Goal: Information Seeking & Learning: Learn about a topic

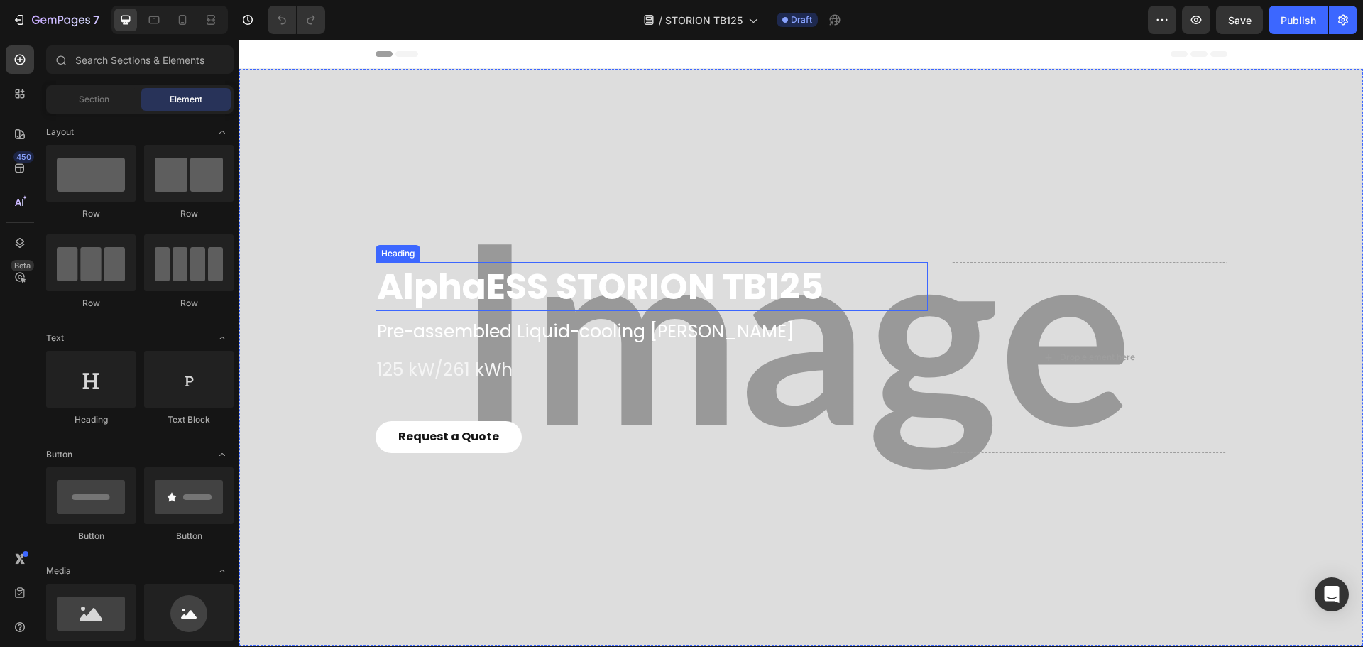
click at [522, 290] on h2 "AlphaESS STORION TB125" at bounding box center [651, 286] width 553 height 49
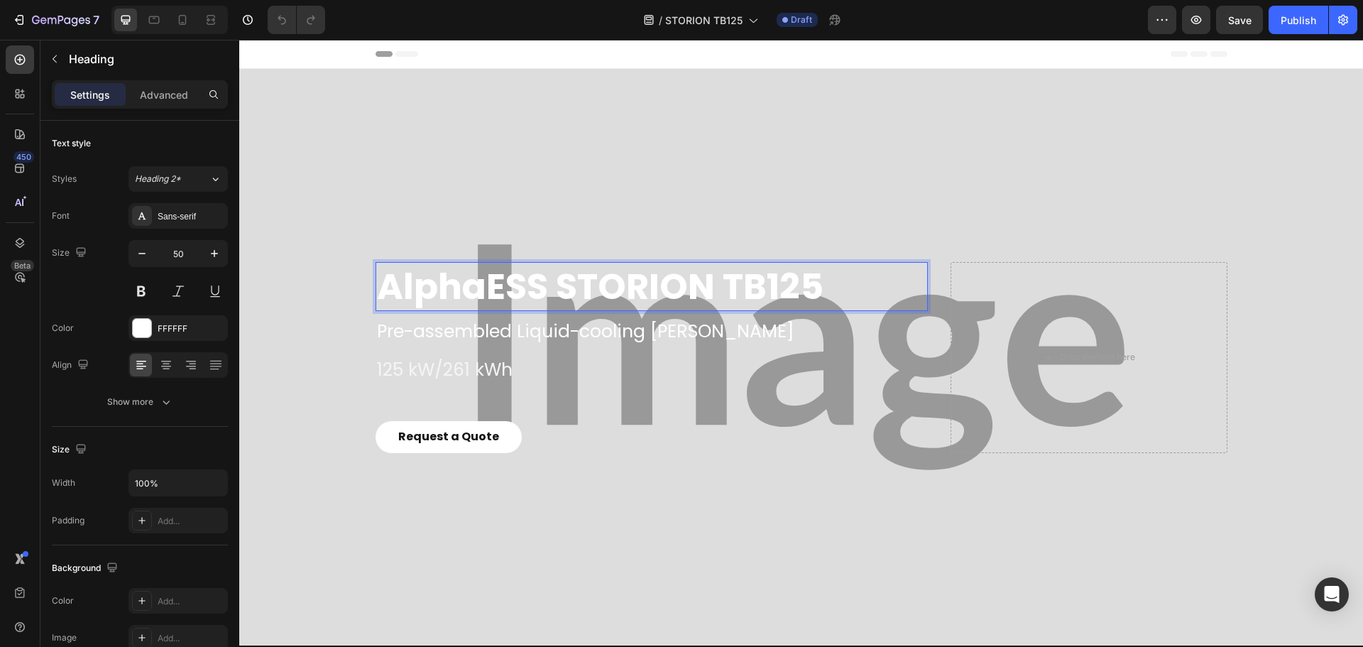
click at [522, 290] on p "AlphaESS STORION TB125" at bounding box center [652, 286] width 550 height 46
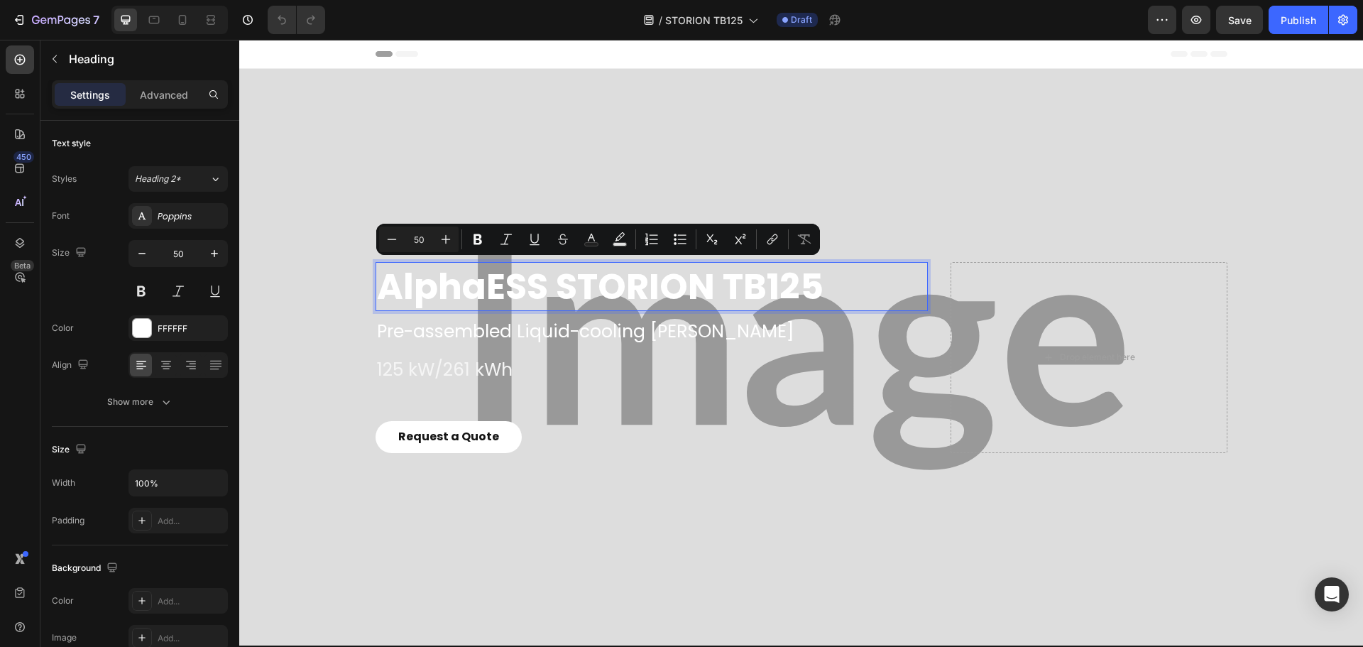
click at [525, 292] on p "AlphaESS STORION TB125" at bounding box center [652, 286] width 550 height 46
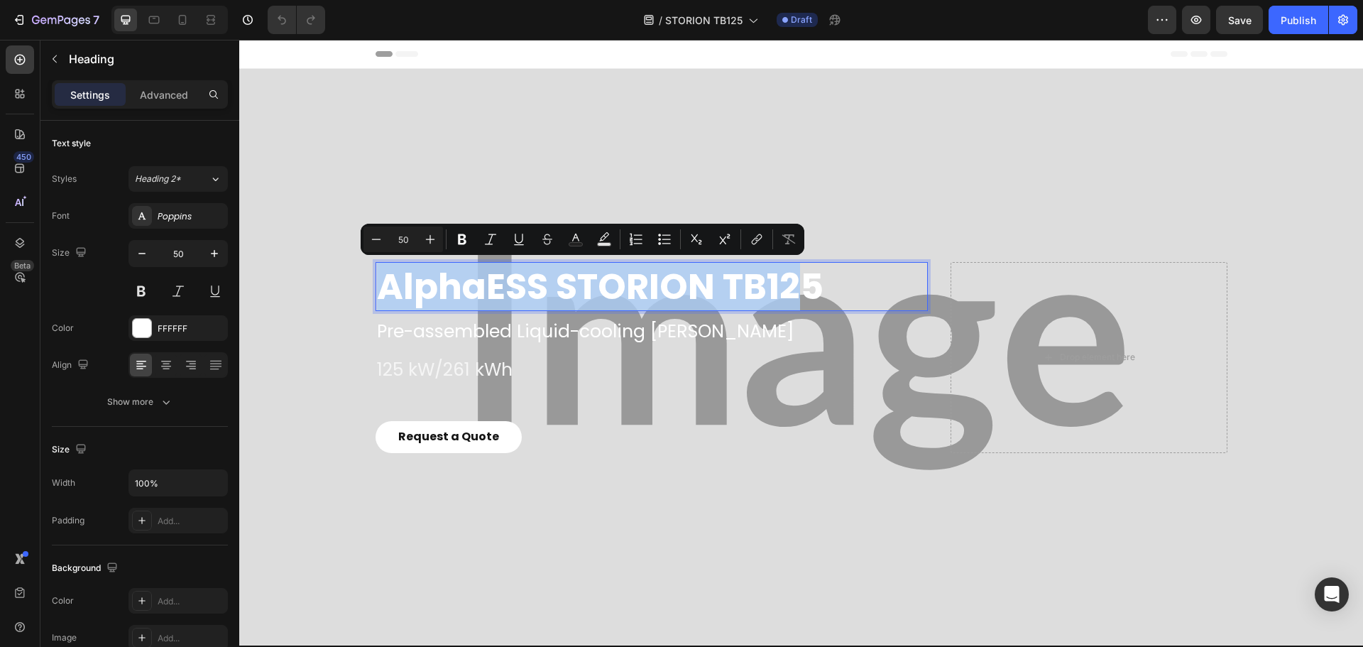
drag, startPoint x: 378, startPoint y: 290, endPoint x: 801, endPoint y: 284, distance: 422.4
click at [801, 284] on p "AlphaESS STORION TB125" at bounding box center [652, 286] width 550 height 46
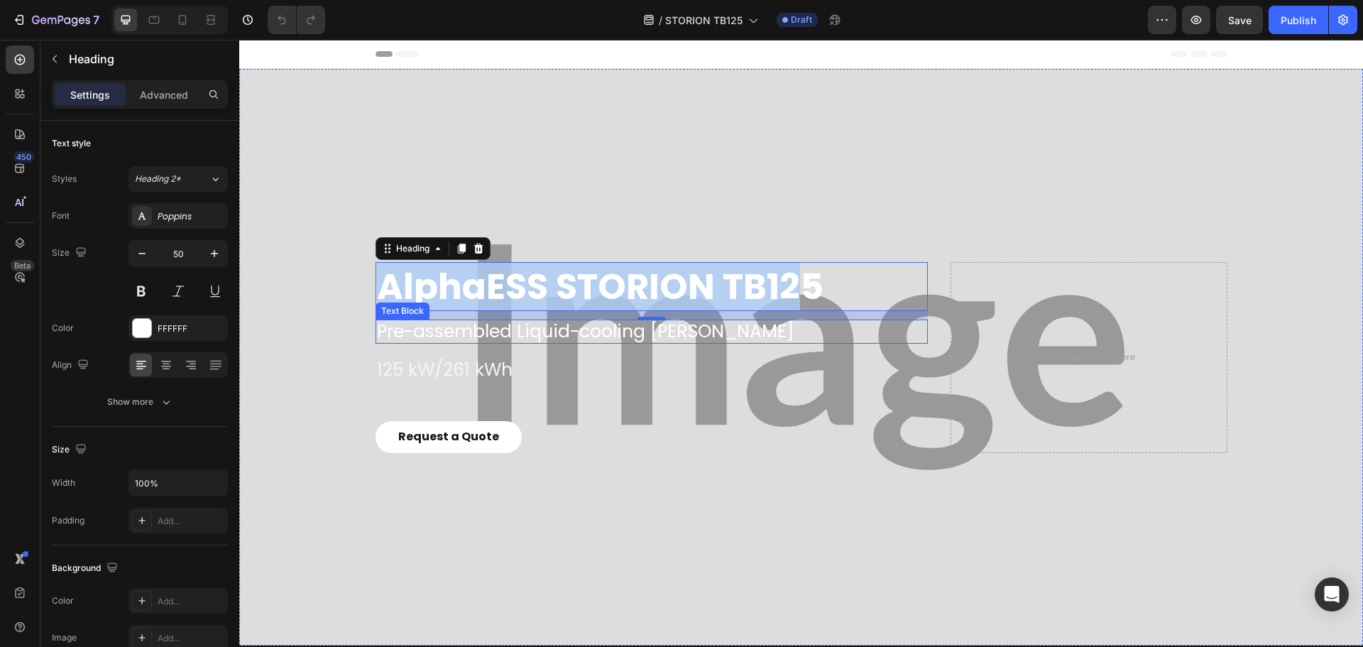
click at [524, 337] on p "Pre-assembled Liquid-cooling BESS" at bounding box center [652, 331] width 550 height 21
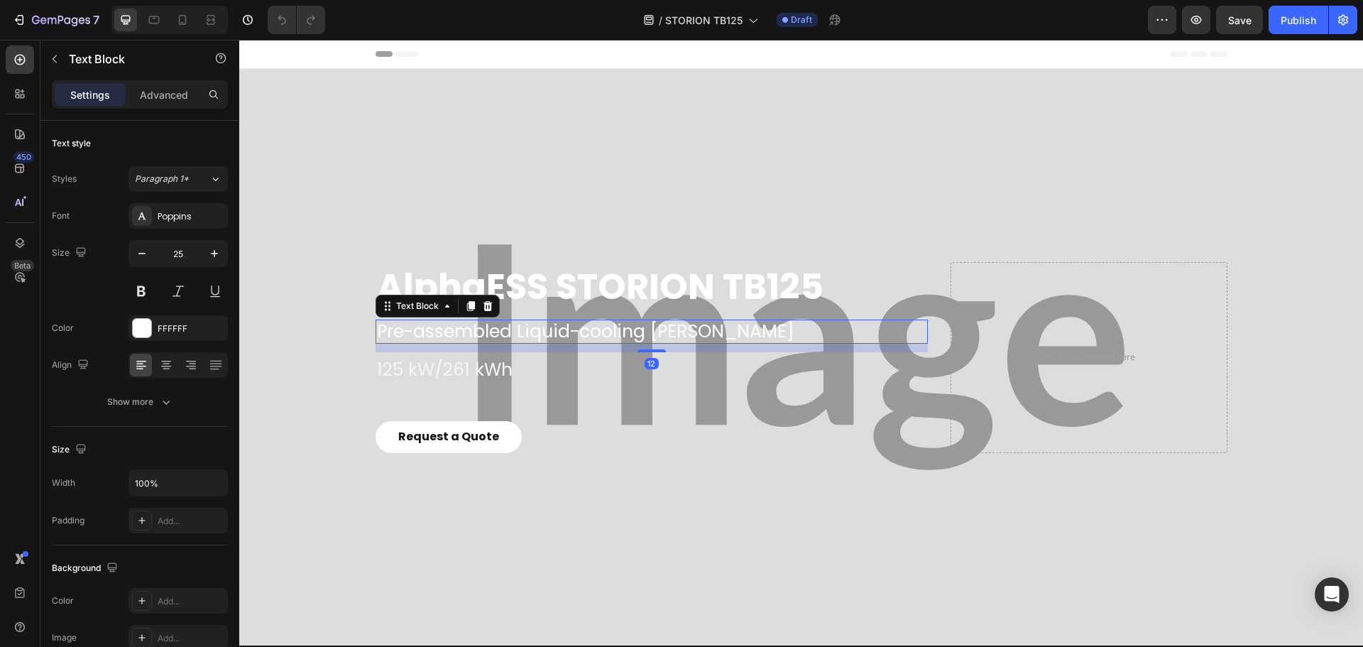
click at [524, 334] on p "Pre-assembled Liquid-cooling BESS" at bounding box center [652, 331] width 550 height 21
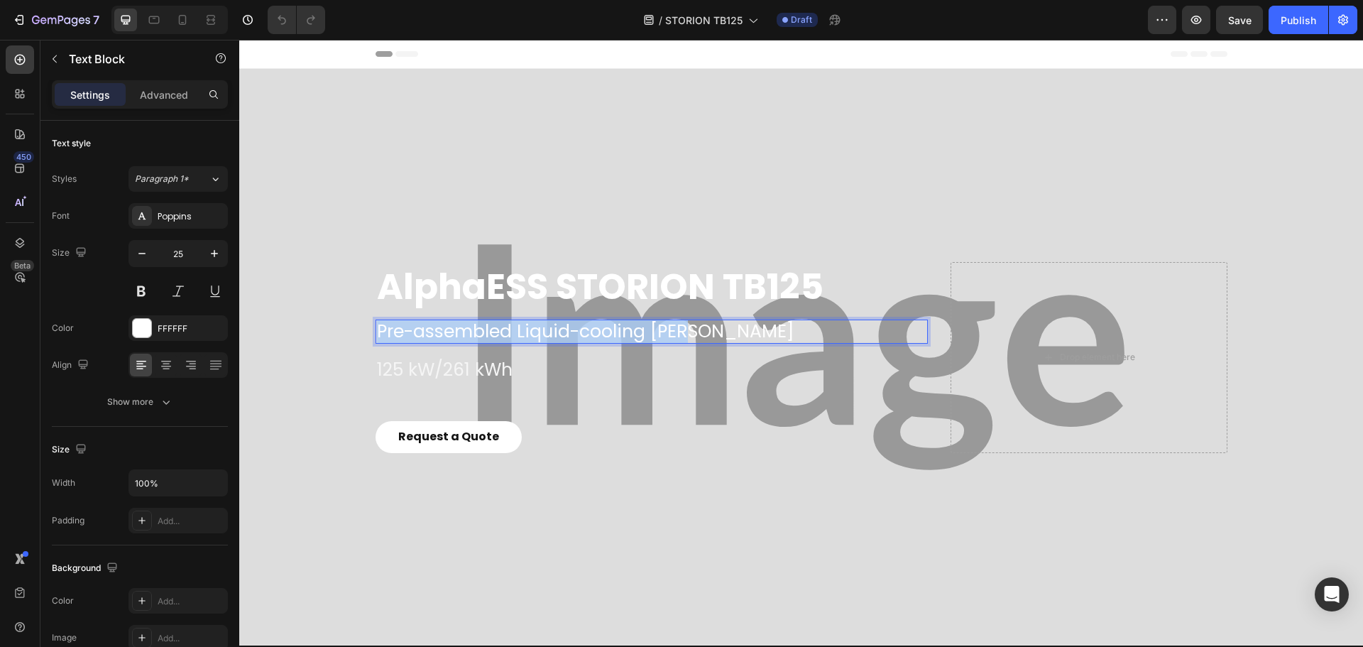
click at [524, 334] on p "Pre-assembled Liquid-cooling BESS" at bounding box center [652, 331] width 550 height 21
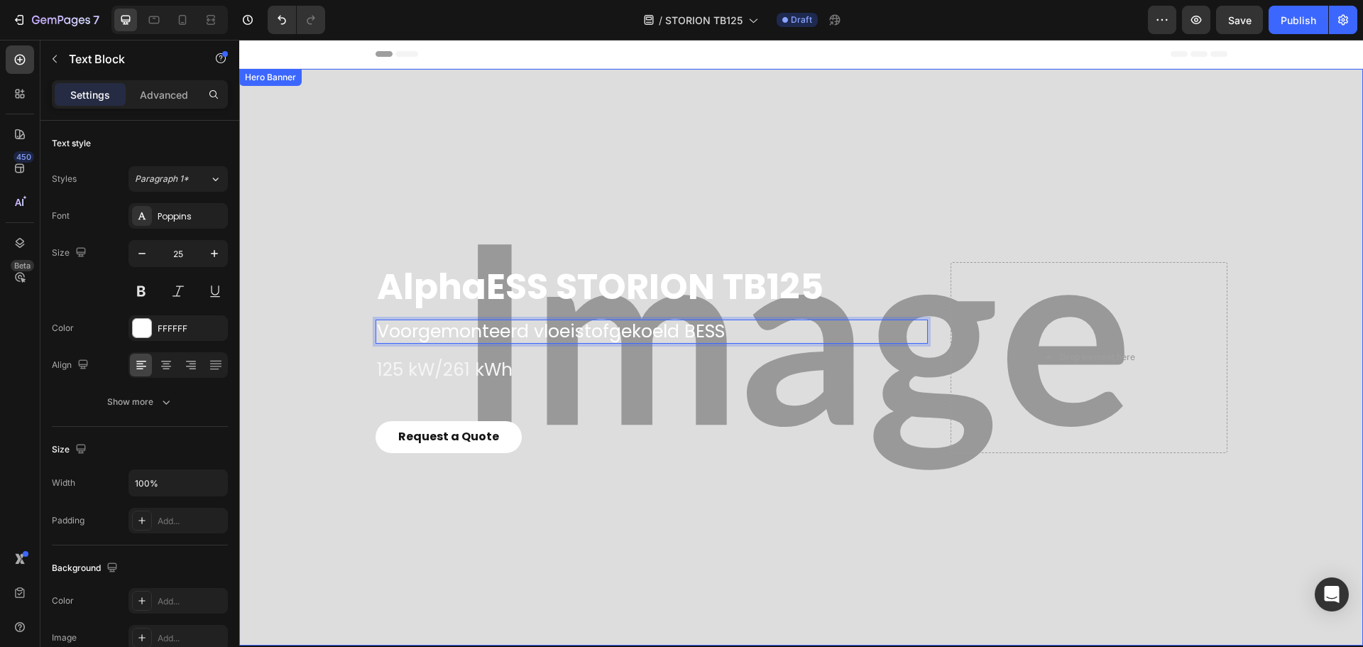
click at [323, 438] on div "Overlay" at bounding box center [801, 357] width 1124 height 576
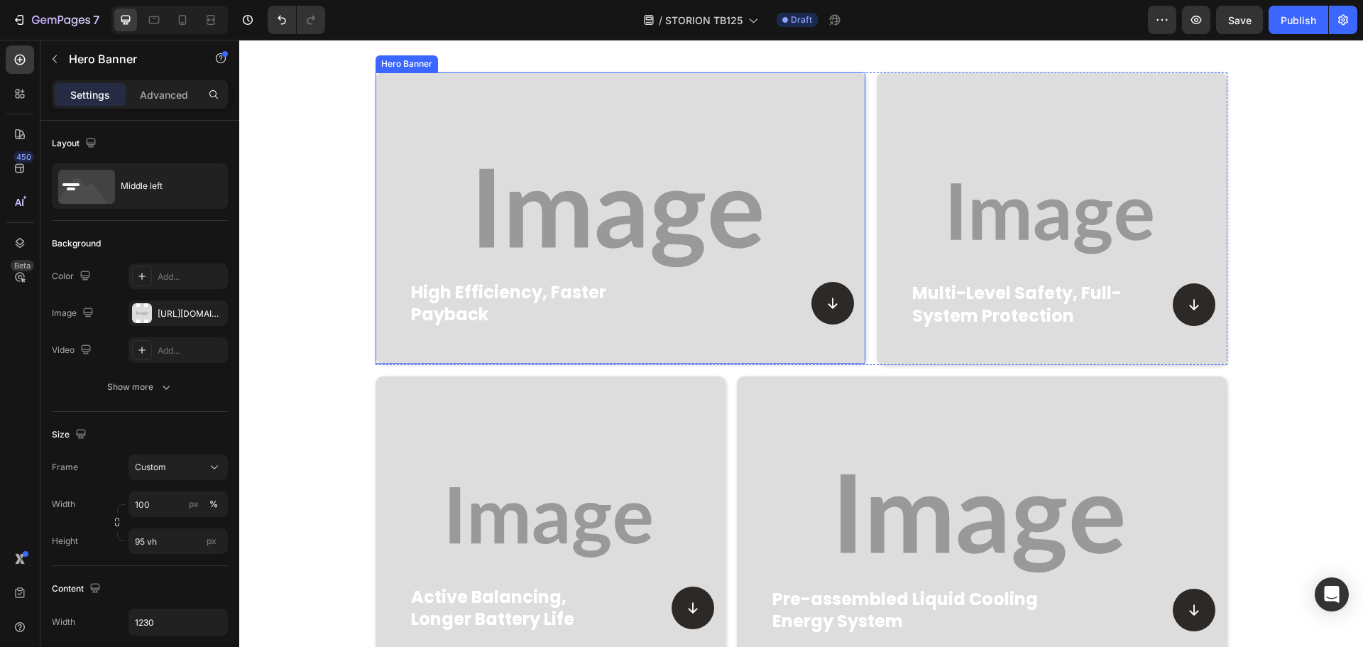
scroll to position [1420, 0]
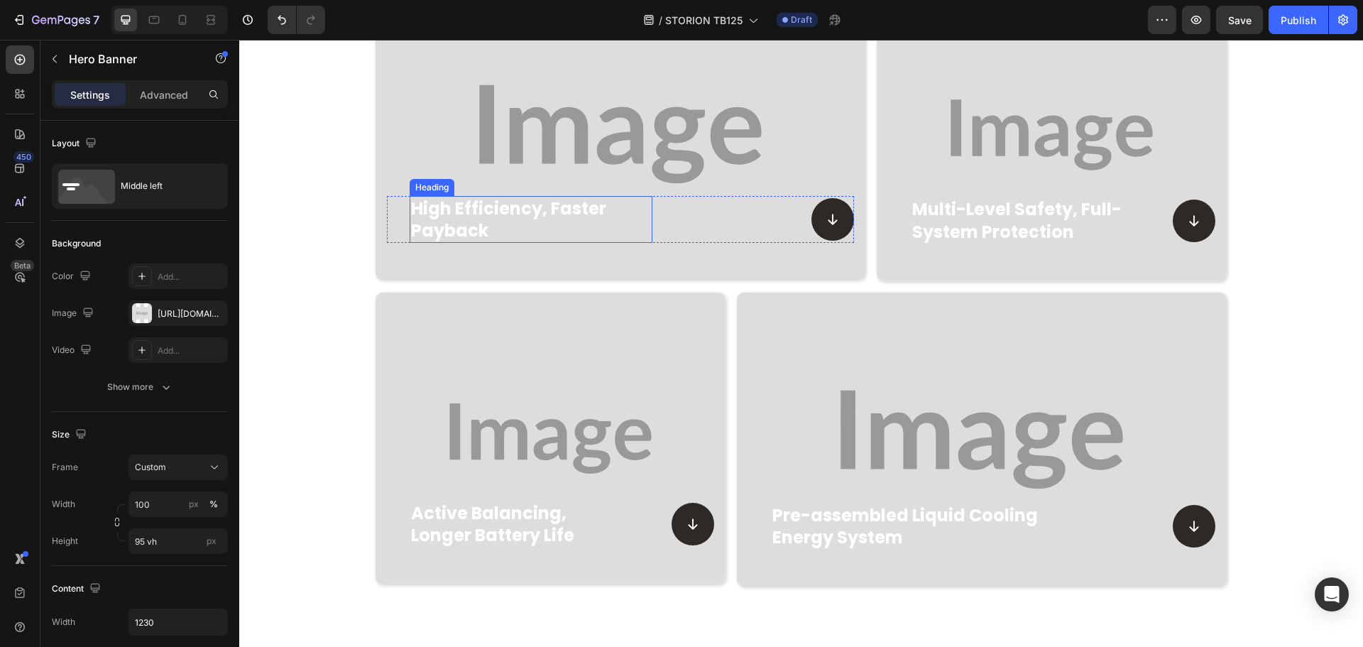
click at [495, 212] on h2 "high efficiency, faster payback" at bounding box center [531, 219] width 243 height 47
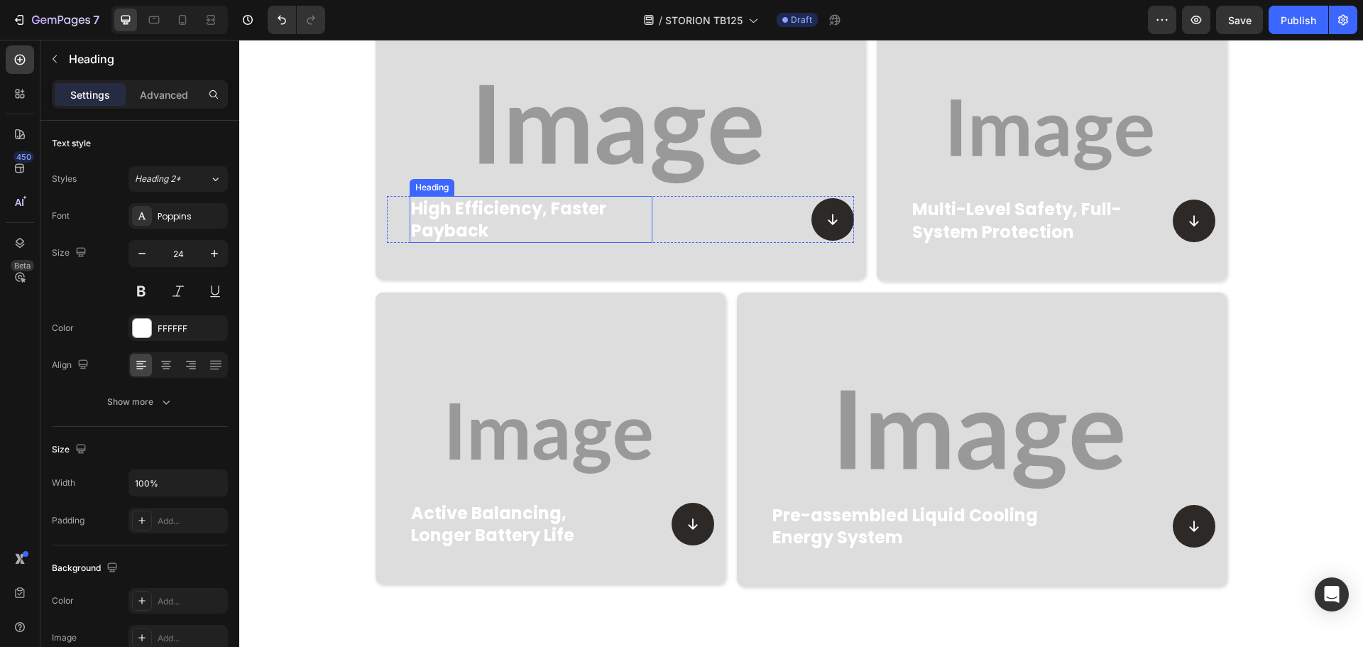
click at [495, 212] on h2 "high efficiency, faster payback" at bounding box center [531, 219] width 243 height 47
click at [495, 212] on p "high efficiency, faster payback" at bounding box center [531, 219] width 241 height 44
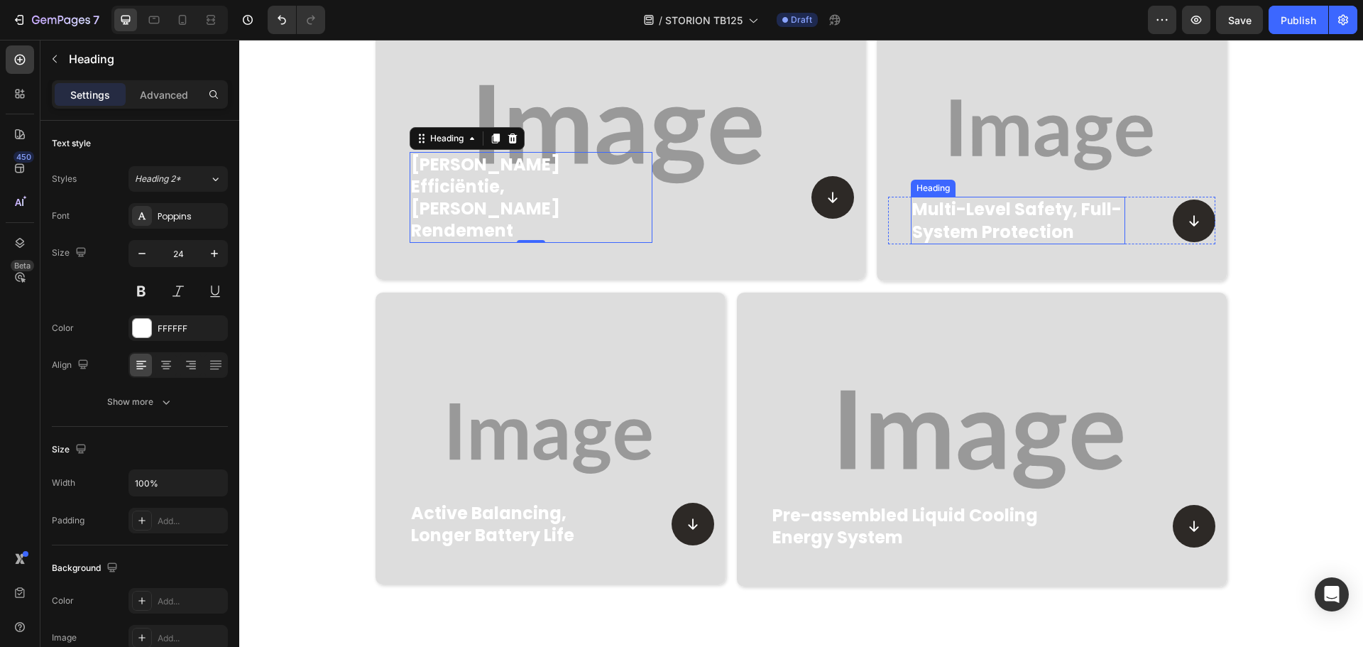
click at [967, 216] on h2 "multi-level safety, full-system protection" at bounding box center [1018, 220] width 214 height 47
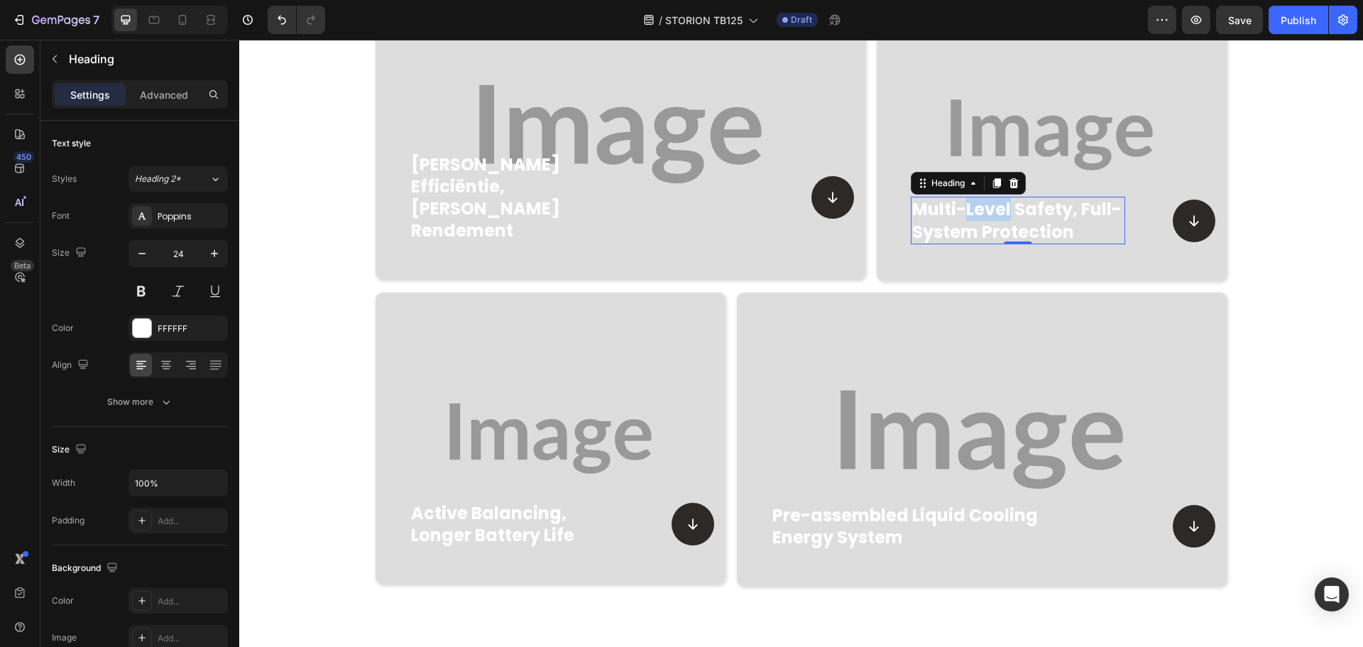
click at [967, 216] on p "multi-level safety, full-system protection" at bounding box center [1018, 220] width 212 height 44
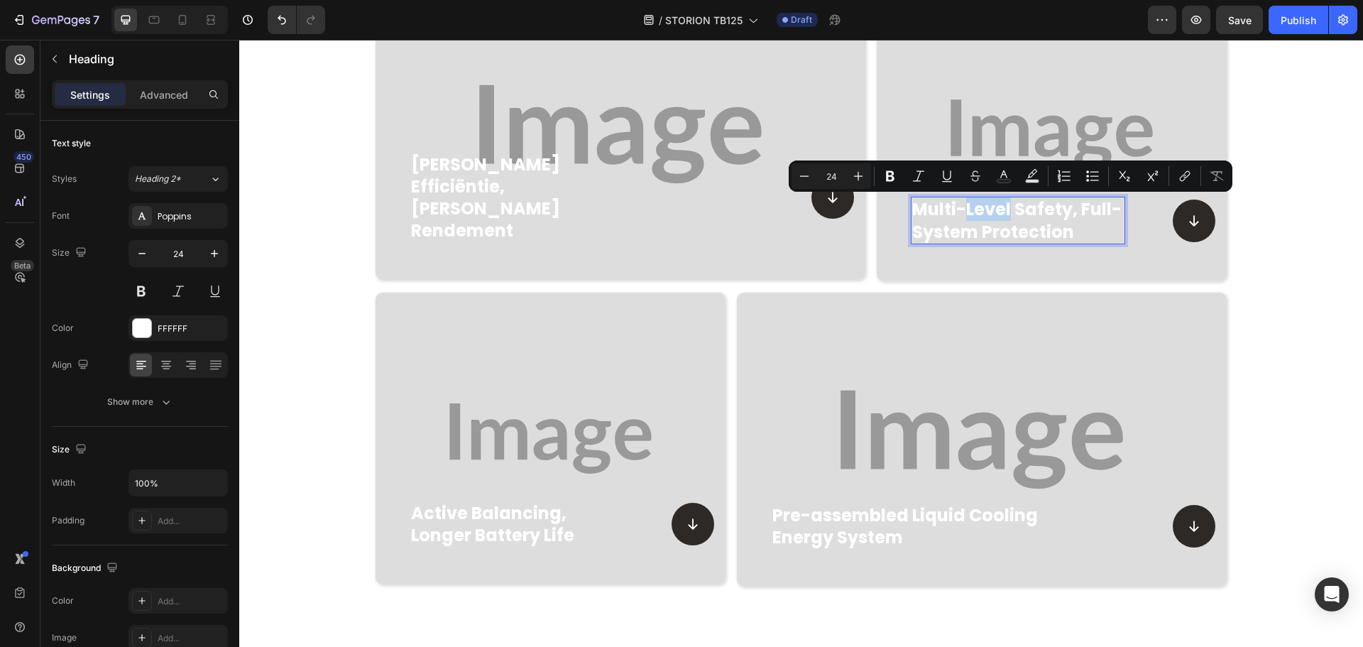
scroll to position [1398, 0]
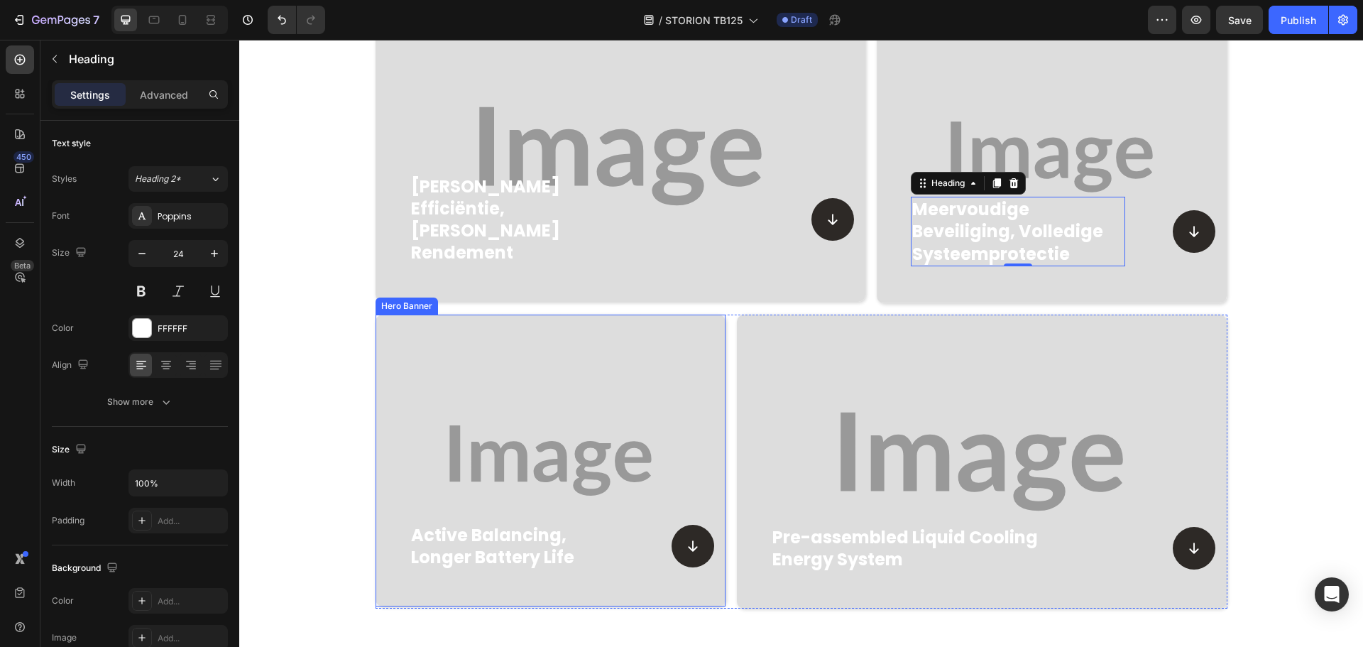
click at [453, 549] on h2 "active balancing, longer battery life" at bounding box center [504, 545] width 188 height 47
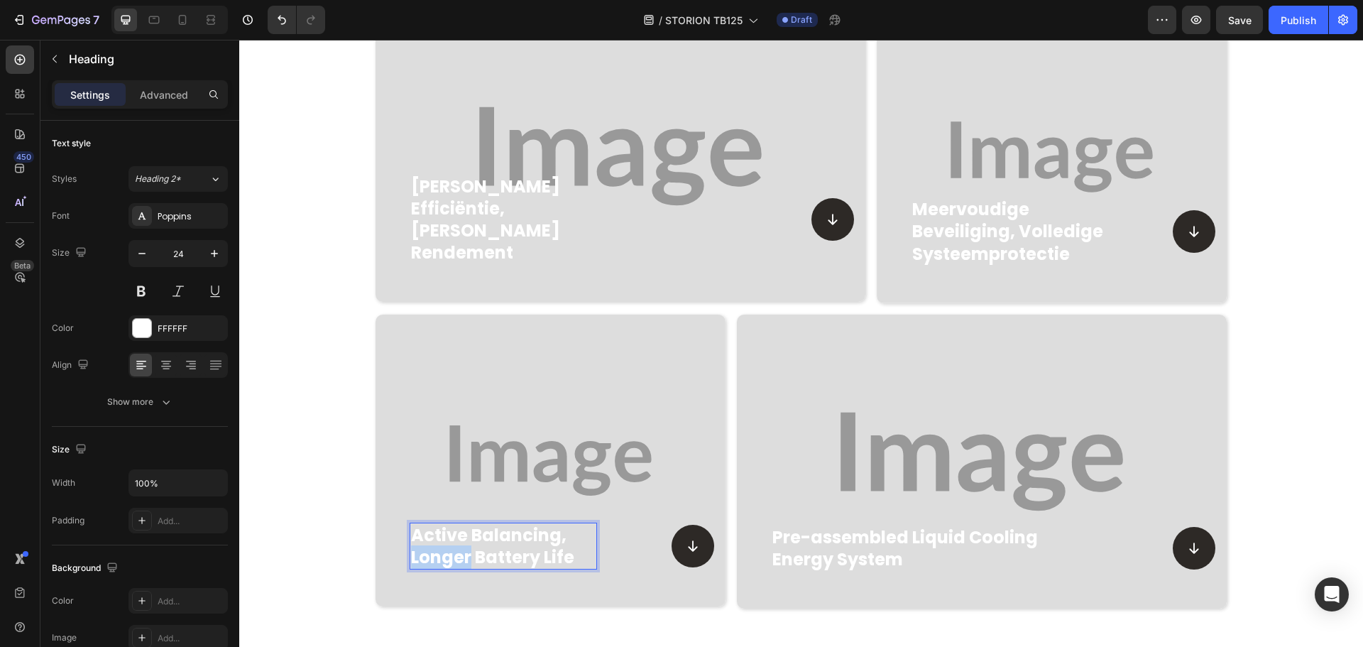
click at [453, 549] on p "active balancing, longer battery life" at bounding box center [503, 546] width 185 height 44
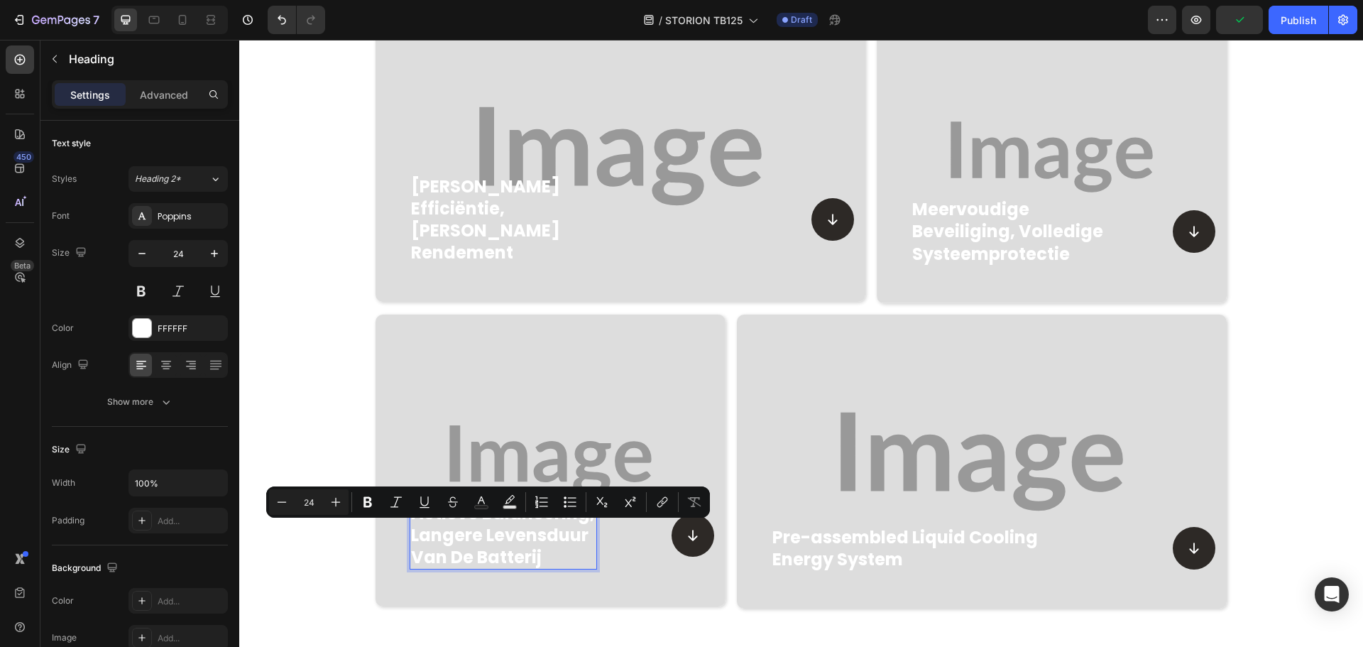
scroll to position [1376, 0]
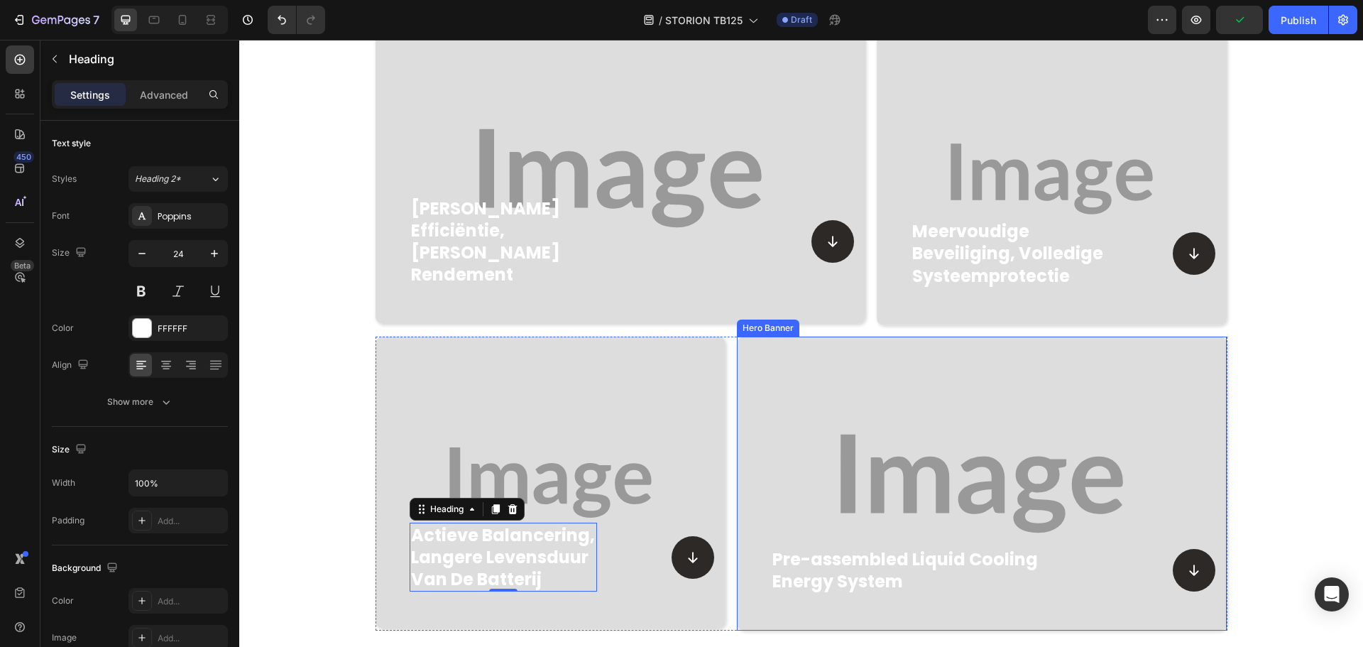
click at [850, 586] on h2 "Pre-assembled Liquid Cooling Energy System" at bounding box center [911, 570] width 281 height 47
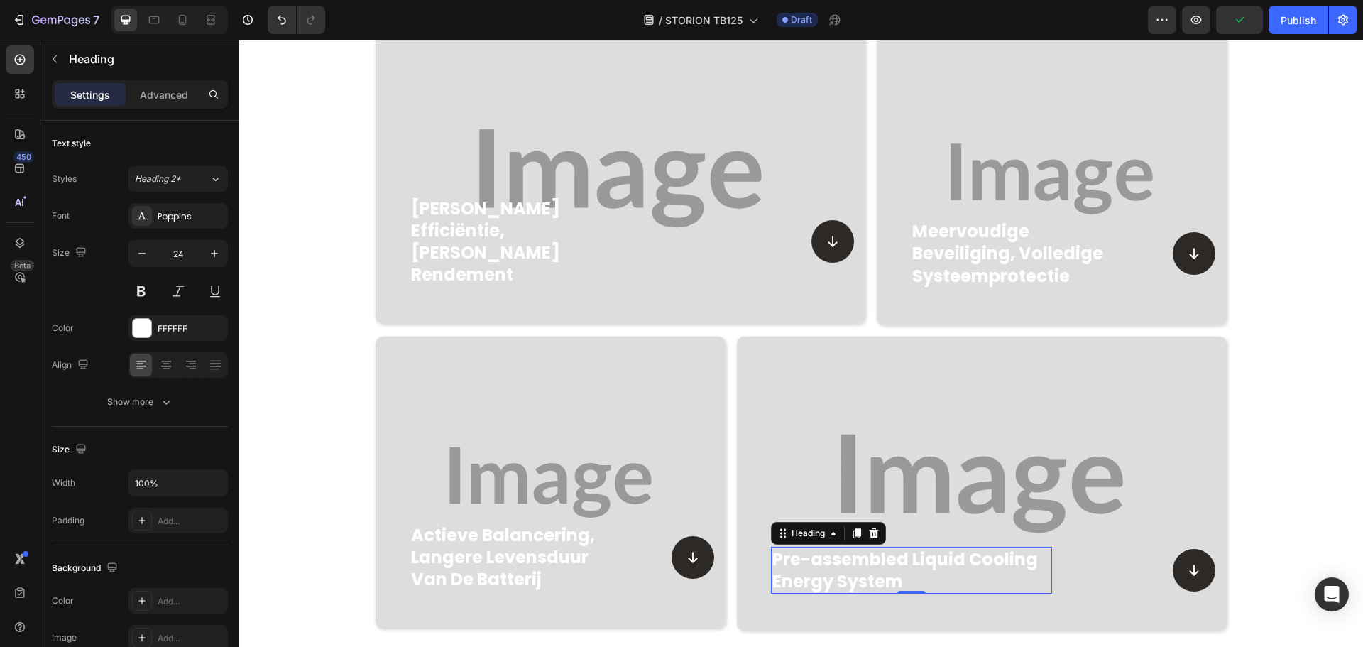
click at [850, 586] on h2 "Pre-assembled Liquid Cooling Energy System" at bounding box center [911, 570] width 281 height 47
click at [850, 586] on p "Pre-assembled Liquid Cooling Energy System" at bounding box center [911, 570] width 278 height 44
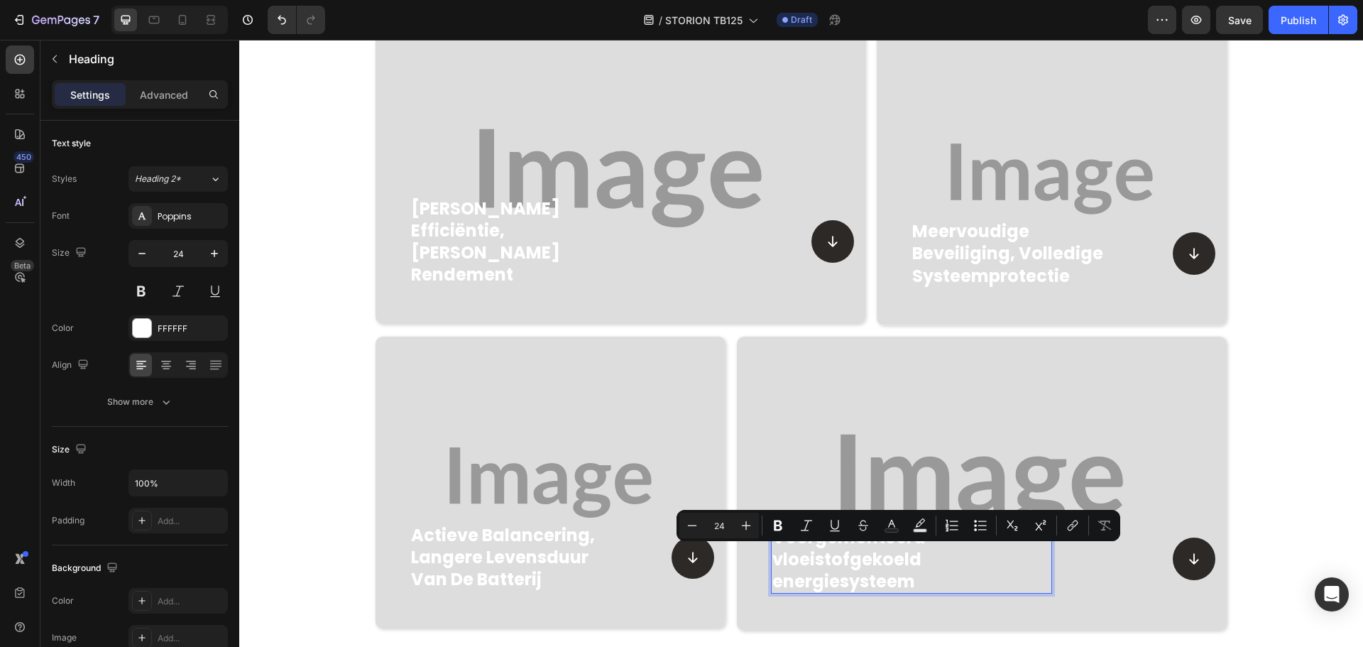
scroll to position [1354, 0]
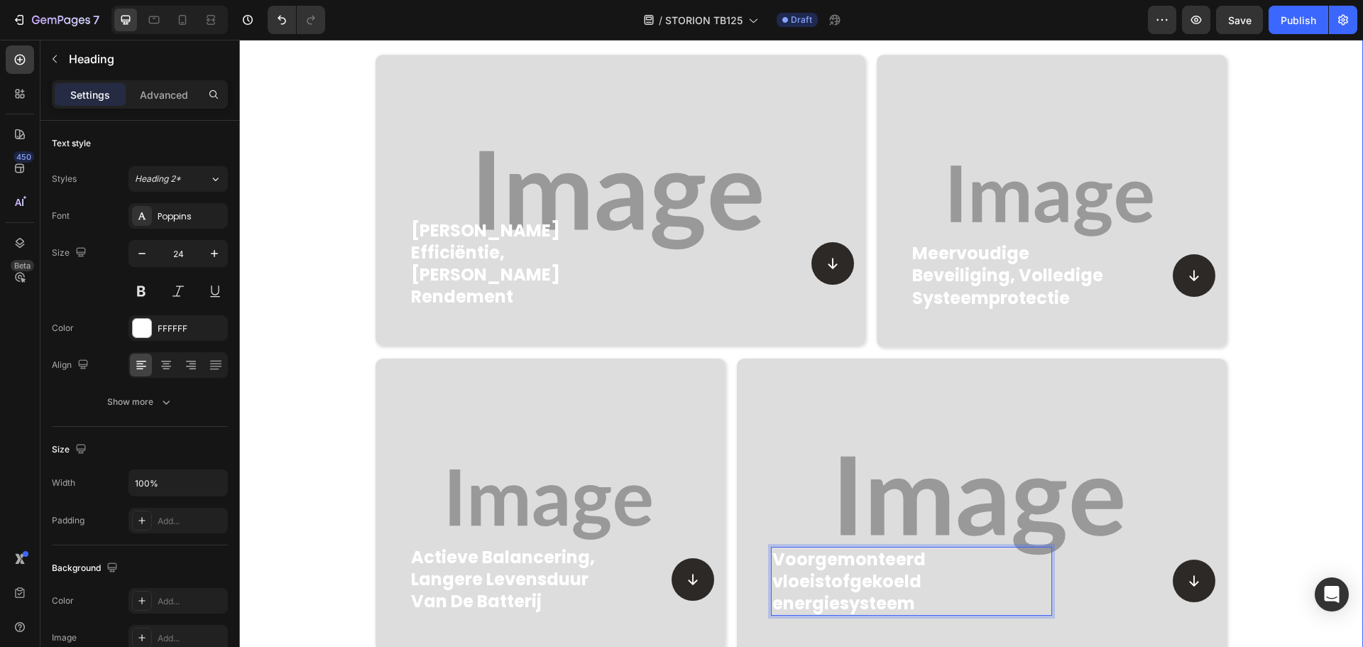
click at [317, 437] on div "Hoge efficiëntie, sneller rendement Heading Icon Row Hero Banner Meervoudige be…" at bounding box center [801, 354] width 1124 height 598
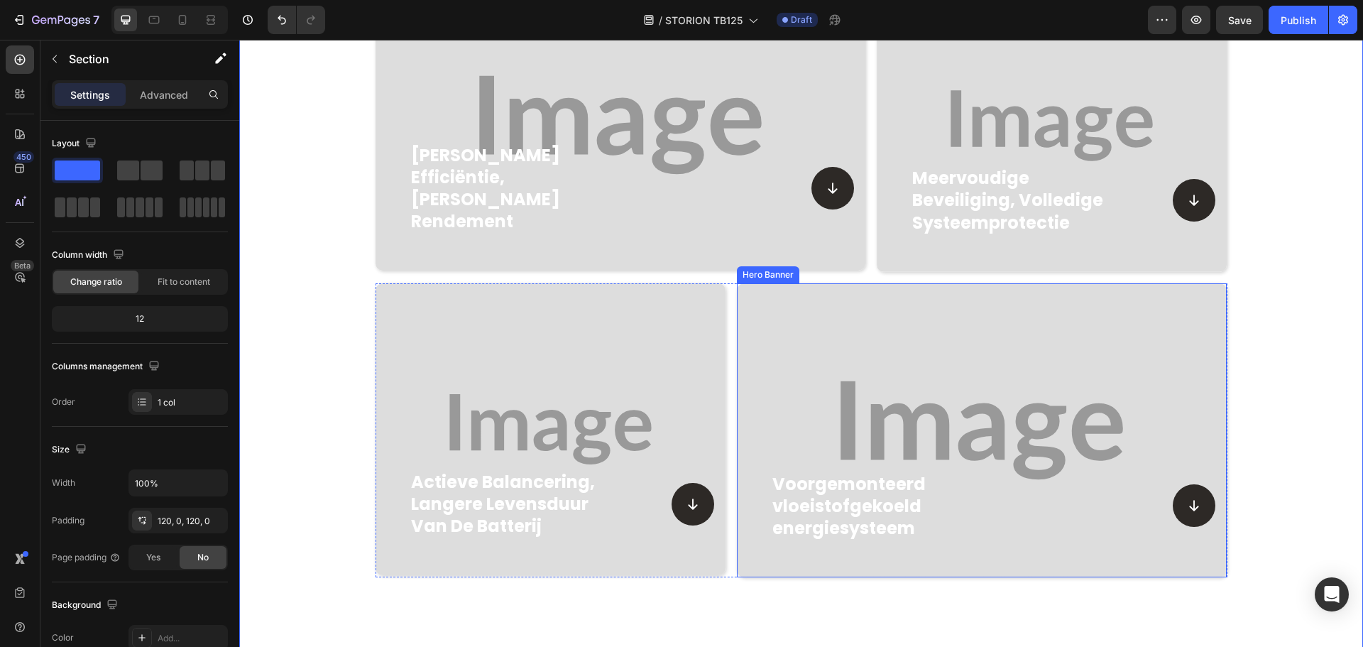
scroll to position [1495, 0]
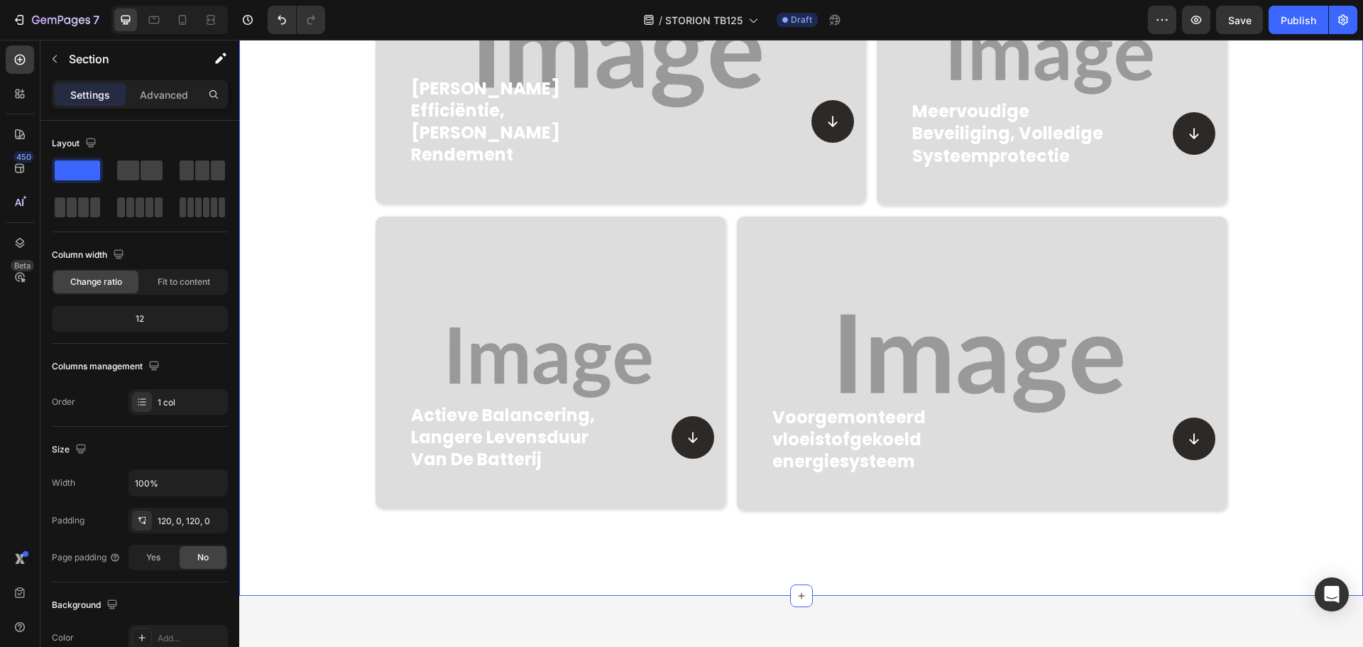
click at [330, 344] on div "Hoge efficiëntie, sneller rendement Heading Icon Row Hero Banner Meervoudige be…" at bounding box center [801, 212] width 1124 height 598
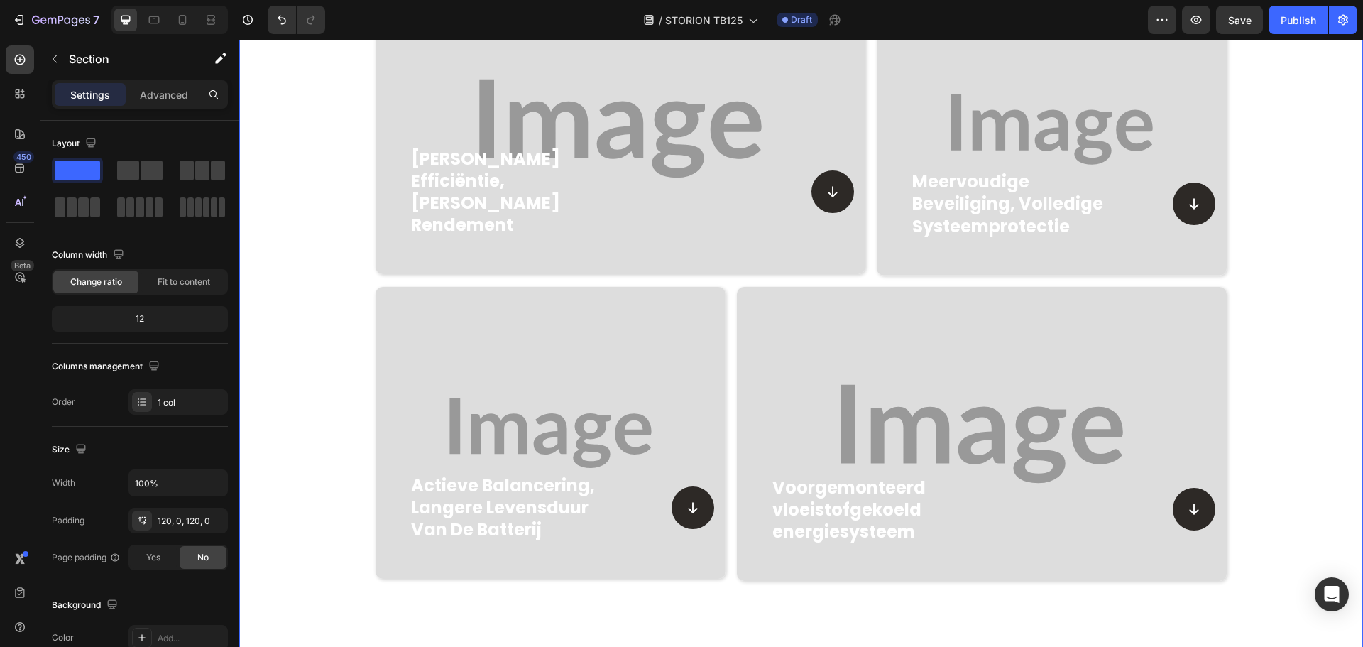
scroll to position [1425, 0]
click at [313, 337] on div "Hoge efficiëntie, sneller rendement Heading Icon Row Hero Banner Meervoudige be…" at bounding box center [801, 283] width 1124 height 598
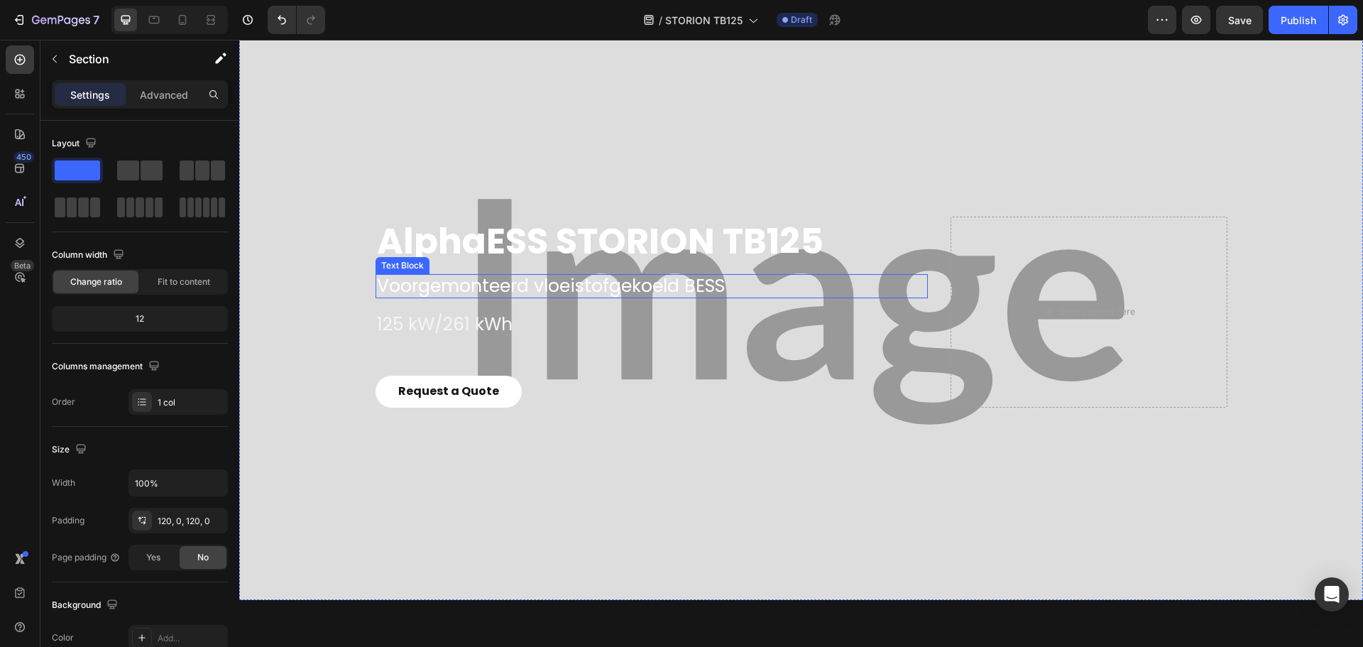
scroll to position [71, 0]
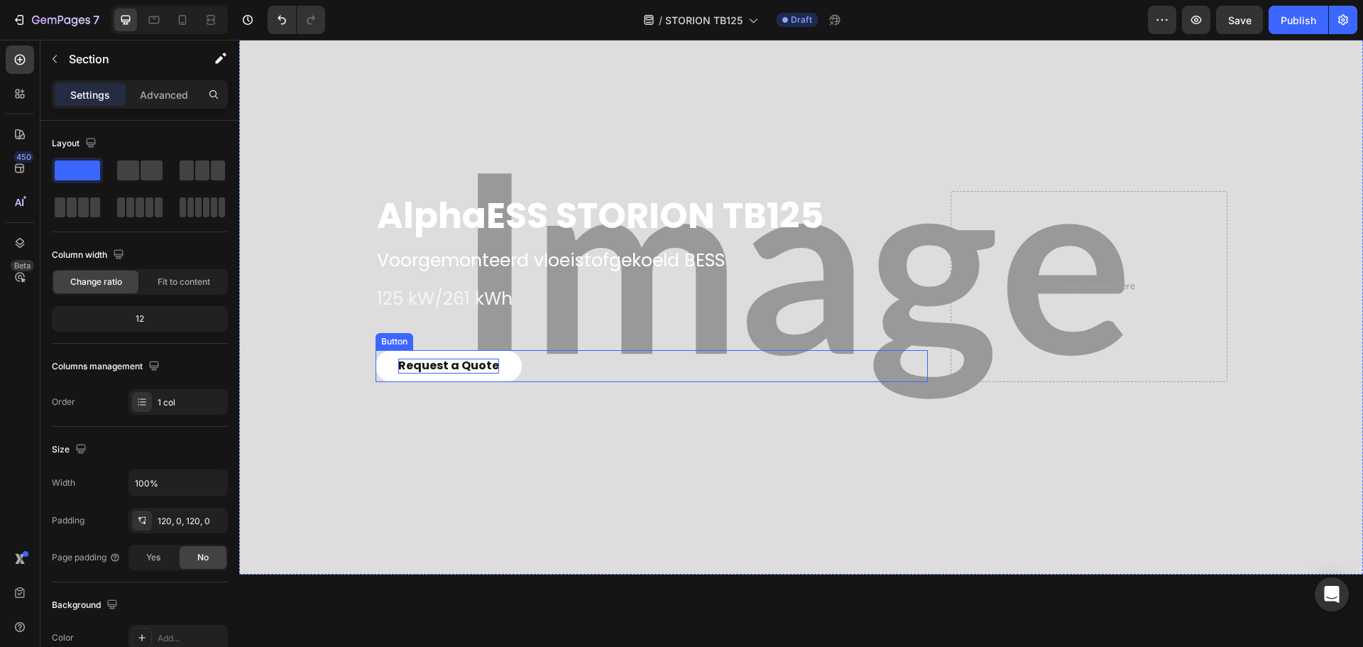
click at [471, 370] on strong "Request a Quote" at bounding box center [448, 365] width 101 height 16
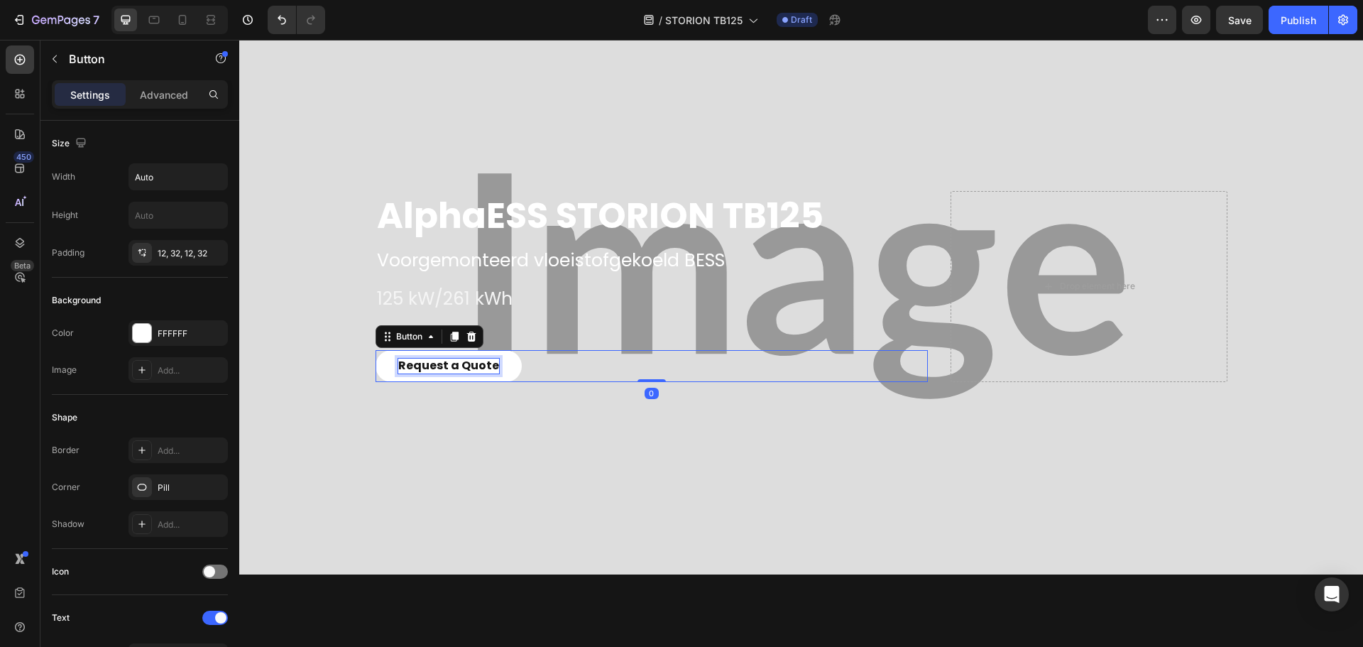
click at [471, 370] on strong "Request a Quote" at bounding box center [448, 365] width 101 height 16
click at [429, 361] on strong "Request a Quote" at bounding box center [448, 365] width 101 height 16
click at [307, 473] on div "Overlay" at bounding box center [801, 286] width 1124 height 576
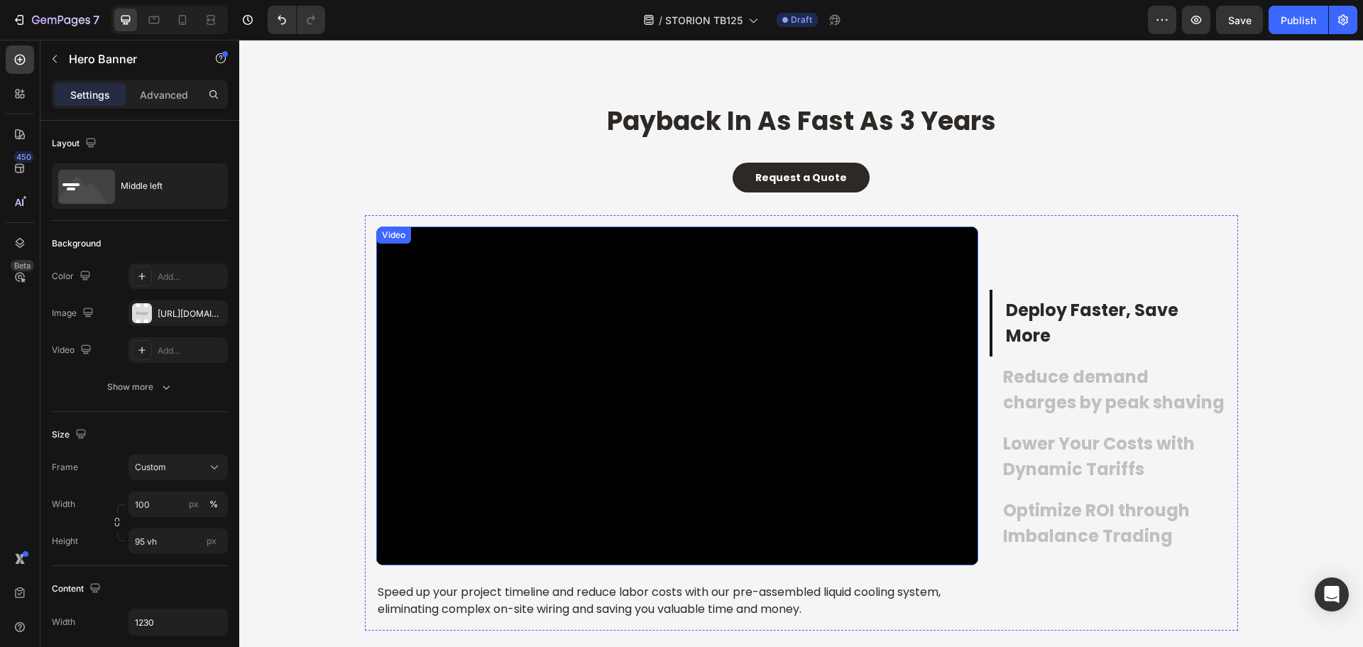
scroll to position [1774, 0]
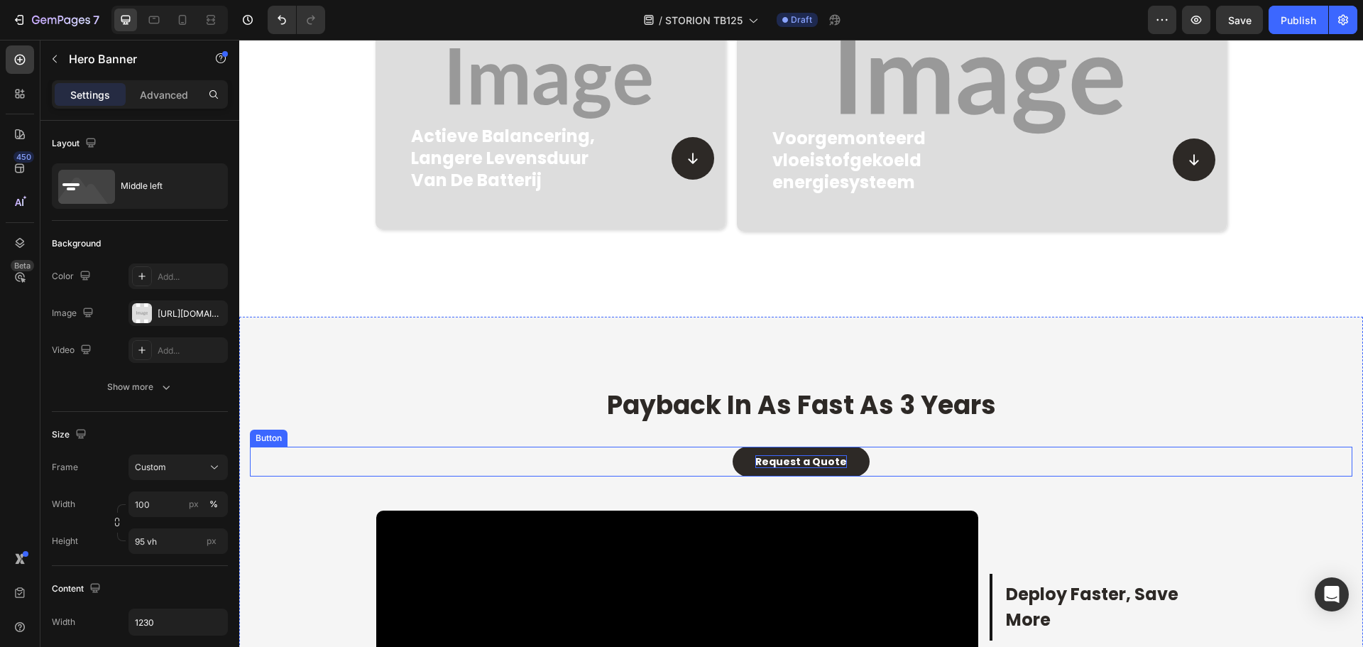
click at [791, 459] on strong "Request a Quote" at bounding box center [801, 461] width 92 height 14
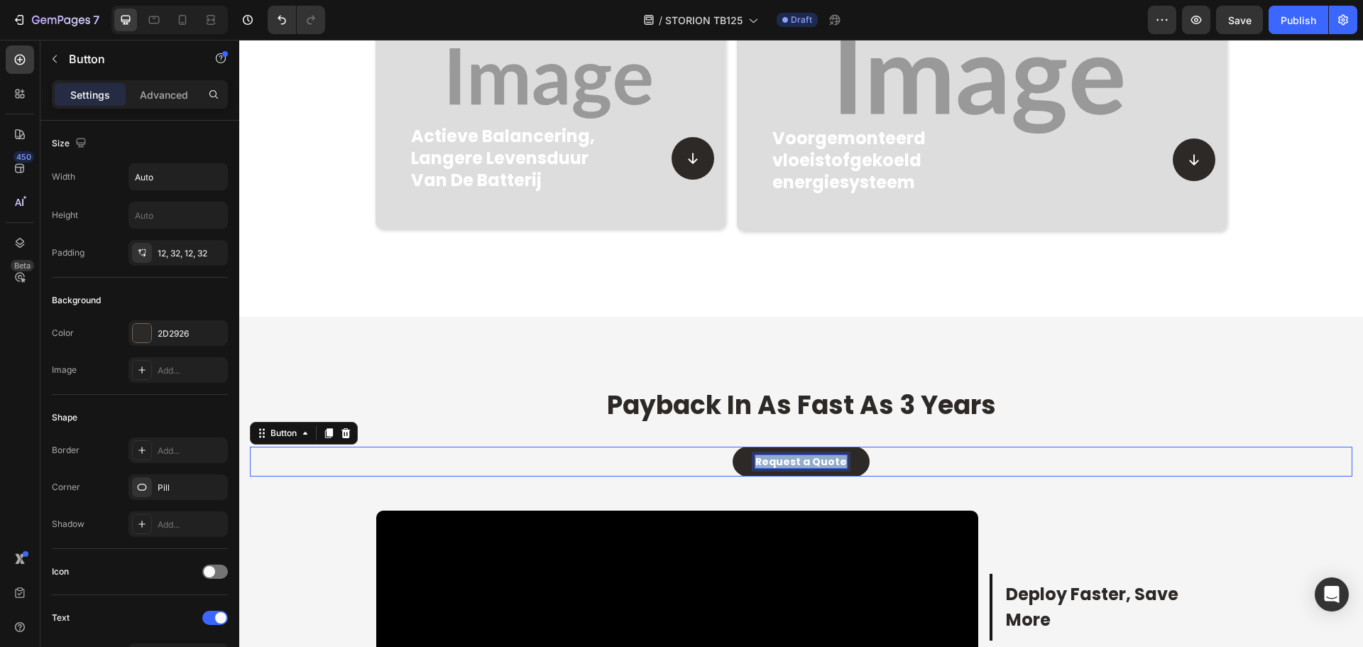
click at [791, 459] on strong "Request a Quote" at bounding box center [801, 461] width 92 height 14
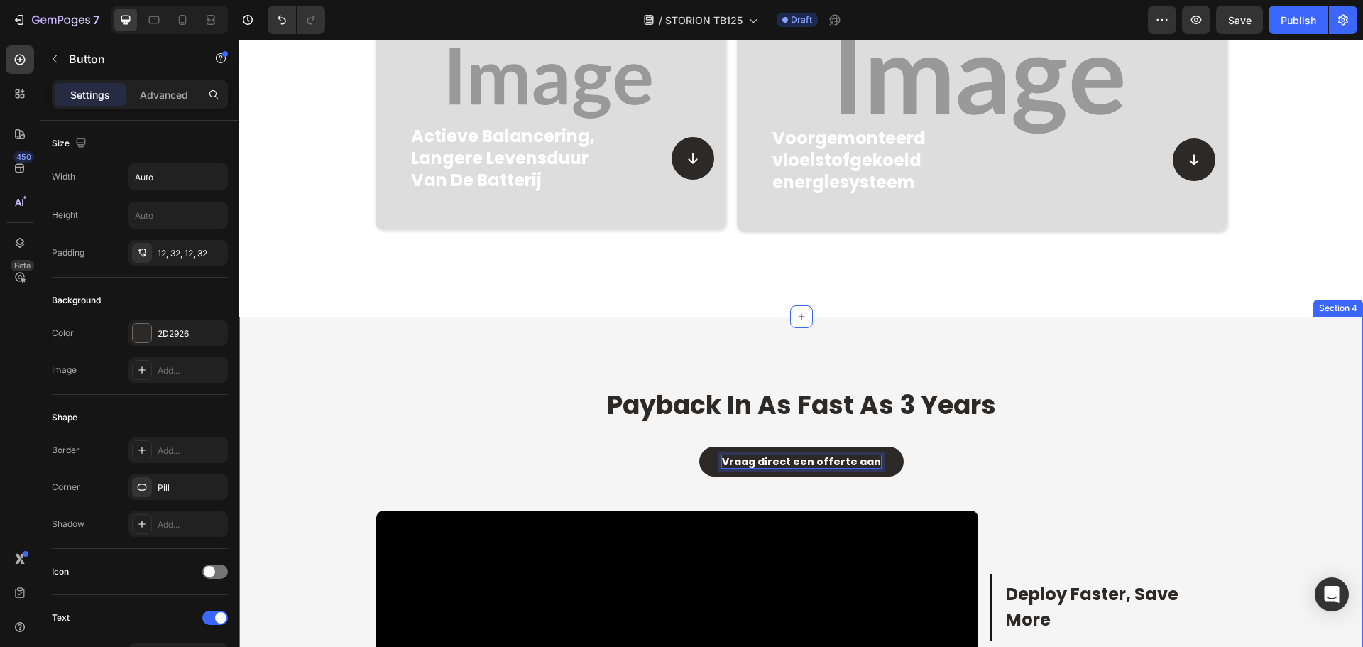
click at [388, 422] on h2 "payback in as fast as 3 years" at bounding box center [801, 406] width 852 height 36
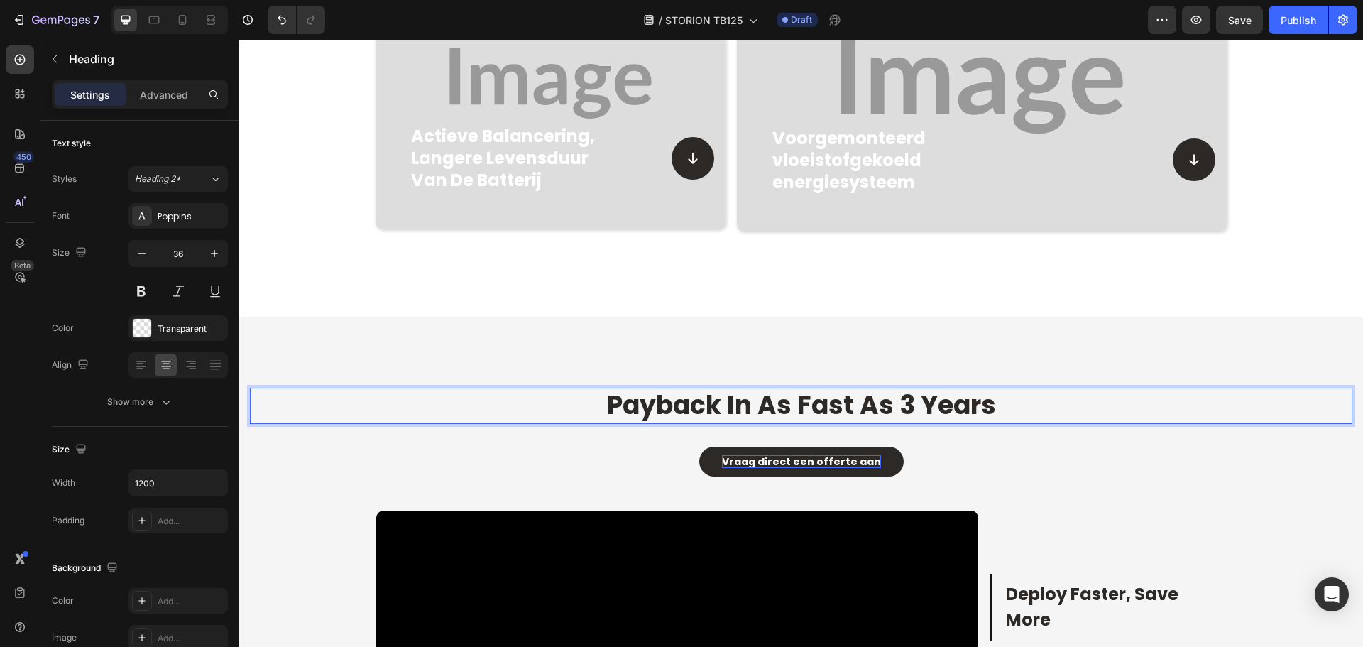
click at [740, 398] on span "payback in as fast as 3 years" at bounding box center [801, 405] width 389 height 36
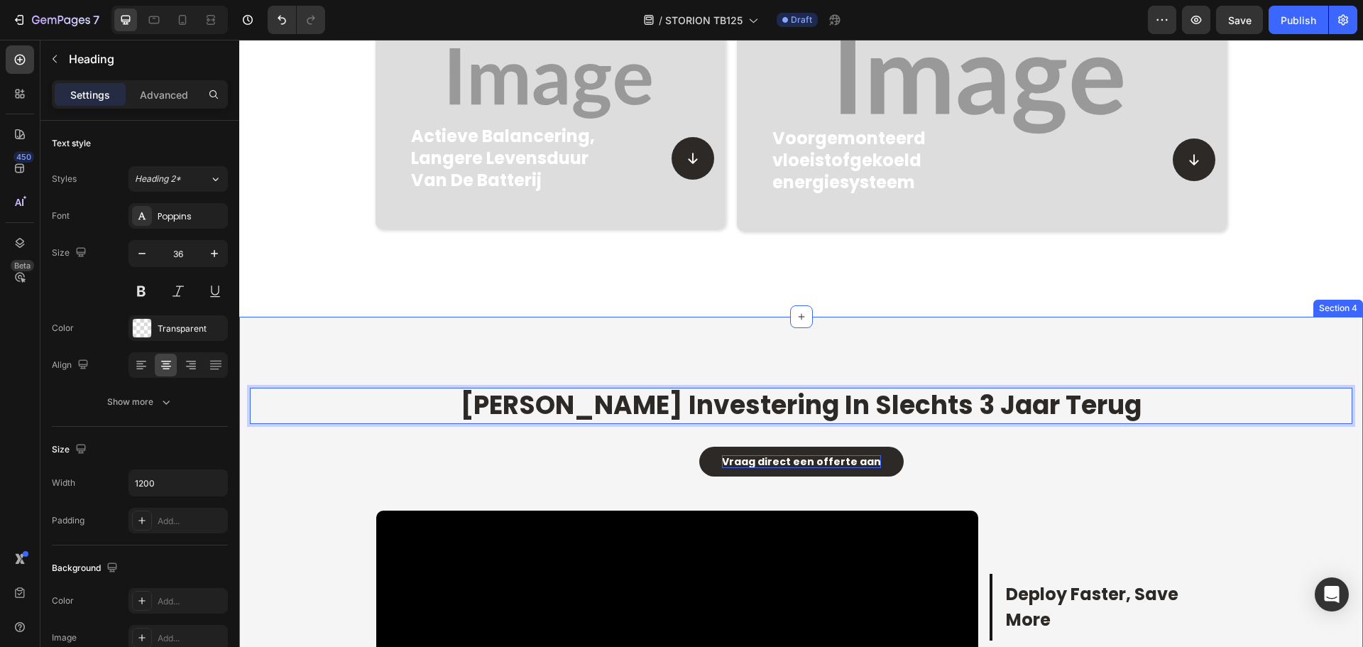
click at [319, 540] on div "Verdien je investering in slechts 3 jaar terug Heading 0 Vraag direct een offer…" at bounding box center [801, 651] width 1102 height 527
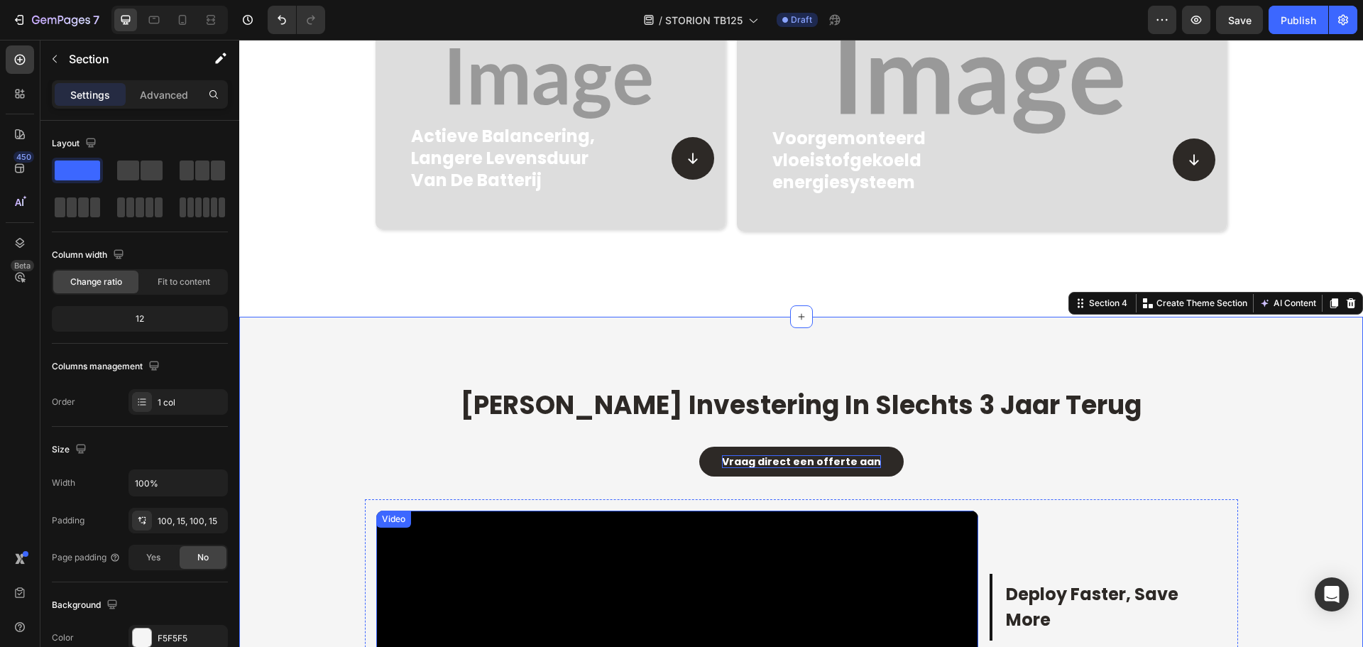
scroll to position [2058, 0]
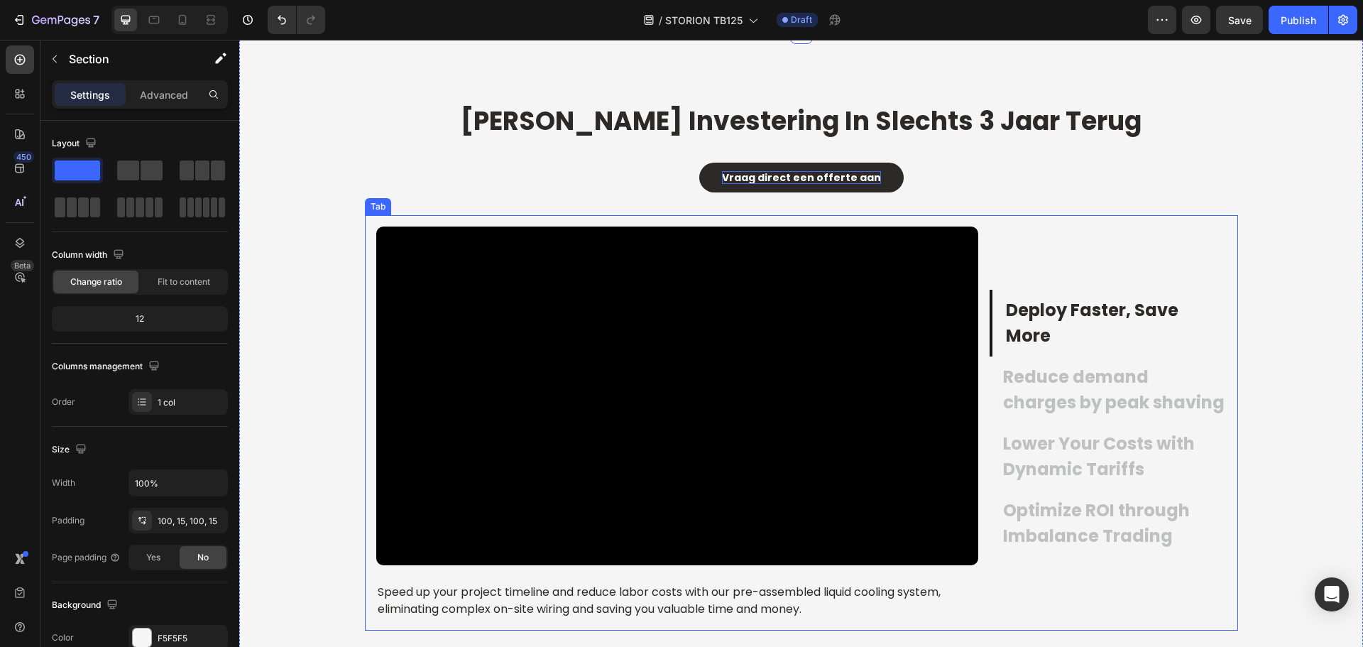
click at [1052, 307] on p "Deploy Faster, Save More" at bounding box center [1115, 322] width 219 height 51
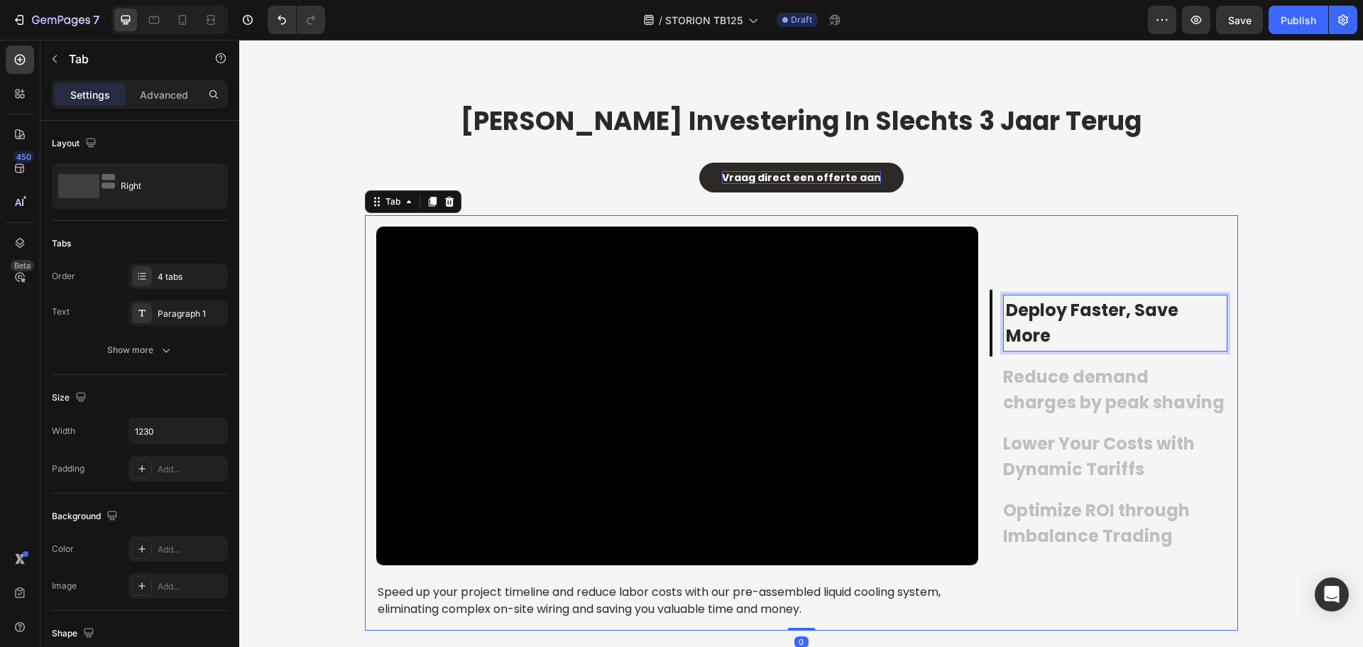
click at [1052, 307] on p "Deploy Faster, Save More" at bounding box center [1115, 322] width 219 height 51
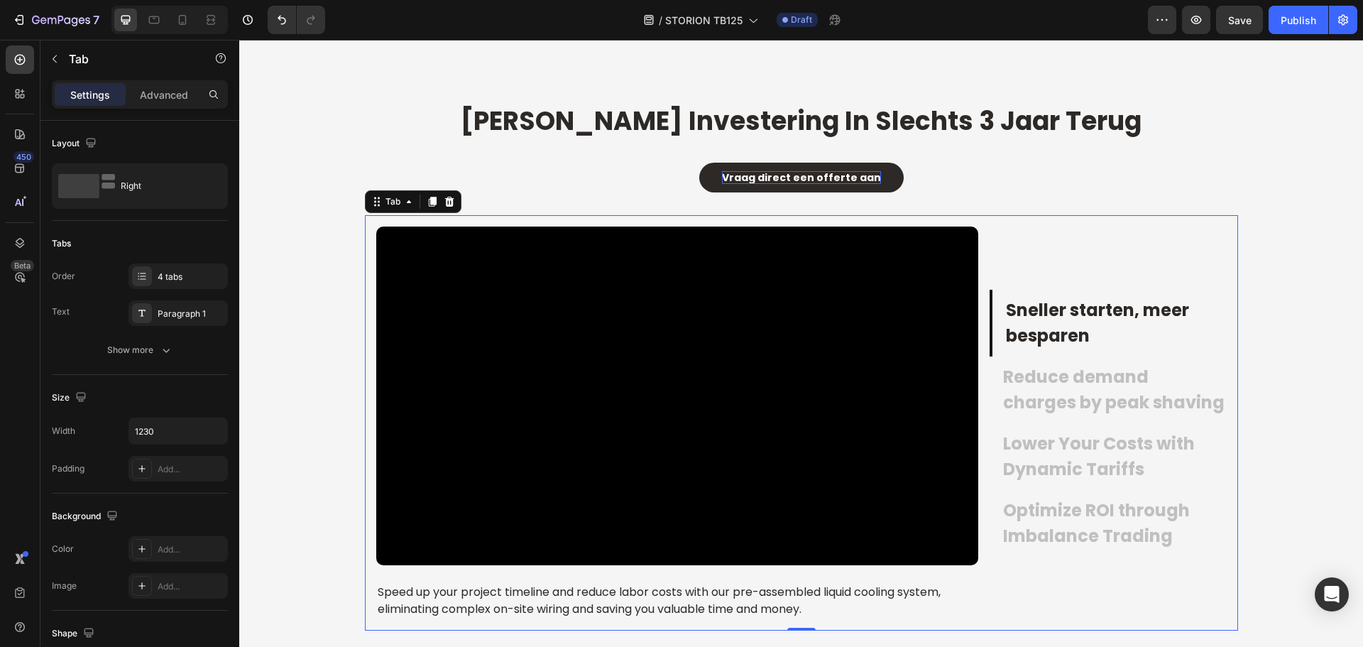
scroll to position [2129, 0]
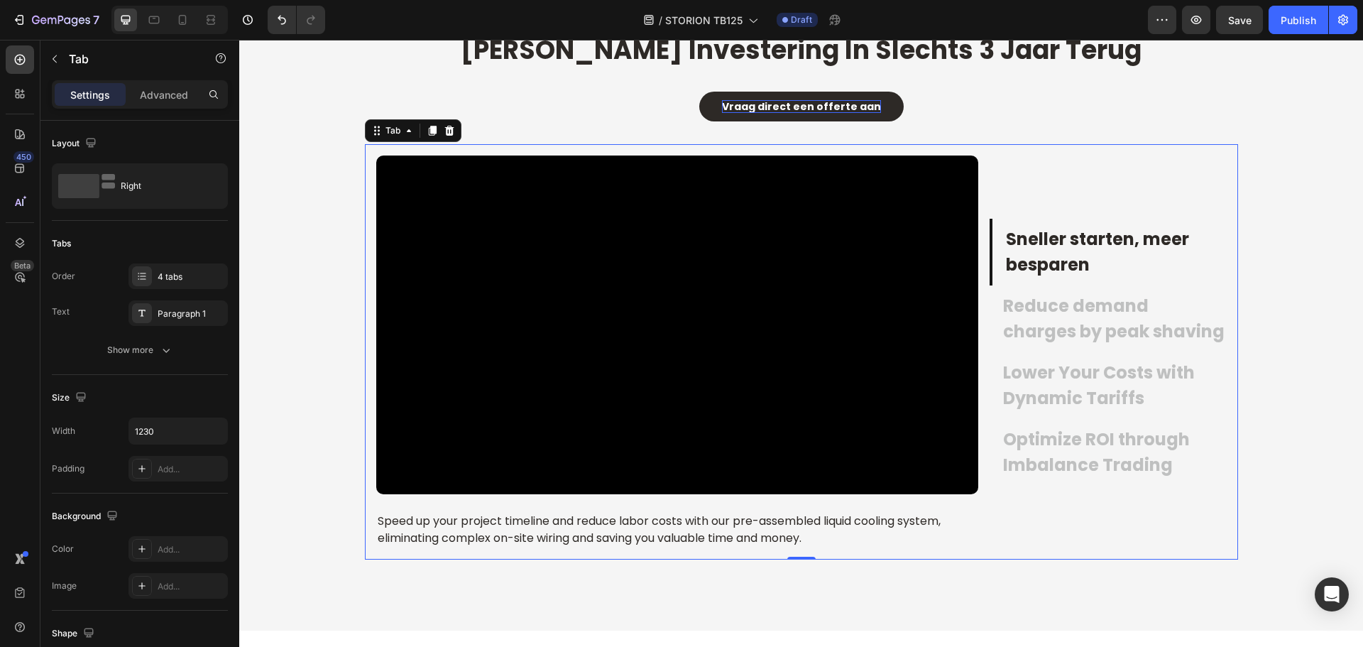
drag, startPoint x: 450, startPoint y: 505, endPoint x: 449, endPoint y: 517, distance: 11.4
click at [450, 505] on div "Video Speed up your project timeline and reduce labor costs with our pre-assemb…" at bounding box center [677, 351] width 602 height 393
click at [448, 527] on p "Speed up your project timeline and reduce labor costs with our pre-assembled li…" at bounding box center [677, 529] width 599 height 34
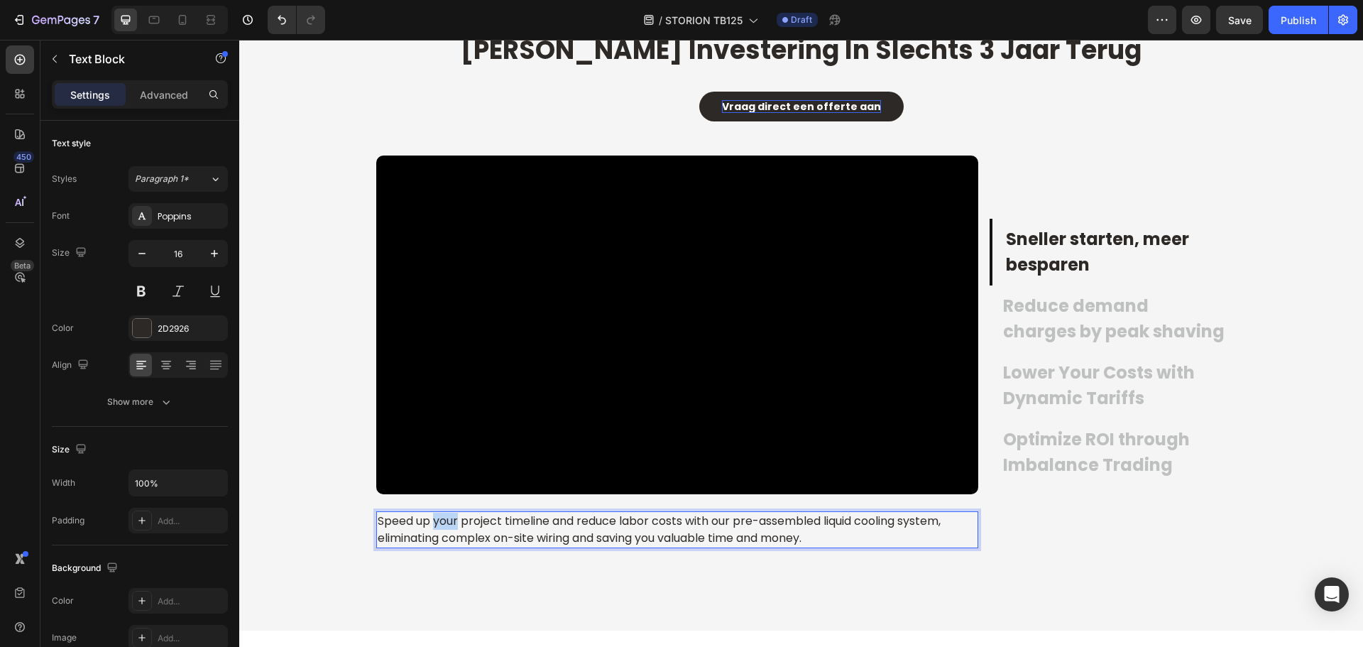
click at [448, 527] on p "Speed up your project timeline and reduce labor costs with our pre-assembled li…" at bounding box center [677, 529] width 599 height 34
click at [1050, 337] on p "Reduce demand charges by peak shaving" at bounding box center [1113, 318] width 221 height 51
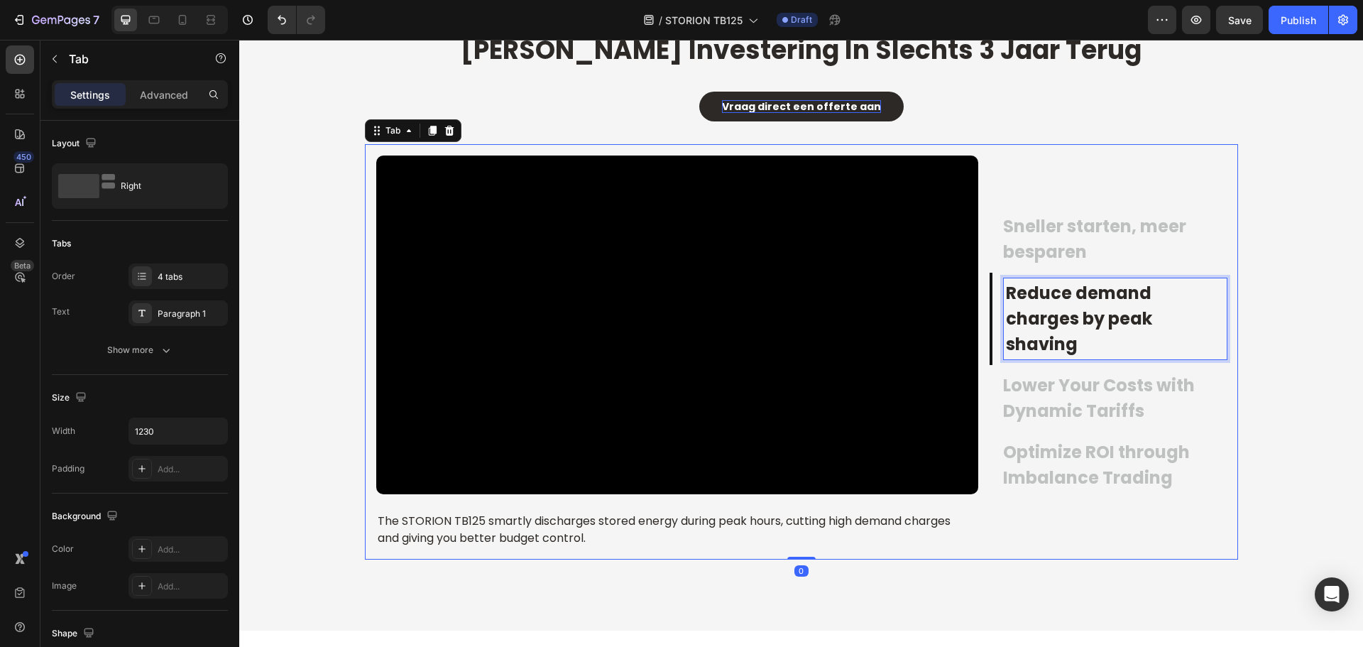
click at [1050, 337] on p "Reduce demand charges by peak shaving" at bounding box center [1115, 318] width 219 height 77
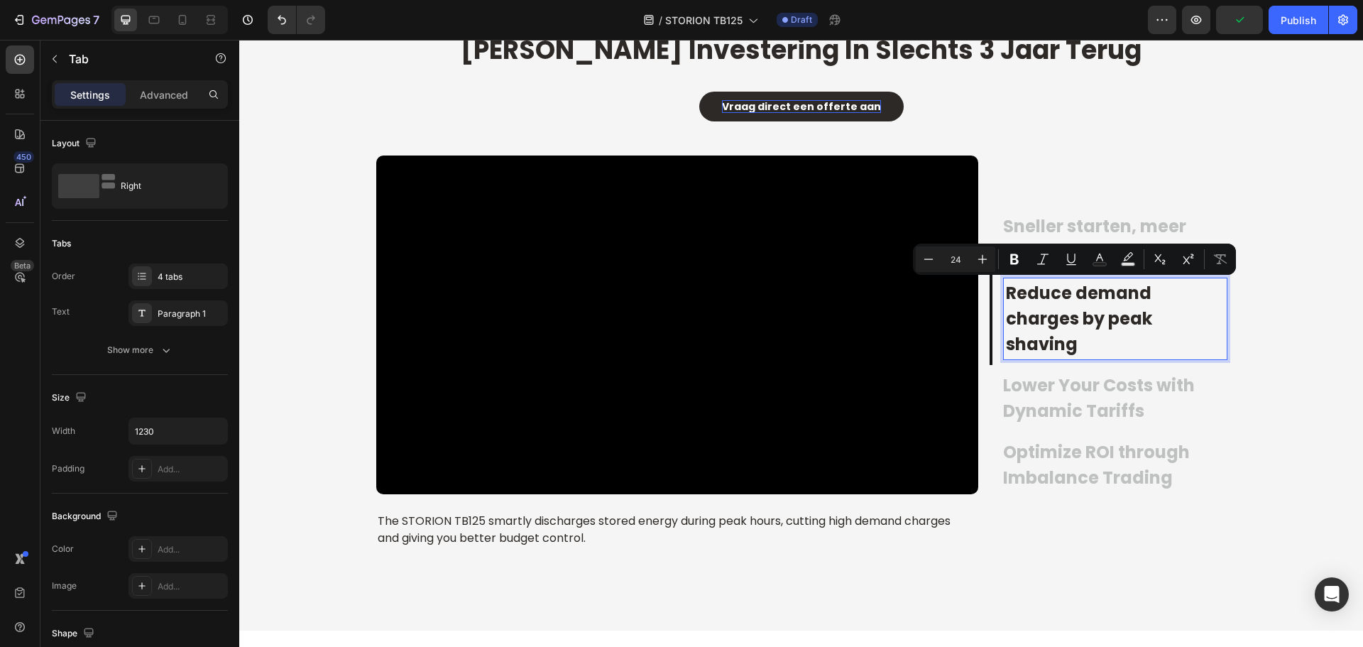
scroll to position [2142, 0]
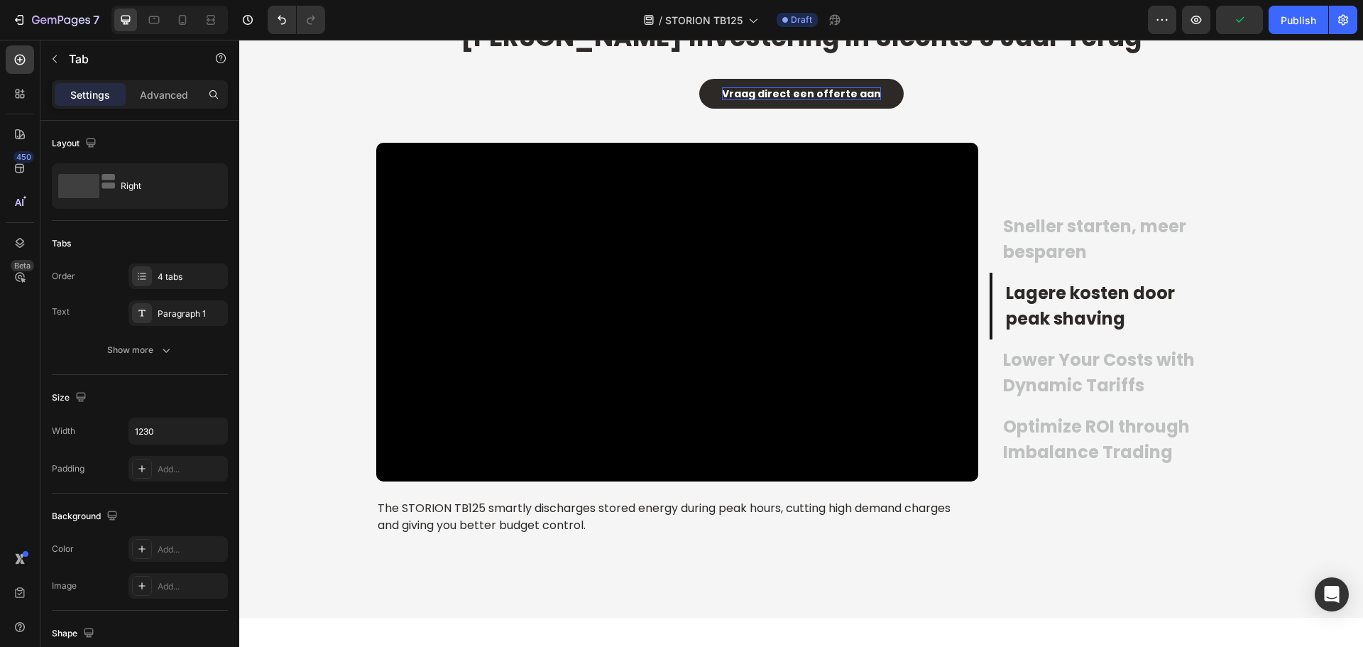
click at [3, 446] on div "450 Beta" at bounding box center [20, 343] width 40 height 607
click at [542, 498] on div "Video The STORION TB125 smartly discharges stored energy during peak hours, cut…" at bounding box center [677, 339] width 602 height 393
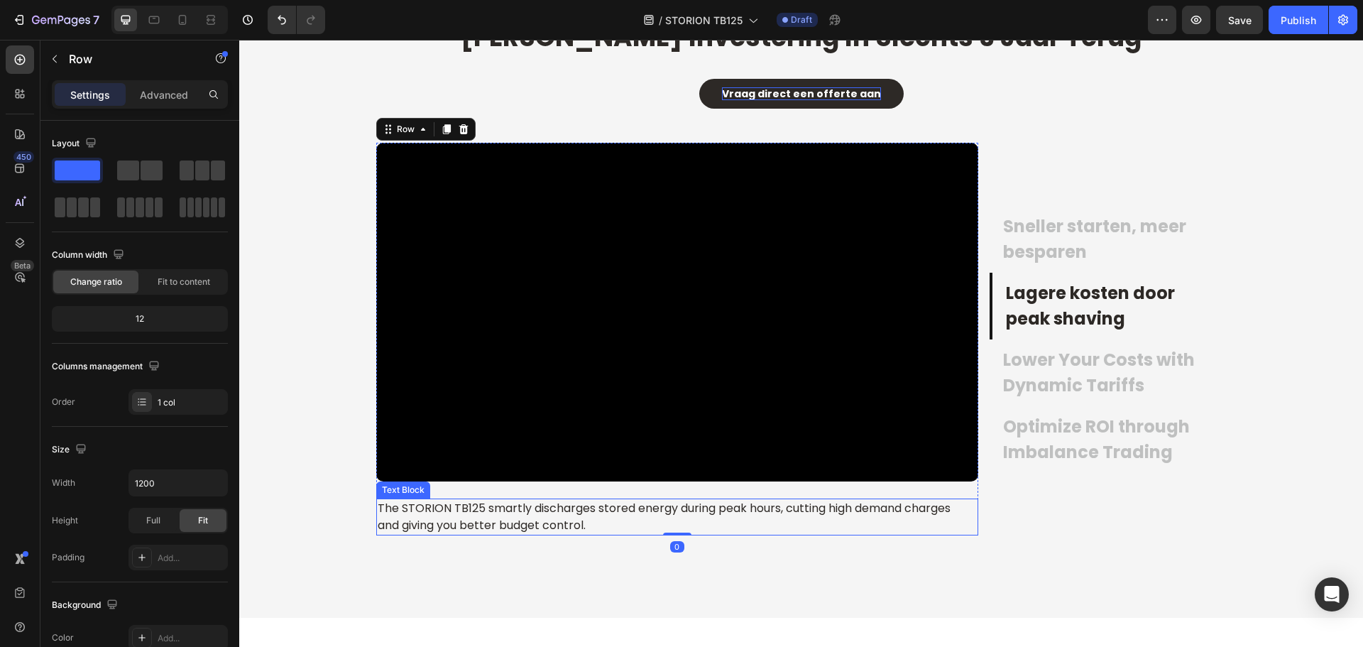
click at [532, 513] on p "The STORION TB125 smartly discharges stored energy during peak hours, cutting h…" at bounding box center [677, 517] width 599 height 34
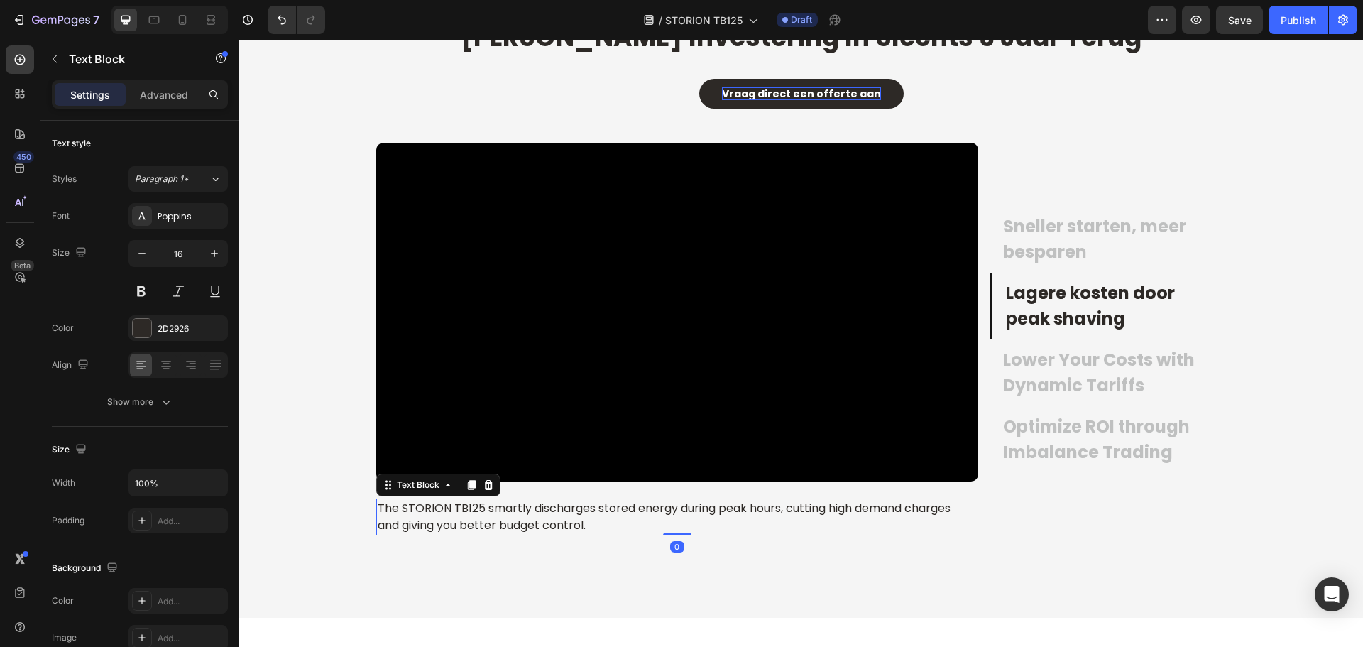
click at [532, 513] on p "The STORION TB125 smartly discharges stored energy during peak hours, cutting h…" at bounding box center [677, 517] width 599 height 34
click at [1029, 385] on p "Lower Your Costs with Dynamic Tariffs" at bounding box center [1113, 372] width 221 height 51
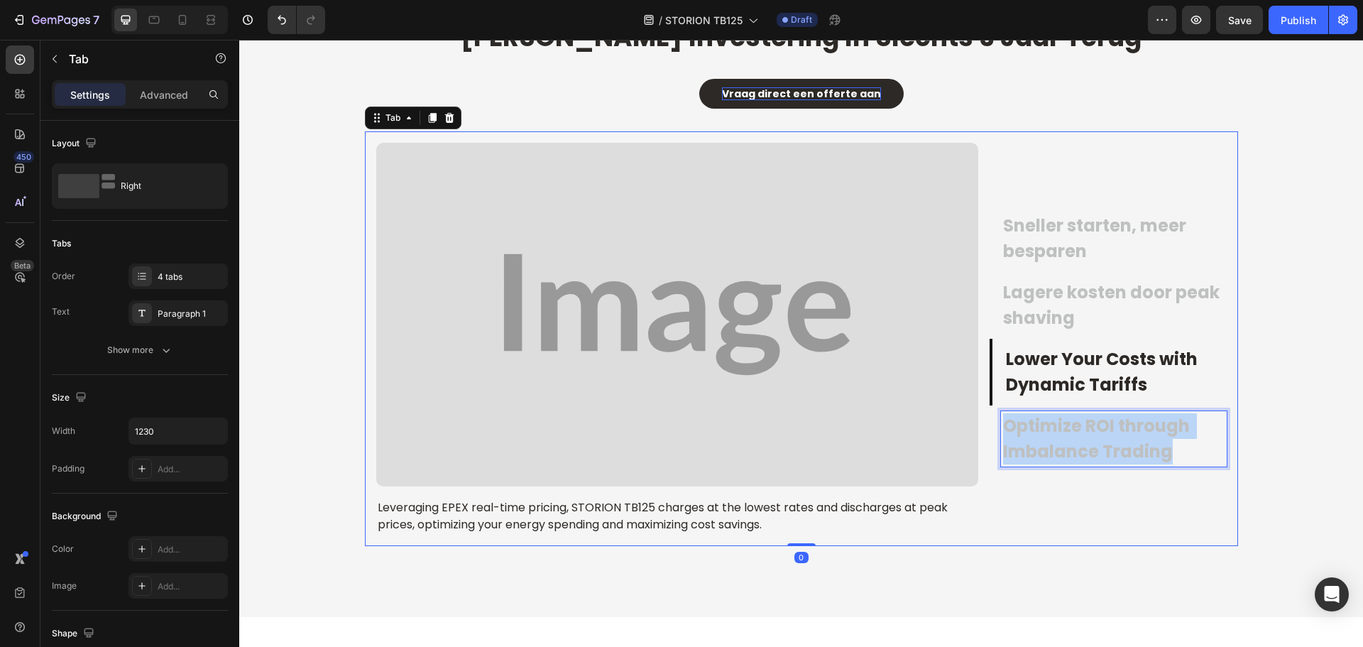
click at [1029, 413] on p "Optimize ROI through Imbalance Trading" at bounding box center [1113, 438] width 221 height 51
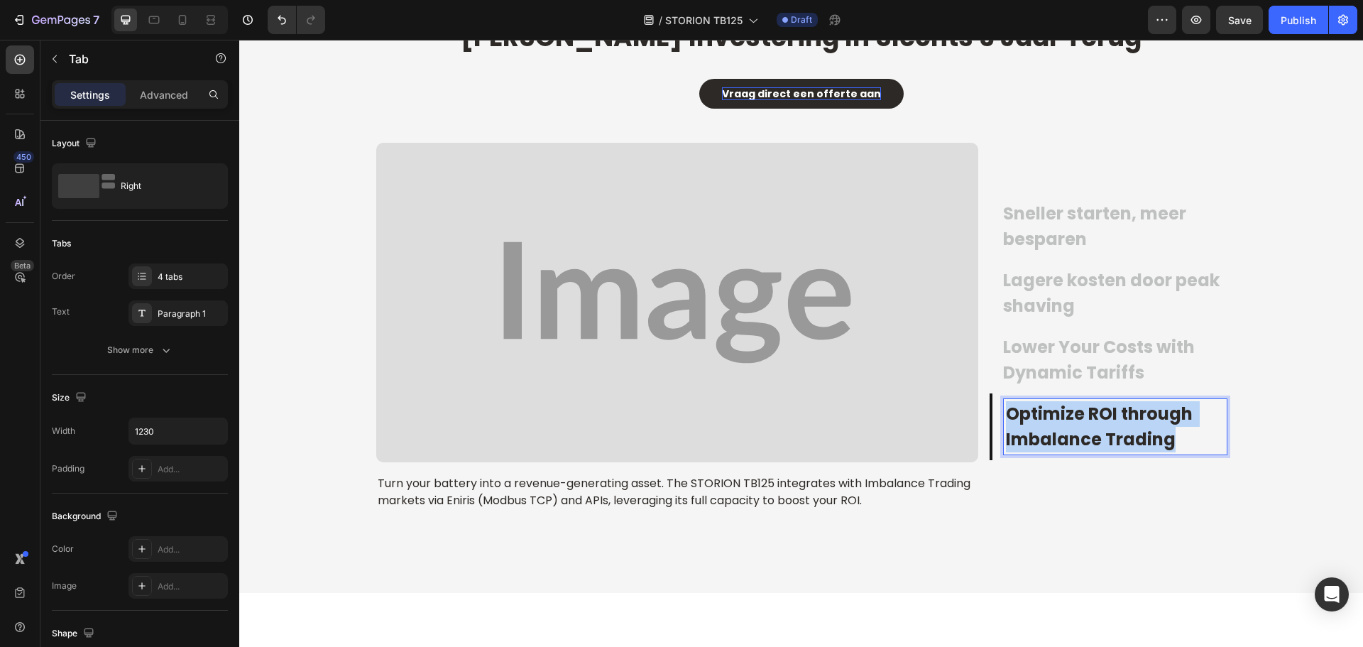
scroll to position [2204, 0]
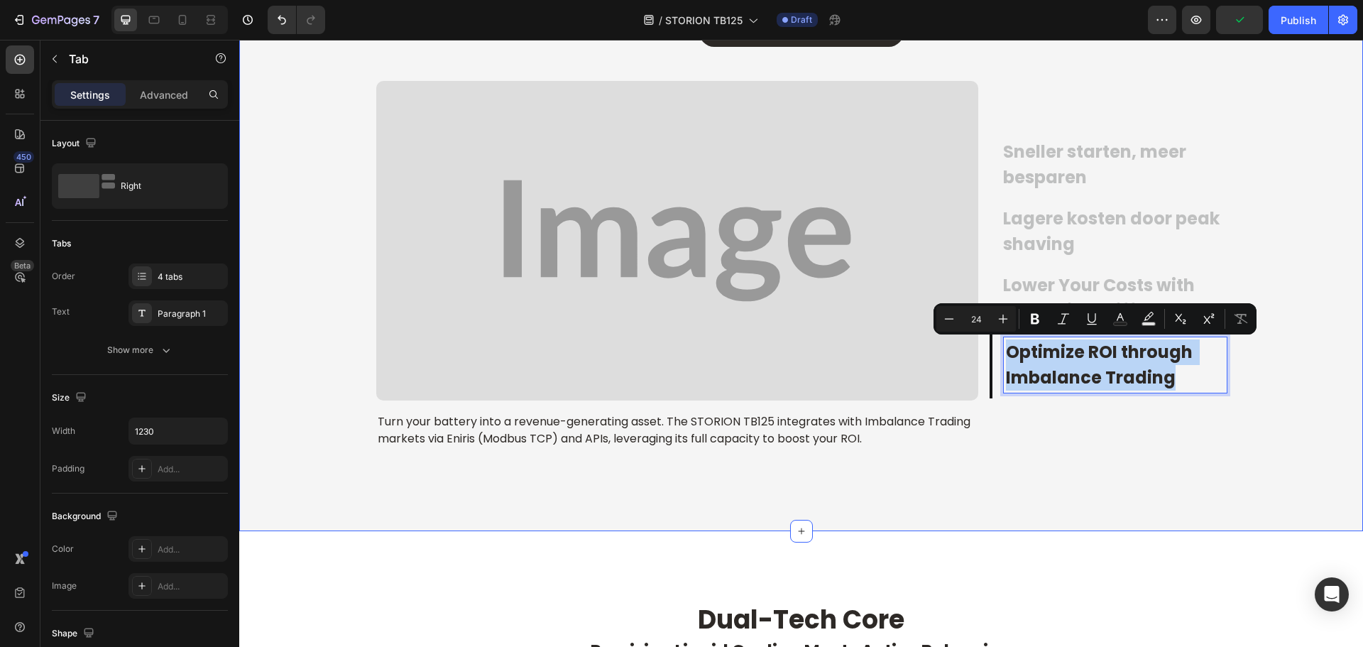
click at [1038, 476] on div "⁠⁠⁠⁠⁠⁠⁠ Verdien je investering in slechts 3 jaar terug Heading Vraag direct een…" at bounding box center [801, 209] width 1124 height 644
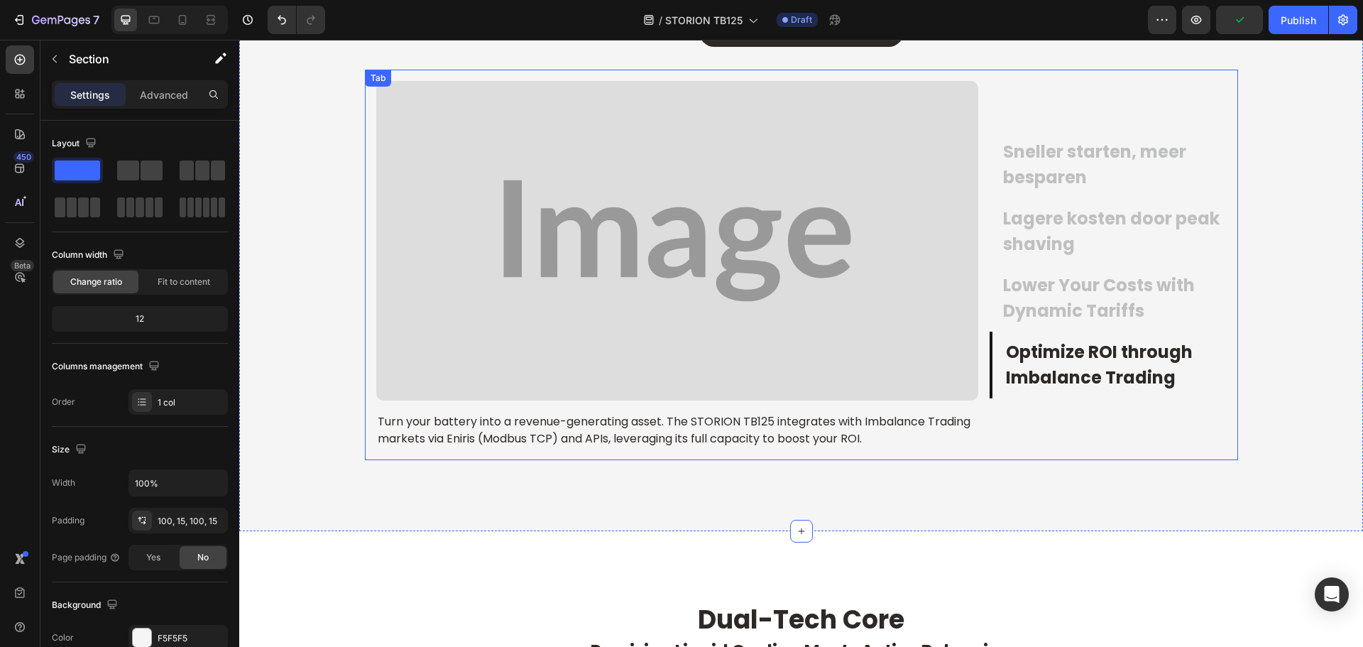
click at [1051, 292] on p "Lower Your Costs with Dynamic Tariffs" at bounding box center [1113, 298] width 221 height 51
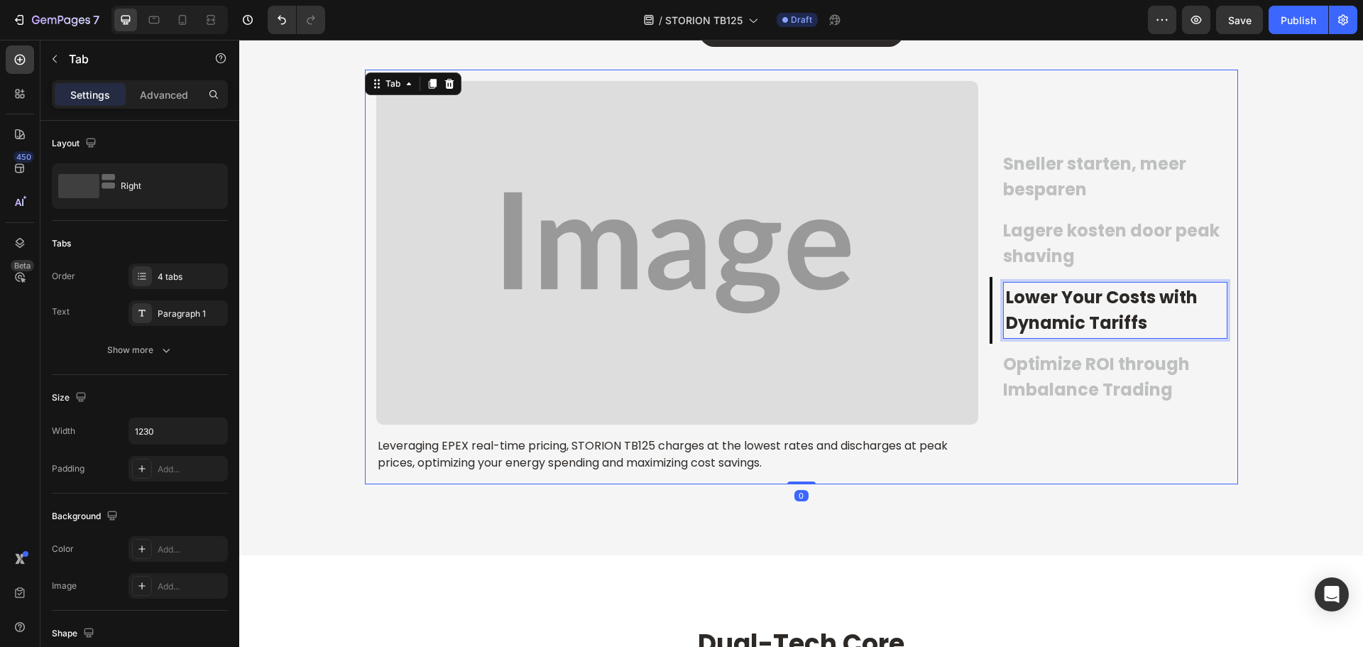
click at [1051, 292] on p "Lower Your Costs with Dynamic Tariffs" at bounding box center [1115, 310] width 219 height 51
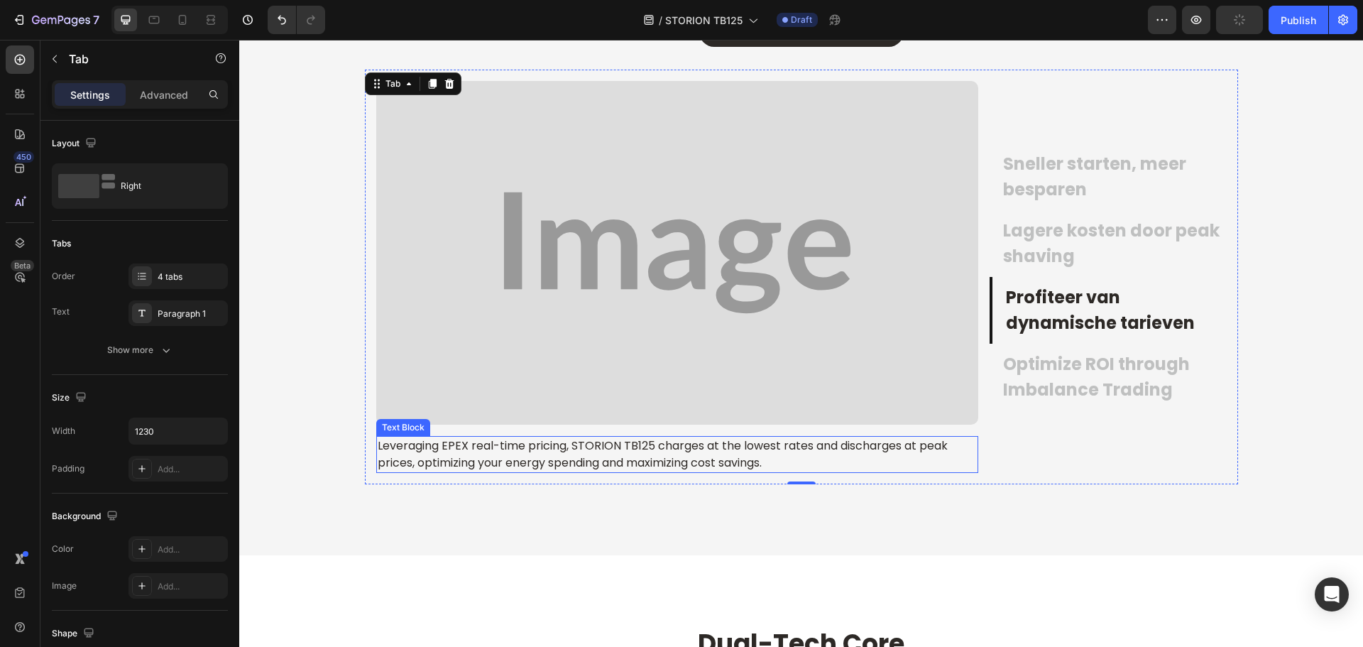
click at [682, 455] on span "Leveraging EPEX real-time pricing, STORION TB125 charges at the lowest rates an…" at bounding box center [664, 453] width 573 height 33
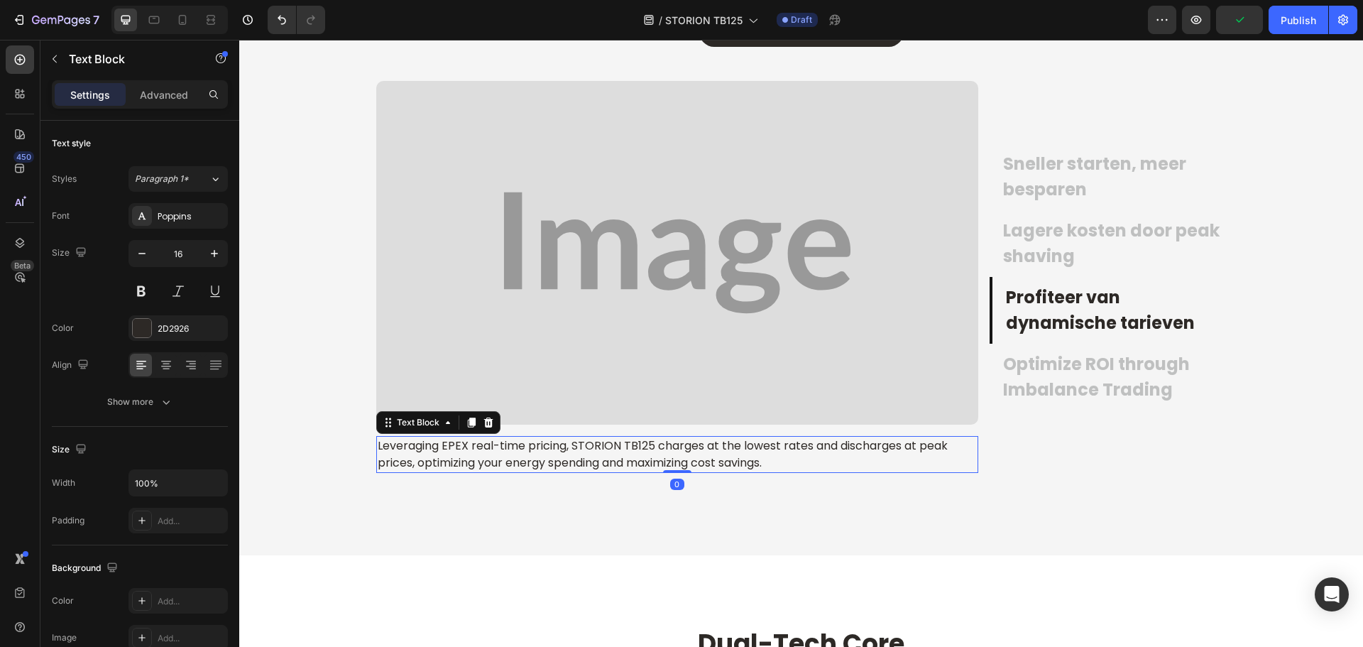
click at [682, 455] on span "Leveraging EPEX real-time pricing, STORION TB125 charges at the lowest rates an…" at bounding box center [664, 453] width 573 height 33
click at [1090, 379] on p "Optimize ROI through Imbalance Trading" at bounding box center [1113, 376] width 221 height 51
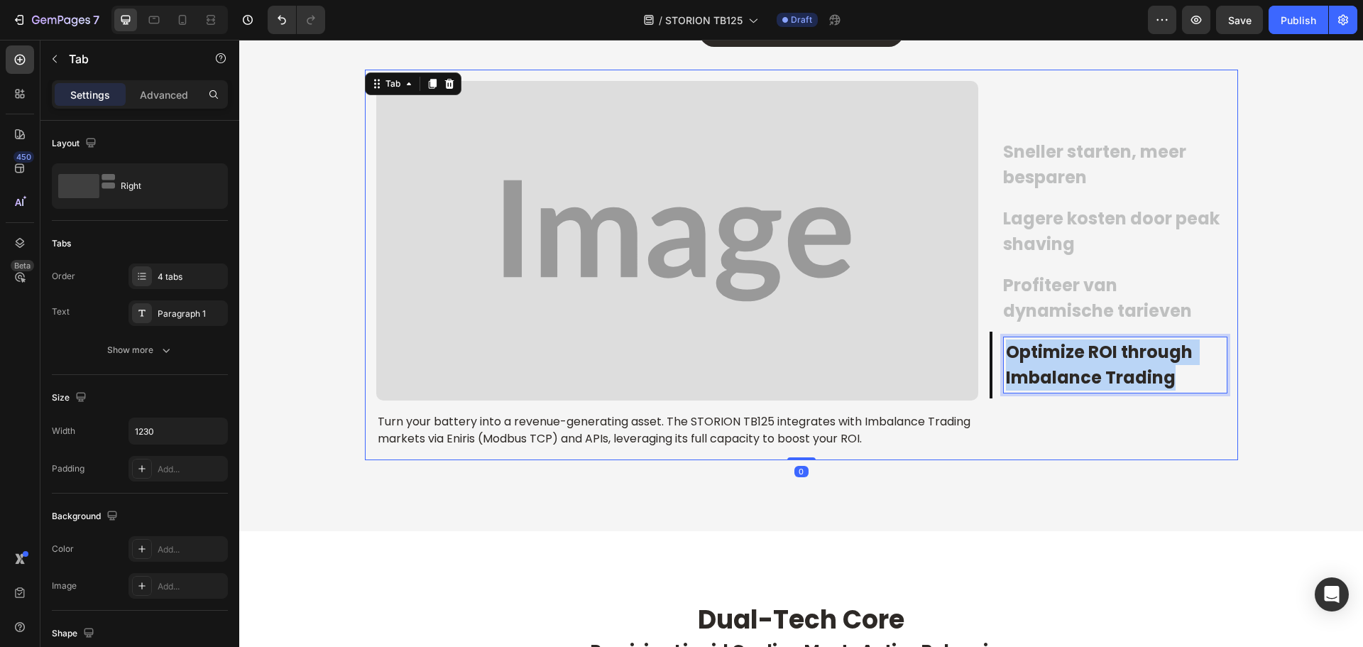
click at [1090, 379] on p "Optimize ROI through Imbalance Trading" at bounding box center [1115, 364] width 219 height 51
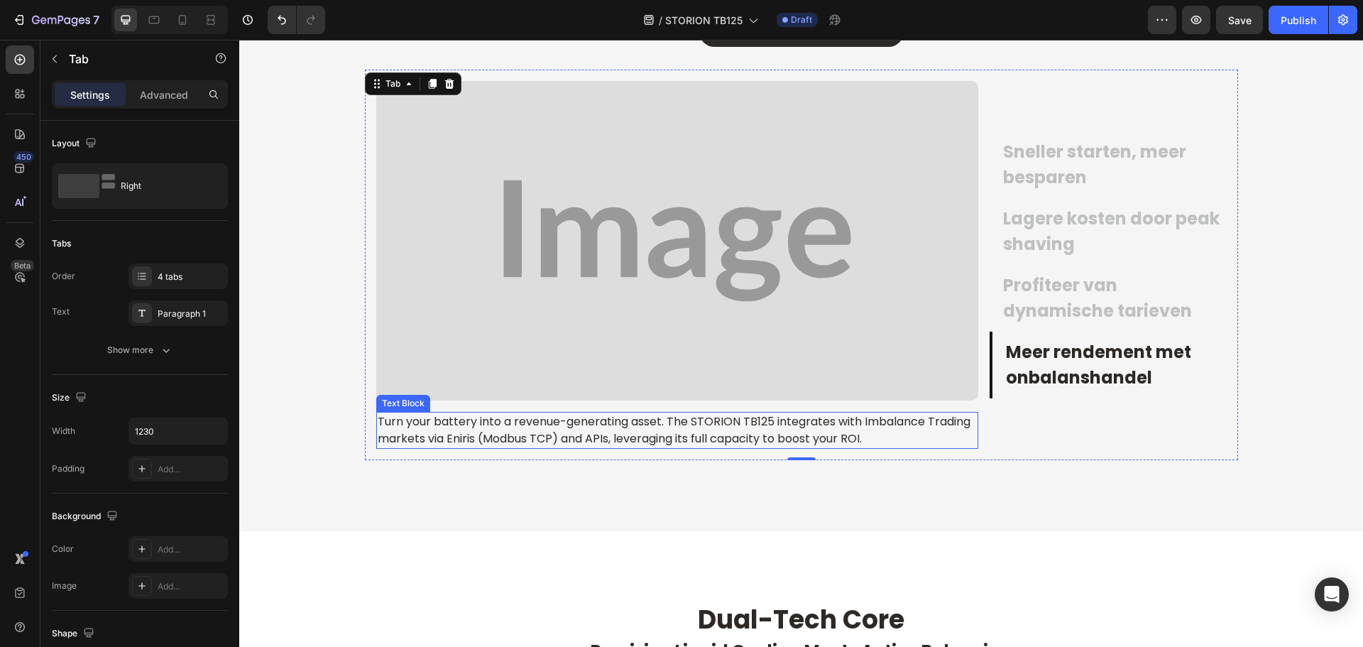
click at [615, 429] on p "Turn your battery into a revenue-generating asset. The STORION TB125 integrates…" at bounding box center [677, 430] width 599 height 34
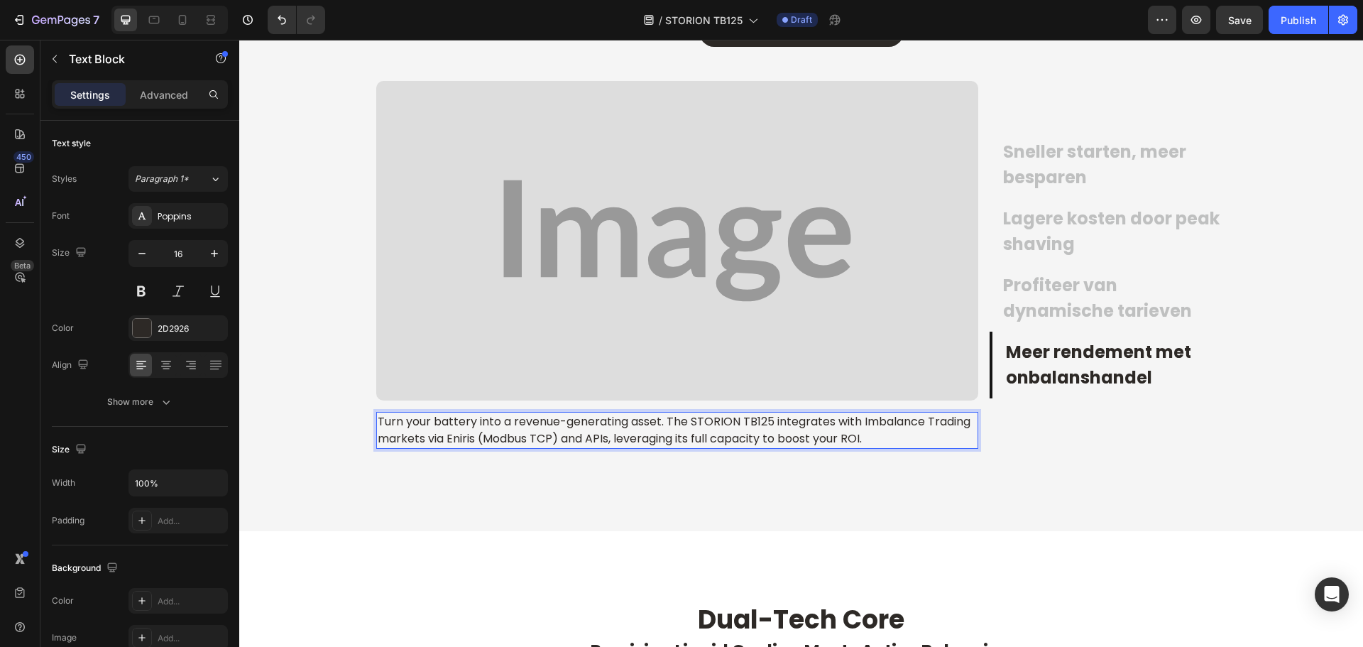
click at [615, 429] on p "Turn your battery into a revenue-generating asset. The STORION TB125 integrates…" at bounding box center [677, 430] width 599 height 34
click at [345, 485] on div "⁠⁠⁠⁠⁠⁠⁠ Verdien je investering in slechts 3 jaar terug Heading Vraag direct een…" at bounding box center [801, 209] width 1124 height 644
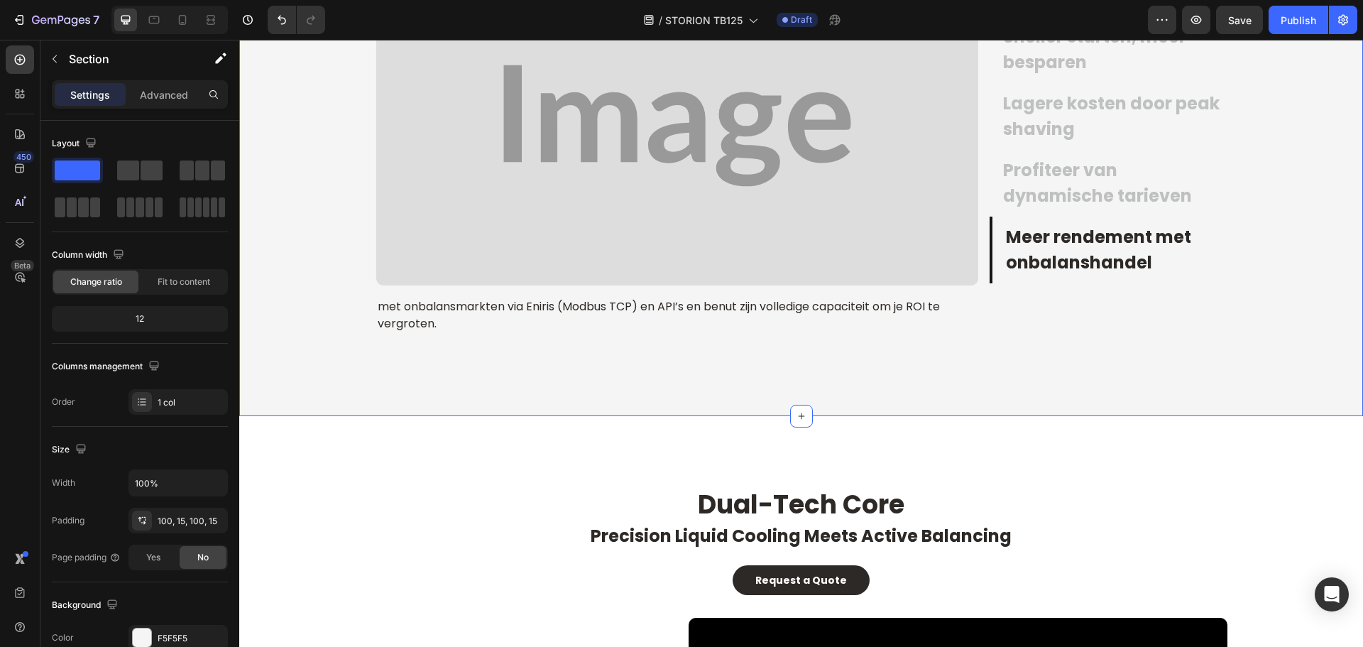
scroll to position [2417, 0]
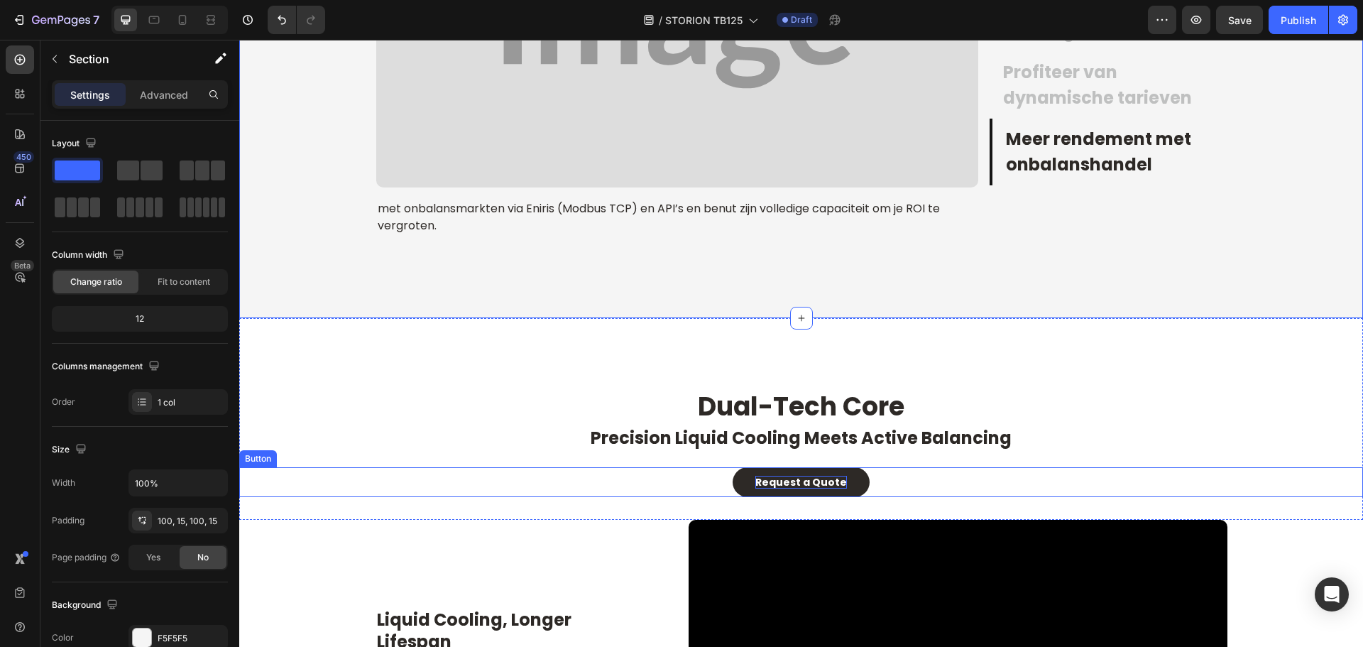
click at [806, 483] on strong "Request a Quote" at bounding box center [801, 482] width 92 height 14
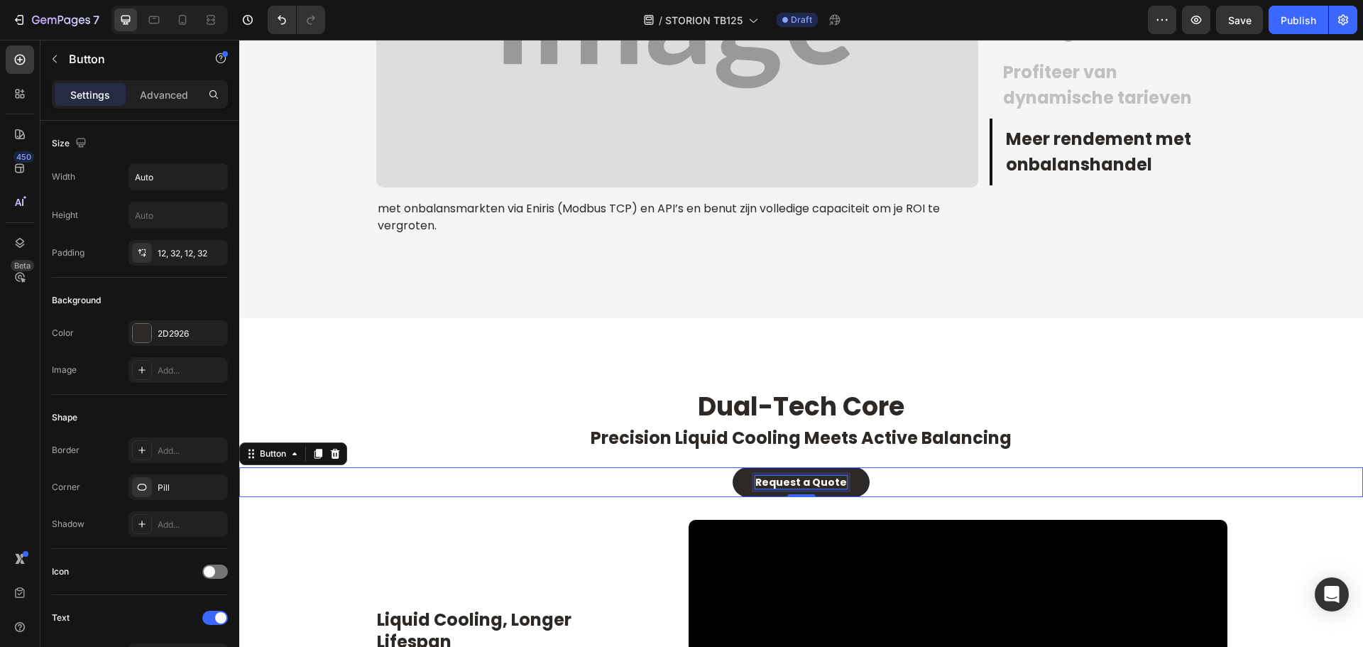
click at [806, 483] on strong "Request a Quote" at bounding box center [801, 482] width 92 height 14
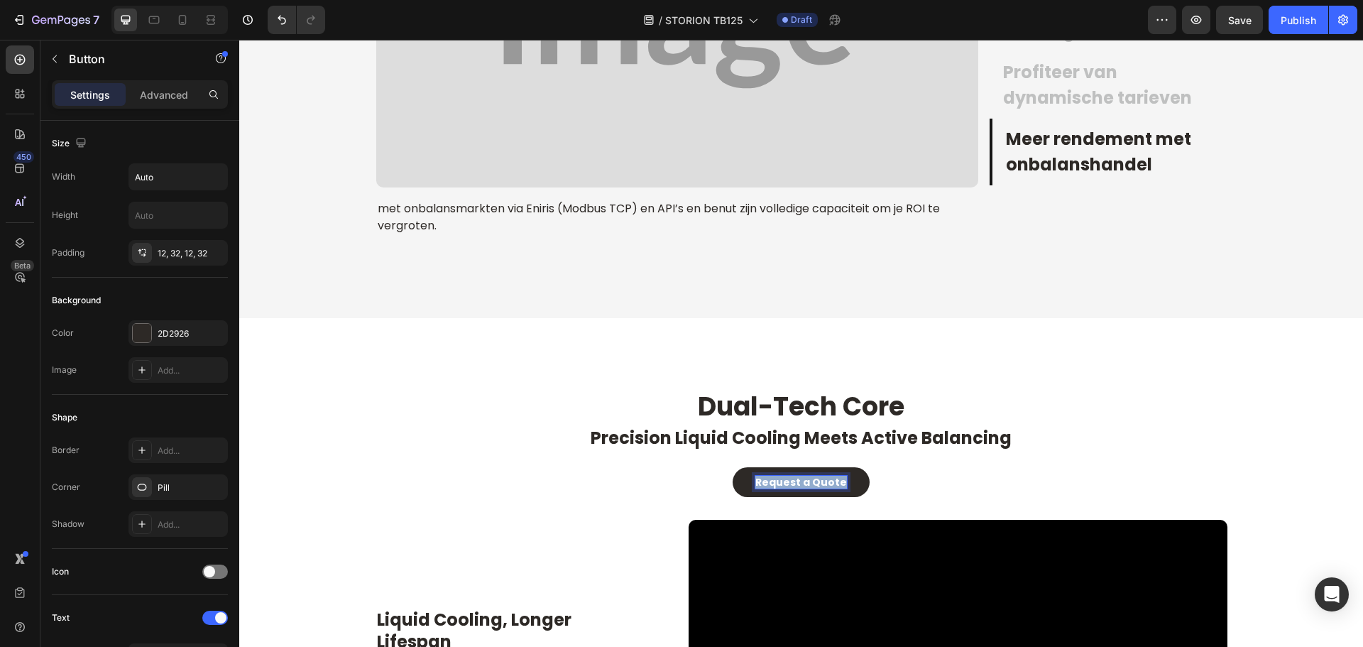
click at [806, 483] on strong "Request a Quote" at bounding box center [801, 482] width 92 height 14
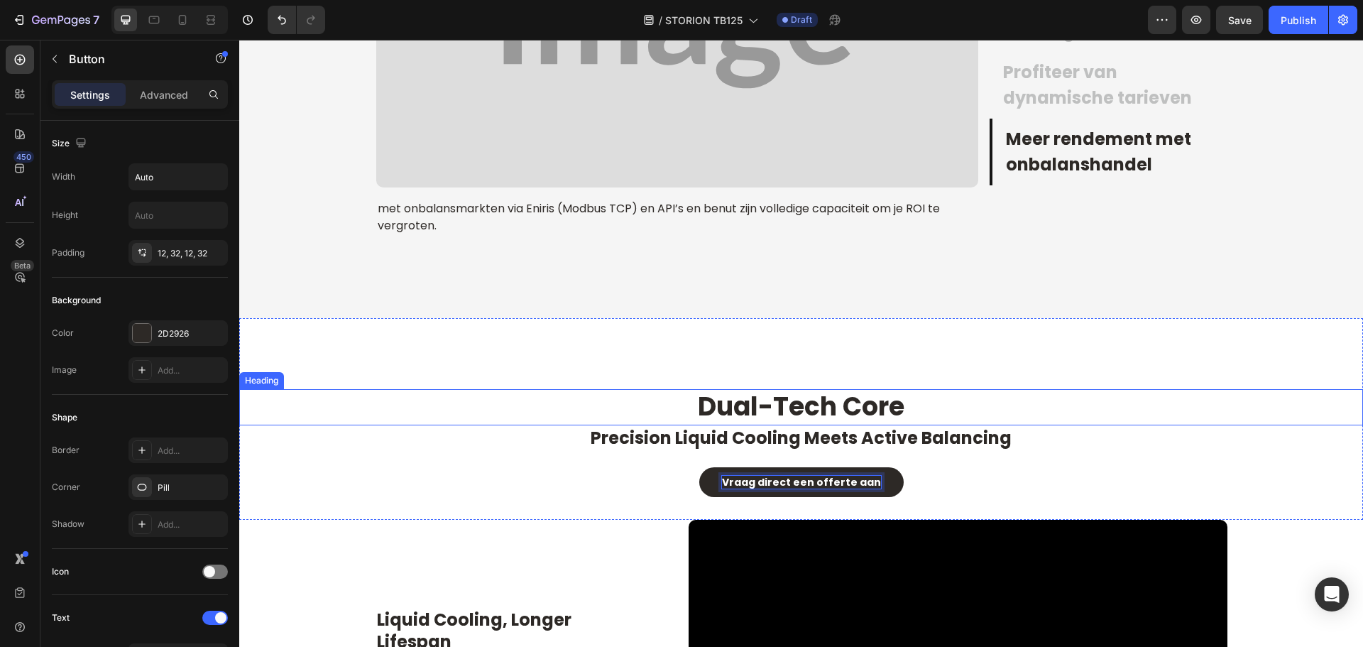
click at [1165, 401] on h2 "dual-tech core" at bounding box center [801, 407] width 852 height 36
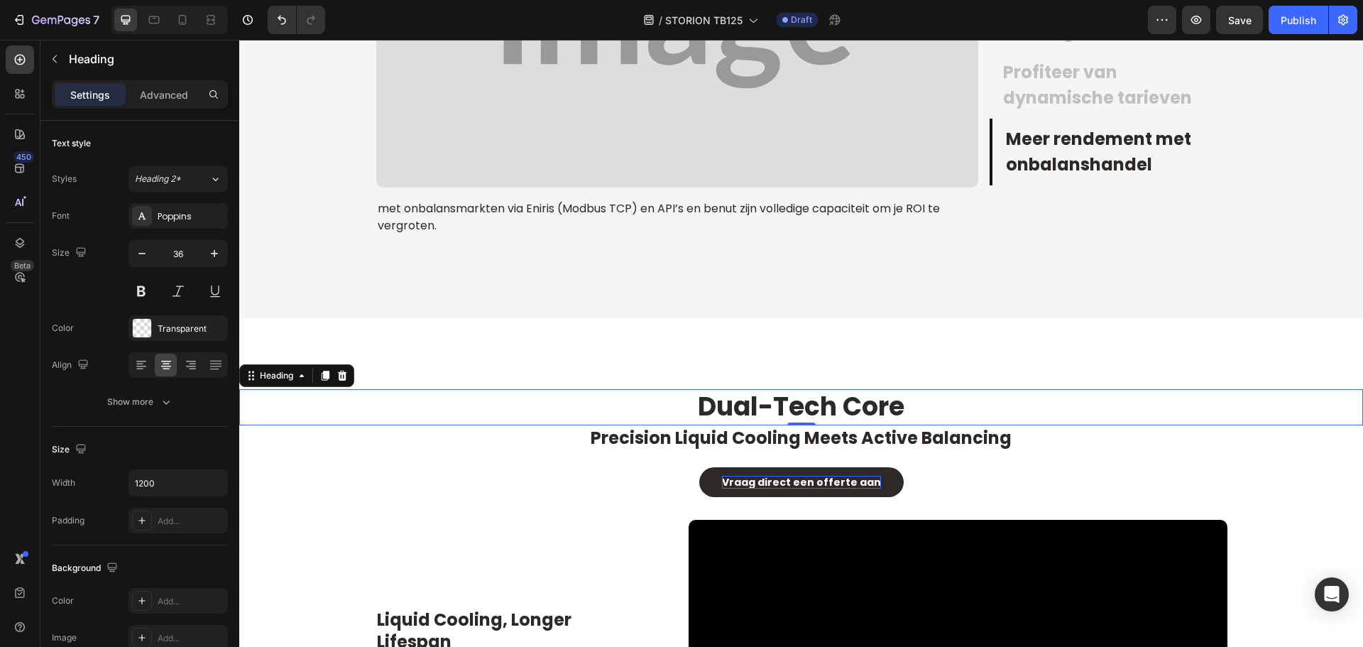
click at [808, 424] on div at bounding box center [801, 423] width 28 height 3
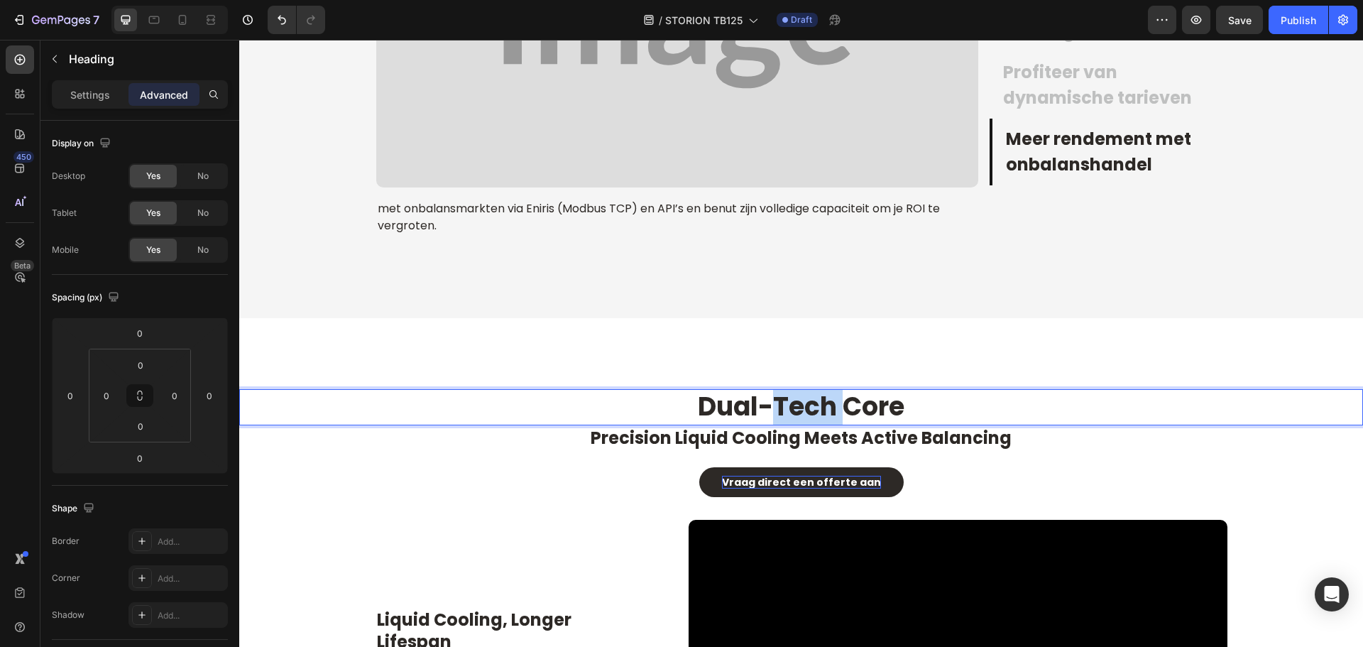
click at [806, 410] on span "dual-tech core" at bounding box center [801, 406] width 207 height 36
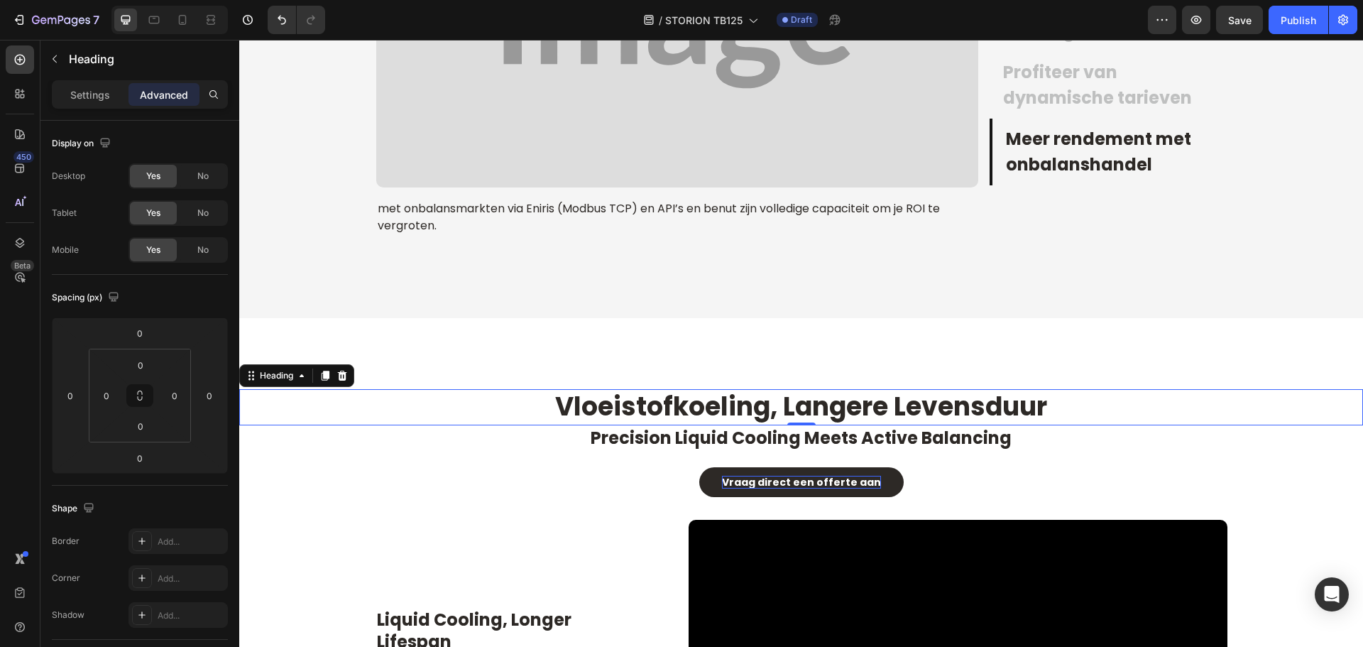
click at [637, 354] on div "Vloeistofkoeling, langere levensduur Heading 0 precision liquid cooling meets a…" at bounding box center [801, 419] width 1124 height 202
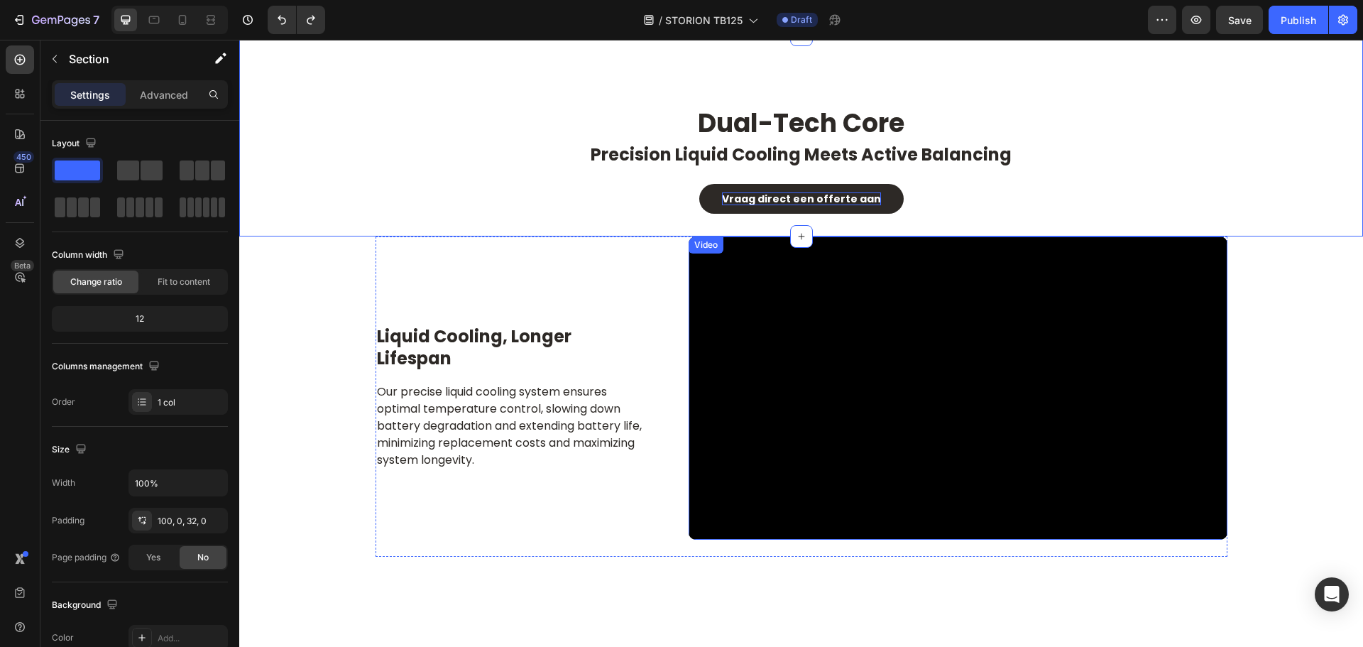
scroll to position [2701, 0]
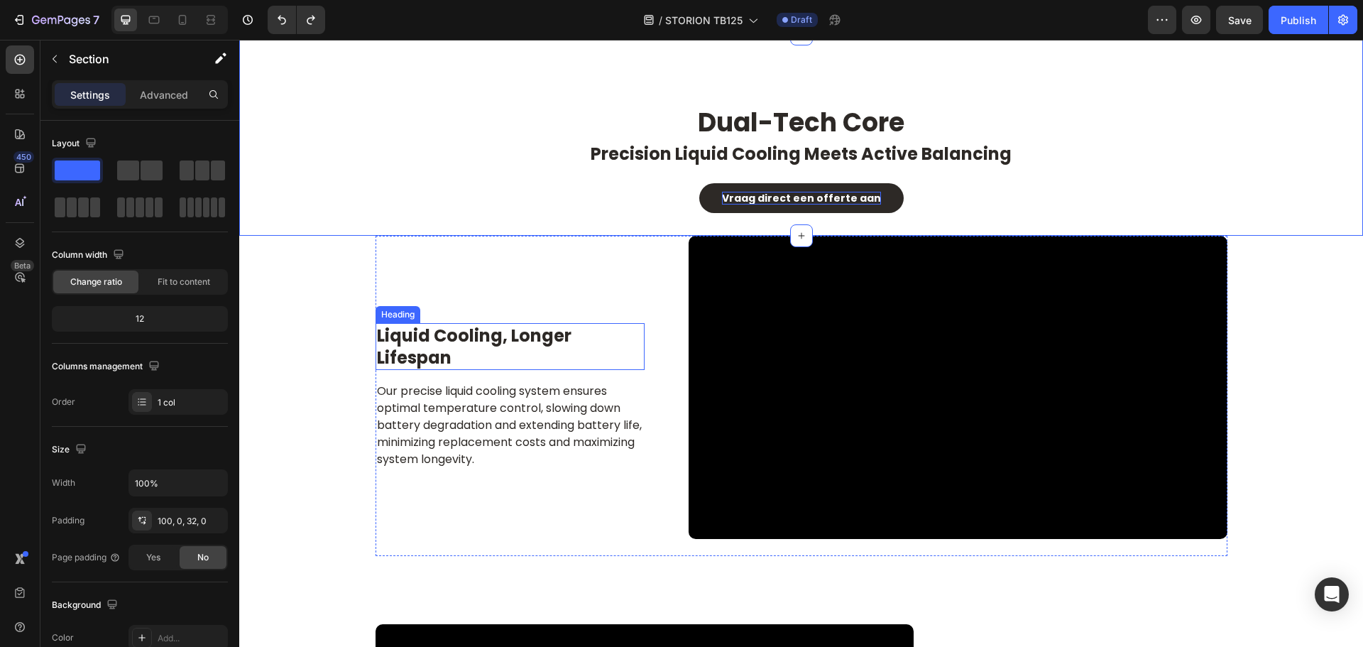
click at [419, 336] on h2 "liquid cooling, longer lifespan" at bounding box center [509, 346] width 269 height 47
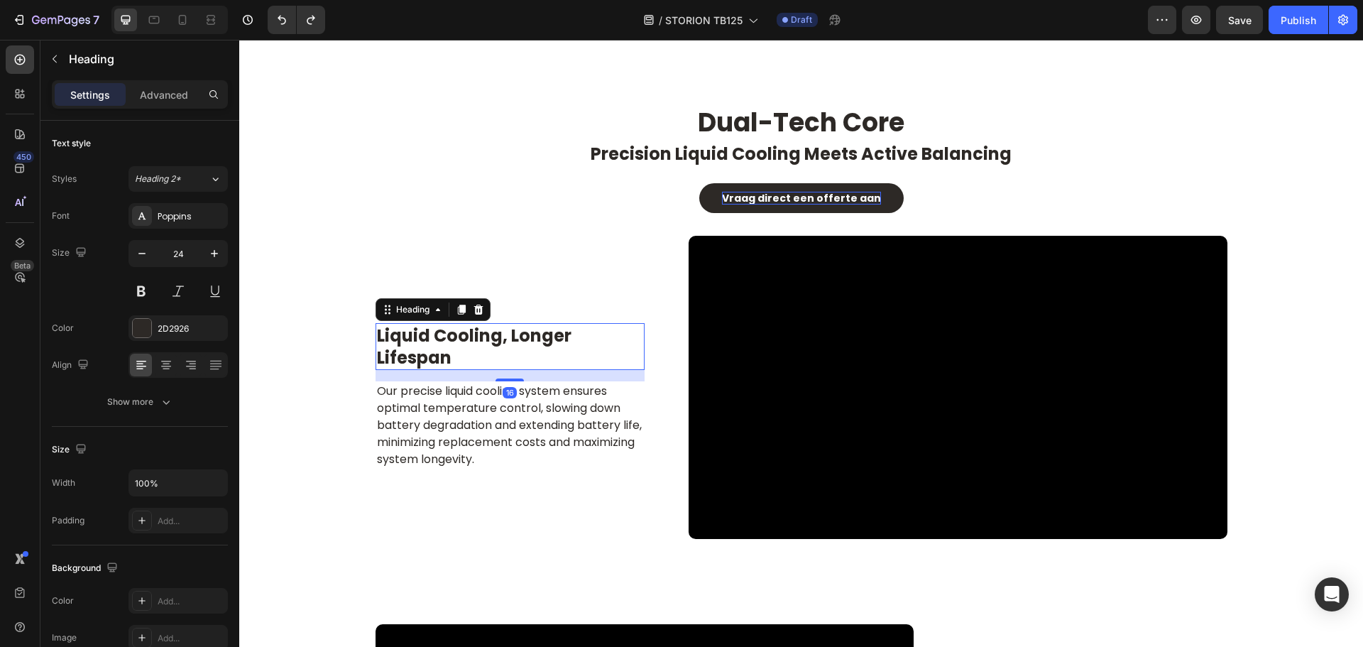
click at [419, 336] on h2 "liquid cooling, longer lifespan" at bounding box center [509, 346] width 269 height 47
click at [419, 336] on p "liquid cooling, longer lifespan" at bounding box center [510, 346] width 266 height 44
click at [527, 451] on p "Our precise liquid cooling system ensures optimal temperature control, slowing …" at bounding box center [510, 425] width 266 height 85
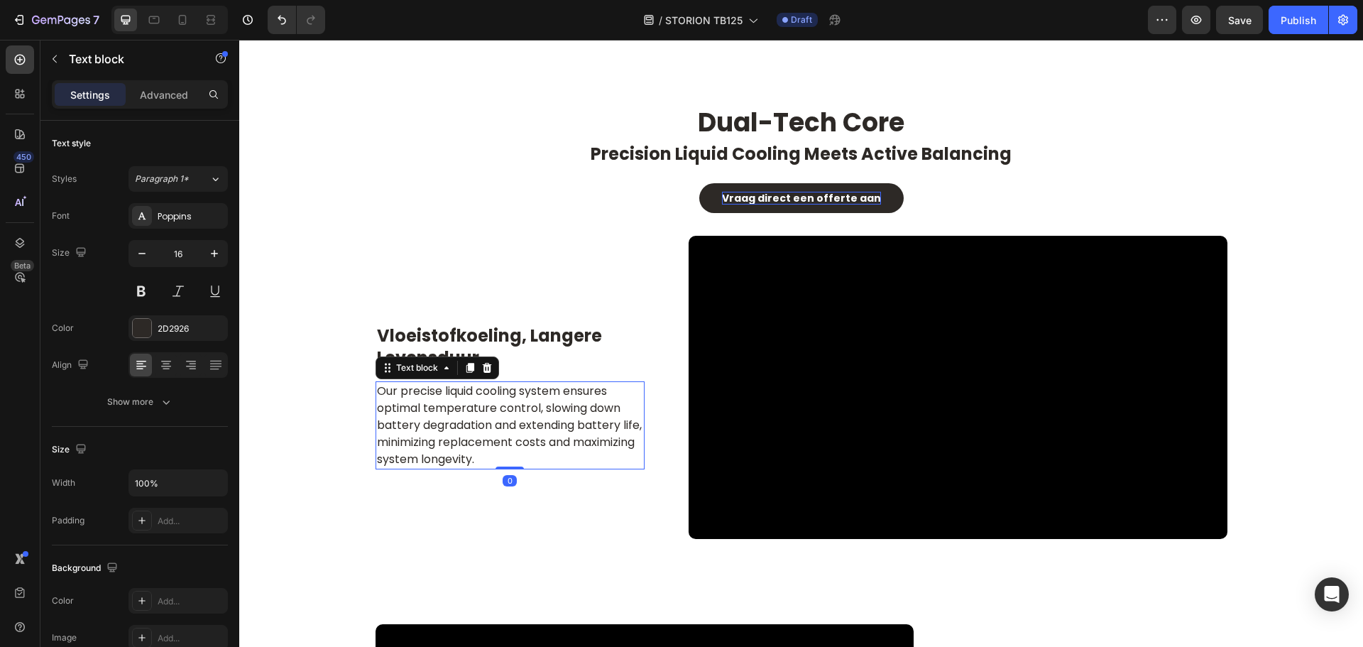
click at [527, 451] on p "Our precise liquid cooling system ensures optimal temperature control, slowing …" at bounding box center [510, 425] width 266 height 85
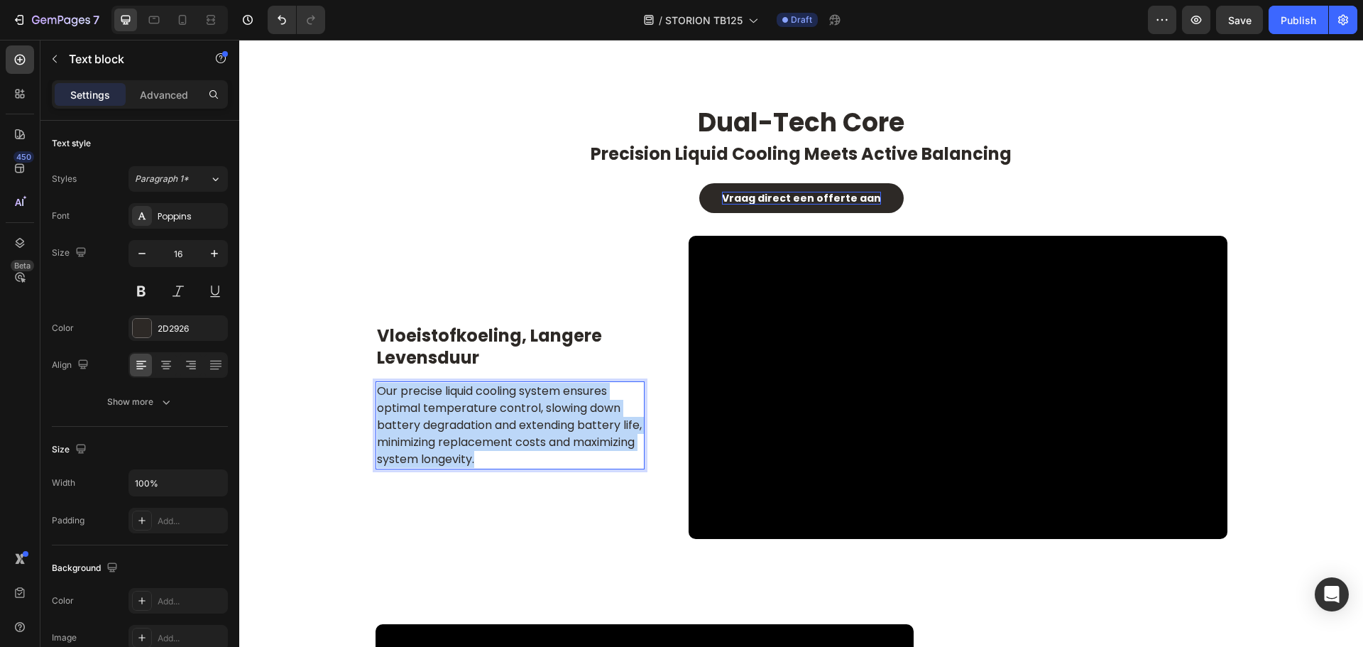
click at [527, 451] on p "Our precise liquid cooling system ensures optimal temperature control, slowing …" at bounding box center [510, 425] width 266 height 85
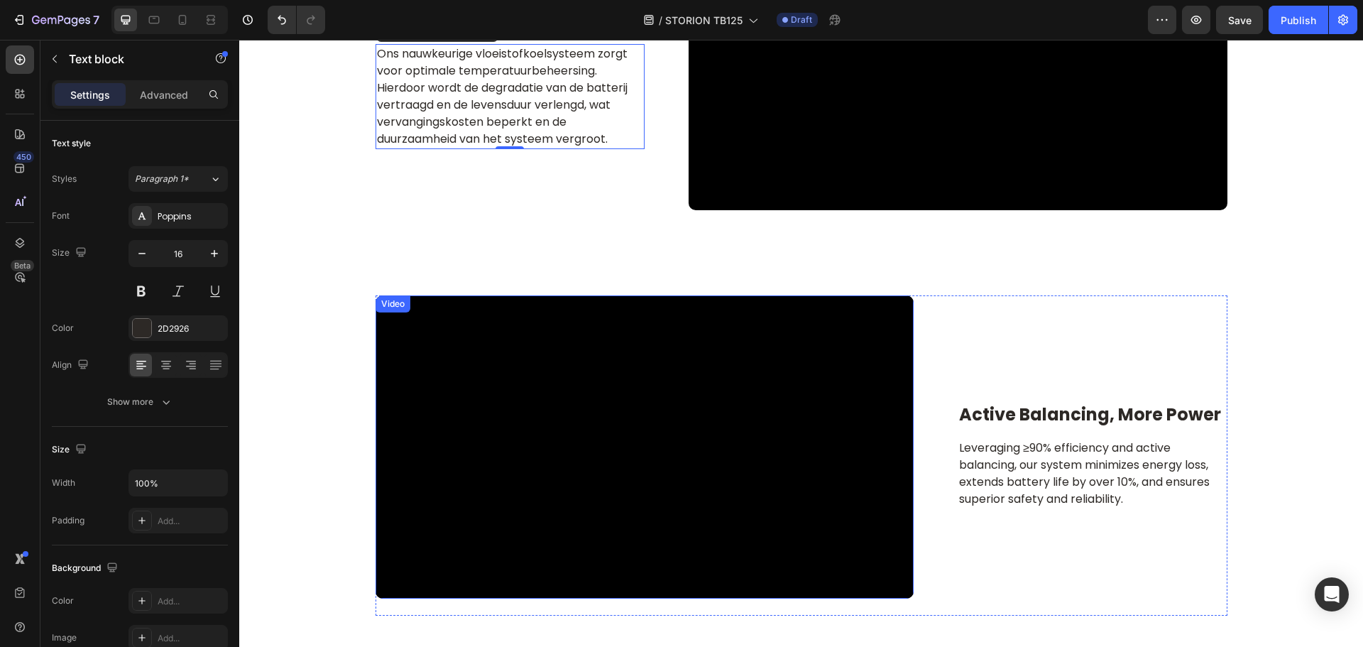
scroll to position [3143, 0]
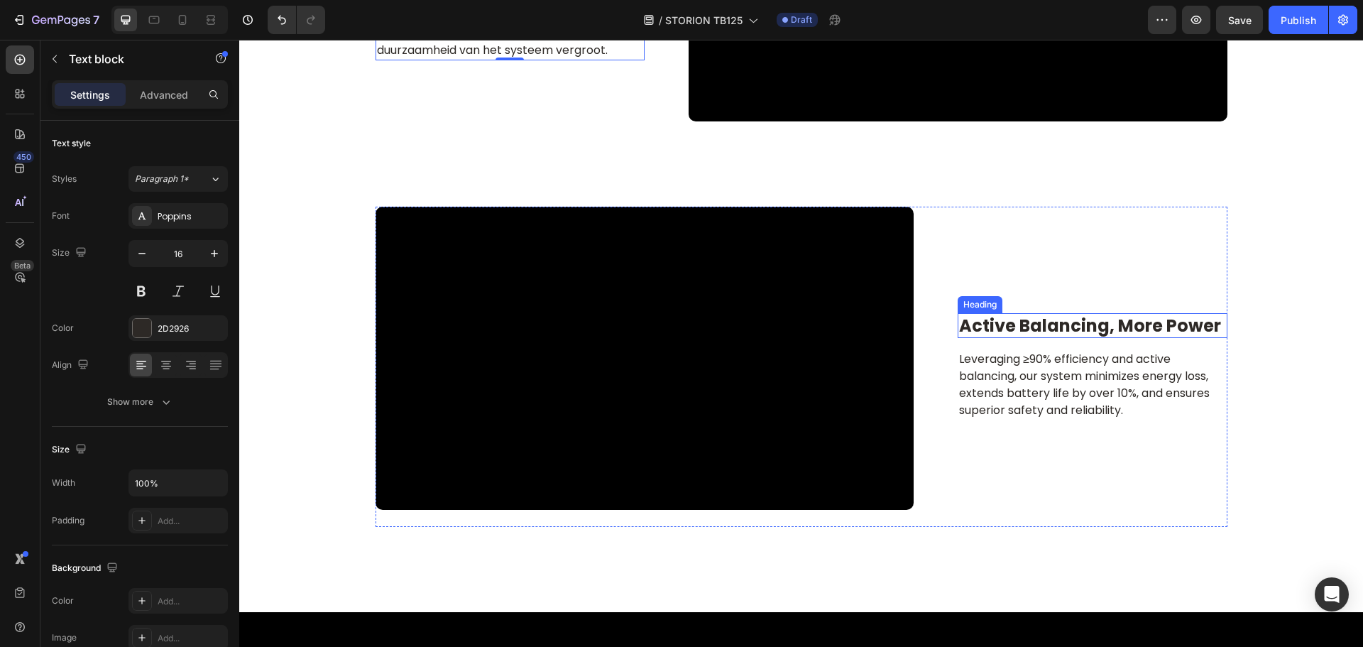
click at [1051, 331] on h2 "active balancing, more power" at bounding box center [1091, 325] width 269 height 25
click at [1051, 331] on p "active balancing, more power" at bounding box center [1092, 325] width 266 height 22
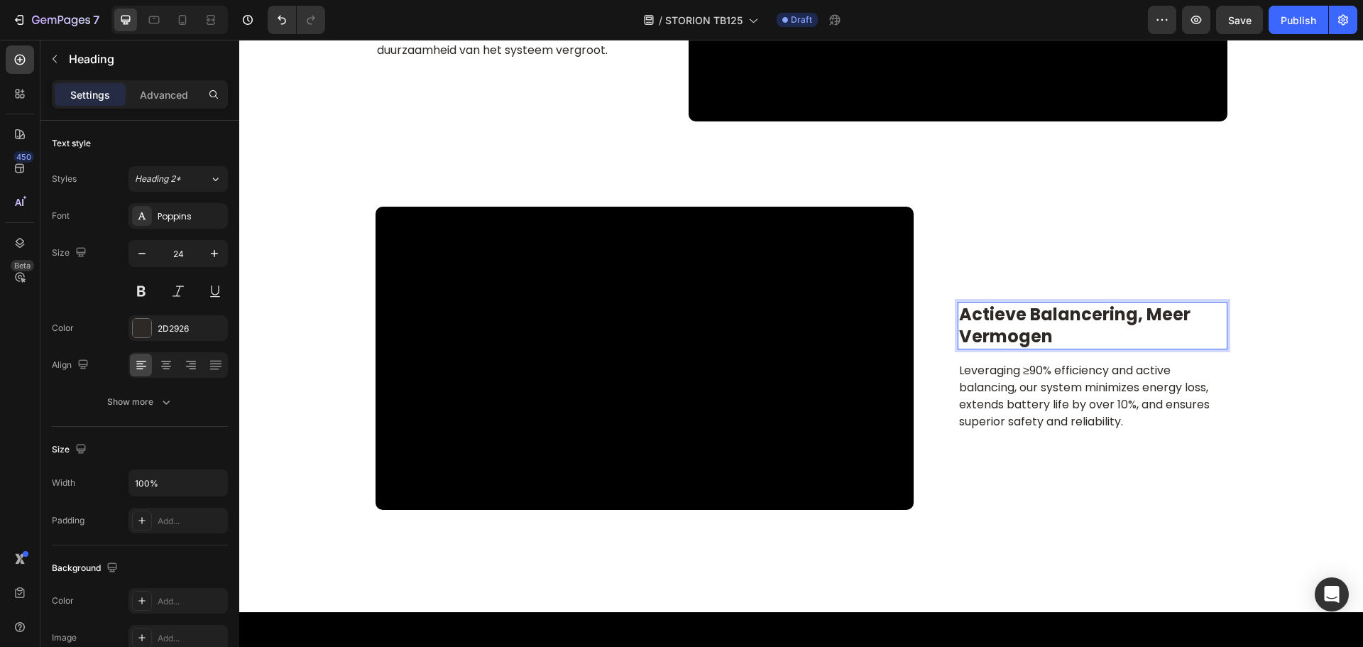
scroll to position [3132, 0]
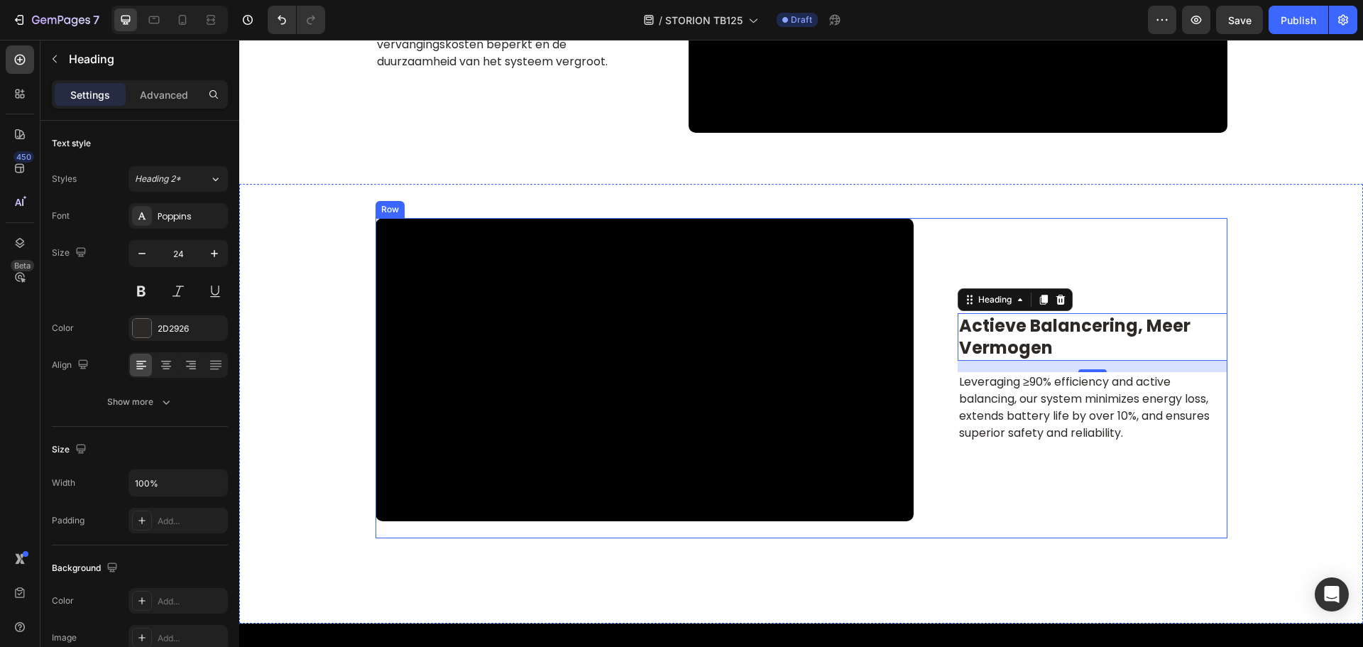
click at [1072, 426] on p "Leveraging ≥90% efficiency and active balancing, our system minimizes energy lo…" at bounding box center [1092, 407] width 266 height 68
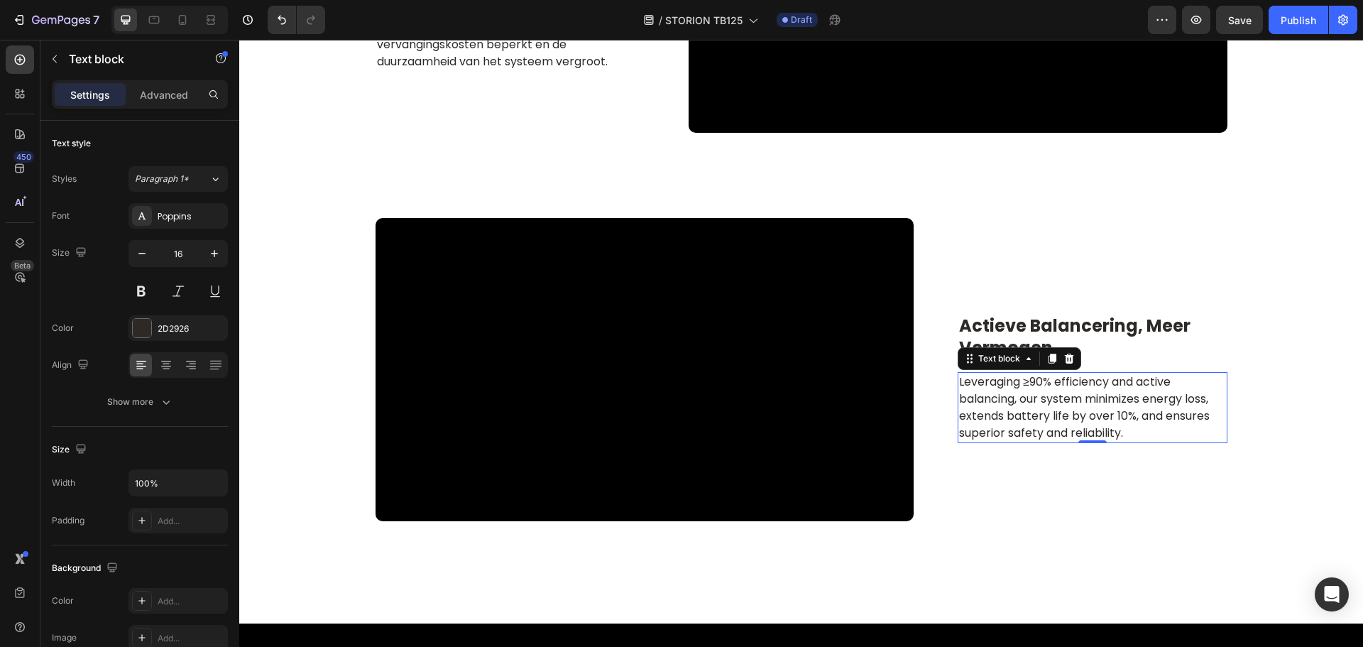
click at [1072, 426] on p "Leveraging ≥90% efficiency and active balancing, our system minimizes energy lo…" at bounding box center [1092, 407] width 266 height 68
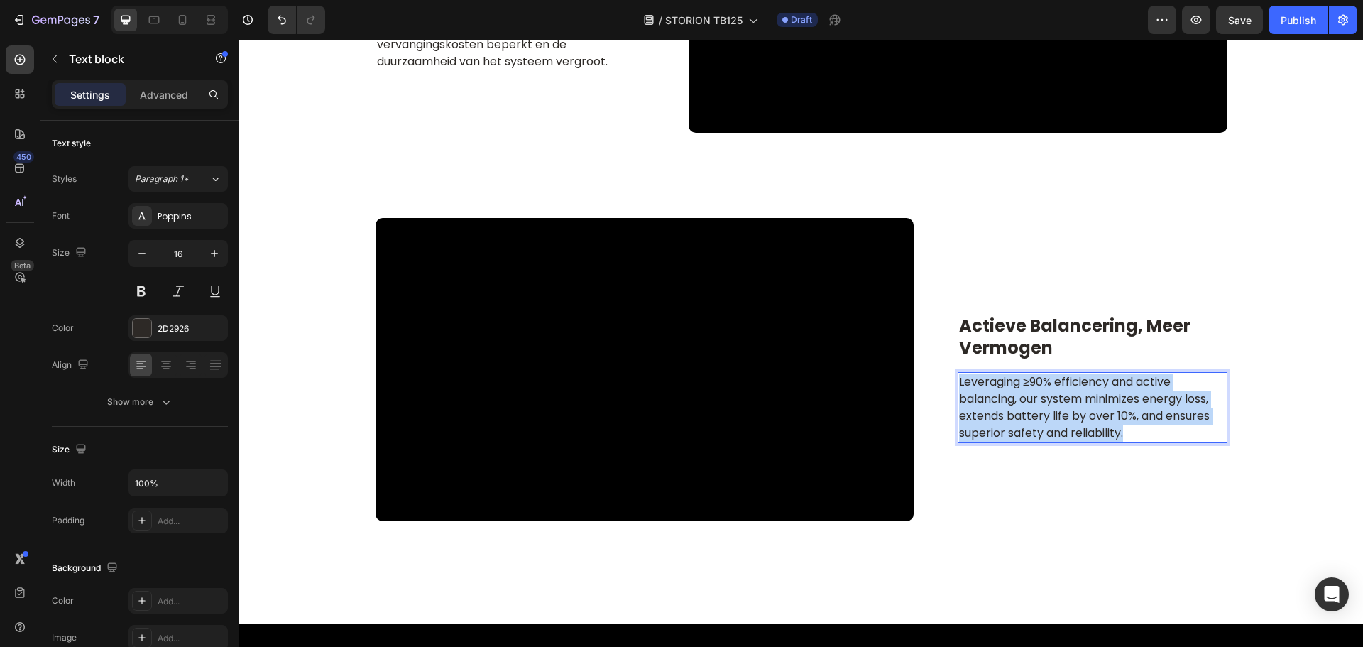
click at [1072, 426] on p "Leveraging ≥90% efficiency and active balancing, our system minimizes energy lo…" at bounding box center [1092, 407] width 266 height 68
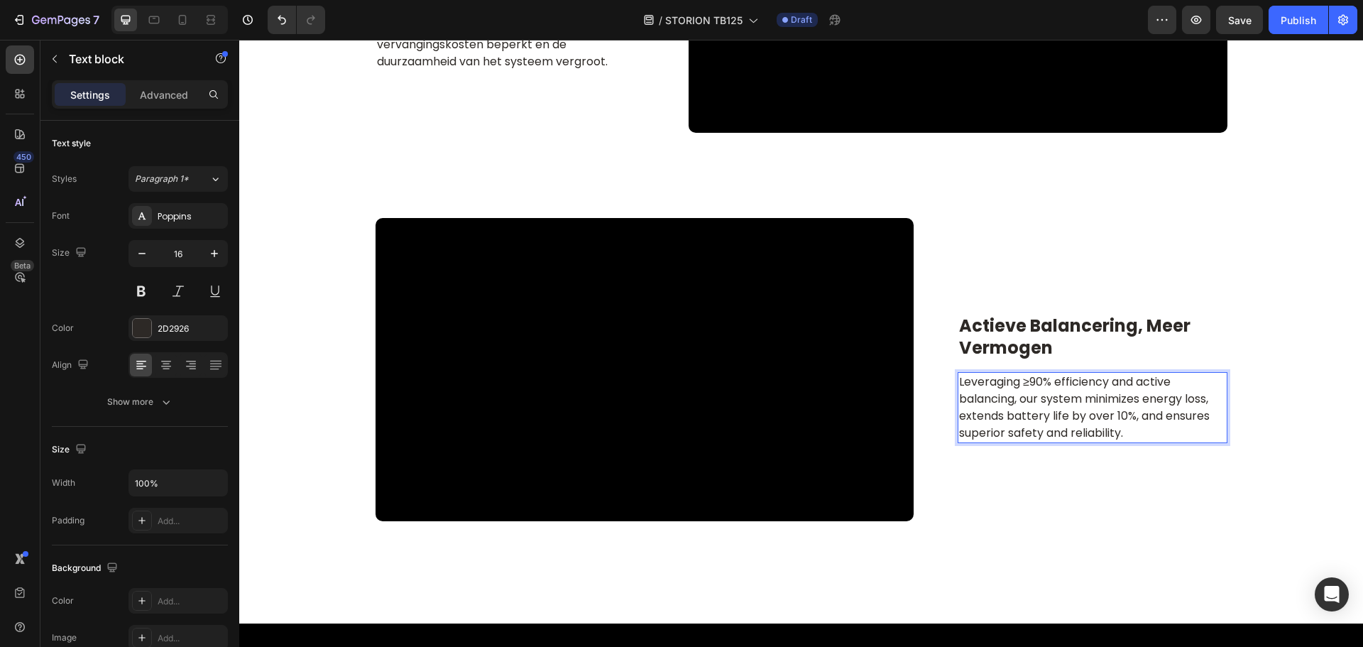
scroll to position [3123, 0]
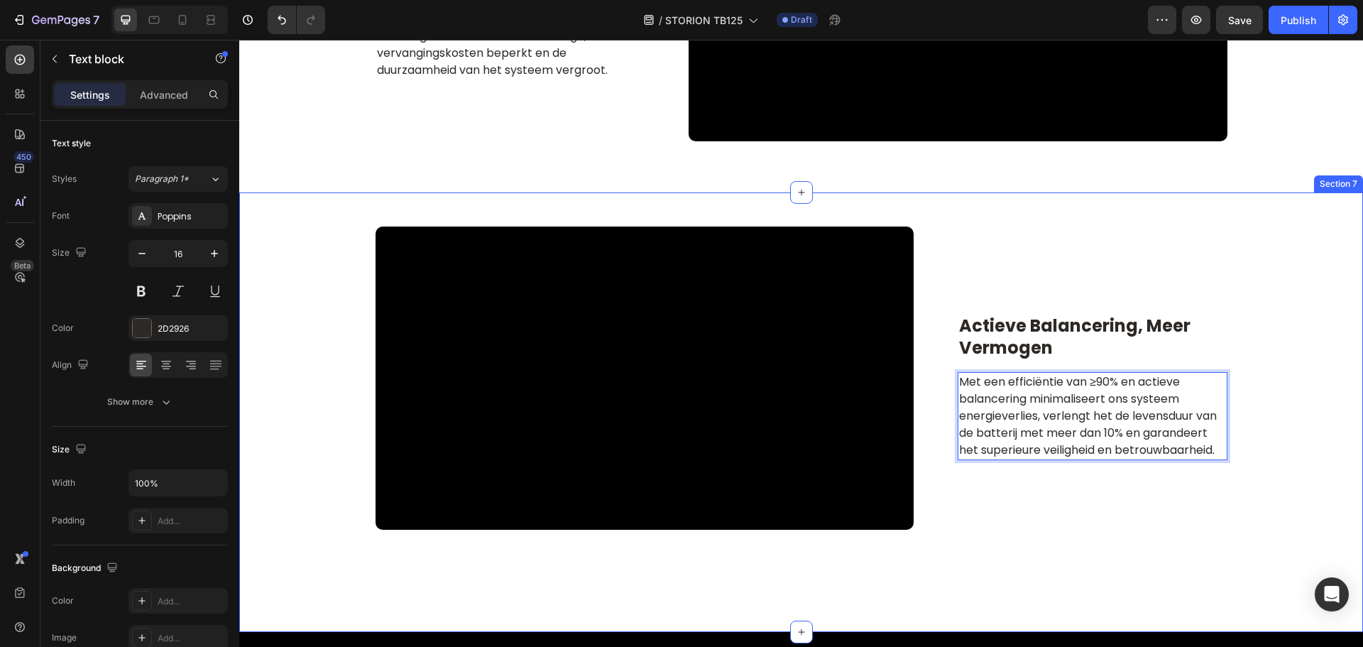
click at [1294, 461] on div "Actieve balancering, meer vermogen Heading Met een efficiëntie van ≥90% en acti…" at bounding box center [801, 386] width 1124 height 320
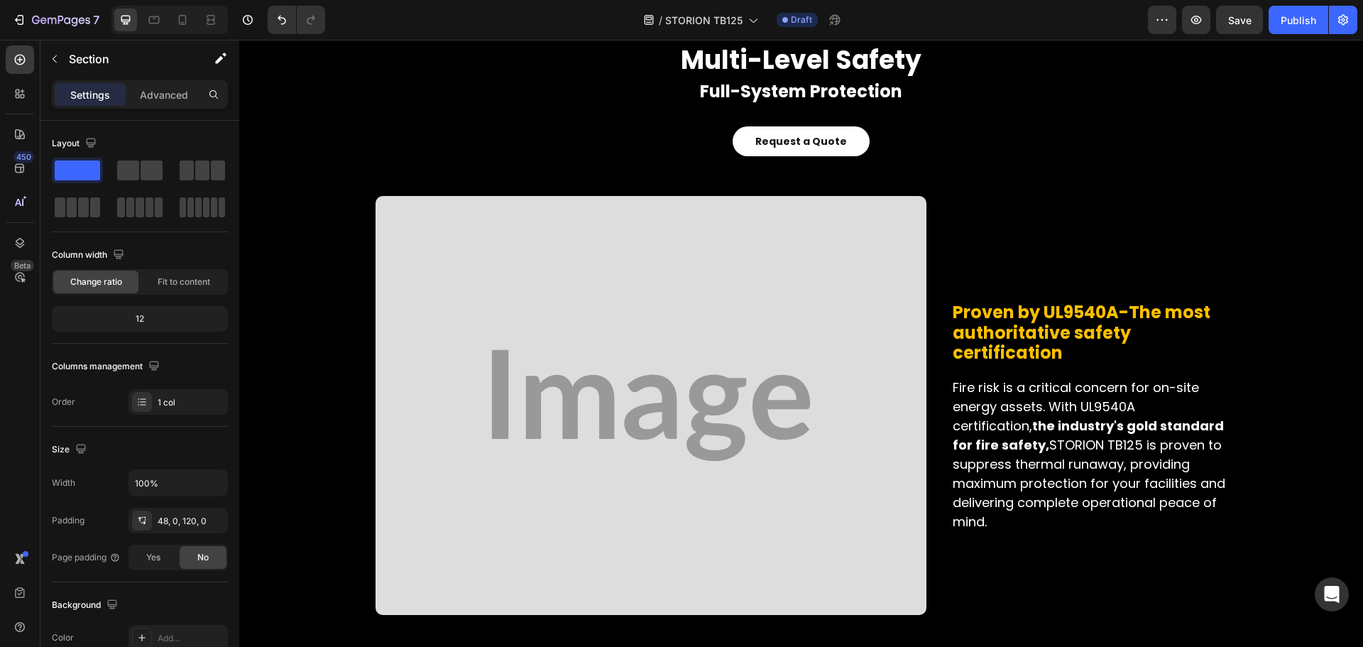
scroll to position [3833, 0]
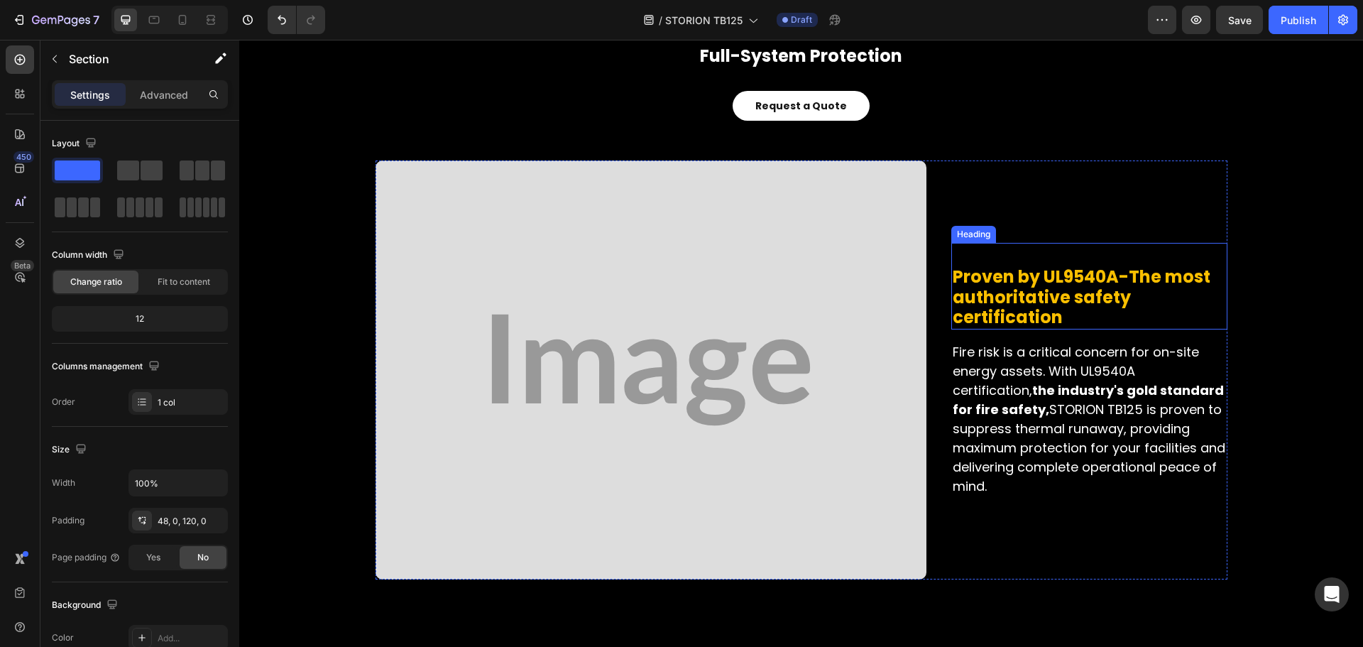
click at [1011, 314] on span "Proven by UL9540A-The most authoritative safety certification" at bounding box center [1082, 297] width 258 height 65
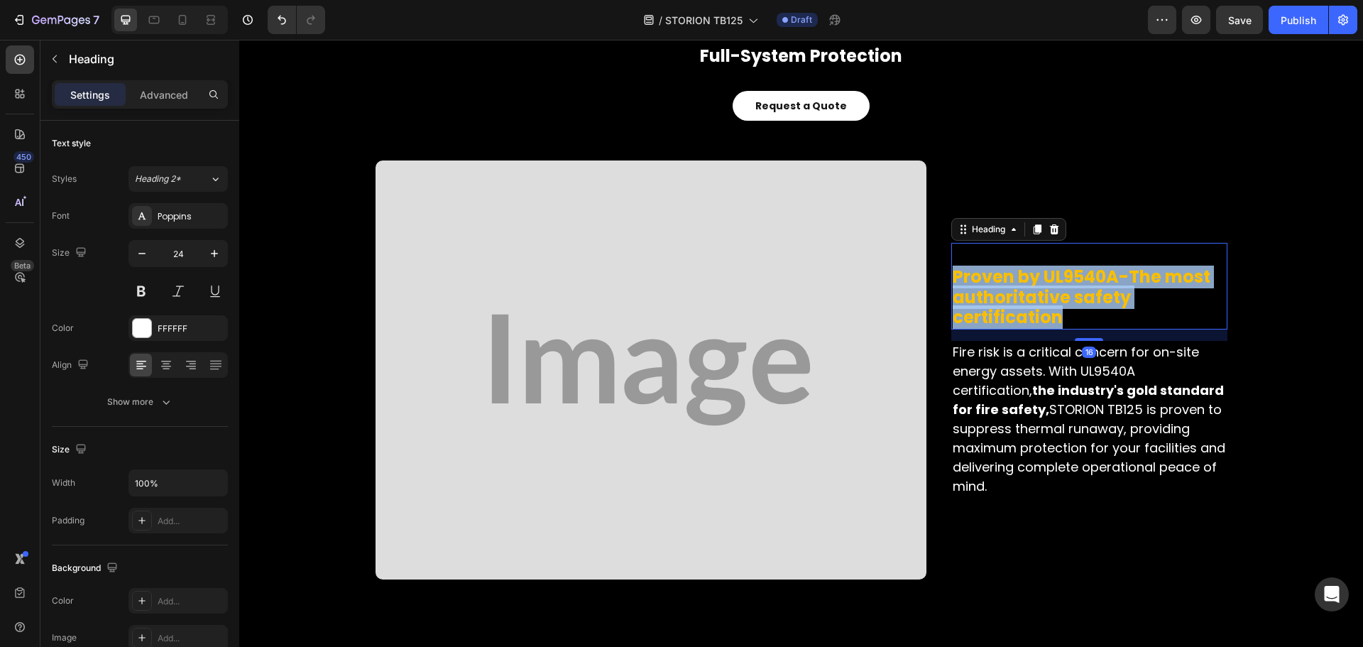
click at [1011, 314] on span "Proven by UL9540A-The most authoritative safety certification" at bounding box center [1082, 297] width 258 height 65
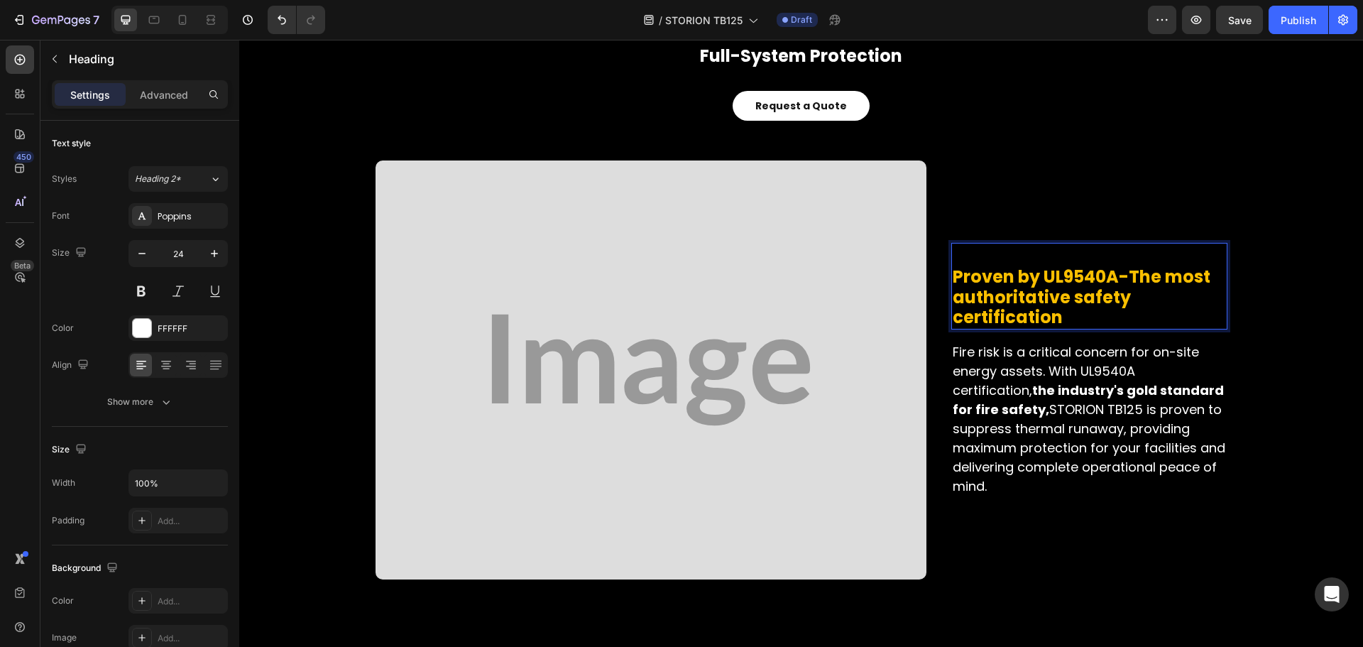
scroll to position [3843, 0]
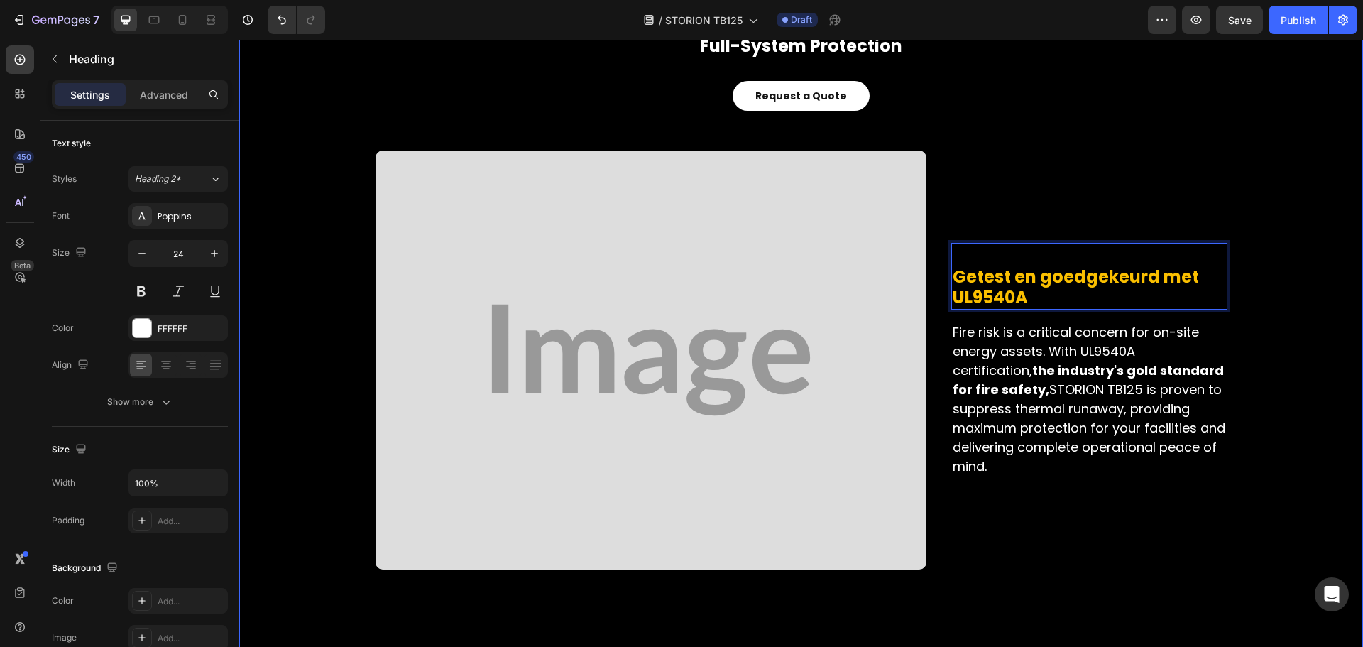
click at [1268, 340] on div "multi-level safety Heading full-system protection Heading Request a Quote Butto…" at bounding box center [801, 551] width 1102 height 1109
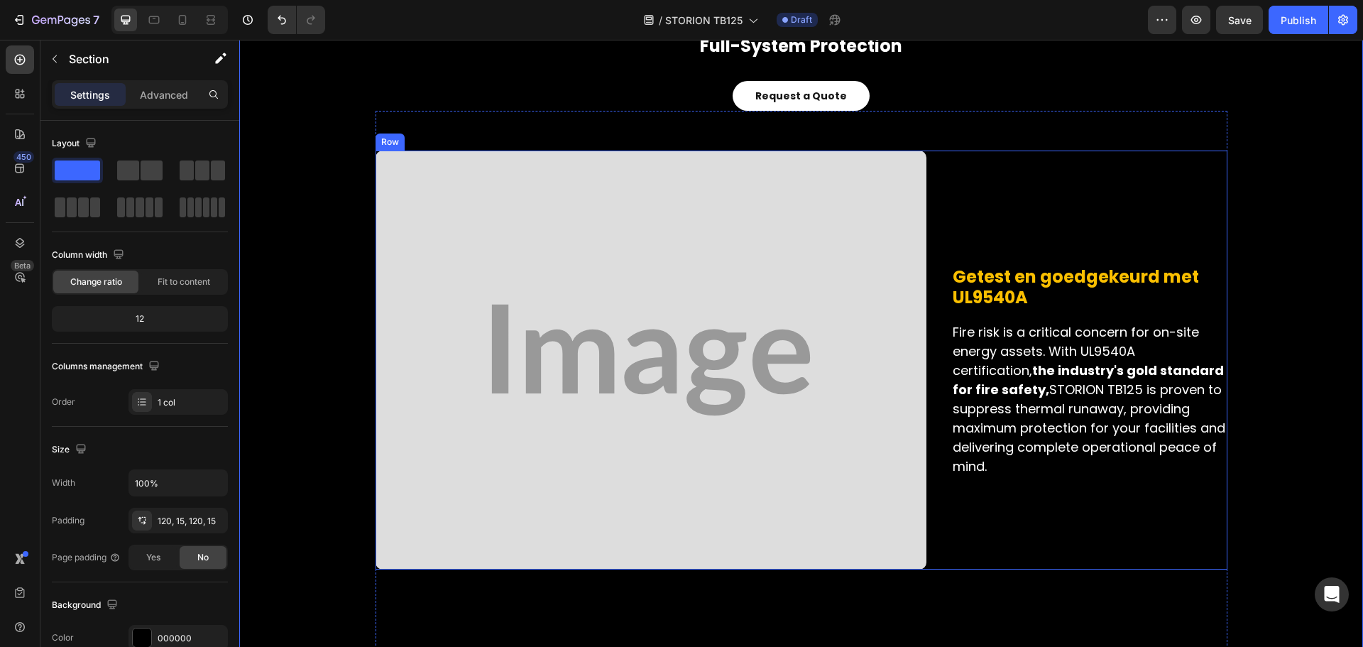
click at [985, 416] on h2 "Fire risk is a critical concern for on-site energy assets. With UL9540A certifi…" at bounding box center [1088, 399] width 275 height 156
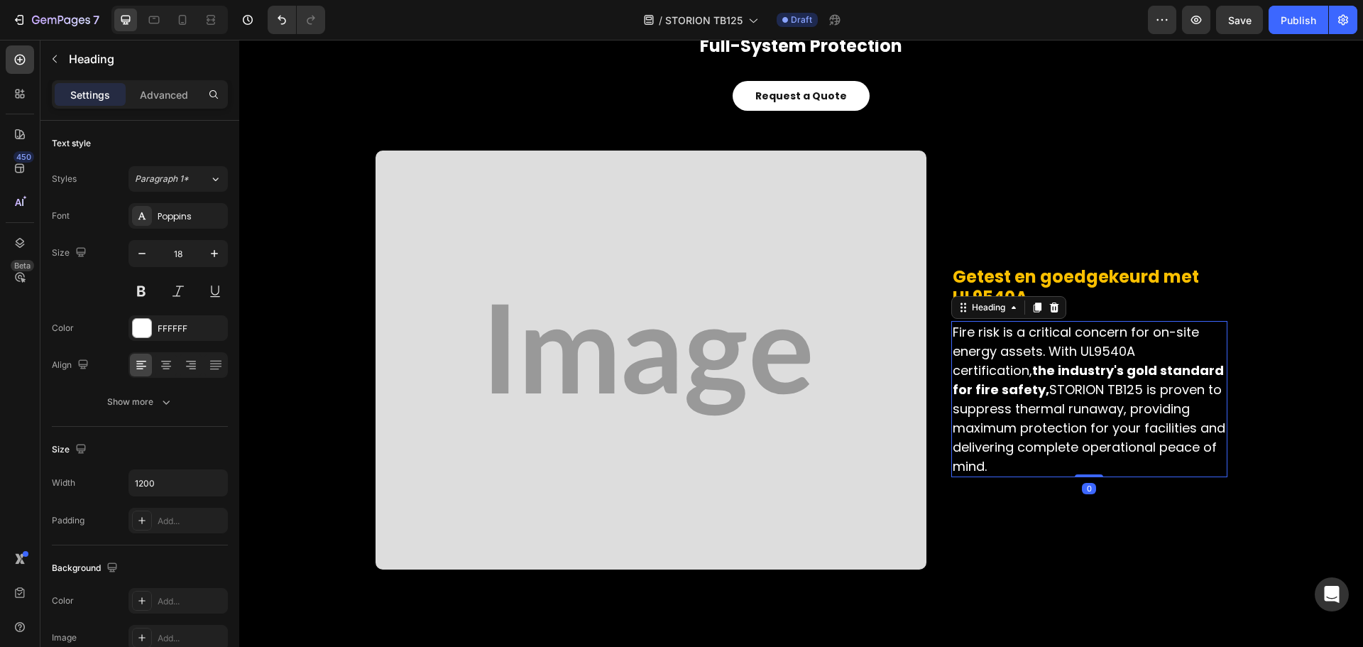
click at [985, 416] on h2 "Fire risk is a critical concern for on-site energy assets. With UL9540A certifi…" at bounding box center [1088, 399] width 275 height 156
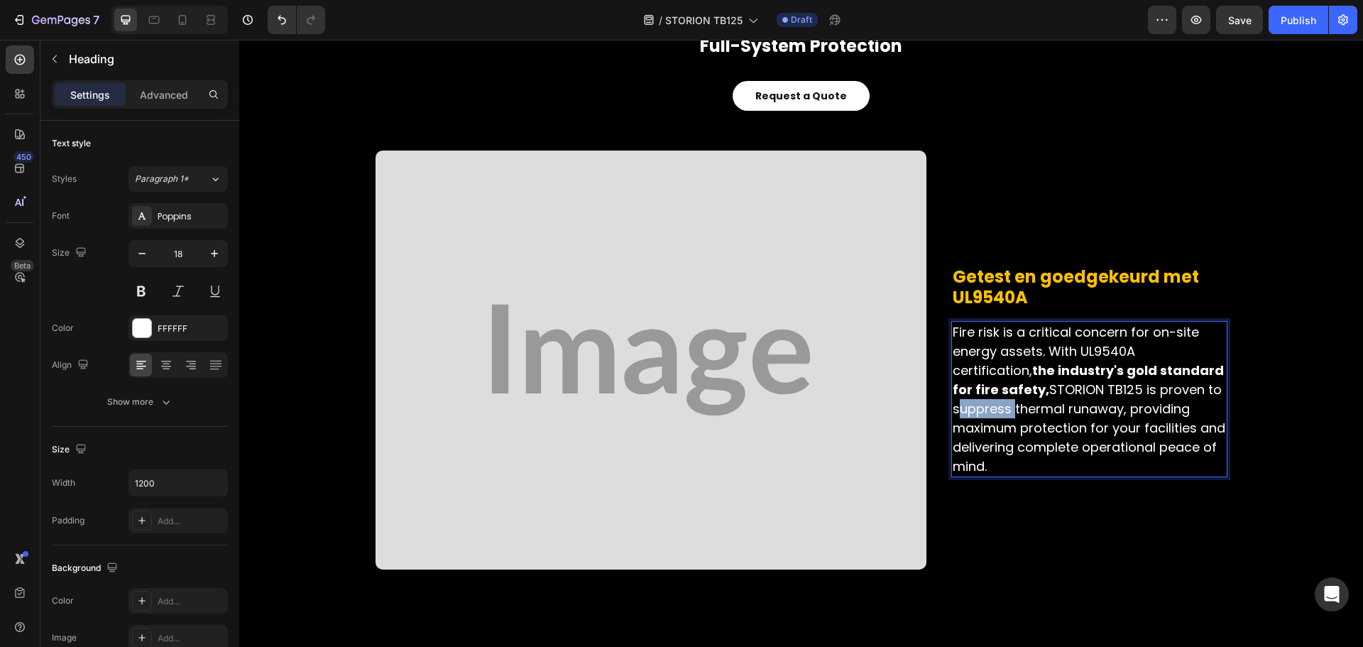
click at [985, 416] on p "Fire risk is a critical concern for on-site energy assets. With UL9540A certifi…" at bounding box center [1089, 398] width 273 height 153
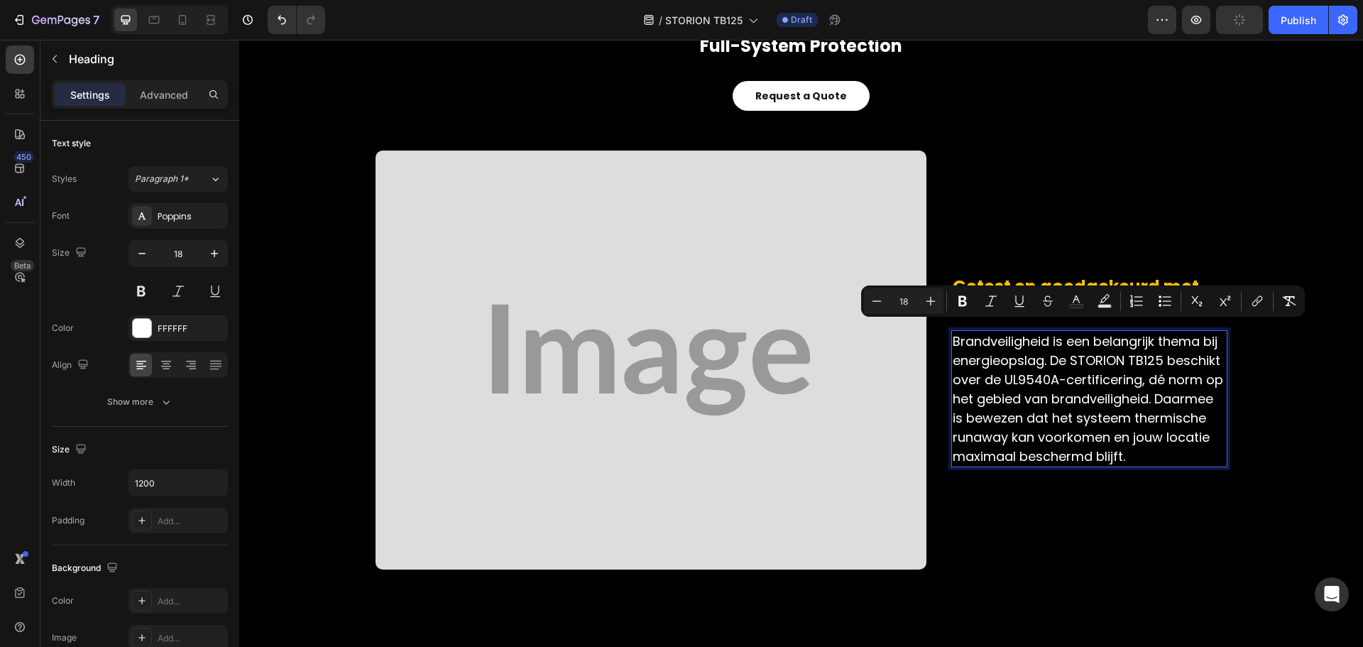
scroll to position [3852, 0]
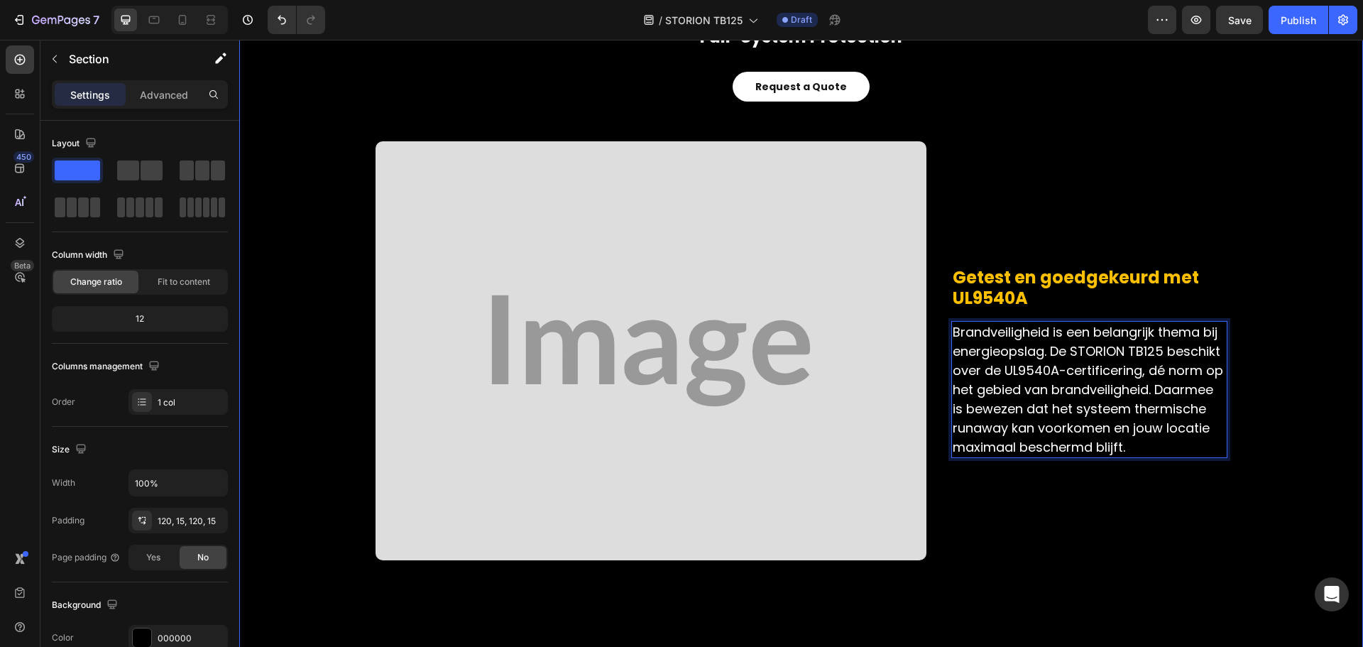
click at [1251, 430] on div "multi-level safety Heading full-system protection Heading Request a Quote Butto…" at bounding box center [801, 542] width 1102 height 1109
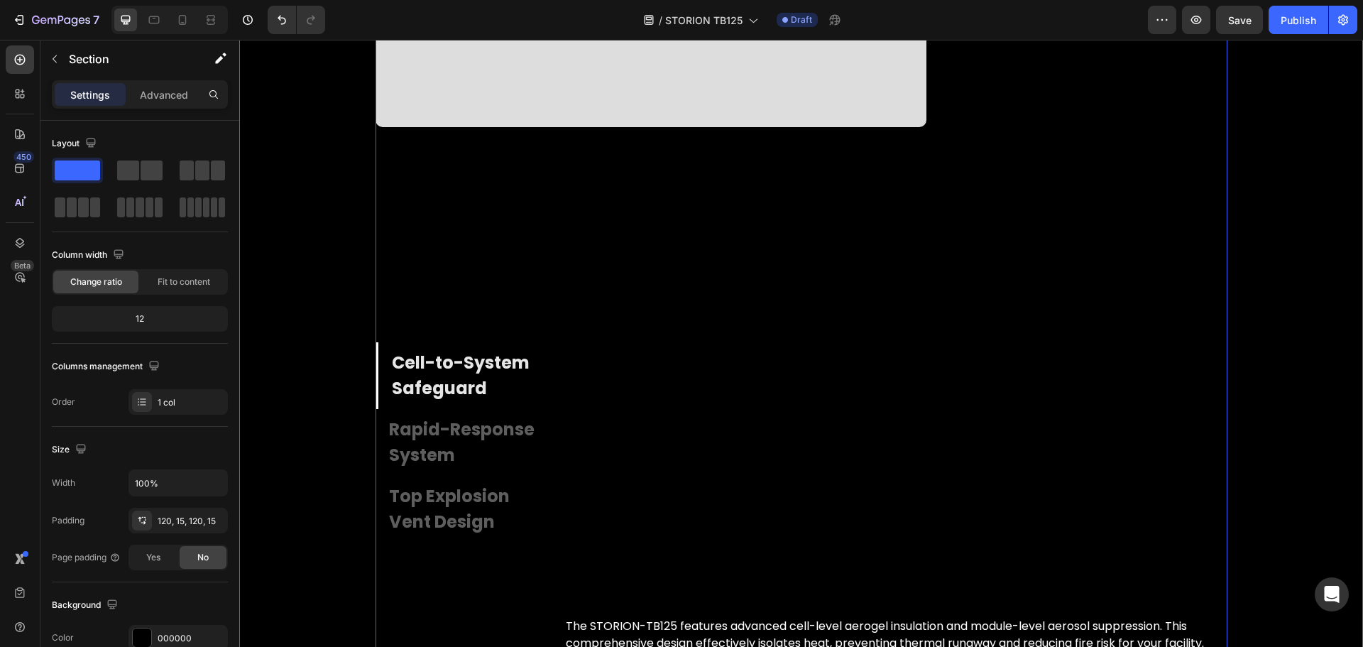
scroll to position [4491, 0]
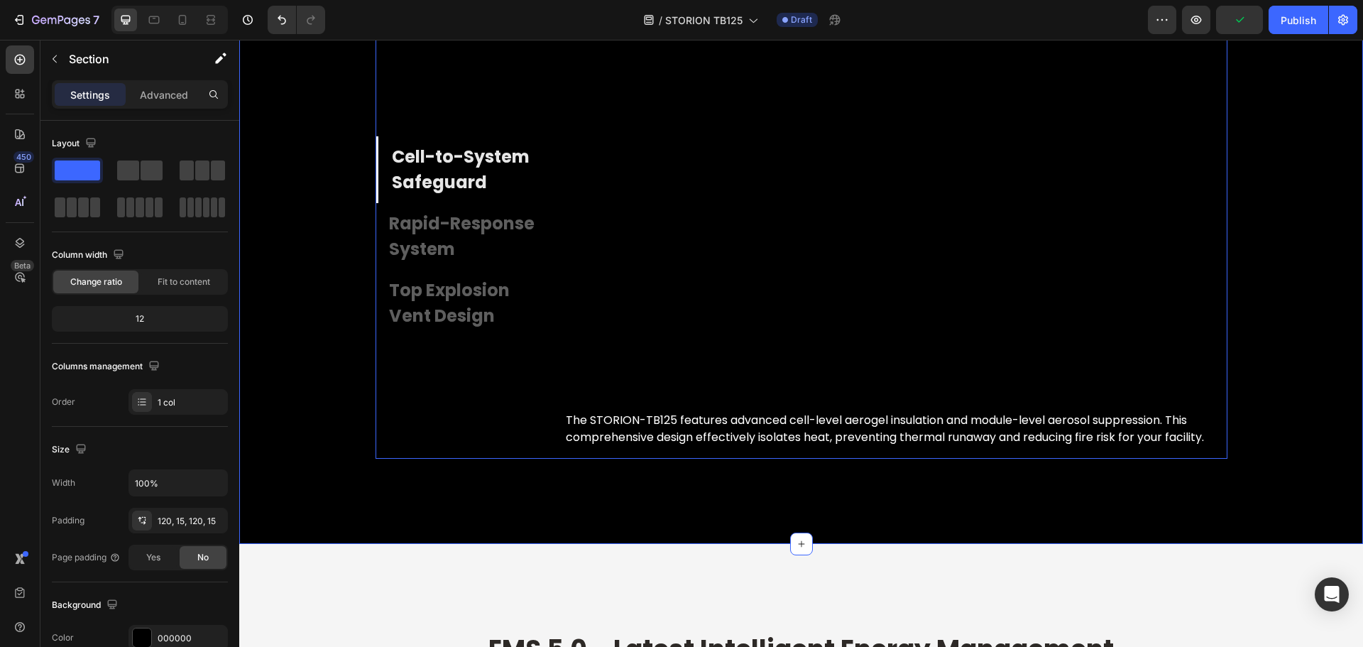
click at [422, 168] on p "Cell-to-System Safeguard" at bounding box center [466, 169] width 148 height 51
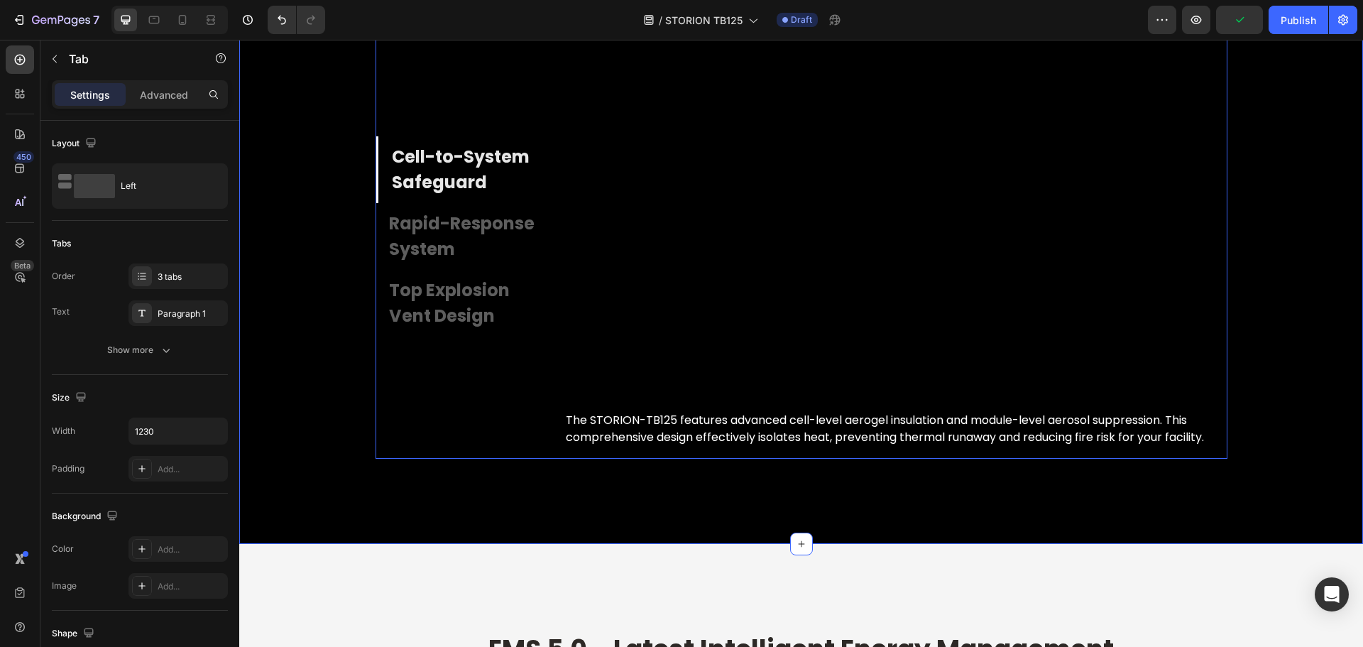
click at [422, 168] on p "Cell-to-System Safeguard" at bounding box center [466, 169] width 148 height 51
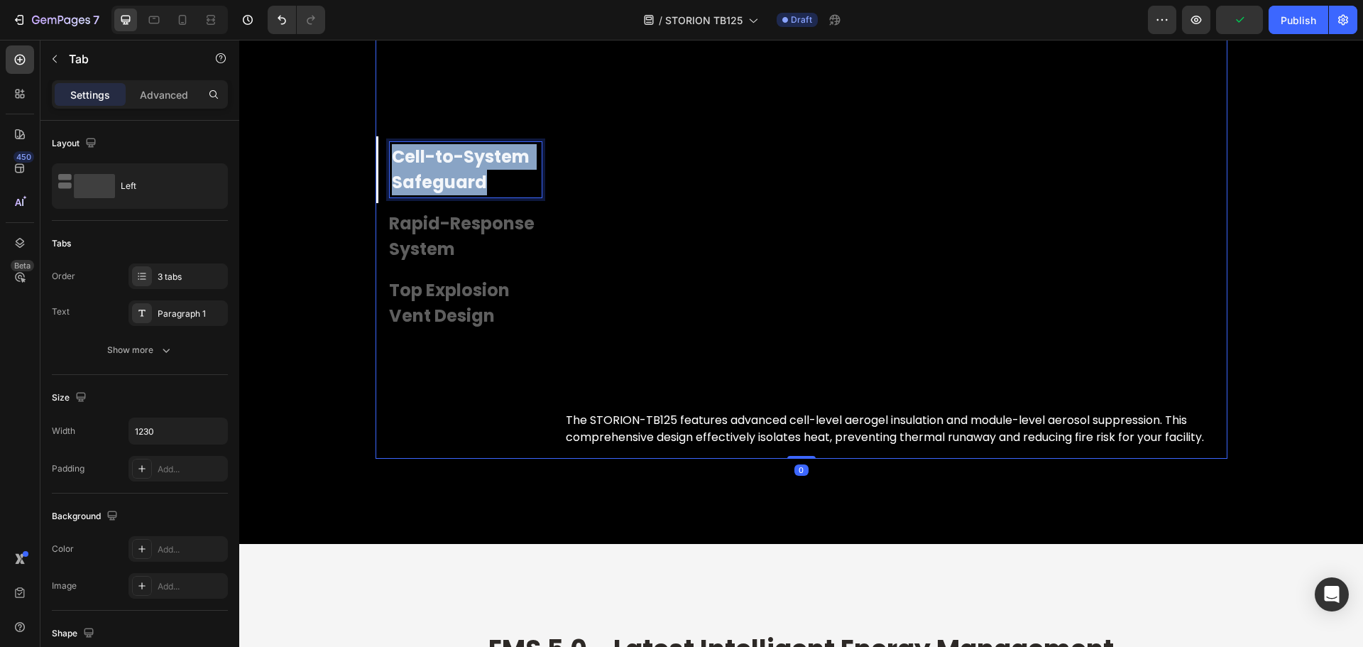
click at [422, 168] on p "Cell-to-System Safeguard" at bounding box center [466, 169] width 148 height 51
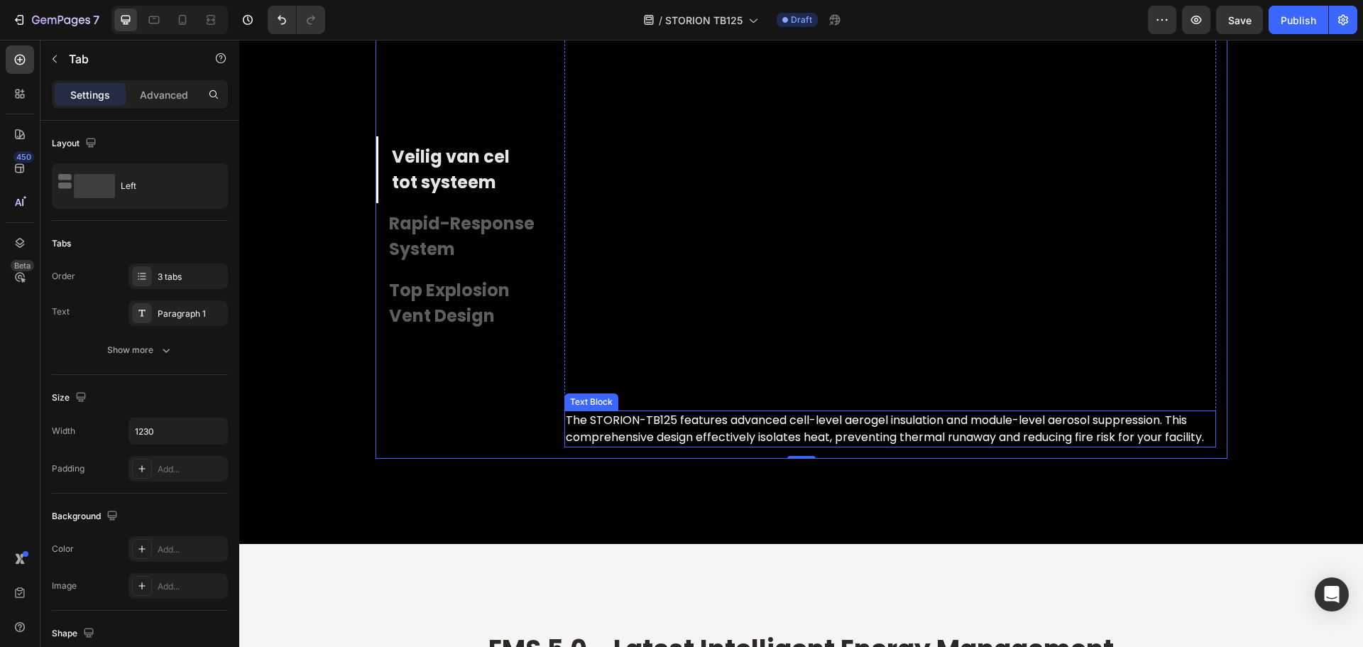
click at [737, 434] on p "The STORION-TB125 features advanced cell-level aerogel insulation and module-le…" at bounding box center [890, 429] width 649 height 34
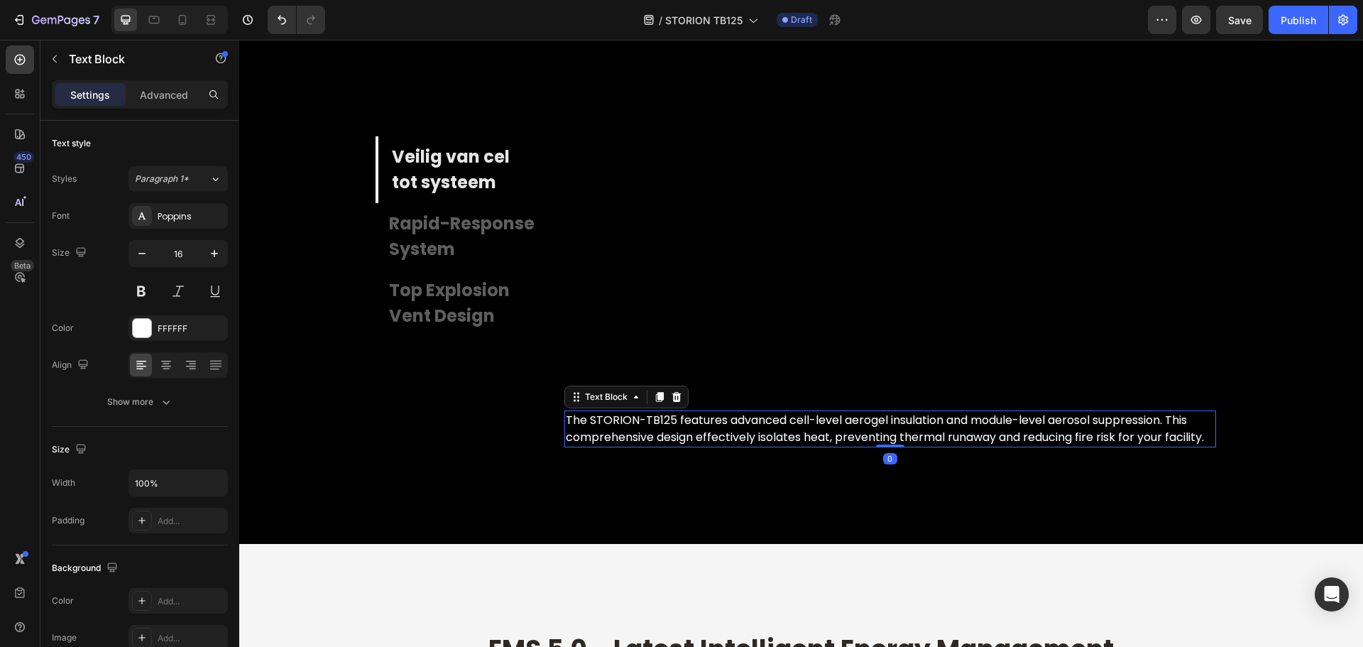
click at [737, 434] on p "The STORION-TB125 features advanced cell-level aerogel insulation and module-le…" at bounding box center [890, 429] width 649 height 34
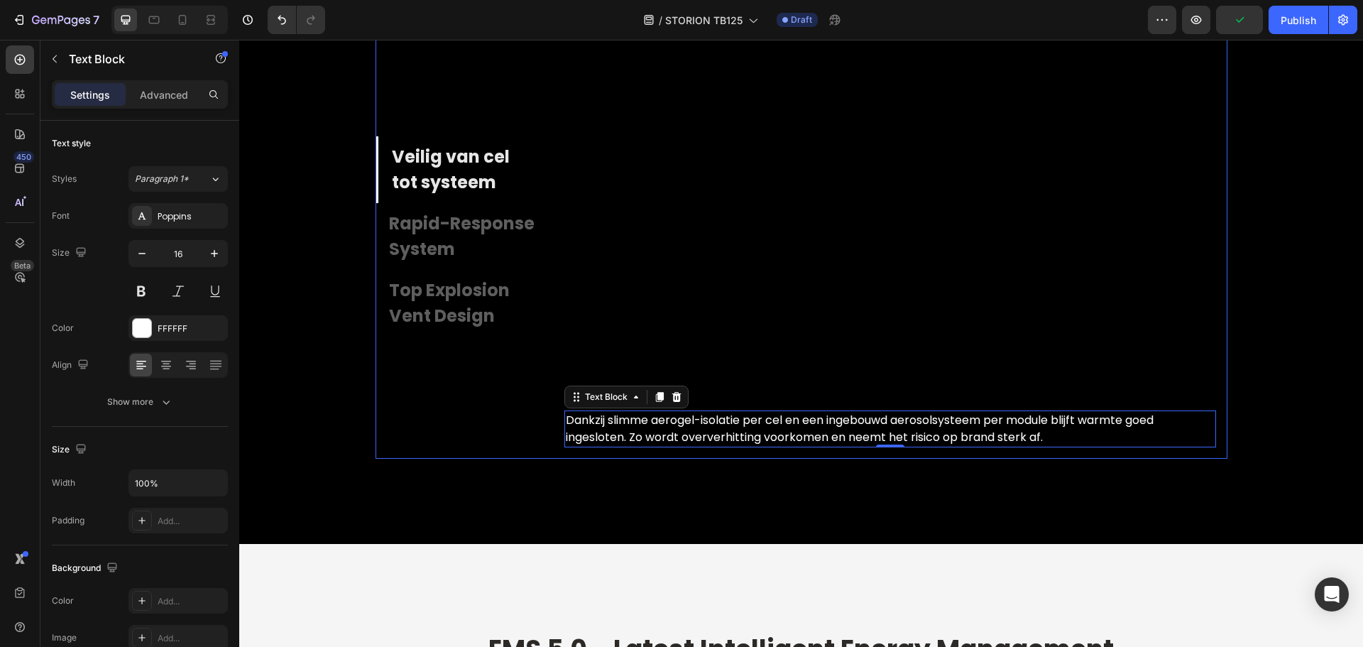
click at [440, 246] on p "Rapid-Response System" at bounding box center [464, 236] width 150 height 51
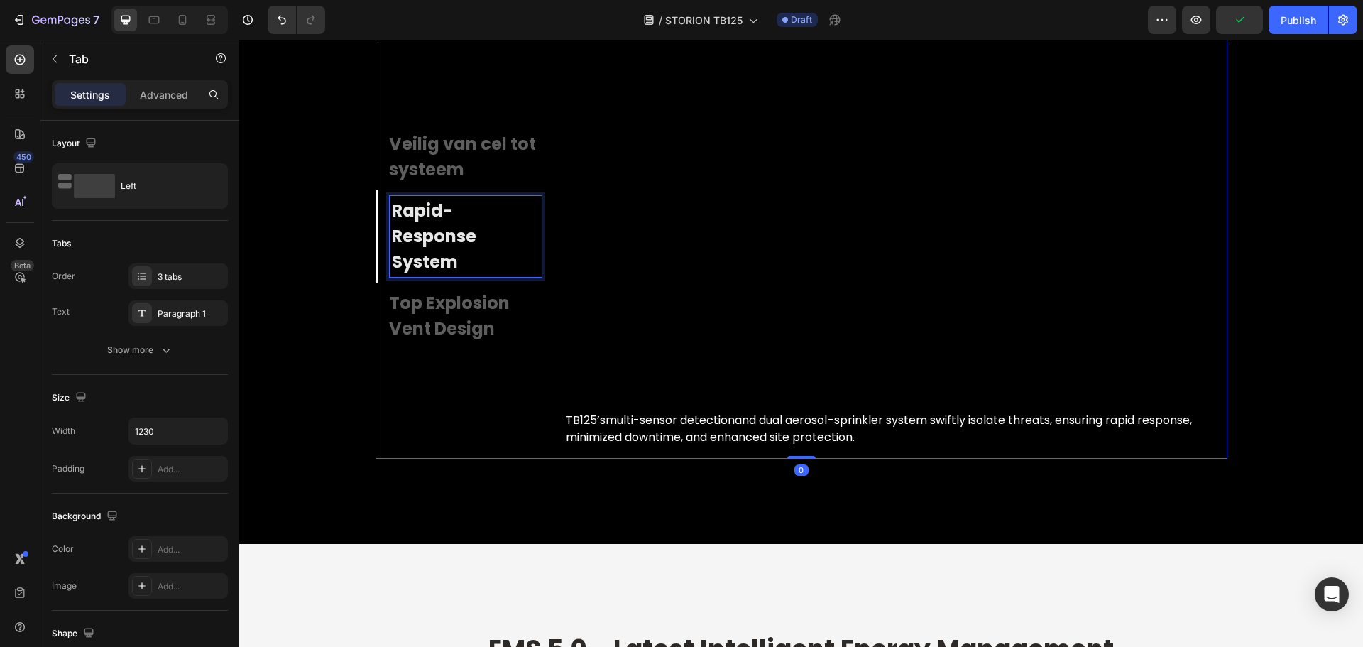
scroll to position [4478, 0]
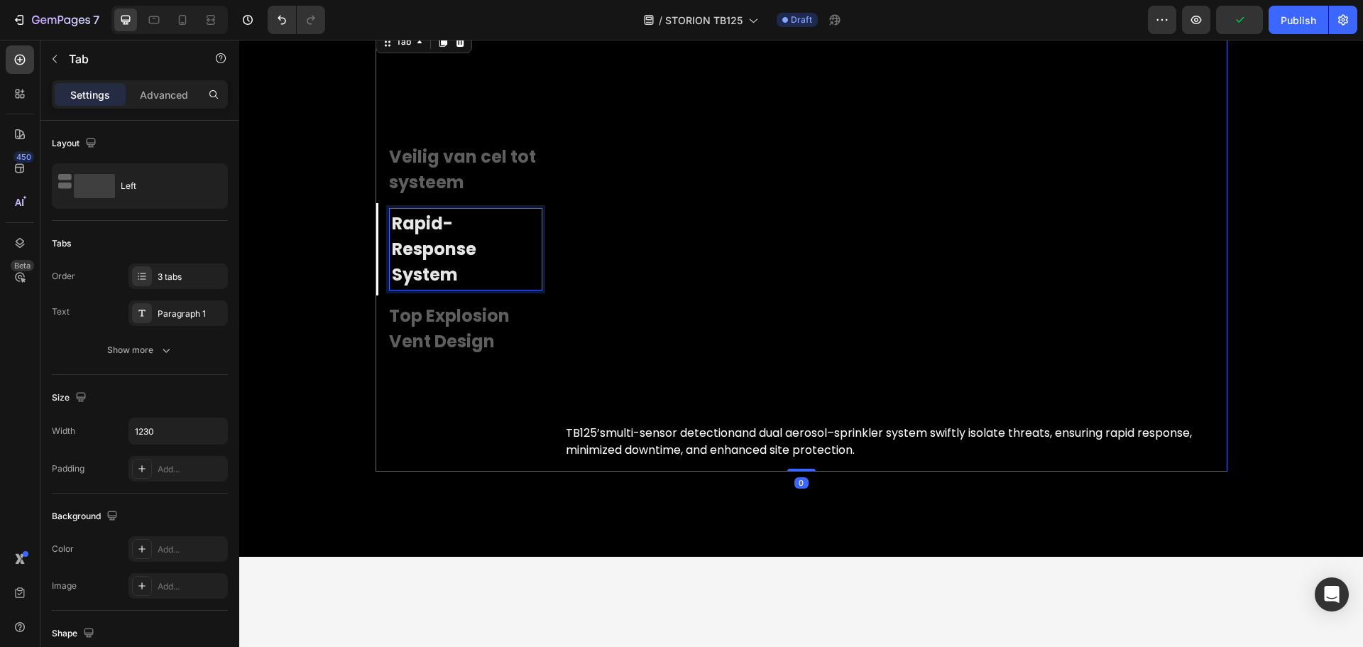
click at [440, 246] on p "Rapid-Response System" at bounding box center [466, 249] width 148 height 77
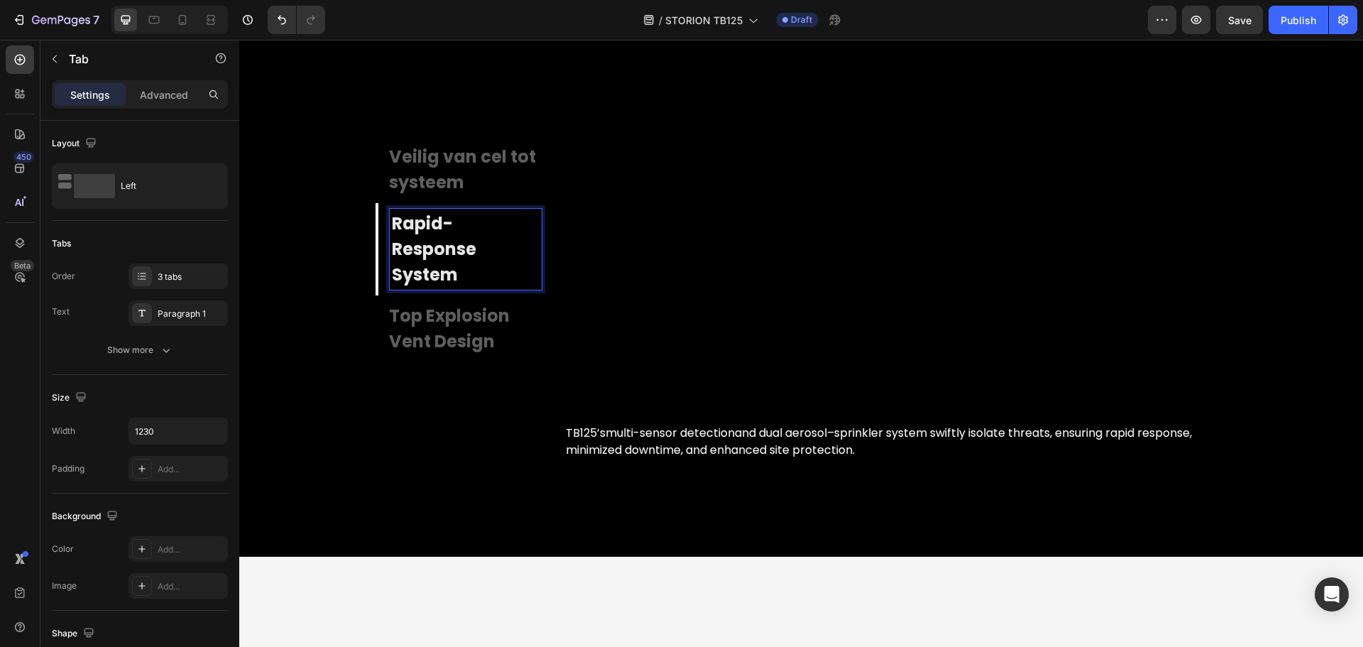
scroll to position [4491, 0]
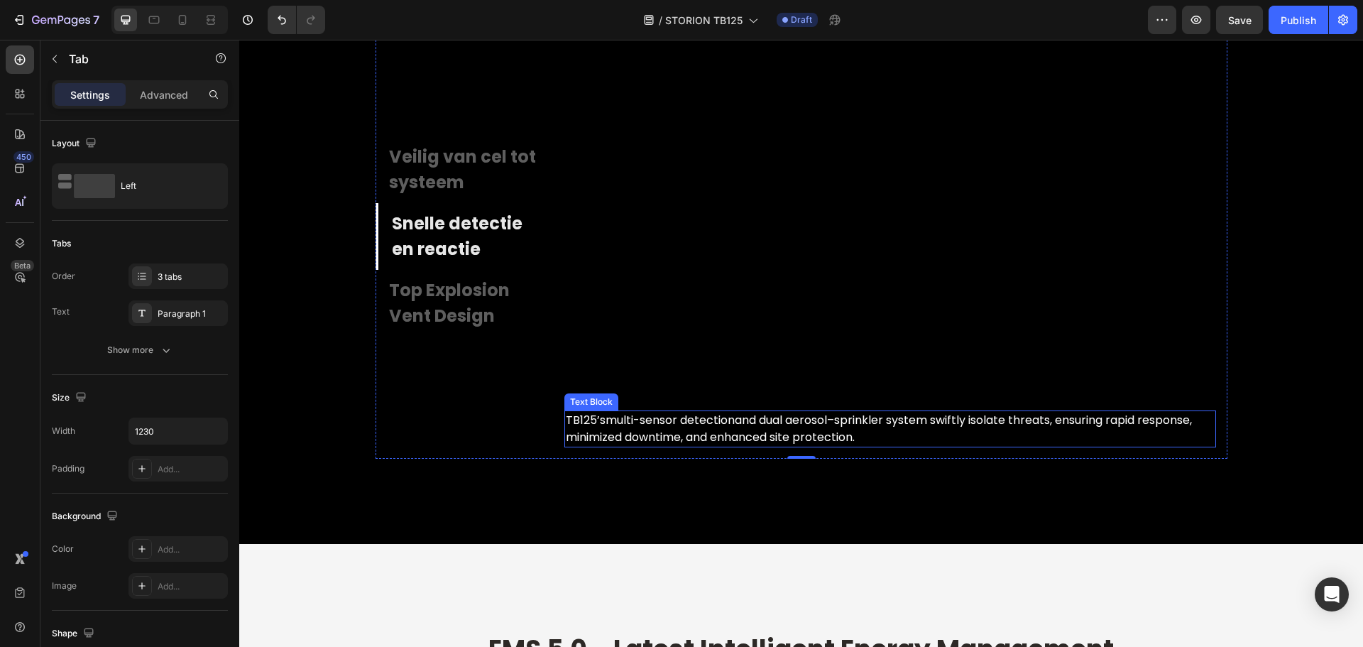
click at [687, 425] on span "multi-sensor detection" at bounding box center [669, 420] width 129 height 16
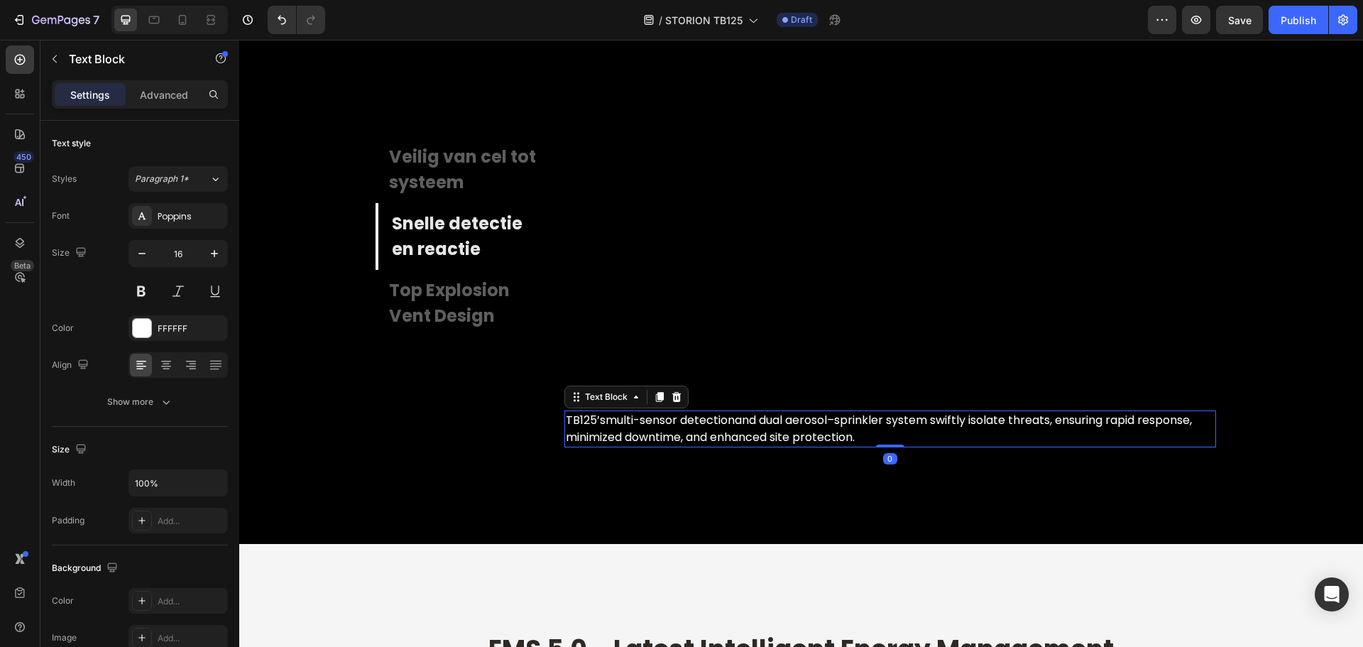
click at [687, 425] on span "multi-sensor detection" at bounding box center [669, 420] width 129 height 16
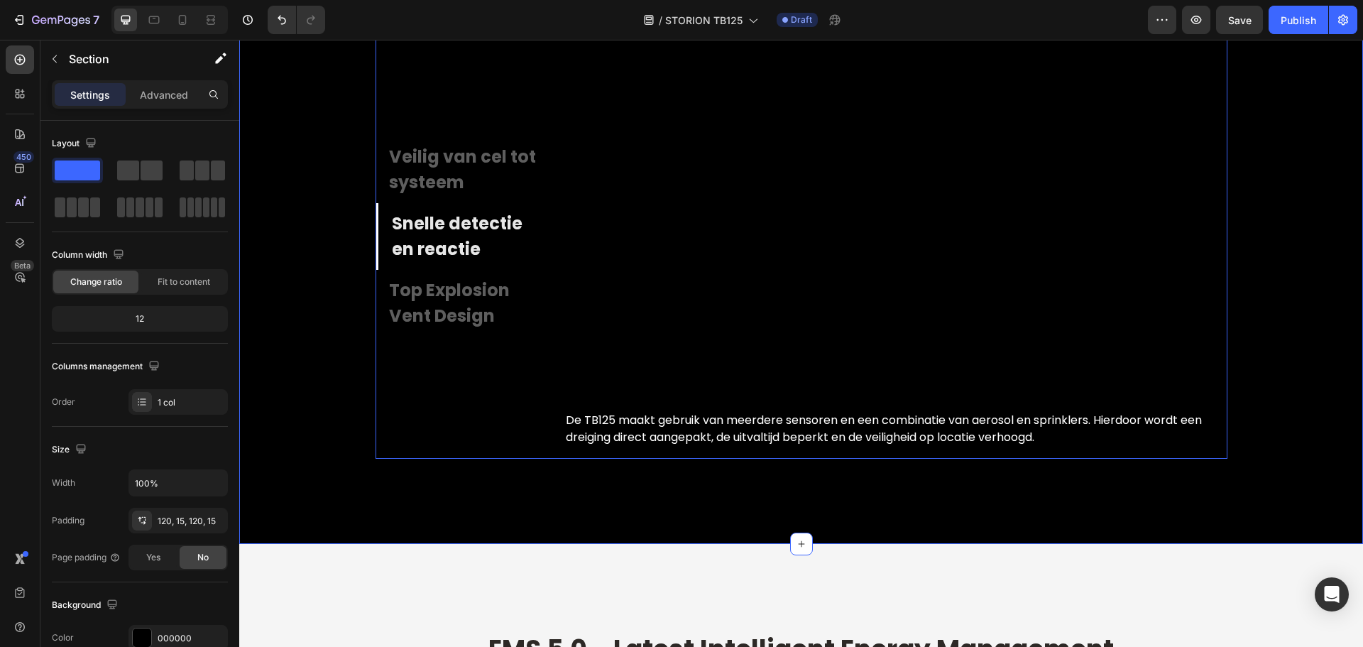
click at [444, 322] on p "Top Explosion Vent Design" at bounding box center [464, 303] width 150 height 51
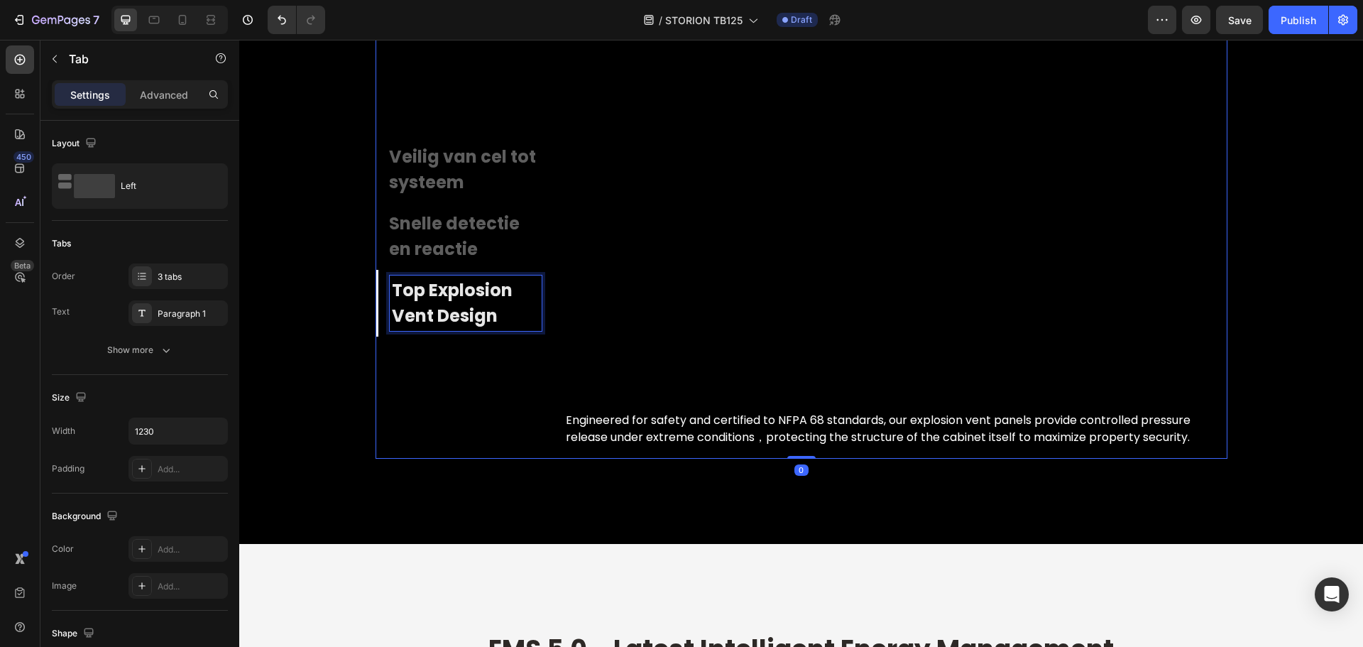
click at [444, 312] on p "Top Explosion Vent Design" at bounding box center [466, 303] width 148 height 51
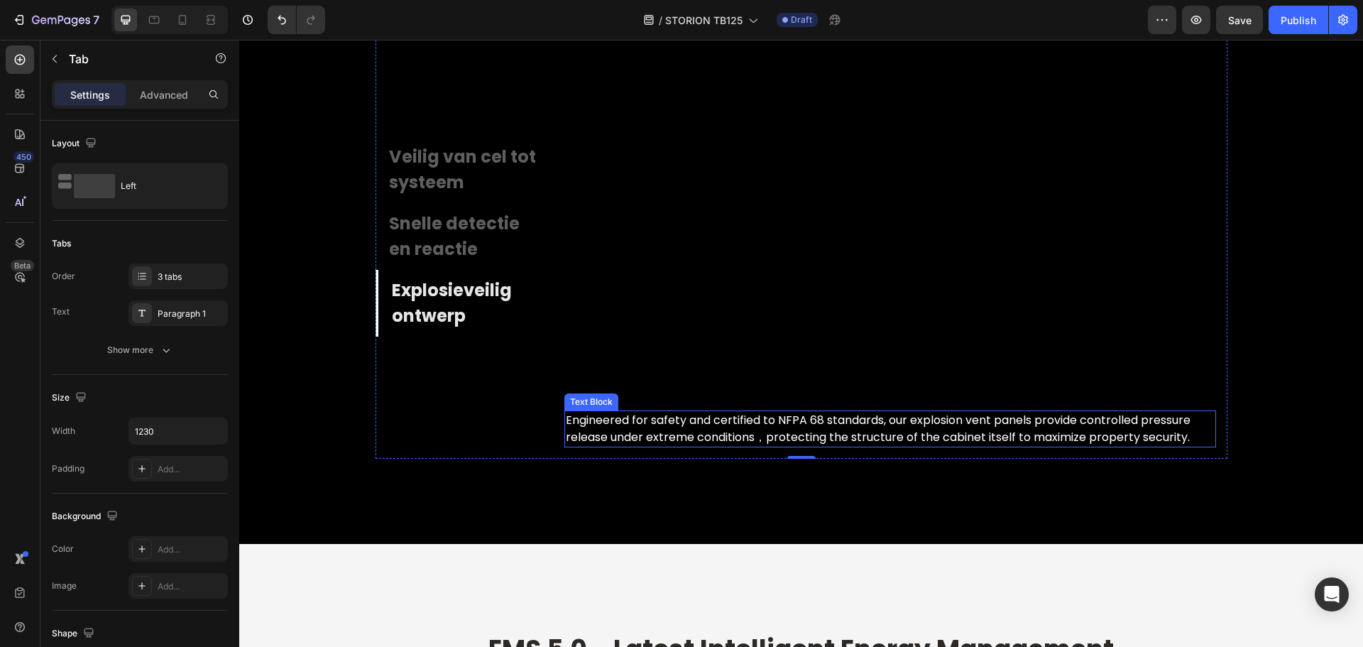
click at [742, 428] on p "Engineered for safety and certified to NFPA 68 standards, our explosion vent pa…" at bounding box center [890, 429] width 649 height 34
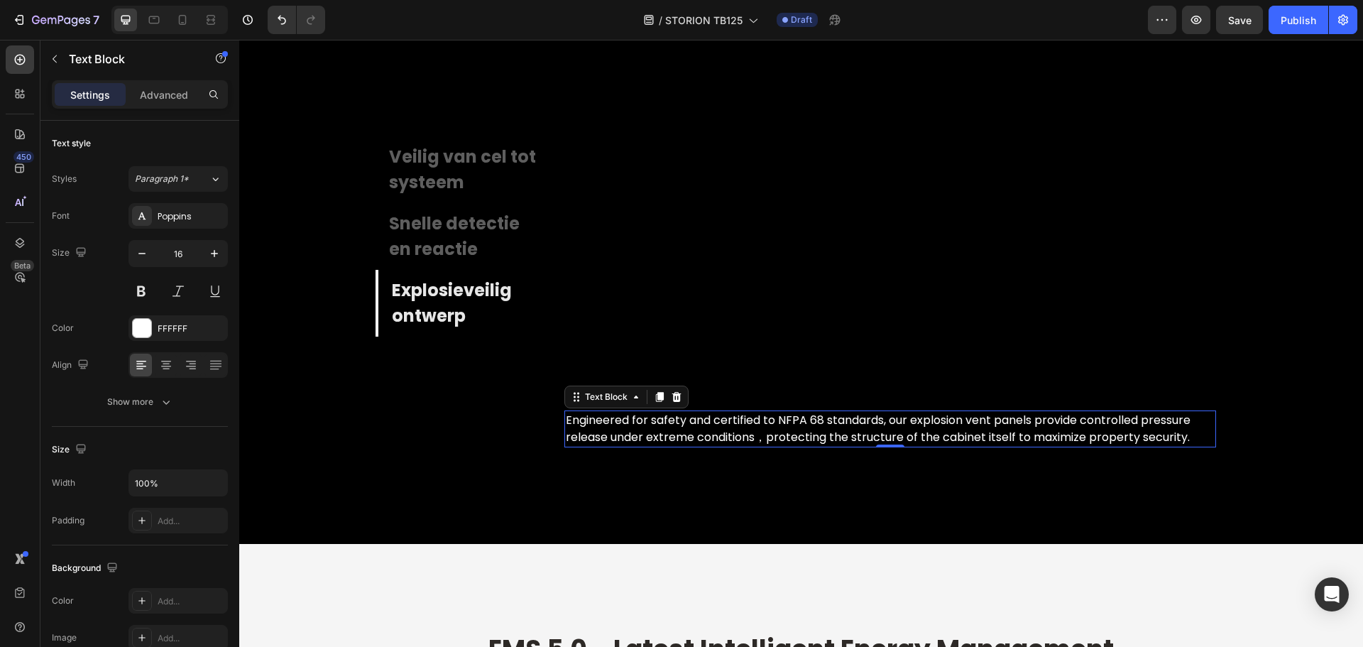
click at [742, 428] on p "Engineered for safety and certified to NFPA 68 standards, our explosion vent pa…" at bounding box center [890, 429] width 649 height 34
click at [742, 429] on p "Engineered for safety and certified to NFPA 68 standards, our explosion vent pa…" at bounding box center [890, 429] width 649 height 34
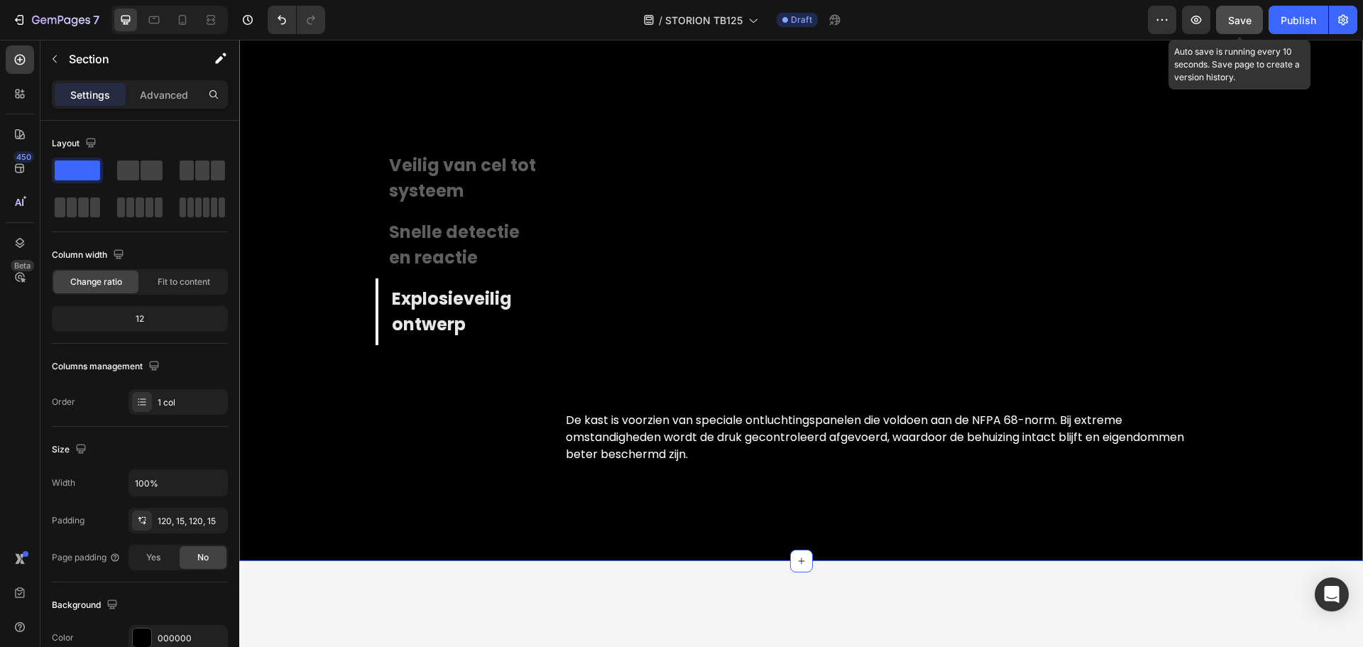
click at [1234, 21] on span "Save" at bounding box center [1239, 20] width 23 height 12
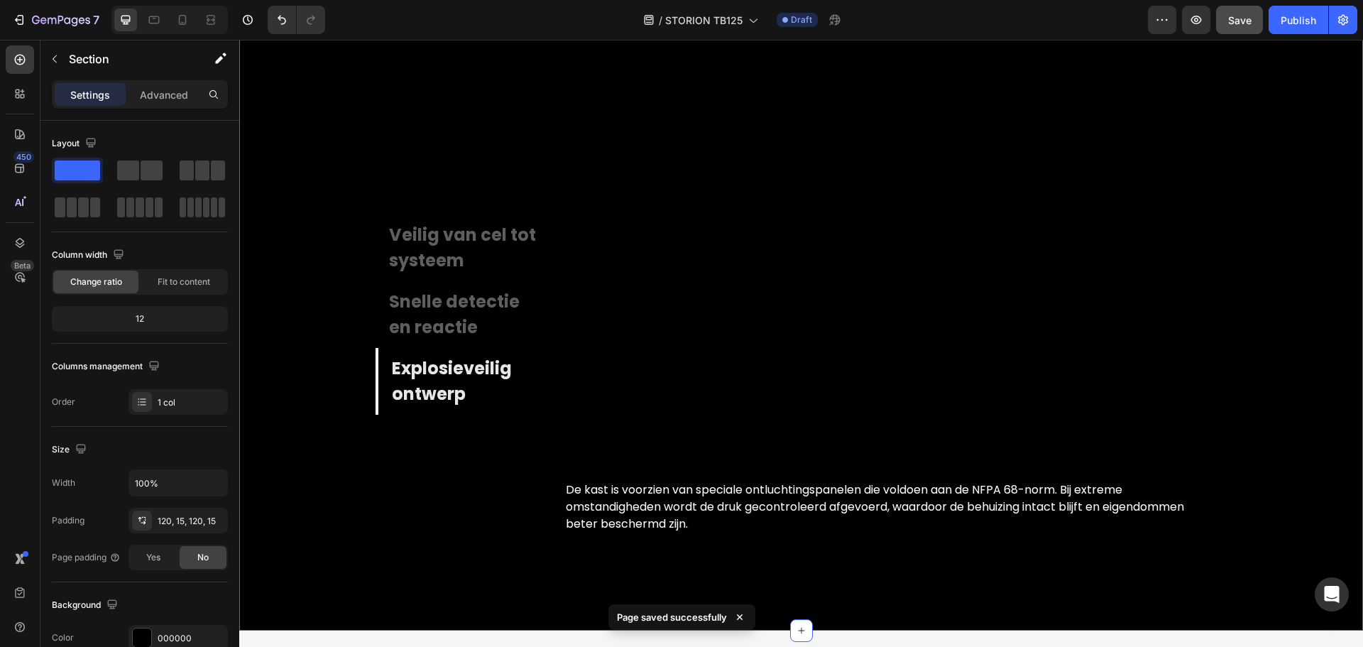
scroll to position [4420, 0]
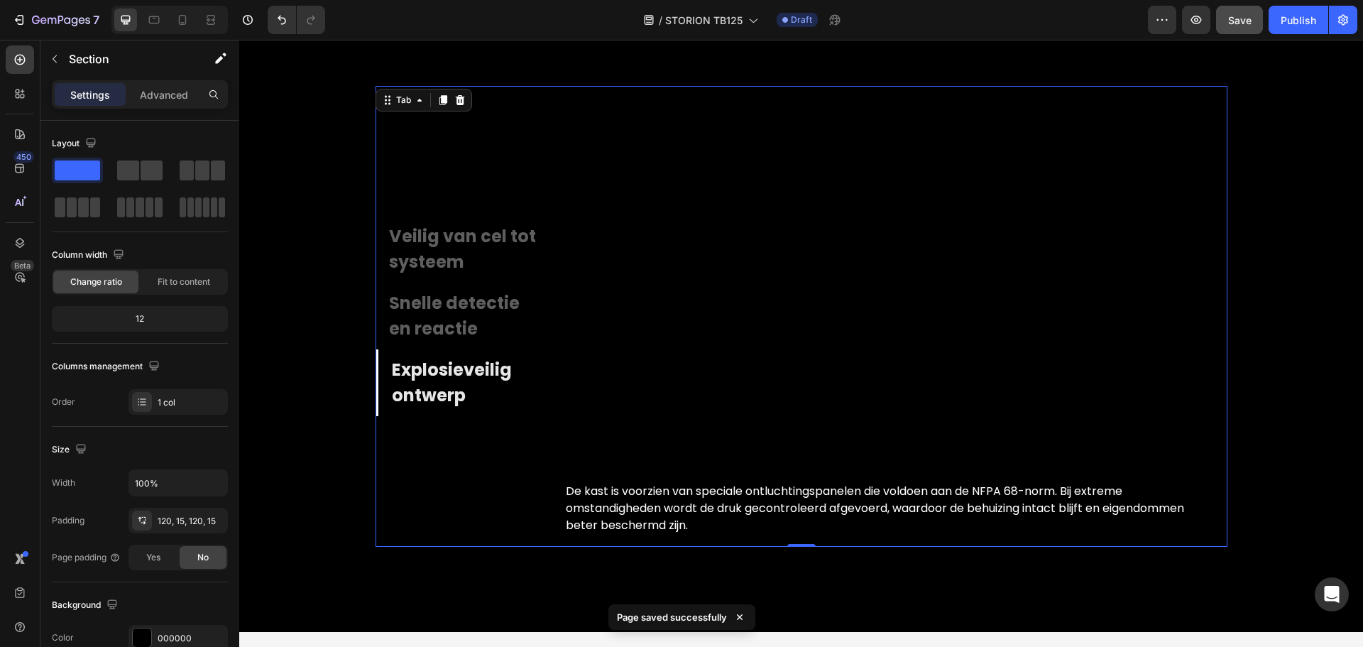
click at [476, 251] on p "Veilig van cel tot systeem" at bounding box center [464, 249] width 150 height 51
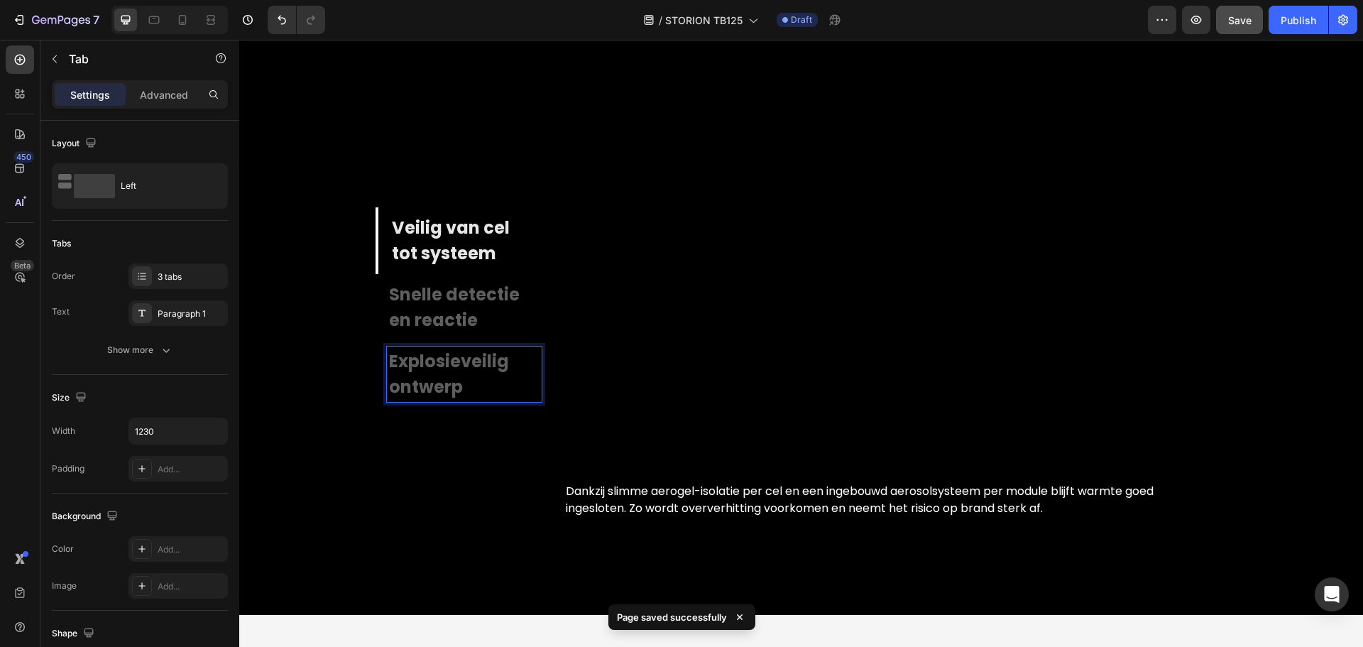
drag, startPoint x: 472, startPoint y: 395, endPoint x: 662, endPoint y: 395, distance: 189.5
click at [472, 395] on p "Explosieveilig ontwerp" at bounding box center [464, 373] width 150 height 51
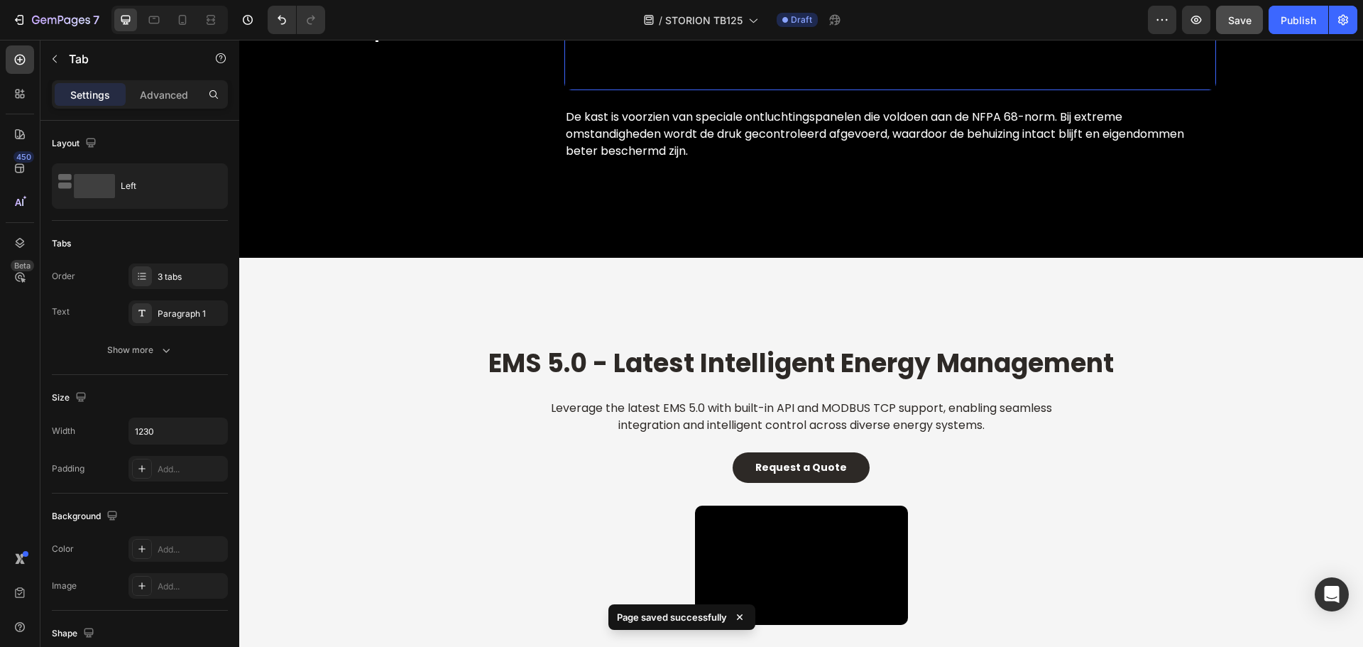
scroll to position [4854, 0]
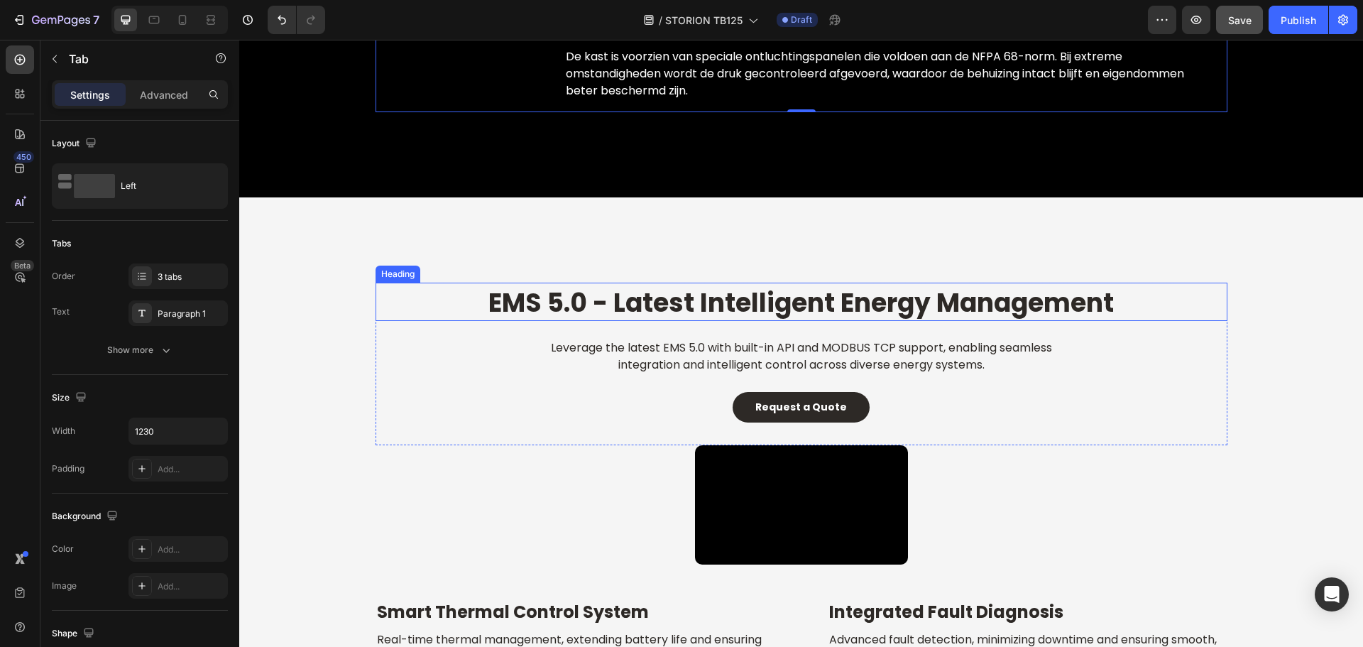
click at [709, 312] on strong "EMS 5.0 - Latest Intelligent Energy Management" at bounding box center [800, 303] width 625 height 36
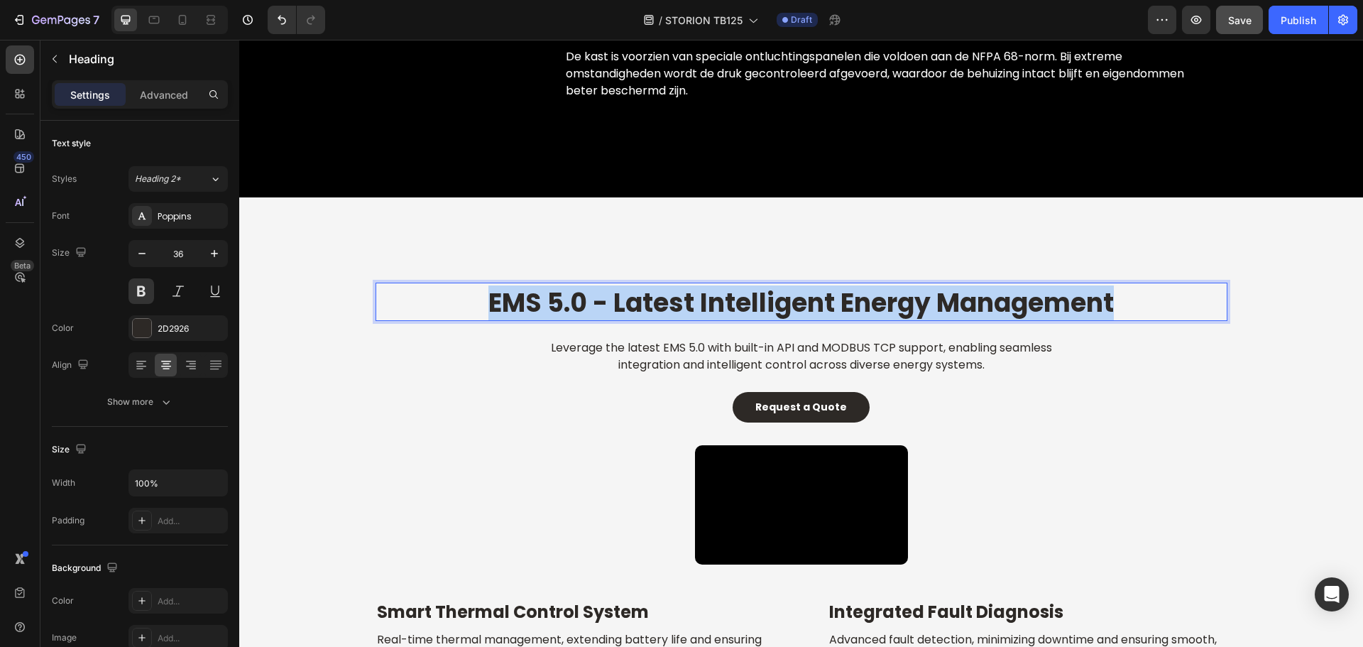
click at [709, 312] on strong "EMS 5.0 - Latest Intelligent Energy Management" at bounding box center [800, 303] width 625 height 36
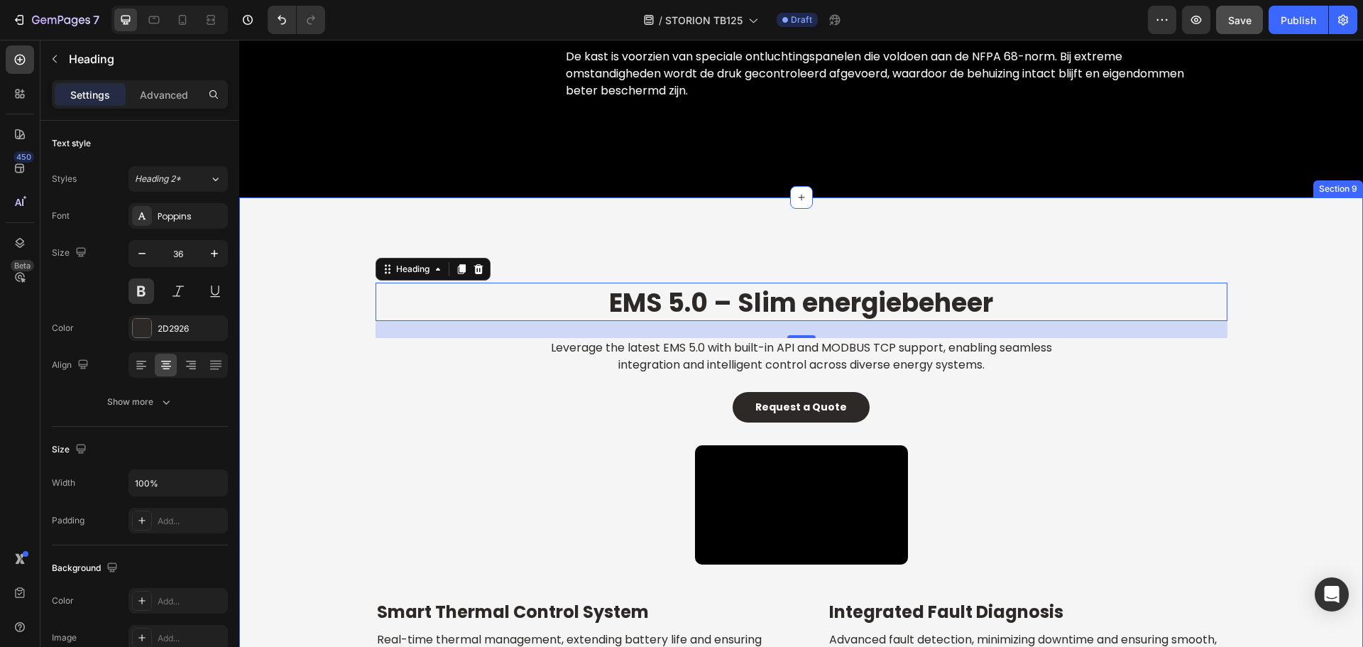
click at [673, 223] on div "EMS 5.0 – Slim energiebeheer Heading 24 Leverage the latest EMS 5.0 with built-…" at bounding box center [801, 517] width 1124 height 640
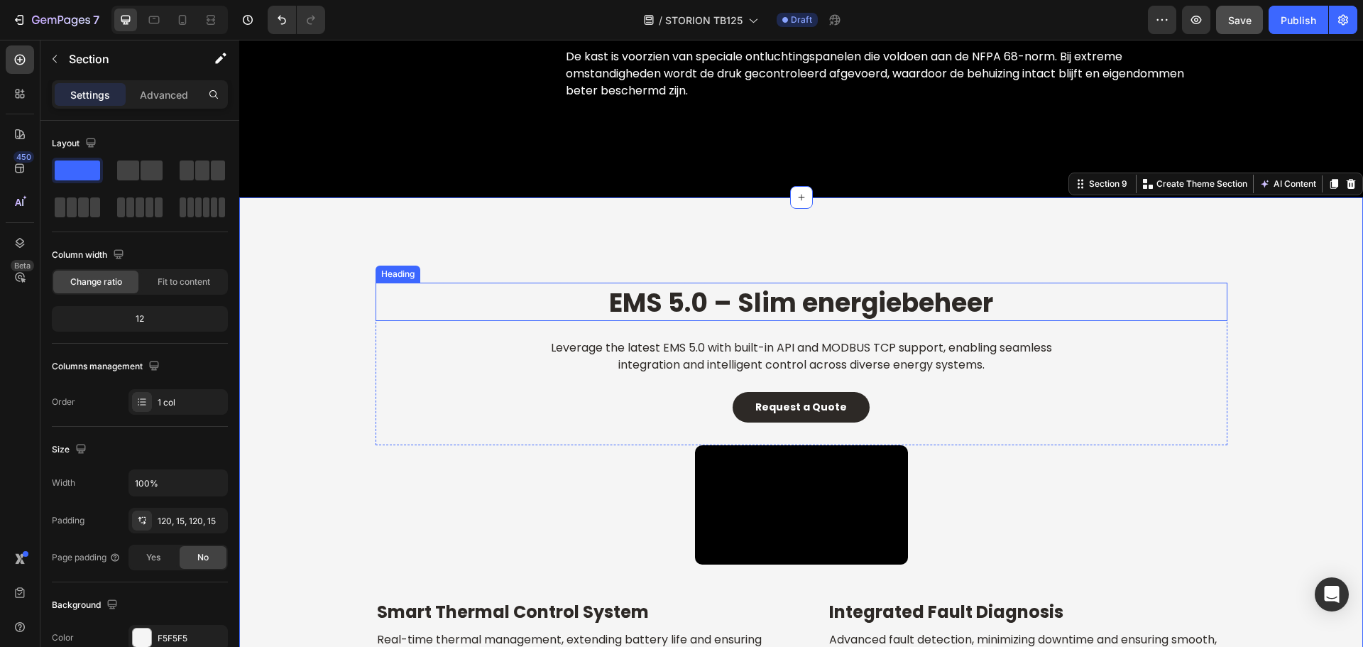
click at [840, 305] on strong "EMS 5.0 – Slim energiebeheer" at bounding box center [801, 303] width 384 height 36
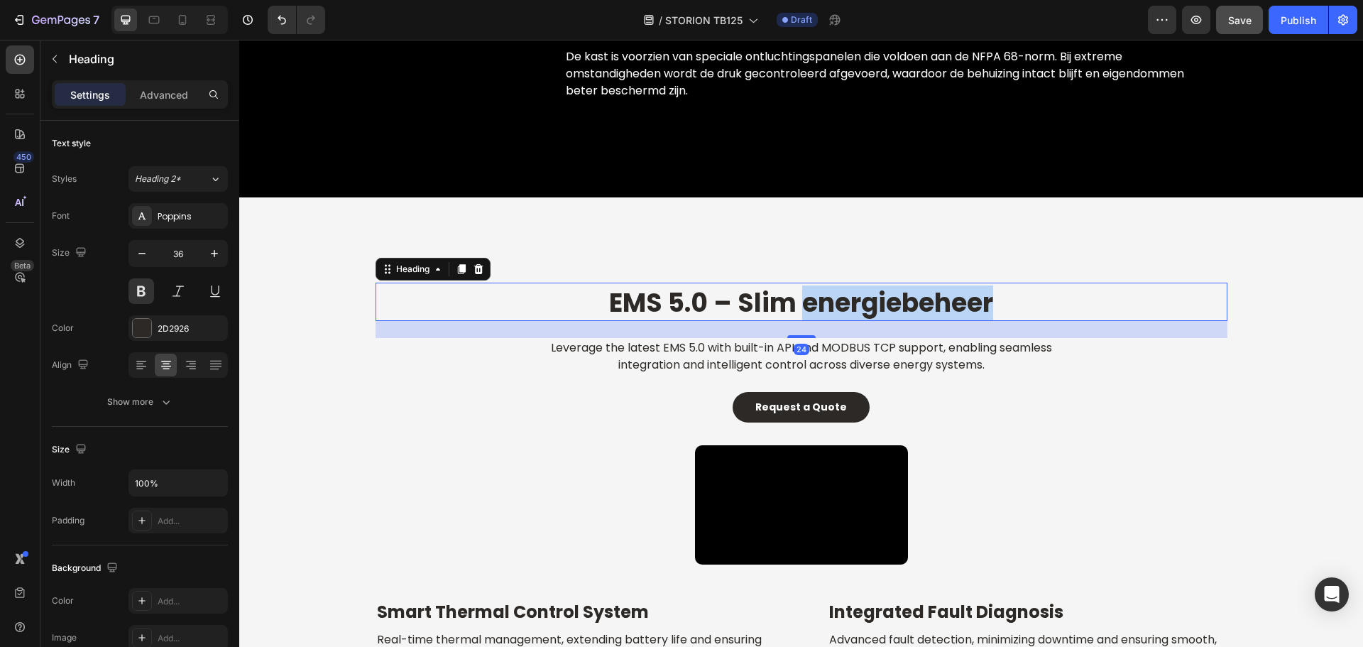
click at [812, 303] on strong "EMS 5.0 – Slim energiebeheer" at bounding box center [801, 303] width 384 height 36
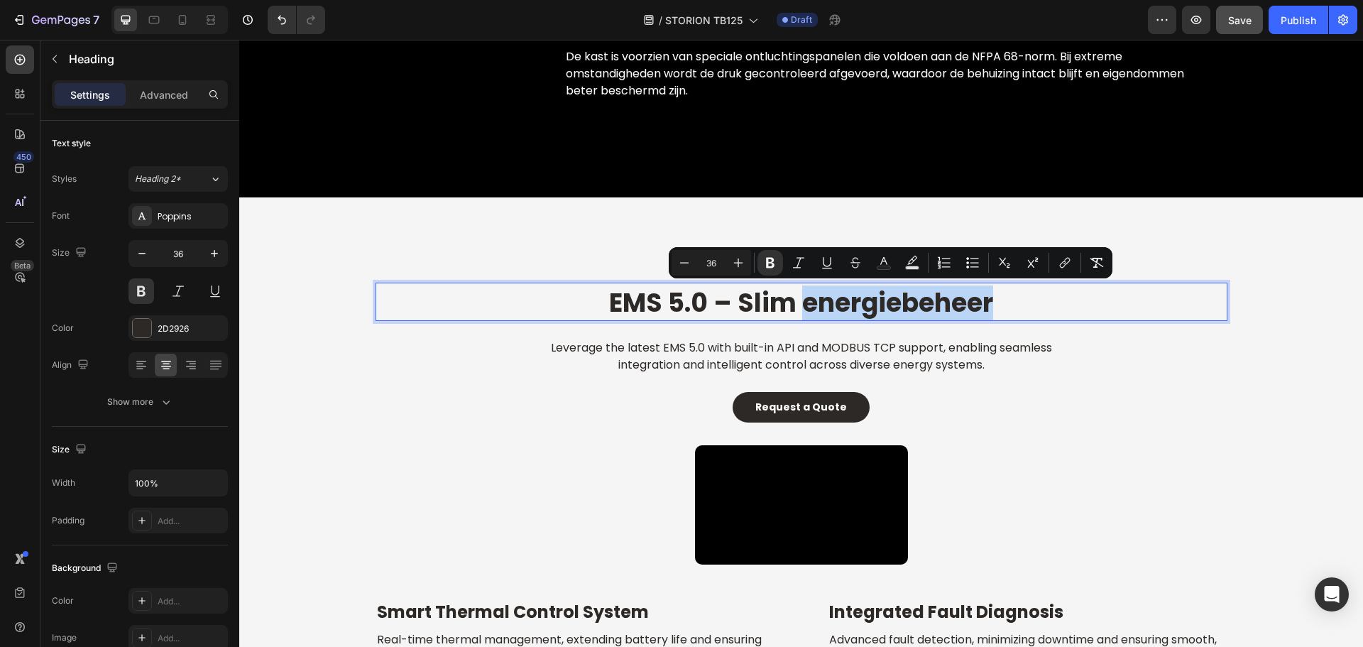
click at [812, 302] on strong "EMS 5.0 – Slim energiebeheer" at bounding box center [801, 303] width 384 height 36
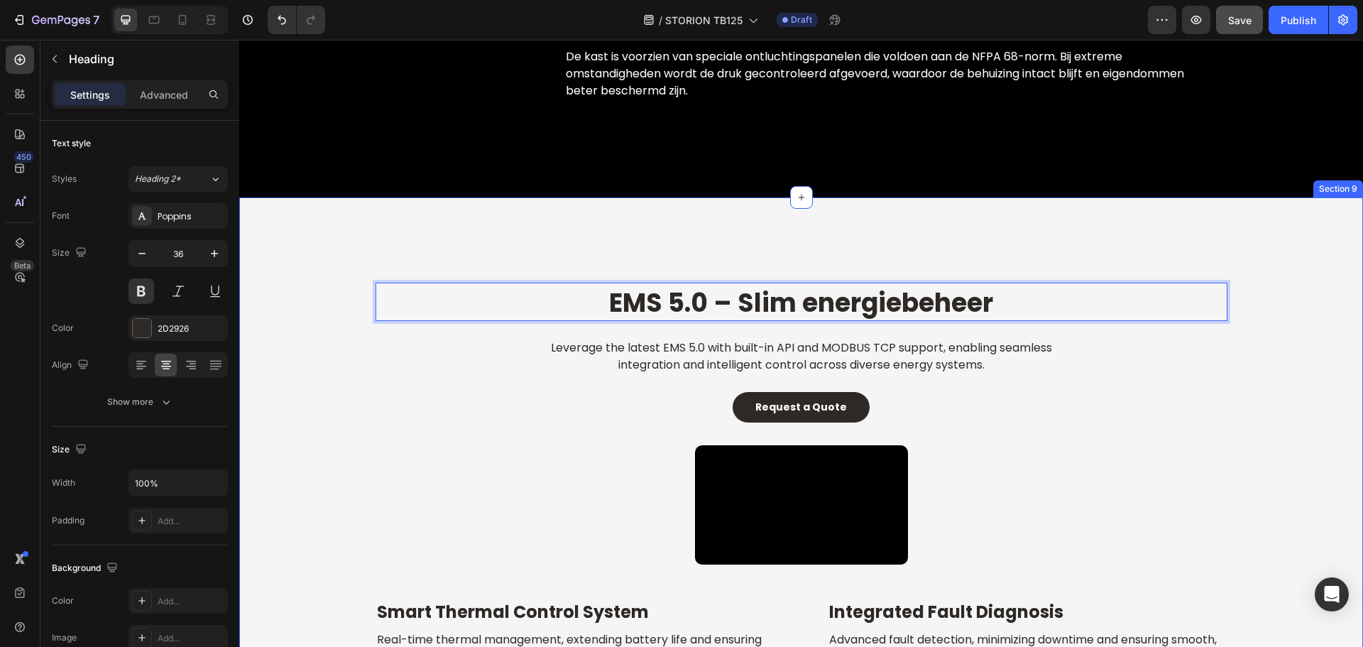
click at [903, 251] on div "EMS 5.0 – Slim energiebeheer Heading 24 Leverage the latest EMS 5.0 with built-…" at bounding box center [801, 517] width 1124 height 640
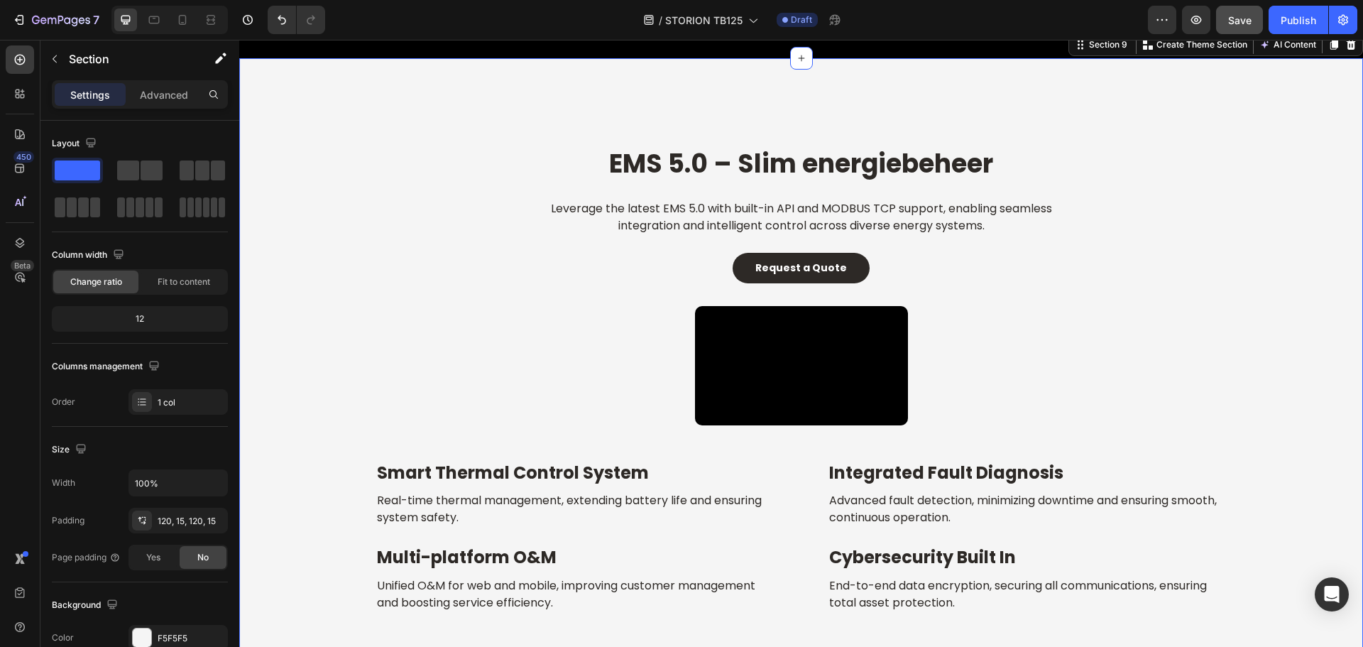
scroll to position [4996, 0]
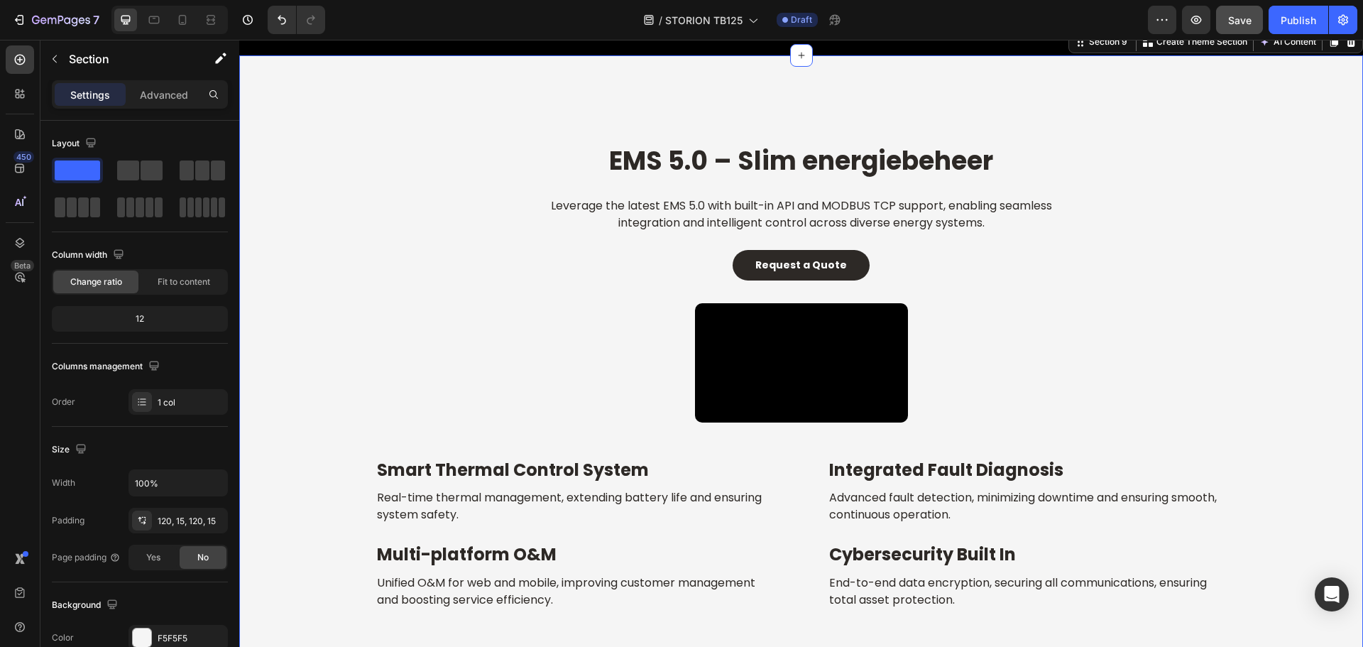
click at [887, 229] on h2 "Leverage the latest EMS 5.0 with built-in API and MODBUS TCP support, enabling …" at bounding box center [801, 214] width 568 height 37
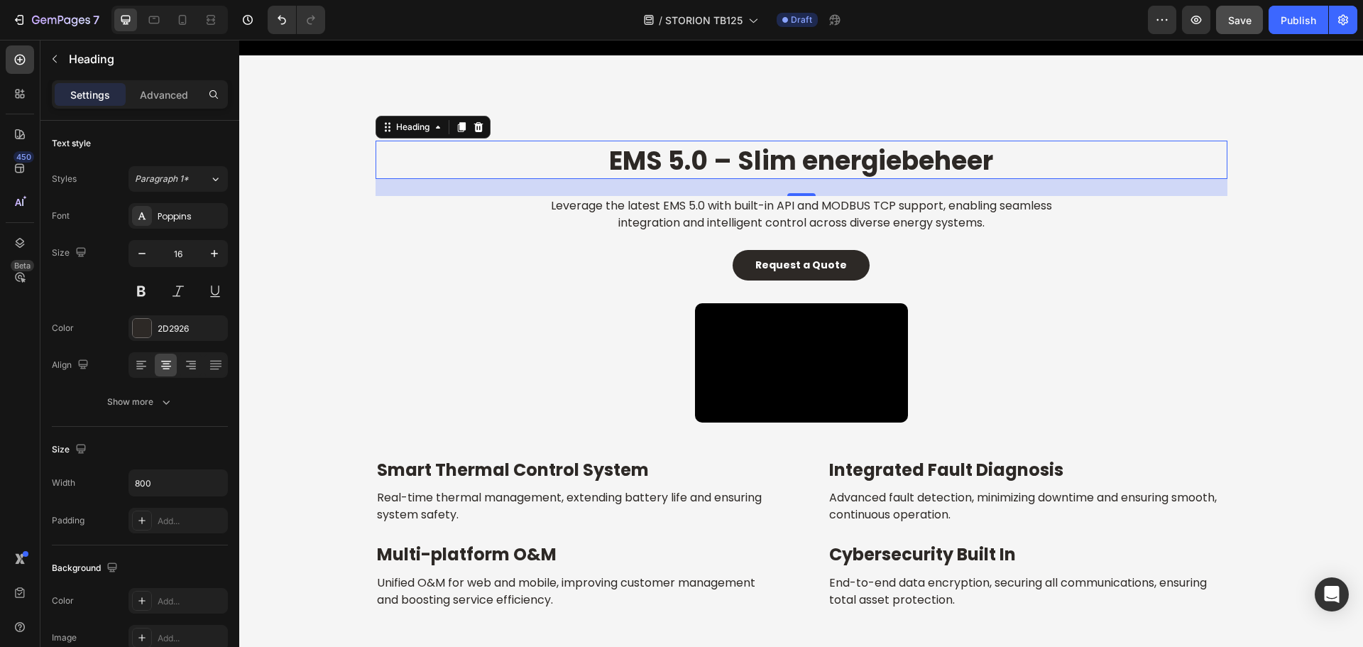
click at [860, 155] on strong "EMS 5.0 – Slim energiebeheer" at bounding box center [801, 161] width 384 height 36
click at [523, 275] on div "Request a Quote Button" at bounding box center [801, 265] width 852 height 30
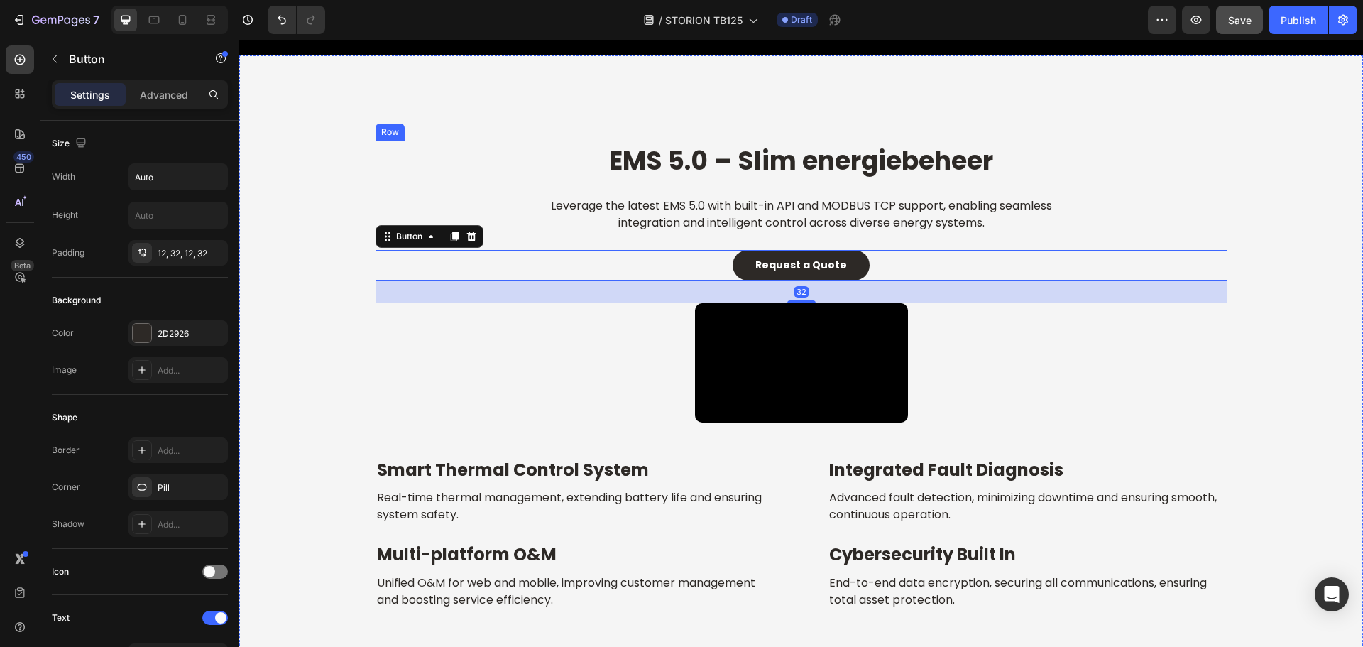
click at [661, 226] on h2 "Leverage the latest EMS 5.0 with built-in API and MODBUS TCP support, enabling …" at bounding box center [801, 214] width 568 height 37
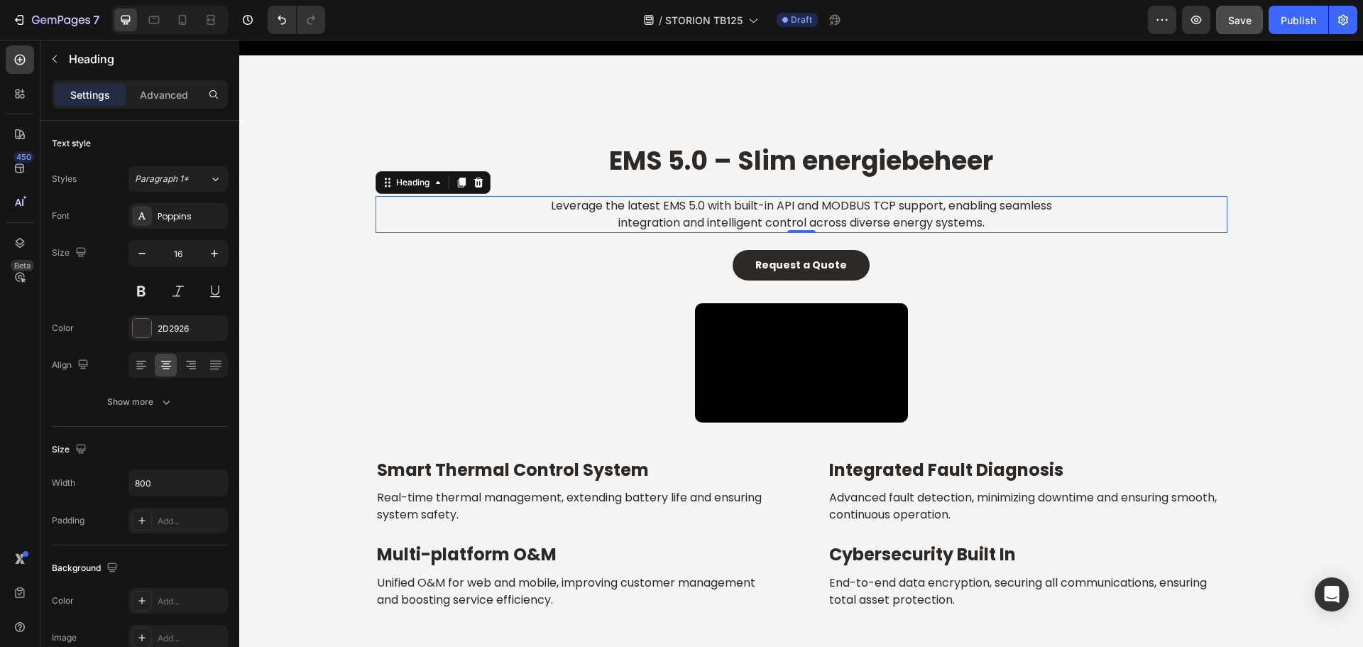
click at [616, 210] on h2 "Leverage the latest EMS 5.0 with built-in API and MODBUS TCP support, enabling …" at bounding box center [801, 214] width 568 height 37
click at [616, 210] on p "Leverage the latest EMS 5.0 with built-in API and MODBUS TCP support, enabling …" at bounding box center [801, 214] width 565 height 34
click at [776, 264] on strong "Request a Quote" at bounding box center [801, 265] width 92 height 14
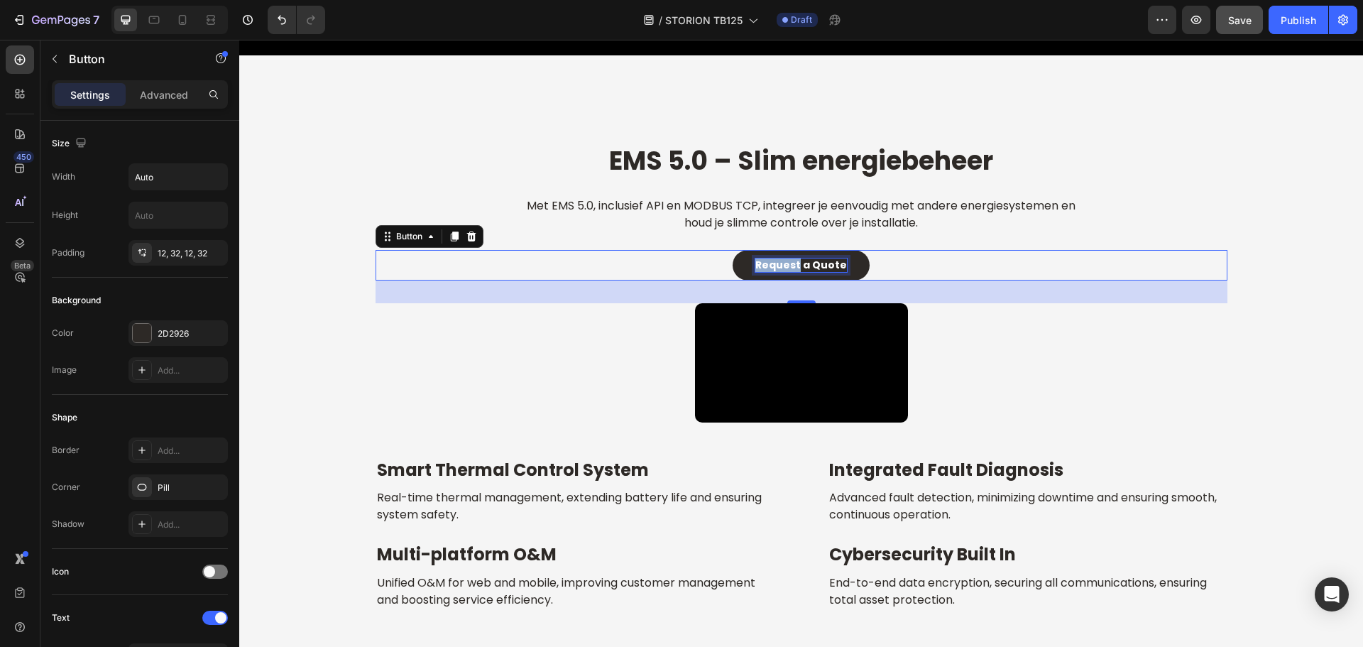
click at [776, 264] on strong "Request a Quote" at bounding box center [801, 265] width 92 height 14
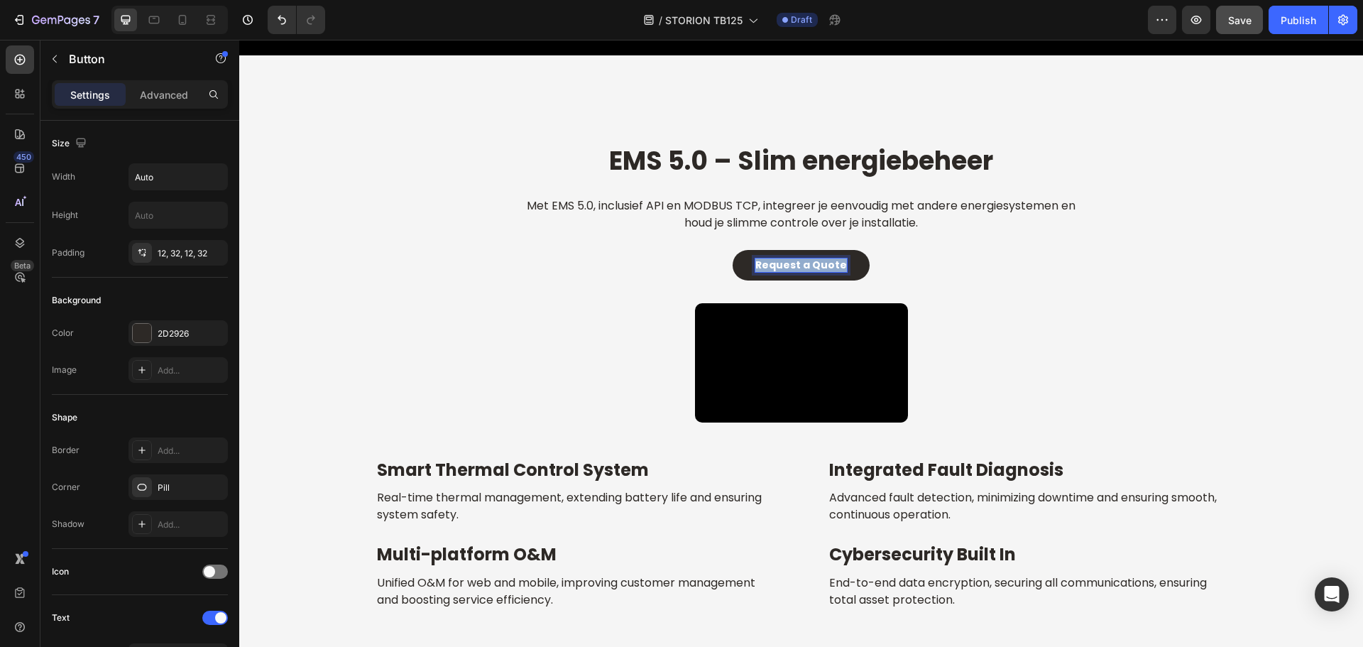
click at [776, 264] on strong "Request a Quote" at bounding box center [801, 265] width 92 height 14
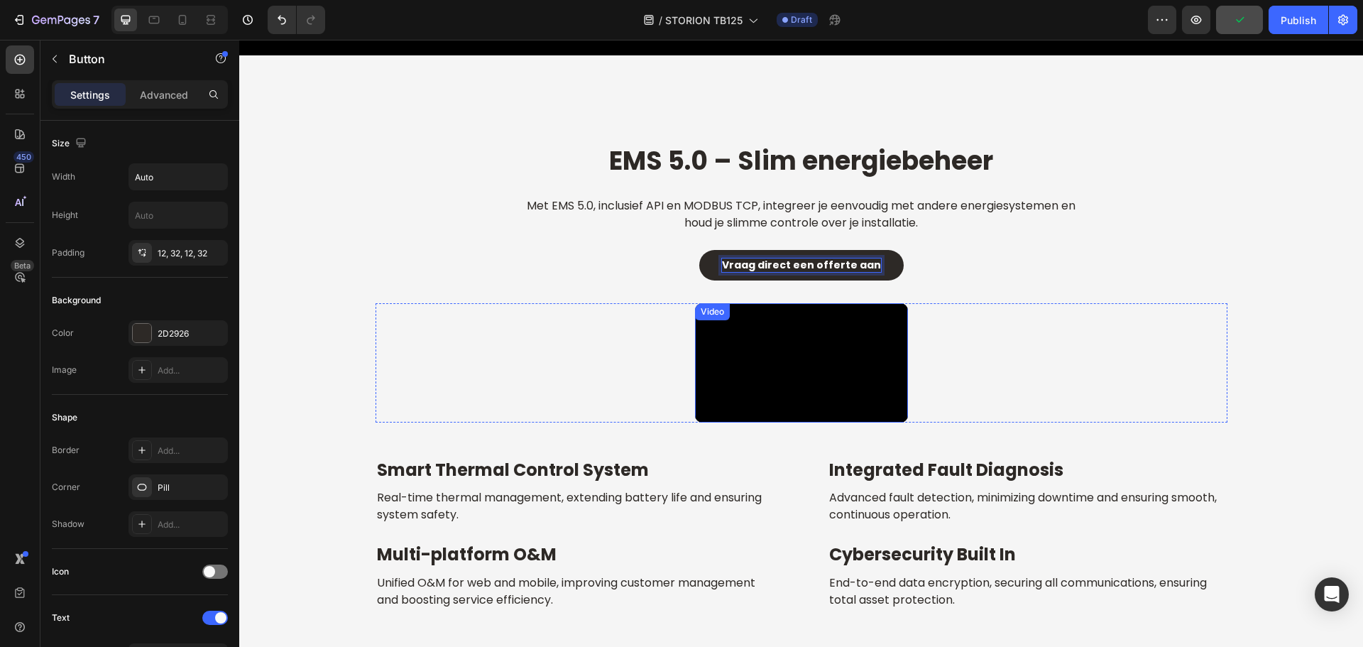
click at [1144, 278] on div "Vraag direct een offerte aan Button 32" at bounding box center [801, 265] width 852 height 30
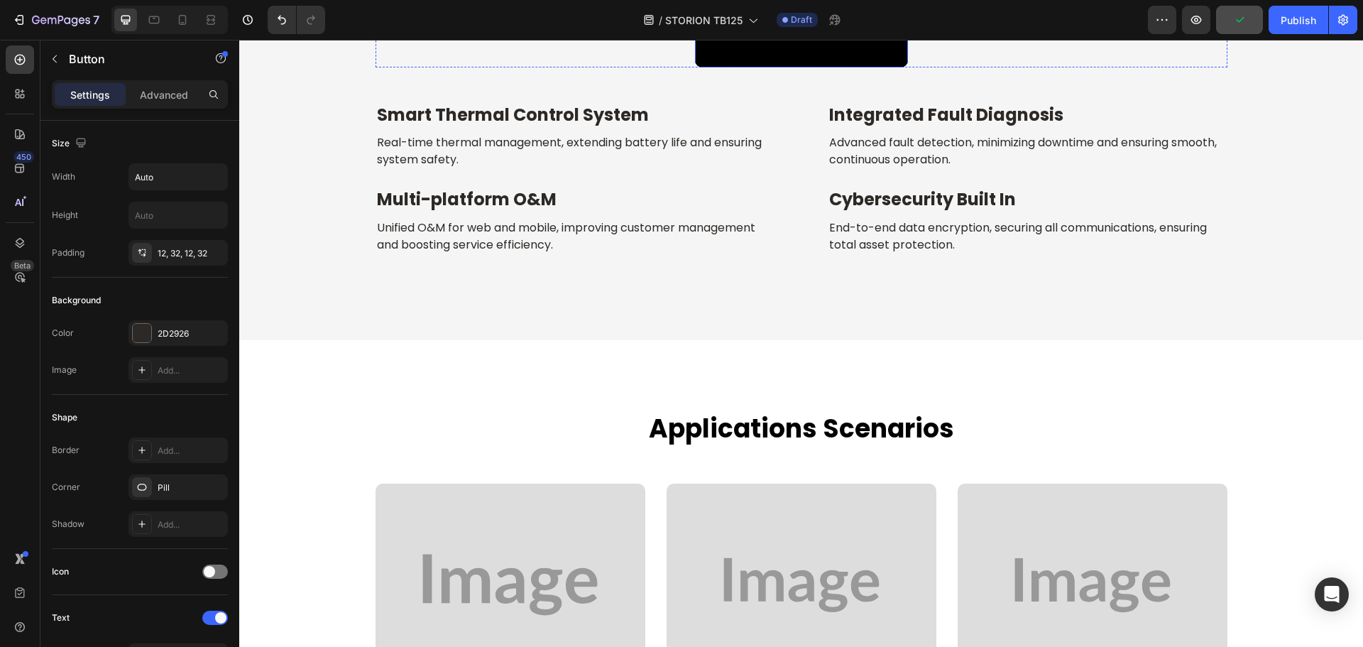
scroll to position [5635, 0]
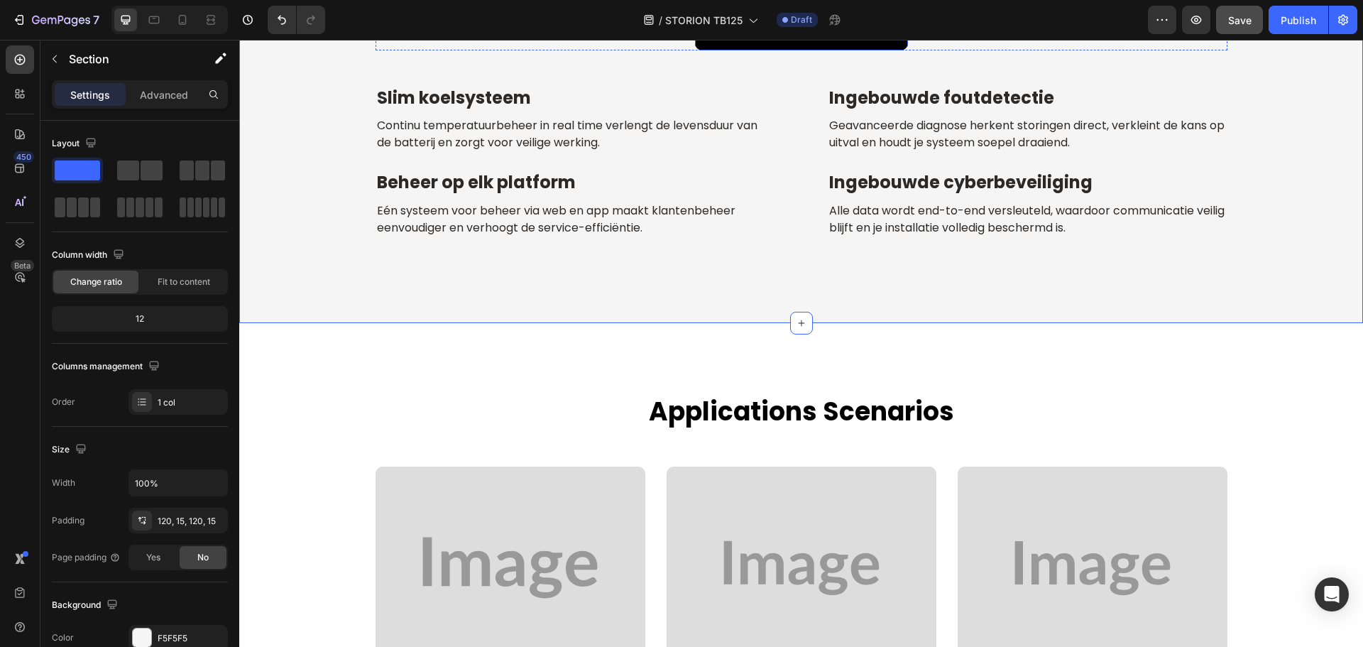
scroll to position [5777, 0]
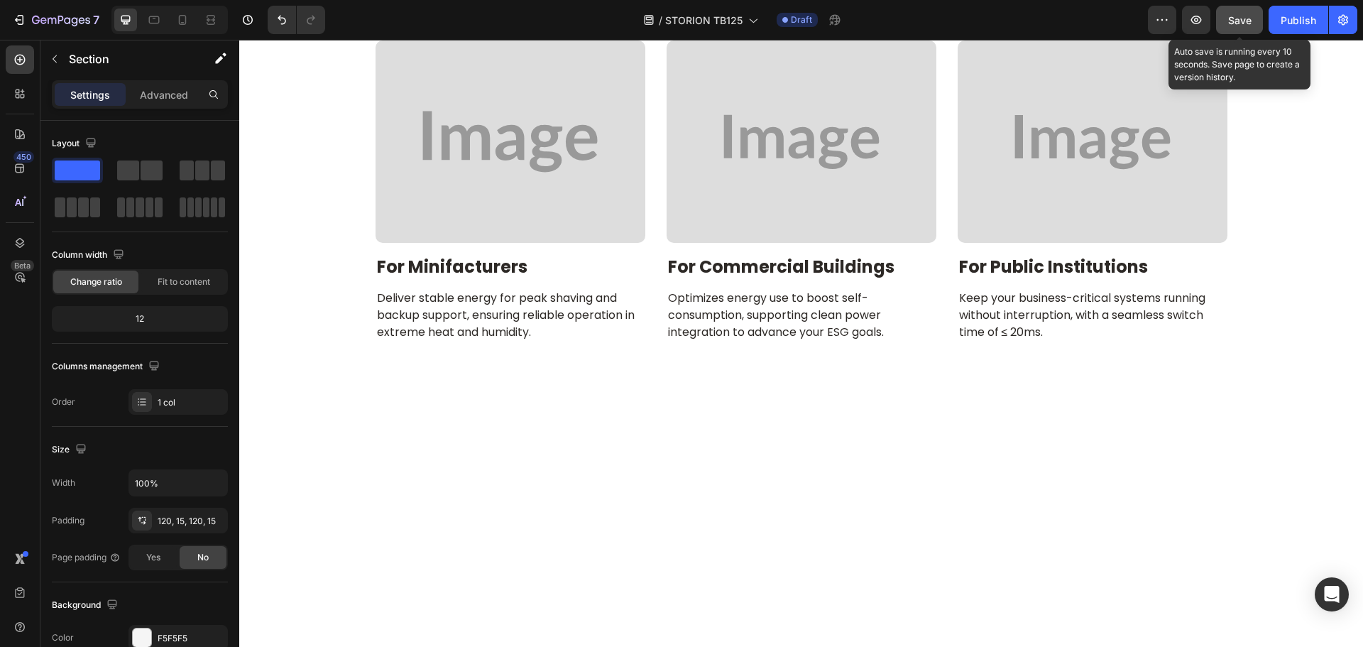
click at [1247, 24] on span "Save" at bounding box center [1239, 20] width 23 height 12
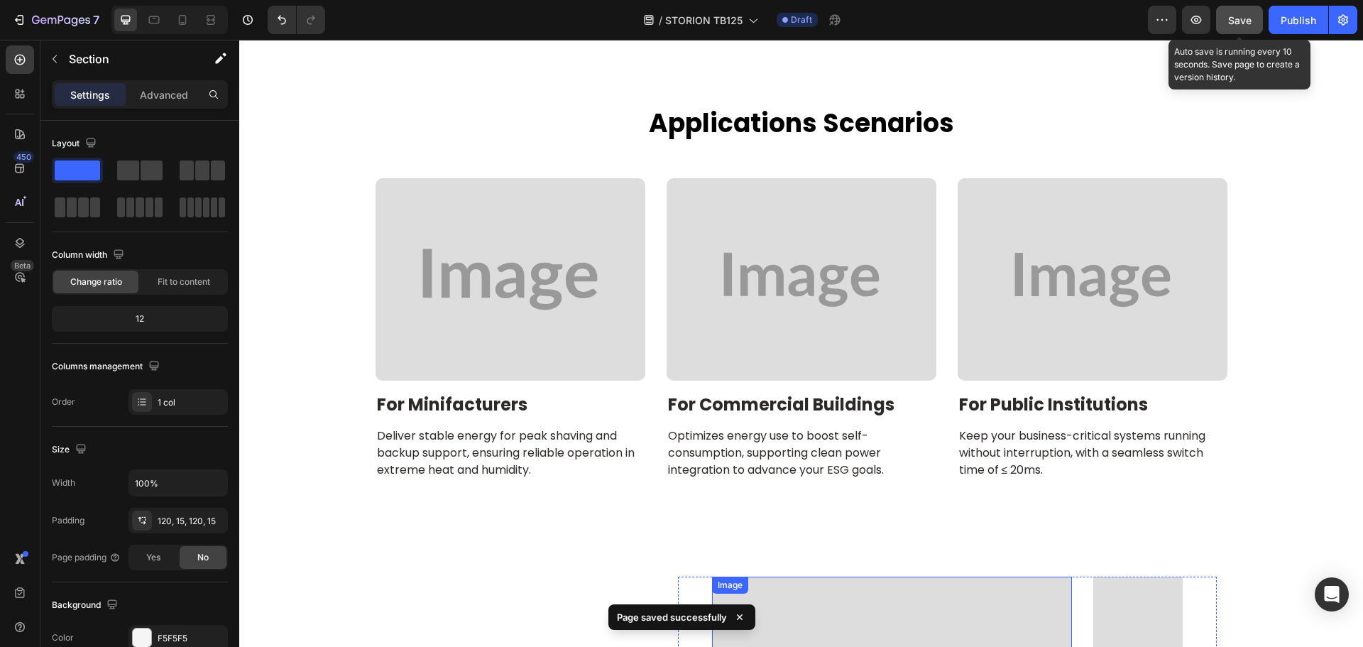
scroll to position [5635, 0]
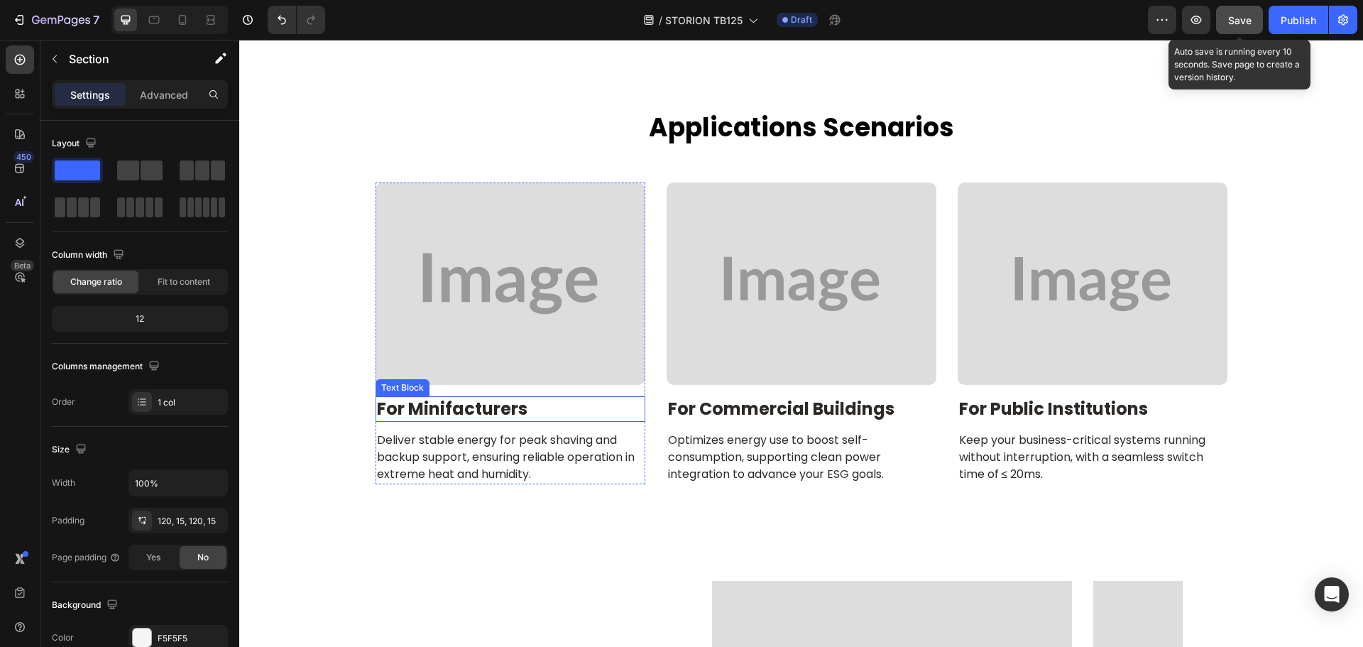
click at [458, 408] on p "For Minifacturers" at bounding box center [510, 408] width 267 height 22
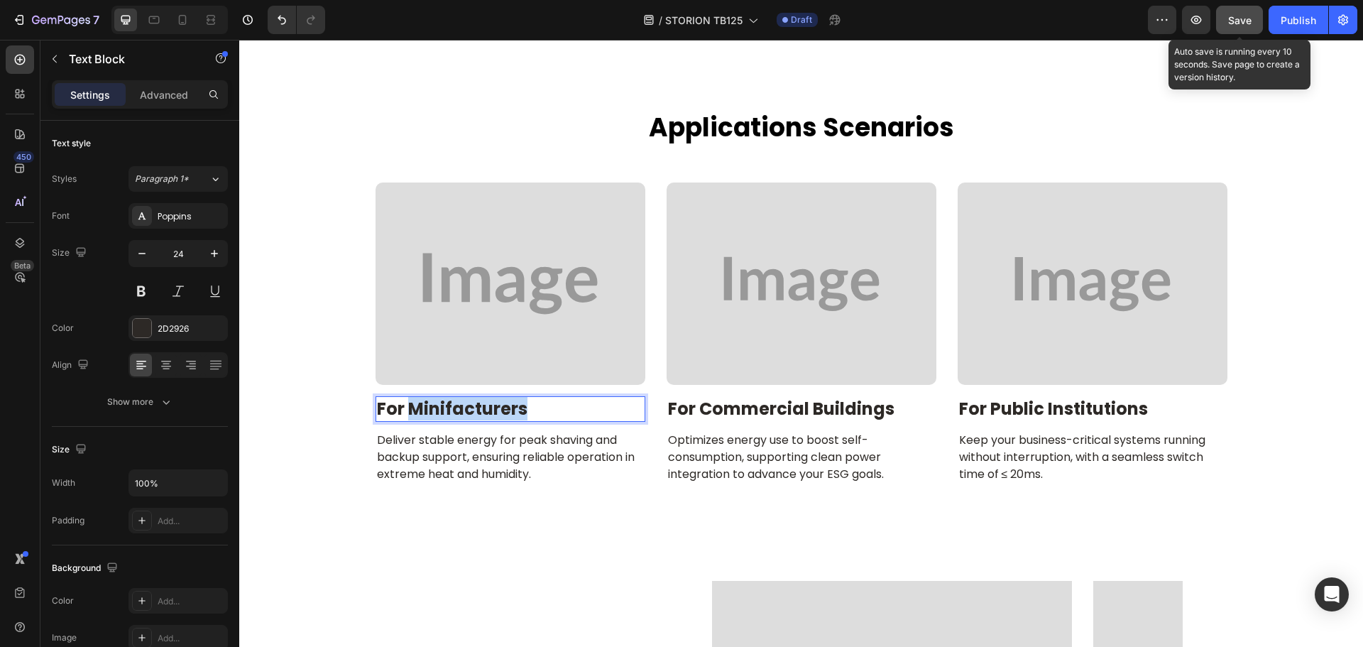
click at [458, 408] on p "For Minifacturers" at bounding box center [510, 408] width 267 height 22
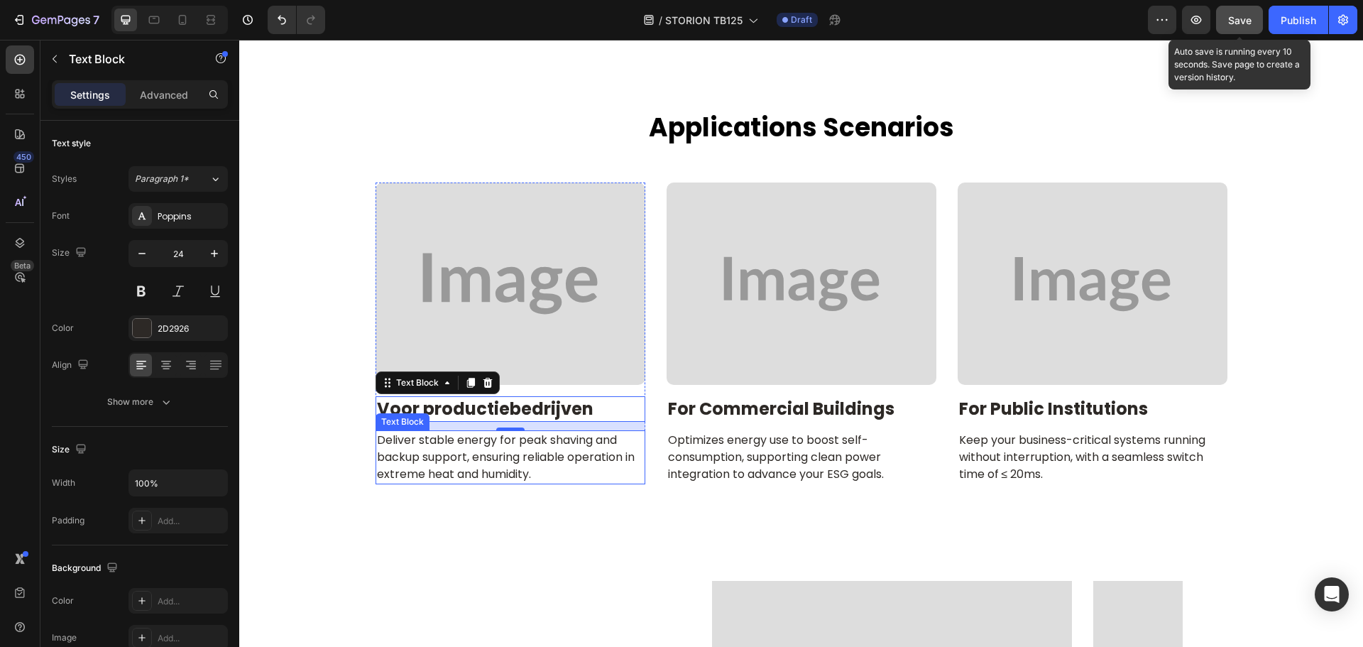
click at [468, 465] on p "Deliver stable energy for peak shaving and backup support, ensuring reliable op…" at bounding box center [510, 457] width 267 height 51
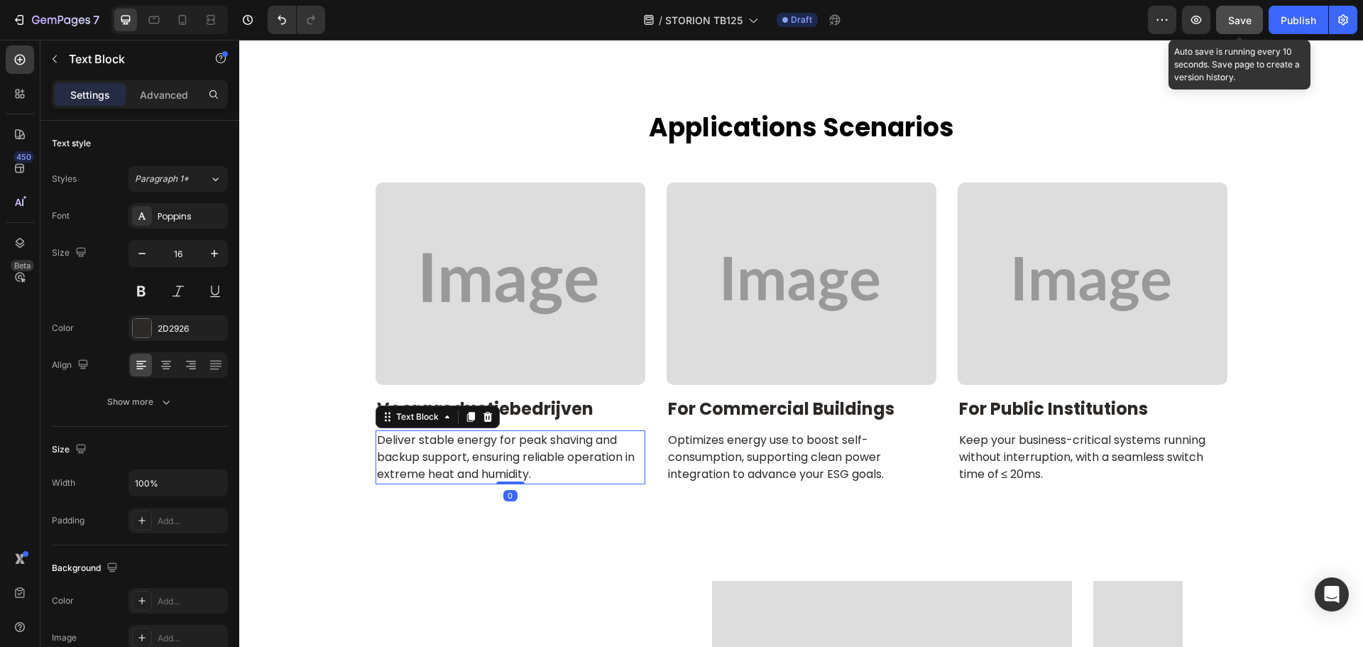
click at [468, 465] on p "Deliver stable energy for peak shaving and backup support, ensuring reliable op…" at bounding box center [510, 457] width 267 height 51
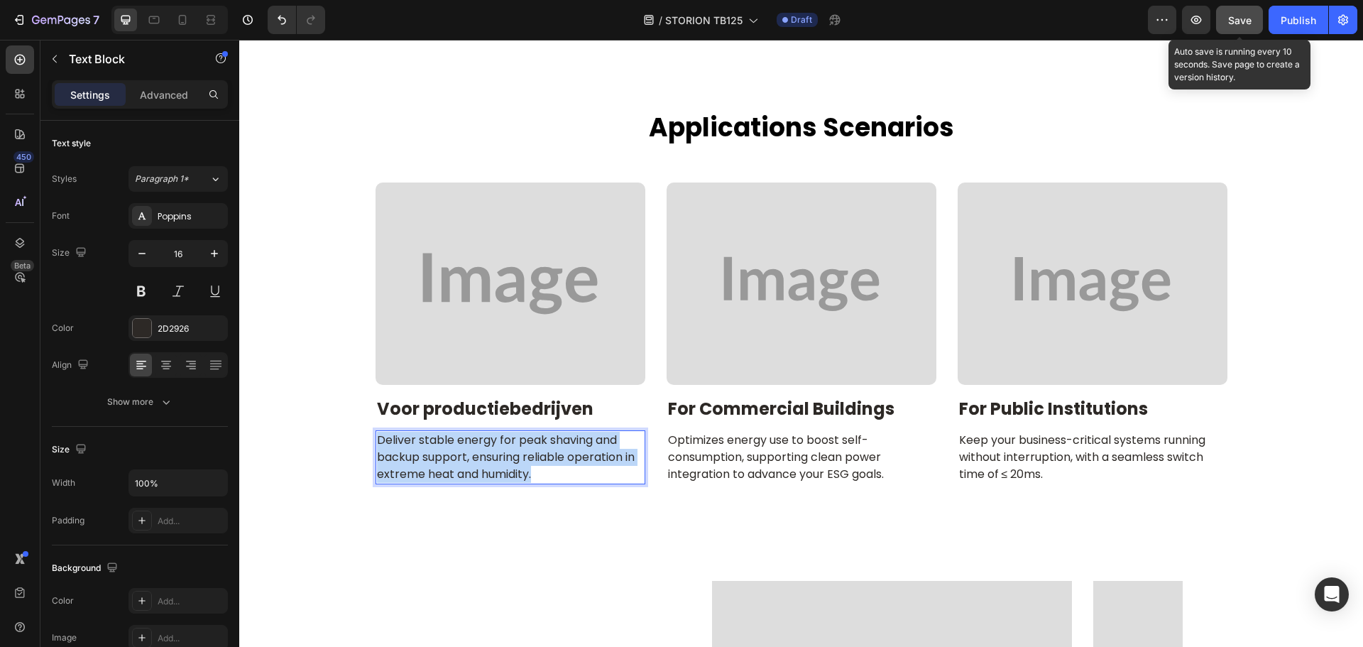
click at [468, 465] on p "Deliver stable energy for peak shaving and backup support, ensuring reliable op…" at bounding box center [510, 457] width 267 height 51
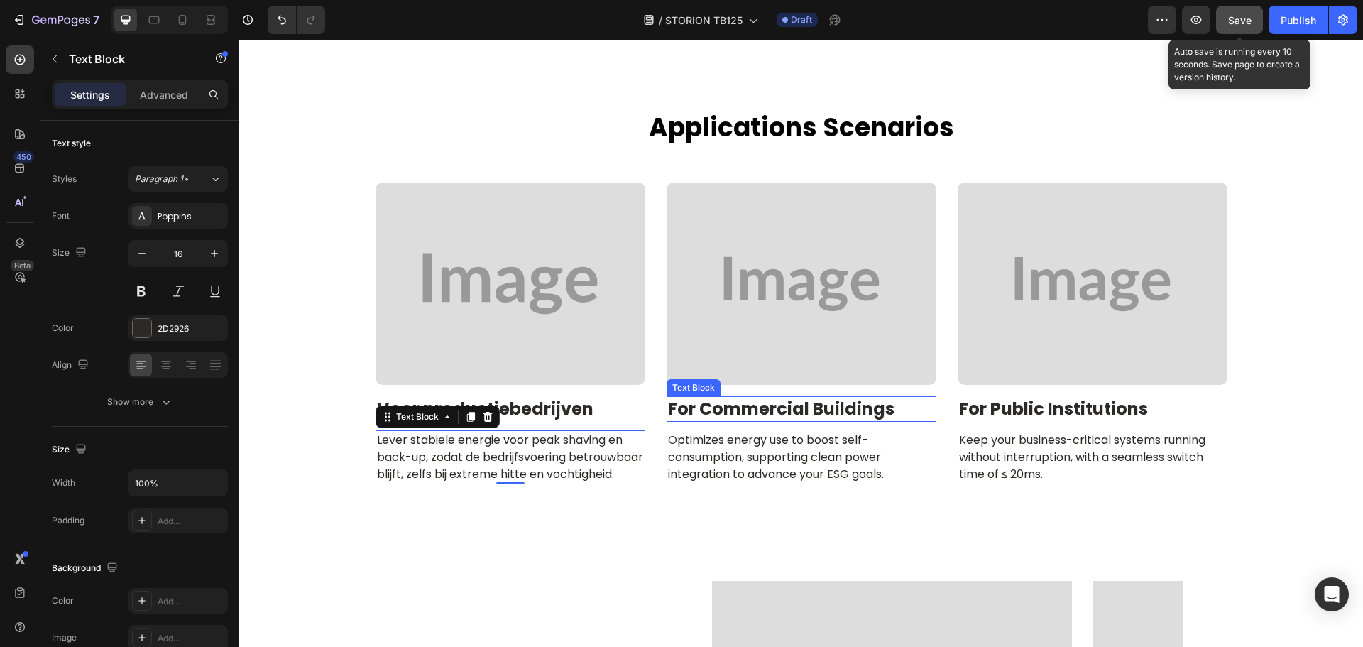
click at [710, 412] on p "for commercial buildings" at bounding box center [801, 408] width 267 height 22
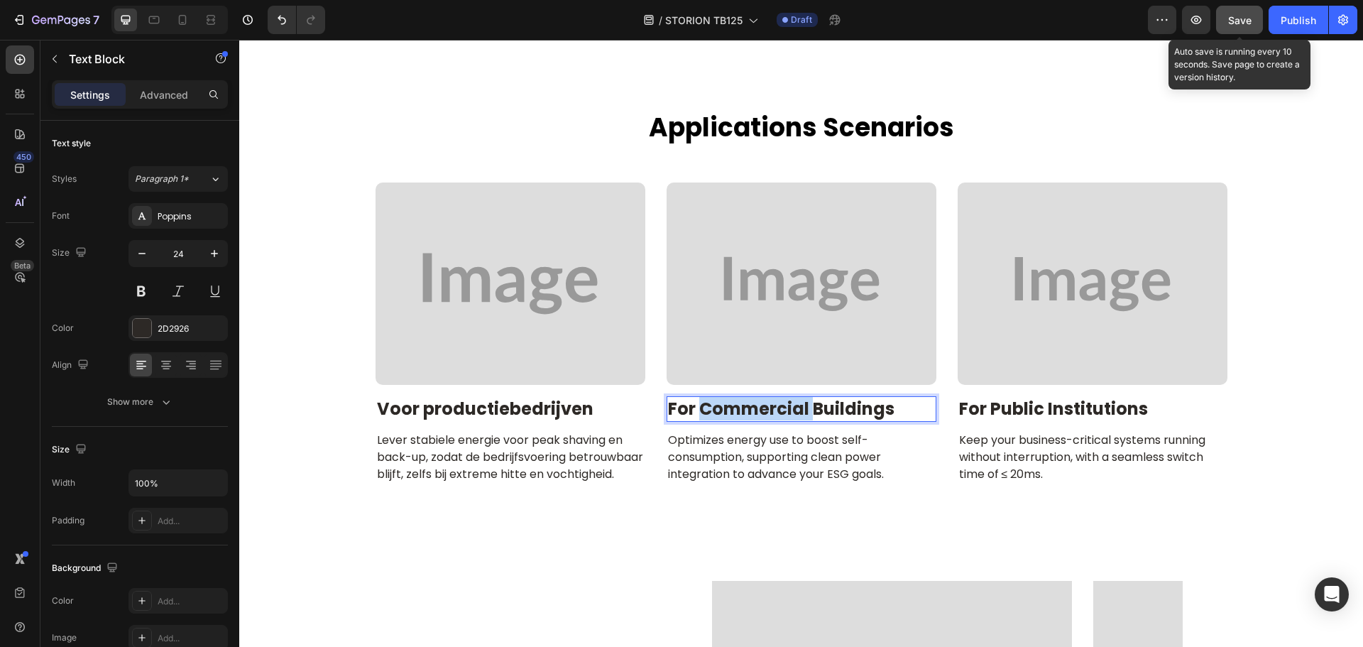
click at [710, 412] on p "for commercial buildings" at bounding box center [801, 408] width 267 height 22
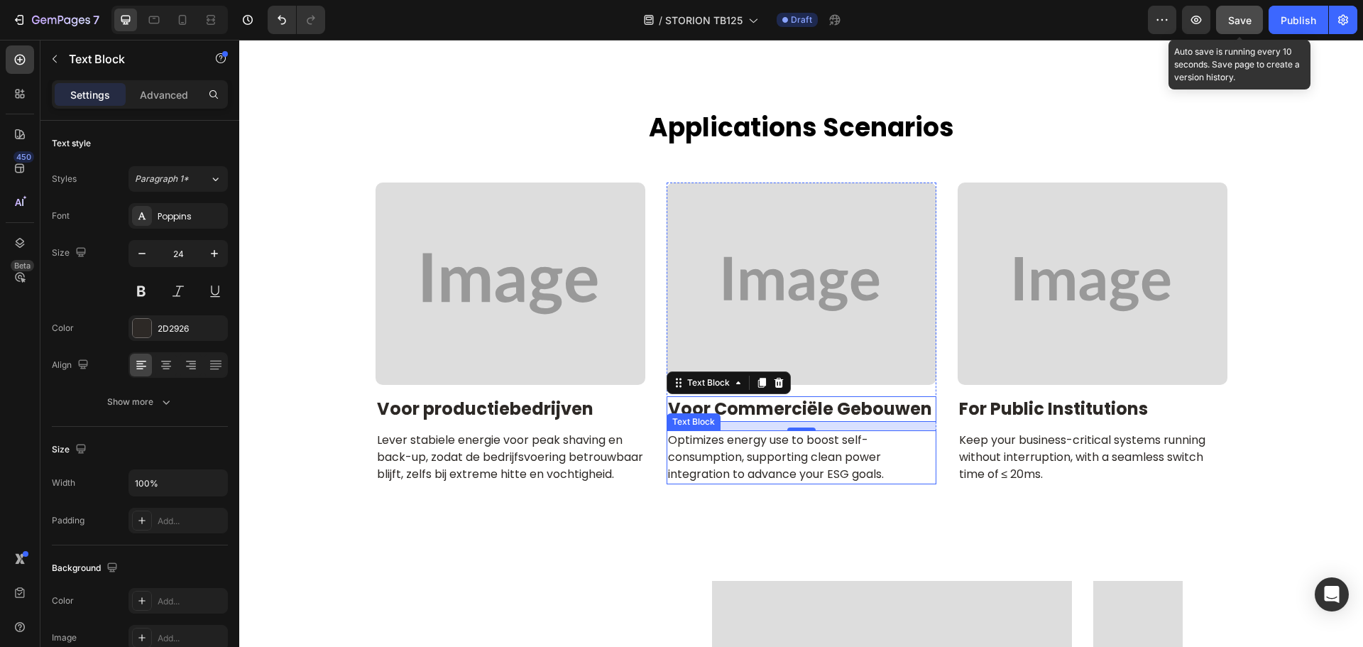
click at [746, 461] on p "Optimizes energy use to boost self-consumption, supporting clean power integrat…" at bounding box center [801, 457] width 267 height 51
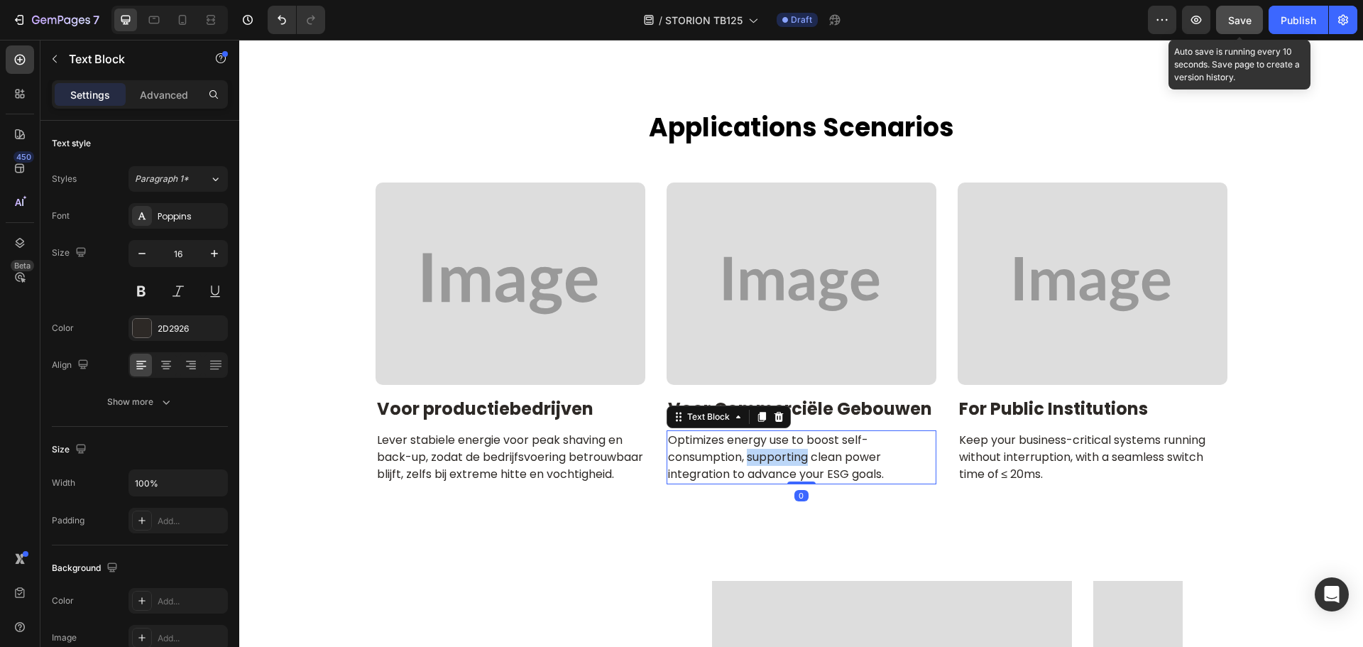
click at [746, 461] on p "Optimizes energy use to boost self-consumption, supporting clean power integrat…" at bounding box center [801, 457] width 267 height 51
click at [1058, 413] on p "for public institutions" at bounding box center [1092, 408] width 267 height 22
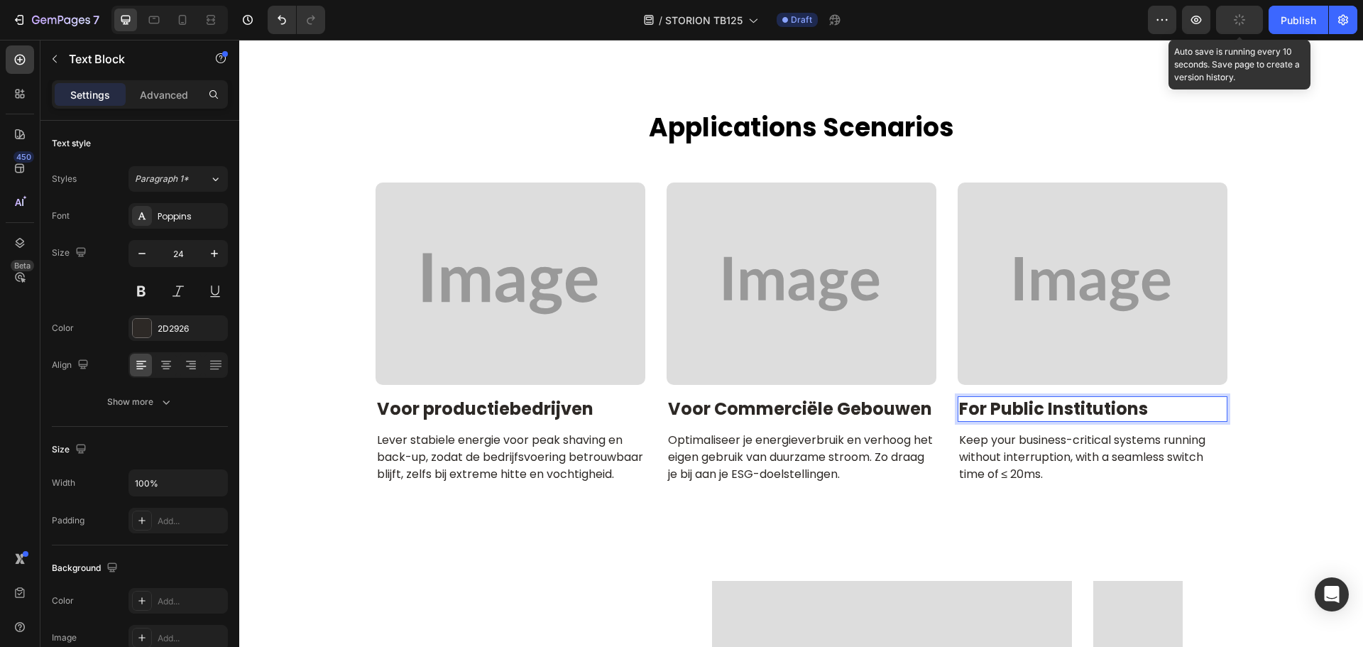
click at [1058, 411] on p "for public institutions" at bounding box center [1092, 408] width 267 height 22
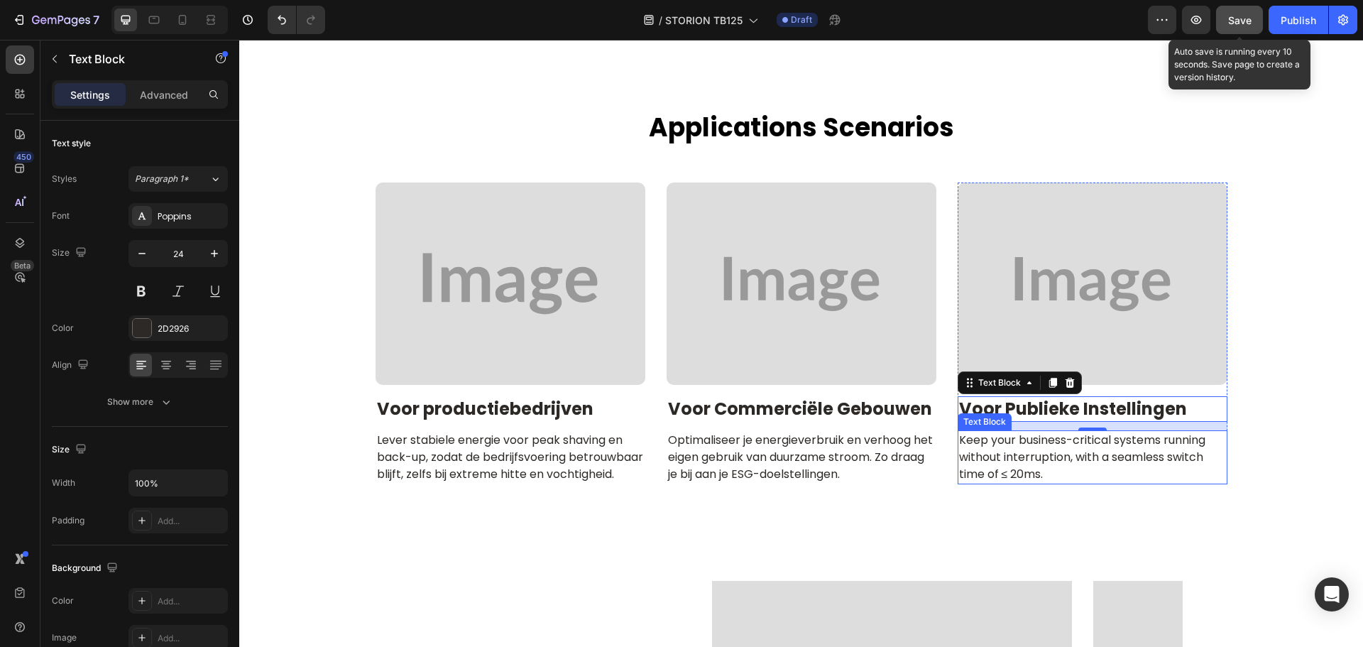
click at [994, 463] on p "Keep your business-critical systems running without interruption, with a seamle…" at bounding box center [1092, 457] width 267 height 51
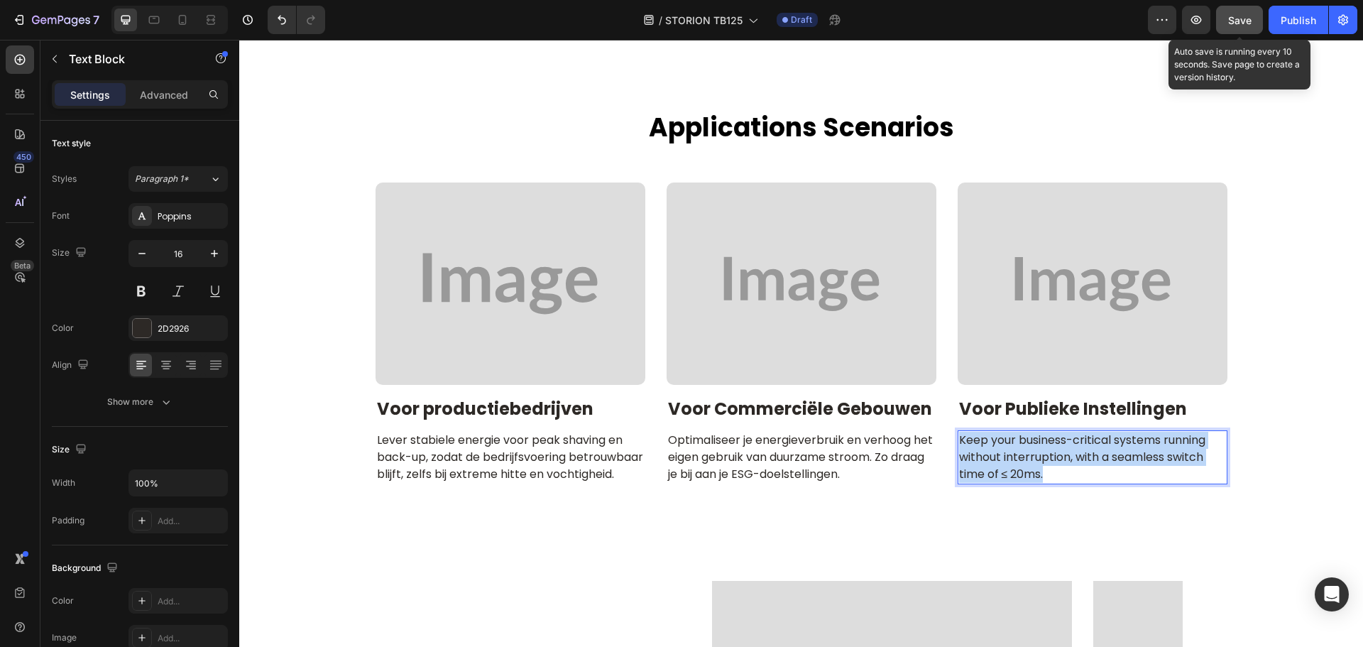
click at [994, 463] on p "Keep your business-critical systems running without interruption, with a seamle…" at bounding box center [1092, 457] width 267 height 51
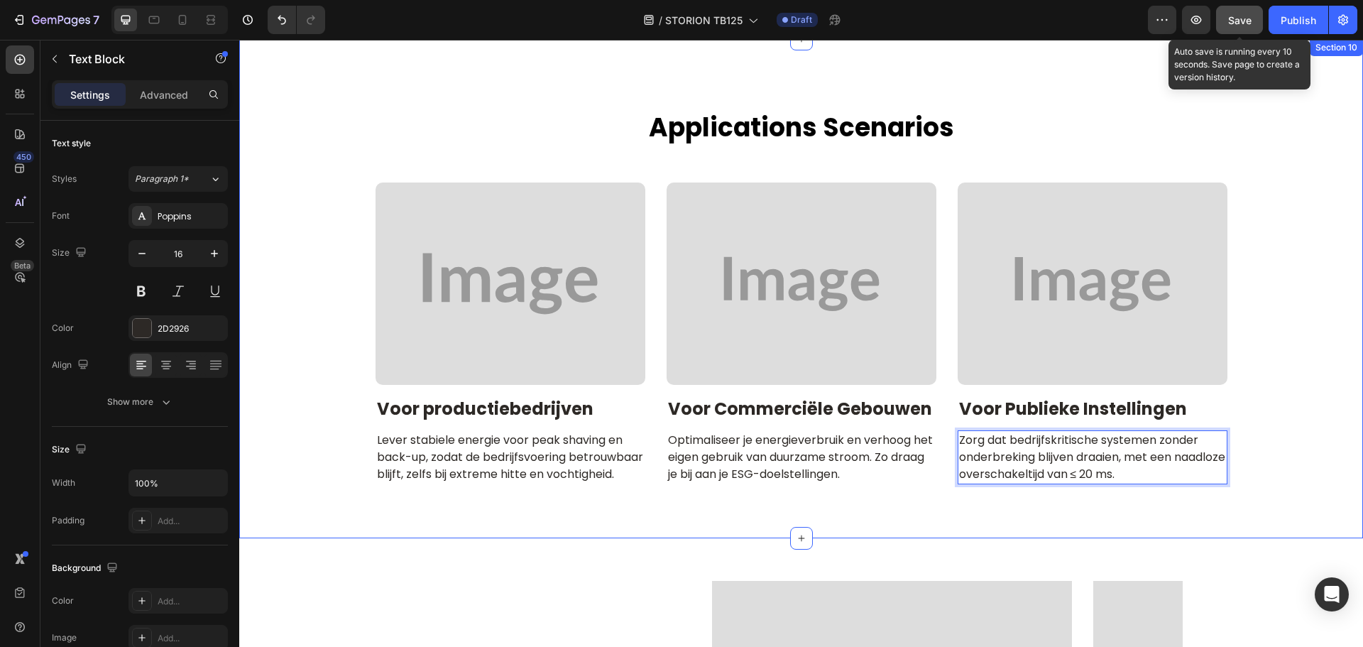
click at [1278, 481] on div "applications scenarios Heading Row Image Voor productiebedrijven Text Block Lev…" at bounding box center [801, 302] width 1102 height 385
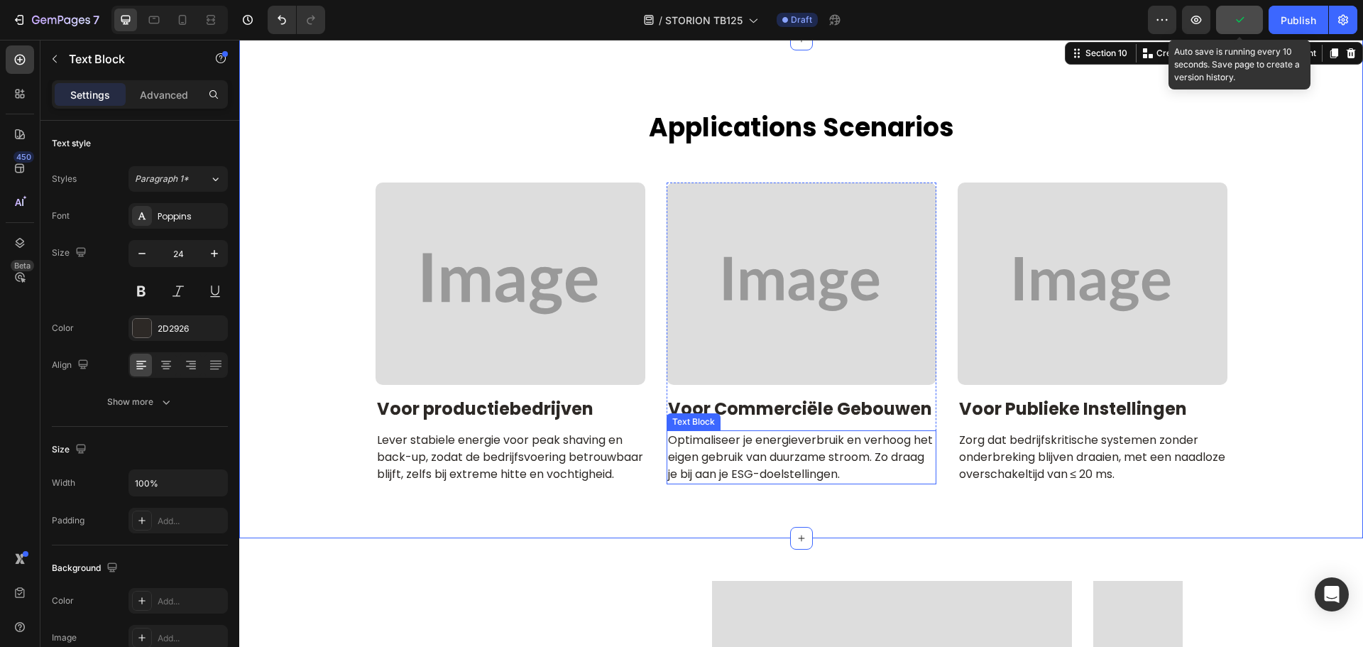
click at [734, 419] on p "Voor commerciële gebouwen" at bounding box center [801, 408] width 267 height 22
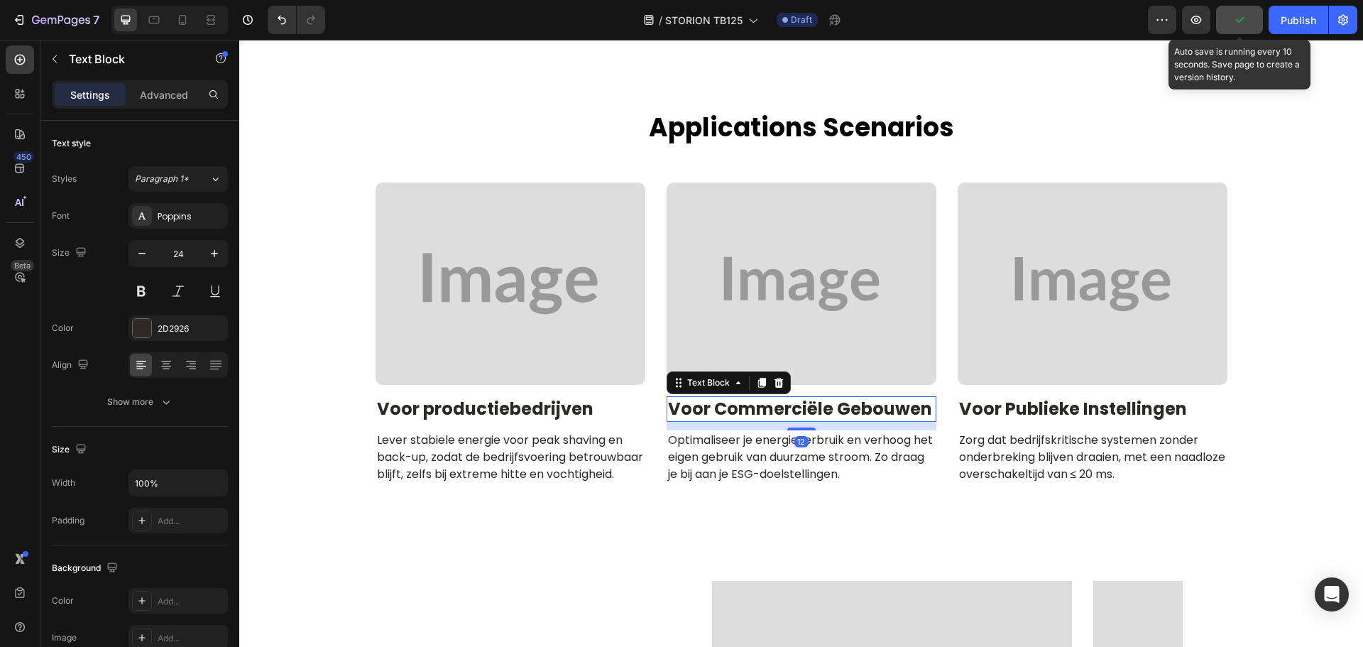
click at [811, 459] on p "Optimaliseer je energieverbruik en verhoog het eigen gebruik van duurzame stroo…" at bounding box center [801, 457] width 267 height 51
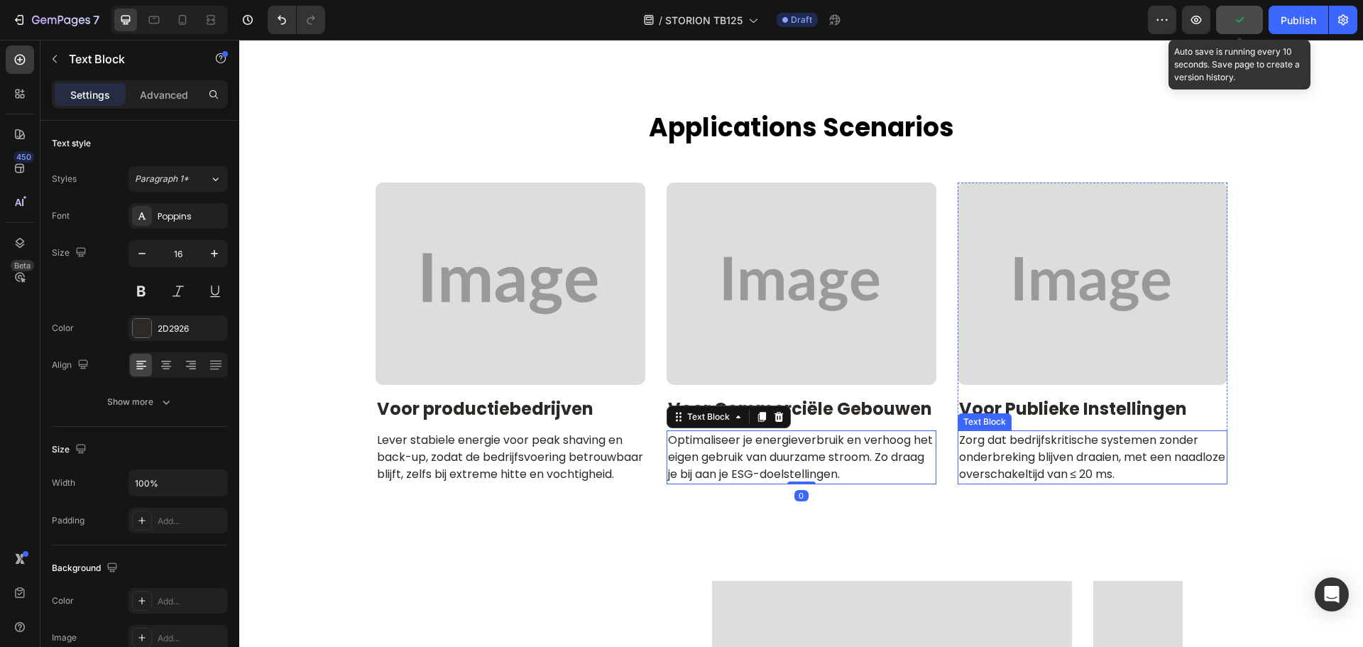
click at [1034, 454] on p "Zorg dat bedrijfskritische systemen zonder onderbreking blijven draaien, met ee…" at bounding box center [1092, 457] width 267 height 51
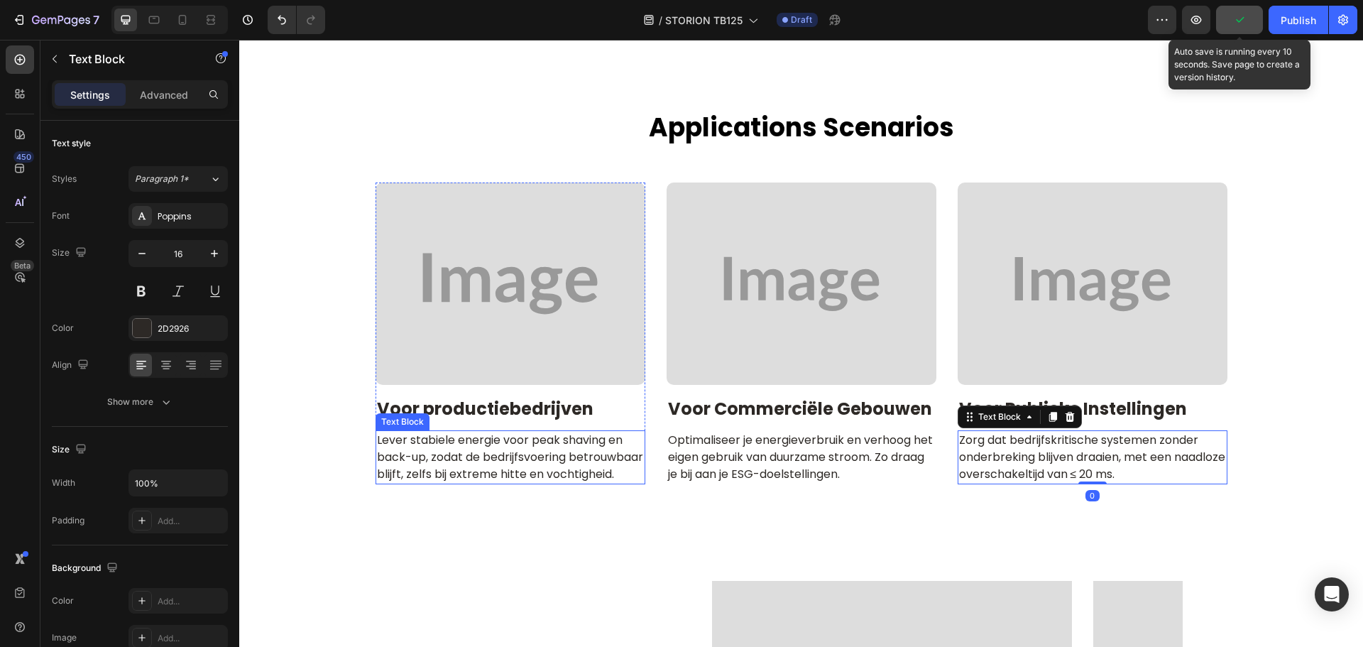
click at [449, 461] on p "Lever stabiele energie voor peak shaving en back-up, zodat de bedrijfsvoering b…" at bounding box center [510, 457] width 267 height 51
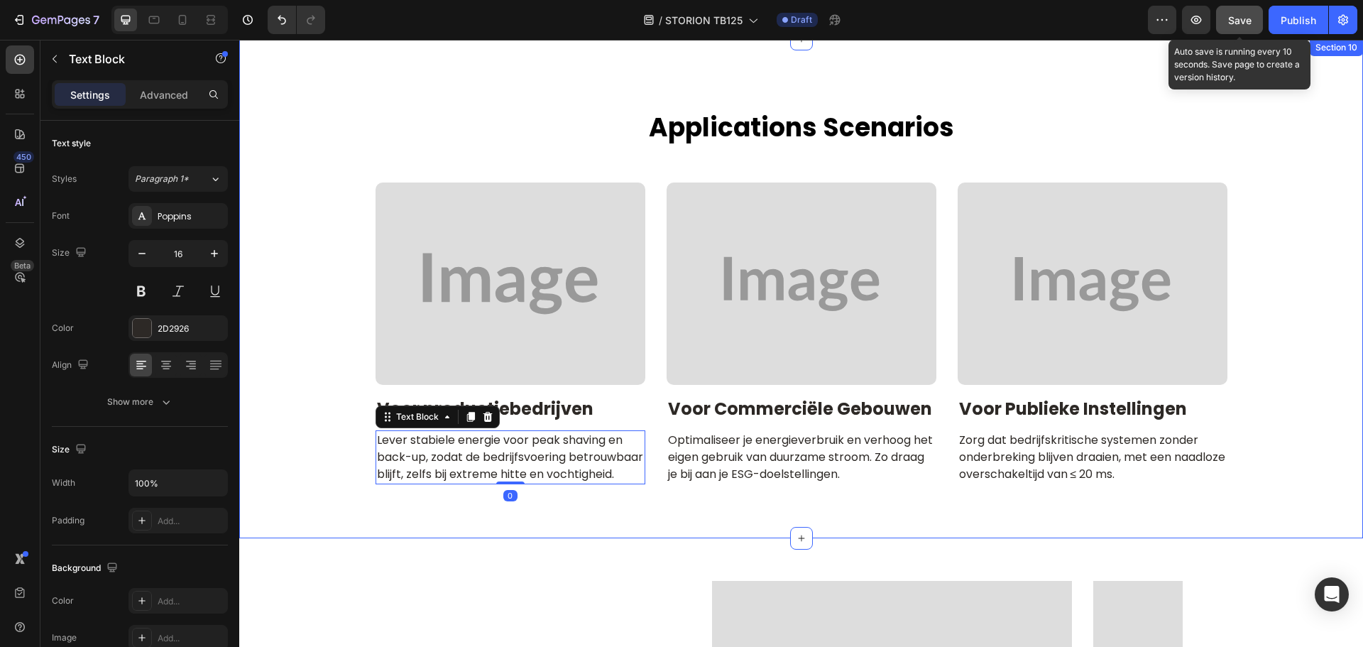
click at [307, 430] on div "applications scenarios Heading Row Image Voor productiebedrijven Text Block Lev…" at bounding box center [801, 302] width 1102 height 385
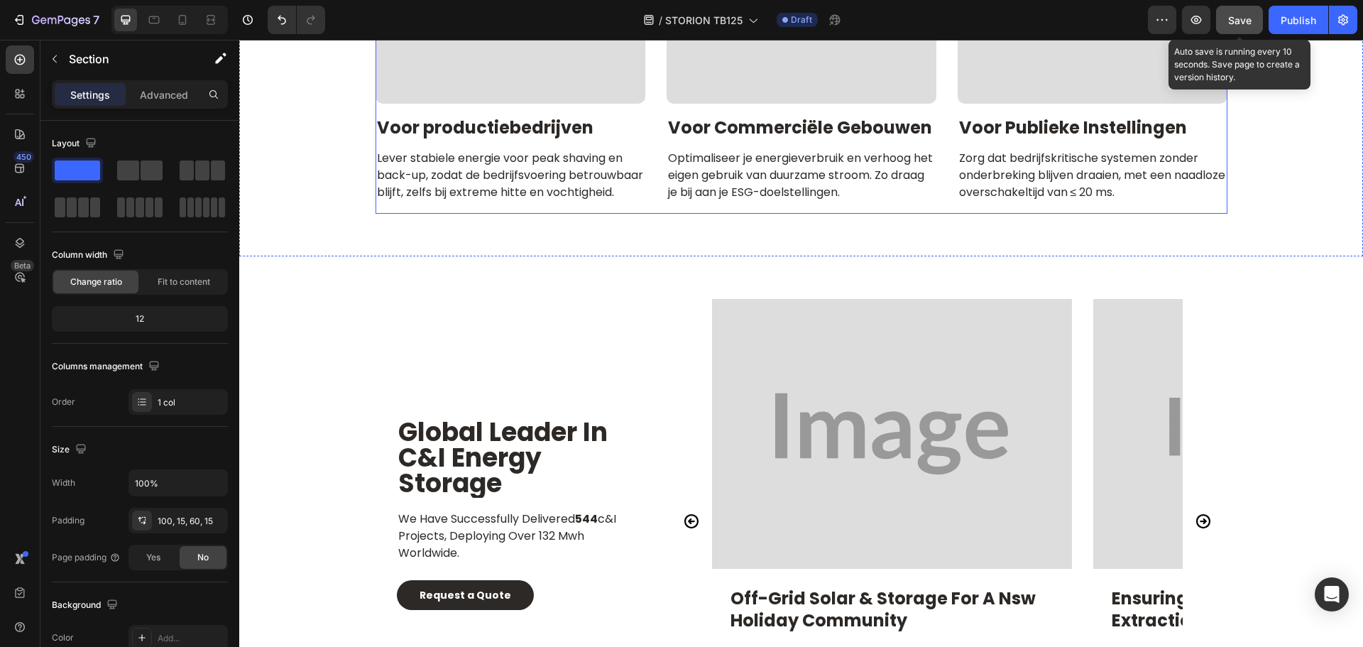
scroll to position [6420, 0]
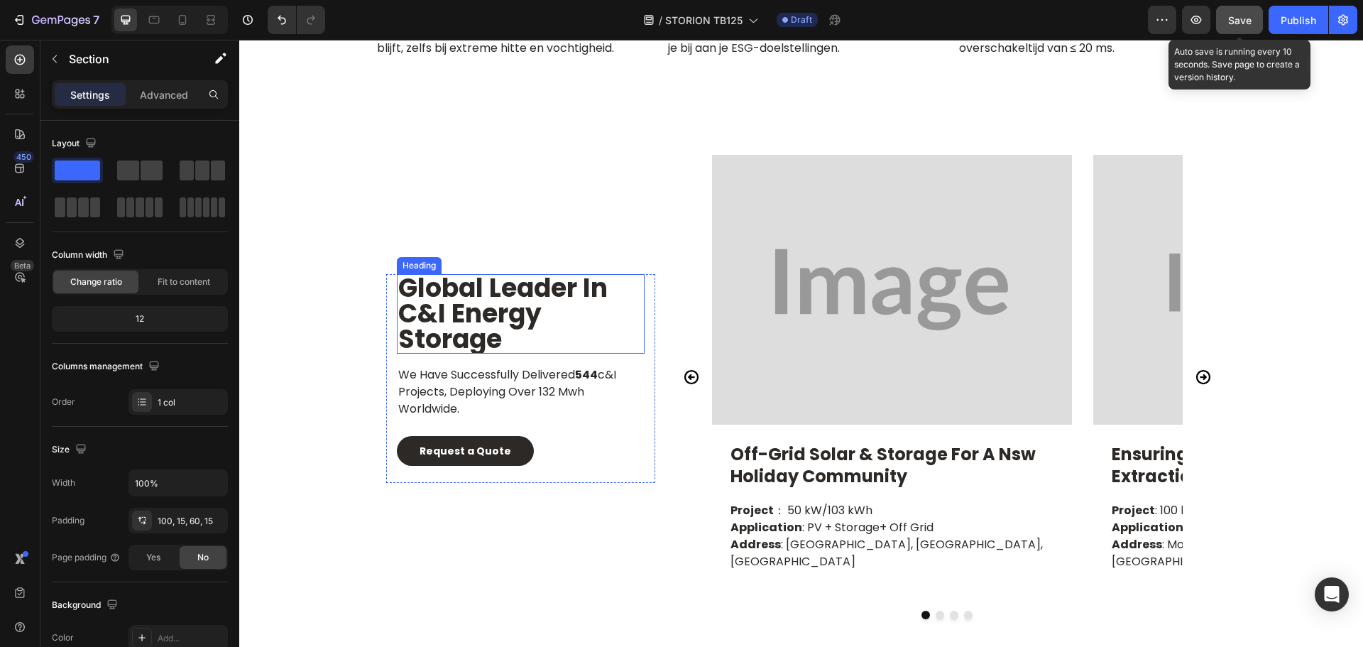
click at [446, 300] on h2 "global leader in c&i energy storage" at bounding box center [521, 313] width 248 height 79
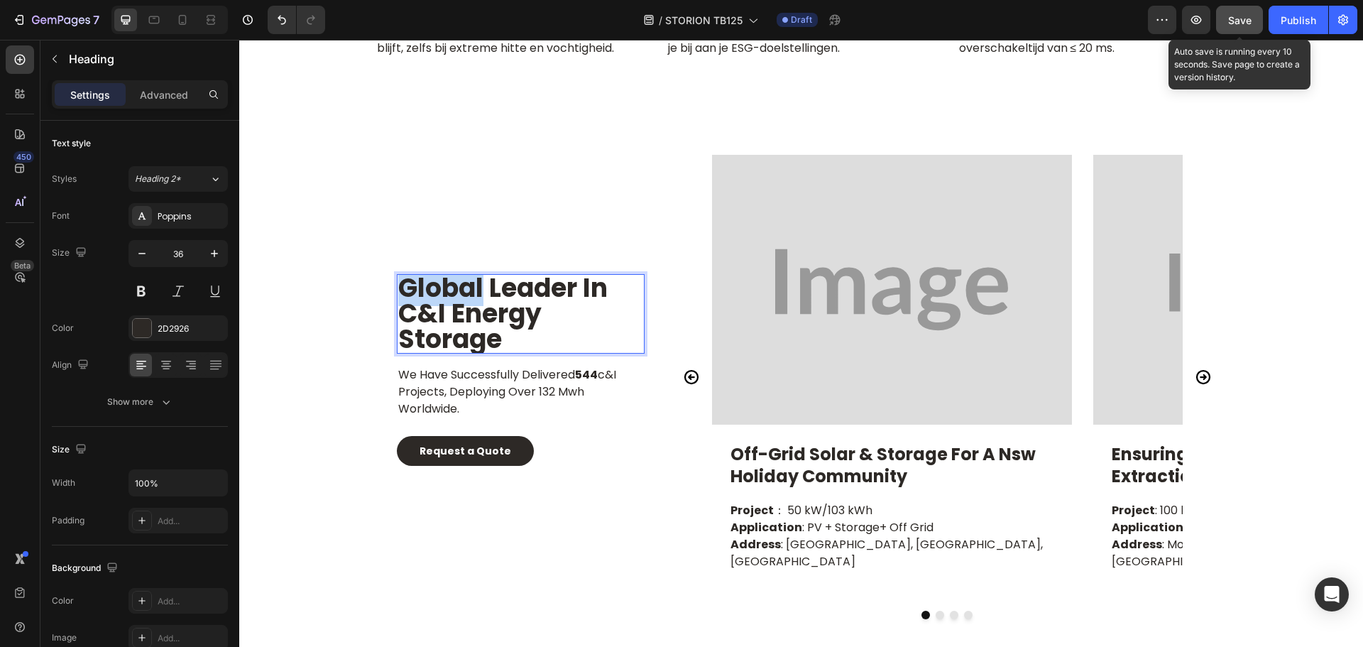
click at [446, 300] on div "global leader in c&i energy storage Heading 16 we have successfully delivered 5…" at bounding box center [520, 387] width 269 height 464
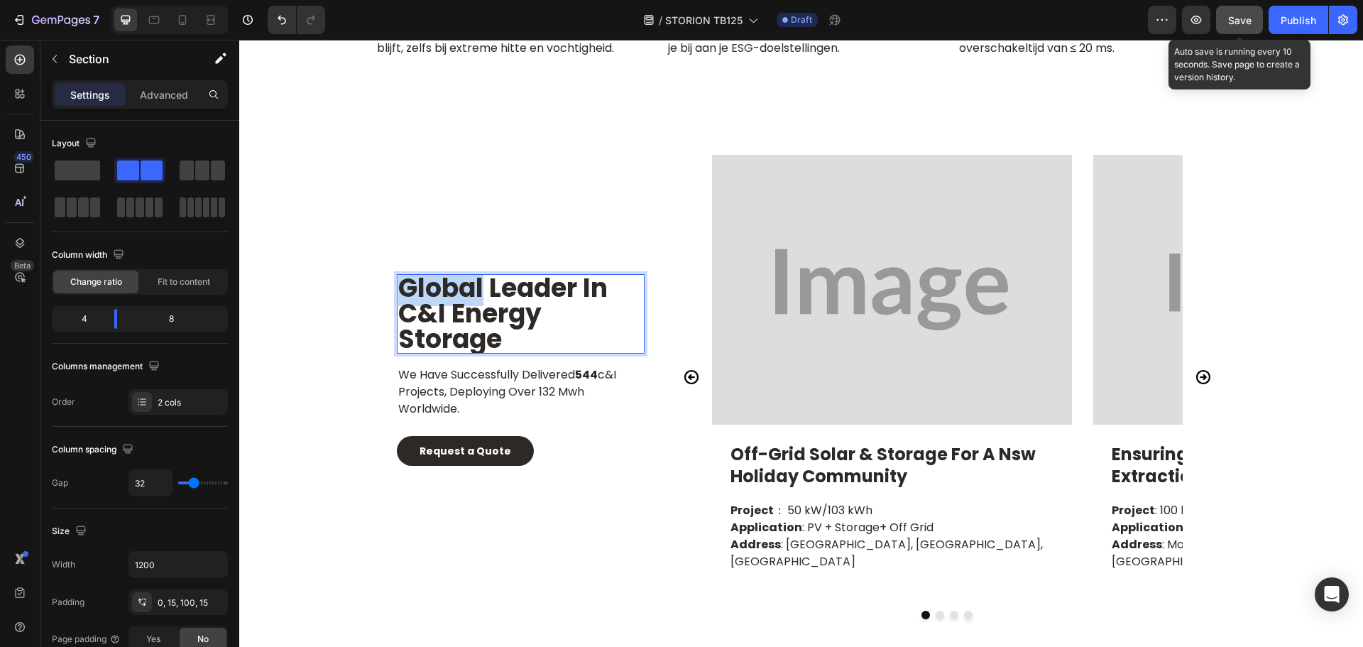
click at [446, 300] on div "global leader in c&i energy storage Heading 16 we have successfully delivered 5…" at bounding box center [520, 387] width 269 height 464
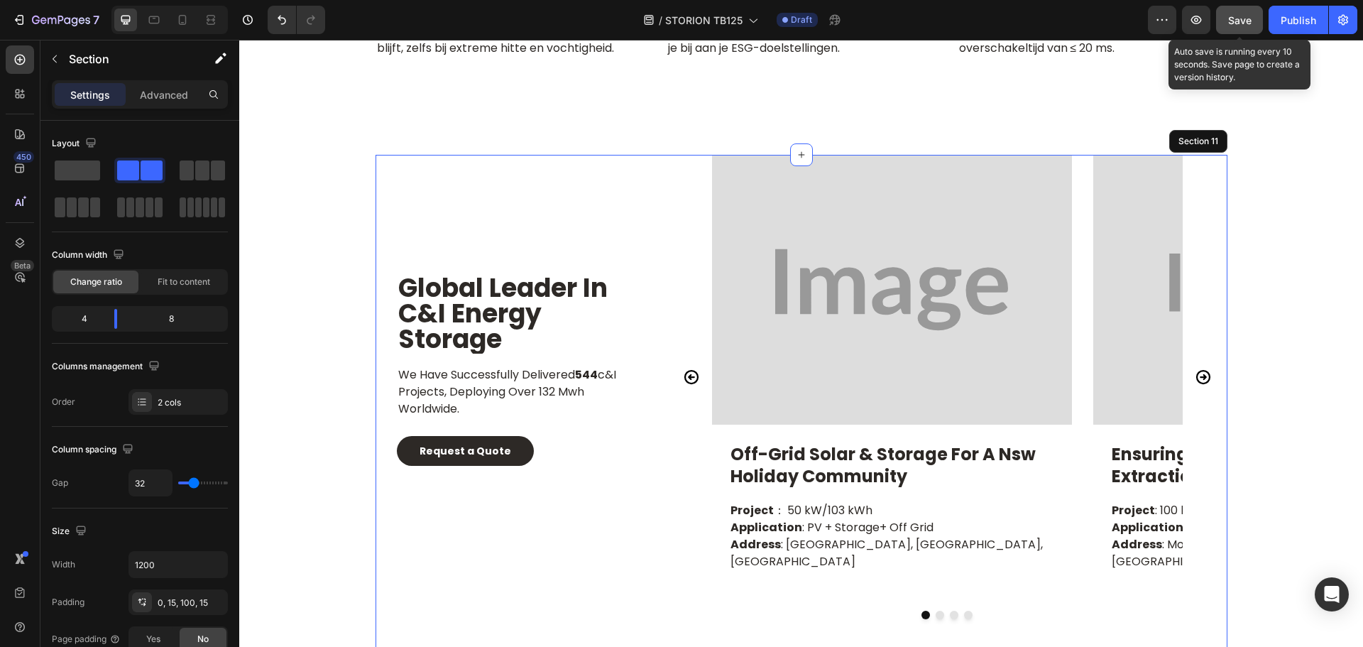
scroll to position [6374, 0]
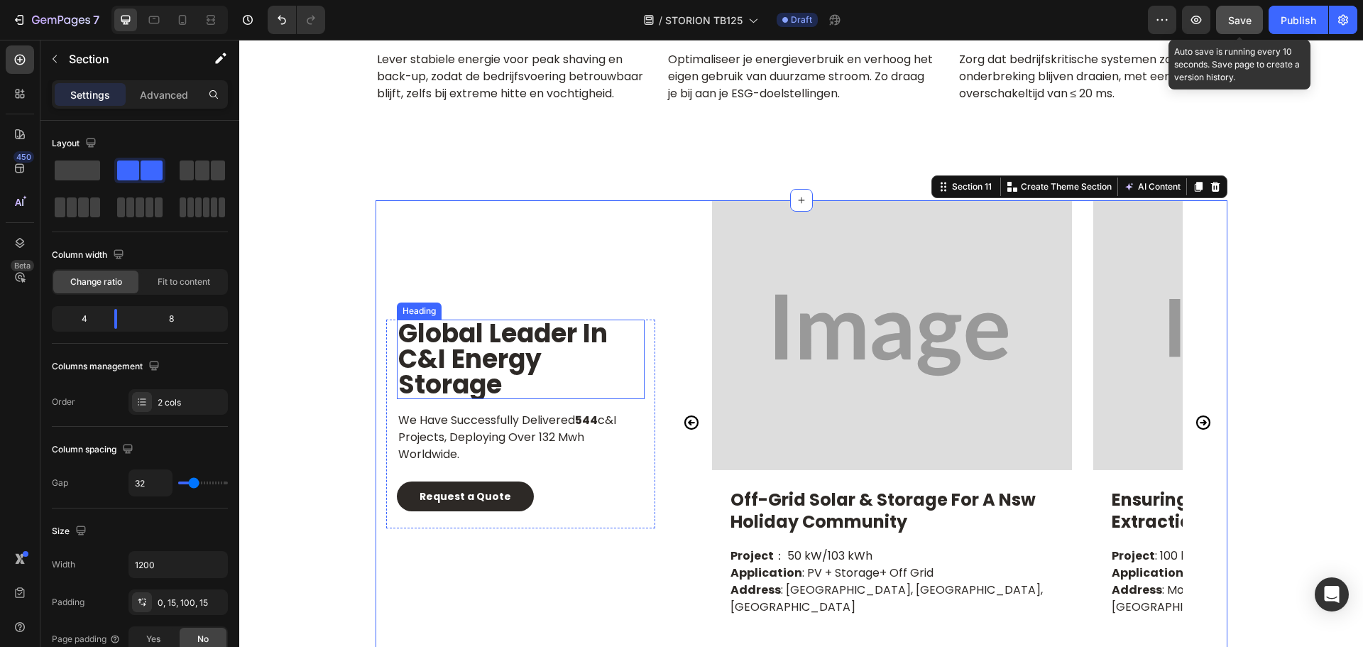
click at [487, 390] on p "global leader in c&i energy storage" at bounding box center [520, 359] width 245 height 77
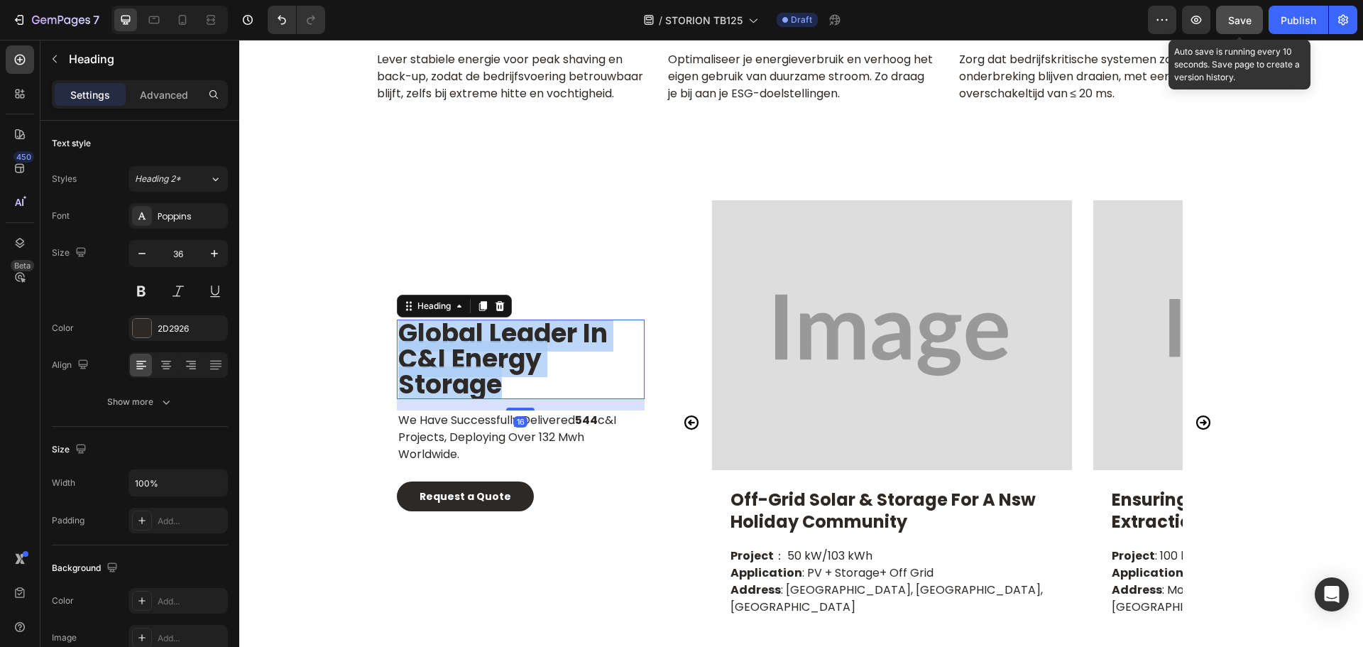
click at [487, 390] on p "global leader in c&i energy storage" at bounding box center [520, 359] width 245 height 77
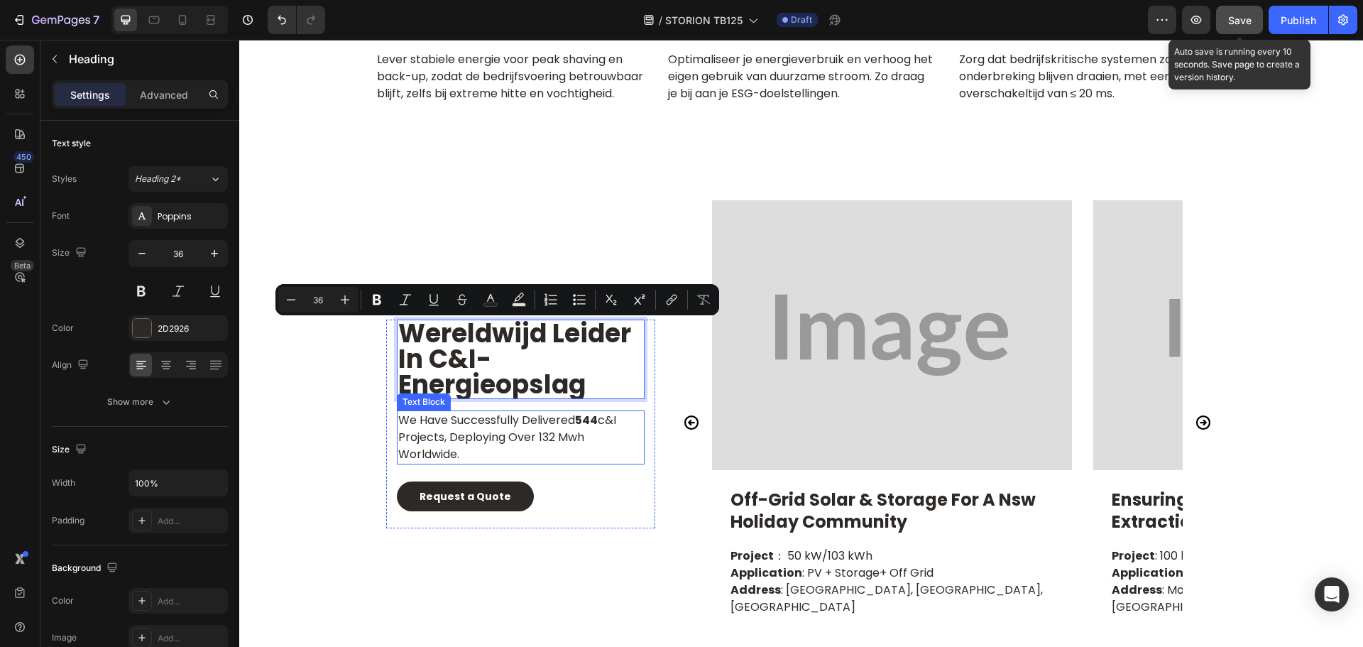
scroll to position [4, 0]
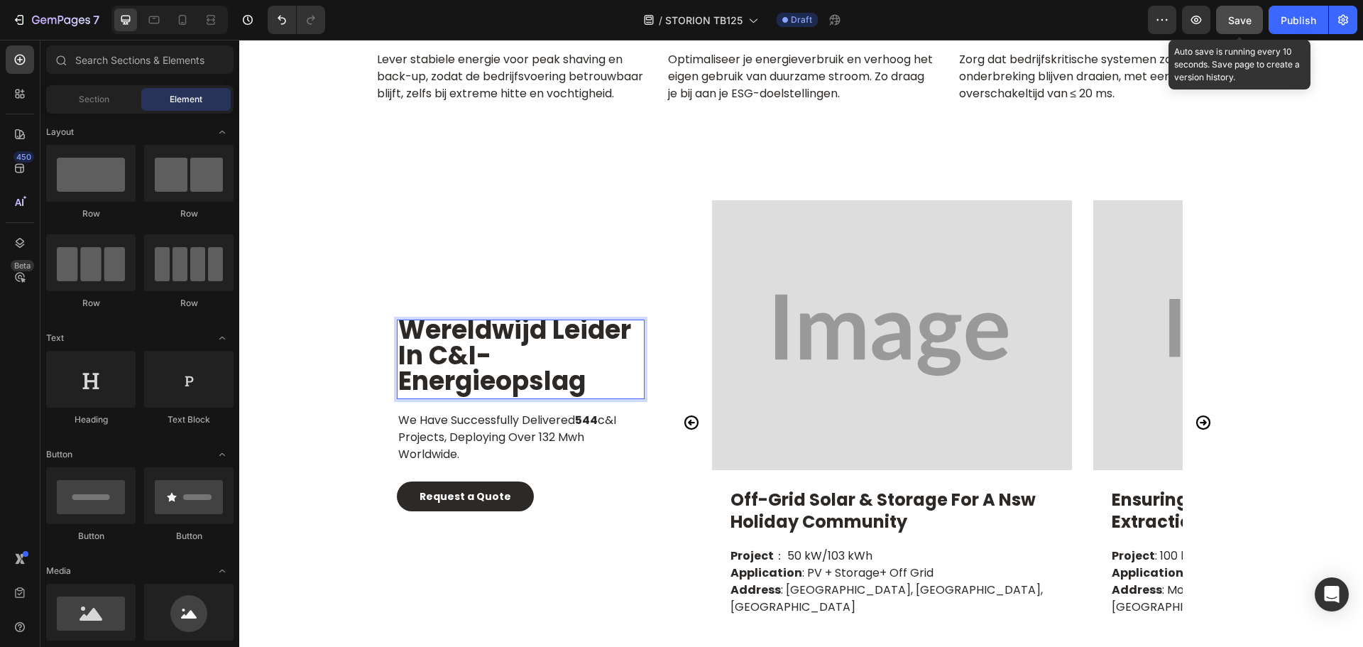
click at [502, 446] on p "we have successfully delivered 544 c&i projects, deploying over 132 mwh worldwi…" at bounding box center [520, 437] width 245 height 51
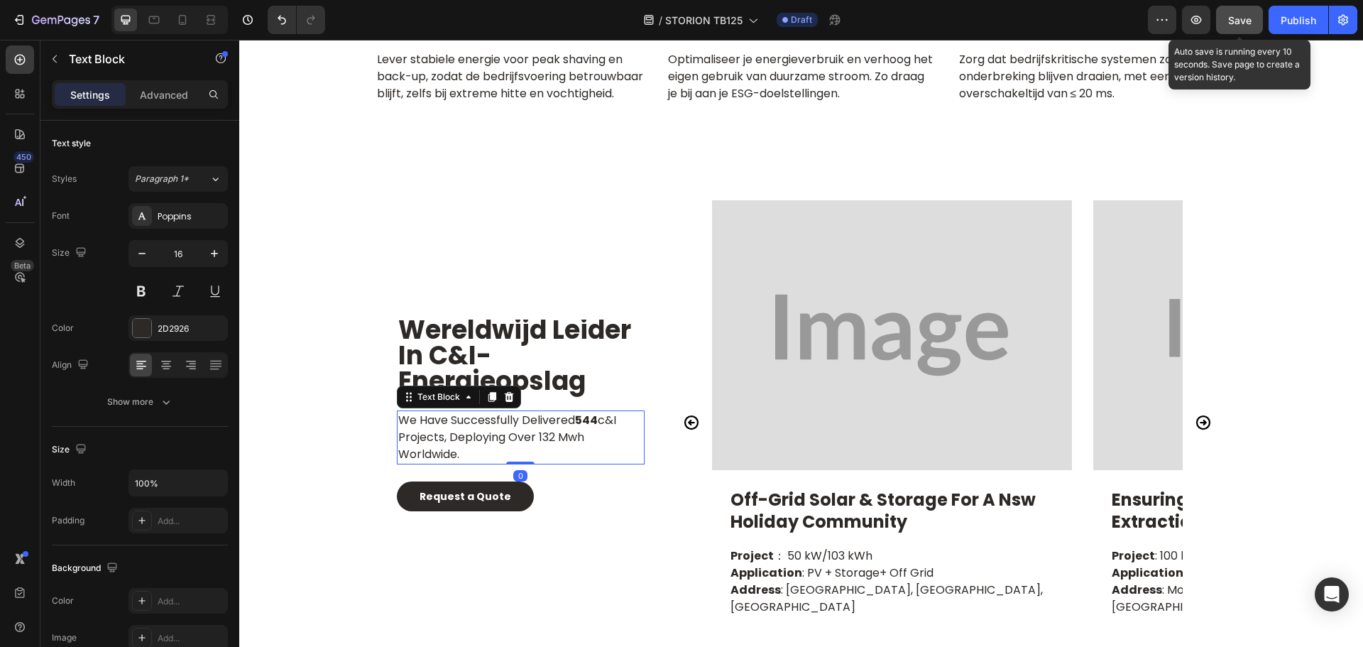
click at [502, 446] on p "we have successfully delivered 544 c&i projects, deploying over 132 mwh worldwi…" at bounding box center [520, 437] width 245 height 51
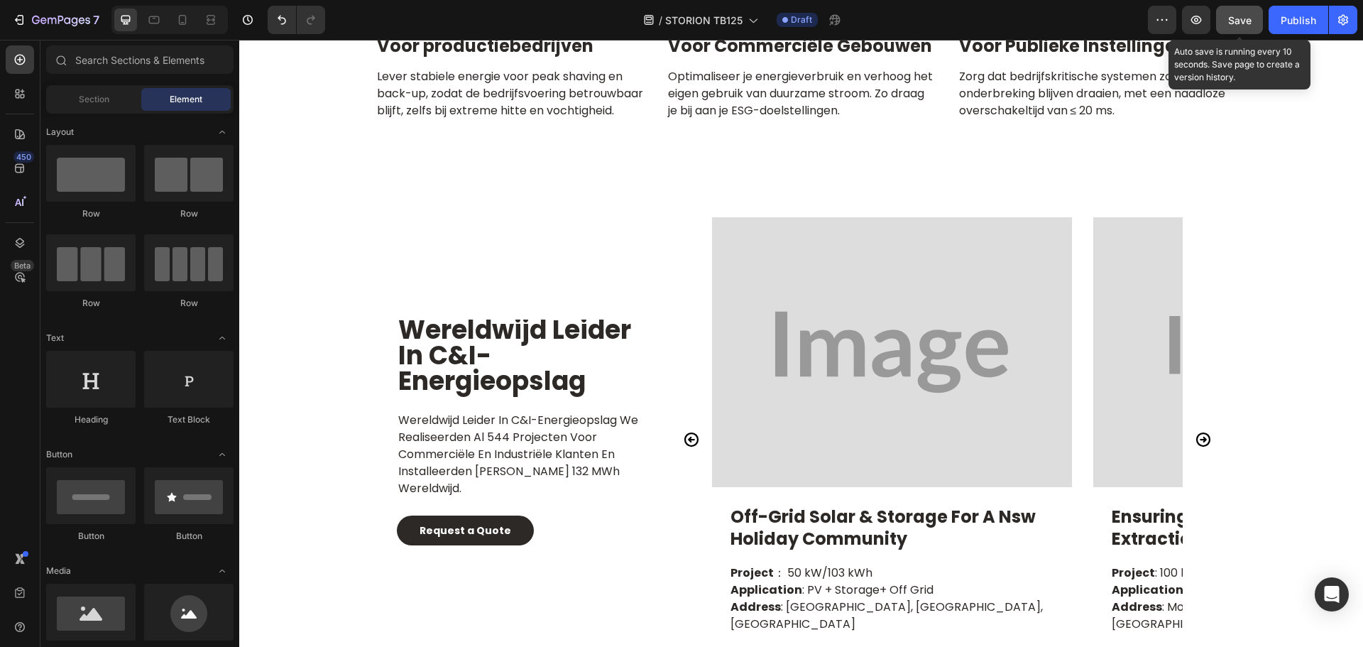
click at [534, 469] on p "Wereldwijd leider in C&I-energieopslag We realiseerden al 544 projecten voor co…" at bounding box center [520, 454] width 245 height 85
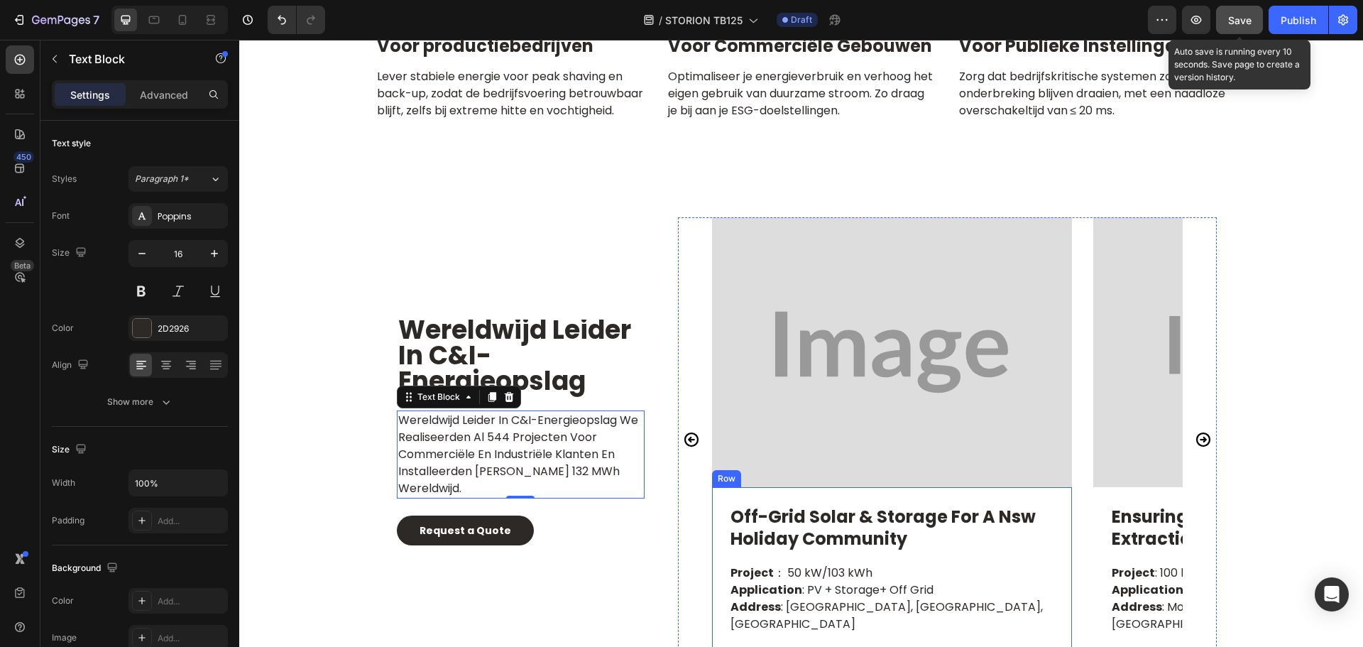
click at [820, 549] on p "off-grid solar & storage for a nsw holiday community" at bounding box center [891, 527] width 323 height 44
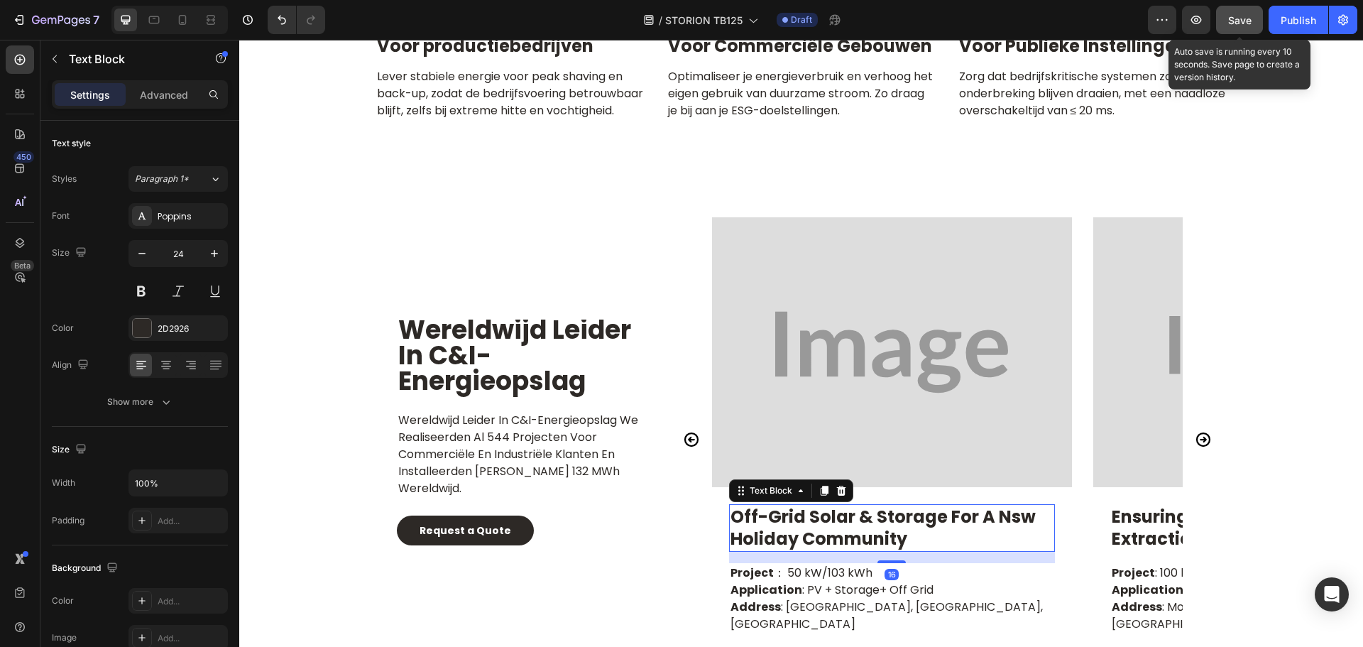
click at [822, 536] on p "off-grid solar & storage for a nsw holiday community" at bounding box center [891, 527] width 323 height 44
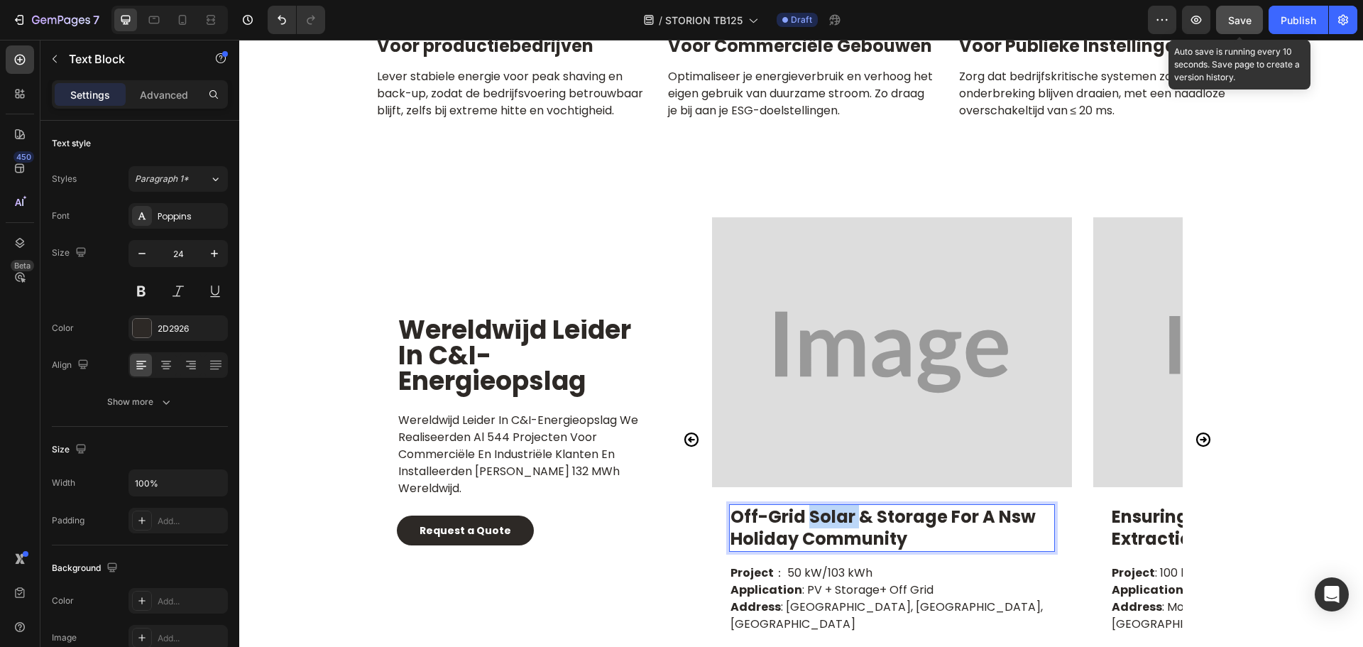
click at [822, 536] on p "off-grid solar & storage for a nsw holiday community" at bounding box center [891, 527] width 323 height 44
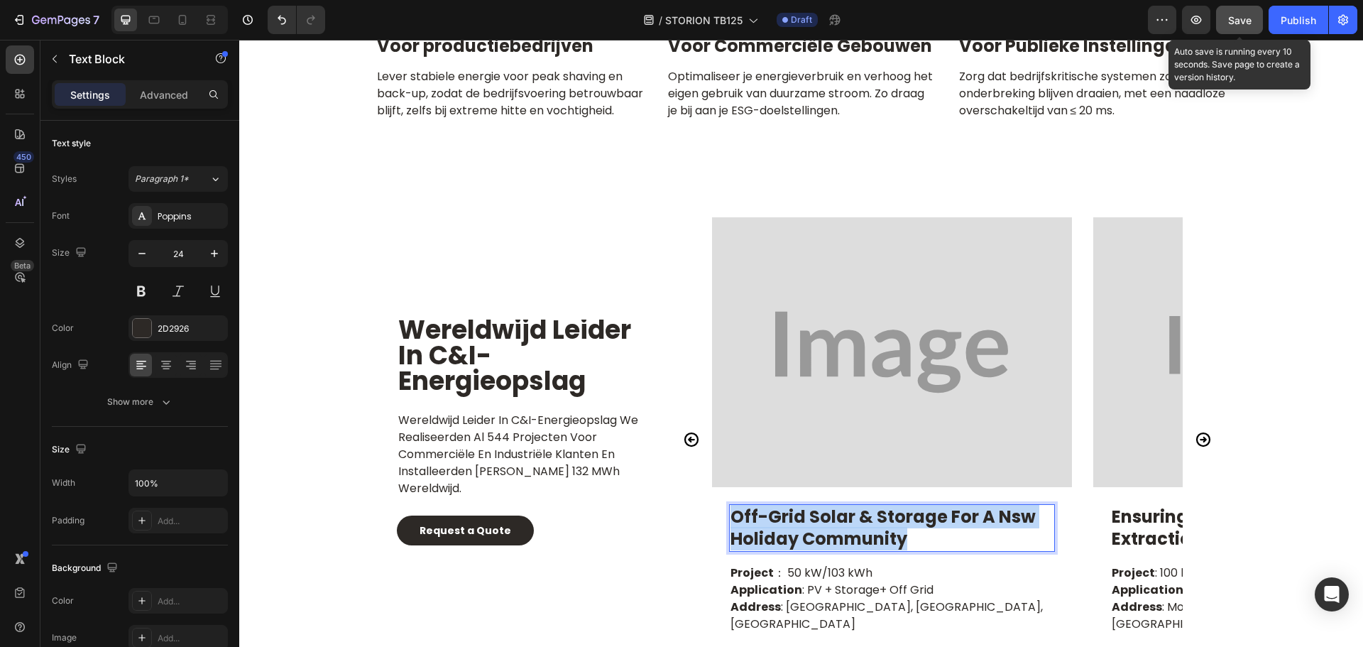
click at [822, 536] on p "off-grid solar & storage for a nsw holiday community" at bounding box center [891, 527] width 323 height 44
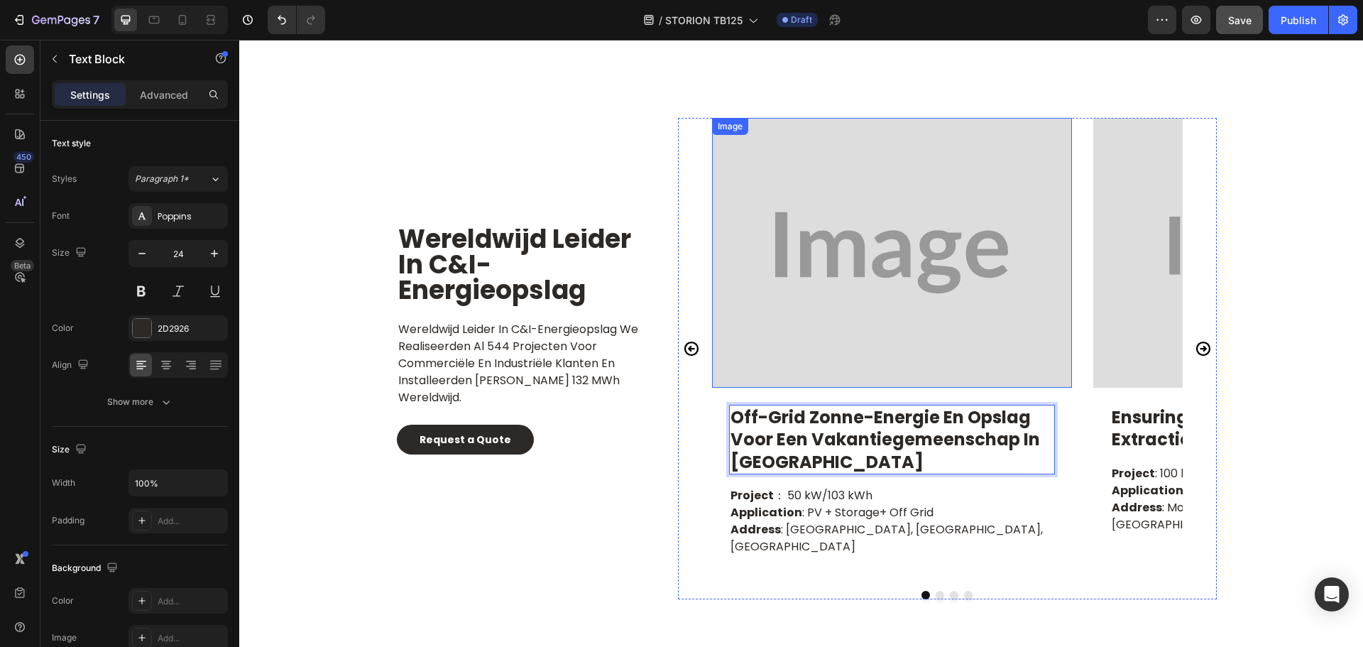
scroll to position [6641, 0]
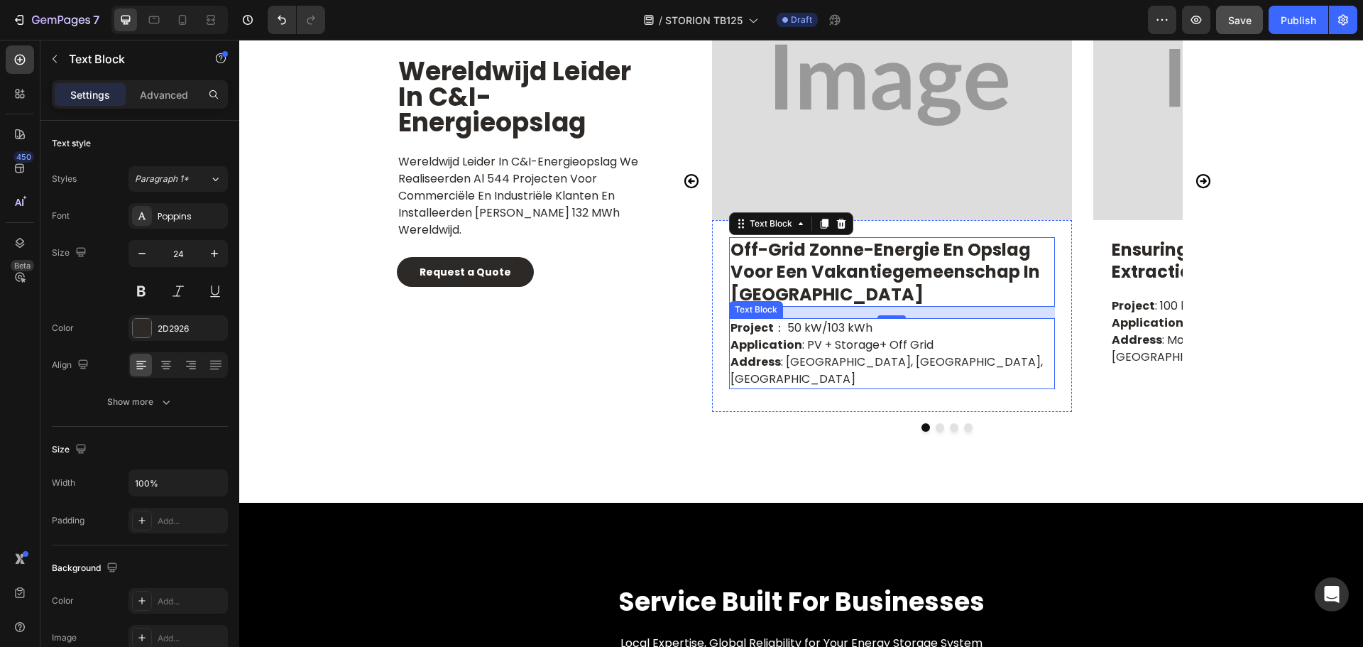
click at [811, 326] on p "Project ： 50 kW/103 kWh Application : PV + Storage+ Off Grid Address : Gundaroo…" at bounding box center [891, 353] width 323 height 68
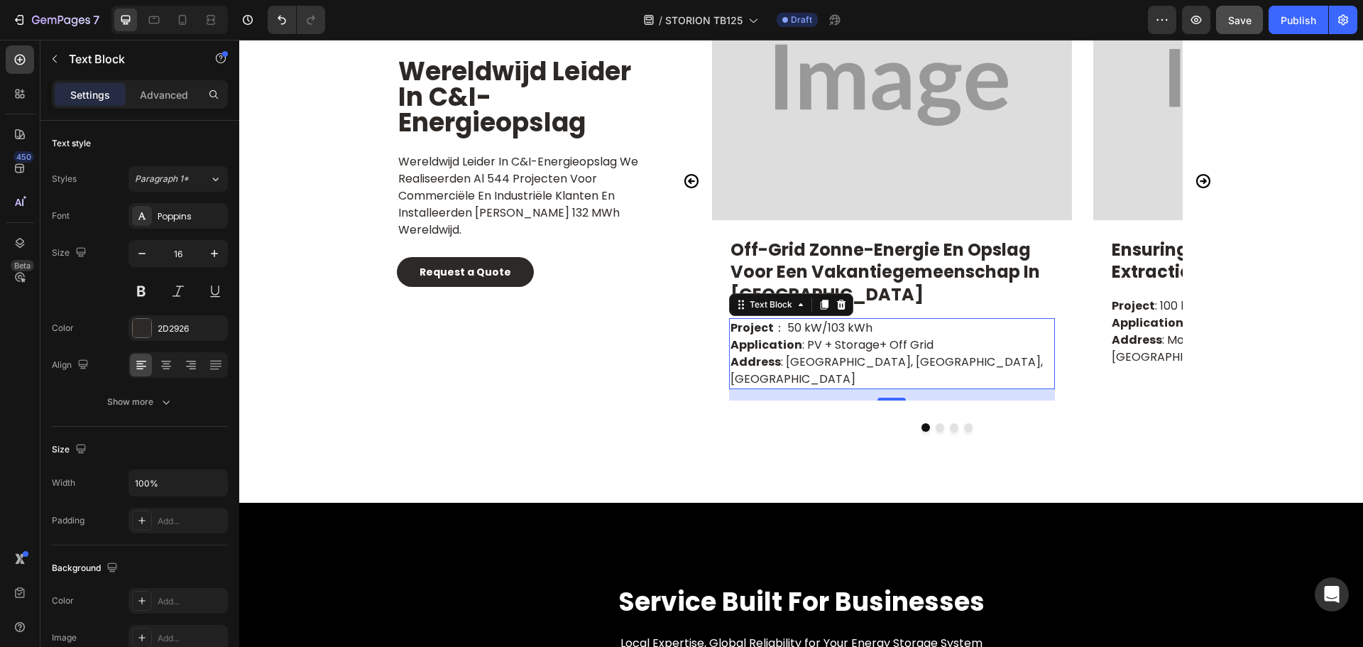
click at [811, 326] on p "Project ： 50 kW/103 kWh Application : PV + Storage+ Off Grid Address : Gundaroo…" at bounding box center [891, 353] width 323 height 68
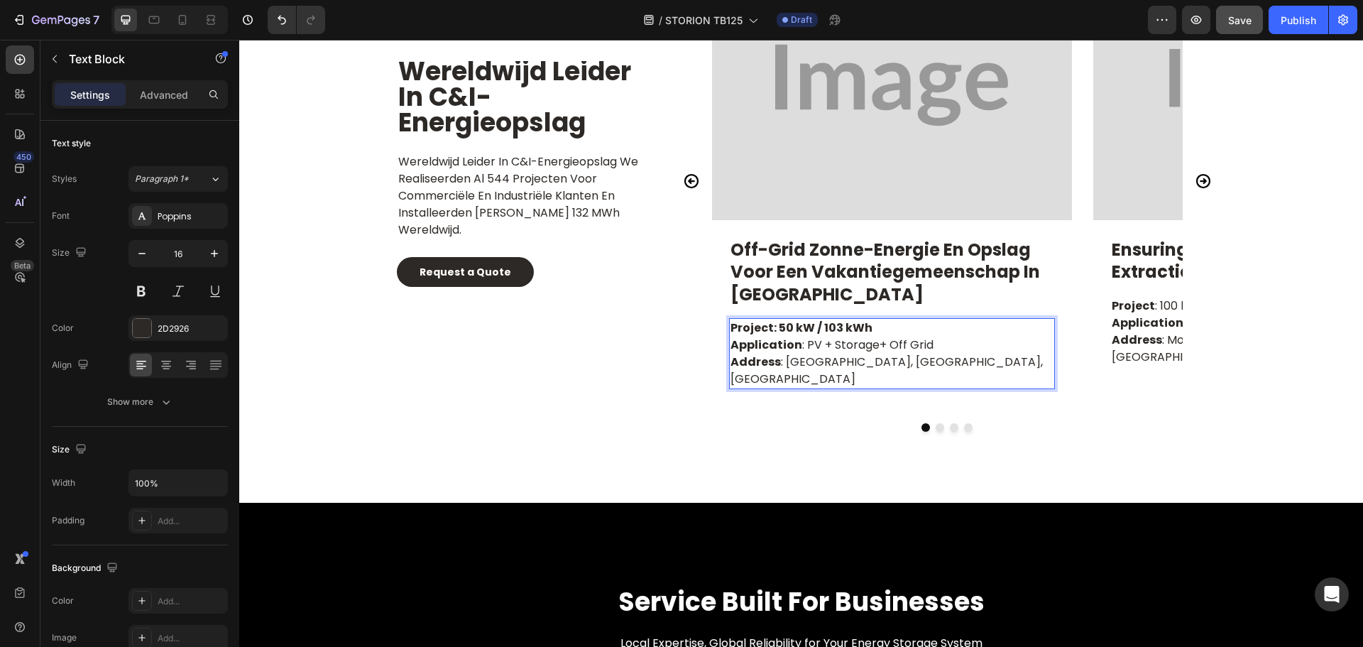
click at [760, 348] on strong "Application" at bounding box center [766, 344] width 72 height 16
click at [762, 343] on strong "Application" at bounding box center [766, 344] width 72 height 16
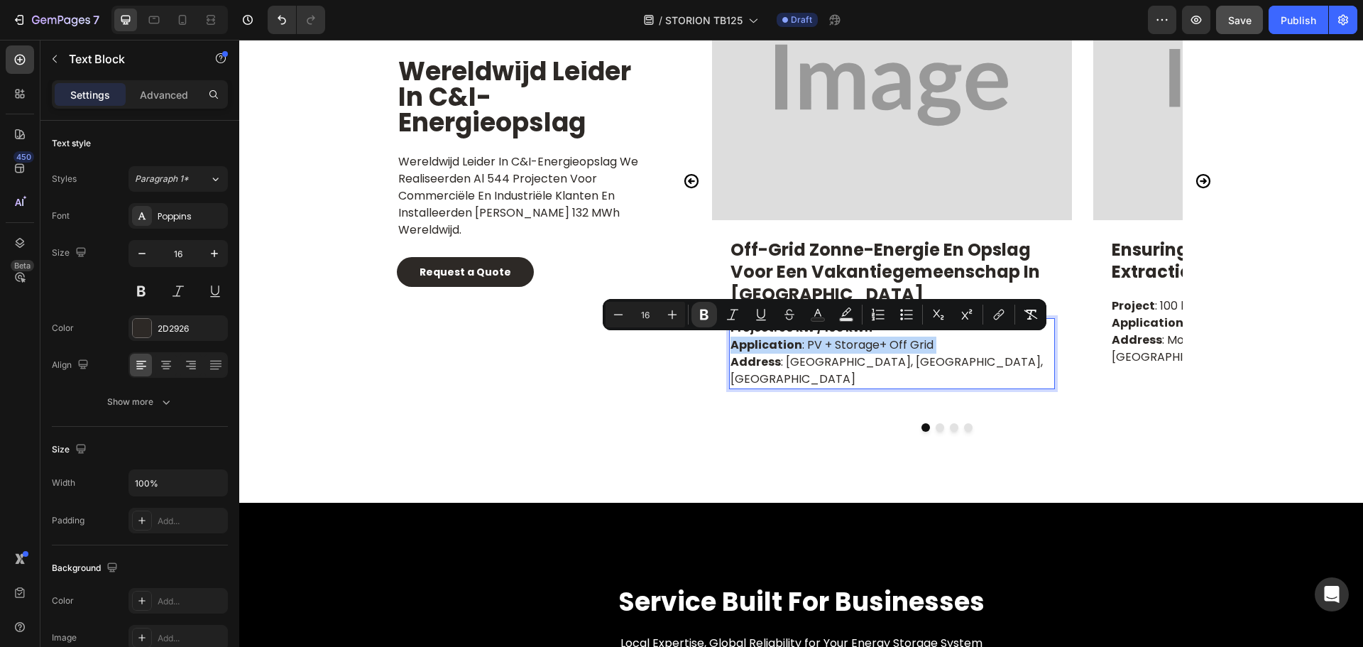
click at [762, 343] on strong "Application" at bounding box center [766, 344] width 72 height 16
click at [896, 365] on p "Application : PV + Storage+ Off Grid Address : Gundaroo, NSW, Australia" at bounding box center [891, 361] width 323 height 51
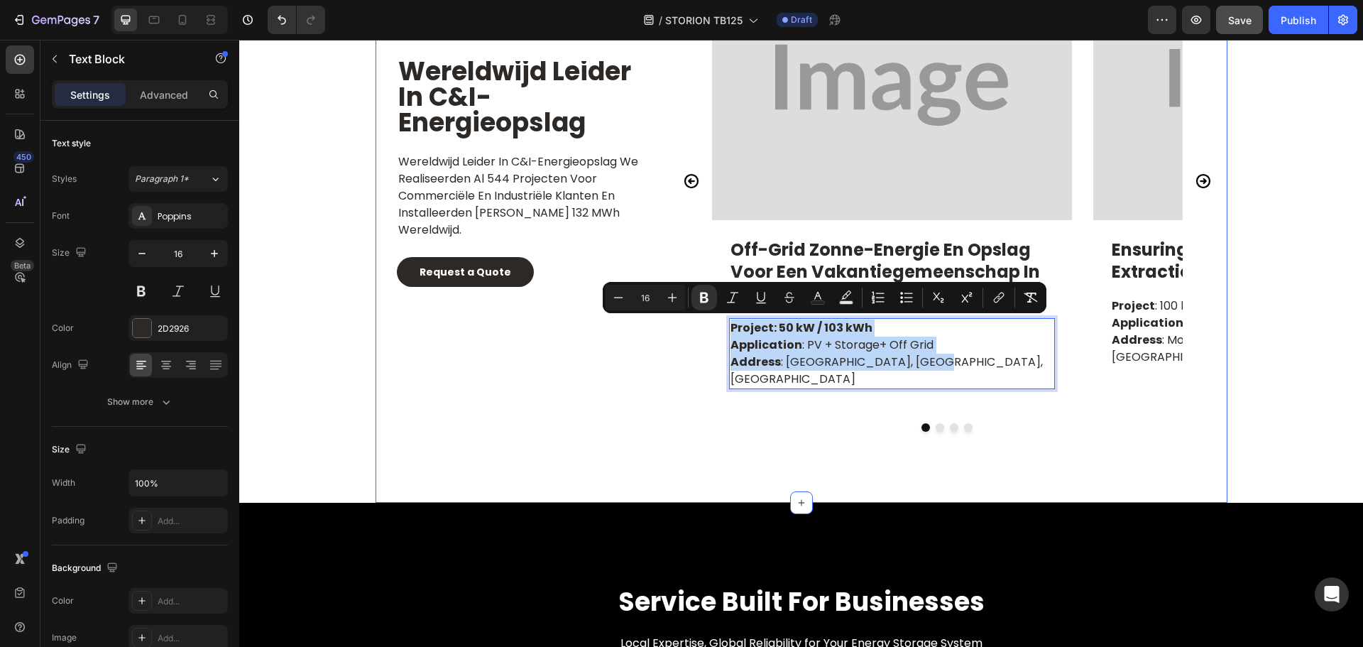
drag, startPoint x: 928, startPoint y: 366, endPoint x: 864, endPoint y: 344, distance: 67.6
click at [625, 304] on div "Wereldwijd leider in C&I-energieopslag Heading Wereldwijd leider in C&I-energie…" at bounding box center [801, 226] width 852 height 552
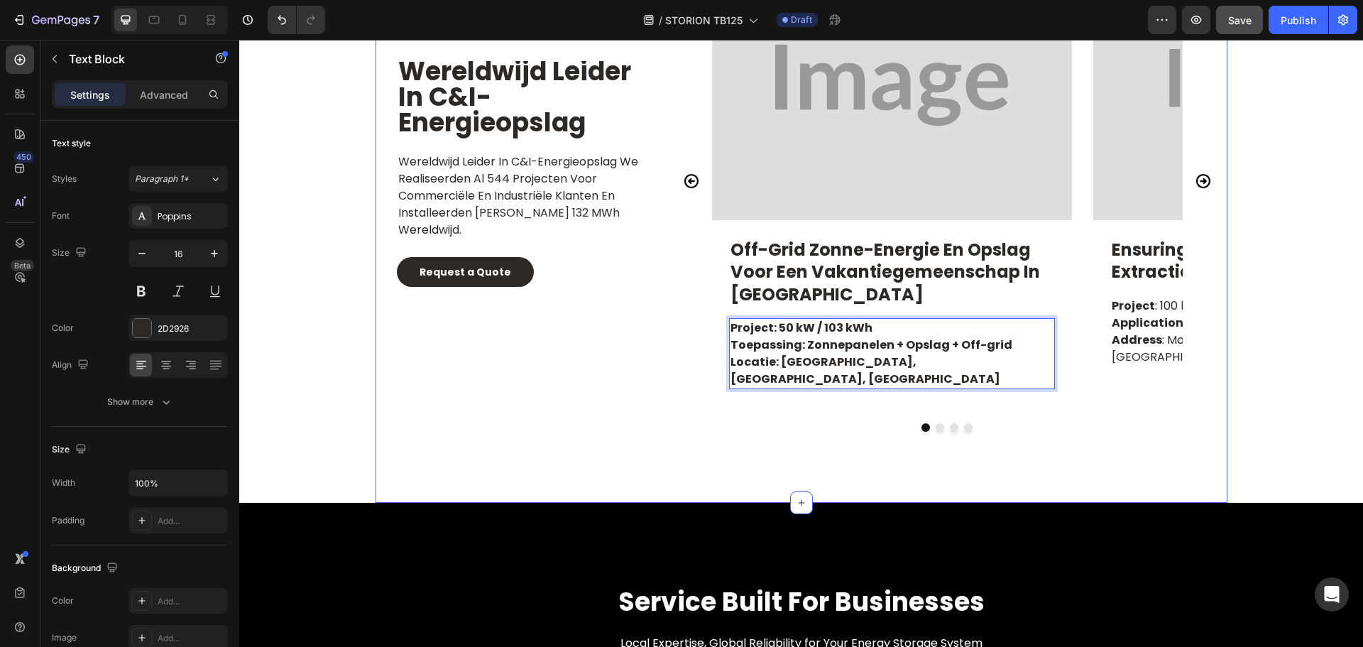
click at [672, 432] on div "Wereldwijd leider in C&I-energieopslag Heading Wereldwijd leider in C&I-energie…" at bounding box center [801, 226] width 852 height 552
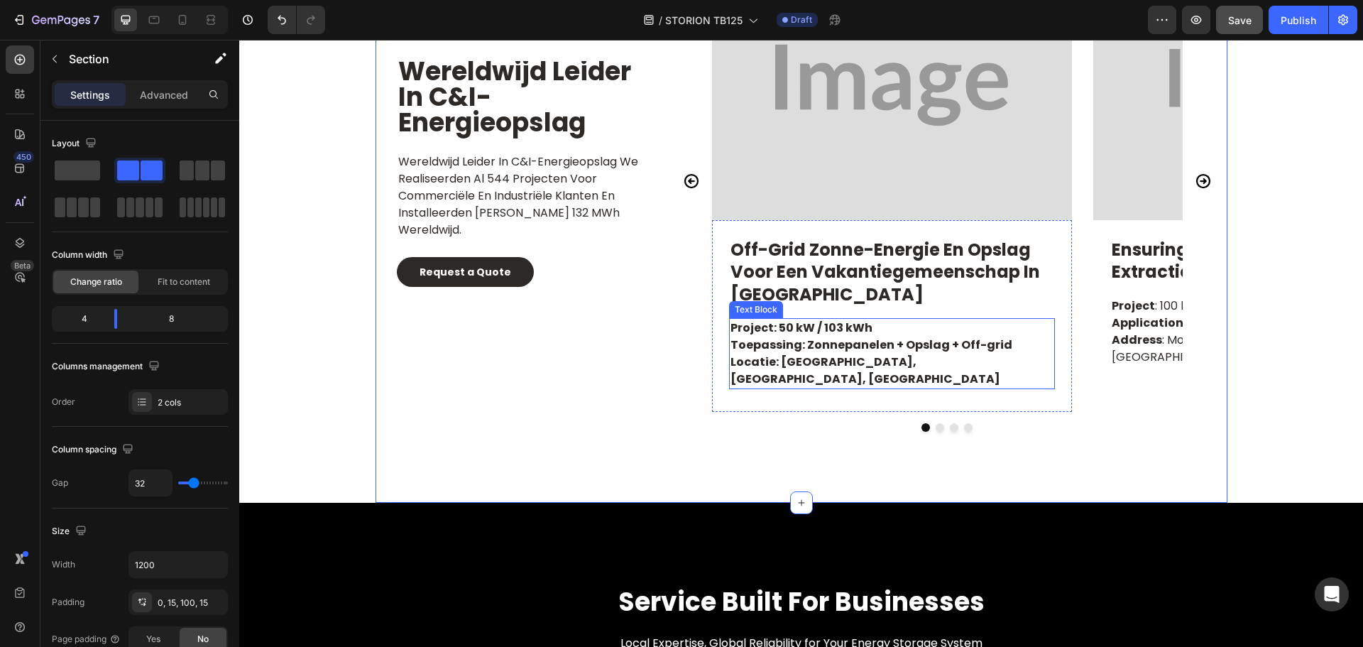
click at [793, 324] on strong "Project: 50 kW / 103 kWh" at bounding box center [801, 327] width 142 height 16
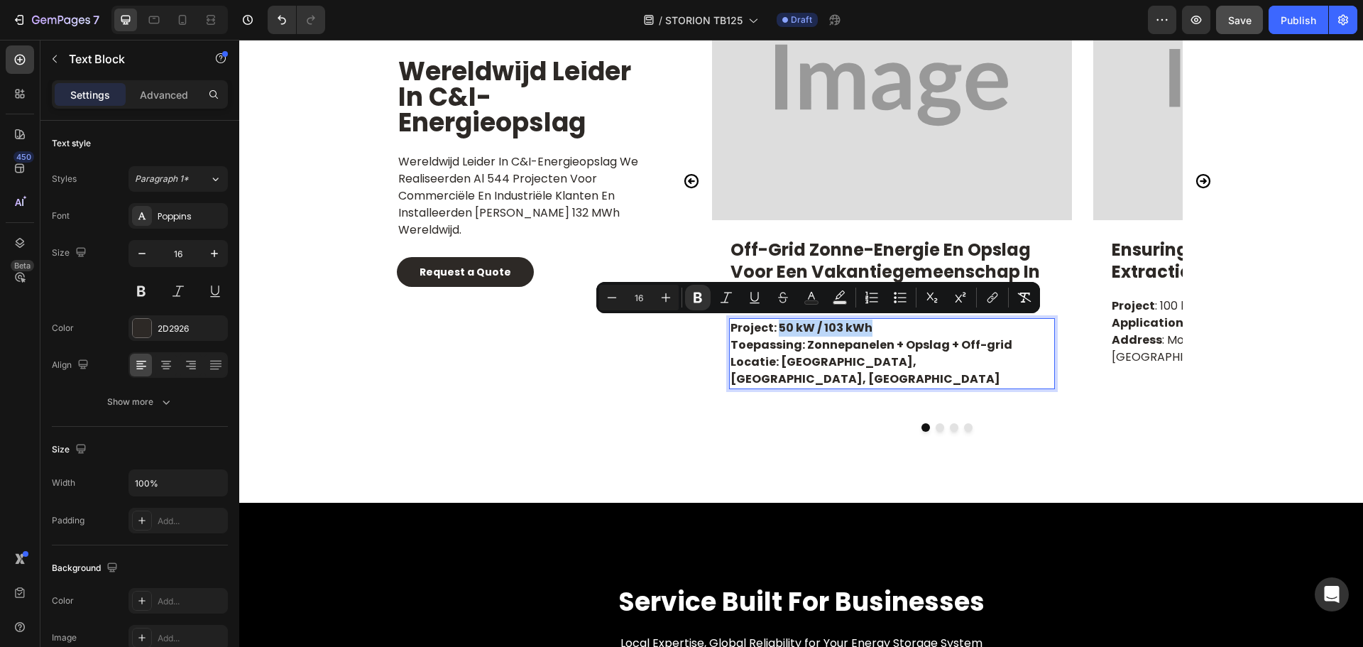
drag, startPoint x: 773, startPoint y: 325, endPoint x: 862, endPoint y: 324, distance: 88.7
click at [862, 324] on strong "Project: 50 kW / 103 kWh" at bounding box center [801, 327] width 142 height 16
click at [691, 300] on icon "Editor contextual toolbar" at bounding box center [698, 297] width 14 height 14
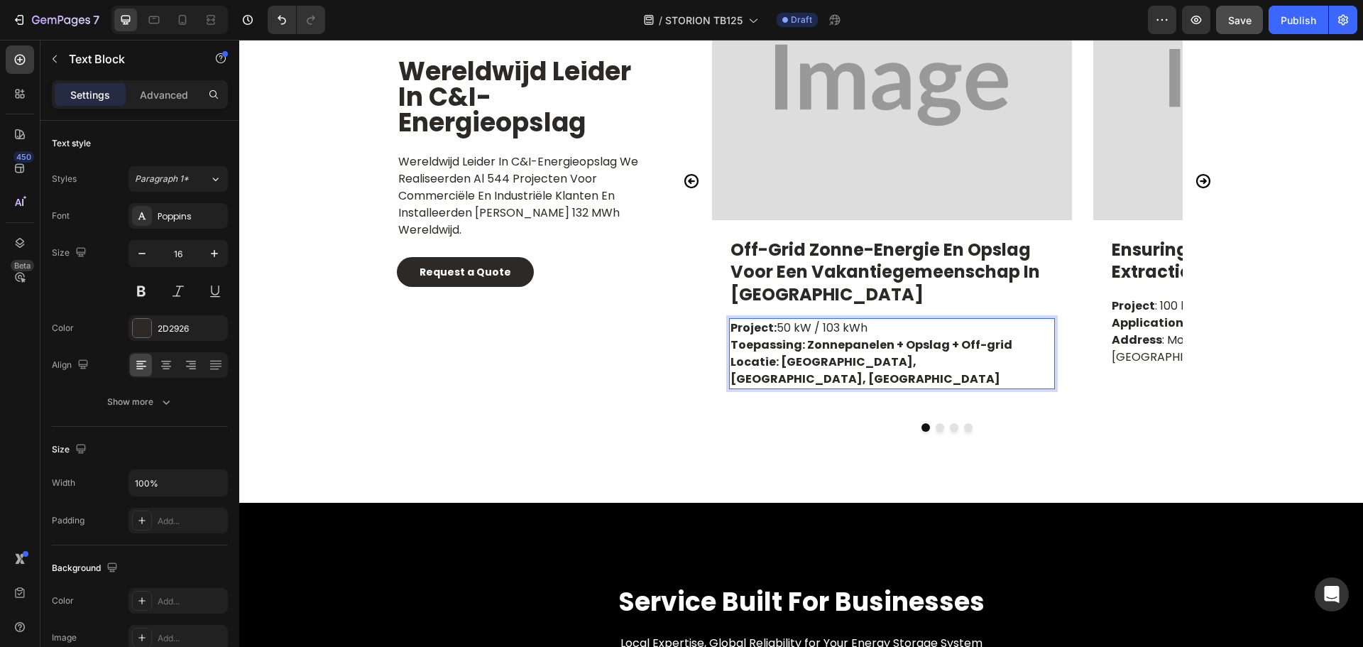
click at [828, 345] on strong "Toepassing: Zonnepanelen + Opslag + Off-grid" at bounding box center [871, 344] width 282 height 16
drag, startPoint x: 800, startPoint y: 344, endPoint x: 1005, endPoint y: 346, distance: 205.1
click at [1005, 346] on p "Project: 50 kW / 103 kWh Toepassing: Zonnepanelen + Opslag + Off-grid Locatie: …" at bounding box center [891, 353] width 323 height 68
click at [824, 342] on strong "Toepassing: Zonnepanelen + Opslag + Off-grid" at bounding box center [871, 344] width 282 height 16
click at [816, 394] on div "Off-grid zonne-energie en opslag voor een vakantiegemeenschap in NSW Text Block…" at bounding box center [892, 316] width 360 height 192
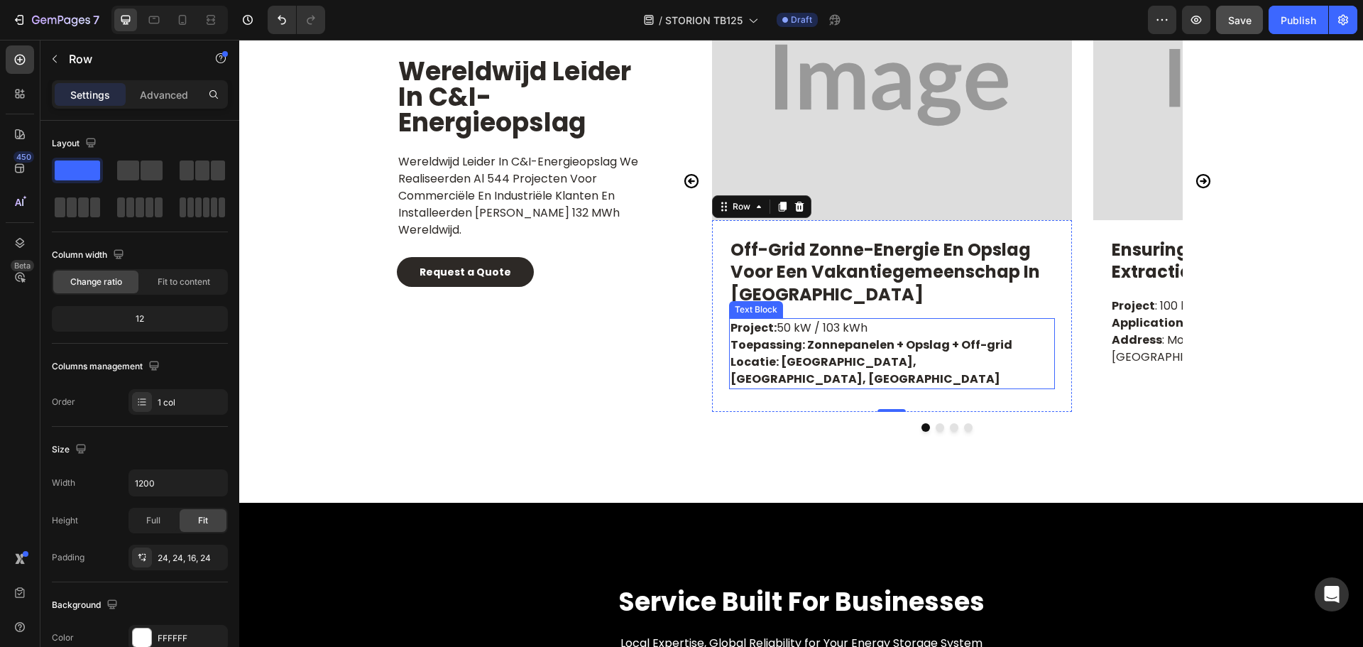
click at [822, 346] on strong "Toepassing: Zonnepanelen + Opslag + Off-grid" at bounding box center [871, 344] width 282 height 16
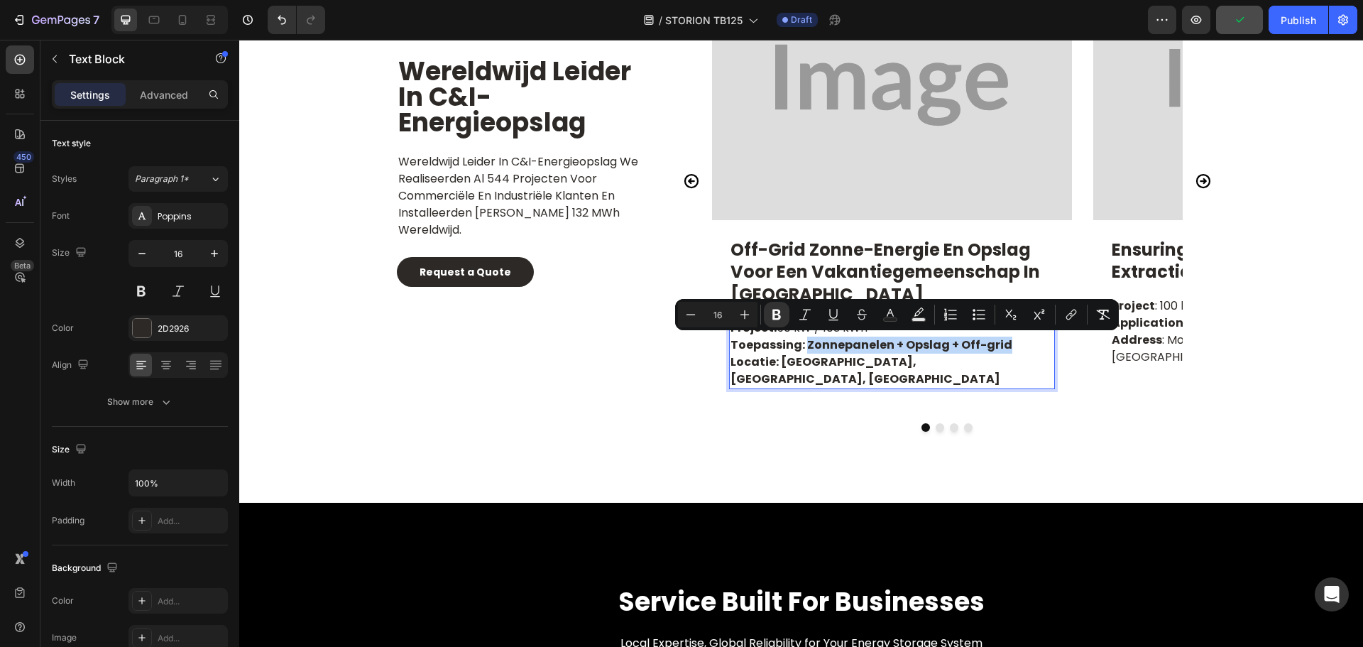
drag, startPoint x: 800, startPoint y: 344, endPoint x: 996, endPoint y: 348, distance: 195.9
click at [996, 348] on p "Project: 50 kW / 103 kWh Toepassing: Zonnepanelen + Opslag + Off-grid Locatie: …" at bounding box center [891, 353] width 323 height 68
click at [784, 317] on button "Bold" at bounding box center [777, 315] width 26 height 26
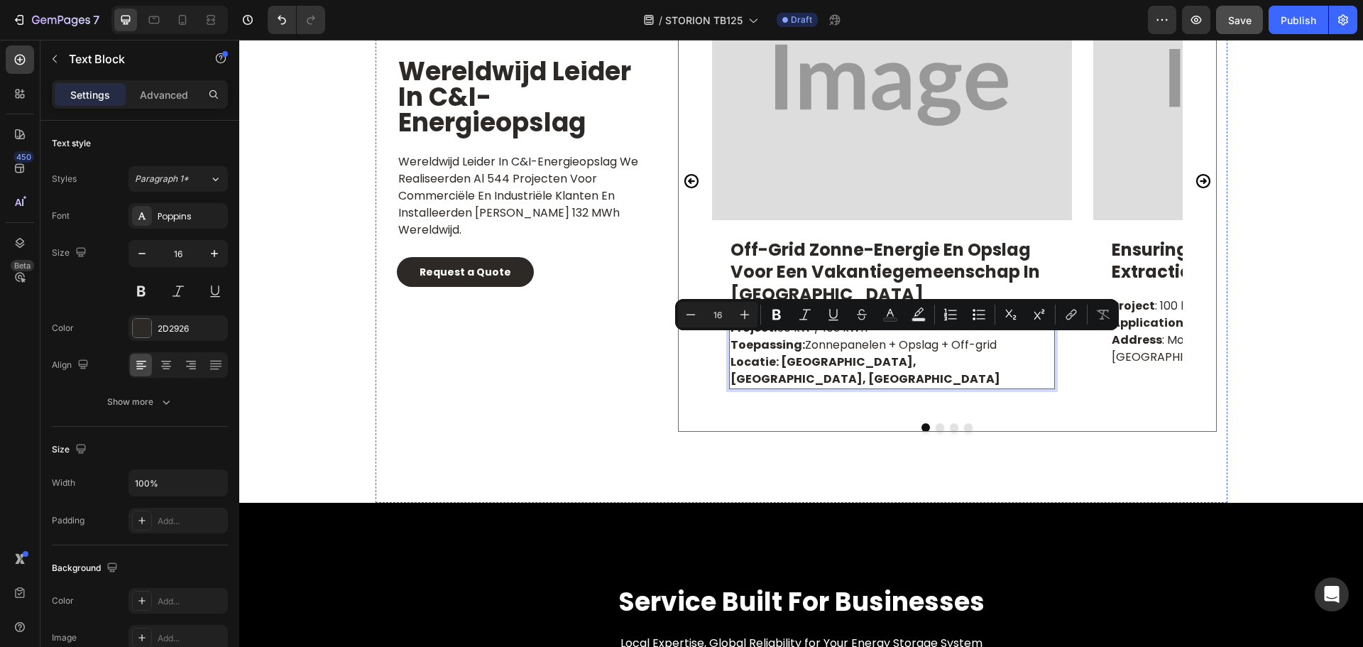
click at [805, 423] on div at bounding box center [947, 427] width 539 height 9
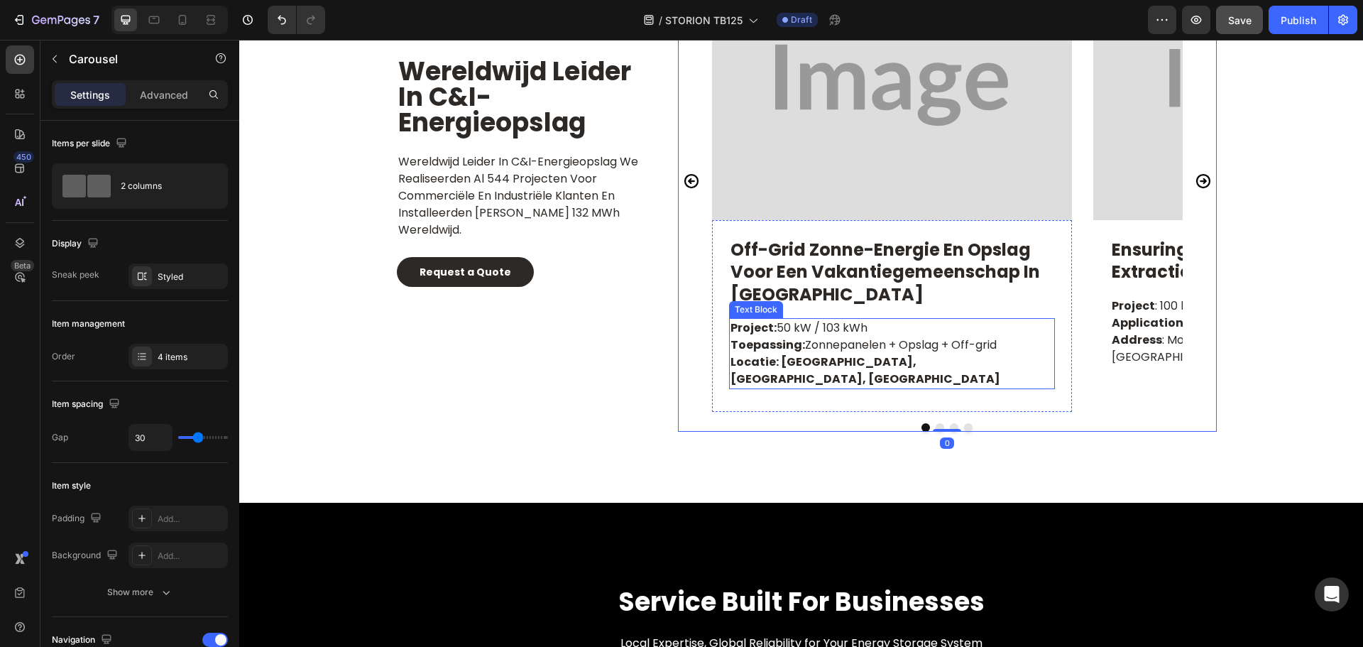
click at [818, 360] on strong "Locatie: Gundaroo, NSW, Australië" at bounding box center [865, 369] width 270 height 33
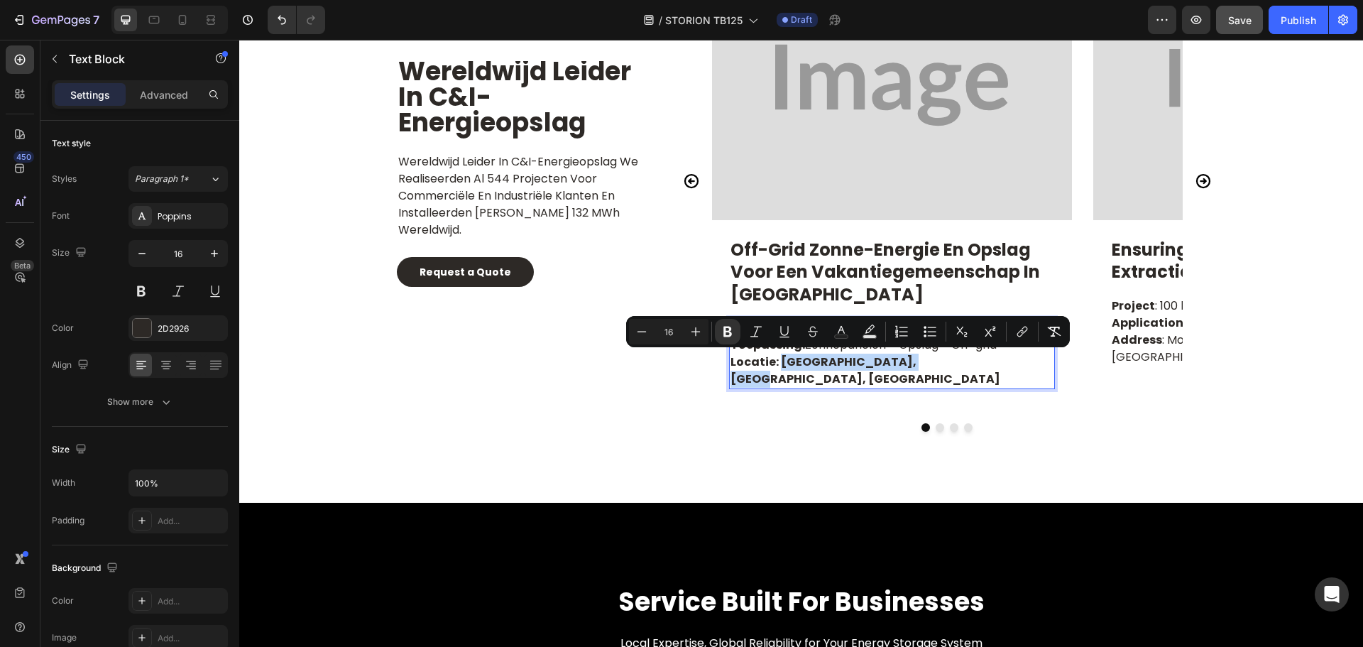
drag, startPoint x: 776, startPoint y: 362, endPoint x: 922, endPoint y: 362, distance: 145.5
click at [922, 362] on strong "Locatie: Gundaroo, NSW, Australië" at bounding box center [865, 369] width 270 height 33
click at [723, 332] on icon "Editor contextual toolbar" at bounding box center [727, 331] width 14 height 14
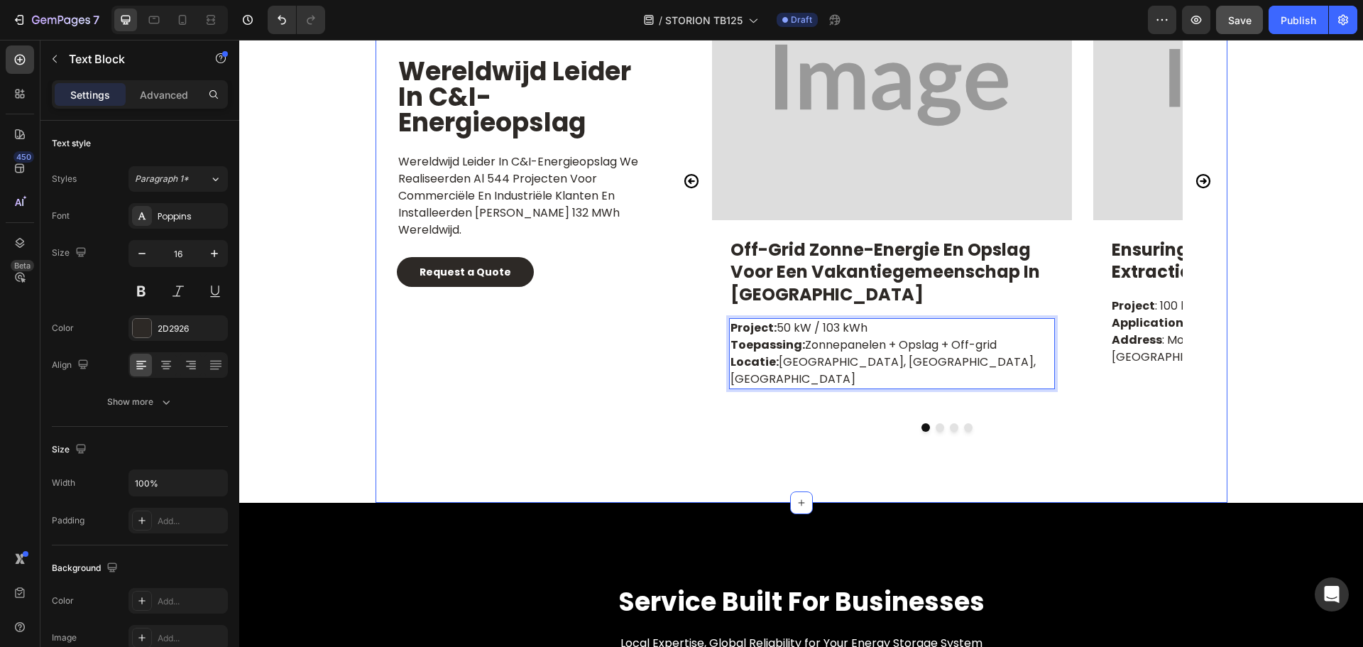
click at [828, 440] on div "Wereldwijd leider in C&I-energieopslag Heading Wereldwijd leider in C&I-energie…" at bounding box center [801, 226] width 852 height 552
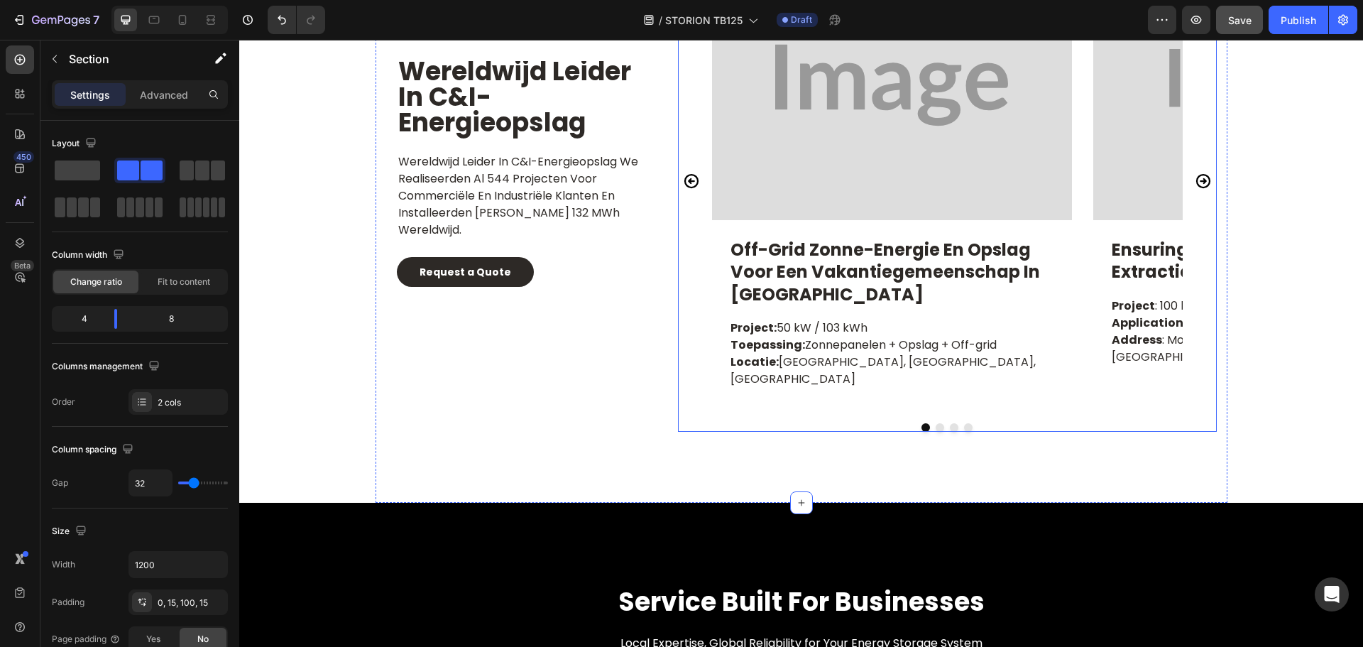
click at [1195, 172] on icon "Carousel Next Arrow" at bounding box center [1203, 180] width 17 height 17
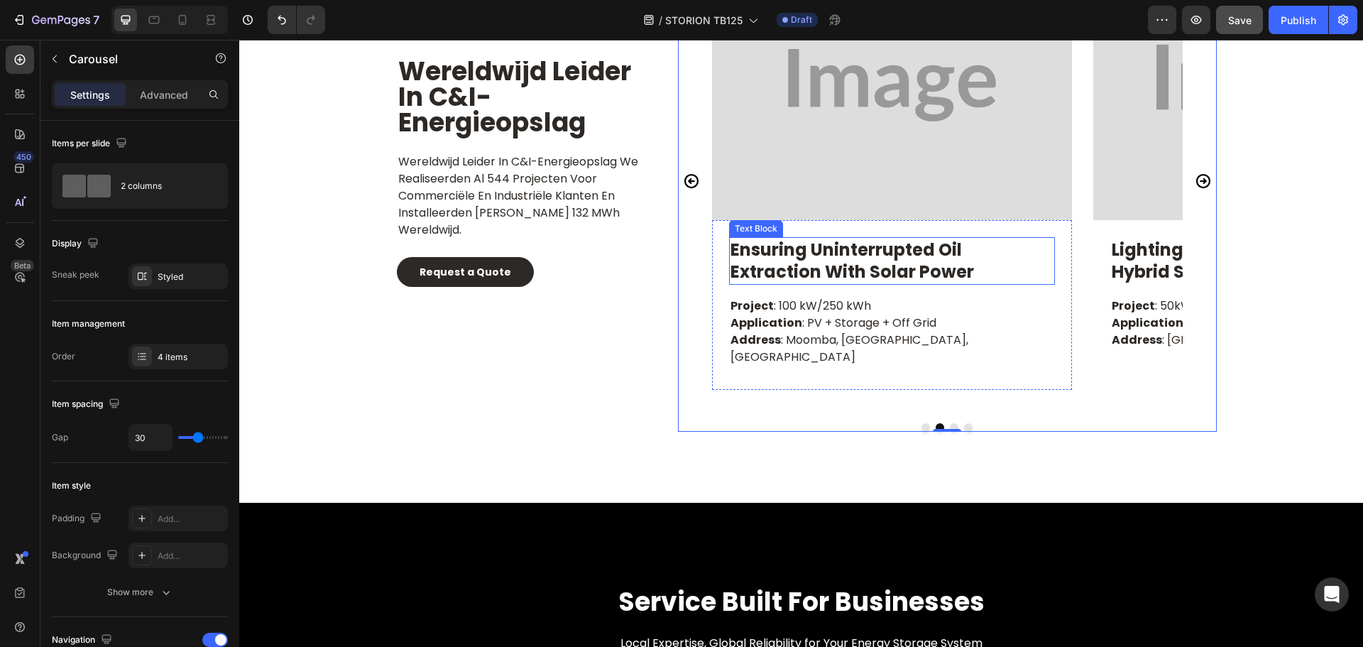
click at [803, 252] on p "ensuring uninterrupted oil extraction with solar power" at bounding box center [891, 260] width 323 height 44
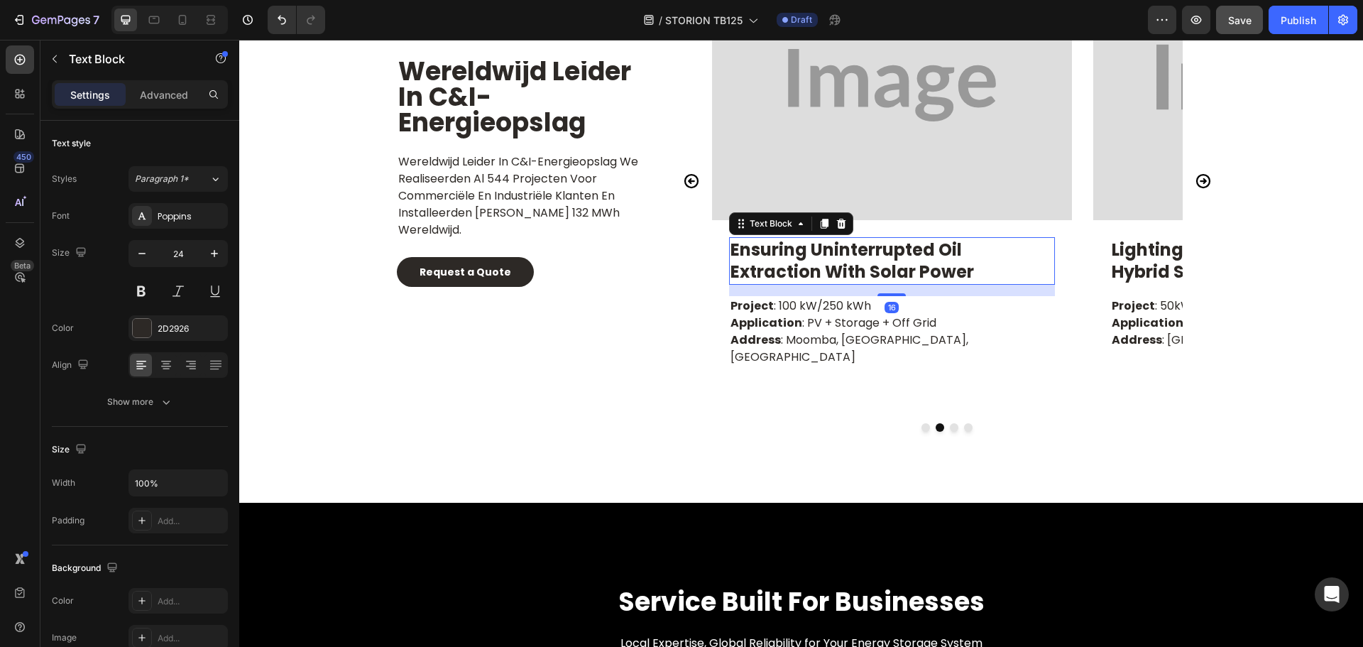
click at [803, 252] on p "ensuring uninterrupted oil extraction with solar power" at bounding box center [891, 260] width 323 height 44
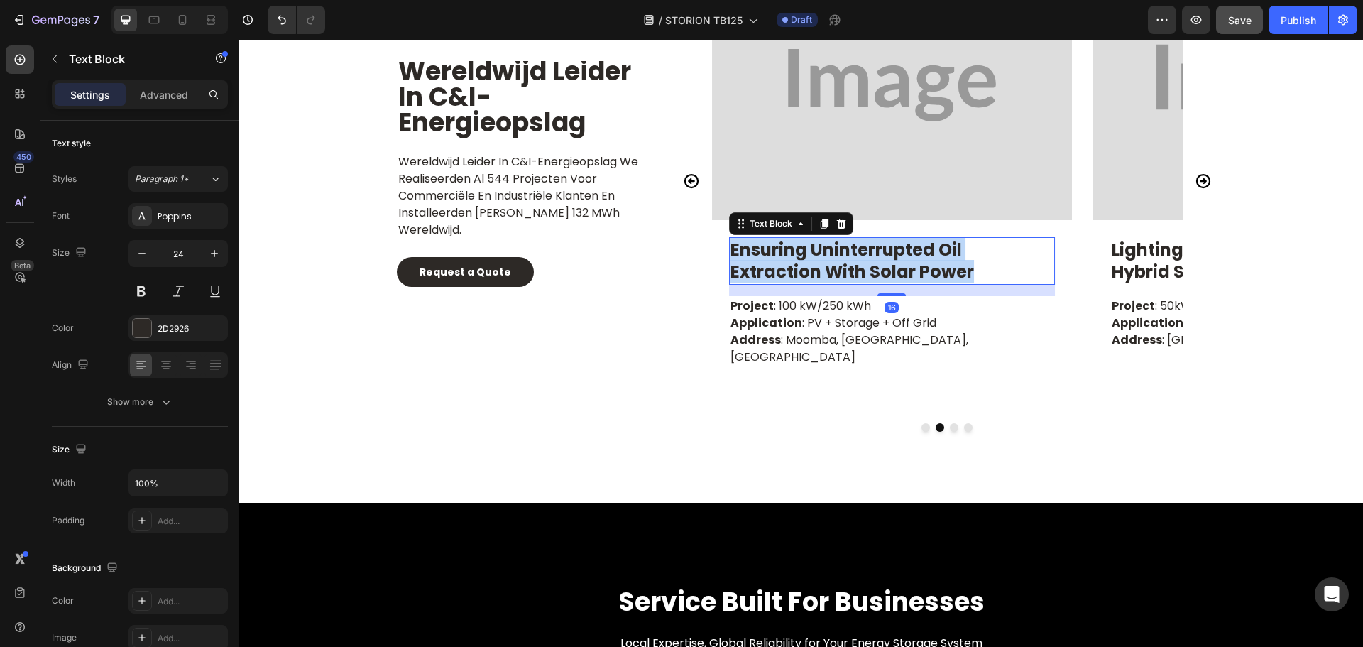
click at [803, 252] on p "ensuring uninterrupted oil extraction with solar power" at bounding box center [891, 260] width 323 height 44
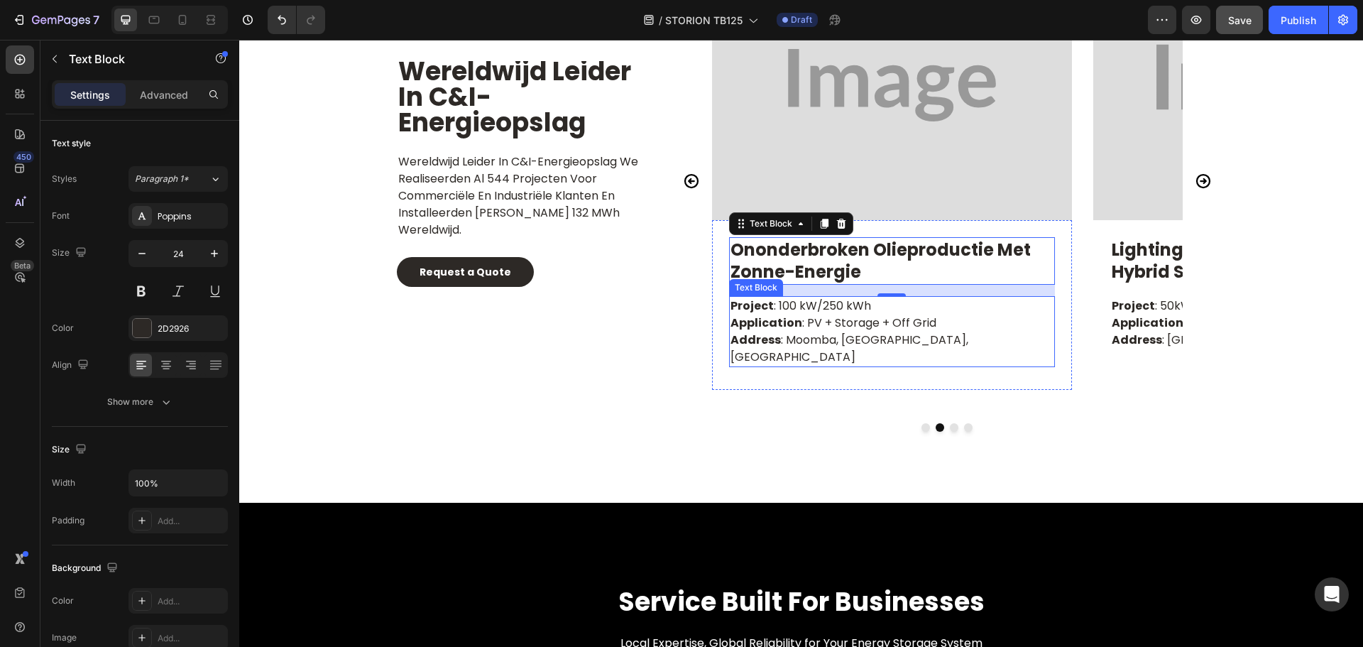
click at [847, 324] on p "Project : 100 kW/250 kWh Application : PV + Storage + Off Grid Address : Moomba…" at bounding box center [891, 331] width 323 height 68
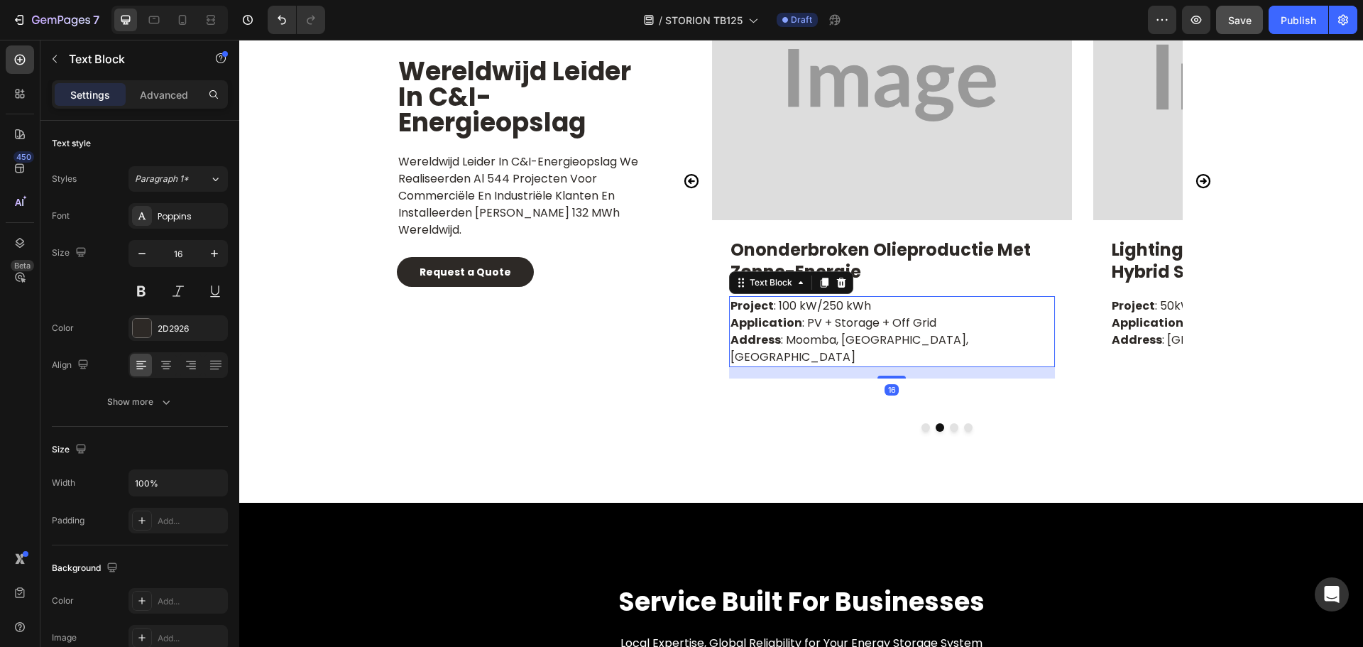
click at [847, 324] on p "Project : 100 kW/250 kWh Application : PV + Storage + Off Grid Address : Moomba…" at bounding box center [891, 331] width 323 height 68
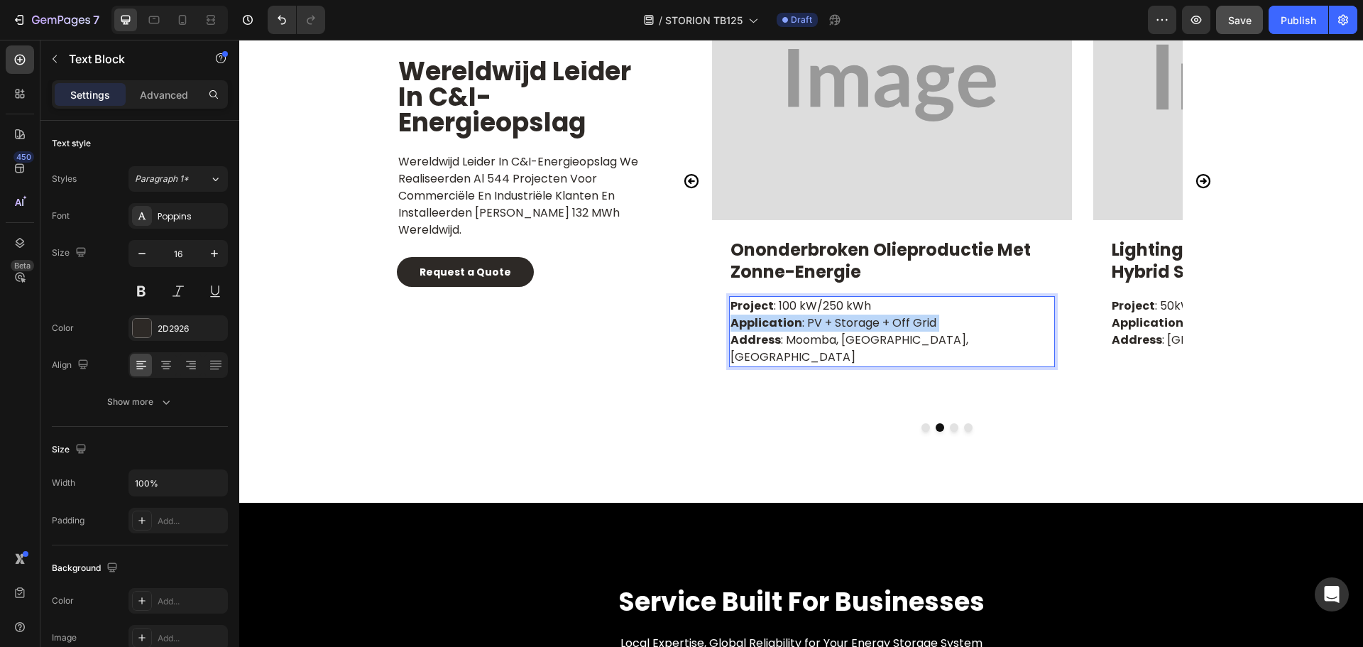
click at [847, 324] on p "Project : 100 kW/250 kWh Application : PV + Storage + Off Grid Address : Moomba…" at bounding box center [891, 331] width 323 height 68
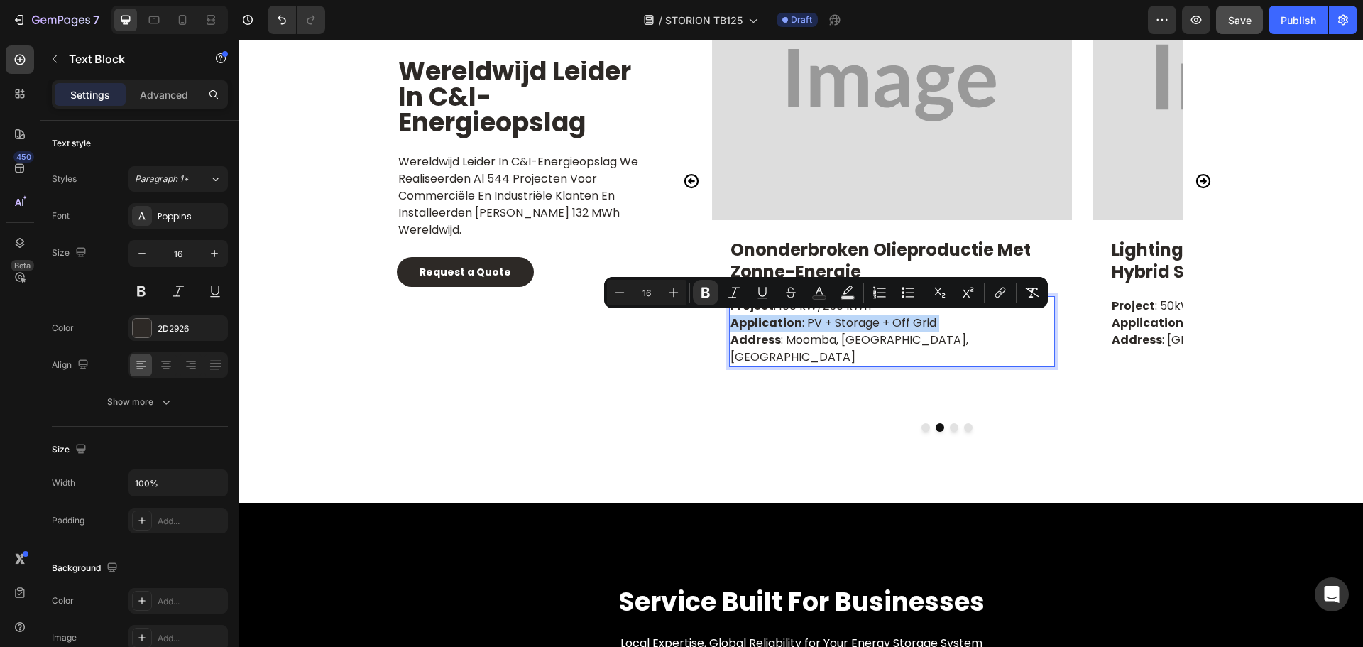
click at [894, 331] on p "Project : 100 kW/250 kWh Application : PV + Storage + Off Grid Address : Moomba…" at bounding box center [891, 331] width 323 height 68
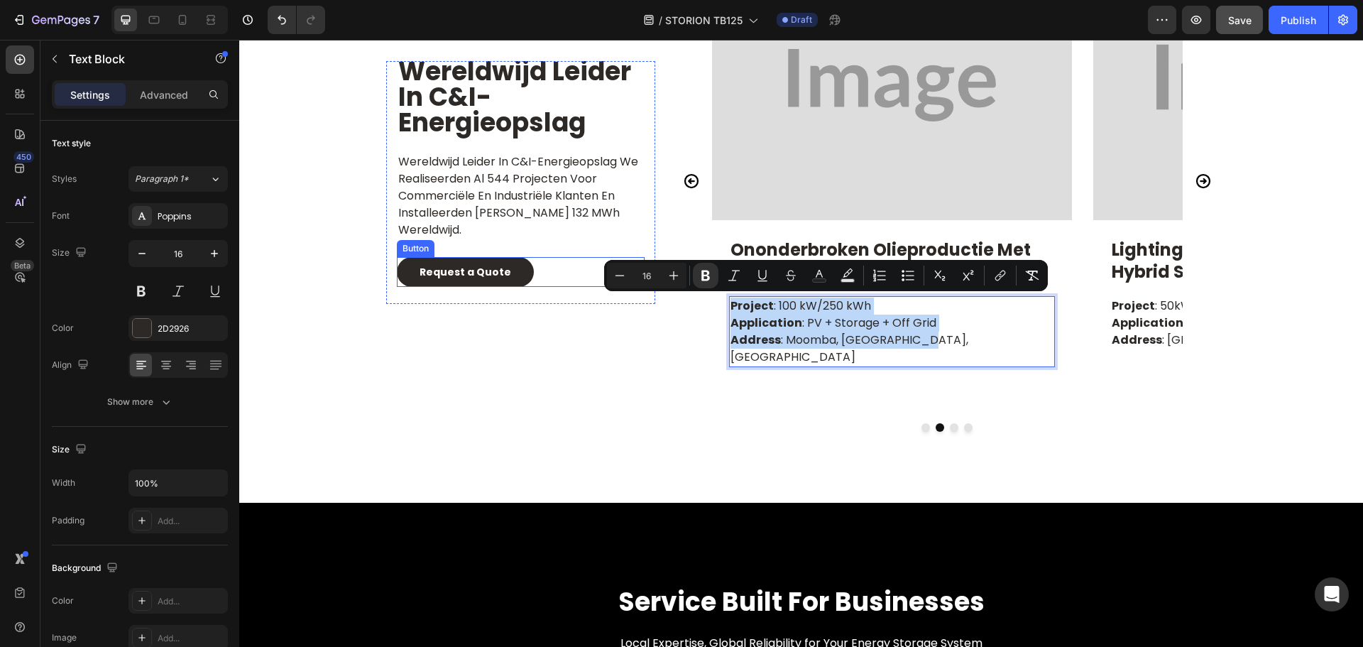
drag, startPoint x: 906, startPoint y: 341, endPoint x: 564, endPoint y: 258, distance: 352.0
click at [564, 258] on div "Wereldwijd leider in C&I-energieopslag Heading Wereldwijd leider in C&I-energie…" at bounding box center [801, 226] width 852 height 552
click at [806, 317] on p "Project : 100 kW/250 kWh Application : PV + Storage + Off Grid Address : Moomba…" at bounding box center [891, 331] width 323 height 68
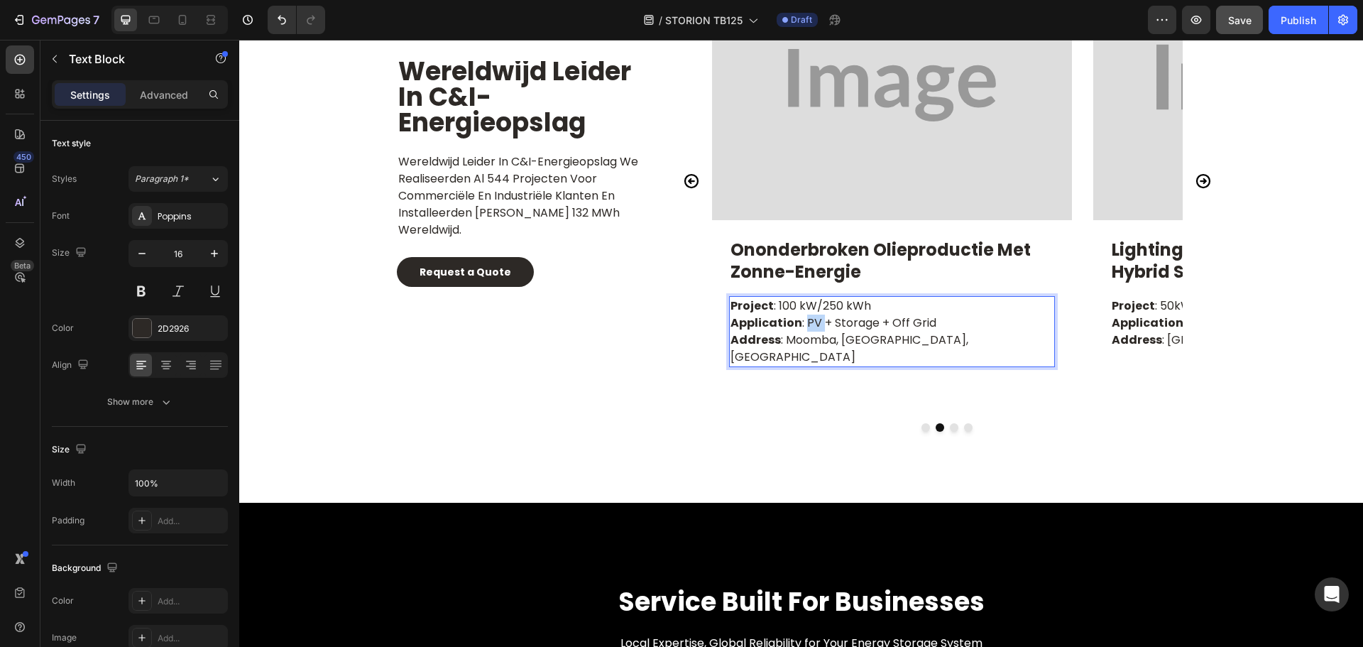
click at [806, 317] on p "Project : 100 kW/250 kWh Application : PV + Storage + Off Grid Address : Moomba…" at bounding box center [891, 331] width 323 height 68
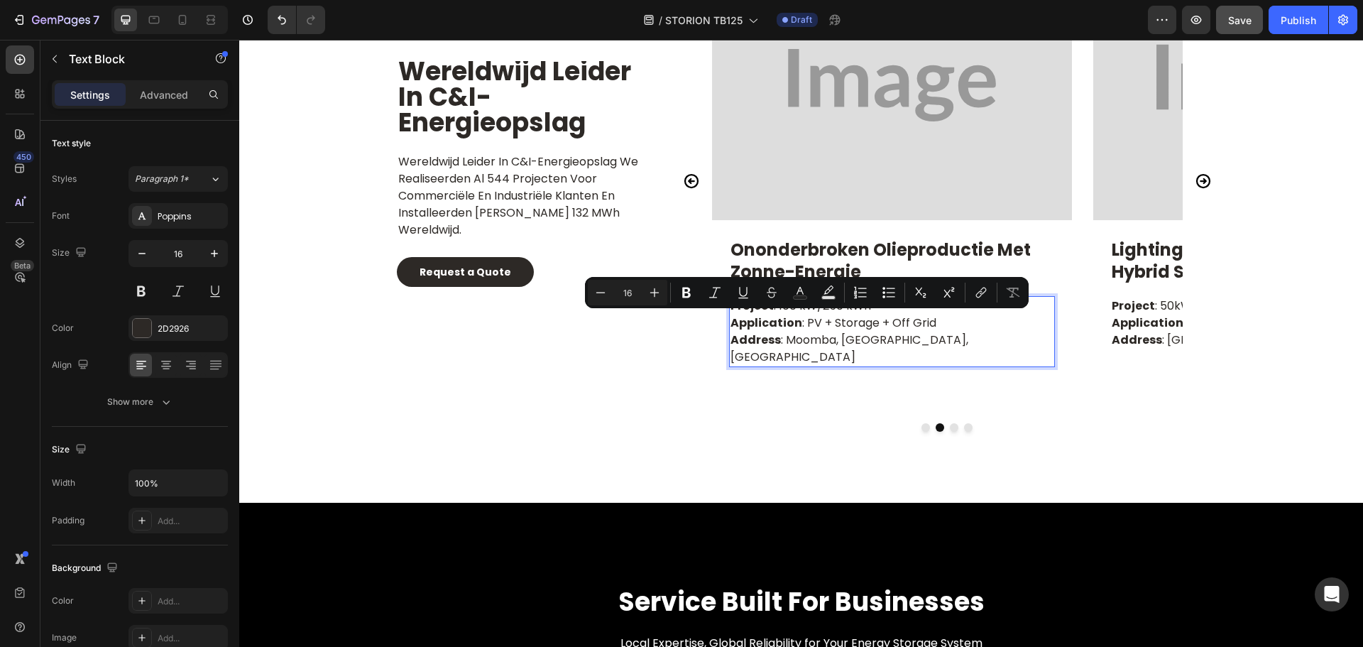
click at [883, 336] on p "Project : 100 kW/250 kWh Application : PV + Storage + Off Grid Address : Moomba…" at bounding box center [891, 331] width 323 height 68
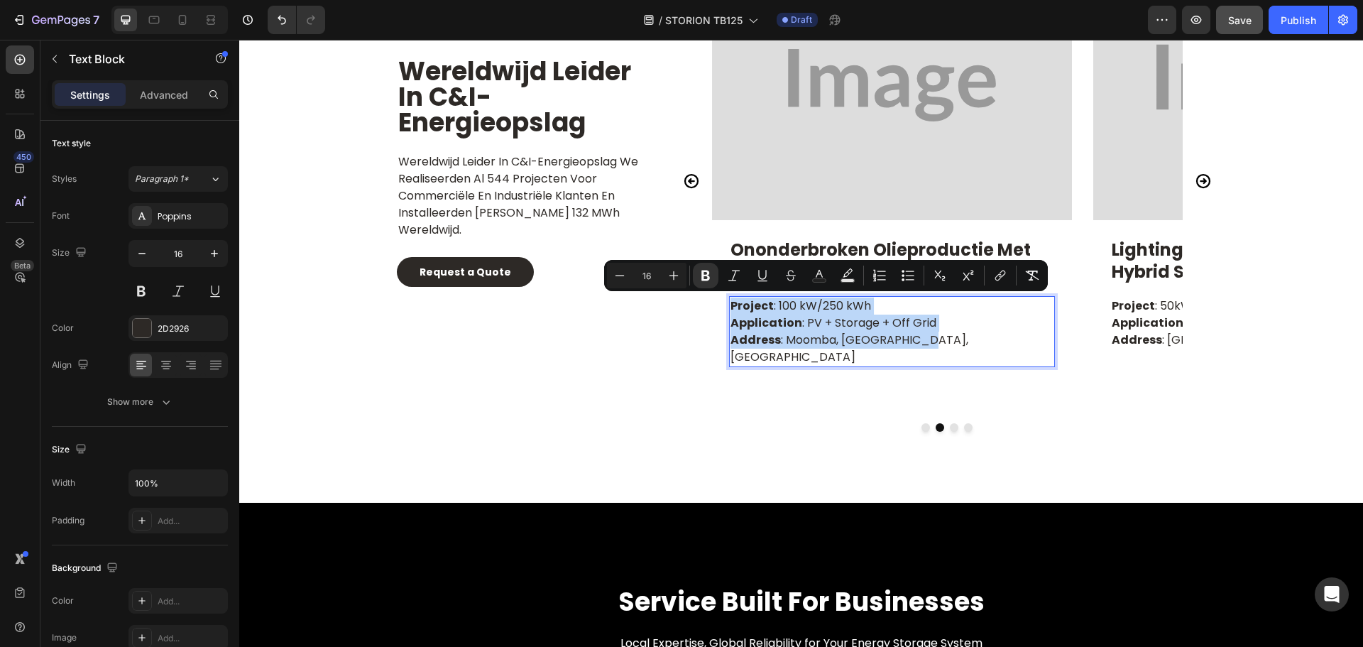
drag, startPoint x: 909, startPoint y: 340, endPoint x: 723, endPoint y: 302, distance: 189.9
click at [729, 302] on div "Project : 100 kW/250 kWh Application : PV + Storage + Off Grid Address : Moomba…" at bounding box center [892, 331] width 326 height 71
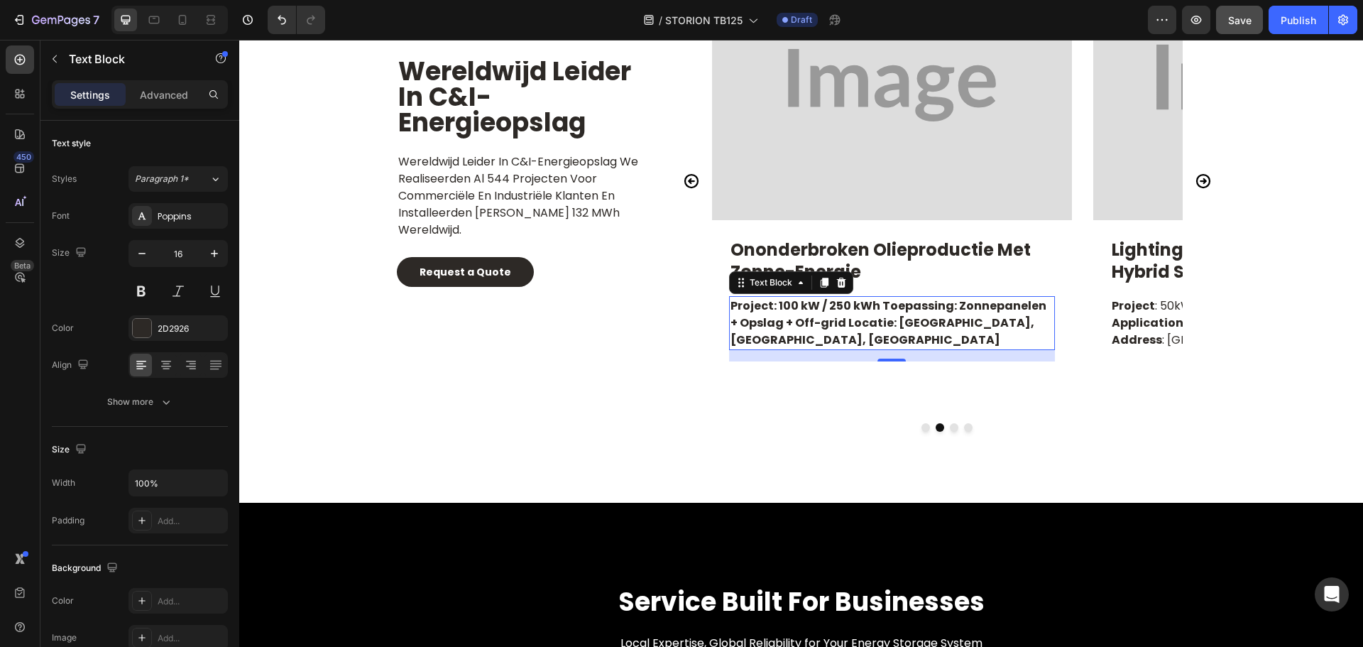
click at [875, 309] on strong "Project: 100 kW / 250 kWh Toepassing: Zonnepanelen + Opslag + Off-grid Locatie:…" at bounding box center [888, 322] width 316 height 50
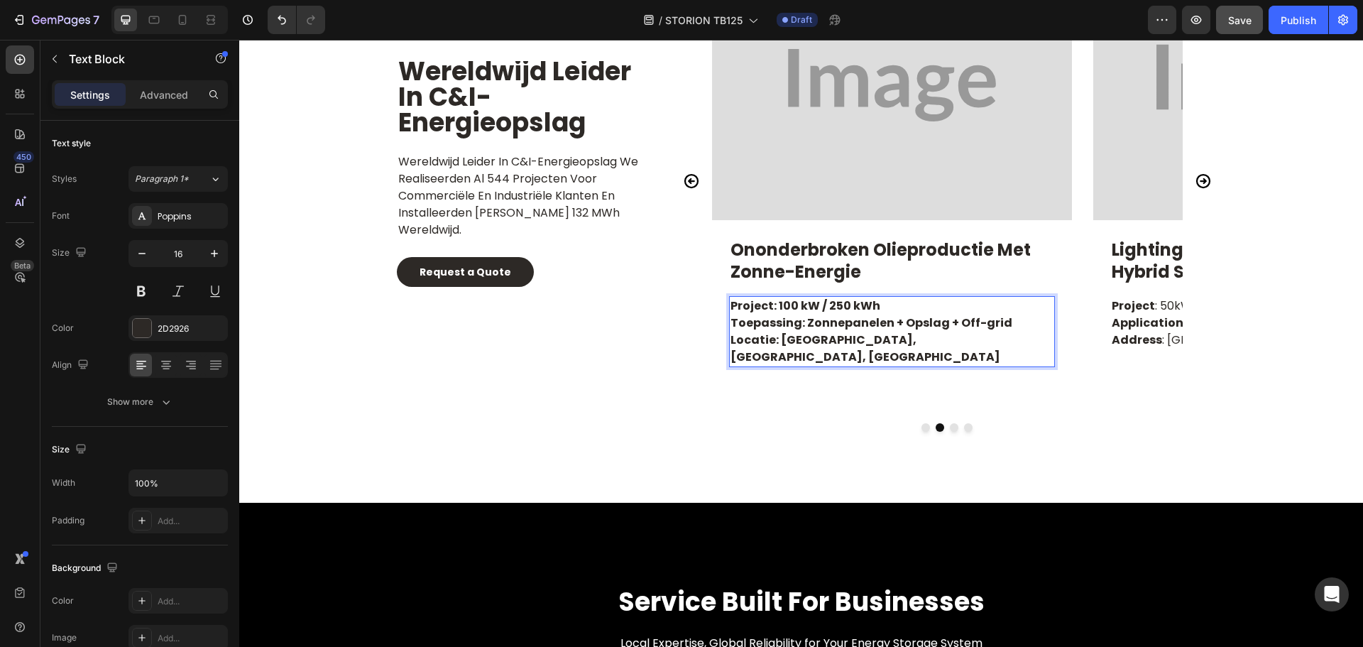
click at [999, 329] on strong "Toepassing: Zonnepanelen + Opslag + Off-grid Locatie: Moomba, SA, Australië" at bounding box center [871, 339] width 282 height 50
click at [553, 402] on div "Wereldwijd leider in C&I-energieopslag Heading Wereldwijd leider in C&I-energie…" at bounding box center [520, 190] width 269 height 481
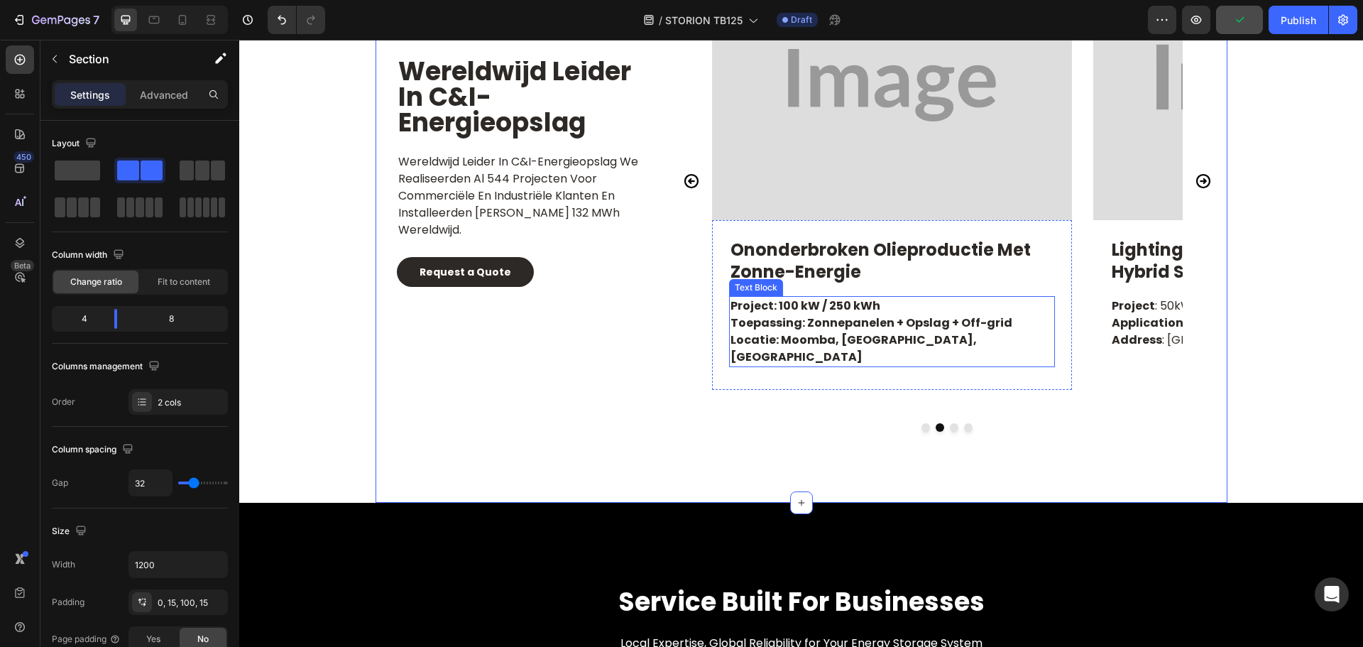
click at [874, 319] on strong "Toepassing: Zonnepanelen + Opslag + Off-grid" at bounding box center [871, 322] width 282 height 16
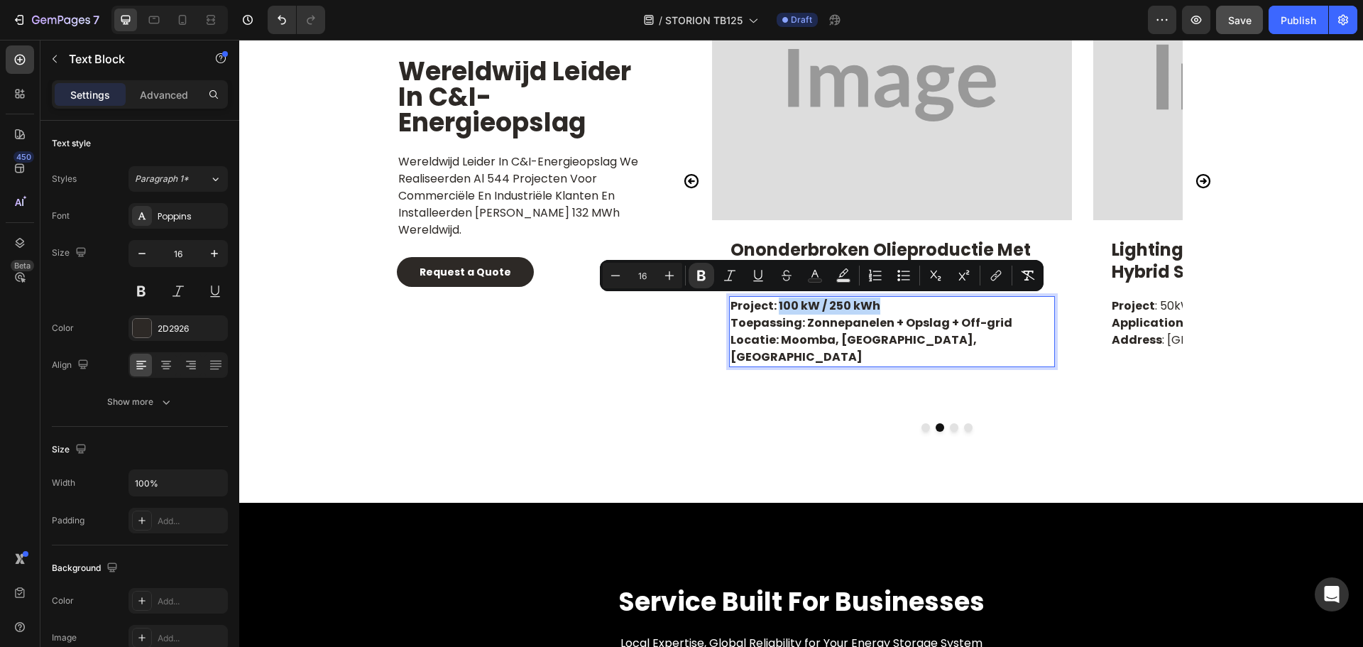
drag, startPoint x: 870, startPoint y: 308, endPoint x: 771, endPoint y: 304, distance: 99.5
click at [771, 304] on strong "Project: 100 kW / 250 kWh" at bounding box center [805, 305] width 150 height 16
click at [703, 277] on icon "Editor contextual toolbar" at bounding box center [701, 275] width 14 height 14
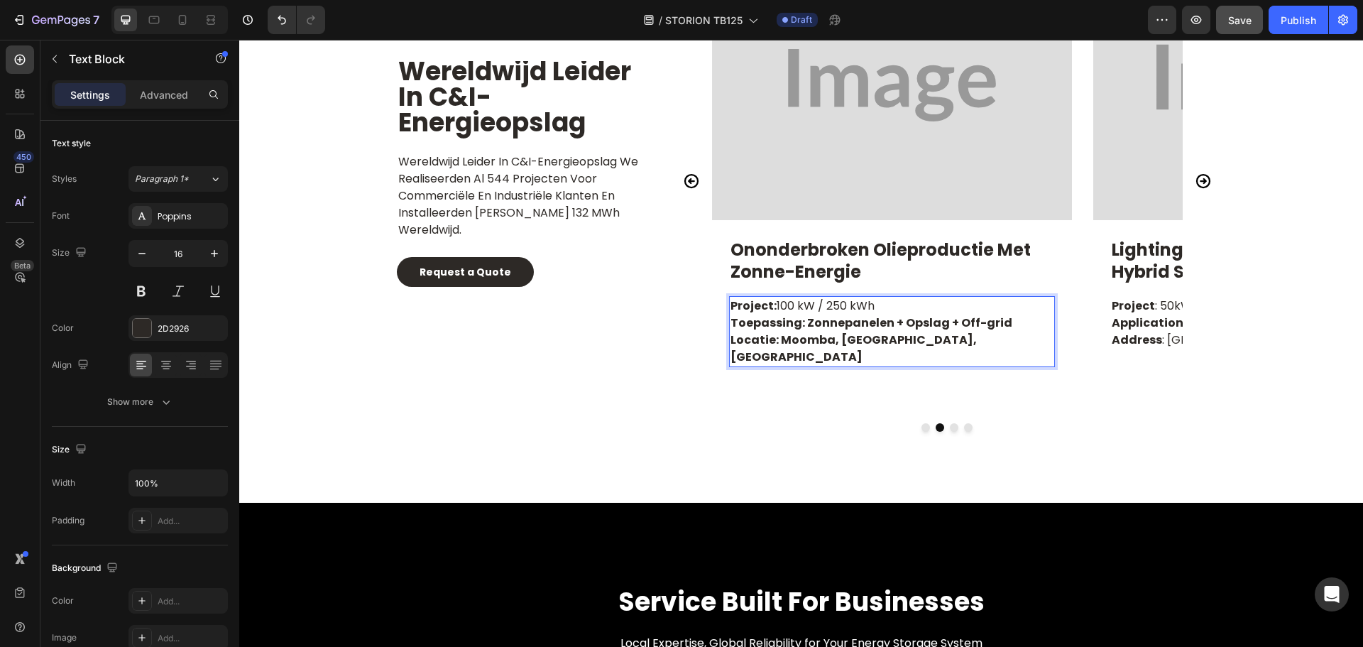
click at [848, 321] on strong "Toepassing: Zonnepanelen + Opslag + Off-grid" at bounding box center [871, 322] width 282 height 16
drag, startPoint x: 800, startPoint y: 324, endPoint x: 993, endPoint y: 324, distance: 193.1
click at [993, 324] on strong "Toepassing: Zonnepanelen + Opslag + Off-grid" at bounding box center [871, 322] width 282 height 16
click at [828, 364] on div "Ononderbroken olieproductie met zonne-energie Text Block Project: 100 kW / 250 …" at bounding box center [892, 304] width 360 height 169
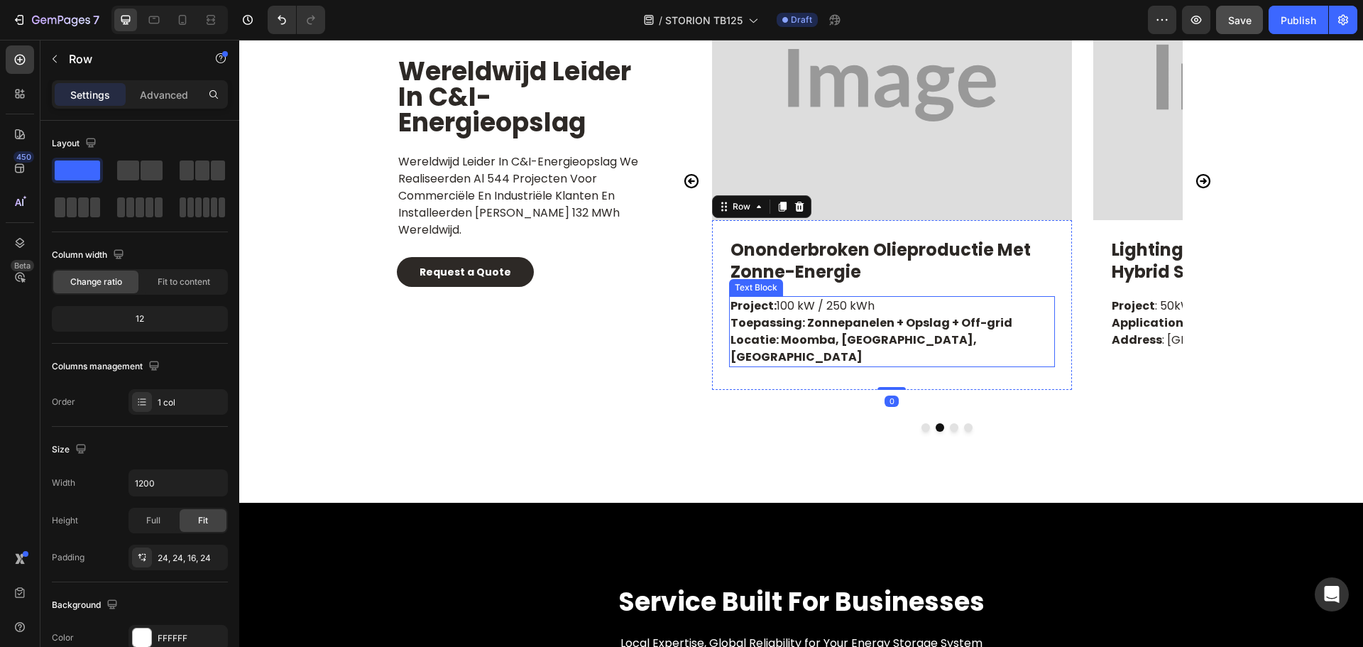
click at [826, 326] on strong "Toepassing: Zonnepanelen + Opslag + Off-grid" at bounding box center [871, 322] width 282 height 16
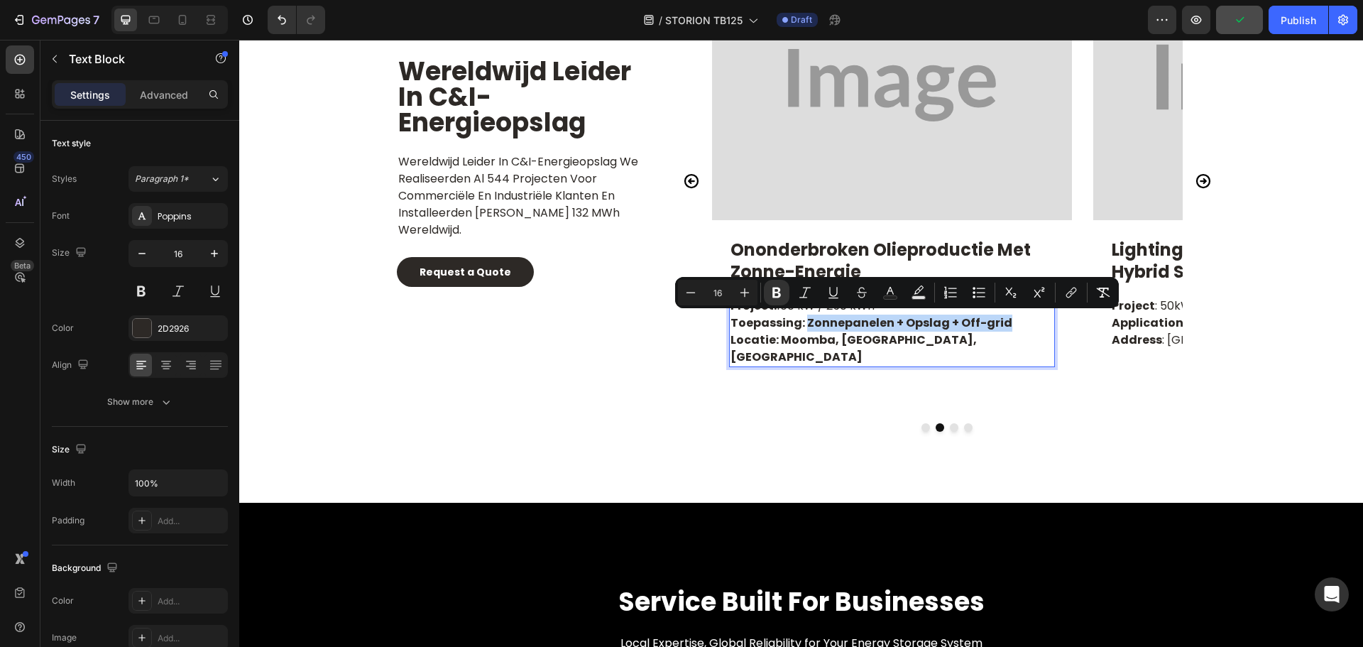
drag, startPoint x: 799, startPoint y: 326, endPoint x: 989, endPoint y: 343, distance: 190.3
click at [996, 321] on strong "Toepassing: Zonnepanelen + Opslag + Off-grid" at bounding box center [871, 322] width 282 height 16
drag, startPoint x: 547, startPoint y: 342, endPoint x: 781, endPoint y: 298, distance: 237.6
click at [781, 295] on icon "Editor contextual toolbar" at bounding box center [776, 292] width 14 height 14
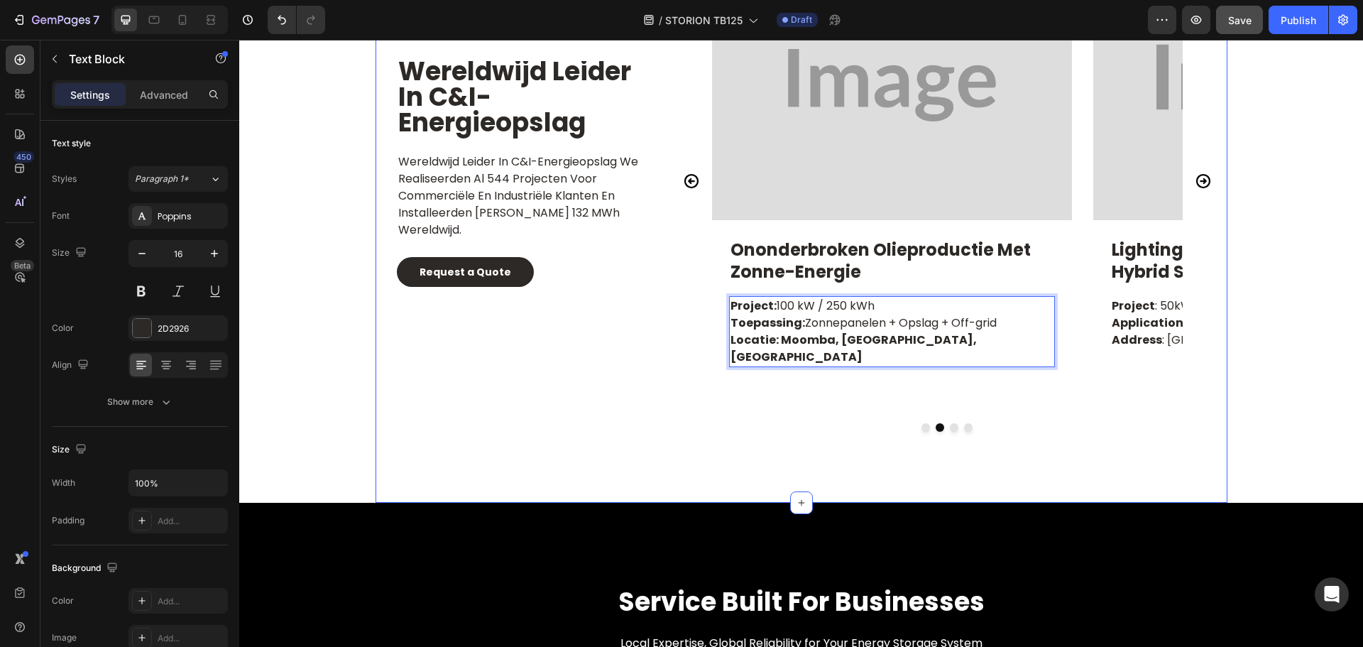
click at [797, 424] on div "Wereldwijd leider in C&I-energieopslag Heading Wereldwijd leider in C&I-energie…" at bounding box center [801, 226] width 852 height 552
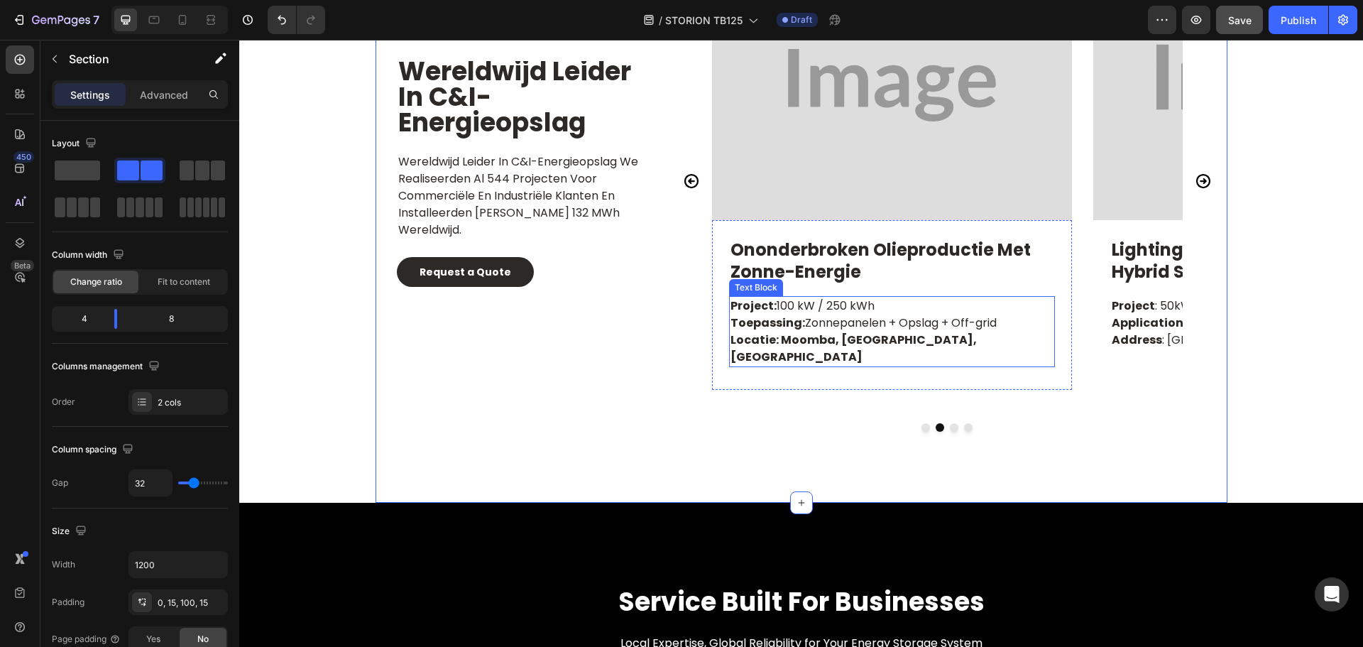
click at [795, 340] on strong "Locatie: Moomba, SA, Australië" at bounding box center [853, 347] width 246 height 33
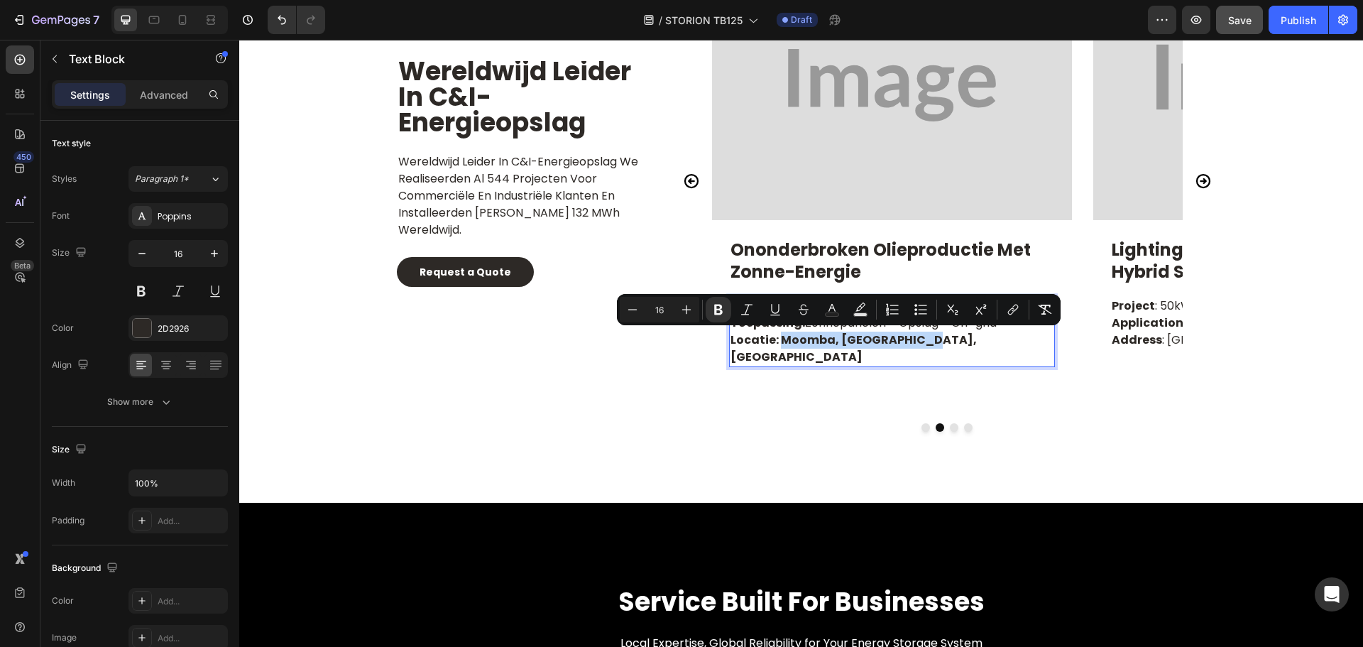
drag, startPoint x: 775, startPoint y: 339, endPoint x: 906, endPoint y: 338, distance: 131.3
click at [906, 338] on p "Locatie: Moomba, SA, Australië" at bounding box center [891, 348] width 323 height 34
click at [721, 309] on icon "Editor contextual toolbar" at bounding box center [718, 309] width 14 height 14
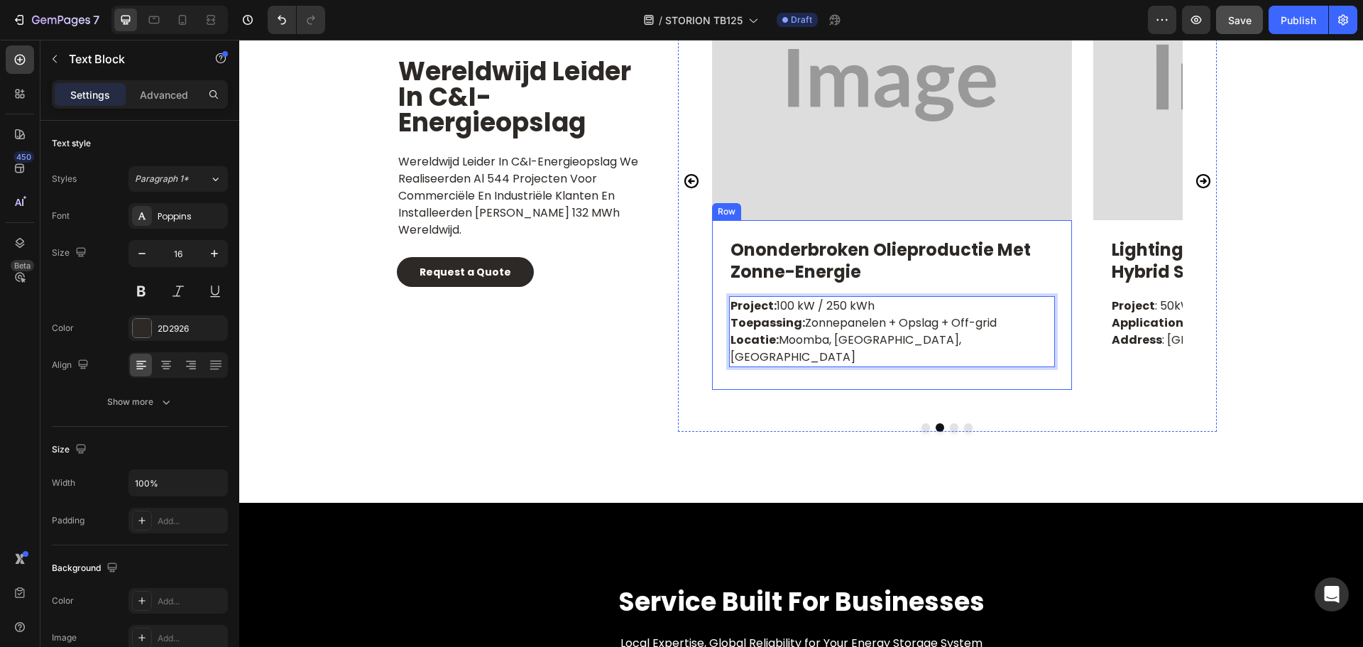
click at [785, 422] on div "Wereldwijd leider in C&I-energieopslag Heading Wereldwijd leider in C&I-energie…" at bounding box center [801, 226] width 852 height 552
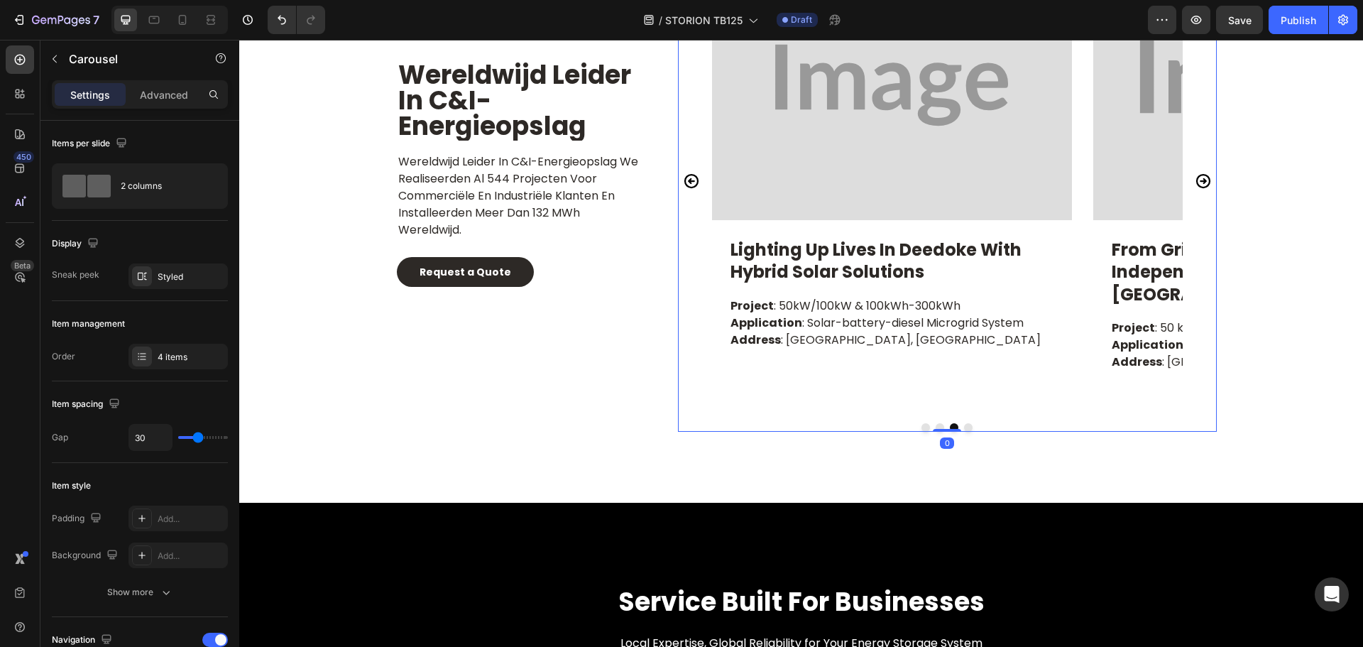
scroll to position [4, 0]
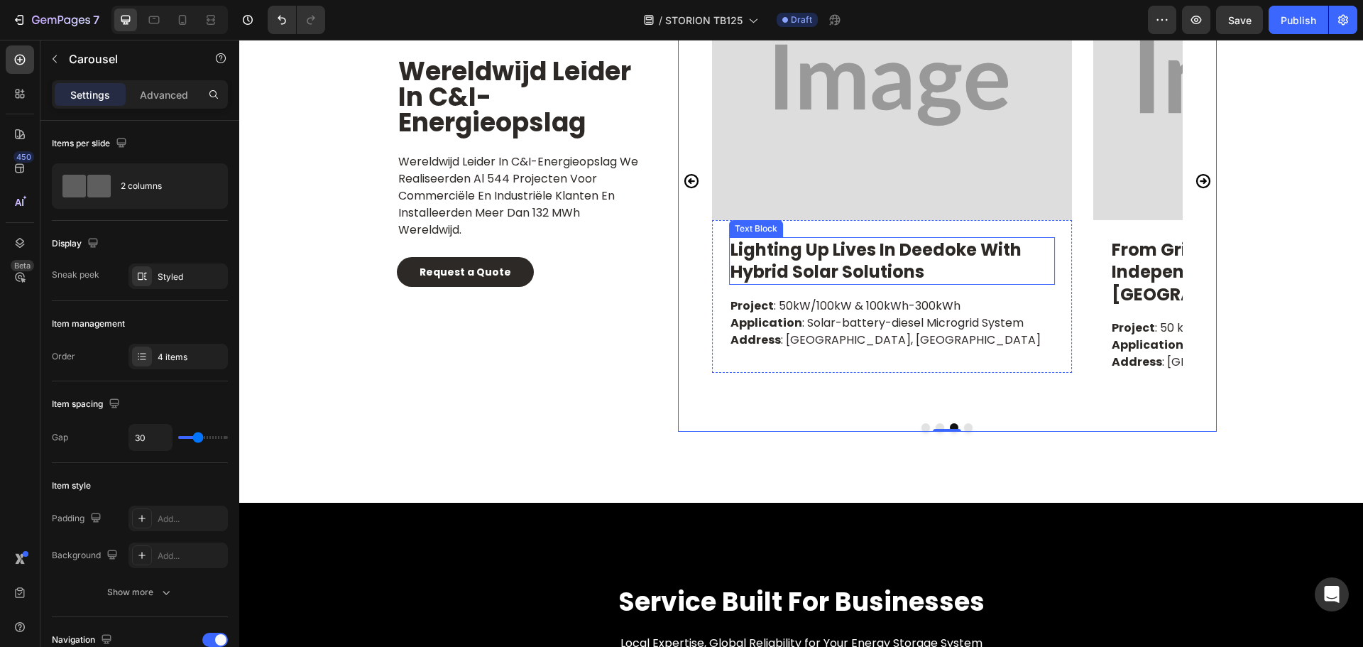
click at [825, 270] on p "lighting up lives in deedoke with hybrid solar solutions" at bounding box center [891, 260] width 323 height 44
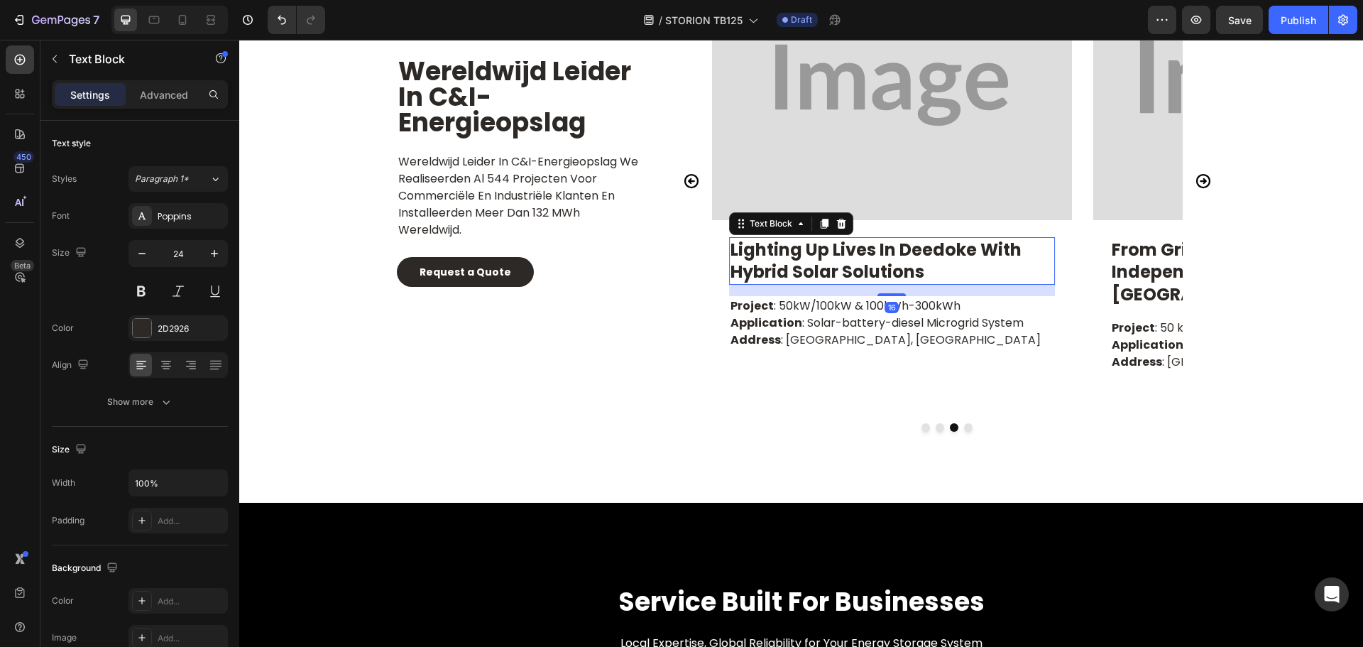
click at [824, 259] on p "lighting up lives in deedoke with hybrid solar solutions" at bounding box center [891, 260] width 323 height 44
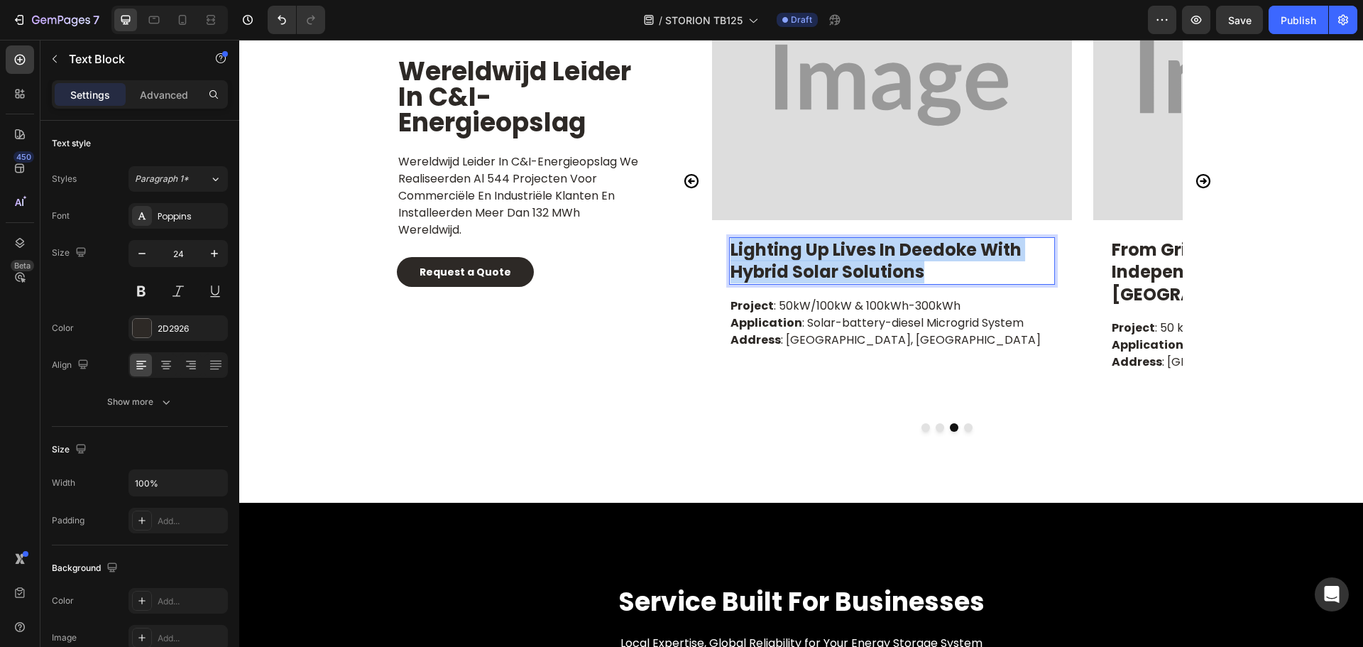
click at [824, 259] on p "lighting up lives in deedoke with hybrid solar solutions" at bounding box center [891, 260] width 323 height 44
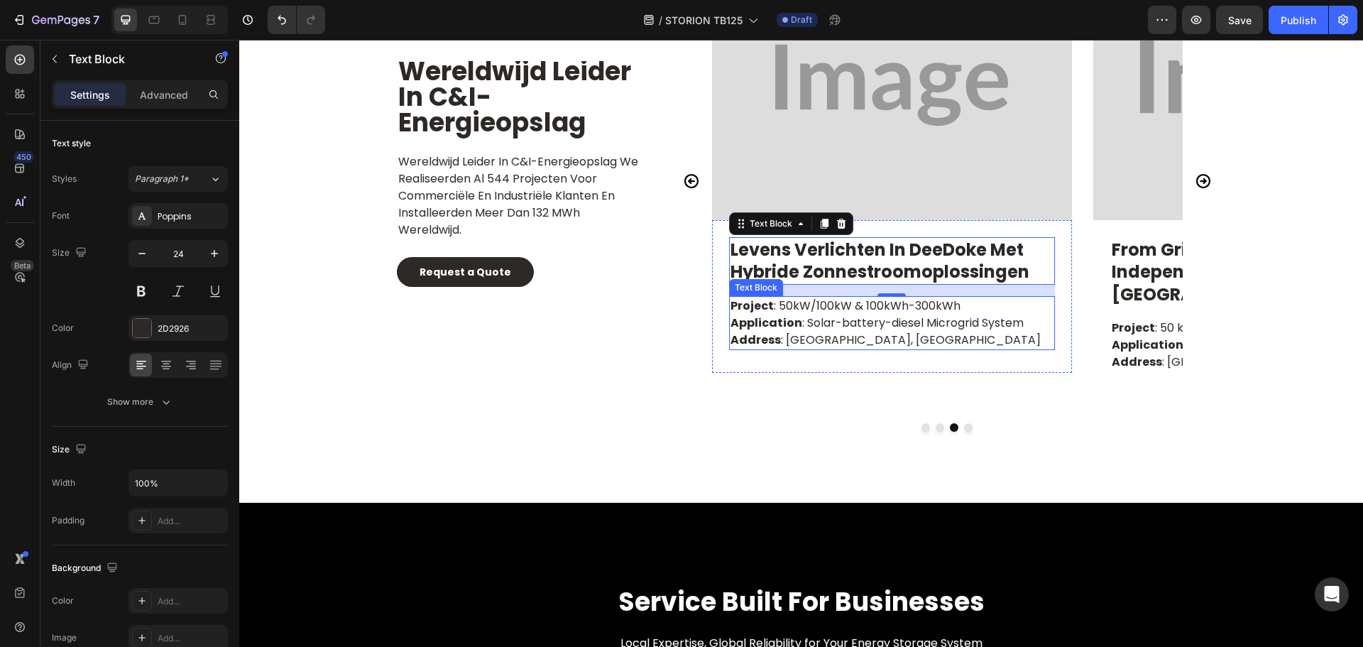
click at [799, 325] on p "Project : 50kW/100kW & 100kWh-300kWh Application : Solar-battery-diesel Microgr…" at bounding box center [891, 322] width 323 height 51
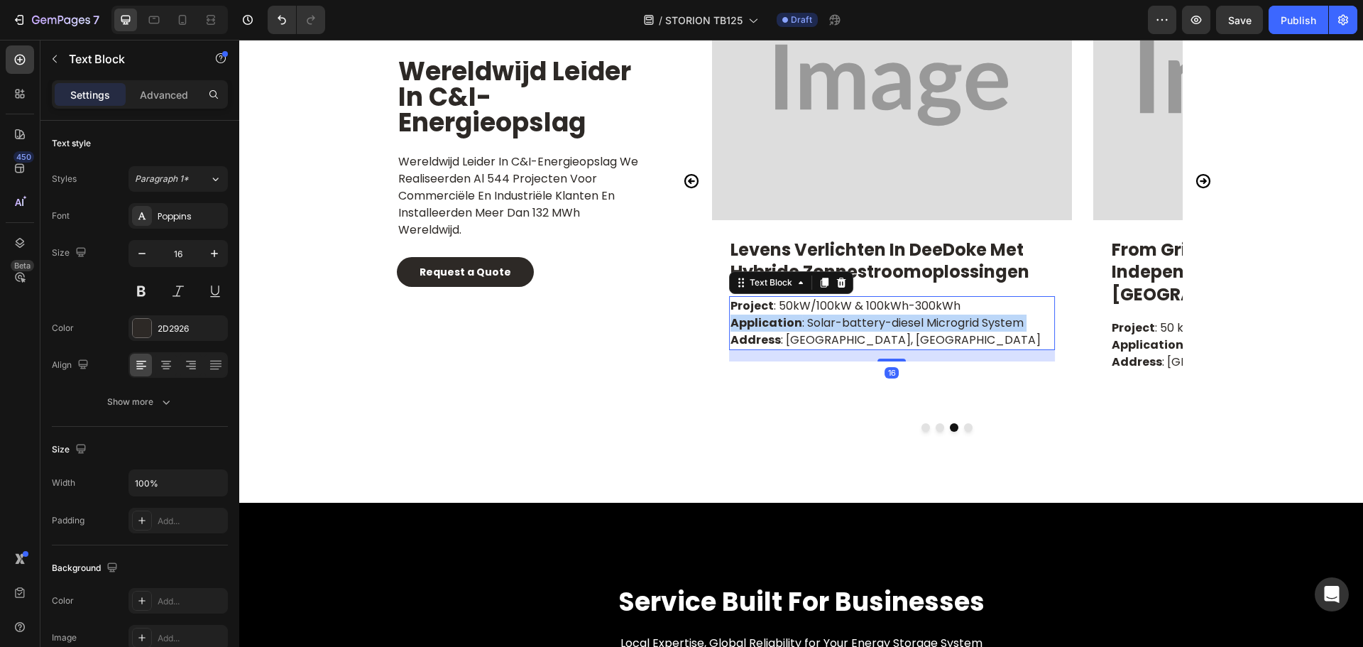
click at [799, 325] on p "Project : 50kW/100kW & 100kWh-300kWh Application : Solar-battery-diesel Microgr…" at bounding box center [891, 322] width 323 height 51
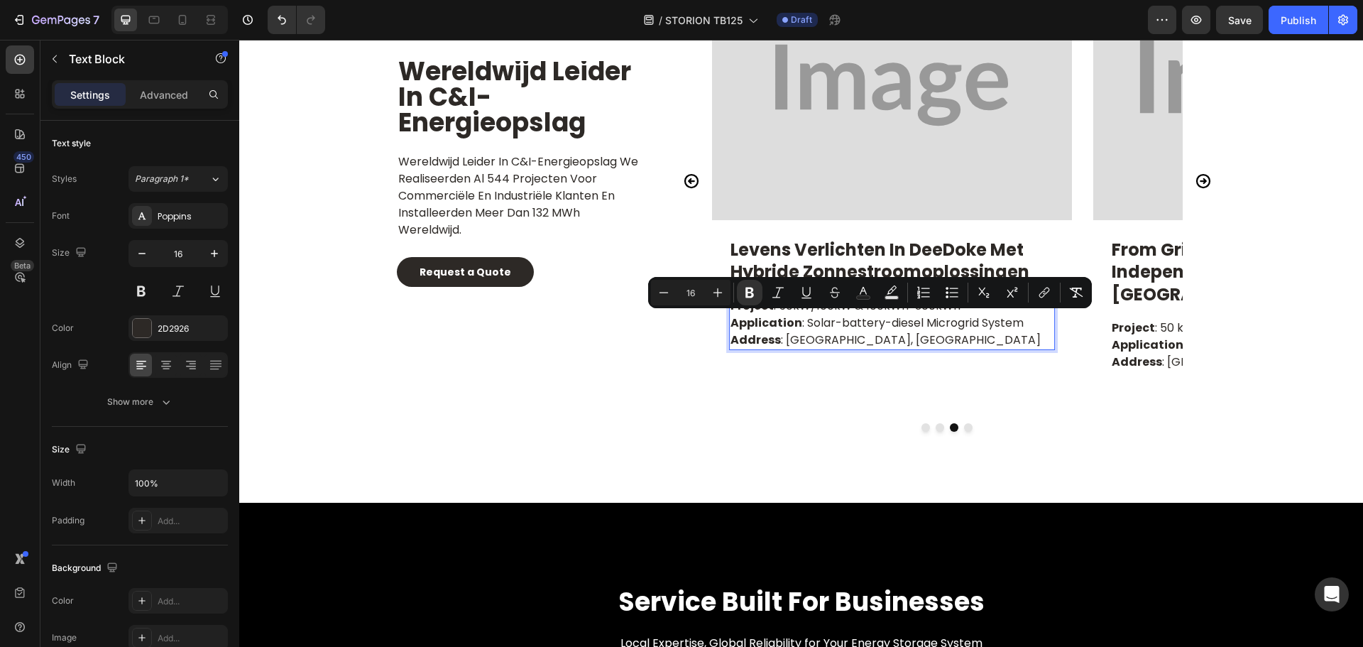
click at [905, 345] on p "Project : 50kW/100kW & 100kWh-300kWh Application : Solar-battery-diesel Microgr…" at bounding box center [891, 322] width 323 height 51
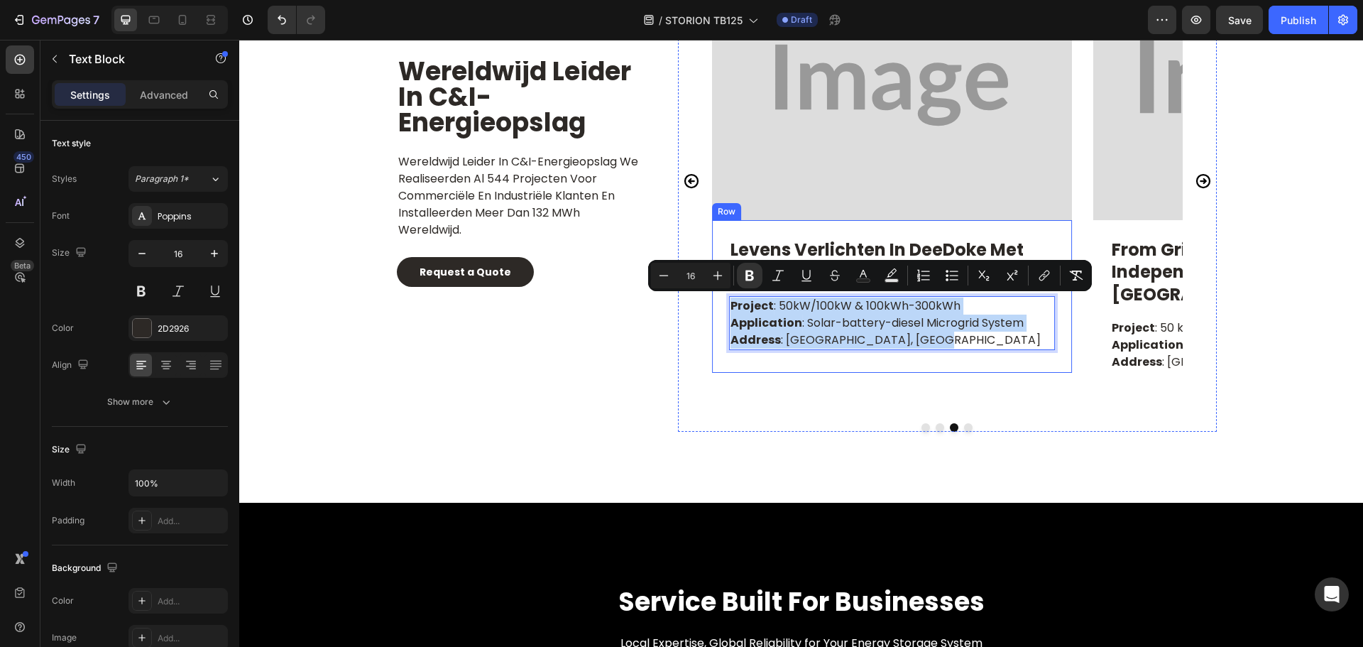
drag, startPoint x: 930, startPoint y: 346, endPoint x: 719, endPoint y: 307, distance: 214.4
click at [719, 307] on div "Levens verlichten in DeeDoke met hybride zonnestroomoplossingen Text Block Proj…" at bounding box center [892, 296] width 360 height 152
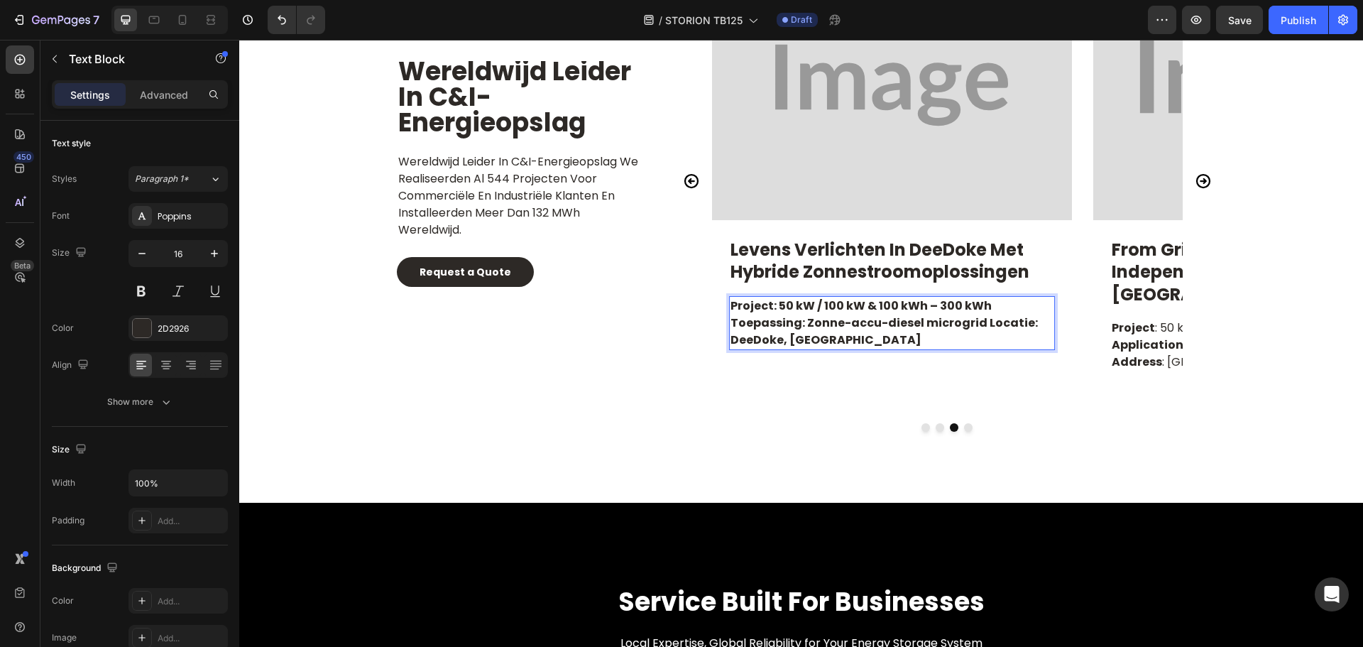
click at [877, 328] on strong "Project: 50 kW / 100 kW & 100 kWh – 300 kWh Toepassing: Zonne-accu-diesel micro…" at bounding box center [883, 322] width 307 height 50
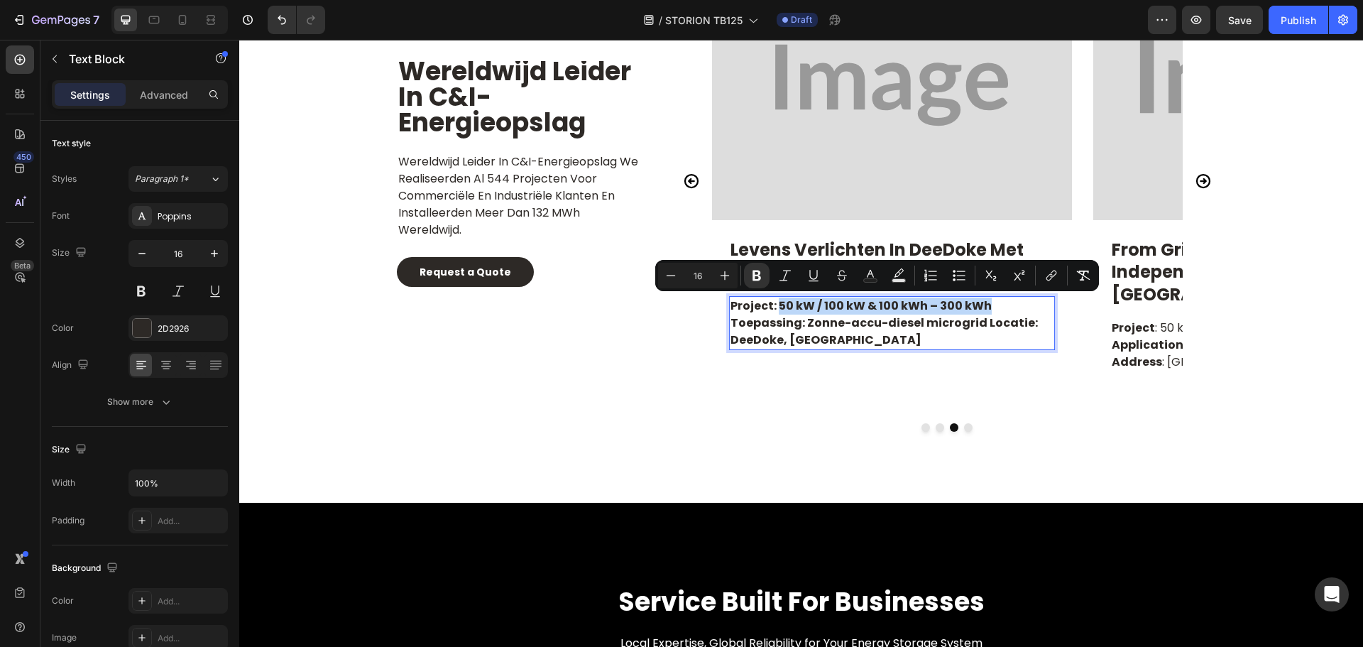
drag, startPoint x: 775, startPoint y: 304, endPoint x: 988, endPoint y: 300, distance: 213.0
click at [988, 300] on p "Project: 50 kW / 100 kW & 100 kWh – 300 kWh Toepassing: Zonne-accu-diesel micro…" at bounding box center [891, 322] width 323 height 51
click at [759, 275] on icon "Editor contextual toolbar" at bounding box center [757, 275] width 14 height 14
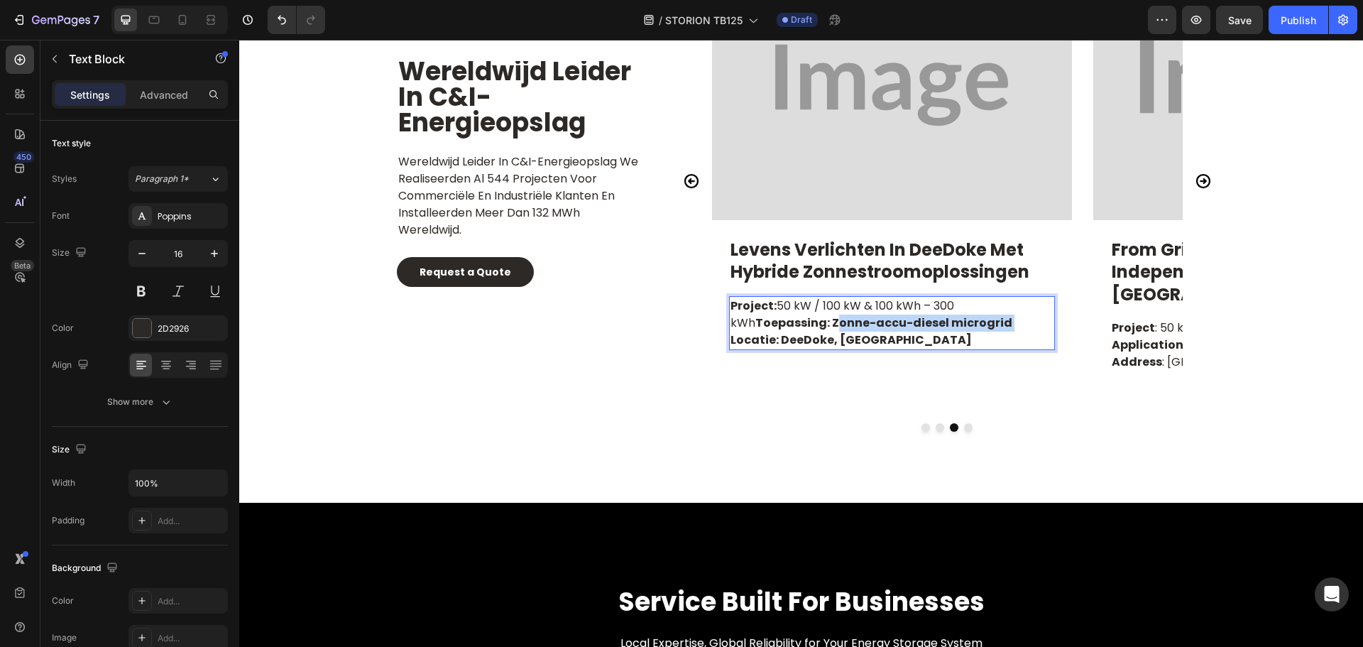
drag, startPoint x: 798, startPoint y: 324, endPoint x: 973, endPoint y: 331, distance: 174.7
click at [973, 331] on p "Project: 50 kW / 100 kW & 100 kWh – 300 kWh Toepassing: Zonne-accu-diesel micro…" at bounding box center [891, 322] width 323 height 51
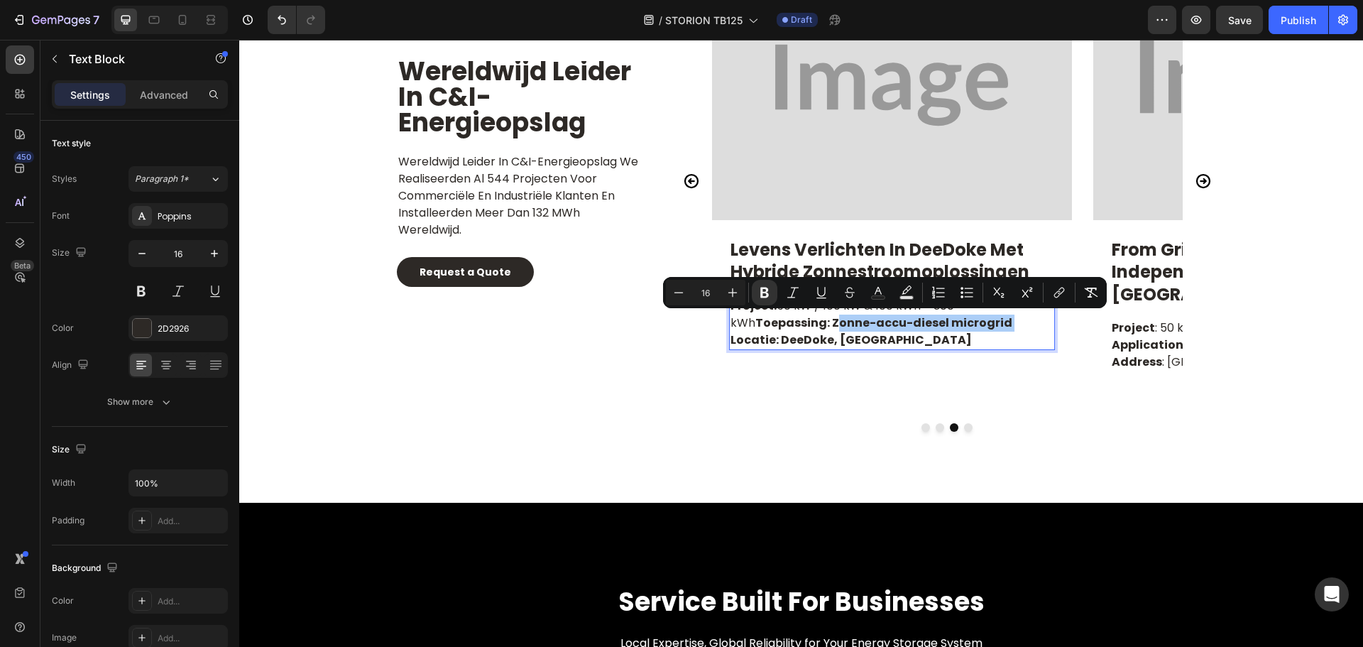
drag, startPoint x: 758, startPoint y: 290, endPoint x: 808, endPoint y: 304, distance: 51.7
click at [758, 290] on icon "Editor contextual toolbar" at bounding box center [764, 292] width 14 height 14
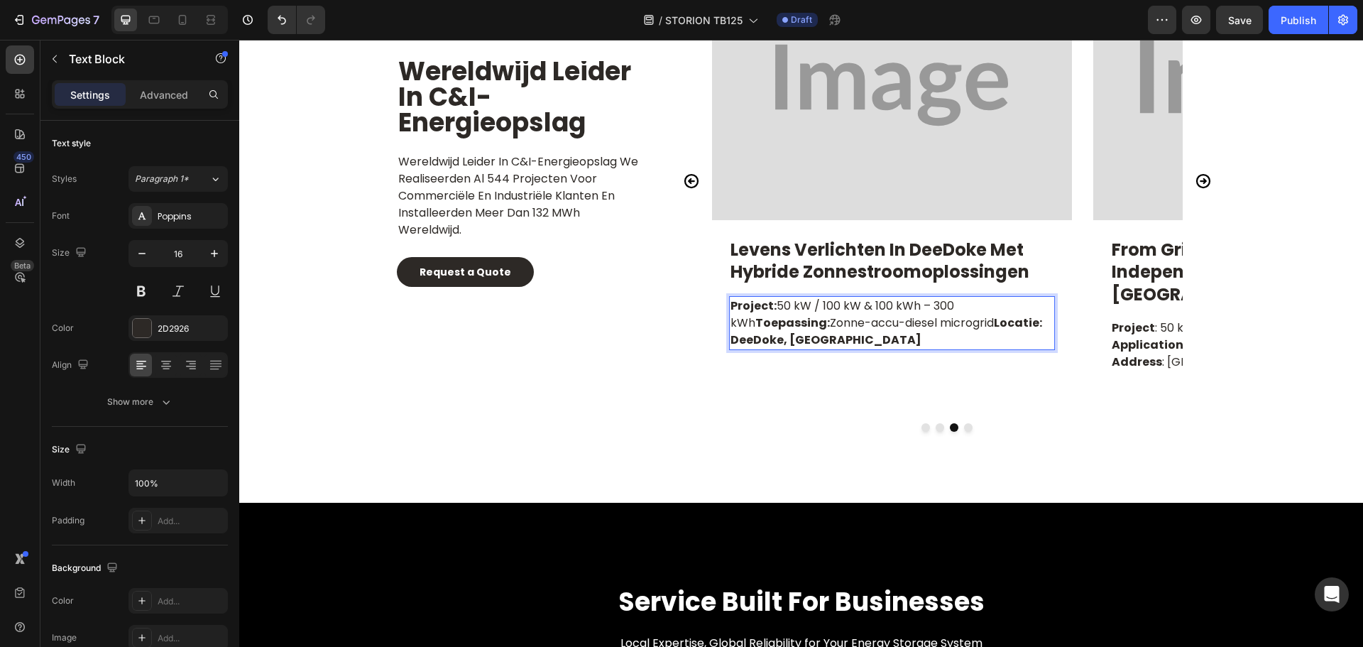
click at [968, 326] on strong "Locatie: DeeDoke, [GEOGRAPHIC_DATA]" at bounding box center [886, 330] width 312 height 33
click at [974, 326] on p "Project: 50 kW / 100 kW & 100 kWh – 300 kWh Toepassing: Zonne-accu-diesel micro…" at bounding box center [891, 314] width 323 height 34
click at [977, 332] on p "Locatie: DeeDoke, [GEOGRAPHIC_DATA]" at bounding box center [891, 339] width 323 height 17
click at [977, 325] on p "Project: 50 kW / 100 kW & 100 kWh – 300 kWh Toepassing: Zonne-accu-diesel micro…" at bounding box center [891, 314] width 323 height 34
click at [985, 315] on p "Project: 50 kW / 100 kW & 100 kWh – 300 kWh Toepassing: Zonne-accu-diesel micro…" at bounding box center [891, 314] width 323 height 34
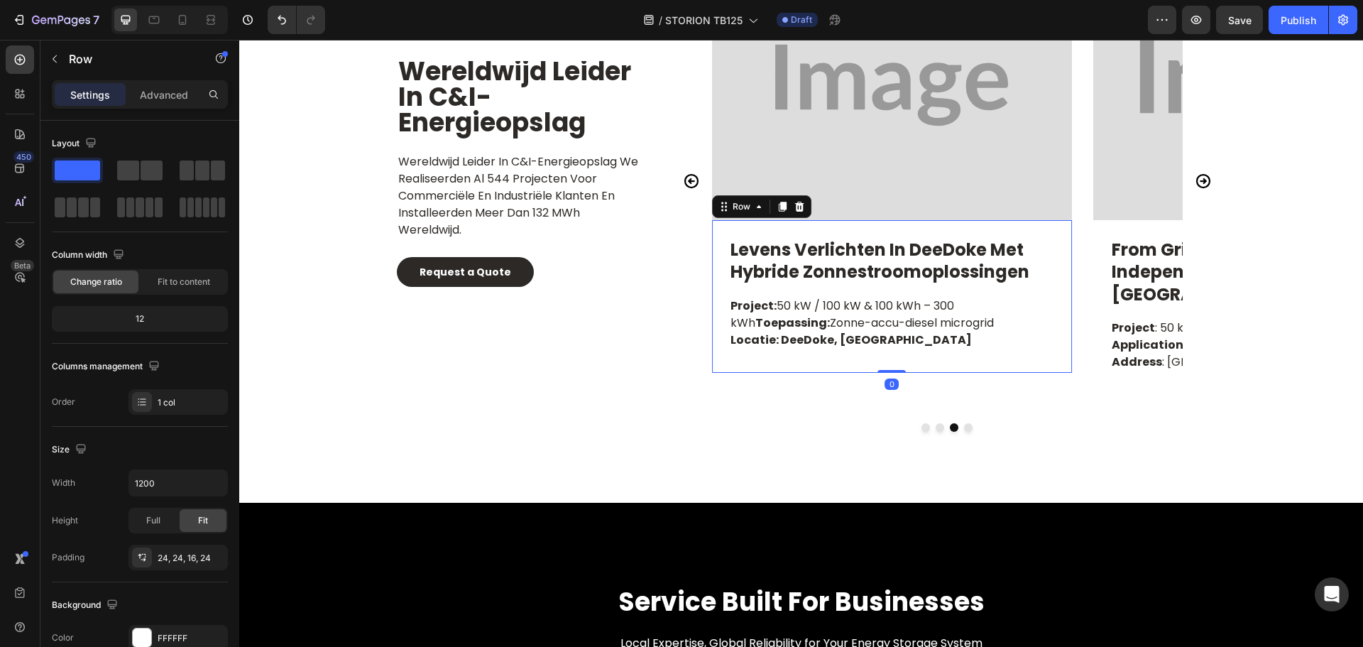
click at [985, 295] on div "Levens verlichten in DeeDoke met hybride zonnestroomoplossingen Text Block Proj…" at bounding box center [892, 298] width 326 height 123
click at [982, 308] on p "Project: 50 kW / 100 kW & 100 kWh – 300 kWh Toepassing: Zonne-accu-diesel micro…" at bounding box center [891, 314] width 323 height 34
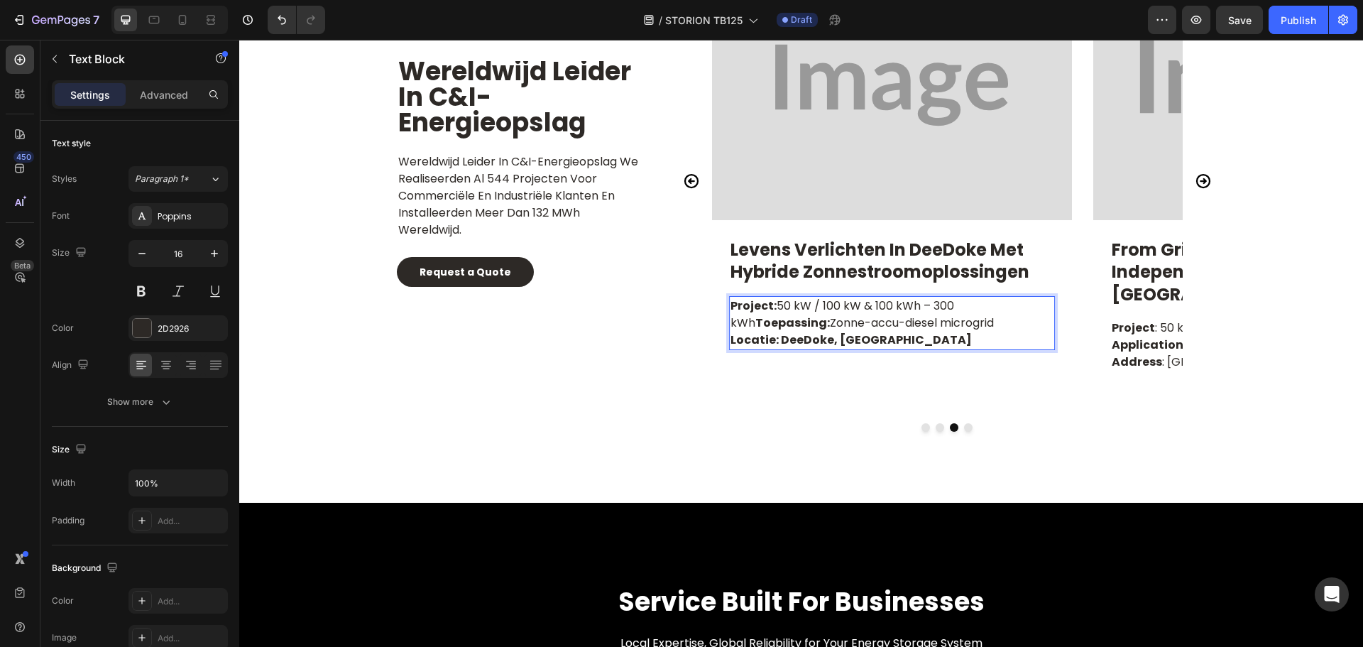
click at [901, 344] on p "Locatie: DeeDoke, [GEOGRAPHIC_DATA]" at bounding box center [891, 339] width 323 height 17
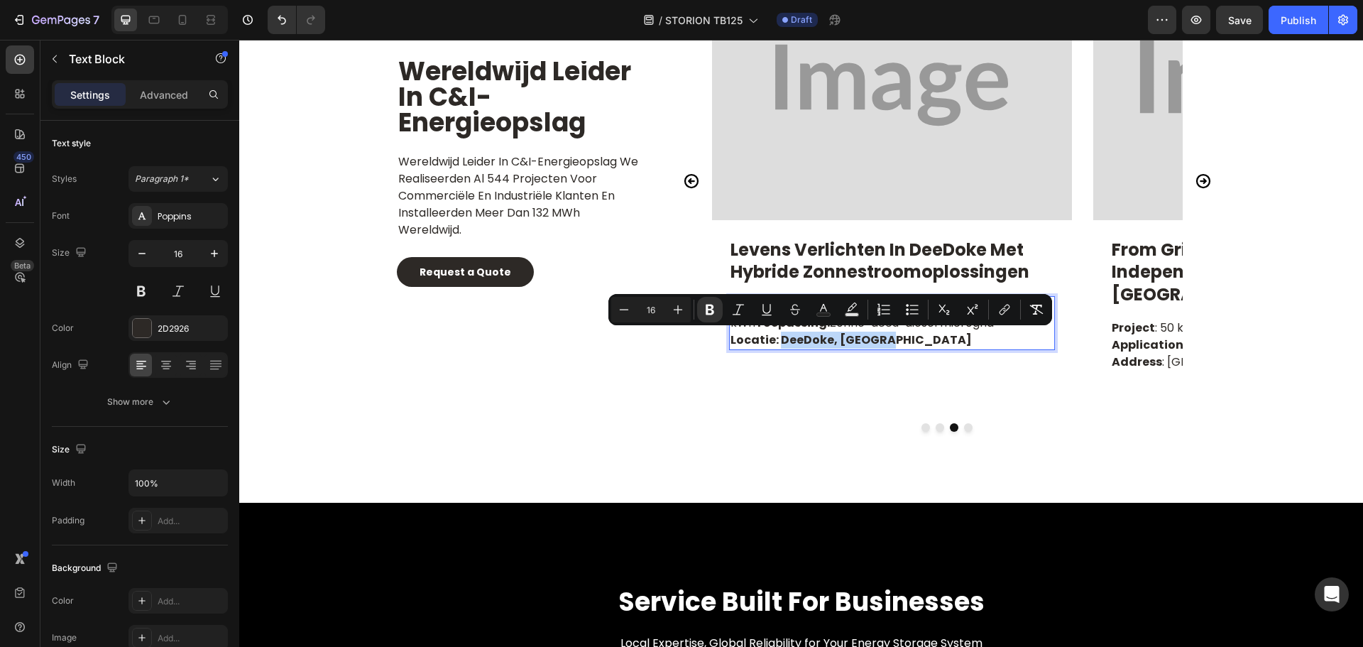
drag, startPoint x: 896, startPoint y: 343, endPoint x: 774, endPoint y: 341, distance: 122.1
click at [774, 341] on p "Locatie: DeeDoke, [GEOGRAPHIC_DATA]" at bounding box center [891, 339] width 323 height 17
click at [711, 310] on icon "Editor contextual toolbar" at bounding box center [710, 309] width 9 height 11
click at [780, 401] on div "Image Off-grid zonne-energie en opslag voor een vakantiegemeenschap in [GEOGRAP…" at bounding box center [947, 190] width 539 height 481
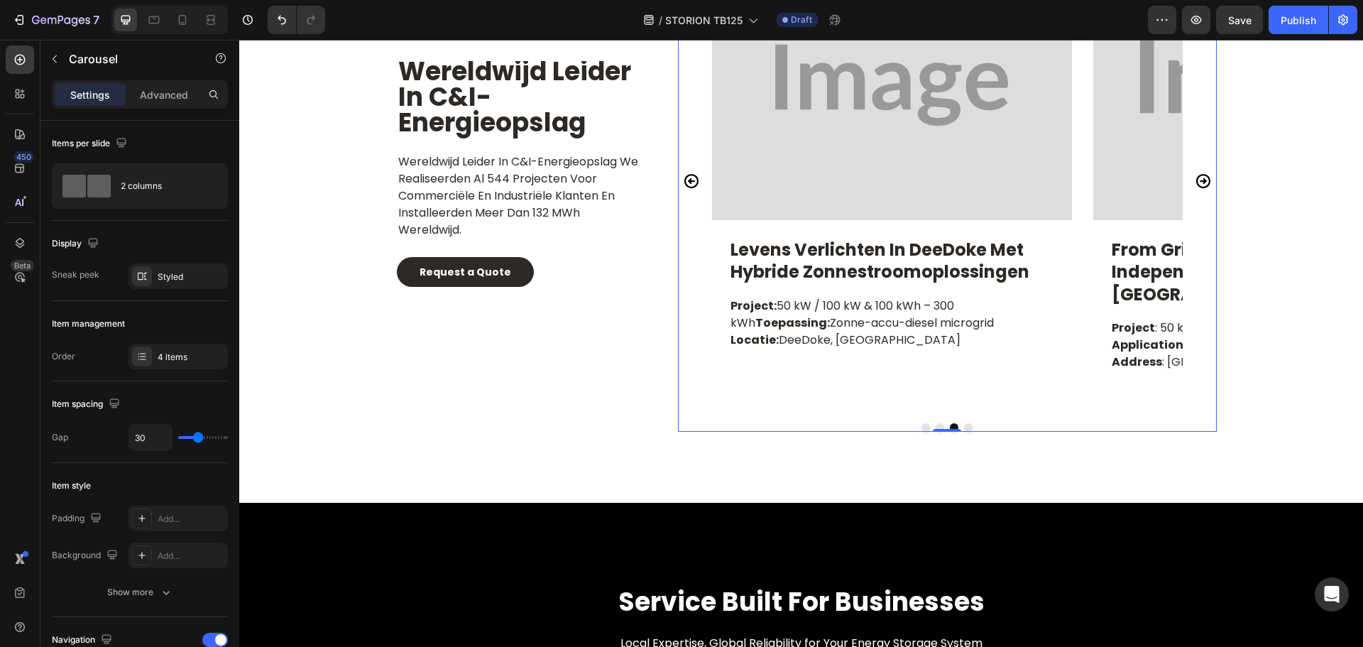
click at [1195, 172] on icon "Carousel Next Arrow" at bounding box center [1203, 180] width 17 height 17
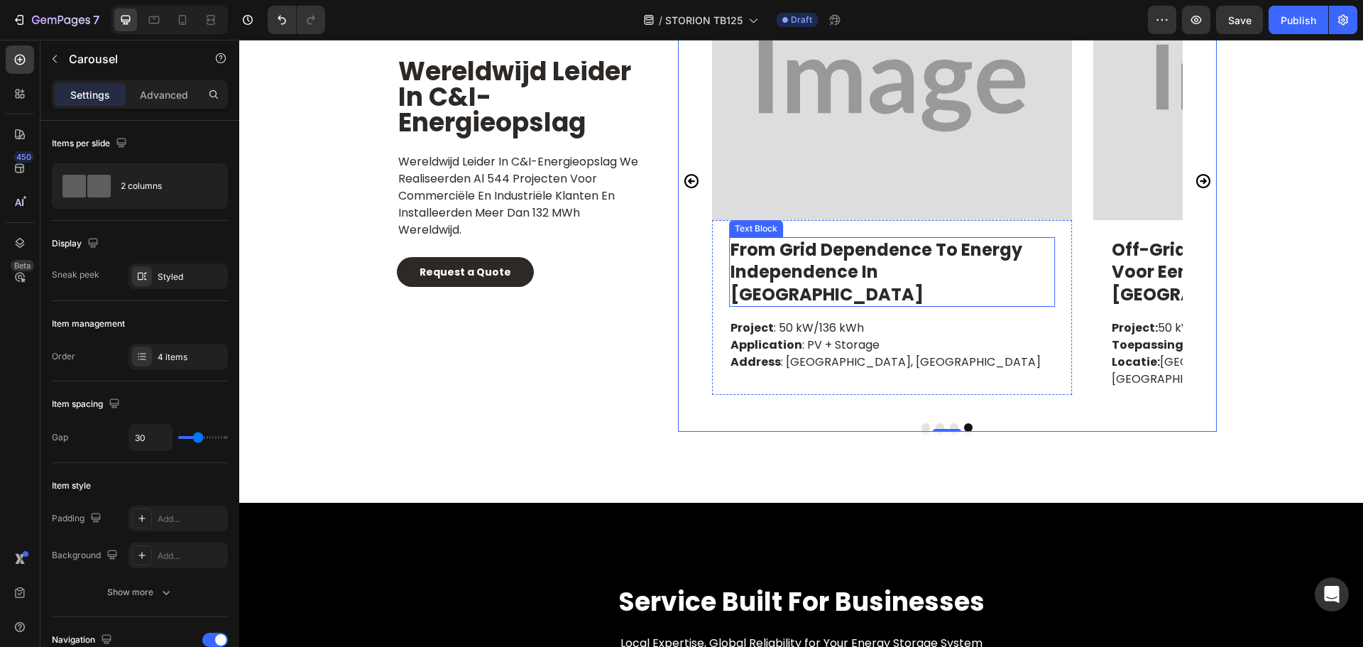
click at [841, 278] on p "from grid dependence to energy independence in [GEOGRAPHIC_DATA]" at bounding box center [891, 271] width 323 height 67
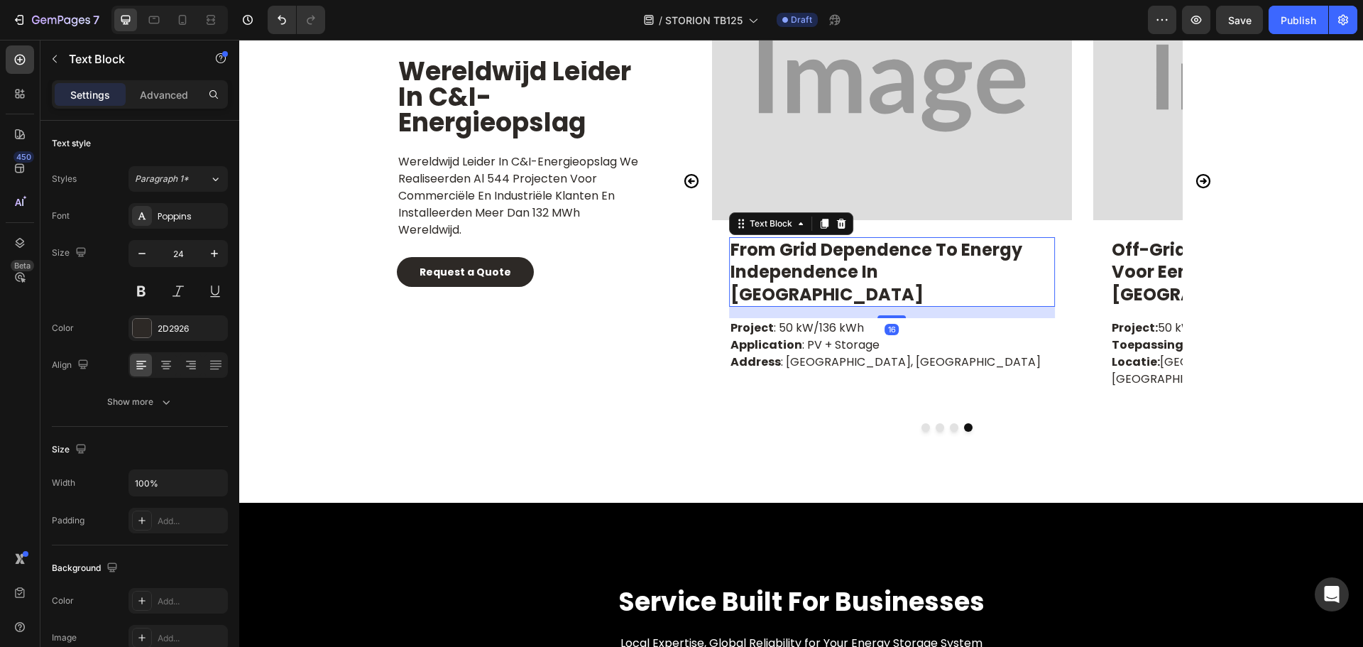
click at [841, 278] on p "from grid dependence to energy independence in [GEOGRAPHIC_DATA]" at bounding box center [891, 271] width 323 height 67
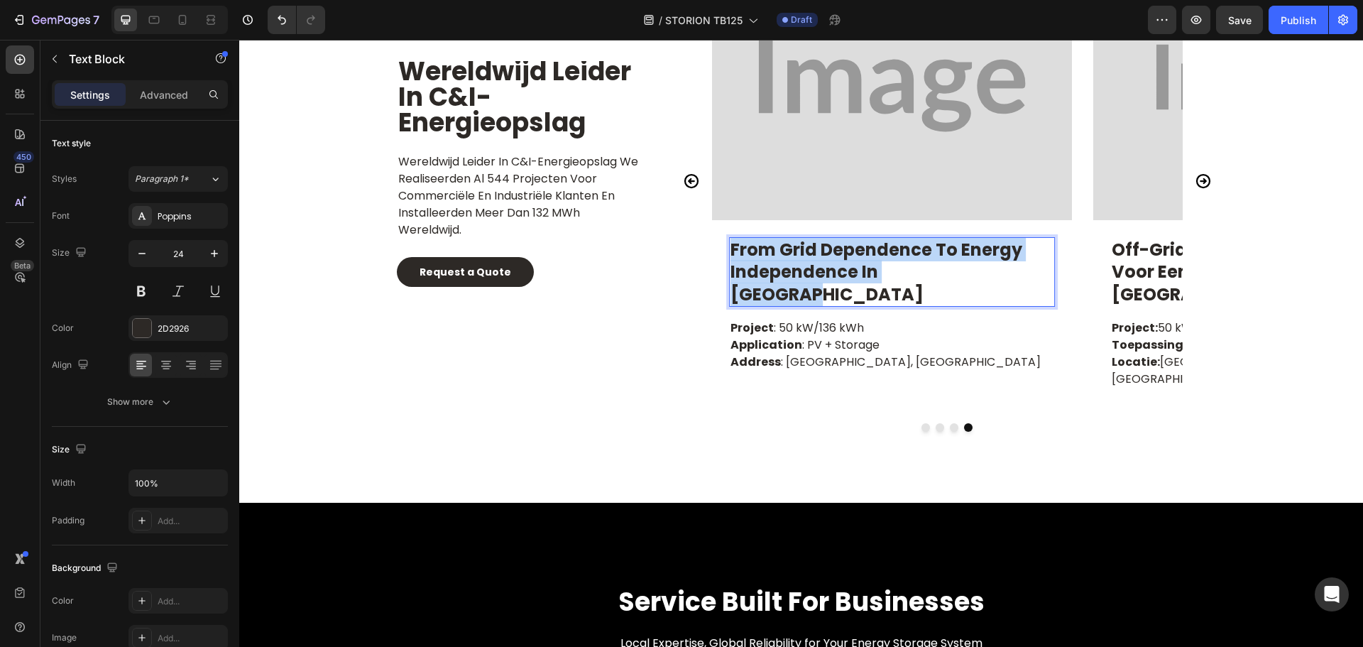
click at [841, 278] on p "from grid dependence to energy independence in [GEOGRAPHIC_DATA]" at bounding box center [891, 271] width 323 height 67
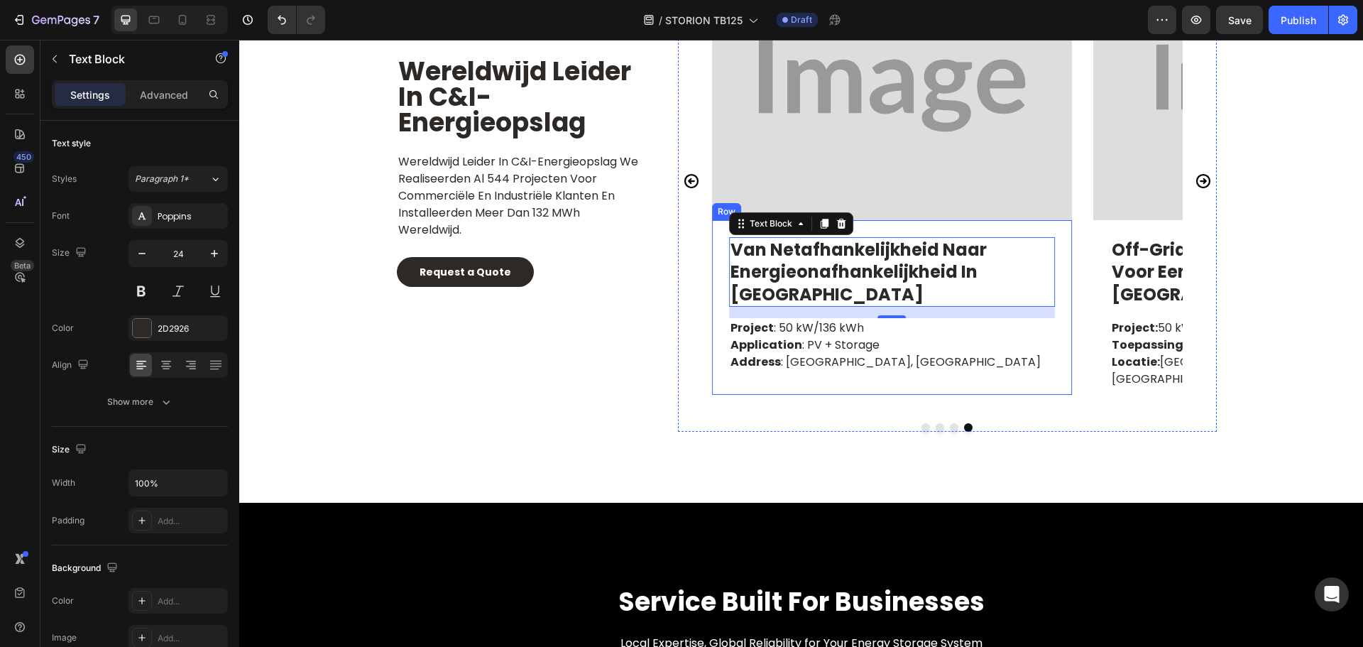
click at [830, 338] on p "Project : 50 kW/136 kWh Application : PV + Storage Address : [GEOGRAPHIC_DATA]" at bounding box center [891, 344] width 323 height 51
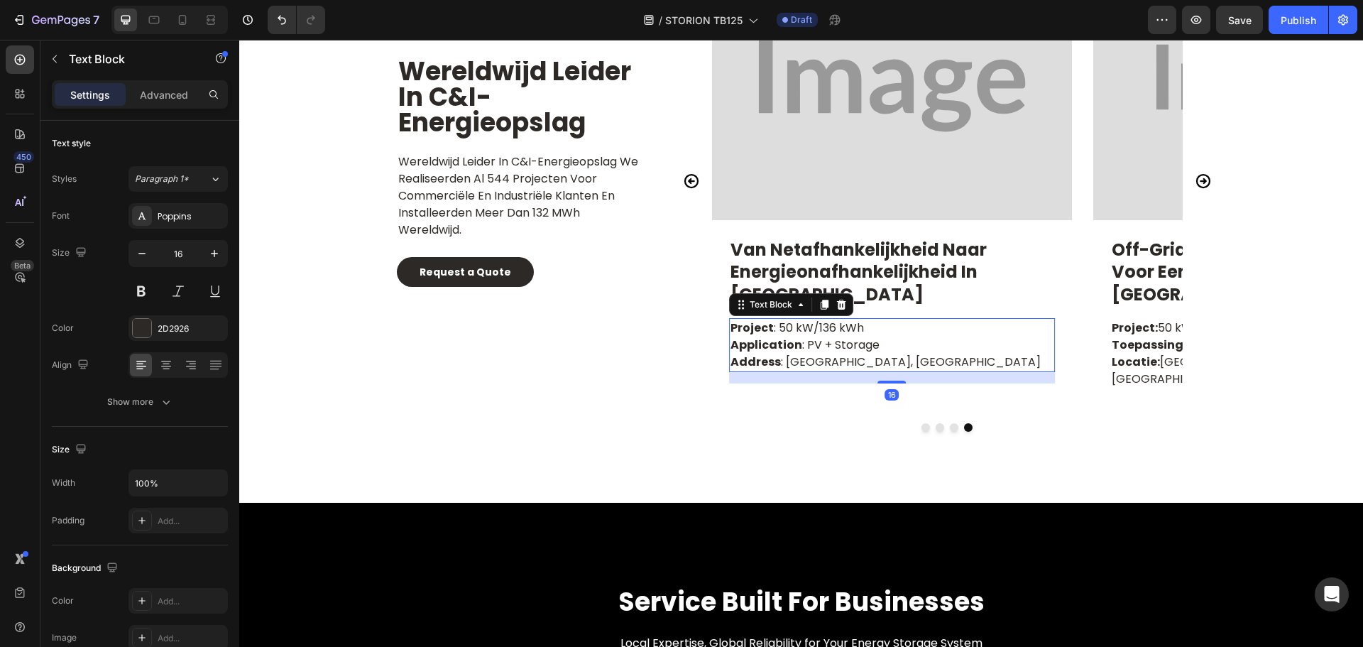
click at [830, 338] on p "Project : 50 kW/136 kWh Application : PV + Storage Address : [GEOGRAPHIC_DATA]" at bounding box center [891, 344] width 323 height 51
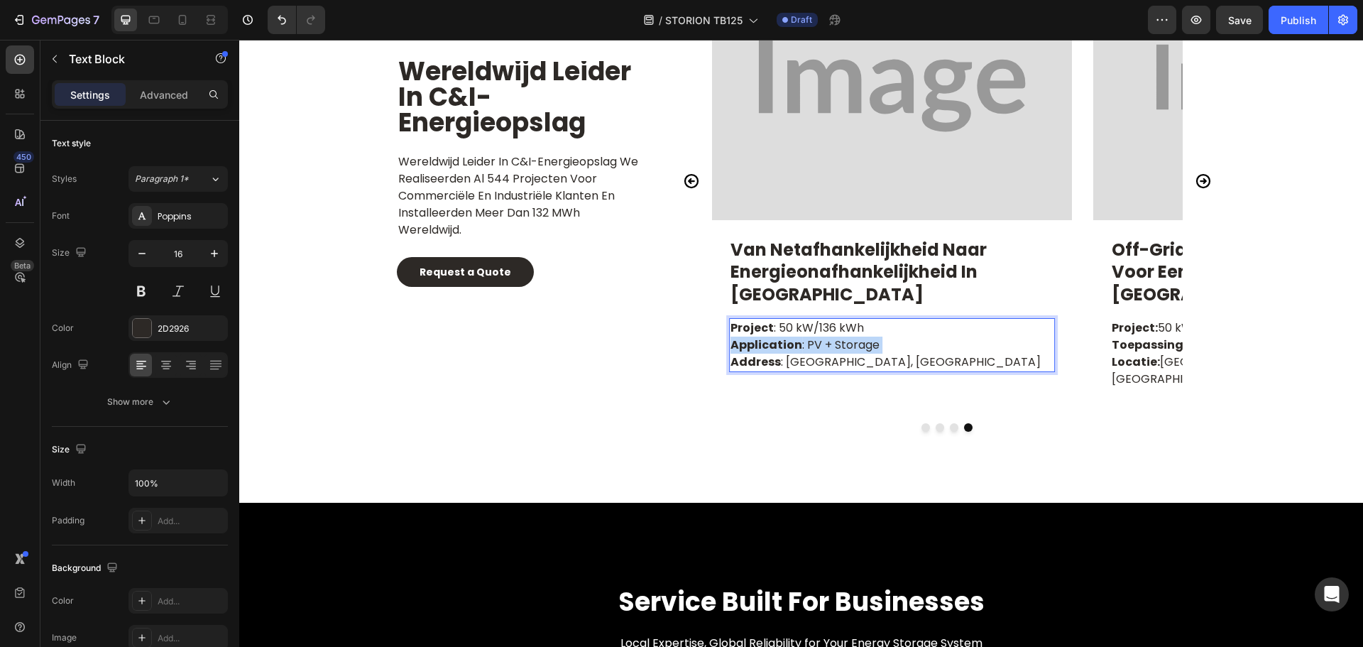
click at [830, 338] on p "Project : 50 kW/136 kWh Application : PV + Storage Address : [GEOGRAPHIC_DATA]" at bounding box center [891, 344] width 323 height 51
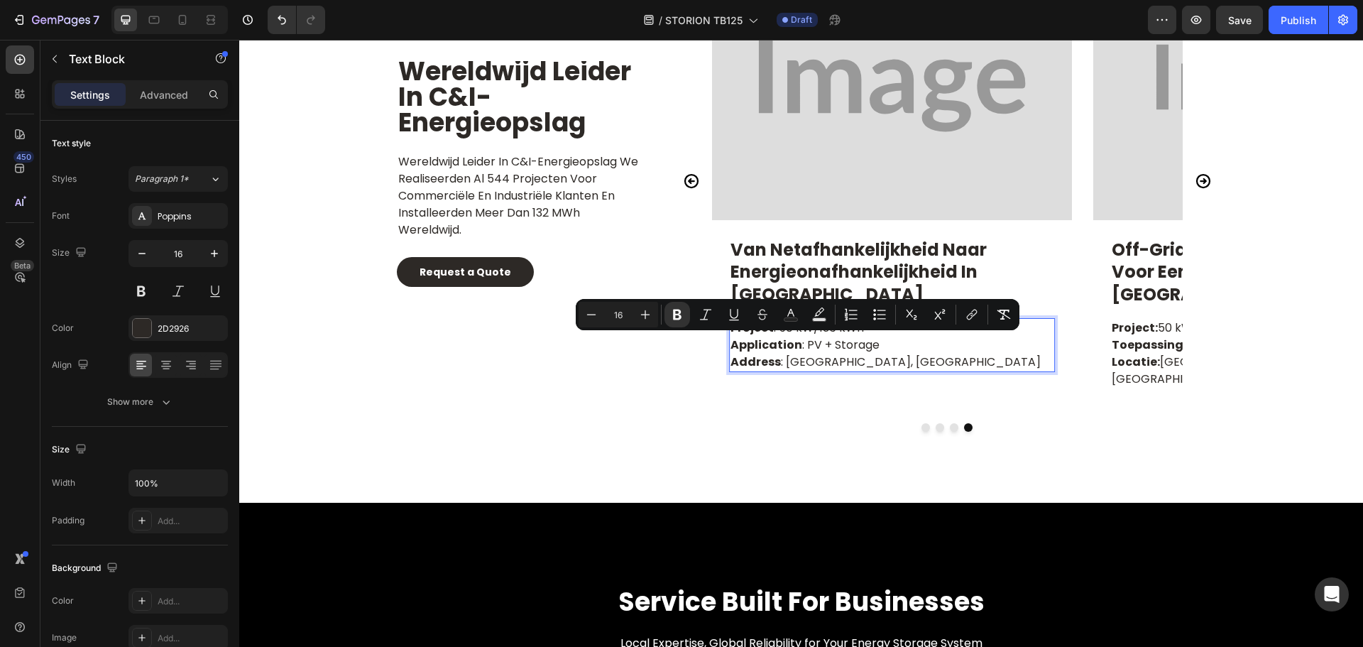
click at [931, 359] on p "Project : 50 kW/136 kWh Application : PV + Storage Address : [GEOGRAPHIC_DATA]" at bounding box center [891, 344] width 323 height 51
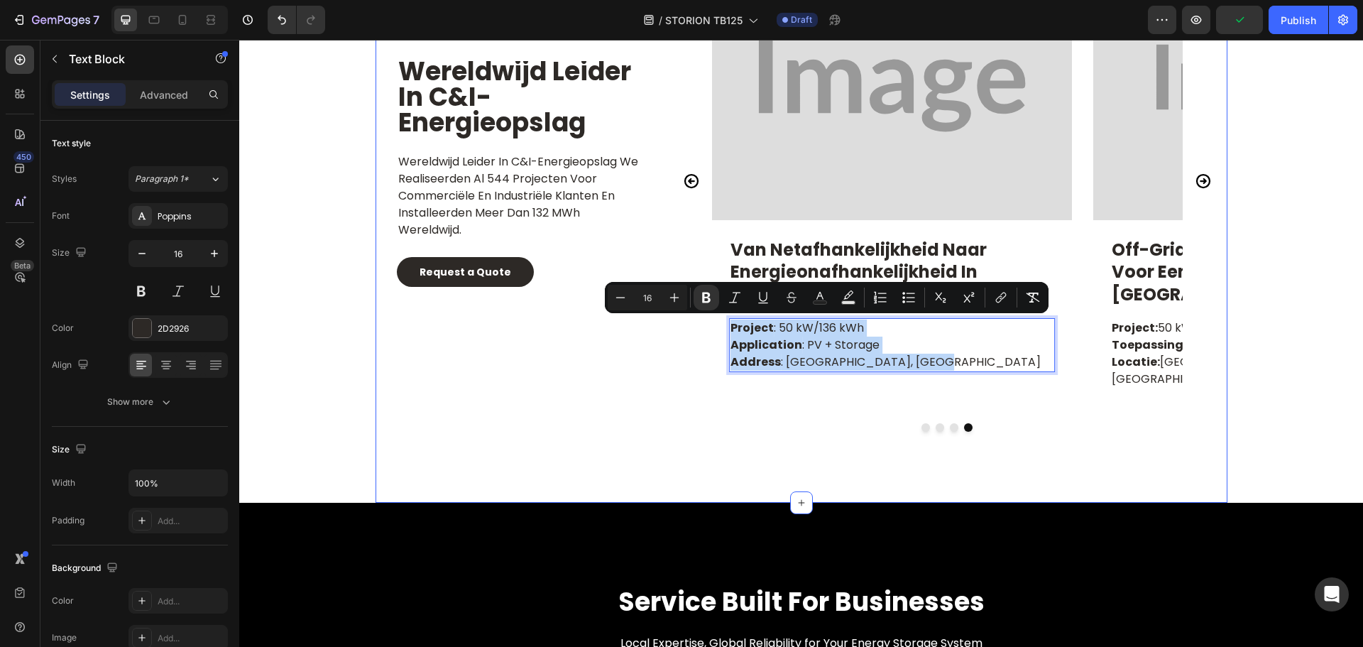
drag, startPoint x: 931, startPoint y: 363, endPoint x: 652, endPoint y: 317, distance: 282.0
click at [652, 317] on div "Wereldwijd leider in C&I-energieopslag Heading Wereldwijd leider in C&I-energie…" at bounding box center [801, 226] width 852 height 552
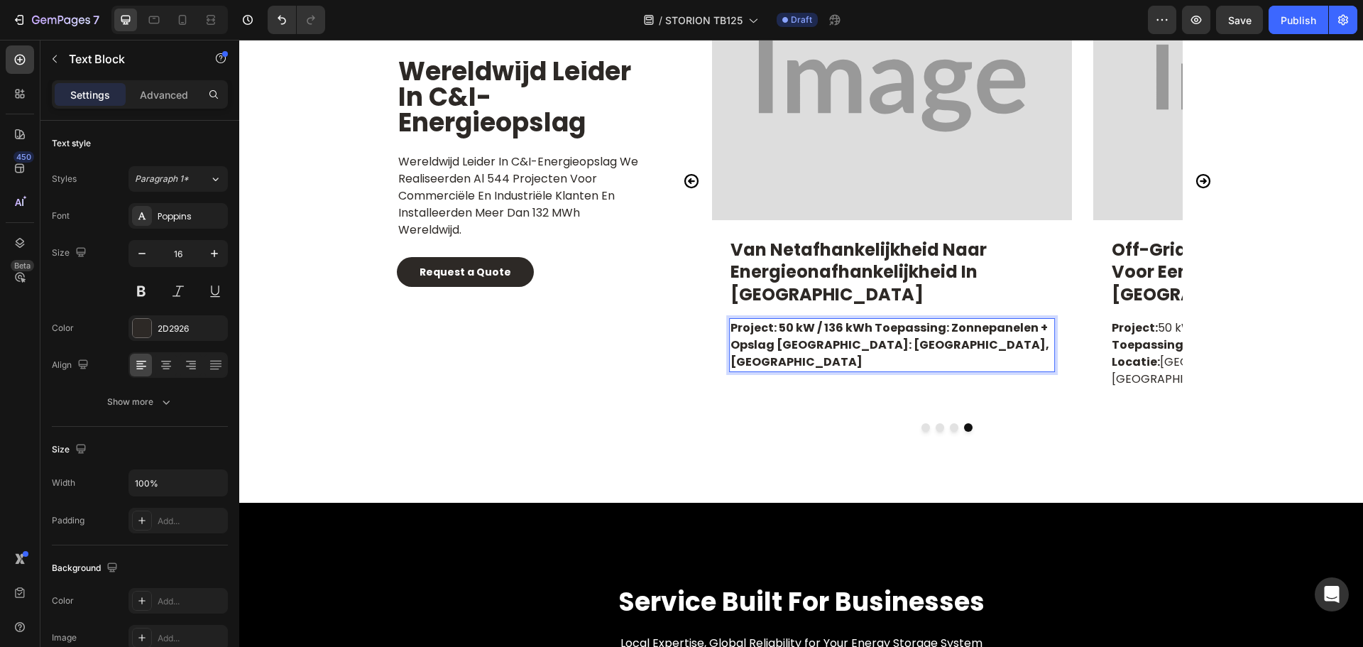
click at [869, 328] on strong "Project: 50 kW / 136 kWh Toepassing: Zonnepanelen + Opslag [GEOGRAPHIC_DATA]: […" at bounding box center [889, 344] width 319 height 50
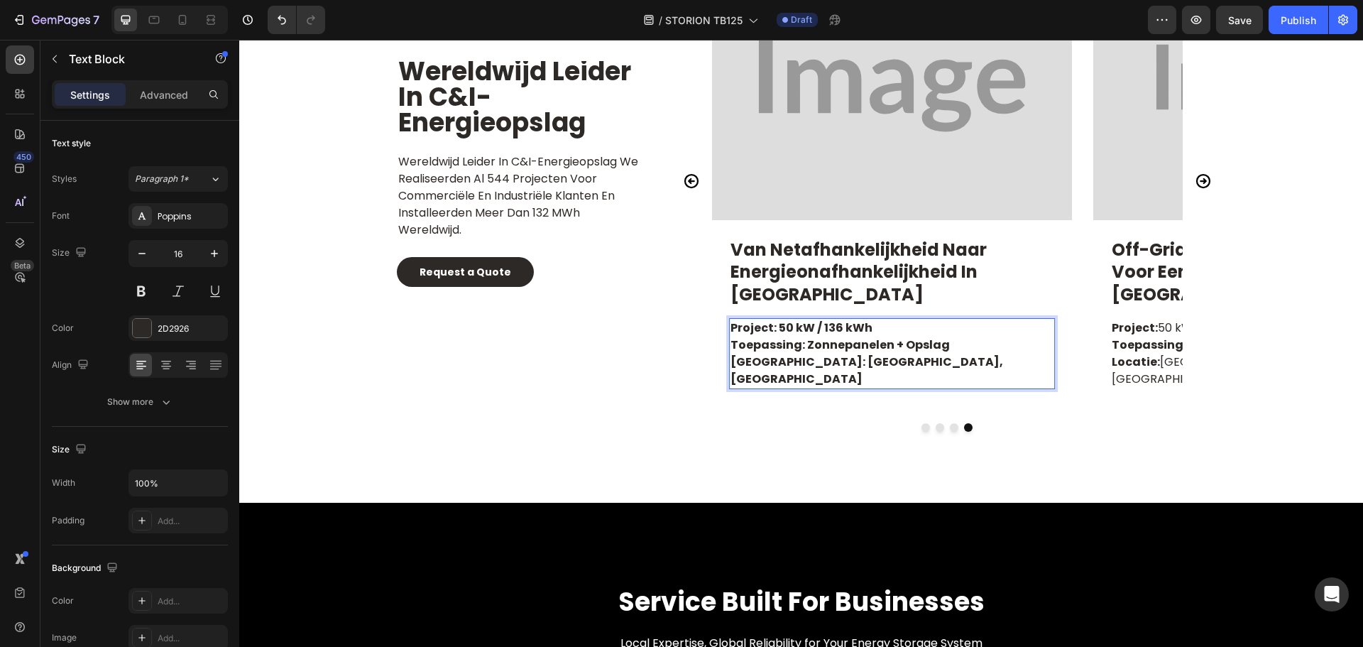
click at [938, 345] on strong "Toepassing: Zonnepanelen + Opslag [GEOGRAPHIC_DATA]: [GEOGRAPHIC_DATA], [GEOGRA…" at bounding box center [866, 361] width 273 height 50
click at [901, 343] on strong "Toepassing: Zonnepanelen + Opslag" at bounding box center [839, 344] width 219 height 16
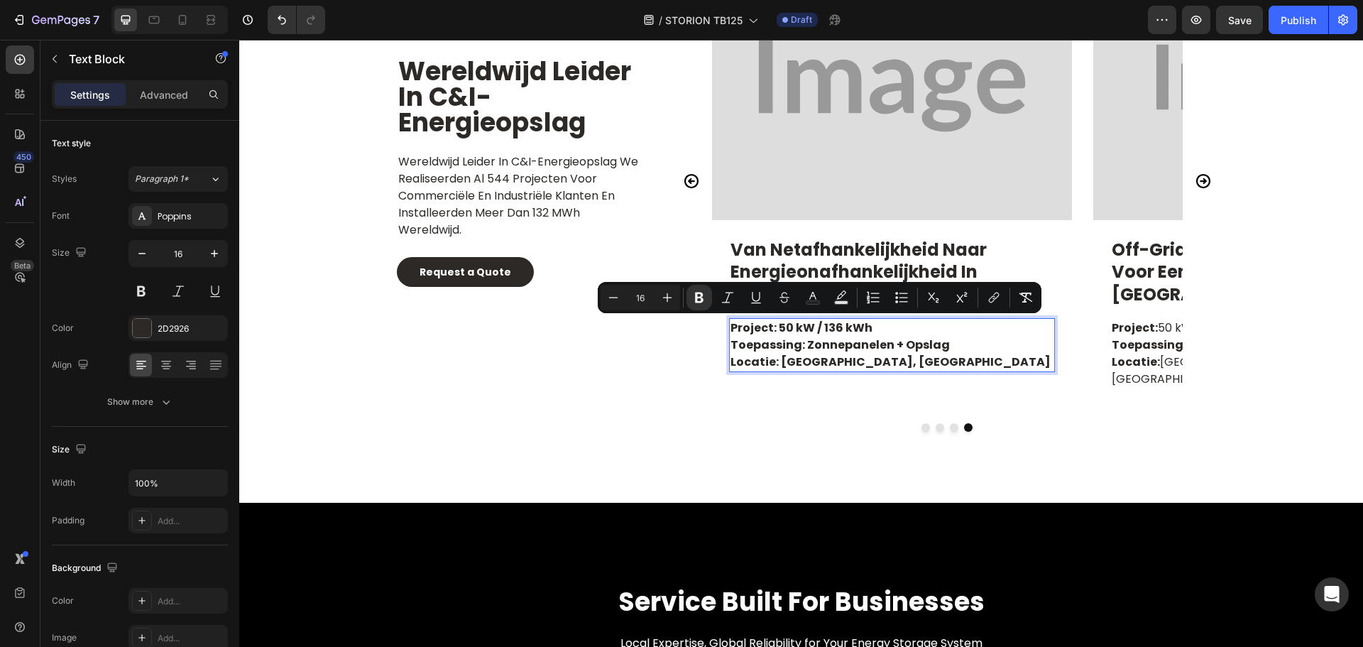
drag, startPoint x: 878, startPoint y: 328, endPoint x: 773, endPoint y: 326, distance: 105.1
click at [773, 326] on p "Project: 50 kW / 136 kWh" at bounding box center [891, 327] width 323 height 17
click at [692, 297] on icon "Editor contextual toolbar" at bounding box center [699, 297] width 14 height 14
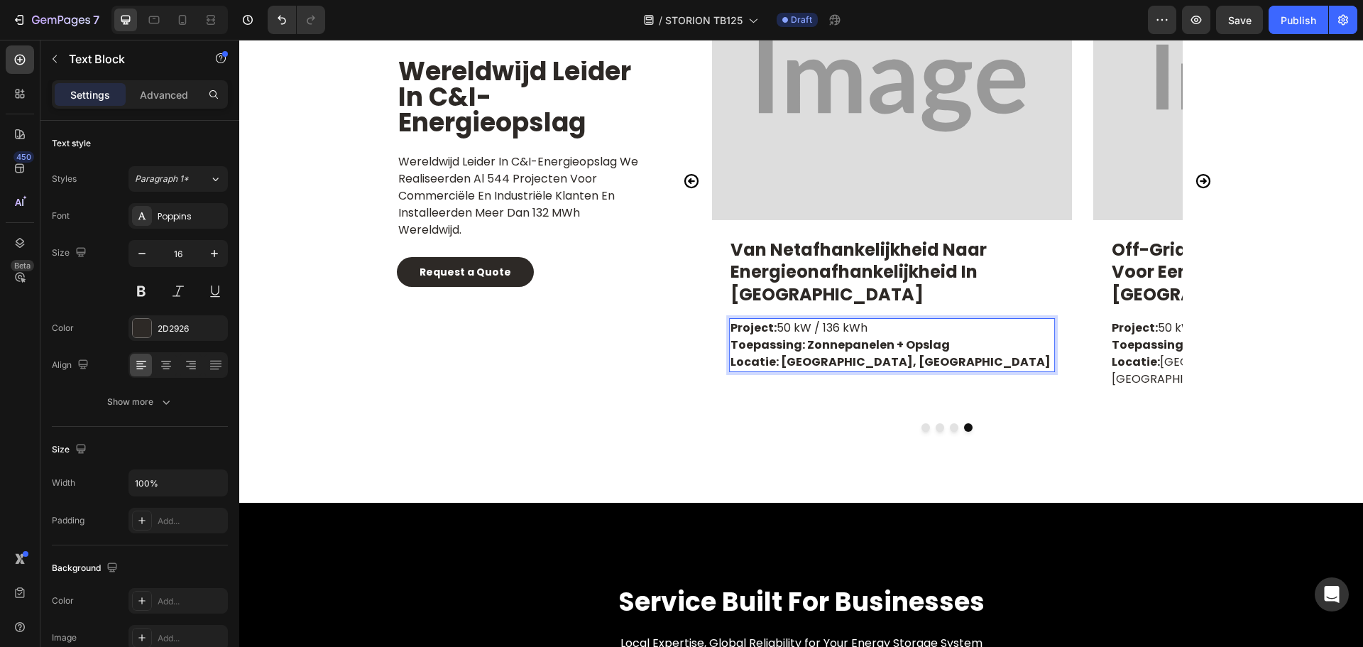
click at [928, 341] on strong "Toepassing: Zonnepanelen + Opslag" at bounding box center [839, 344] width 219 height 16
drag, startPoint x: 940, startPoint y: 347, endPoint x: 797, endPoint y: 347, distance: 143.4
click at [797, 347] on p "Toepassing: Zonnepanelen + Opslag" at bounding box center [891, 344] width 323 height 17
click at [817, 348] on strong "Toepassing: Zonnepanelen + Opslag" at bounding box center [839, 344] width 219 height 16
click at [802, 346] on strong "Toepassing: Zonnepanelen + Opslag" at bounding box center [839, 344] width 219 height 16
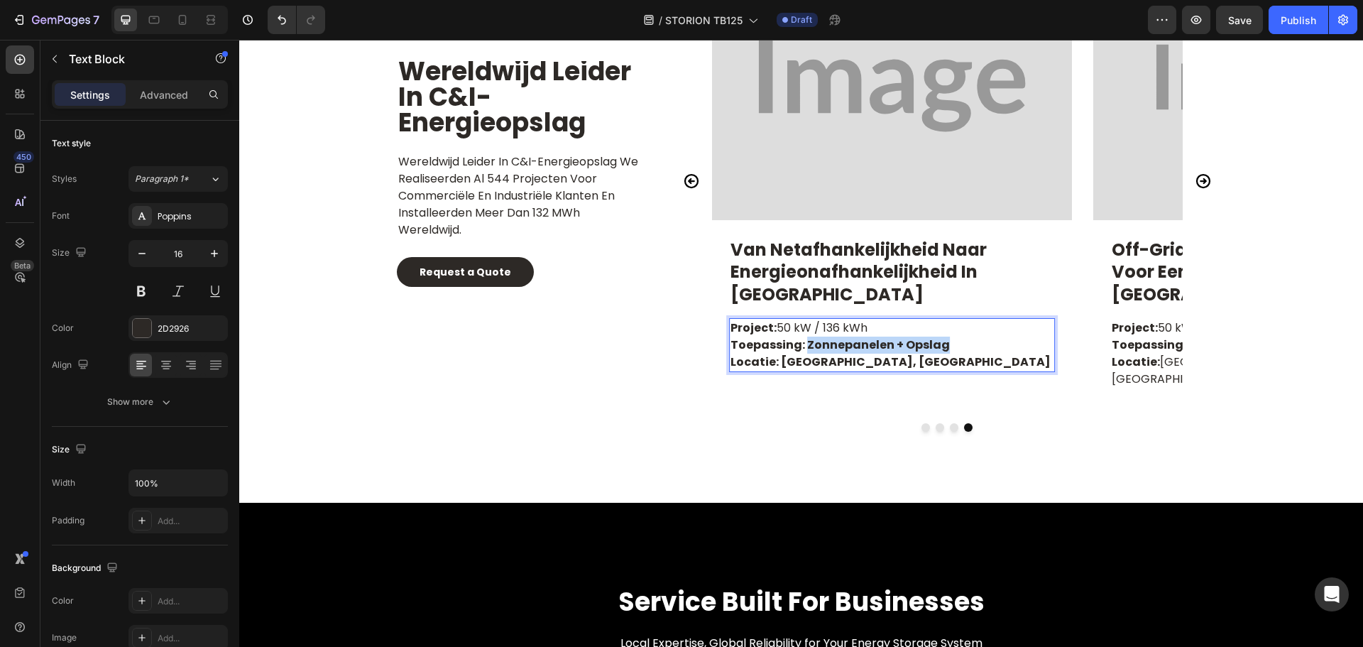
drag, startPoint x: 799, startPoint y: 346, endPoint x: 935, endPoint y: 348, distance: 136.3
click at [935, 348] on strong "Toepassing: Zonnepanelen + Opslag" at bounding box center [839, 344] width 219 height 16
click at [902, 401] on div "Image Off-grid zonne-energie en opslag voor een vakantiegemeenschap in [GEOGRAP…" at bounding box center [947, 190] width 539 height 481
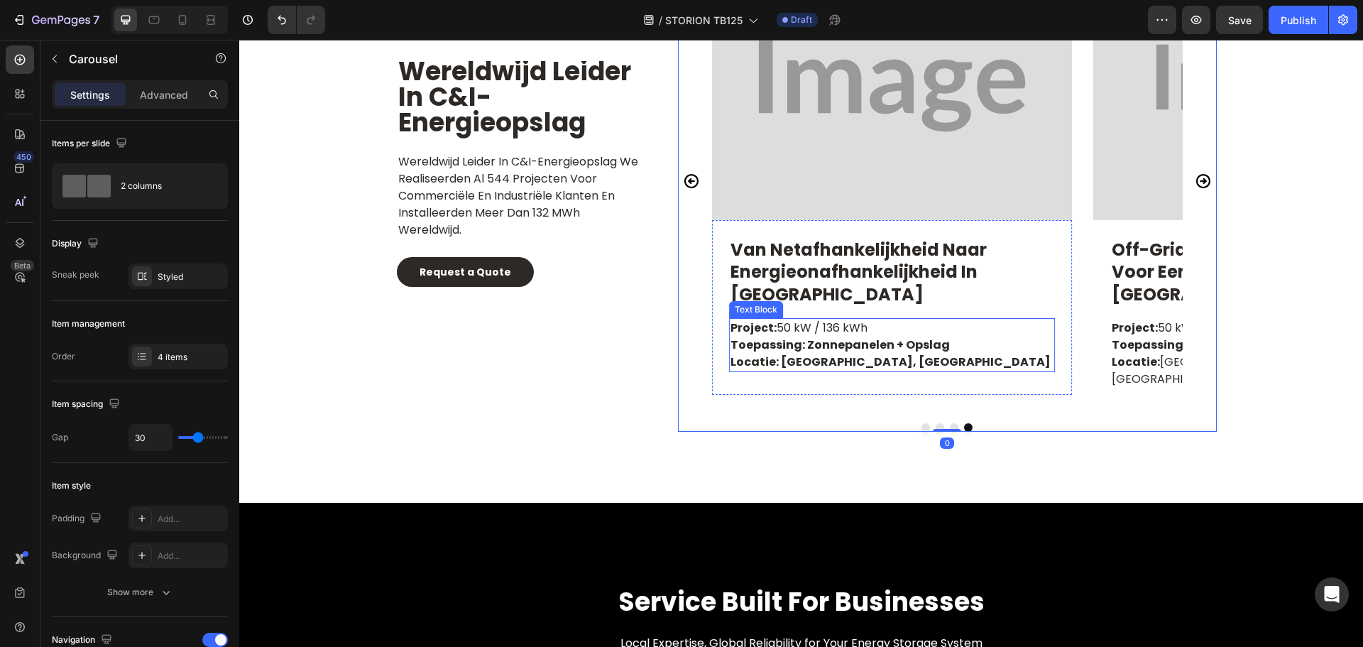
click at [923, 345] on strong "Toepassing: Zonnepanelen + Opslag" at bounding box center [839, 344] width 219 height 16
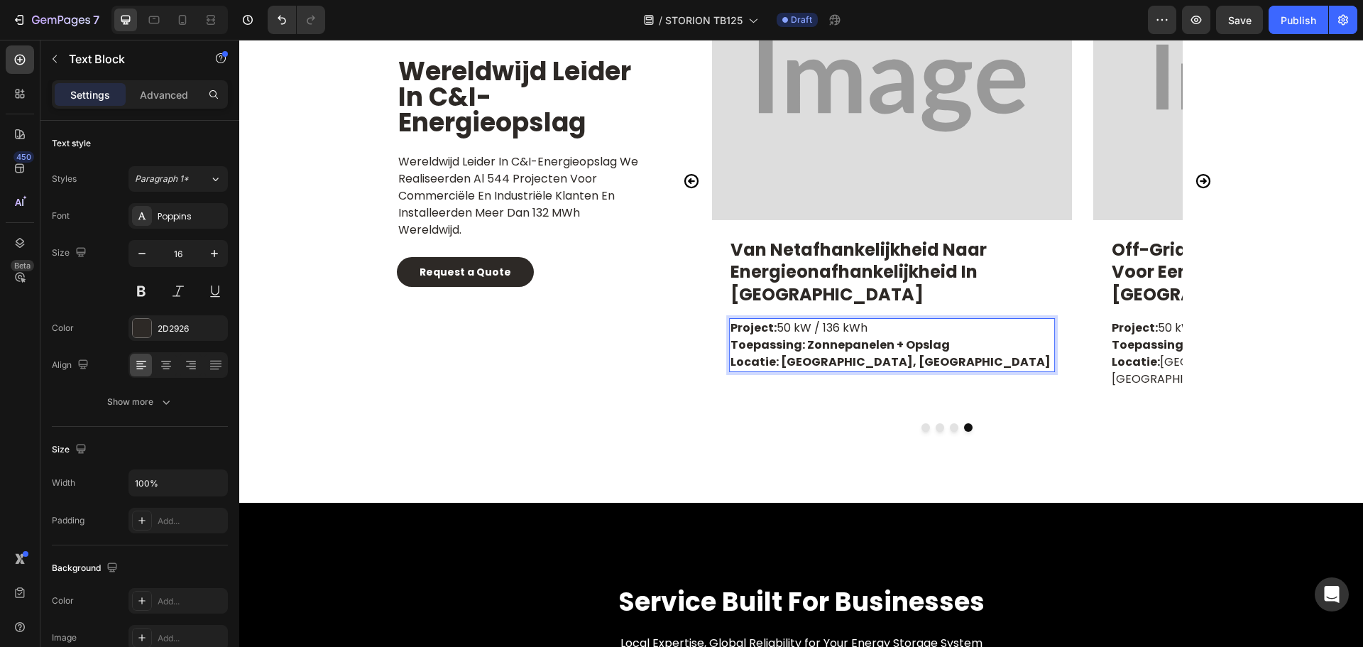
click at [947, 346] on p "Toepassing: Zonnepanelen + Opslag" at bounding box center [891, 344] width 323 height 17
click at [933, 347] on strong "Toepassing: Zonnepanelen + Opslag" at bounding box center [839, 344] width 219 height 16
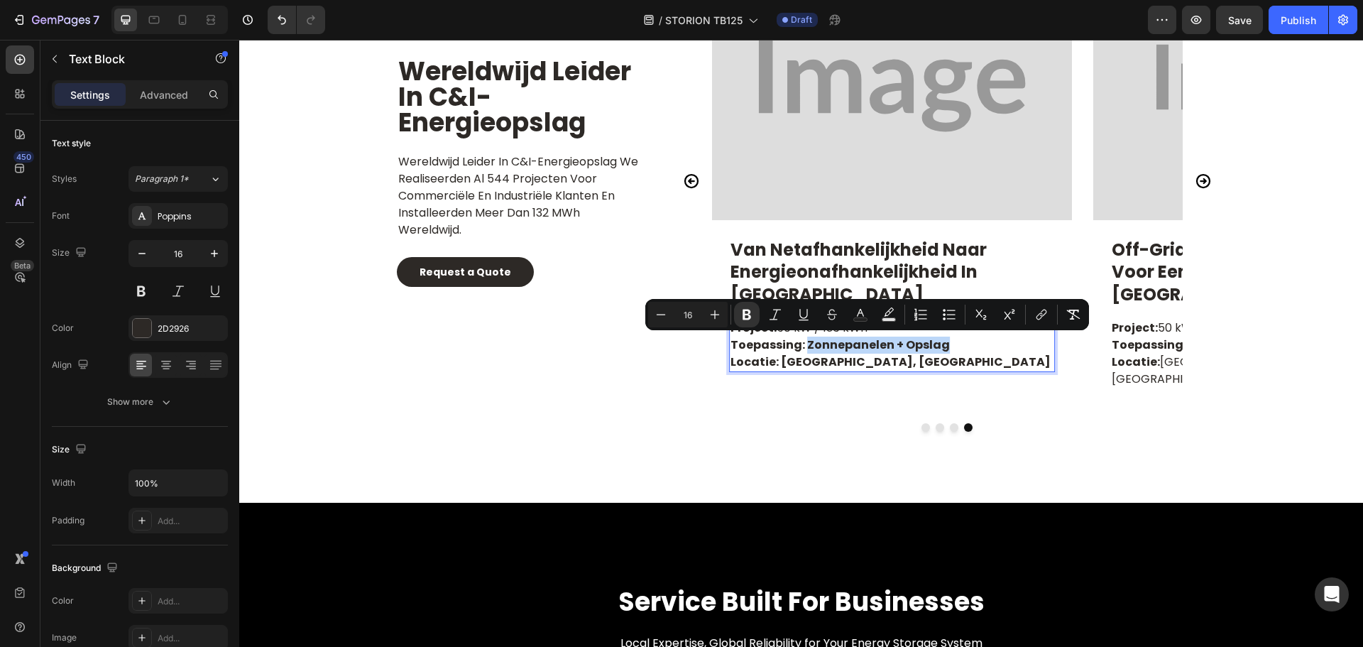
drag, startPoint x: 933, startPoint y: 347, endPoint x: 800, endPoint y: 345, distance: 133.5
click at [800, 345] on strong "Toepassing: Zonnepanelen + Opslag" at bounding box center [839, 344] width 219 height 16
click at [749, 311] on icon "Editor contextual toolbar" at bounding box center [746, 314] width 9 height 11
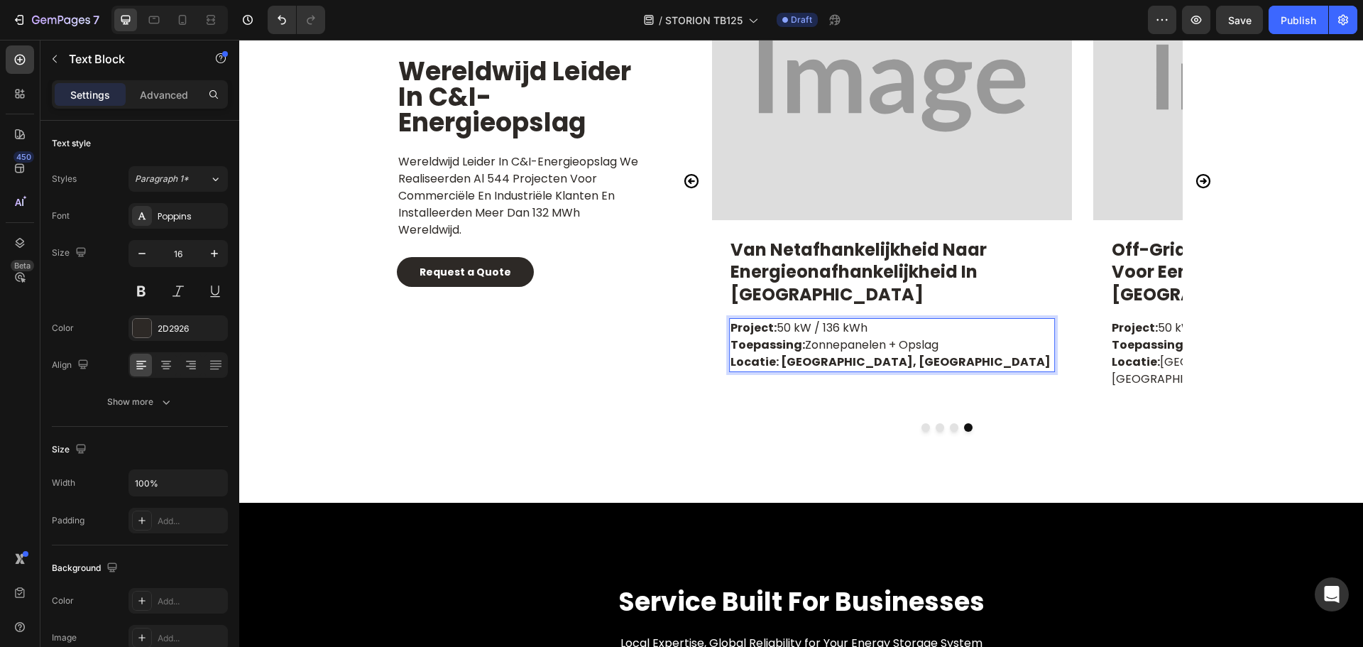
click at [877, 356] on strong "Locatie: [GEOGRAPHIC_DATA], [GEOGRAPHIC_DATA]" at bounding box center [890, 361] width 320 height 16
click at [776, 363] on strong "Locatie: [GEOGRAPHIC_DATA], [GEOGRAPHIC_DATA]" at bounding box center [890, 361] width 320 height 16
drag, startPoint x: 774, startPoint y: 363, endPoint x: 957, endPoint y: 363, distance: 183.8
click at [957, 363] on p "Locatie: [GEOGRAPHIC_DATA], [GEOGRAPHIC_DATA]" at bounding box center [891, 361] width 323 height 17
click at [763, 390] on div "Van netafhankelijkheid naar energieonafhankelijkheid in [GEOGRAPHIC_DATA] Text …" at bounding box center [892, 307] width 360 height 175
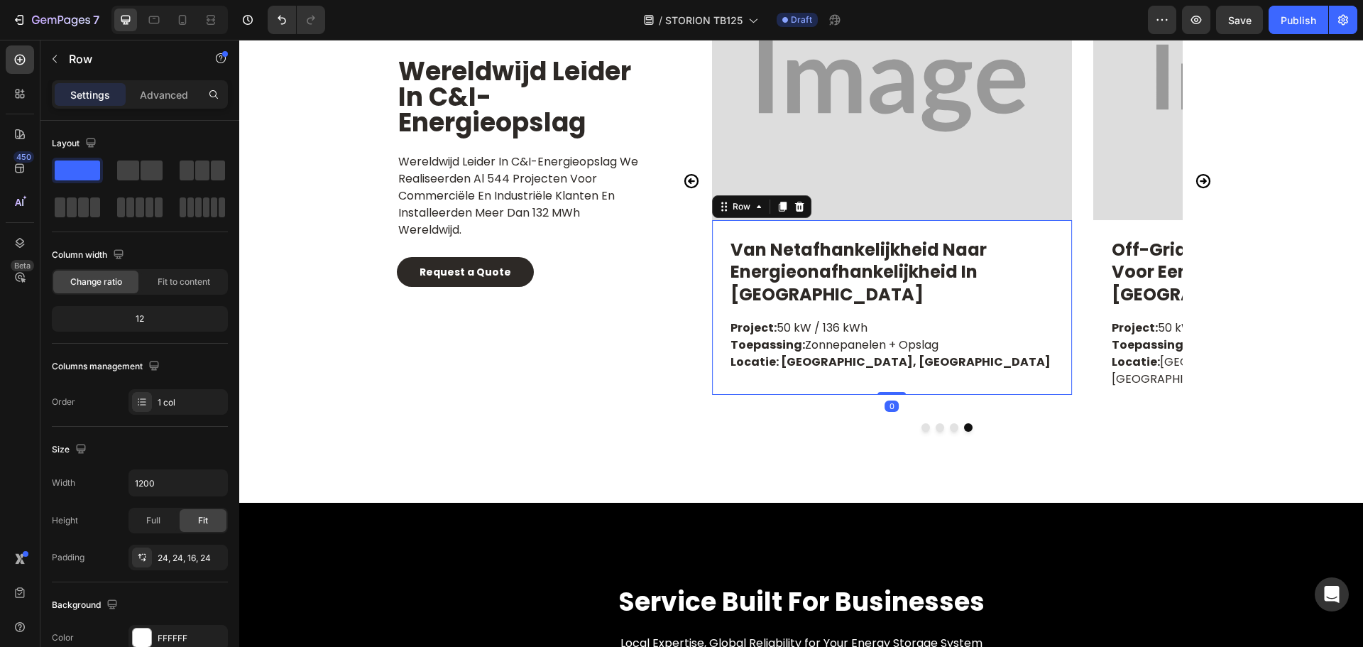
click at [772, 361] on strong "Locatie: [GEOGRAPHIC_DATA], [GEOGRAPHIC_DATA]" at bounding box center [890, 361] width 320 height 16
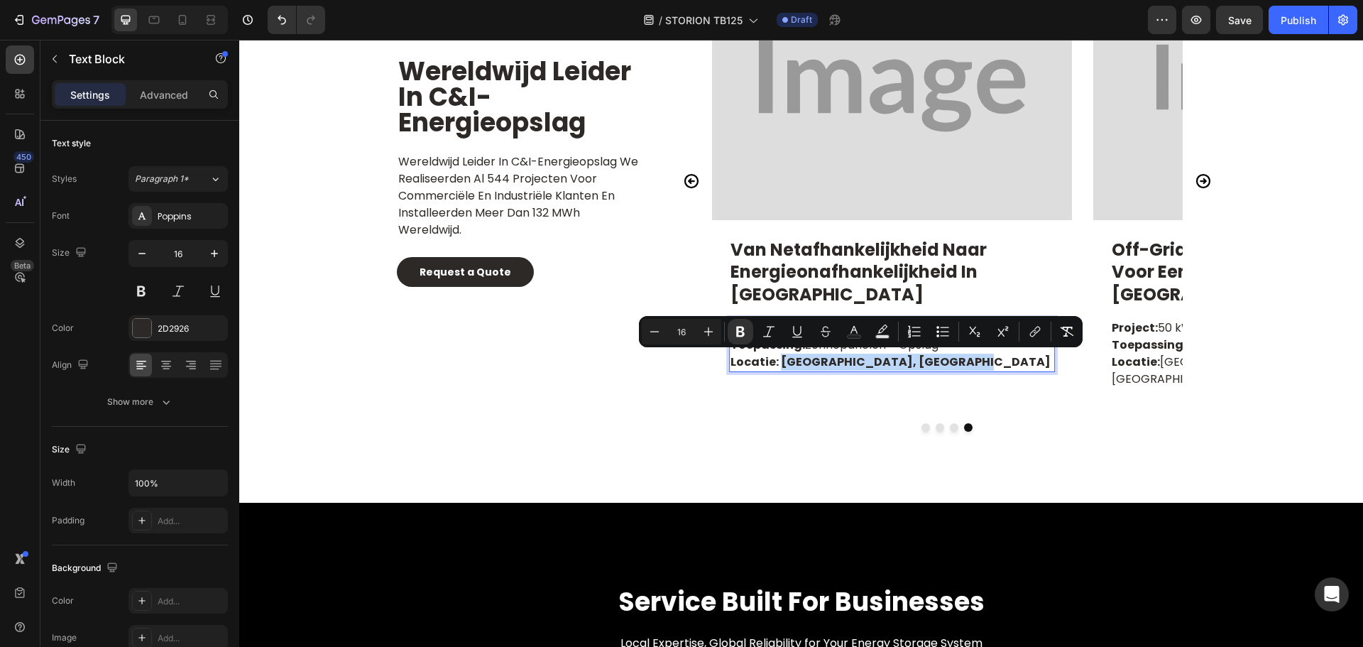
drag, startPoint x: 774, startPoint y: 363, endPoint x: 949, endPoint y: 361, distance: 175.3
click at [949, 361] on strong "Locatie: [GEOGRAPHIC_DATA], [GEOGRAPHIC_DATA]" at bounding box center [890, 361] width 320 height 16
click at [739, 338] on icon "Editor contextual toolbar" at bounding box center [740, 331] width 14 height 14
click at [773, 439] on div "Wereldwijd leider in C&I-energieopslag Heading Wereldwijd leider in C&I-energie…" at bounding box center [801, 226] width 852 height 552
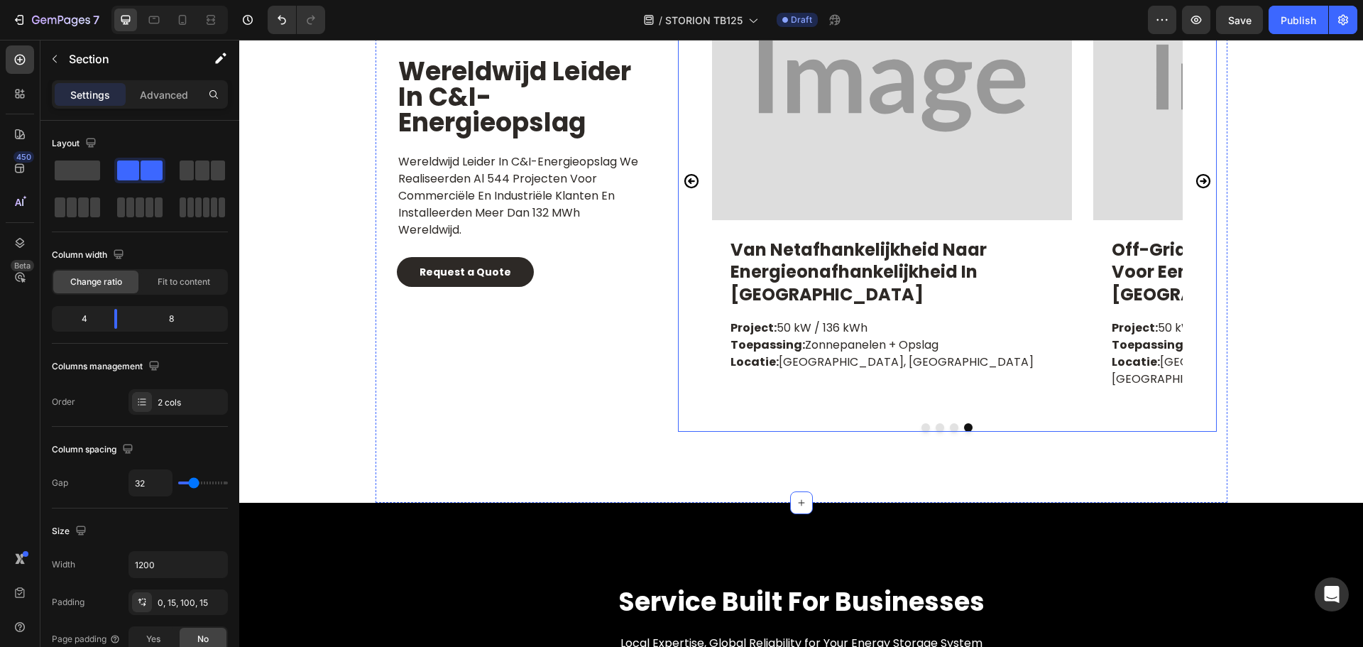
click at [1195, 172] on icon "Carousel Next Arrow" at bounding box center [1203, 180] width 17 height 17
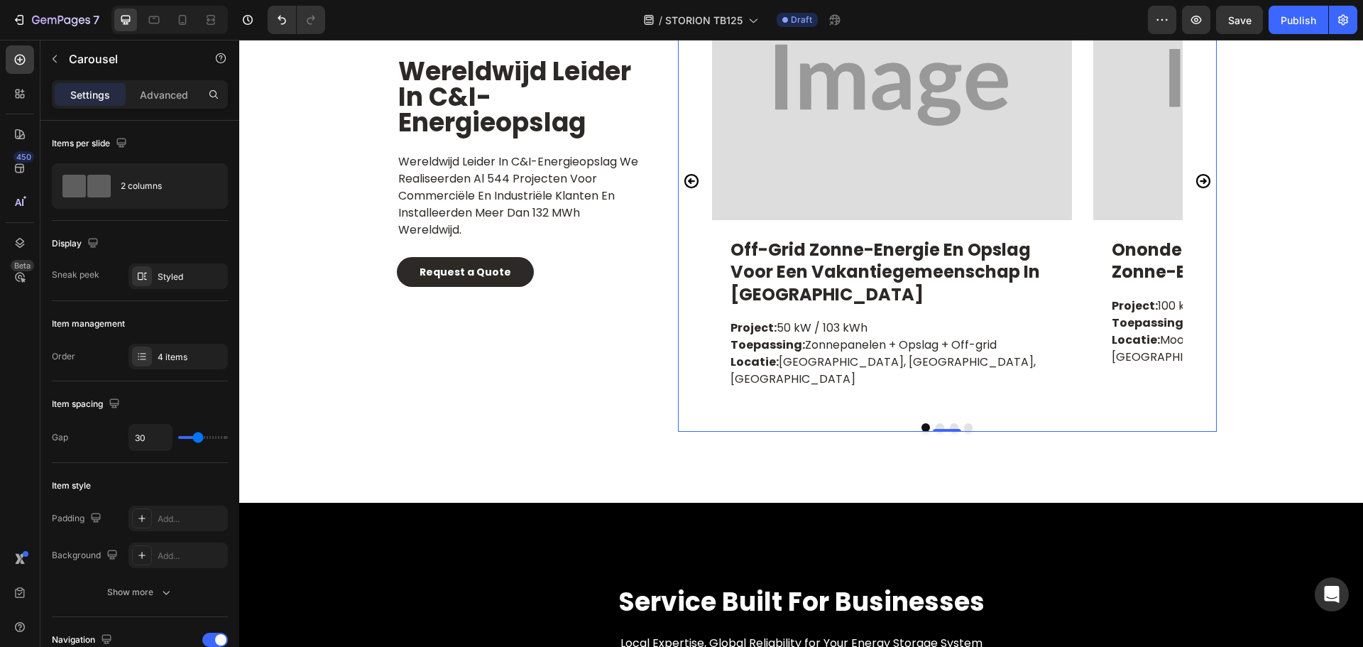
click at [1199, 174] on icon "Carousel Next Arrow" at bounding box center [1202, 181] width 14 height 14
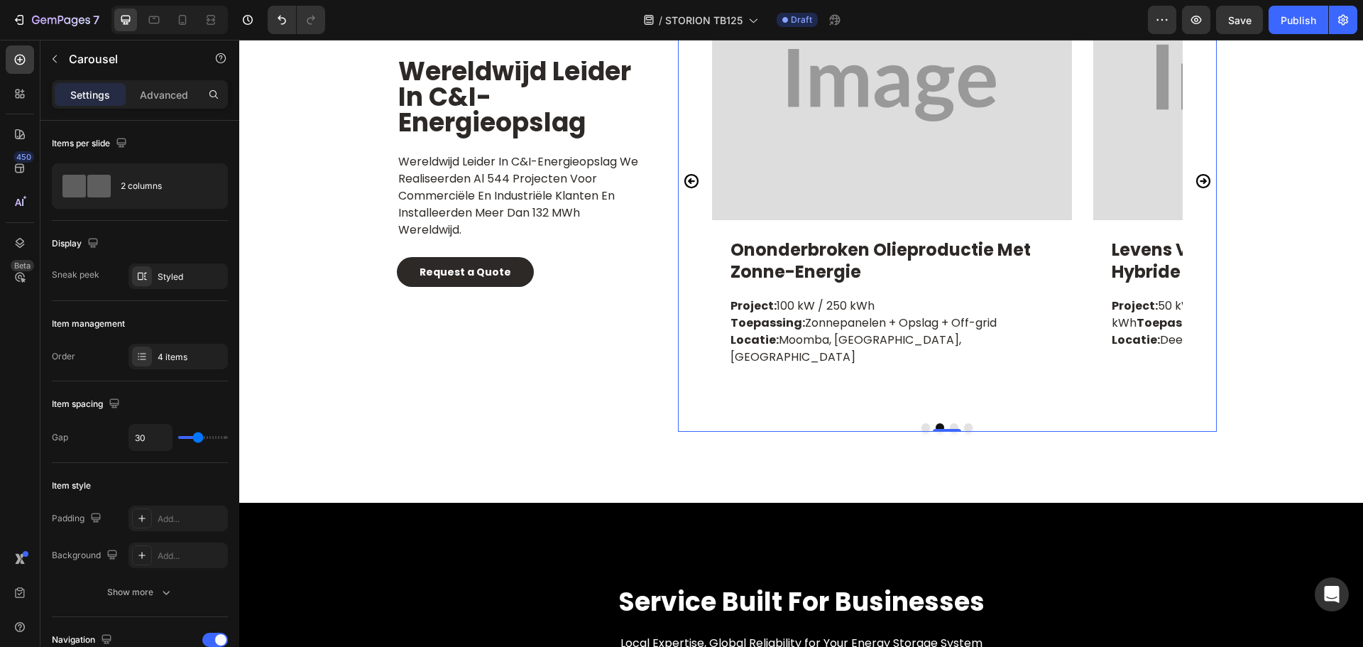
click at [1199, 174] on icon "Carousel Next Arrow" at bounding box center [1202, 181] width 14 height 14
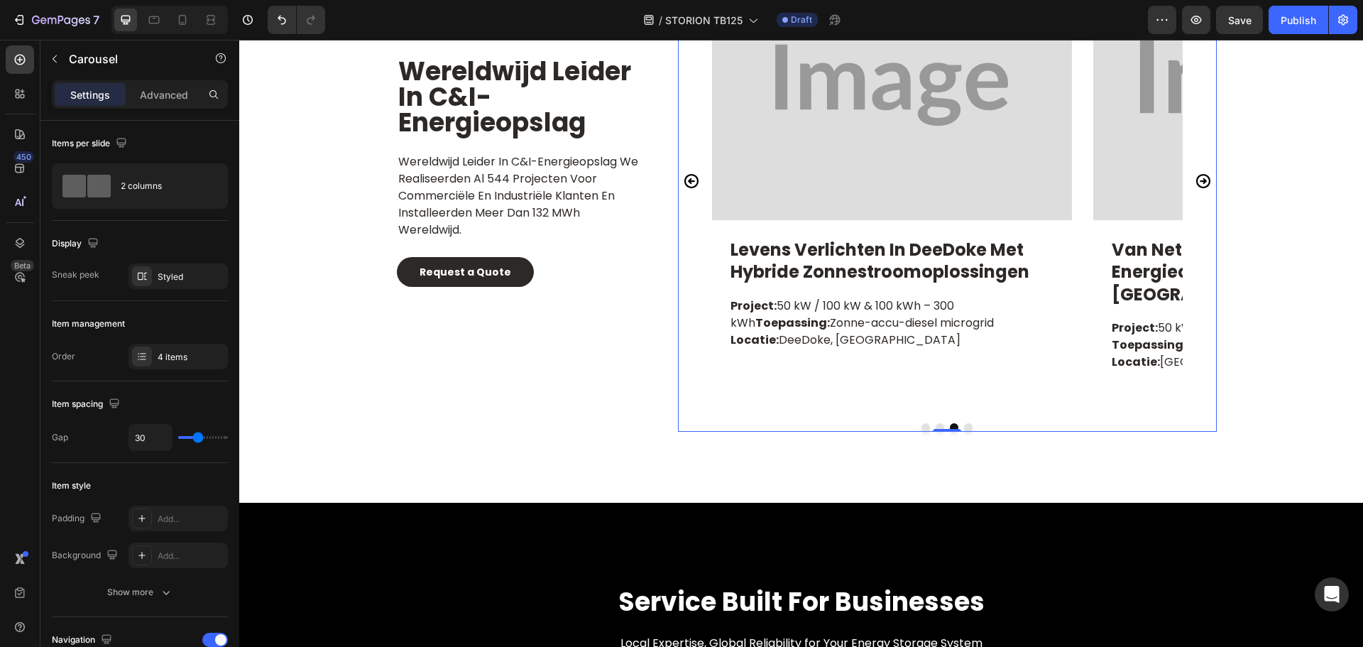
click at [1199, 174] on icon "Carousel Next Arrow" at bounding box center [1202, 181] width 14 height 14
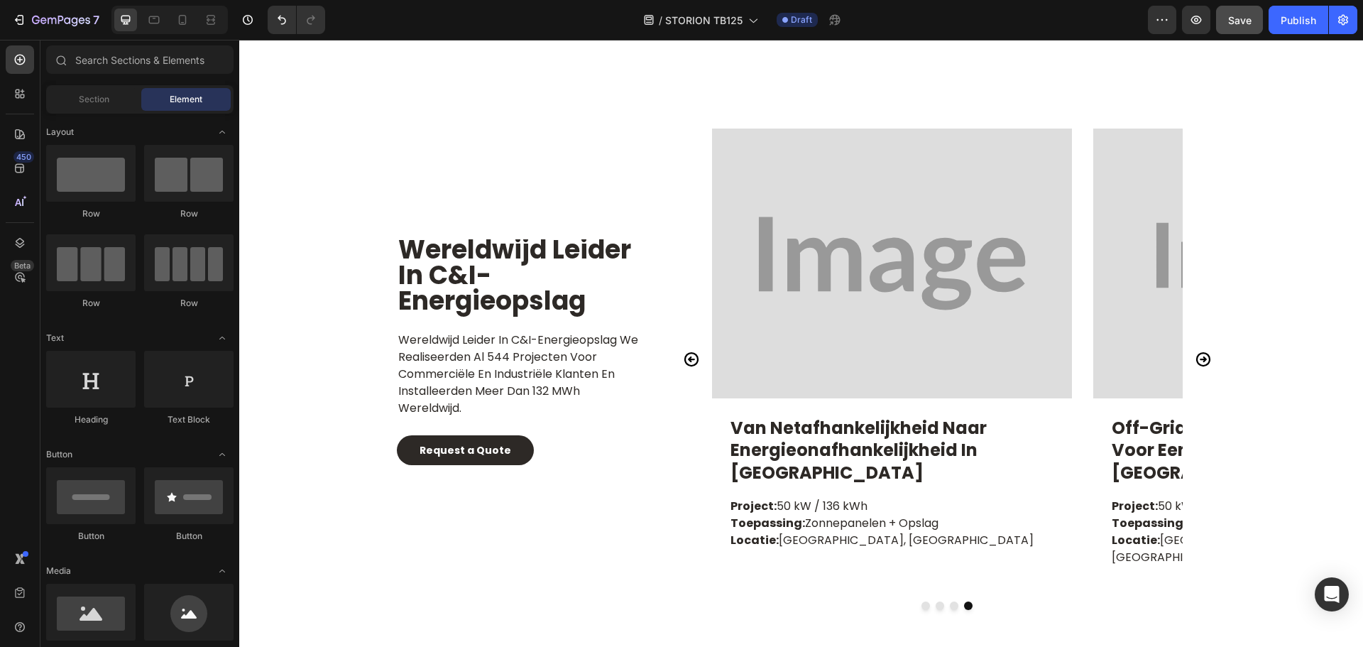
scroll to position [6357, 0]
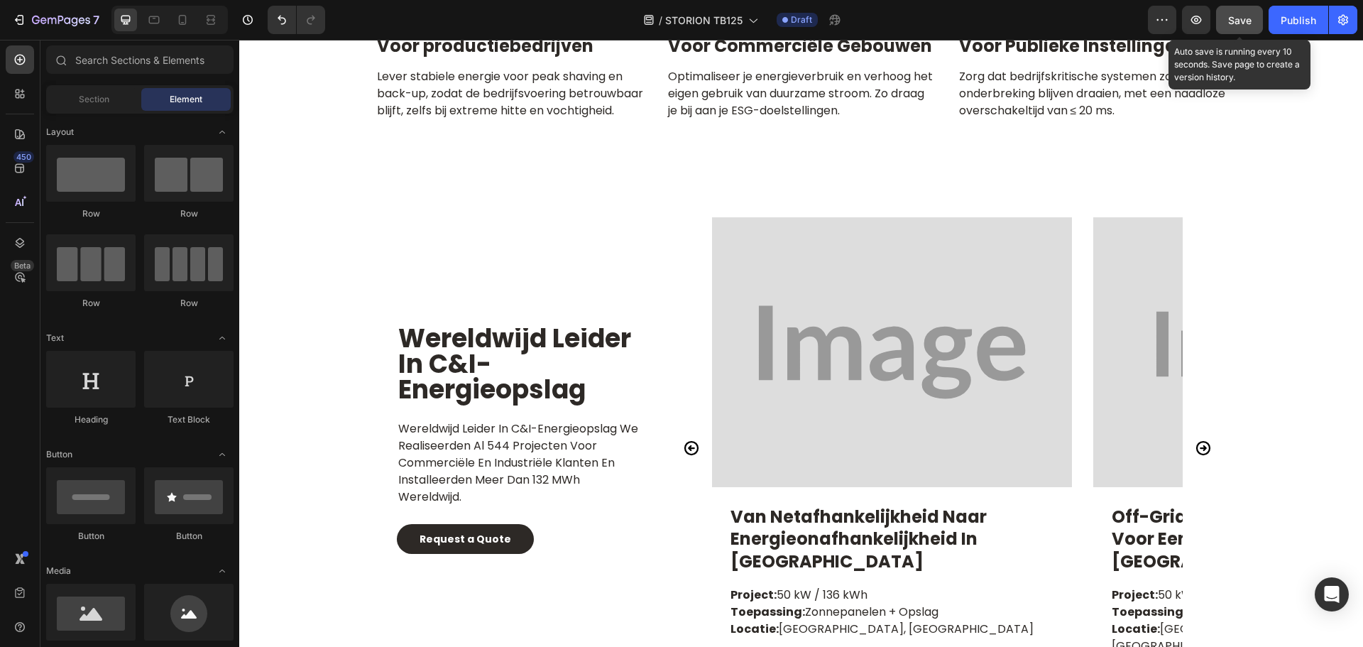
click at [1253, 22] on button "Save" at bounding box center [1239, 20] width 47 height 28
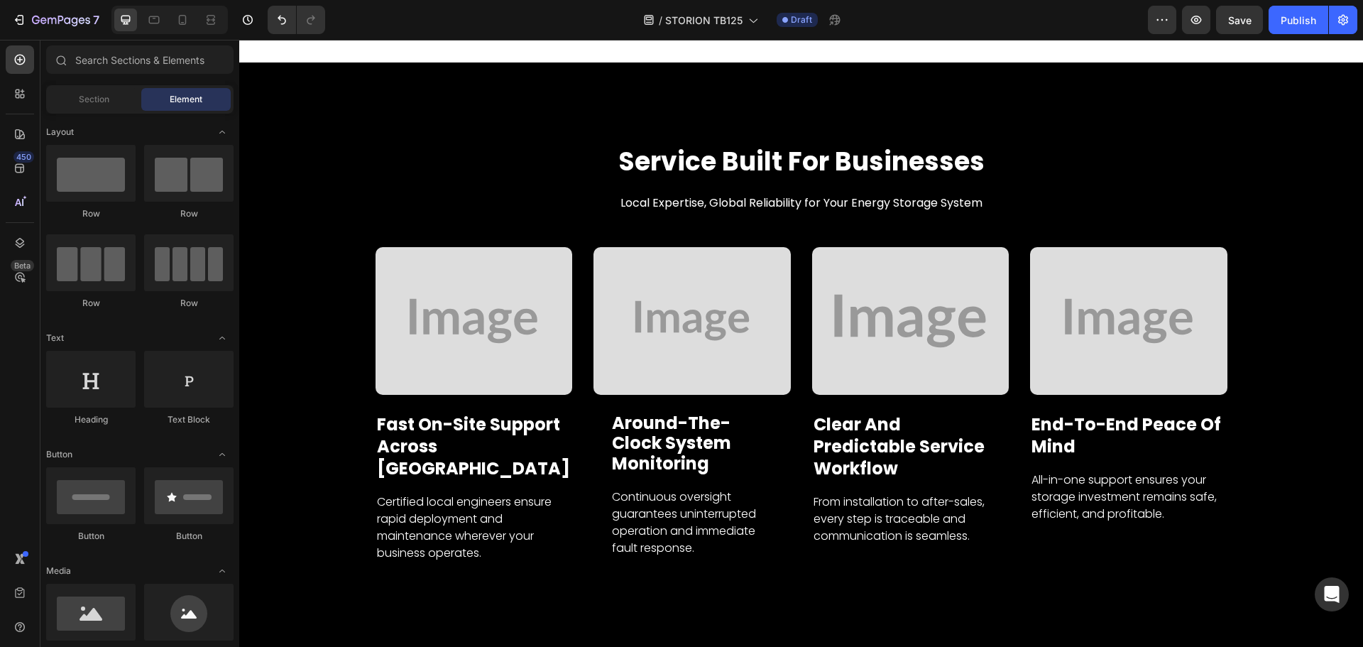
scroll to position [7059, 0]
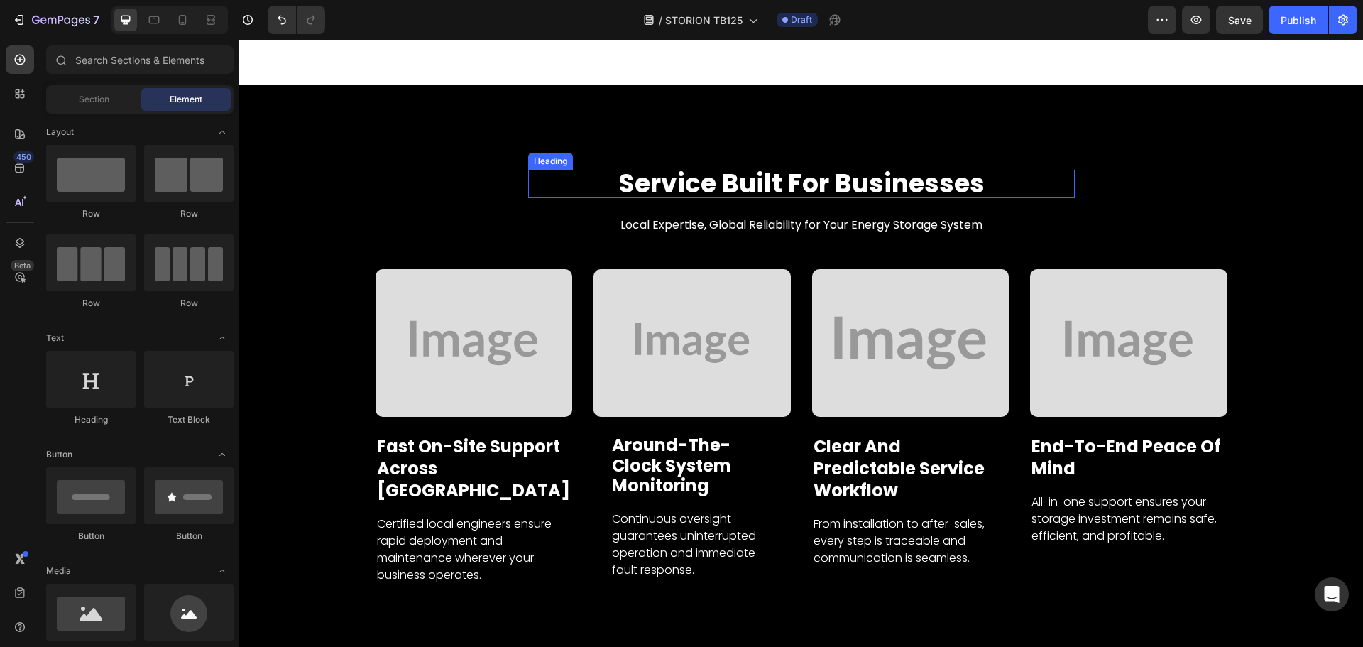
click at [797, 170] on h2 "service built for businesses" at bounding box center [801, 184] width 547 height 28
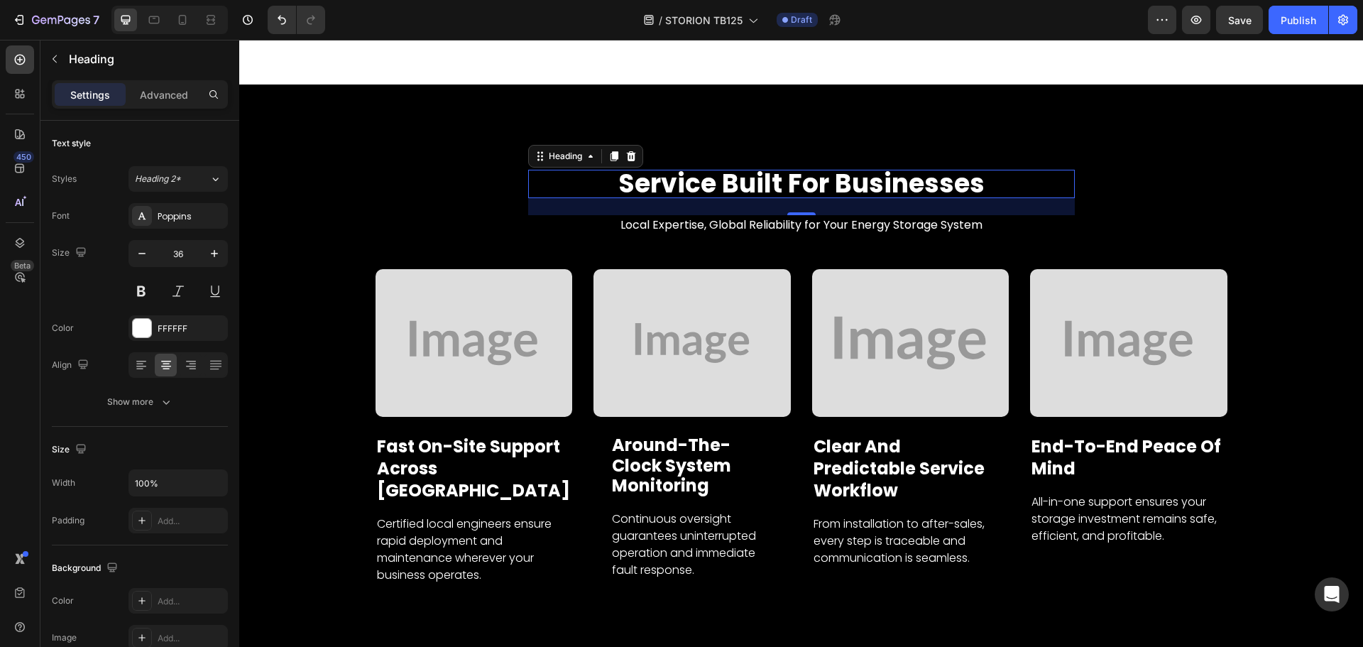
click at [703, 170] on h2 "service built for businesses" at bounding box center [801, 184] width 547 height 28
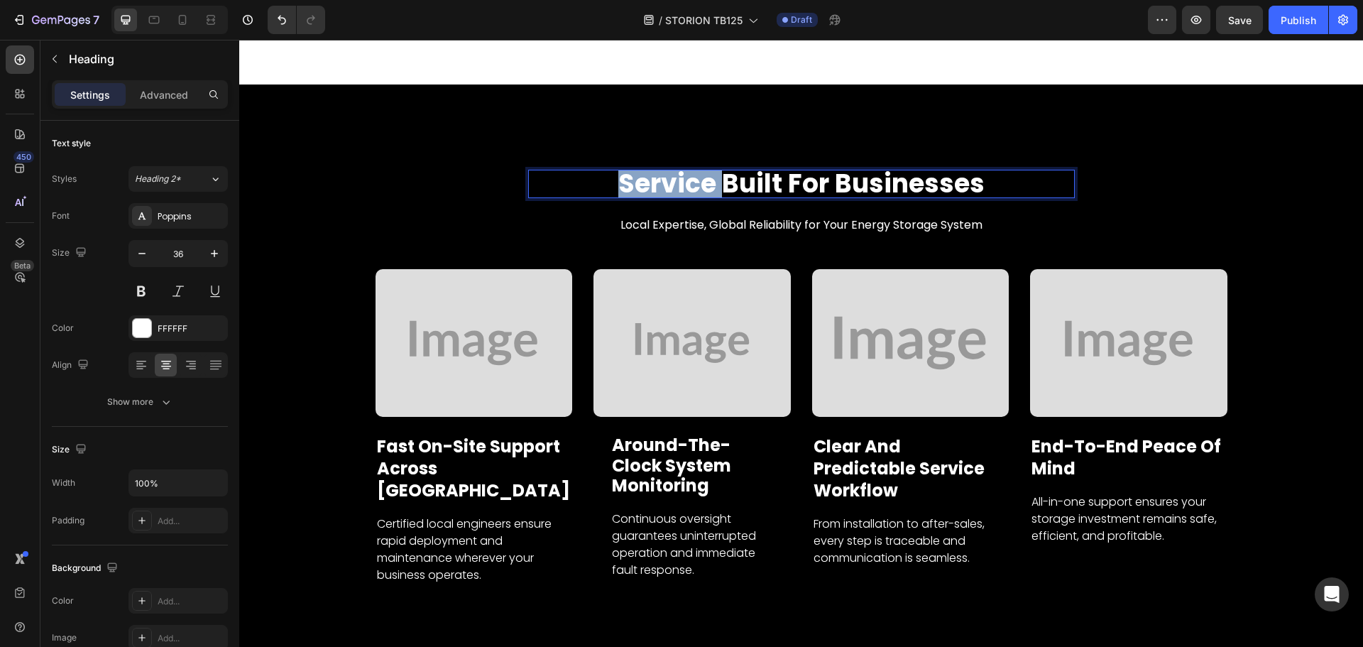
click at [703, 171] on p "service built for businesses" at bounding box center [801, 184] width 544 height 26
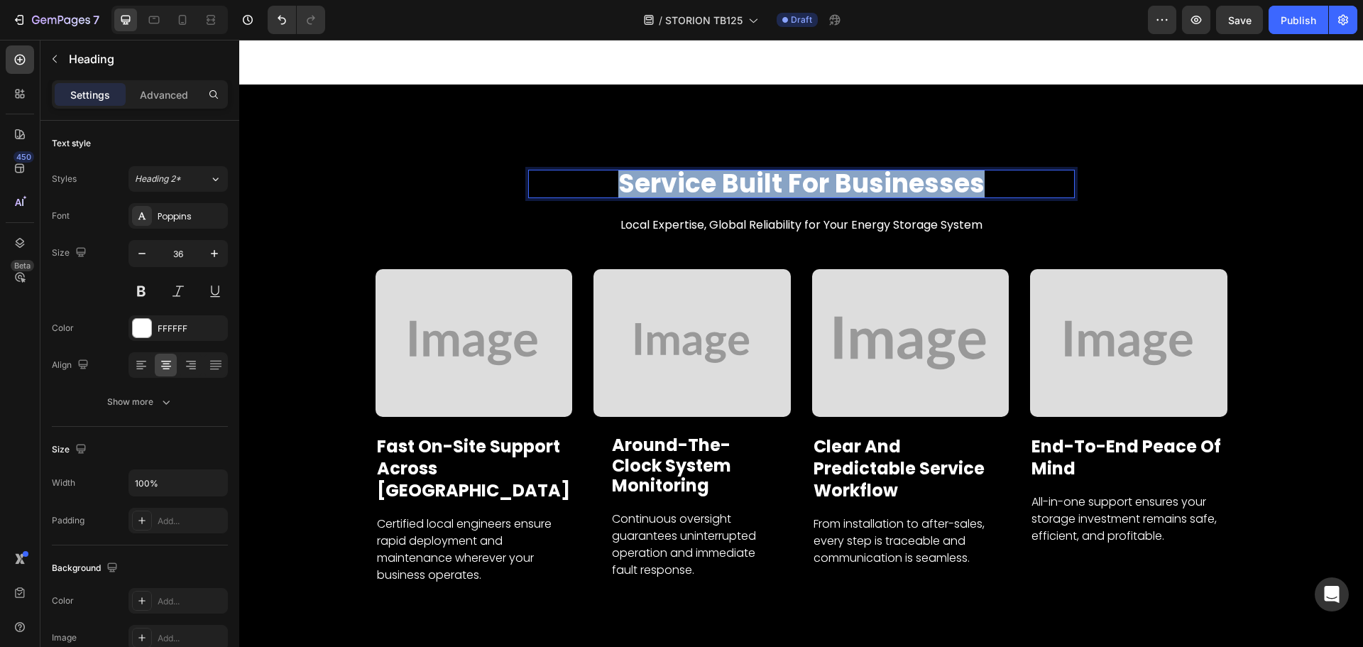
click at [703, 171] on p "service built for businesses" at bounding box center [801, 184] width 544 height 26
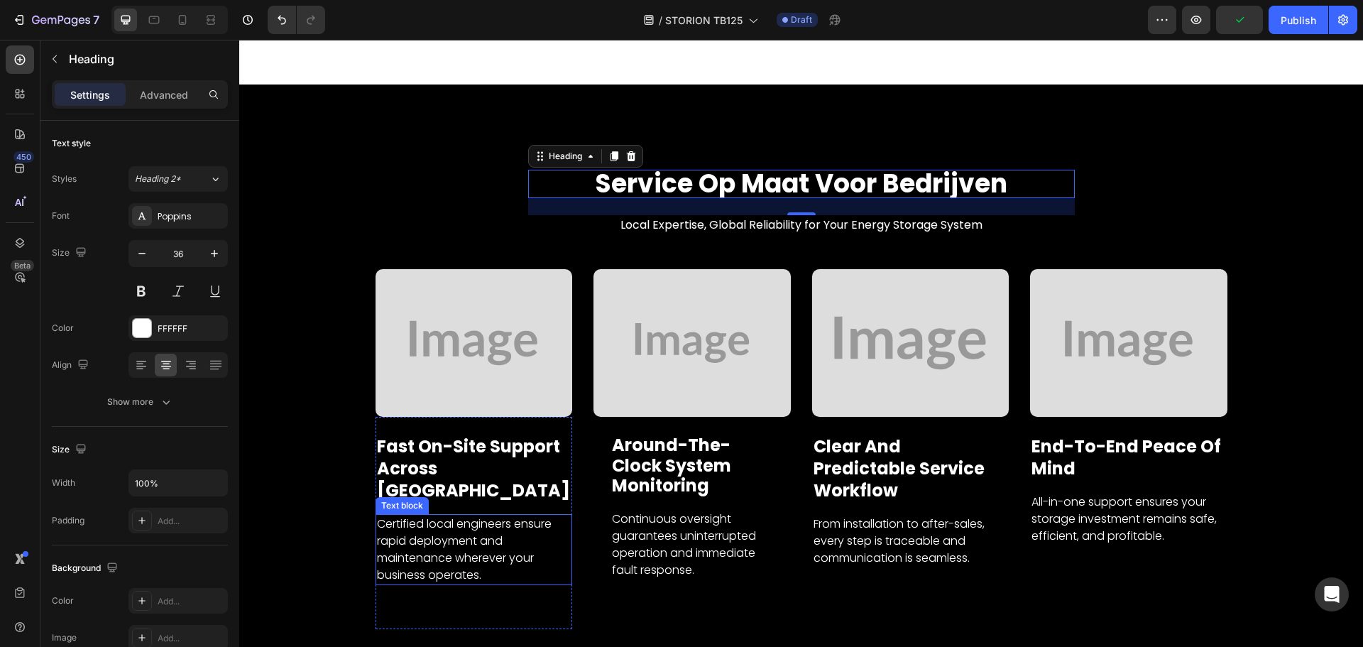
click at [447, 451] on p "Fast On-Site Support Across [GEOGRAPHIC_DATA]" at bounding box center [474, 468] width 194 height 67
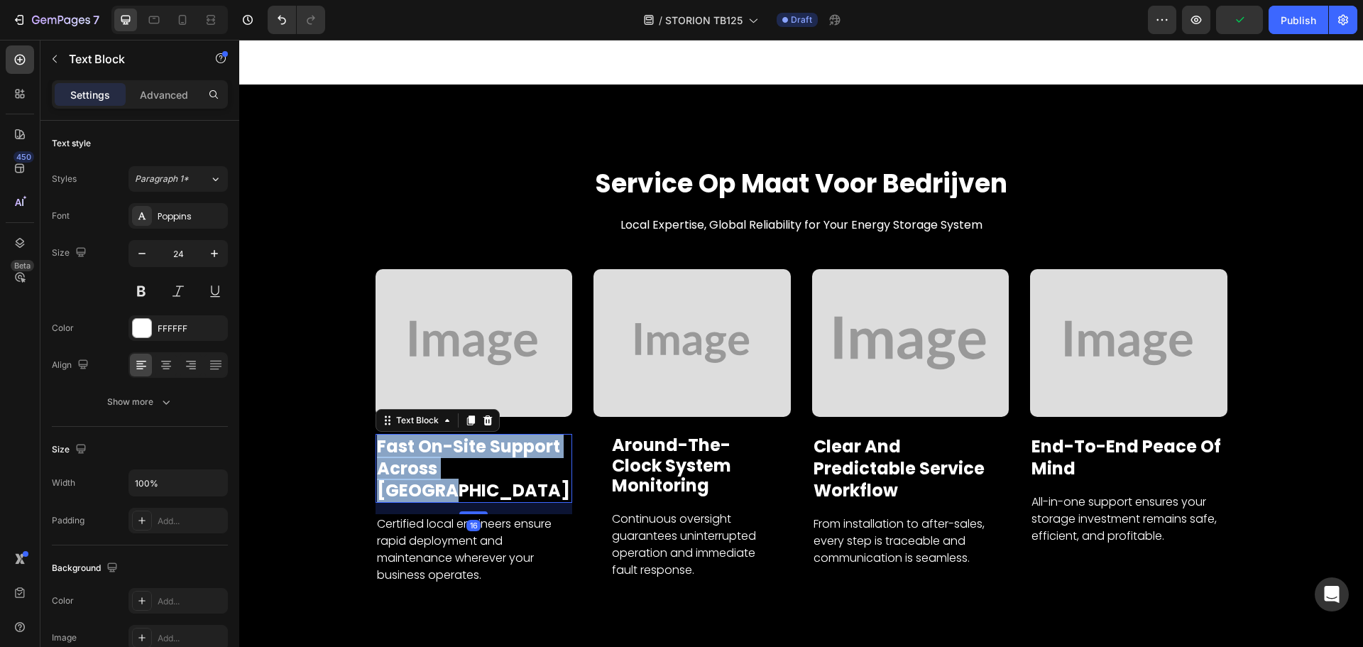
click at [447, 451] on p "Fast On-Site Support Across [GEOGRAPHIC_DATA]" at bounding box center [474, 468] width 194 height 67
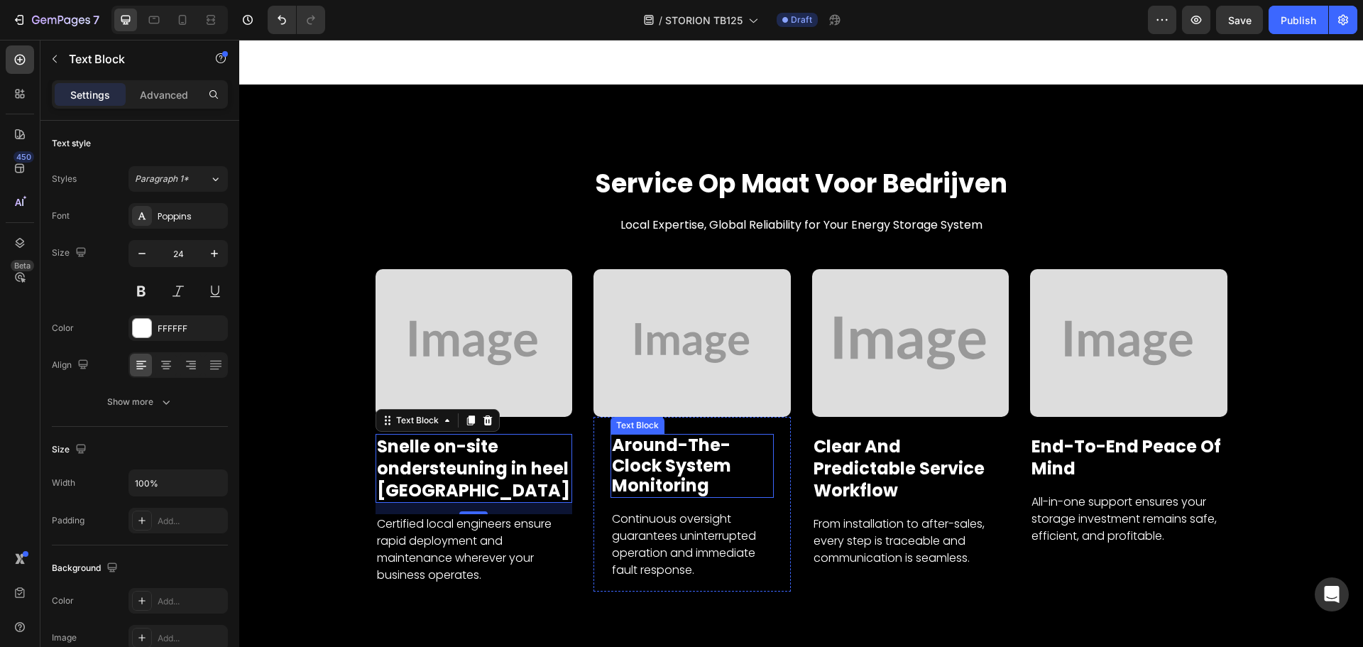
click at [654, 476] on p "around-the-clock system monitoring" at bounding box center [692, 465] width 160 height 61
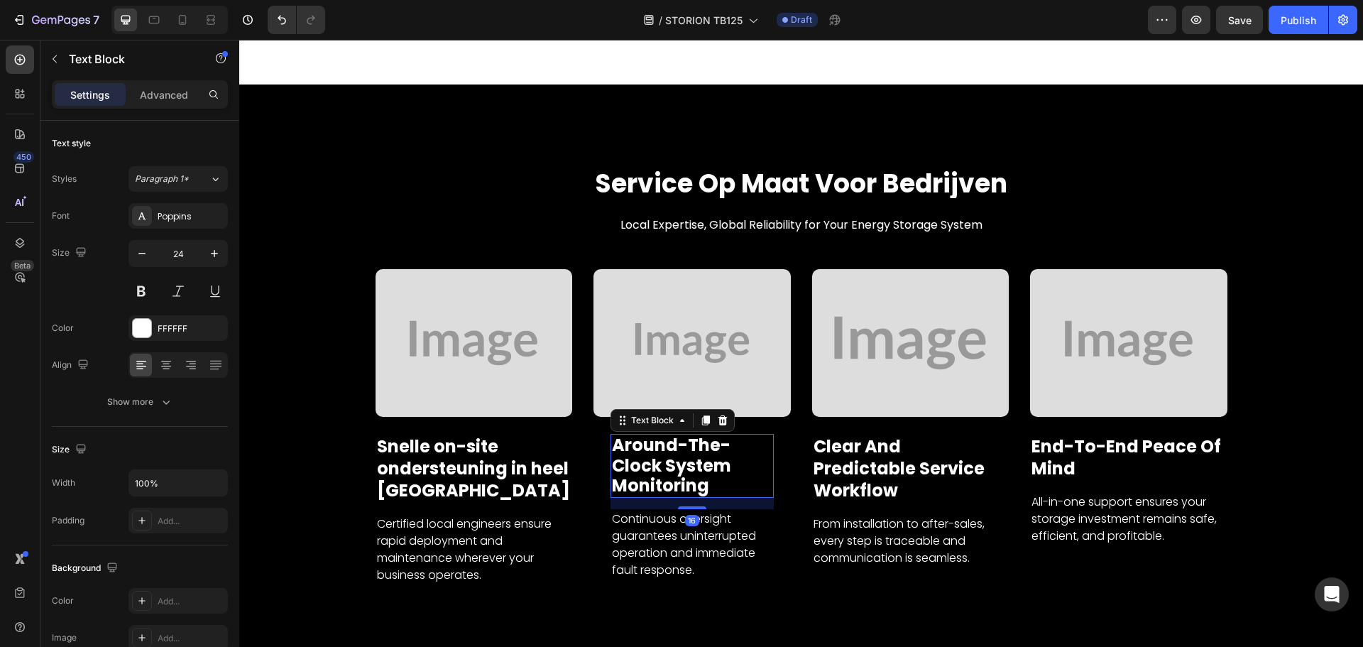
click at [641, 439] on p "around-the-clock system monitoring" at bounding box center [692, 465] width 160 height 61
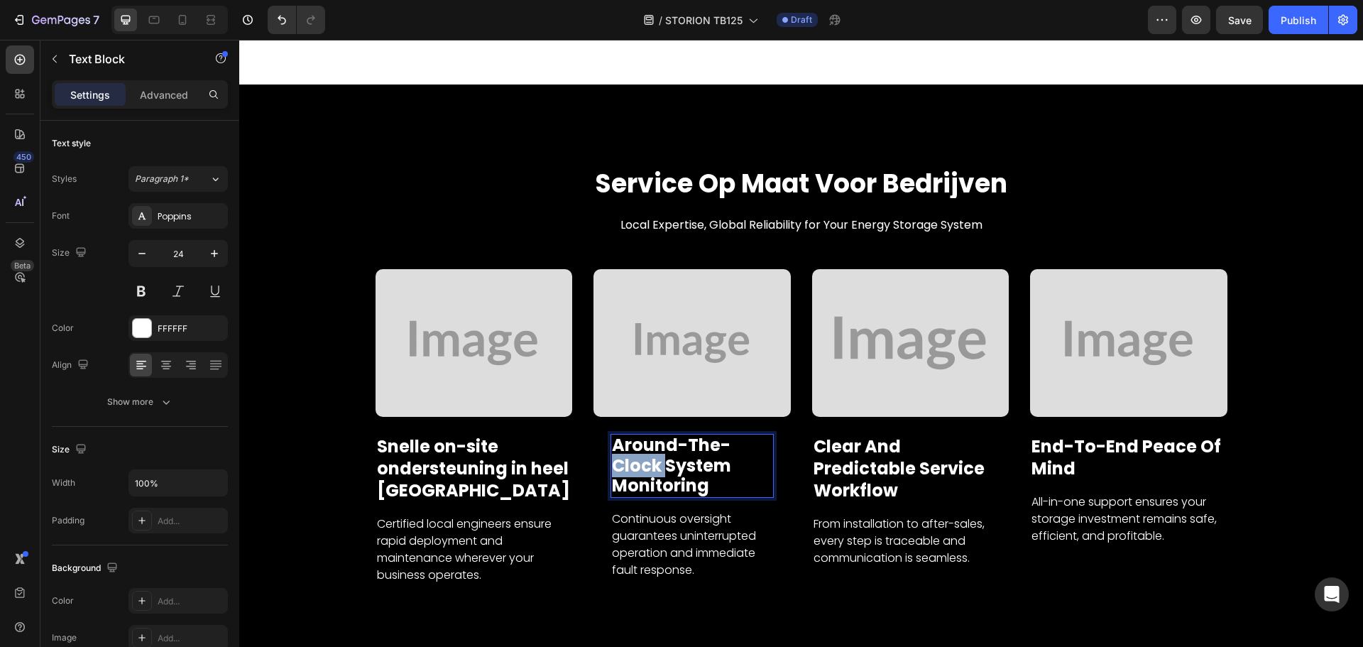
click at [641, 439] on p "around-the-clock system monitoring" at bounding box center [692, 465] width 160 height 61
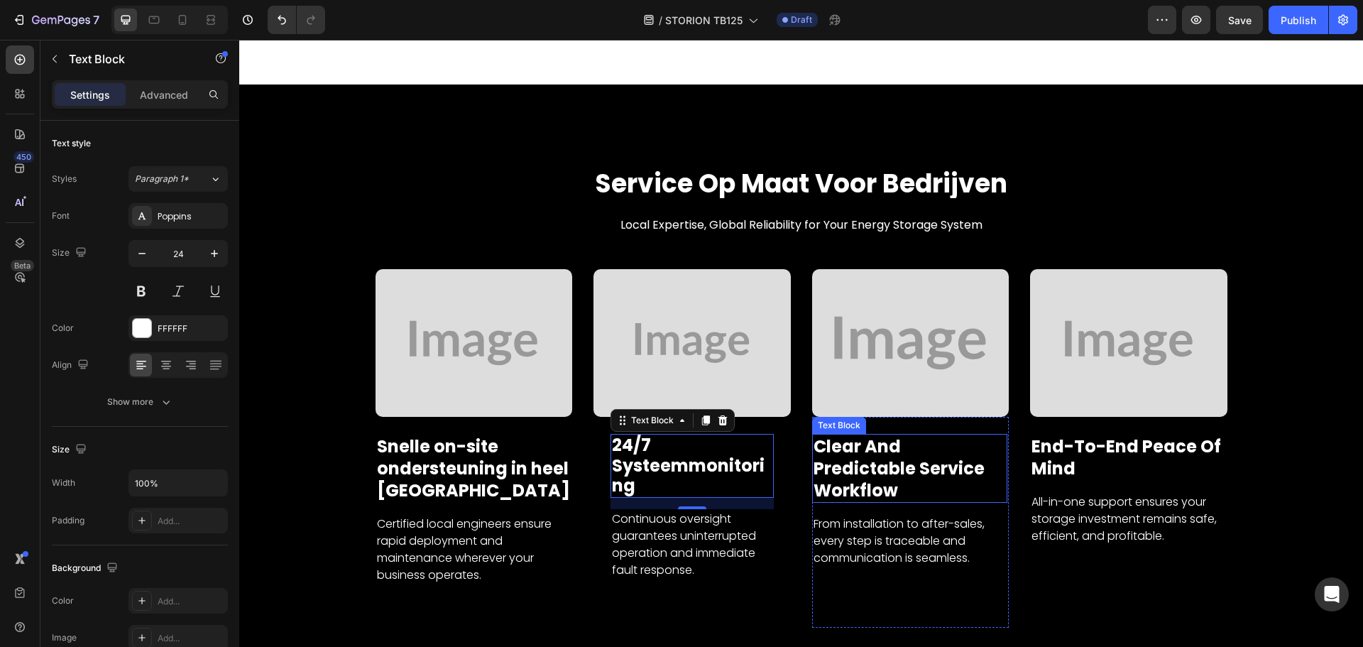
click at [911, 441] on p "clear and predictable service workflow" at bounding box center [909, 468] width 193 height 67
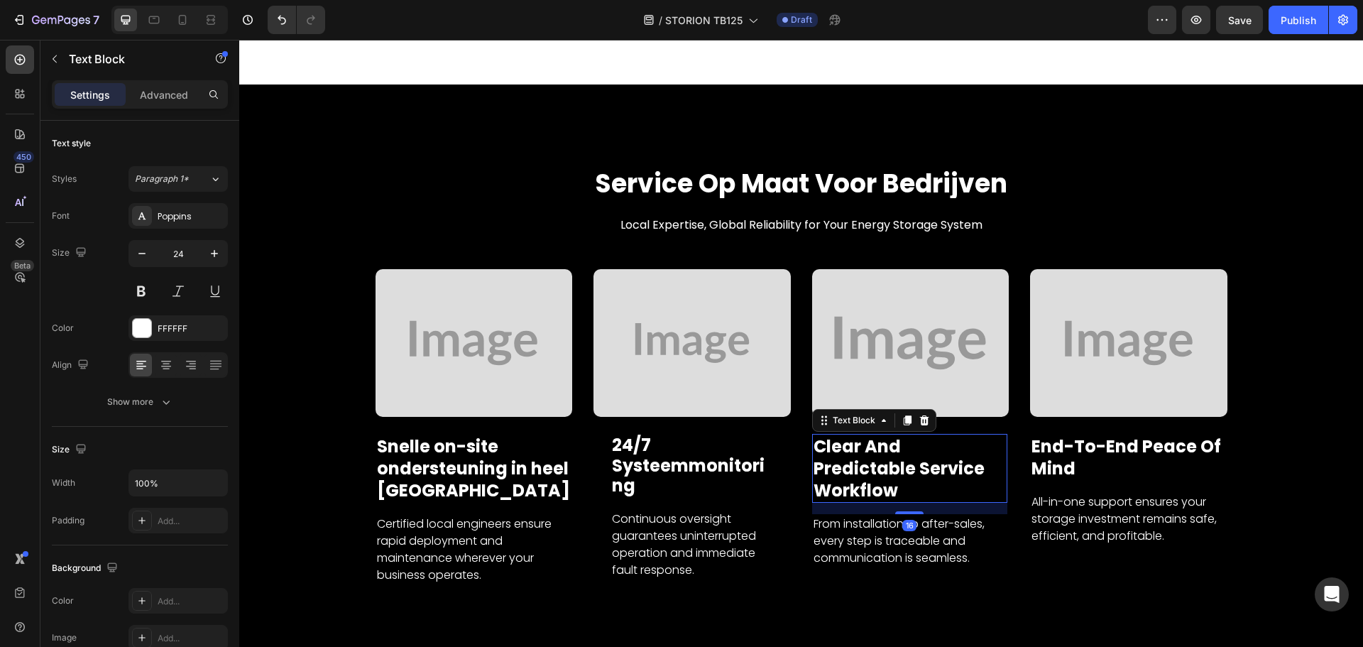
click at [911, 441] on p "clear and predictable service workflow" at bounding box center [909, 468] width 193 height 67
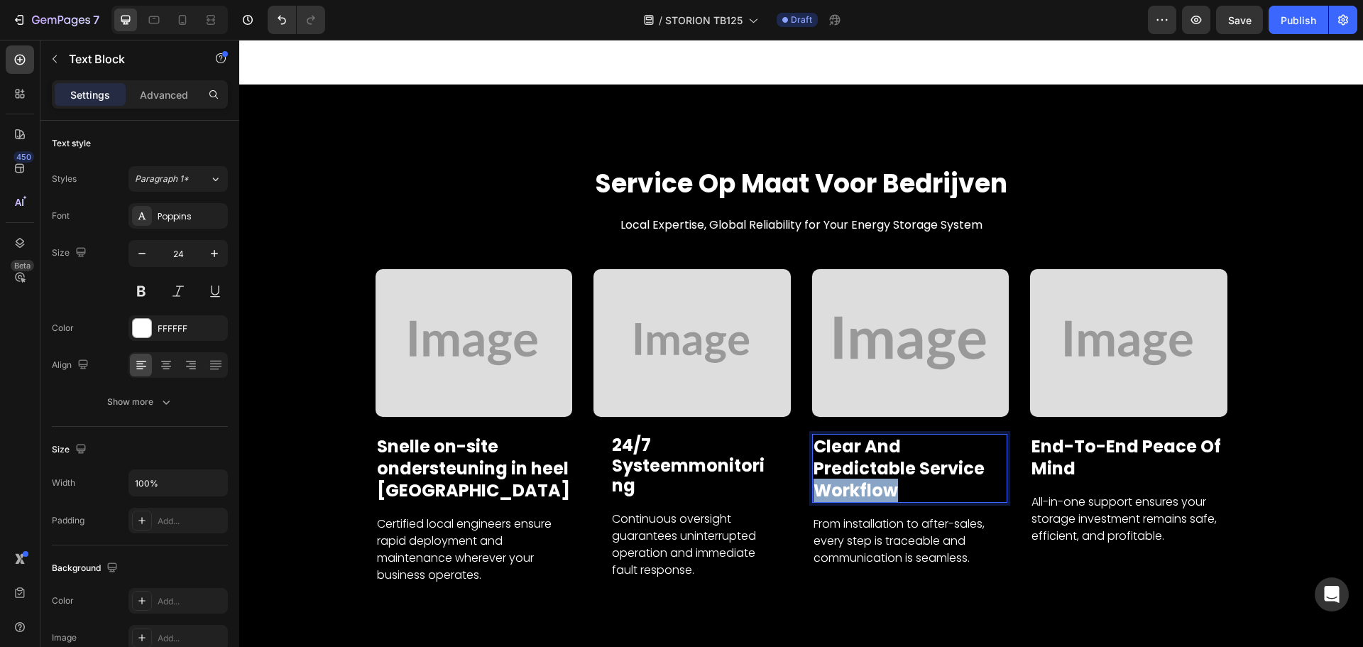
click at [911, 441] on p "clear and predictable service workflow" at bounding box center [909, 468] width 193 height 67
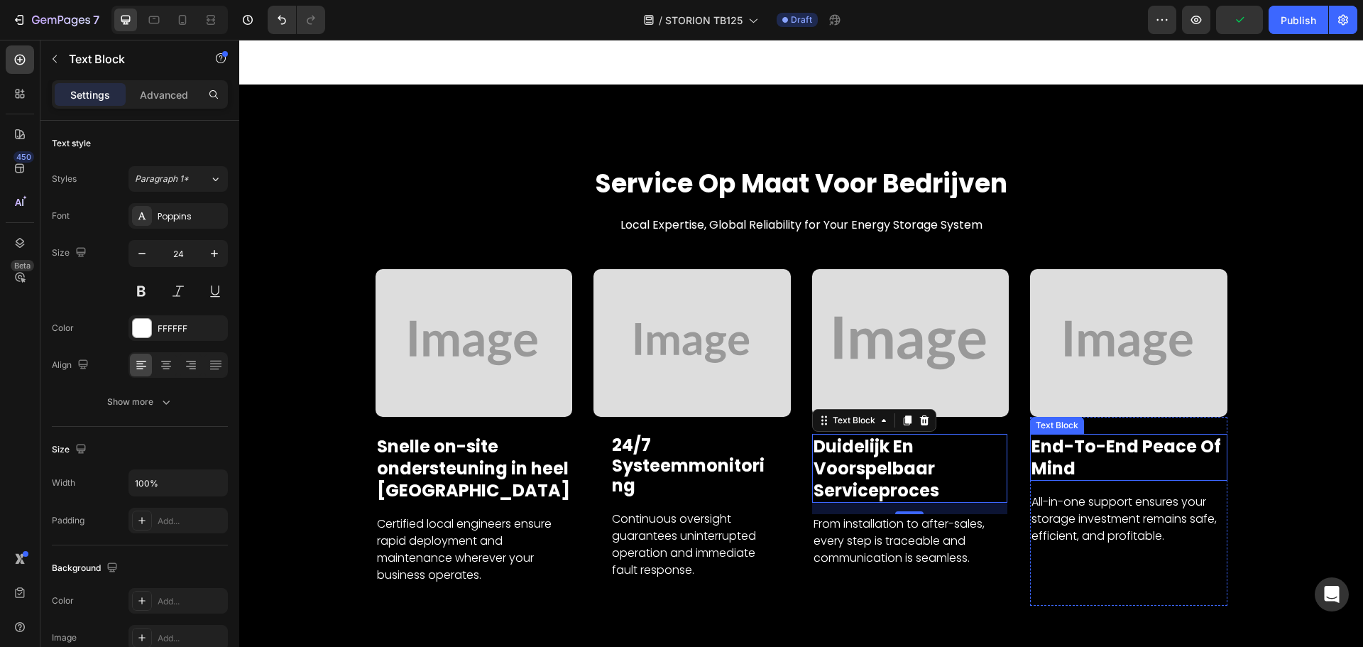
click at [1109, 435] on p "end-to-end peace of mind" at bounding box center [1128, 457] width 194 height 44
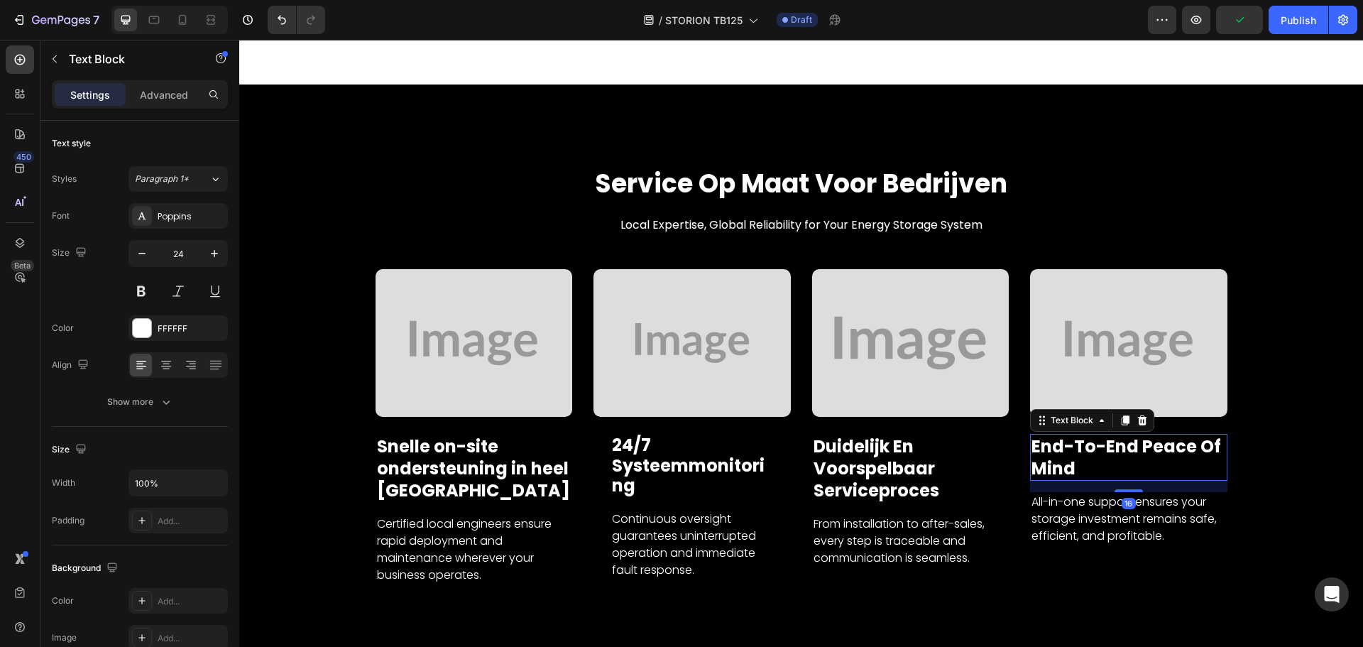
click at [1109, 435] on p "end-to-end peace of mind" at bounding box center [1128, 457] width 194 height 44
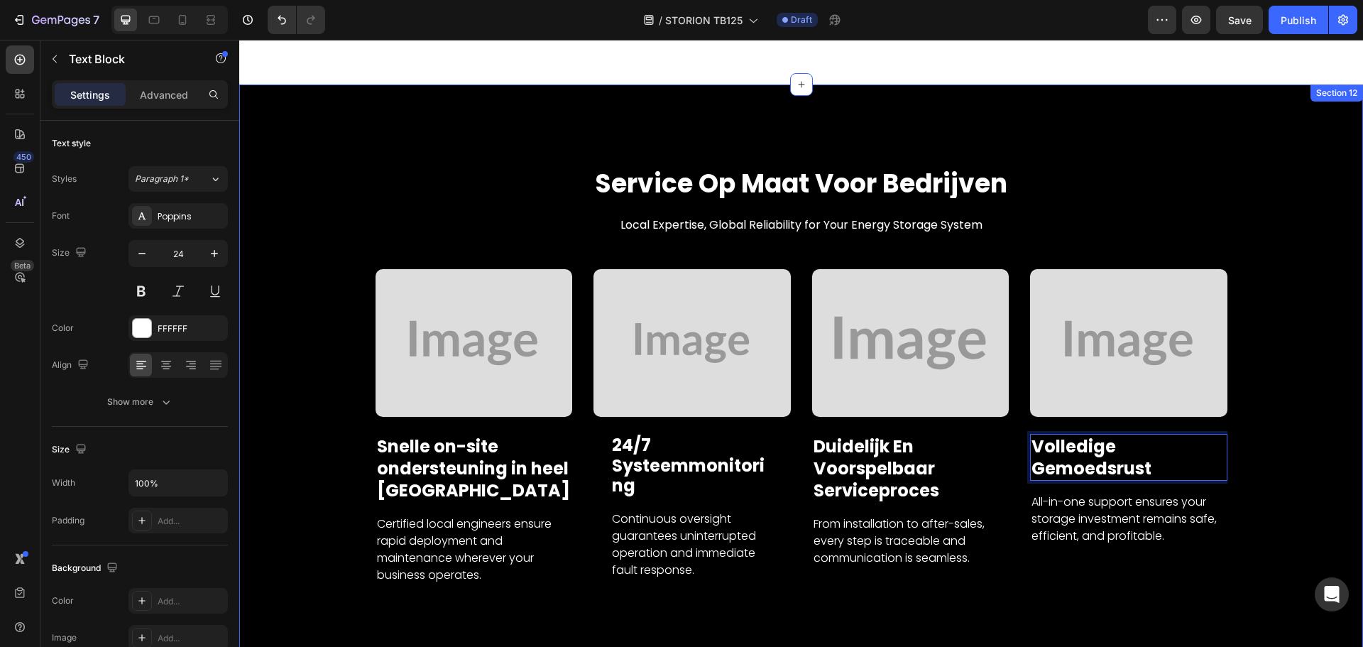
click at [1261, 446] on div "Image Snelle on-site ondersteuning in heel [GEOGRAPHIC_DATA] Text Block Certifi…" at bounding box center [801, 449] width 1102 height 361
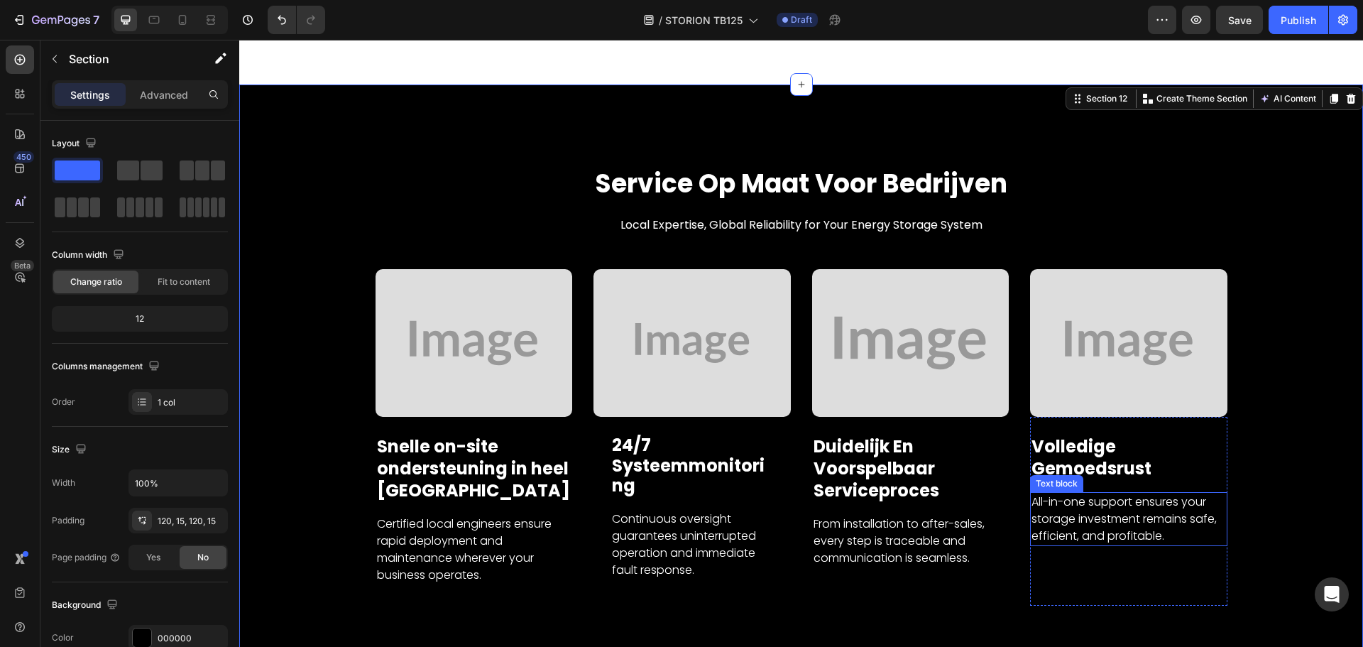
click at [1083, 495] on p "All-in-one support ensures your storage investment remains safe, efficient, and…" at bounding box center [1128, 518] width 194 height 51
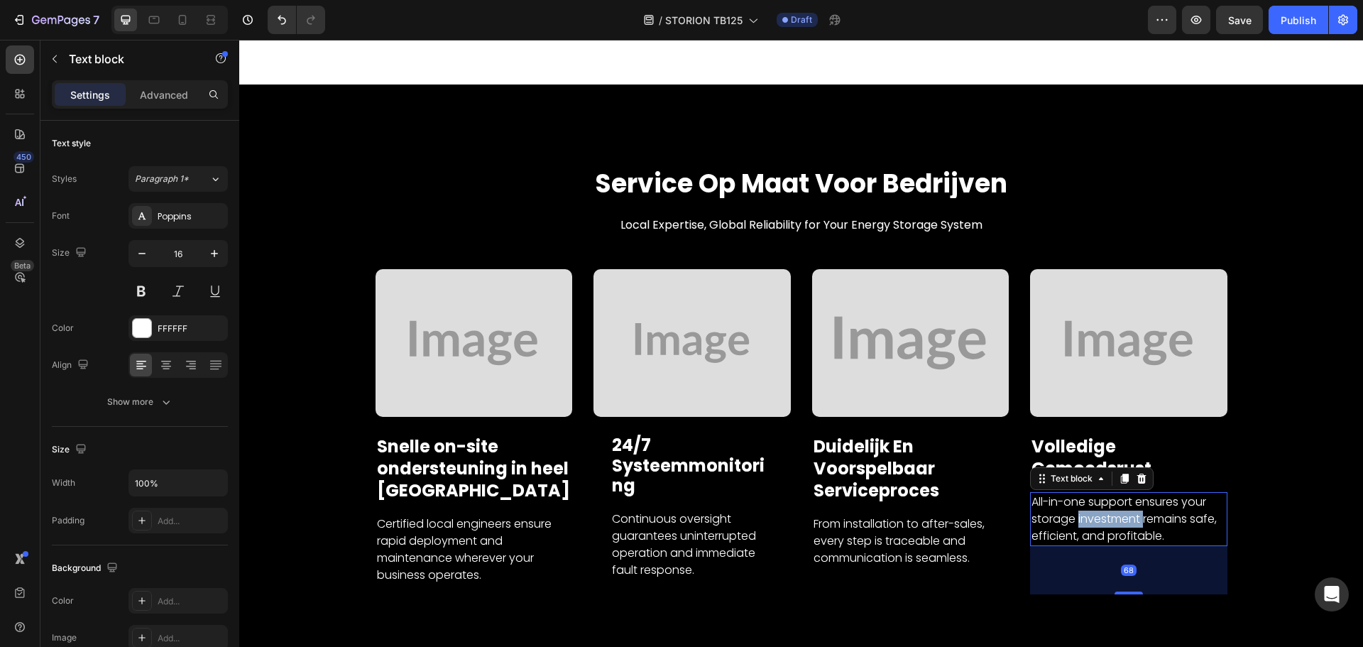
click at [1083, 495] on p "All-in-one support ensures your storage investment remains safe, efficient, and…" at bounding box center [1128, 518] width 194 height 51
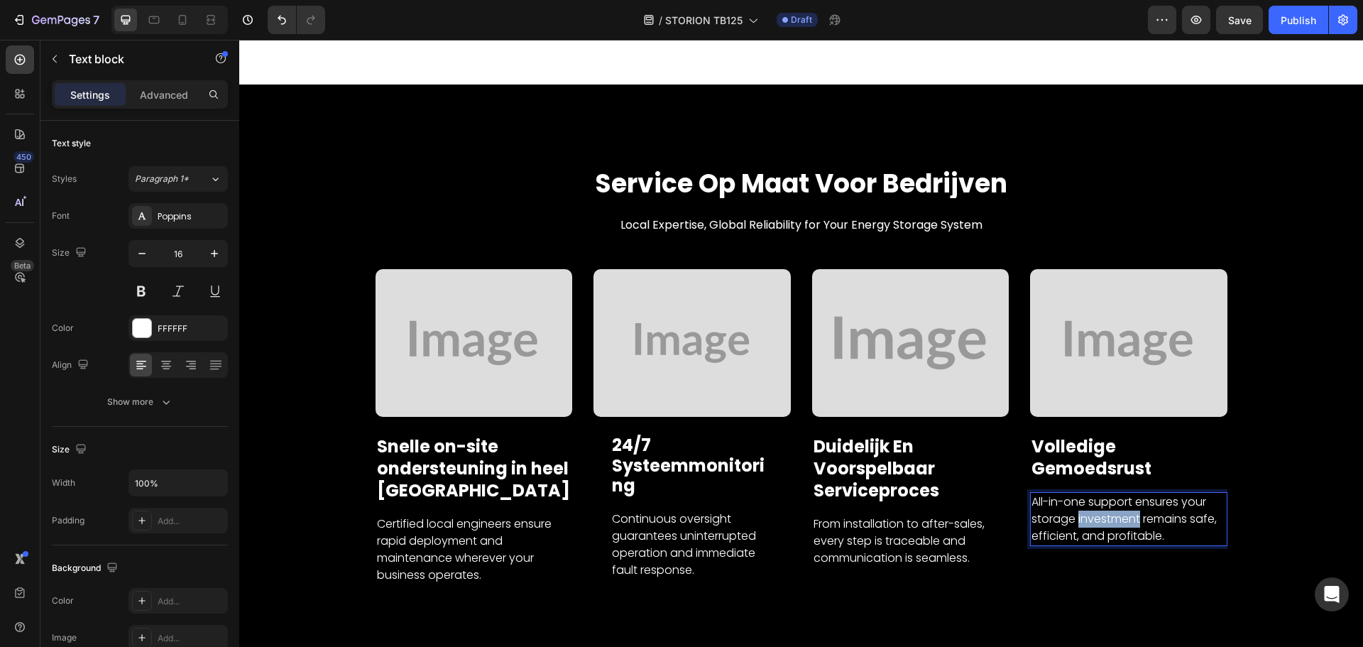
click at [1083, 495] on p "All-in-one support ensures your storage investment remains safe, efficient, and…" at bounding box center [1128, 518] width 194 height 51
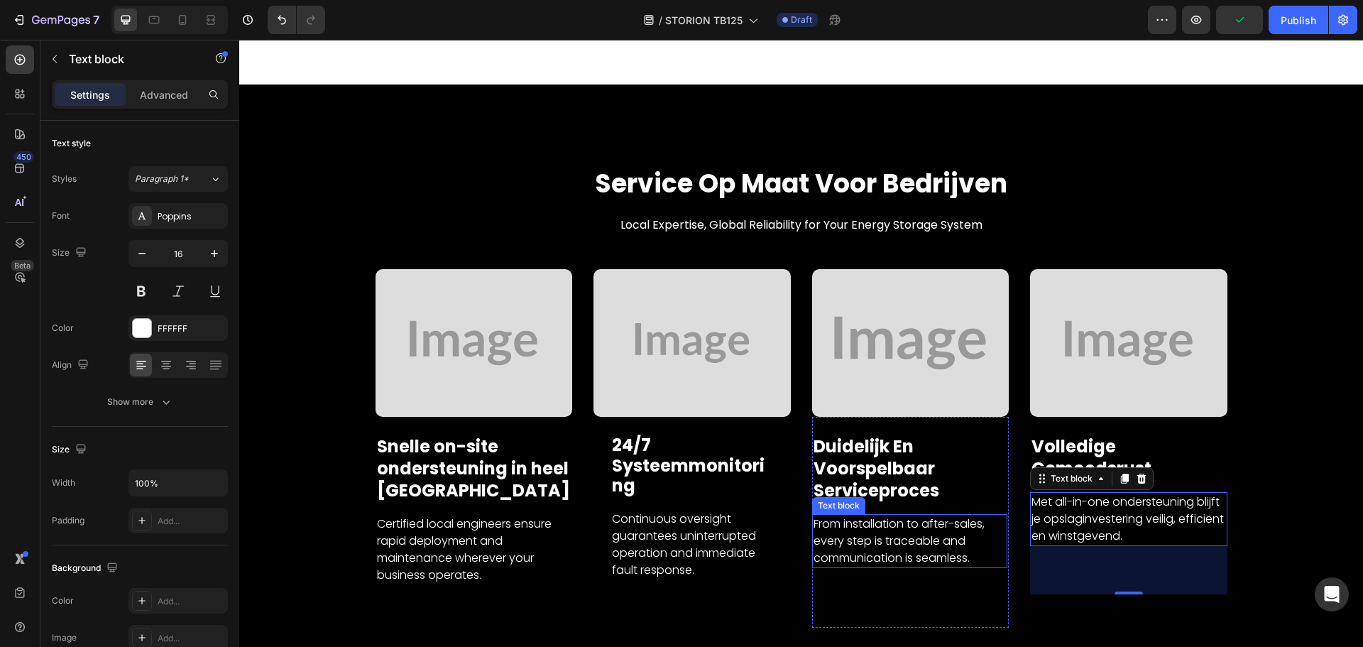
click at [848, 522] on p "From installation to after-sales, every step is traceable and communication is …" at bounding box center [909, 540] width 193 height 51
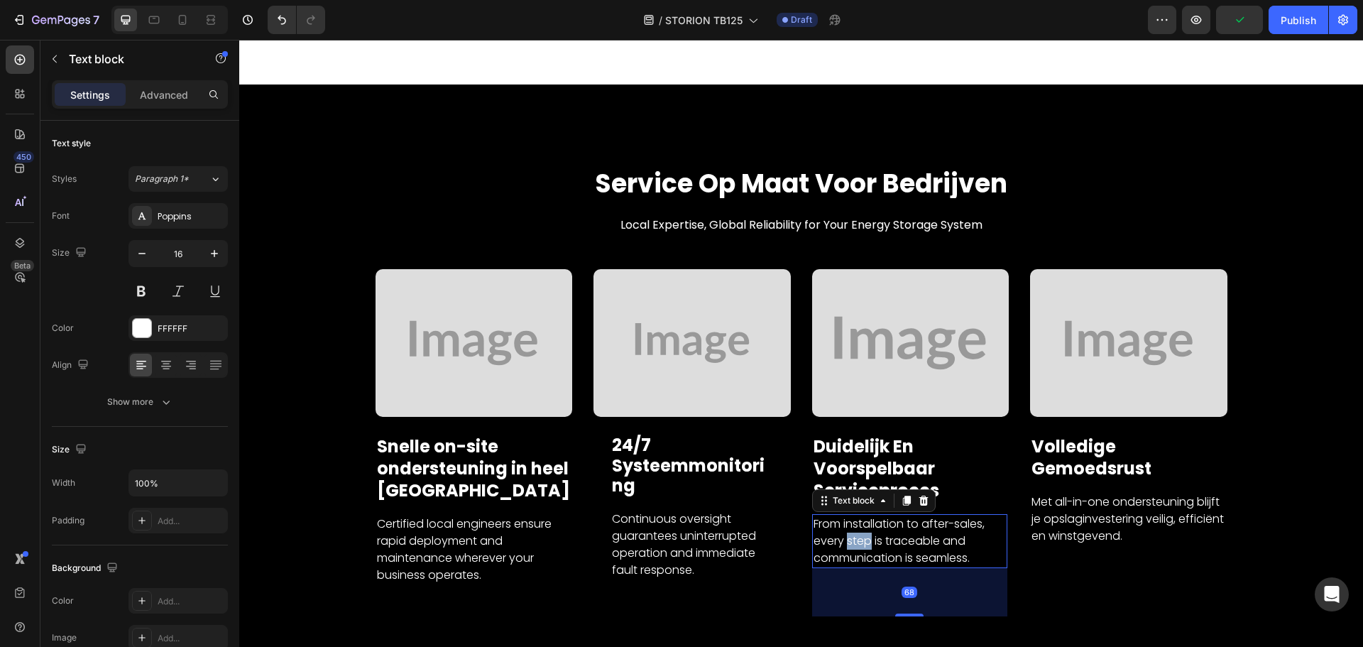
click at [848, 522] on p "From installation to after-sales, every step is traceable and communication is …" at bounding box center [909, 540] width 193 height 51
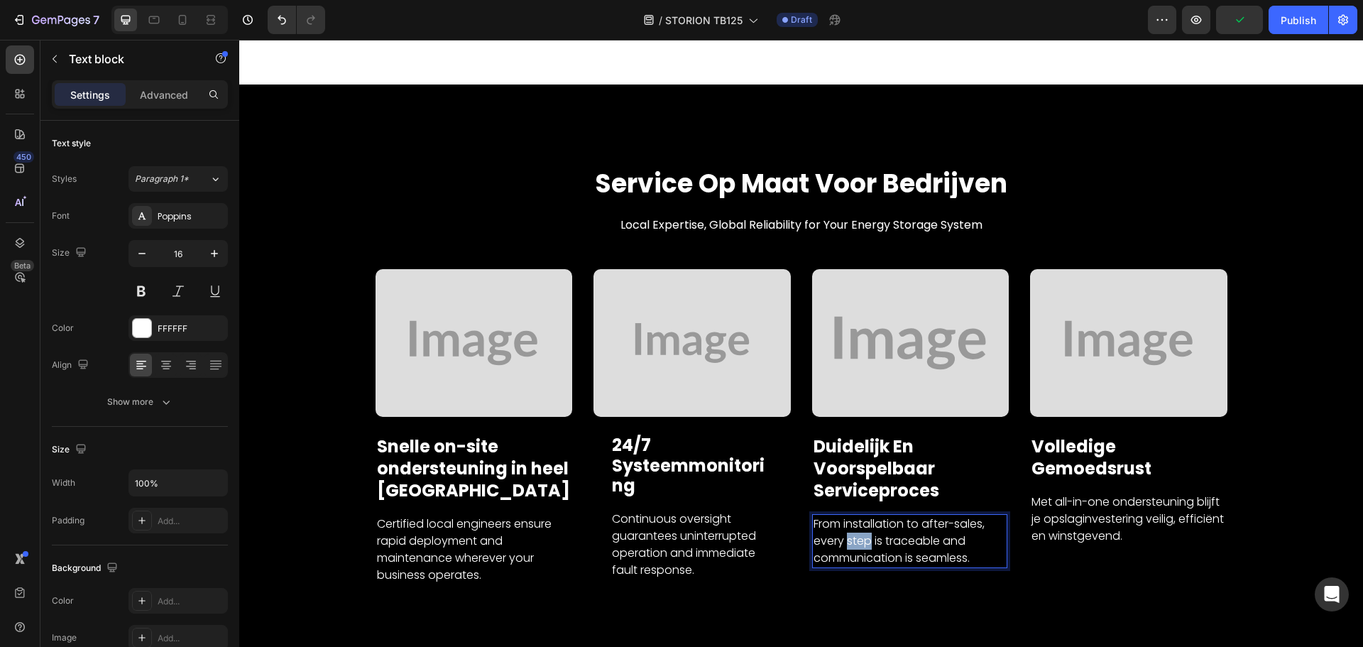
click at [848, 522] on p "From installation to after-sales, every step is traceable and communication is …" at bounding box center [909, 540] width 193 height 51
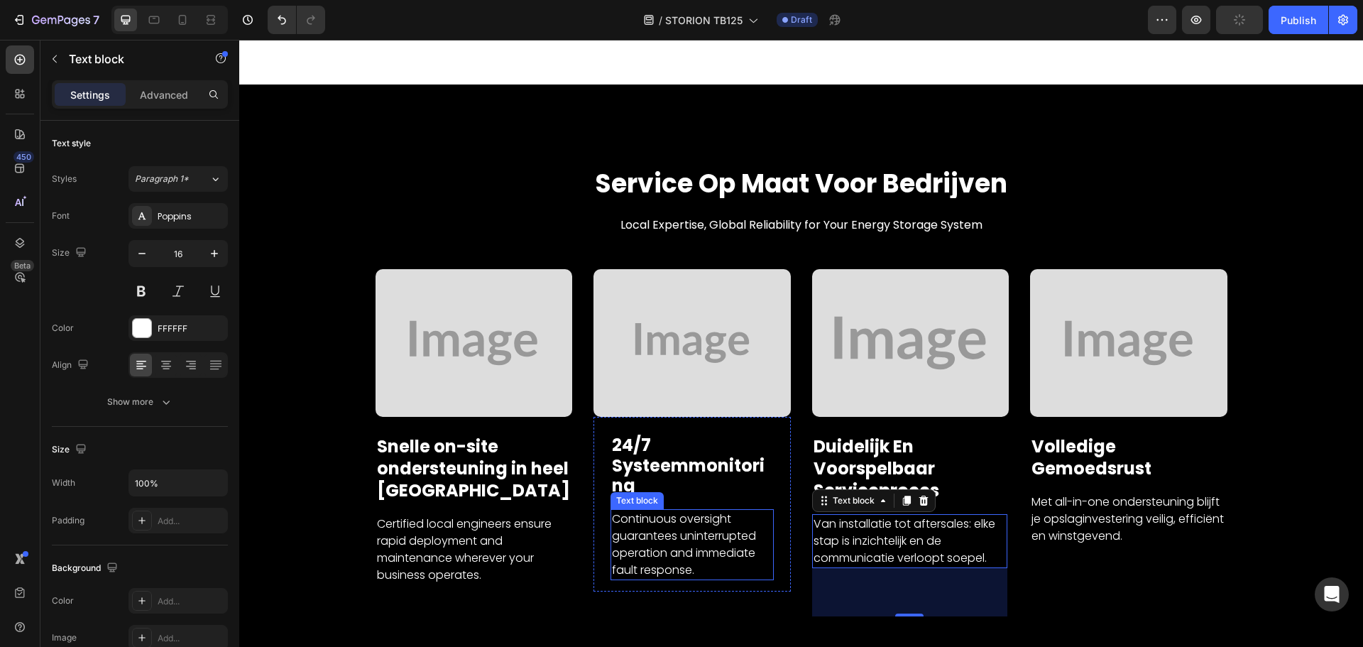
click at [662, 538] on p "Continuous oversight guarantees uninterrupted operation and immediate fault res…" at bounding box center [692, 544] width 160 height 68
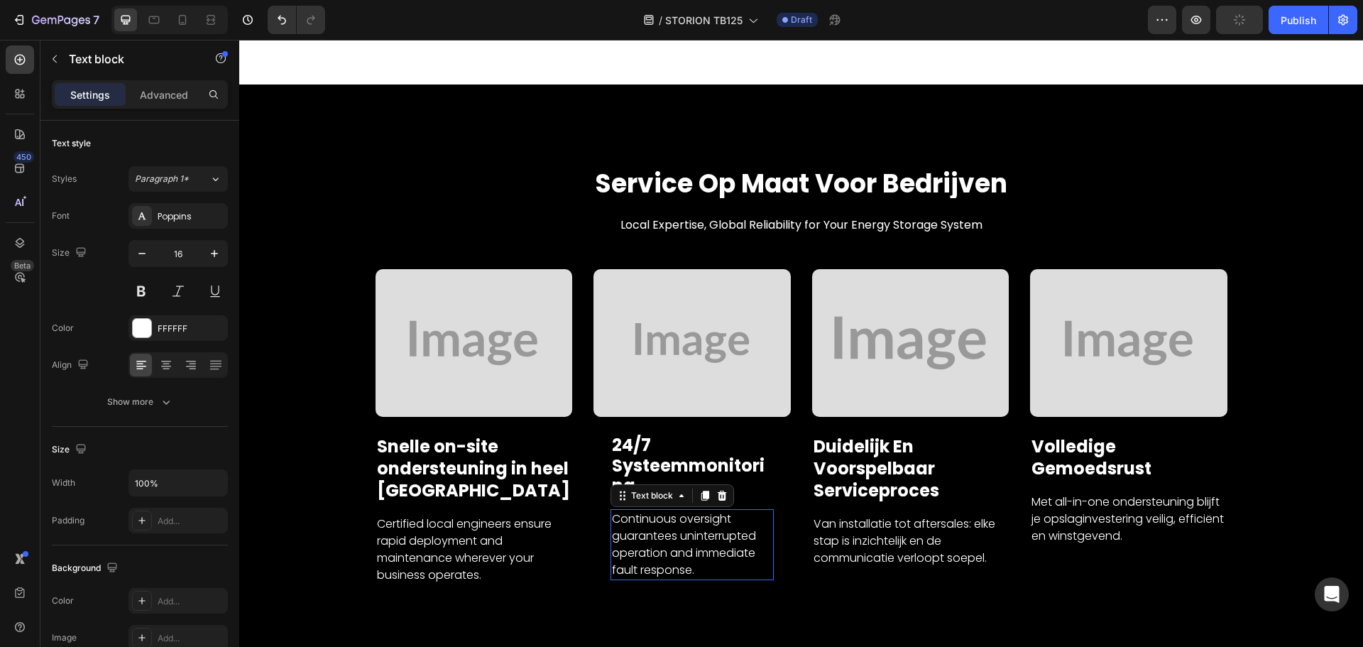
click at [662, 538] on p "Continuous oversight guarantees uninterrupted operation and immediate fault res…" at bounding box center [692, 544] width 160 height 68
click at [662, 537] on p "Continuous oversight guarantees uninterrupted operation and immediate fault res…" at bounding box center [692, 544] width 160 height 68
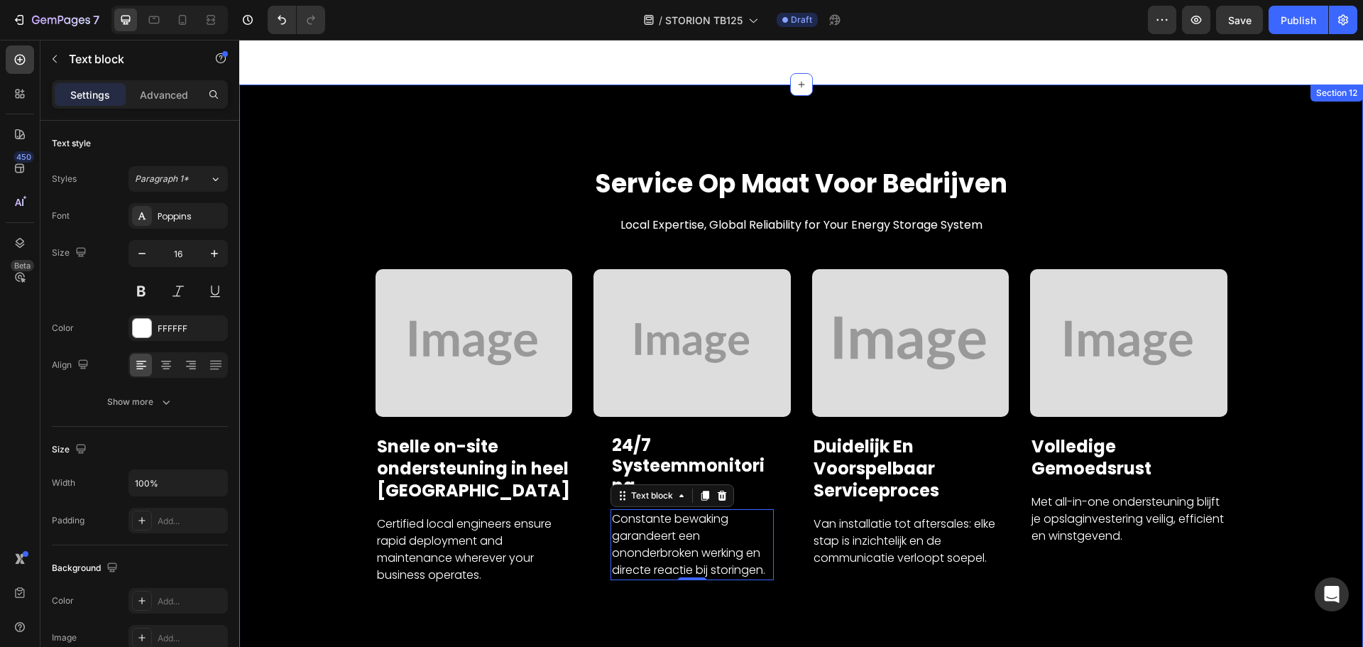
click at [398, 536] on p "Certified local engineers ensure rapid deployment and maintenance wherever your…" at bounding box center [474, 549] width 194 height 68
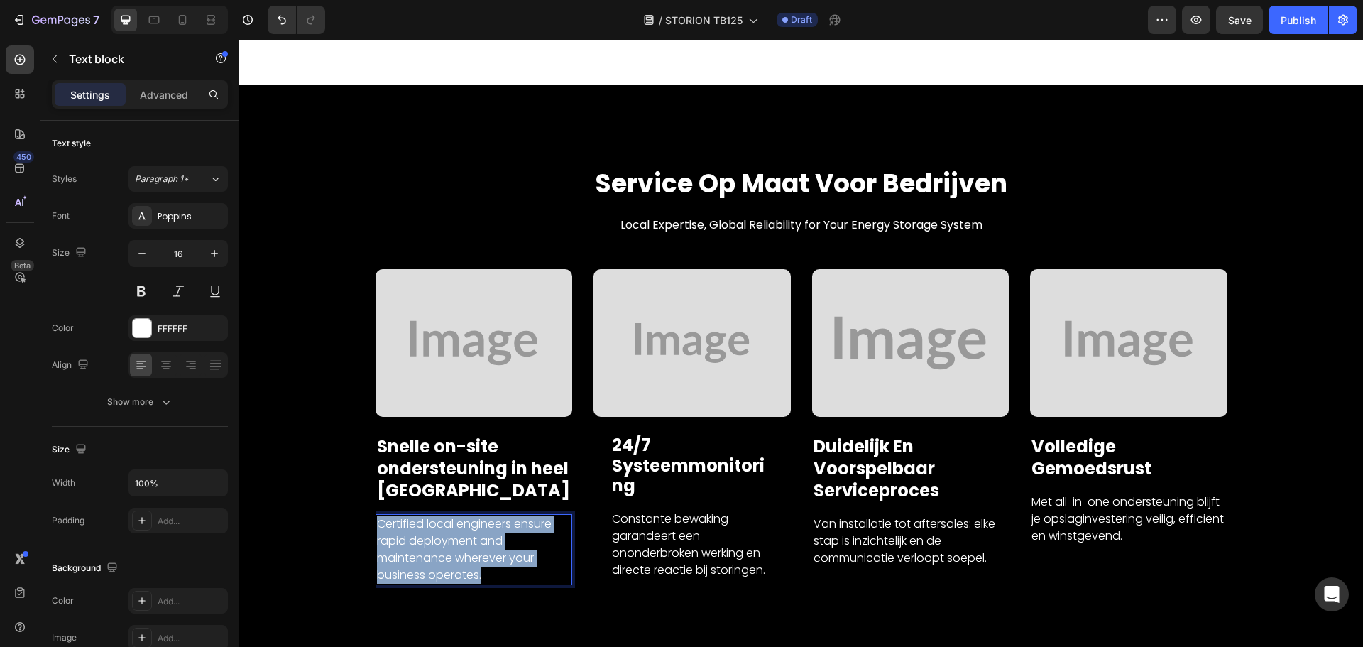
click at [398, 536] on p "Certified local engineers ensure rapid deployment and maintenance wherever your…" at bounding box center [474, 549] width 194 height 68
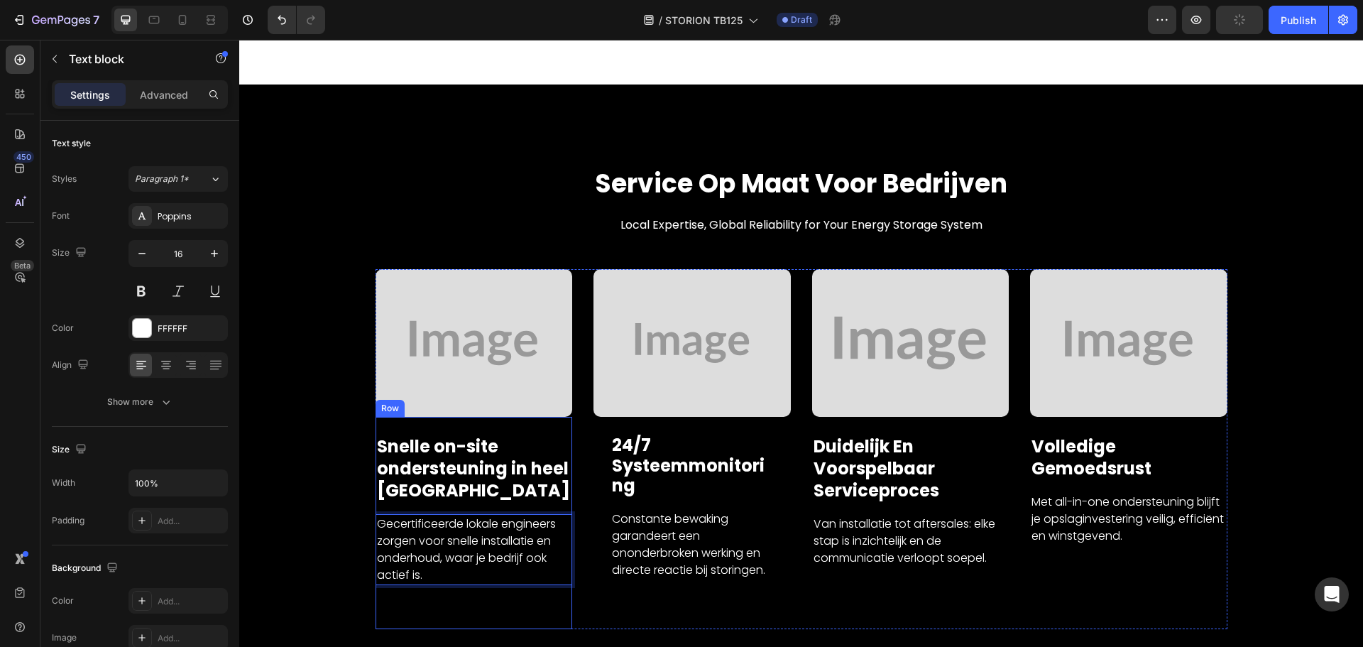
click at [505, 586] on div "Snelle on-site ondersteuning in heel [GEOGRAPHIC_DATA] Text Block Gecertificeer…" at bounding box center [473, 520] width 197 height 173
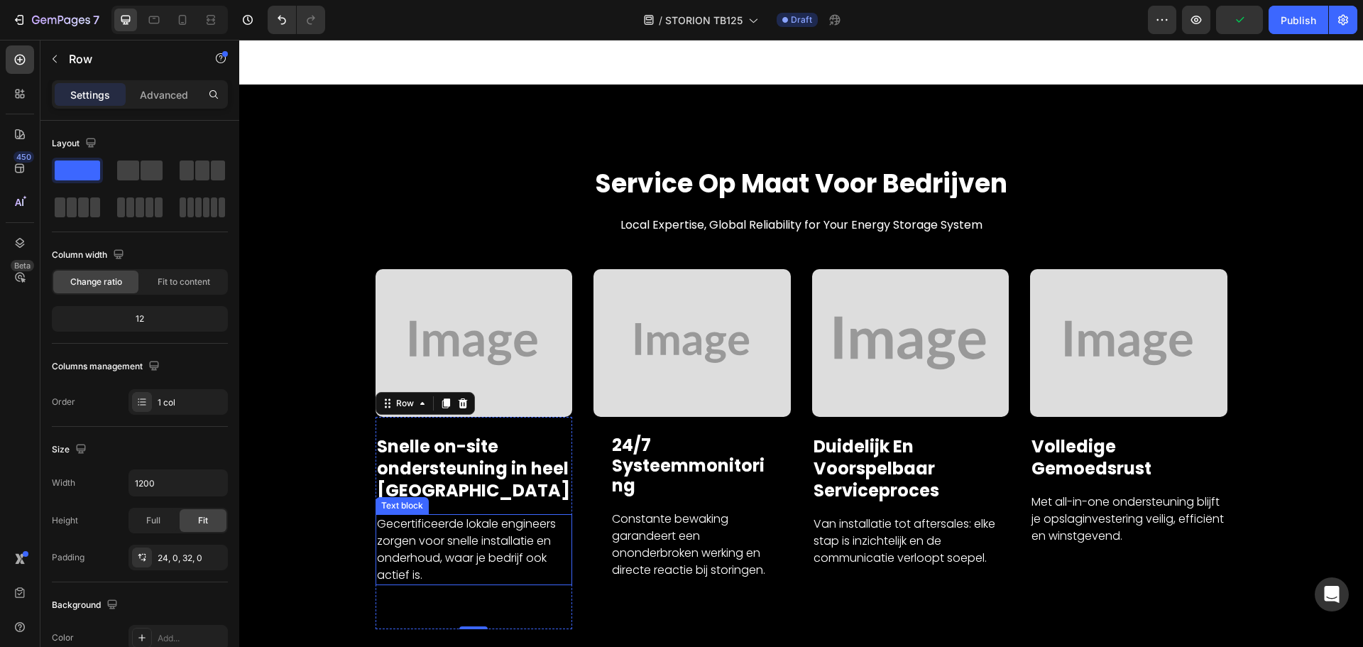
click at [355, 511] on div "Image Snelle on-site ondersteuning in heel Europa Text Block Gecertificeerde lo…" at bounding box center [801, 449] width 1102 height 361
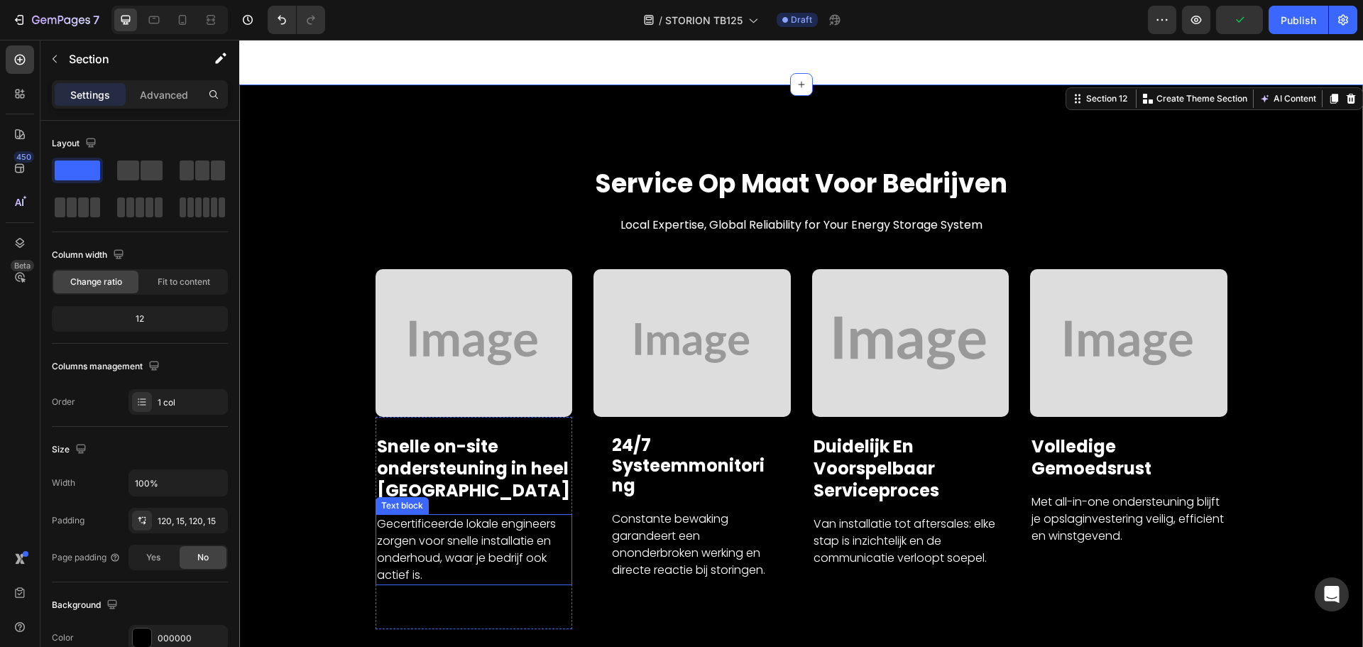
click at [550, 547] on p "Gecertificeerde lokale engineers zorgen voor snelle installatie en onderhoud, w…" at bounding box center [474, 549] width 194 height 68
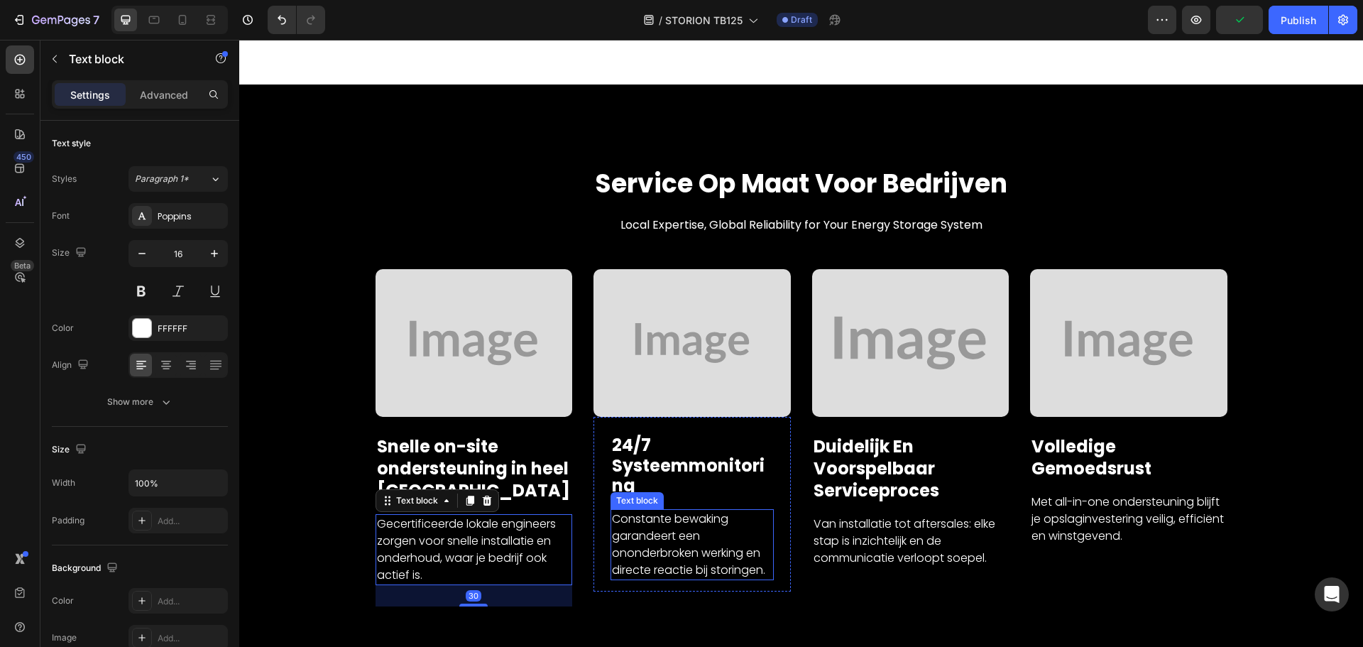
click at [724, 548] on p "Constante bewaking garandeert een ononderbroken werking en directe reactie bij …" at bounding box center [692, 544] width 160 height 68
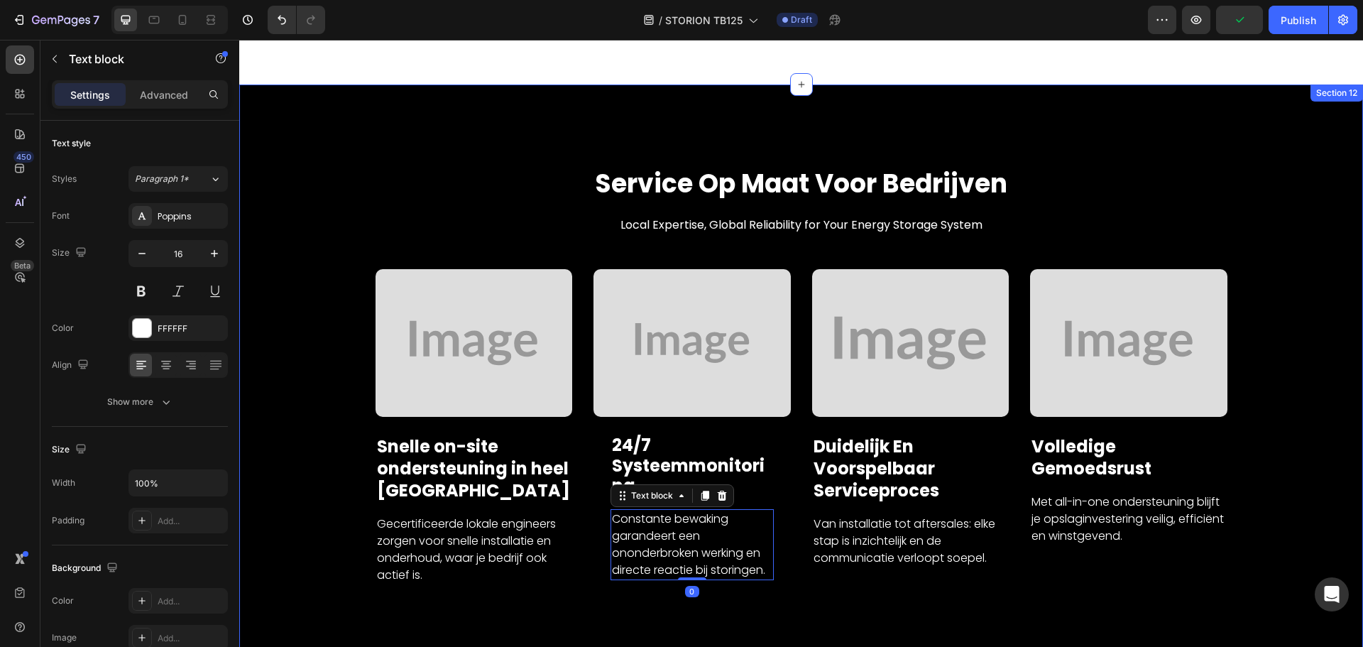
click at [335, 513] on div "Image Snelle on-site ondersteuning in heel Europa Text Block Gecertificeerde lo…" at bounding box center [801, 449] width 1102 height 361
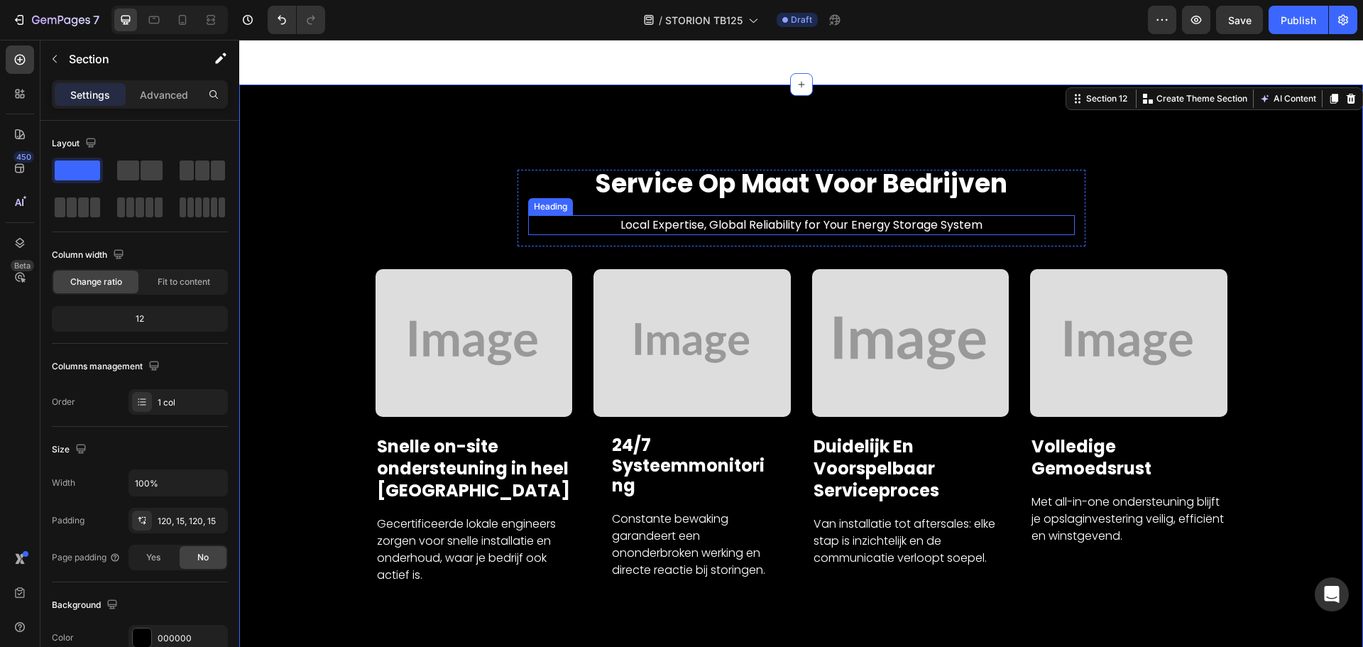
click at [800, 215] on h2 "Local Expertise, Global Reliability for Your Energy Storage System" at bounding box center [801, 225] width 547 height 20
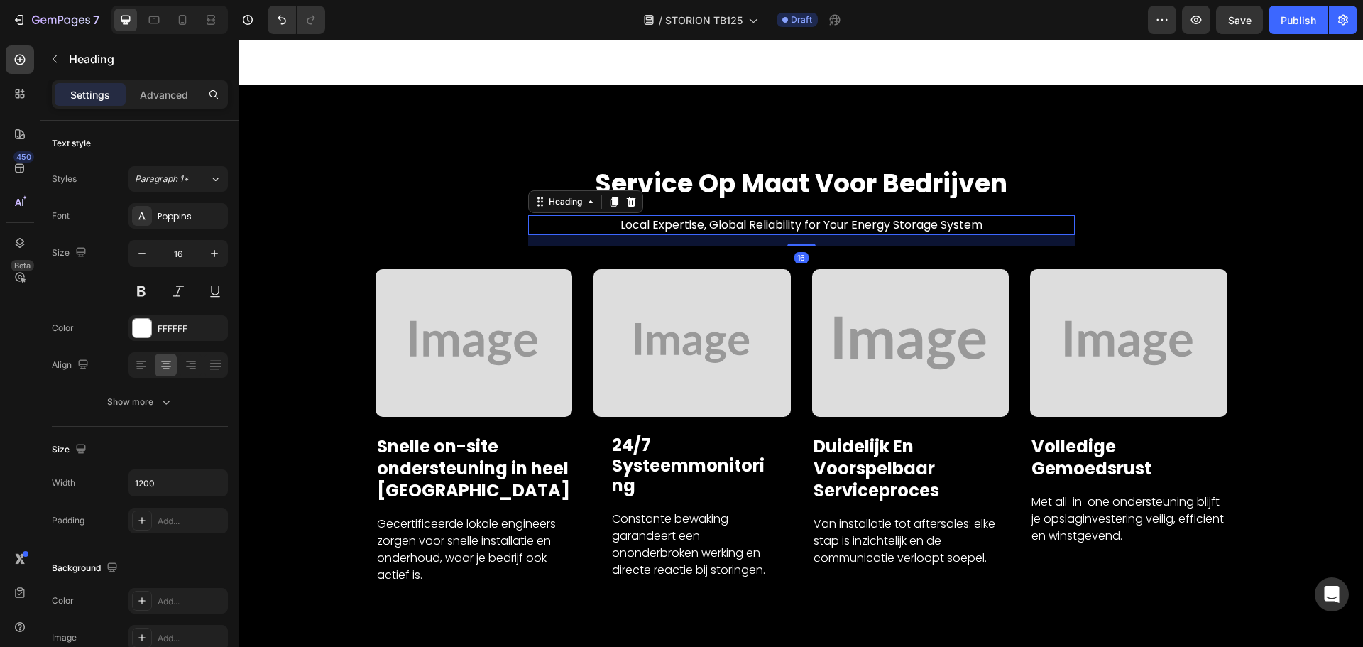
click at [800, 215] on h2 "Local Expertise, Global Reliability for Your Energy Storage System" at bounding box center [801, 225] width 547 height 20
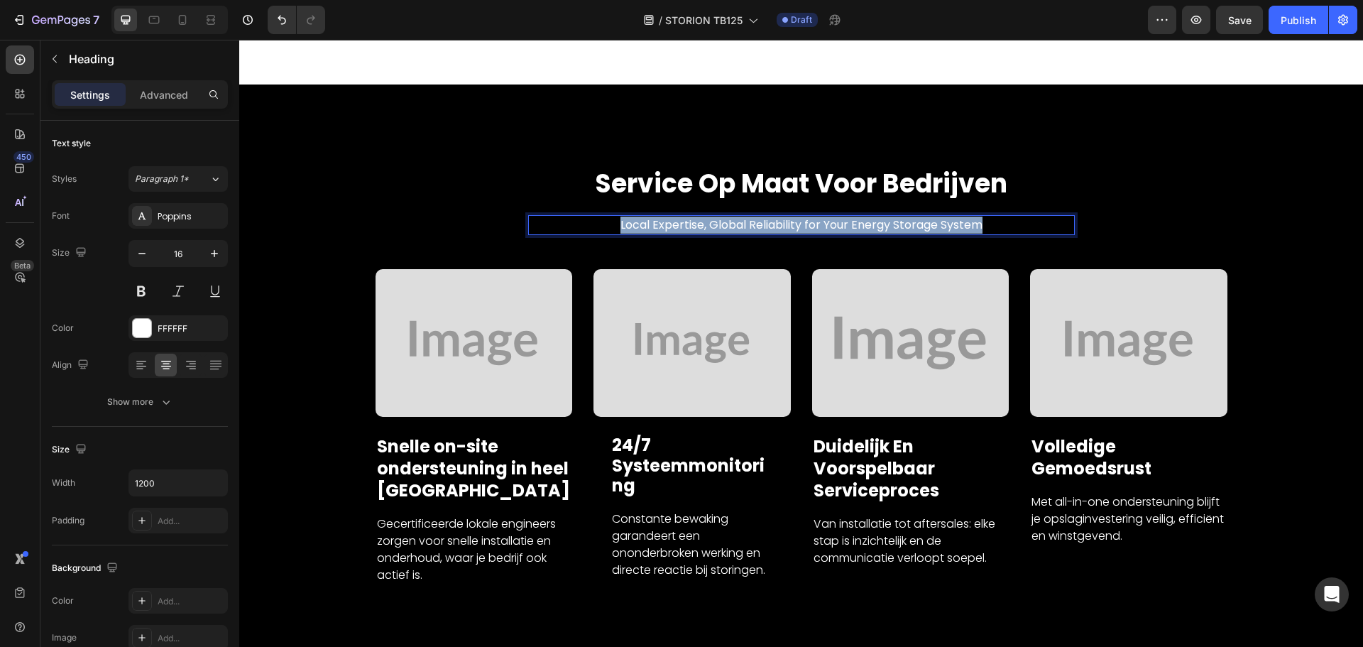
click at [800, 216] on p "Local Expertise, Global Reliability for Your Energy Storage System" at bounding box center [801, 224] width 544 height 17
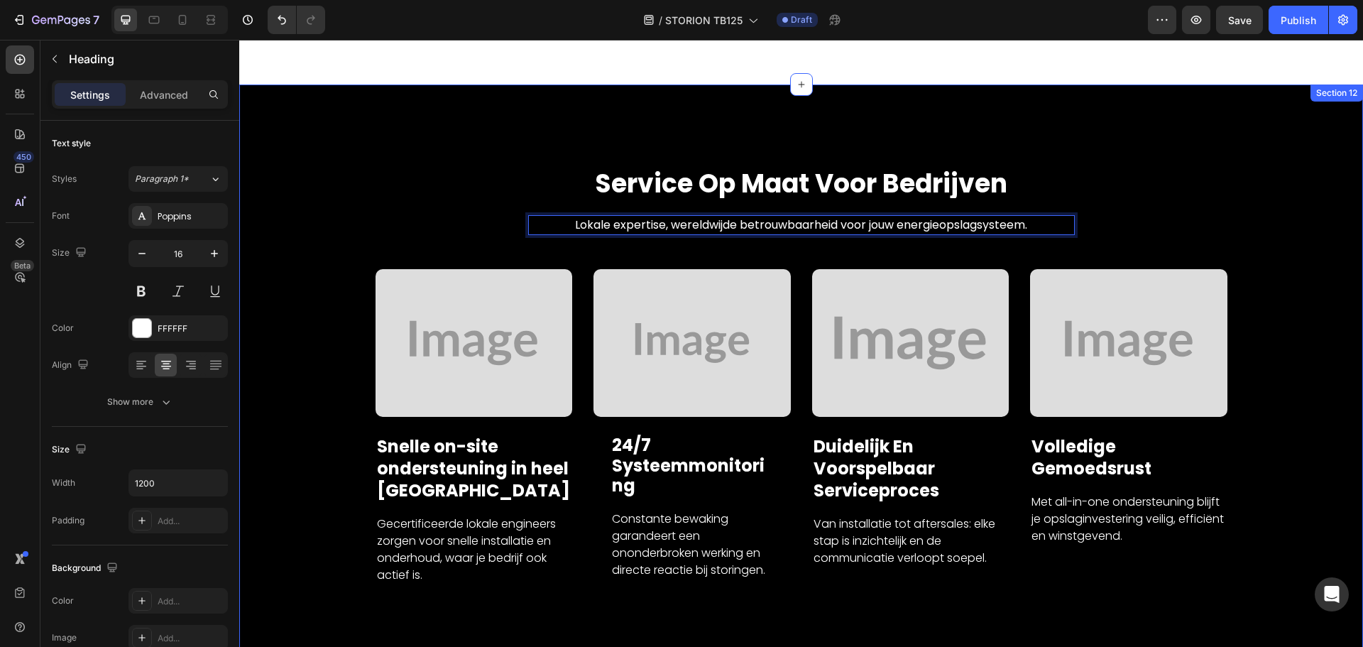
click at [461, 137] on div "Service op maat voor bedrijven Heading Lokale expertise, wereldwijde betrouwbaa…" at bounding box center [801, 399] width 1124 height 630
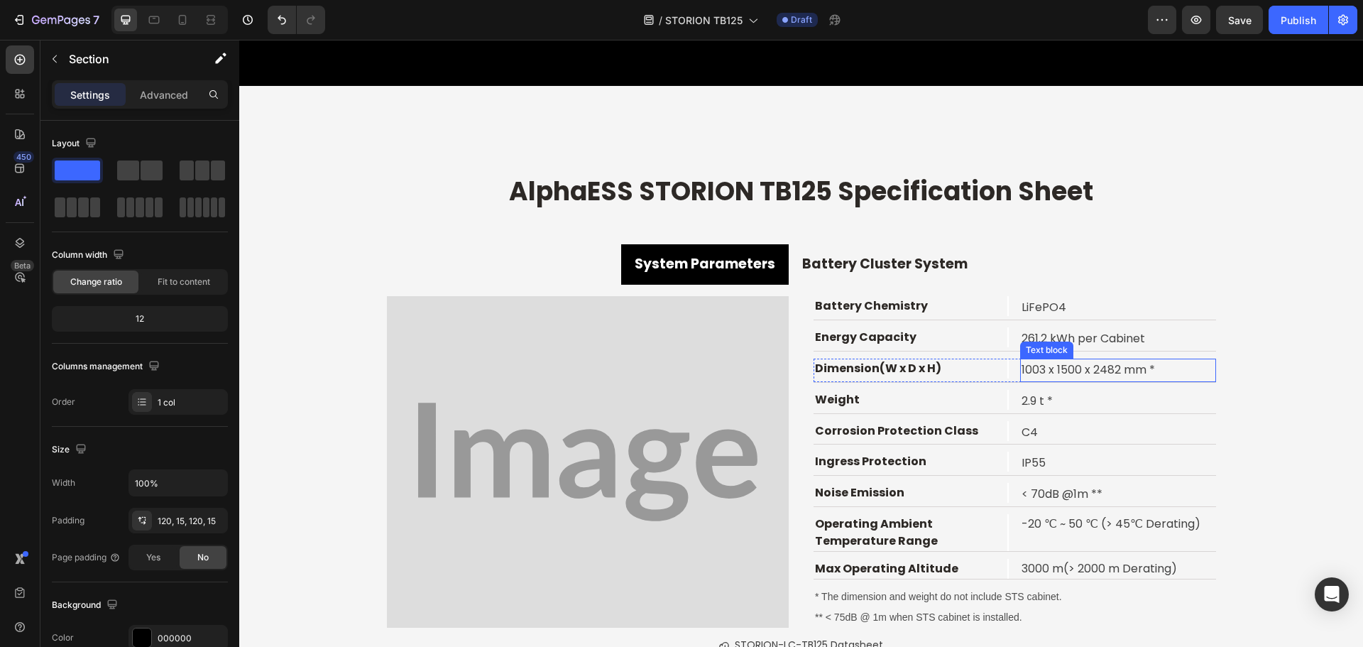
scroll to position [7698, 0]
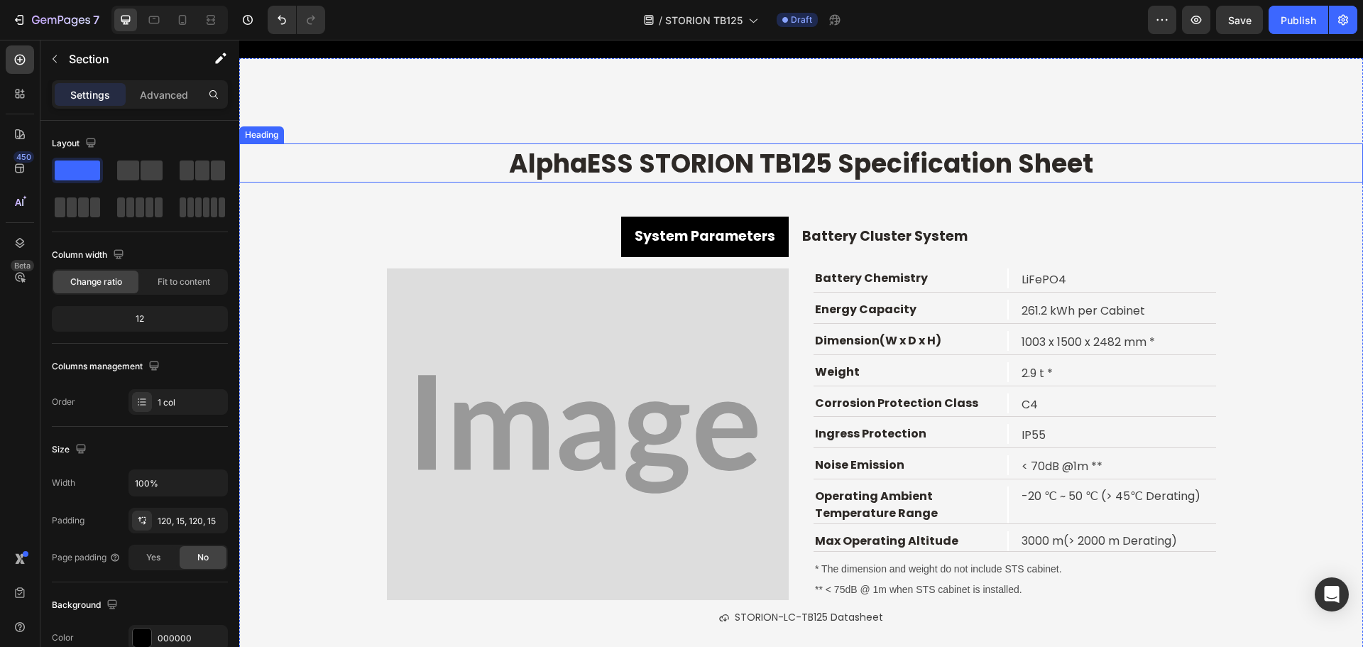
click at [778, 158] on strong "AlphaESS STORION TB125 Specification Sheet" at bounding box center [801, 164] width 584 height 36
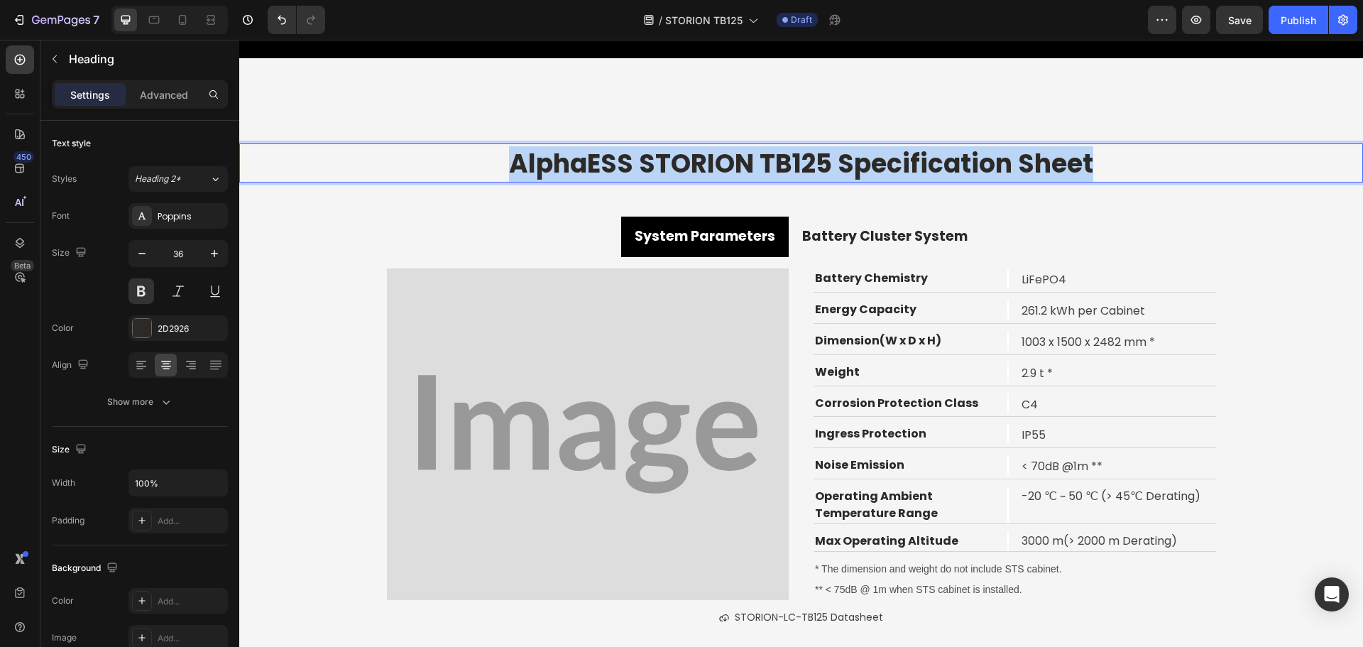
click at [778, 158] on strong "AlphaESS STORION TB125 Specification Sheet" at bounding box center [801, 164] width 584 height 36
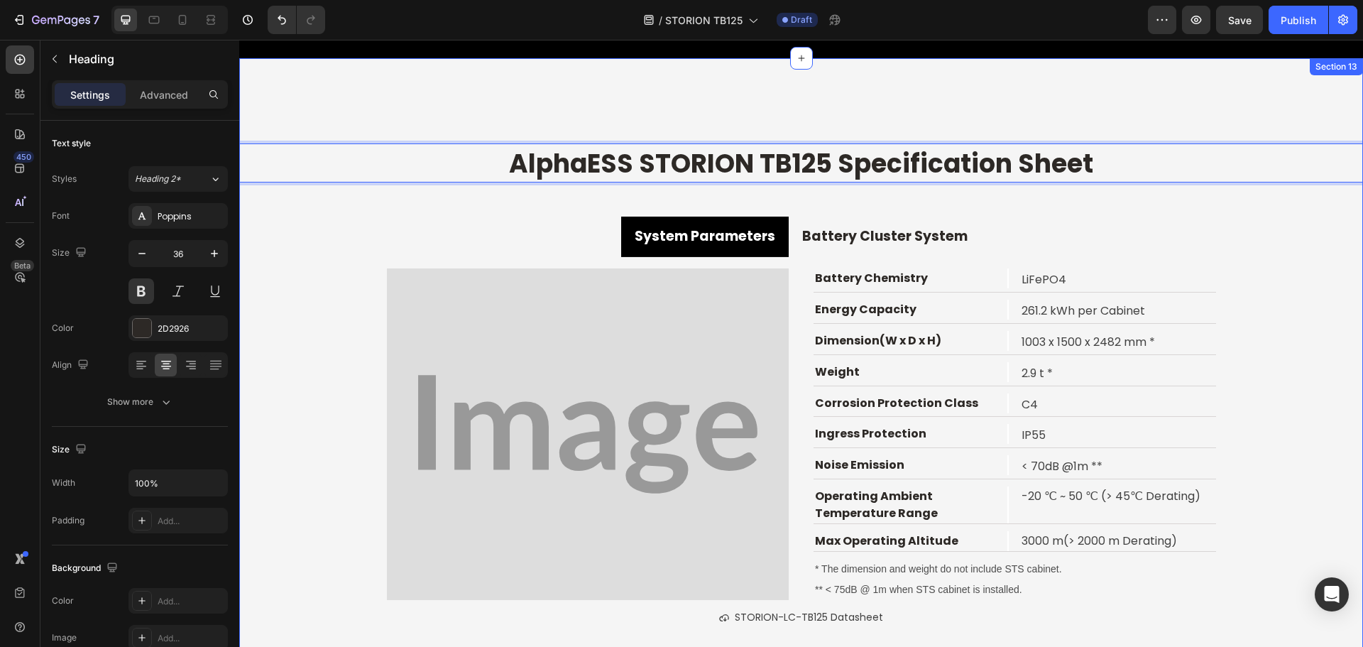
click at [857, 106] on div "AlphaESS STORION TB125 Specification Sheet Heading 48 System Parameters Battery…" at bounding box center [801, 387] width 1124 height 659
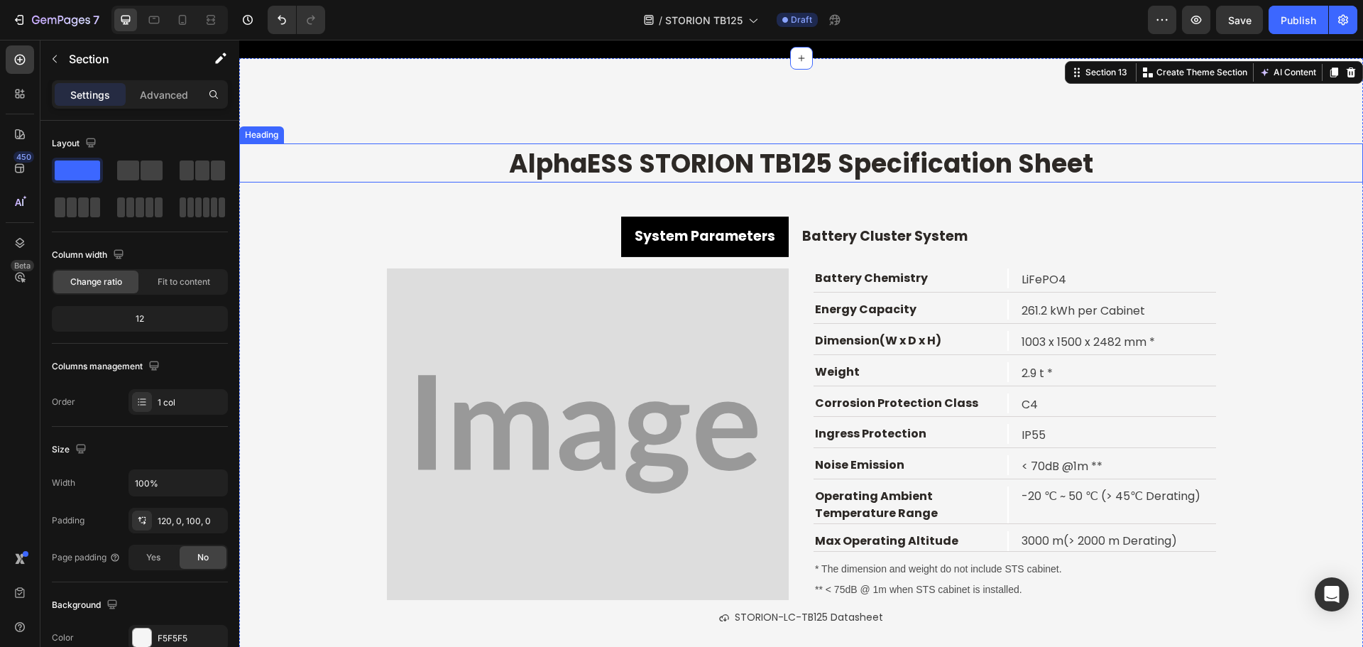
click at [760, 156] on strong "AlphaESS STORION TB125 Specification Sheet" at bounding box center [801, 164] width 584 height 36
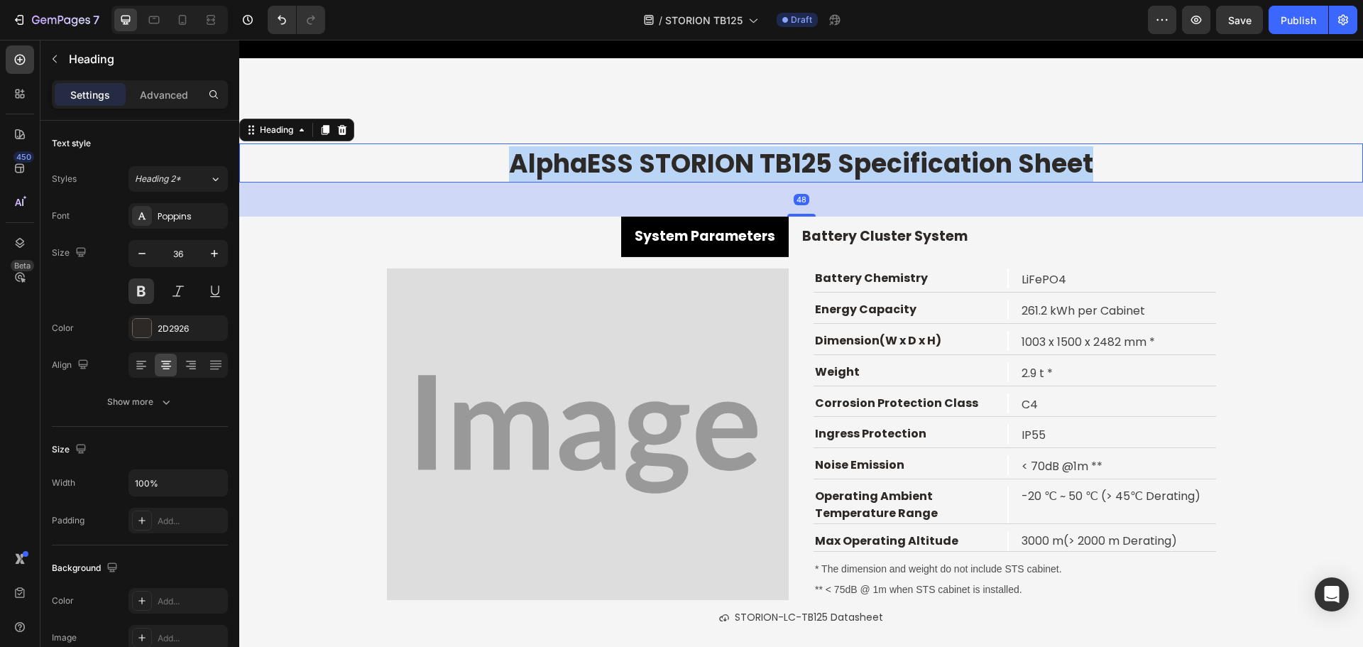
click at [760, 156] on strong "AlphaESS STORION TB125 Specification Sheet" at bounding box center [801, 164] width 584 height 36
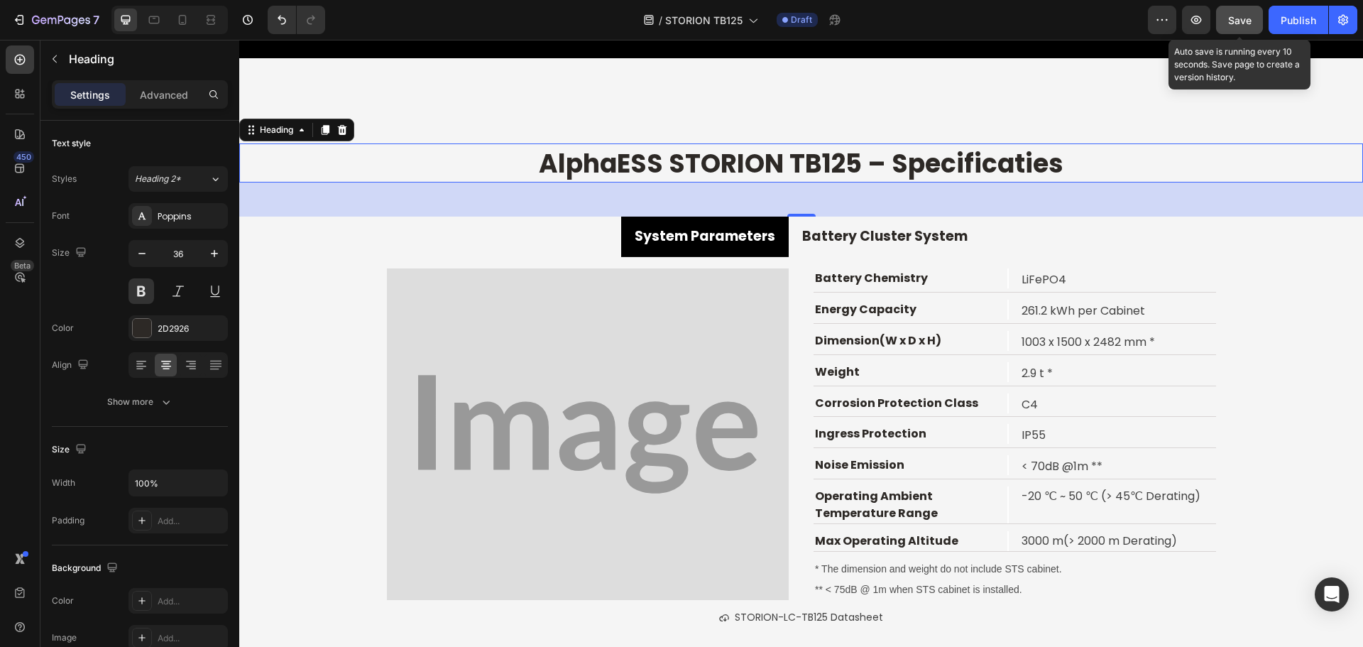
click at [1240, 18] on span "Save" at bounding box center [1239, 20] width 23 height 12
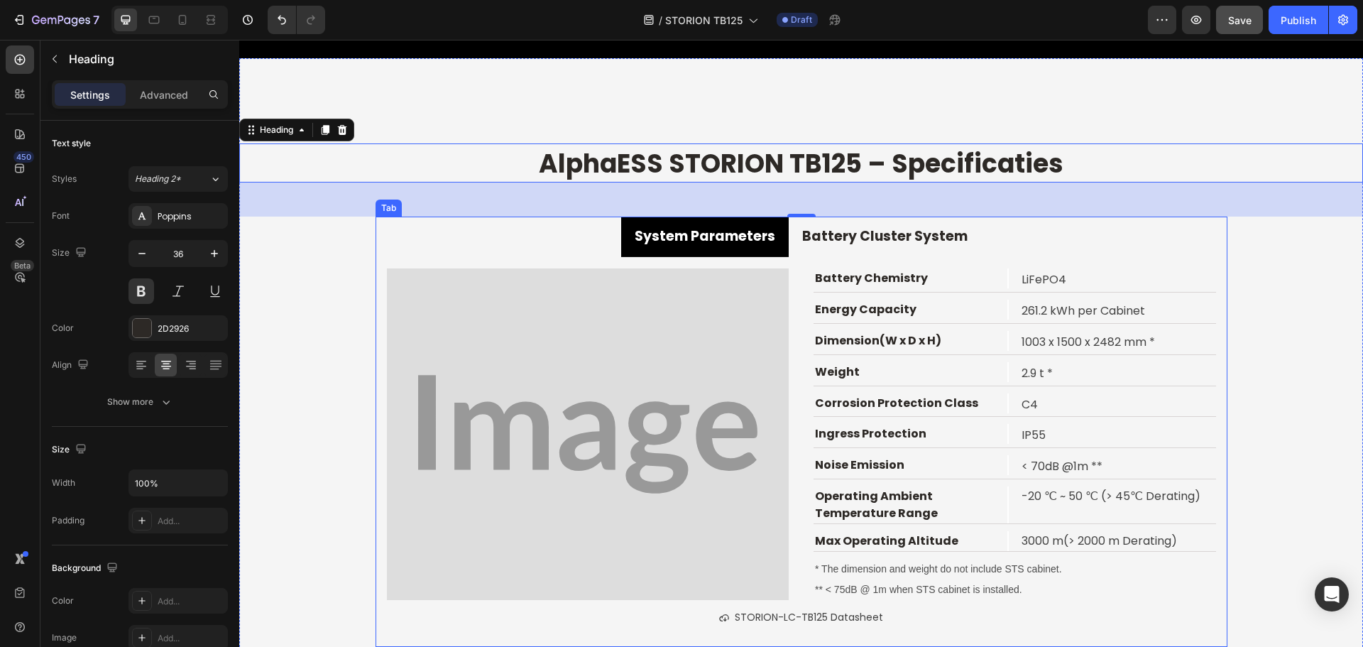
drag, startPoint x: 697, startPoint y: 242, endPoint x: 697, endPoint y: 233, distance: 9.2
click at [697, 242] on strong "System Parameters" at bounding box center [705, 235] width 141 height 19
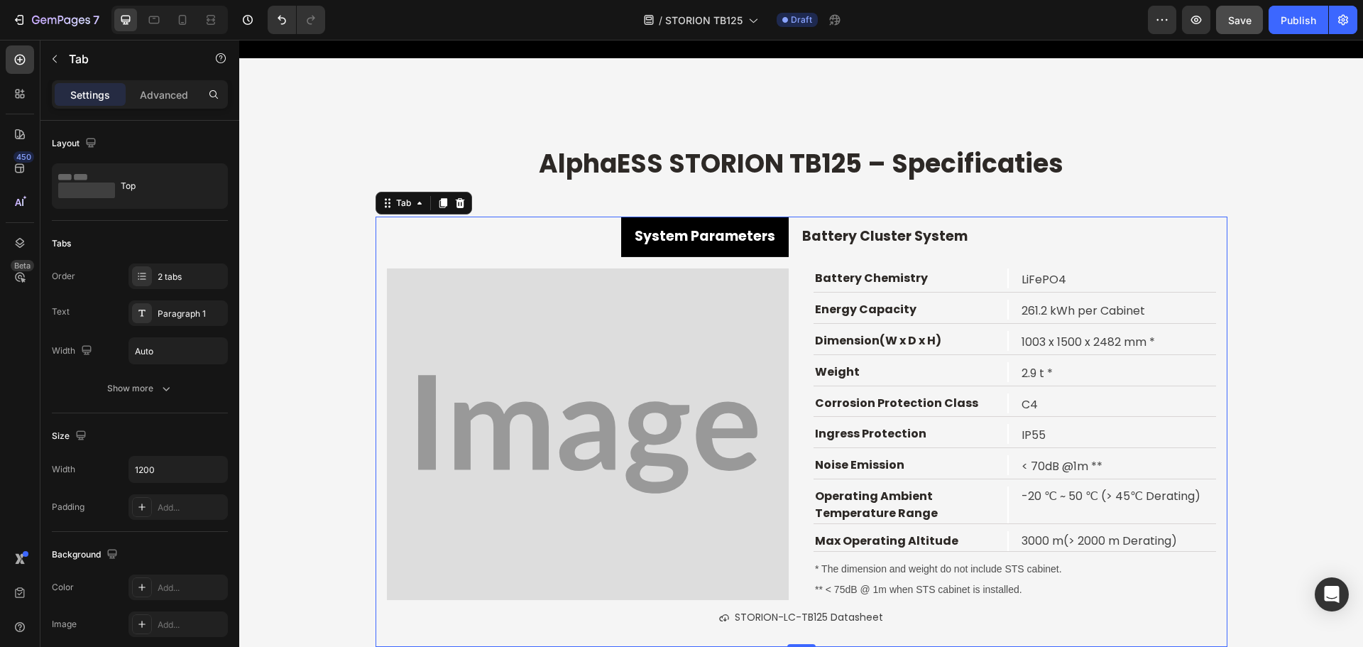
click at [697, 226] on strong "System Parameters" at bounding box center [705, 235] width 141 height 19
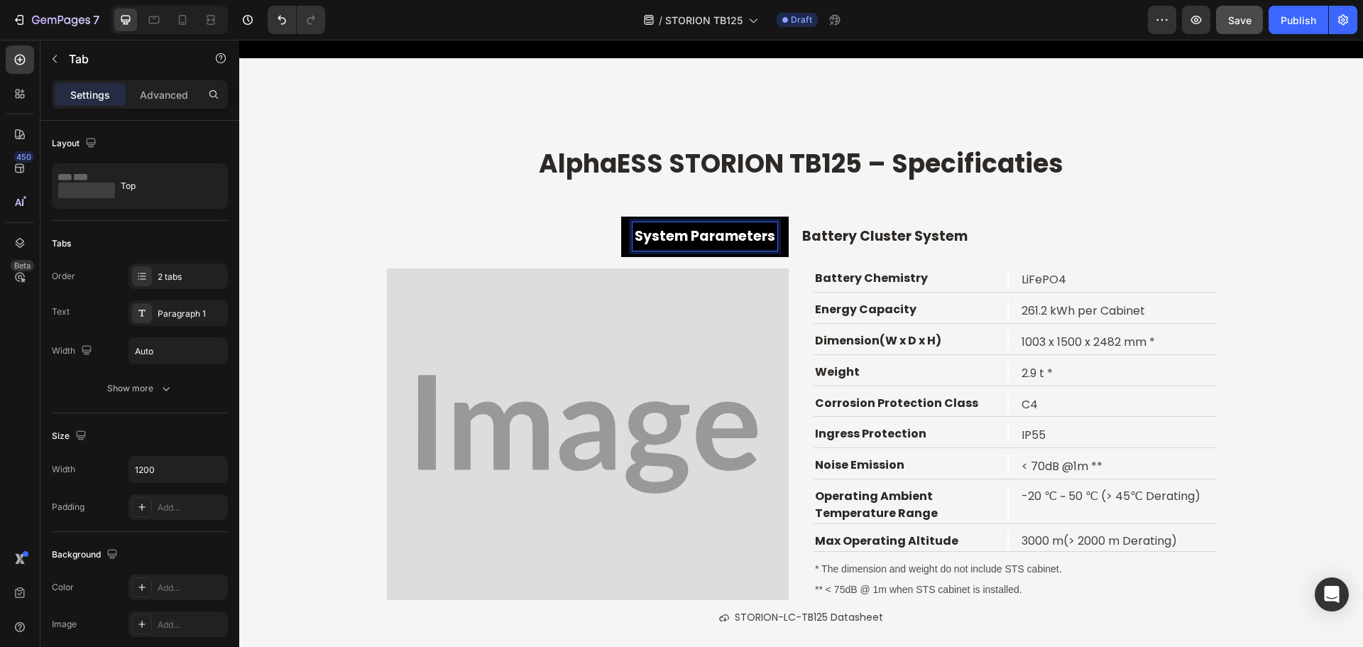
click at [696, 229] on strong "System Parameters" at bounding box center [705, 235] width 141 height 19
click at [689, 233] on strong "System Parameters" at bounding box center [705, 235] width 141 height 19
click at [458, 197] on div "⁠⁠⁠⁠⁠⁠⁠ AlphaESS STORION TB125 – Specificaties Heading Systeemparameters Batter…" at bounding box center [801, 394] width 1124 height 503
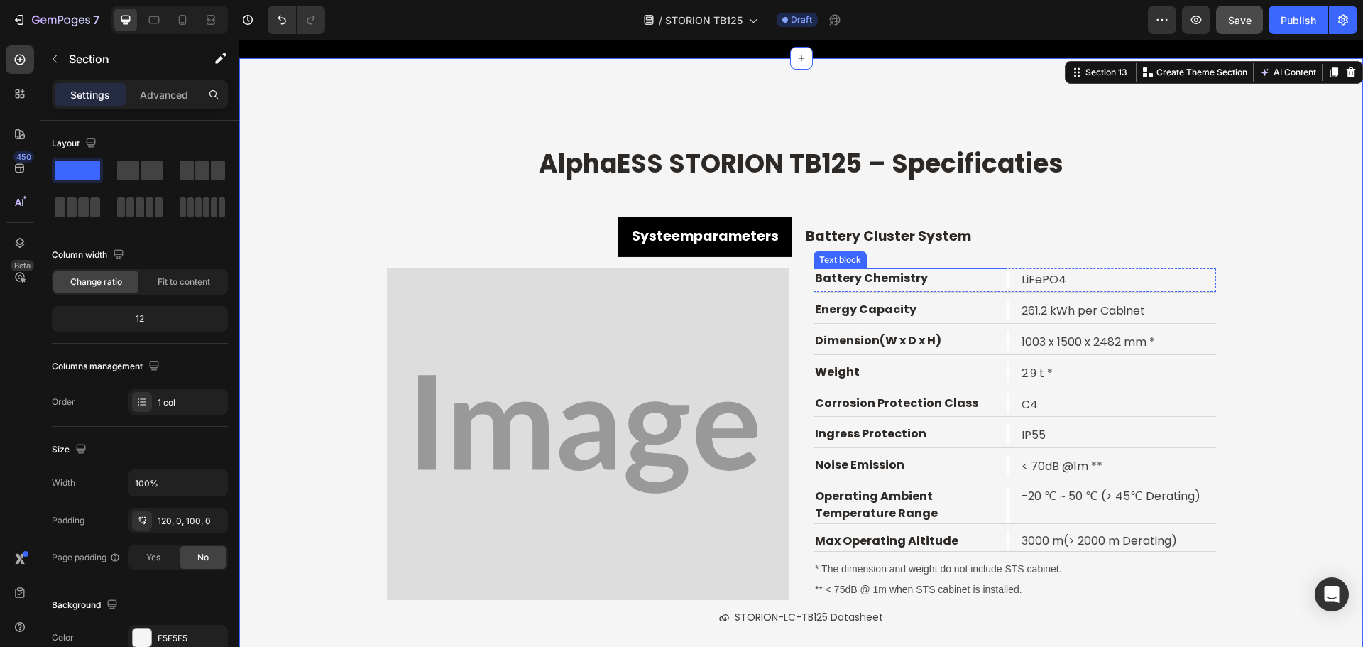
click at [867, 281] on p "Battery Chemistry" at bounding box center [910, 278] width 191 height 17
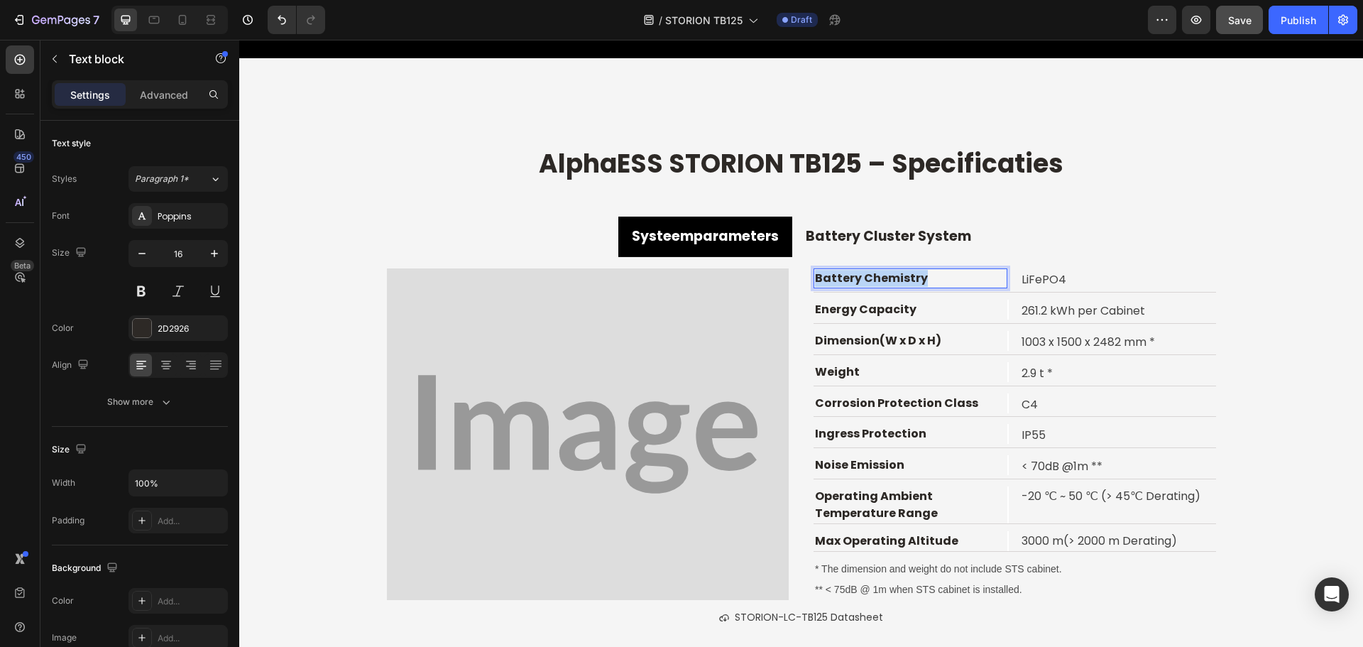
click at [867, 281] on p "Battery Chemistry" at bounding box center [910, 278] width 191 height 17
click at [864, 306] on p "Energy Capacity" at bounding box center [910, 309] width 191 height 17
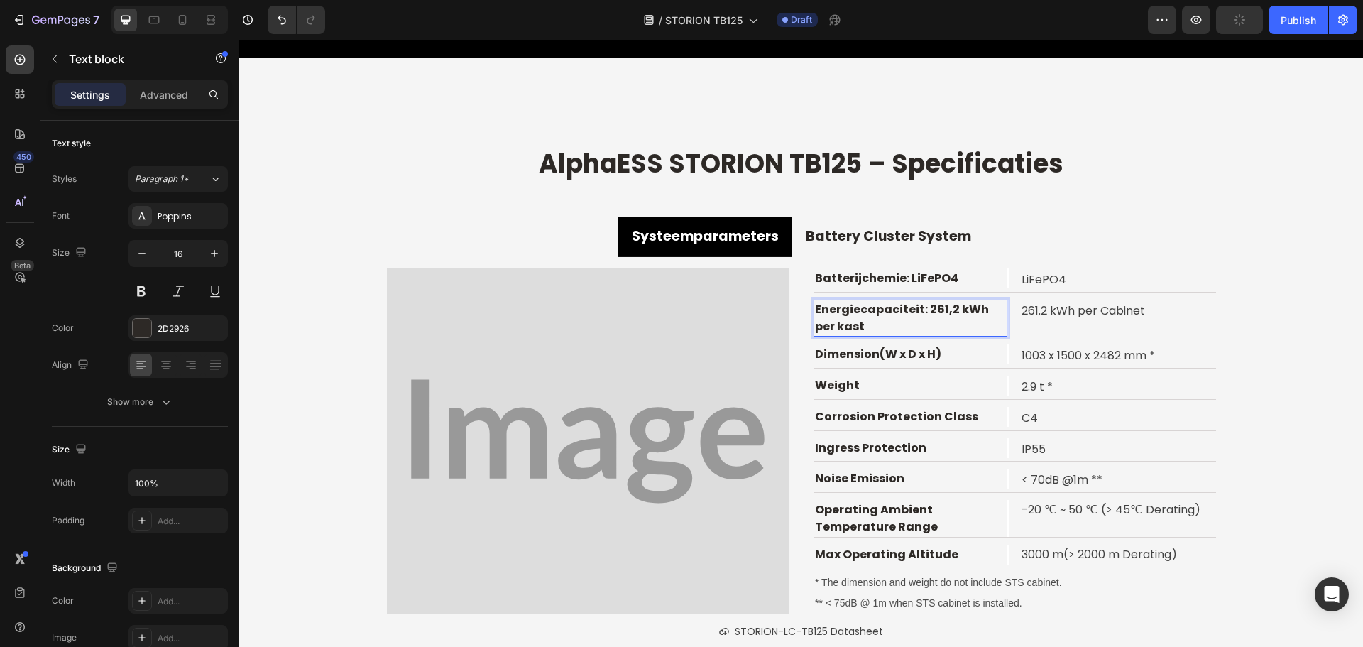
click at [948, 319] on p "Energiecapaciteit: 261,2 kWh per kast" at bounding box center [910, 318] width 191 height 34
click at [917, 312] on p "Energiecapaciteit: 261,2 kWh per kast" at bounding box center [910, 318] width 191 height 34
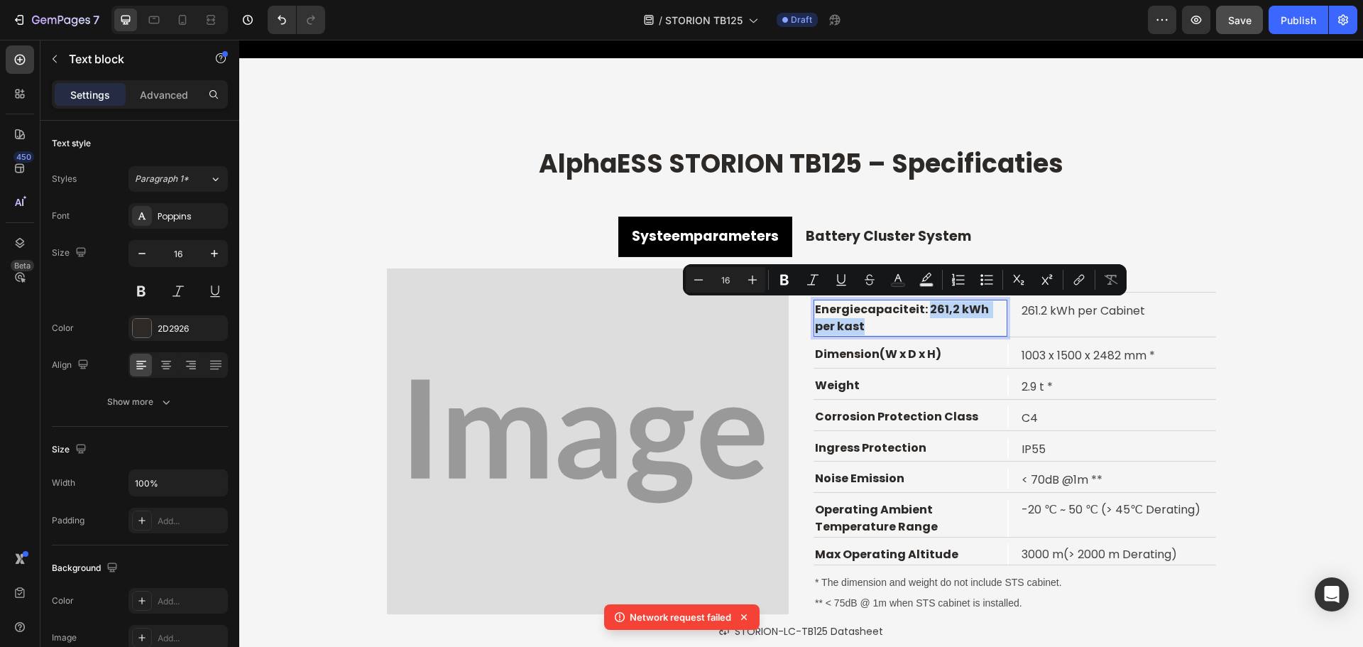
drag, startPoint x: 926, startPoint y: 309, endPoint x: 957, endPoint y: 330, distance: 37.8
click at [957, 330] on p "Energiecapaciteit: 261,2 kWh per kast" at bounding box center [910, 318] width 191 height 34
click at [1151, 151] on p "⁠⁠⁠⁠⁠⁠⁠ AlphaESS STORION TB125 – Specificaties" at bounding box center [801, 164] width 1121 height 33
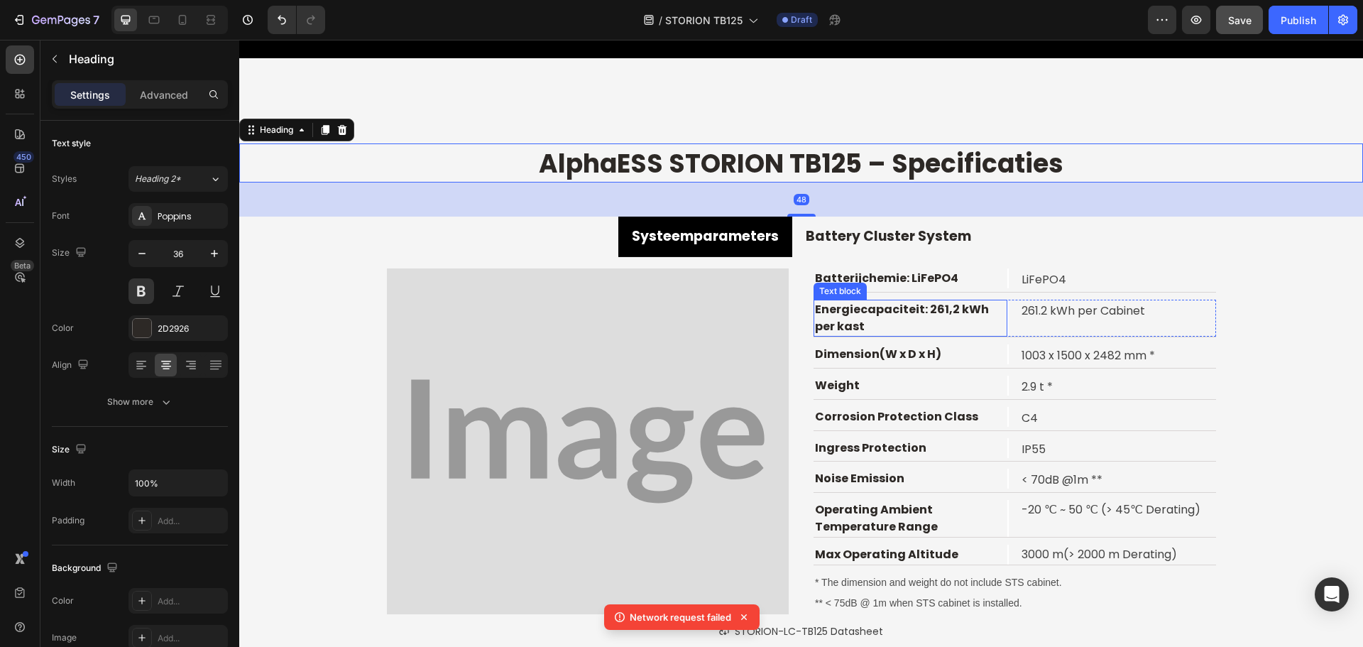
click at [922, 314] on p "Energiecapaciteit: 261,2 kWh per kast" at bounding box center [910, 318] width 191 height 34
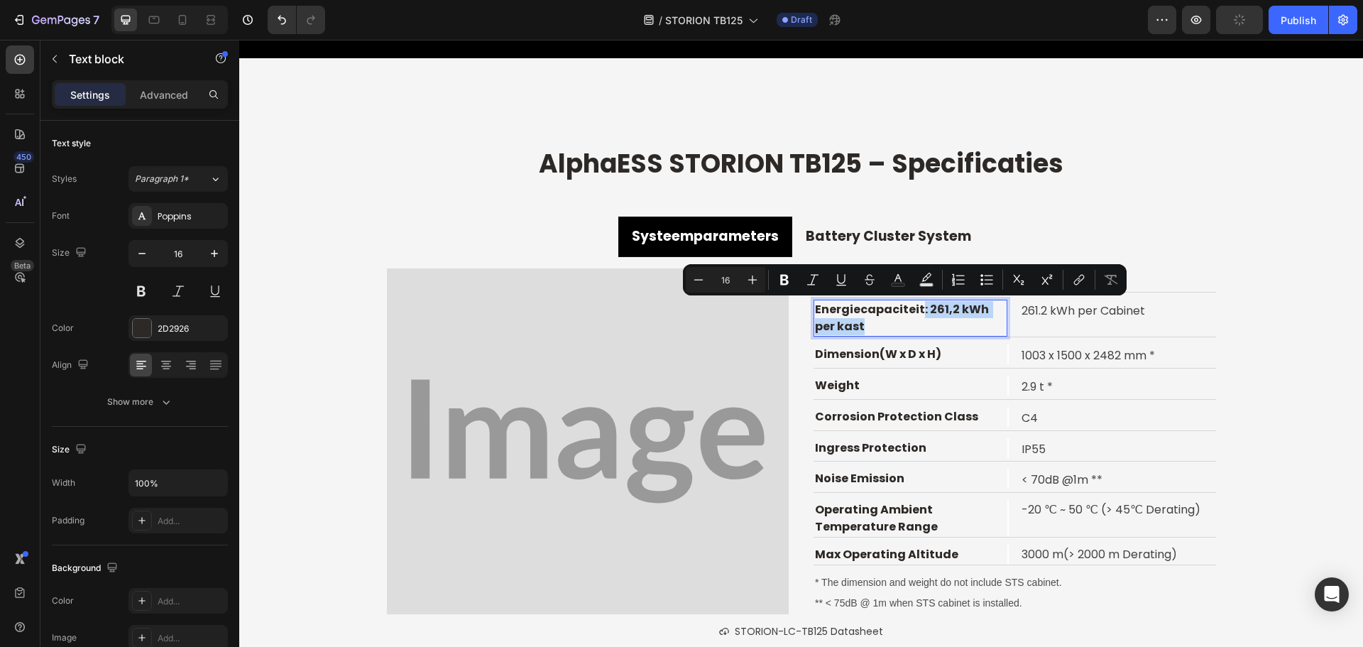
drag, startPoint x: 912, startPoint y: 311, endPoint x: 940, endPoint y: 330, distance: 34.3
click at [940, 330] on p "Energiecapaciteit: 261,2 kWh per kast" at bounding box center [910, 318] width 191 height 34
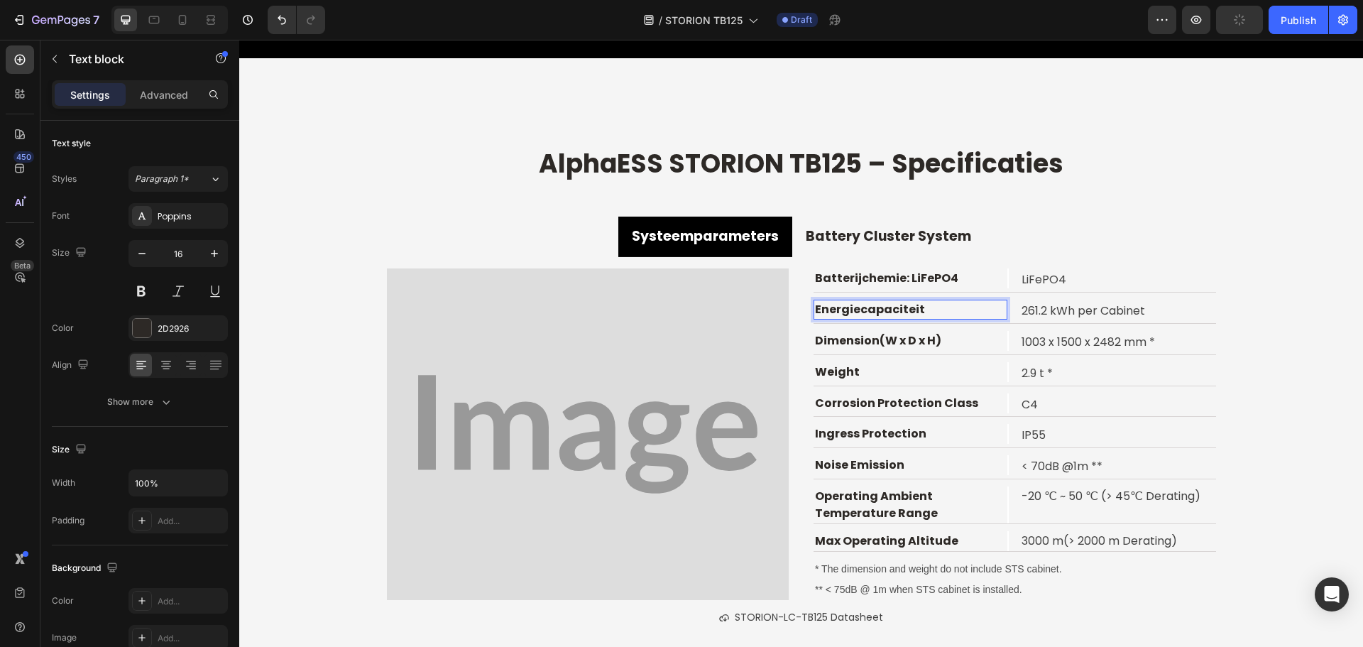
click at [950, 273] on p "Batterijchemie: LiFePO4" at bounding box center [910, 278] width 191 height 17
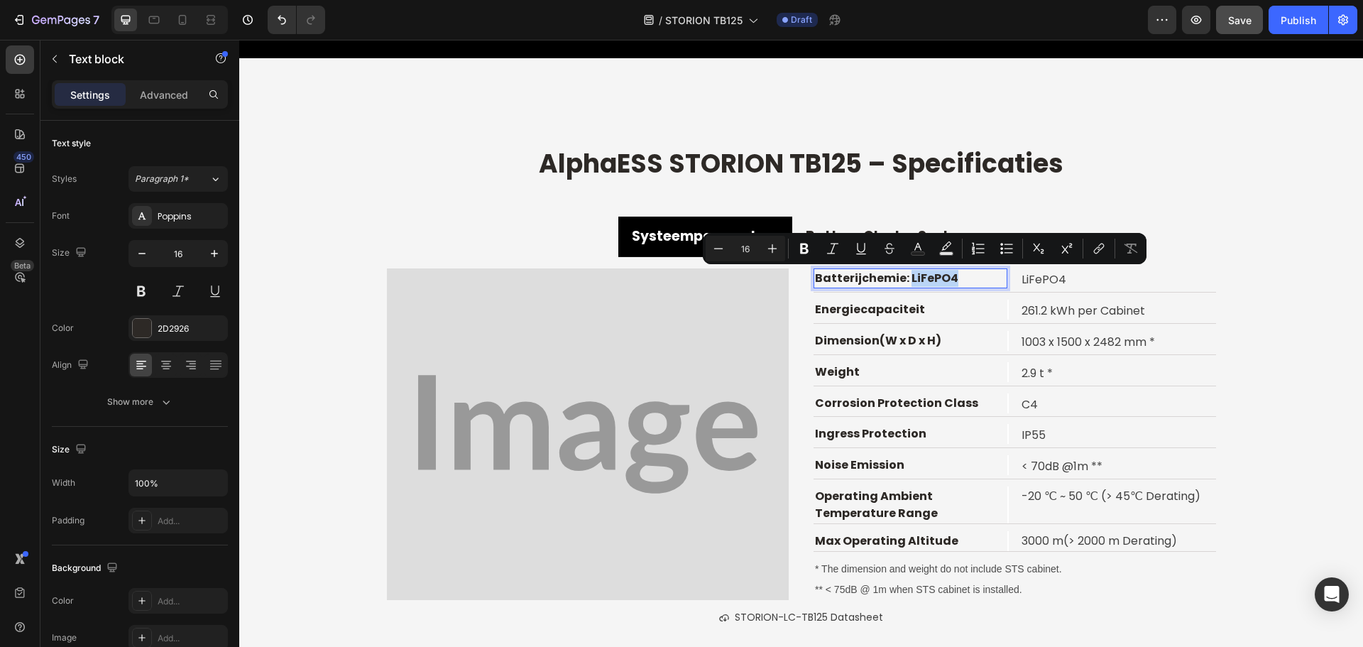
drag, startPoint x: 948, startPoint y: 280, endPoint x: 902, endPoint y: 282, distance: 46.2
click at [902, 282] on p "Batterijchemie: LiFePO4" at bounding box center [910, 278] width 191 height 17
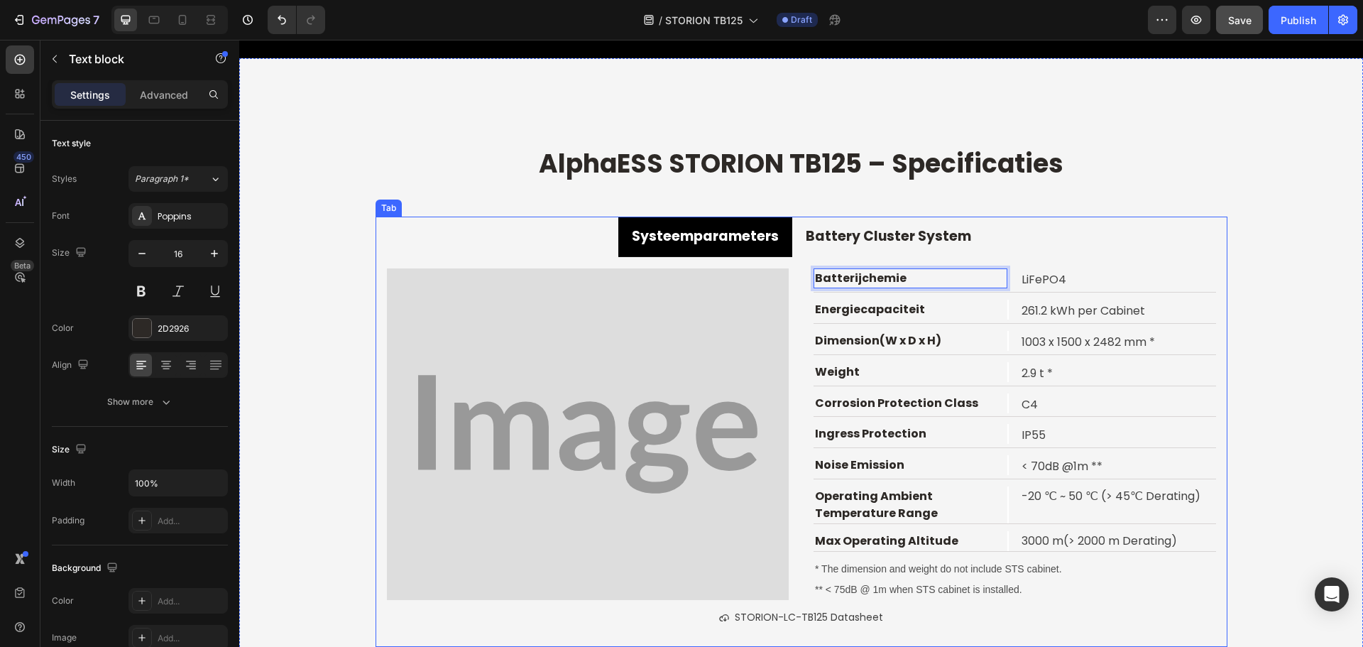
click at [1146, 238] on ul "Systeemparameters Battery Cluster System" at bounding box center [801, 236] width 852 height 40
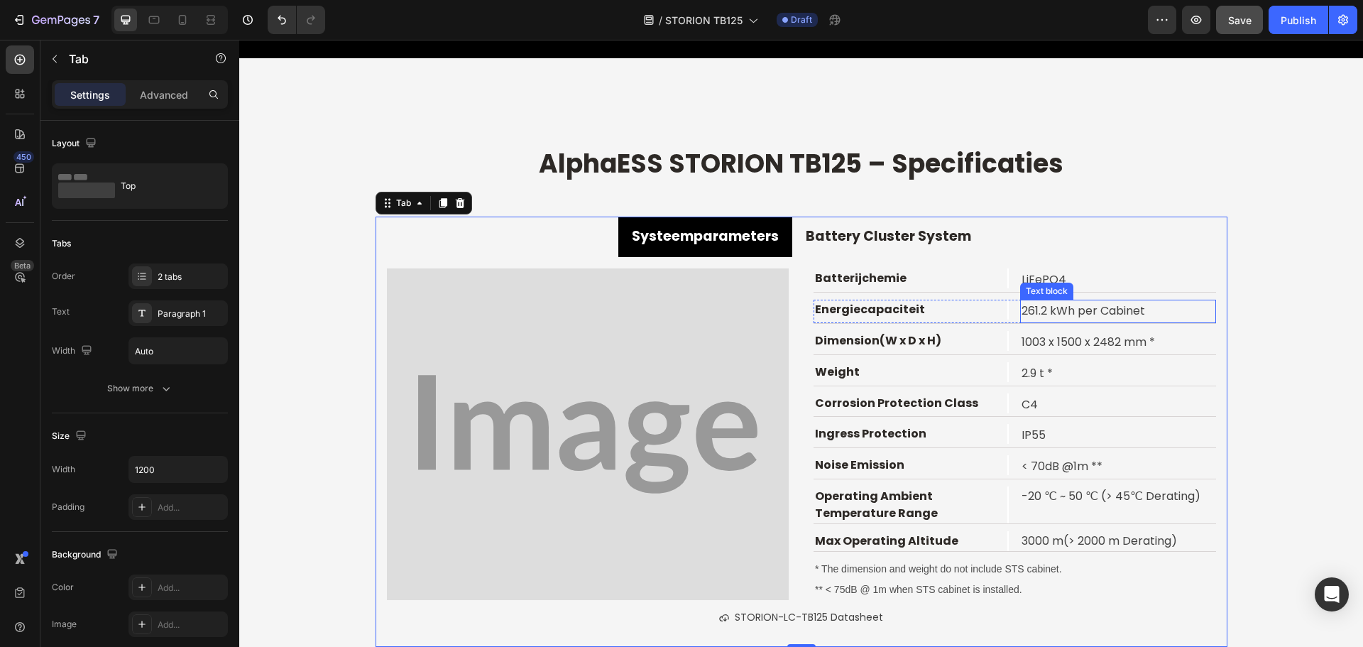
click at [1079, 313] on p "261.2 kWh per Cabinet" at bounding box center [1117, 311] width 192 height 21
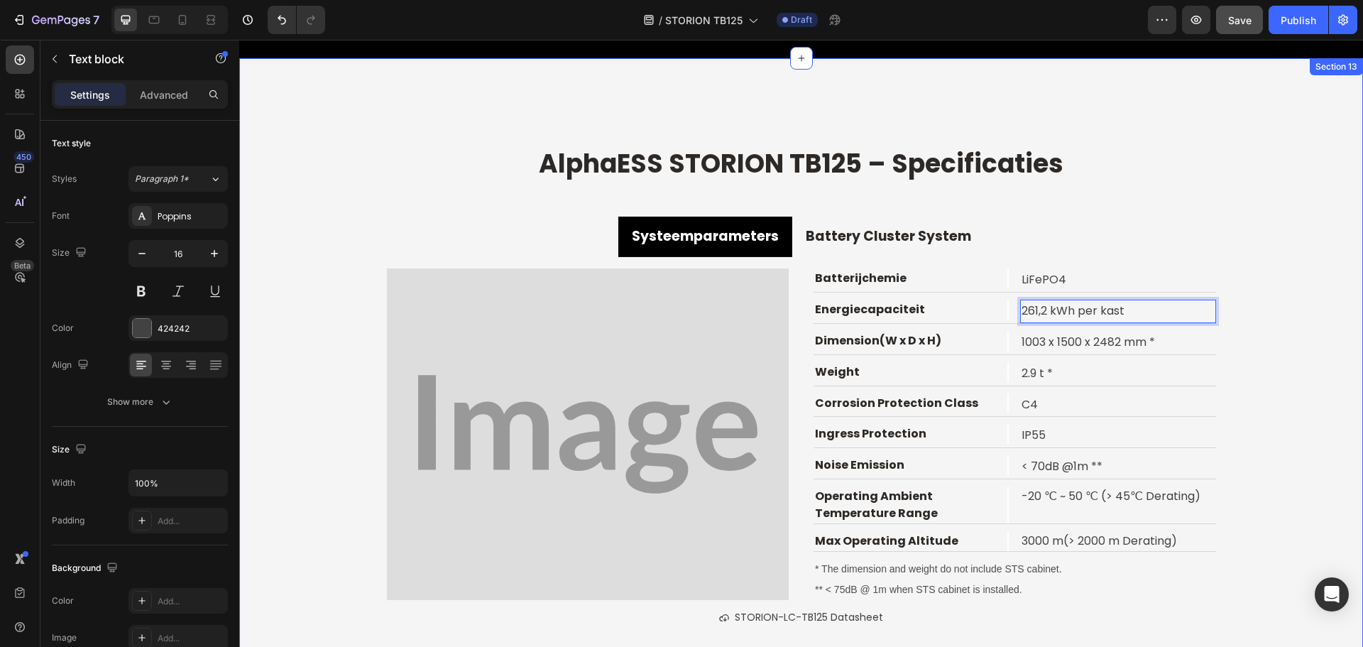
click at [1281, 375] on div "⁠⁠⁠⁠⁠⁠⁠ AlphaESS STORION TB125 – Specificaties Heading Systeemparameters Batter…" at bounding box center [801, 394] width 1124 height 503
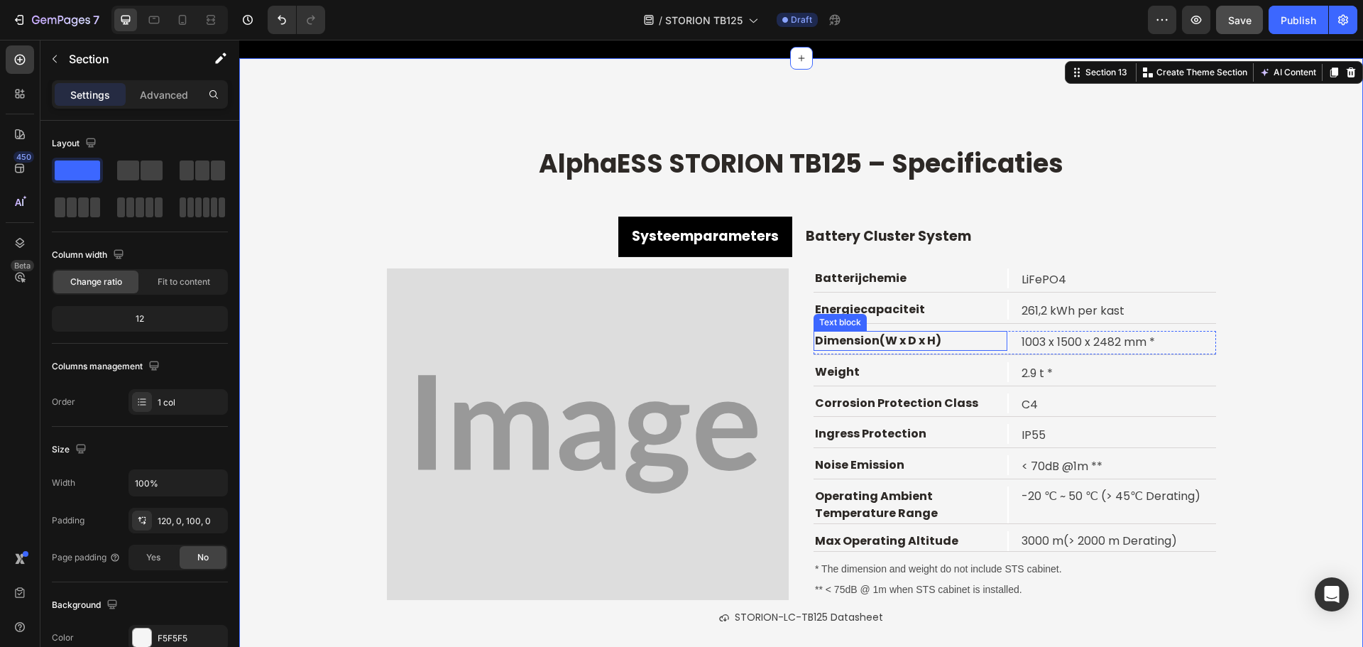
click at [851, 337] on p "Dimension(W x D x H)" at bounding box center [910, 340] width 191 height 17
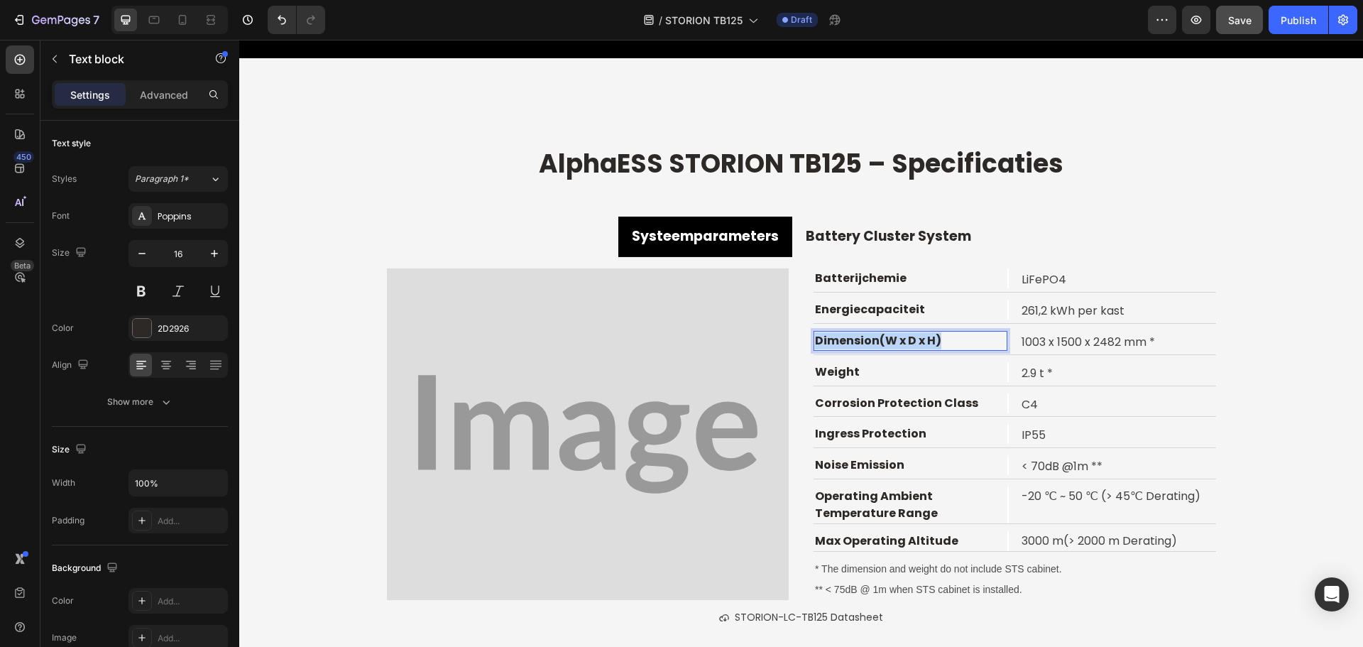
click at [851, 337] on p "Dimension(W x D x H)" at bounding box center [910, 340] width 191 height 17
click at [1037, 337] on p "1003 x 1500 x 2482 mm *" at bounding box center [1117, 342] width 192 height 21
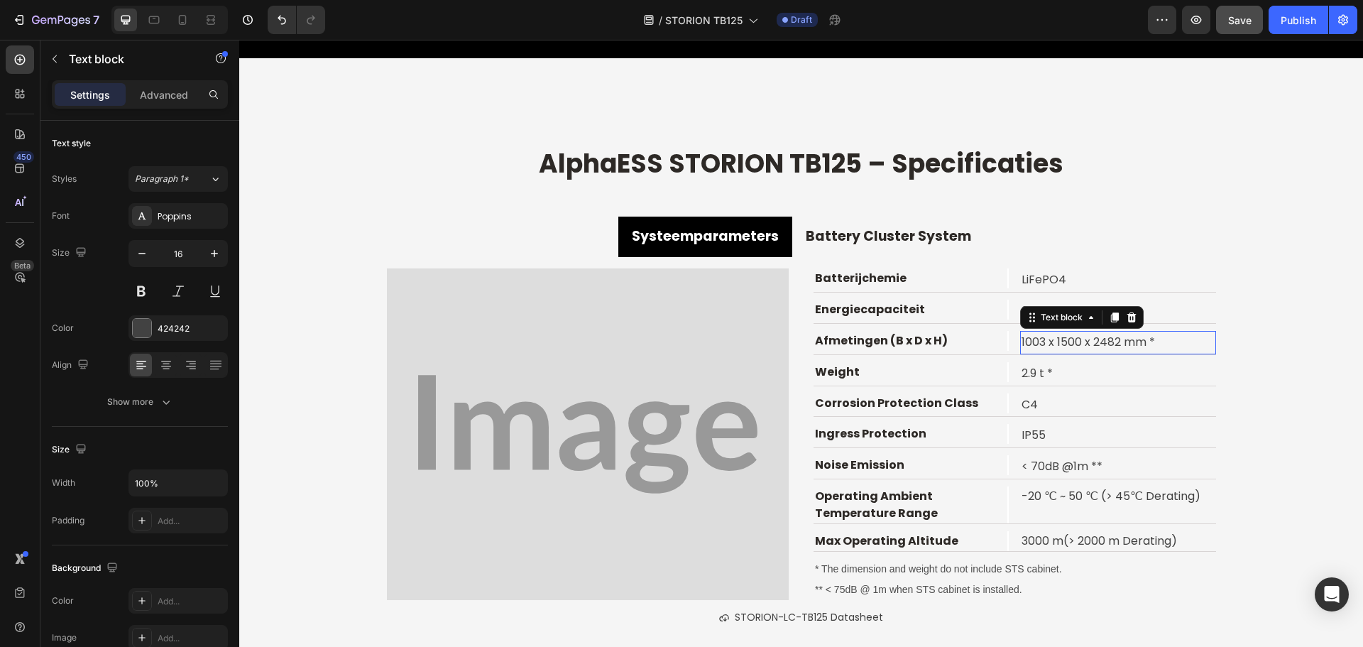
click at [1037, 337] on p "1003 x 1500 x 2482 mm *" at bounding box center [1117, 342] width 192 height 21
click at [819, 371] on p "Weight" at bounding box center [910, 371] width 191 height 17
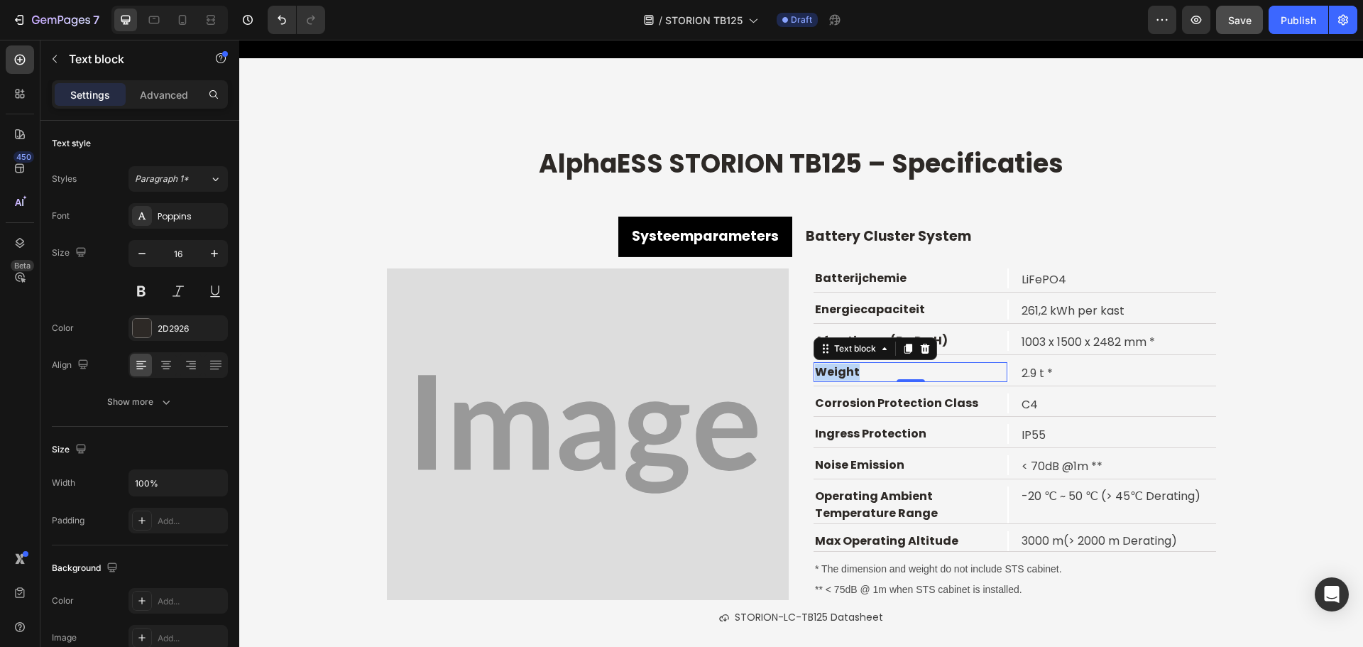
click at [819, 371] on p "Weight" at bounding box center [910, 371] width 191 height 17
click at [871, 404] on p "Corrosion Protection Class" at bounding box center [910, 403] width 191 height 17
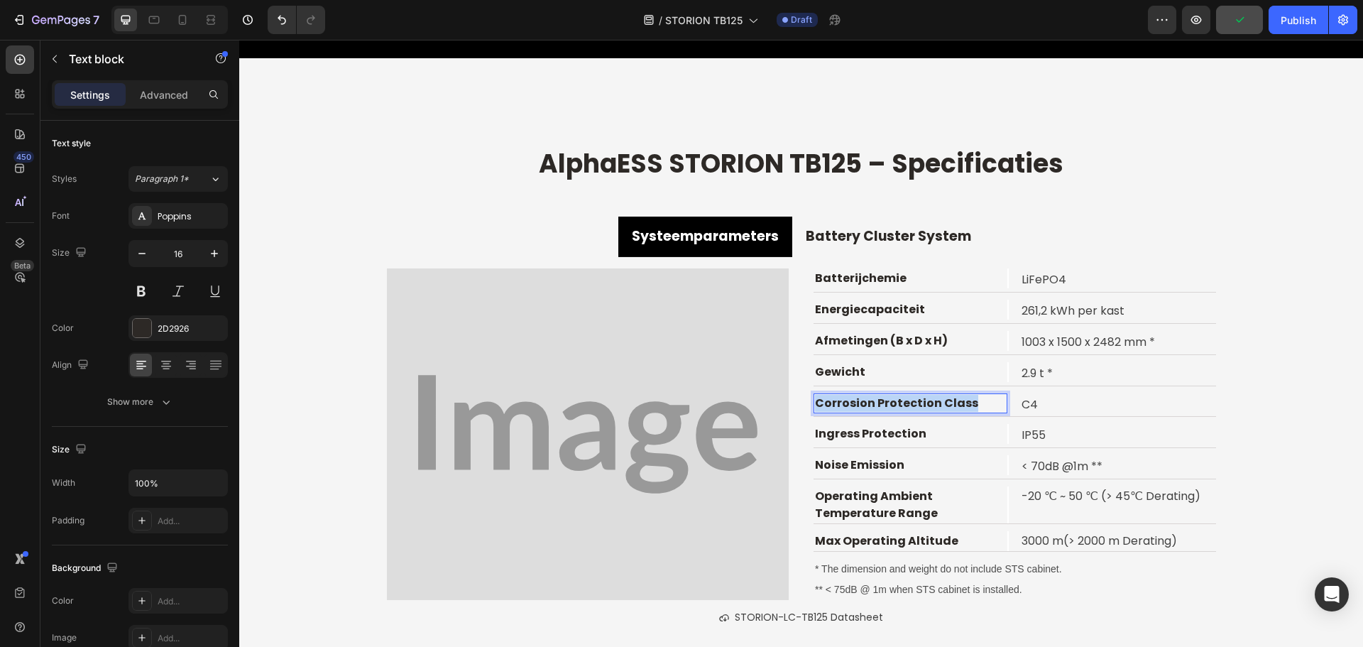
click at [871, 404] on p "Corrosion Protection Class" at bounding box center [910, 403] width 191 height 17
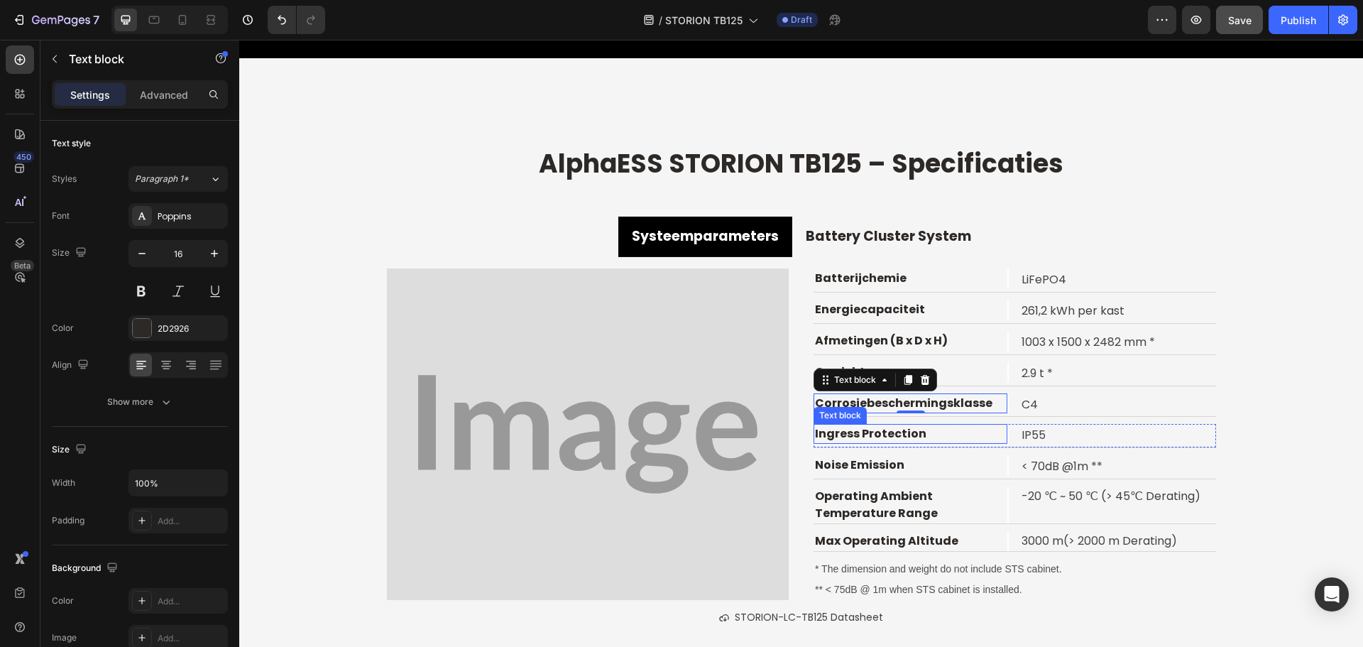
click at [875, 432] on p "Ingress Protection" at bounding box center [910, 433] width 191 height 17
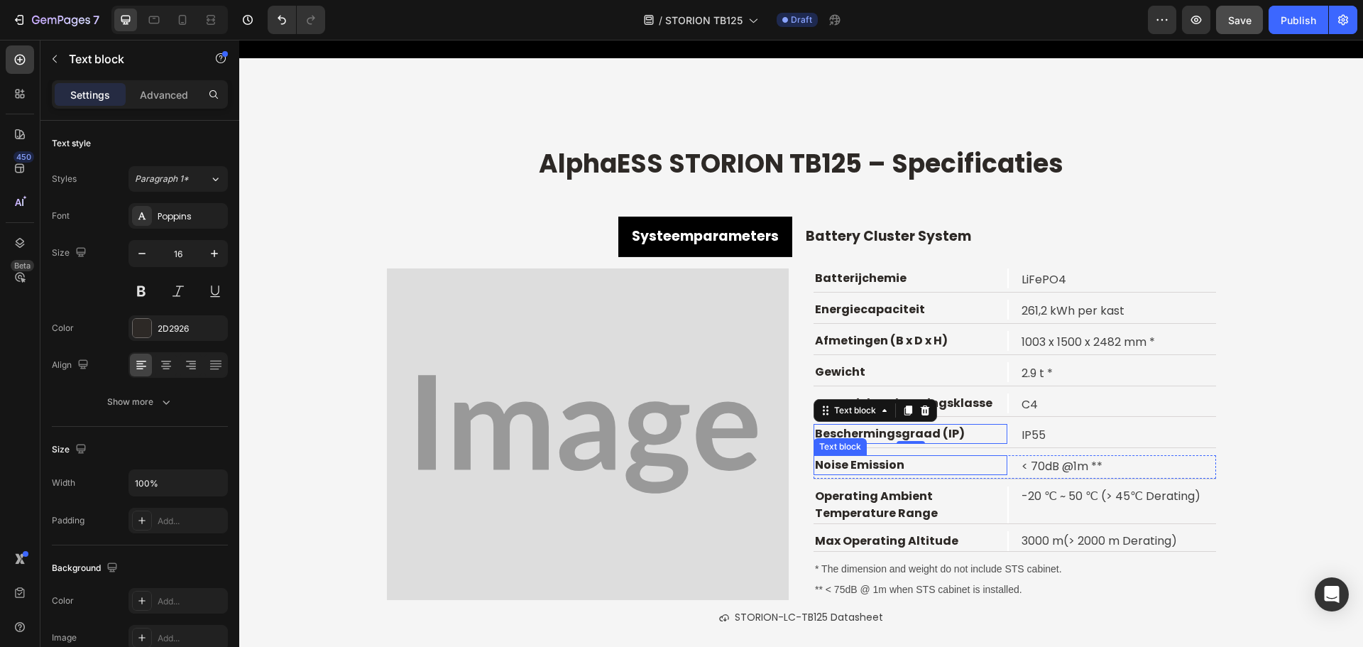
click at [864, 463] on p "Noise Emission" at bounding box center [910, 464] width 191 height 17
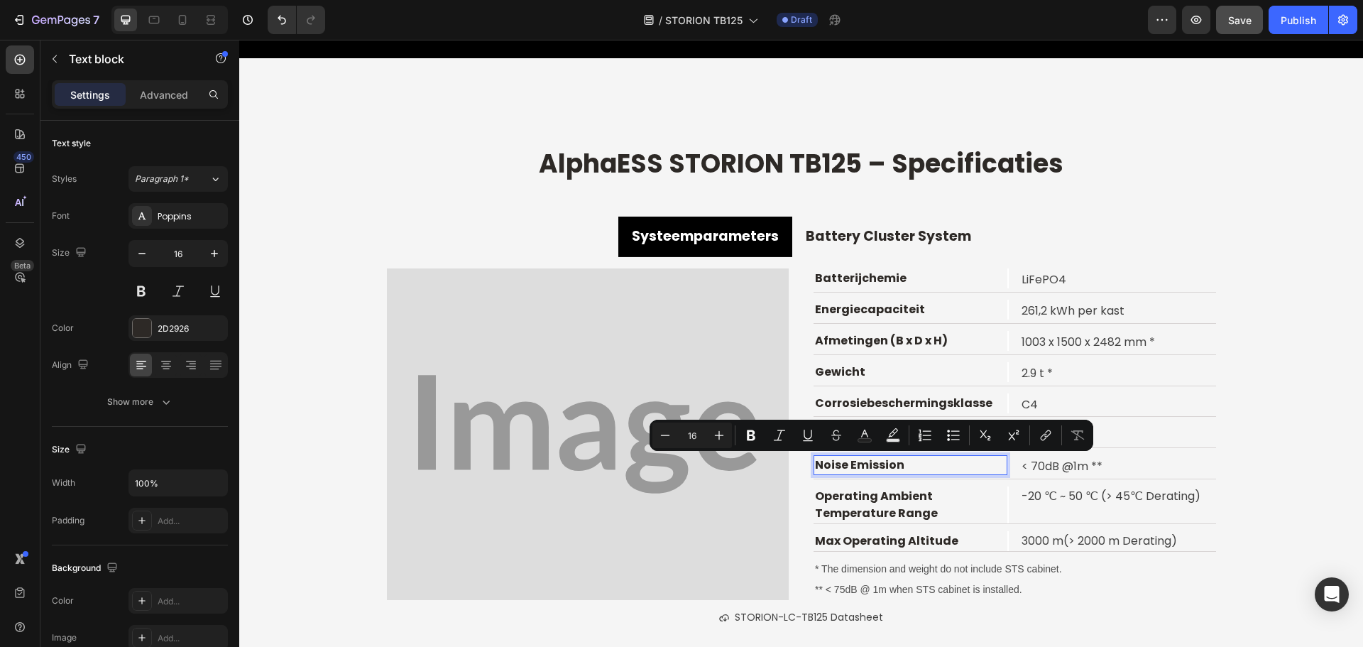
click at [830, 459] on p "Noise Emission" at bounding box center [910, 464] width 191 height 17
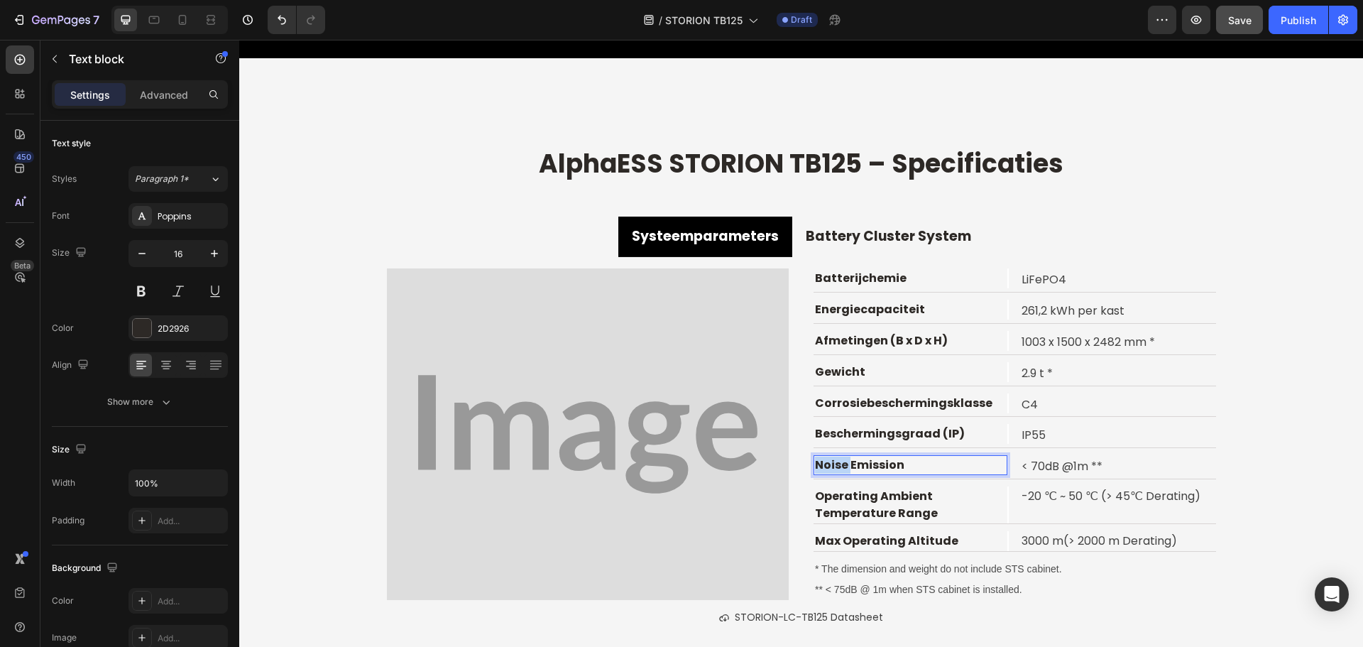
click at [830, 459] on p "Noise Emission" at bounding box center [910, 464] width 191 height 17
click at [851, 495] on p "Operating Ambient Temperature Range" at bounding box center [910, 505] width 191 height 34
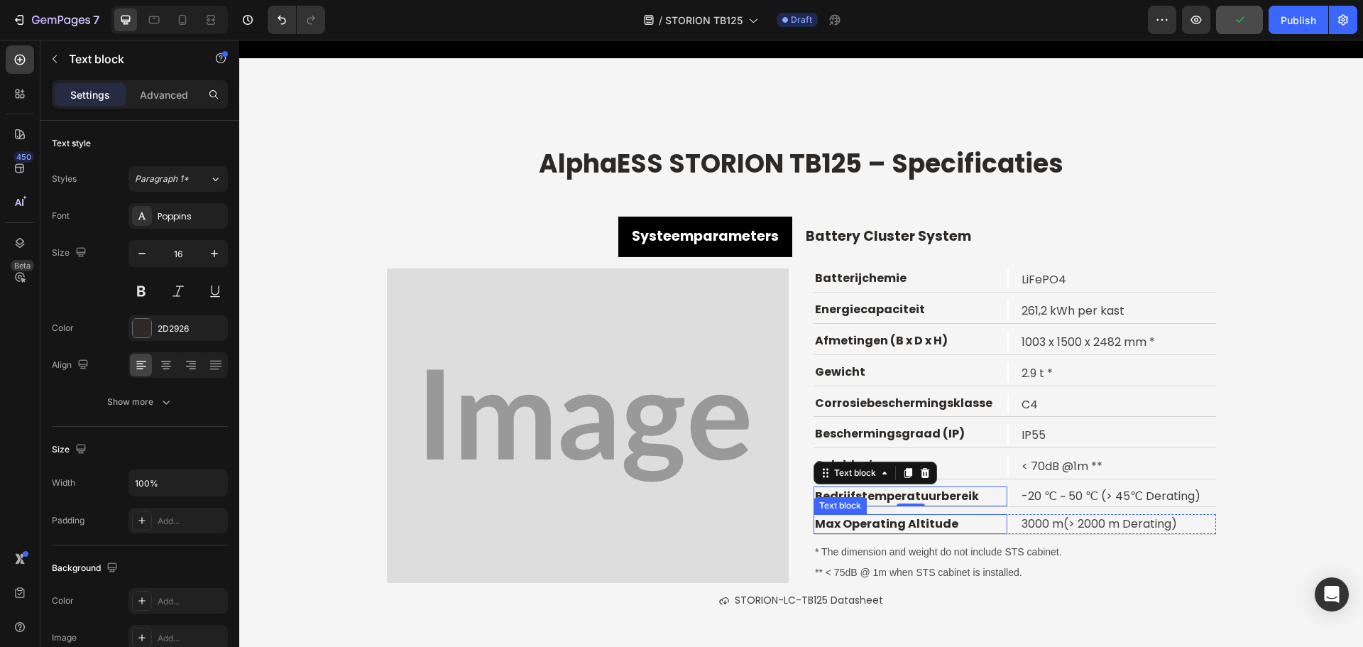
click at [883, 525] on p "Max Operating Altitude" at bounding box center [910, 523] width 191 height 17
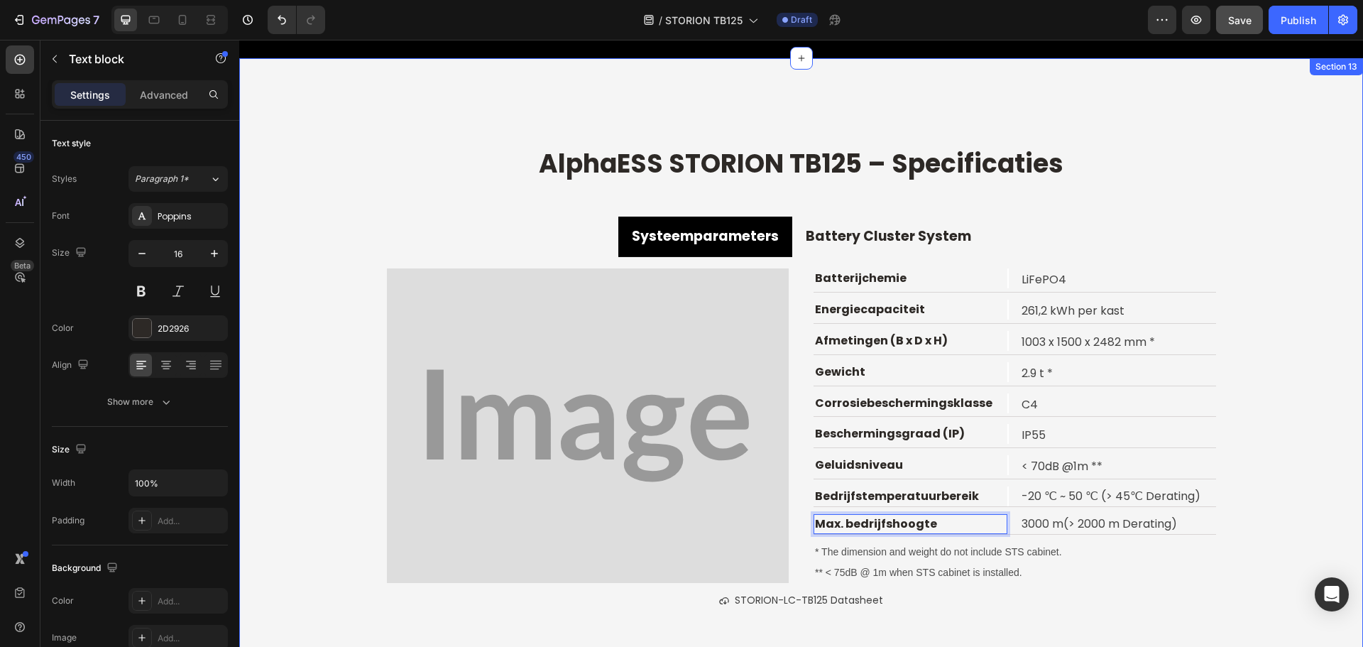
click at [1275, 498] on div "⁠⁠⁠⁠⁠⁠⁠ AlphaESS STORION TB125 – Specificaties Heading Systeemparameters Batter…" at bounding box center [801, 385] width 1124 height 485
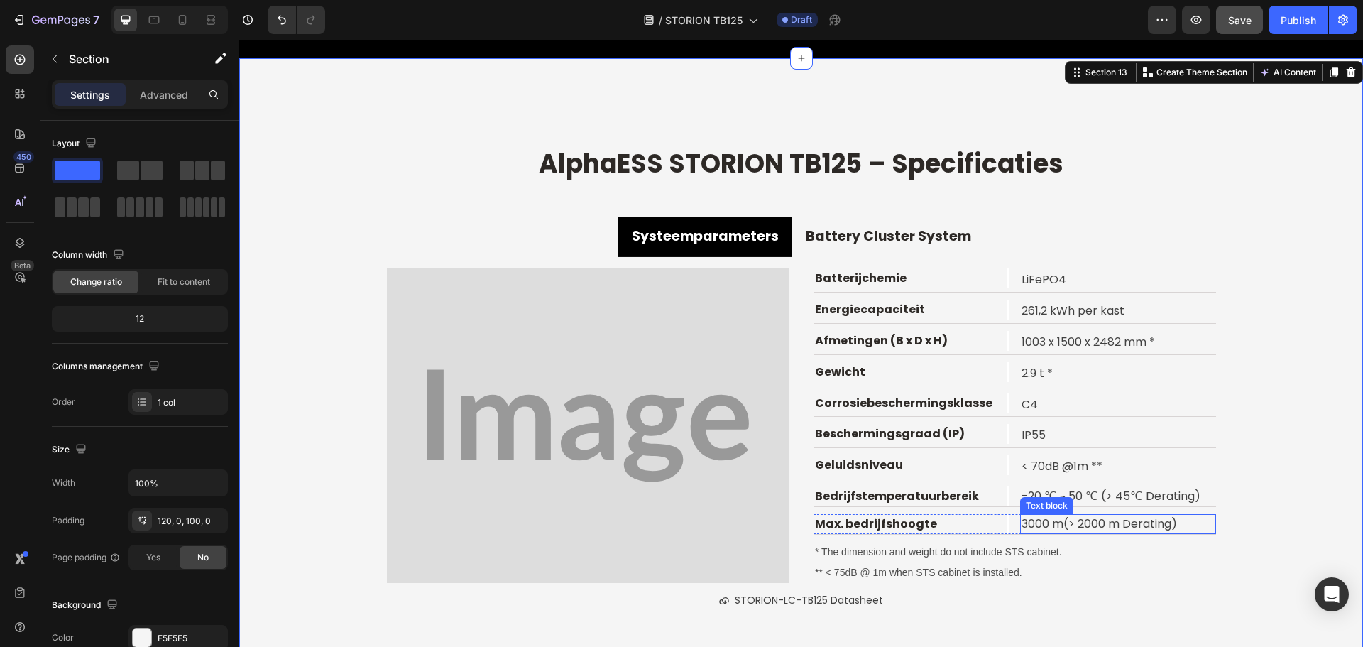
click at [1100, 521] on p "3000 m(> 2000 m Derating)" at bounding box center [1117, 523] width 192 height 17
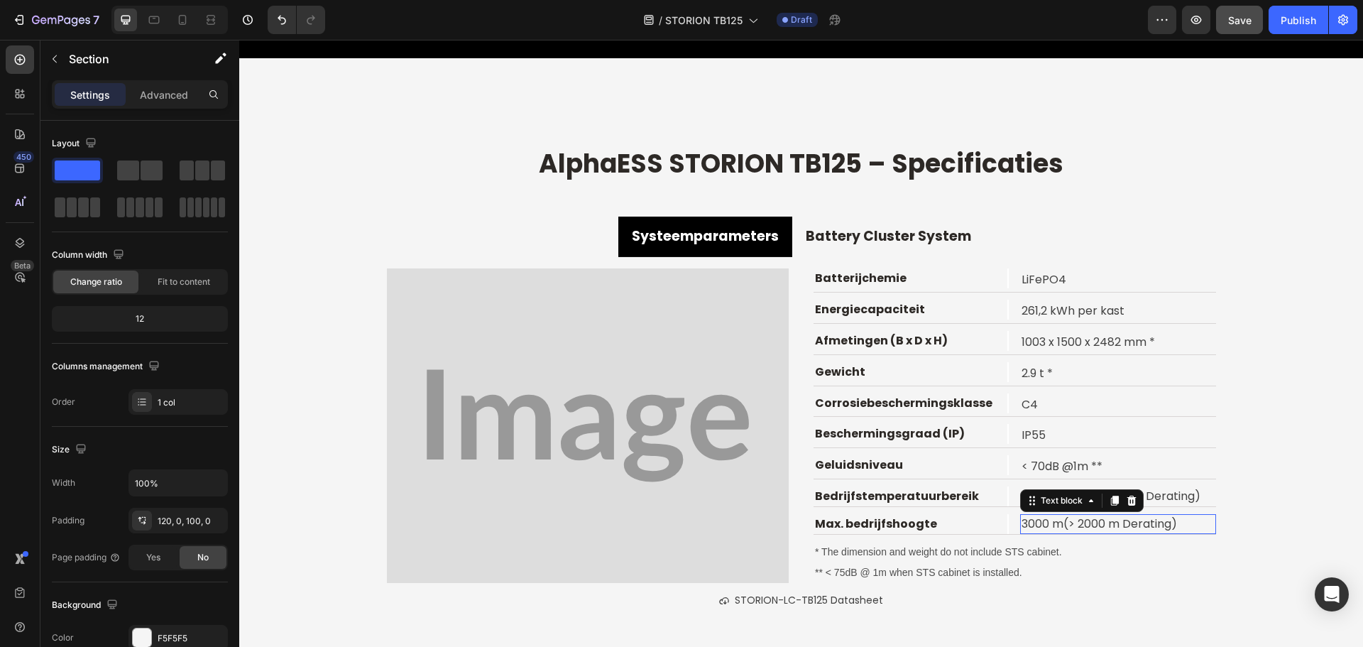
click at [1100, 521] on p "3000 m(> 2000 m Derating)" at bounding box center [1117, 523] width 192 height 17
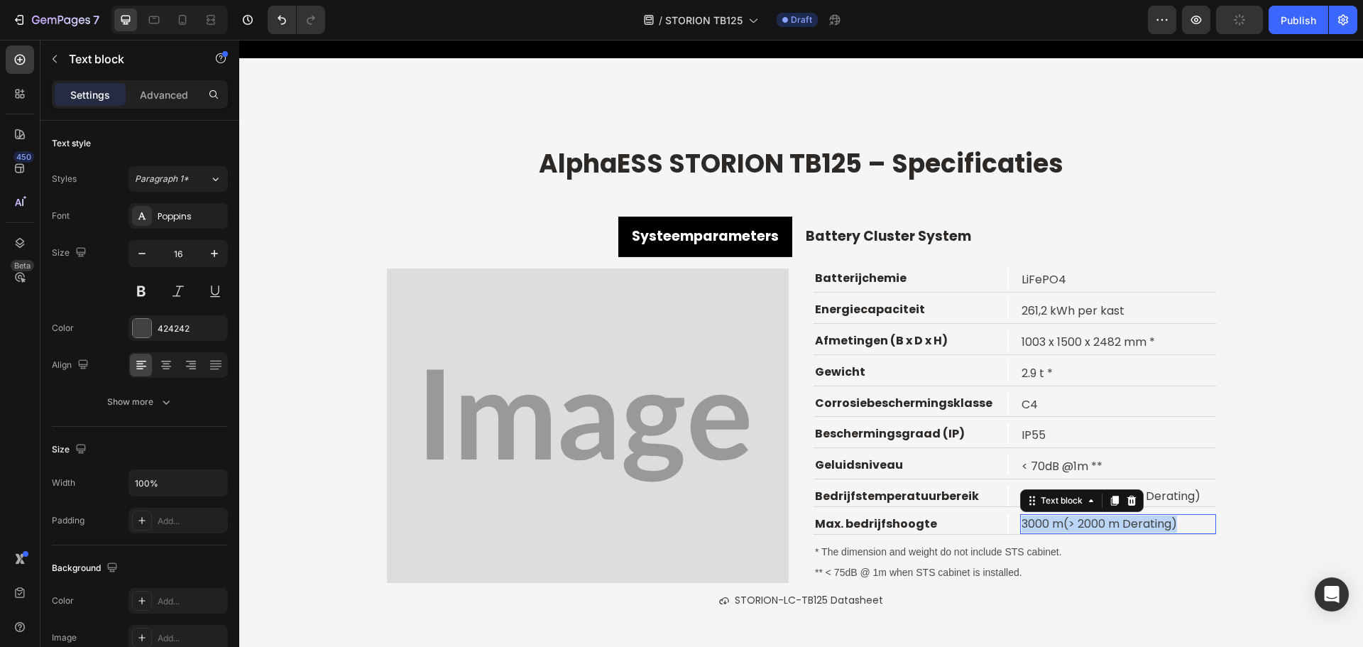
click at [1100, 521] on p "3000 m(> 2000 m Derating)" at bounding box center [1117, 523] width 192 height 17
click at [1171, 500] on p "-20 ℃ ~ 50 ℃ (> 45℃ Derating)" at bounding box center [1117, 496] width 192 height 17
click at [1171, 499] on p "-20 ℃ ~ 50 ℃ (> 45℃ Derating)" at bounding box center [1117, 496] width 192 height 17
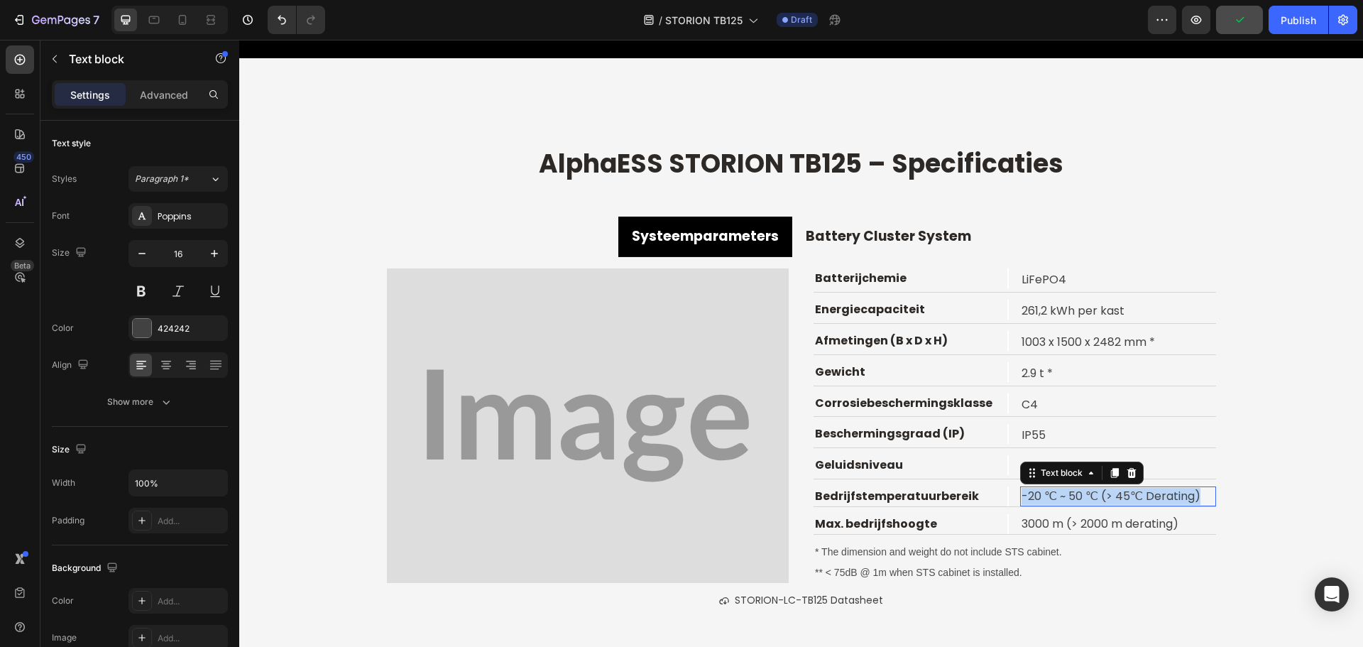
click at [1171, 499] on p "-20 ℃ ~ 50 ℃ (> 45℃ Derating)" at bounding box center [1117, 496] width 192 height 17
click at [1315, 418] on div "⁠⁠⁠⁠⁠⁠⁠ AlphaESS STORION TB125 – Specificaties Heading Systeemparameters Batter…" at bounding box center [801, 385] width 1124 height 485
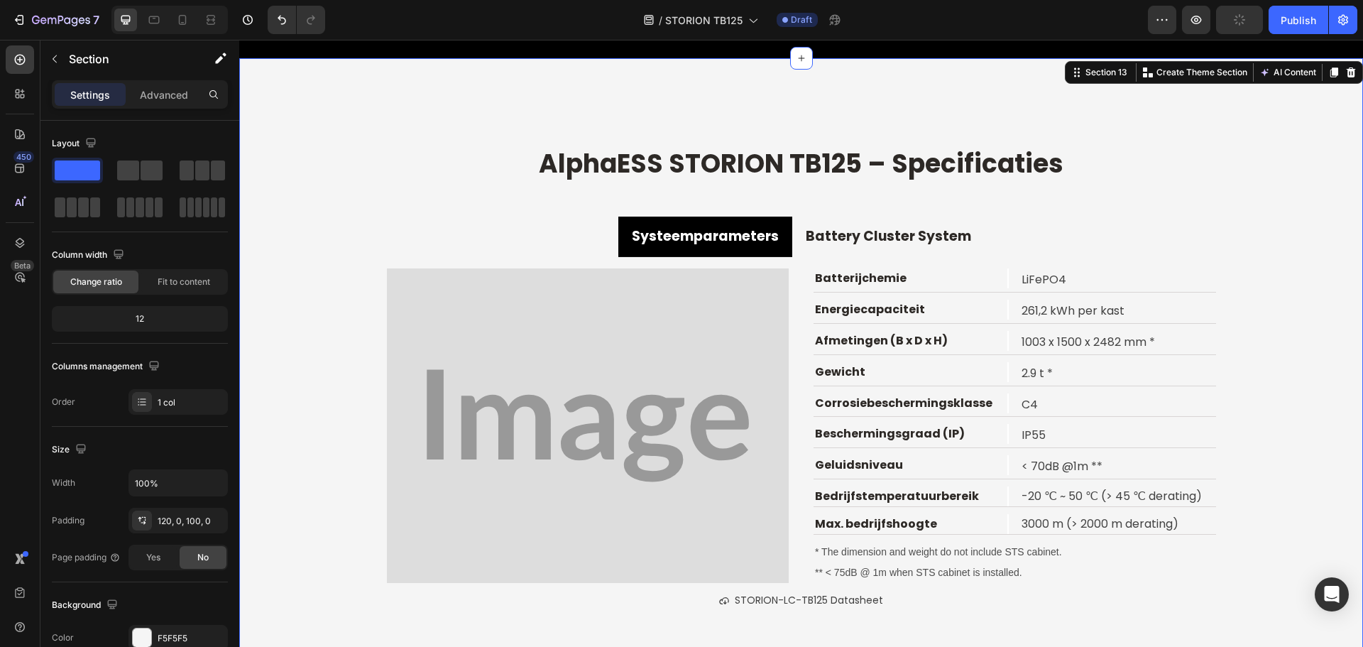
click at [1289, 481] on div "⁠⁠⁠⁠⁠⁠⁠ AlphaESS STORION TB125 – Specificaties Heading Systeemparameters Batter…" at bounding box center [801, 385] width 1124 height 485
click at [933, 550] on p "* The dimension and weight do not include STS cabinet." at bounding box center [1015, 552] width 400 height 18
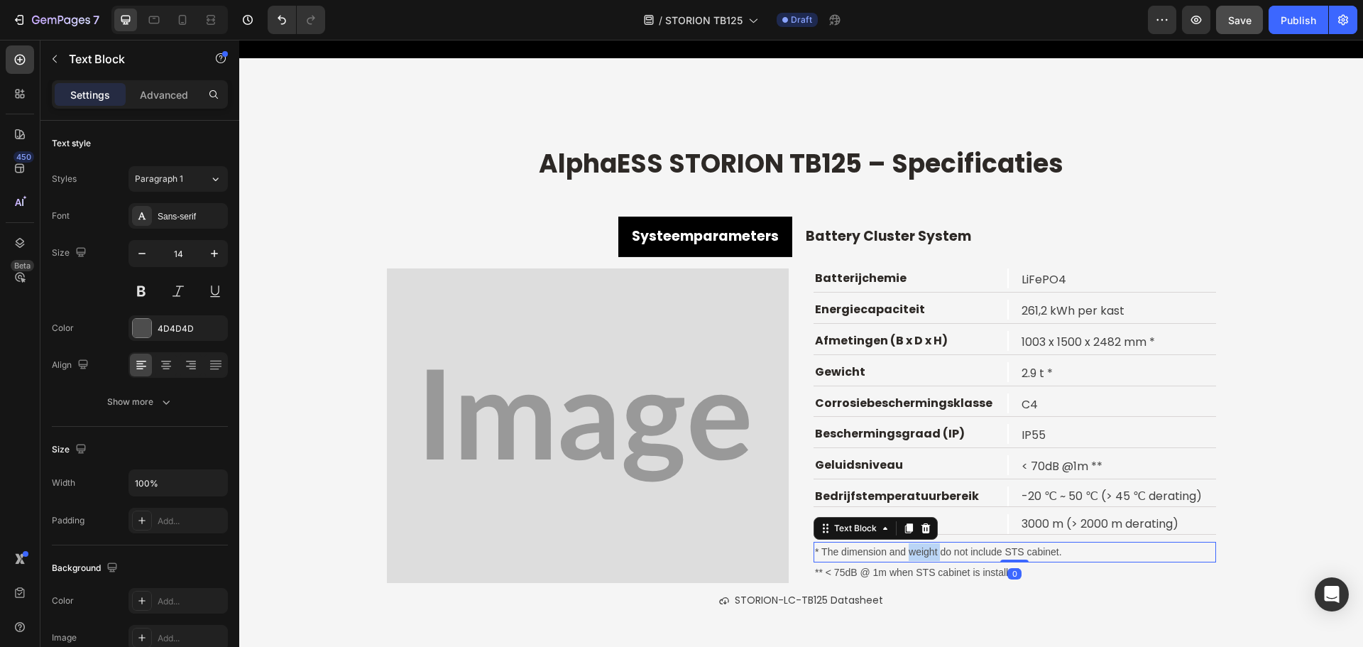
click at [933, 550] on p "* The dimension and weight do not include STS cabinet." at bounding box center [1015, 552] width 400 height 18
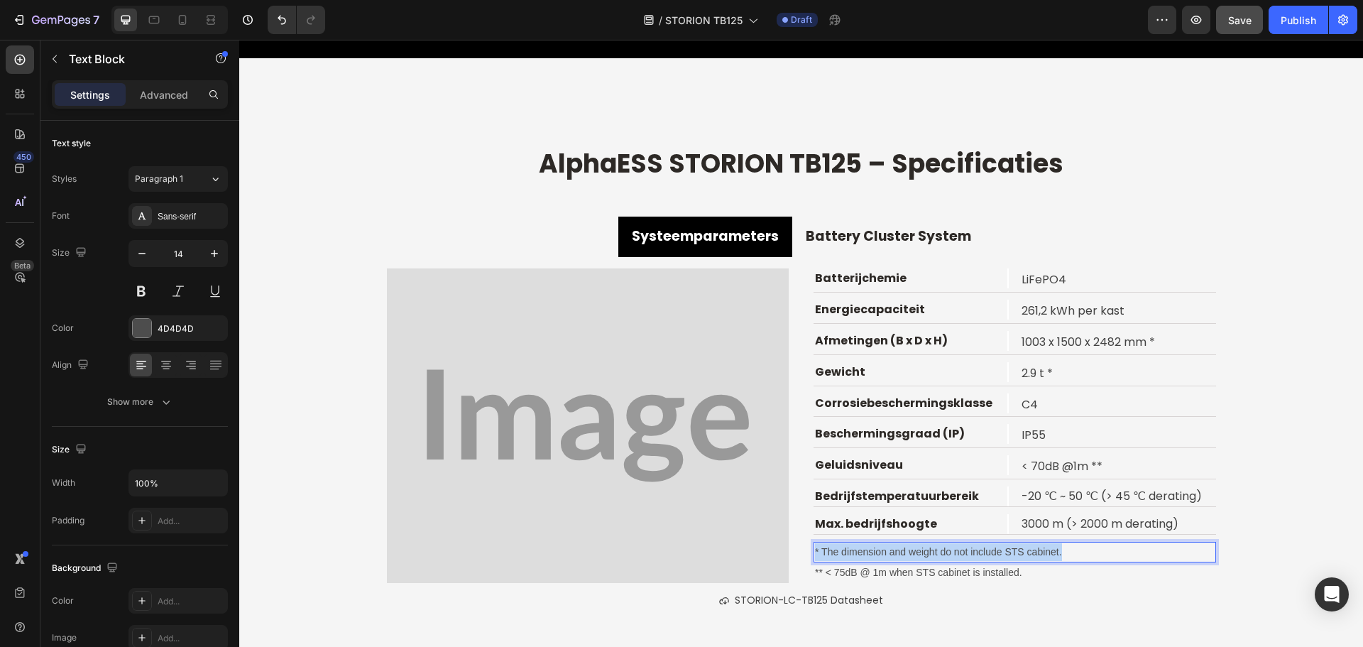
click at [933, 550] on p "* The dimension and weight do not include STS cabinet." at bounding box center [1015, 552] width 400 height 18
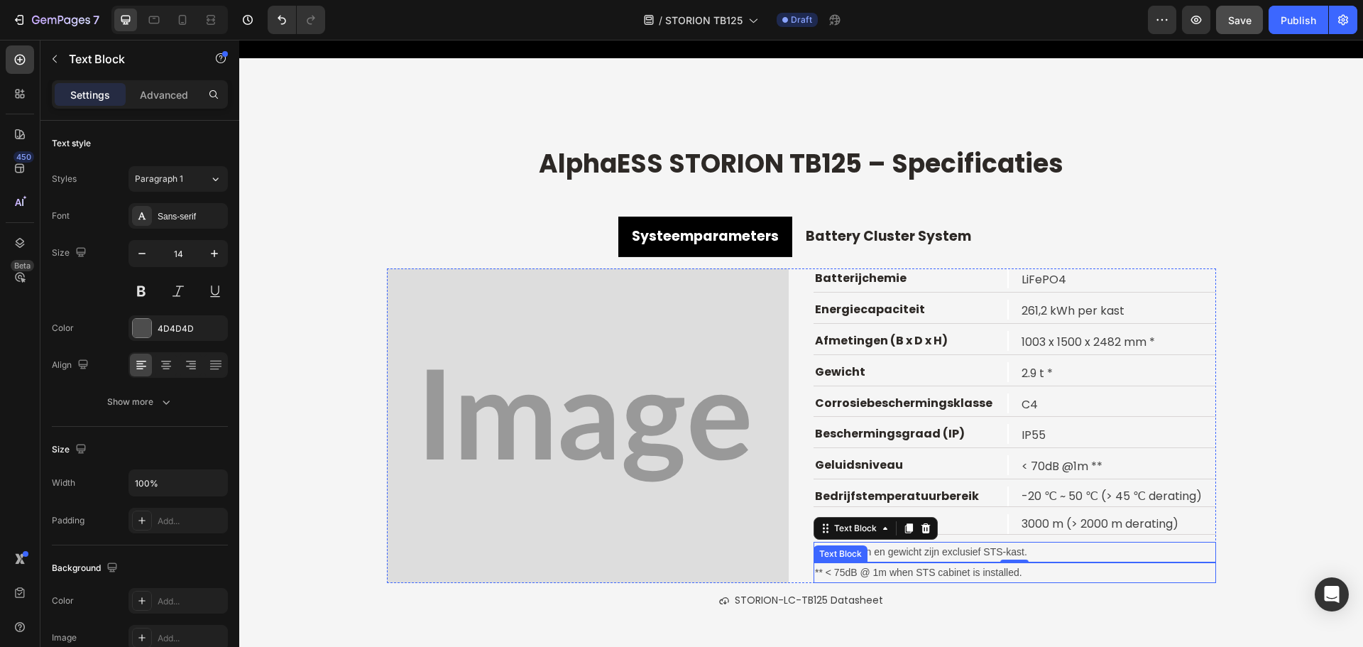
click at [863, 573] on p "** < 75dB @ 1m when STS cabinet is installed." at bounding box center [1015, 573] width 400 height 18
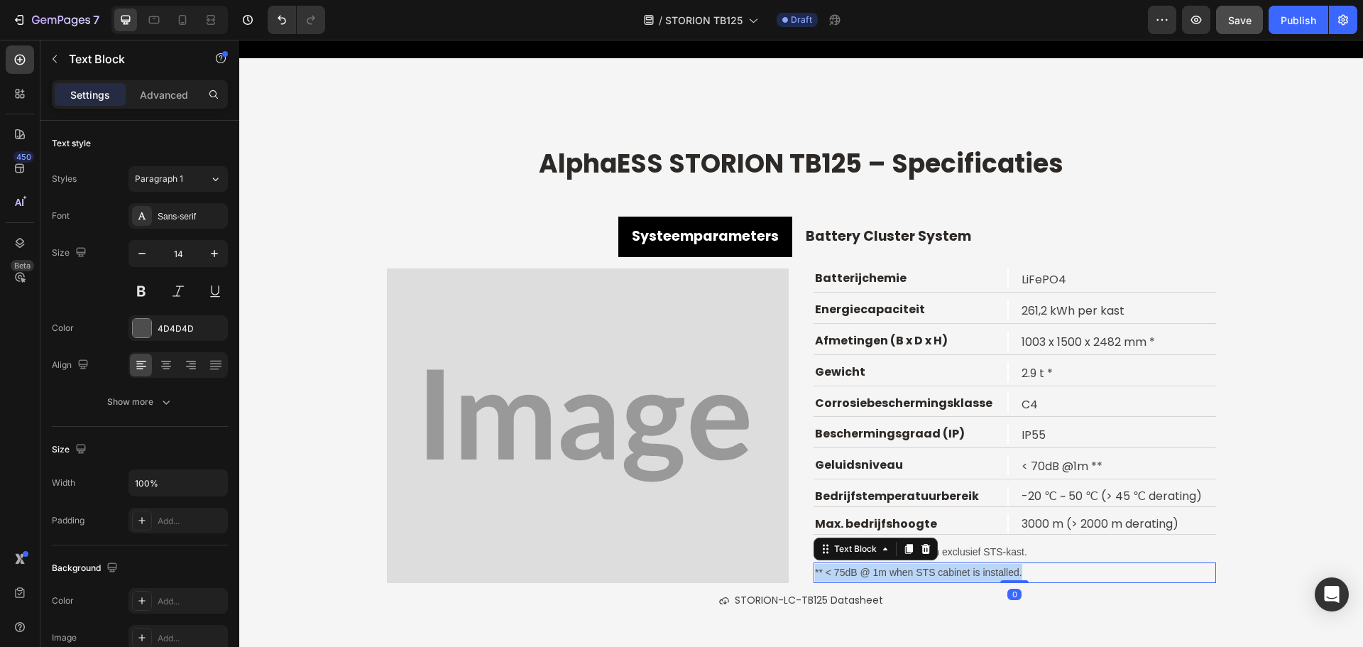
click at [863, 573] on p "** < 75dB @ 1m when STS cabinet is installed." at bounding box center [1015, 573] width 400 height 18
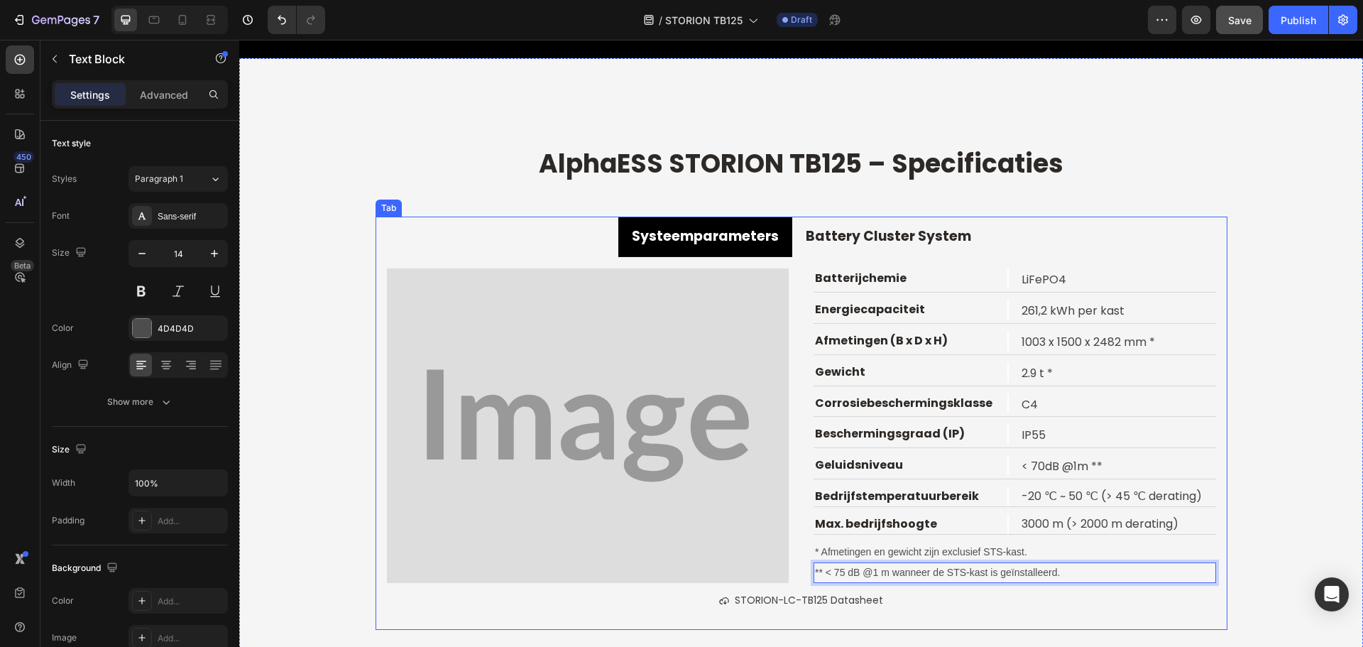
click at [1244, 496] on div "⁠⁠⁠⁠⁠⁠⁠ AlphaESS STORION TB125 – Specificaties Heading Systeemparameters Batter…" at bounding box center [801, 385] width 1124 height 485
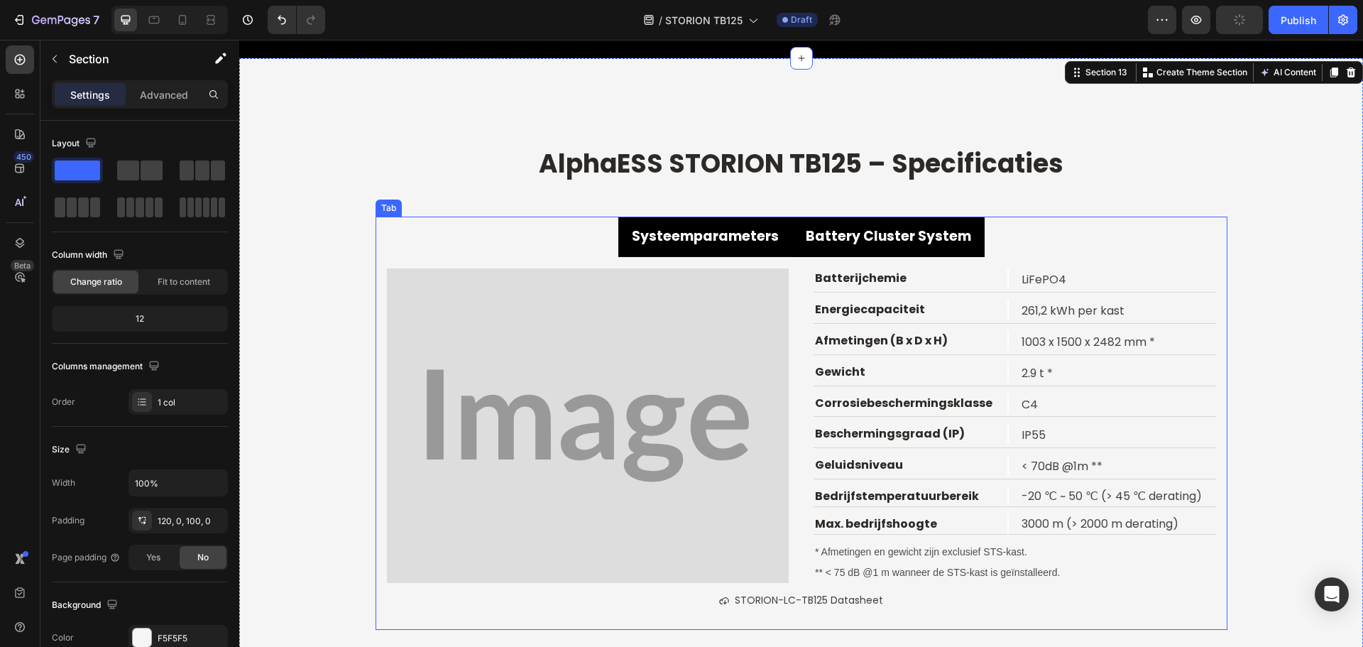
click at [892, 226] on p "Battery Cluster System" at bounding box center [888, 236] width 165 height 24
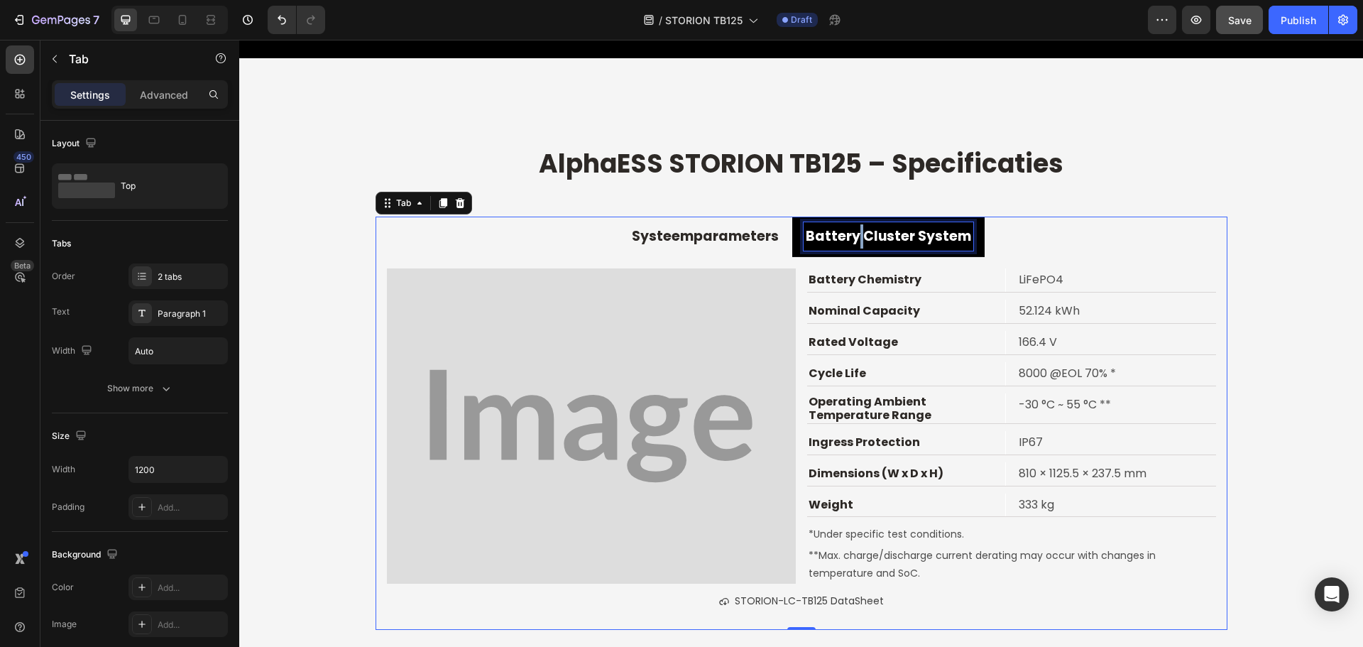
click at [851, 239] on strong "Battery Cluster System" at bounding box center [888, 235] width 165 height 19
click at [843, 280] on p "Battery Chemistry" at bounding box center [905, 280] width 195 height 21
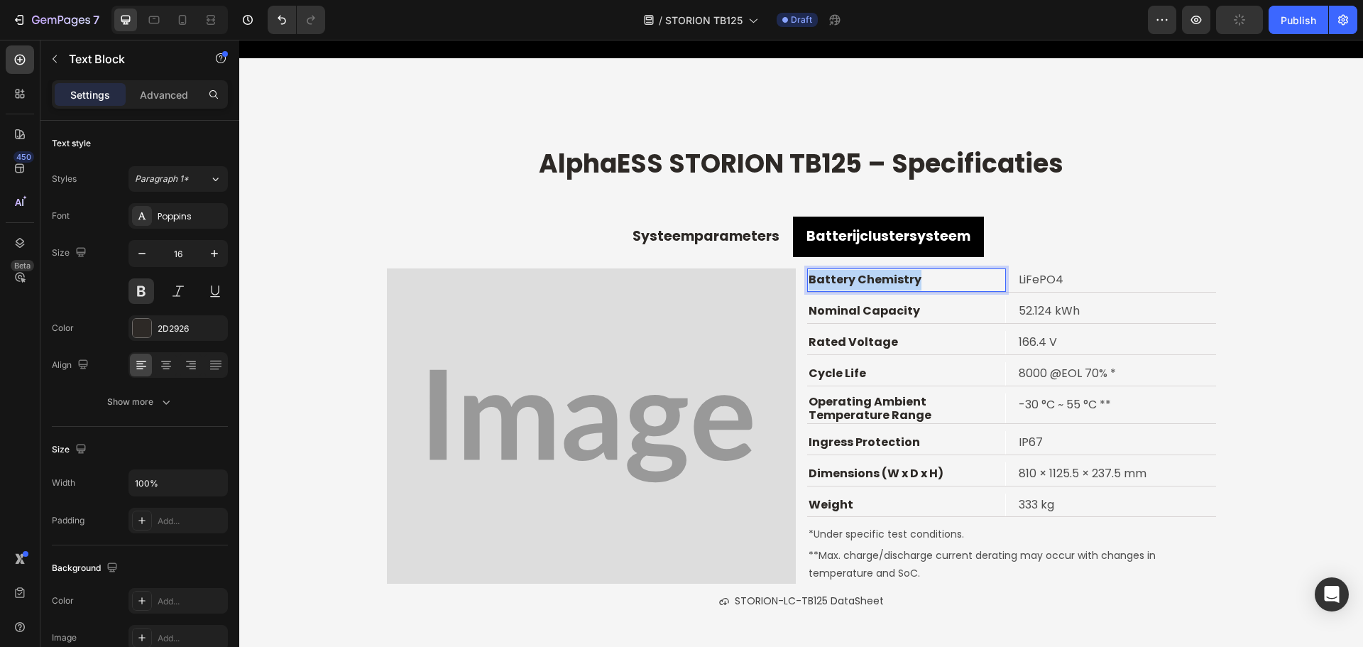
click at [843, 280] on p "Battery Chemistry" at bounding box center [905, 280] width 195 height 21
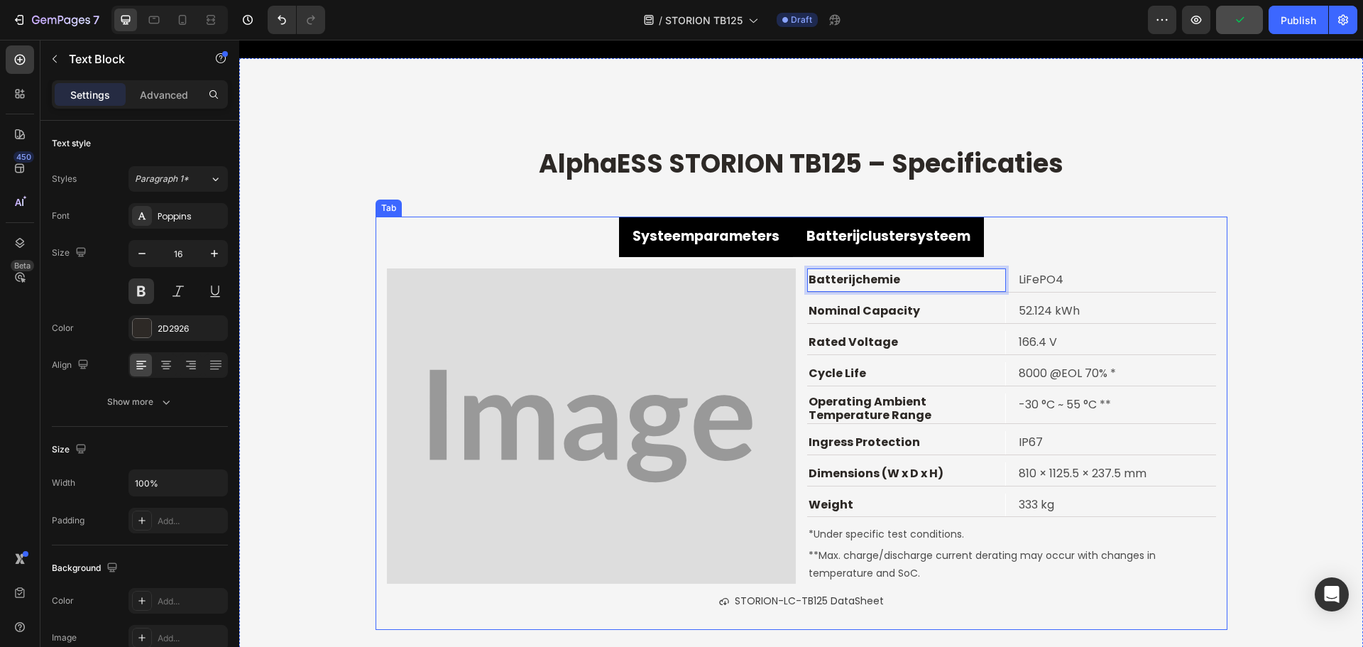
click at [745, 243] on strong "Systeemparameters" at bounding box center [705, 235] width 147 height 19
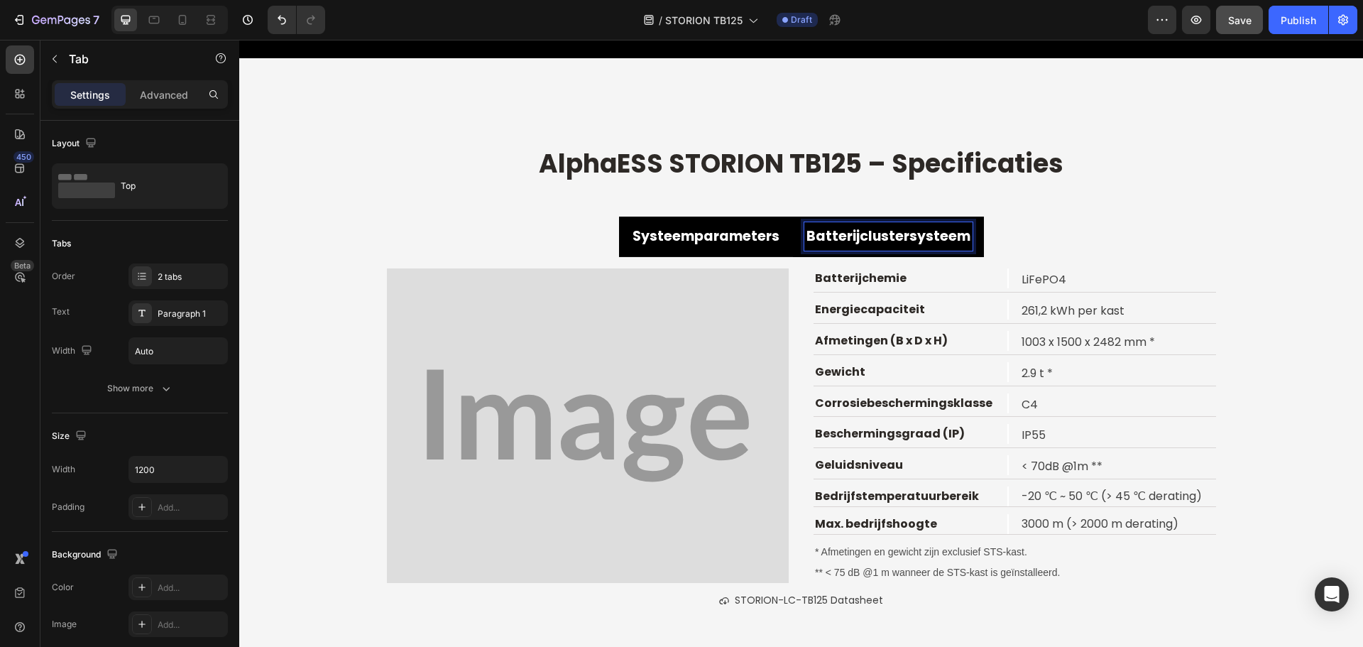
click at [914, 241] on strong "Batterijclustersysteem" at bounding box center [888, 235] width 164 height 19
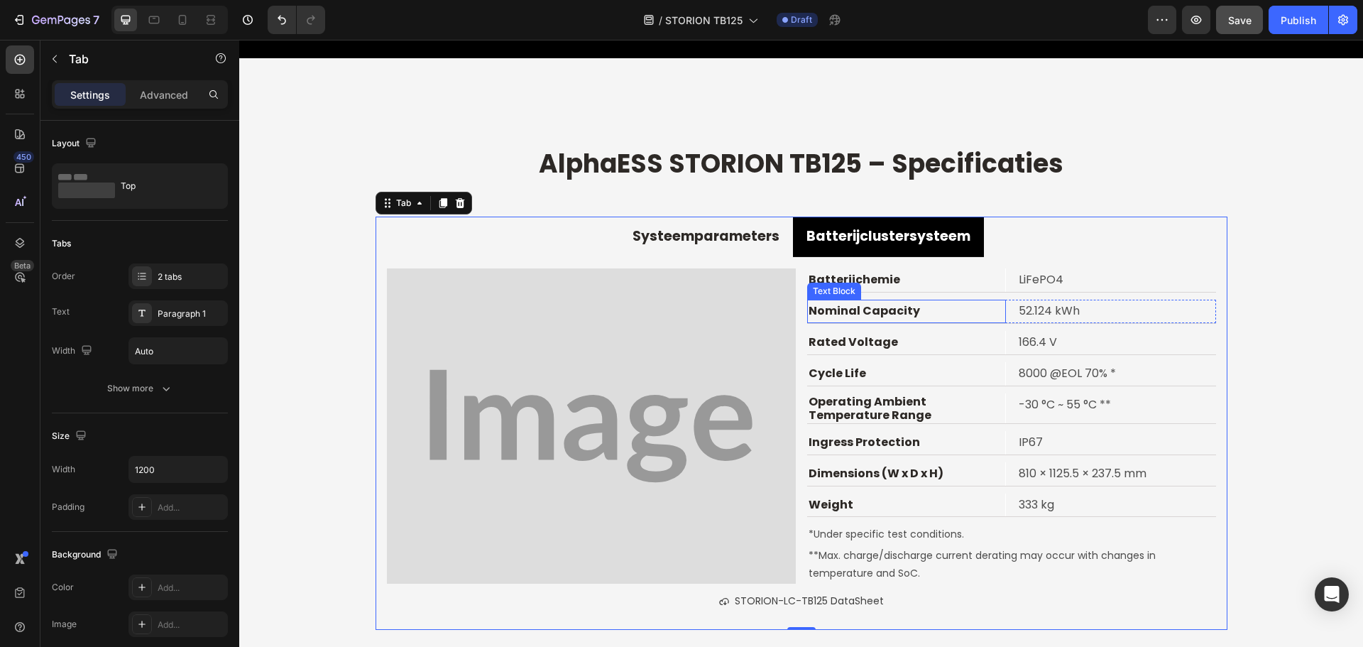
click at [887, 307] on p "Nominal Capacity" at bounding box center [905, 311] width 195 height 21
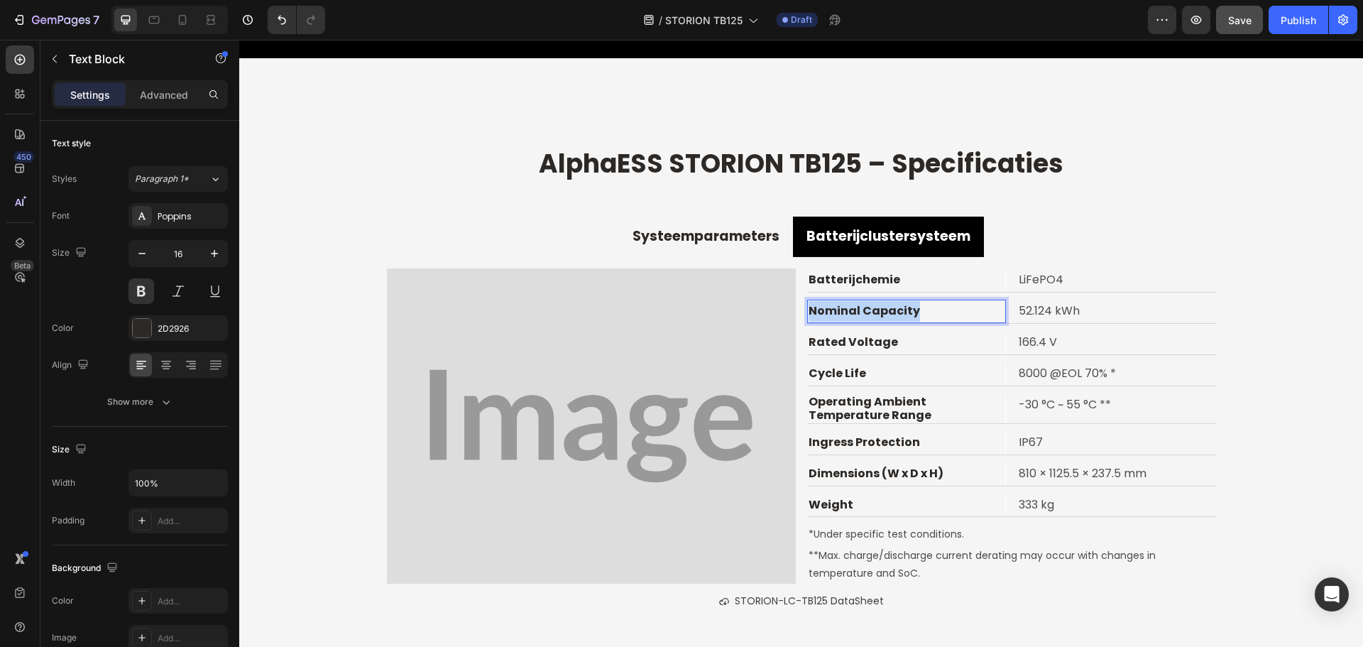
click at [887, 307] on p "Nominal Capacity" at bounding box center [905, 311] width 195 height 21
click at [855, 346] on p "Rated Voltage" at bounding box center [905, 342] width 195 height 21
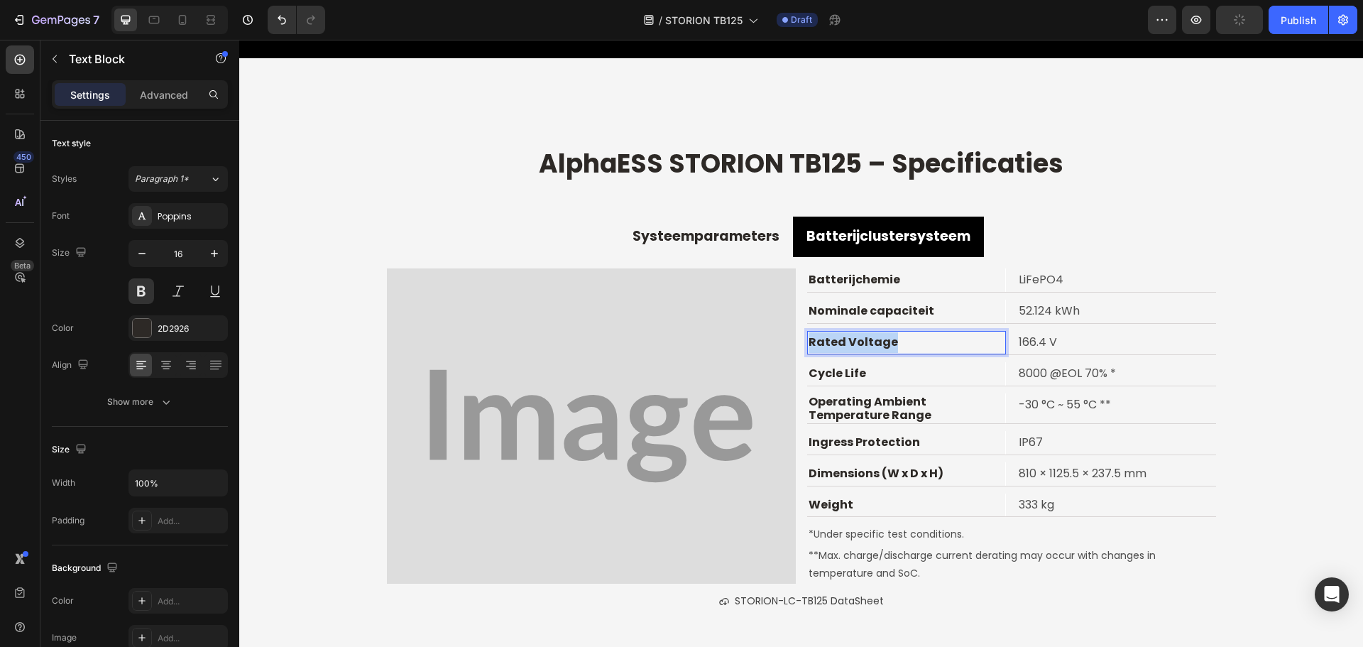
click at [855, 346] on p "Rated Voltage" at bounding box center [905, 342] width 195 height 21
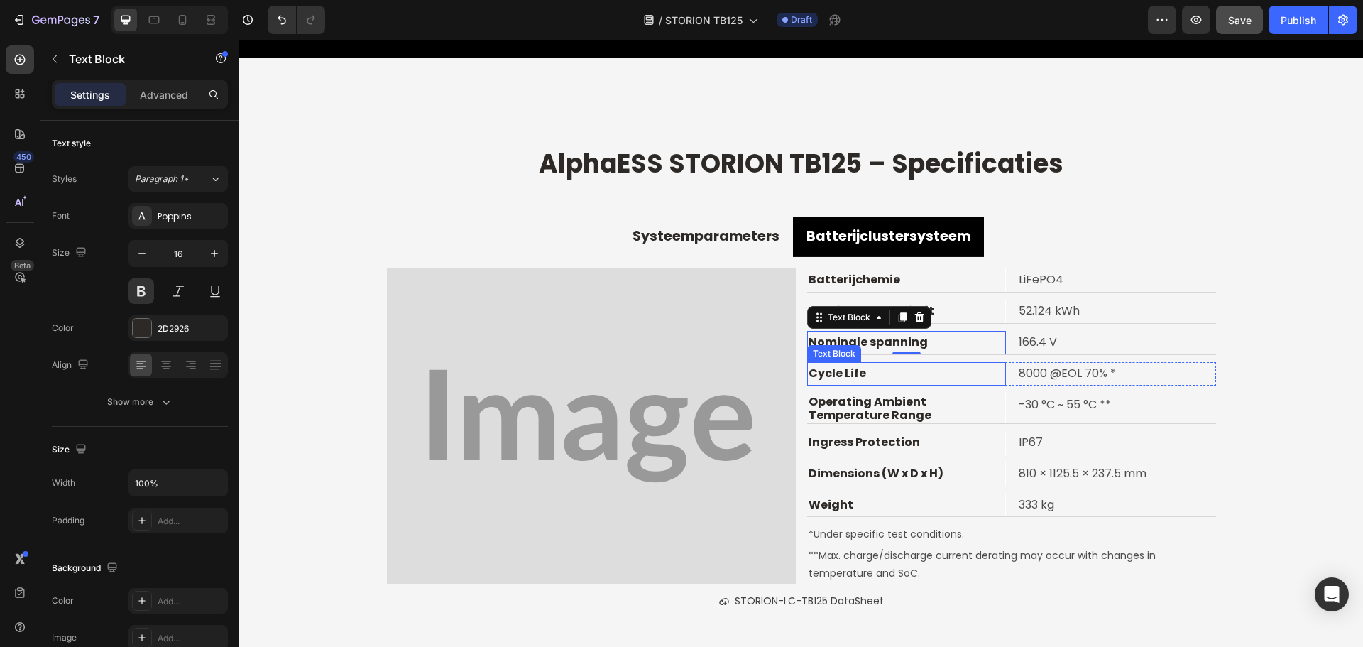
click at [824, 373] on p "Cycle Life" at bounding box center [905, 373] width 195 height 21
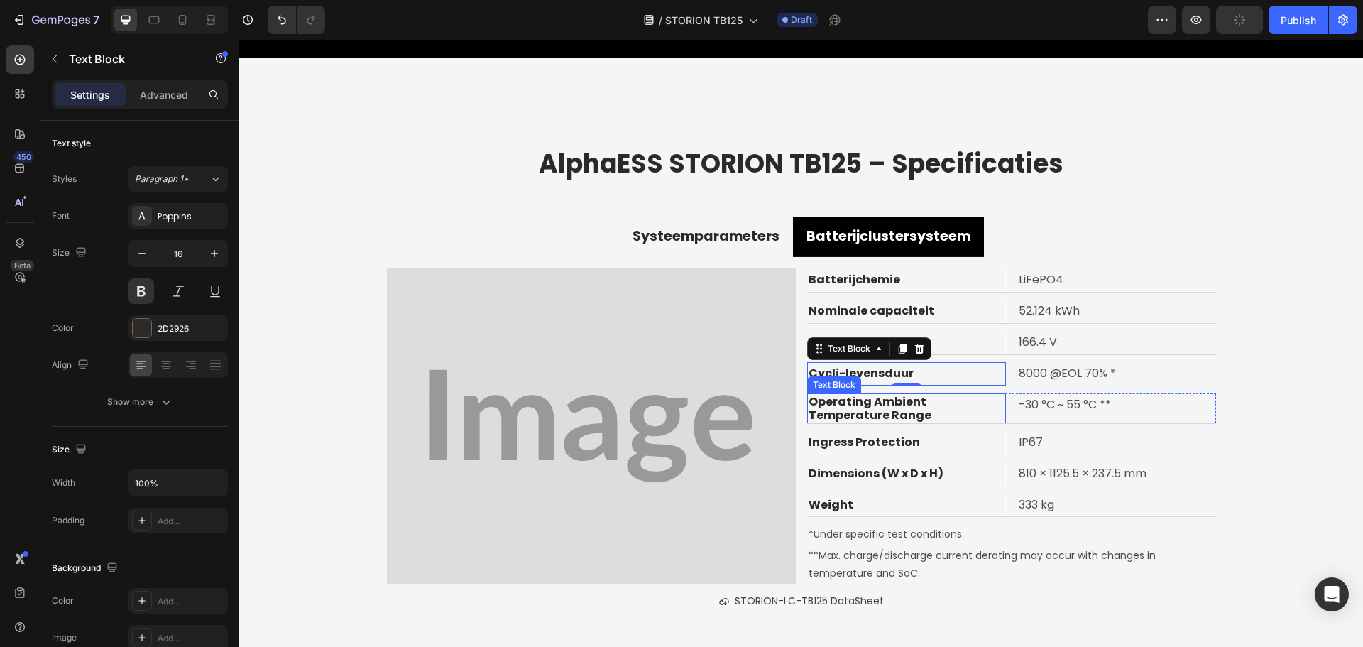
click at [818, 407] on p "Operating Ambient Temperature Range" at bounding box center [905, 408] width 195 height 27
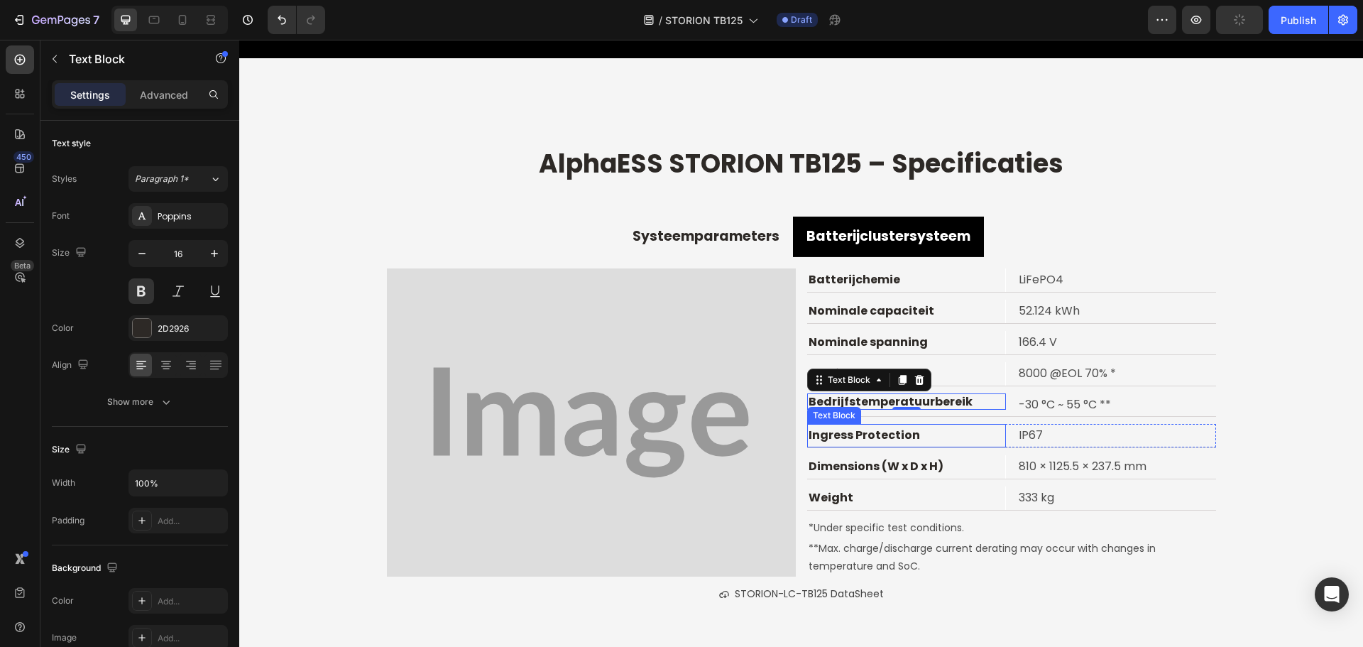
click at [868, 434] on p "Ingress Protection" at bounding box center [905, 435] width 195 height 21
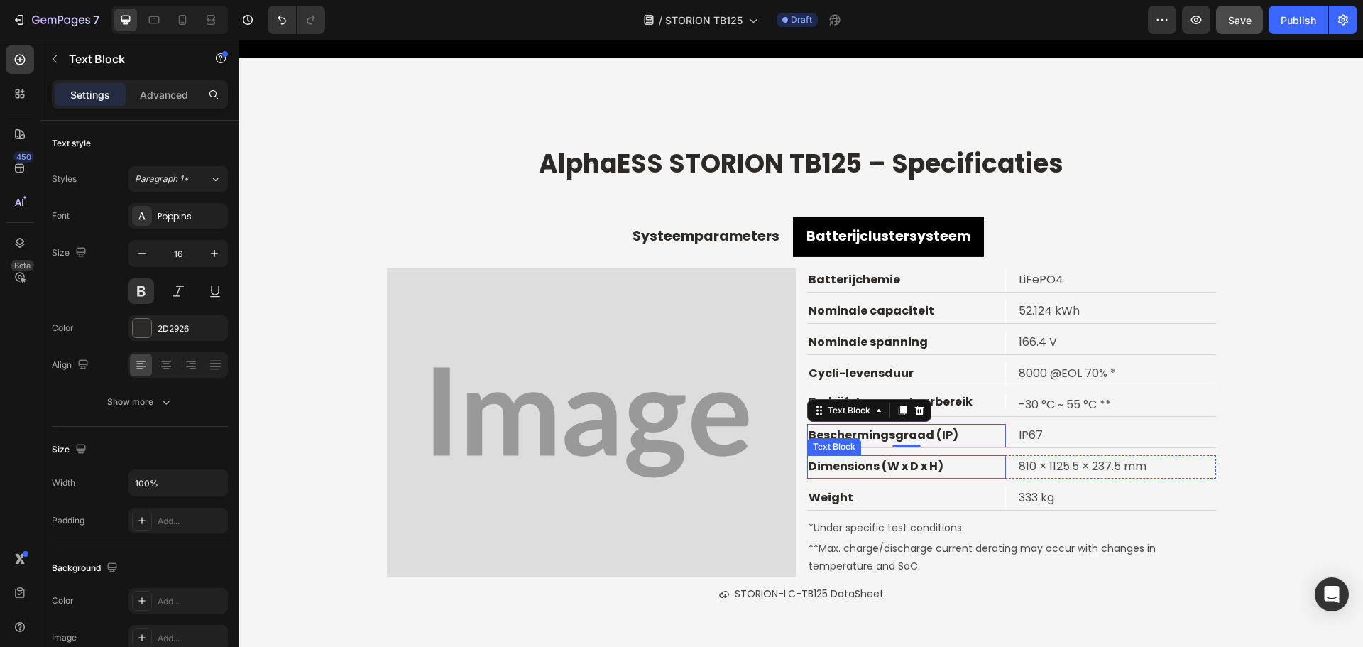
click at [855, 468] on p "Dimensions (W x D x H)" at bounding box center [905, 466] width 195 height 21
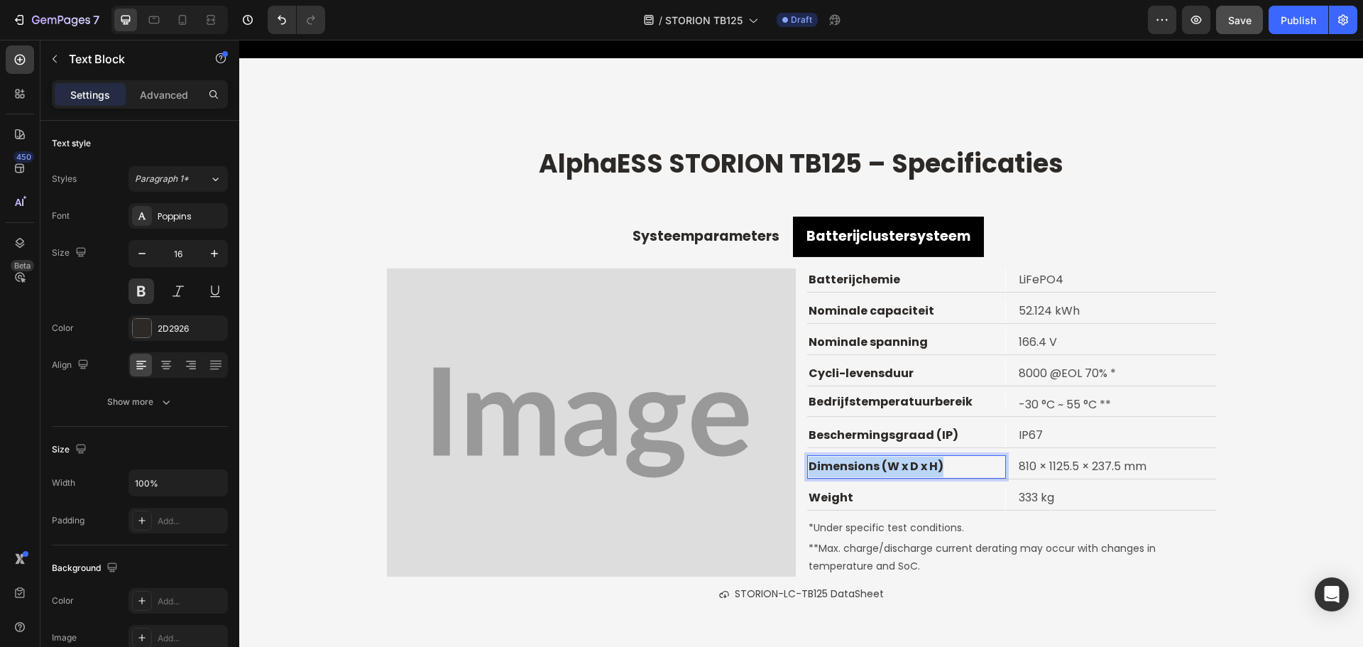
click at [855, 468] on p "Dimensions (W x D x H)" at bounding box center [905, 466] width 195 height 21
click at [819, 495] on p "Weight" at bounding box center [905, 498] width 195 height 21
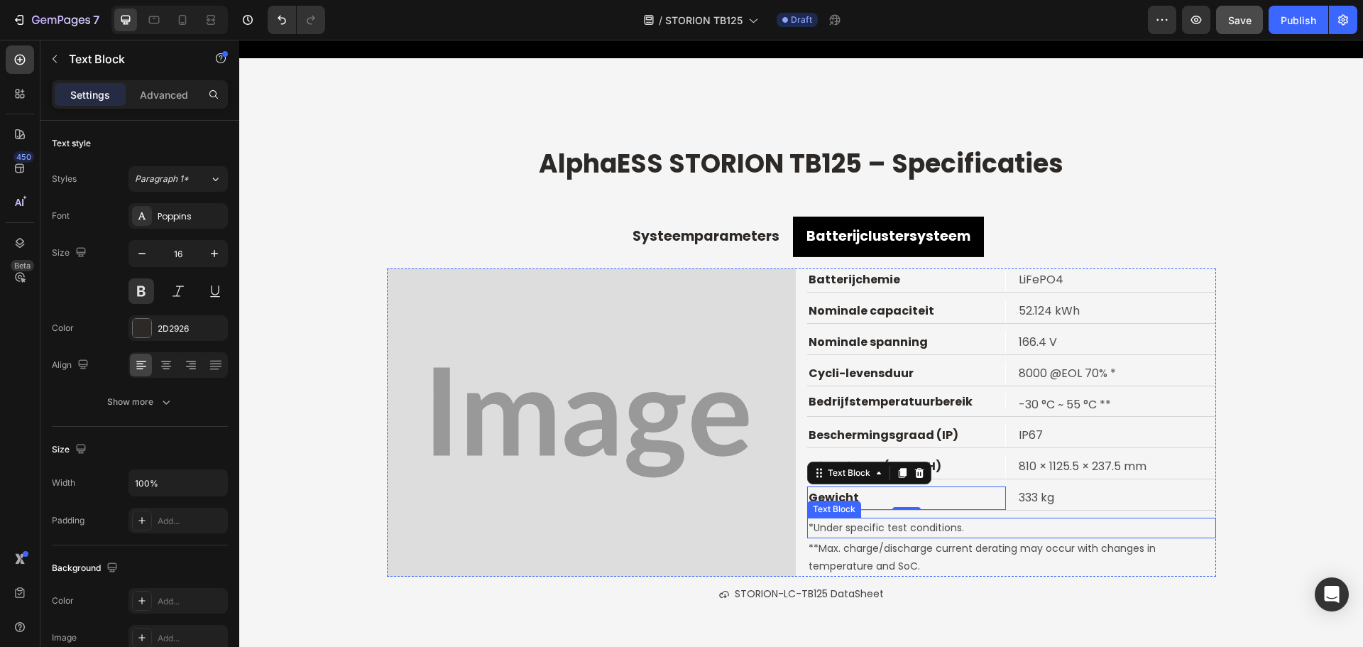
click at [855, 525] on p "*Under specific test conditions." at bounding box center [1011, 528] width 406 height 18
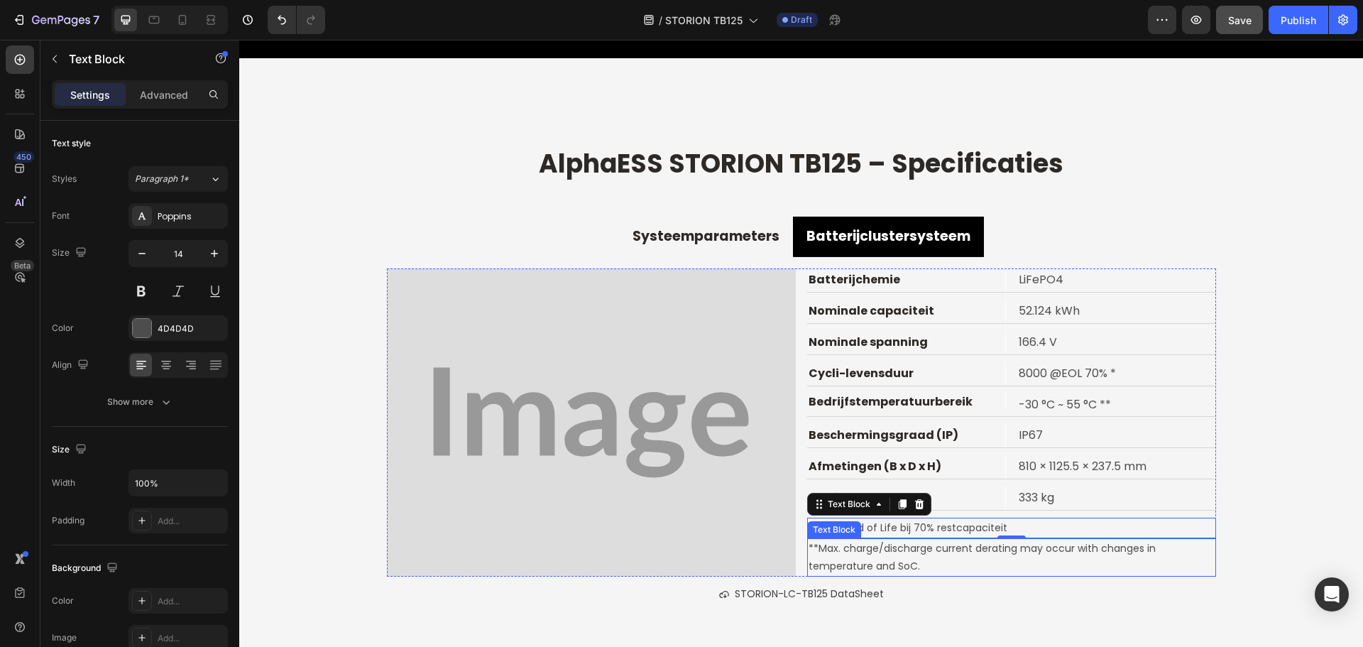
click at [878, 549] on p "**Max. charge/discharge current derating may occur with changes in temperature …" at bounding box center [1011, 556] width 406 height 35
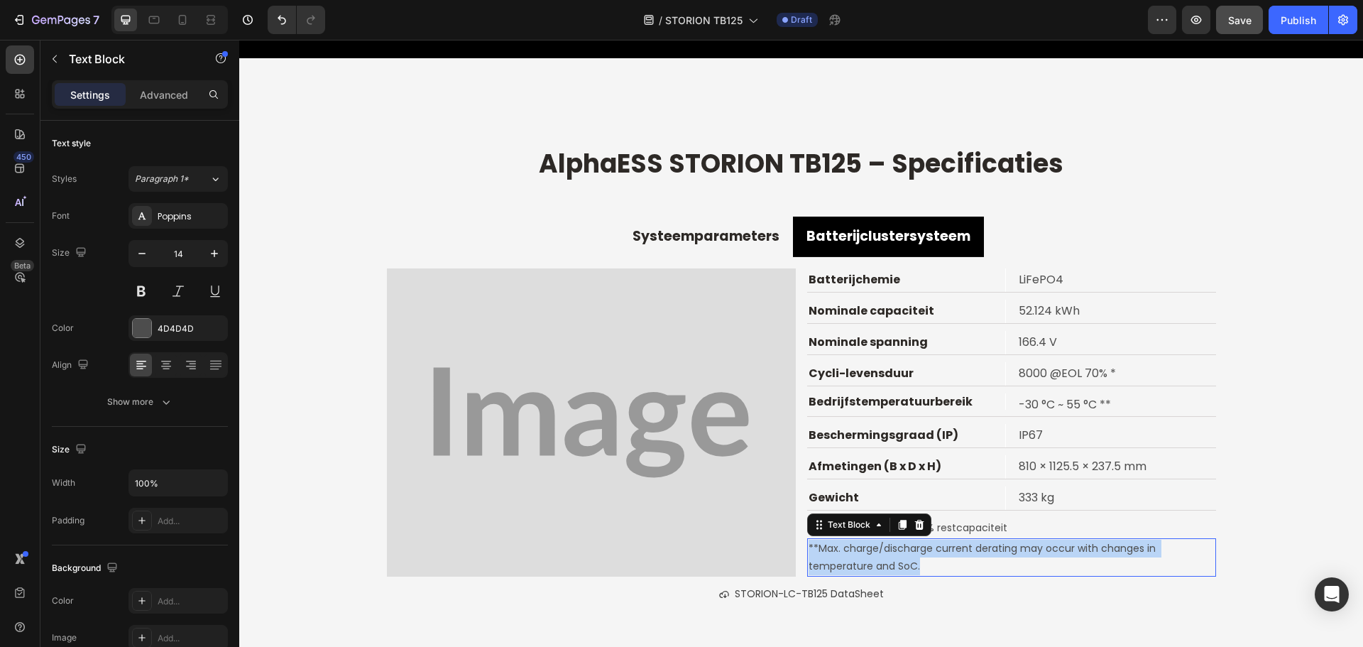
click at [878, 549] on p "**Max. charge/discharge current derating may occur with changes in temperature …" at bounding box center [1011, 556] width 406 height 35
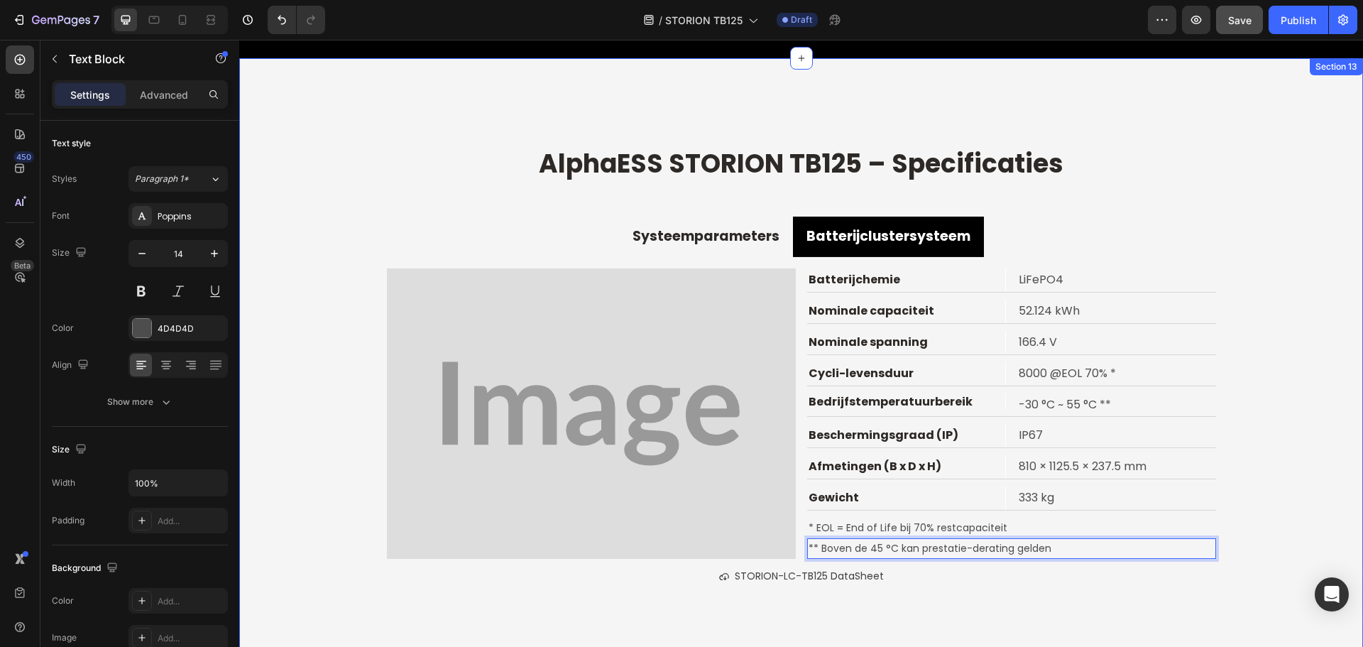
click at [1246, 498] on div "⁠⁠⁠⁠⁠⁠⁠ AlphaESS STORION TB125 – Specificaties Heading Systeemparameters Batter…" at bounding box center [801, 373] width 1124 height 461
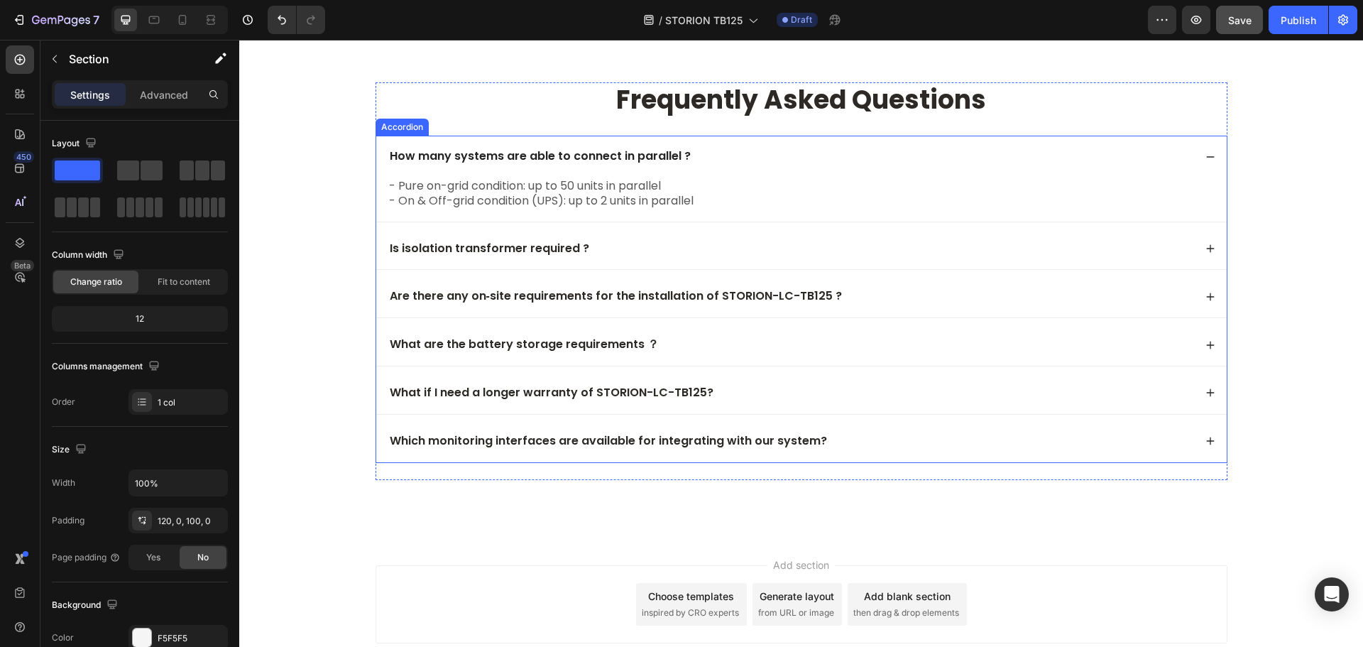
scroll to position [8337, 0]
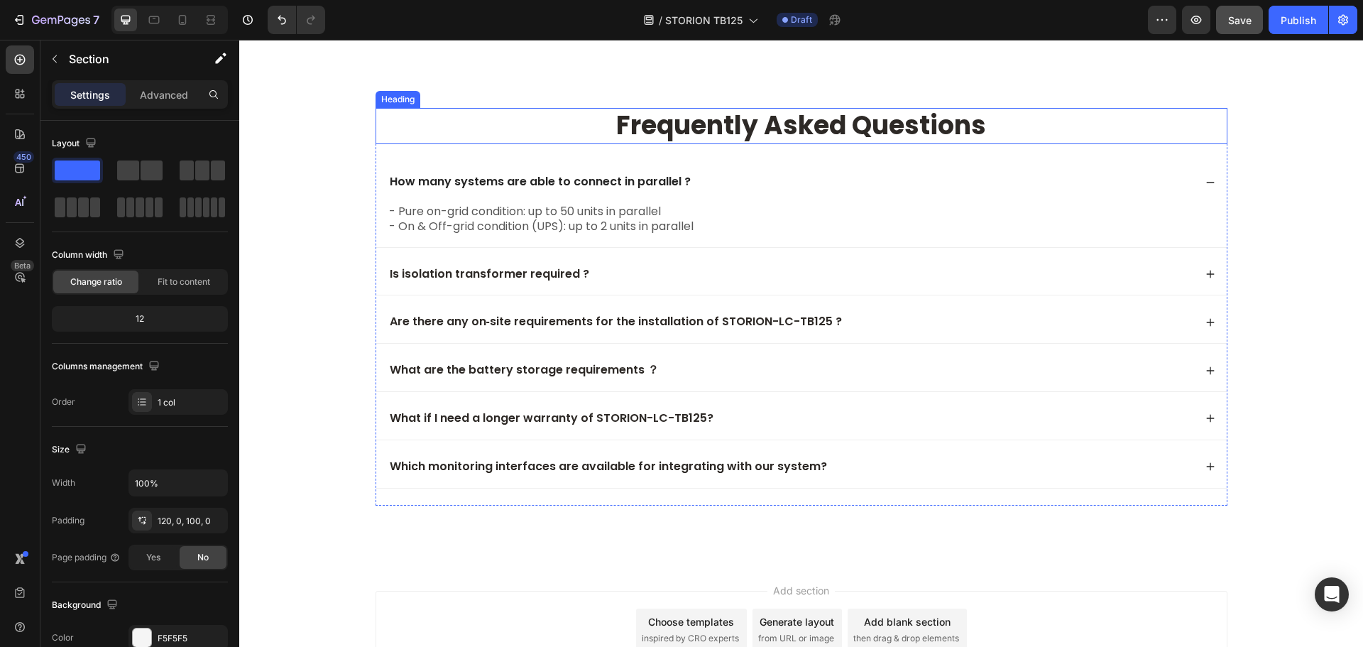
click at [840, 124] on h2 "frequently asked questions" at bounding box center [801, 126] width 852 height 36
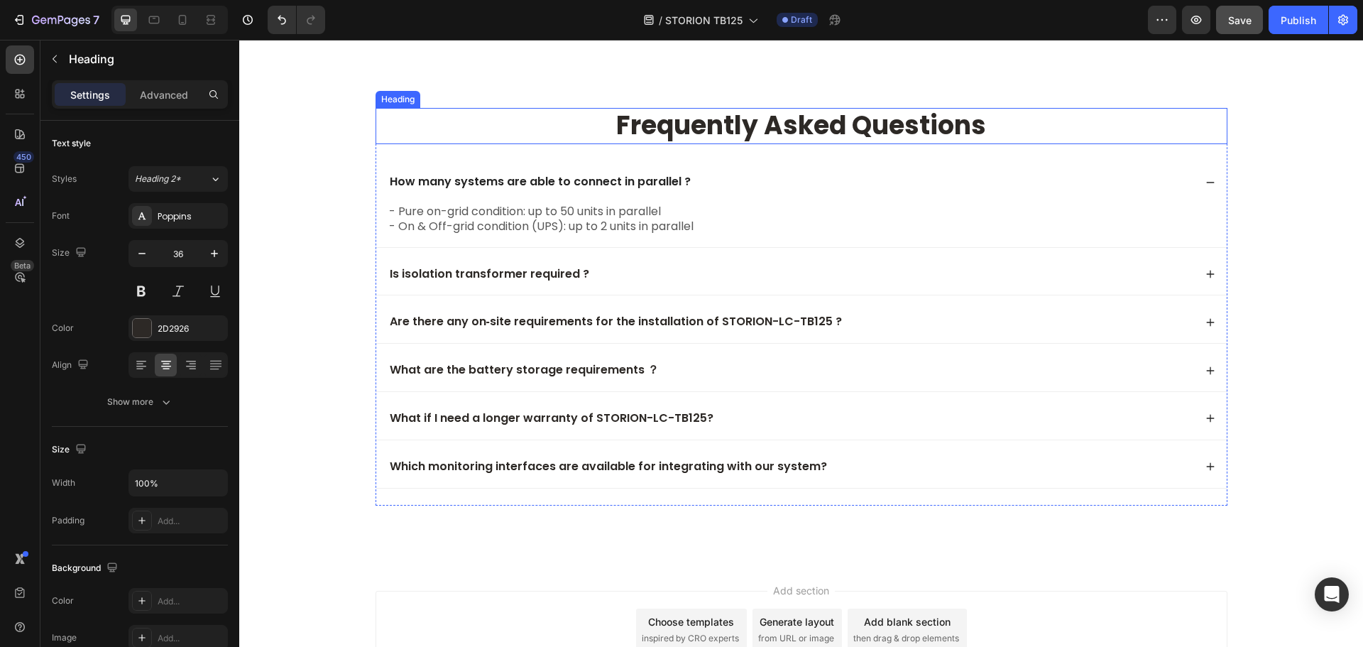
click at [840, 124] on h2 "frequently asked questions" at bounding box center [801, 126] width 852 height 36
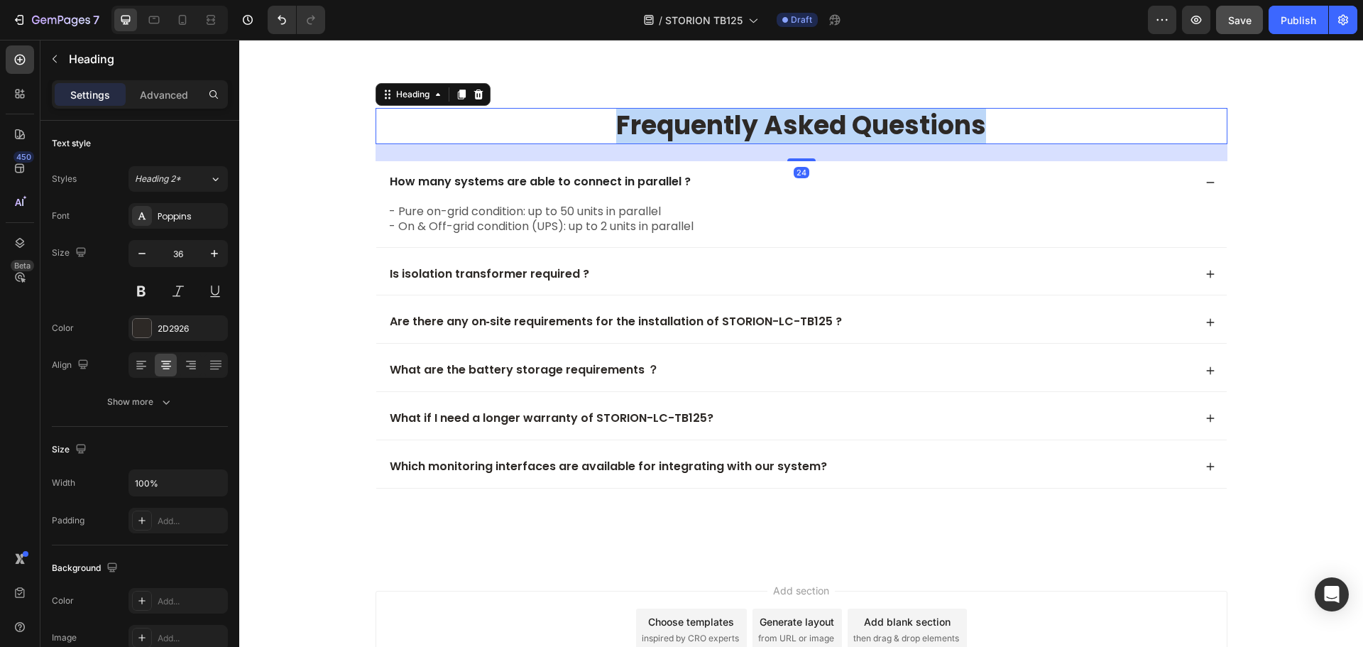
click at [840, 124] on p "frequently asked questions" at bounding box center [801, 125] width 849 height 33
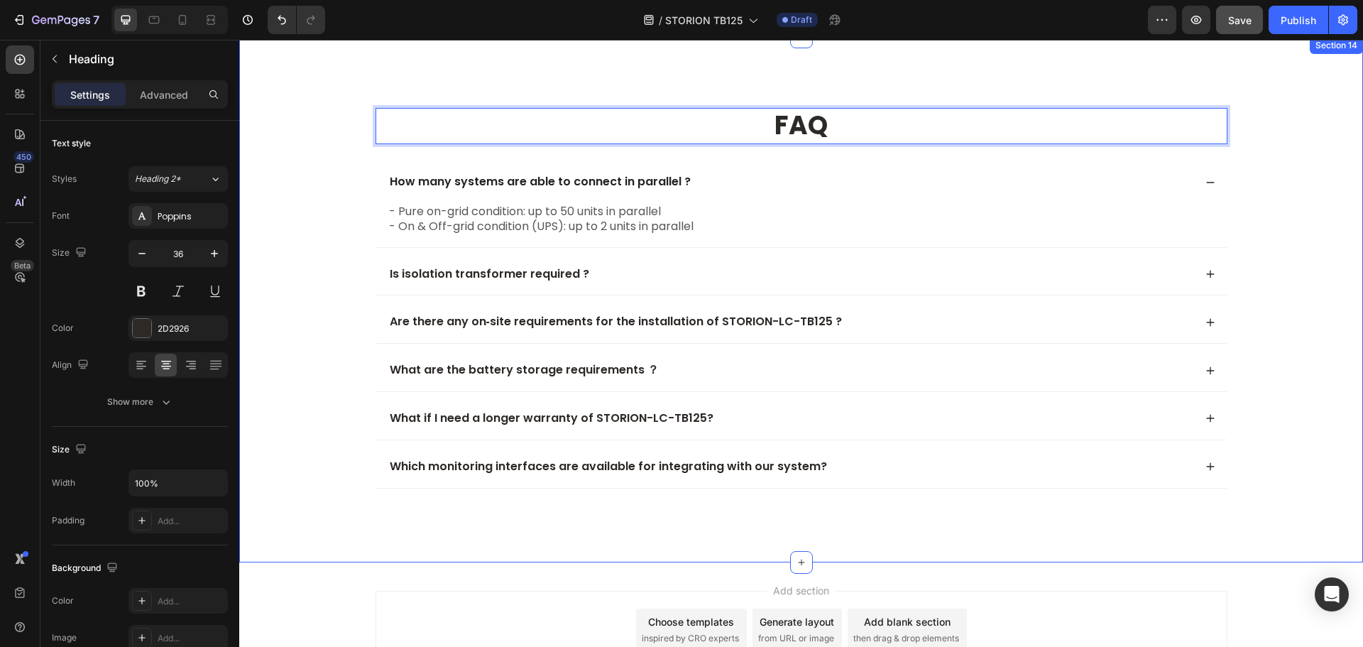
click at [320, 199] on div "FAQ Heading 24 How many systems are able to connect in parallel ? - Pure on-gri…" at bounding box center [800, 306] width 1095 height 397
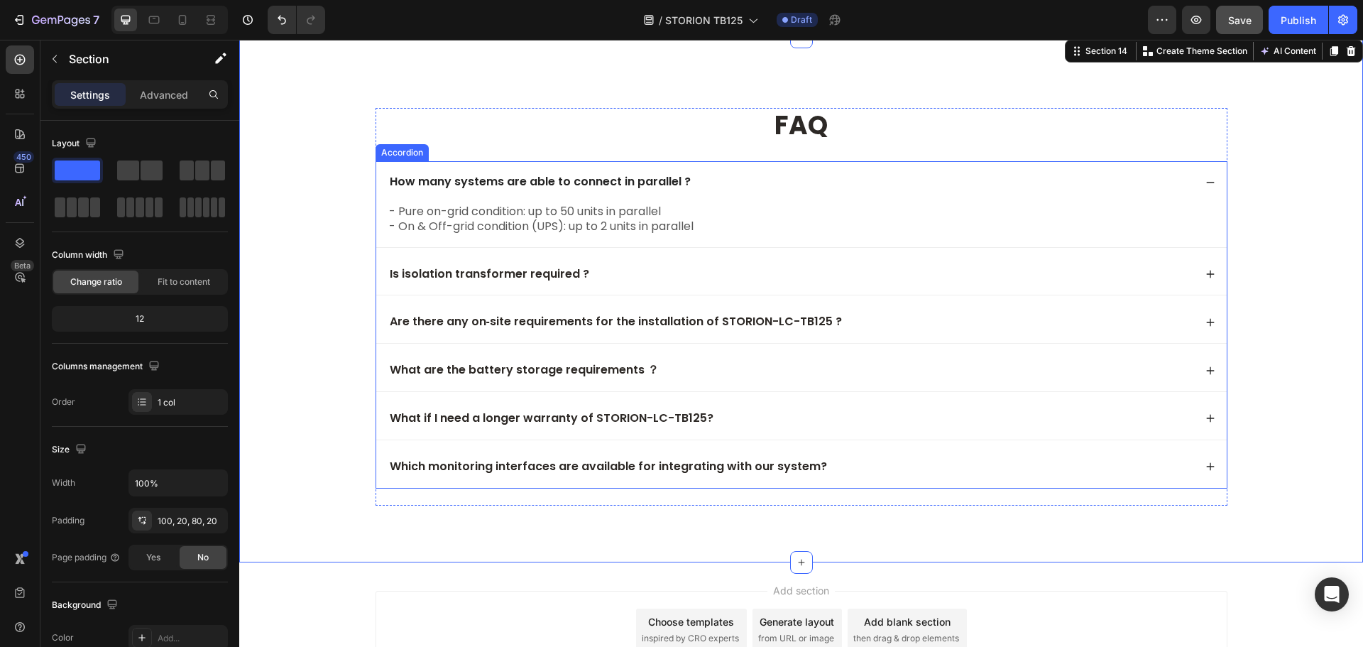
click at [1239, 19] on span "Save" at bounding box center [1239, 20] width 23 height 12
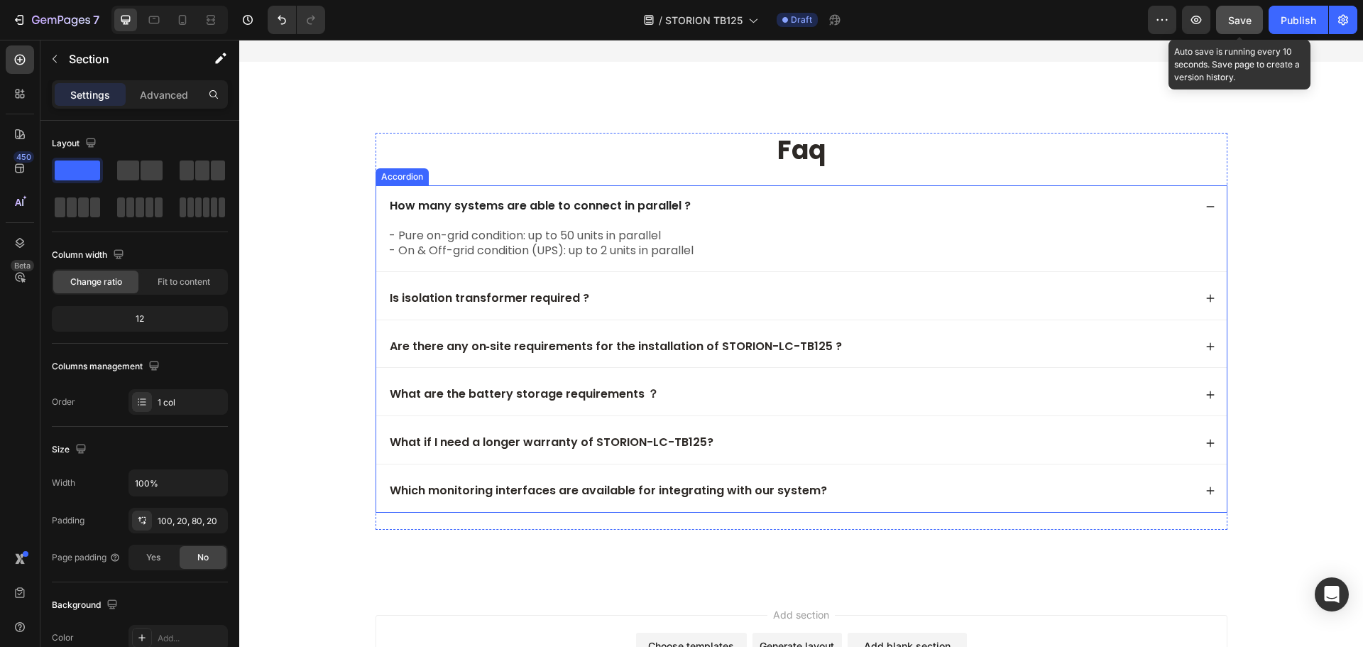
click at [453, 207] on p "How many systems are able to connect in parallel ?" at bounding box center [540, 206] width 301 height 15
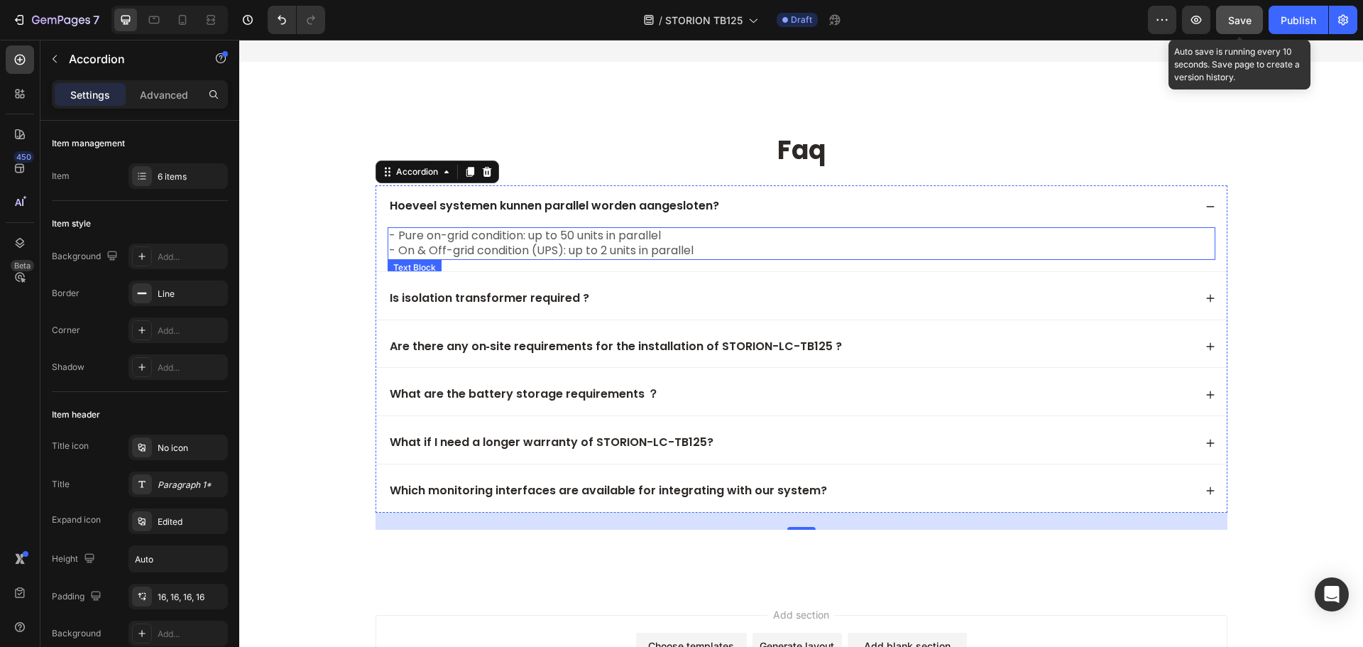
click at [453, 241] on p "- Pure on-grid condition: up to 50 units in parallel - On & Off-grid condition …" at bounding box center [801, 244] width 825 height 30
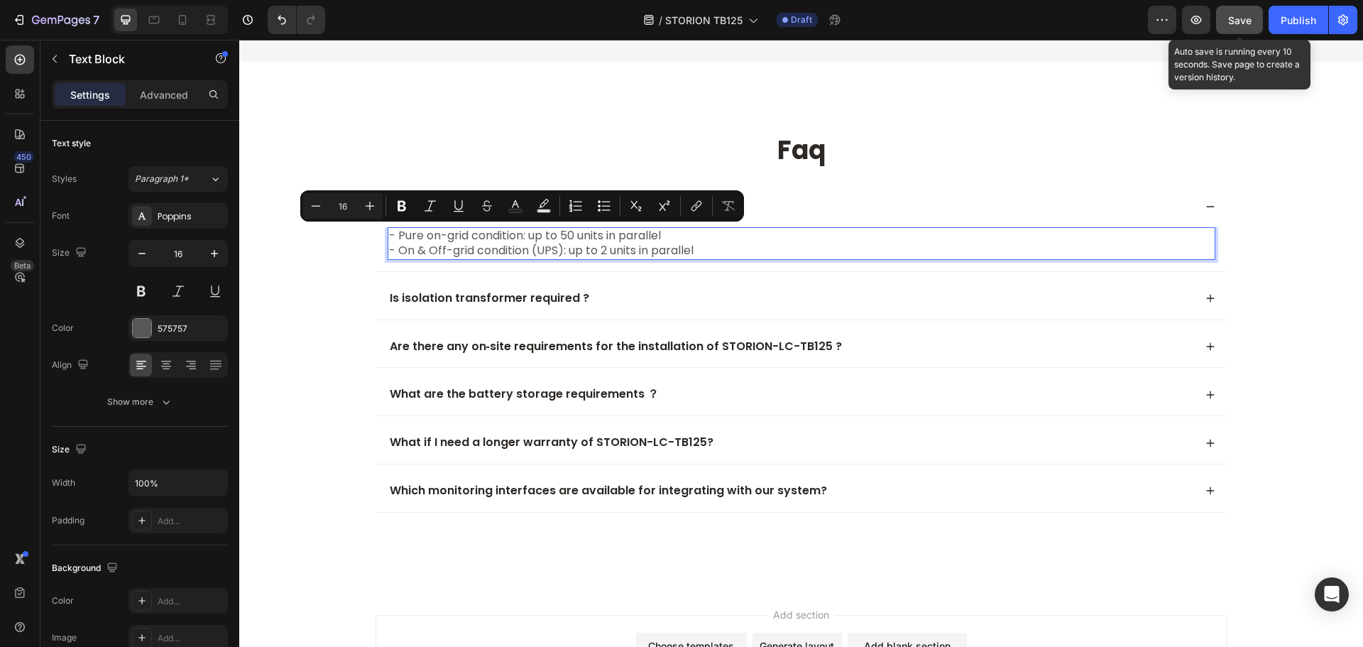
click at [452, 248] on p "- Pure on-grid condition: up to 50 units in parallel - On & Off-grid condition …" at bounding box center [801, 244] width 825 height 30
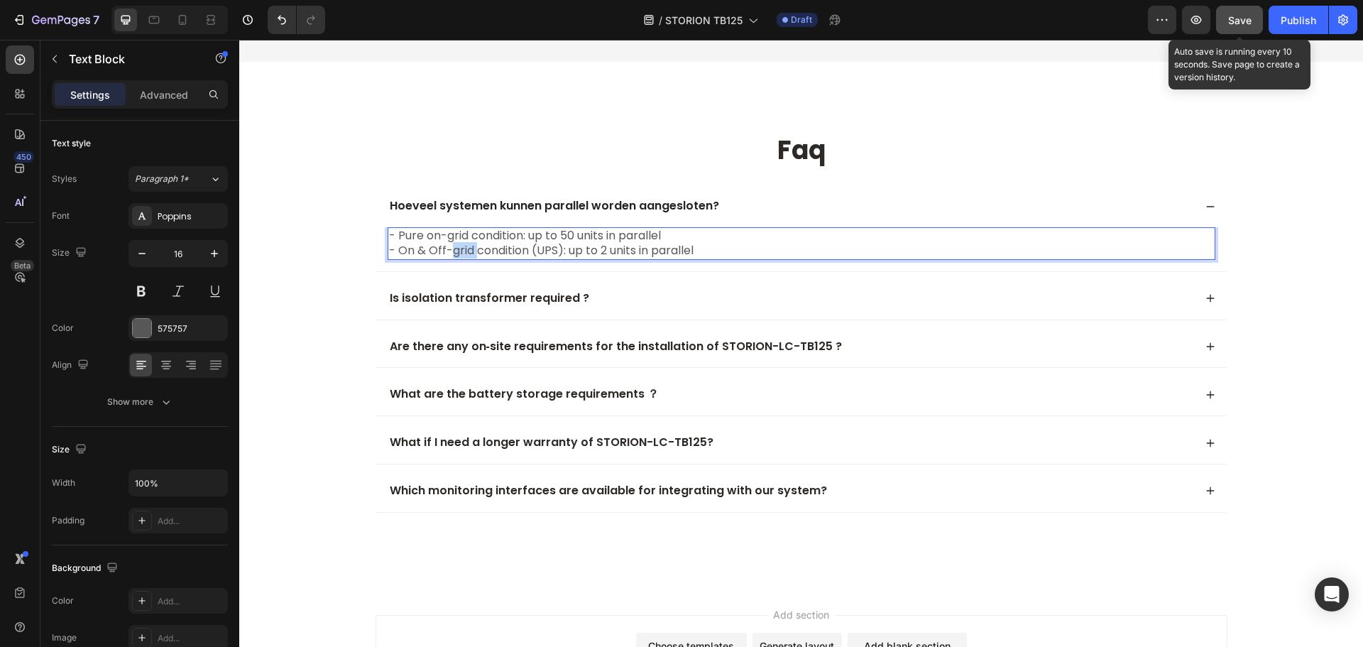
click at [452, 248] on p "- Pure on-grid condition: up to 50 units in parallel - On & Off-grid condition …" at bounding box center [801, 244] width 825 height 30
click at [715, 242] on p "- Pure on-grid condition: up to 50 units in parallel - On & Off-grid condition …" at bounding box center [801, 244] width 825 height 30
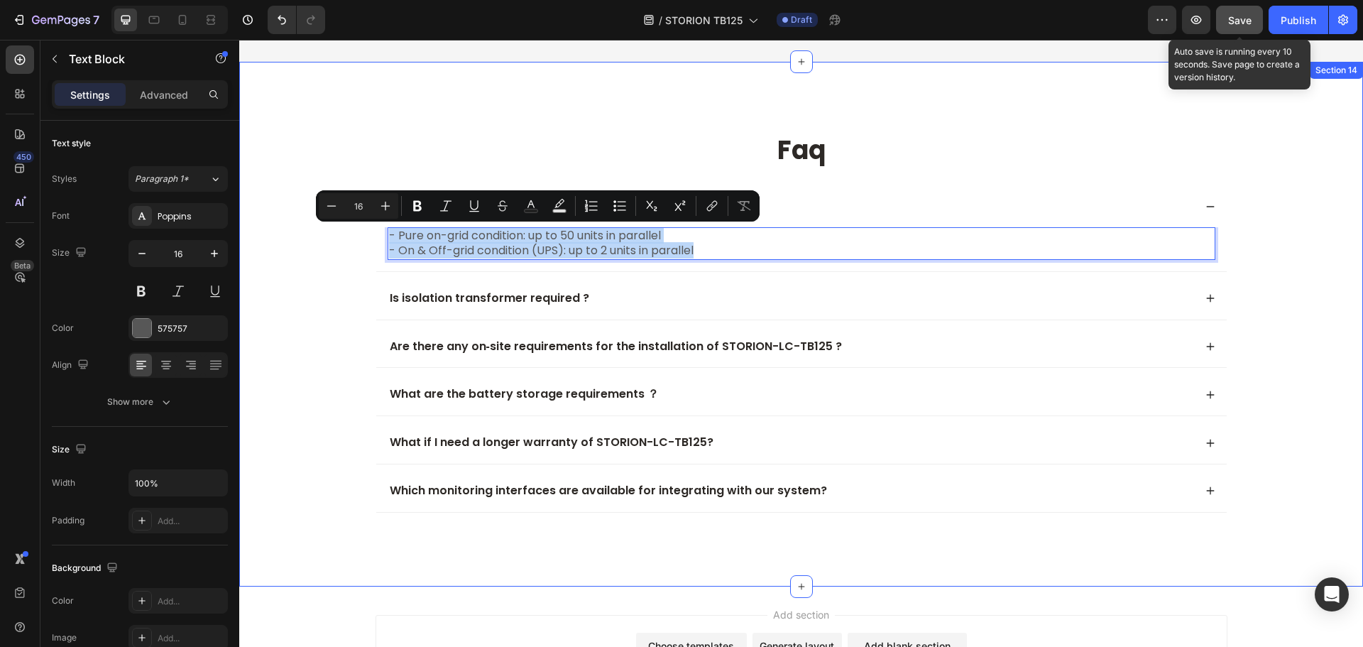
drag, startPoint x: 696, startPoint y: 250, endPoint x: 341, endPoint y: 225, distance: 355.8
click at [341, 225] on div "faq Heading Hoeveel systemen kunnen parallel worden aangesloten? - Pure on-grid…" at bounding box center [800, 331] width 1095 height 397
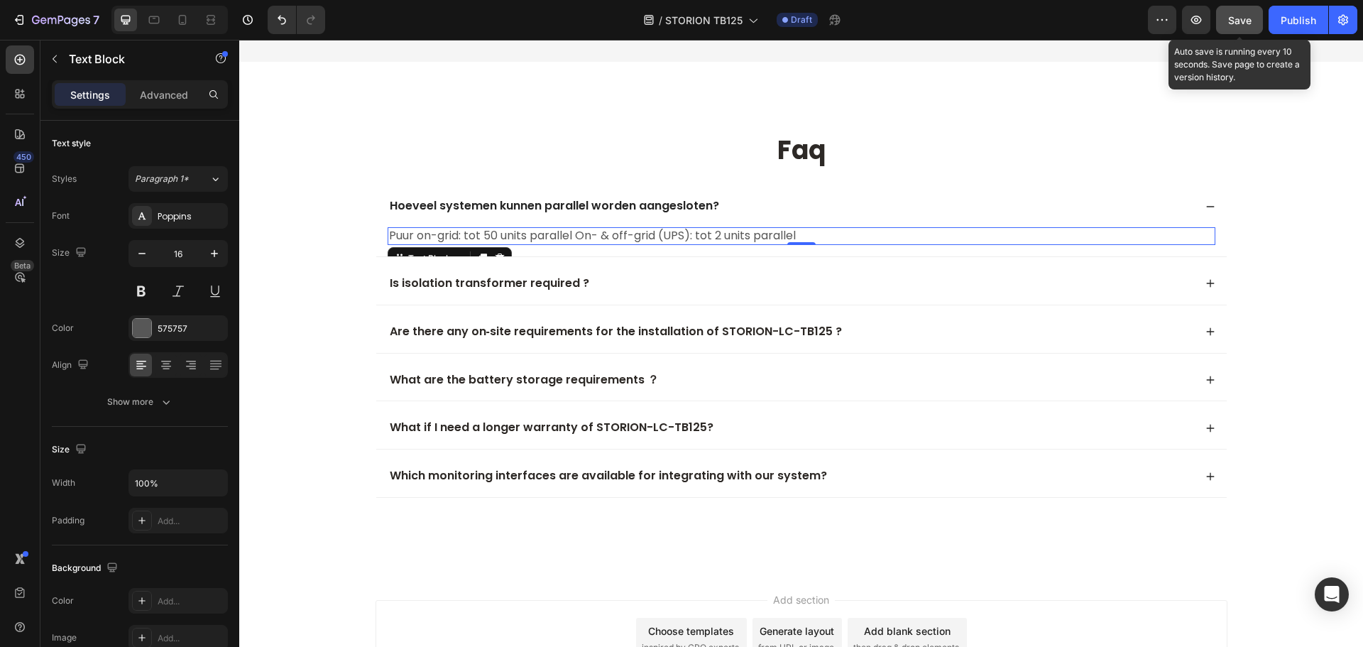
click at [599, 240] on p "Puur on-grid: tot 50 units parallel On- & off-grid (UPS): tot 2 units parallel" at bounding box center [801, 236] width 825 height 15
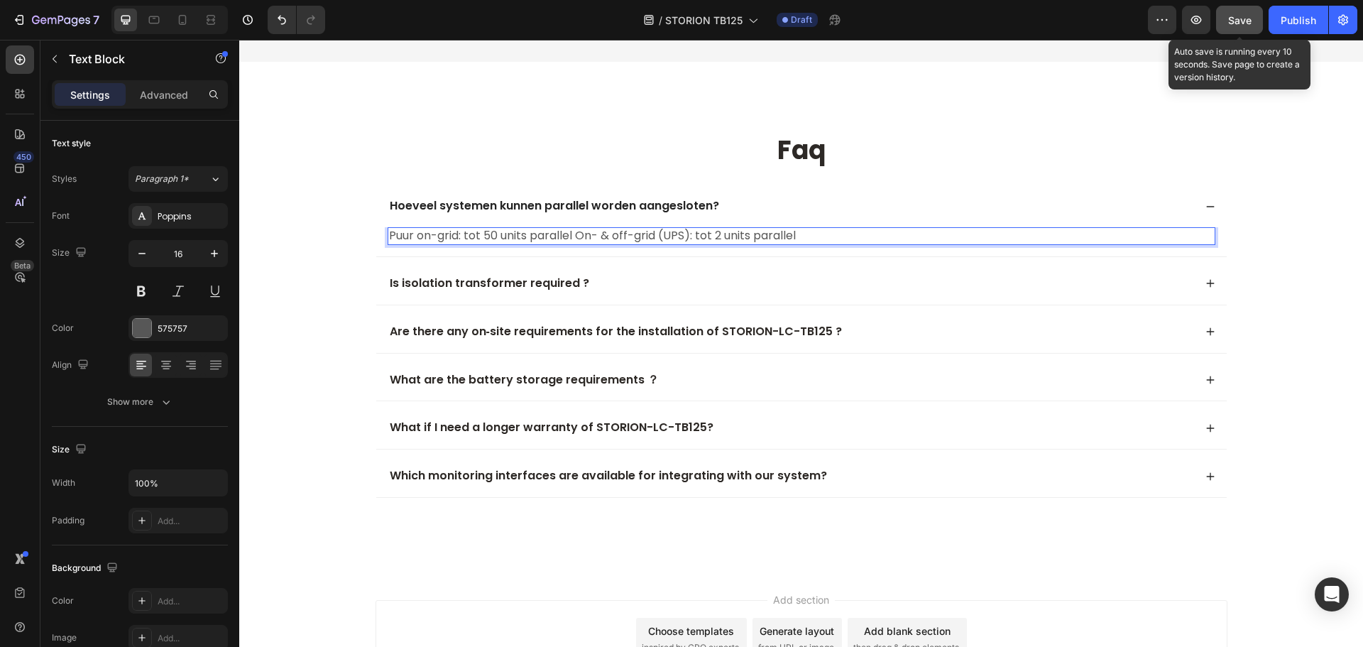
click at [575, 238] on p "Puur on-grid: tot 50 units parallel On- & off-grid (UPS): tot 2 units parallel" at bounding box center [801, 236] width 825 height 15
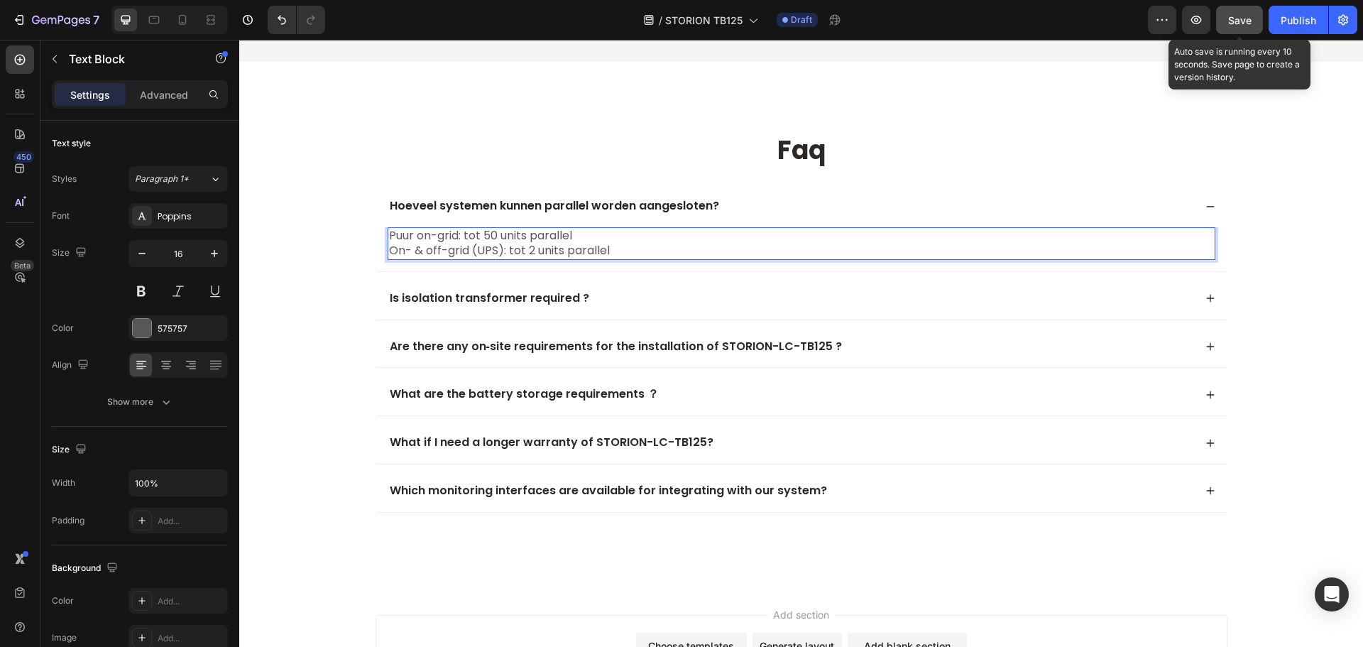
click at [605, 236] on p "Puur on-grid: tot 50 units parallel" at bounding box center [801, 236] width 825 height 15
click at [389, 238] on p "Puur on-grid: tot 50 units parallel" at bounding box center [801, 236] width 825 height 15
click at [381, 254] on div "-Puur on-grid: tot 50 units parallel On- & off-grid (UPS): tot 2 units parallel…" at bounding box center [801, 249] width 850 height 44
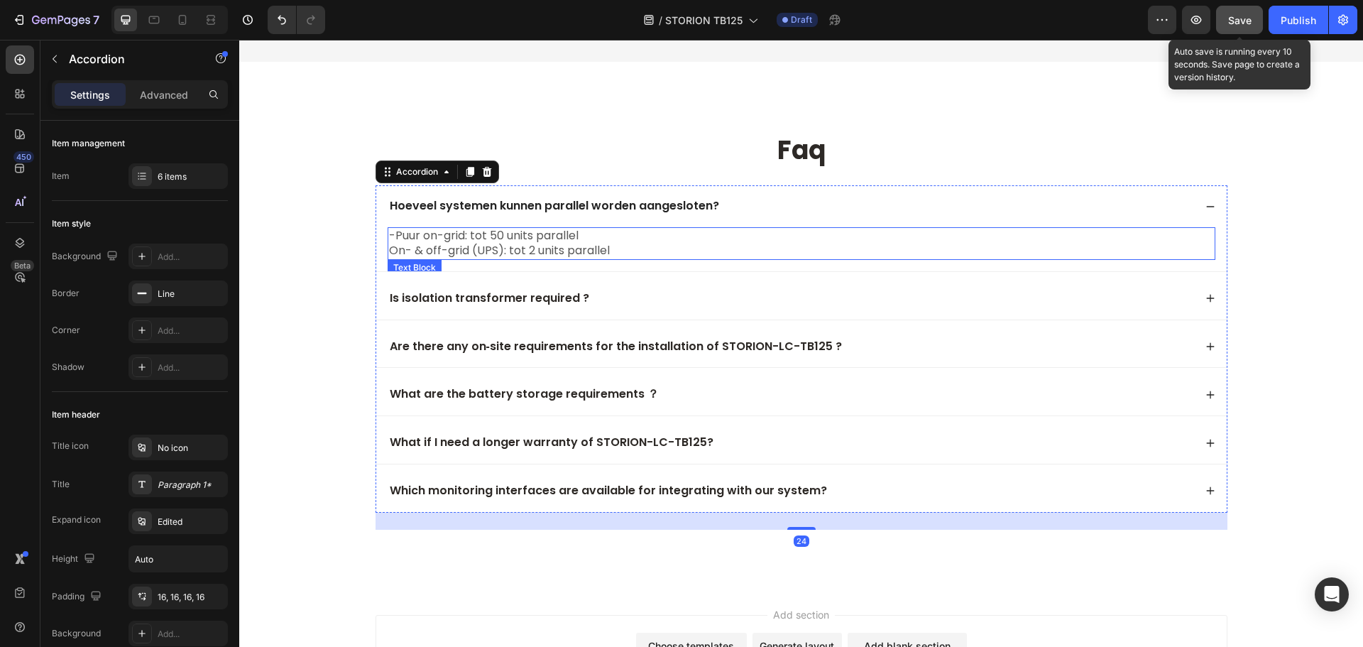
click at [389, 254] on p "On- & off-grid (UPS): tot 2 units parallel" at bounding box center [801, 250] width 825 height 15
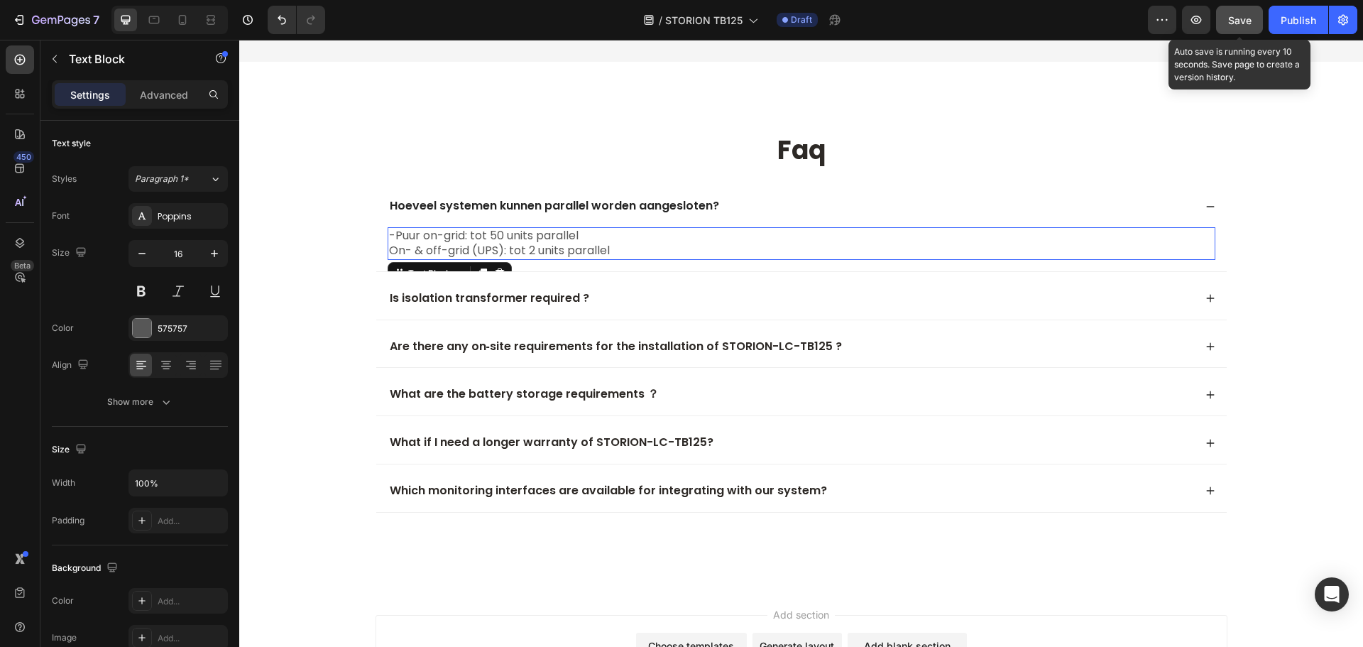
click at [381, 253] on div "-Puur on-grid: tot 50 units parallel On- & off-grid (UPS): tot 2 units parallel…" at bounding box center [801, 249] width 850 height 44
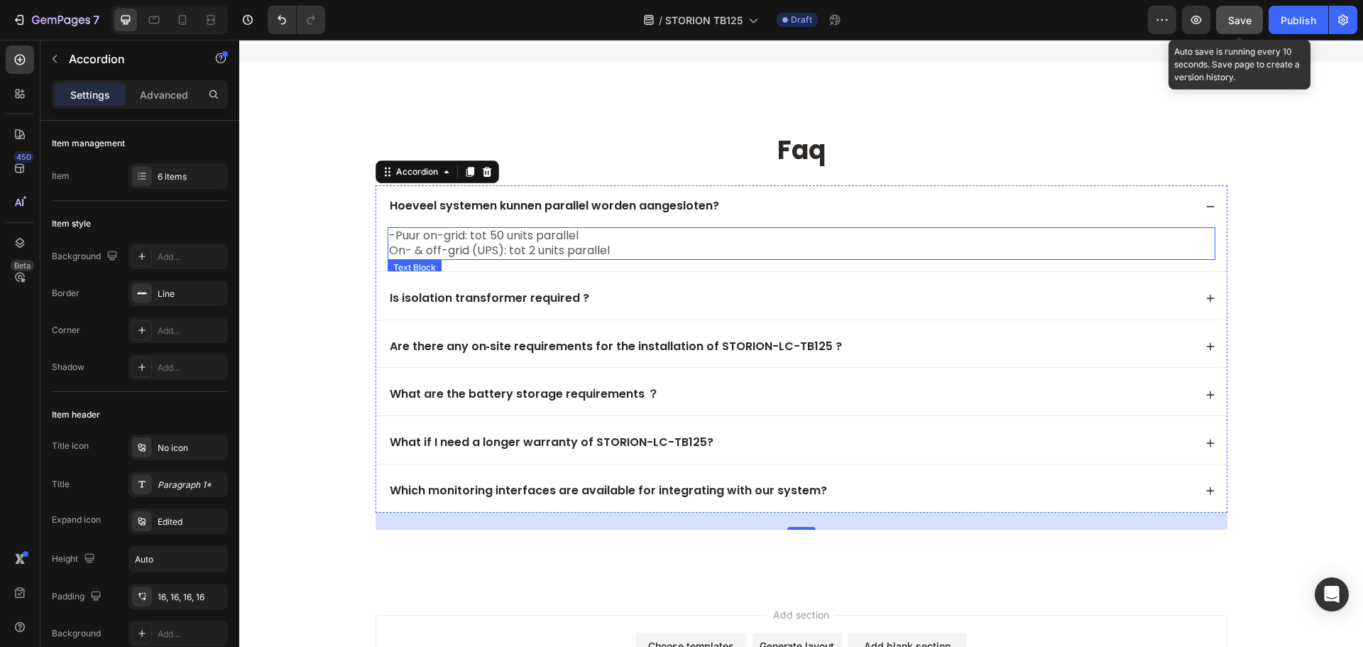
click at [389, 253] on p "On- & off-grid (UPS): tot 2 units parallel" at bounding box center [801, 250] width 825 height 15
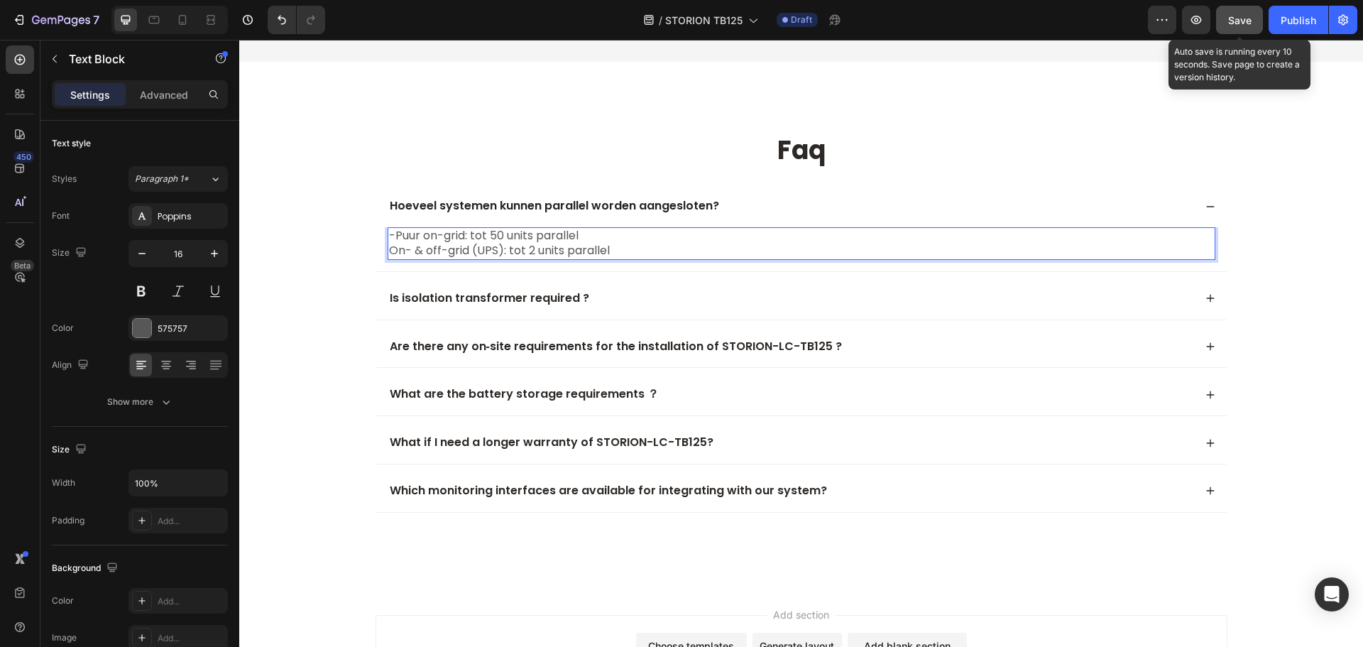
click at [389, 249] on p "On- & off-grid (UPS): tot 2 units parallel" at bounding box center [801, 250] width 825 height 15
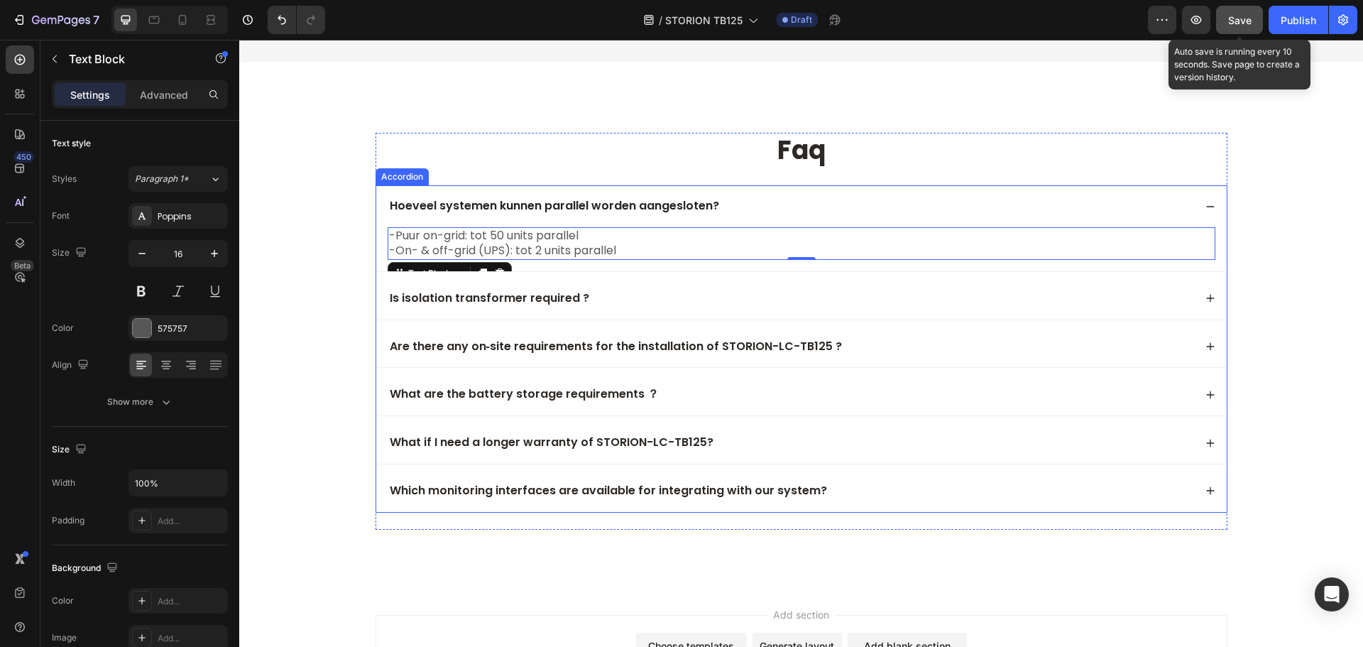
click at [558, 300] on p "Is isolation transformer required ?" at bounding box center [489, 298] width 199 height 15
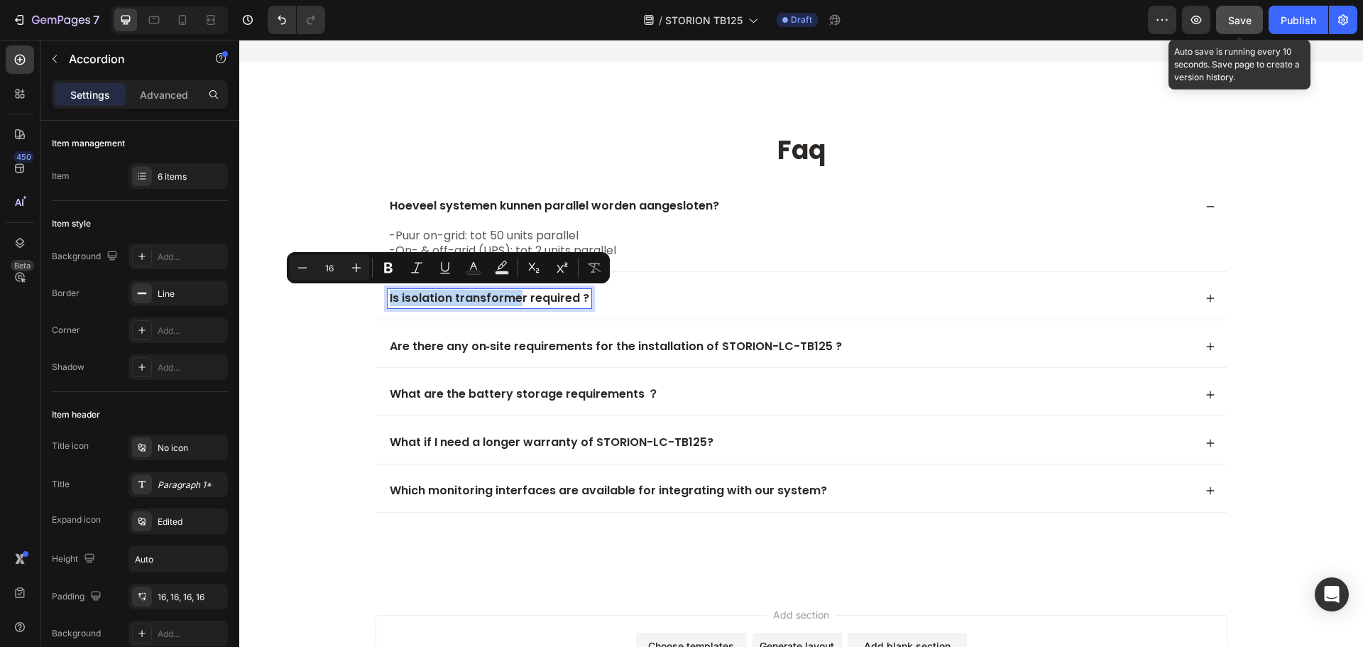
click at [456, 297] on p "Is isolation transformer required ?" at bounding box center [489, 298] width 199 height 15
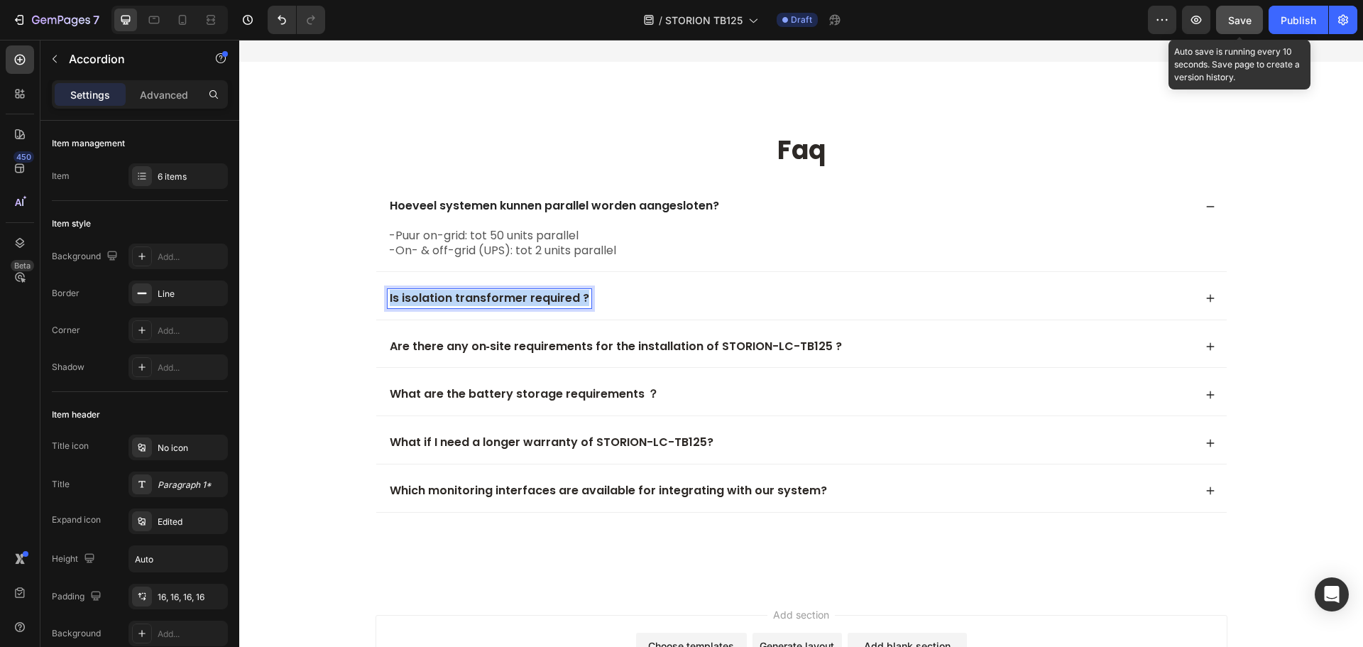
click at [456, 297] on p "Is isolation transformer required ?" at bounding box center [489, 298] width 199 height 15
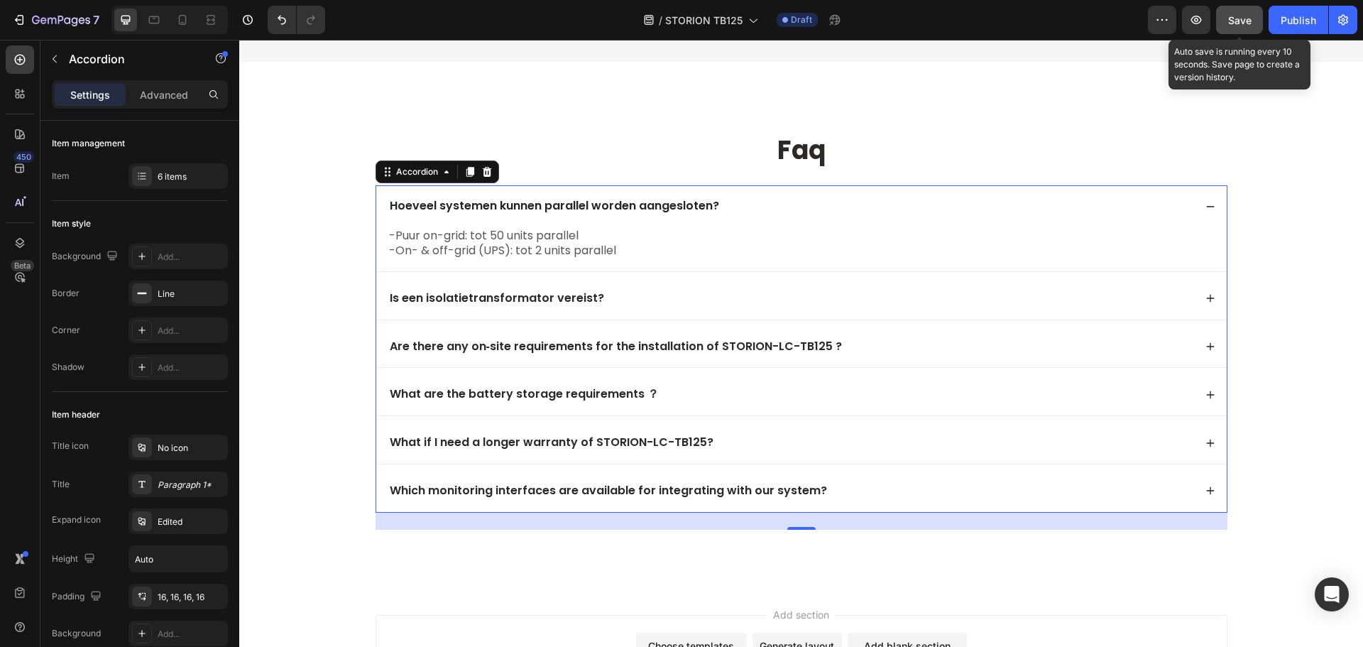
click at [894, 285] on div "Is een isolatietransformator vereist?" at bounding box center [801, 299] width 850 height 42
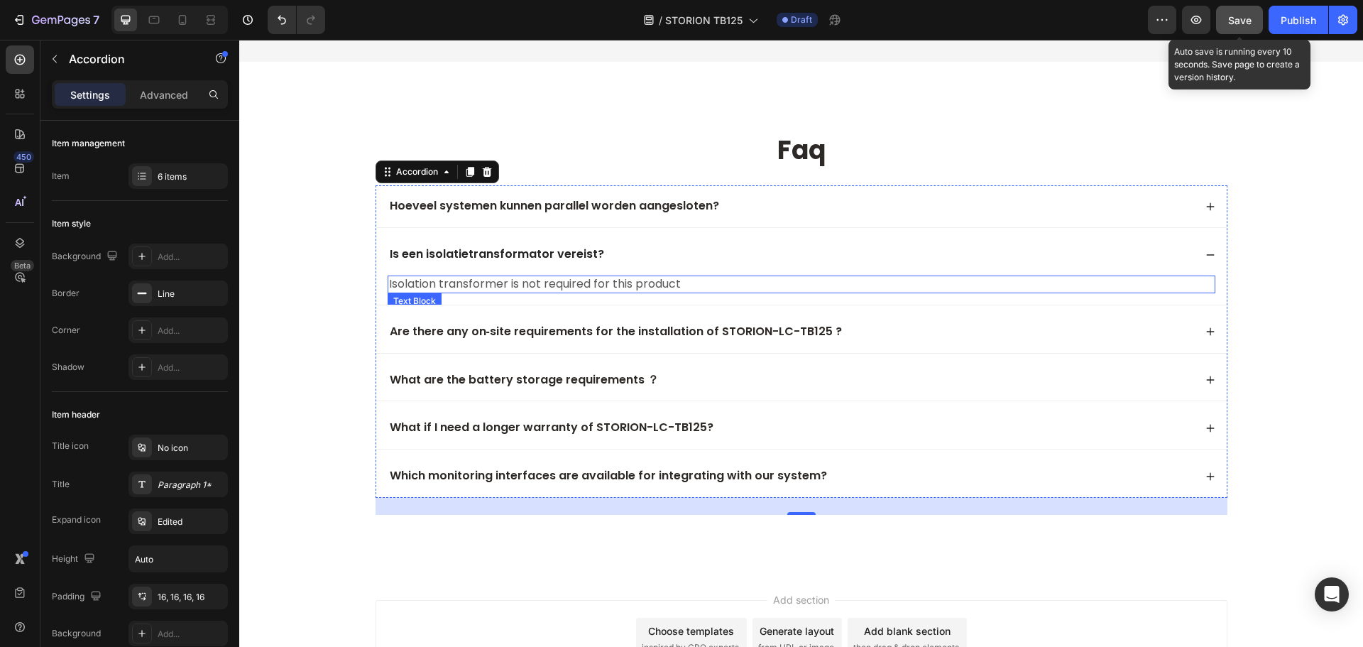
click at [510, 280] on p "Isolation transformer is not required for this product" at bounding box center [801, 284] width 825 height 15
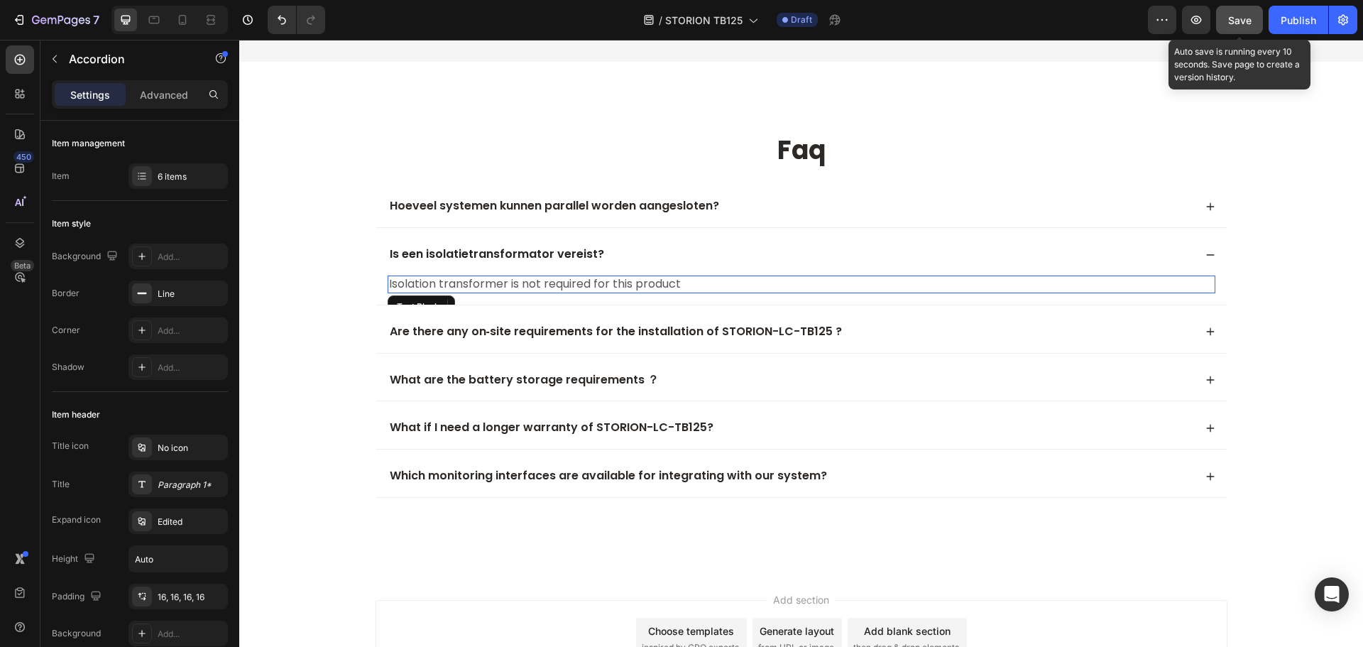
click at [510, 280] on p "Isolation transformer is not required for this product" at bounding box center [801, 284] width 825 height 15
click at [506, 285] on p "Isolation transformer is not required for this product" at bounding box center [801, 284] width 825 height 15
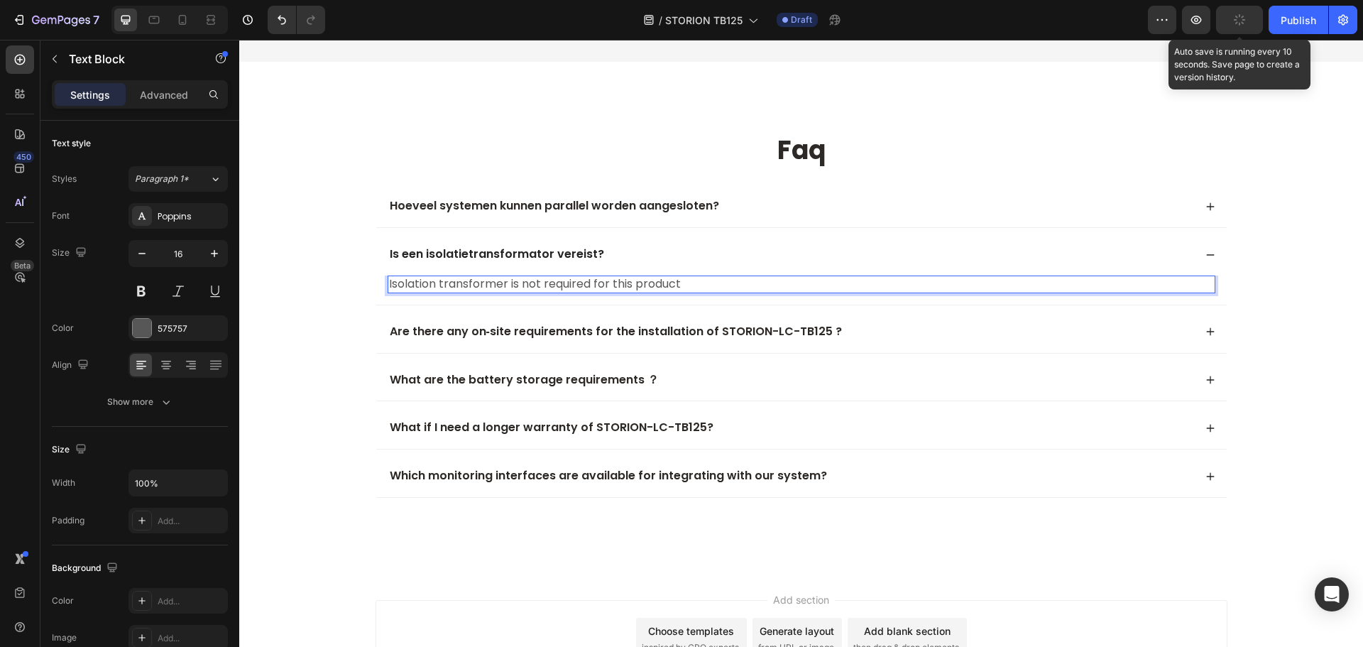
click at [506, 285] on p "Isolation transformer is not required for this product" at bounding box center [801, 284] width 825 height 15
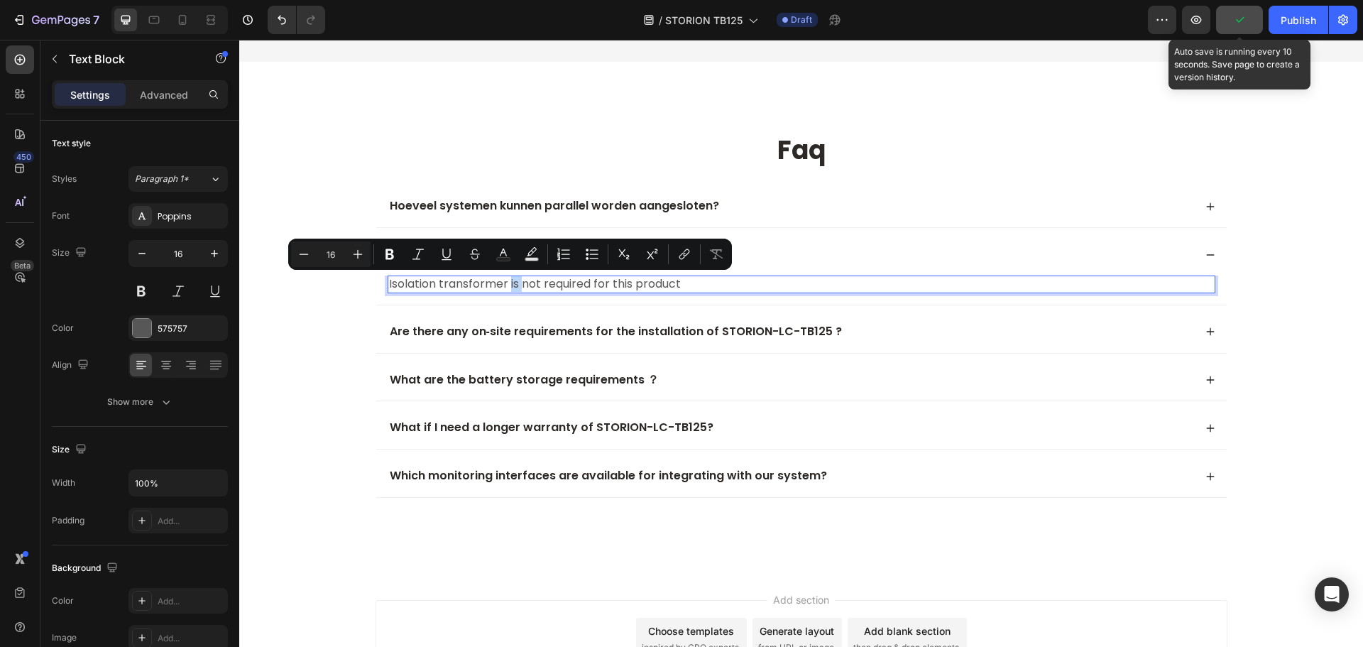
click at [506, 285] on p "Isolation transformer is not required for this product" at bounding box center [801, 284] width 825 height 15
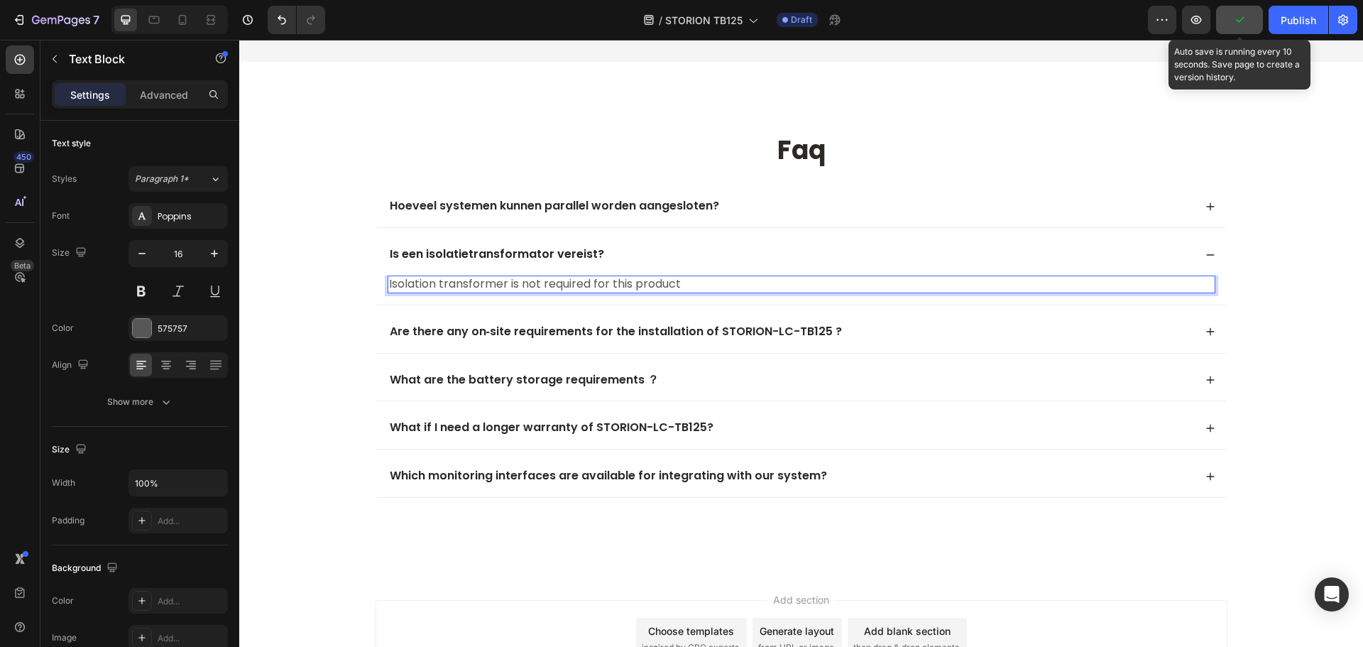
click at [506, 285] on p "Isolation transformer is not required for this product" at bounding box center [801, 284] width 825 height 15
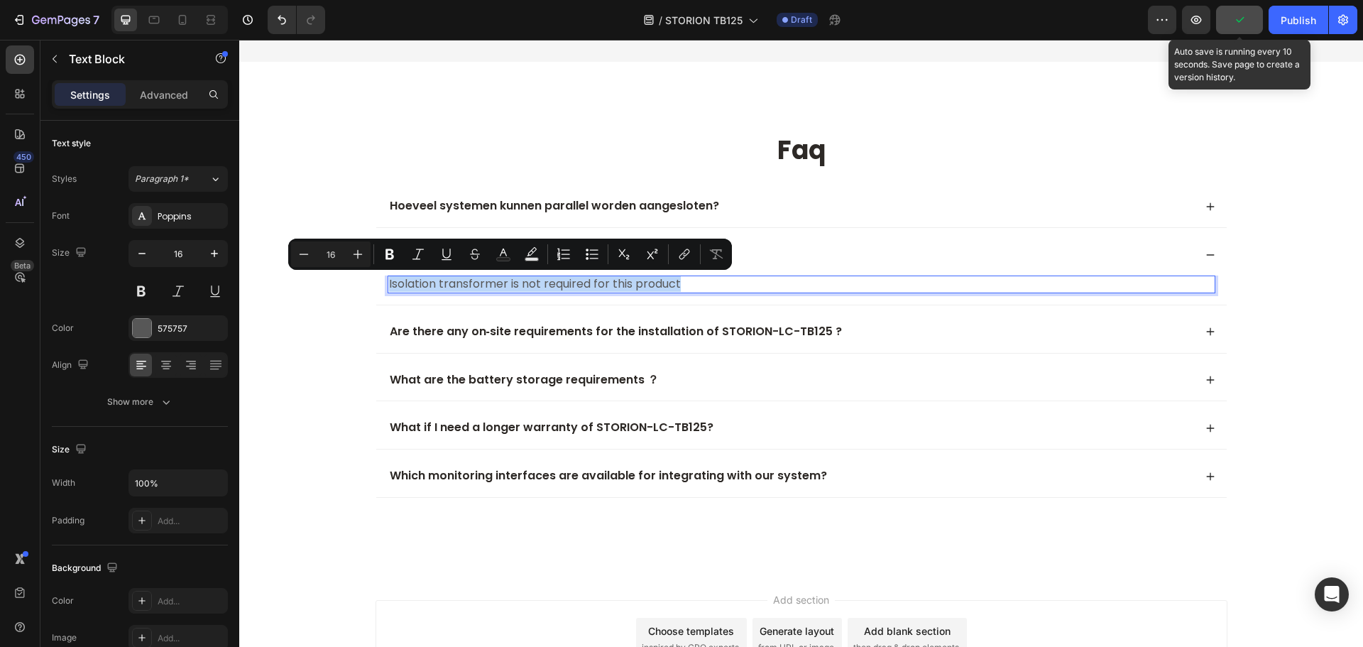
click at [506, 285] on p "Isolation transformer is not required for this product" at bounding box center [801, 284] width 825 height 15
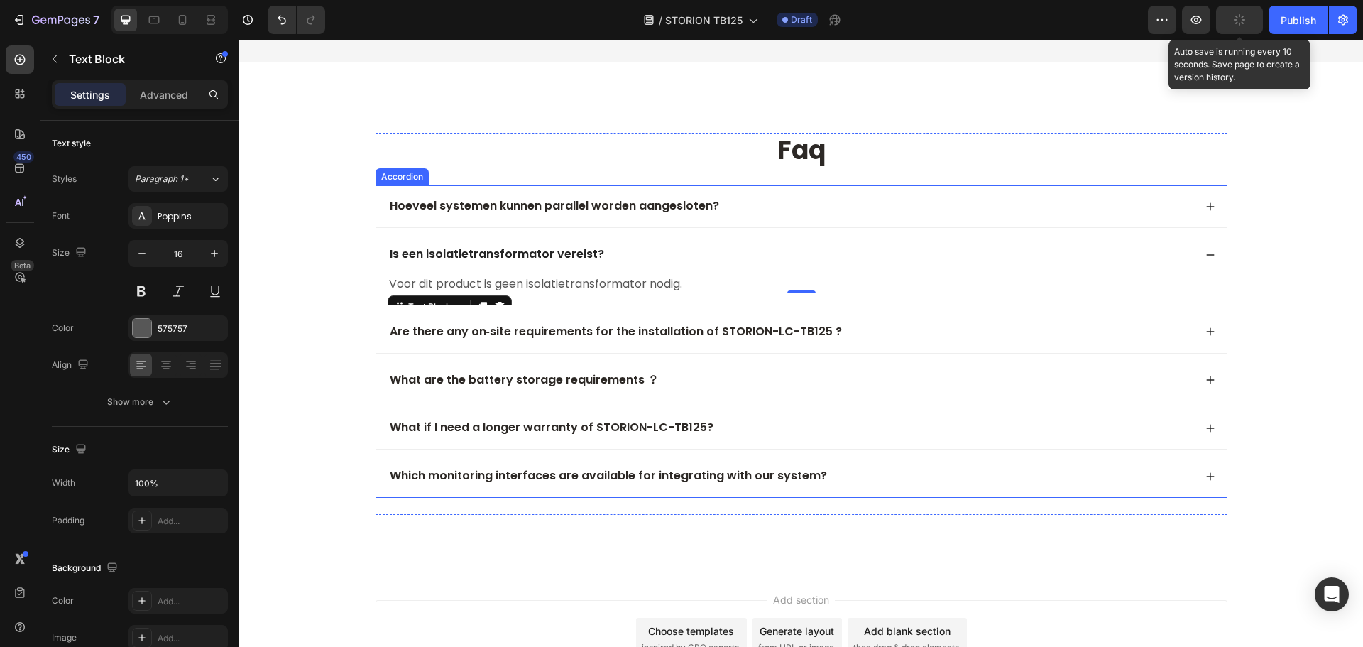
drag, startPoint x: 570, startPoint y: 330, endPoint x: 564, endPoint y: 345, distance: 16.0
click at [570, 330] on p "Are there any on‑site requirements for the installation of STORION-LC-TB125 ?" at bounding box center [616, 331] width 452 height 15
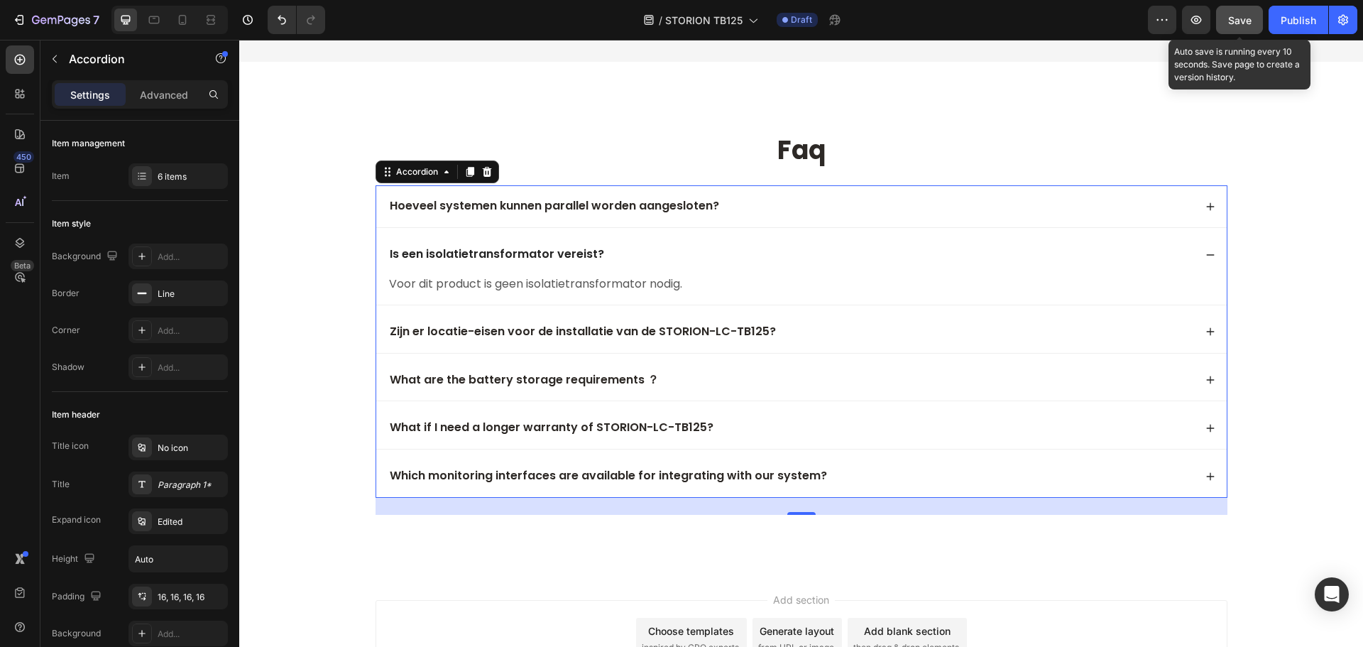
click at [944, 324] on div "Zijn er locatie-eisen voor de installatie van de STORION-LC-TB125?" at bounding box center [791, 331] width 806 height 19
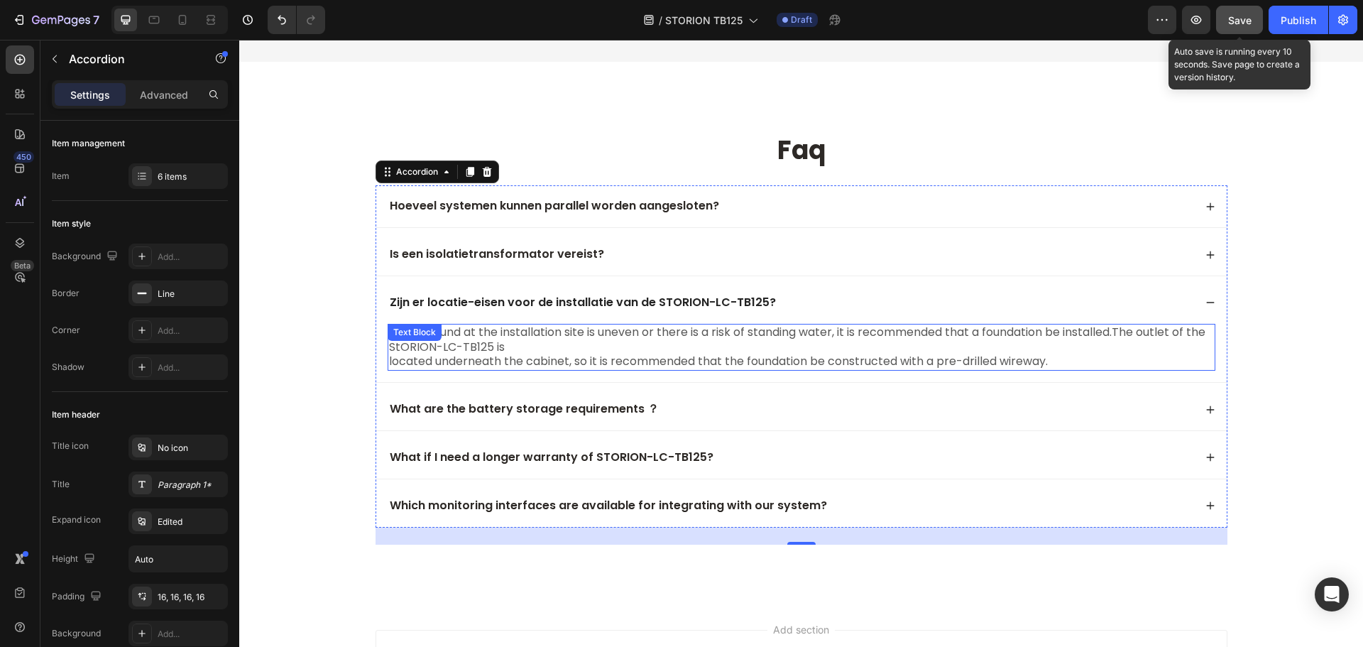
click at [470, 346] on p "If the ground at the installation site is uneven or there is a risk of standing…" at bounding box center [801, 347] width 825 height 44
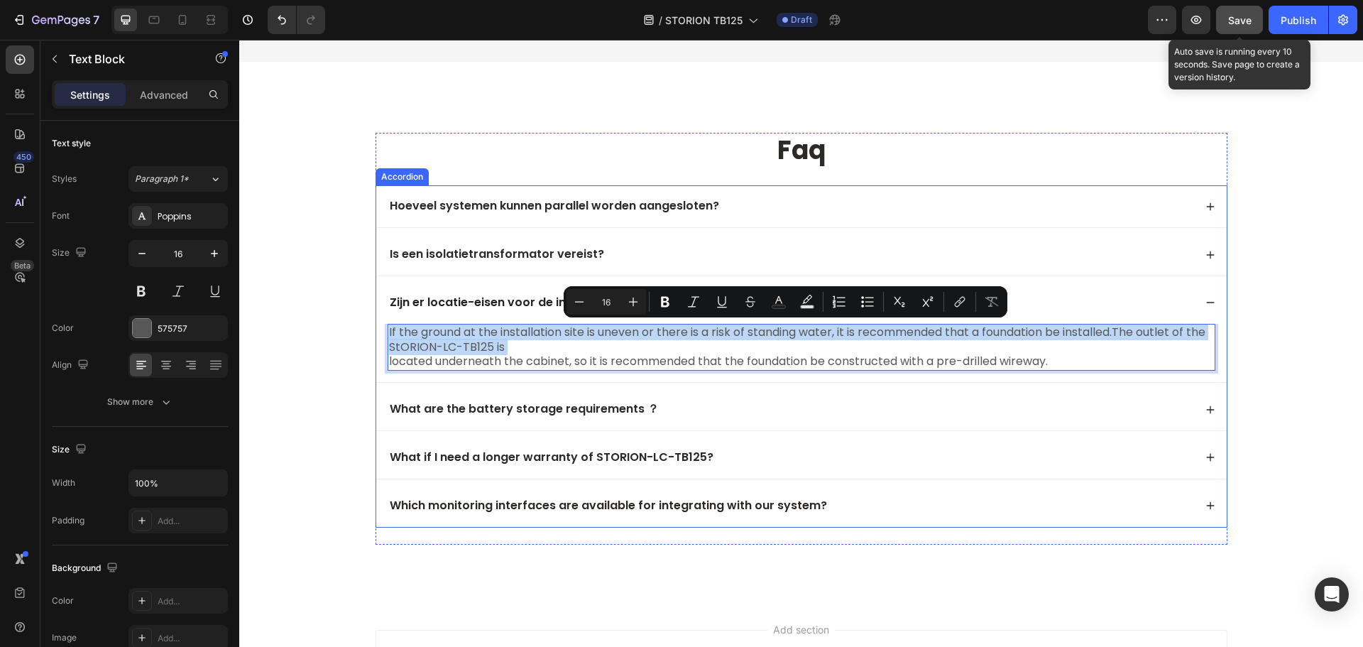
click at [662, 372] on div "If the ground at the installation site is uneven or there is a risk of standing…" at bounding box center [801, 353] width 850 height 58
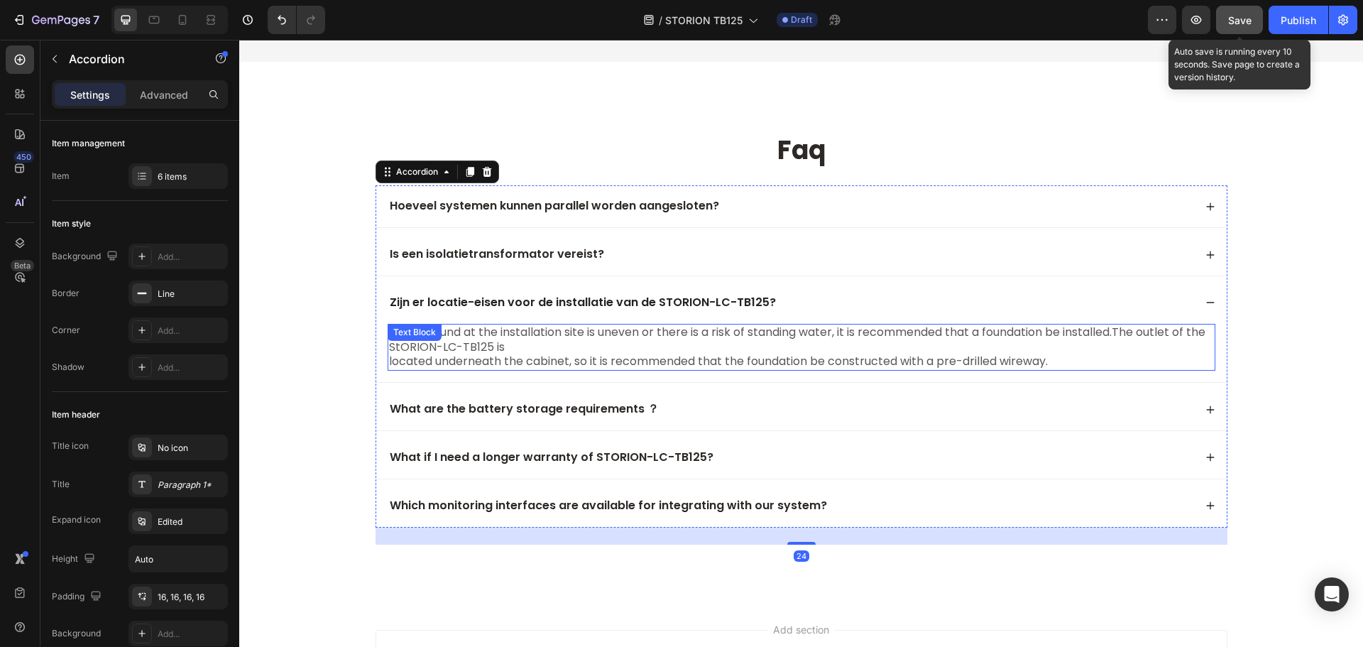
click at [463, 342] on p "If the ground at the installation site is uneven or there is a risk of standing…" at bounding box center [801, 347] width 825 height 44
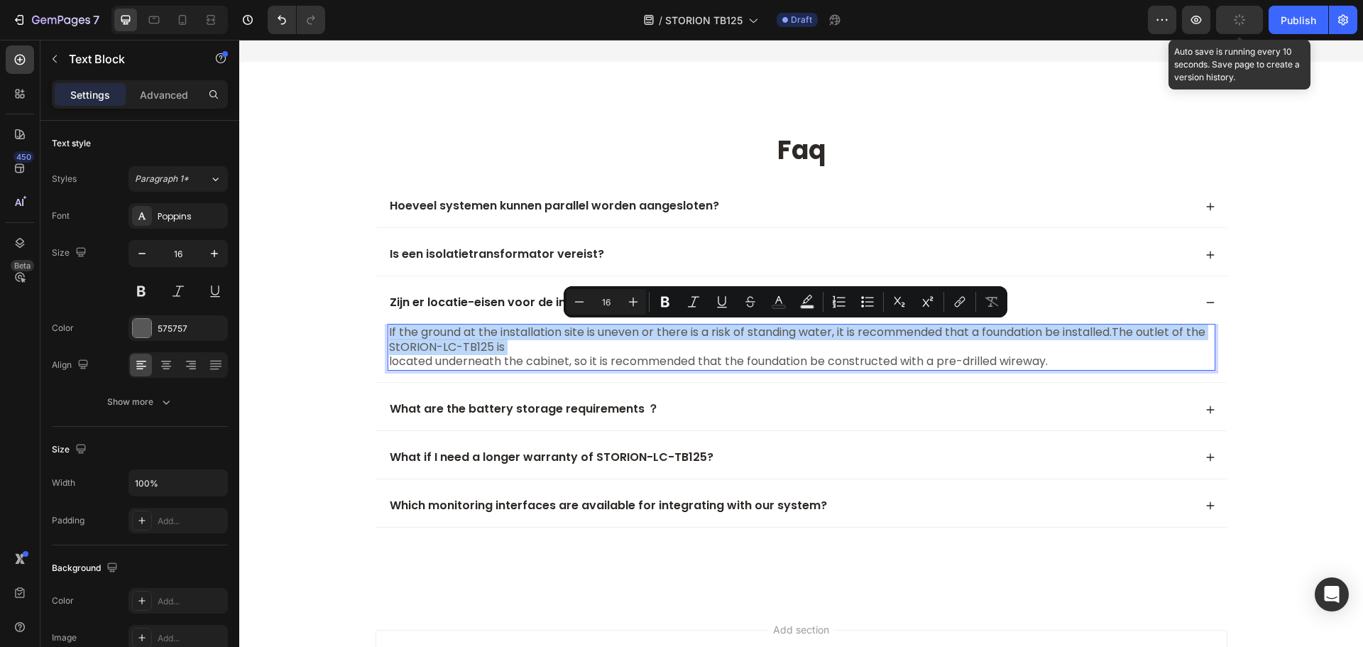
click at [1085, 368] on p "If the ground at the installation site is uneven or there is a risk of standing…" at bounding box center [801, 347] width 825 height 44
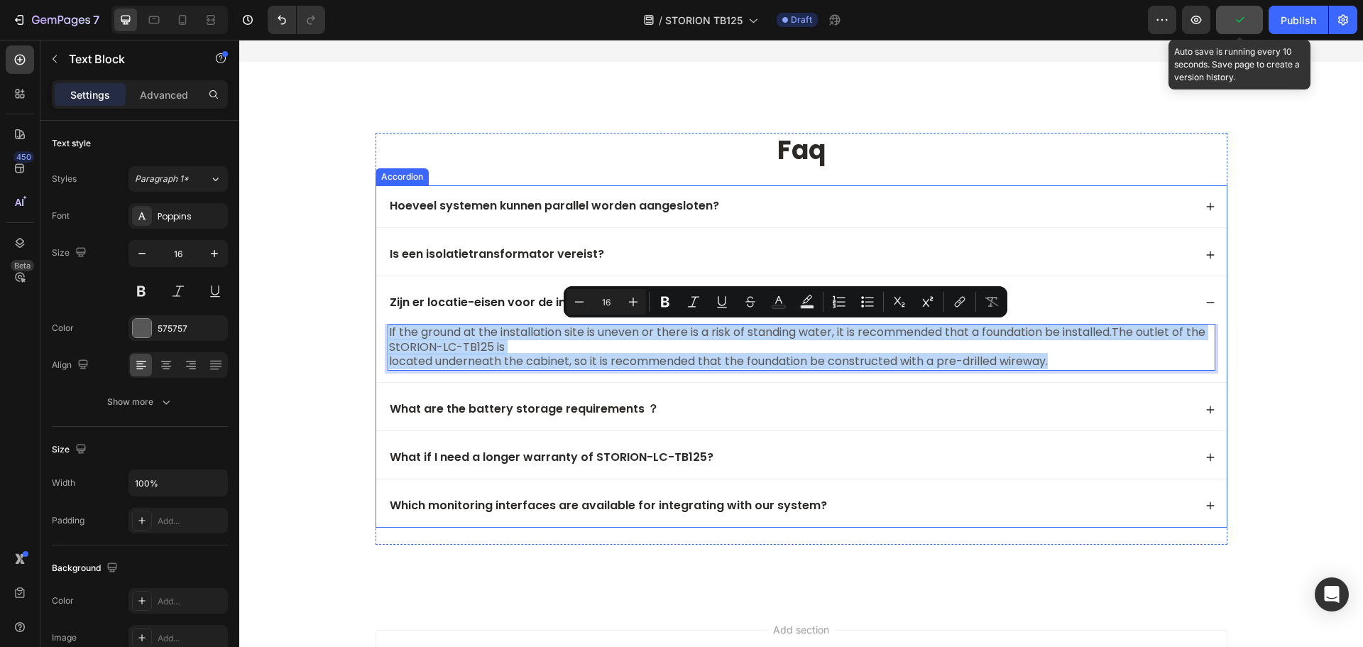
drag, startPoint x: 1067, startPoint y: 363, endPoint x: 377, endPoint y: 321, distance: 691.9
click at [377, 321] on div "Zijn er locatie-eisen voor de installatie van de STORION-LC-TB125? If the groun…" at bounding box center [801, 332] width 850 height 100
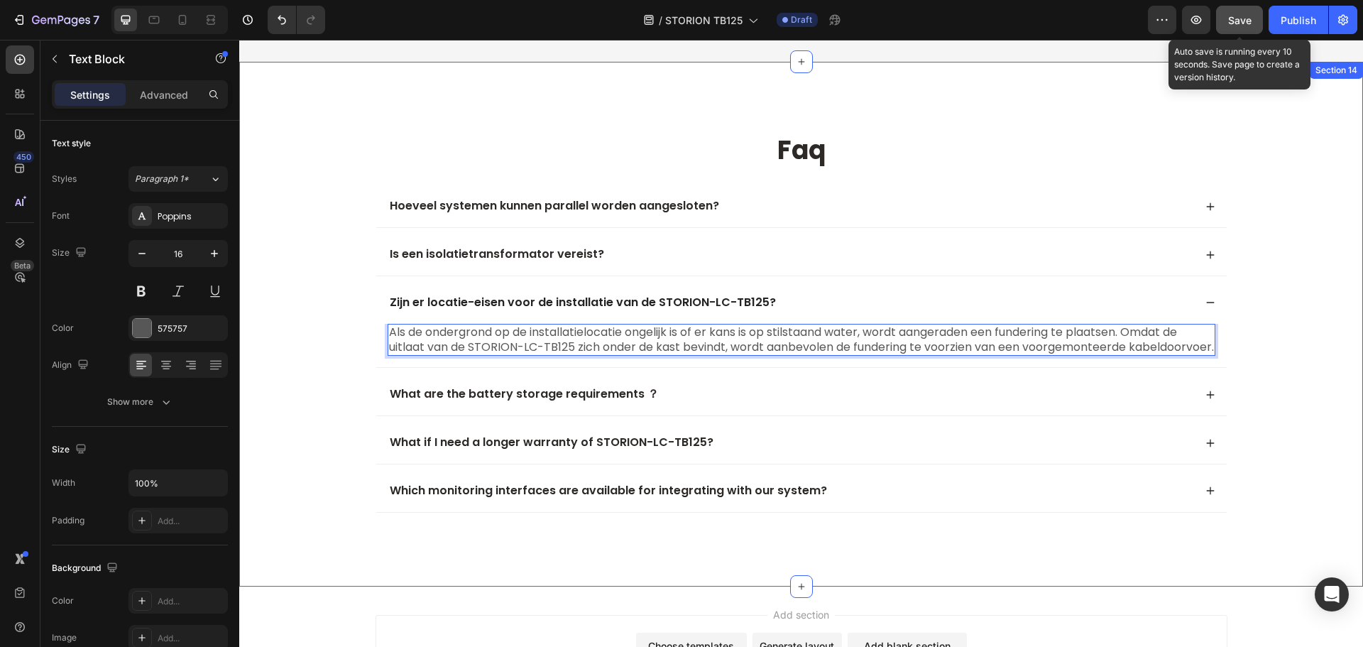
click at [337, 427] on div "faq Heading Hoeveel systemen kunnen parallel worden aangesloten? Is een isolati…" at bounding box center [800, 331] width 1095 height 397
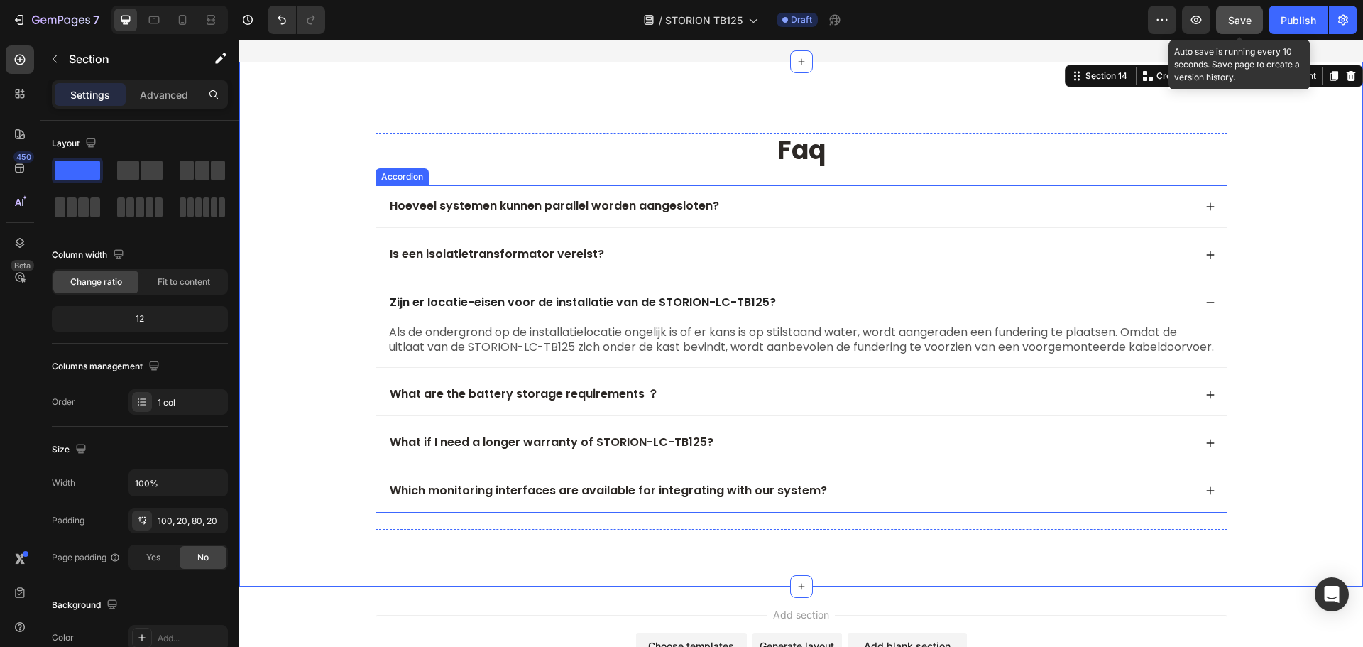
click at [783, 390] on div "What are the battery storage requirements ？" at bounding box center [801, 394] width 850 height 42
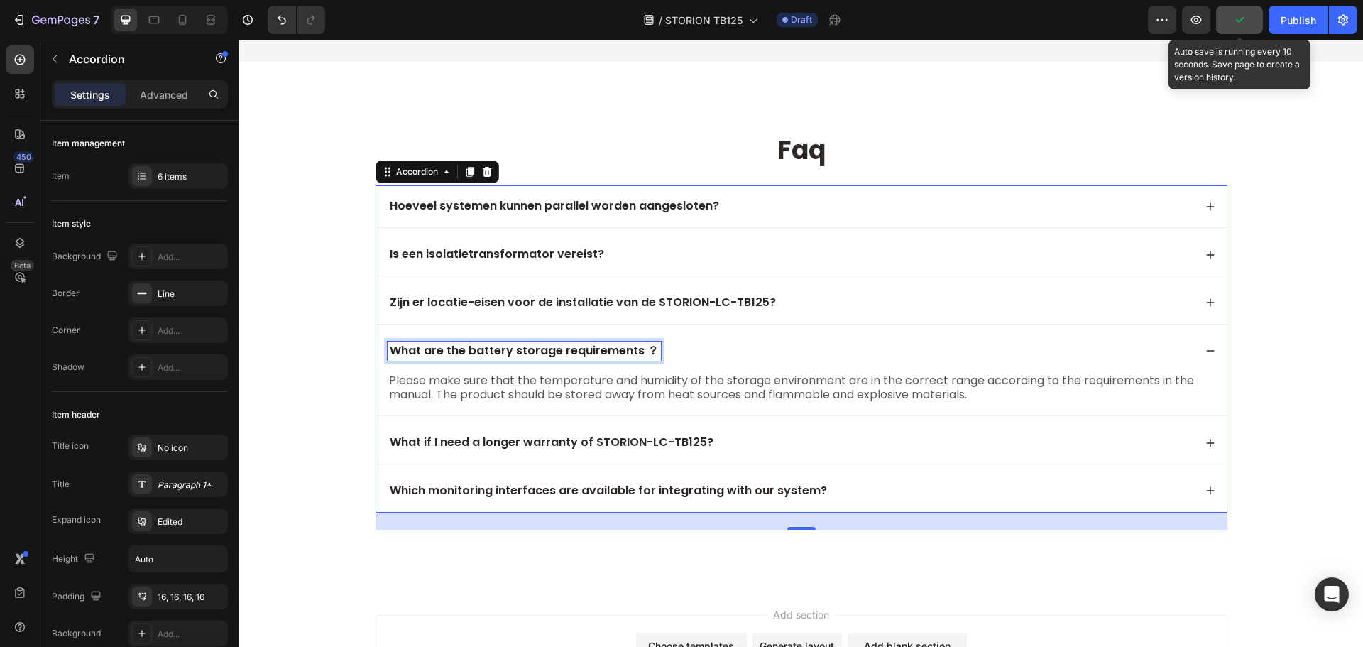
click at [440, 349] on p "What are the battery storage requirements ？" at bounding box center [524, 351] width 269 height 15
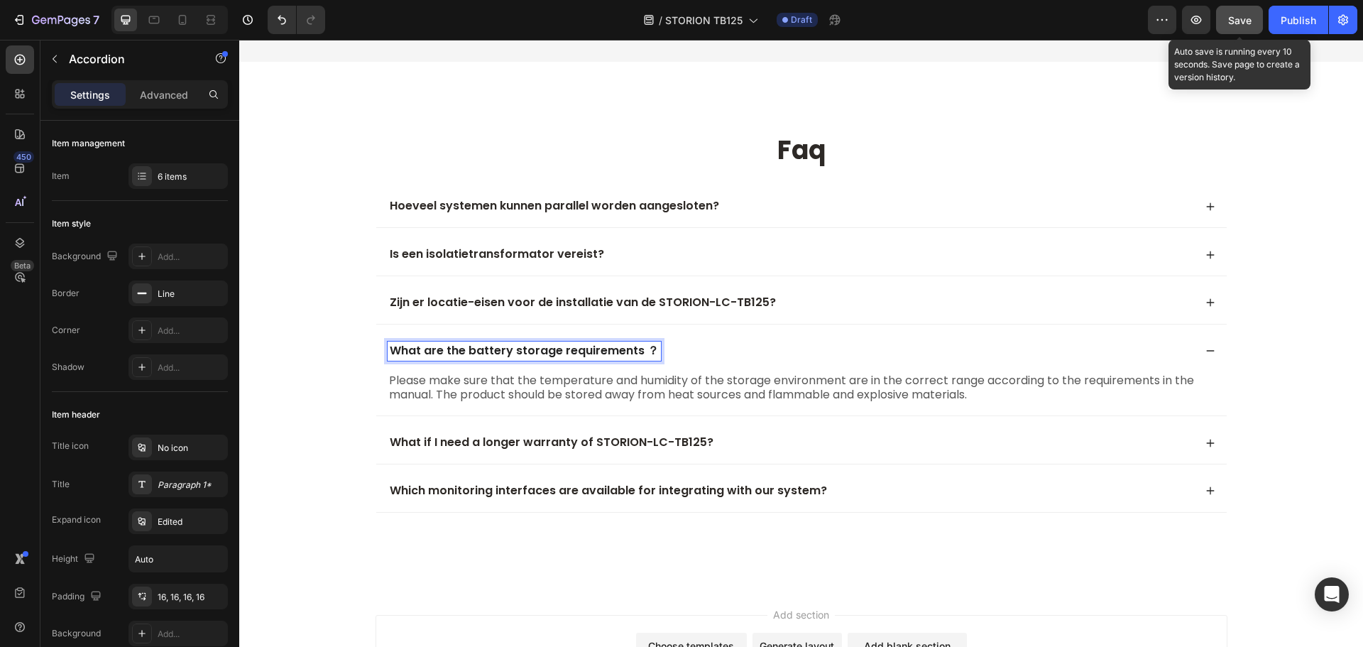
click at [440, 349] on p "What are the battery storage requirements ？" at bounding box center [524, 351] width 269 height 15
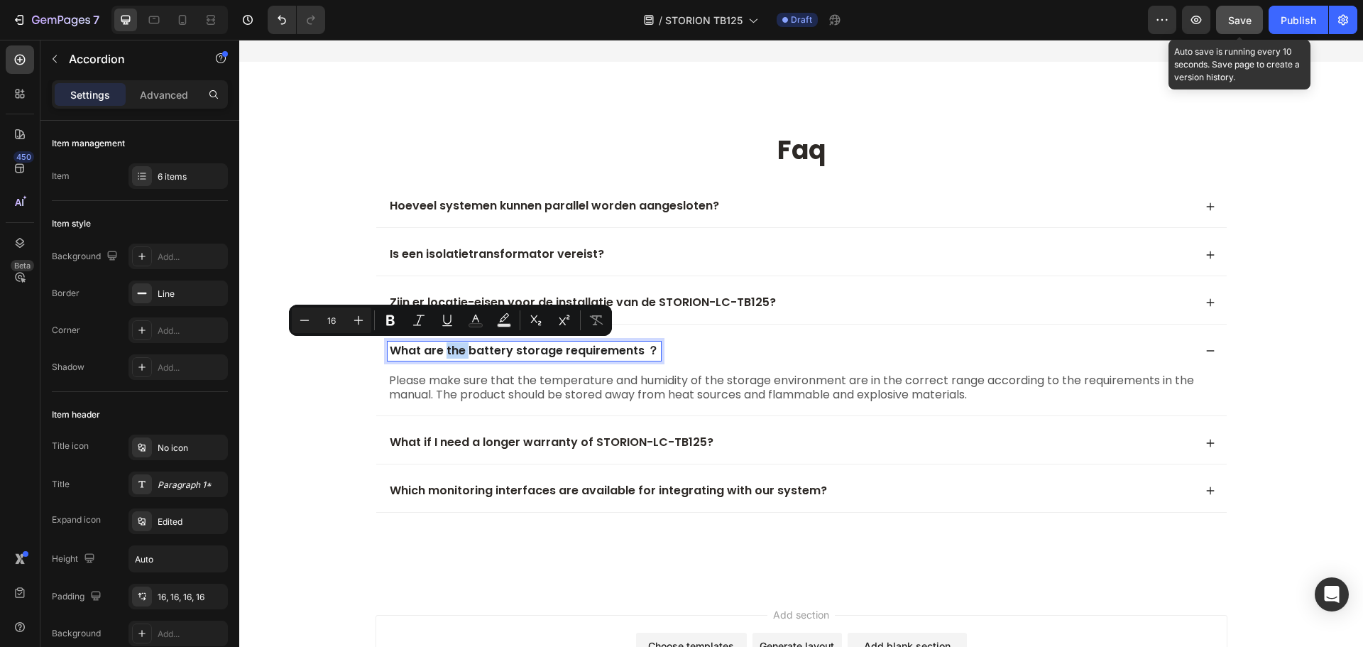
click at [440, 349] on p "What are the battery storage requirements ？" at bounding box center [524, 351] width 269 height 15
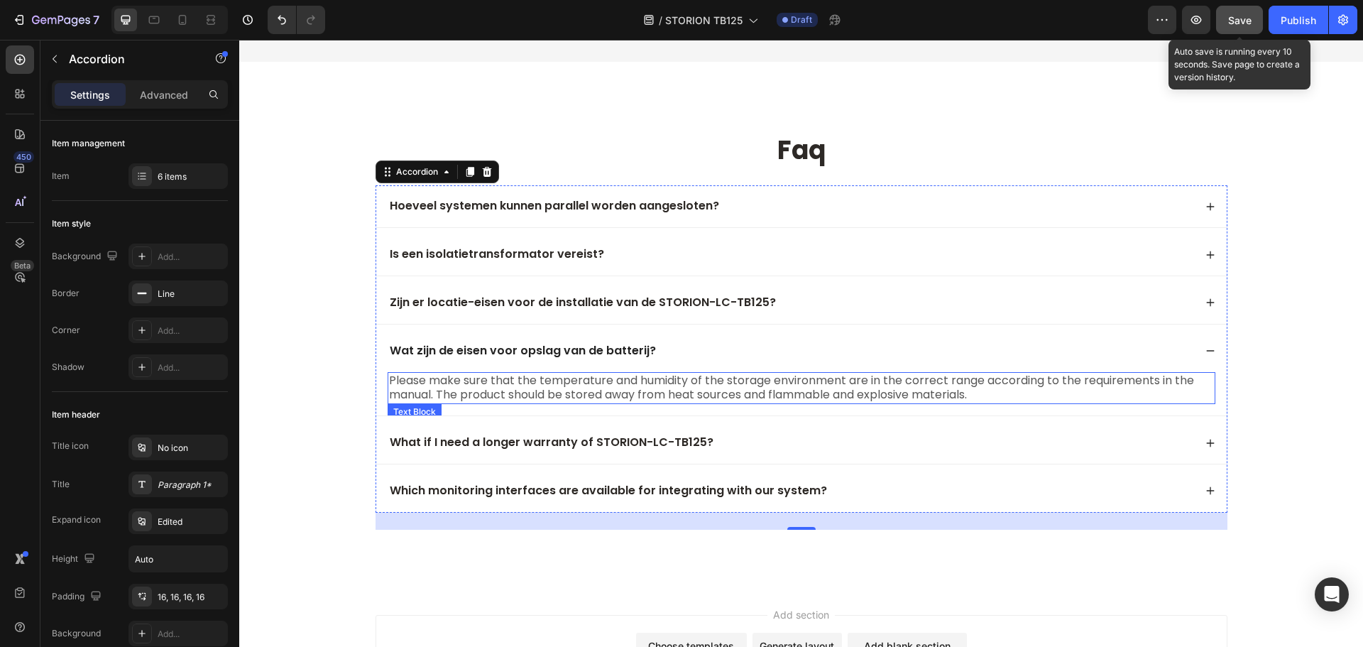
click at [449, 391] on p "Please make sure that the temperature and humidity of the storage environment a…" at bounding box center [801, 388] width 825 height 30
click at [450, 388] on p "Please make sure that the temperature and humidity of the storage environment a…" at bounding box center [801, 388] width 825 height 30
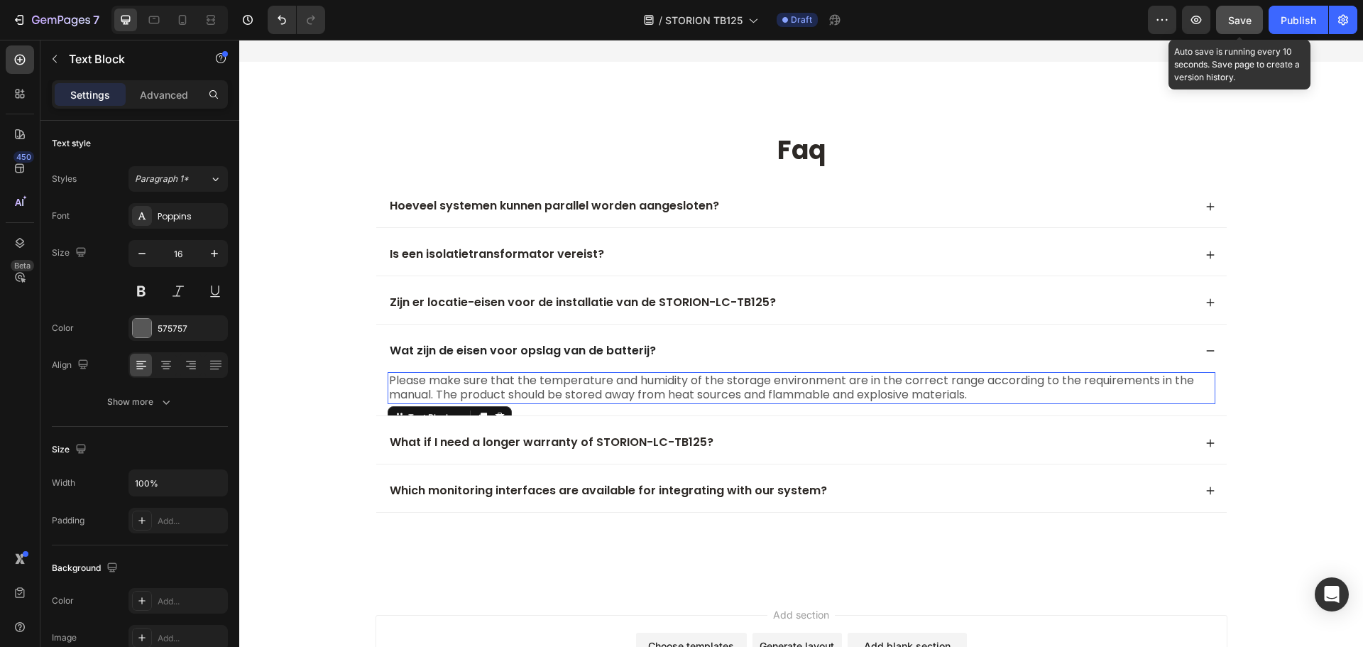
click at [450, 388] on p "Please make sure that the temperature and humidity of the storage environment a…" at bounding box center [801, 388] width 825 height 30
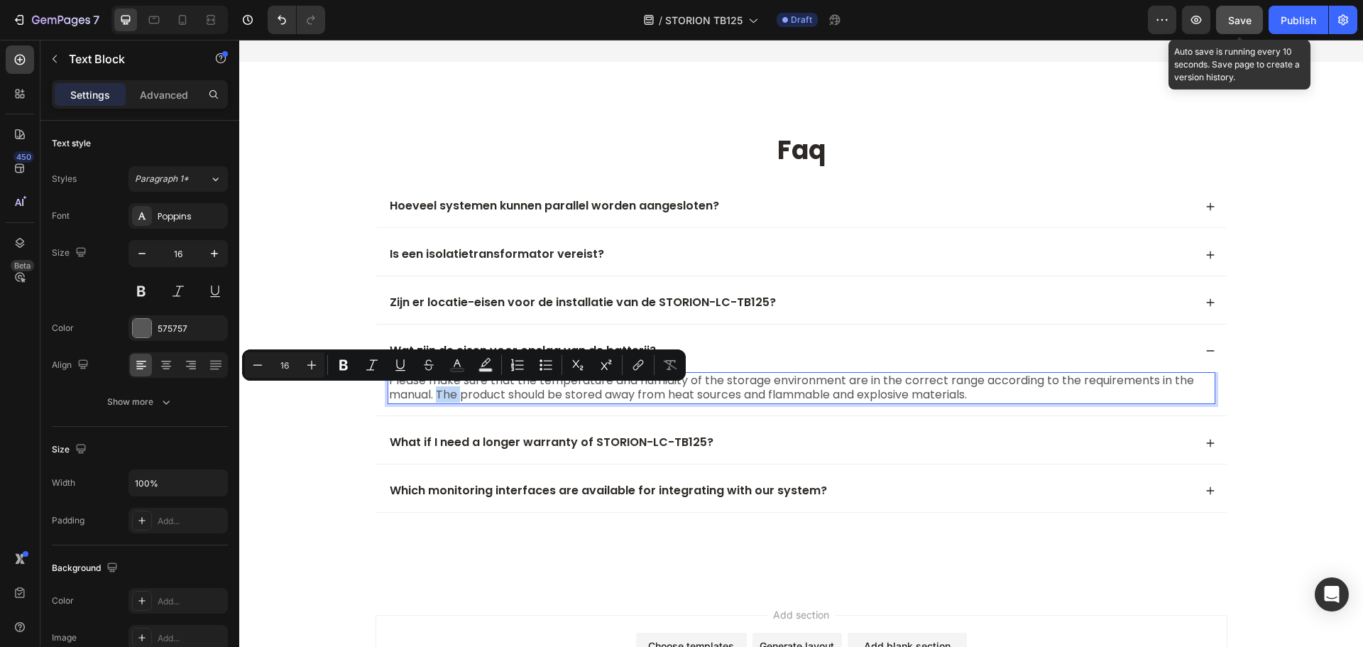
click at [450, 388] on p "Please make sure that the temperature and humidity of the storage environment a…" at bounding box center [801, 388] width 825 height 30
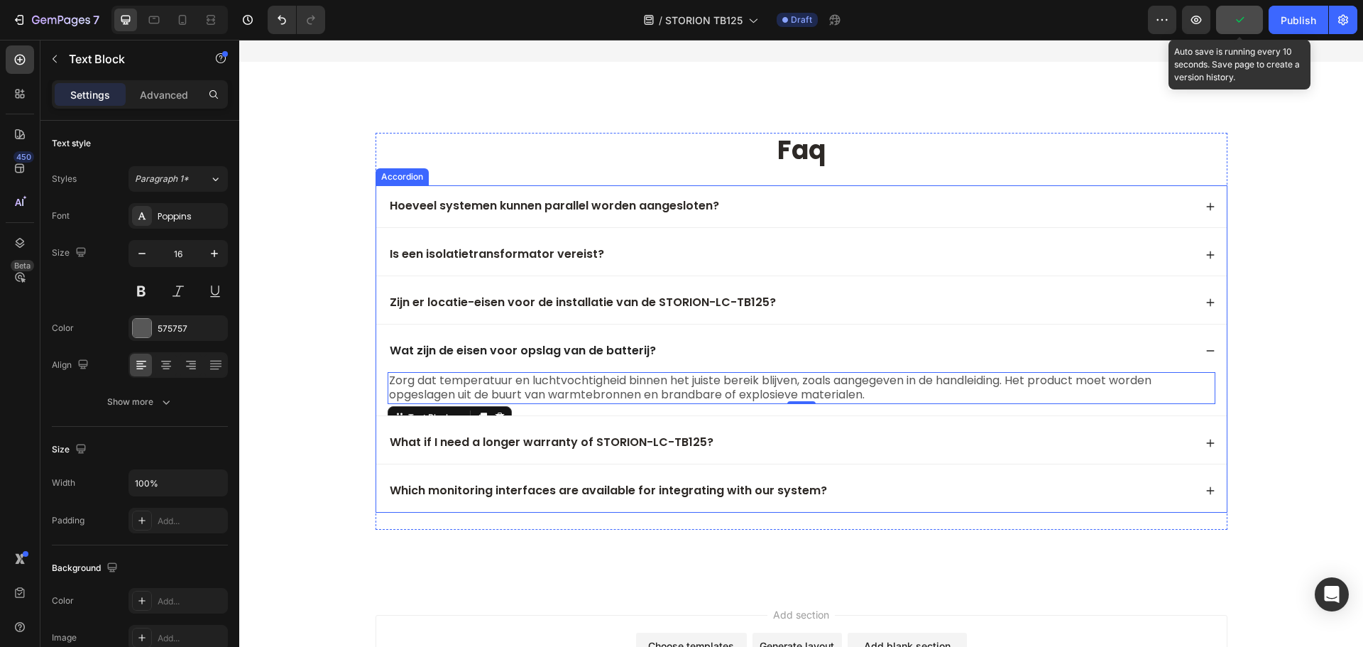
click at [504, 454] on div "What if I need a longer warranty of STORION-LC-TB125?" at bounding box center [801, 443] width 850 height 42
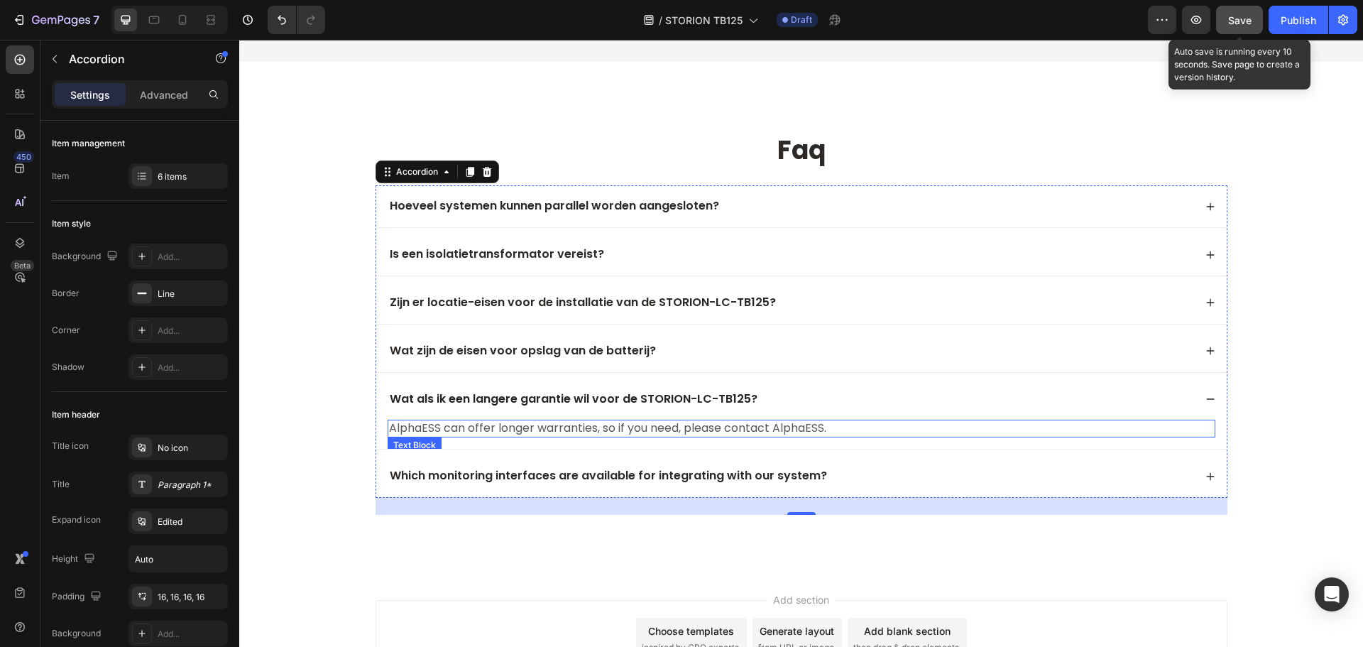
click at [482, 427] on p "AlphaESS can offer longer warranties, so if you need, please contact AlphaESS." at bounding box center [801, 428] width 825 height 15
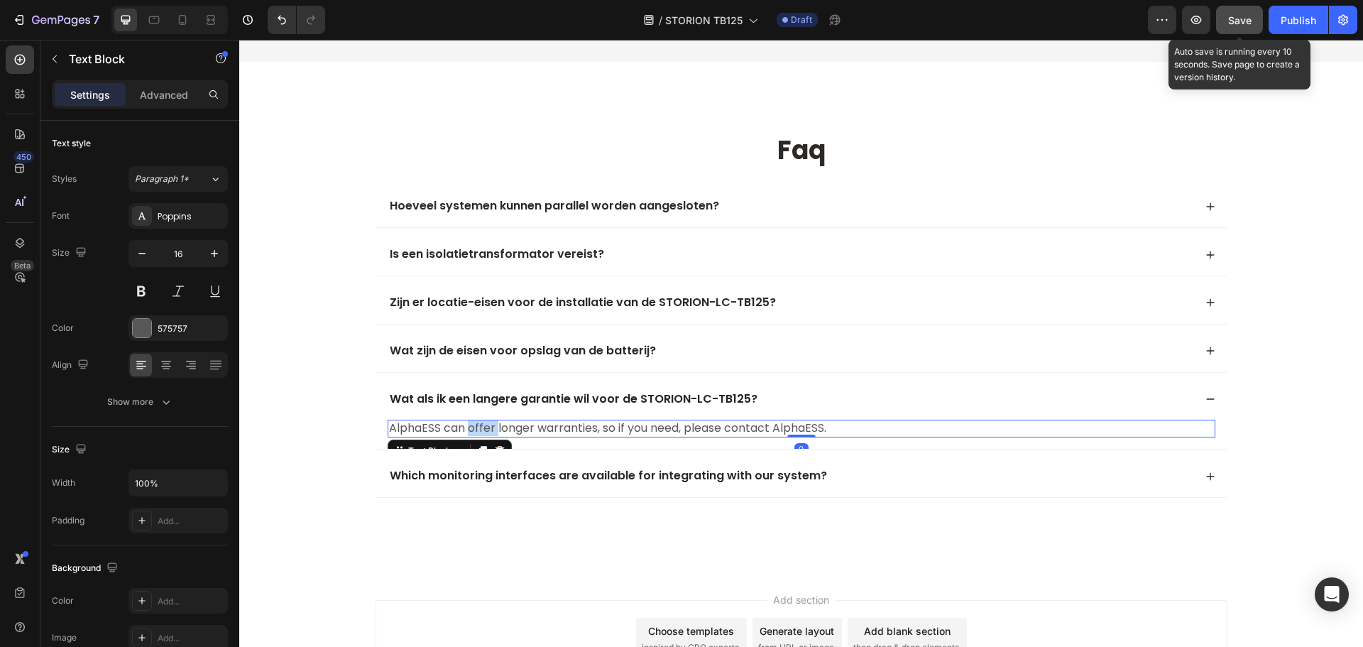
click at [500, 428] on p "AlphaESS can offer longer warranties, so if you need, please contact AlphaESS." at bounding box center [801, 428] width 825 height 15
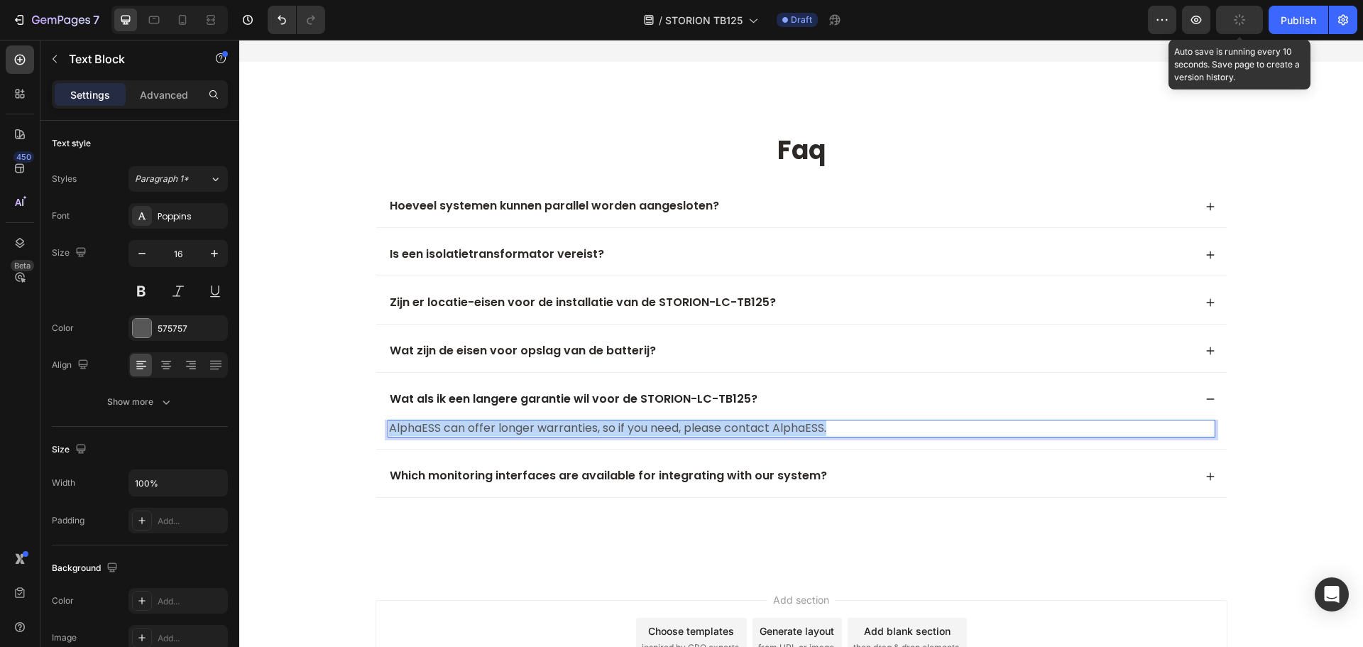
click at [500, 428] on p "AlphaESS can offer longer warranties, so if you need, please contact AlphaESS." at bounding box center [801, 428] width 825 height 15
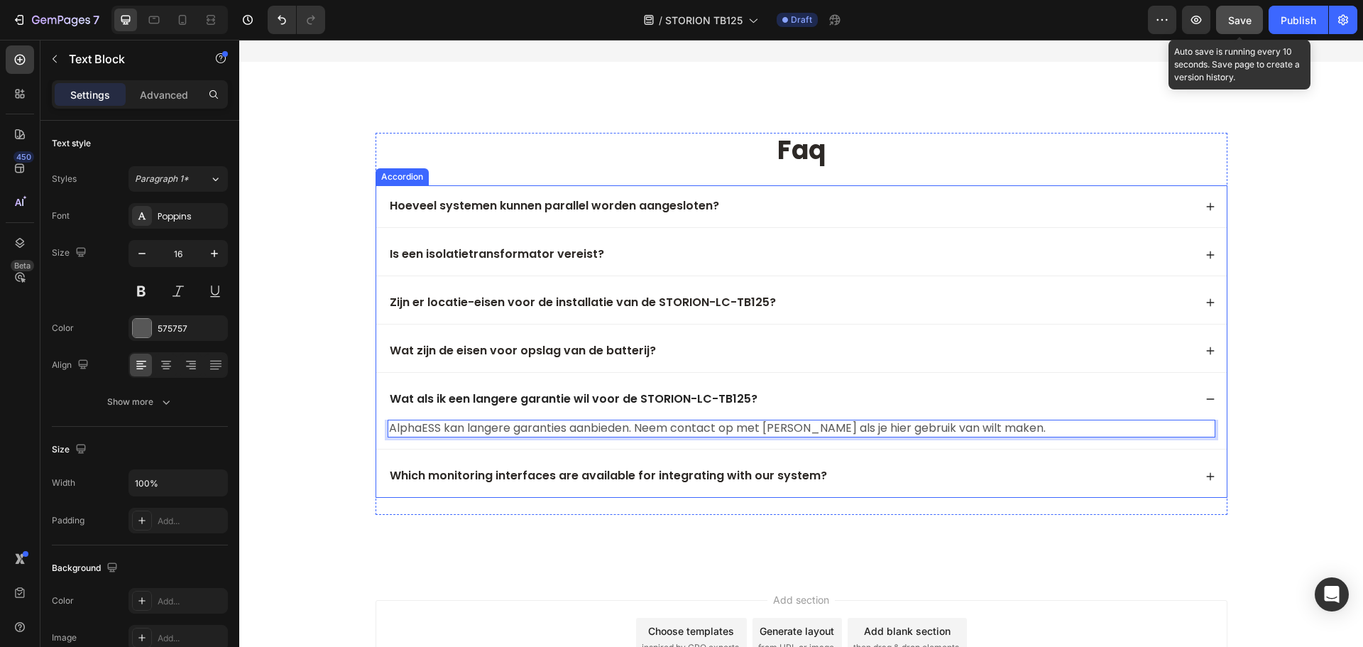
click at [593, 452] on div "Hoeveel systemen kunnen parallel worden aangesloten? Is een isolatietransformat…" at bounding box center [801, 341] width 852 height 312
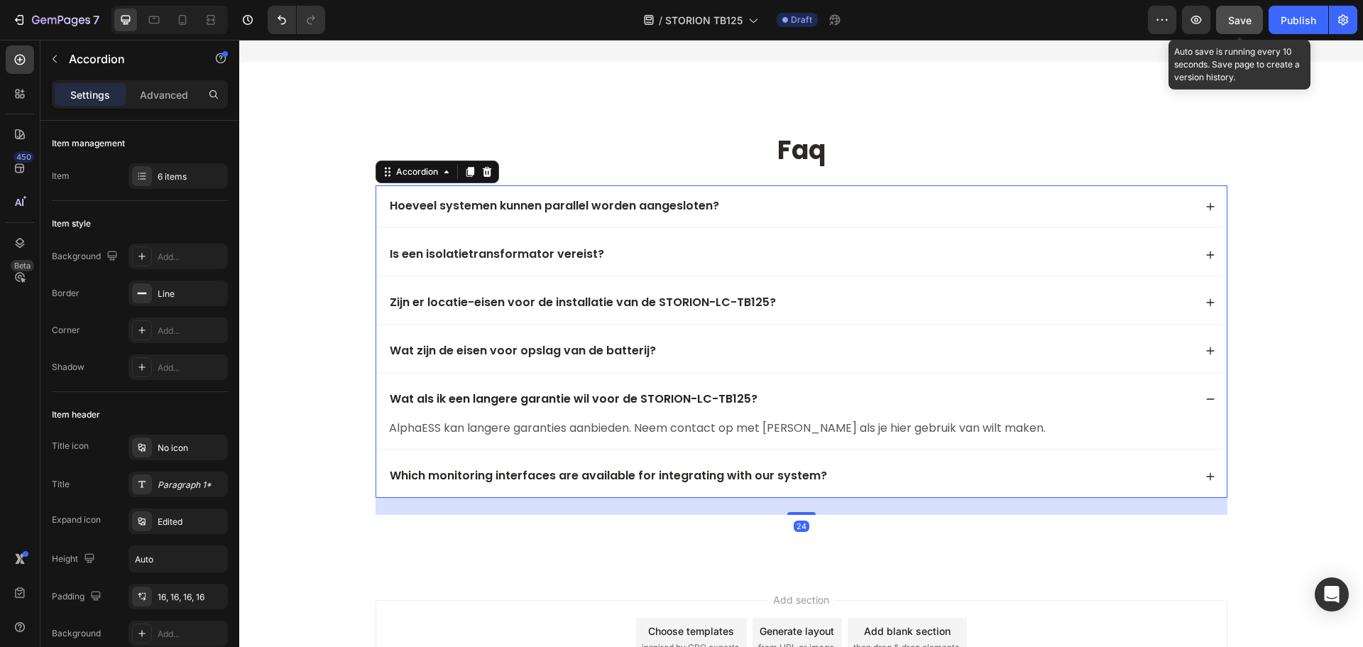
click at [887, 468] on div "Which monitoring interfaces are available for integrating with our system?" at bounding box center [791, 475] width 806 height 19
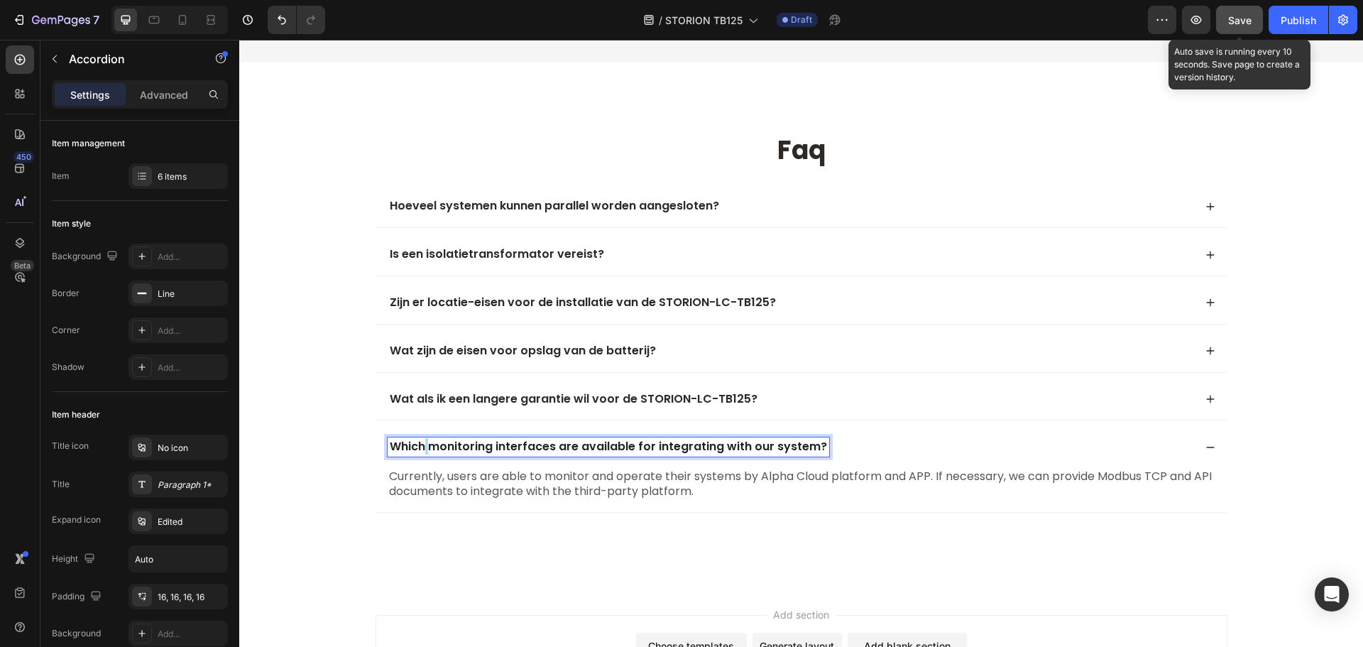
click at [418, 445] on p "Which monitoring interfaces are available for integrating with our system?" at bounding box center [608, 446] width 437 height 15
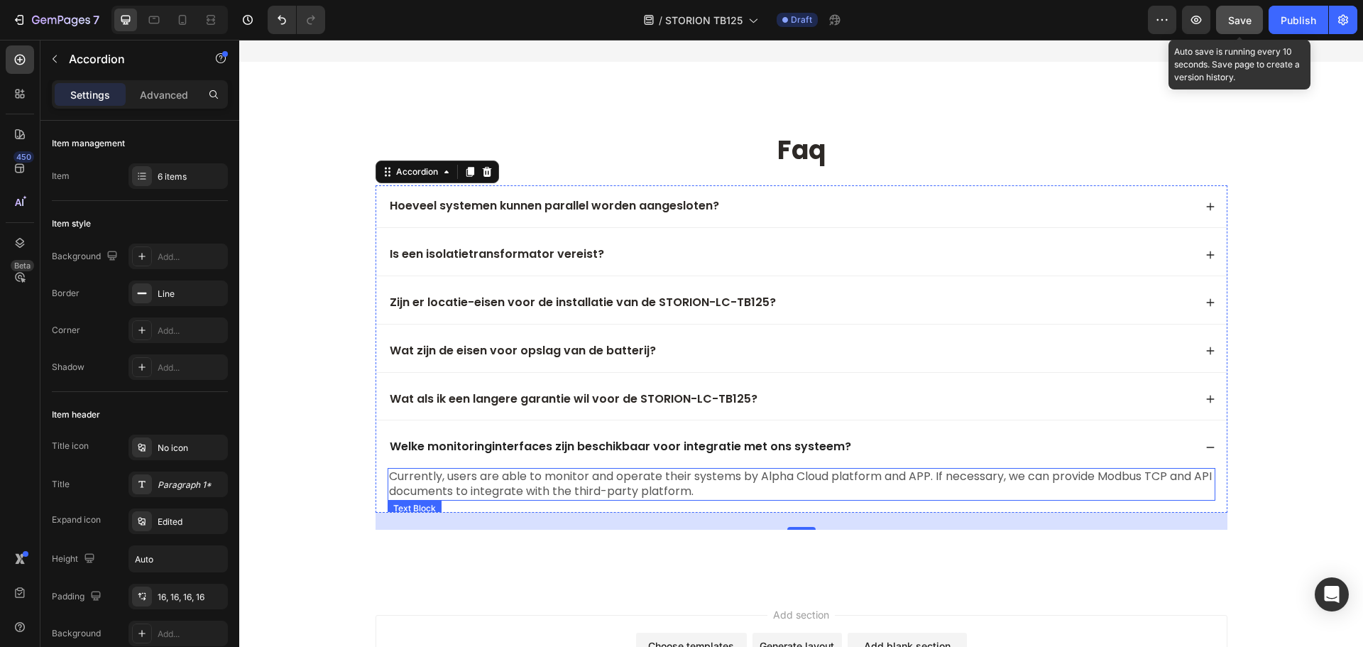
click at [628, 482] on p "Currently, users are able to monitor and operate their systems by Alpha Cloud p…" at bounding box center [801, 484] width 825 height 30
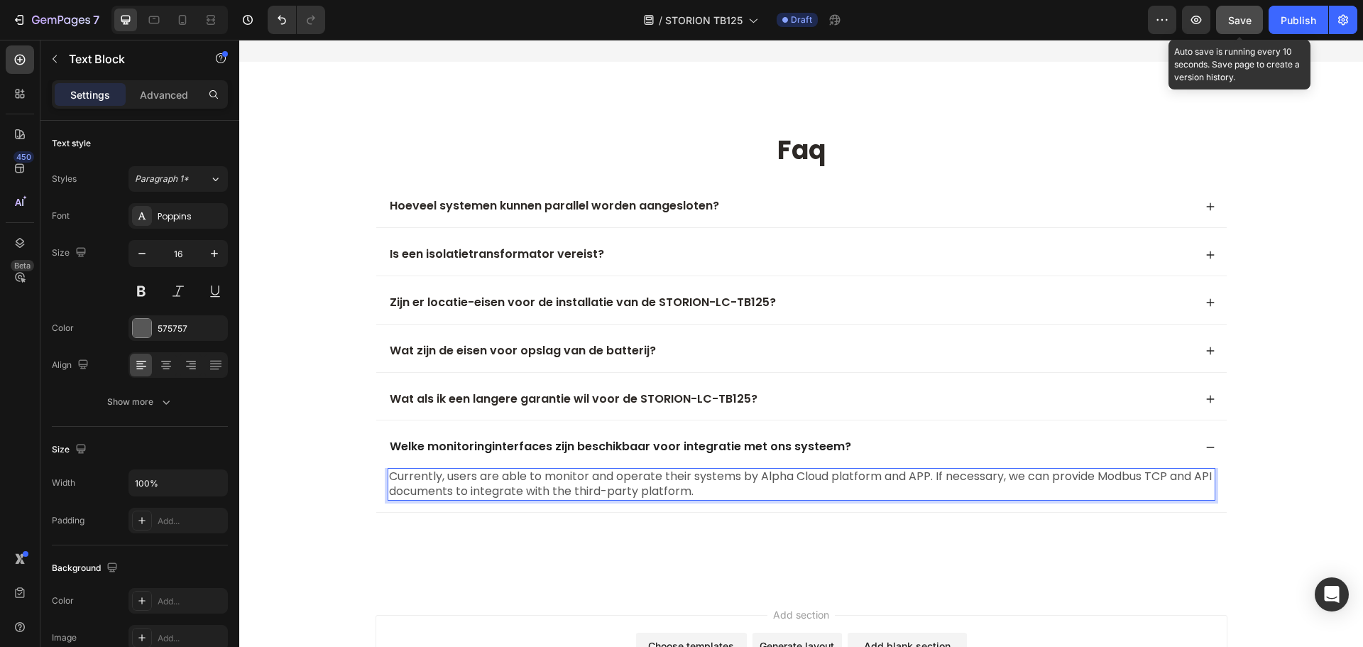
click at [628, 482] on p "Currently, users are able to monitor and operate their systems by Alpha Cloud p…" at bounding box center [801, 484] width 825 height 30
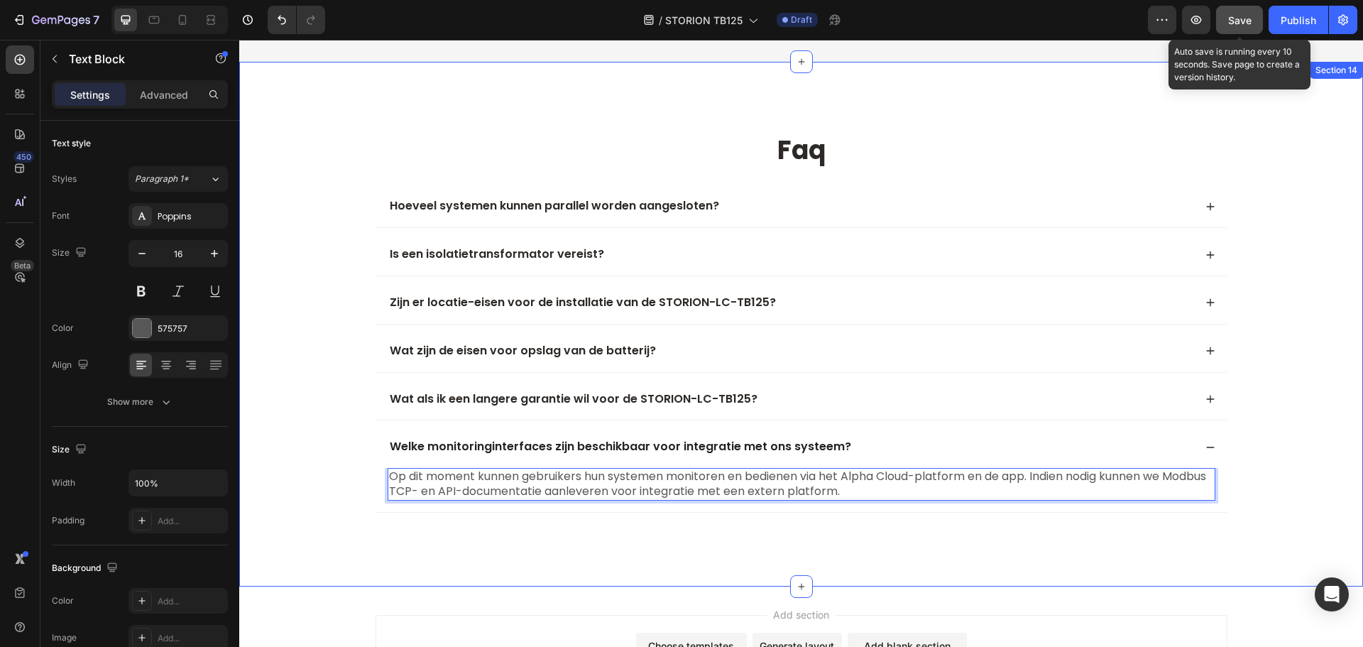
click at [299, 436] on div "faq Heading Hoeveel systemen kunnen parallel worden aangesloten? Is een isolati…" at bounding box center [800, 331] width 1095 height 397
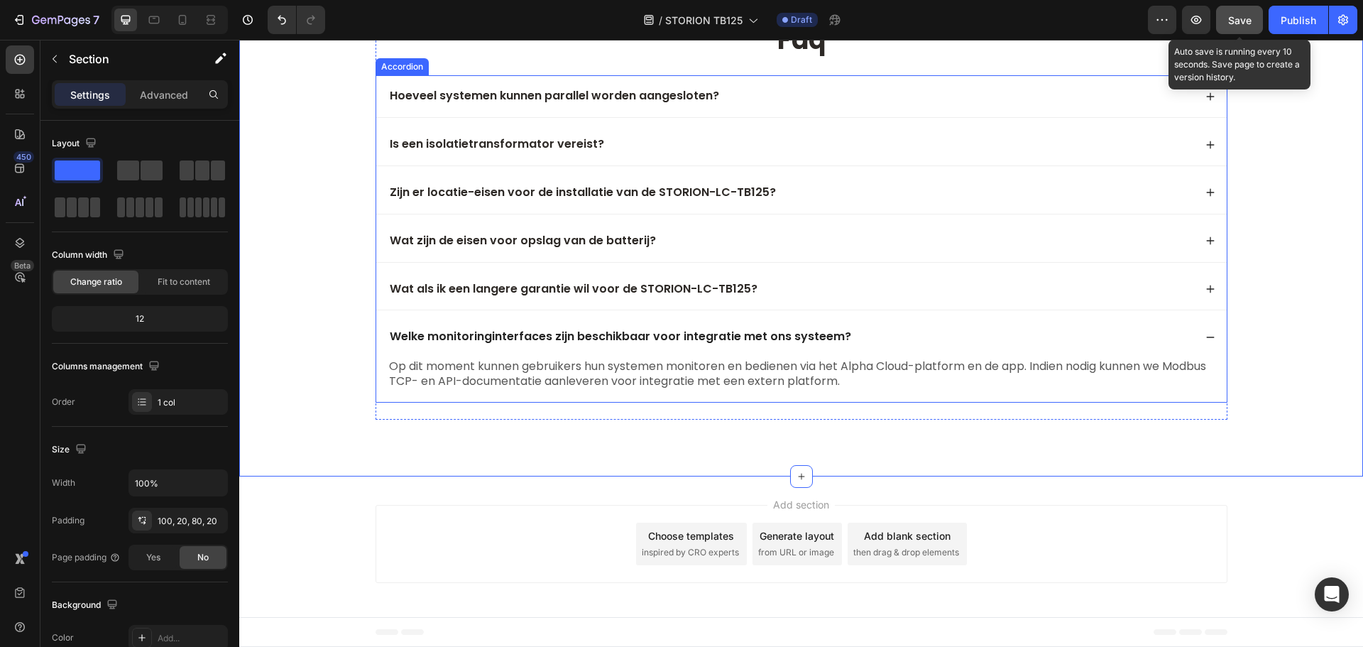
scroll to position [8345, 0]
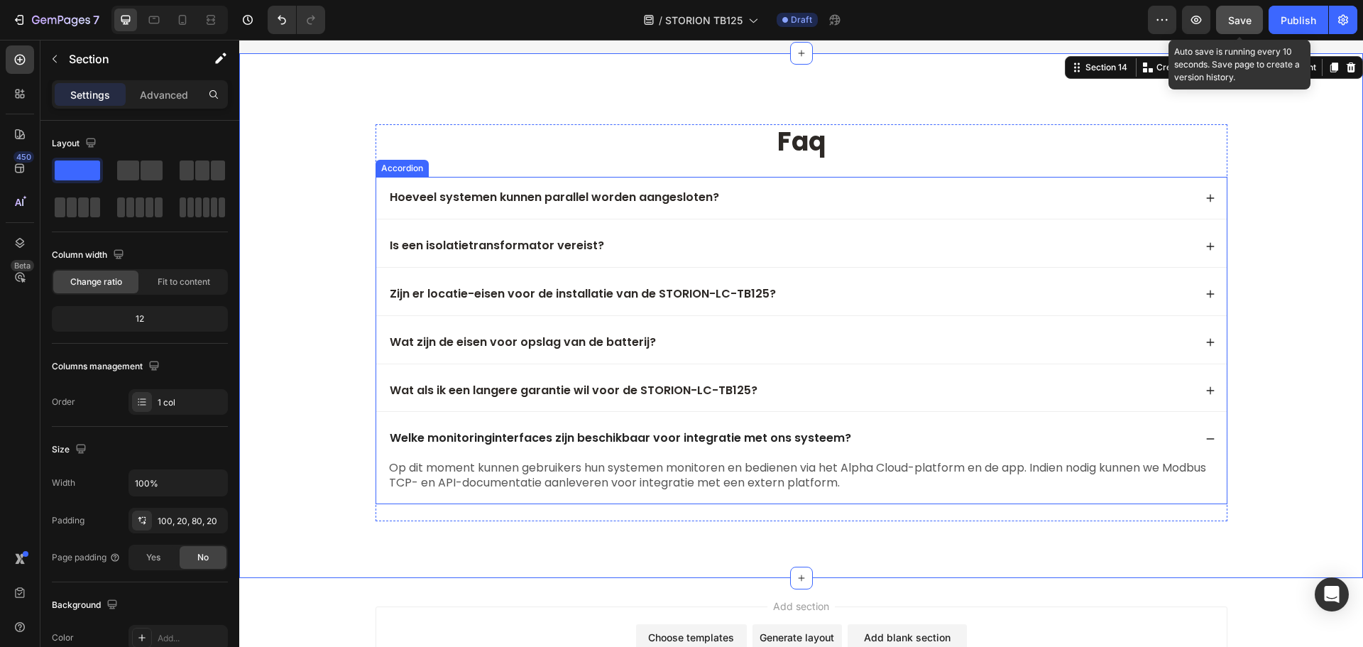
click at [1245, 31] on button "Save" at bounding box center [1239, 20] width 47 height 28
click at [1246, 23] on button "Save" at bounding box center [1239, 20] width 47 height 28
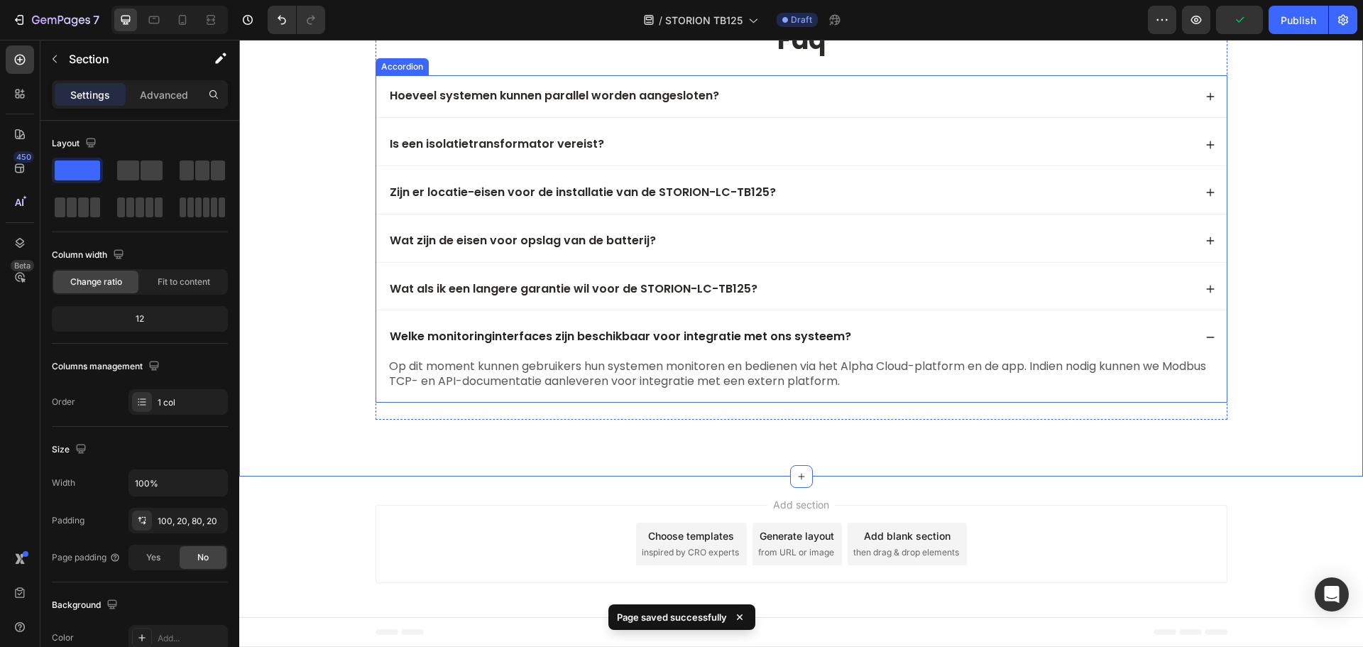
scroll to position [8376, 0]
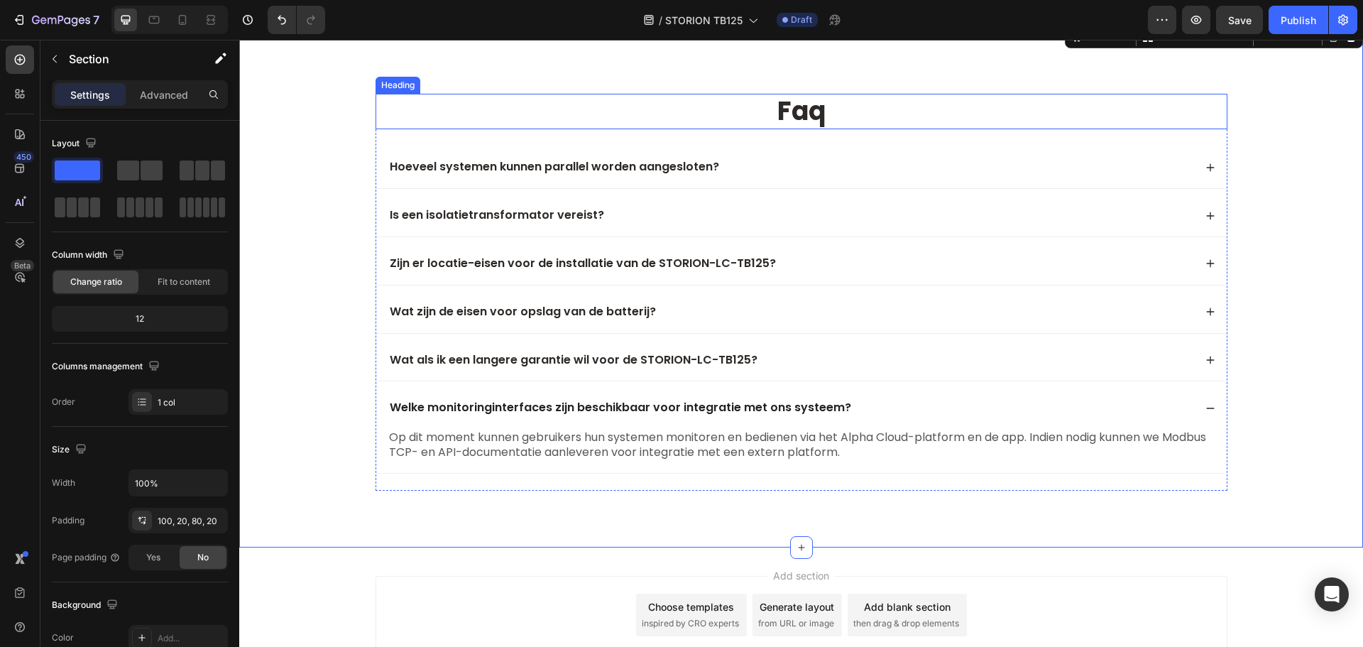
click at [857, 107] on h2 "faq" at bounding box center [801, 112] width 852 height 36
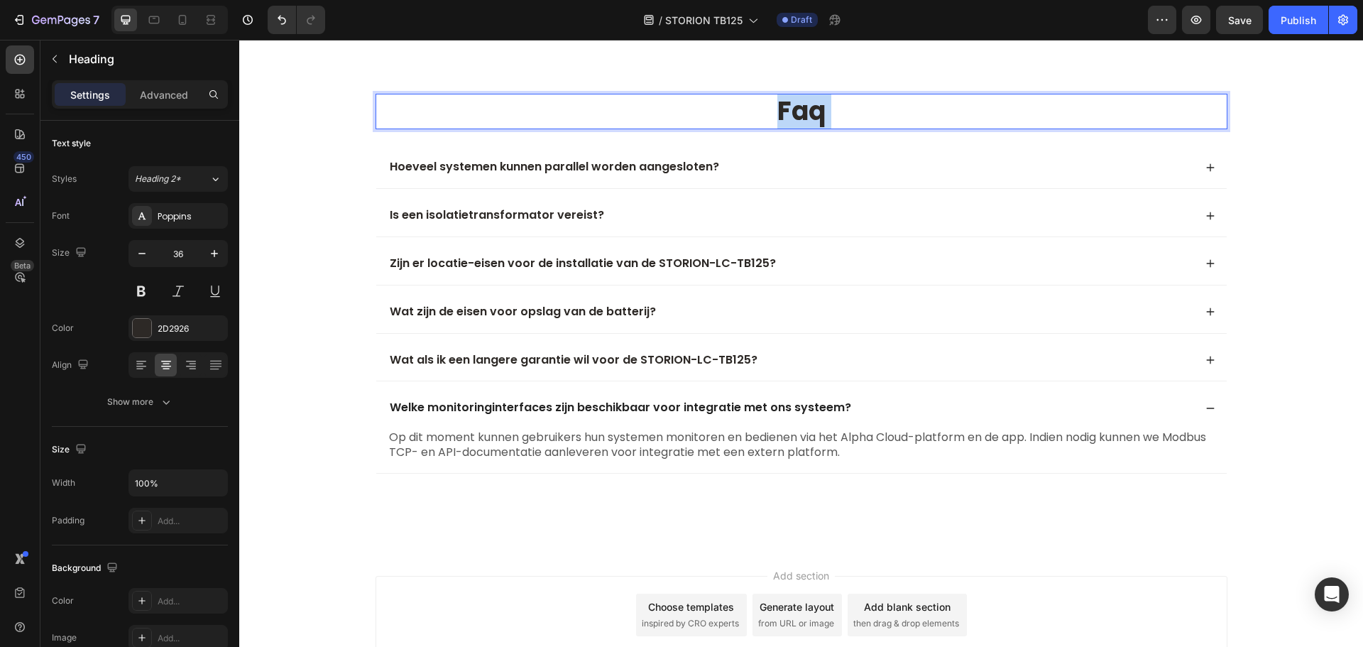
drag, startPoint x: 838, startPoint y: 113, endPoint x: 791, endPoint y: 109, distance: 47.0
click at [791, 109] on p "faq" at bounding box center [801, 111] width 849 height 33
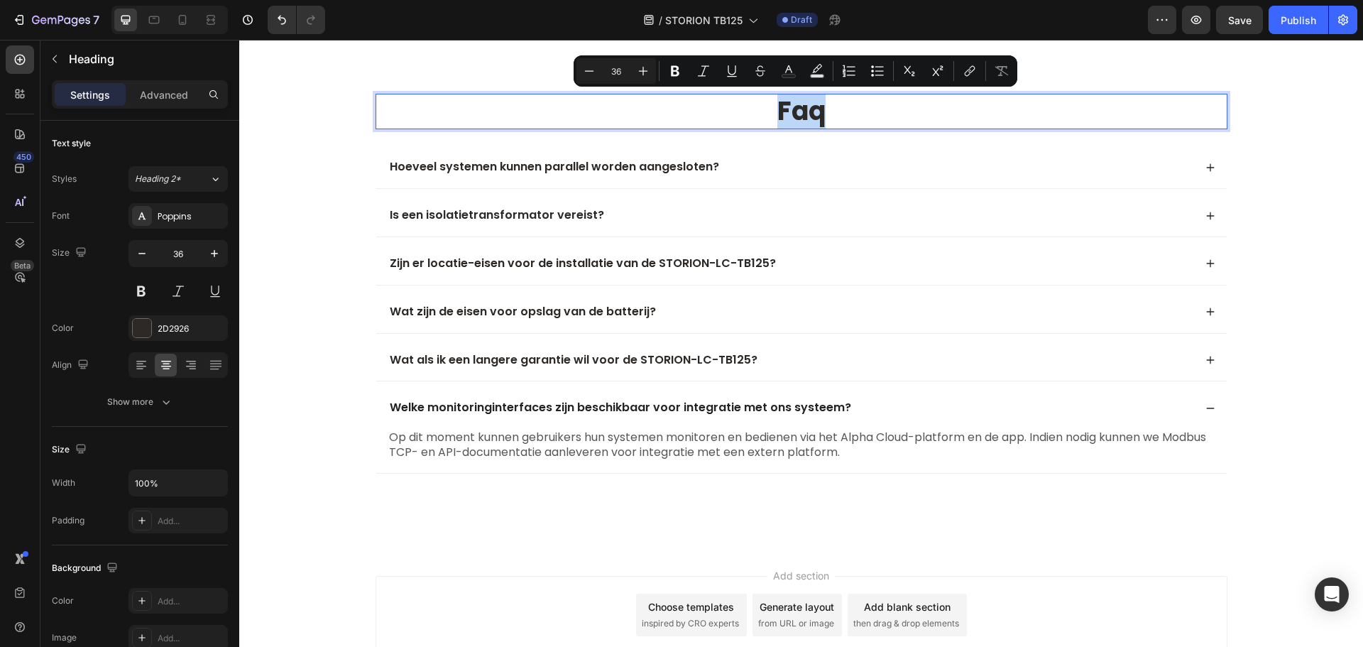
click at [791, 109] on p "faq" at bounding box center [801, 111] width 849 height 33
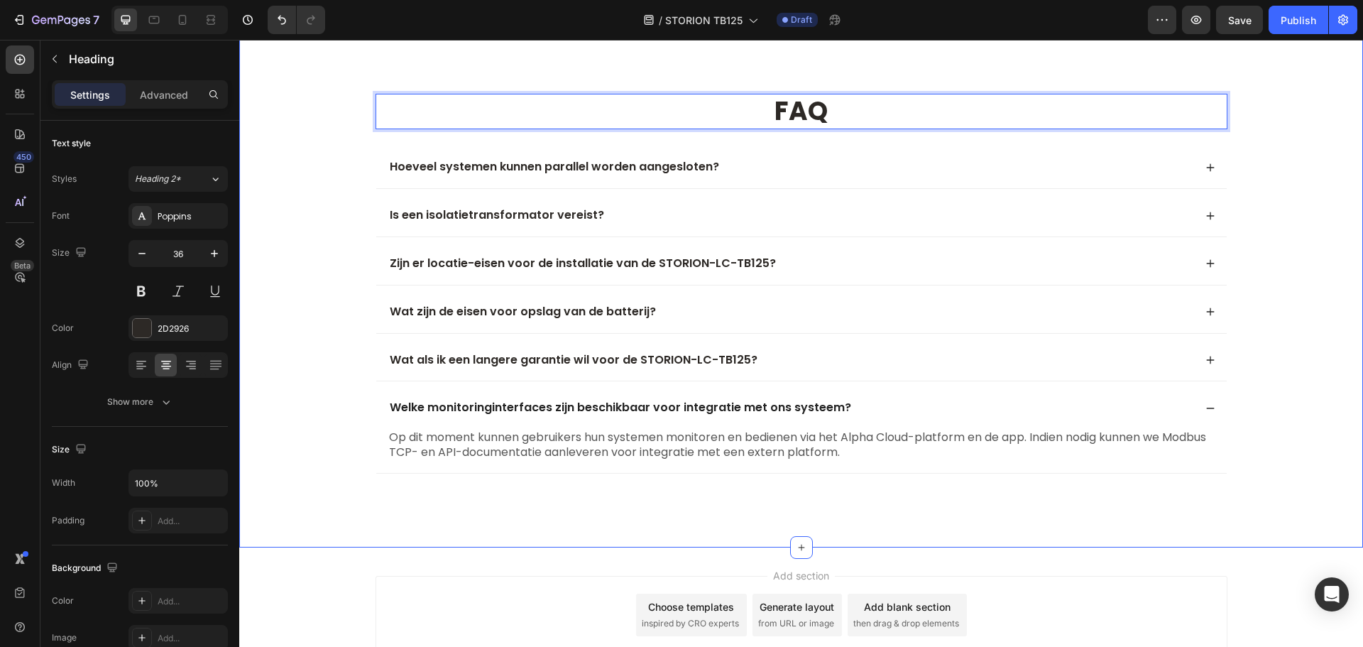
click at [334, 303] on div "FAQ Heading 24 Hoeveel systemen kunnen parallel worden aangesloten? Is een isol…" at bounding box center [800, 292] width 1095 height 397
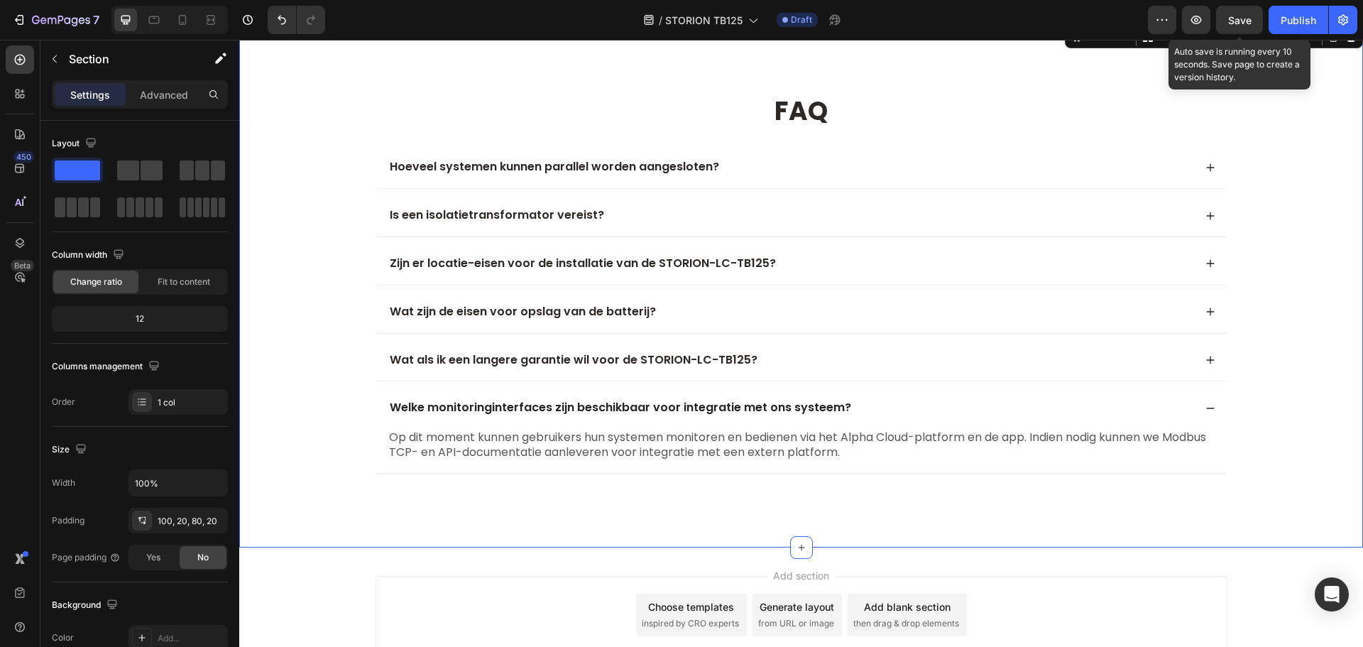
click at [1245, 16] on span "Save" at bounding box center [1239, 20] width 23 height 12
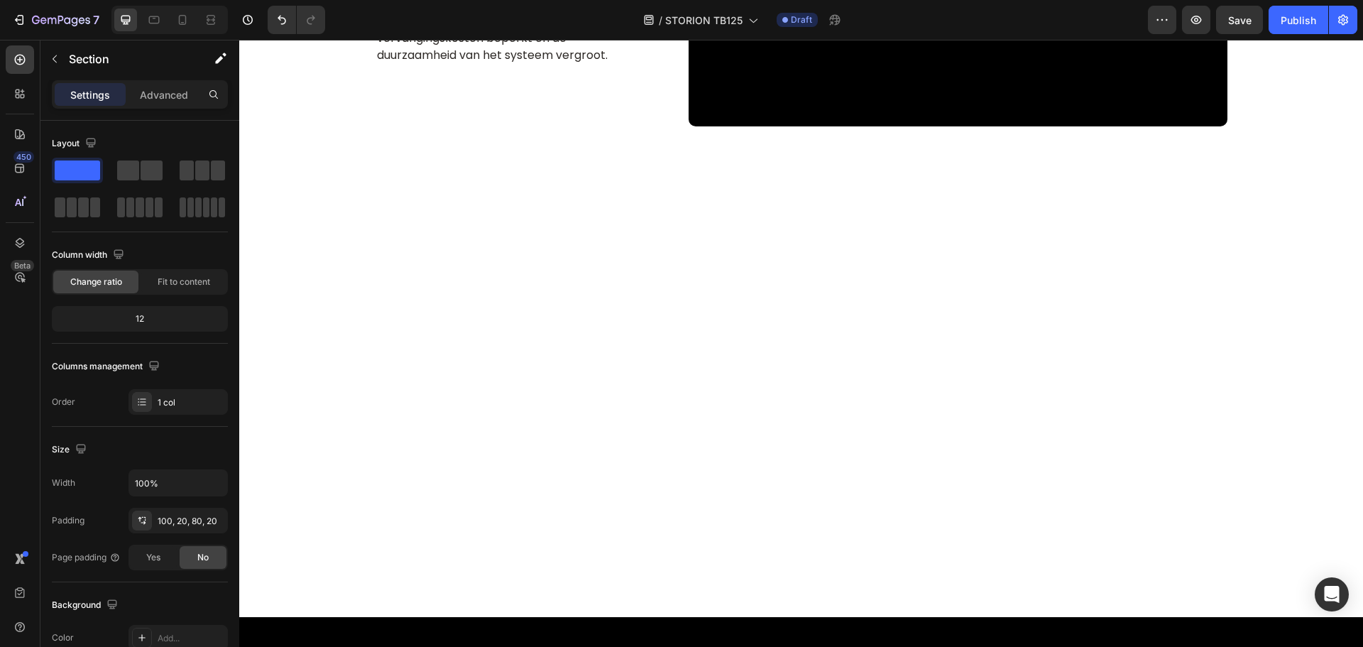
scroll to position [2130, 0]
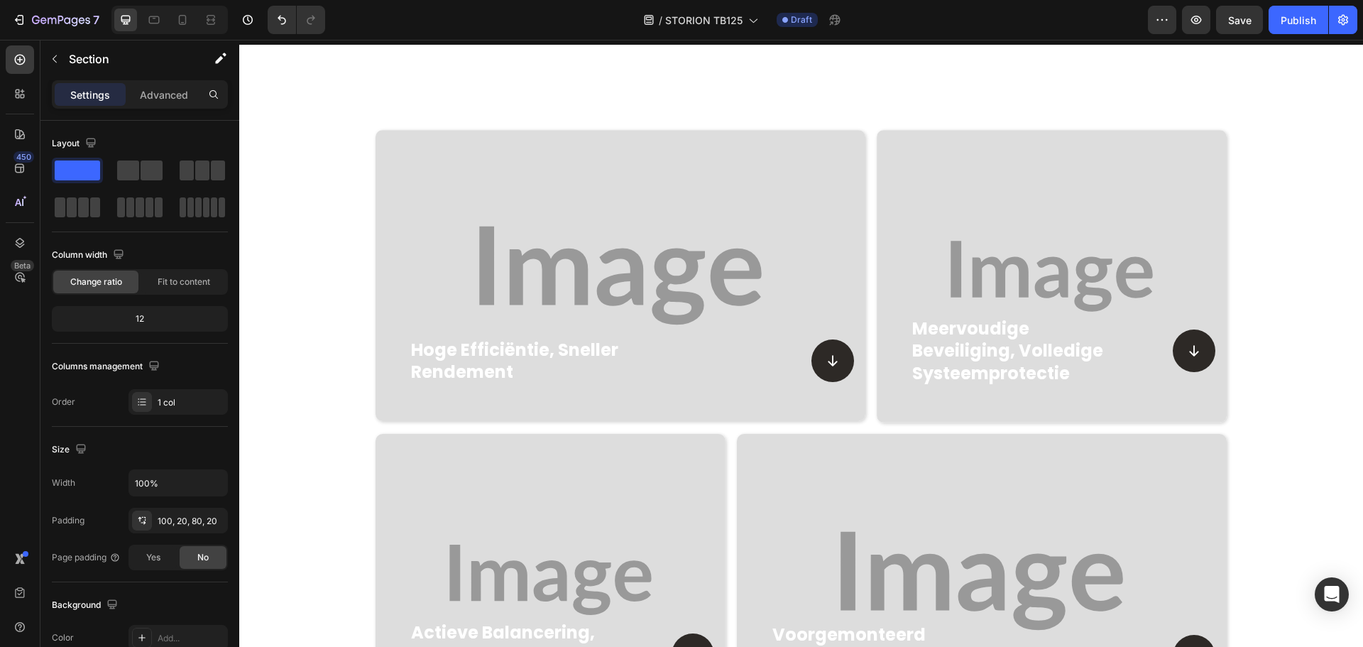
scroll to position [1704, 0]
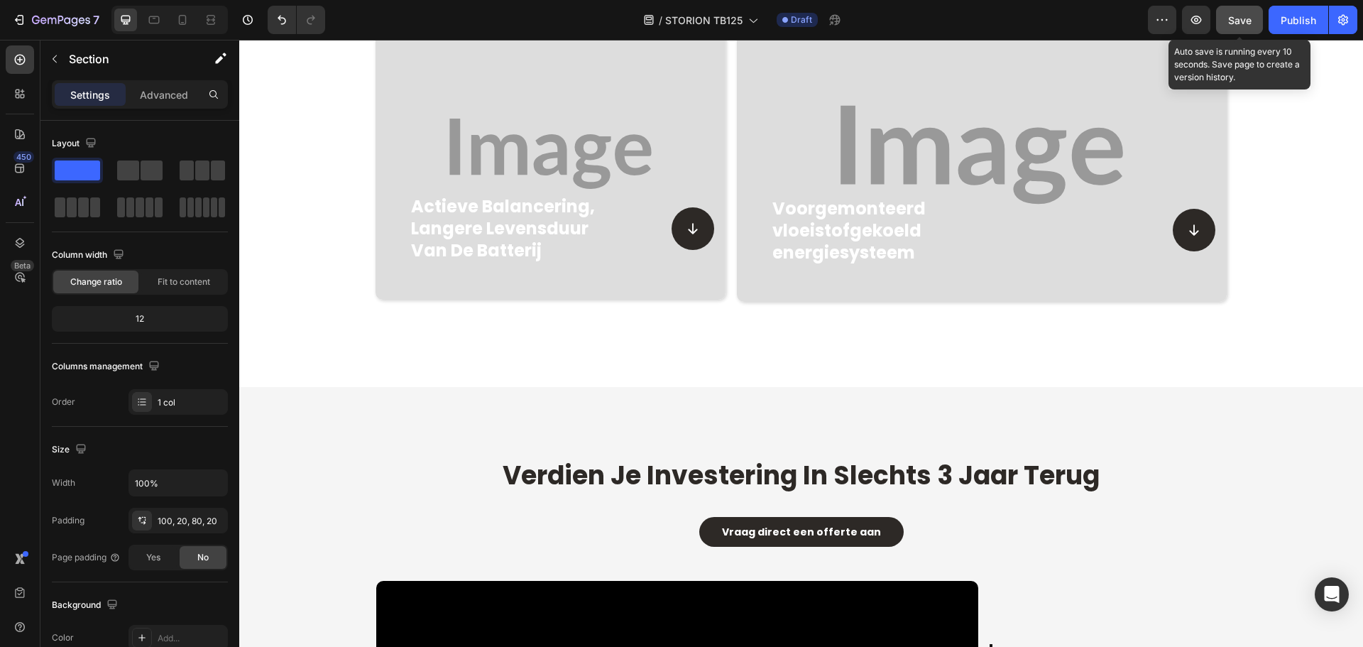
click at [1245, 22] on span "Save" at bounding box center [1239, 20] width 23 height 12
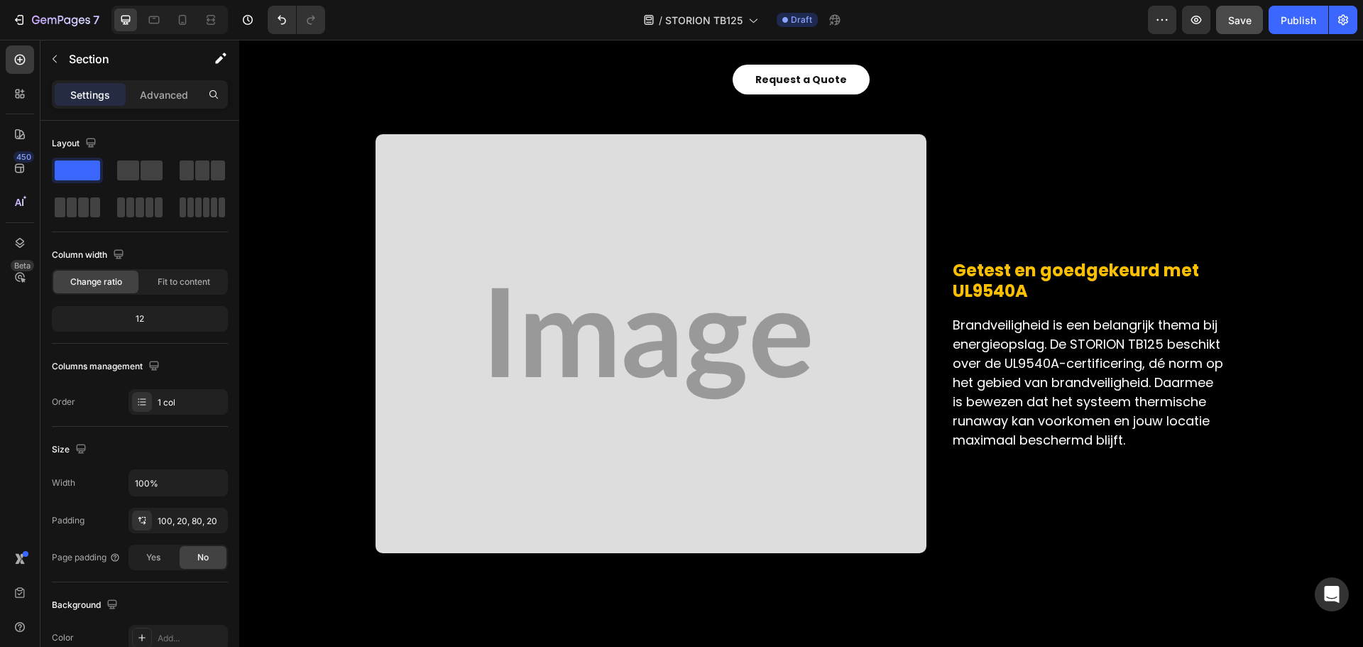
scroll to position [3833, 0]
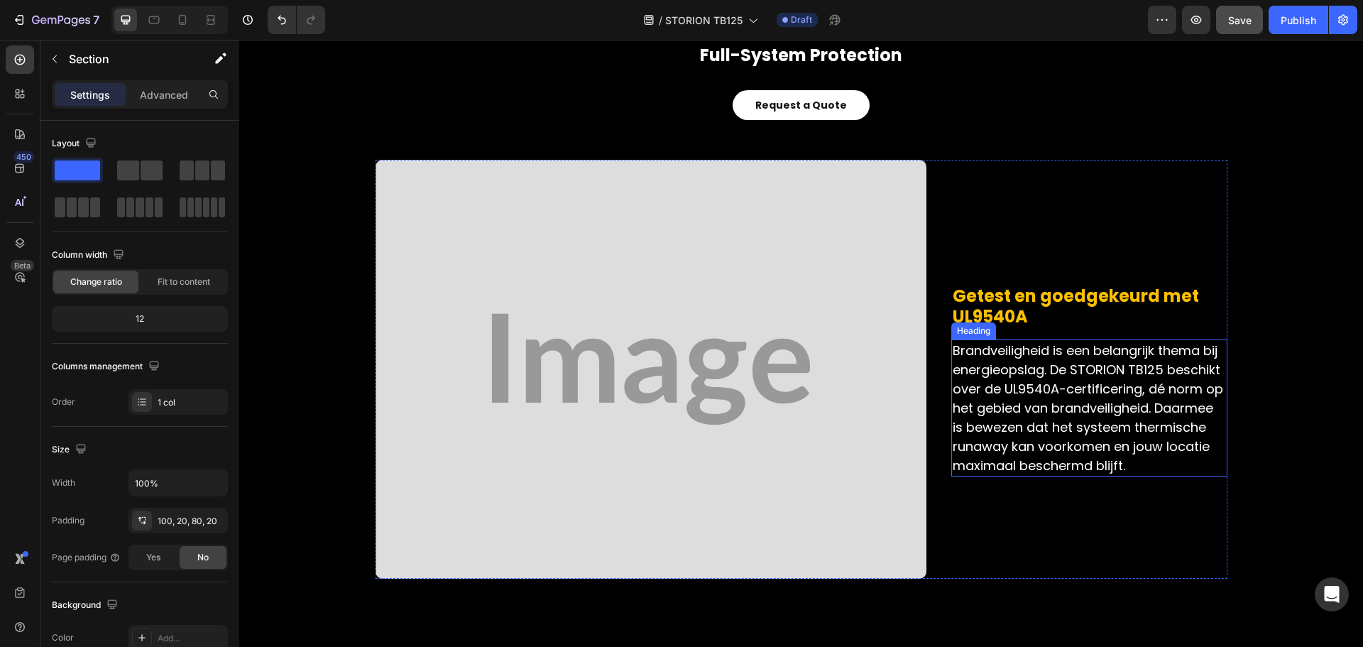
click at [571, 283] on img at bounding box center [650, 369] width 551 height 419
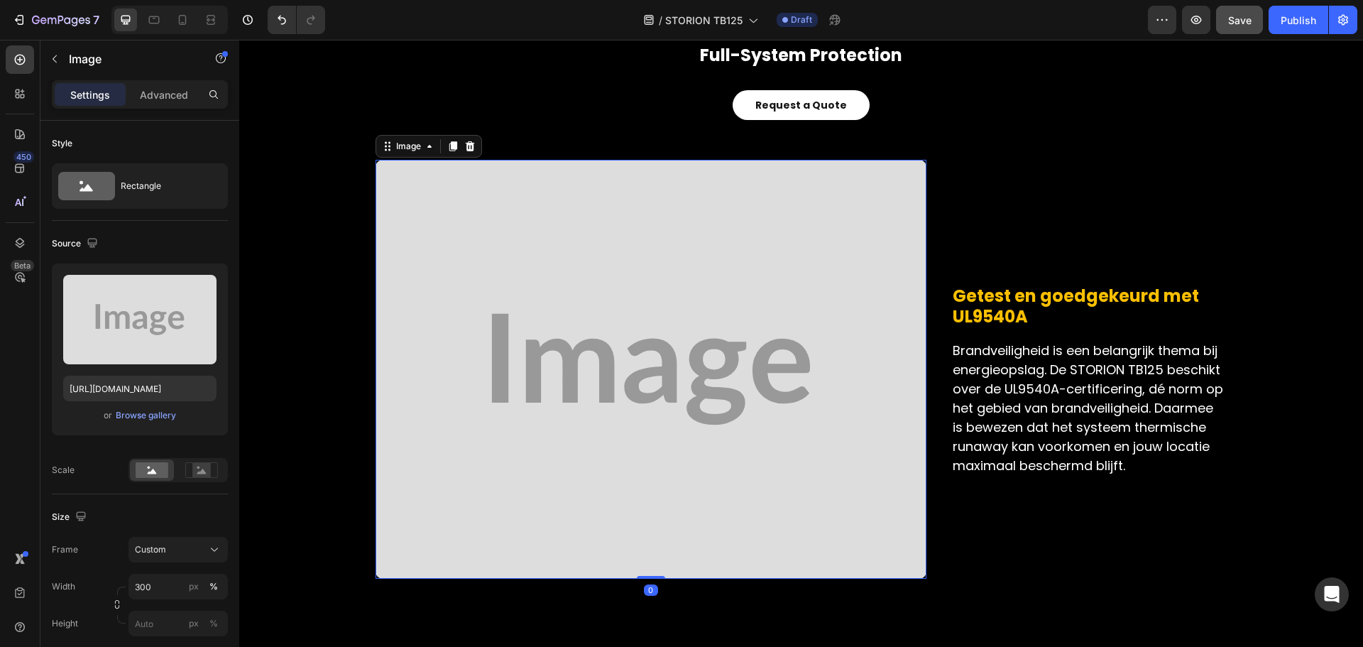
click at [581, 492] on img at bounding box center [650, 369] width 551 height 419
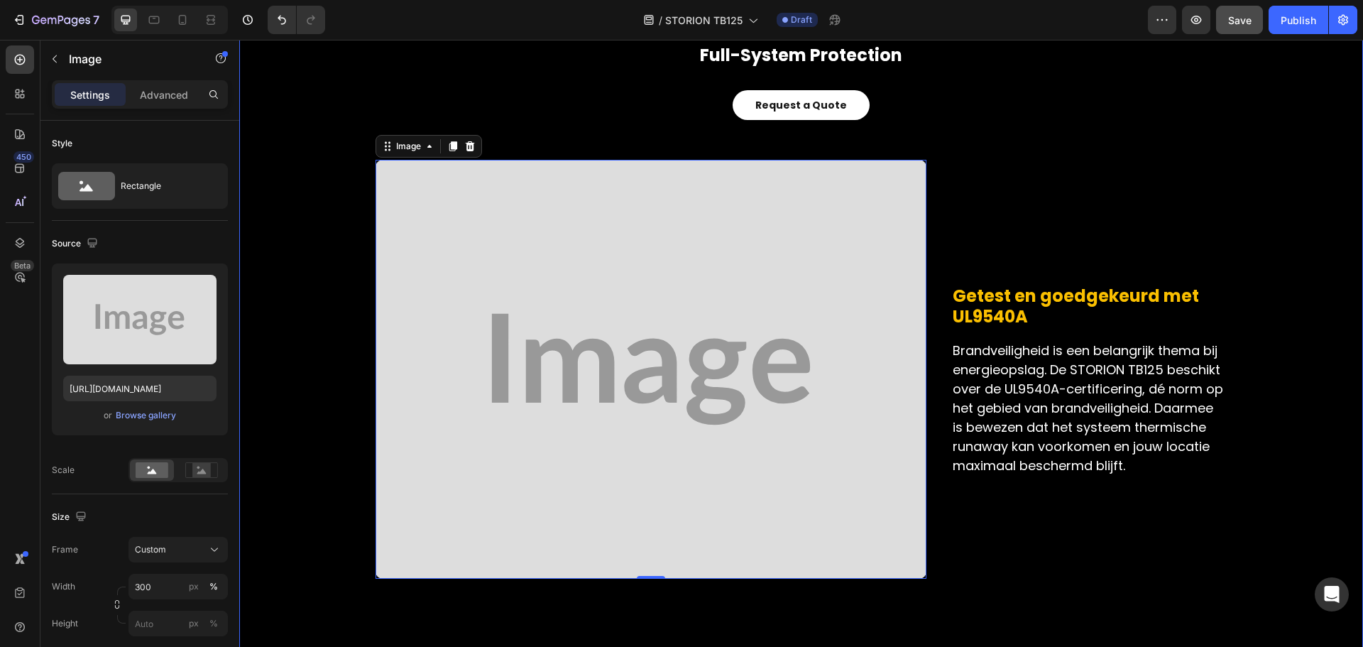
click at [303, 266] on div "multi-level safety Heading full-system protection Heading Request a Quote Butto…" at bounding box center [801, 560] width 1102 height 1109
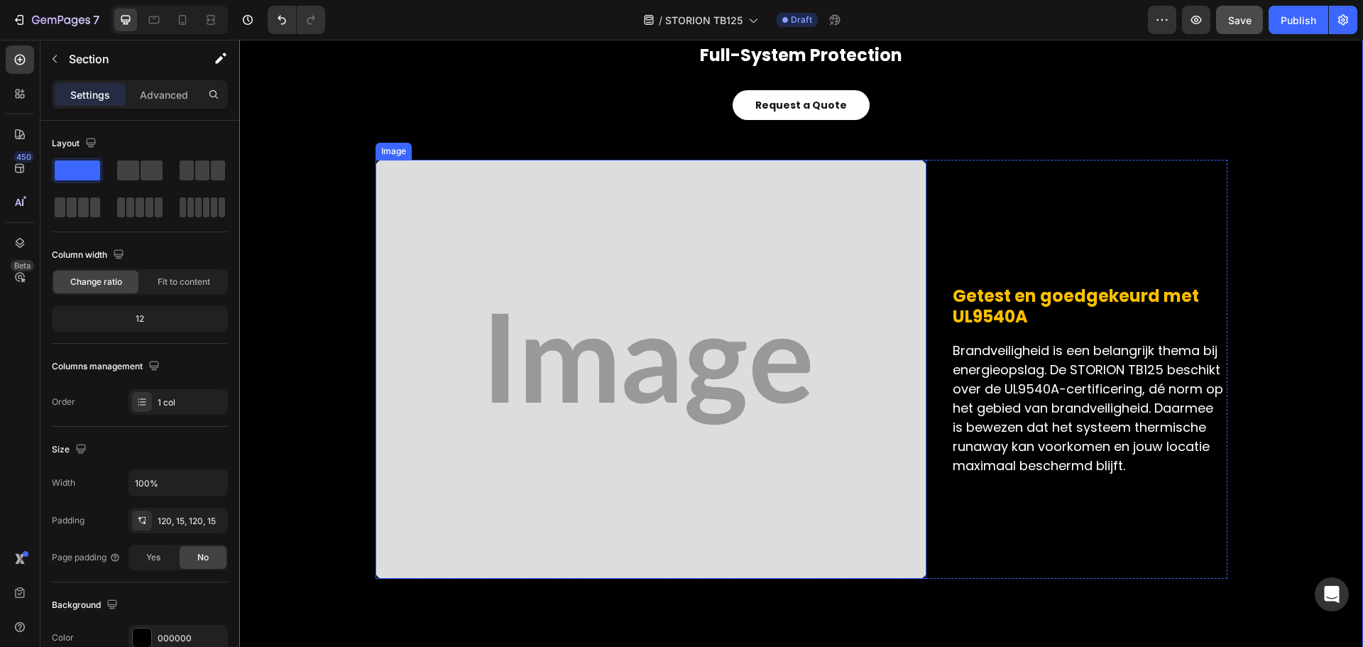
click at [746, 341] on img at bounding box center [650, 369] width 551 height 419
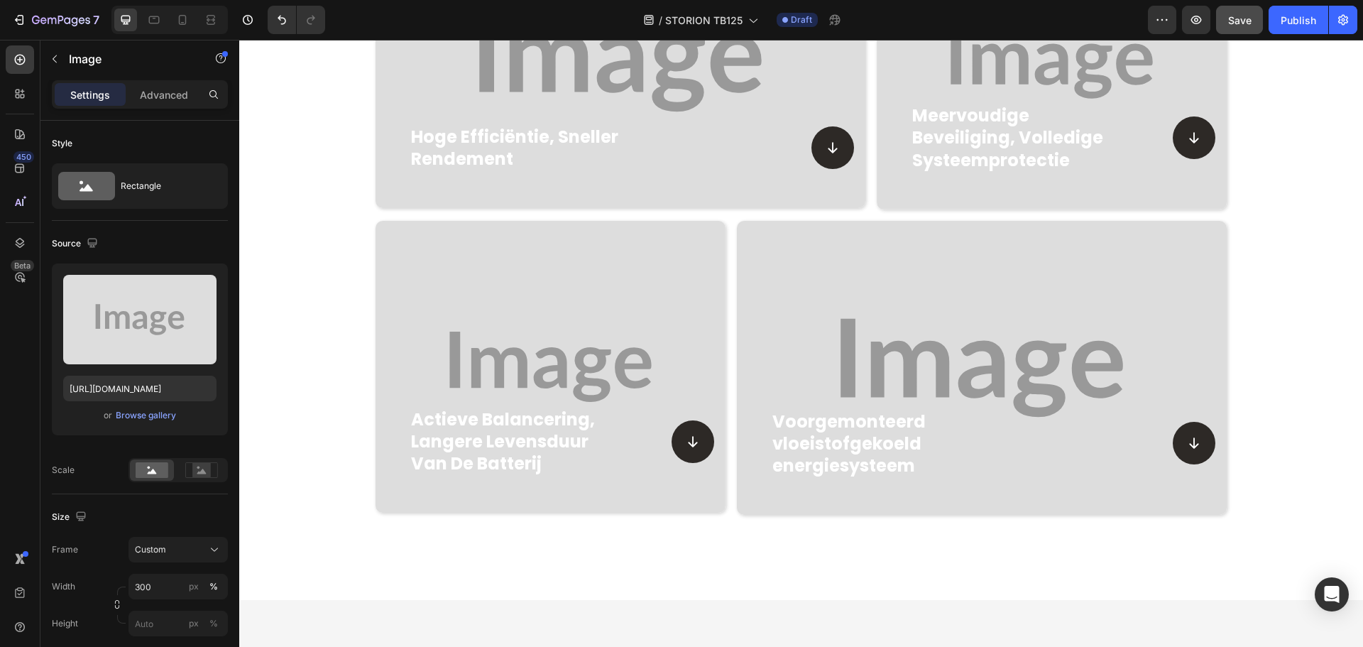
scroll to position [1207, 0]
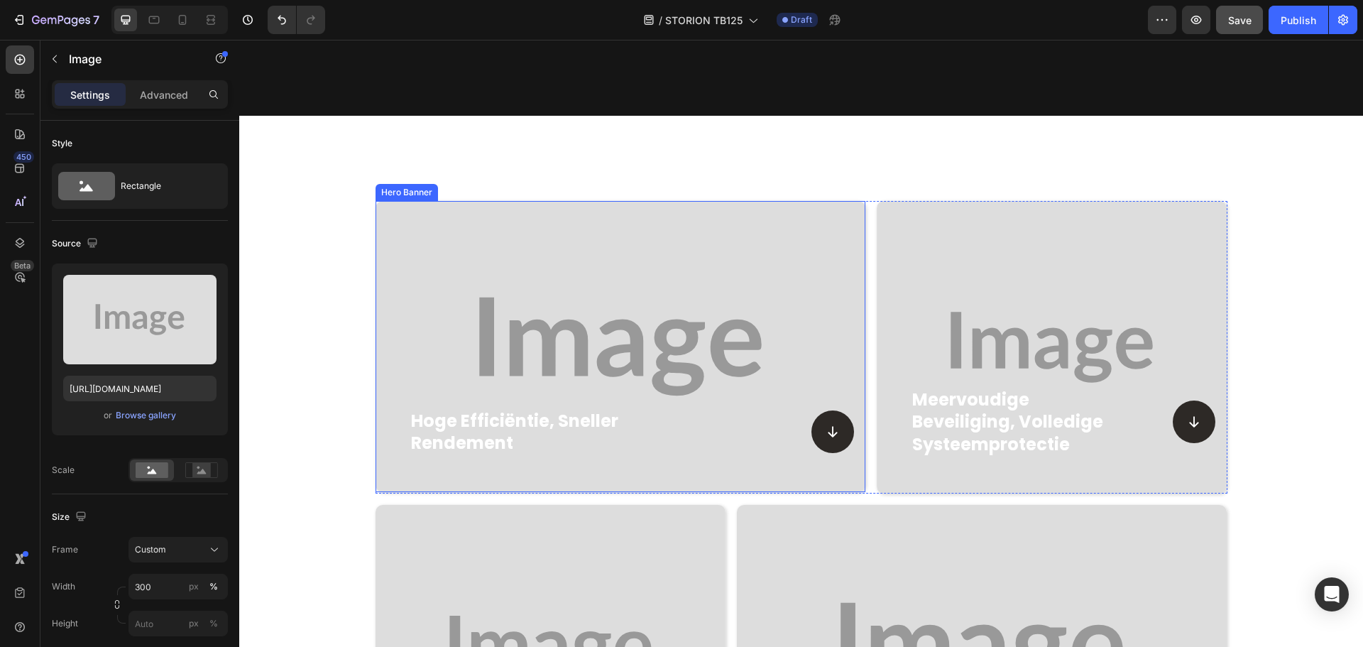
click at [624, 295] on div "Background Image" at bounding box center [620, 346] width 490 height 291
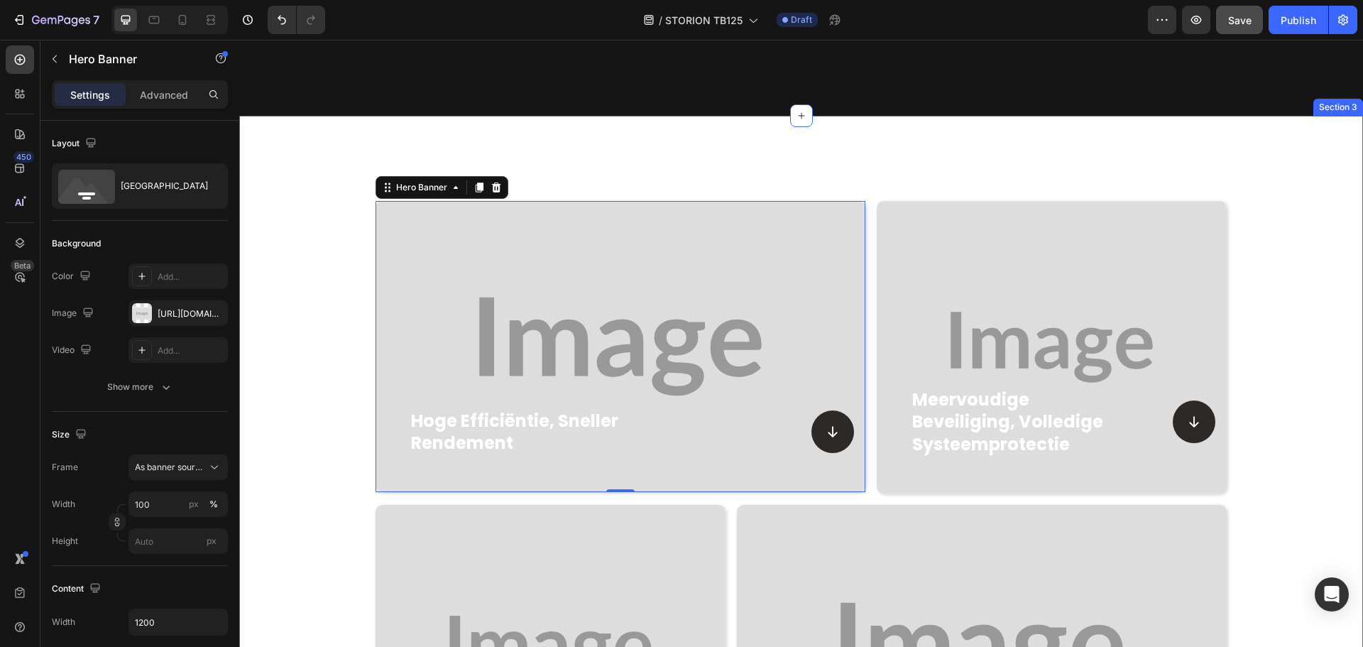
drag, startPoint x: 282, startPoint y: 389, endPoint x: 789, endPoint y: 260, distance: 523.0
click at [282, 389] on div "hoge efficiëntie, sneller rendement Heading Icon Row Hero Banner 0 meervoudige …" at bounding box center [801, 500] width 1124 height 598
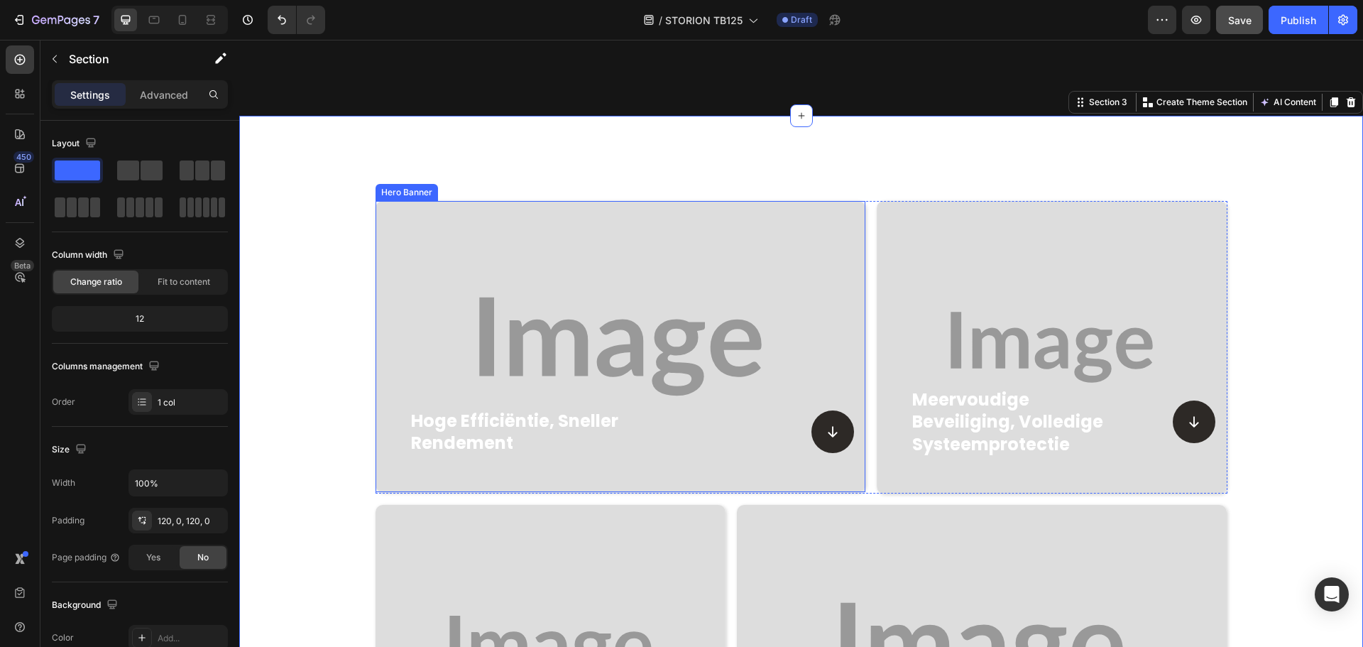
click at [718, 290] on div "Background Image" at bounding box center [620, 346] width 490 height 291
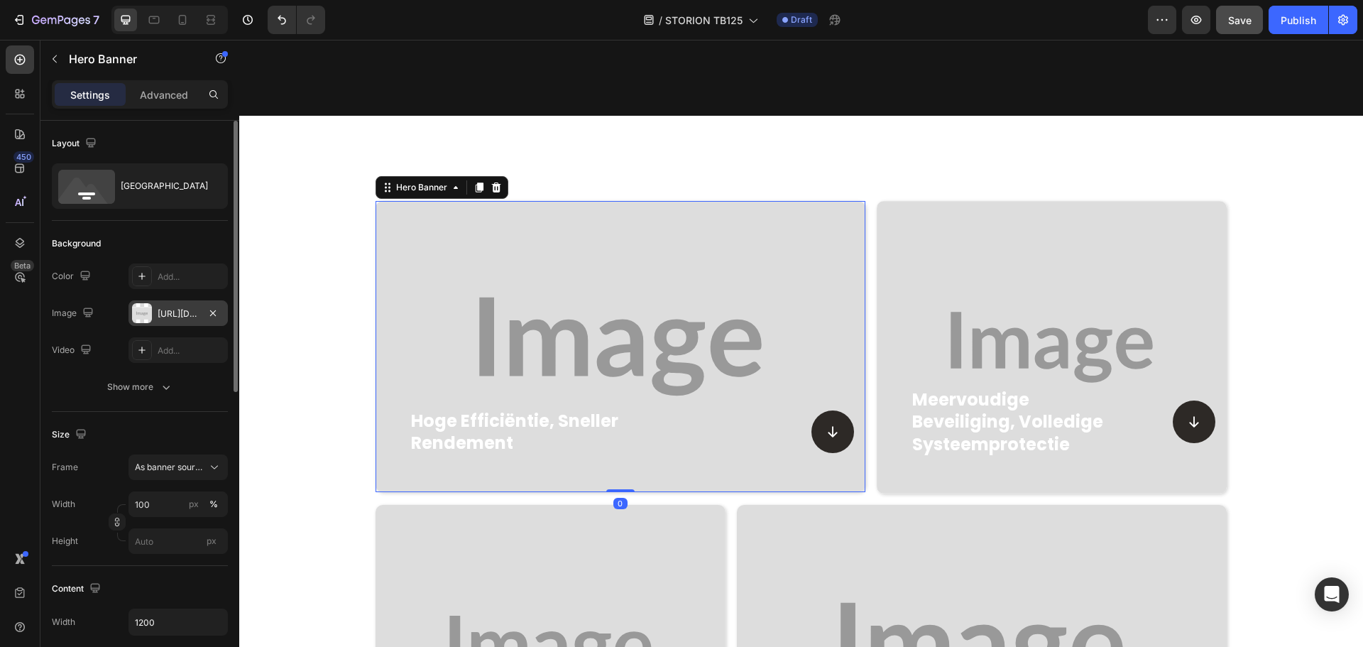
click at [138, 305] on div at bounding box center [142, 313] width 20 height 20
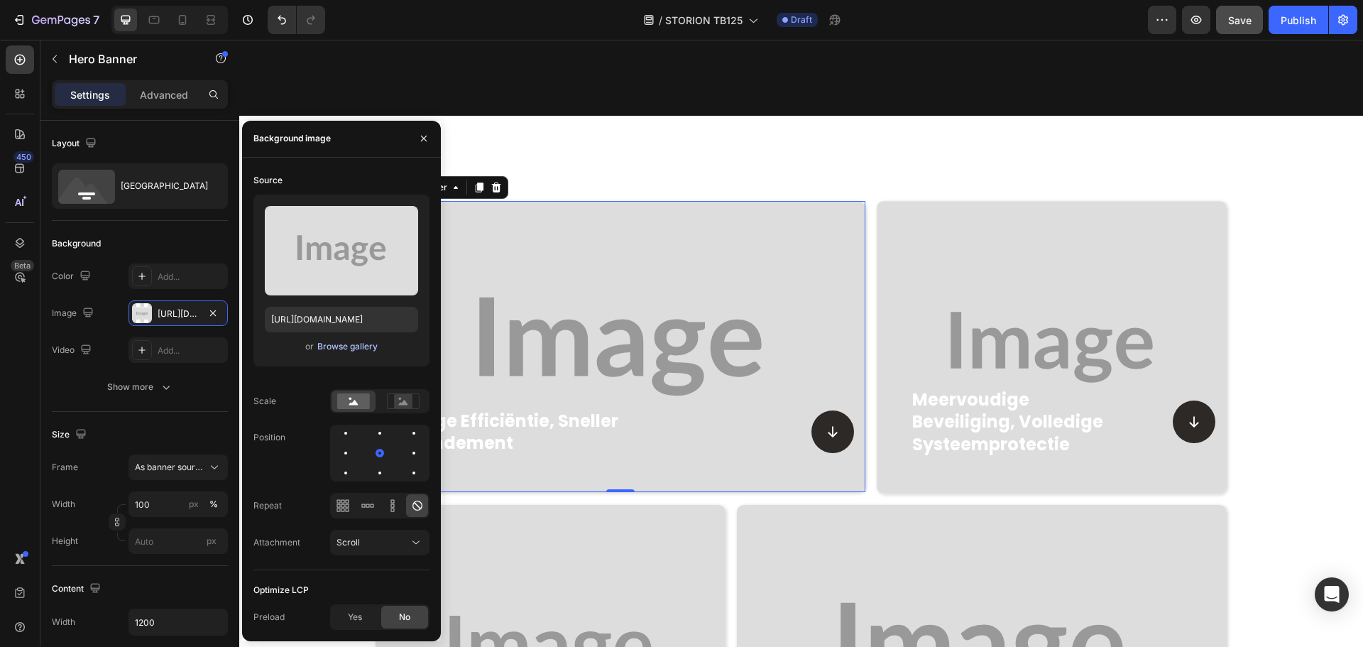
click at [334, 344] on div "Browse gallery" at bounding box center [347, 346] width 60 height 13
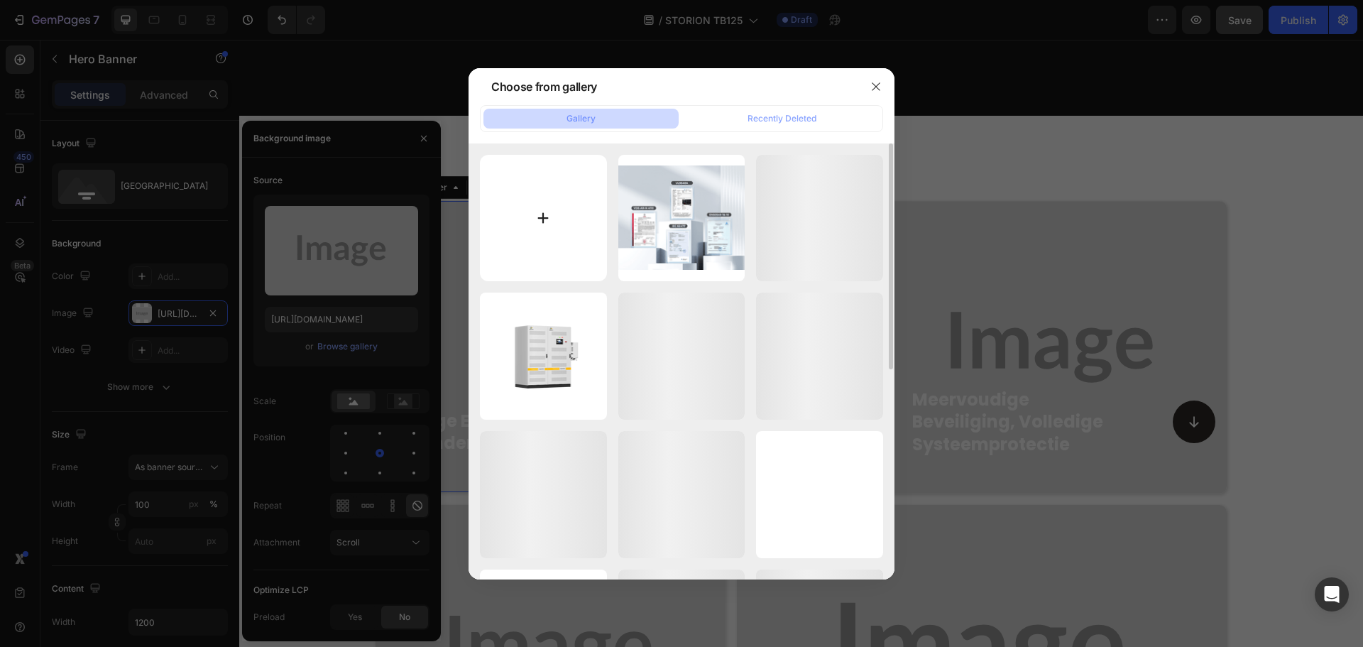
click at [567, 226] on input "file" at bounding box center [543, 218] width 127 height 127
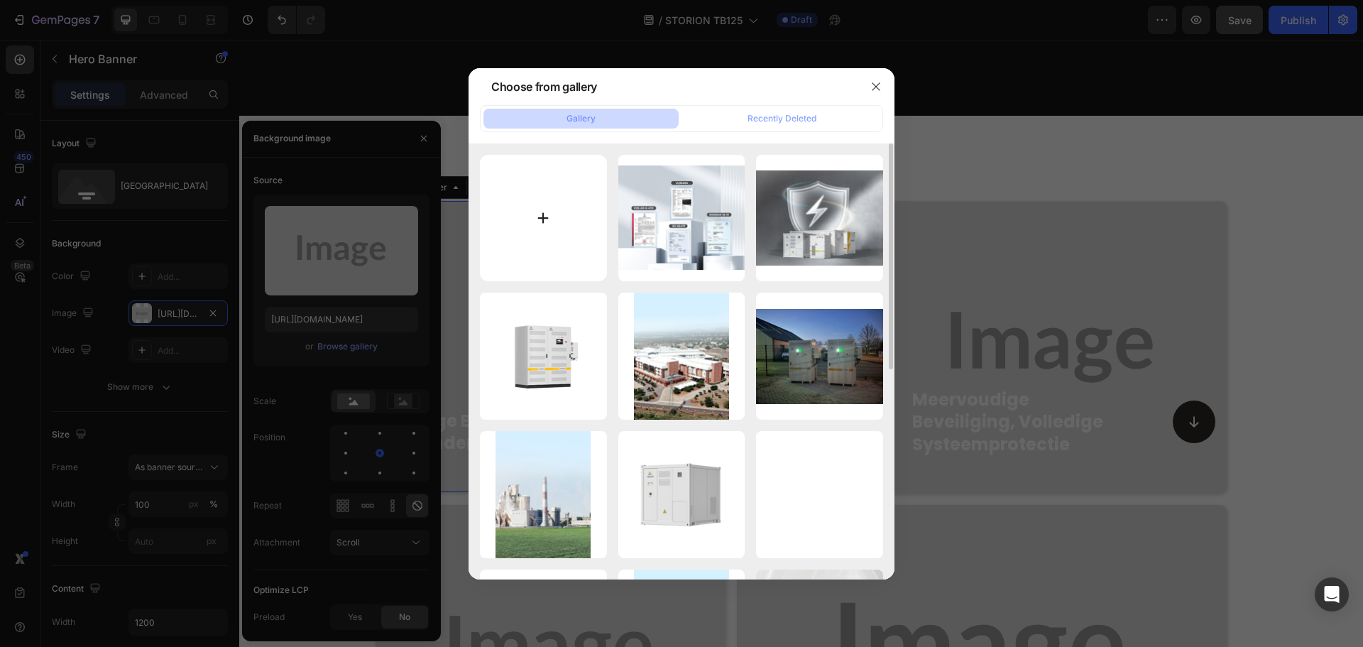
type input "C:\fakepath\20250822-093756.jpg"
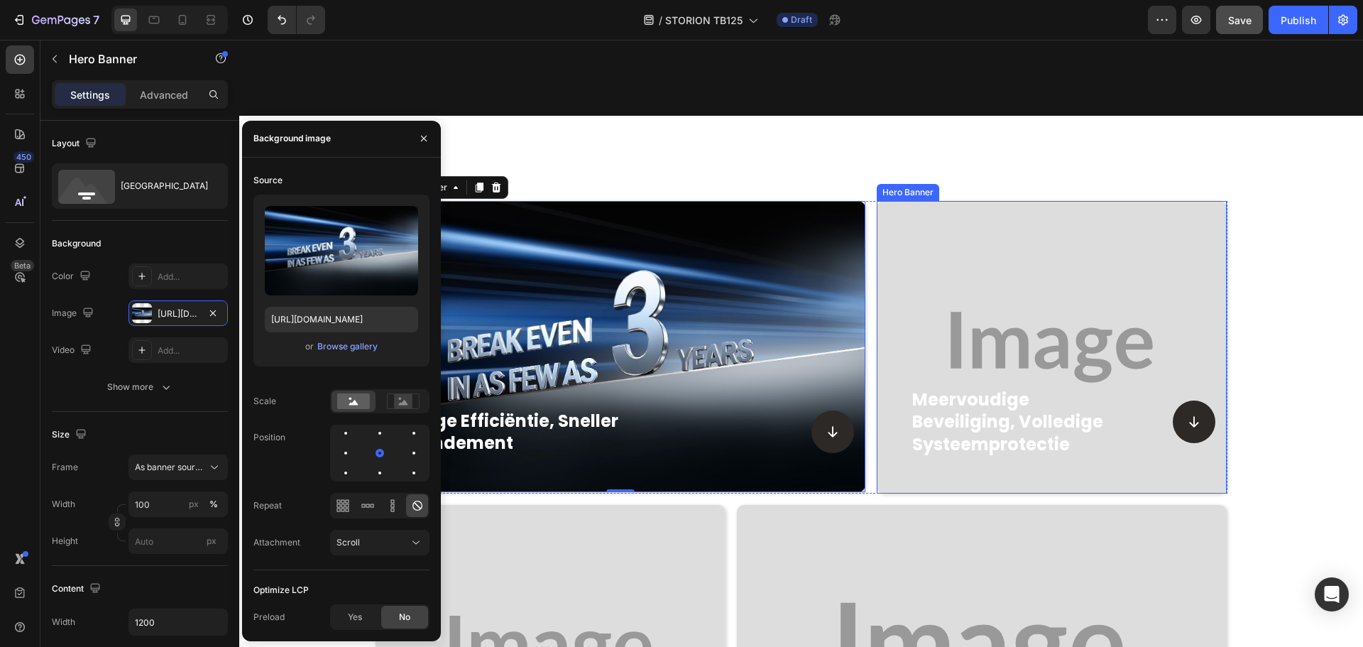
click at [1047, 272] on div "Background Image" at bounding box center [1052, 347] width 350 height 292
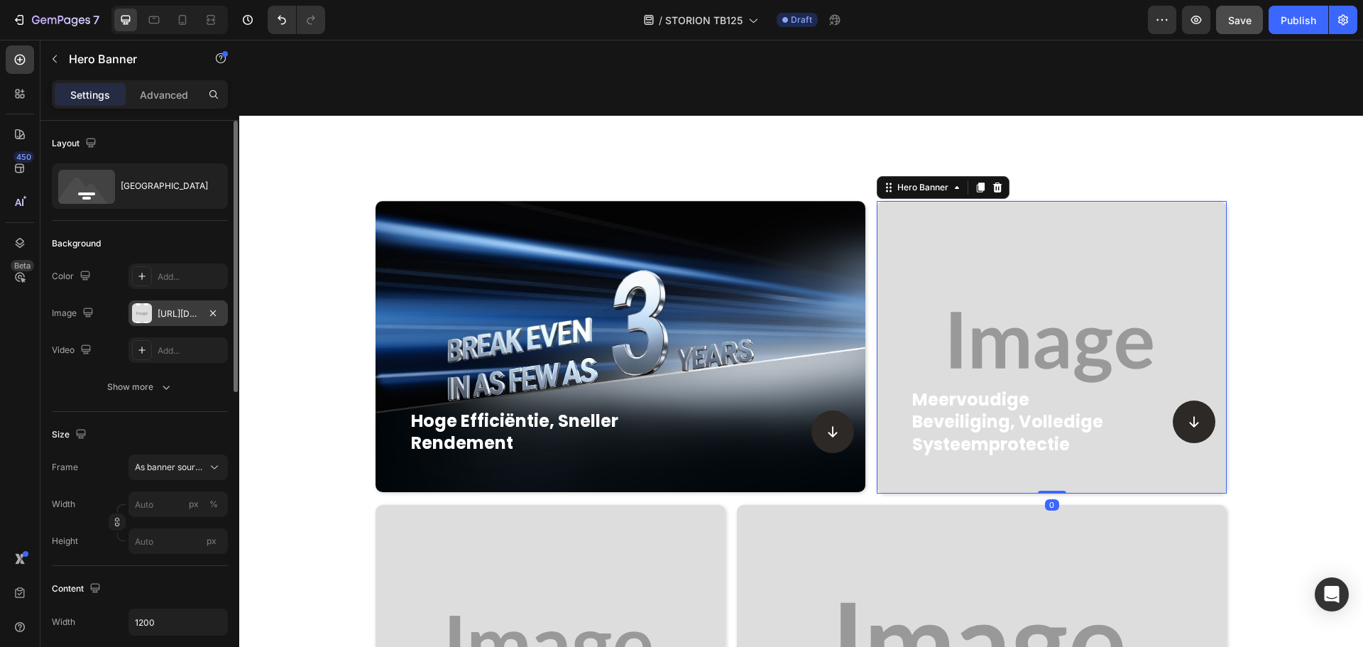
click at [131, 316] on div "https://placehold.co/1358x1133?text=Image" at bounding box center [177, 313] width 99 height 26
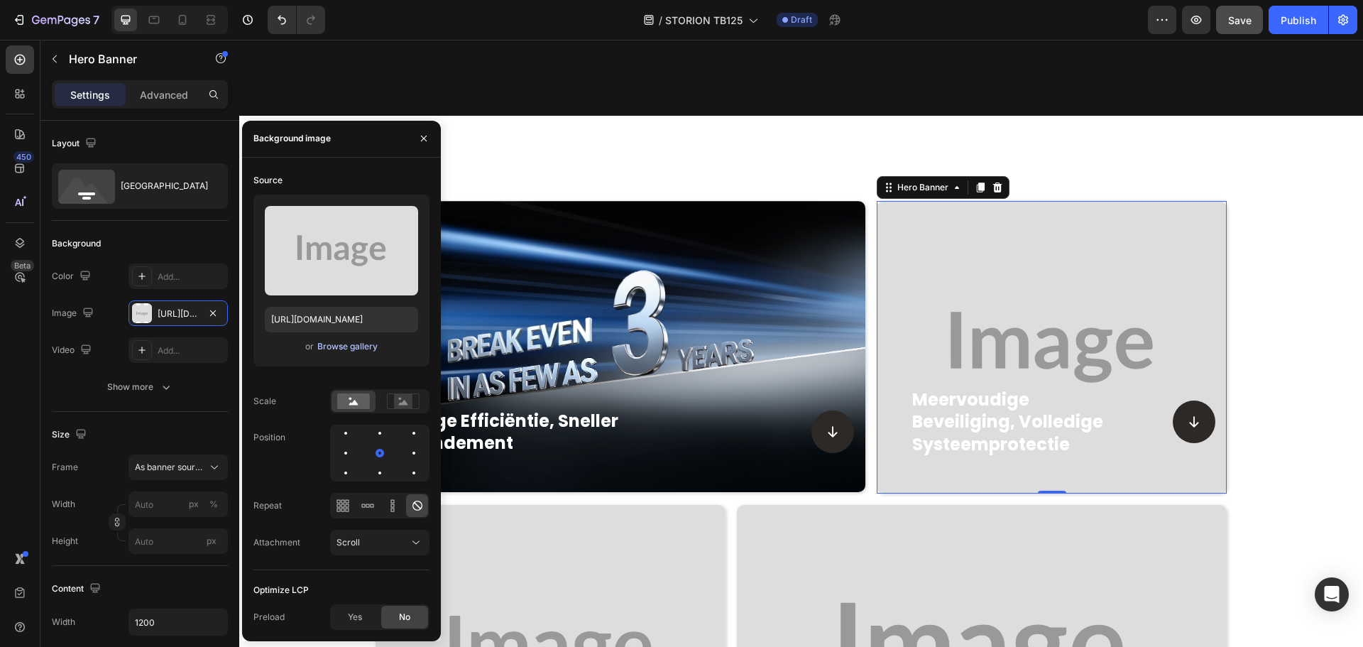
click at [351, 344] on div "Browse gallery" at bounding box center [347, 346] width 60 height 13
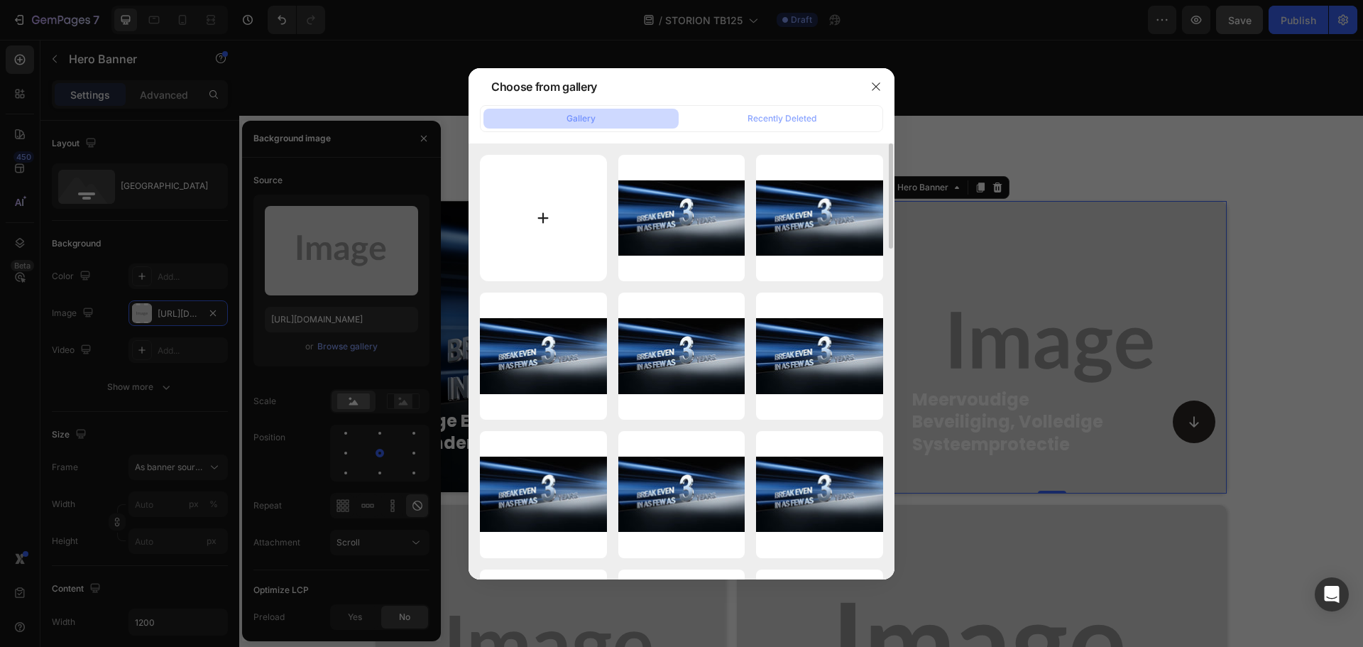
click at [532, 212] on input "file" at bounding box center [543, 218] width 127 height 127
click at [554, 219] on input "file" at bounding box center [543, 218] width 127 height 127
type input "C:\fakepath\20250822-093803.jpg"
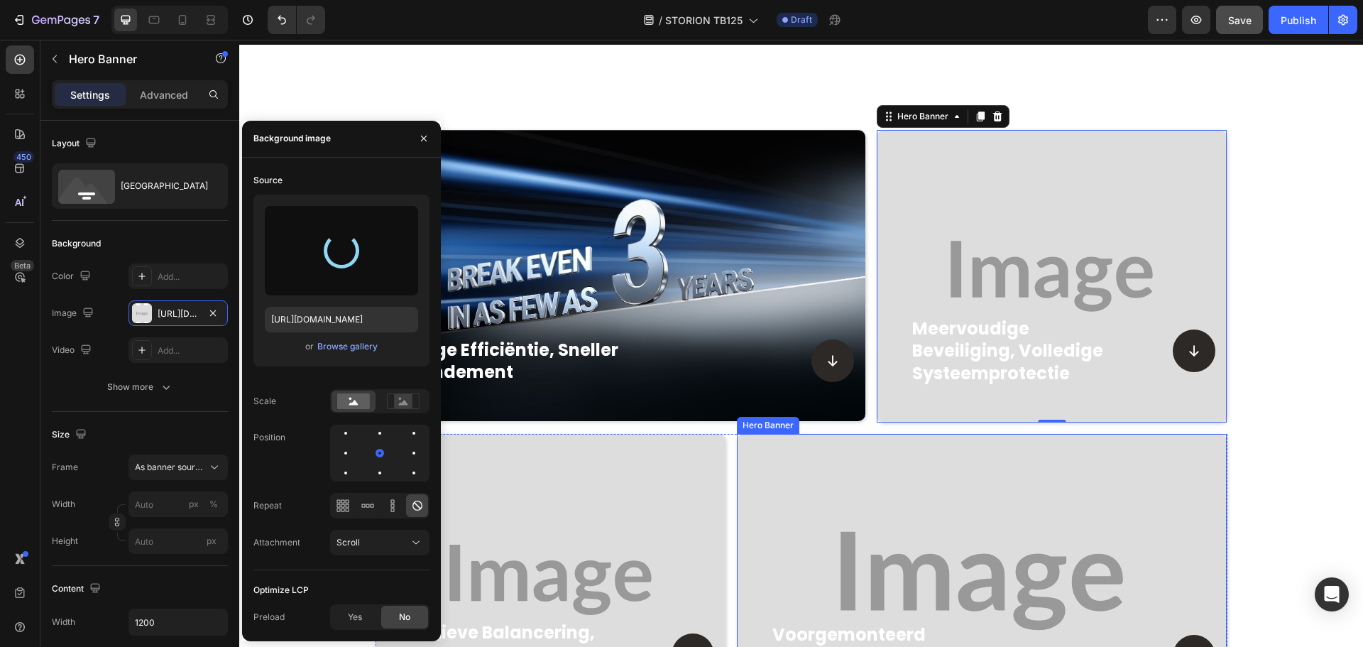
scroll to position [1420, 0]
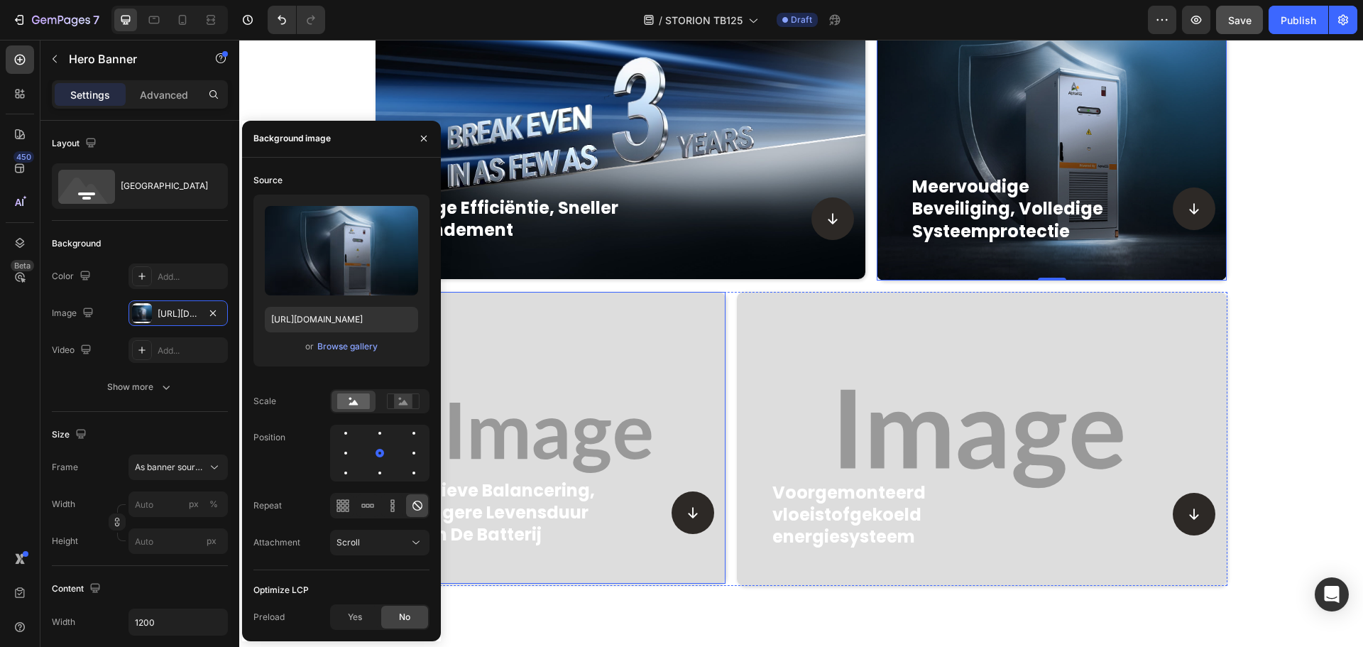
click at [593, 386] on div "Background Image" at bounding box center [550, 438] width 350 height 292
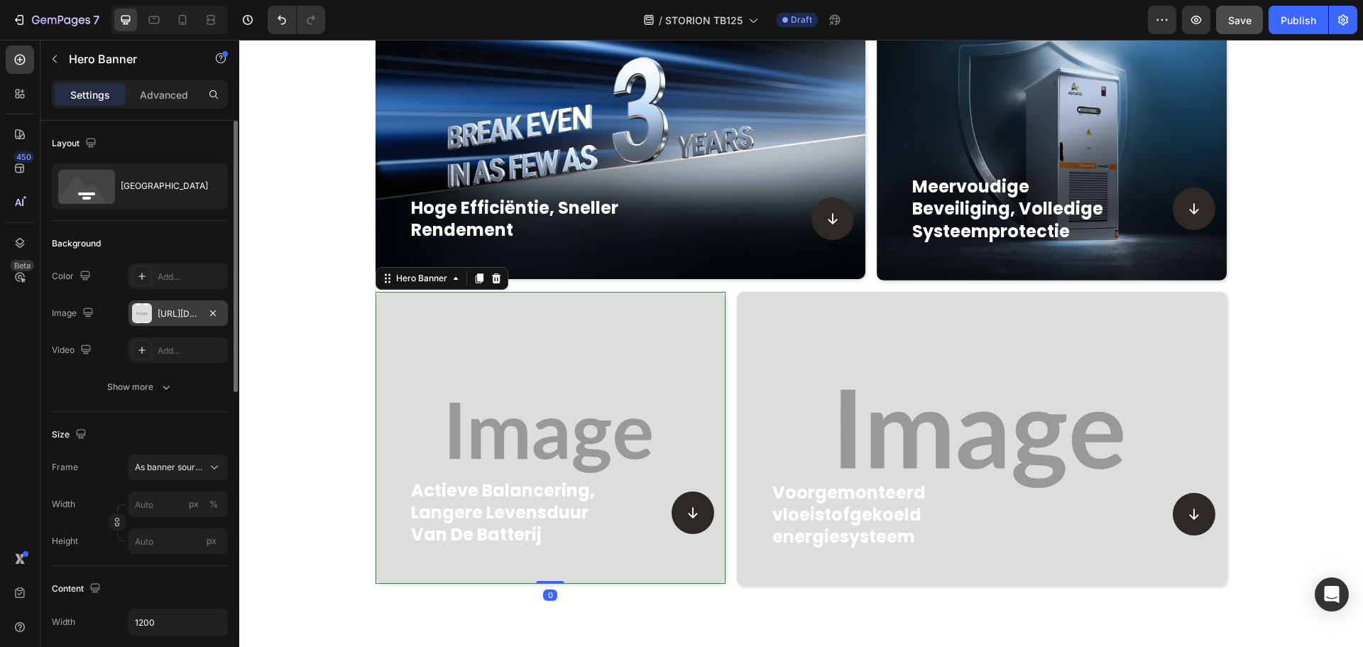
click at [144, 322] on div at bounding box center [142, 313] width 20 height 20
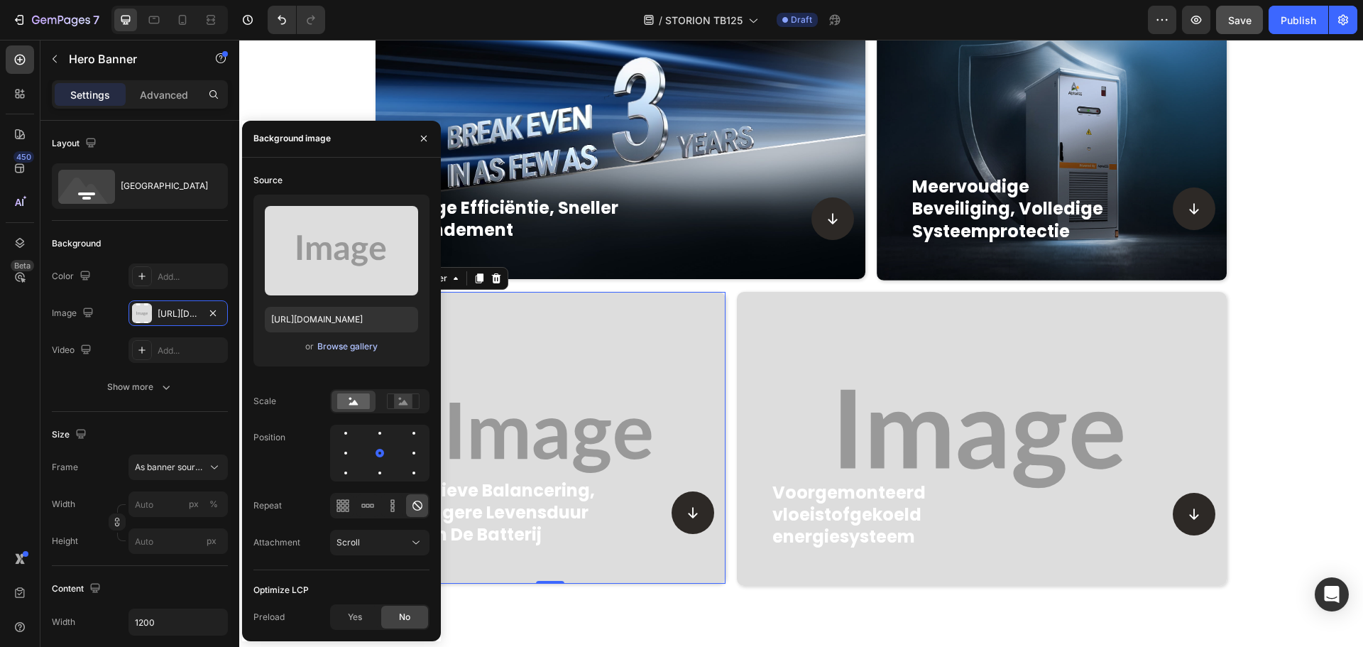
click at [331, 341] on div "Browse gallery" at bounding box center [347, 346] width 60 height 13
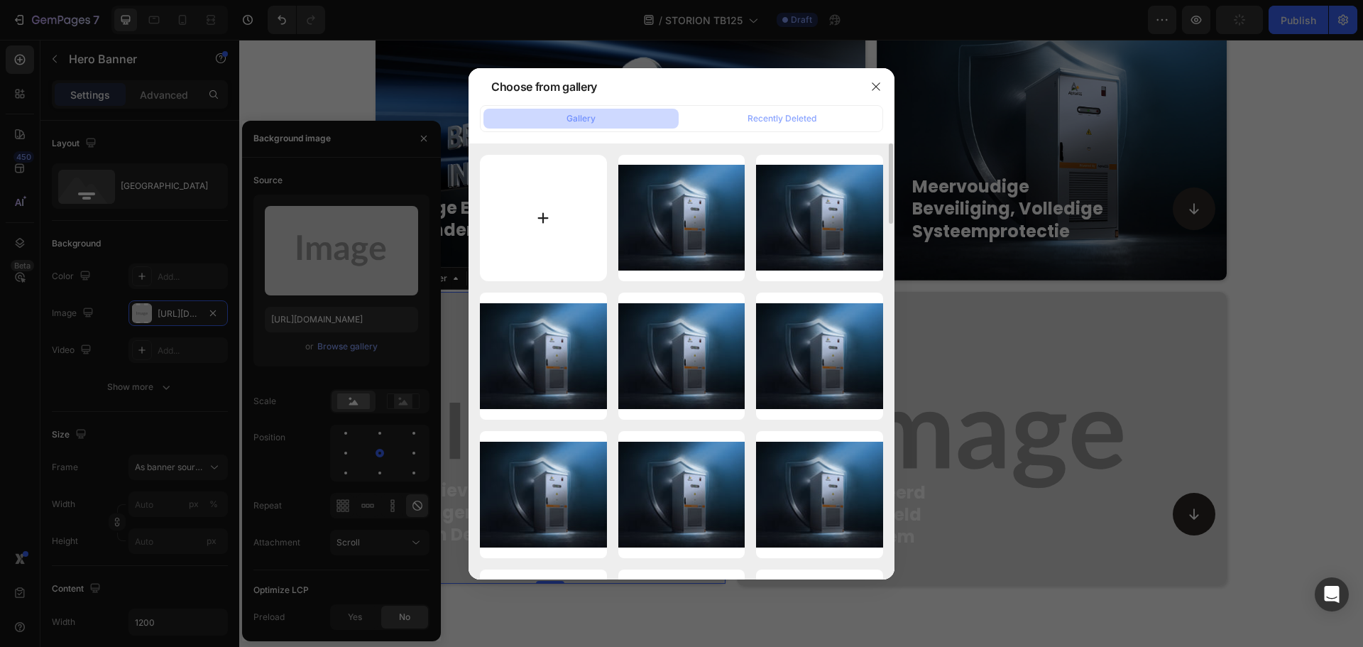
click at [515, 205] on input "file" at bounding box center [543, 218] width 127 height 127
type input "C:\fakepath\20250822-093745.jpg"
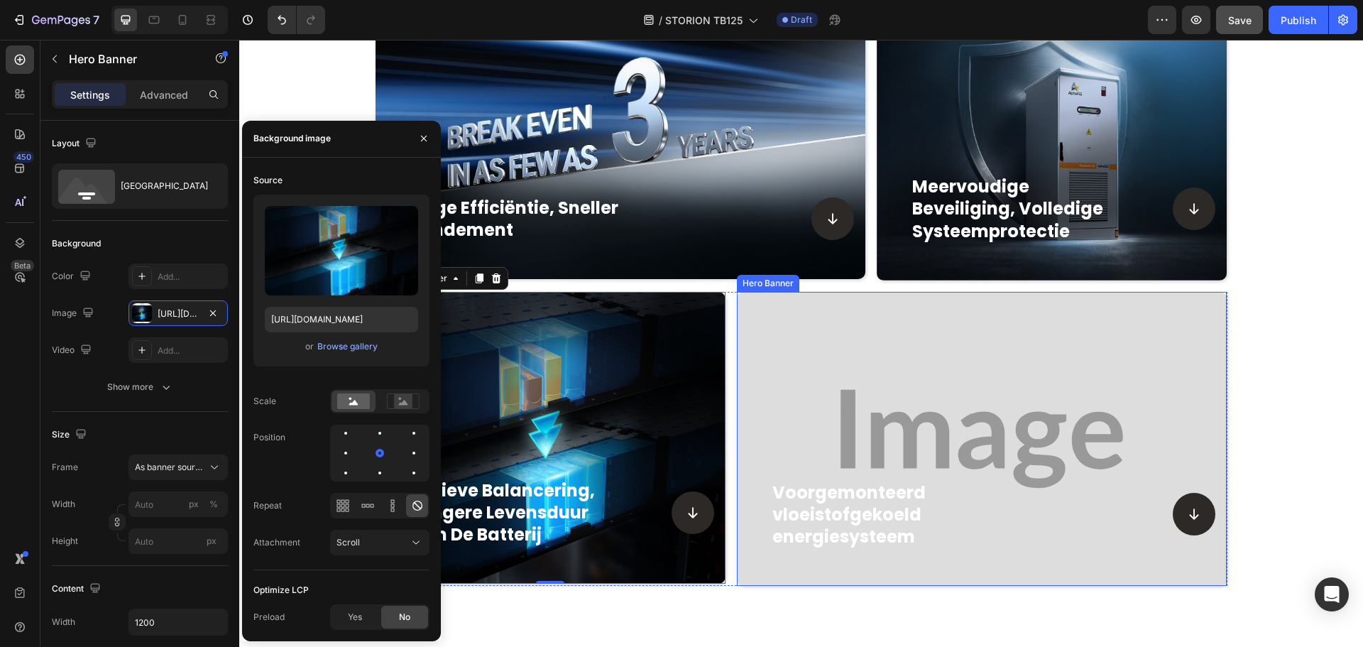
click at [846, 374] on div "Background Image" at bounding box center [982, 439] width 490 height 294
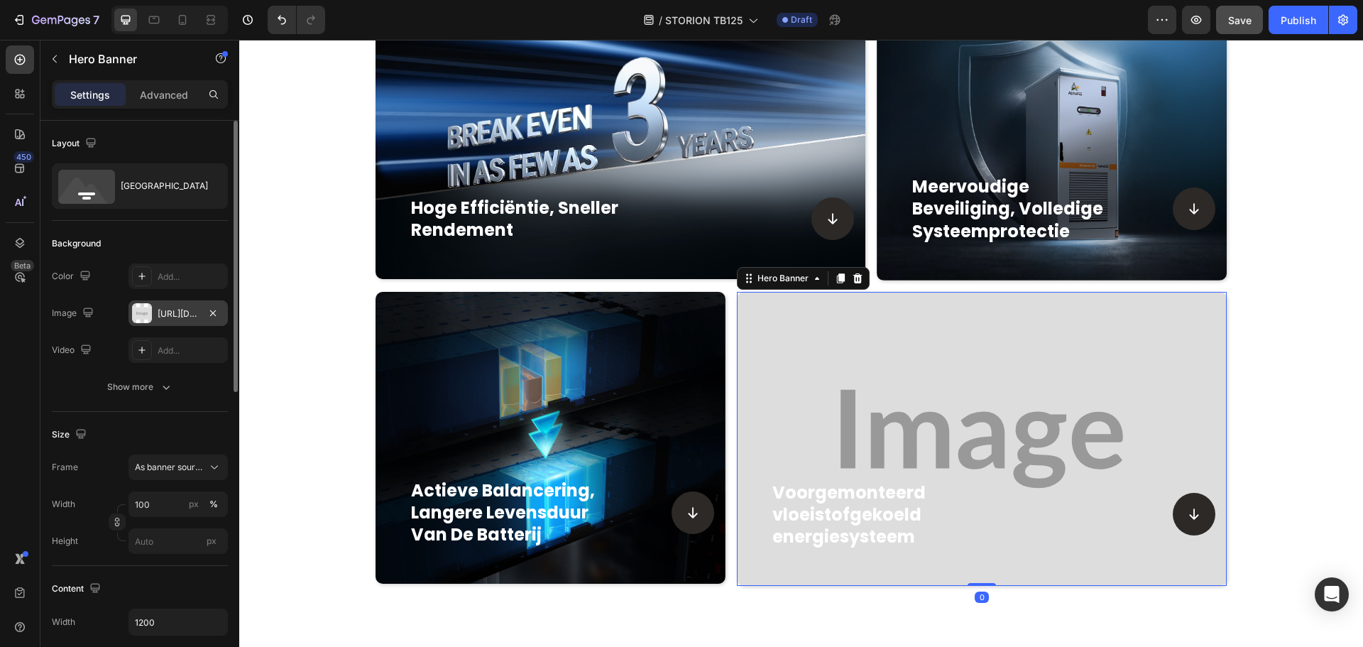
click at [152, 314] on div "https://placehold.co/1682x1009?text=Image" at bounding box center [177, 313] width 99 height 26
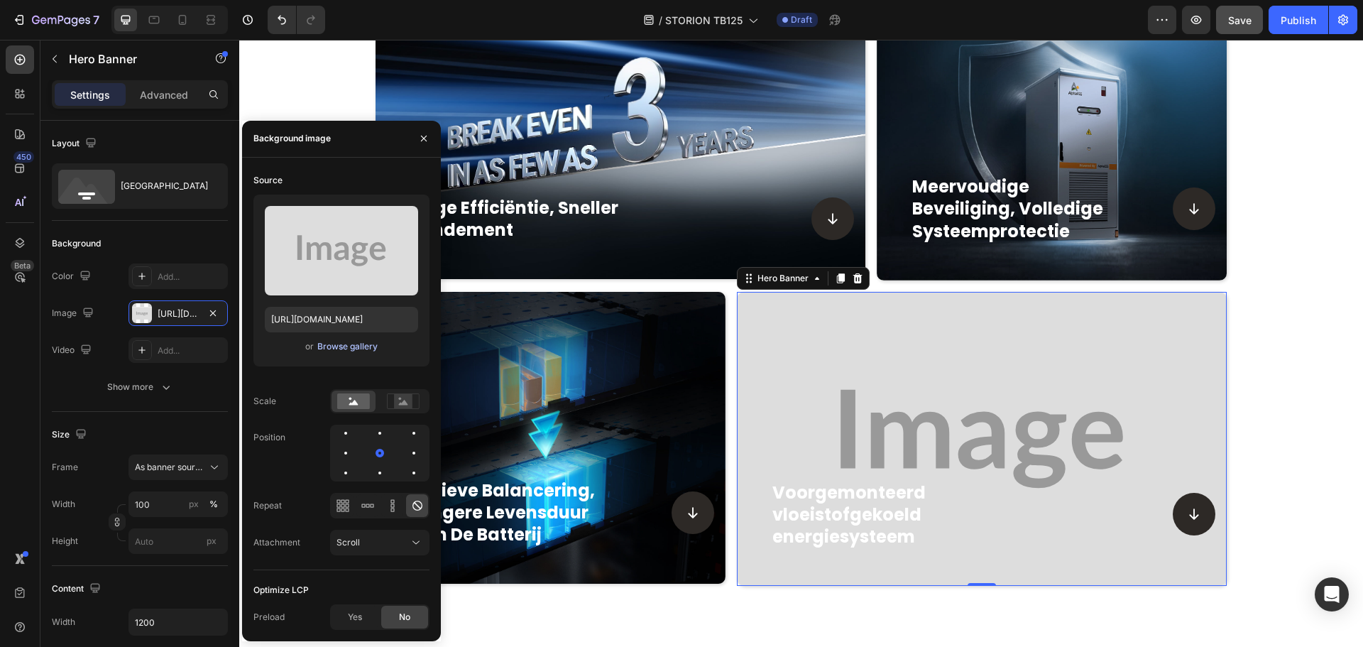
click at [337, 344] on div "Browse gallery" at bounding box center [347, 346] width 60 height 13
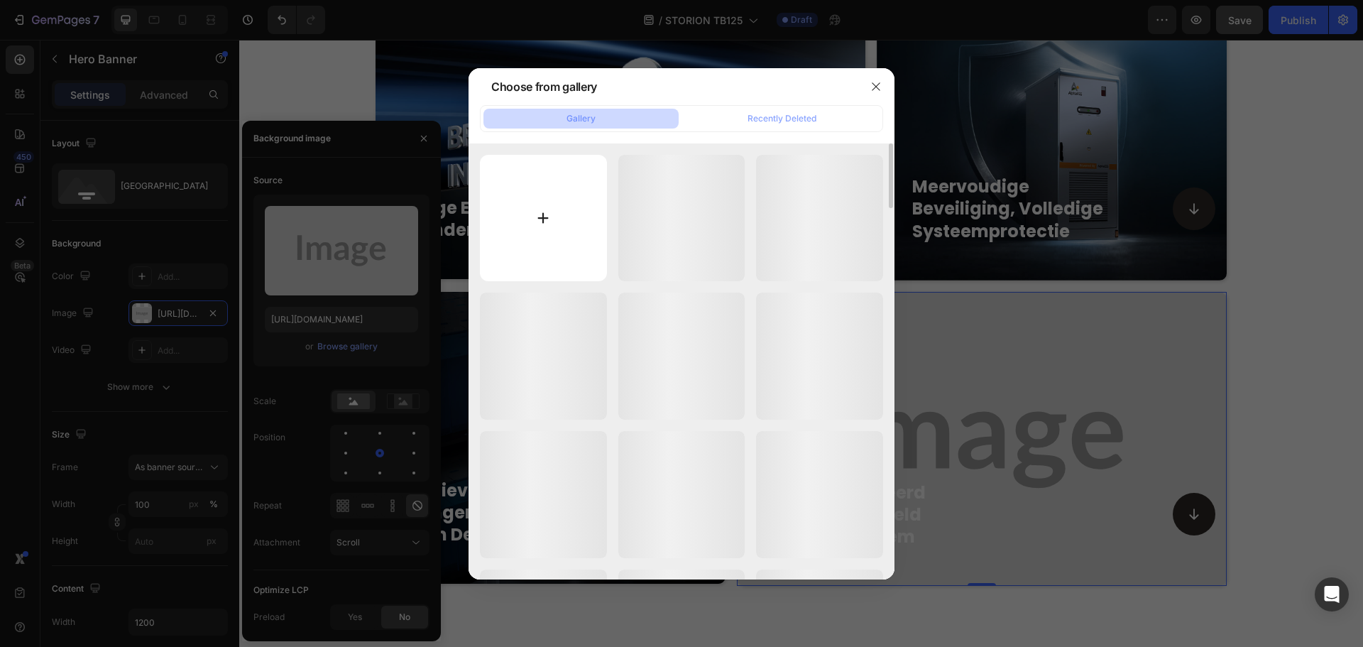
click at [527, 236] on input "file" at bounding box center [543, 218] width 127 height 127
type input "C:\fakepath\20250822-093807.jpg"
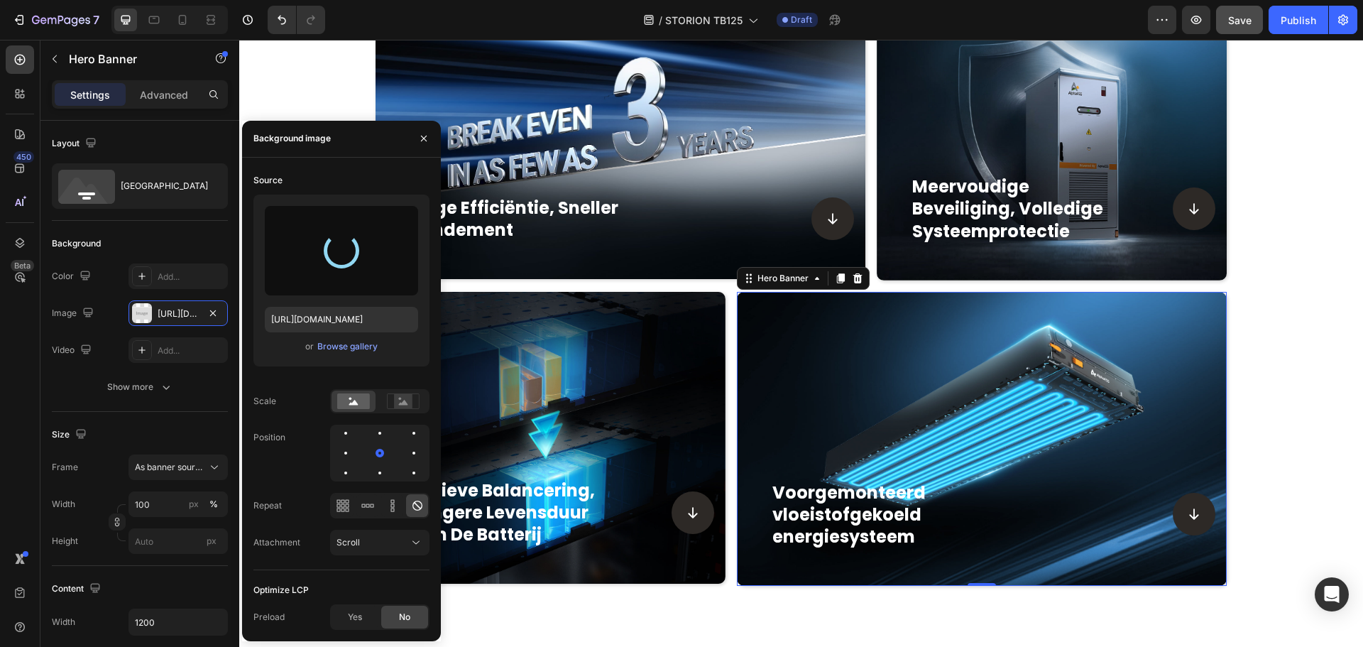
click at [651, 322] on div "actieve balancering, langere levensduur van de batterij Heading Icon Row Hero B…" at bounding box center [550, 439] width 350 height 294
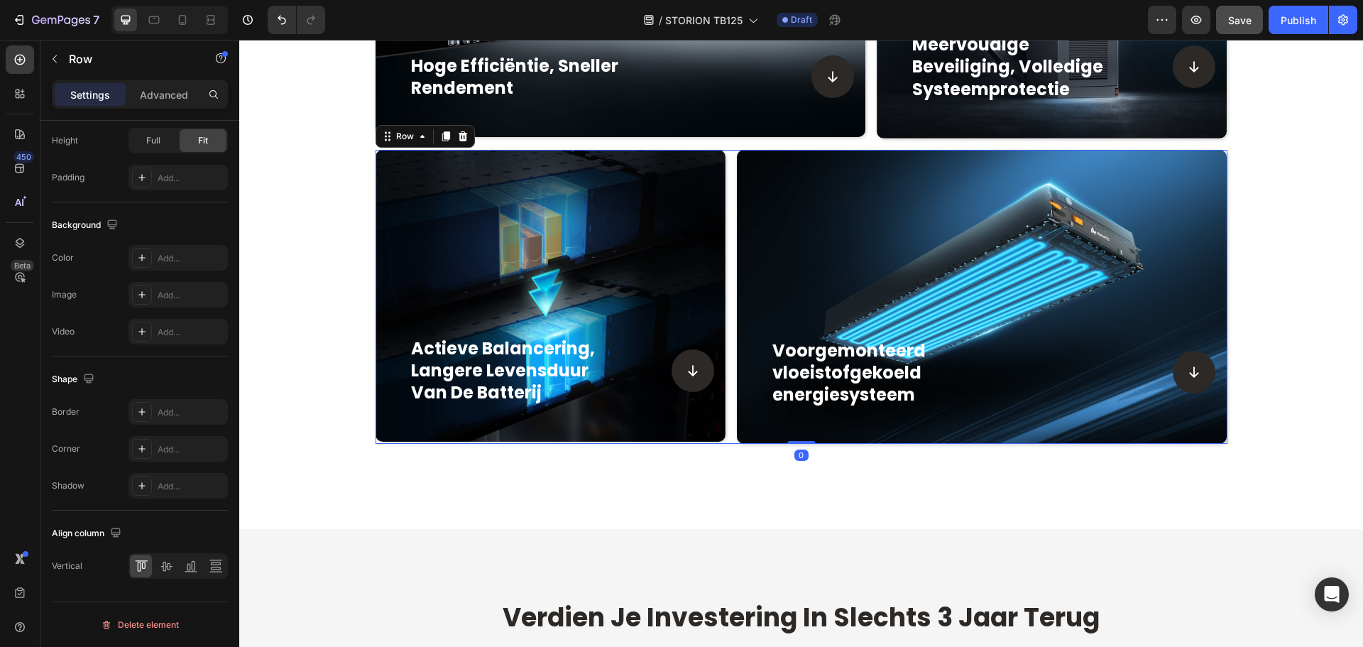
scroll to position [0, 0]
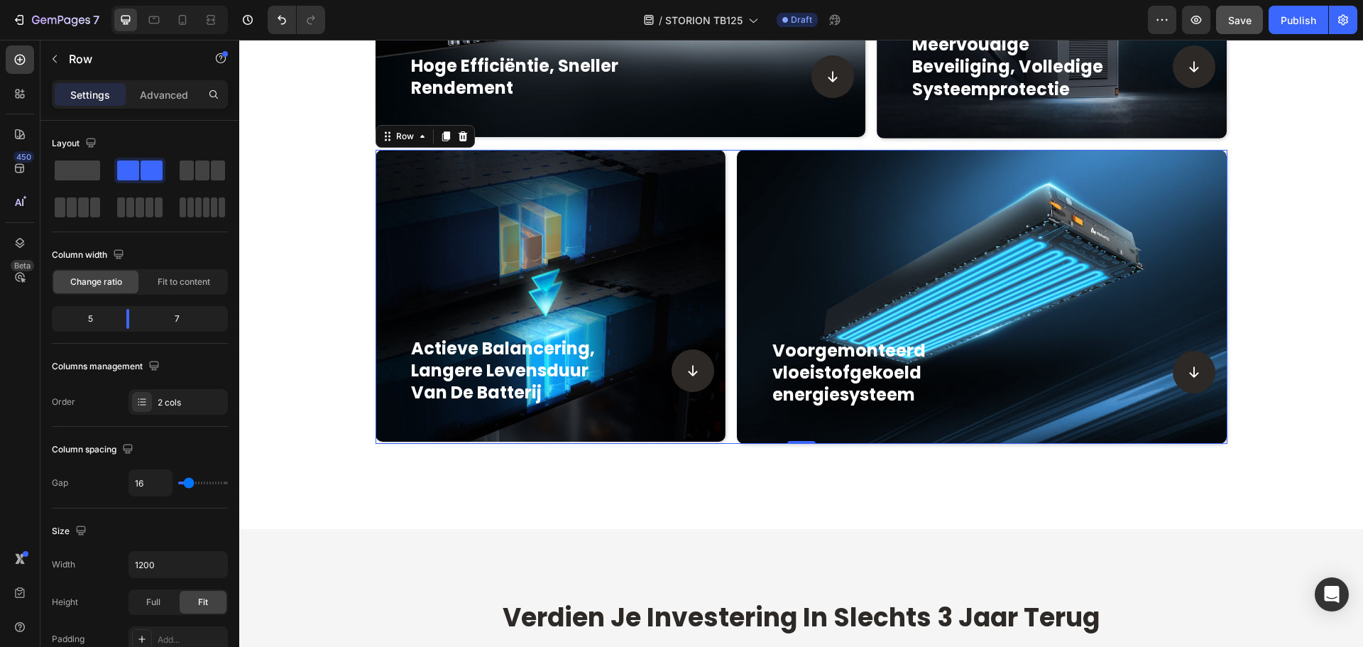
click at [613, 366] on div "actieve balancering, langere levensduur van de batterij Heading Icon Row Hero B…" at bounding box center [550, 297] width 350 height 294
click at [904, 253] on div "Background Image" at bounding box center [982, 297] width 490 height 294
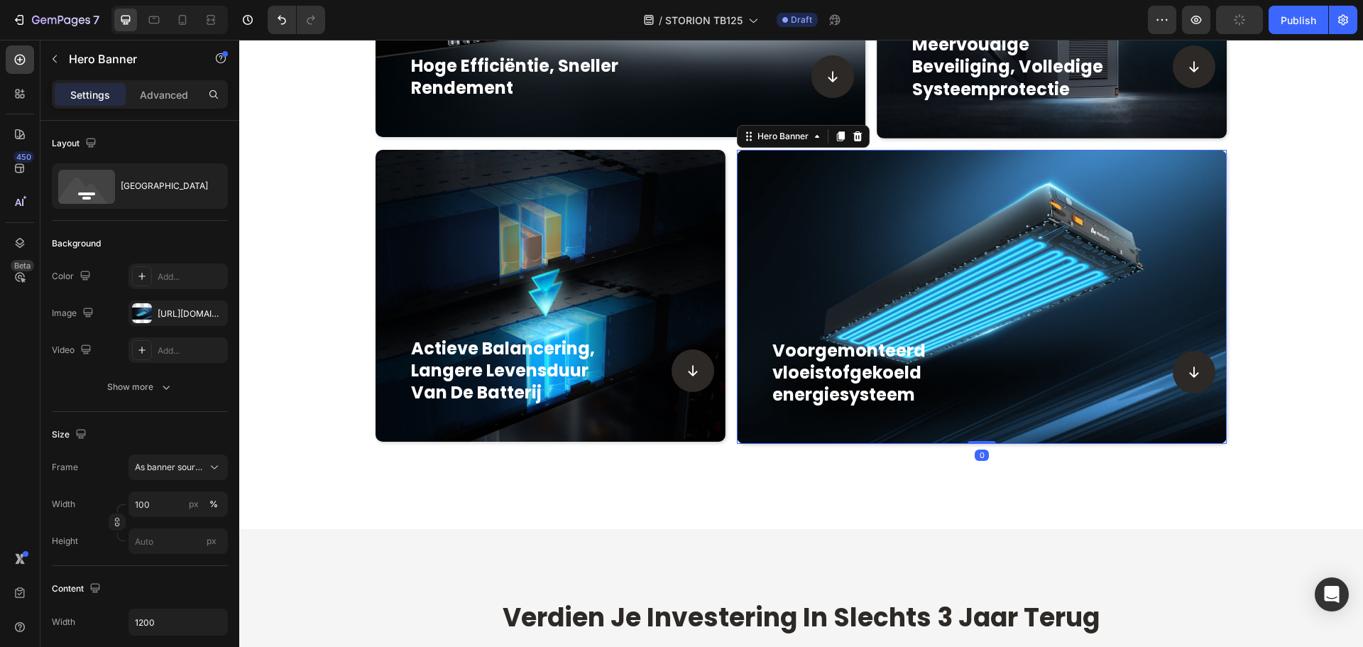
click at [574, 290] on div "actieve balancering, langere levensduur van de batterij Heading Icon Row Hero B…" at bounding box center [550, 297] width 350 height 294
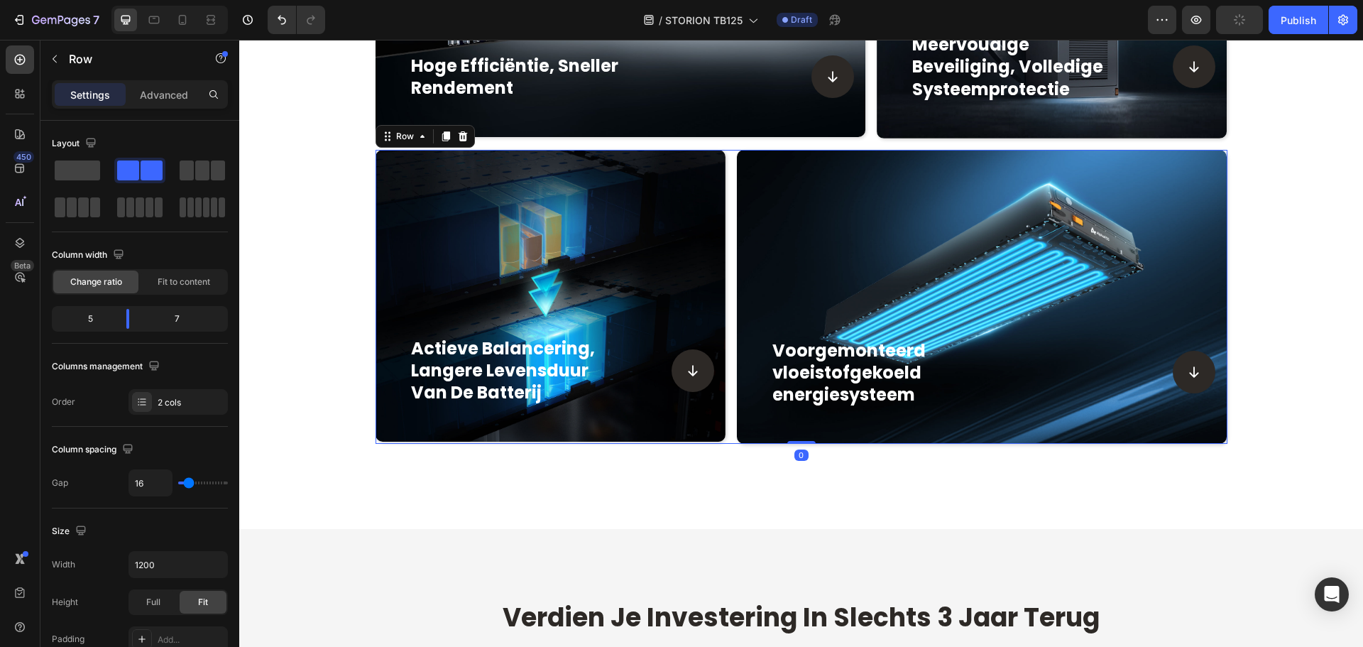
click at [574, 290] on div "actieve balancering, langere levensduur van de batterij Heading Icon Row Hero B…" at bounding box center [550, 297] width 350 height 294
click at [498, 136] on div "hoge efficiëntie, sneller rendement Heading Icon Row" at bounding box center [620, 93] width 490 height 87
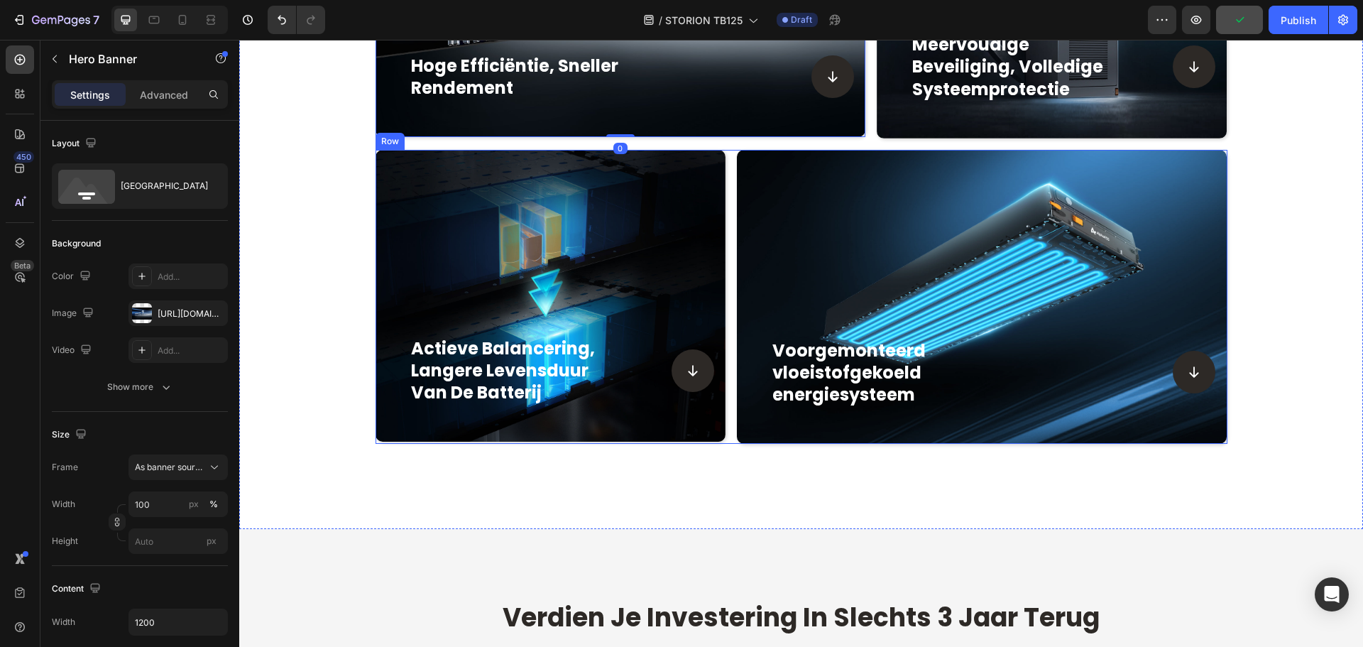
click at [513, 233] on div "actieve balancering, langere levensduur van de batterij Heading Icon Row Hero B…" at bounding box center [550, 297] width 350 height 294
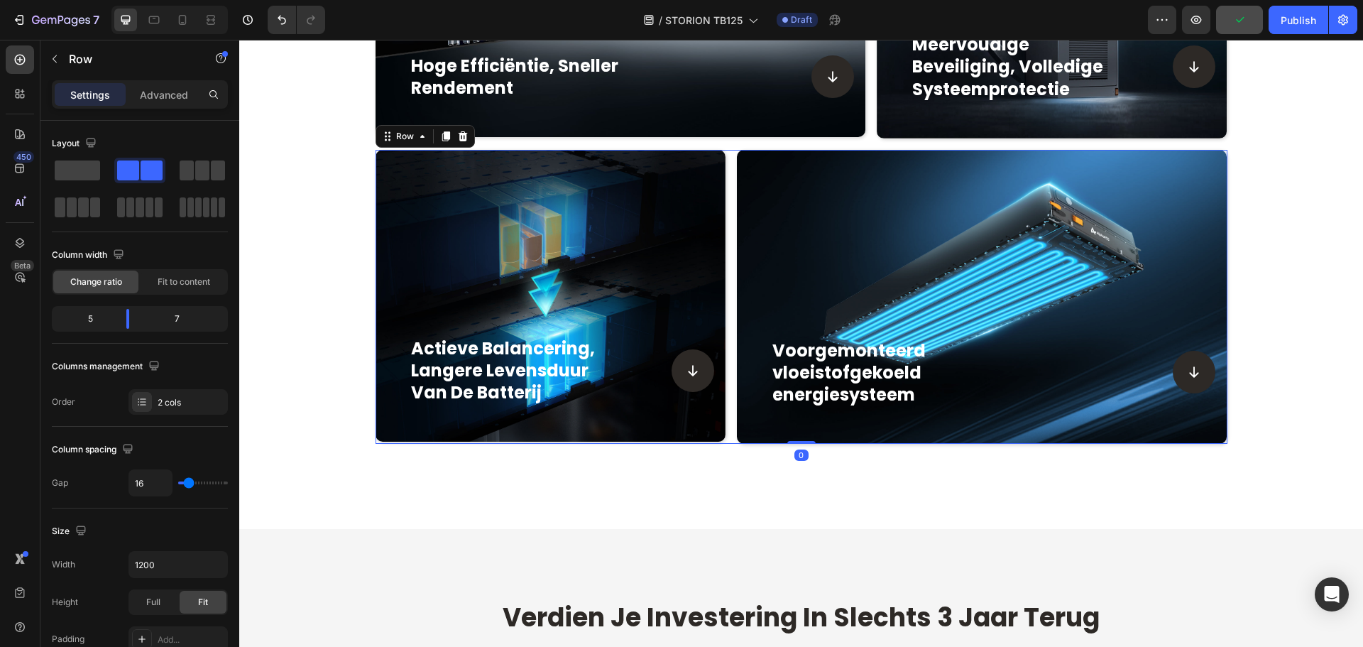
click at [953, 270] on div "Background Image" at bounding box center [982, 297] width 490 height 294
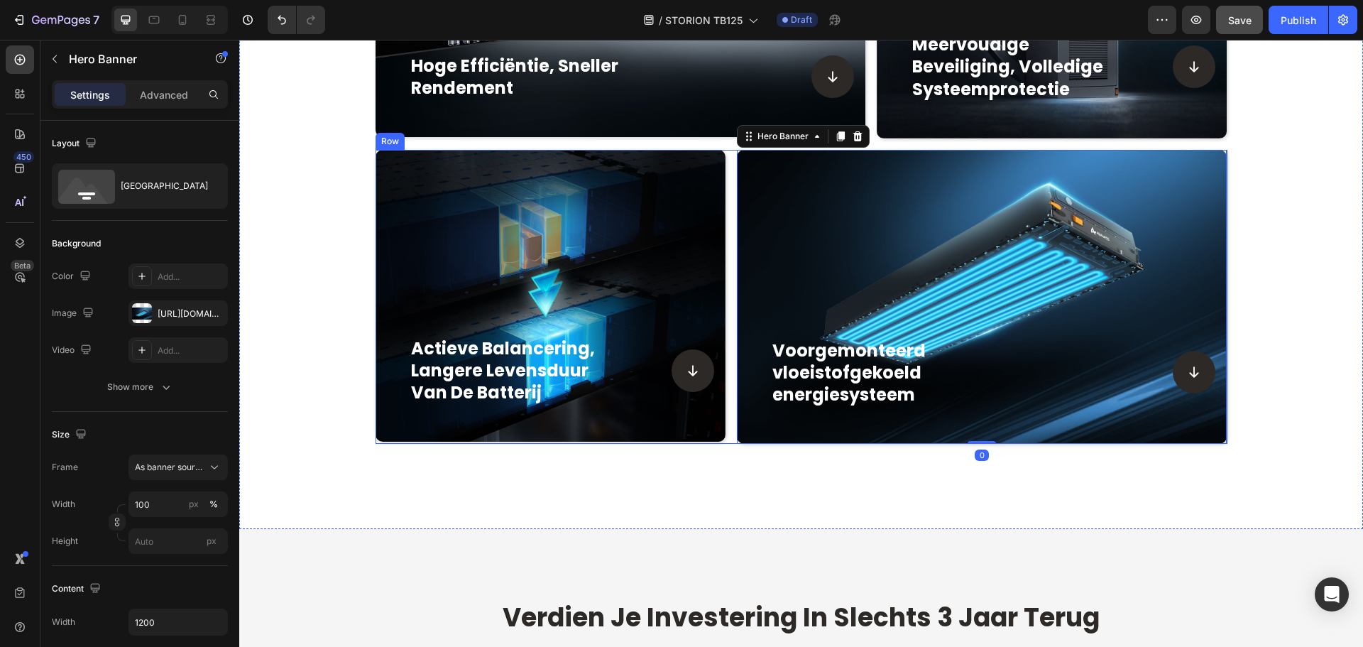
click at [605, 266] on div "actieve balancering, langere levensduur van de batterij Heading Icon Row Hero B…" at bounding box center [550, 297] width 350 height 294
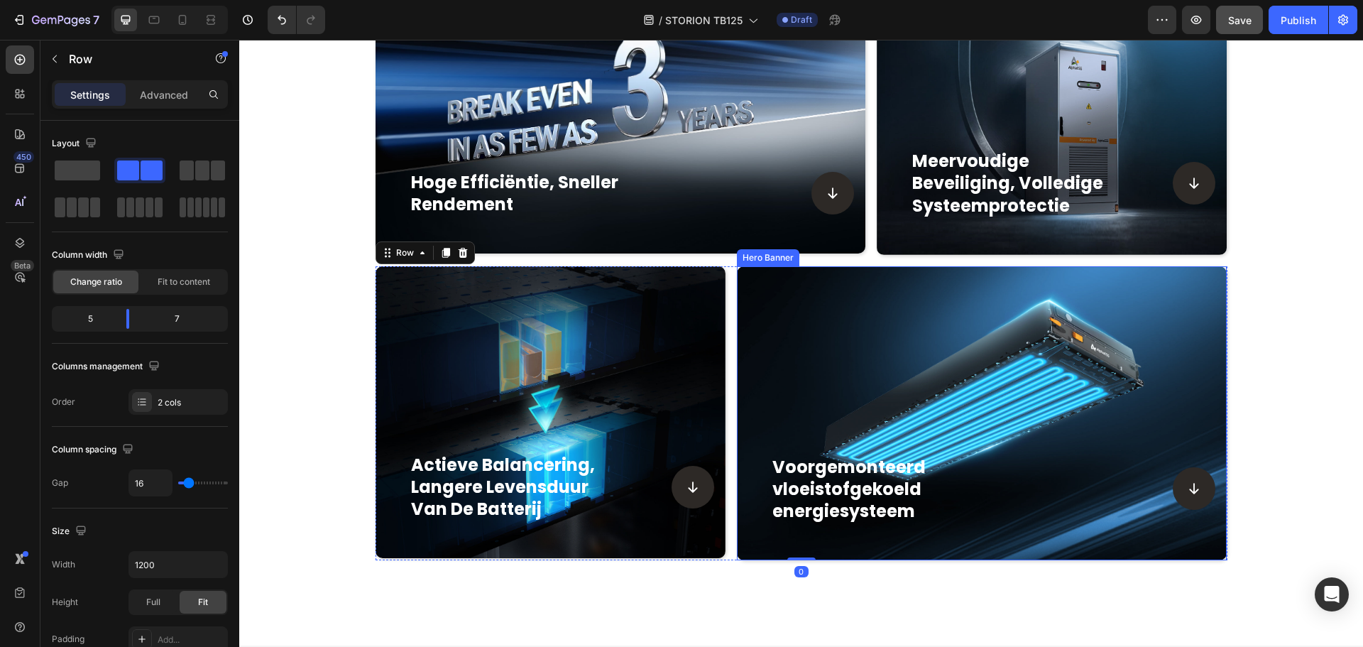
click at [534, 293] on div "actieve balancering, langere levensduur van de batterij Heading Icon Row Hero B…" at bounding box center [550, 413] width 350 height 294
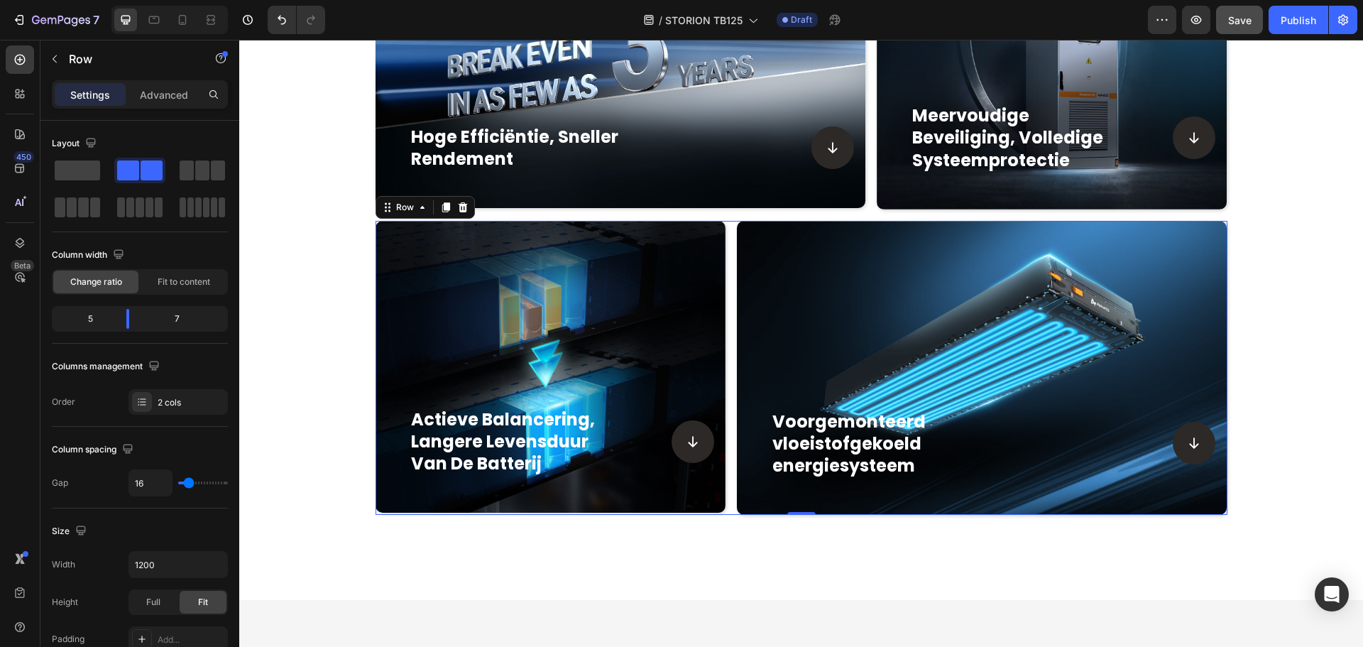
click at [543, 404] on div "actieve balancering, langere levensduur van de batterij Heading Icon Row" at bounding box center [550, 458] width 350 height 109
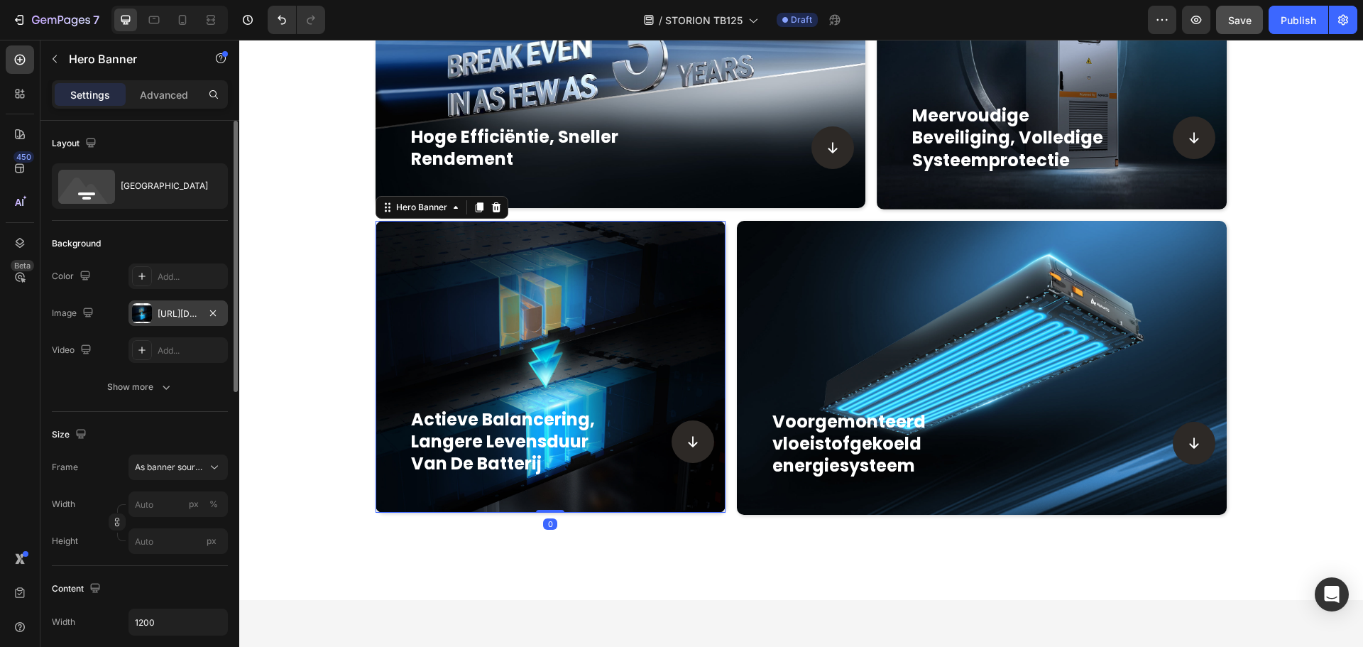
click at [145, 316] on div at bounding box center [142, 313] width 20 height 20
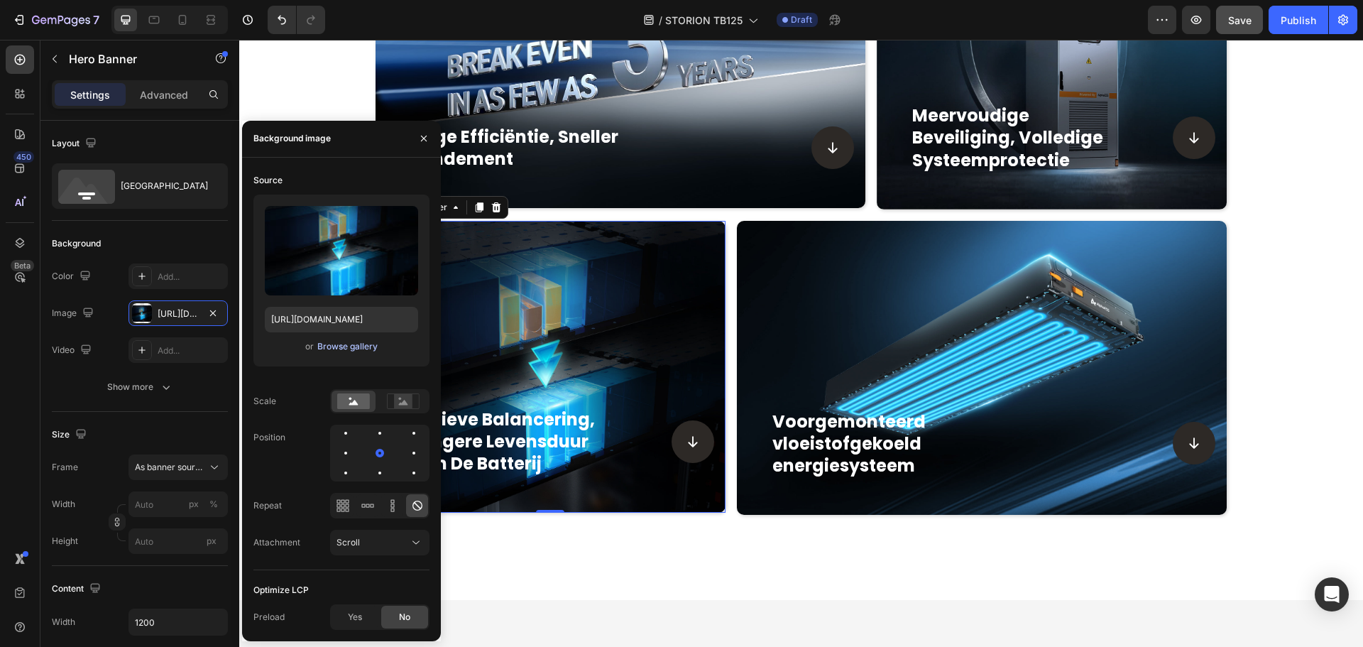
click at [337, 347] on div "Browse gallery" at bounding box center [347, 346] width 60 height 13
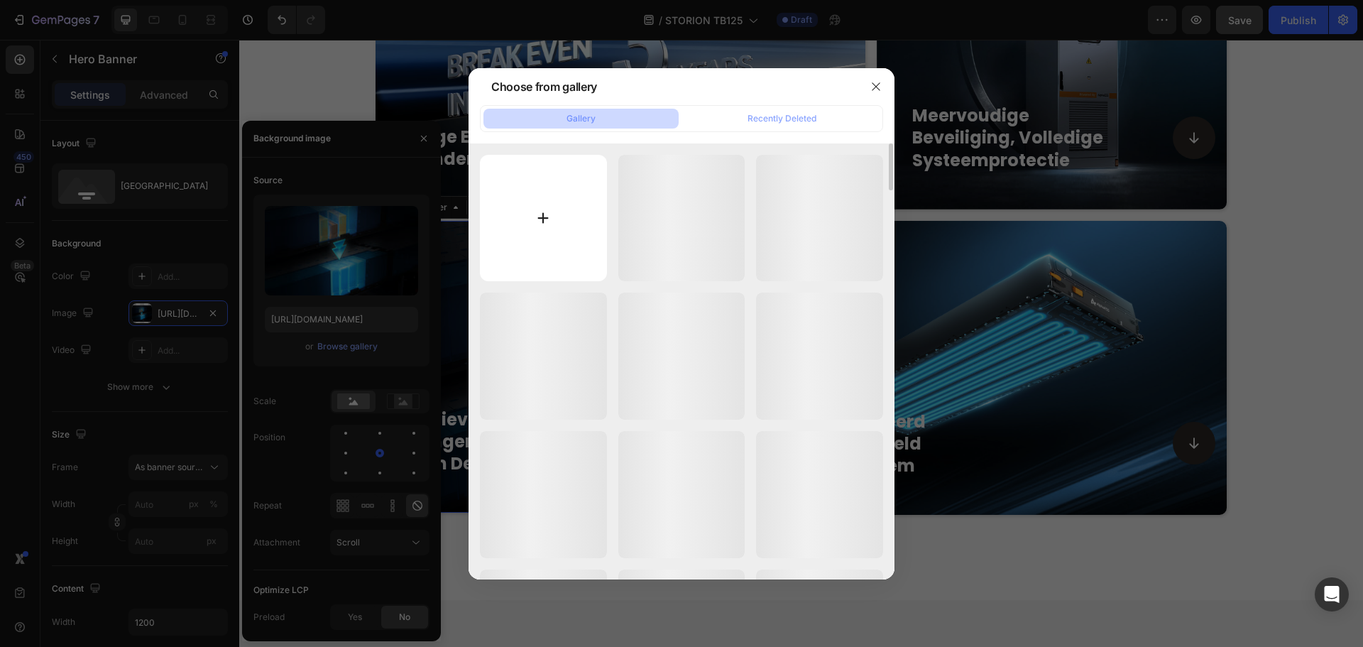
click at [566, 202] on input "file" at bounding box center [543, 218] width 127 height 127
type input "C:\fakepath\20250822-093745.jpg"
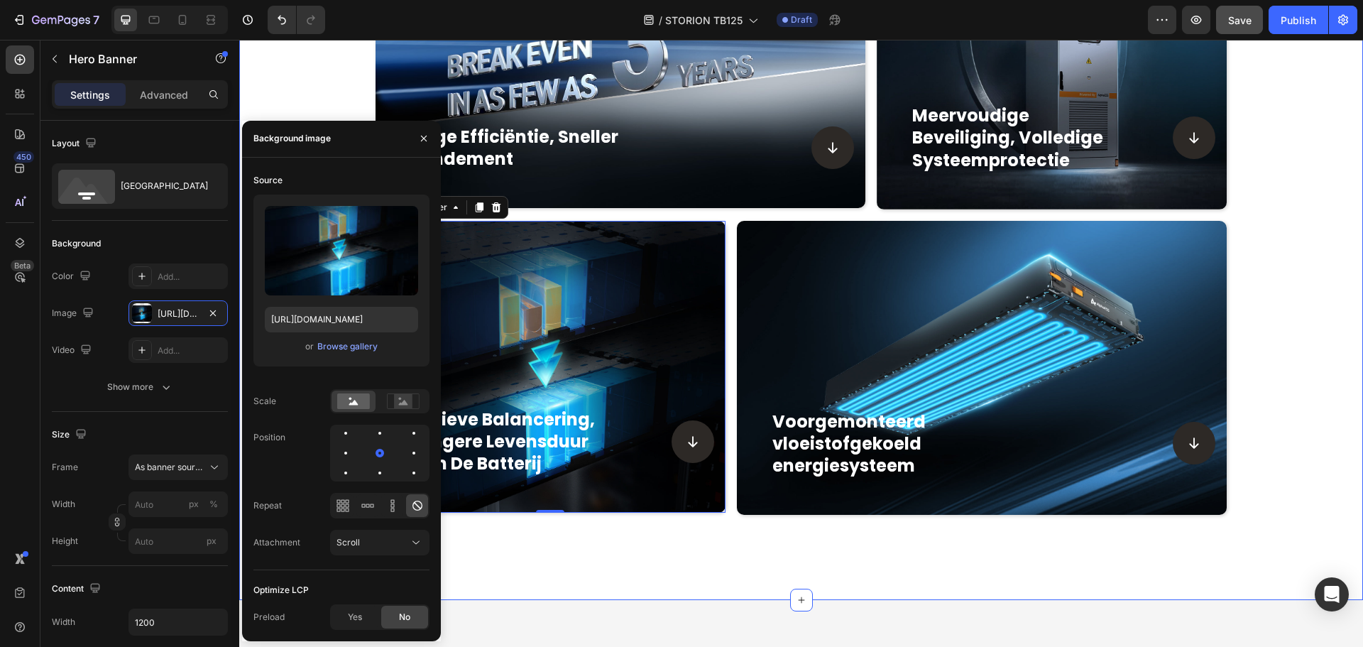
click at [1320, 336] on div "hoge efficiëntie, sneller rendement Heading Icon Row Hero Banner meervoudige be…" at bounding box center [801, 216] width 1124 height 598
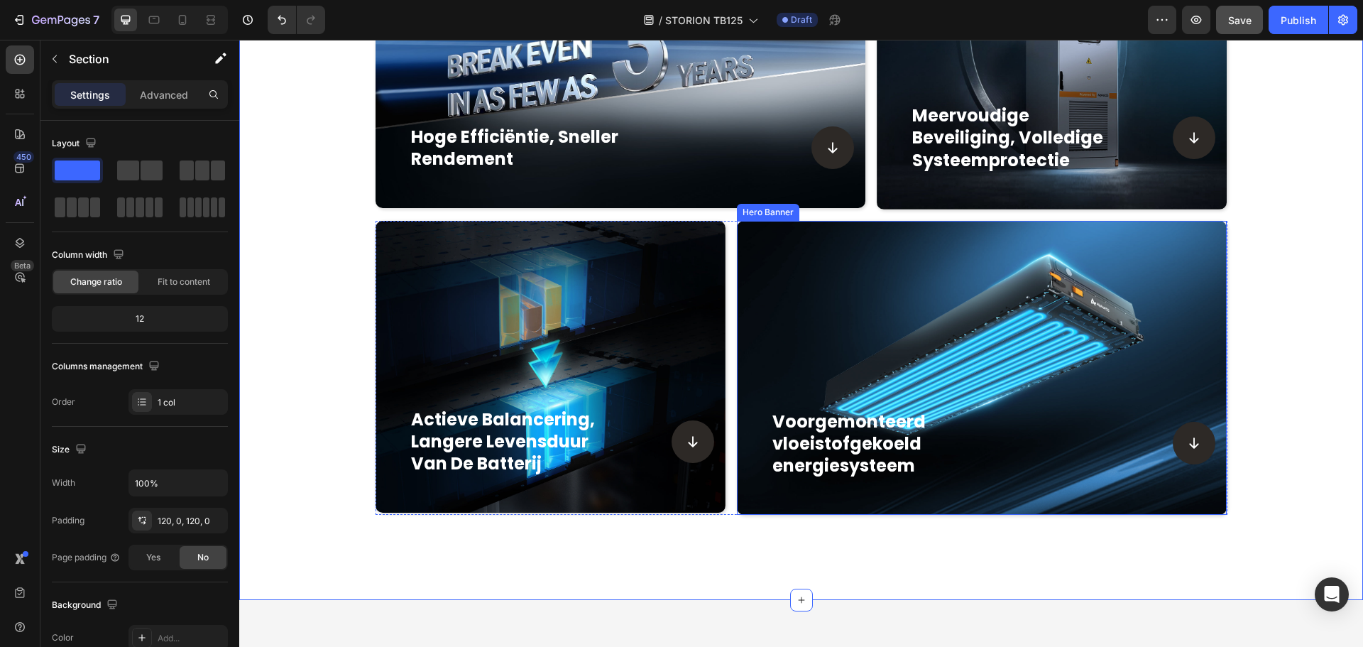
scroll to position [1136, 0]
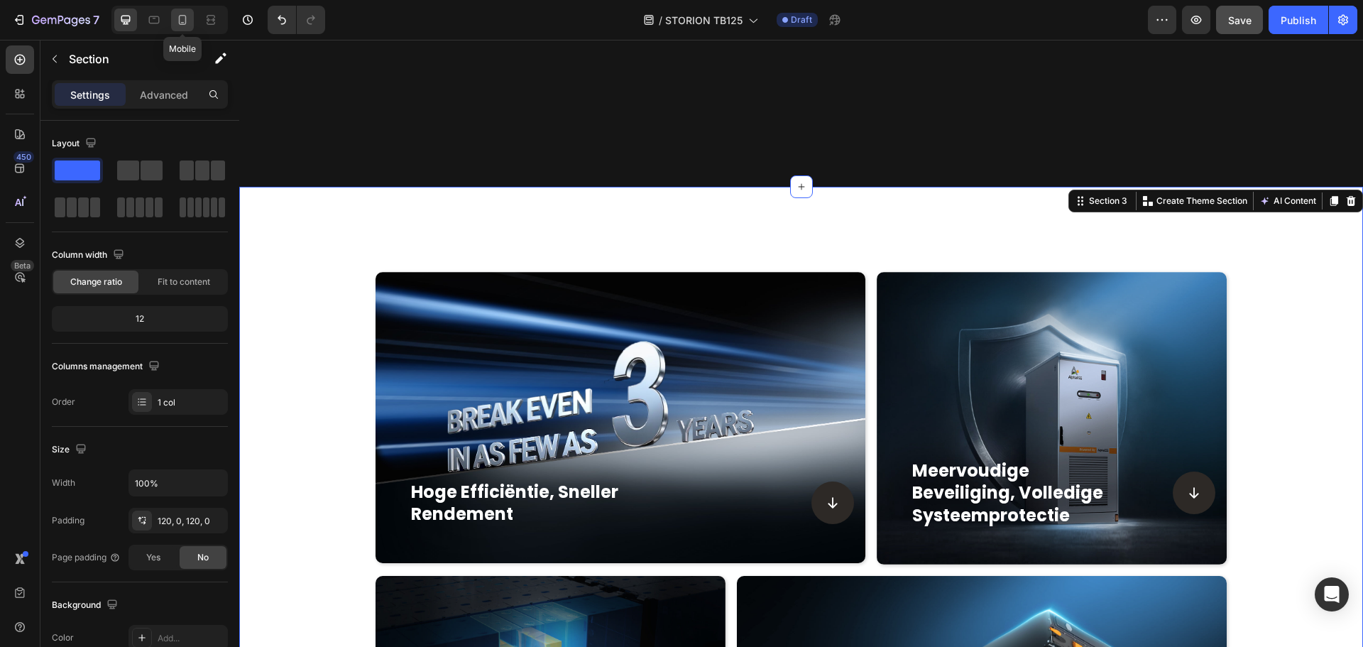
click at [182, 20] on icon at bounding box center [182, 20] width 14 height 14
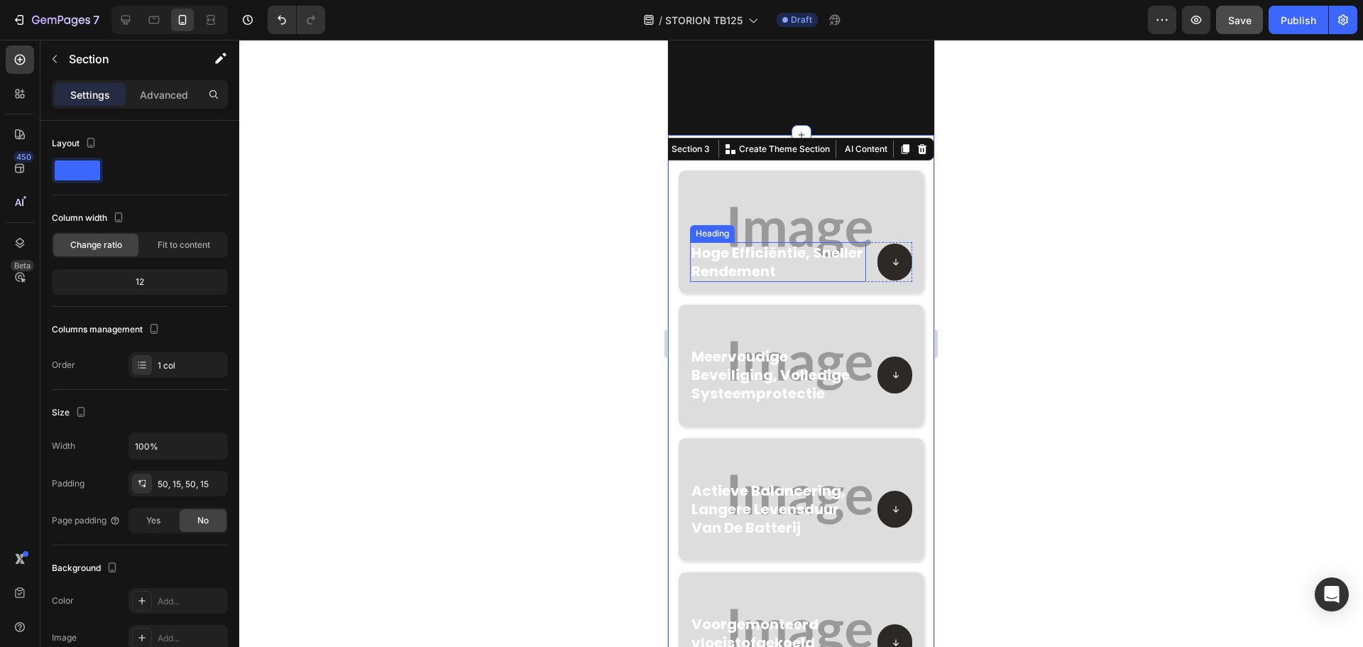
scroll to position [753, 0]
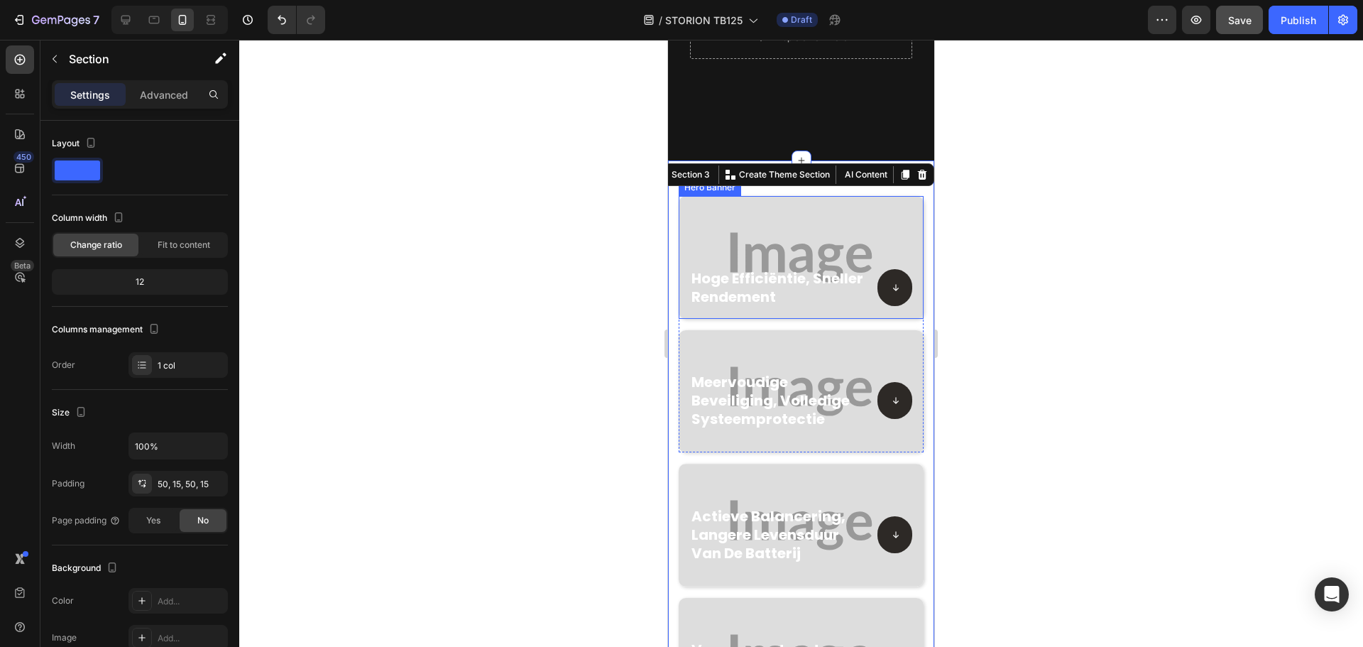
click at [757, 210] on div "Background Image" at bounding box center [801, 257] width 245 height 123
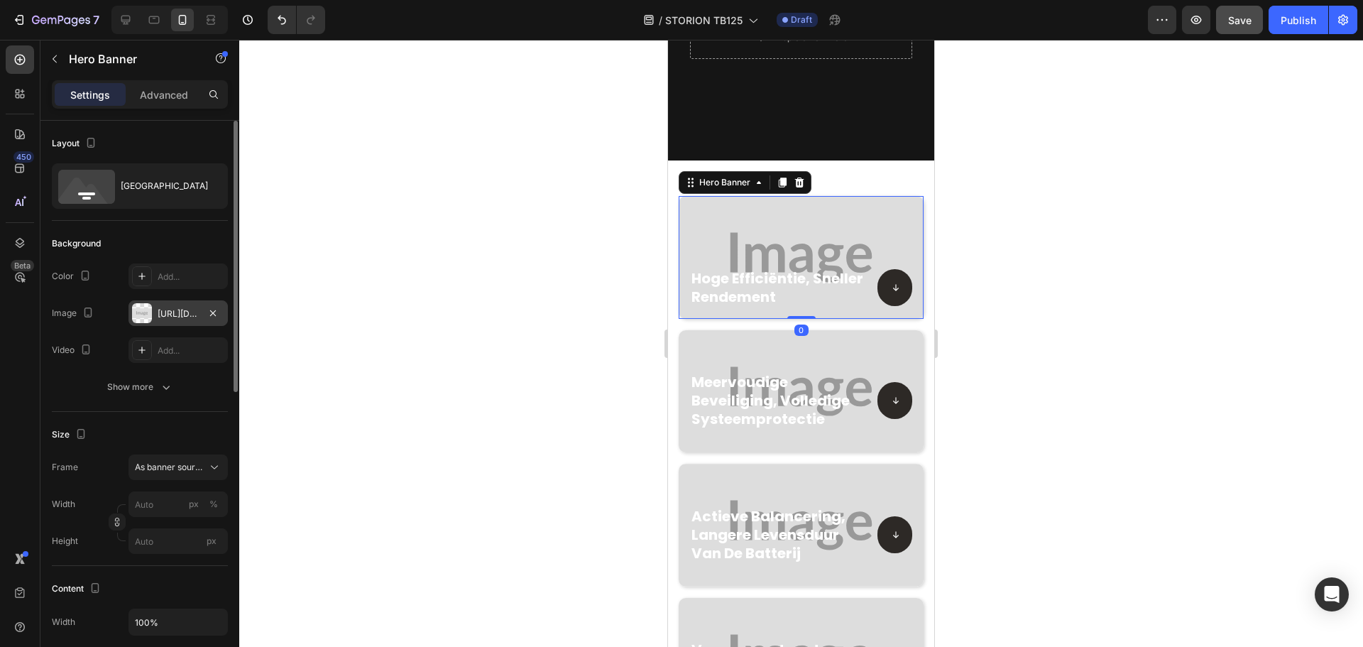
click at [129, 308] on div "https://placehold.co/1200x600?text=Image" at bounding box center [177, 313] width 99 height 26
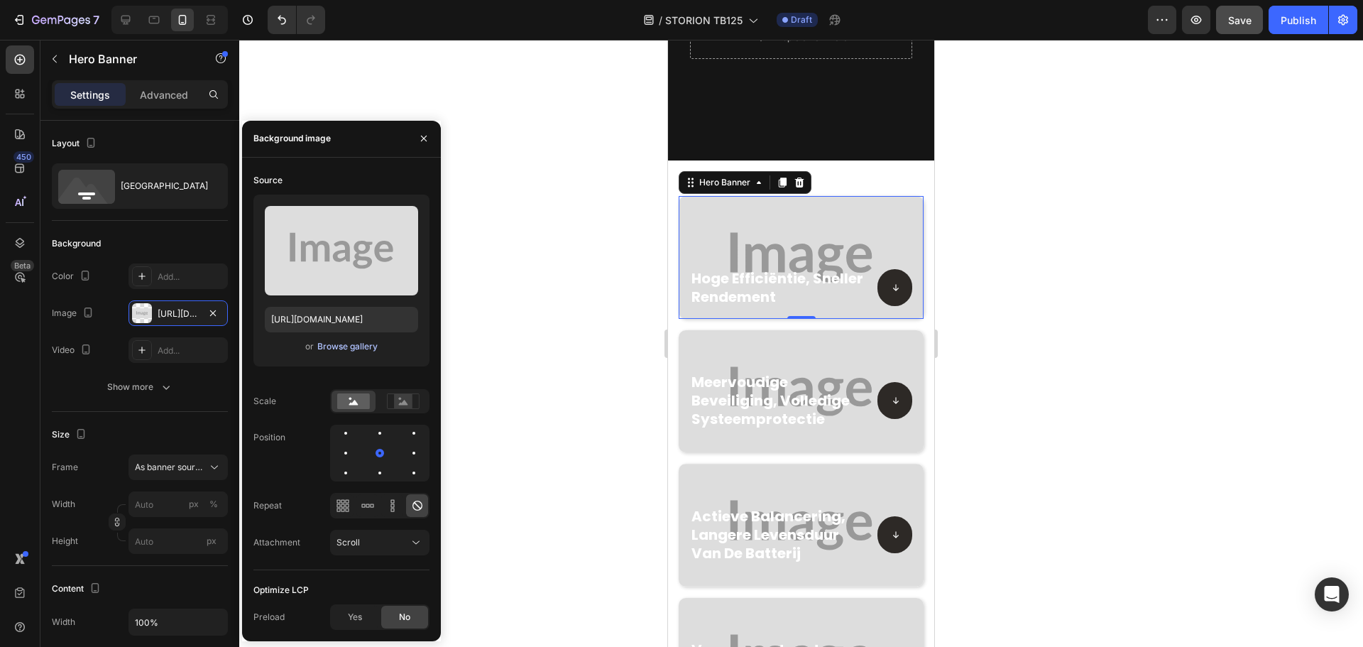
click at [337, 348] on div "Browse gallery" at bounding box center [347, 346] width 60 height 13
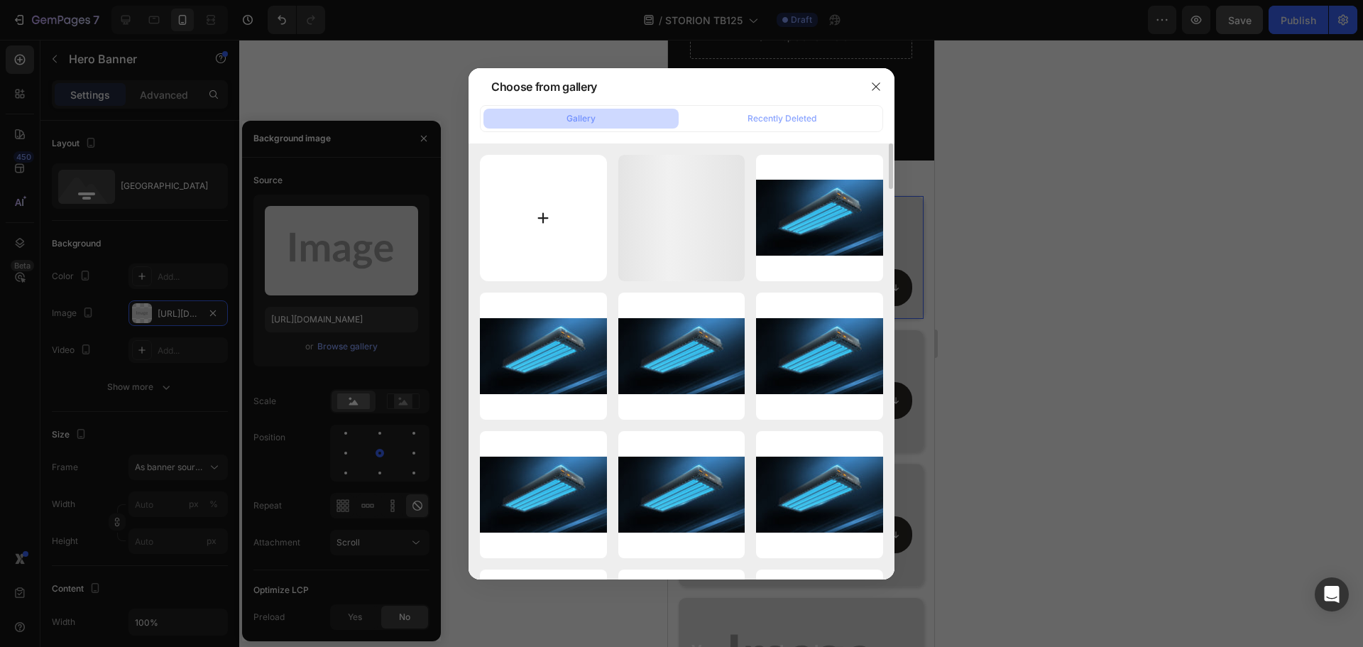
click at [535, 212] on input "file" at bounding box center [543, 218] width 127 height 127
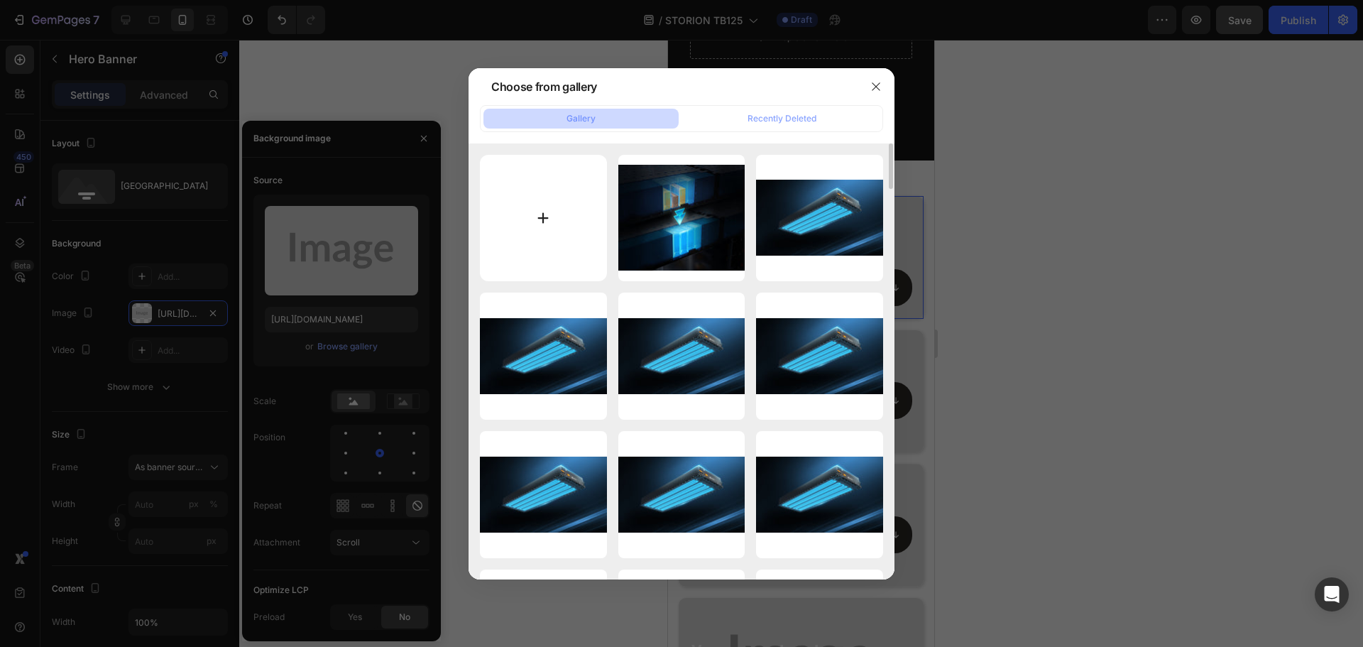
type input "C:\fakepath\20250822-162609.png"
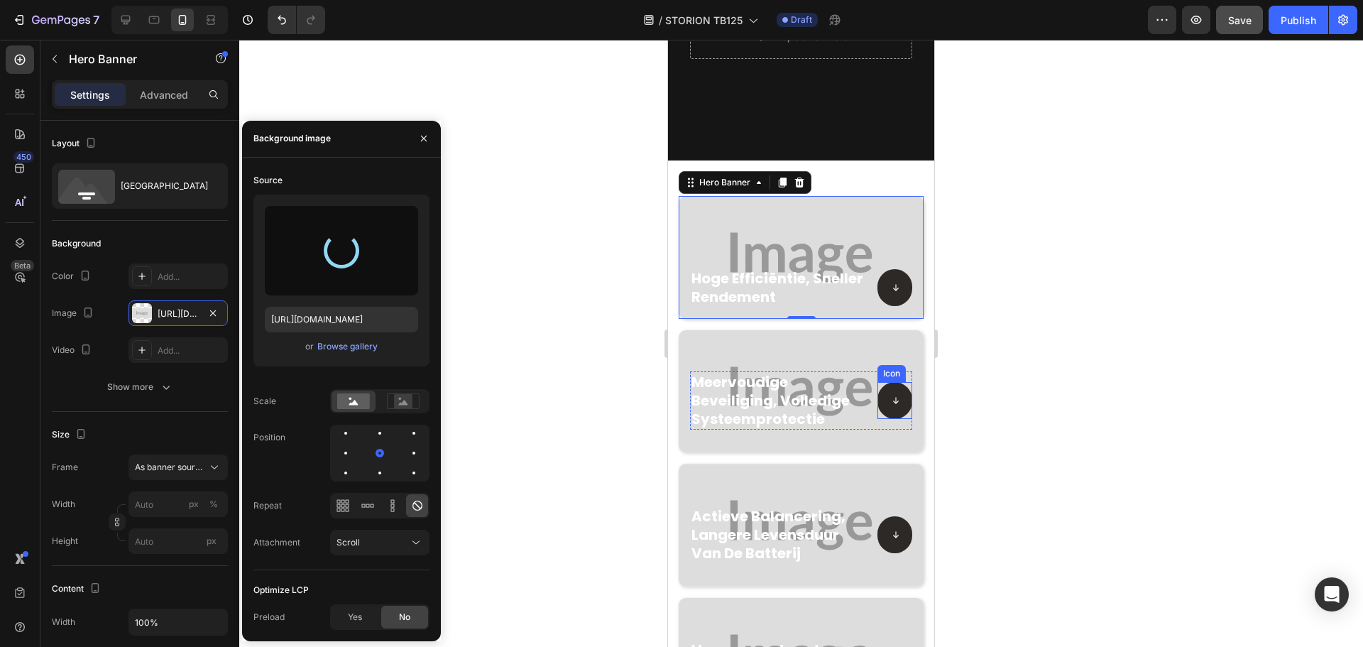
type input "https://cdn.shopify.com/s/files/1/0906/8163/9287/files/gempages_568389362417402…"
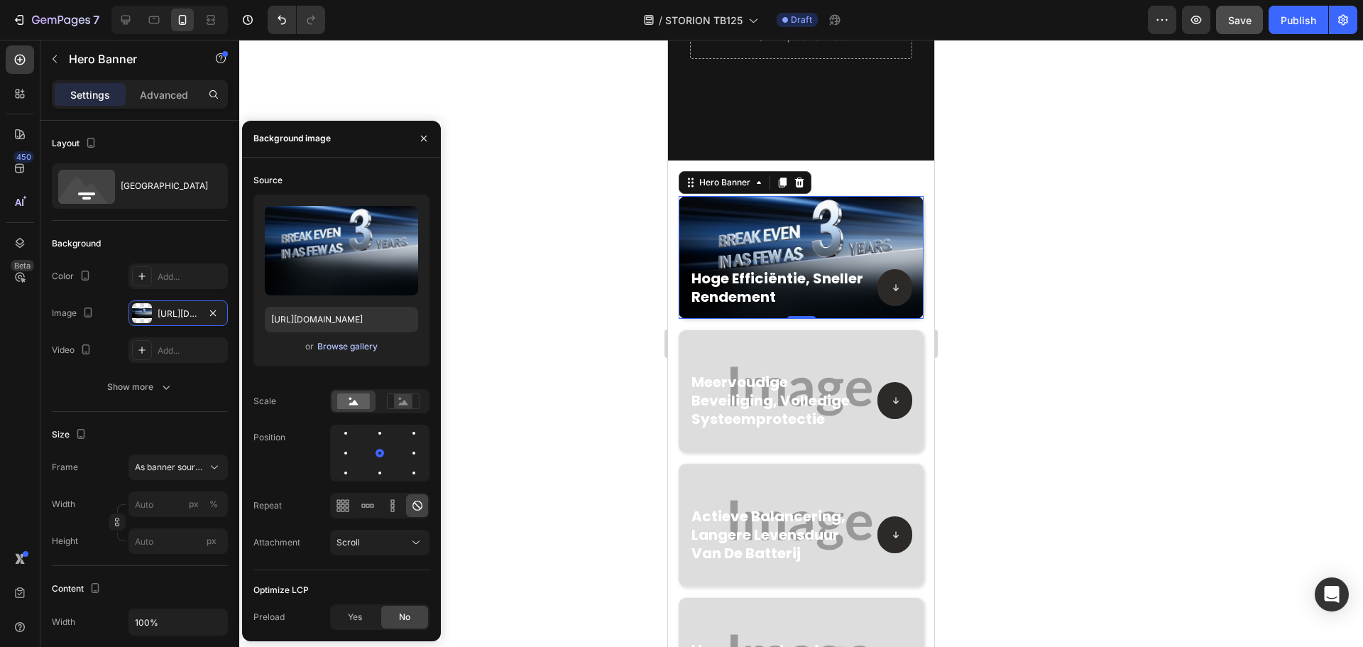
click at [352, 348] on div "Browse gallery" at bounding box center [347, 346] width 60 height 13
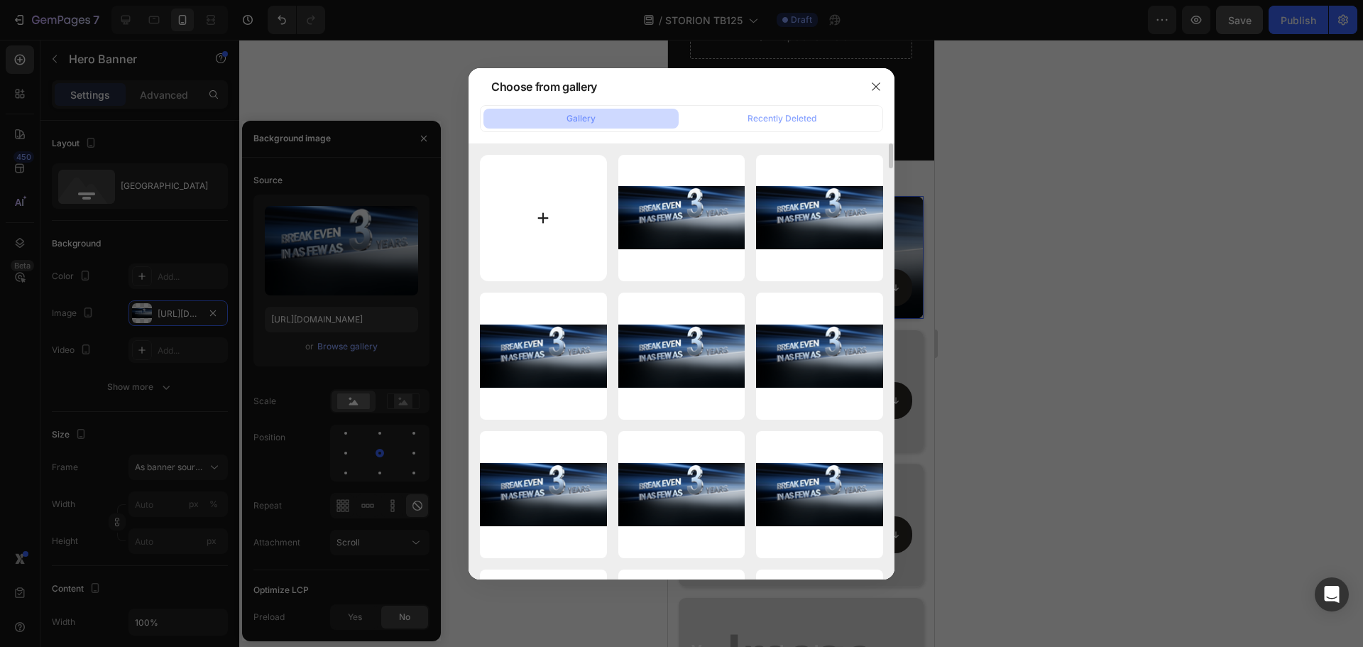
click at [562, 212] on input "file" at bounding box center [543, 218] width 127 height 127
type input "C:\fakepath\20250822-162550.png"
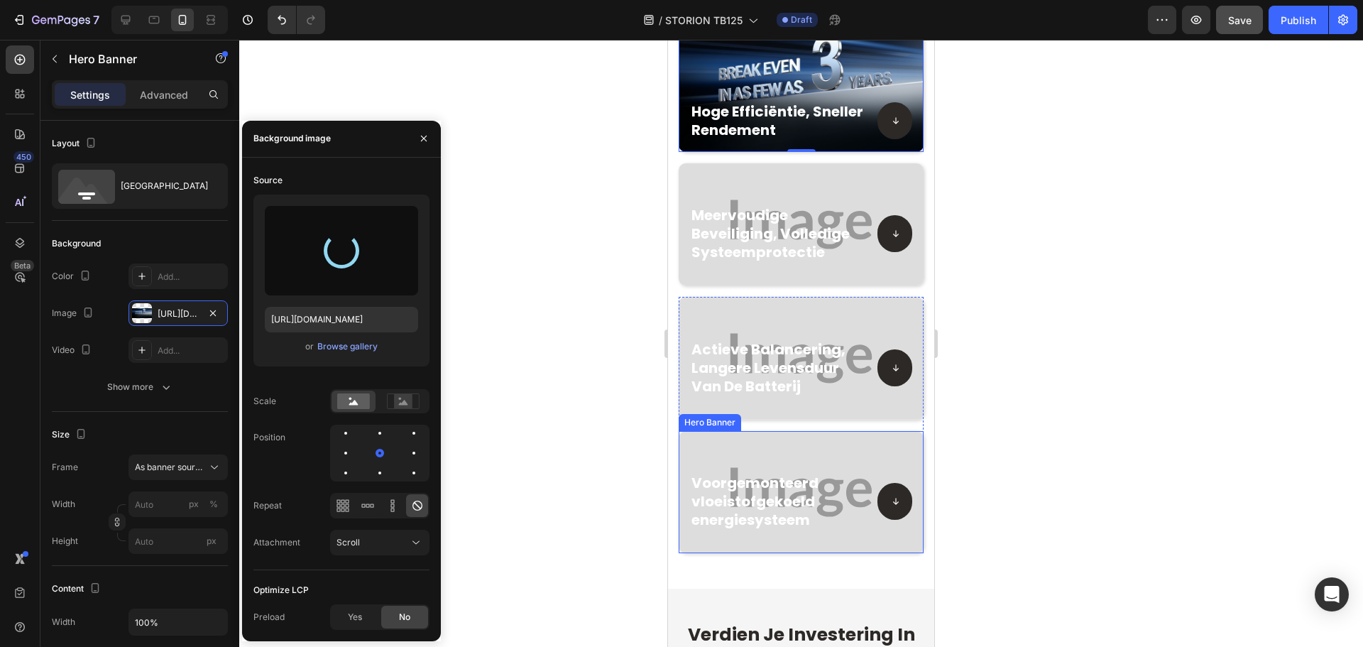
scroll to position [824, 0]
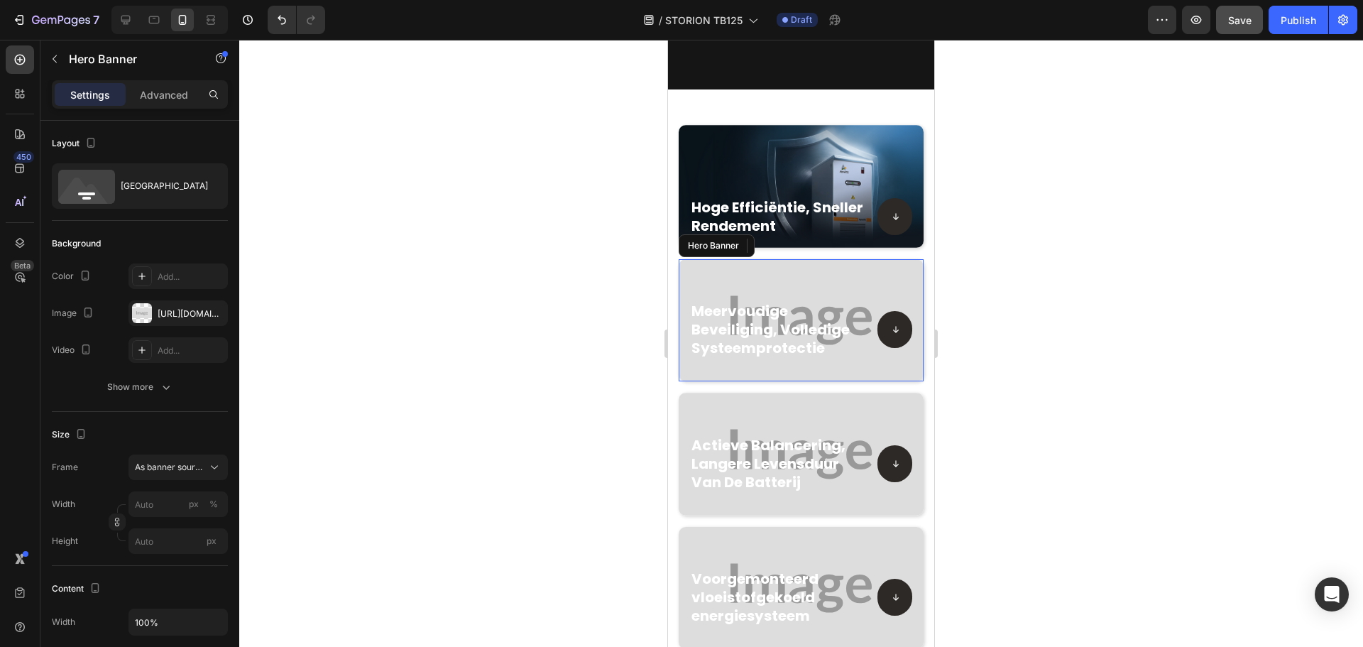
click at [847, 289] on div "meervoudige beveiliging, volledige systeemprotectie Heading Icon Row" at bounding box center [801, 335] width 245 height 92
click at [136, 312] on div at bounding box center [142, 313] width 20 height 20
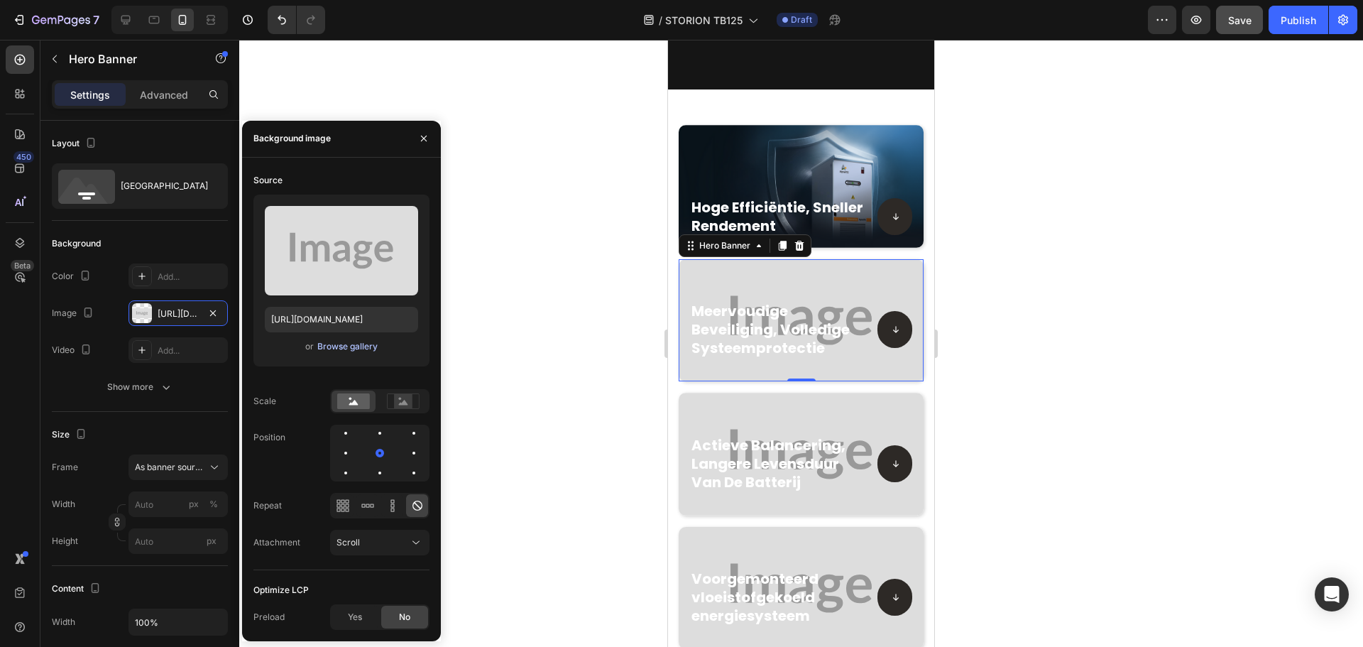
click at [353, 345] on div "Browse gallery" at bounding box center [347, 346] width 60 height 13
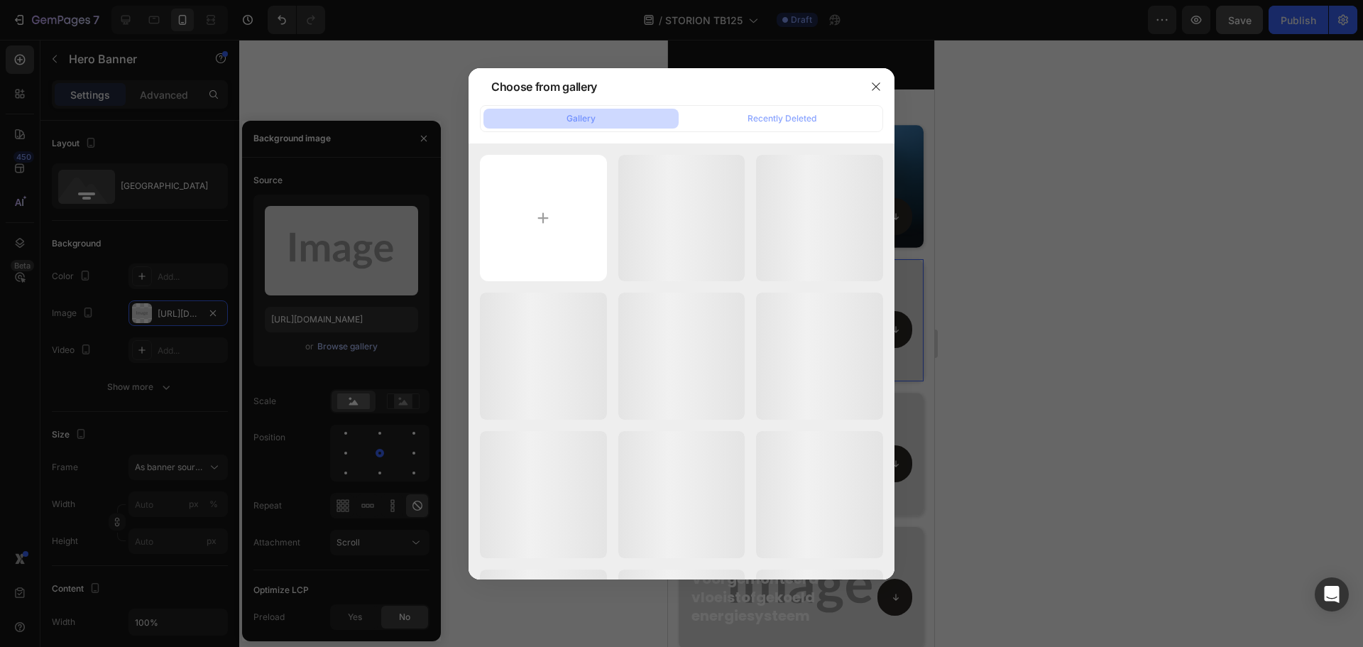
click at [0, 0] on div "20250822-162550.png 465.32 kb" at bounding box center [0, 0] width 0 height 0
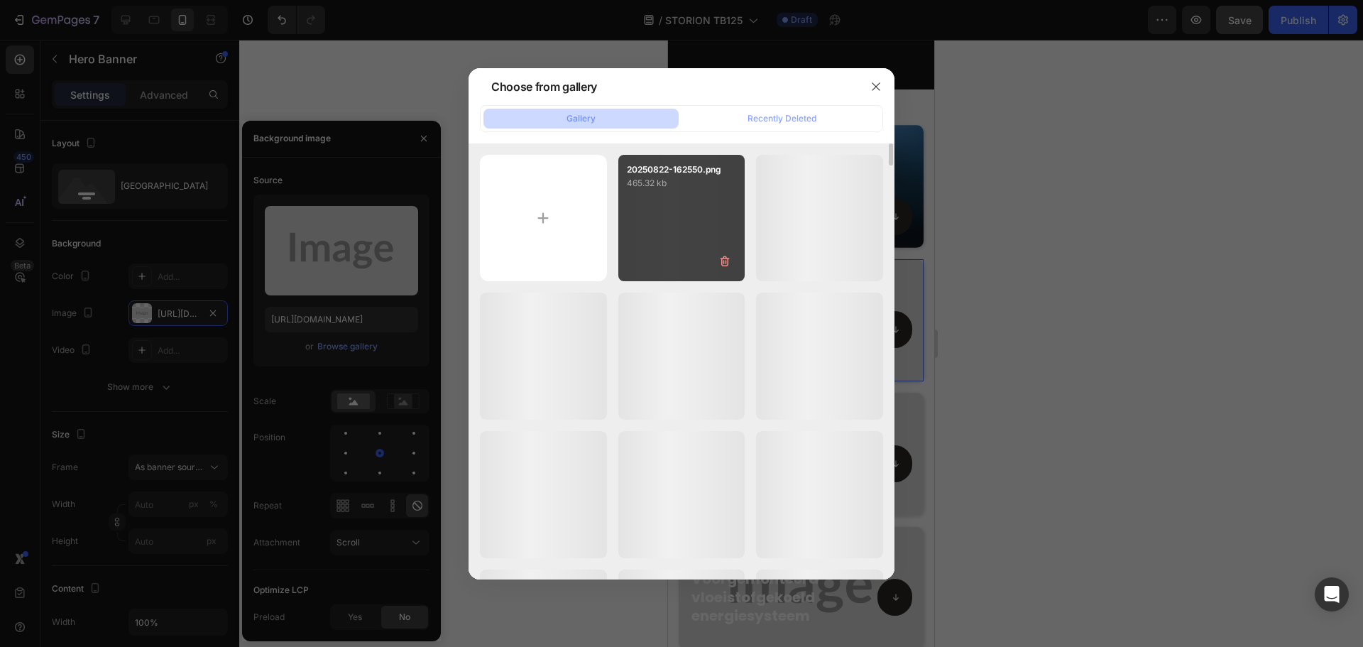
type input "https://cdn.shopify.com/s/files/1/0906/8163/9287/files/gempages_568389362417402…"
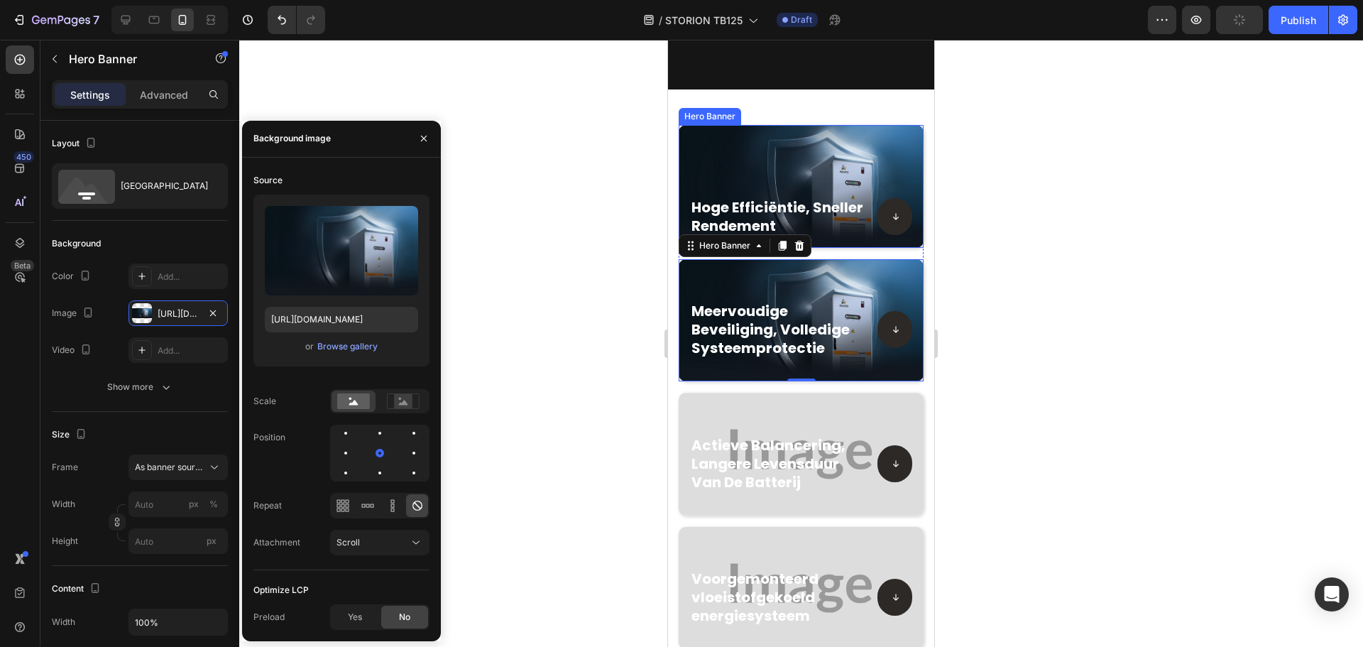
click at [848, 168] on div "Background Image" at bounding box center [801, 186] width 245 height 123
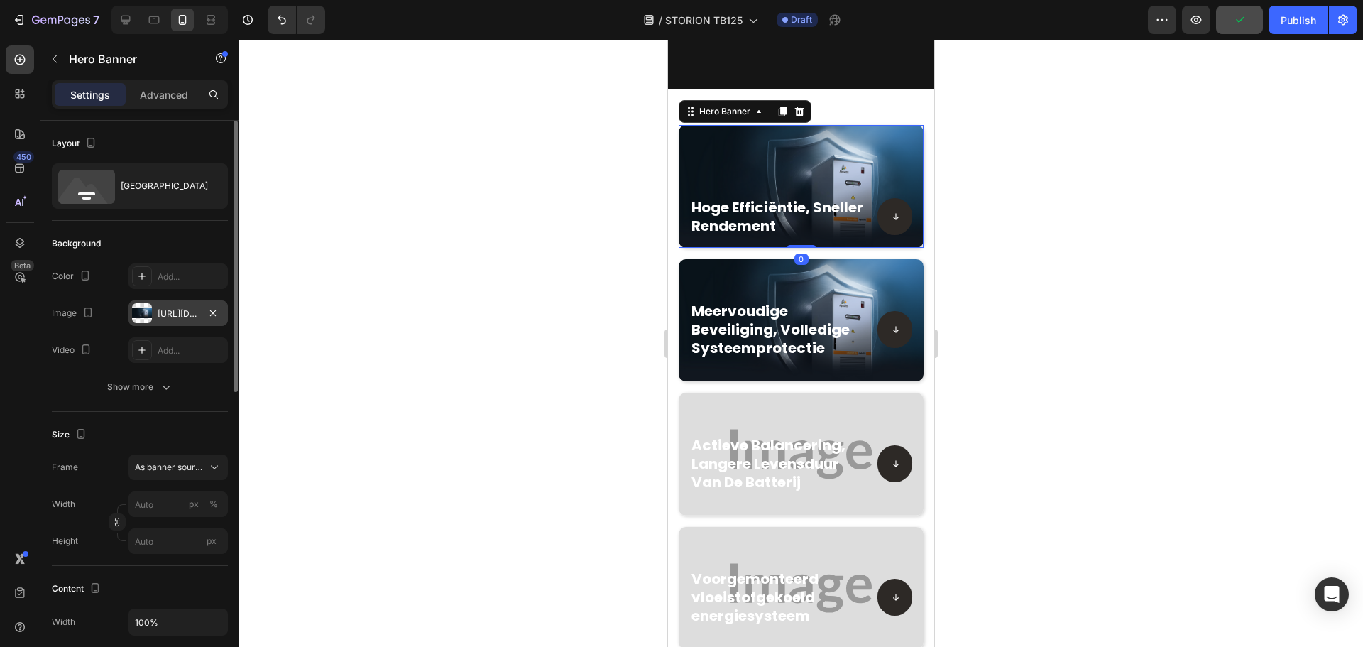
click at [146, 310] on div at bounding box center [142, 313] width 20 height 20
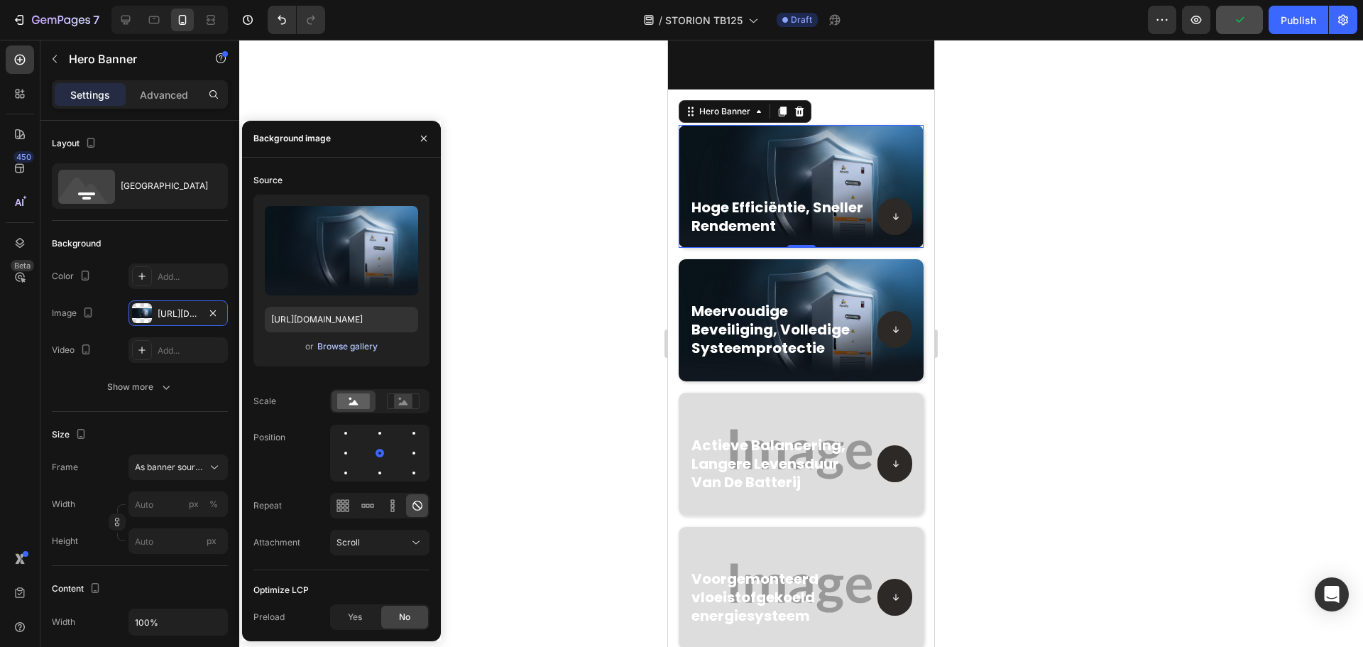
click at [319, 346] on div "Browse gallery" at bounding box center [347, 346] width 60 height 13
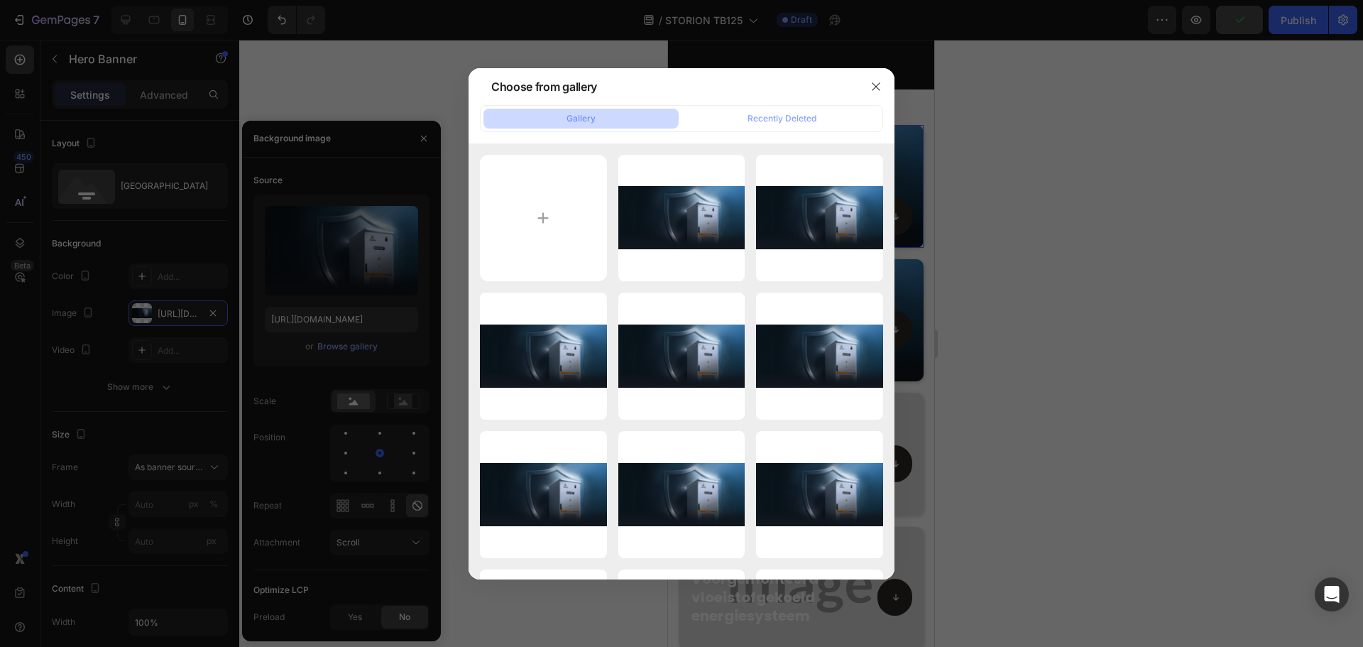
scroll to position [781, 0]
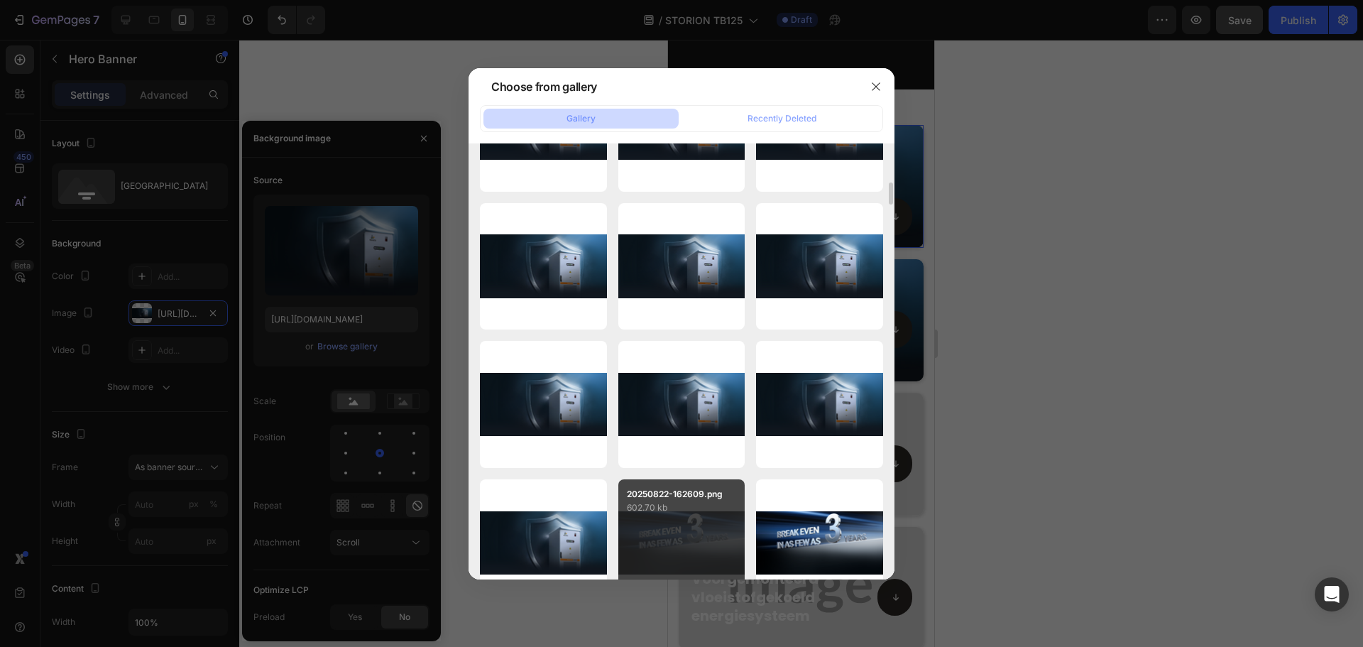
click at [698, 537] on div "20250822-162609.png 602.70 kb" at bounding box center [681, 542] width 127 height 127
type input "https://cdn.shopify.com/s/files/1/0906/8163/9287/files/gempages_568389362417402…"
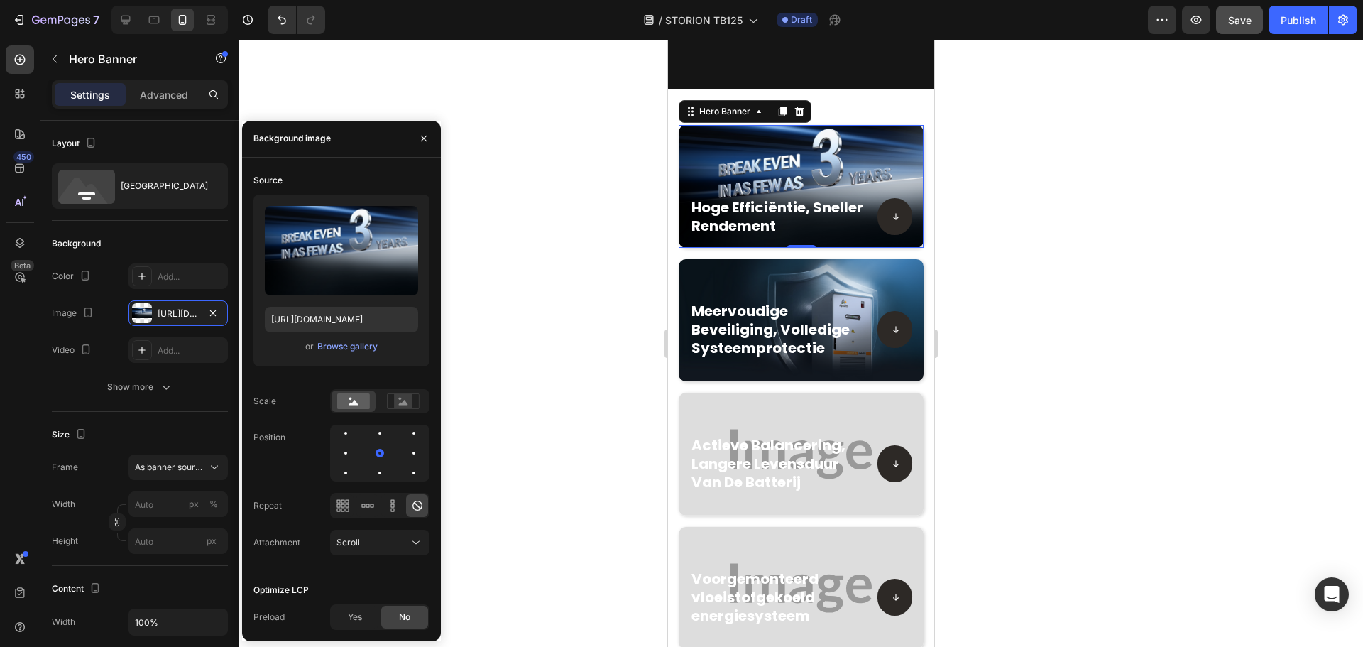
click at [1237, 425] on div at bounding box center [801, 343] width 1124 height 607
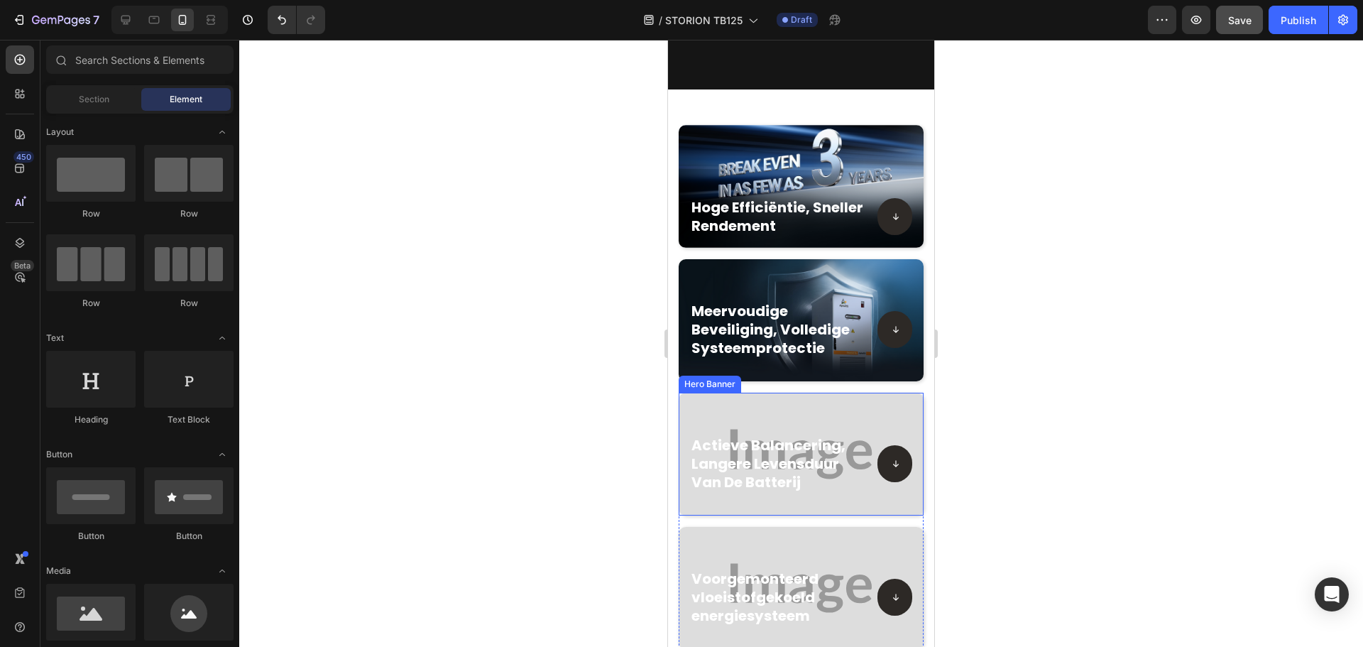
scroll to position [966, 0]
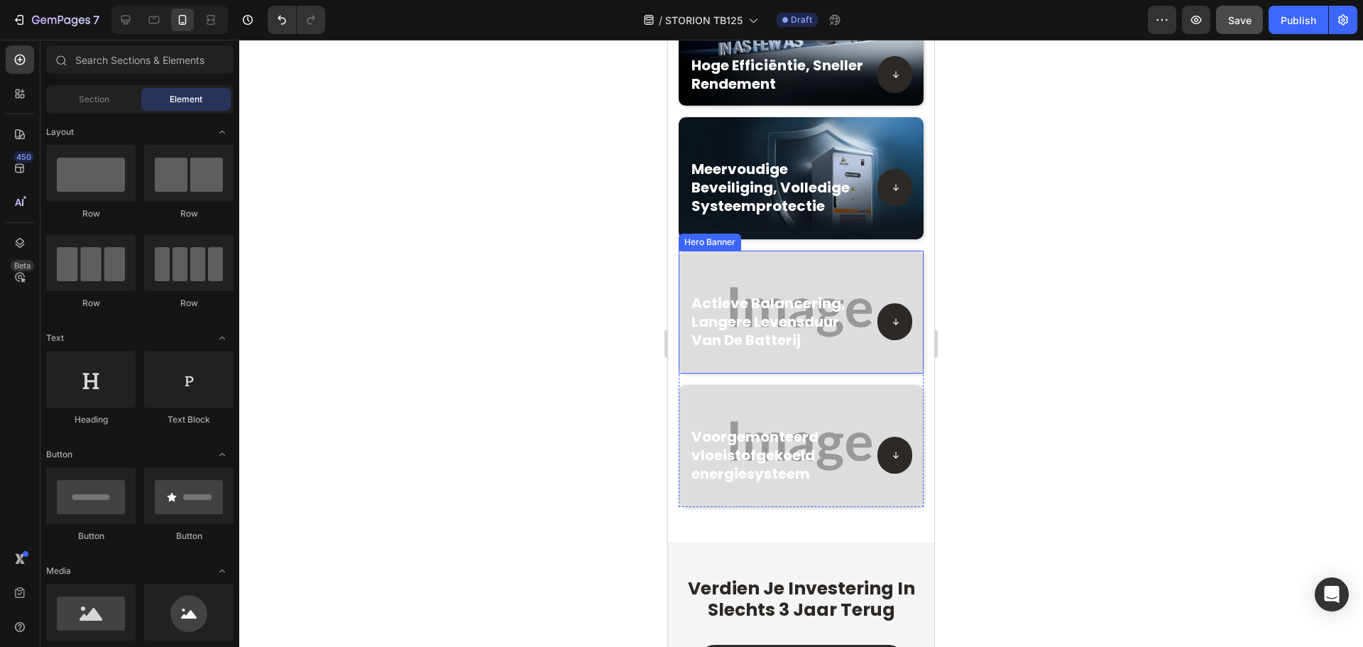
click at [818, 251] on div "Background Image" at bounding box center [801, 312] width 245 height 123
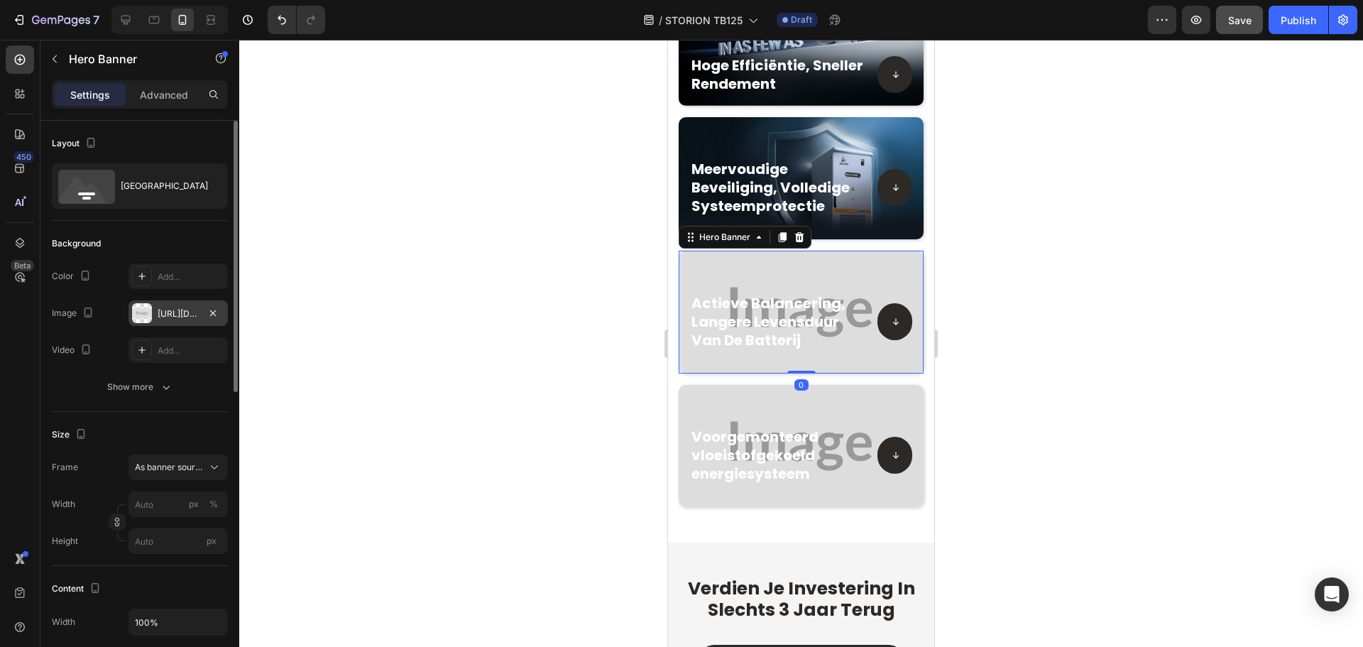
click at [158, 309] on div "https://placehold.co/1200x600?text=Image" at bounding box center [178, 313] width 41 height 13
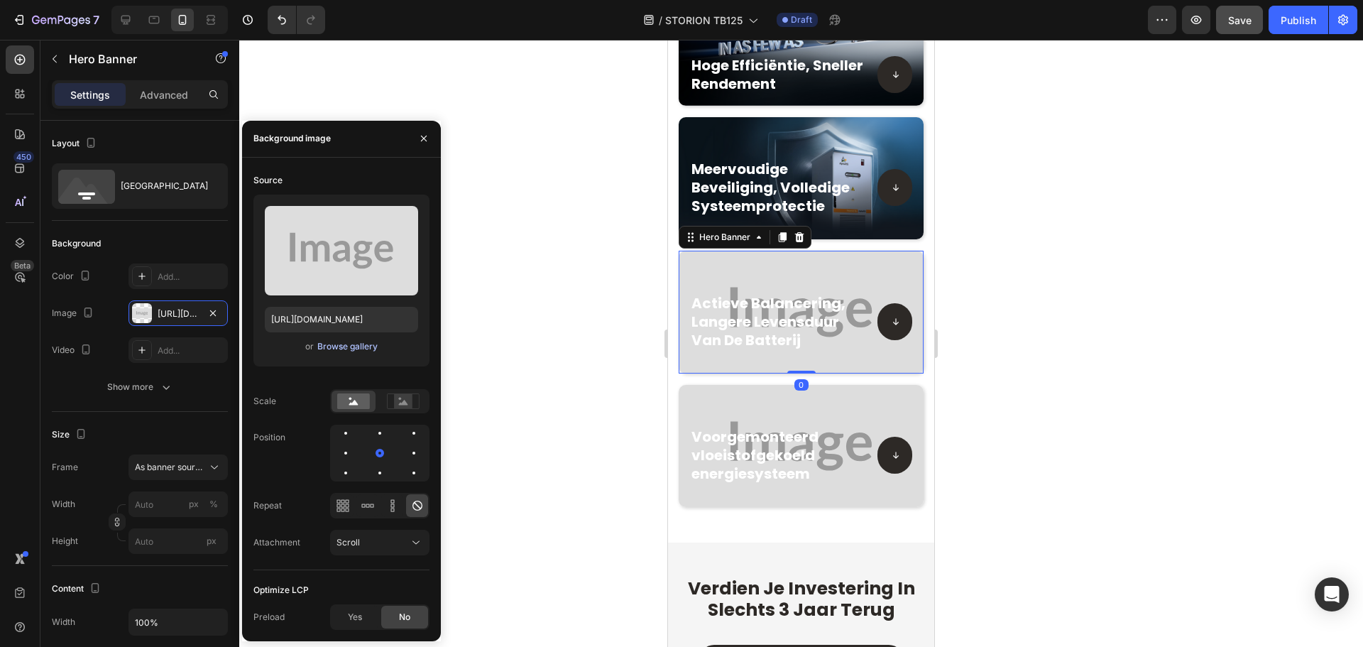
click at [359, 341] on div "Browse gallery" at bounding box center [347, 346] width 60 height 13
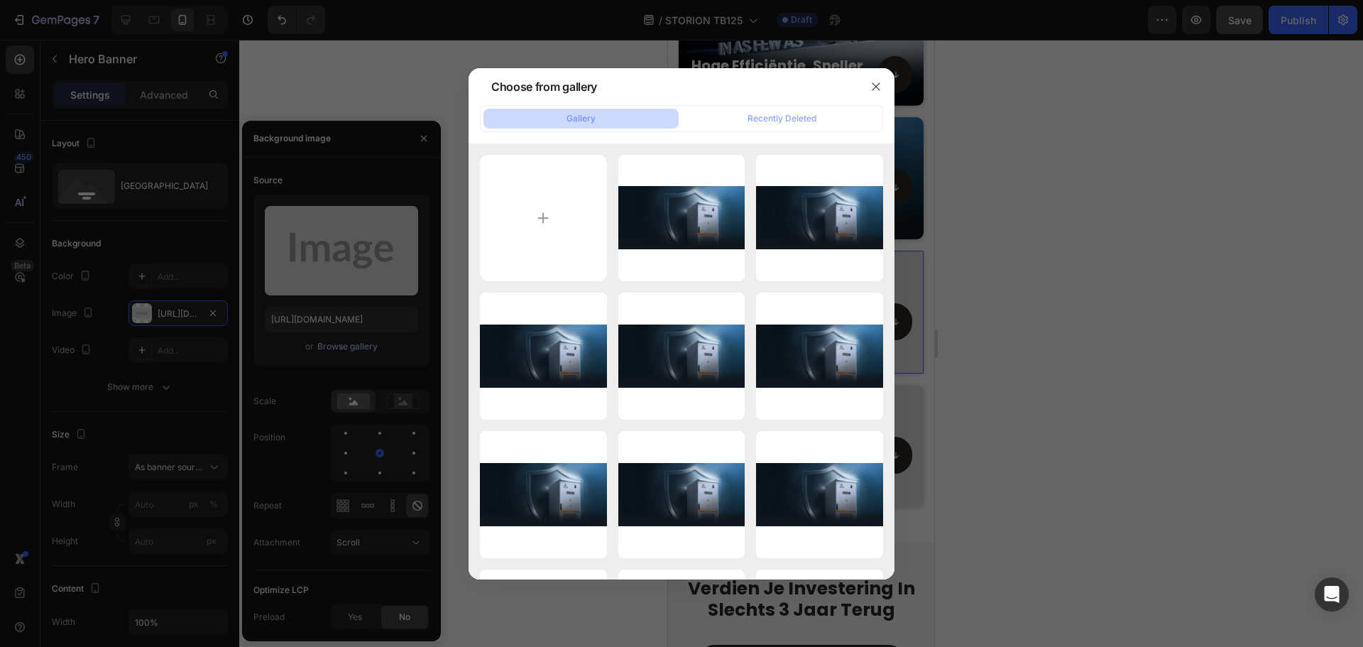
click at [549, 213] on input "file" at bounding box center [543, 218] width 127 height 127
type input "C:\fakepath\20250822-162607.png"
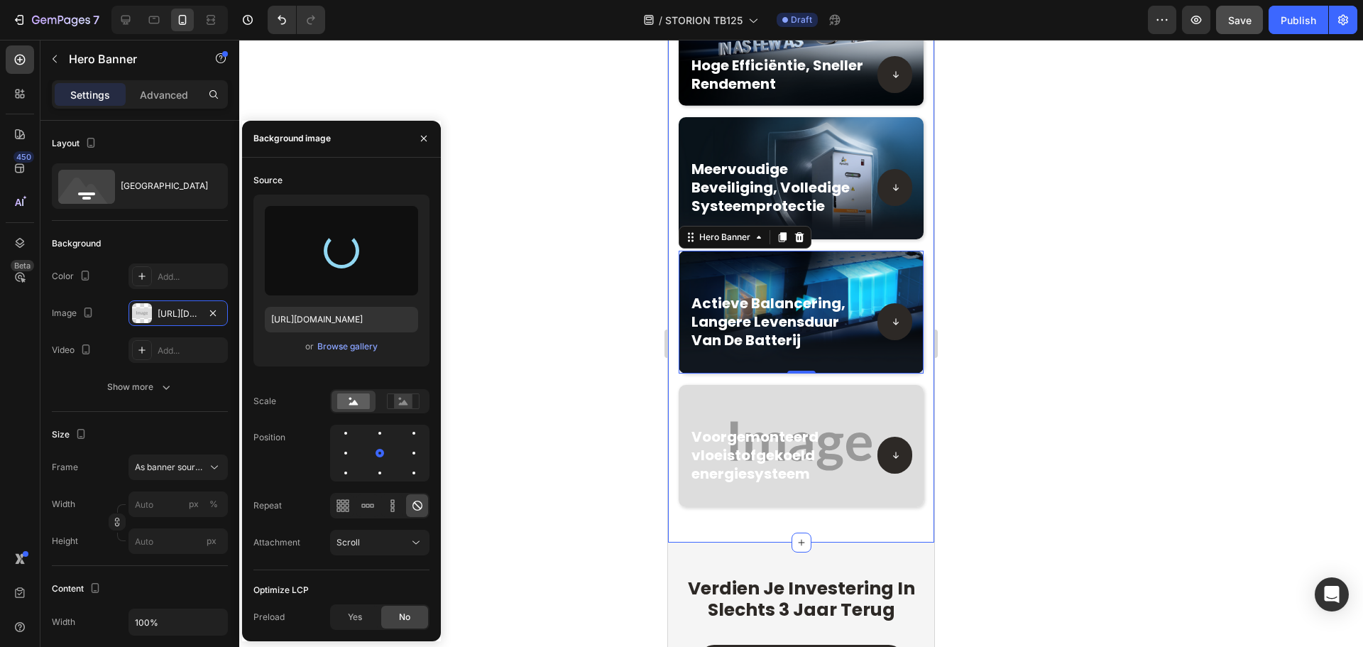
click at [863, 390] on div "Background Image" at bounding box center [801, 446] width 245 height 123
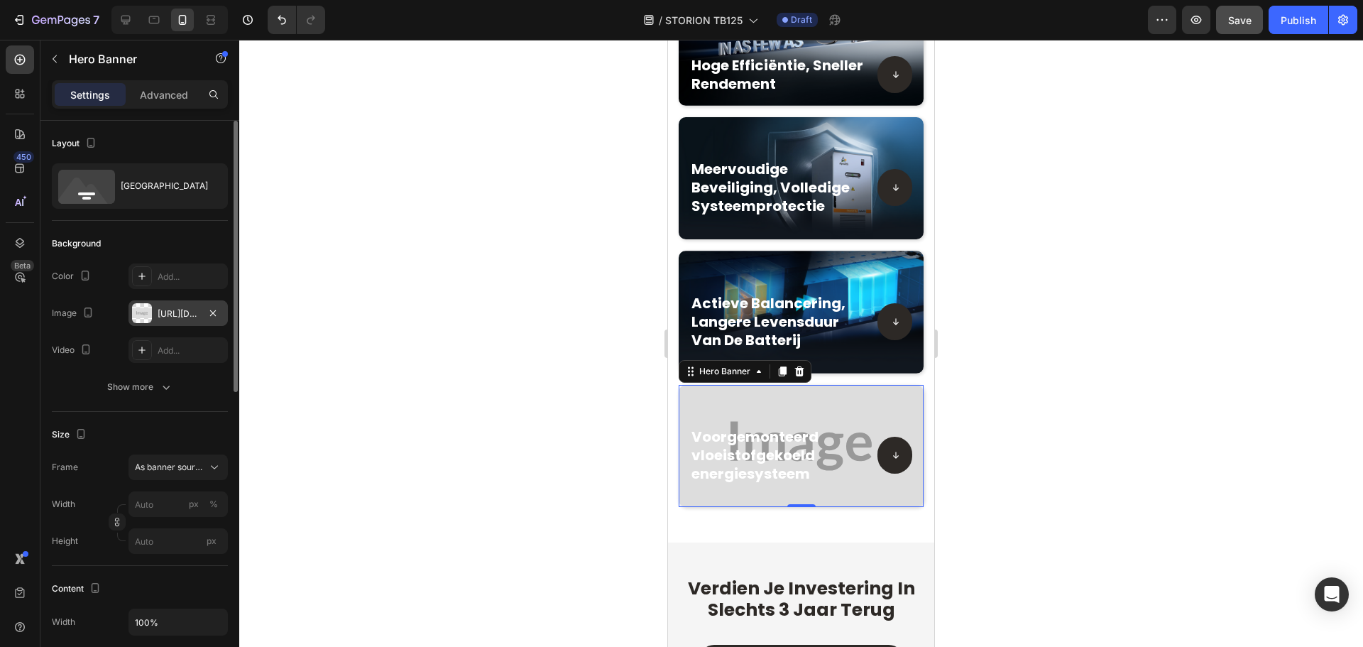
click at [138, 316] on div at bounding box center [142, 313] width 20 height 20
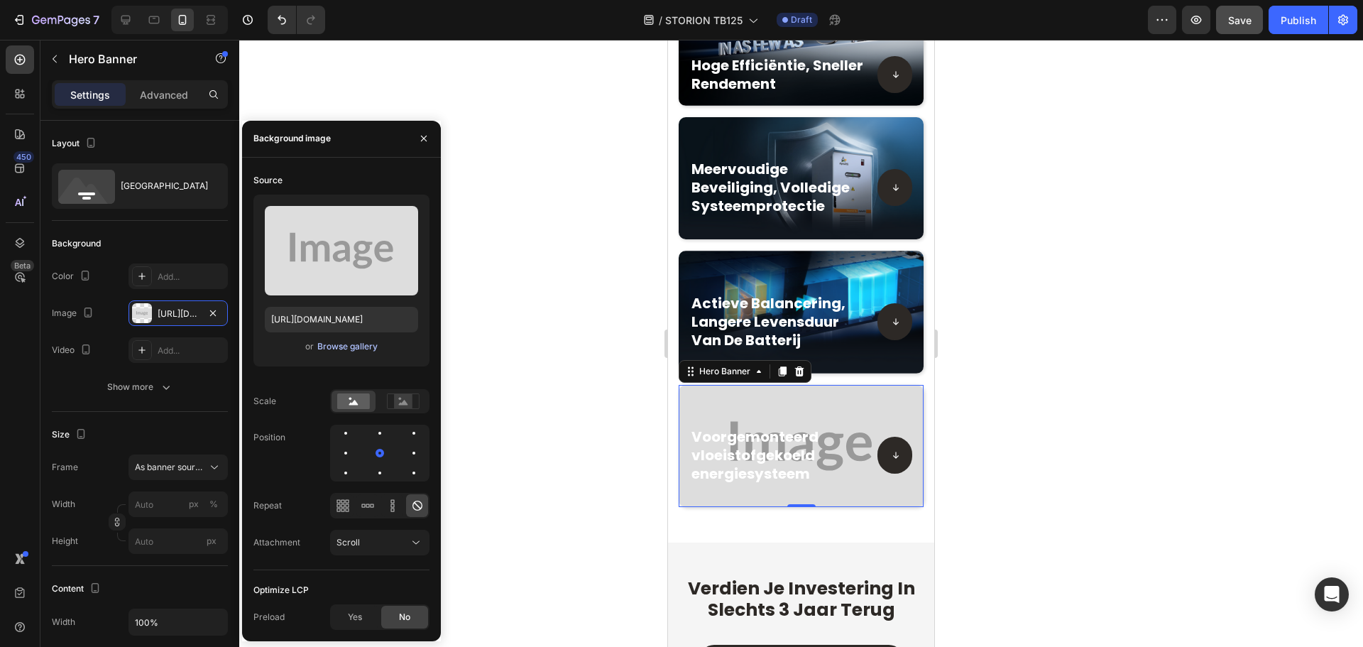
click at [337, 344] on div "Browse gallery" at bounding box center [347, 346] width 60 height 13
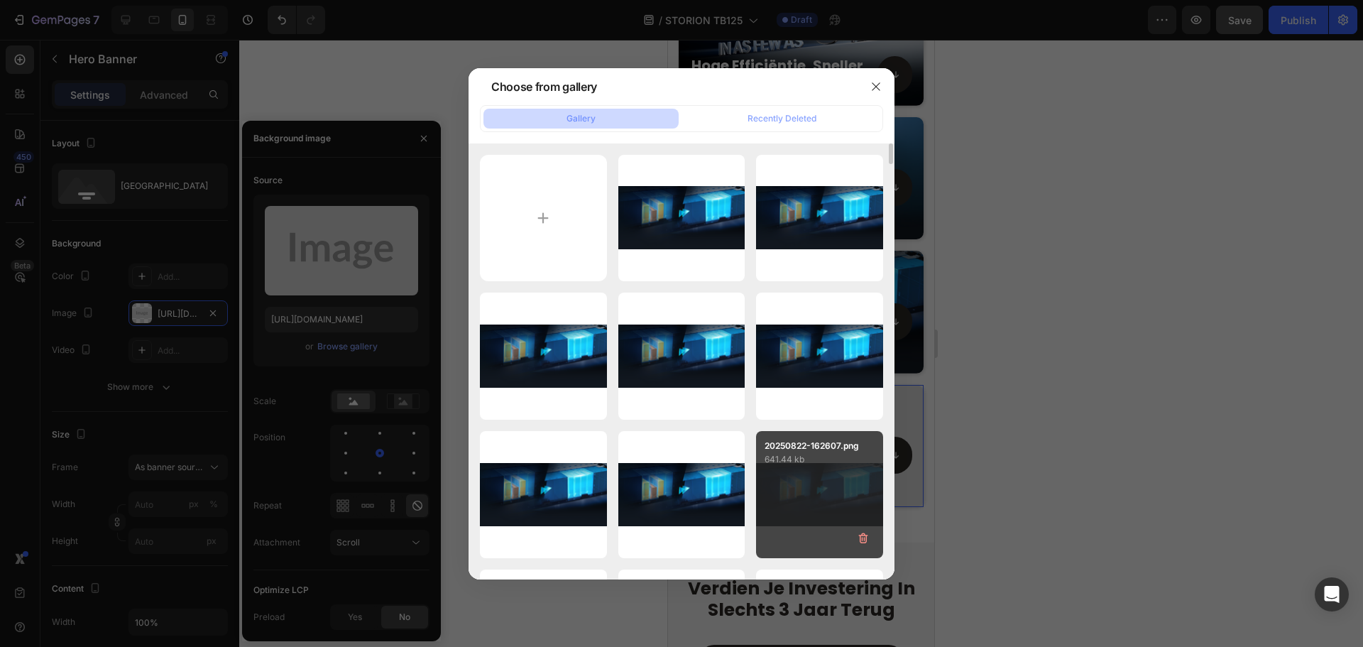
scroll to position [71, 0]
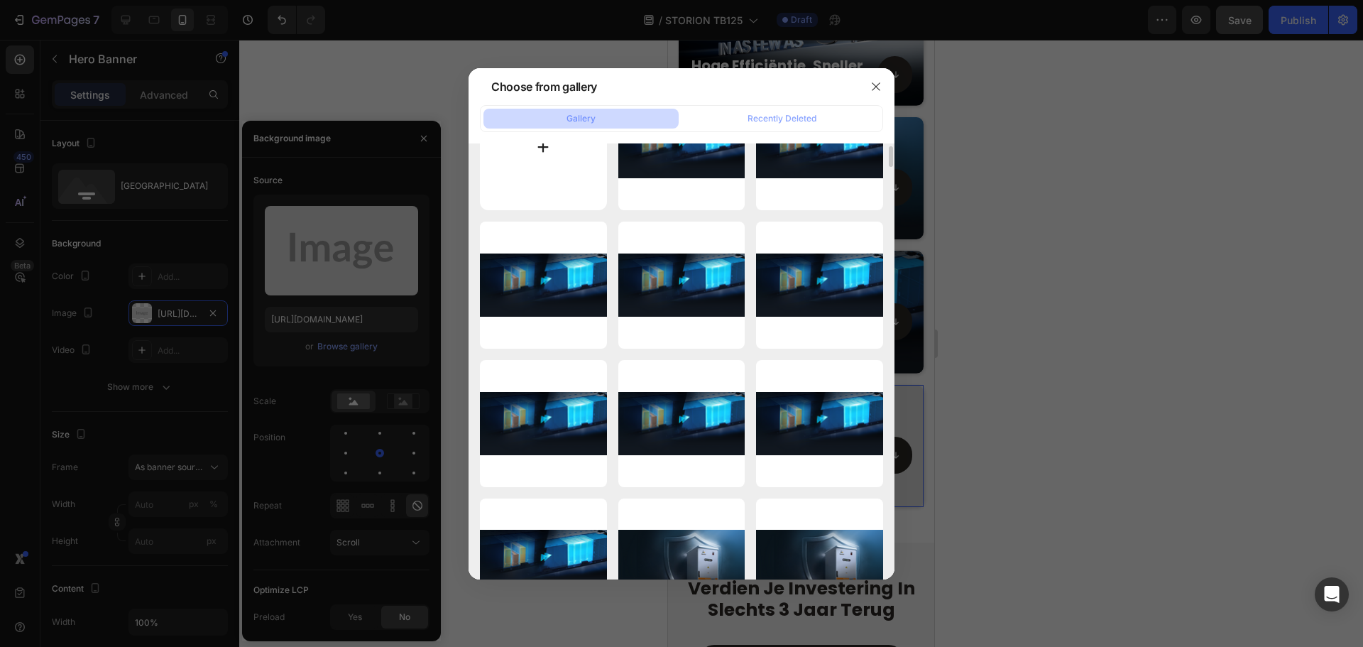
click at [535, 143] on input "file" at bounding box center [543, 147] width 127 height 127
type input "C:\fakepath\20250822-162600.png"
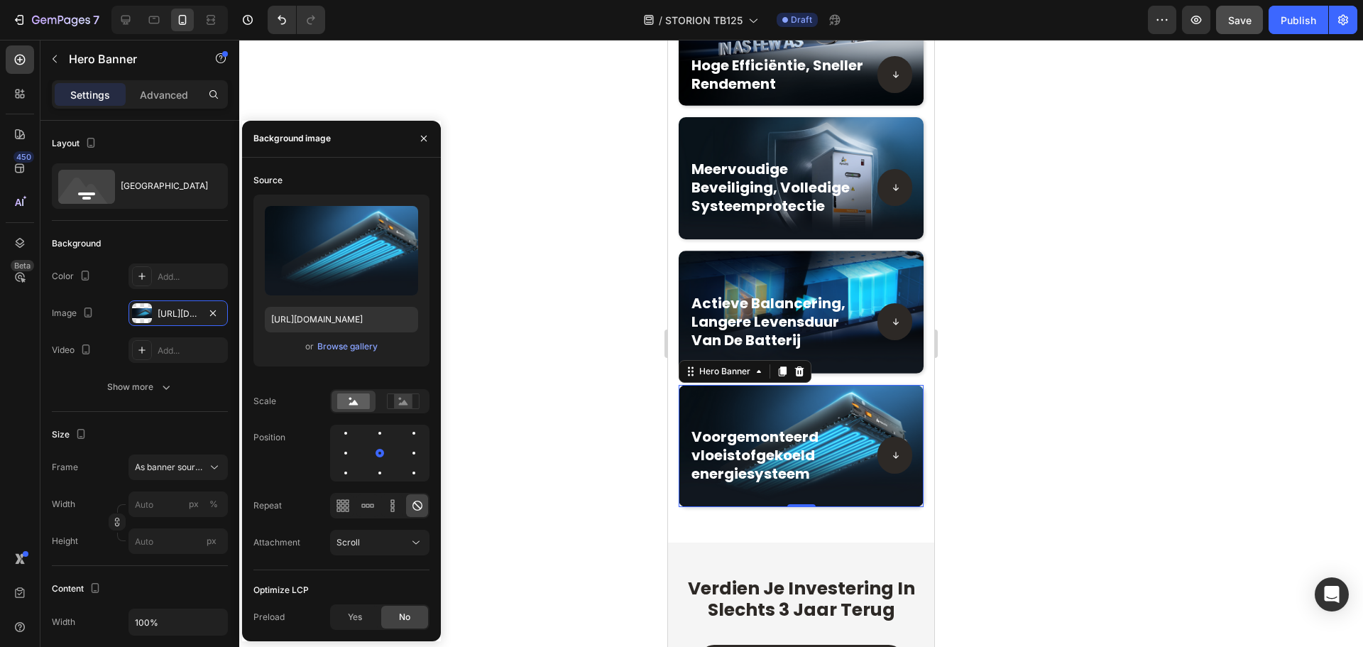
type input "https://cdn.shopify.com/s/files/1/0906/8163/9287/files/gempages_568389362417402…"
click at [127, 18] on icon at bounding box center [126, 20] width 14 height 14
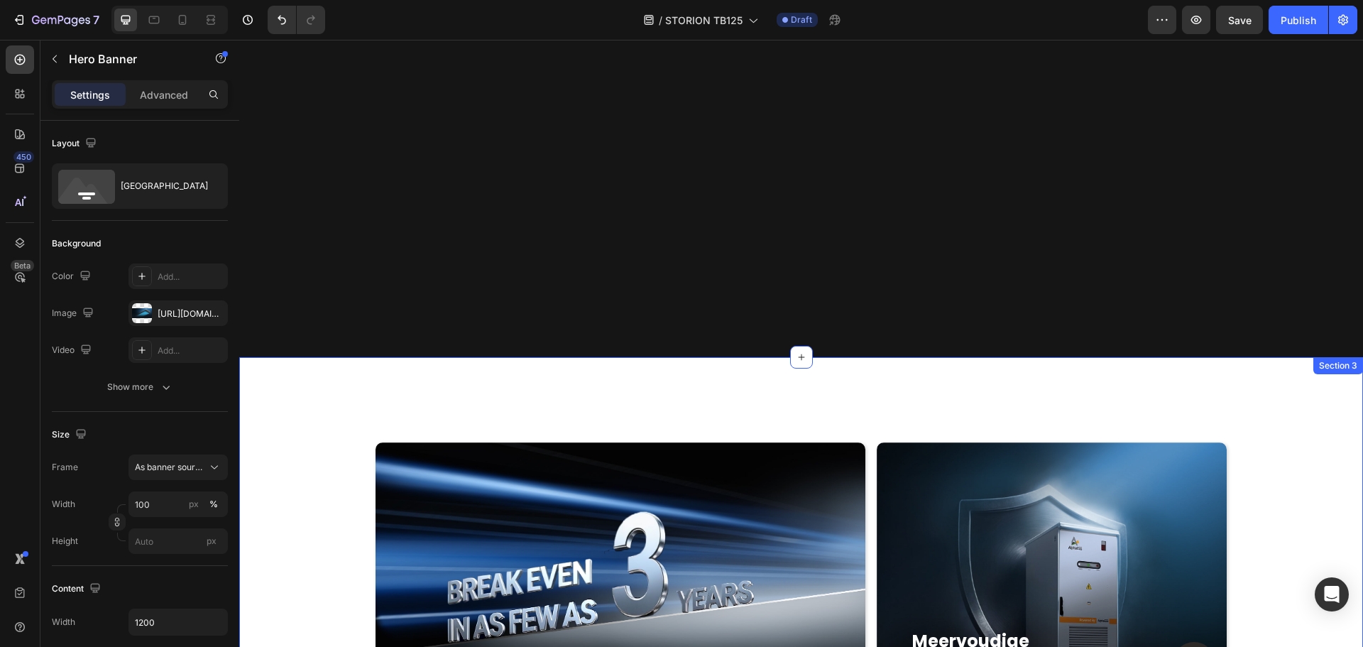
click at [1238, 24] on span "Save" at bounding box center [1239, 20] width 23 height 12
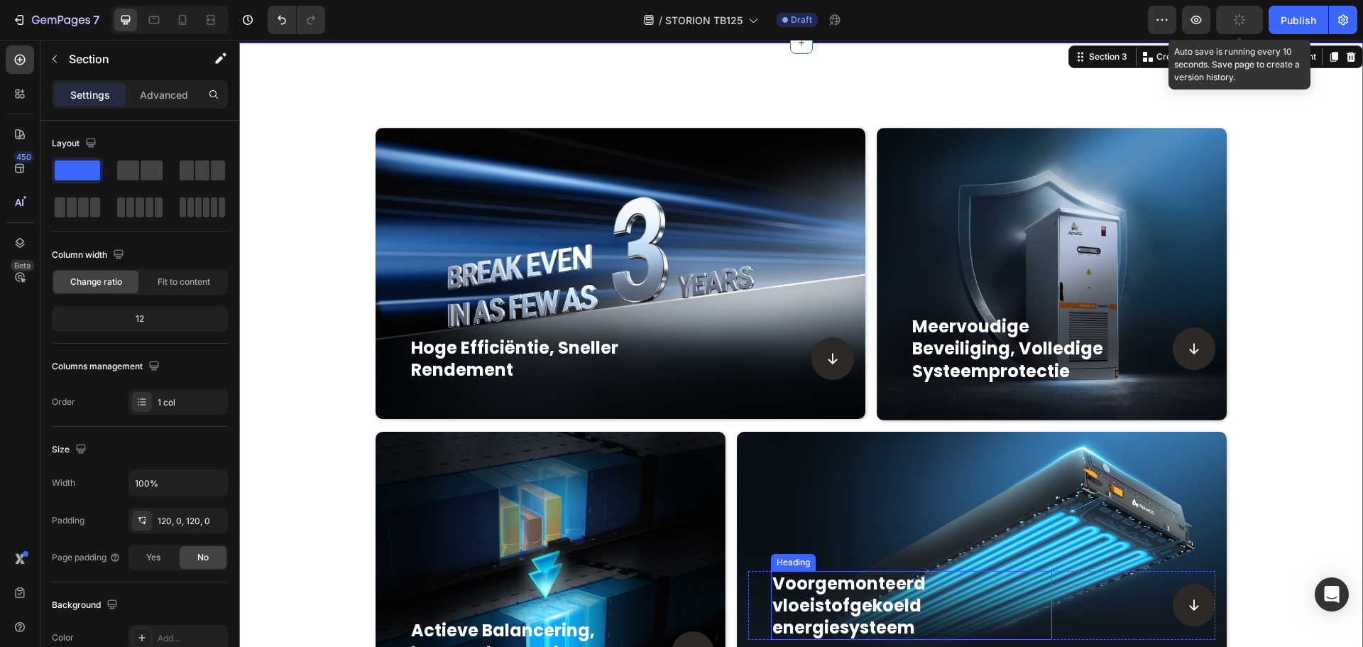
scroll to position [1382, 0]
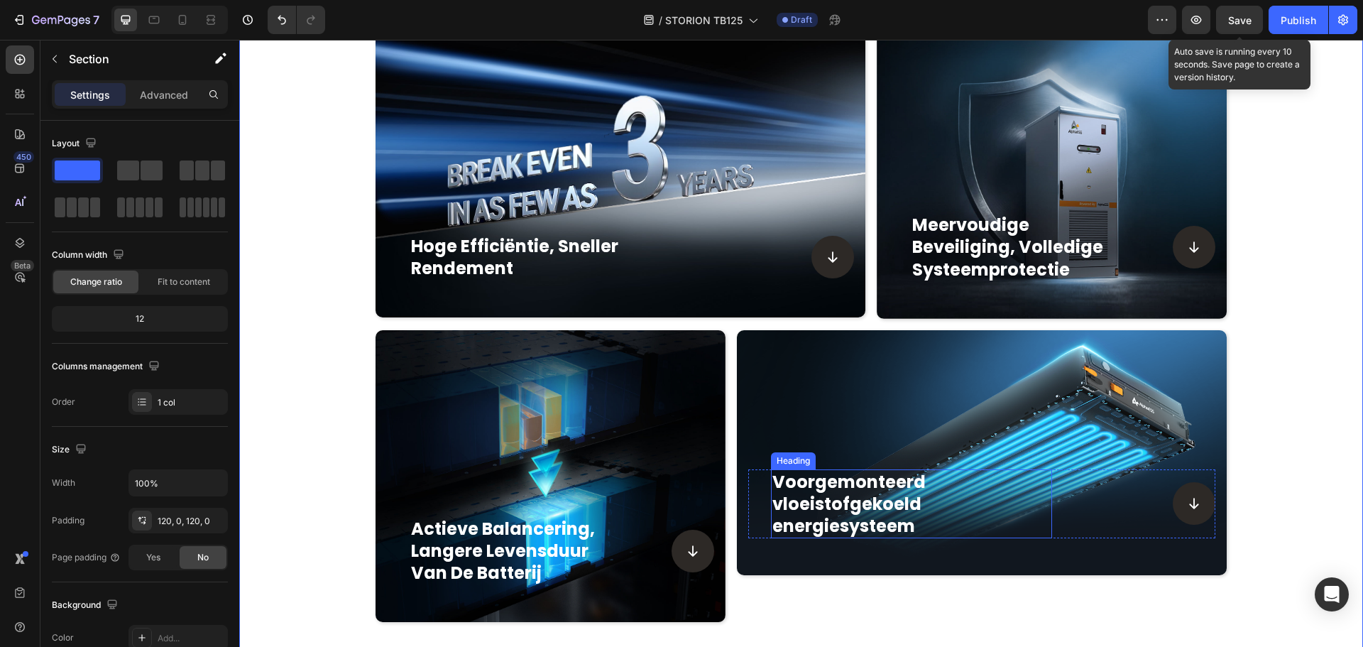
click at [808, 330] on div "Background Image" at bounding box center [982, 452] width 490 height 245
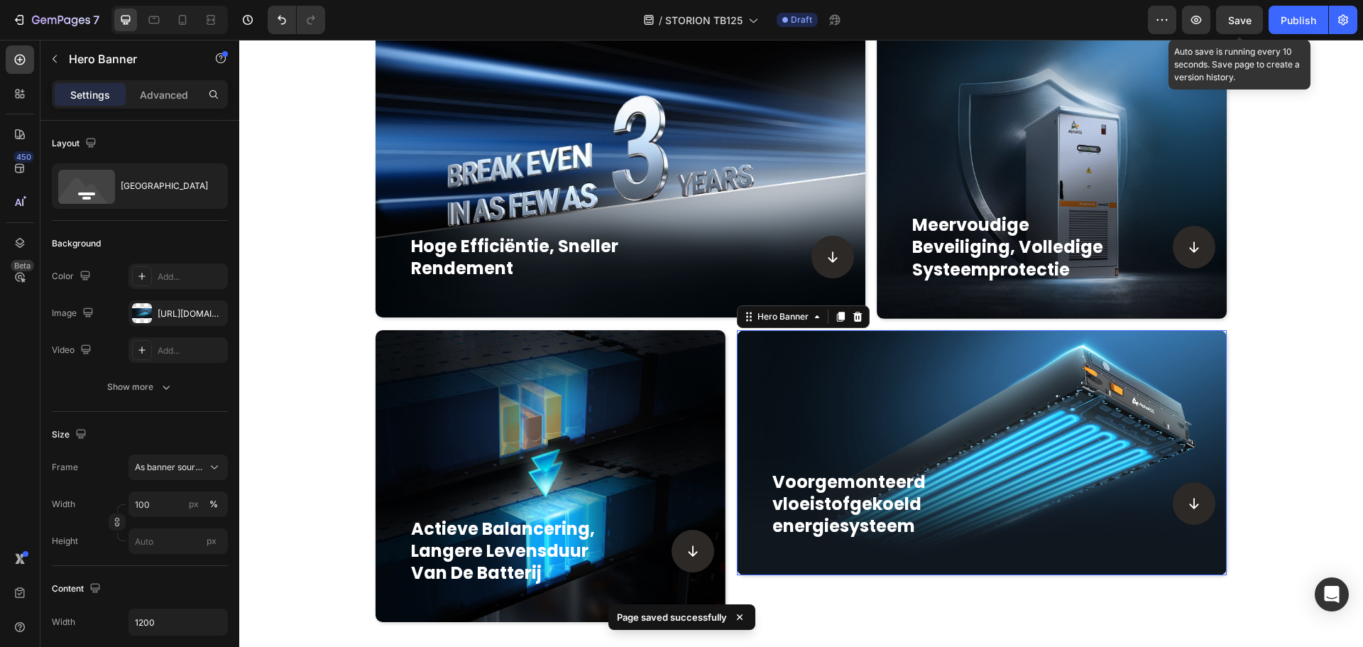
scroll to position [1447, 0]
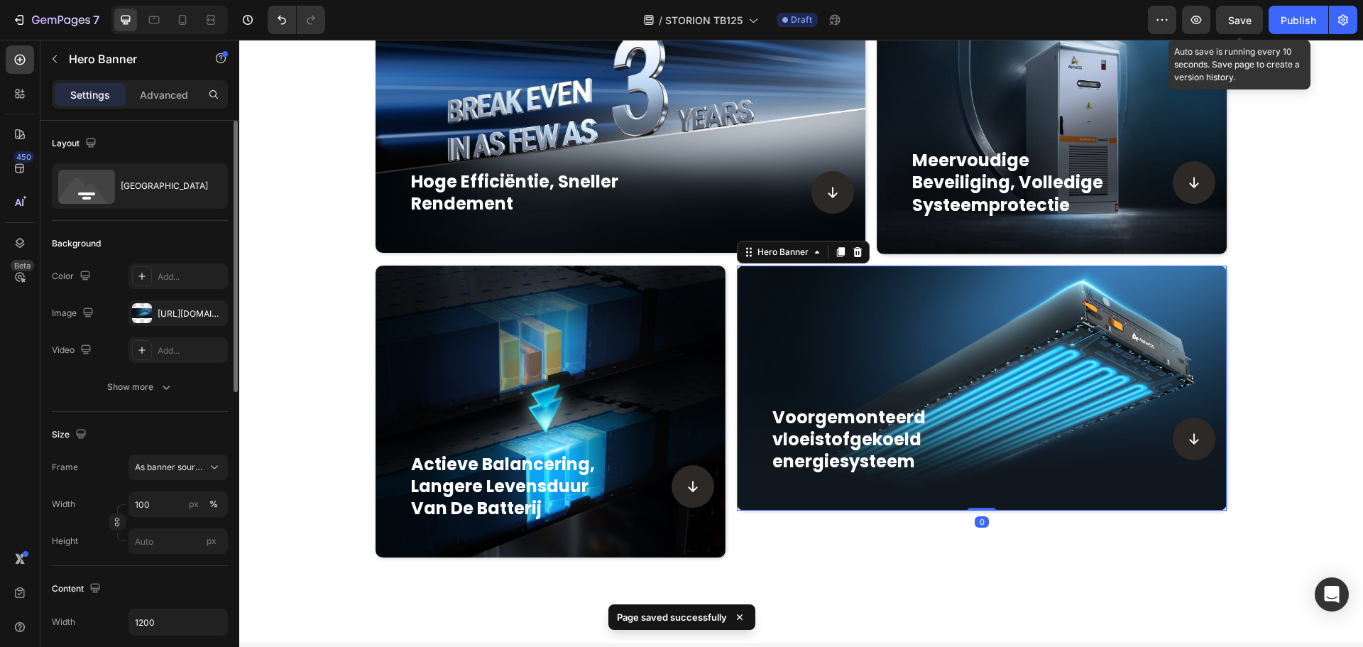
click at [126, 314] on div "Image https://cdn.shopify.com/s/files/1/0906/8163/9287/files/gempages_568389362…" at bounding box center [140, 313] width 176 height 26
click at [133, 314] on div at bounding box center [142, 313] width 20 height 20
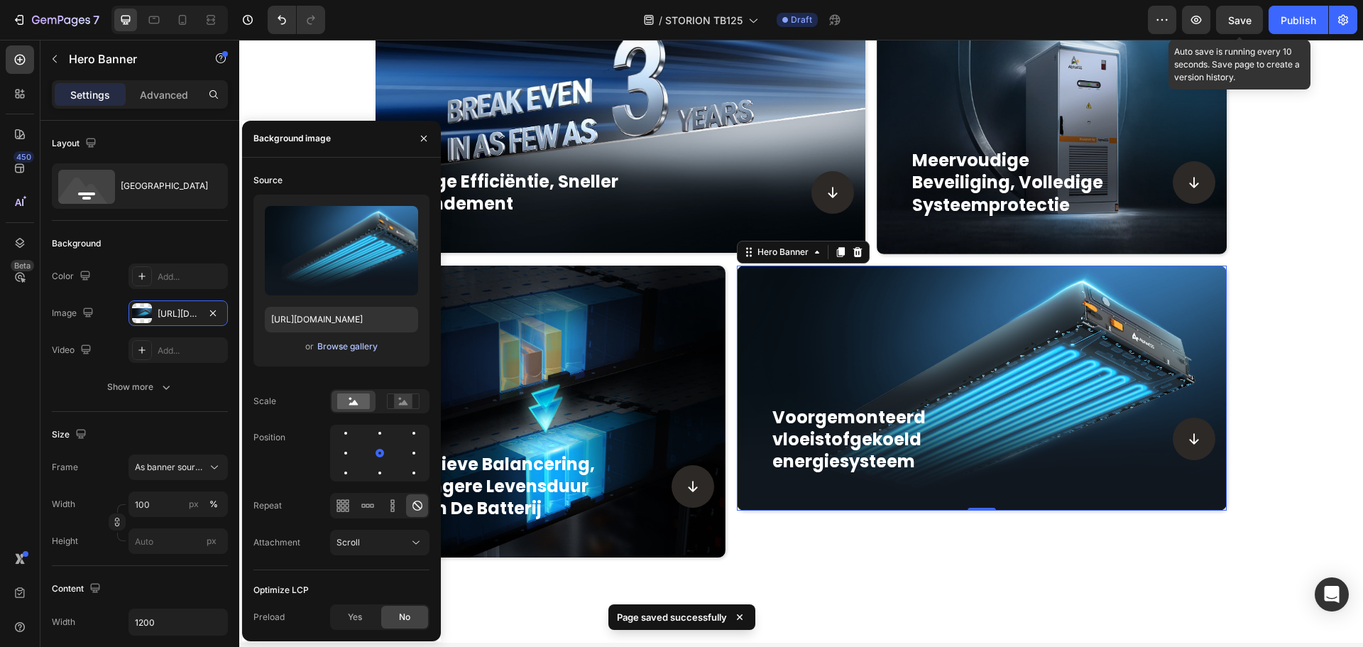
click at [334, 344] on div "Browse gallery" at bounding box center [347, 346] width 60 height 13
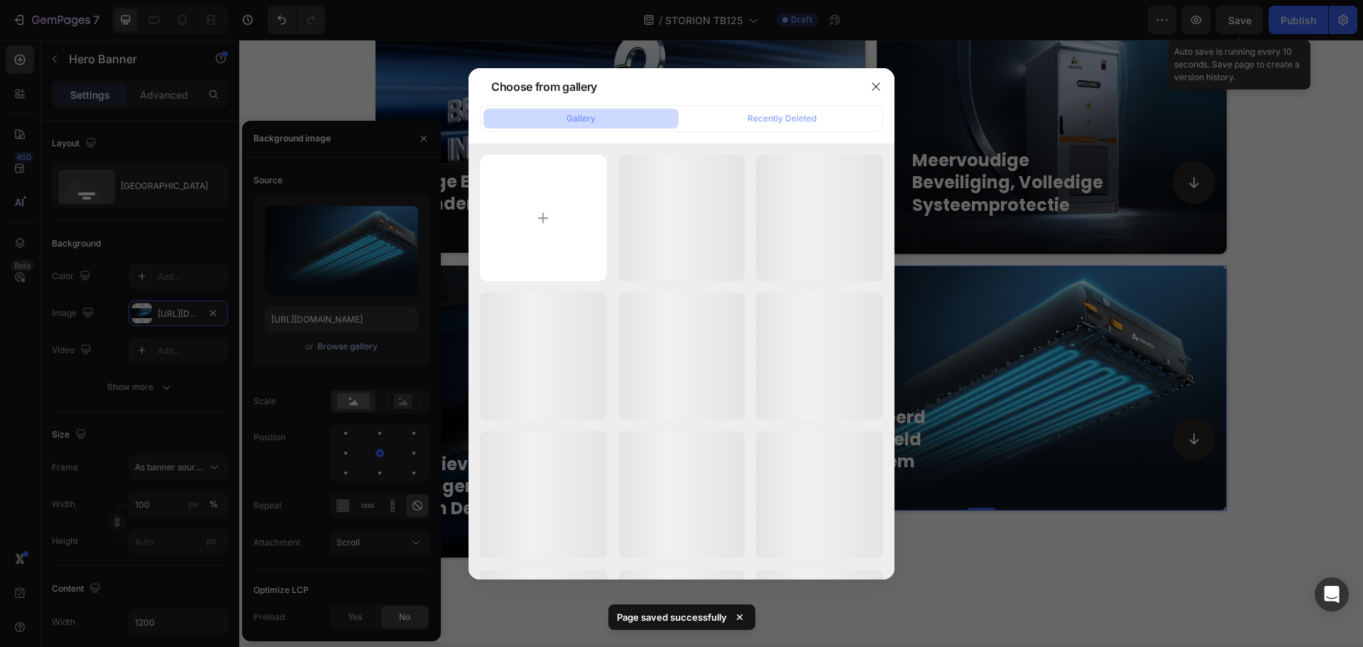
click at [559, 227] on input "file" at bounding box center [543, 218] width 127 height 127
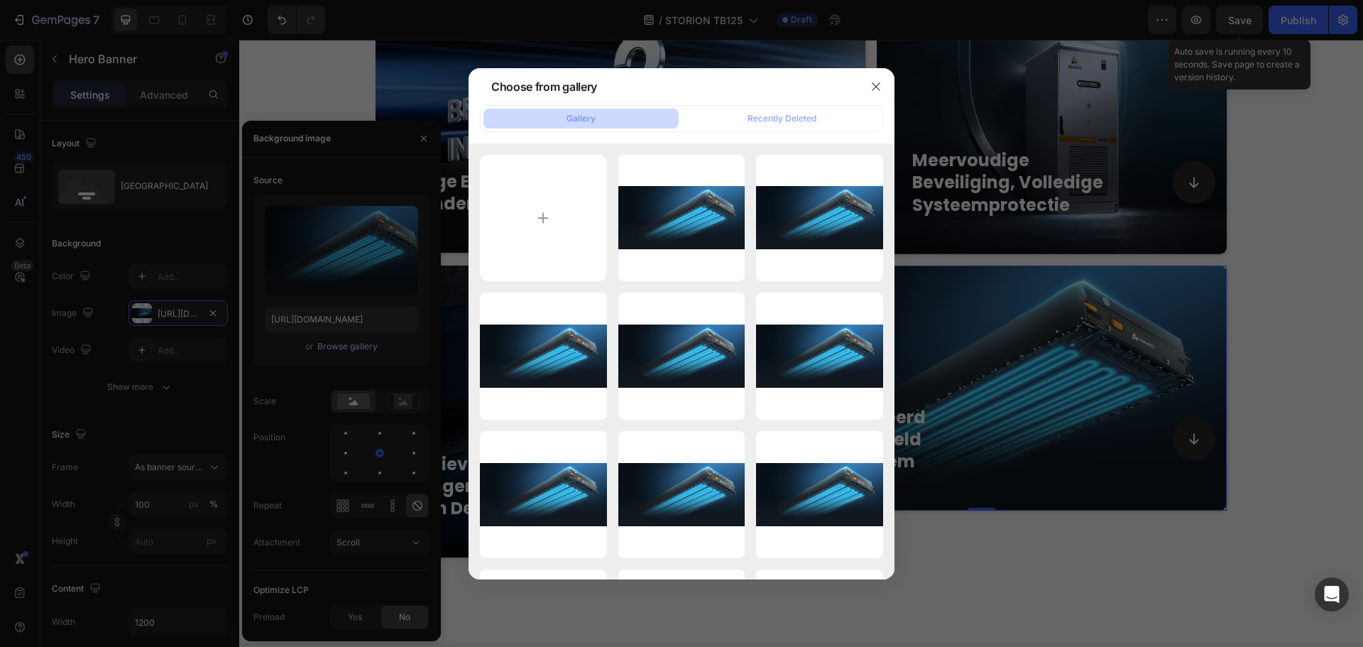
type input "C:\fakepath\20250822-093807.jpg"
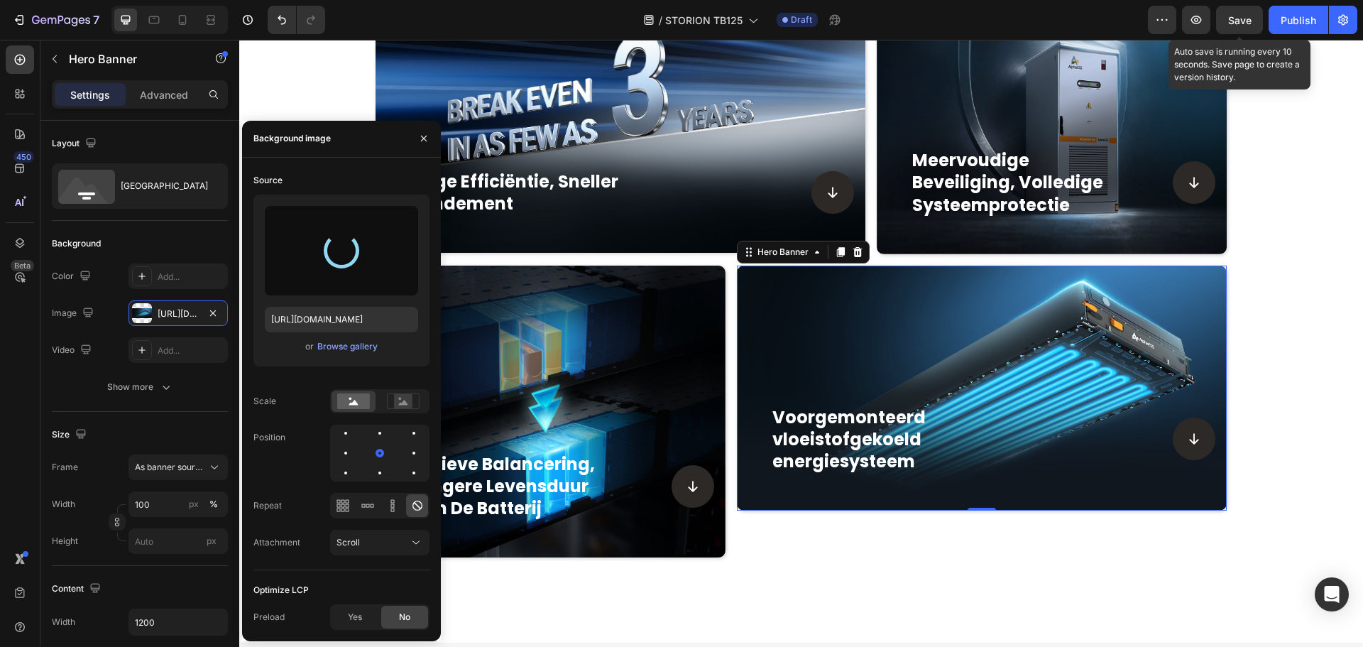
type input "https://cdn.shopify.com/s/files/1/0906/8163/9287/files/gempages_568389362417402…"
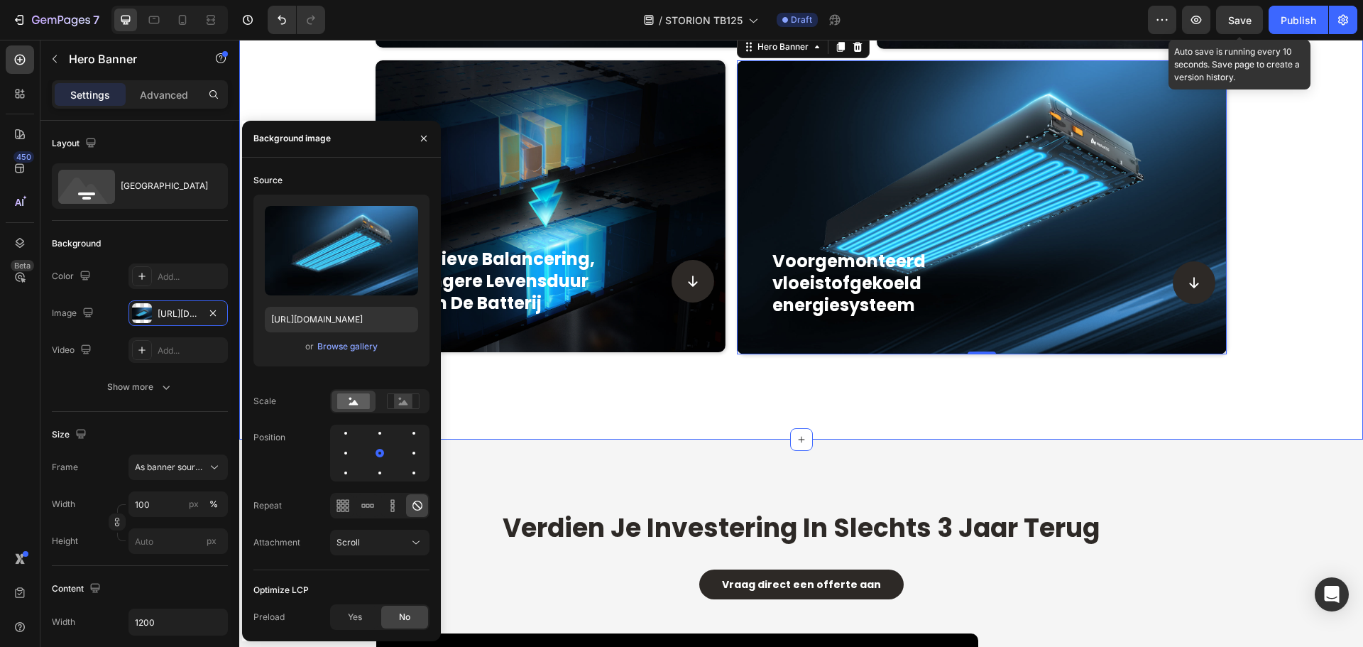
scroll to position [1659, 0]
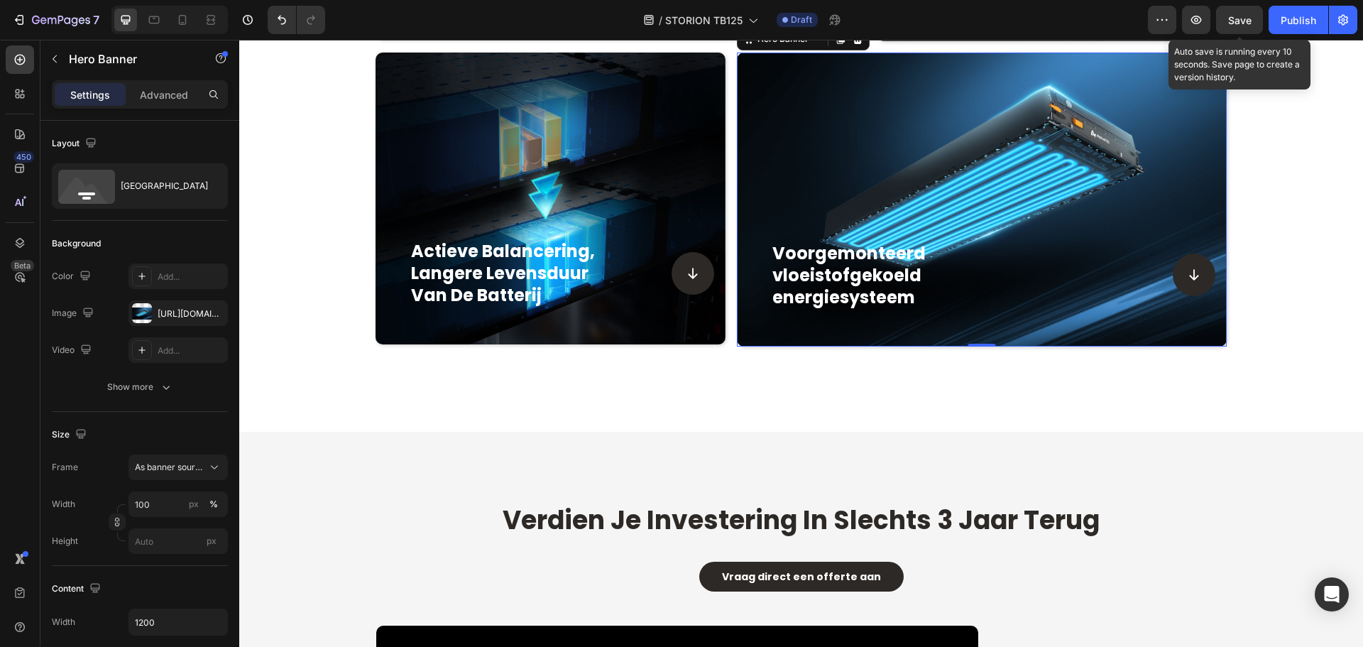
click at [1236, 16] on span "Save" at bounding box center [1239, 20] width 23 height 12
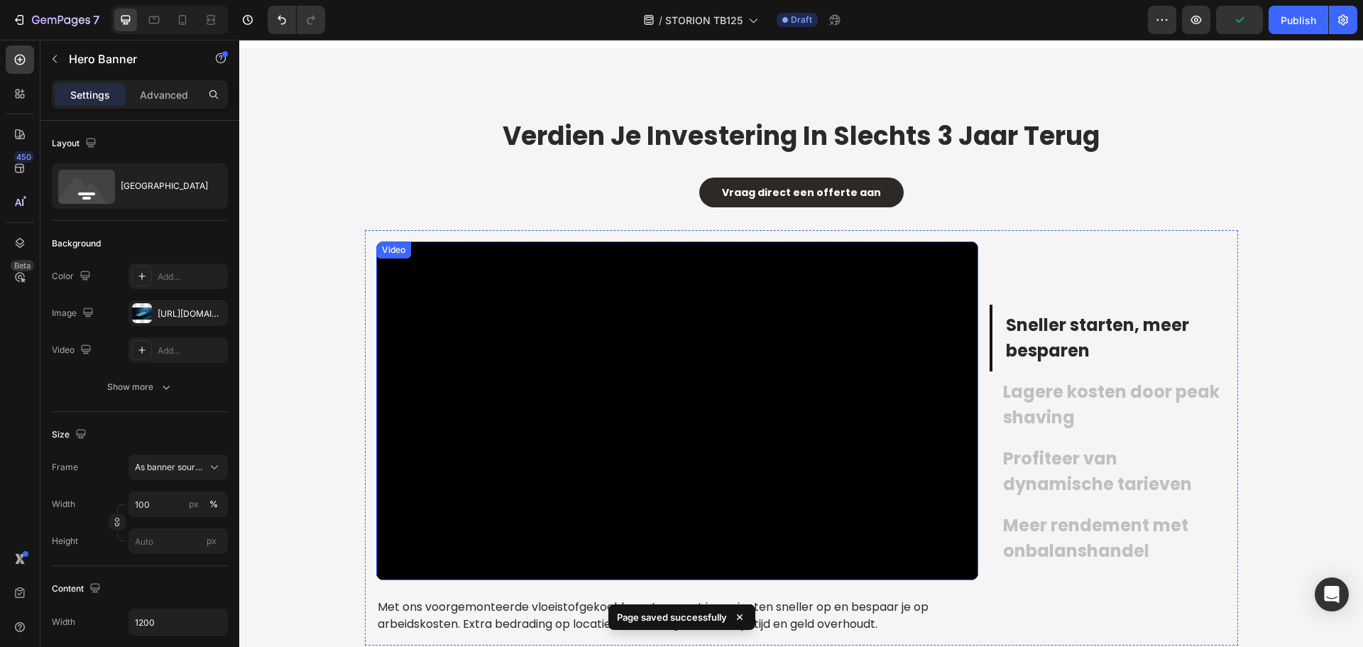
scroll to position [2227, 0]
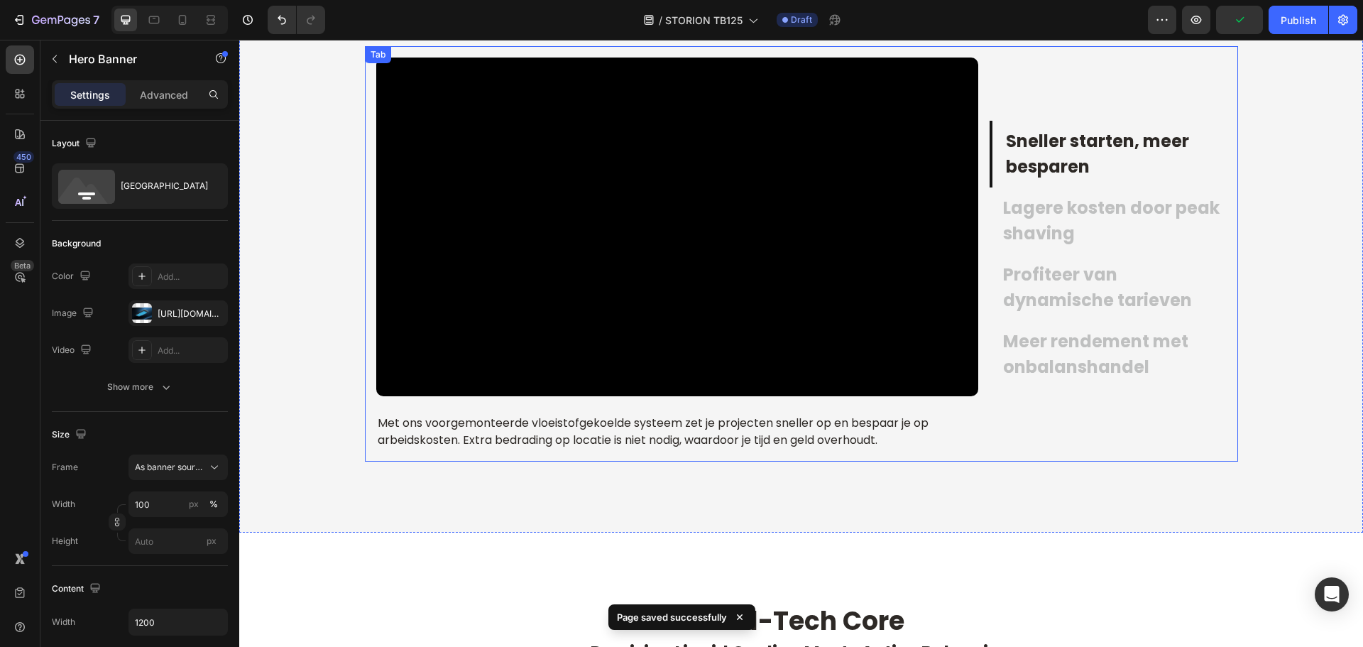
click at [1037, 226] on p "Lagere kosten door peak shaving" at bounding box center [1113, 220] width 221 height 51
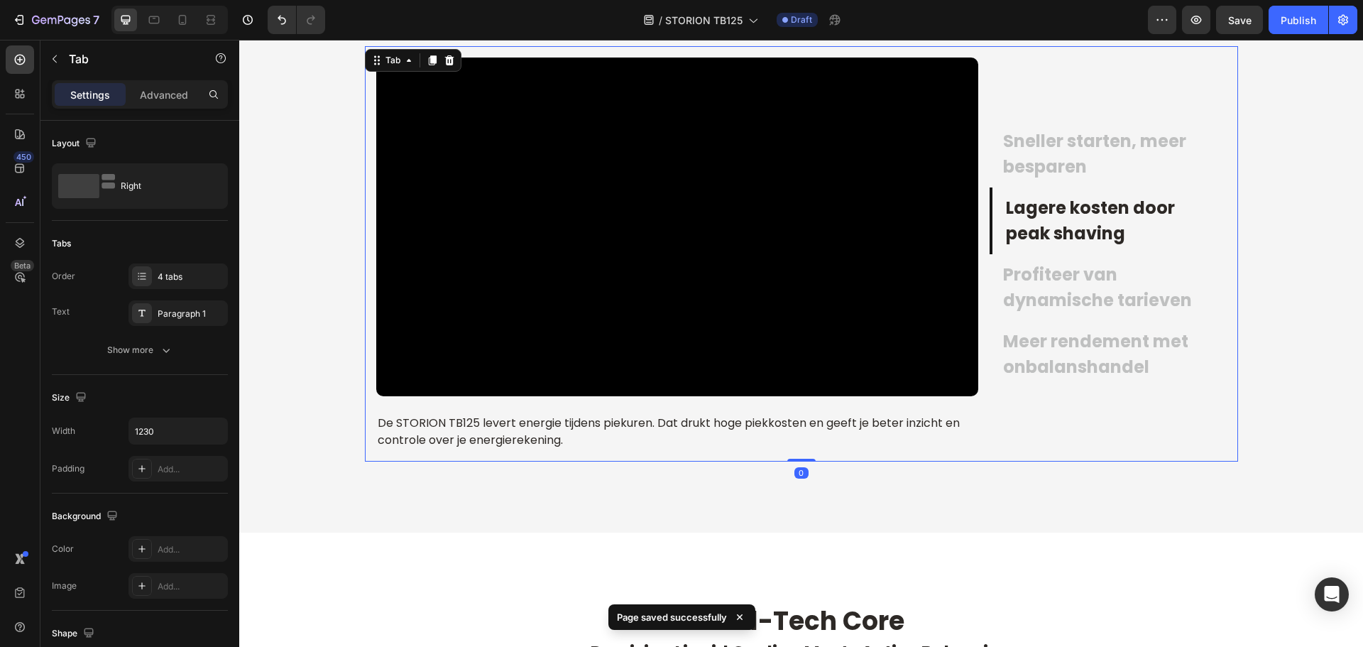
click at [1089, 285] on p "Profiteer van dynamische tarieven" at bounding box center [1113, 287] width 221 height 51
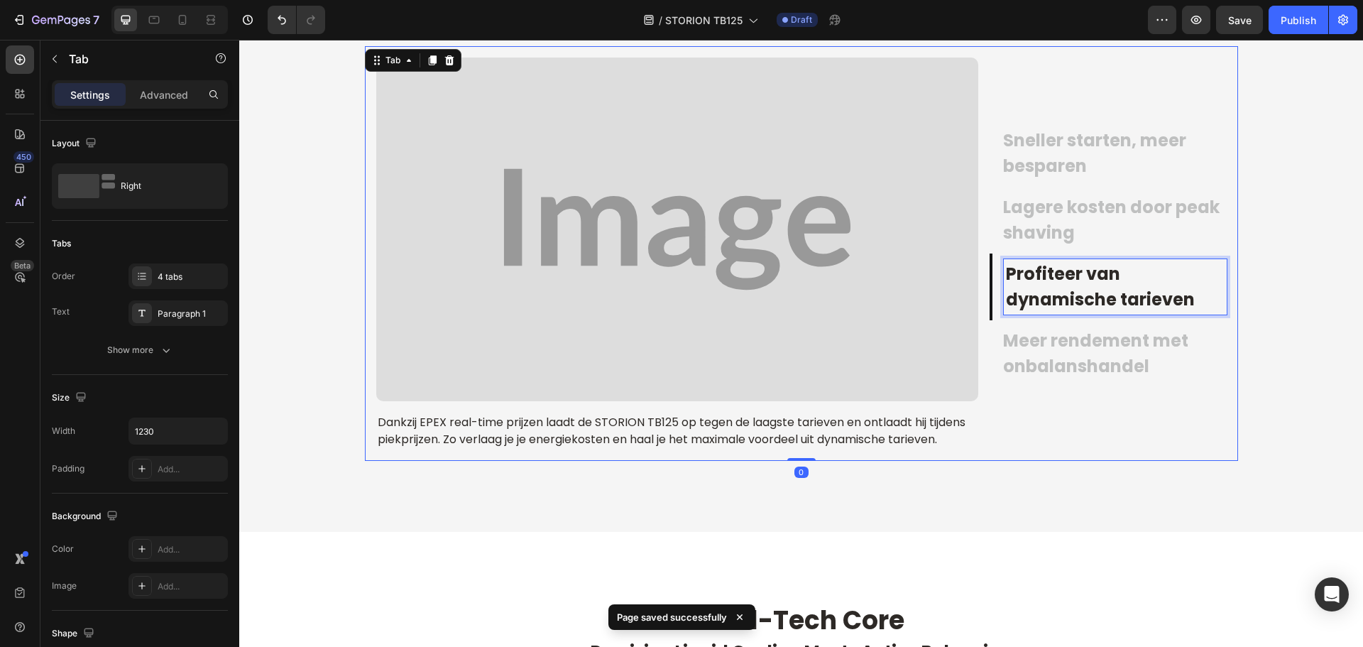
scroll to position [2227, 0]
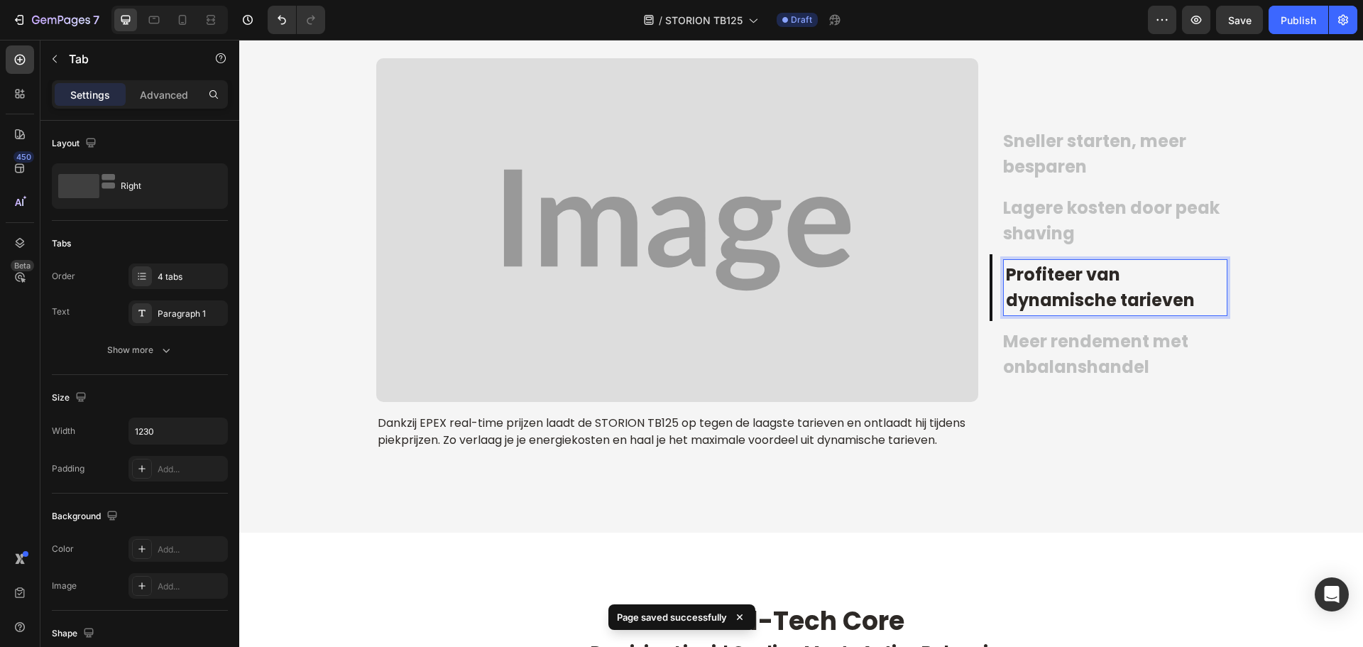
click at [1094, 344] on p "Meer rendement met onbalanshandel" at bounding box center [1113, 354] width 221 height 51
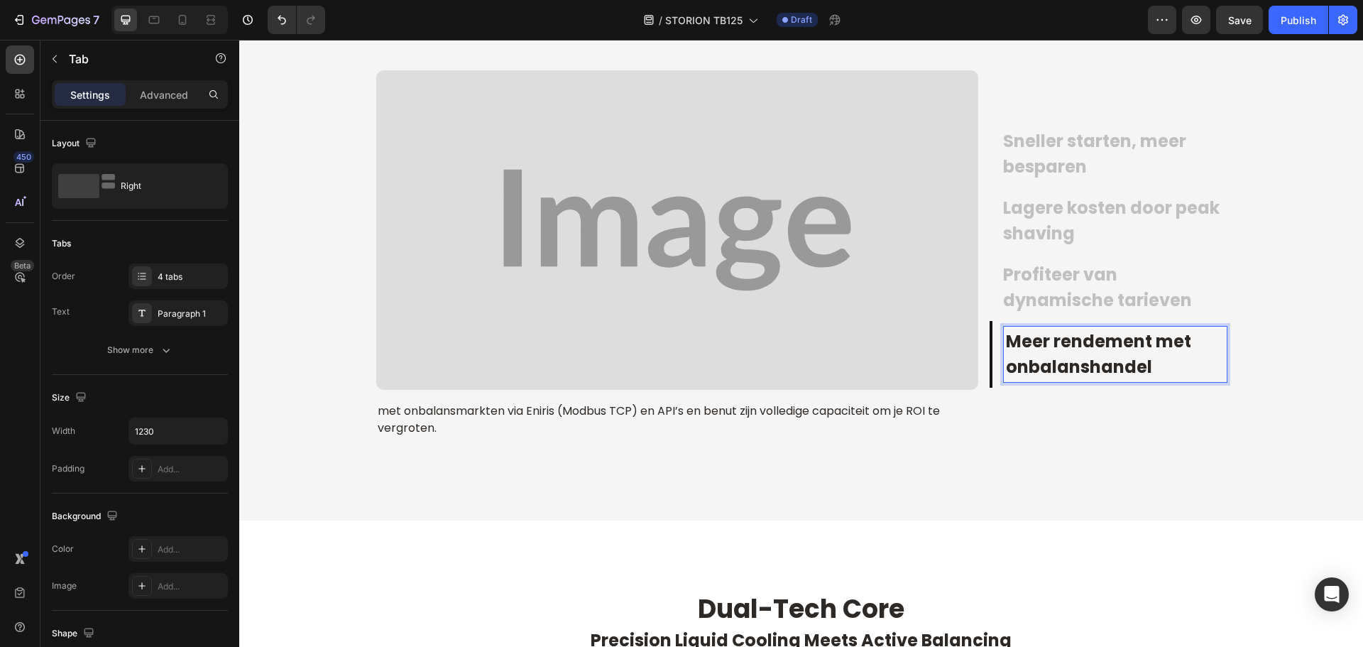
click at [1087, 280] on p "Profiteer van dynamische tarieven" at bounding box center [1113, 287] width 221 height 51
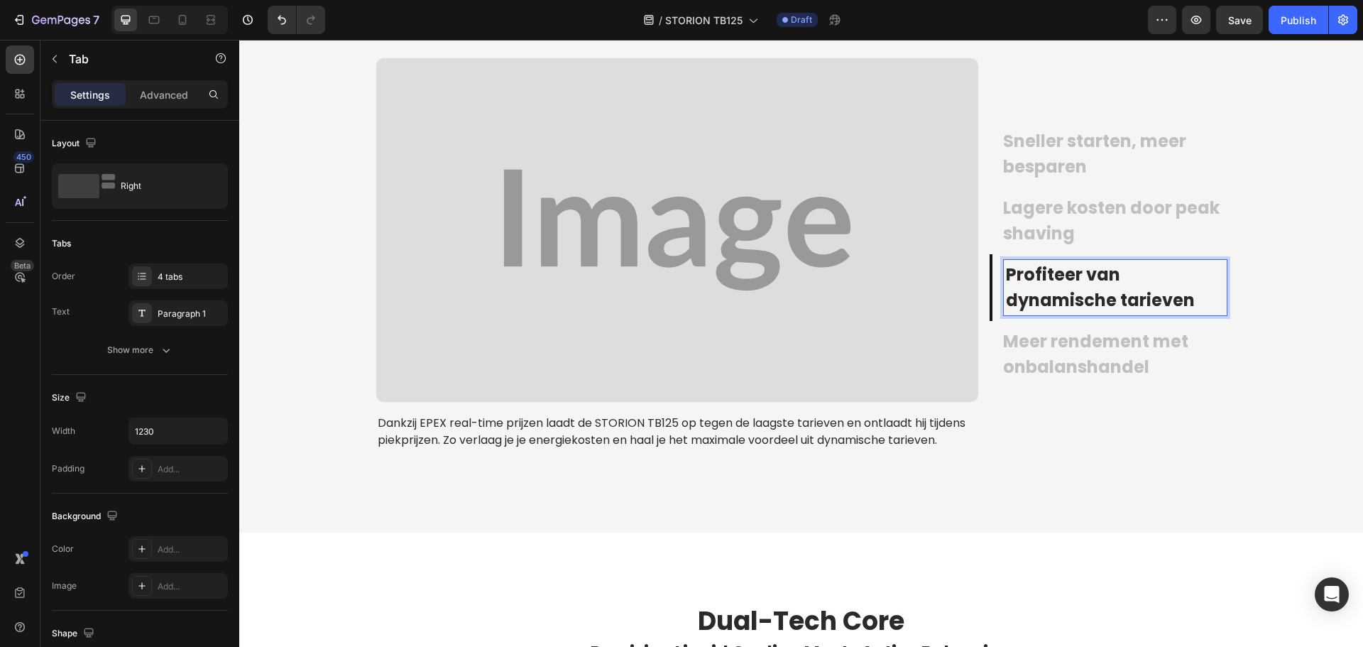
click at [1067, 358] on p "Meer rendement met onbalanshandel" at bounding box center [1113, 354] width 221 height 51
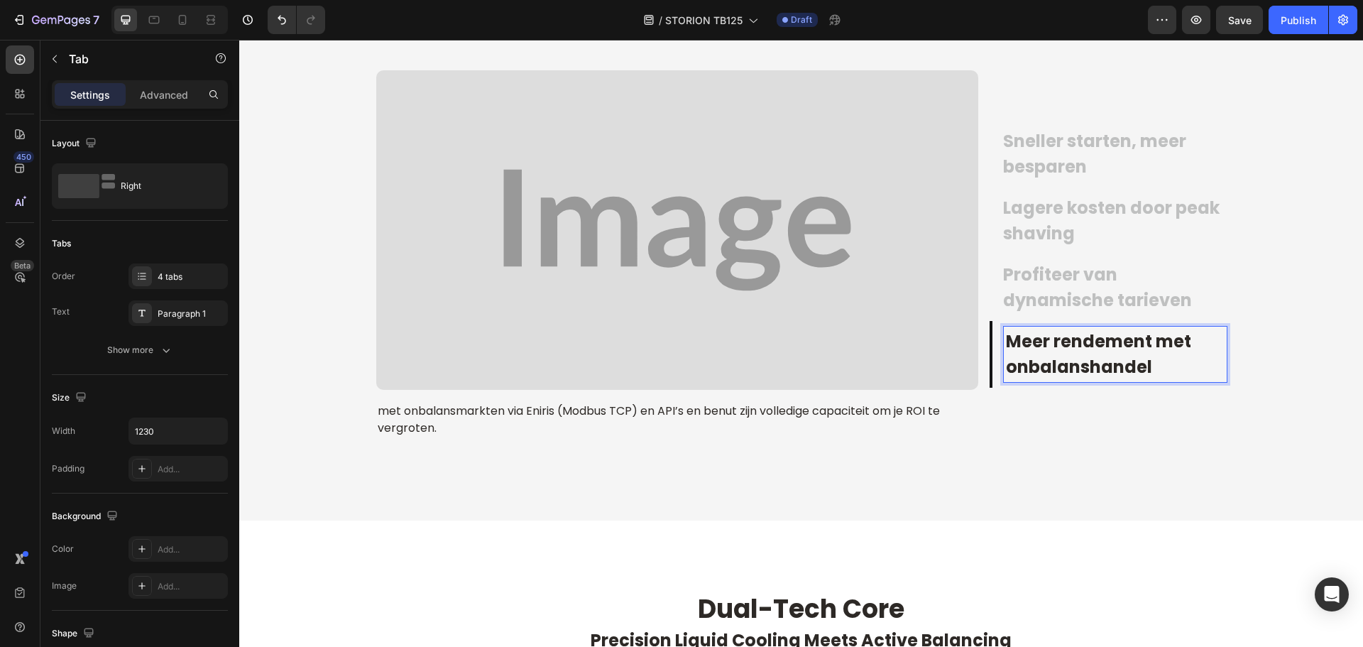
click at [1091, 303] on p "Profiteer van dynamische tarieven" at bounding box center [1113, 287] width 221 height 51
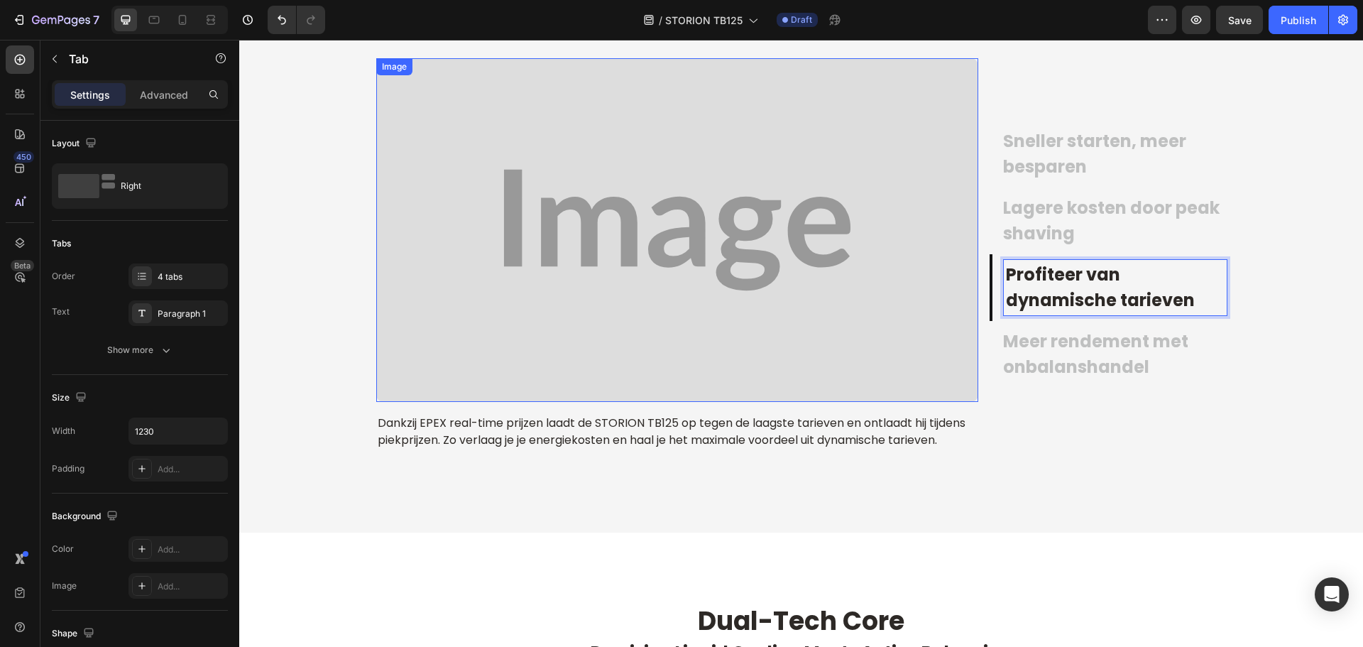
click at [588, 295] on img at bounding box center [677, 230] width 602 height 344
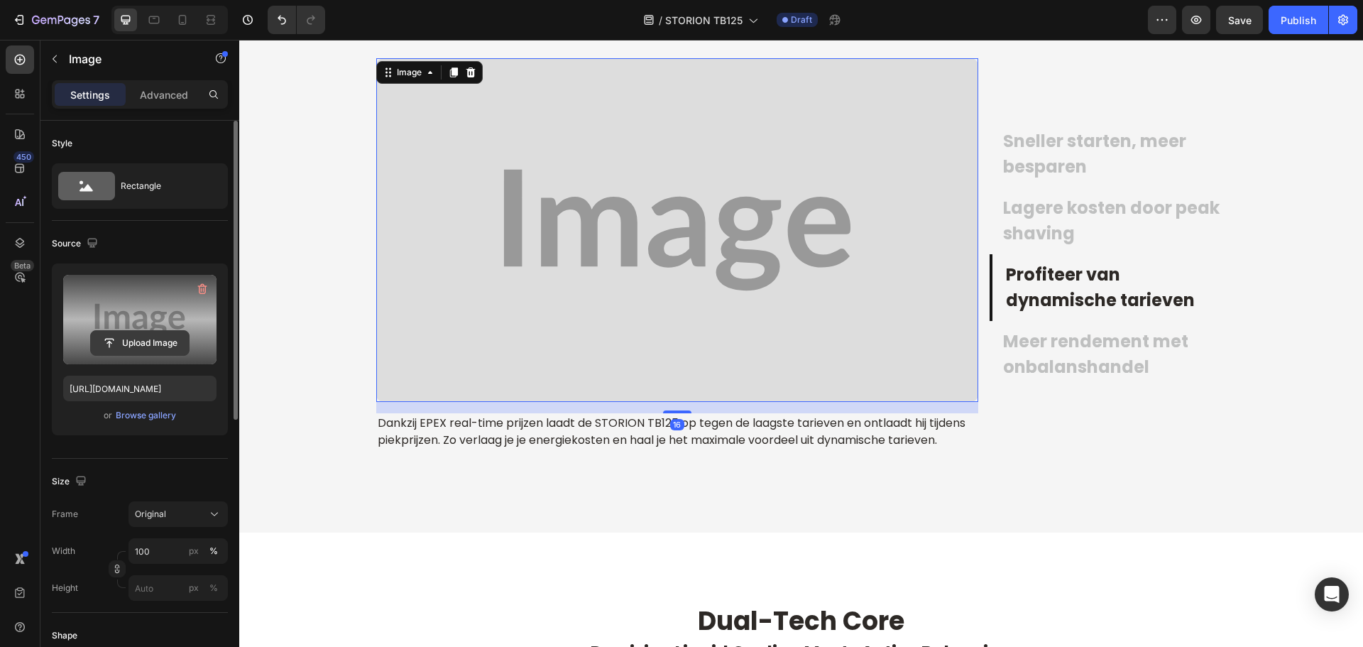
click at [144, 339] on input "file" at bounding box center [140, 343] width 98 height 24
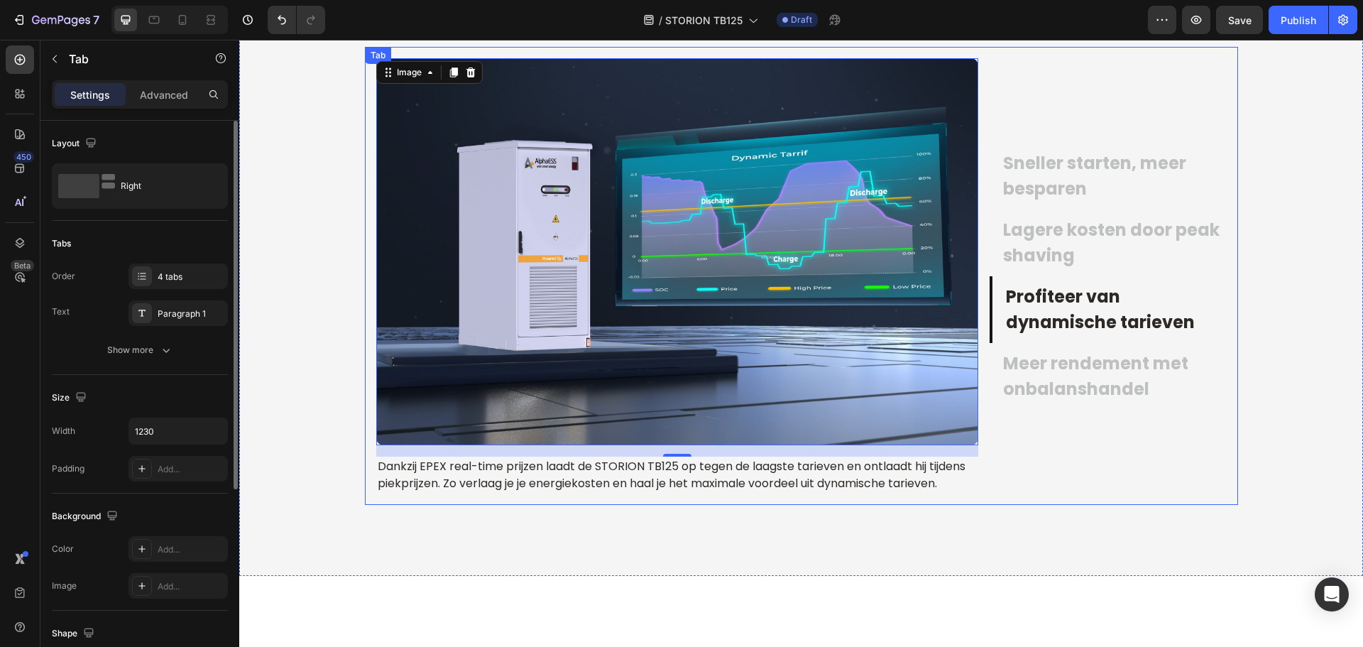
click at [1077, 238] on p "Lagere kosten door peak shaving" at bounding box center [1113, 242] width 221 height 51
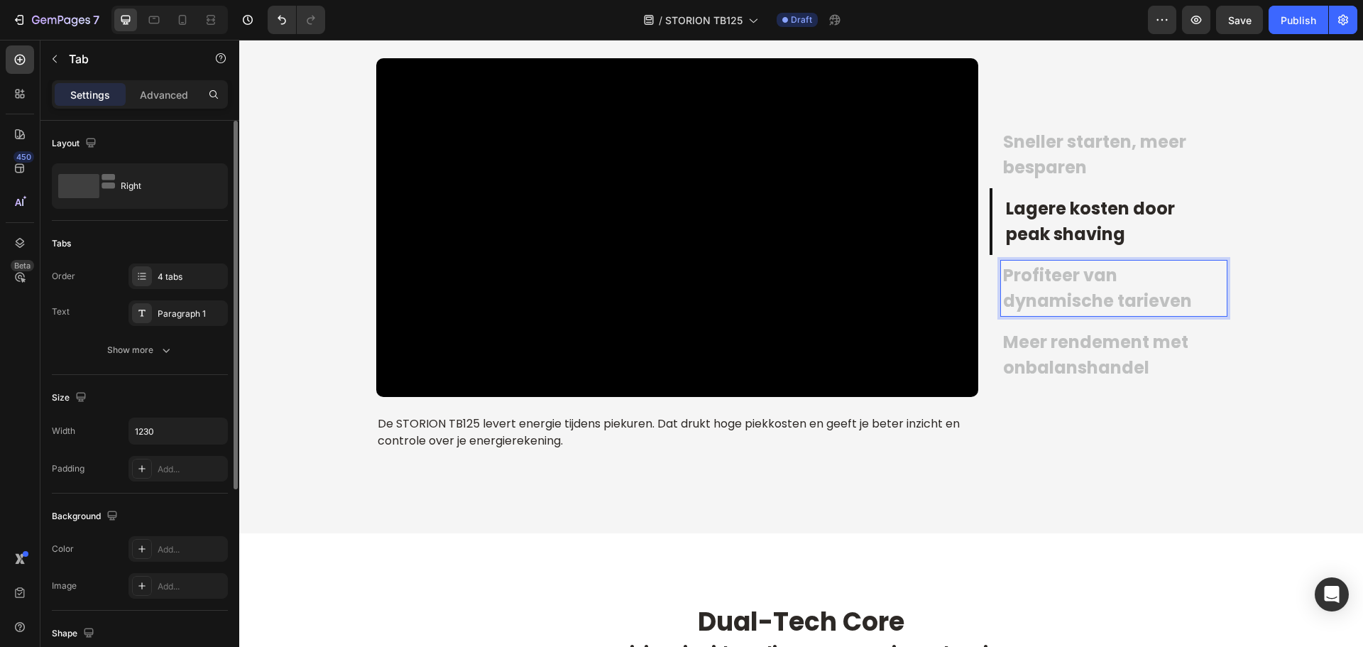
click at [1065, 300] on p "Profiteer van dynamische tarieven" at bounding box center [1113, 288] width 221 height 51
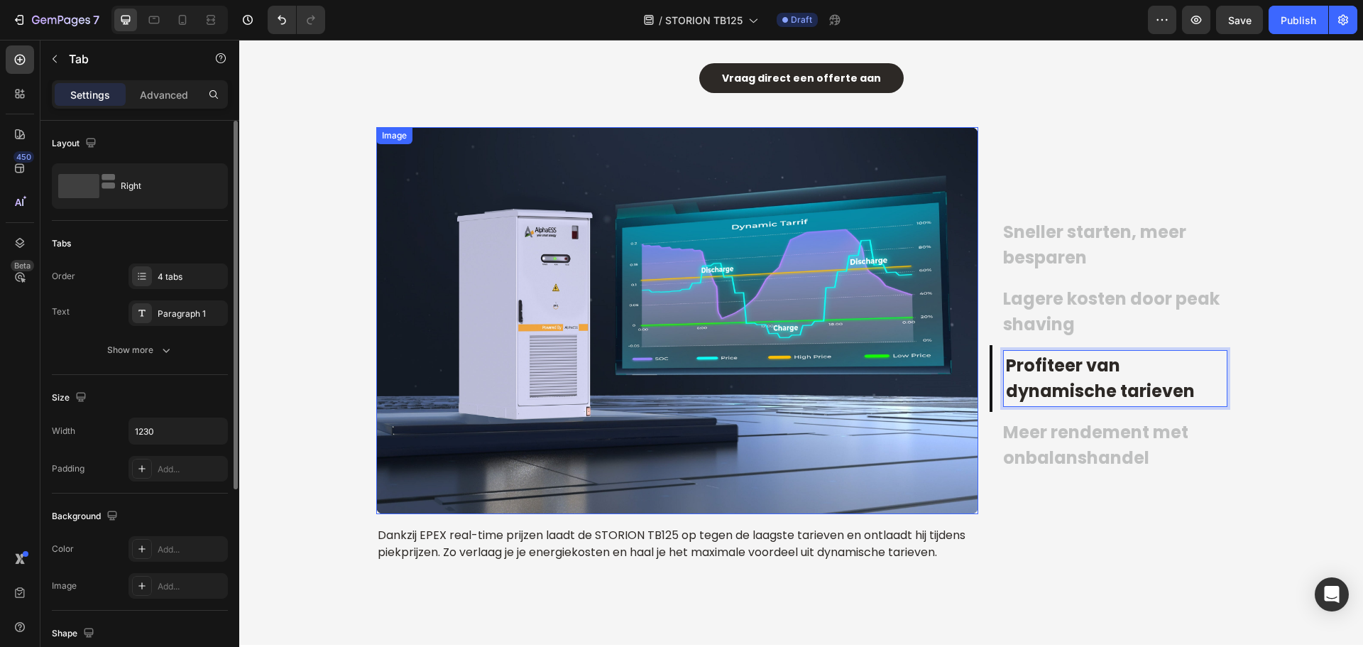
scroll to position [2106, 0]
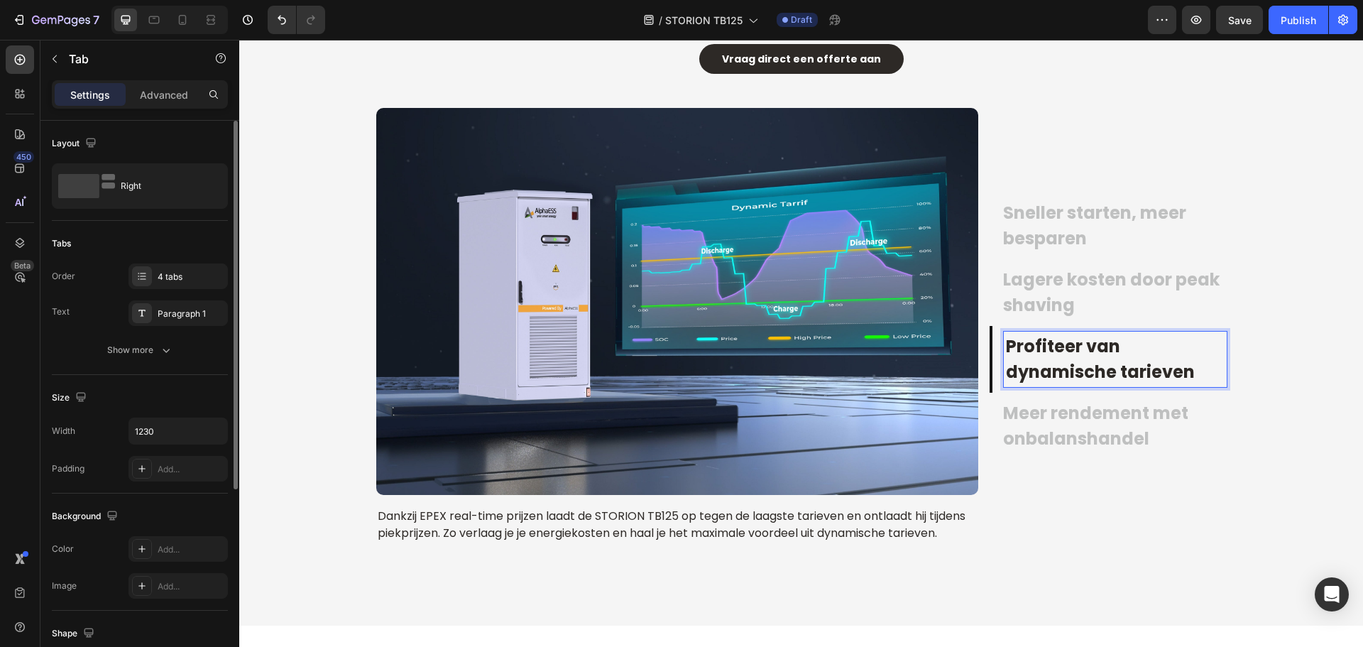
click at [1055, 421] on p "Meer rendement met onbalanshandel" at bounding box center [1113, 425] width 221 height 51
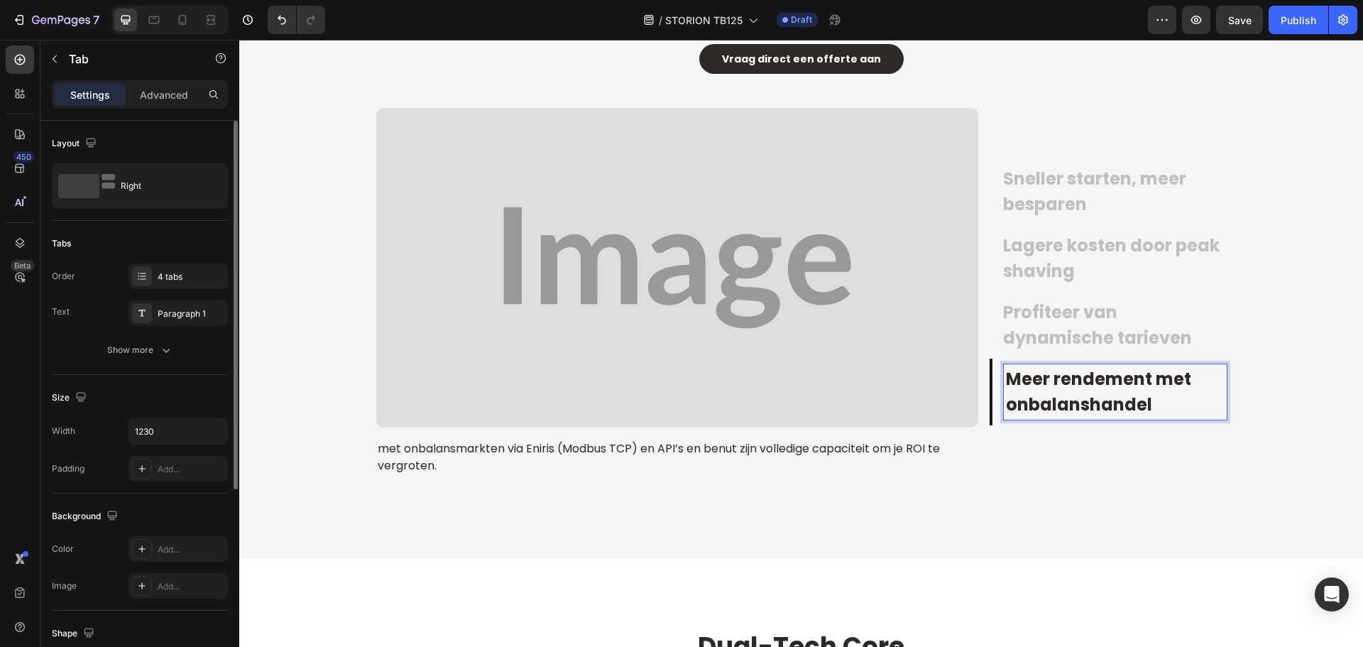
scroll to position [2143, 0]
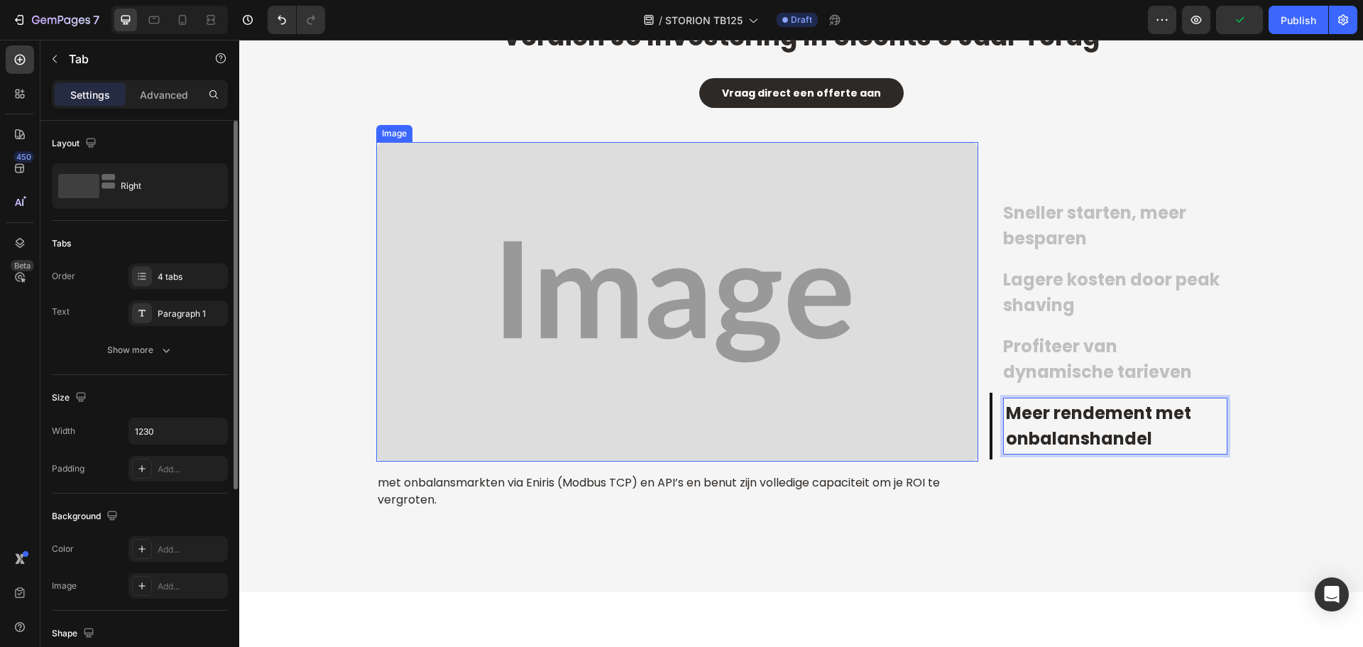
click at [713, 325] on img at bounding box center [677, 301] width 602 height 319
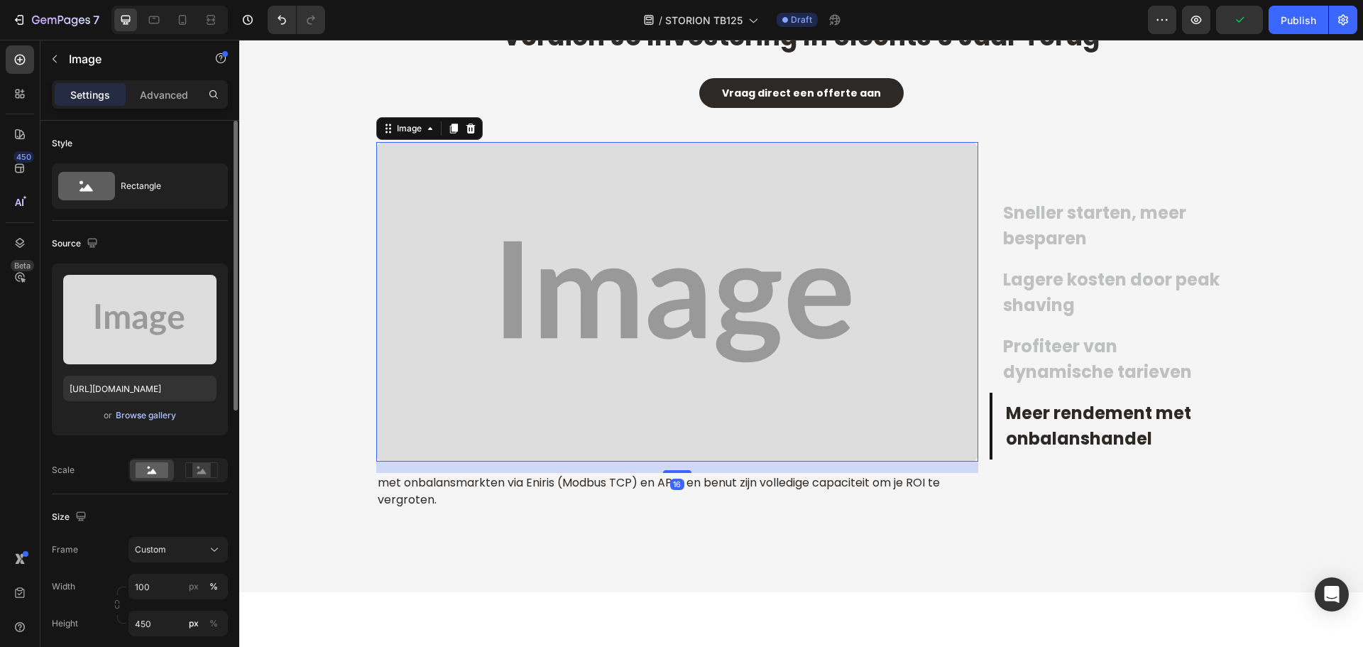
click at [141, 416] on div "Browse gallery" at bounding box center [146, 415] width 60 height 13
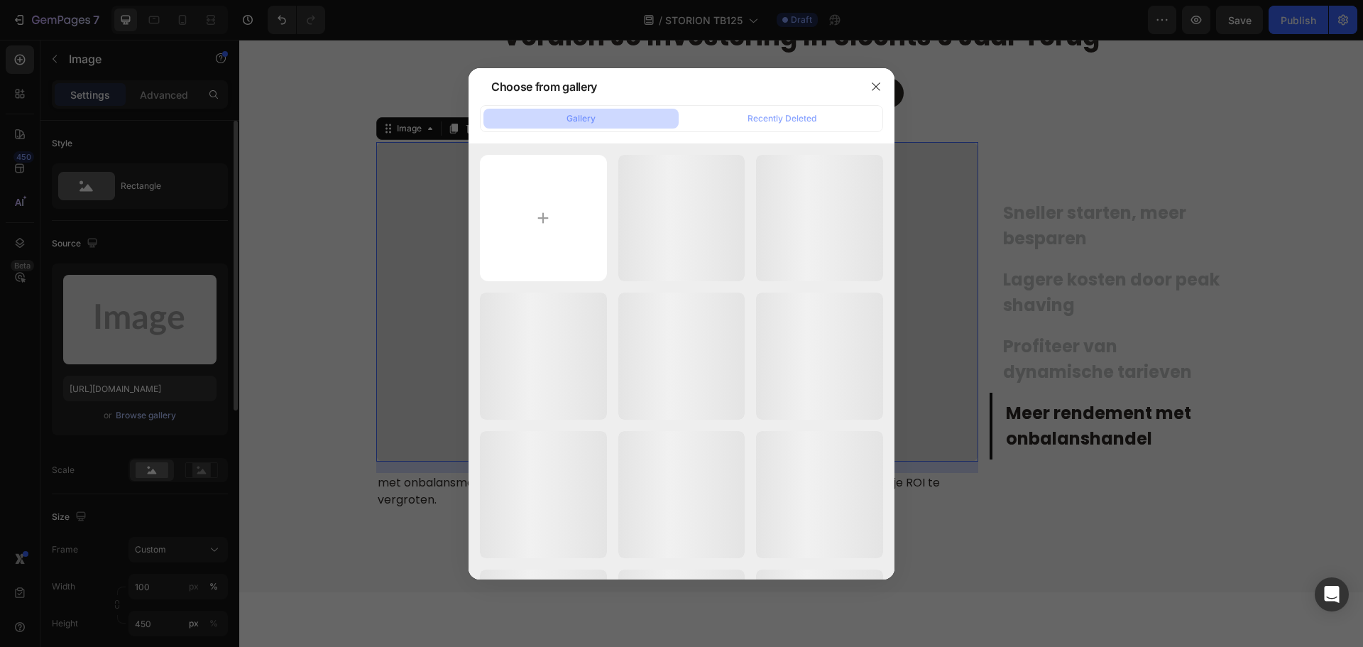
click at [561, 229] on input "file" at bounding box center [543, 218] width 127 height 127
type input "C:\fakepath\20250828-112059.jpg"
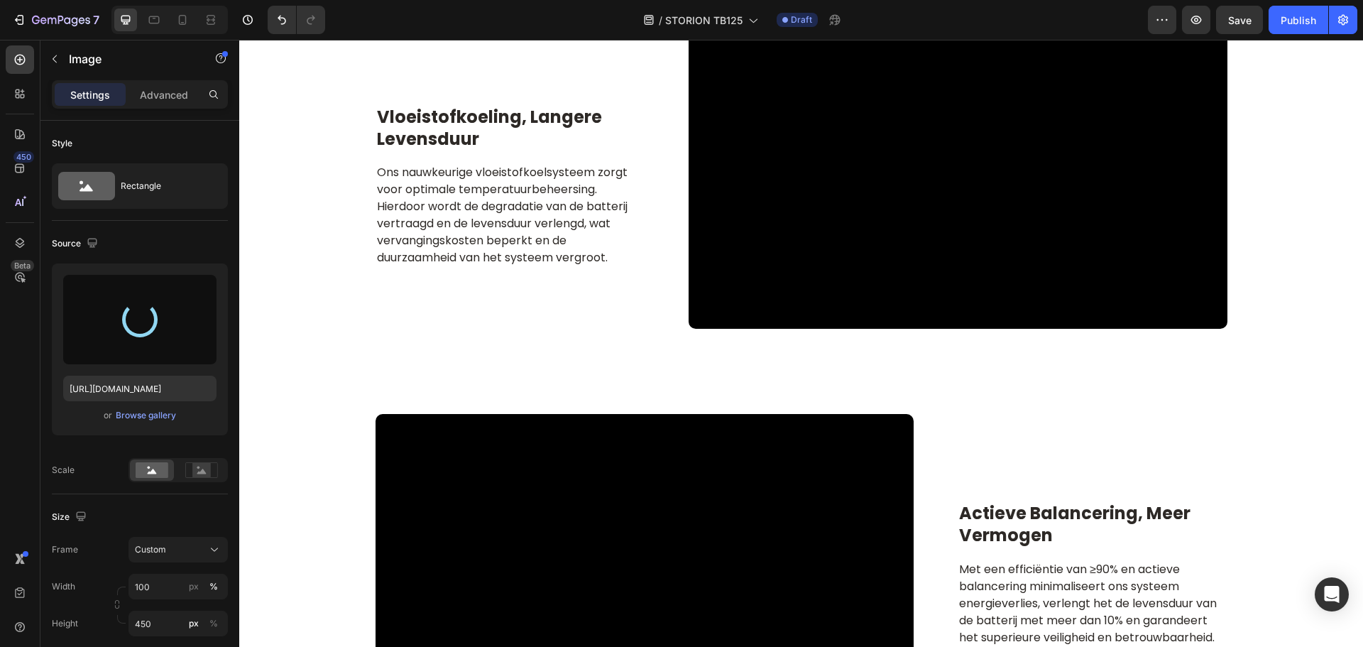
scroll to position [2782, 0]
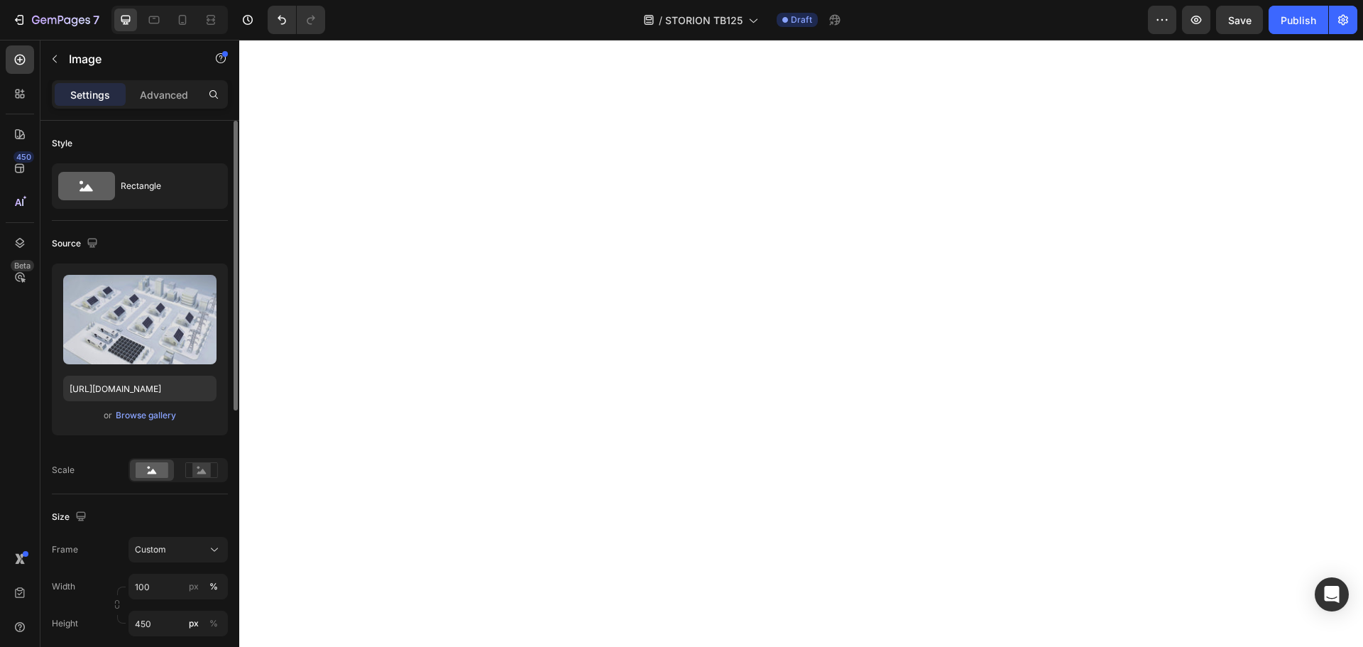
type input "https://cdn.shopify.com/s/files/1/0906/8163/9287/files/gempages_568389362417402…"
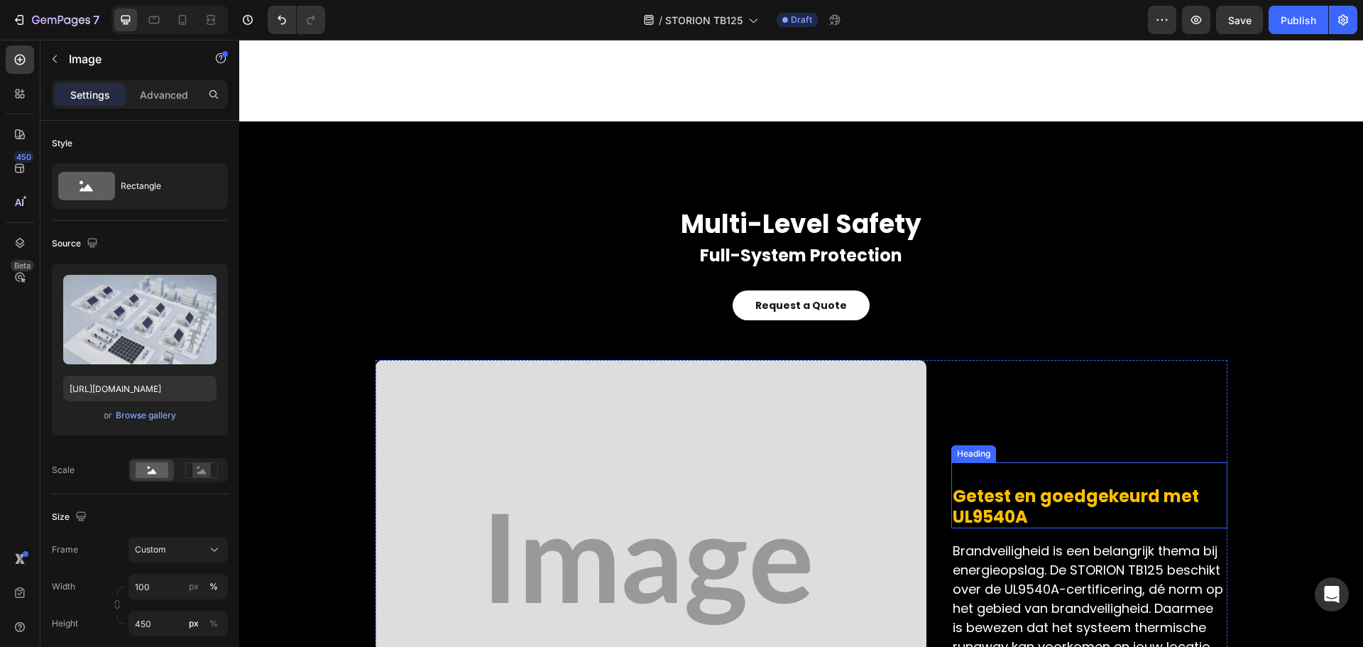
scroll to position [3988, 0]
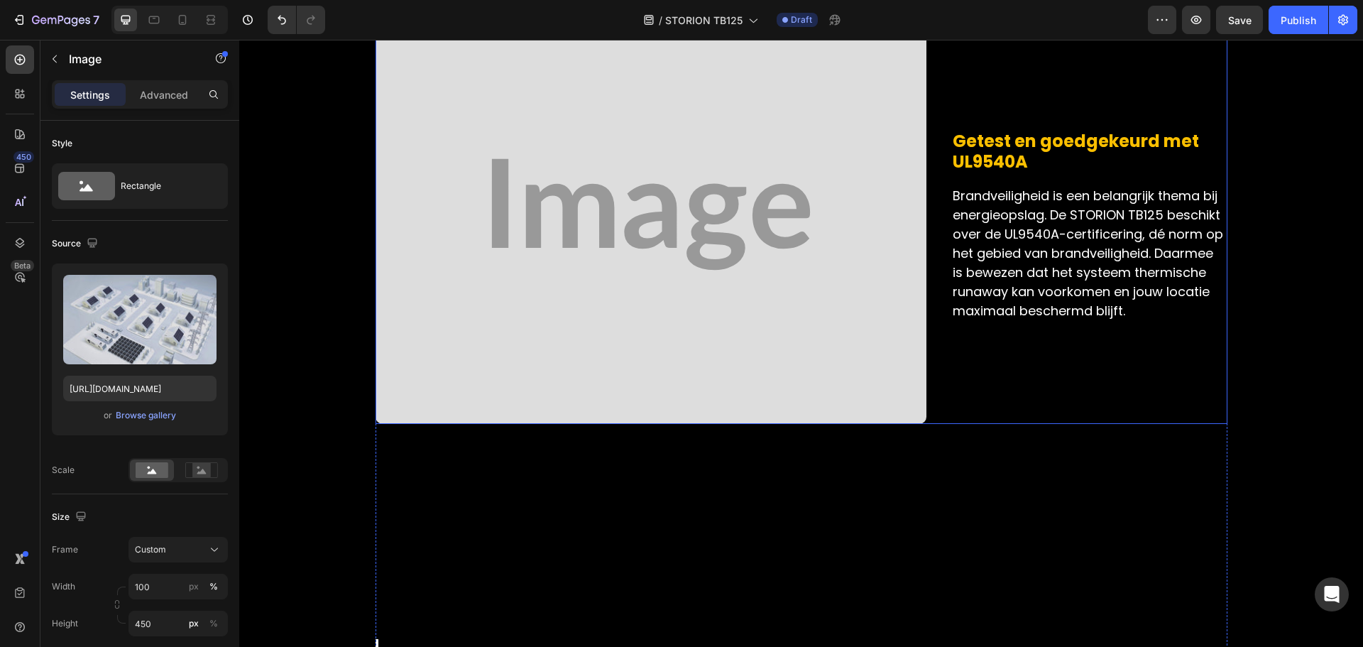
click at [662, 165] on img at bounding box center [650, 214] width 551 height 419
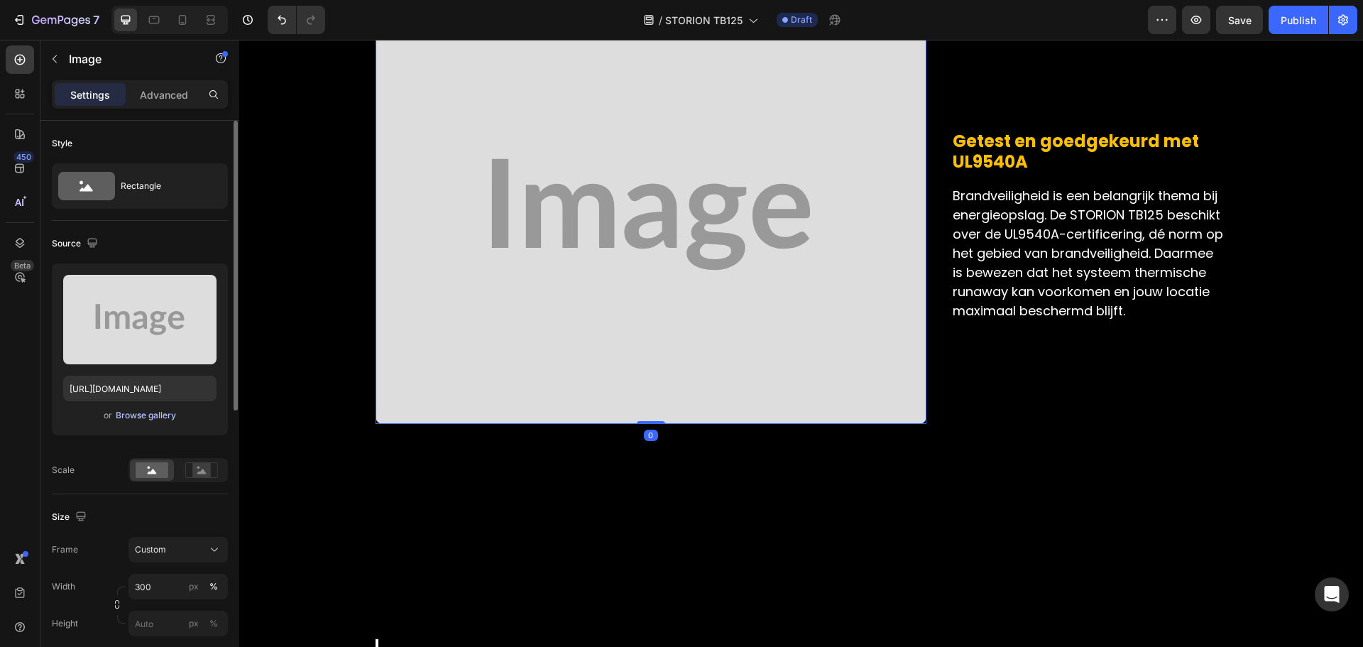
click at [144, 419] on div "Browse gallery" at bounding box center [146, 415] width 60 height 13
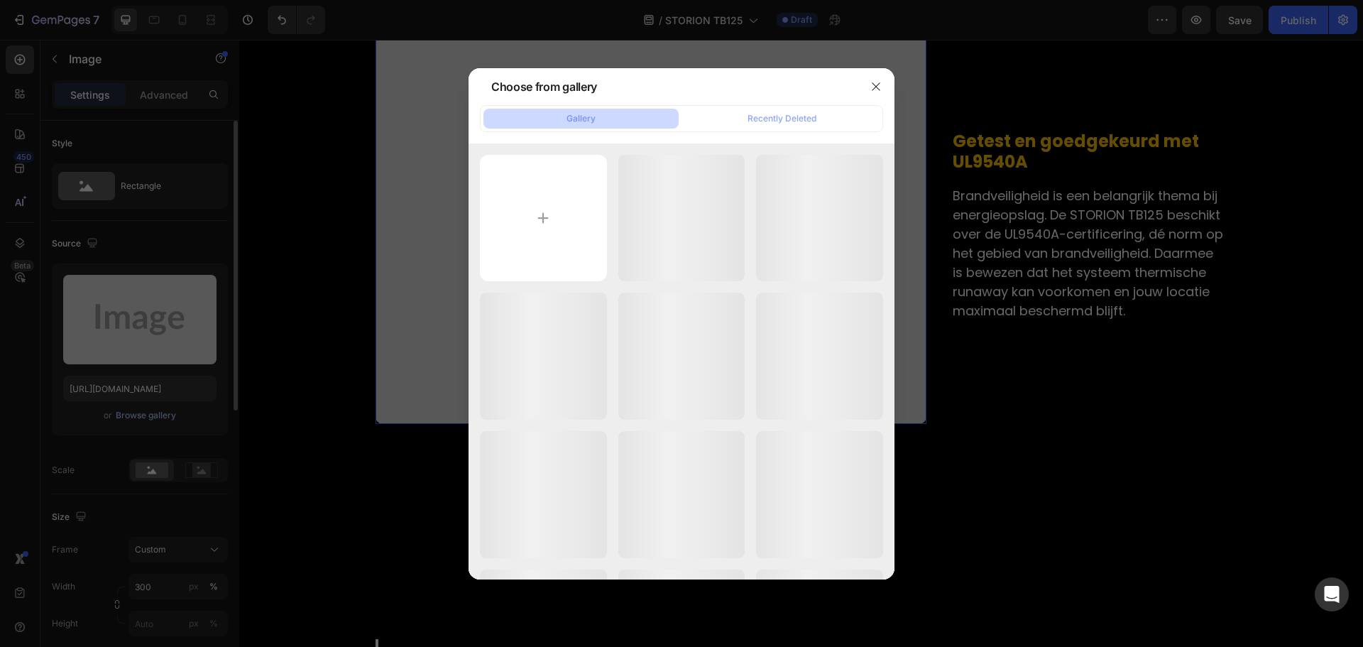
click at [534, 212] on input "file" at bounding box center [543, 218] width 127 height 127
type input "C:\fakepath\20250814-185126.jpg"
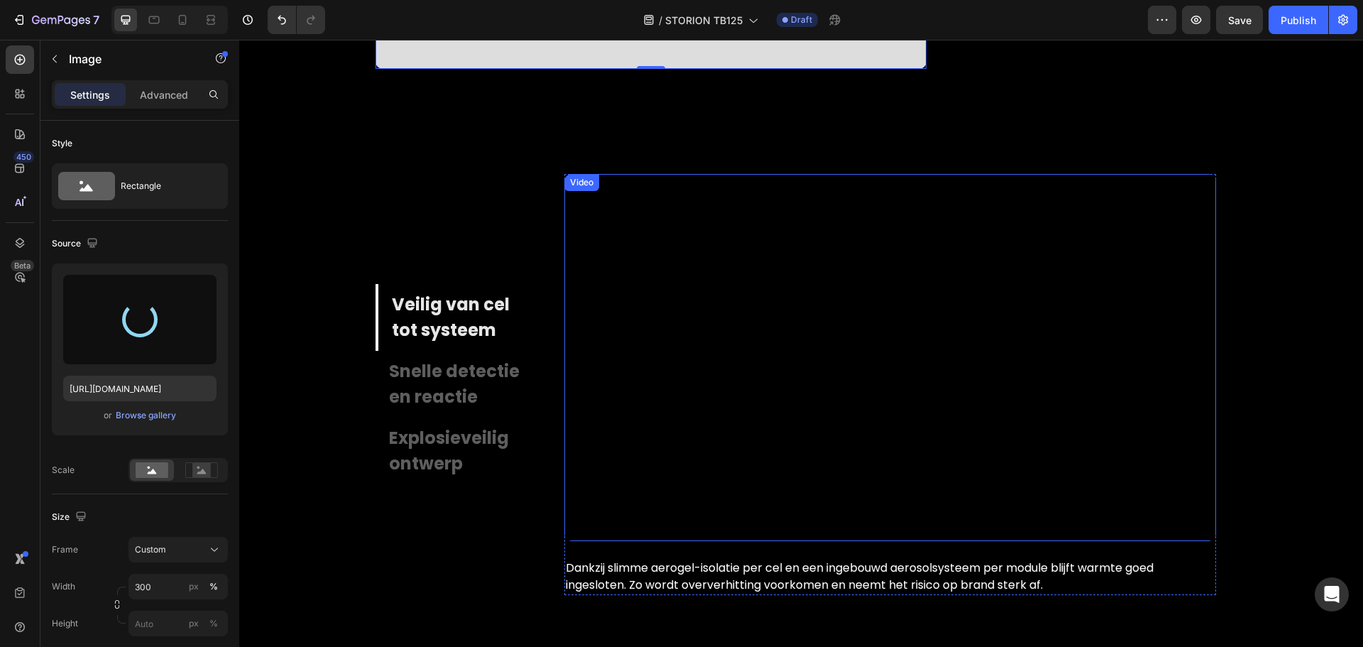
scroll to position [4389, 0]
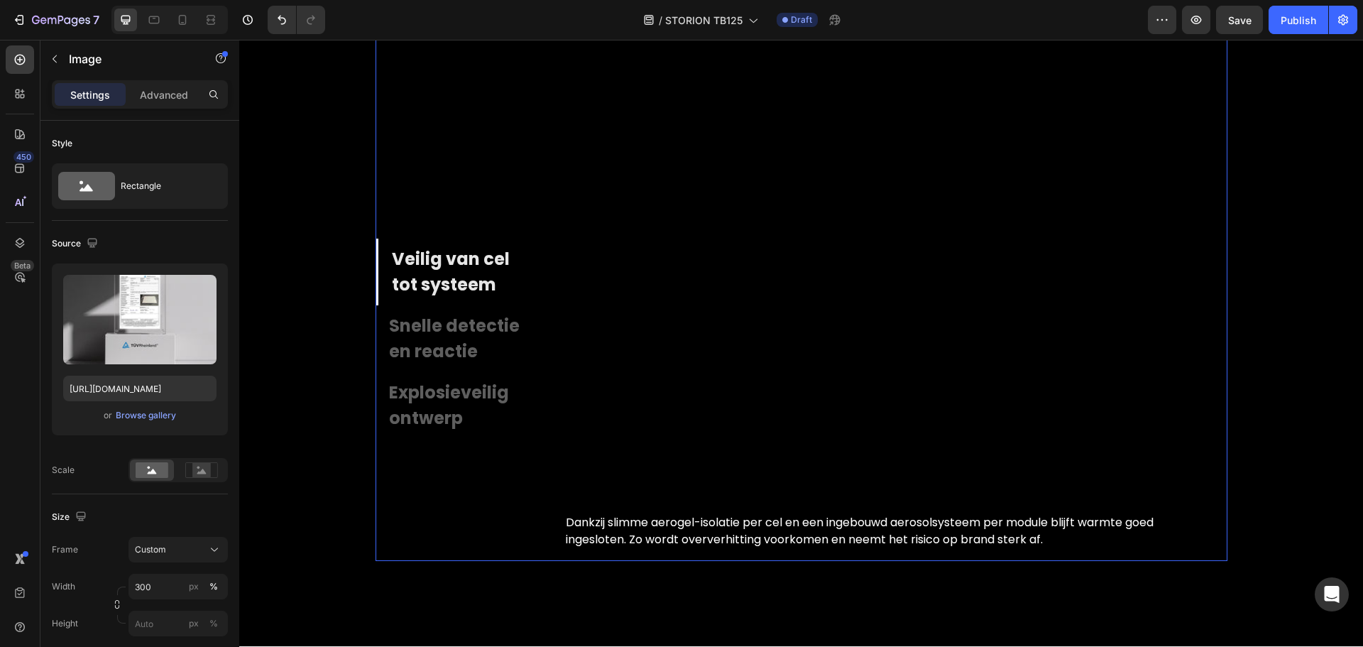
type input "https://cdn.shopify.com/s/files/1/0906/8163/9287/files/gempages_568389362417402…"
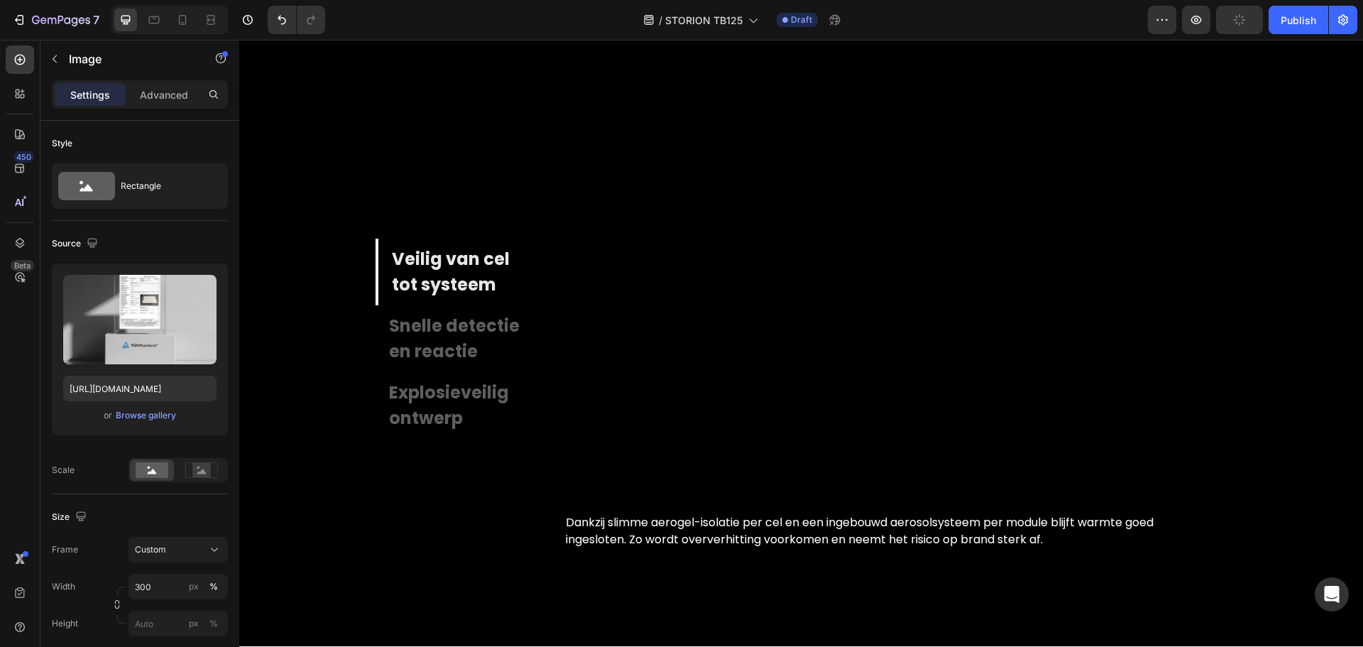
scroll to position [3988, 0]
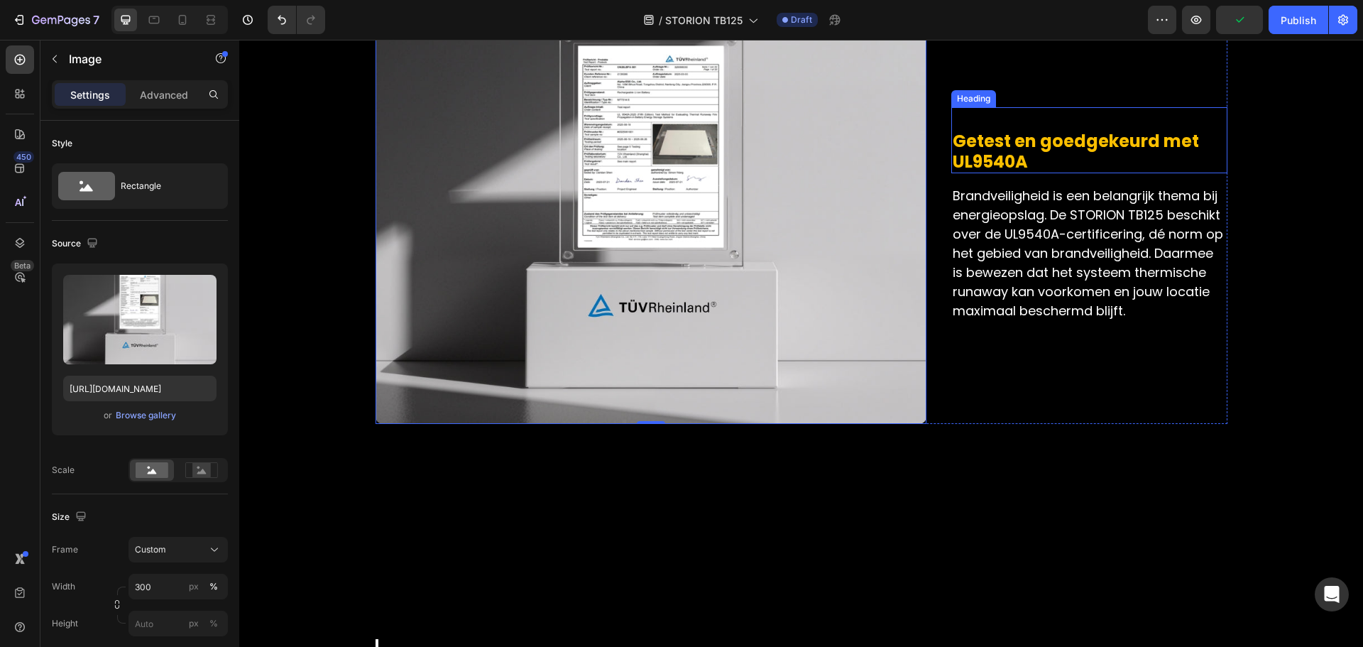
click at [997, 155] on span "Getest en goedgekeurd met UL9540A" at bounding box center [1076, 151] width 246 height 44
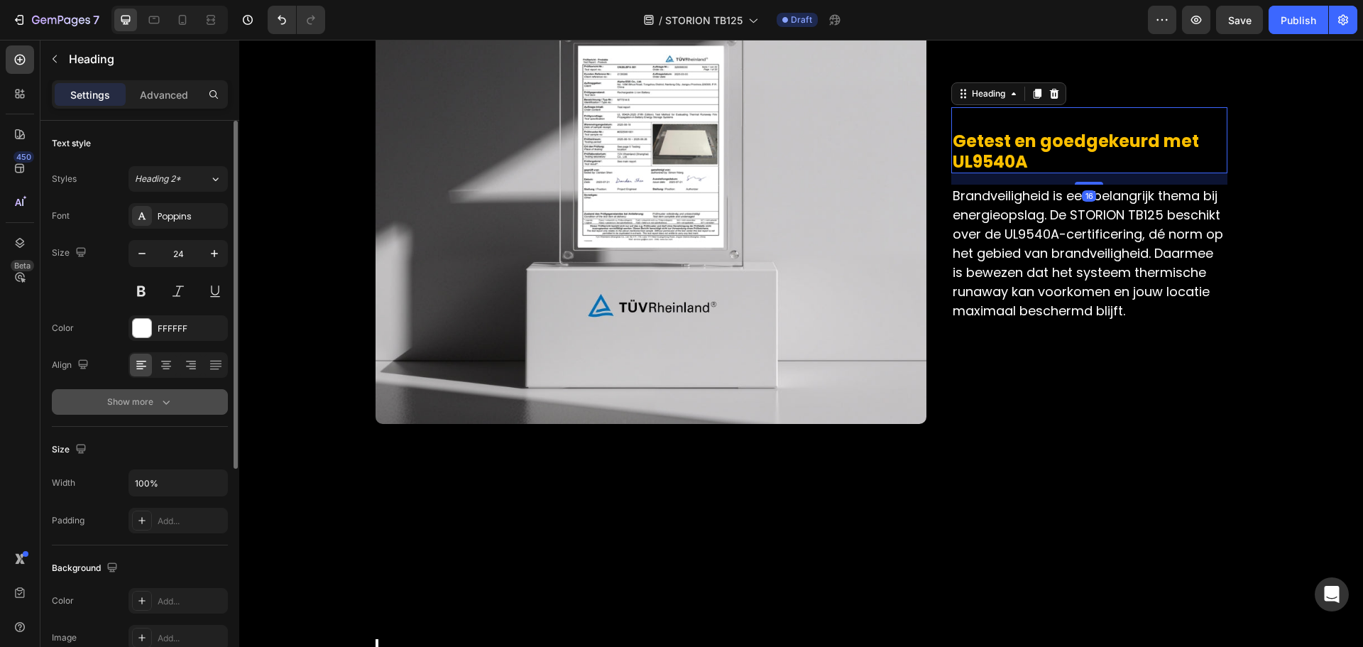
click at [157, 403] on div "Show more" at bounding box center [140, 402] width 66 height 14
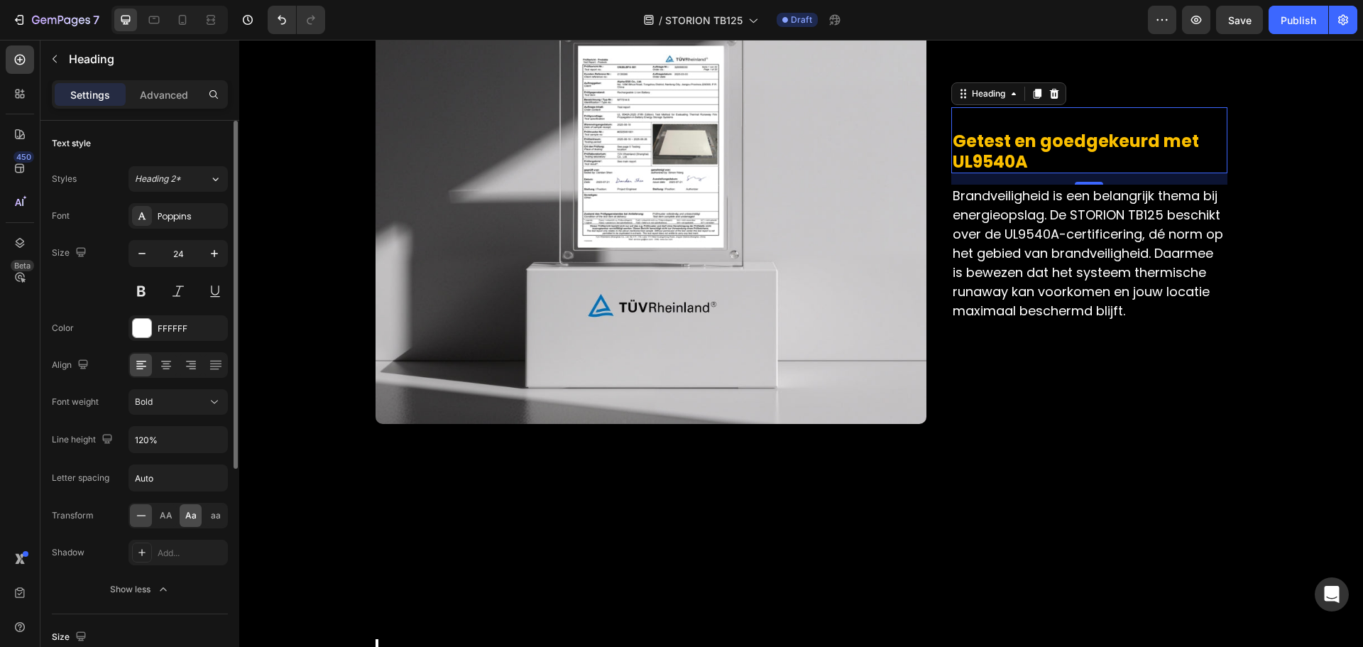
click at [186, 510] on span "Aa" at bounding box center [190, 515] width 11 height 13
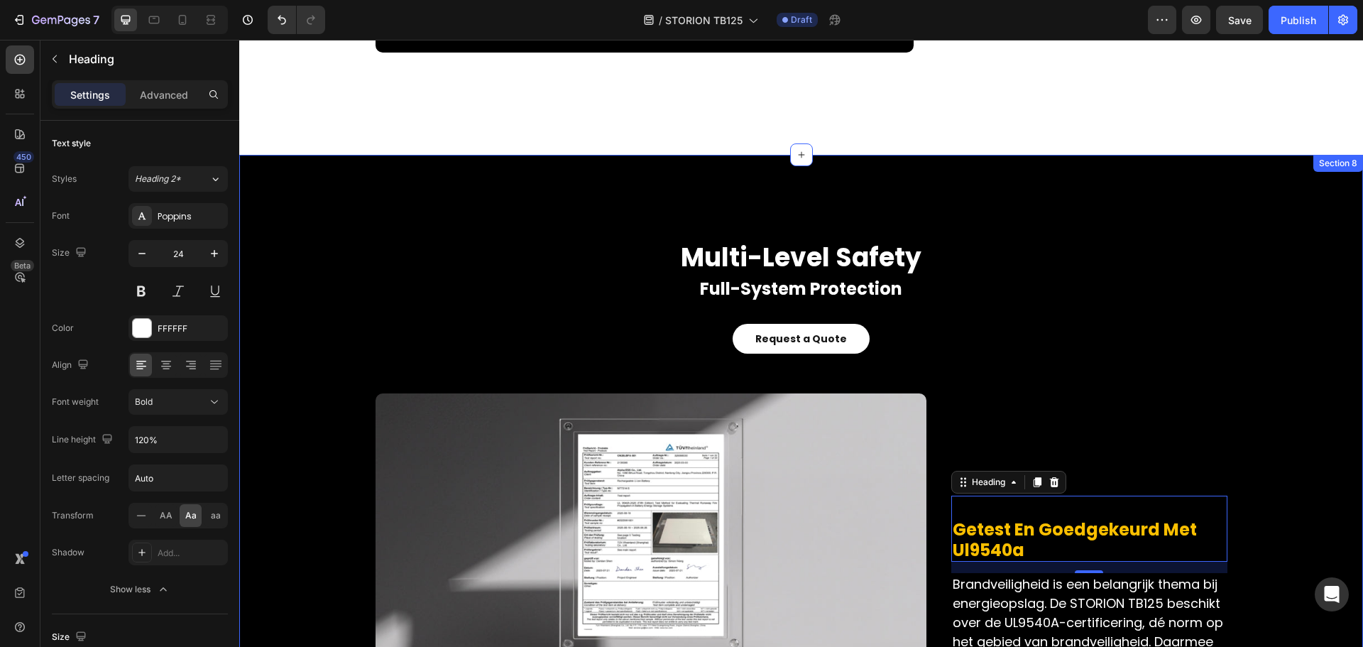
scroll to position [3562, 0]
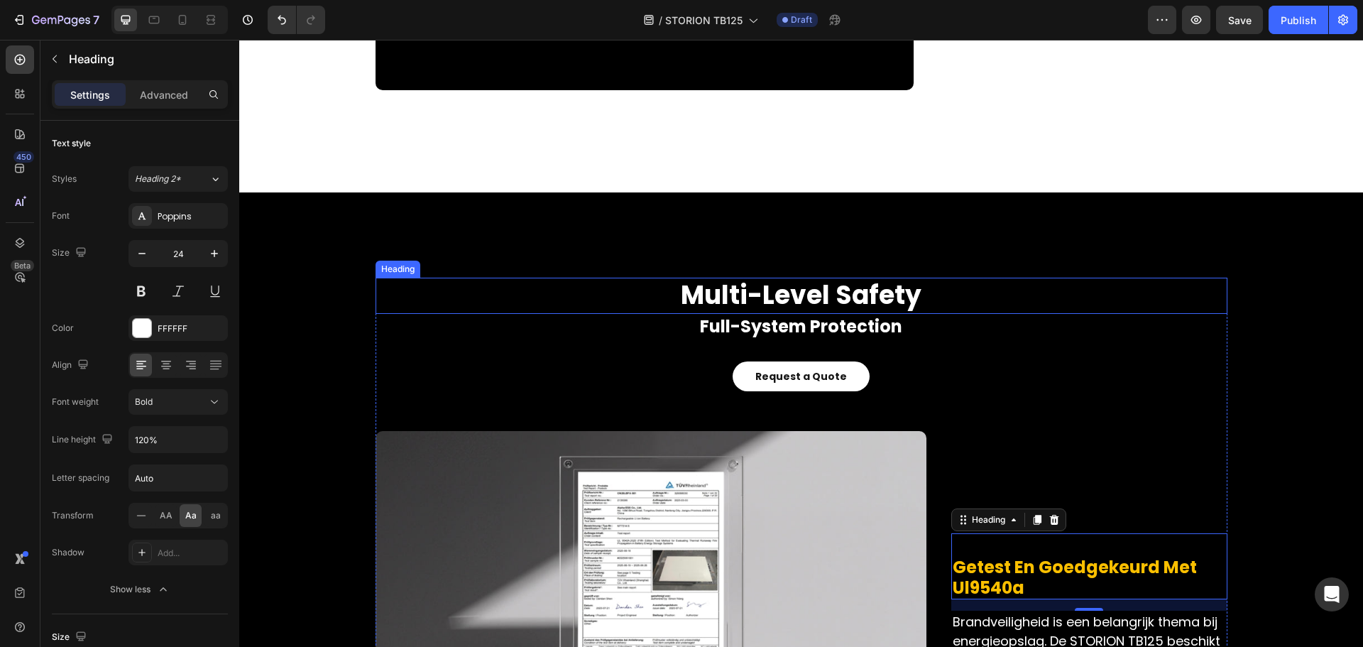
click at [847, 291] on h2 "multi-level safety" at bounding box center [801, 296] width 852 height 36
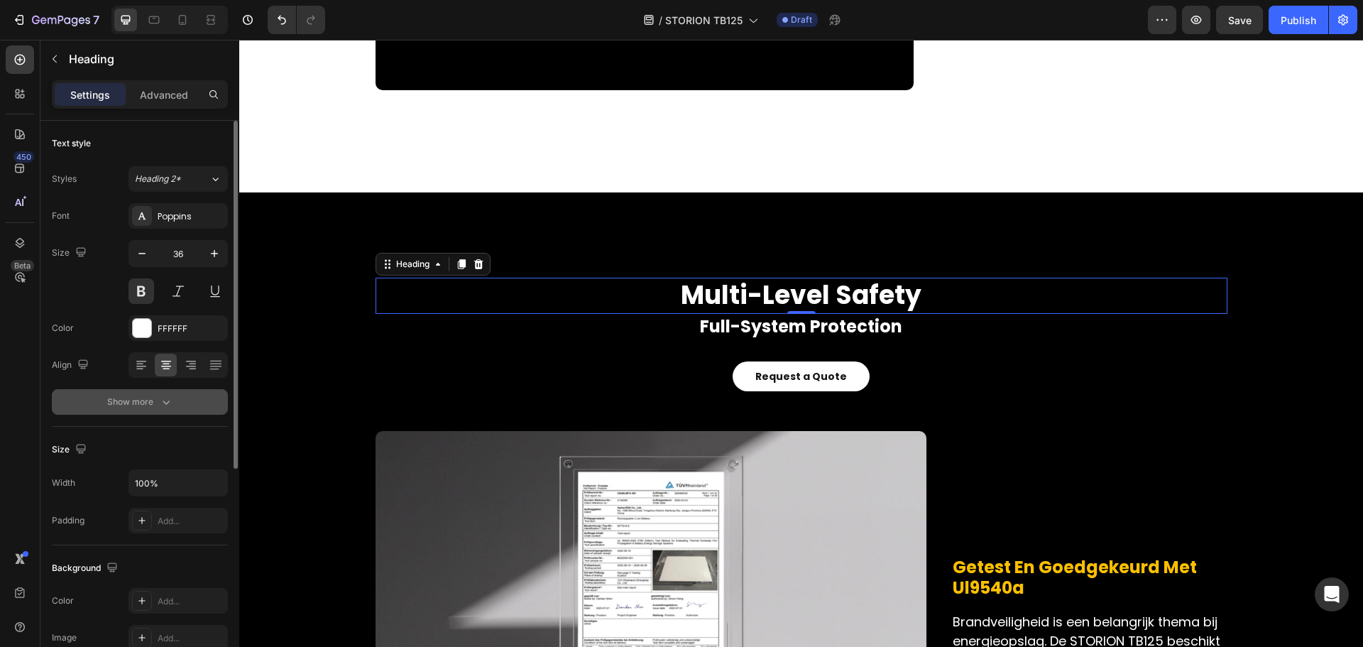
click at [155, 398] on div "Show more" at bounding box center [140, 402] width 66 height 14
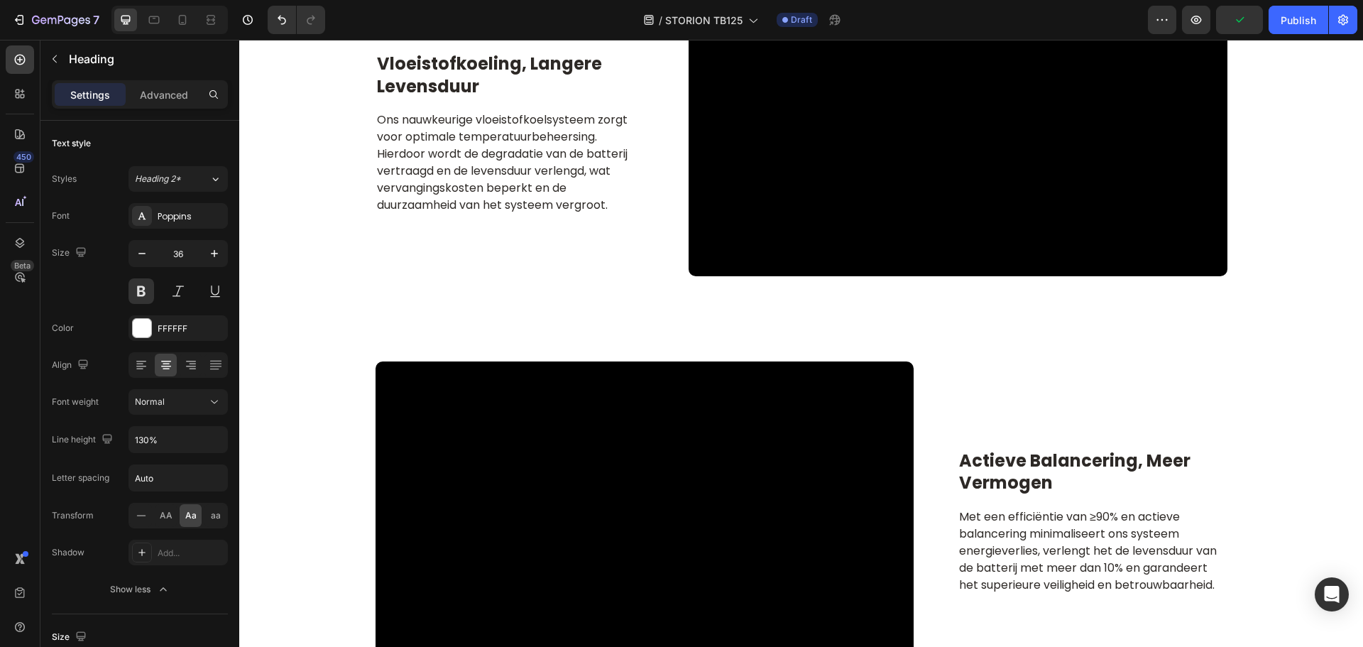
scroll to position [3065, 0]
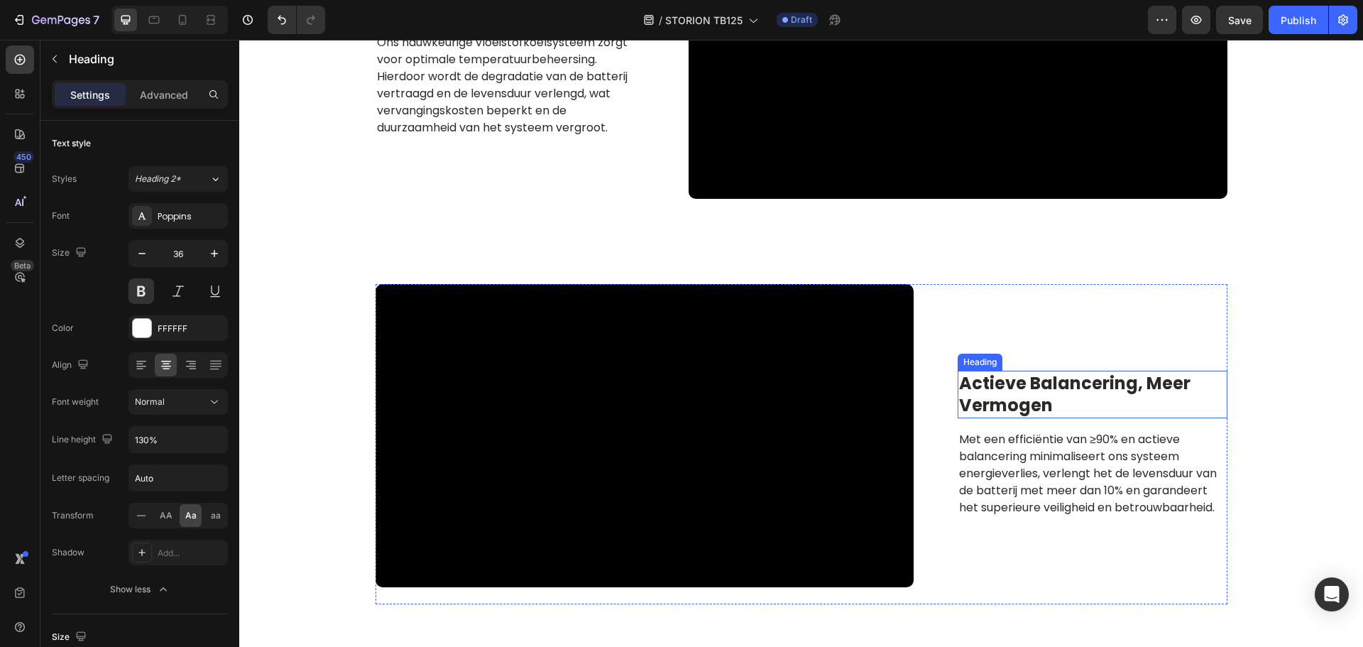
click at [1047, 390] on h2 "actieve balancering, meer vermogen" at bounding box center [1091, 393] width 269 height 47
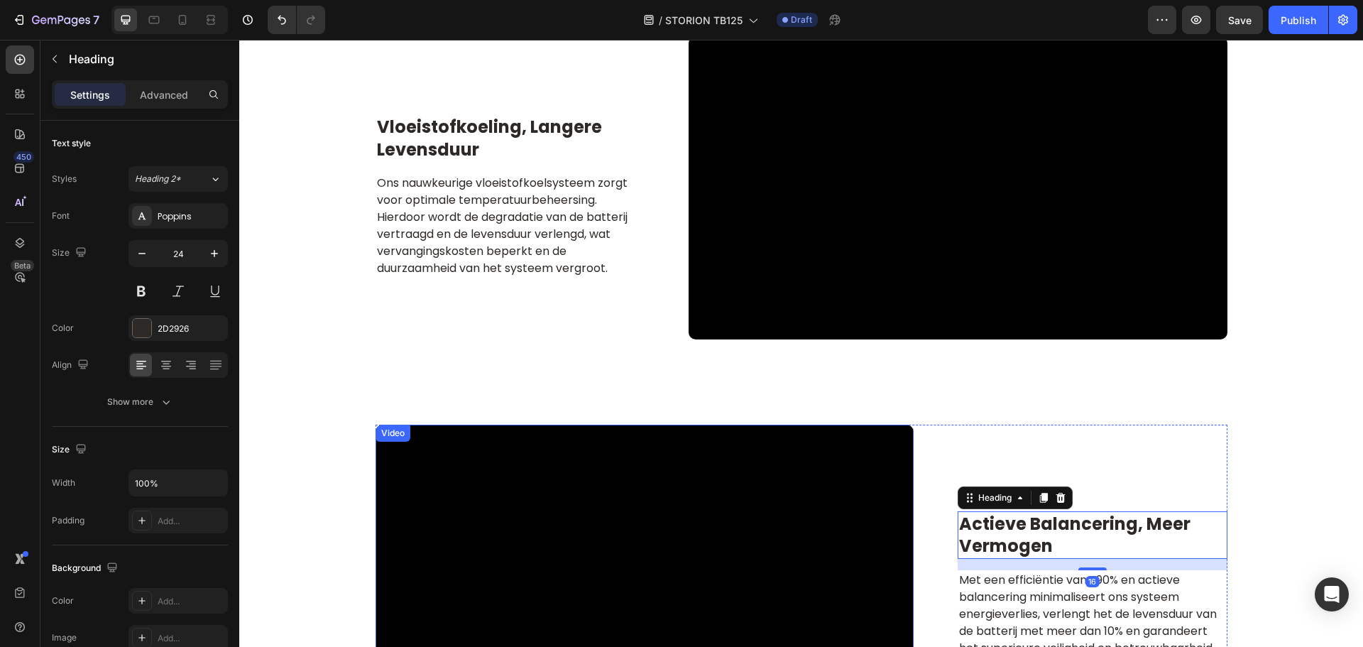
scroll to position [2924, 0]
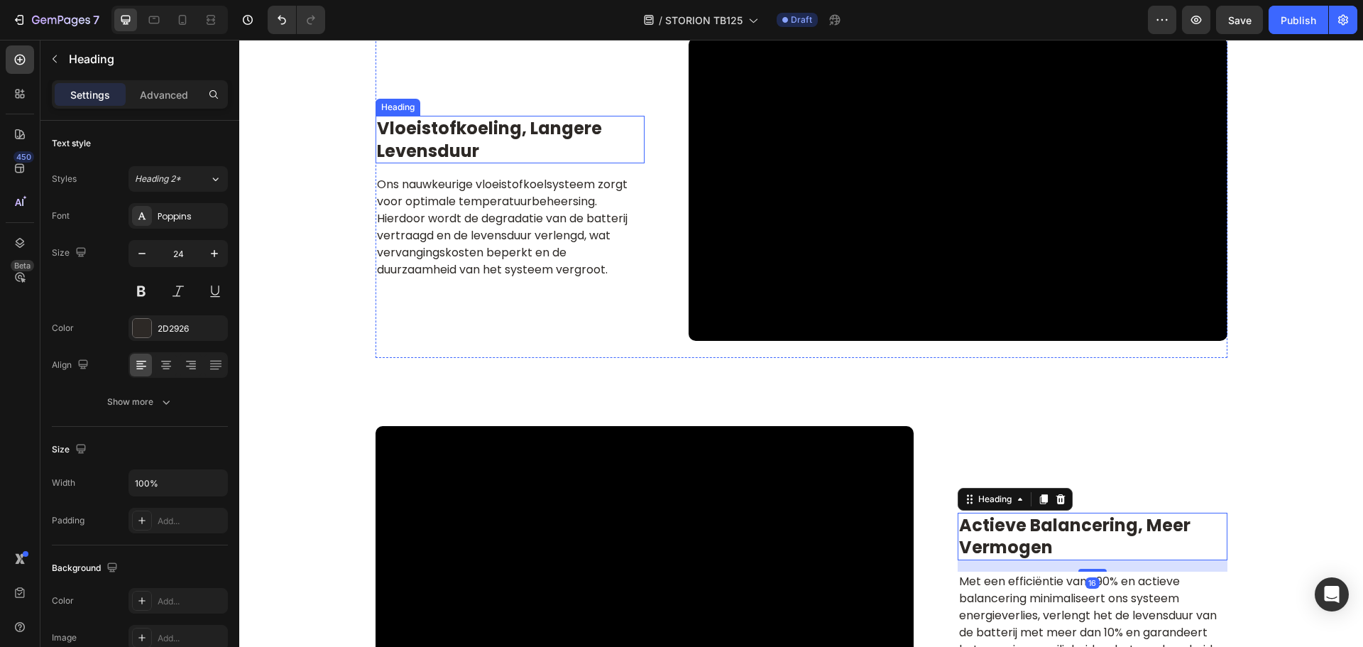
click at [491, 158] on h2 "vloeistofkoeling, langere levensduur" at bounding box center [509, 139] width 269 height 47
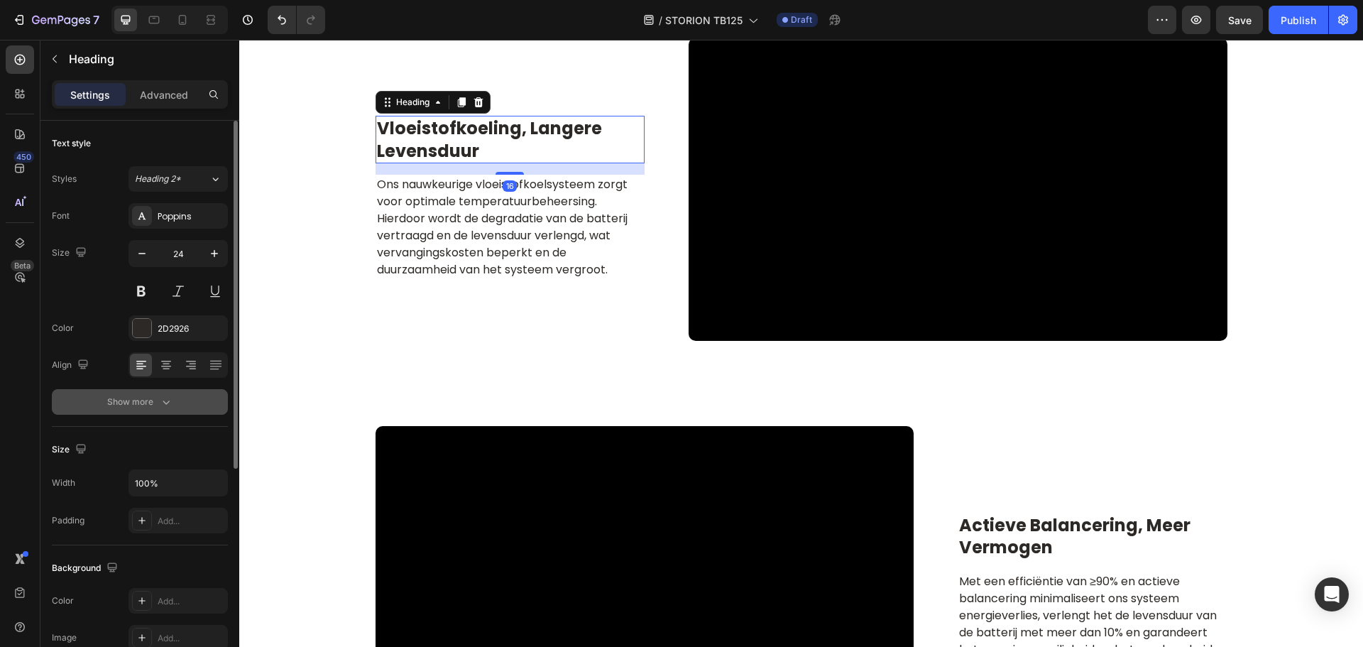
click at [170, 407] on icon "button" at bounding box center [166, 402] width 14 height 14
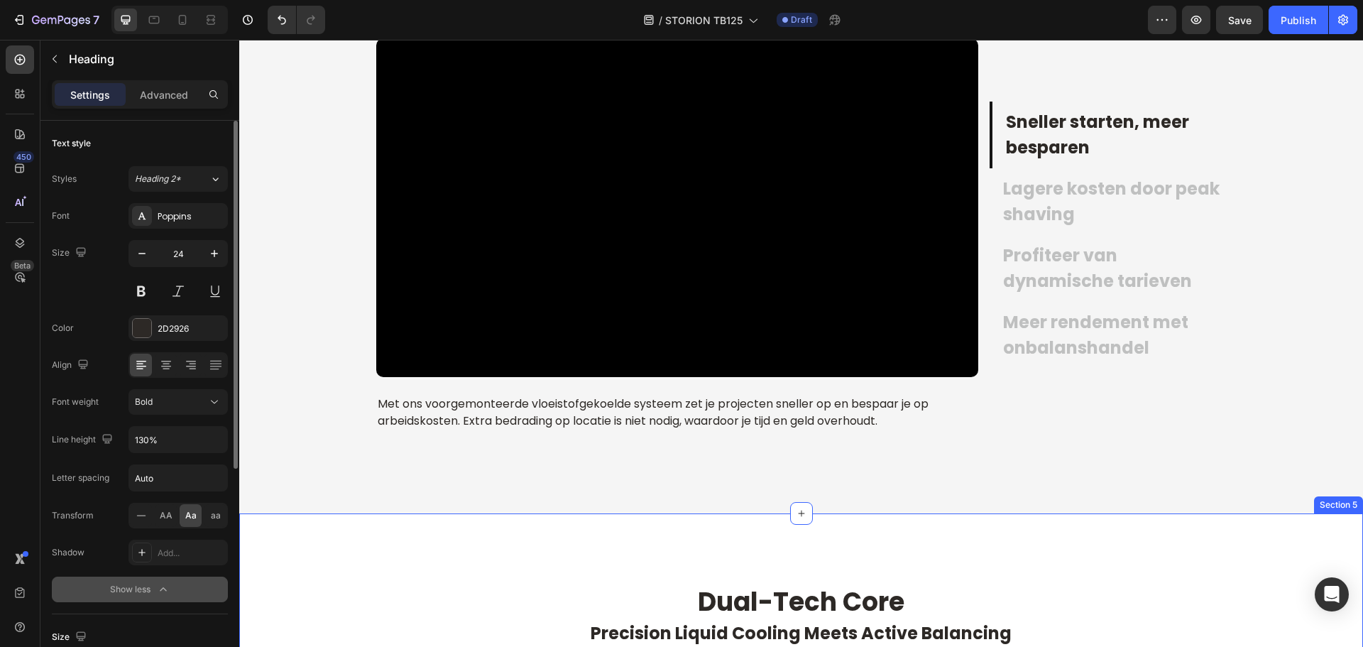
scroll to position [2214, 0]
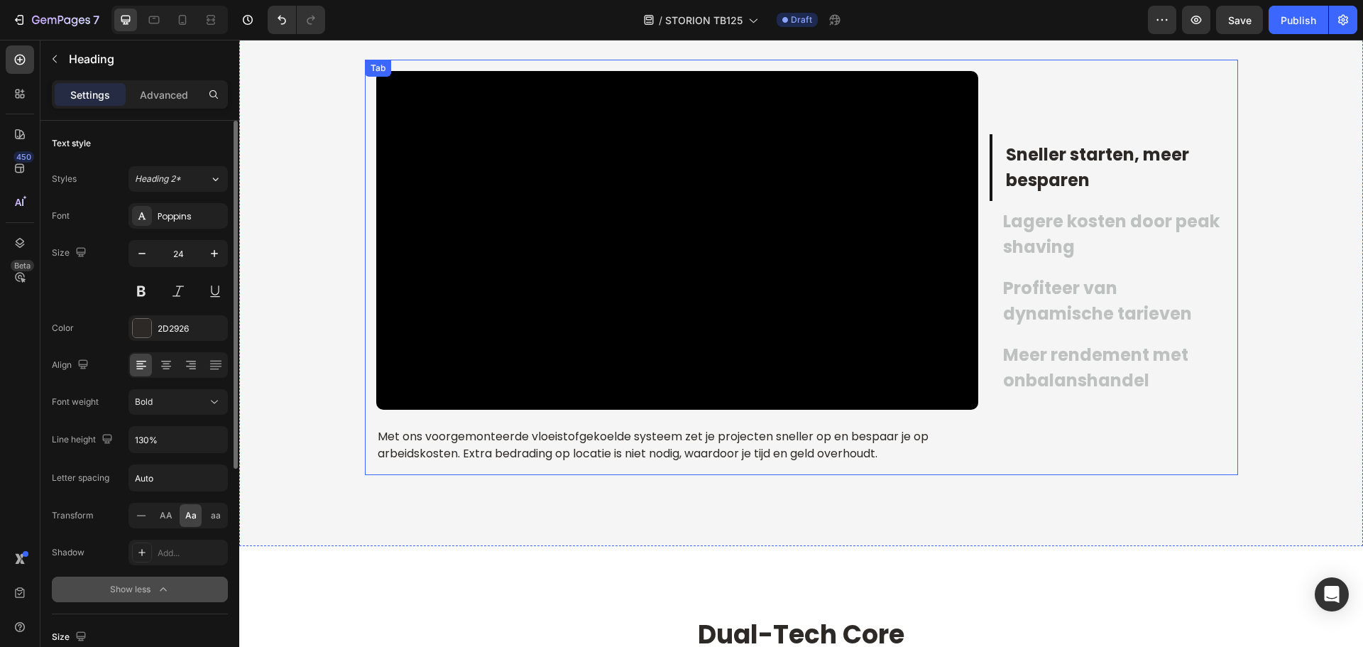
click at [1063, 172] on p "Sneller starten, meer besparen" at bounding box center [1115, 167] width 219 height 51
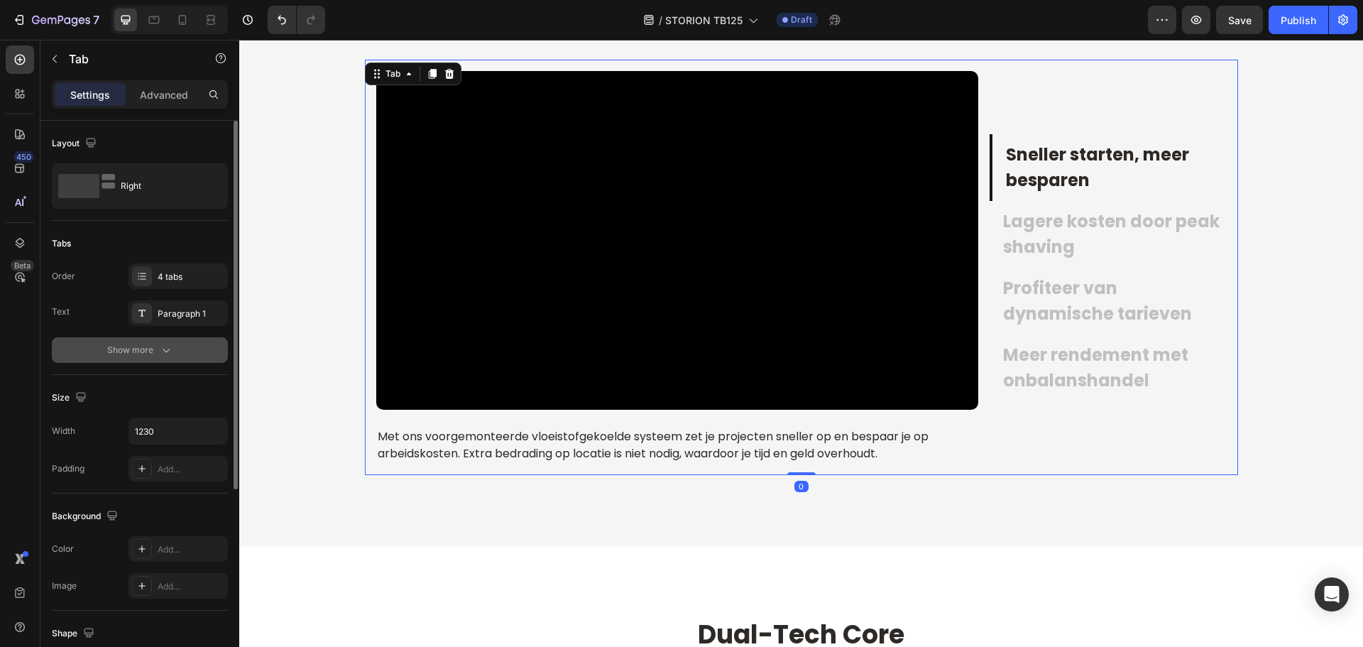
click at [159, 341] on button "Show more" at bounding box center [140, 350] width 176 height 26
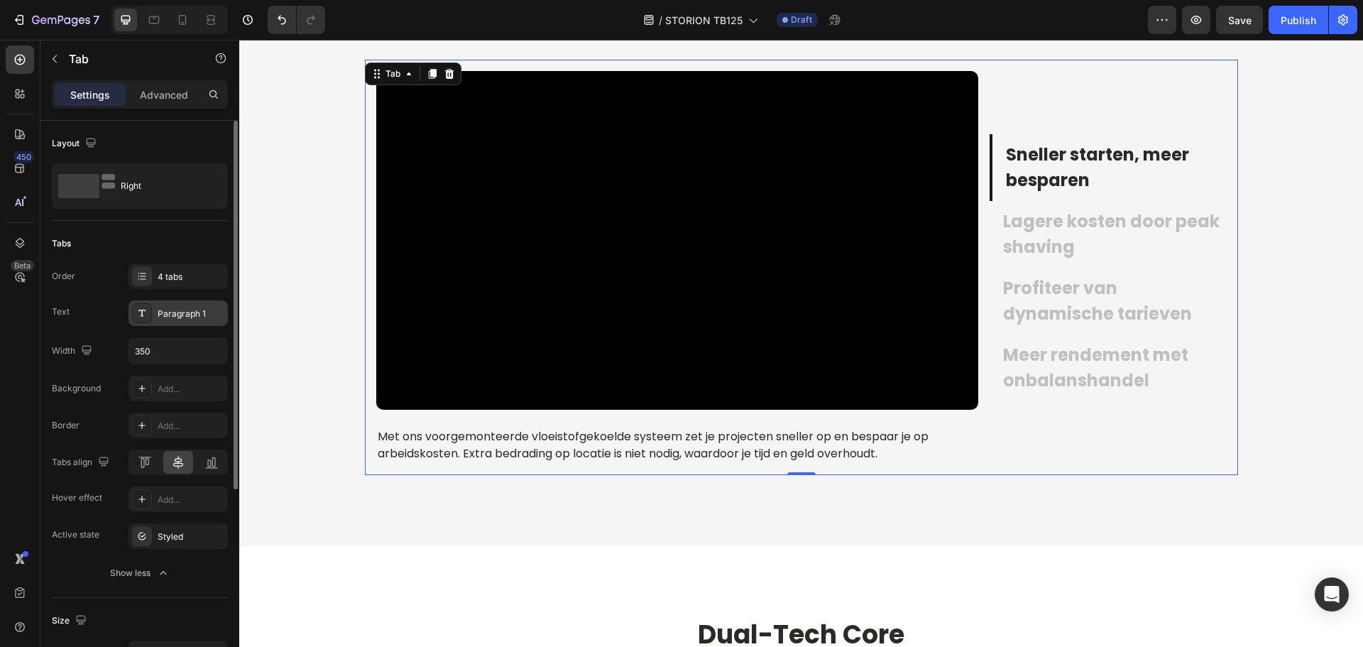
click at [177, 316] on div "Paragraph 1" at bounding box center [191, 313] width 67 height 13
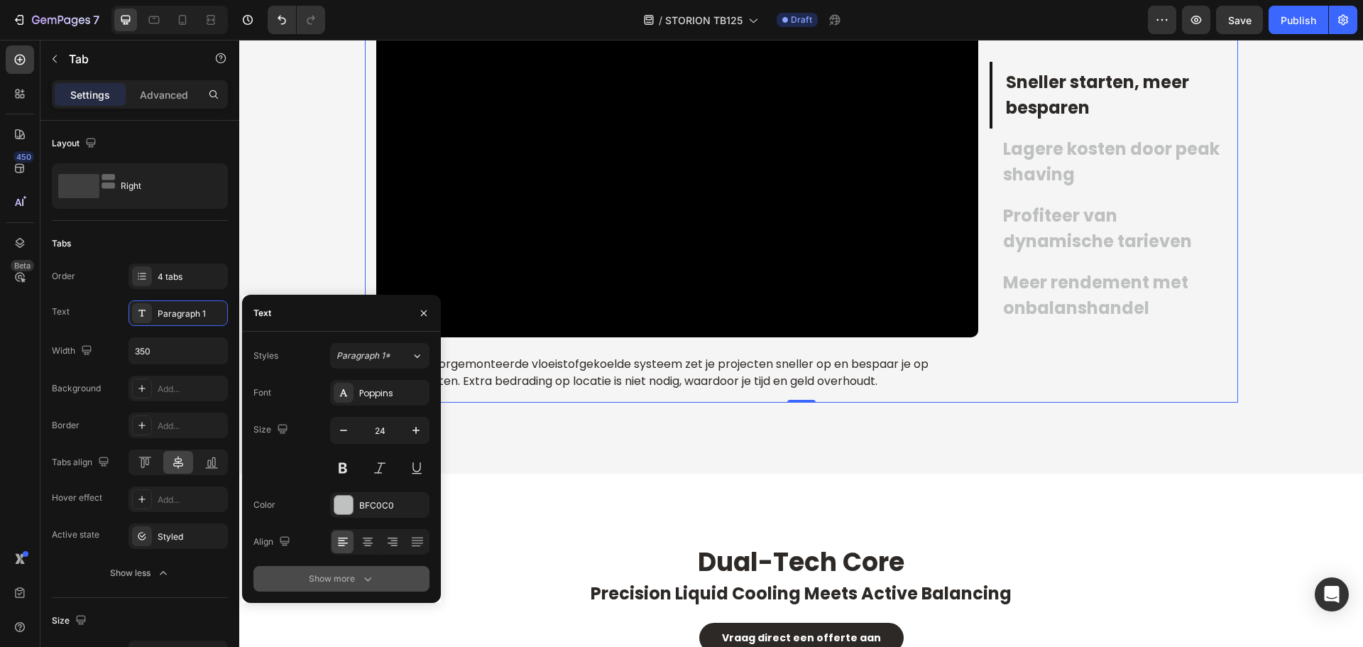
scroll to position [2356, 0]
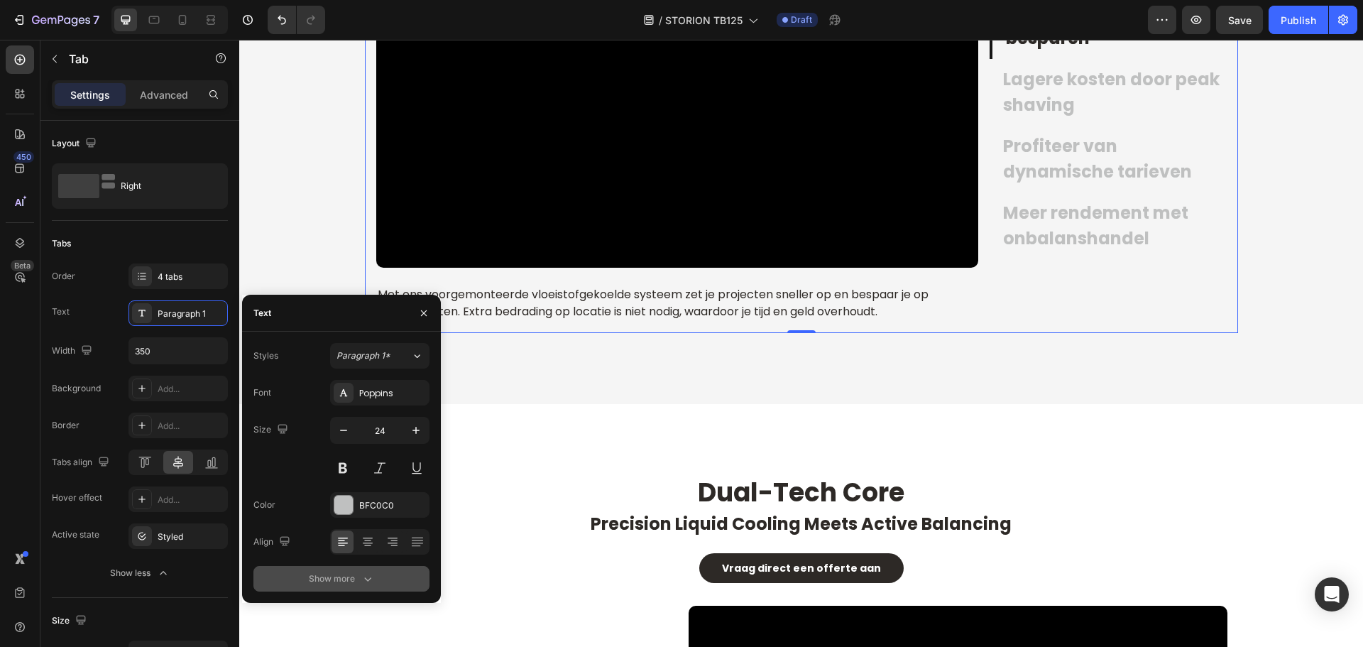
click at [356, 580] on div "Show more" at bounding box center [342, 578] width 66 height 14
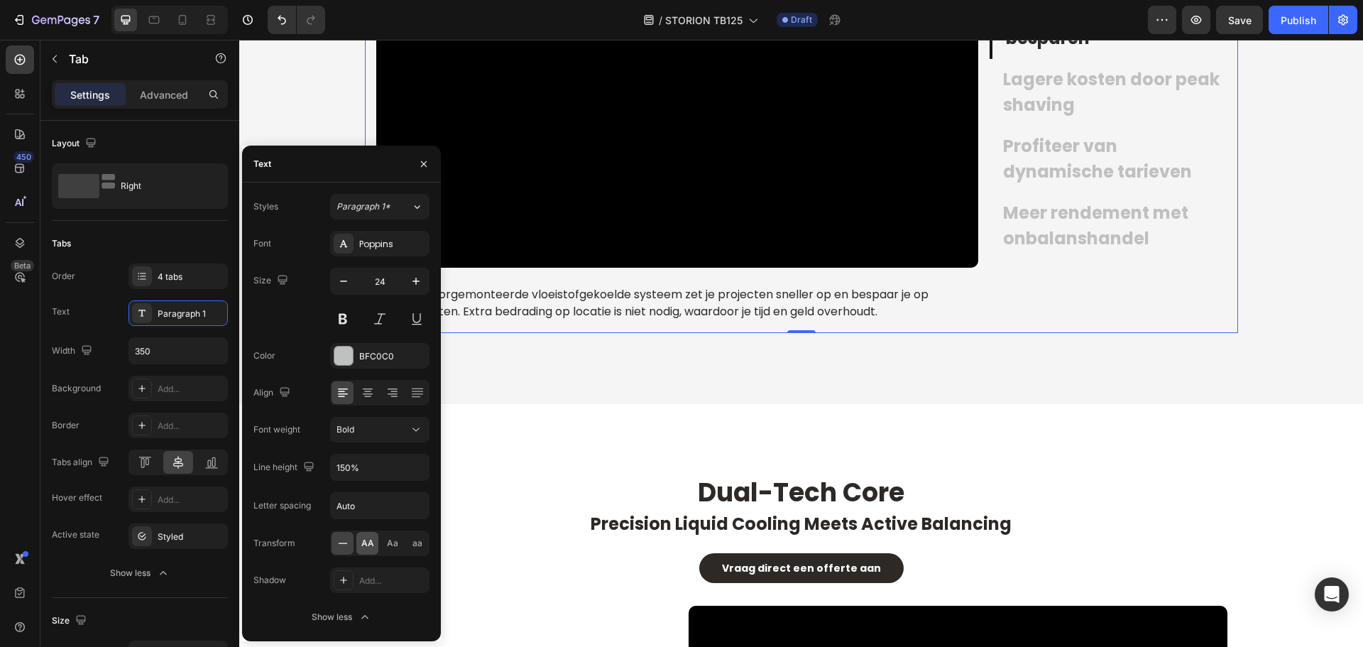
click at [369, 546] on span "AA" at bounding box center [367, 543] width 13 height 13
click at [395, 543] on span "Aa" at bounding box center [392, 543] width 11 height 13
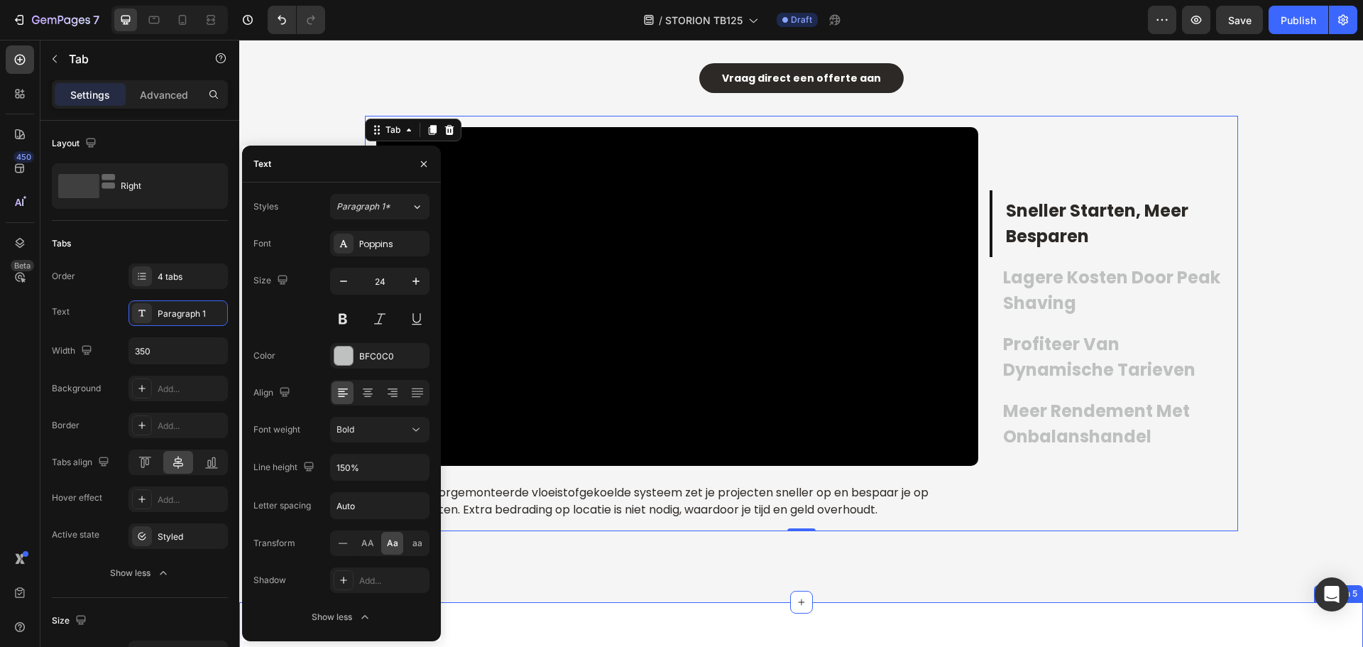
scroll to position [2143, 0]
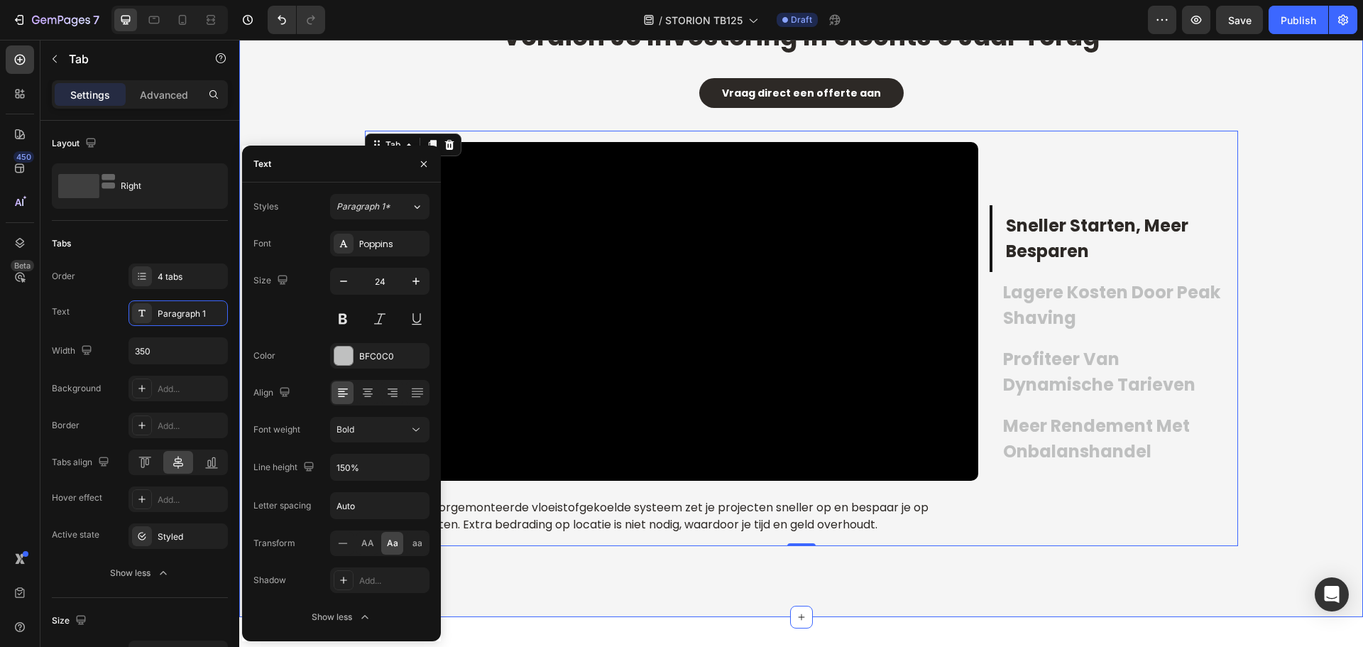
click at [1288, 509] on div "verdien je investering in slechts 3 jaar terug Heading Vraag direct een offerte…" at bounding box center [801, 282] width 1102 height 527
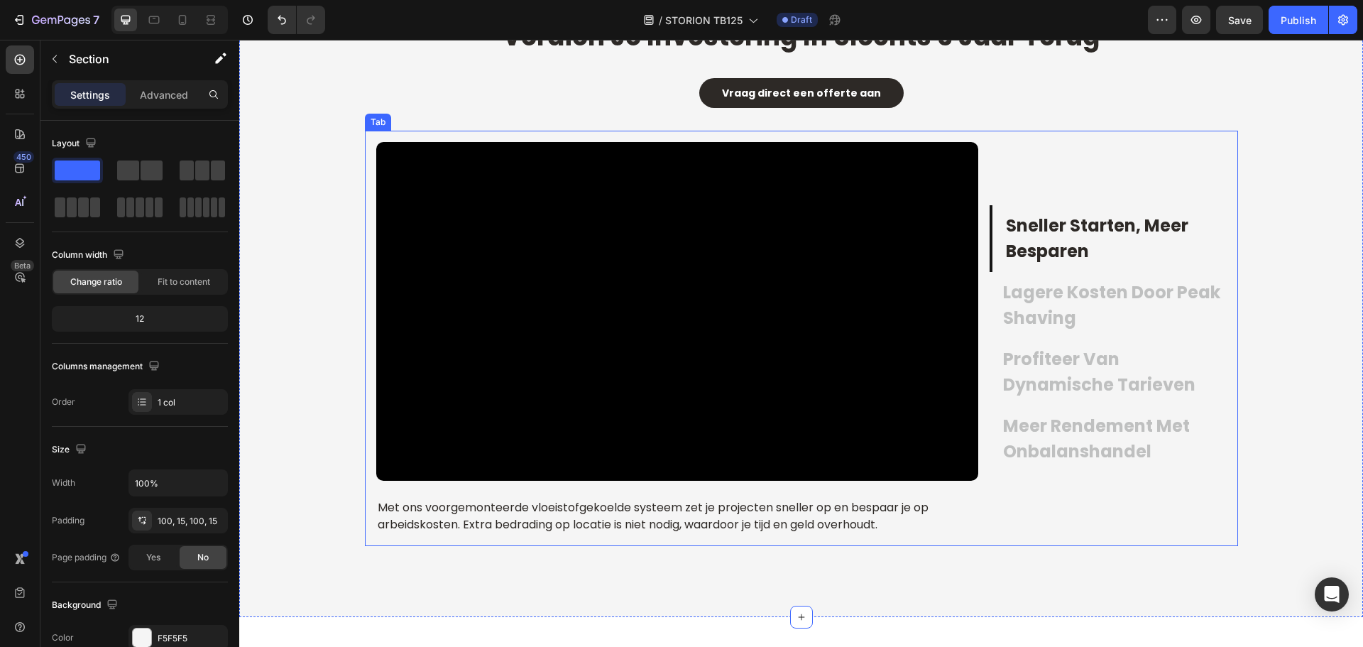
scroll to position [2098, 0]
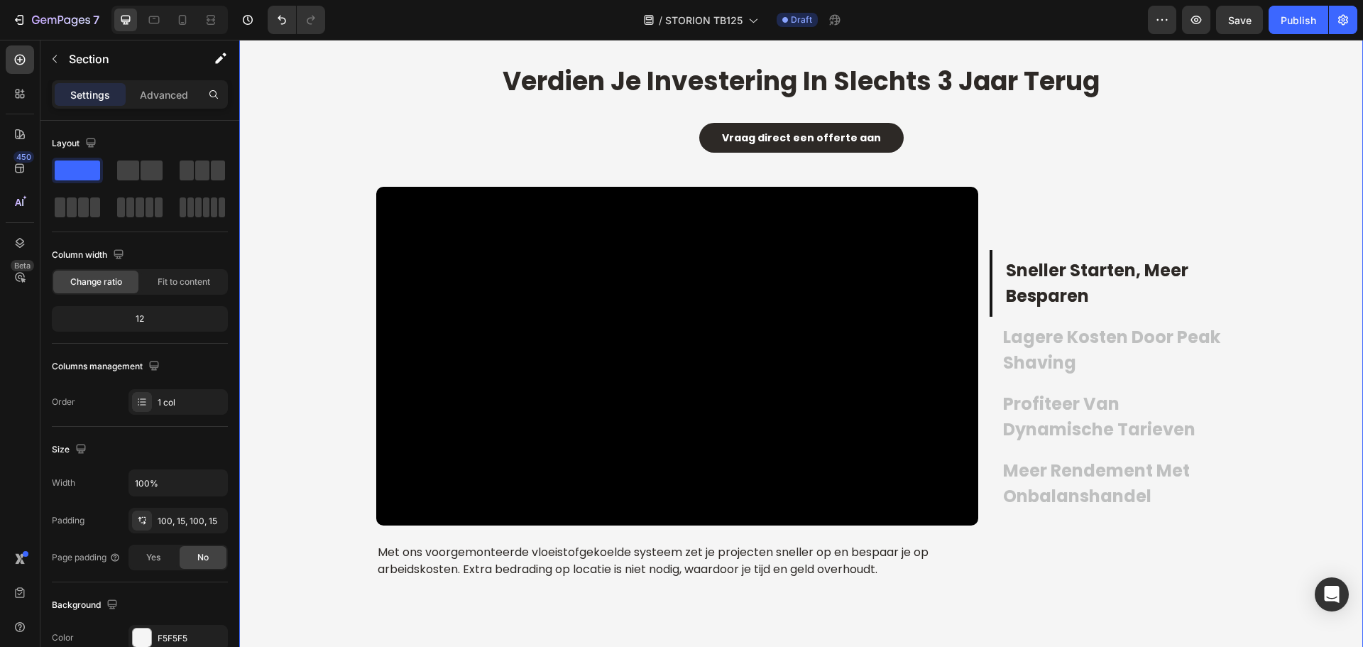
click at [695, 166] on div "verdien je investering in slechts 3 jaar terug Heading Vraag direct een offerte…" at bounding box center [801, 327] width 1124 height 669
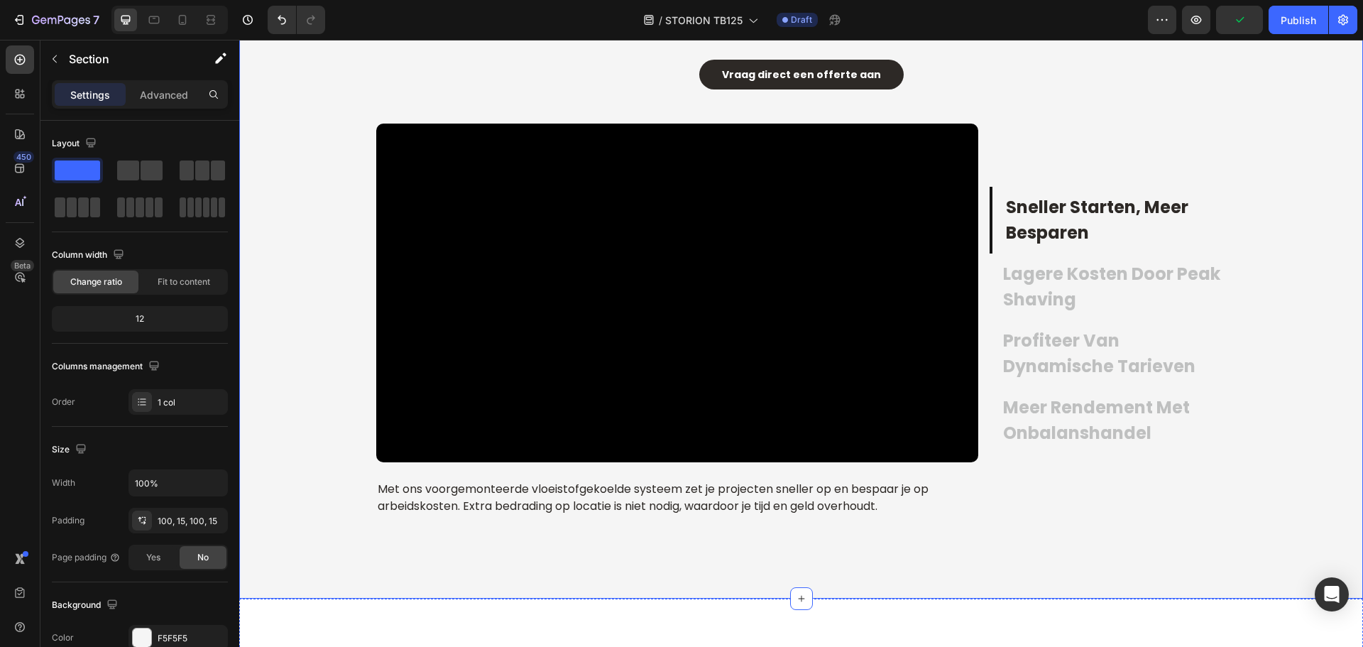
scroll to position [2092, 0]
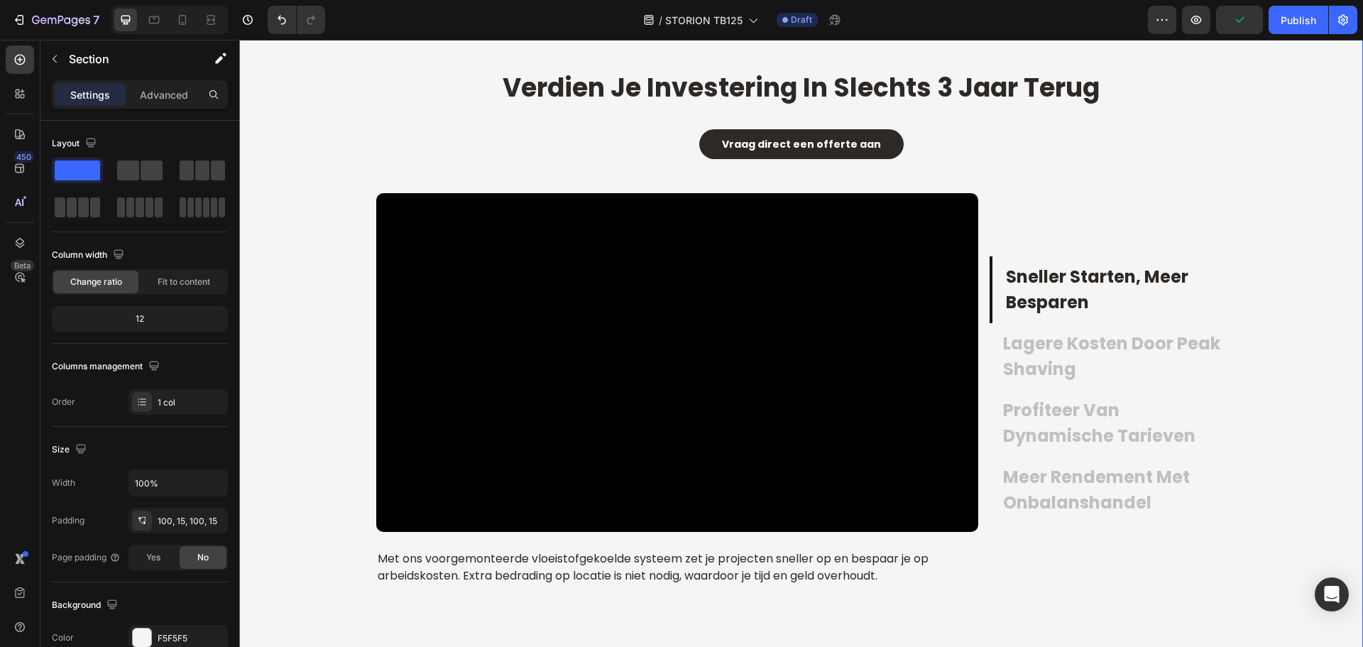
click at [380, 209] on div "verdien je investering in slechts 3 jaar terug Heading Vraag direct een offerte…" at bounding box center [801, 333] width 1124 height 669
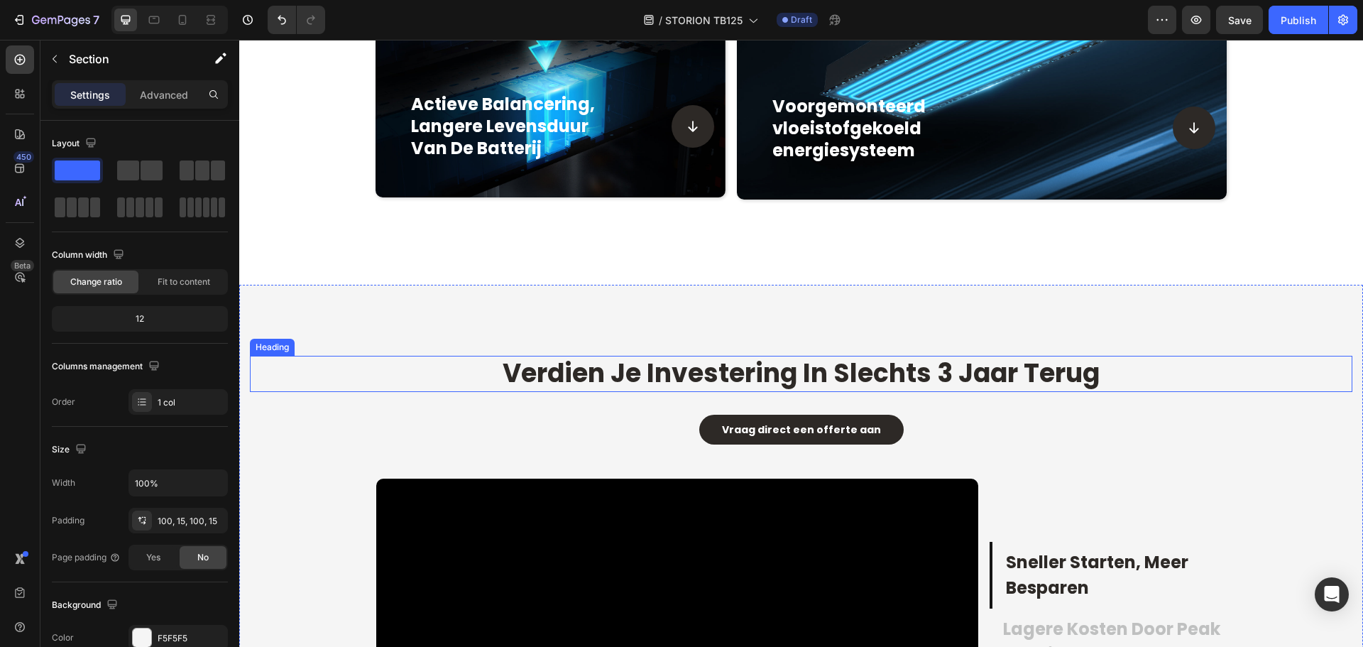
scroll to position [1877, 0]
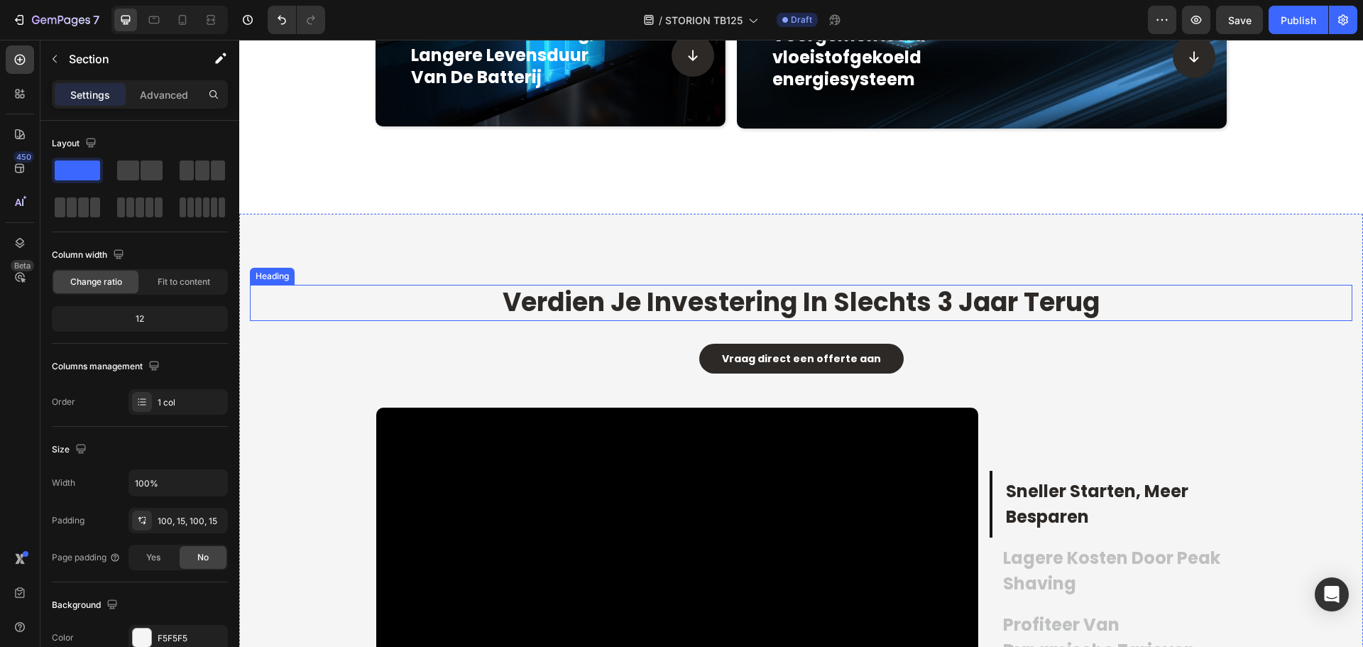
click at [650, 304] on span "verdien je investering in slechts 3 jaar terug" at bounding box center [801, 302] width 597 height 36
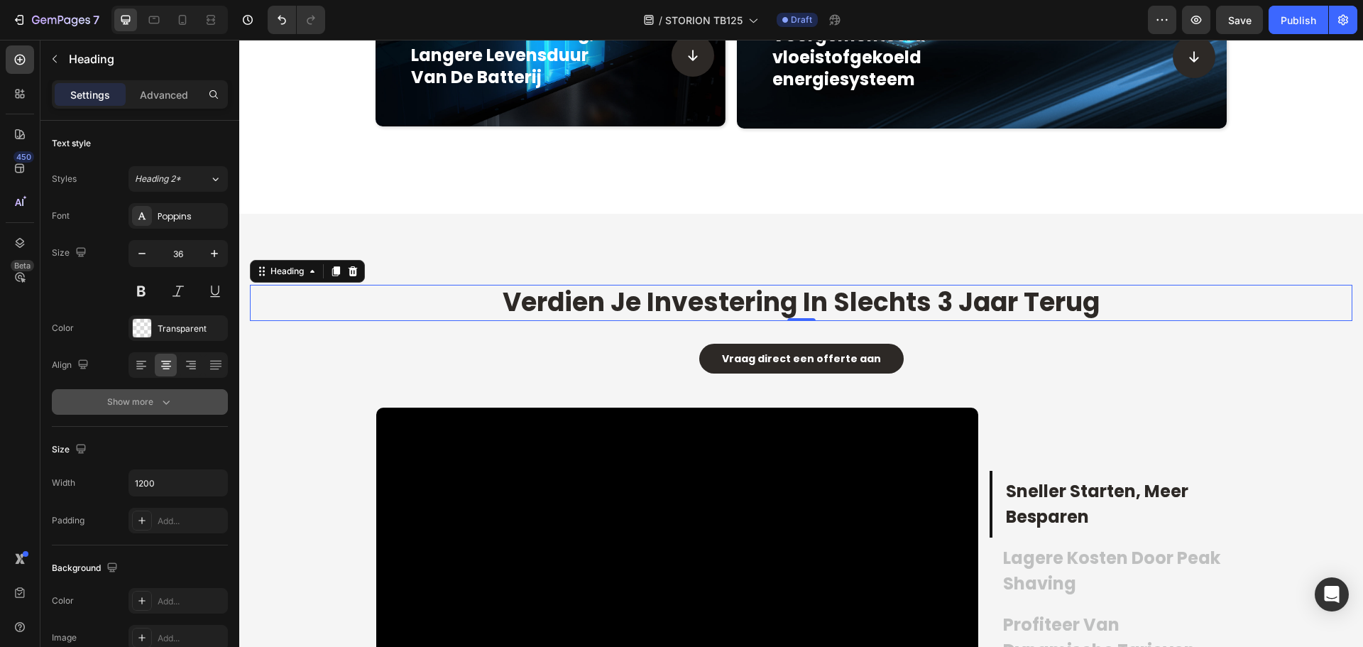
click at [166, 404] on icon "button" at bounding box center [166, 402] width 14 height 14
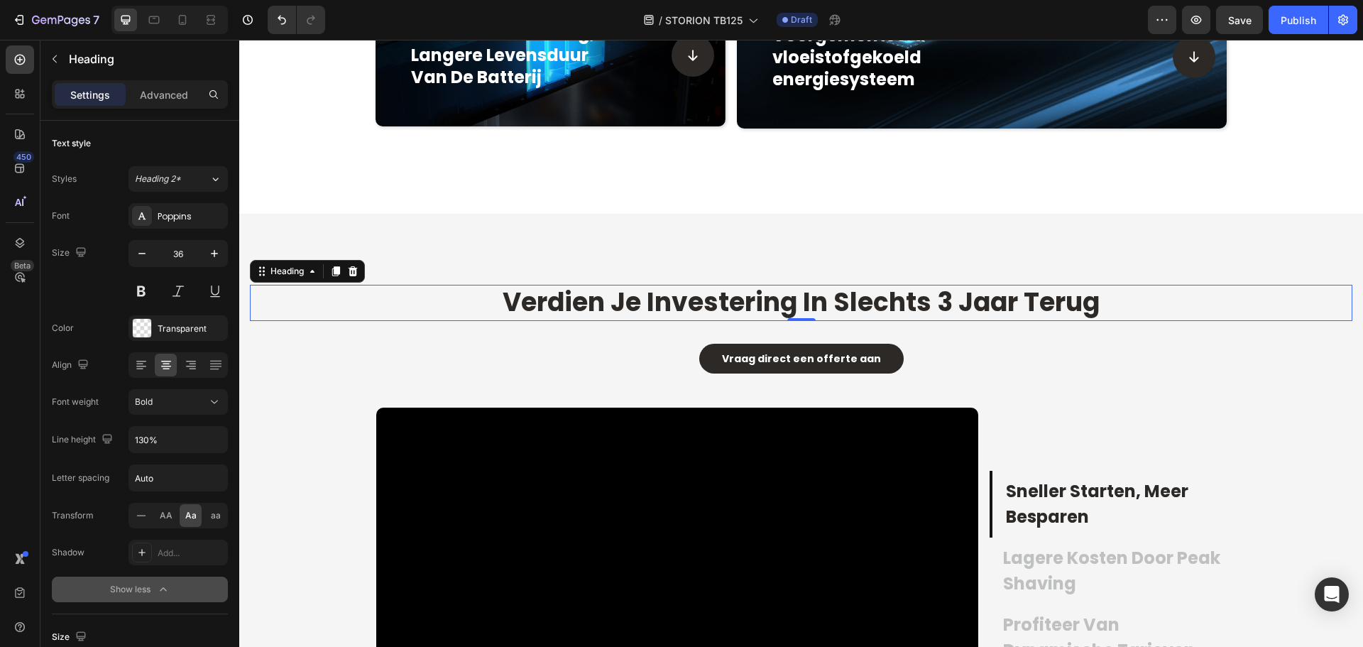
click at [470, 300] on h2 "verdien je investering in slechts 3 jaar terug" at bounding box center [801, 303] width 852 height 36
click at [806, 304] on span "verdien je investering in slechts 3 jaar terug" at bounding box center [801, 302] width 597 height 36
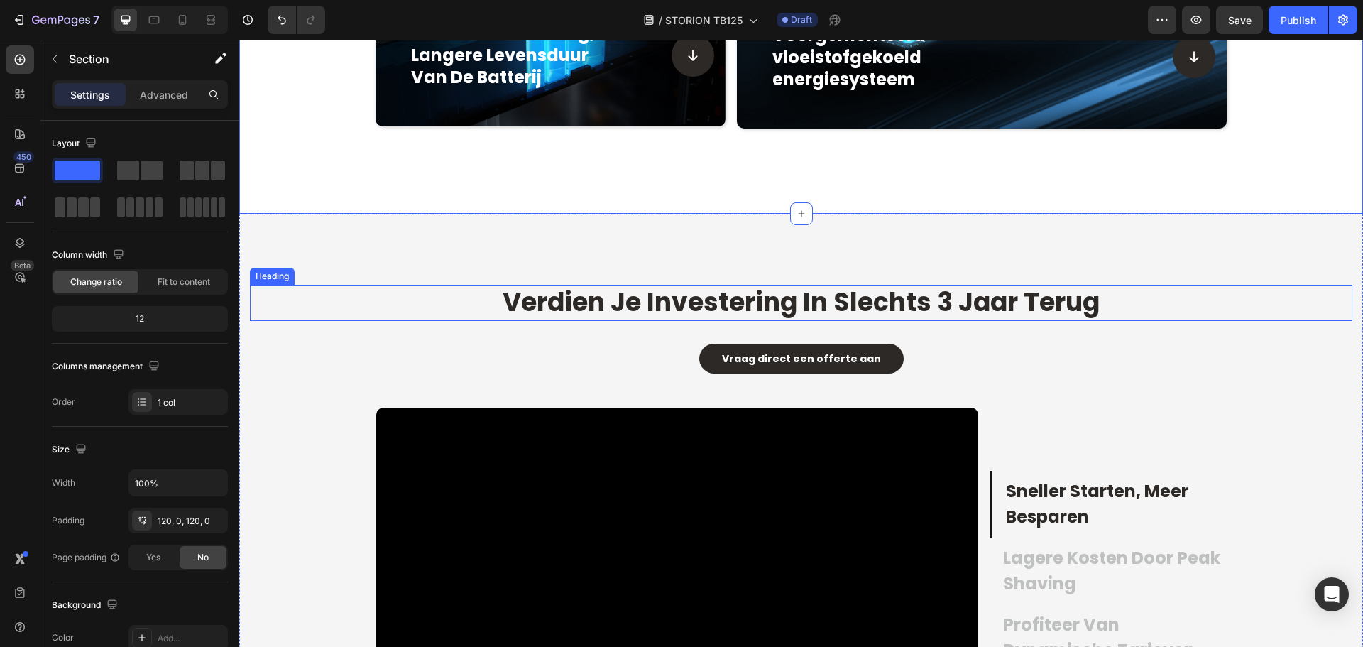
click at [389, 302] on p "⁠⁠⁠⁠⁠⁠⁠ verdien je investering in slechts 3 jaar terug" at bounding box center [801, 302] width 849 height 33
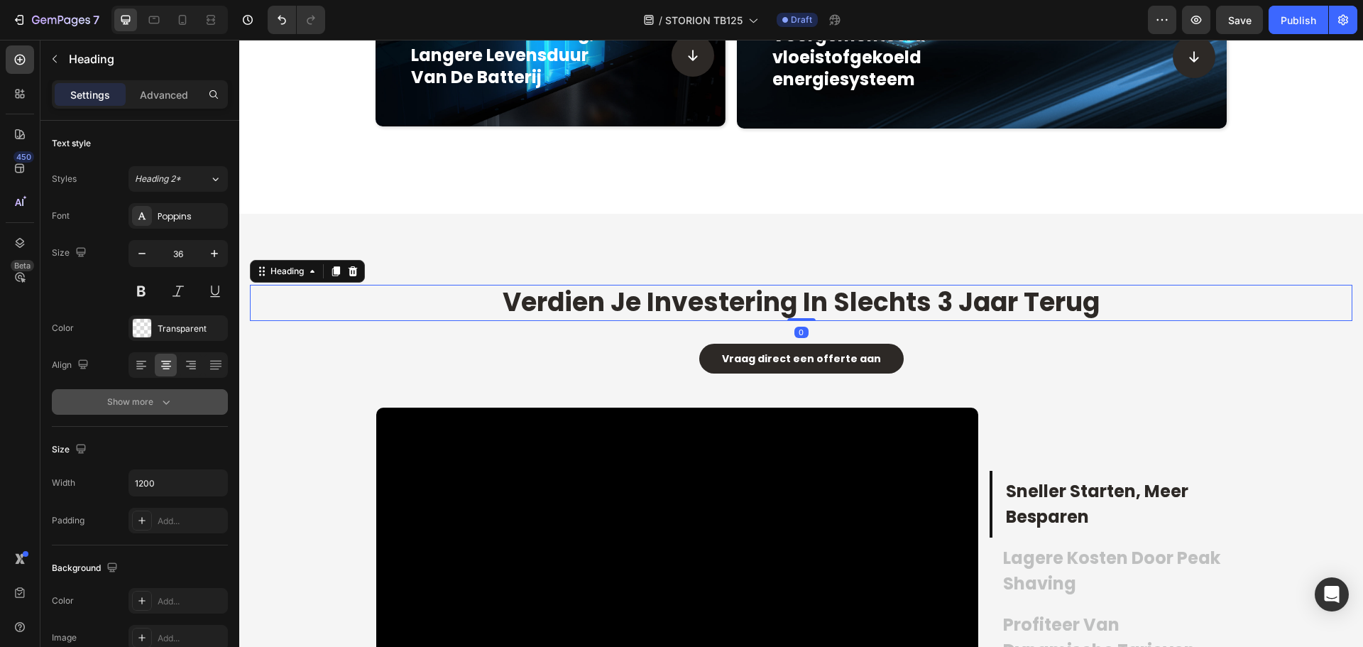
click at [159, 402] on icon "button" at bounding box center [166, 402] width 14 height 14
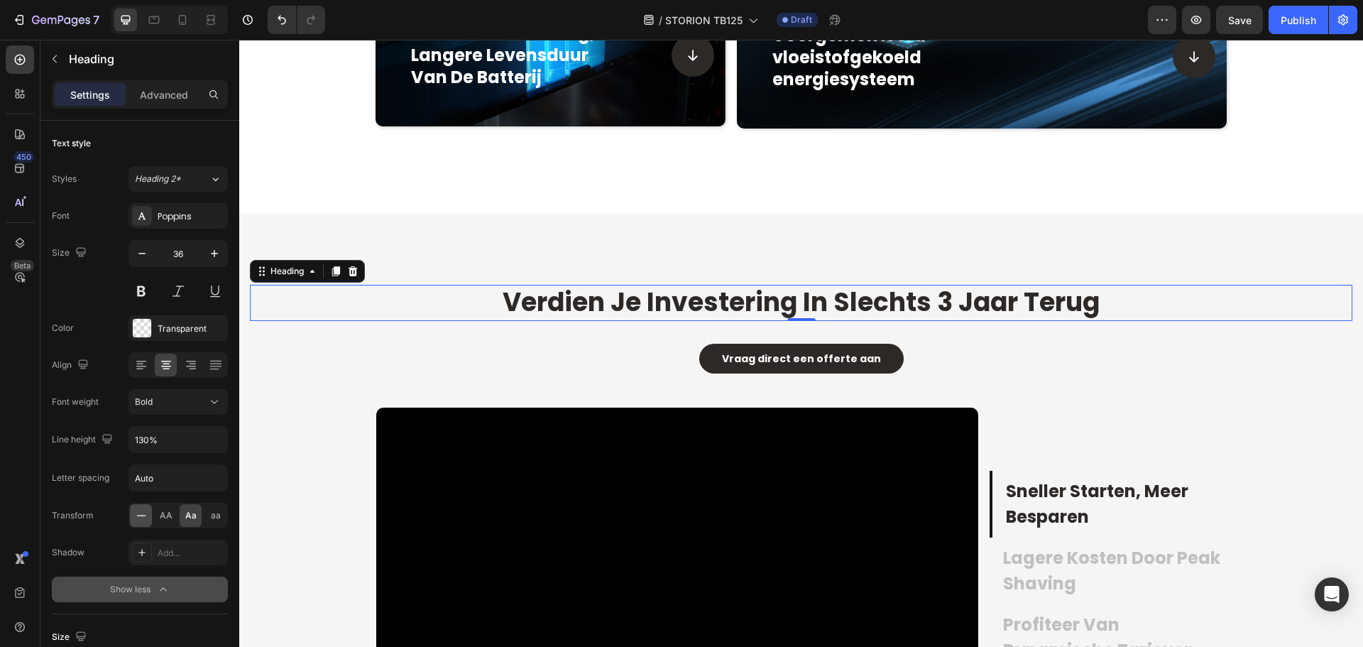
click at [143, 516] on icon at bounding box center [141, 515] width 14 height 14
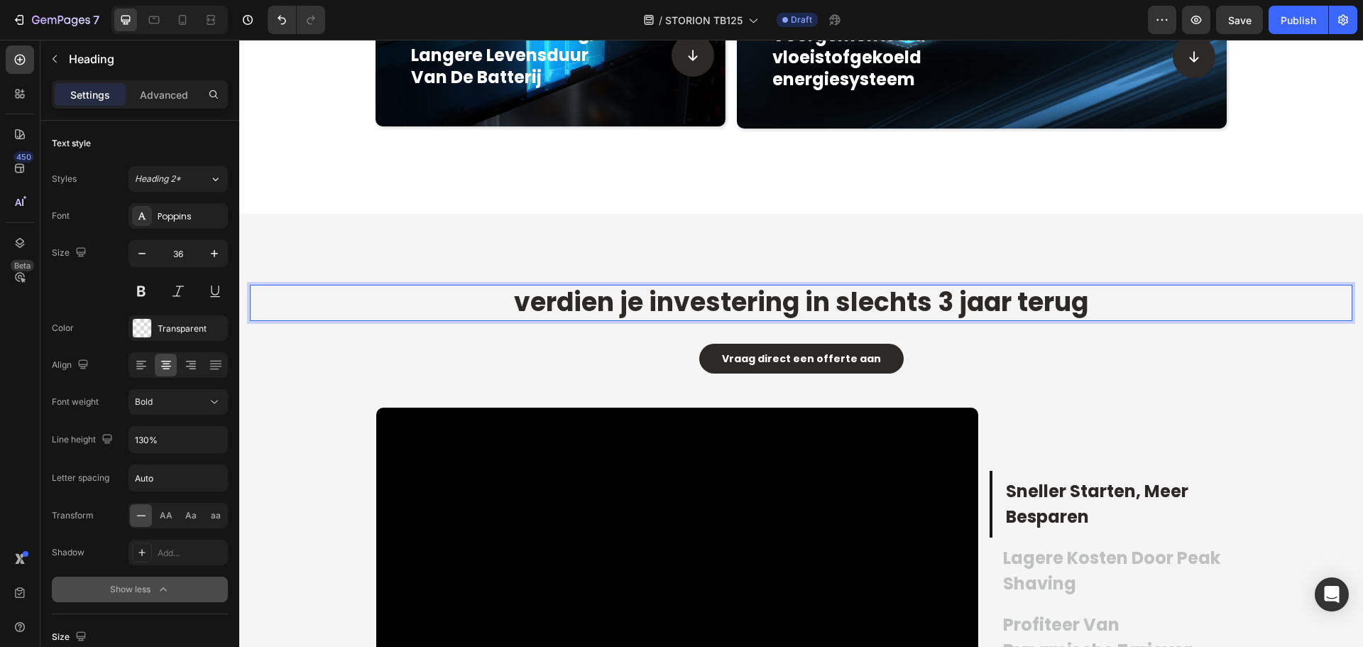
click at [521, 304] on span "verdien je investering in slechts 3 jaar terug" at bounding box center [801, 302] width 574 height 36
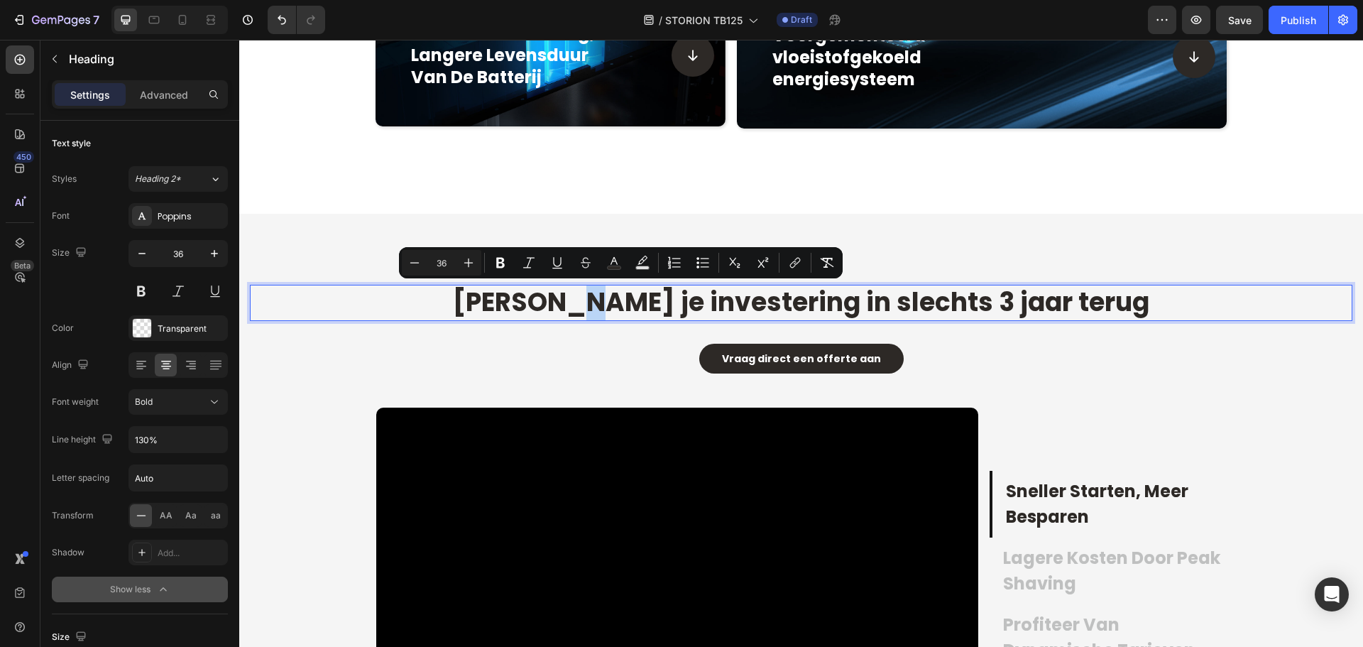
click at [618, 312] on span "Verdien je investering in slechts 3 jaar terug" at bounding box center [801, 302] width 696 height 36
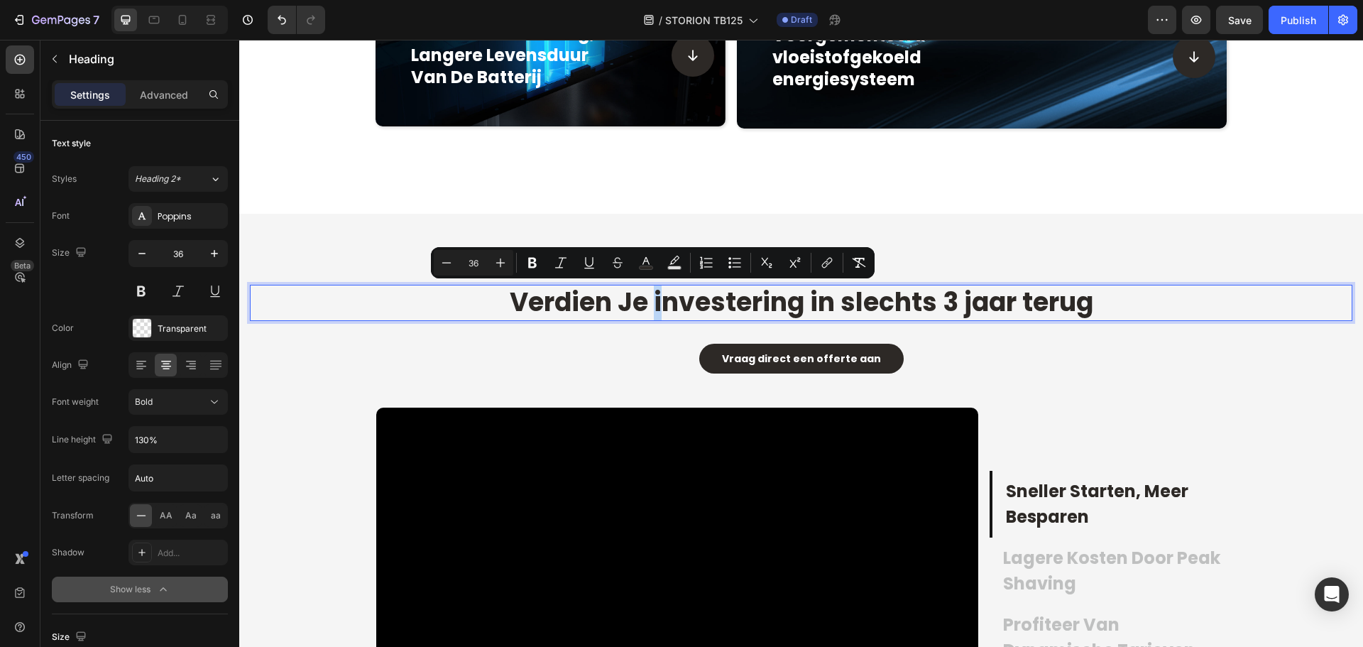
click at [652, 308] on span "Verdien Je investering in slechts 3 jaar terug" at bounding box center [801, 302] width 583 height 36
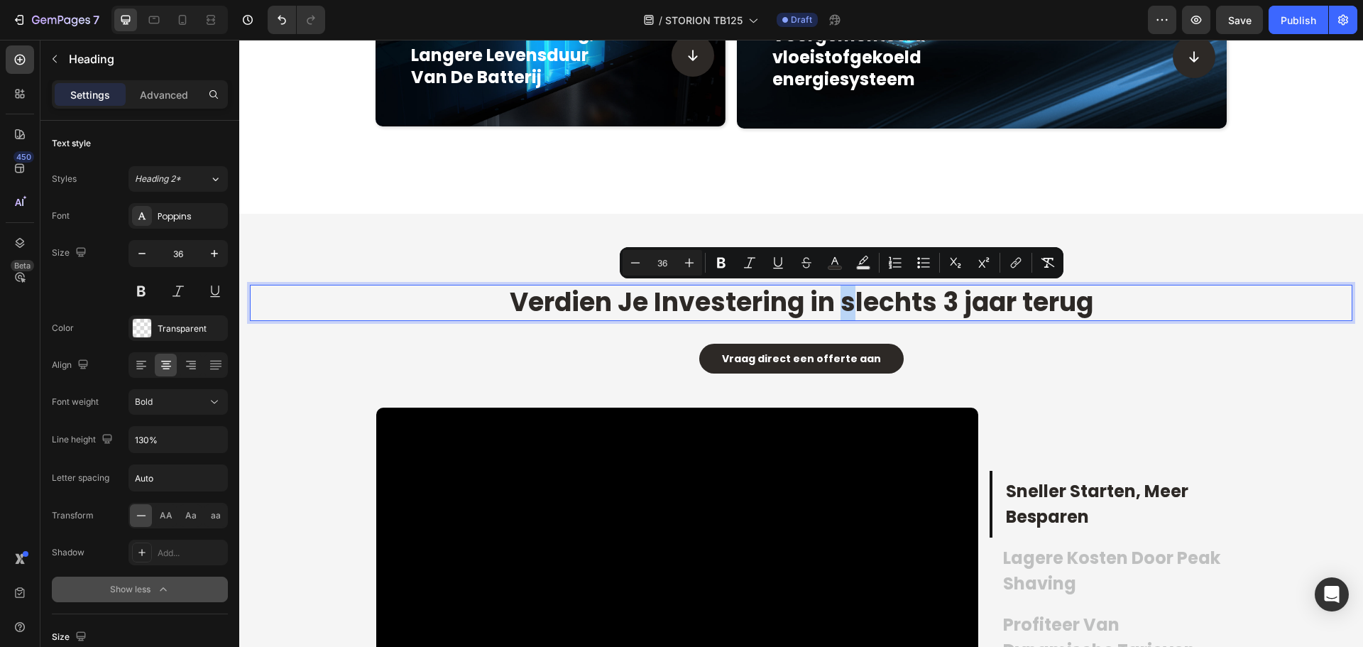
click at [837, 302] on span "Verdien Je Investering in slechts 3 jaar terug" at bounding box center [801, 302] width 583 height 36
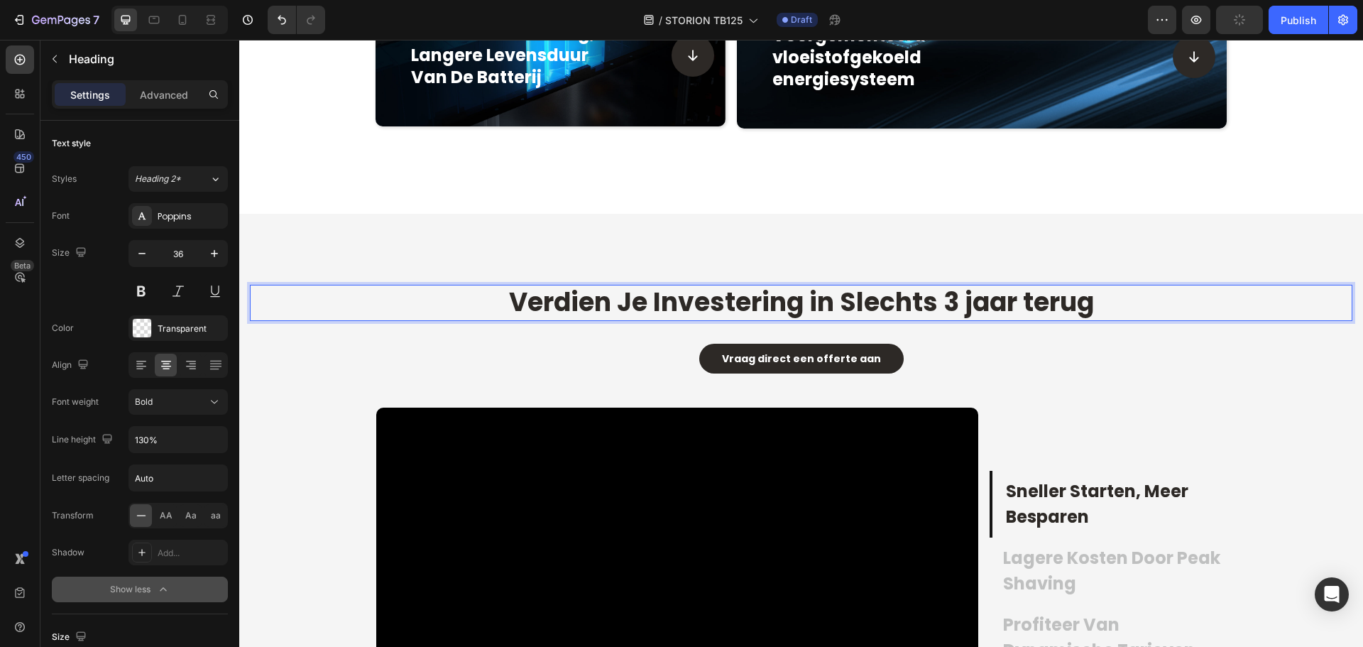
click at [950, 308] on span "Verdien Je Investering in Slechts 3 jaar terug" at bounding box center [801, 302] width 585 height 36
click at [966, 307] on span "Verdien Je Investering in Slechts 3 jaar terug" at bounding box center [801, 302] width 585 height 36
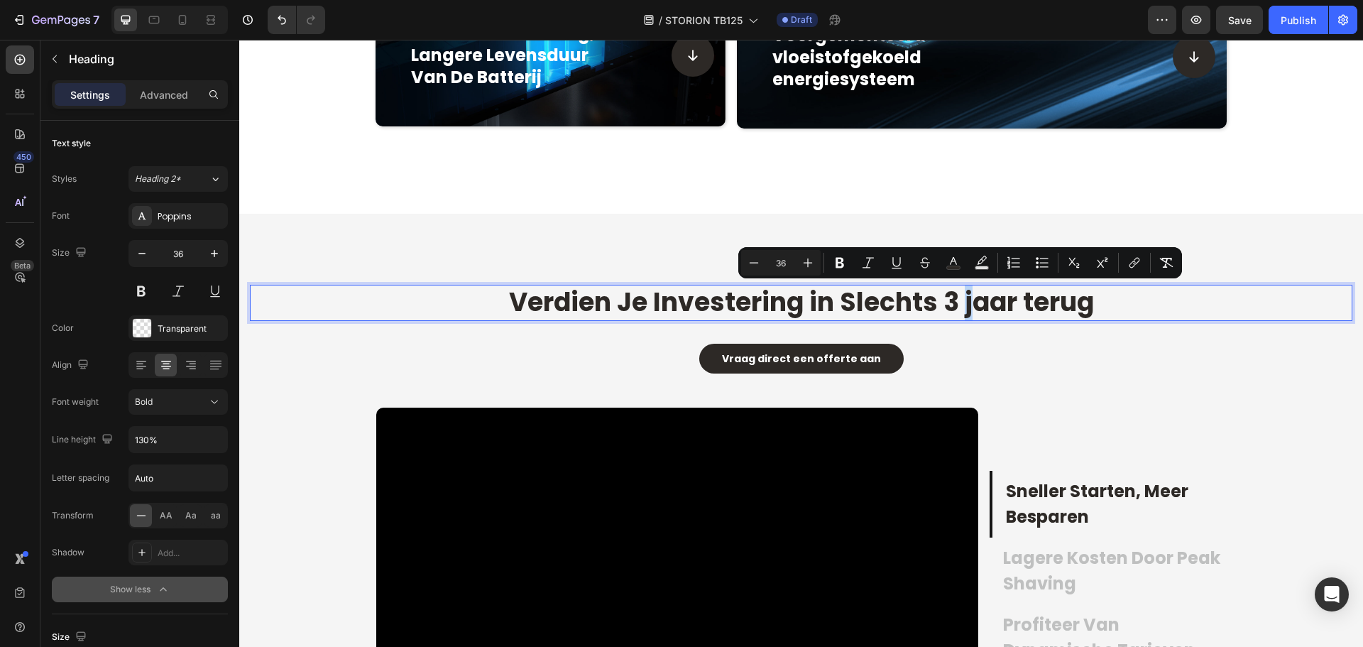
click at [957, 312] on span "Verdien Je Investering in Slechts 3 jaar terug" at bounding box center [801, 302] width 585 height 36
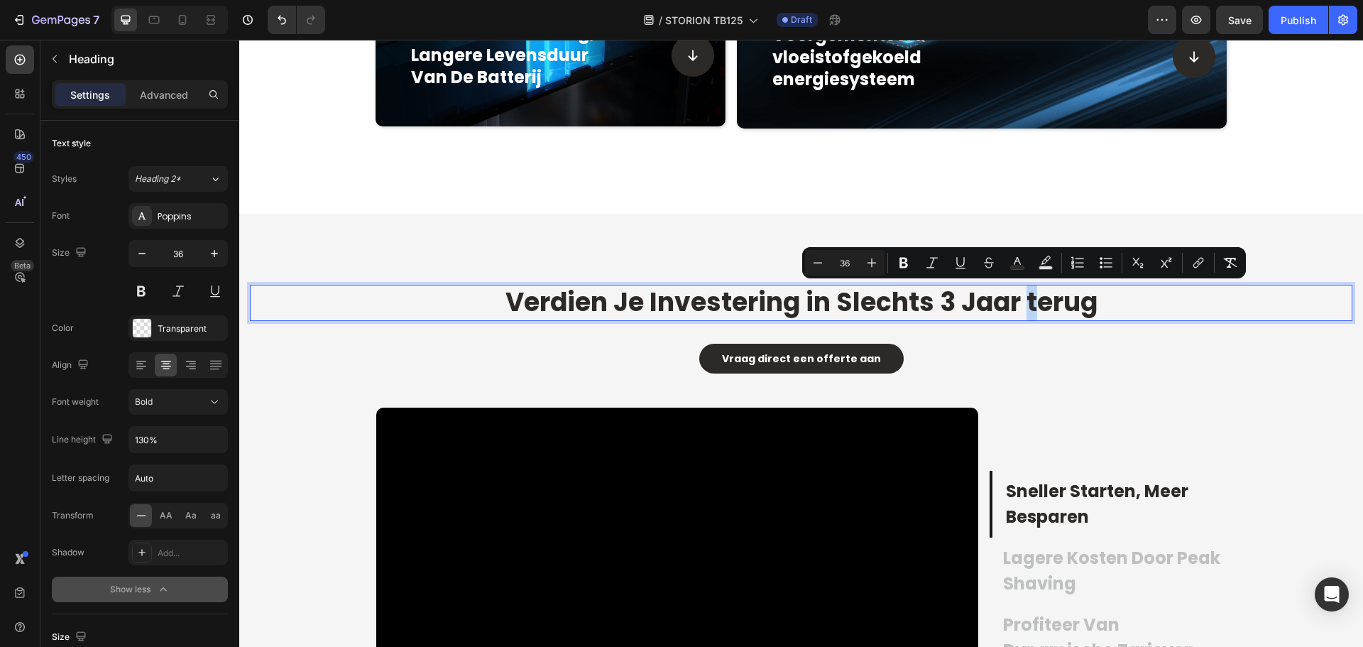
drag, startPoint x: 1029, startPoint y: 309, endPoint x: 1022, endPoint y: 309, distance: 7.1
click at [1022, 309] on span "Verdien Je Investering in Slechts 3 Jaar terug" at bounding box center [801, 302] width 592 height 36
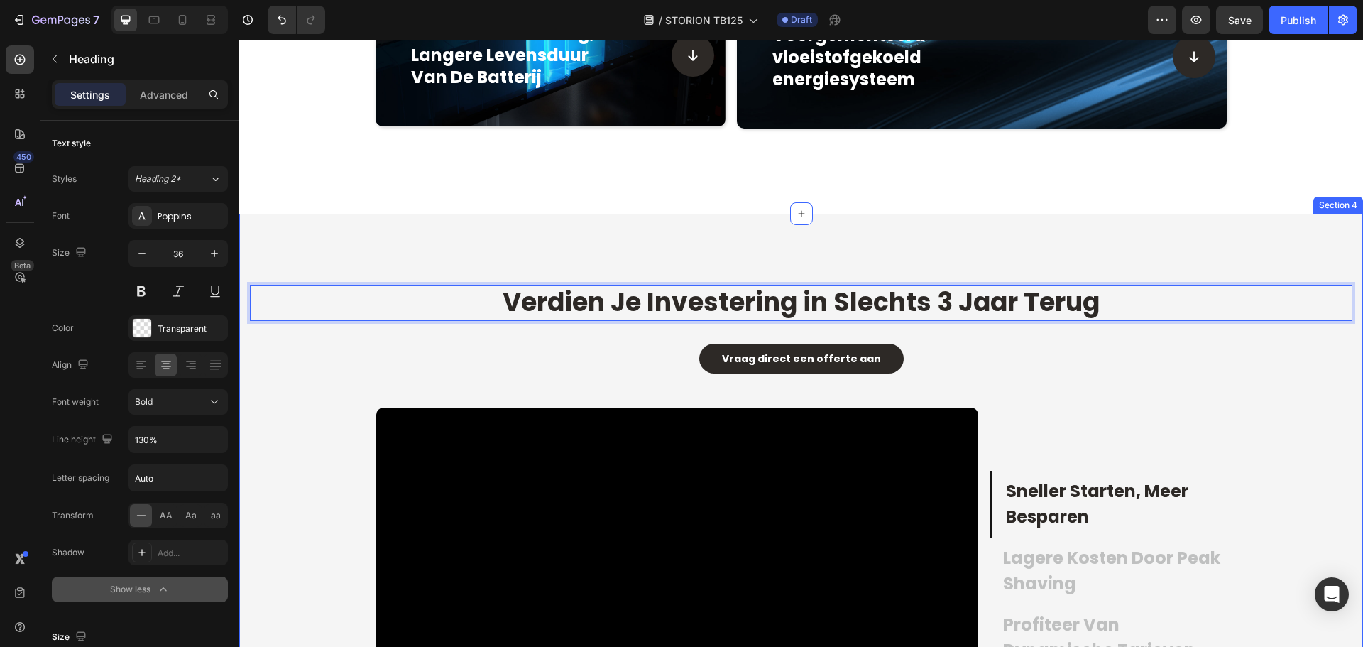
click at [1139, 253] on div "Verdien Je Investering in Slechts 3 Jaar Terug Heading 0 Vraag direct een offer…" at bounding box center [801, 548] width 1124 height 669
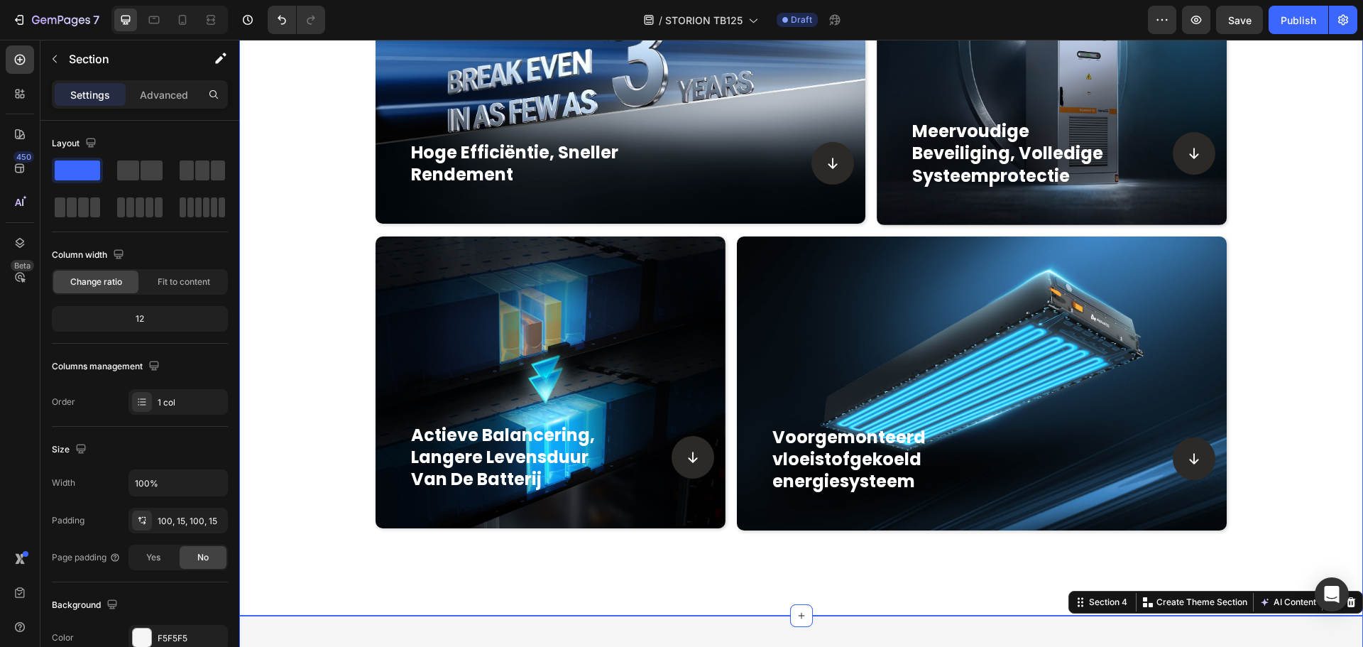
scroll to position [1451, 0]
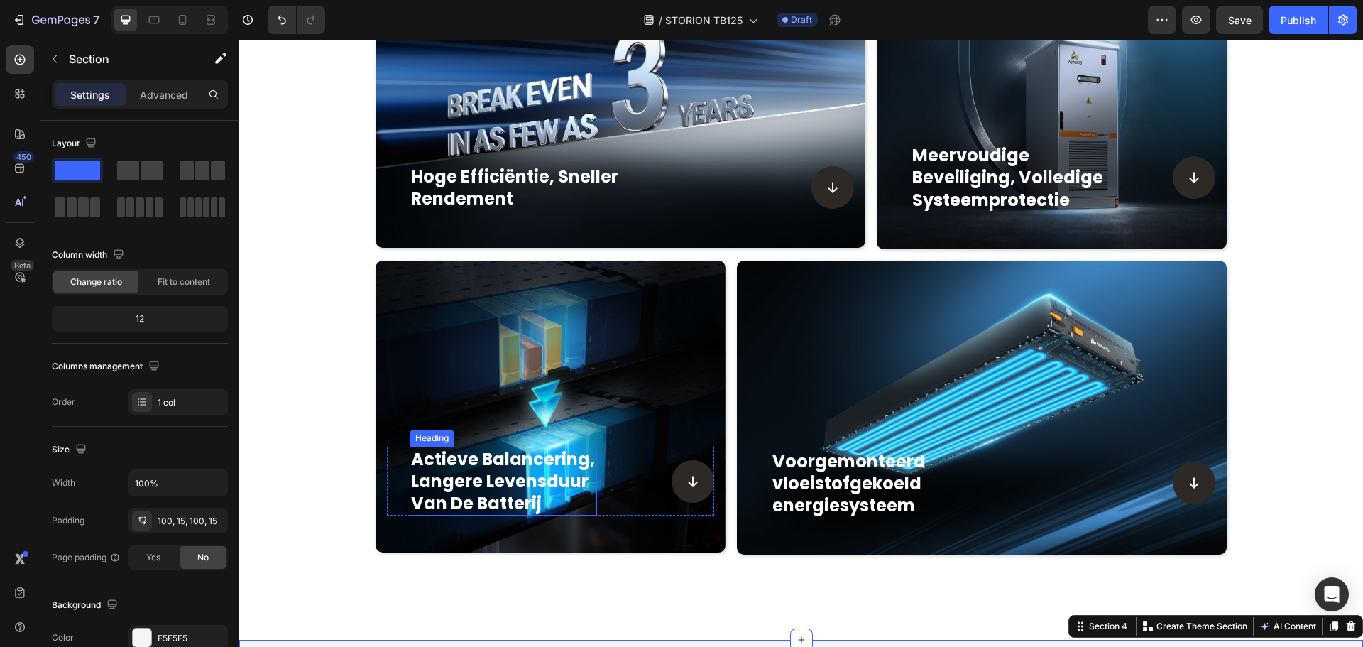
click at [483, 483] on h2 "actieve balancering, langere levensduur van de batterij" at bounding box center [504, 481] width 188 height 70
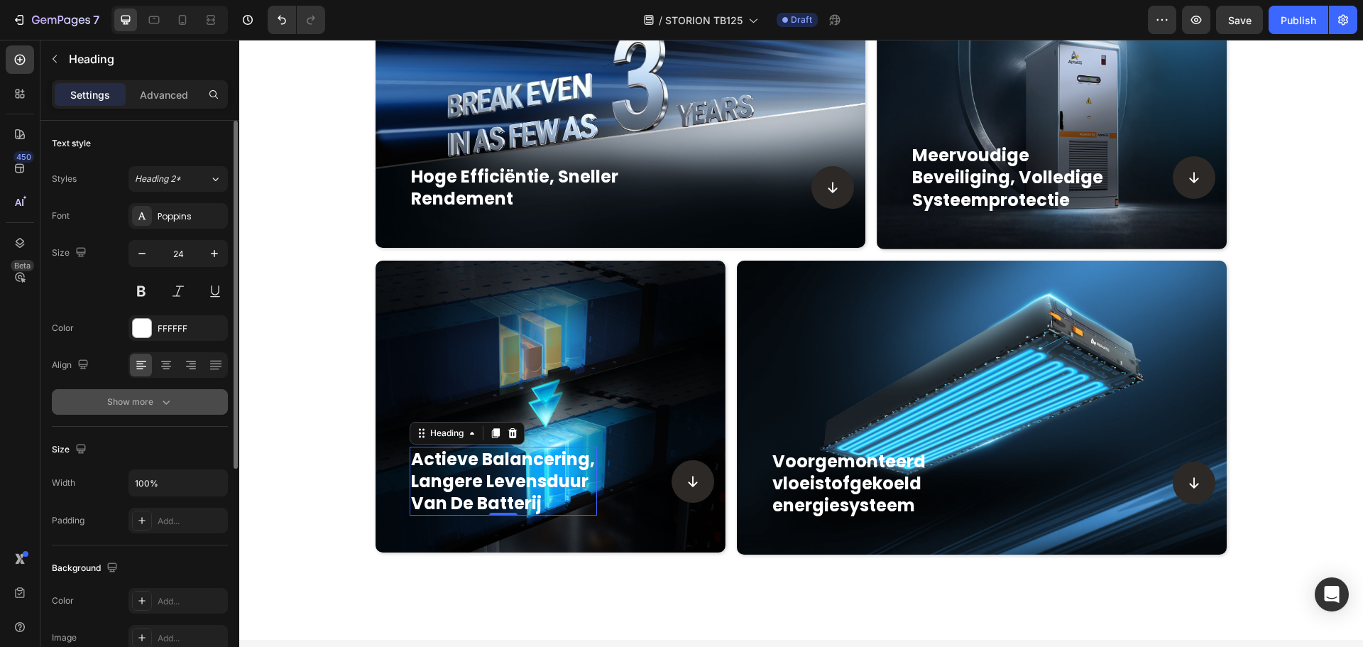
click at [170, 395] on icon "button" at bounding box center [166, 402] width 14 height 14
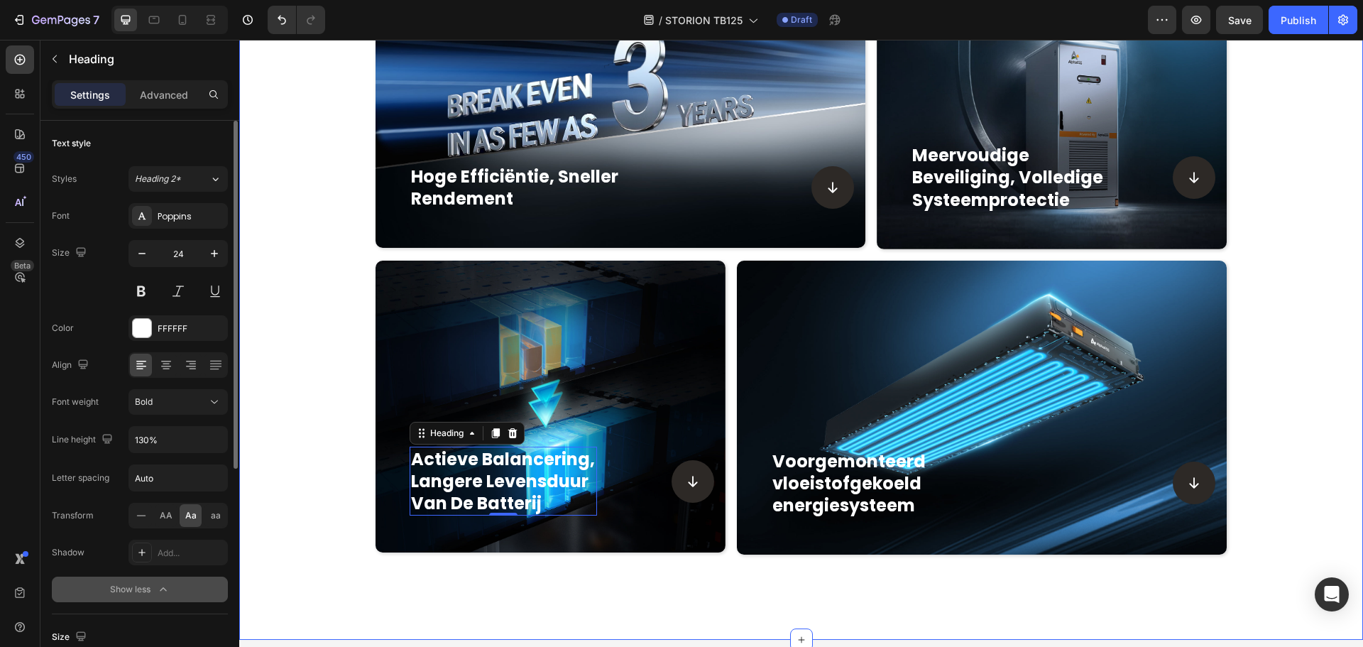
click at [320, 425] on div "hoge efficiëntie, sneller rendement Heading Icon Row Hero Banner meervoudige be…" at bounding box center [801, 256] width 1124 height 598
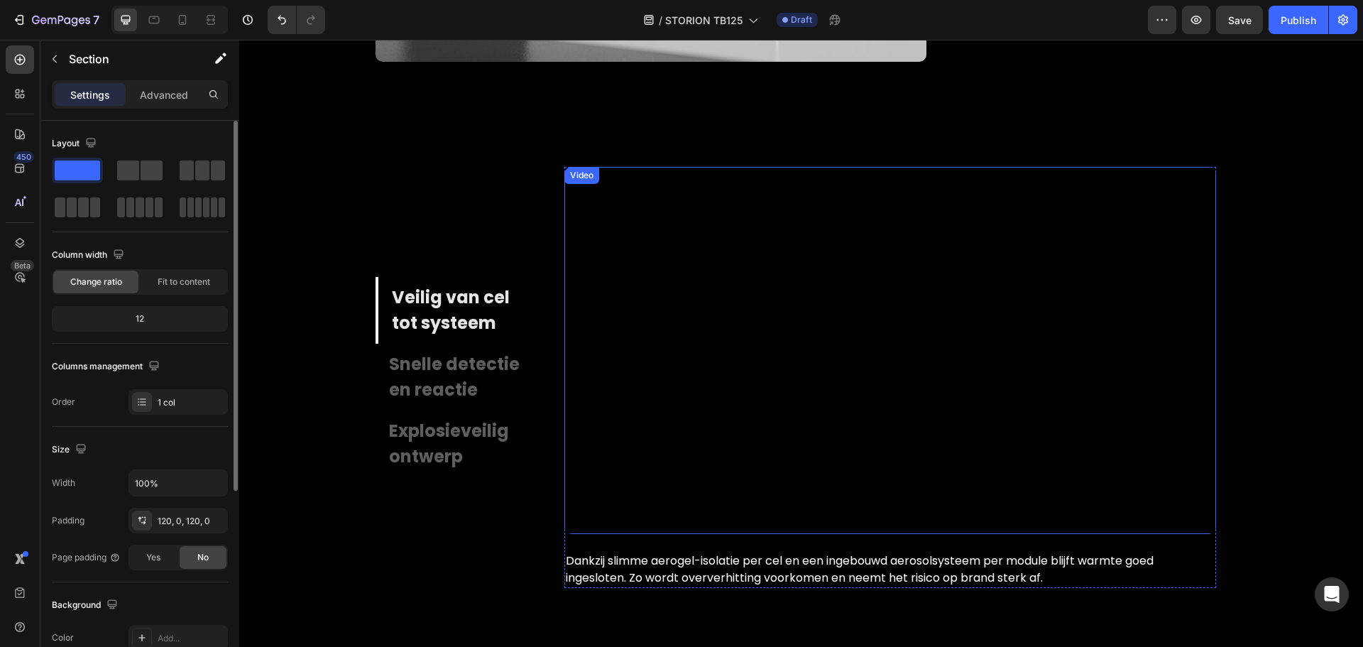
scroll to position [4362, 0]
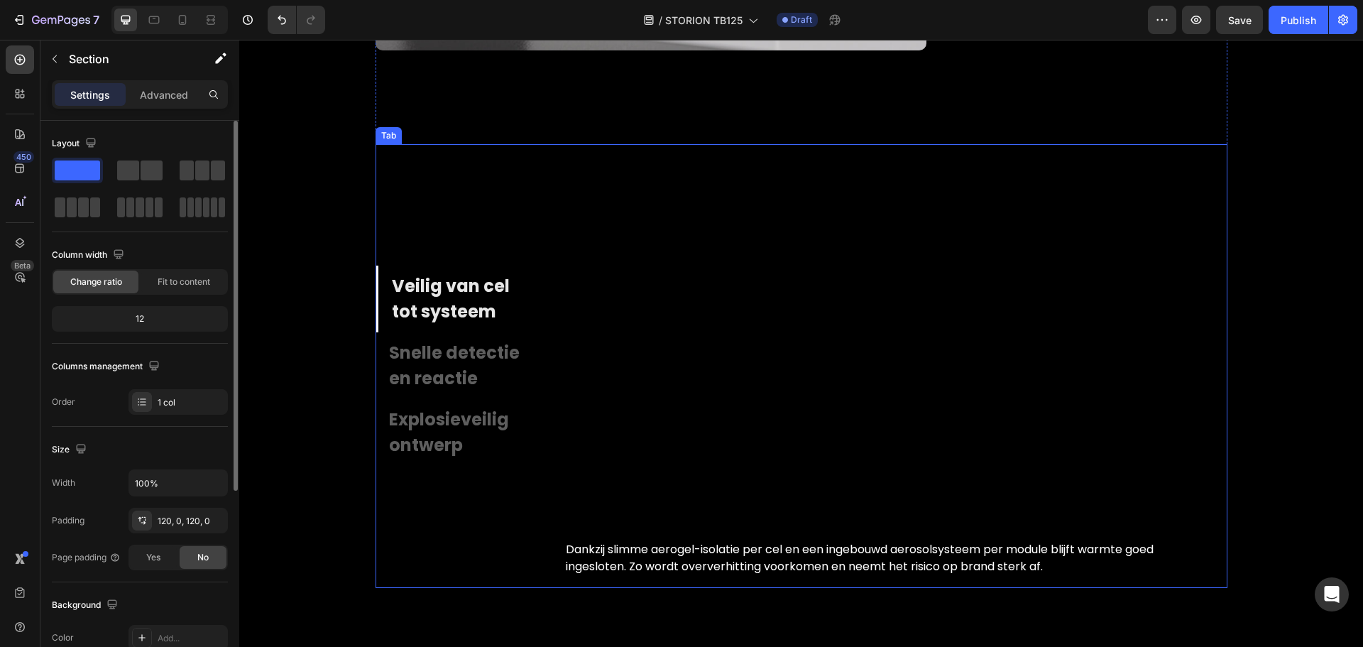
click at [451, 300] on p "Veilig van cel tot systeem" at bounding box center [466, 298] width 148 height 51
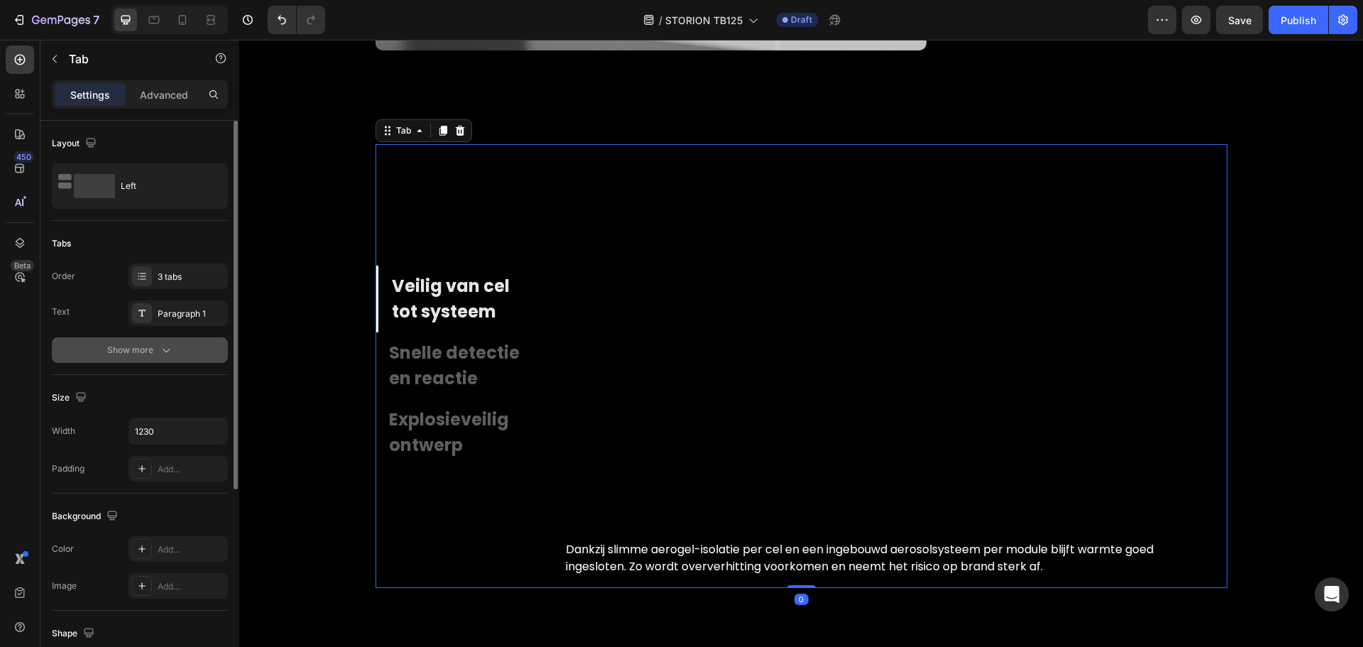
click at [163, 354] on icon "button" at bounding box center [166, 350] width 14 height 14
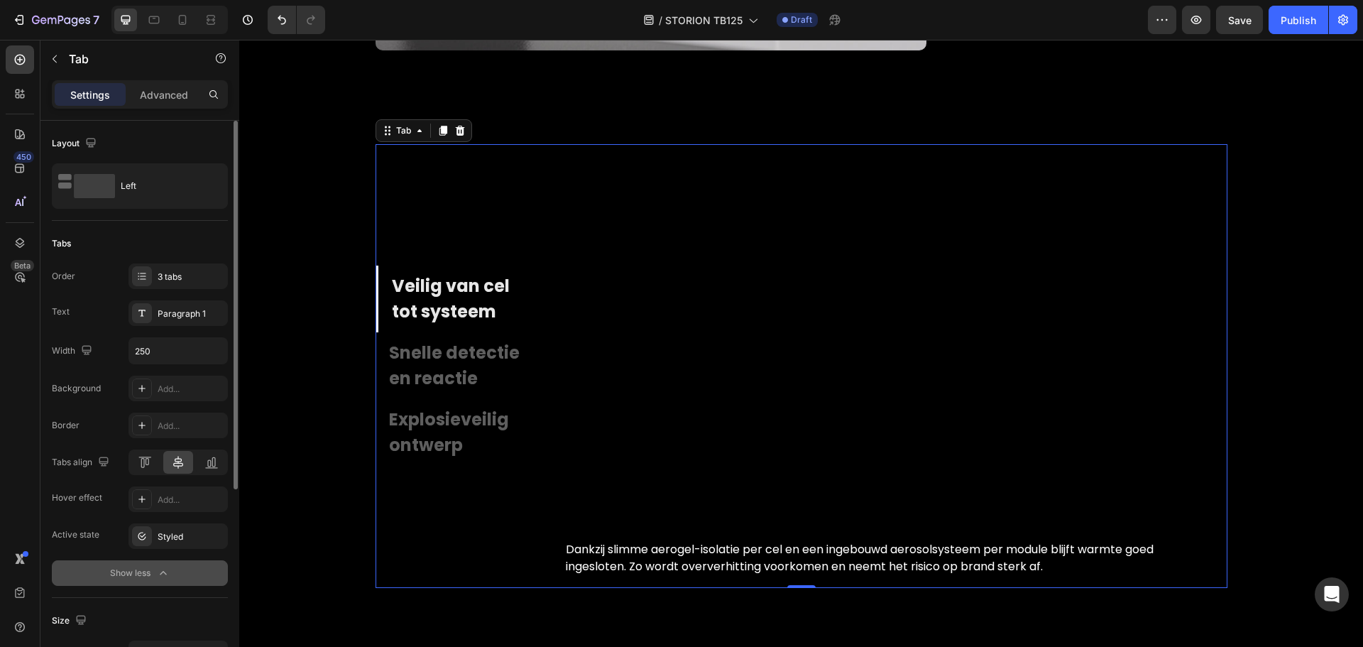
click at [414, 282] on p "Veilig van cel tot systeem" at bounding box center [466, 298] width 148 height 51
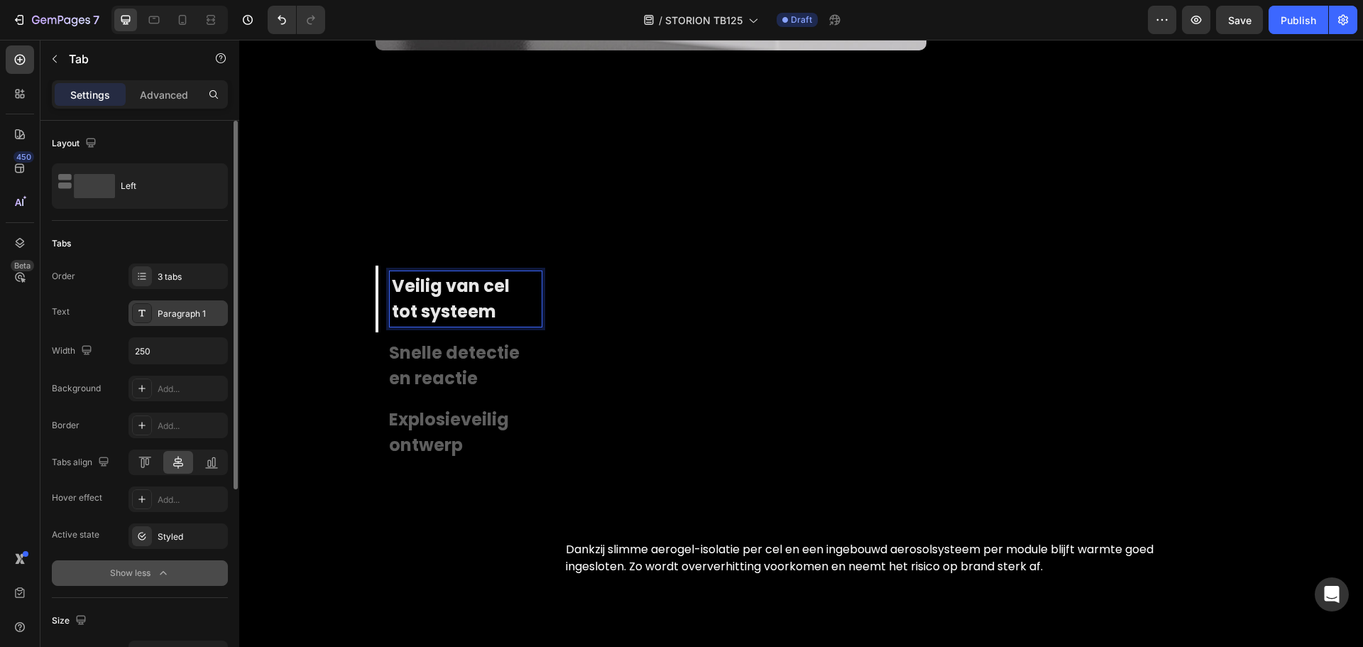
click at [165, 311] on div "Paragraph 1" at bounding box center [191, 313] width 67 height 13
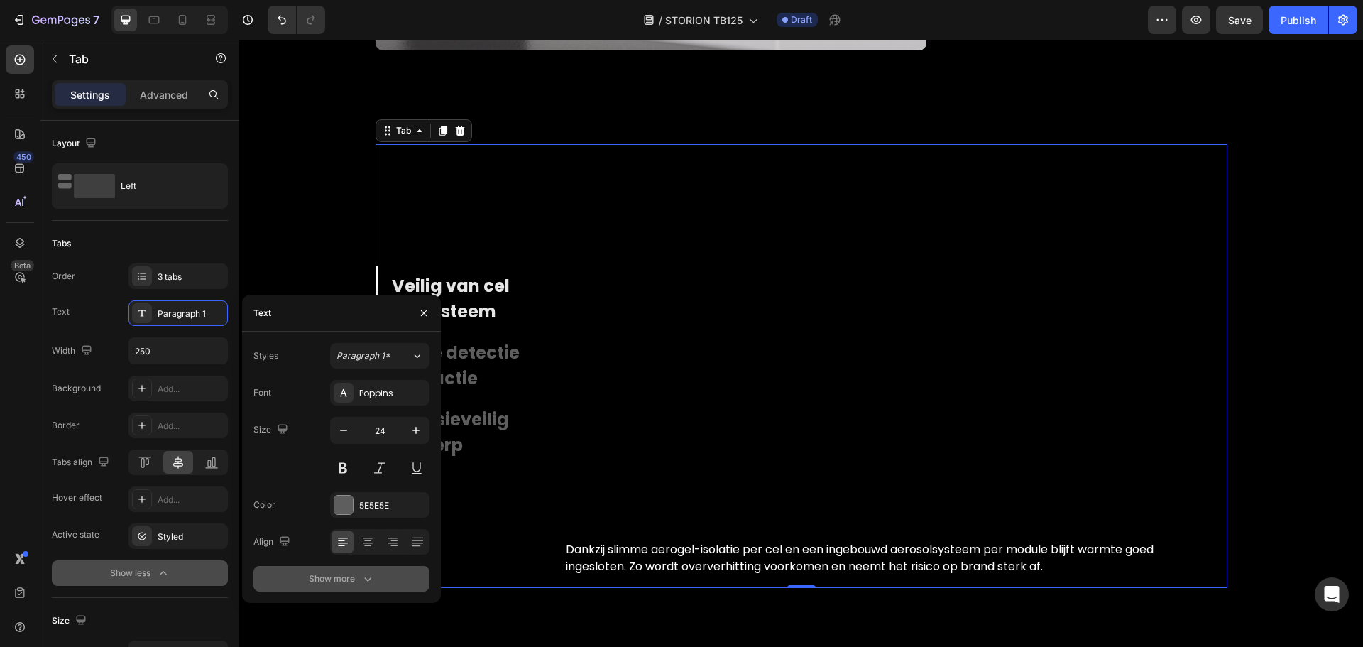
click at [366, 573] on icon "button" at bounding box center [368, 578] width 14 height 14
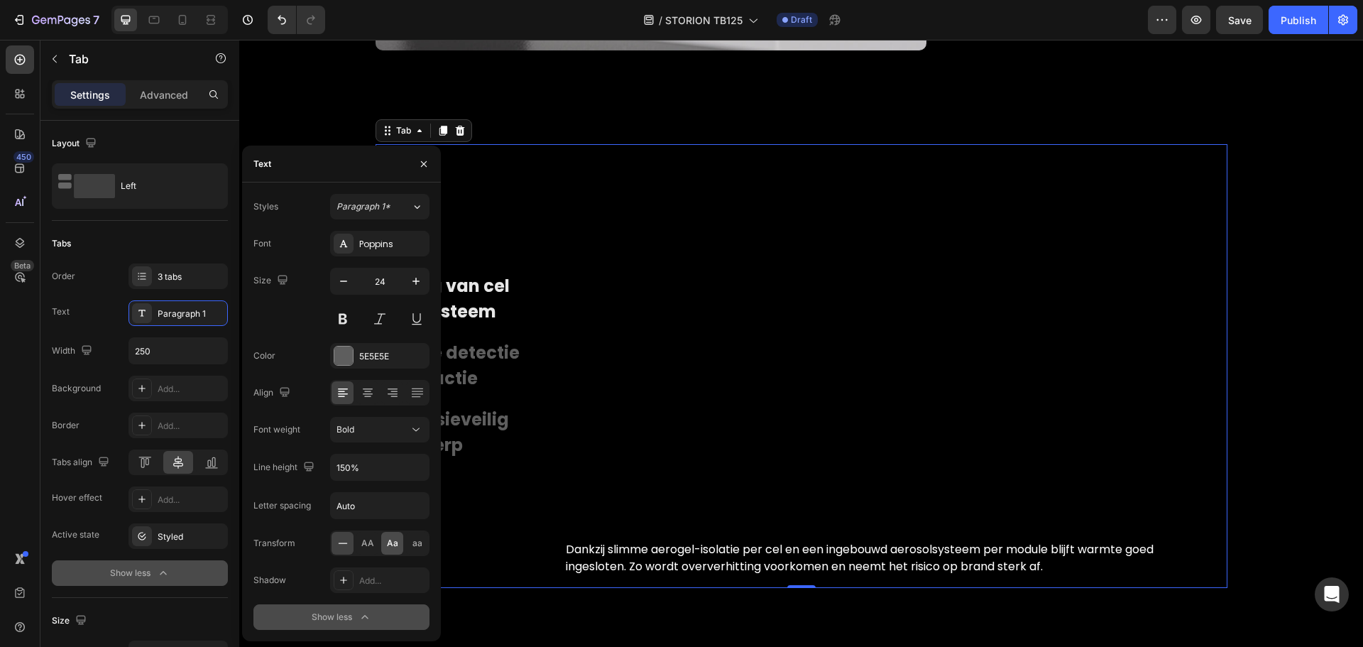
click at [390, 551] on div "Aa" at bounding box center [392, 543] width 22 height 23
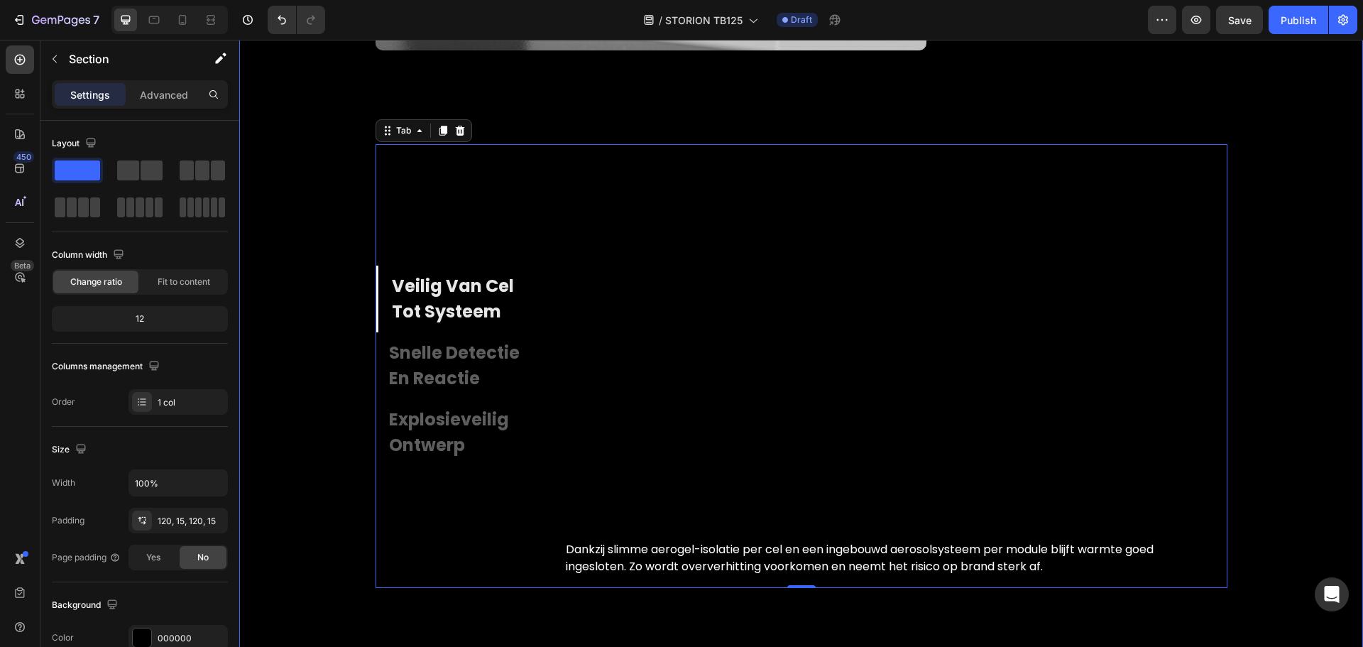
click at [312, 111] on div "multi-level safety Heading full-system protection Heading Request a Quote Butto…" at bounding box center [801, 32] width 1102 height 1109
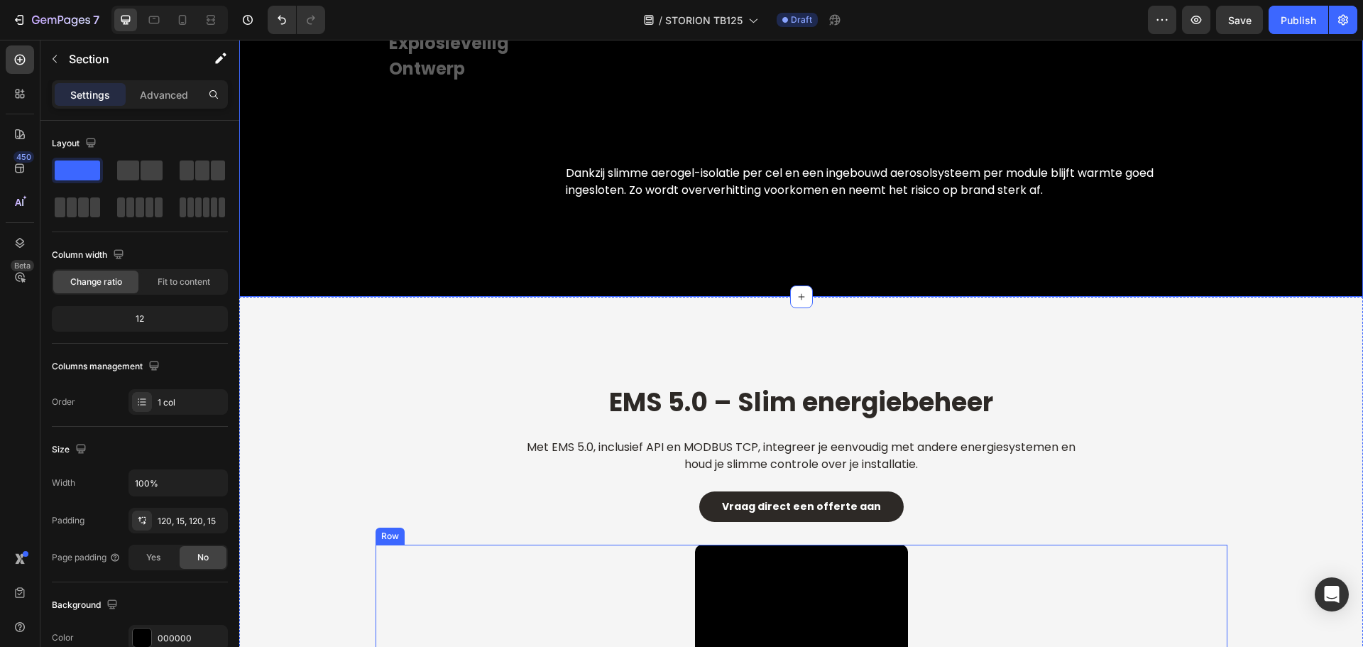
scroll to position [4929, 0]
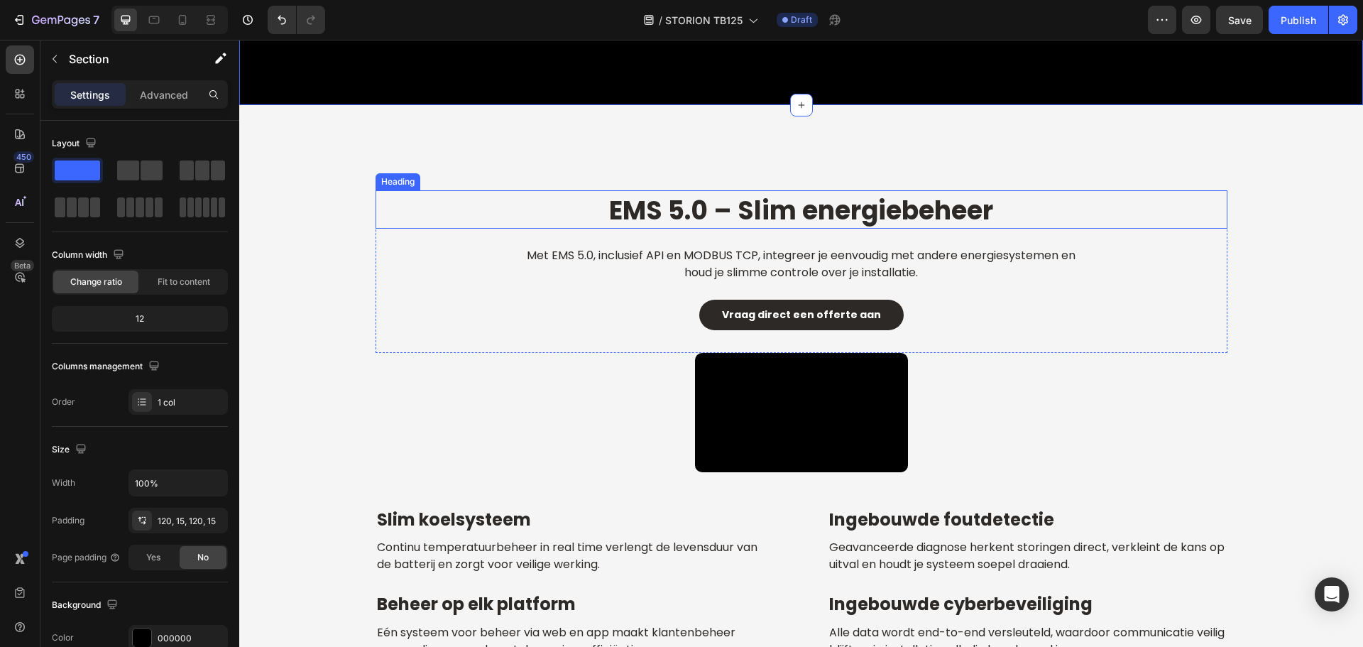
click at [817, 207] on strong "EMS 5.0 – Slim energiebeheer" at bounding box center [801, 210] width 384 height 36
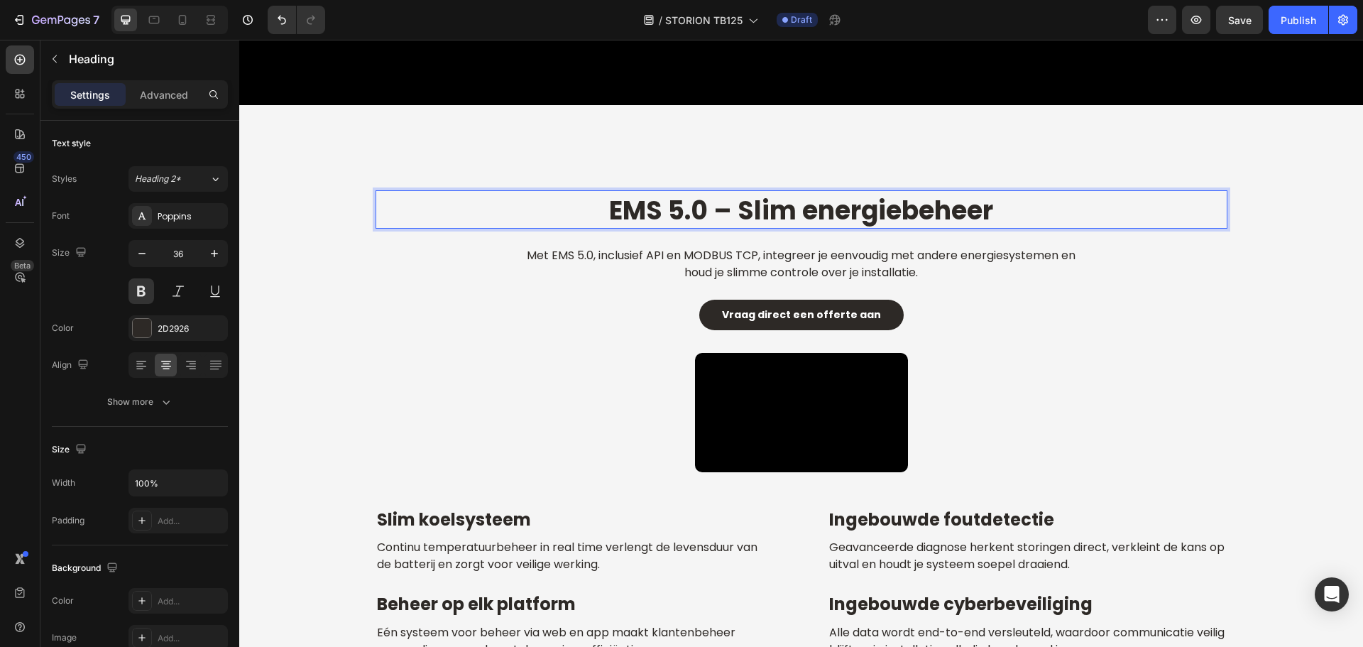
click at [807, 221] on strong "EMS 5.0 – Slim energiebeheer" at bounding box center [801, 210] width 384 height 36
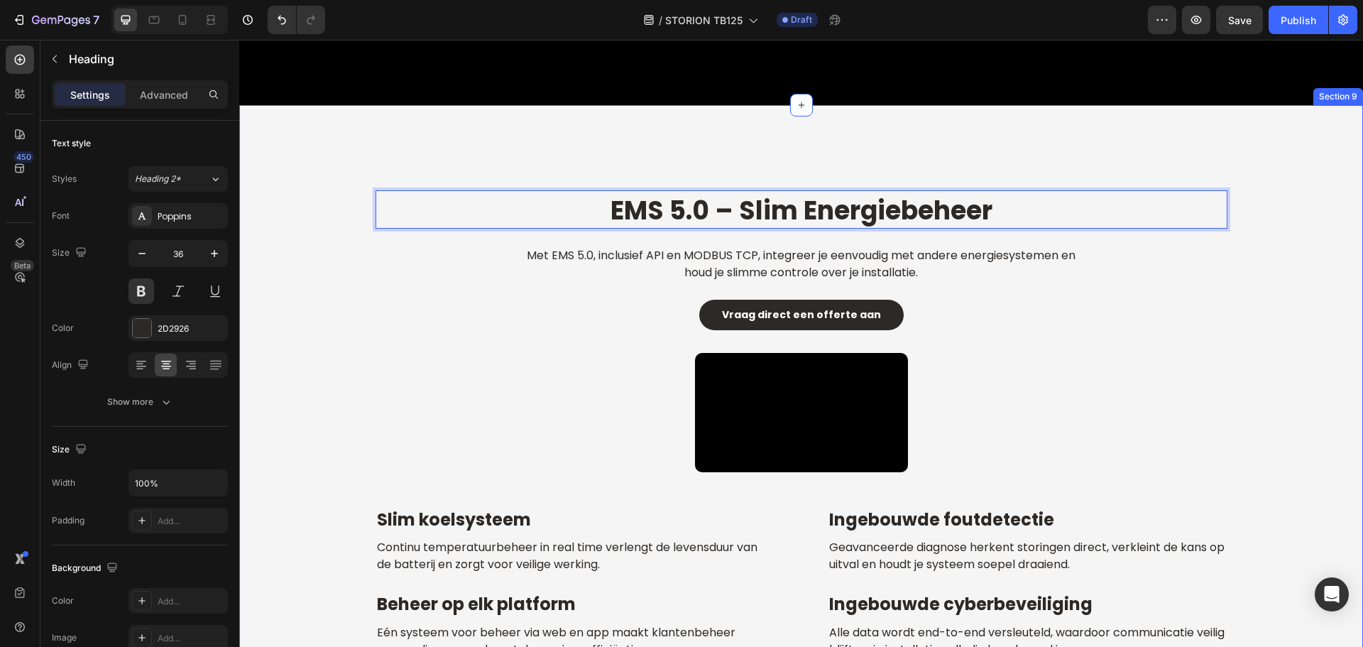
click at [887, 141] on div "EMS 5.0 – Slim Energiebeheer Heading 24 Met EMS 5.0, inclusief API en MODBUS TC…" at bounding box center [801, 425] width 1124 height 640
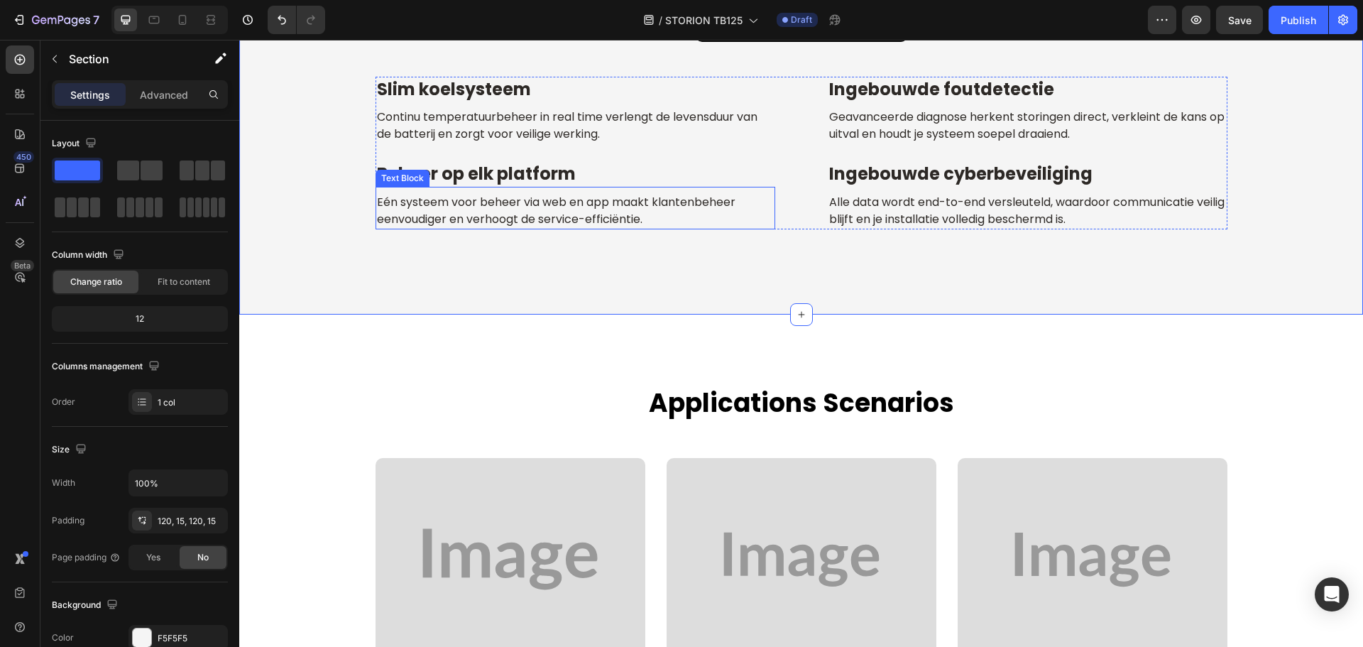
scroll to position [5426, 0]
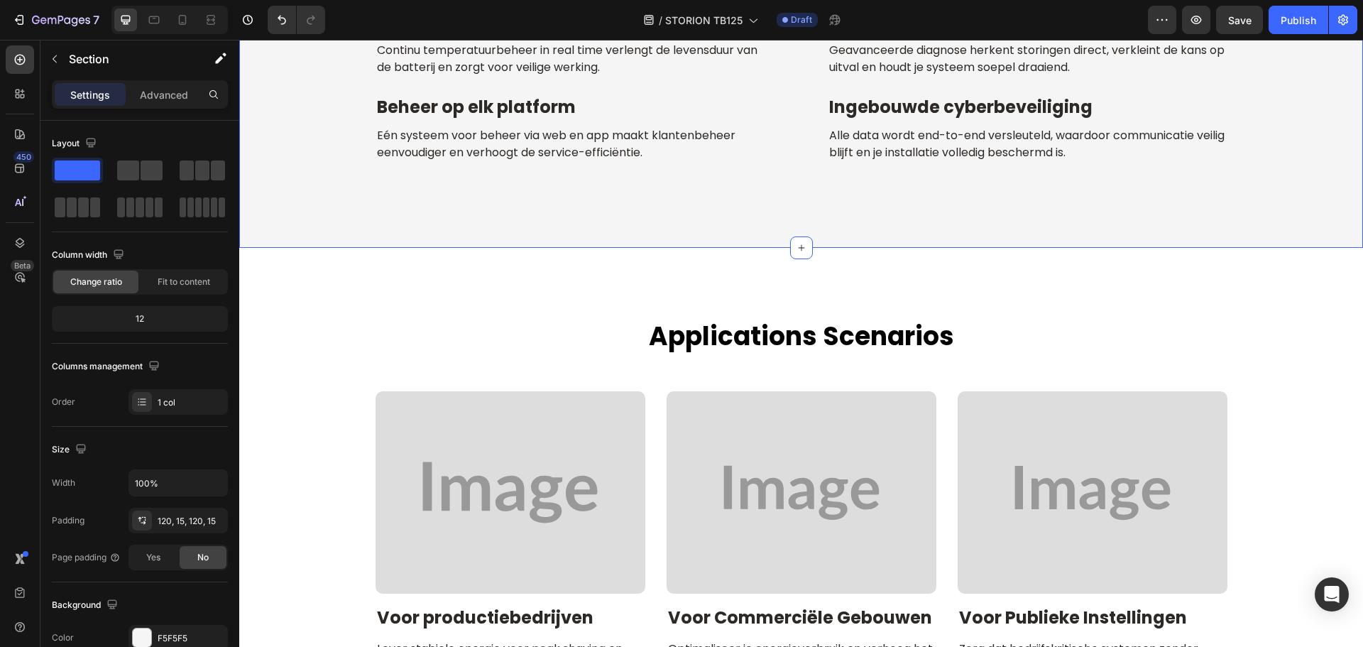
click at [523, 35] on h2 "Slim koelsysteem" at bounding box center [575, 22] width 400 height 25
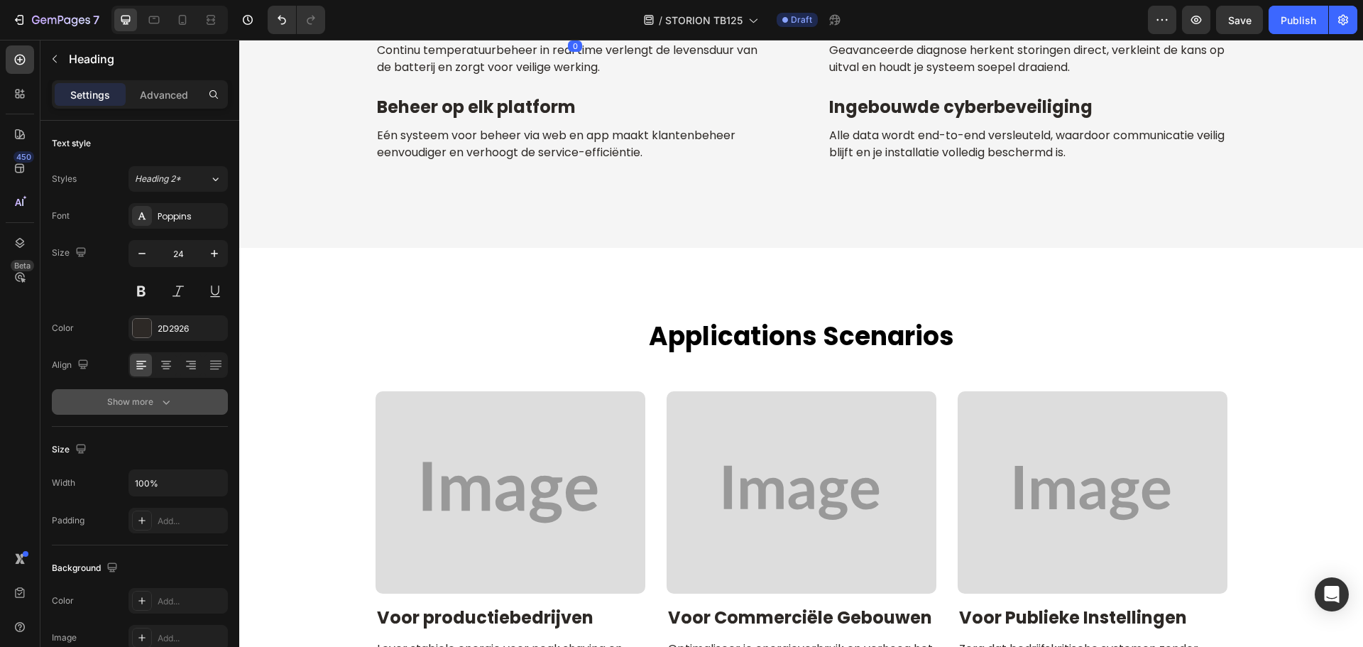
click at [165, 402] on icon "button" at bounding box center [166, 402] width 14 height 14
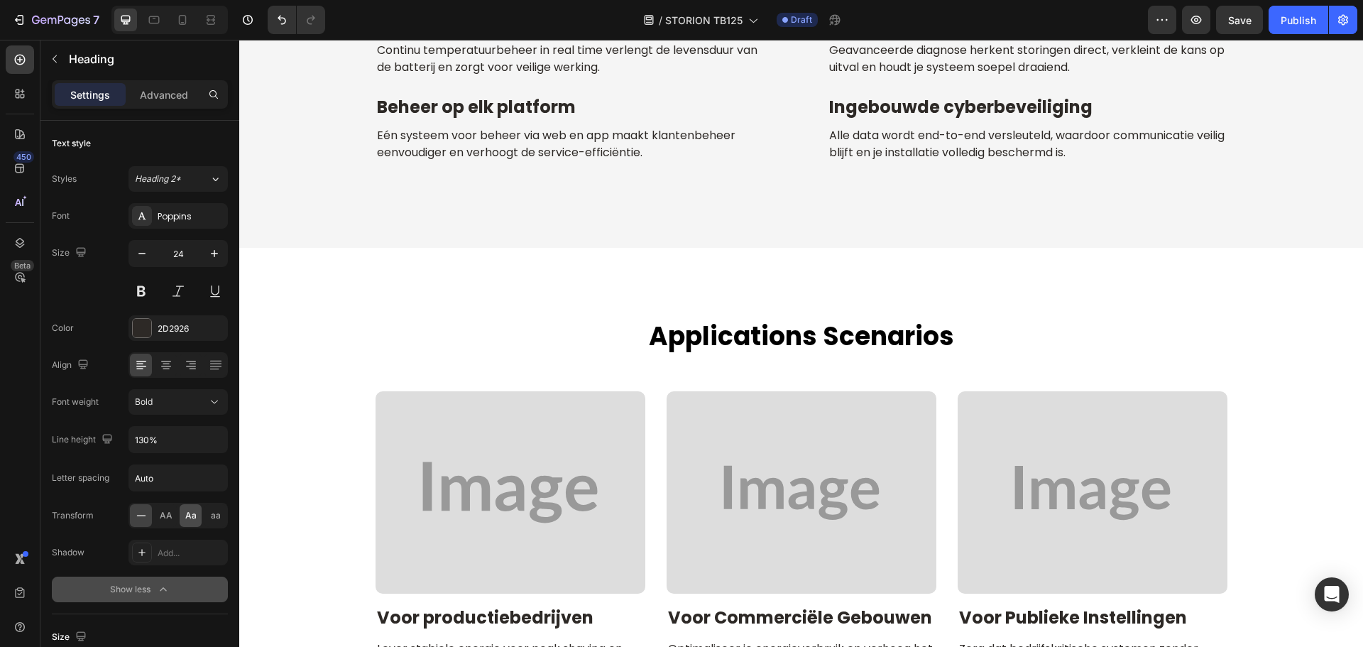
click at [191, 520] on span "Aa" at bounding box center [190, 515] width 11 height 13
click at [542, 119] on h2 "Beheer op elk platform" at bounding box center [575, 106] width 400 height 25
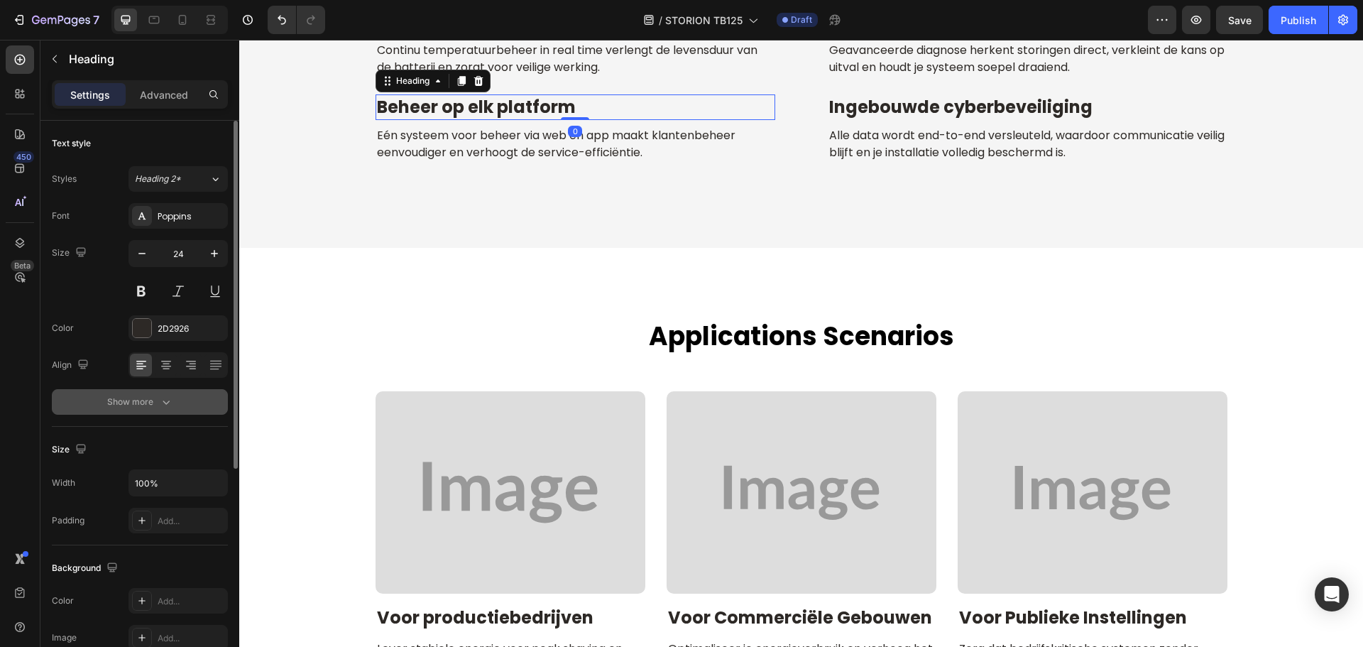
click at [151, 390] on button "Show more" at bounding box center [140, 402] width 176 height 26
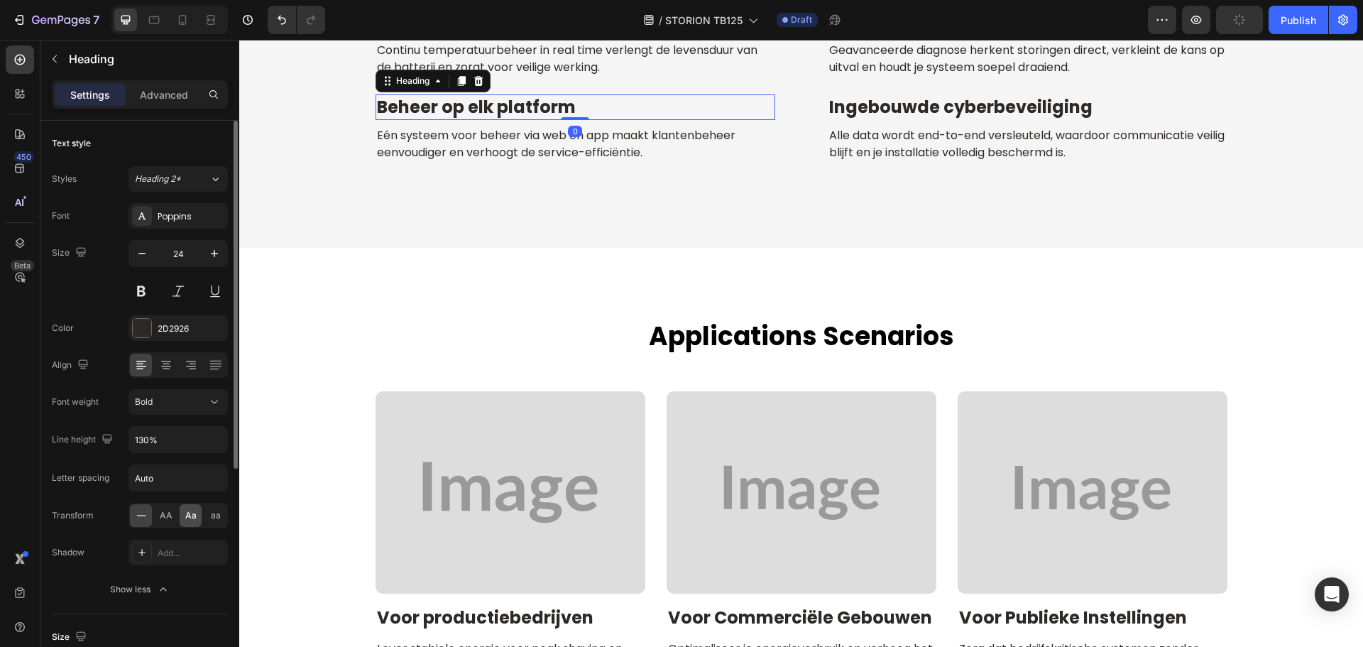
click at [192, 515] on span "Aa" at bounding box center [190, 515] width 11 height 13
click at [975, 35] on h2 "Ingebouwde foutdetectie" at bounding box center [1028, 22] width 400 height 25
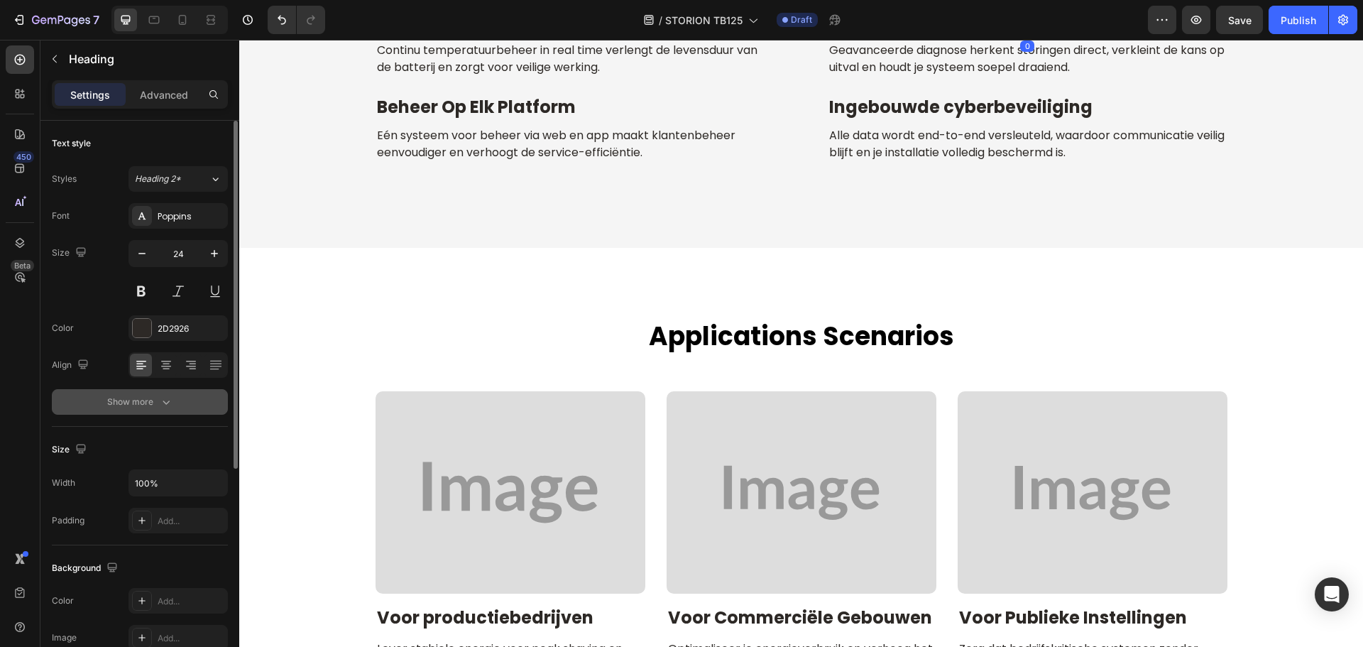
click at [155, 412] on button "Show more" at bounding box center [140, 402] width 176 height 26
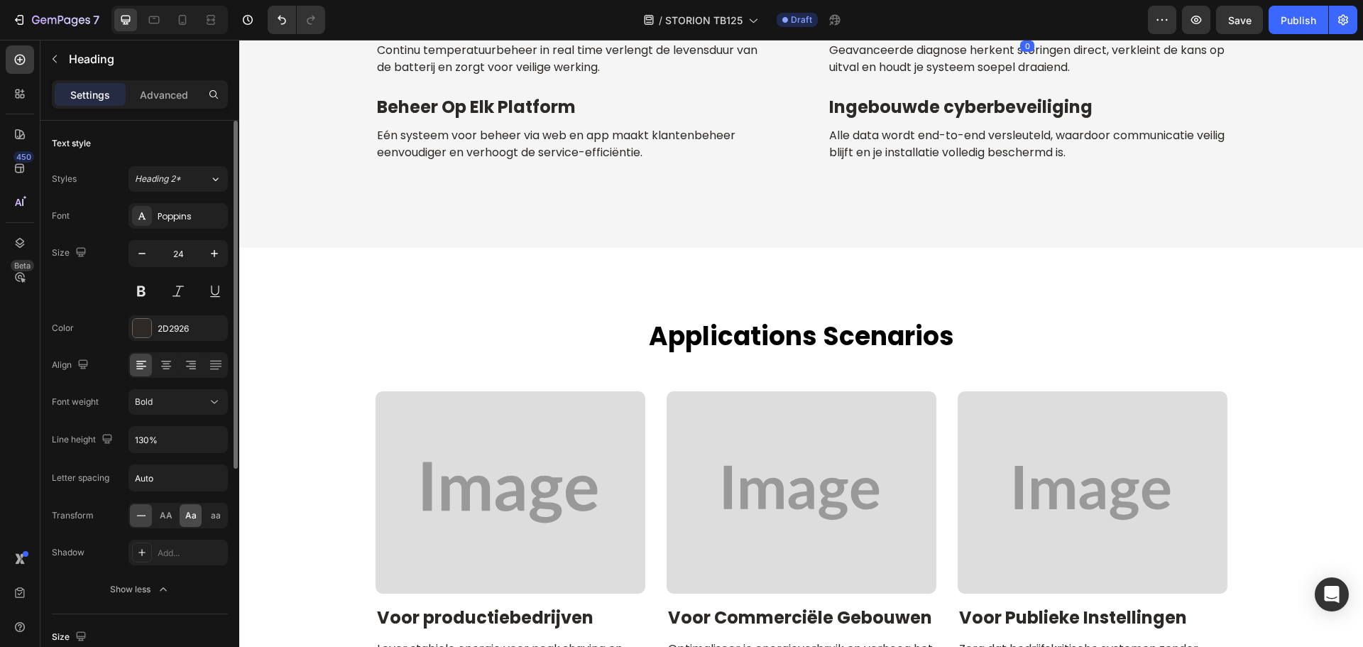
click at [192, 509] on div "Aa" at bounding box center [191, 515] width 22 height 23
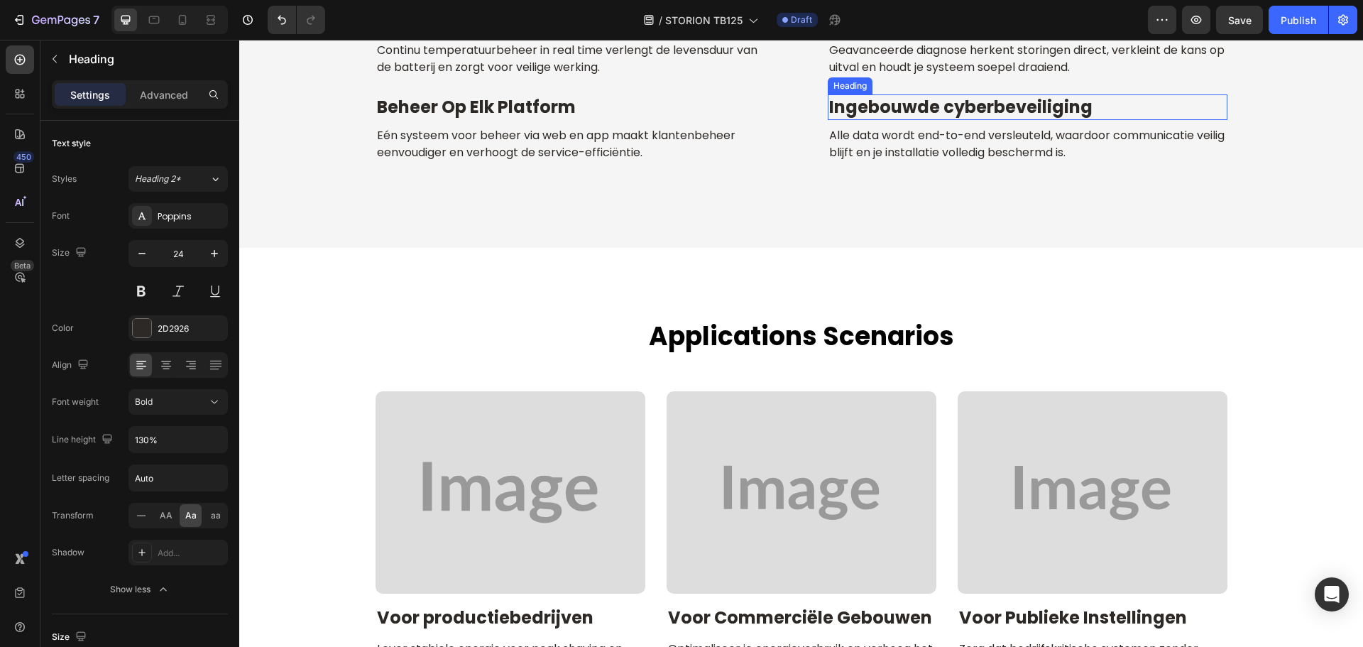
click at [957, 119] on h2 "Ingebouwde cyberbeveiliging" at bounding box center [1028, 106] width 400 height 25
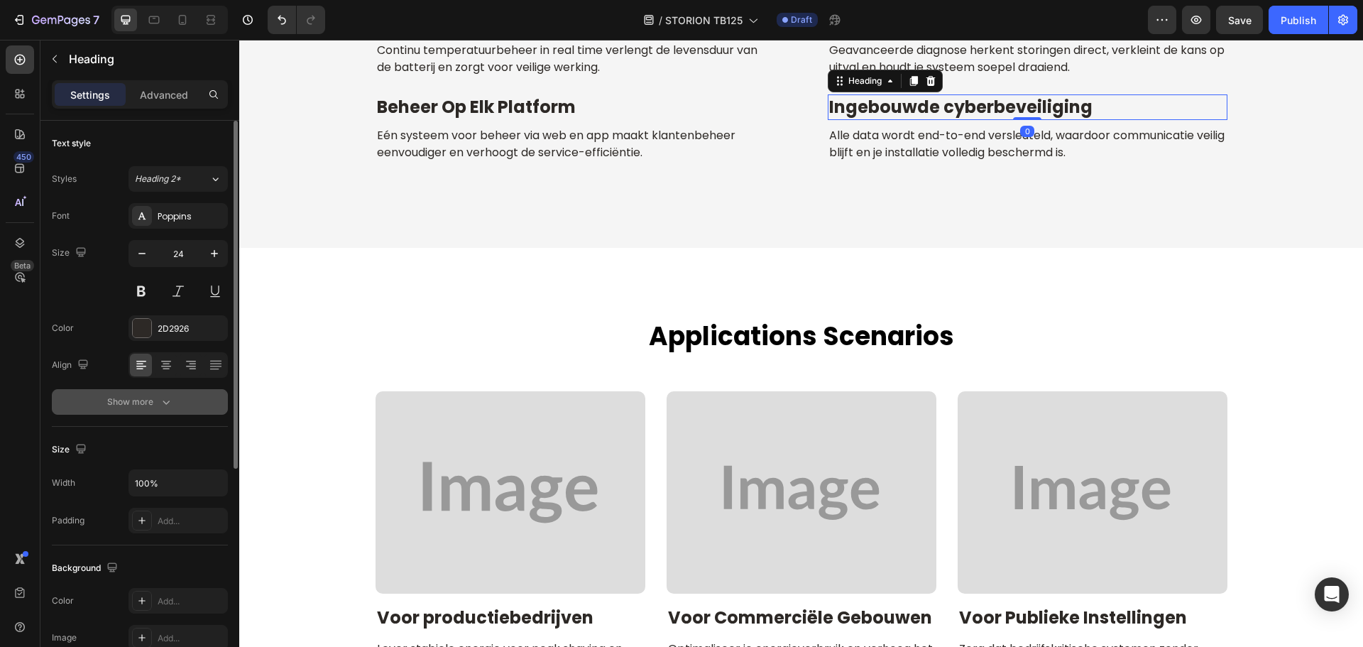
click at [170, 398] on icon "button" at bounding box center [166, 402] width 14 height 14
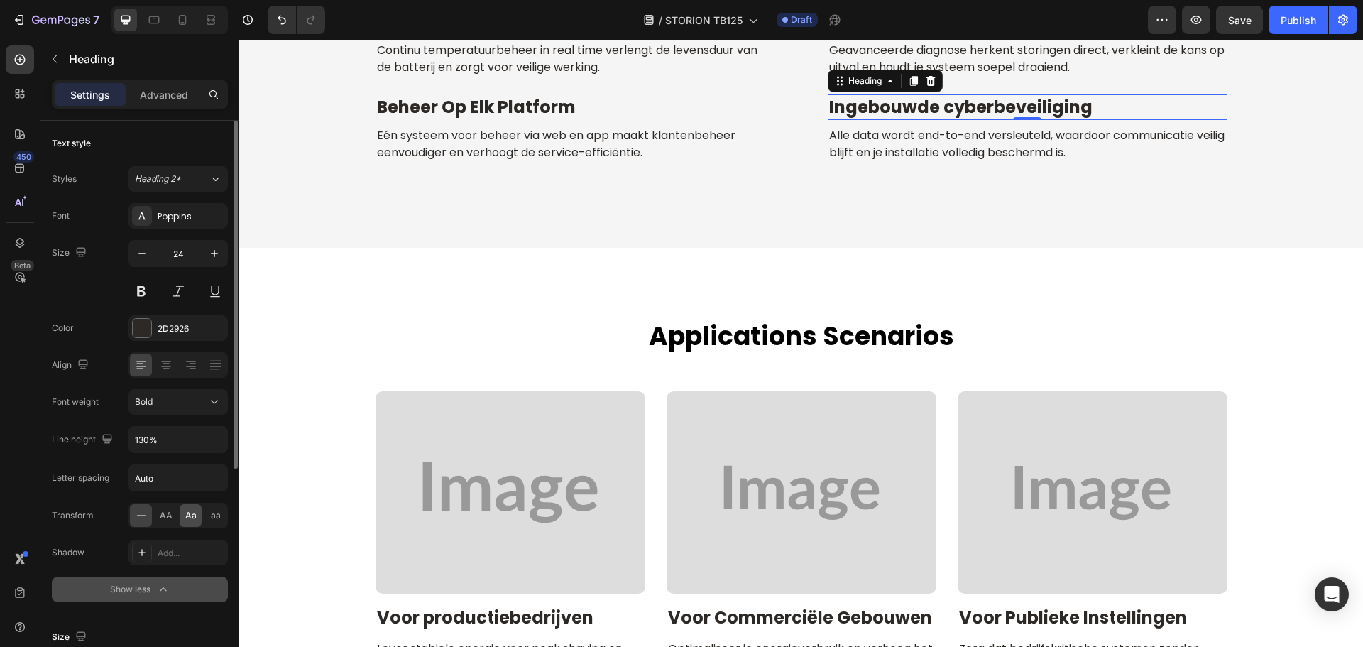
click at [190, 517] on span "Aa" at bounding box center [190, 515] width 11 height 13
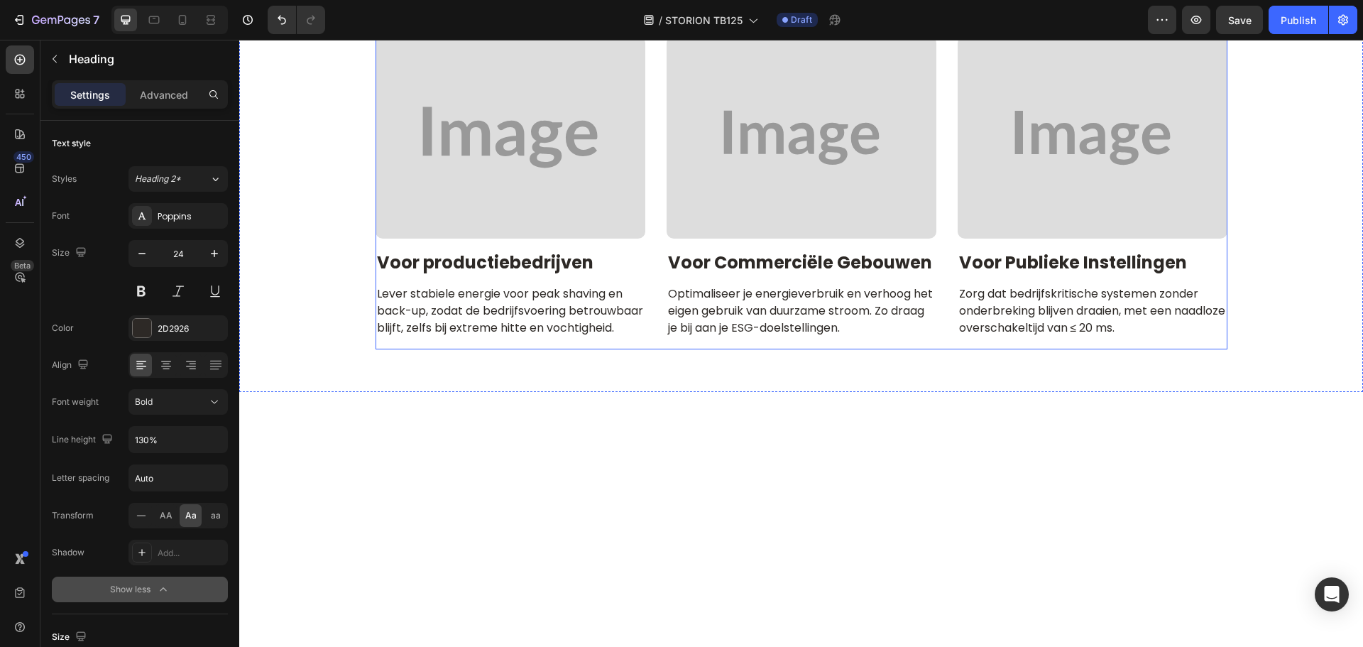
scroll to position [5859, 0]
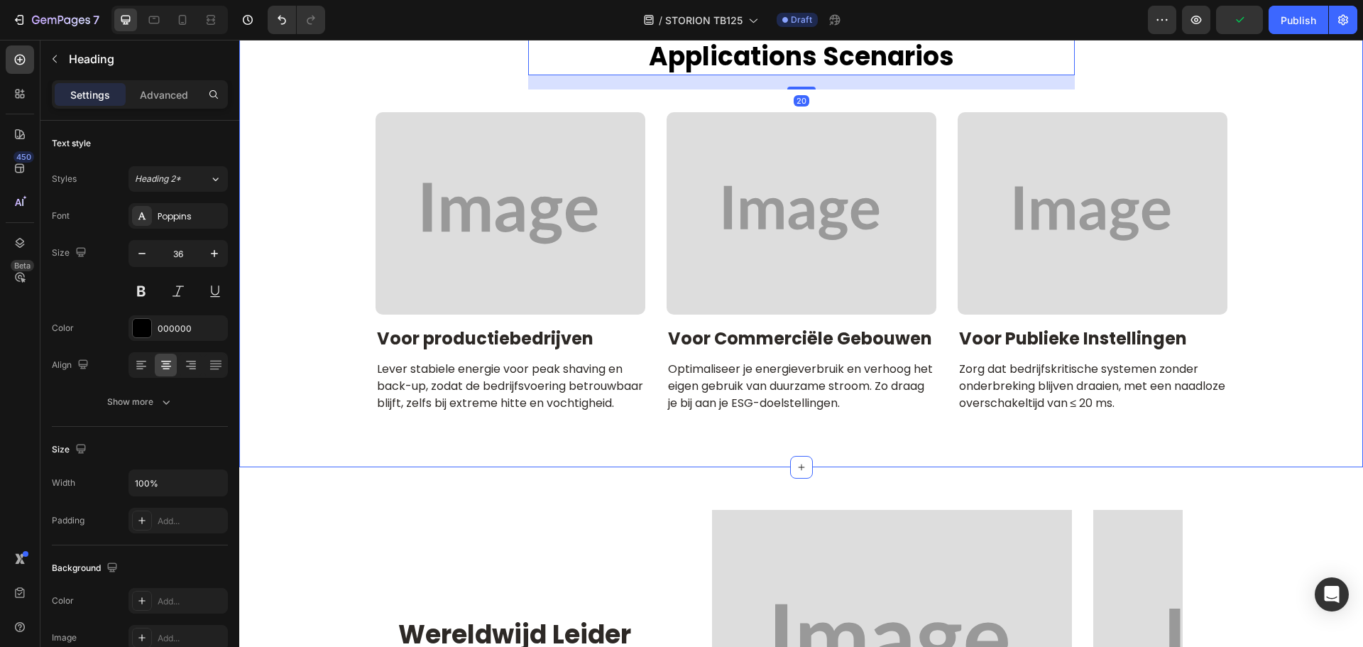
scroll to position [5994, 0]
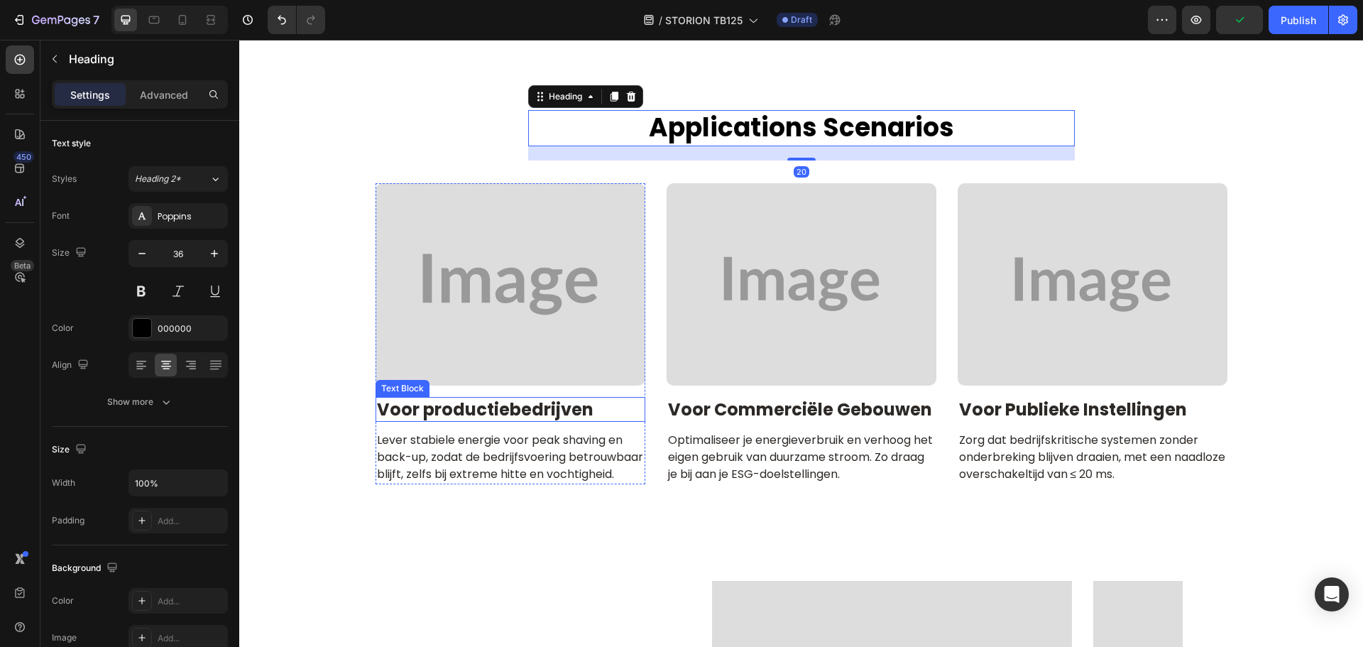
click at [538, 408] on p "Voor productiebedrijven" at bounding box center [510, 409] width 267 height 22
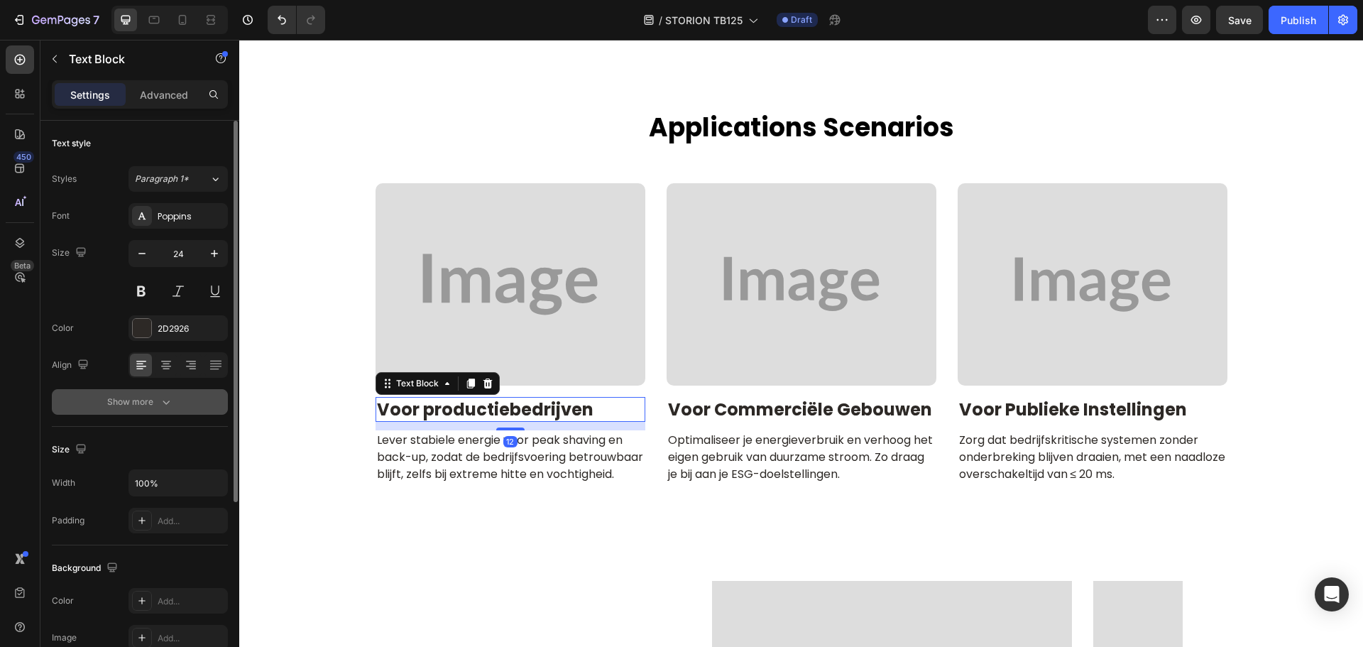
click at [172, 412] on button "Show more" at bounding box center [140, 402] width 176 height 26
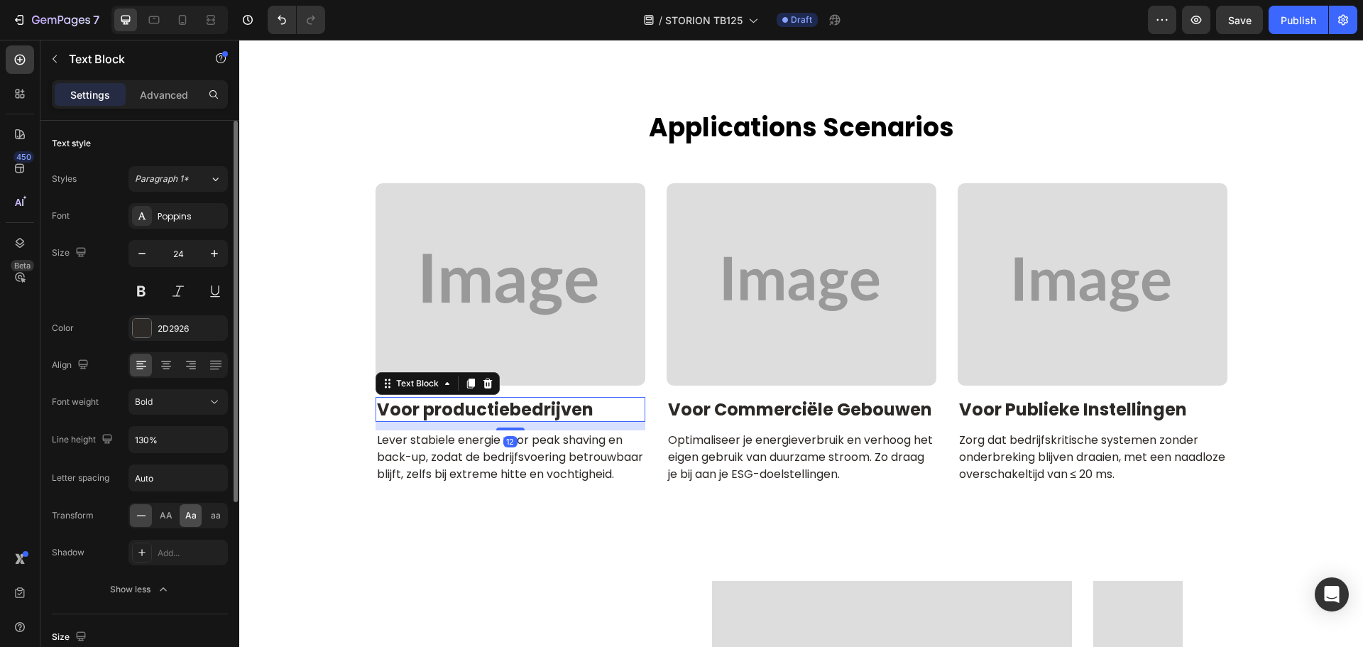
click at [196, 511] on span "Aa" at bounding box center [190, 515] width 11 height 13
click at [821, 403] on p "voor commerciële gebouwen" at bounding box center [801, 409] width 267 height 22
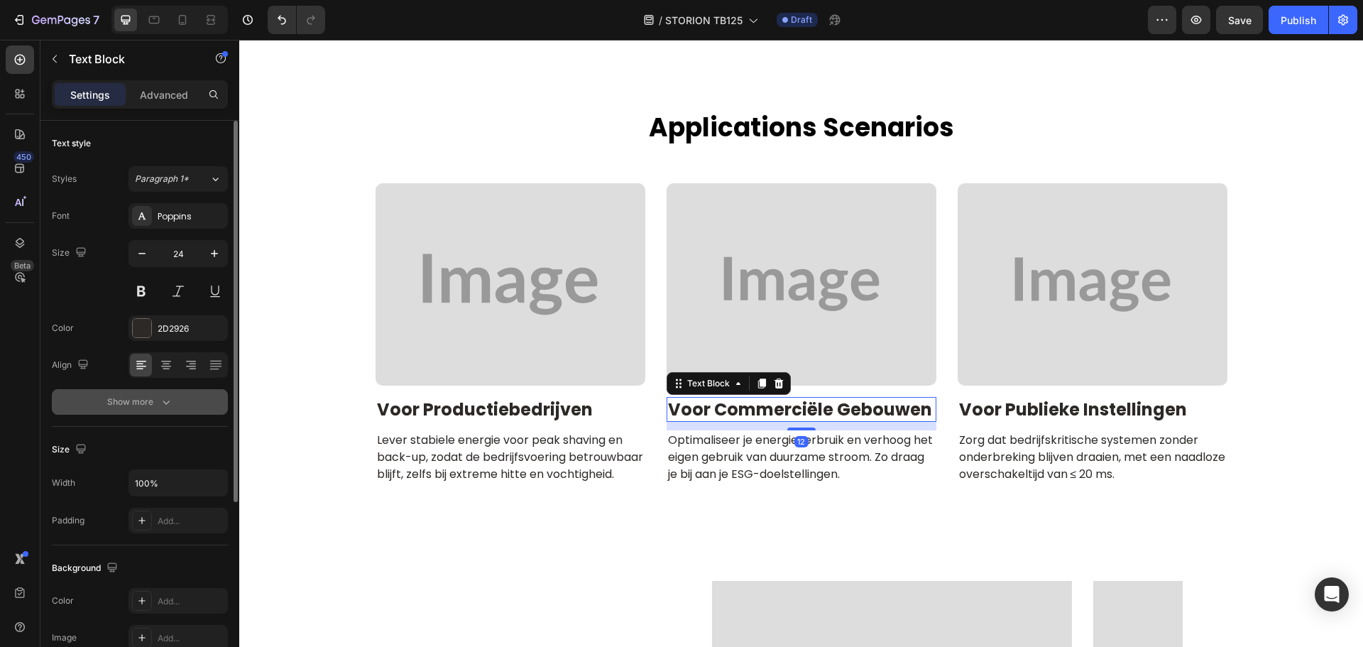
click at [165, 405] on icon "button" at bounding box center [166, 402] width 14 height 14
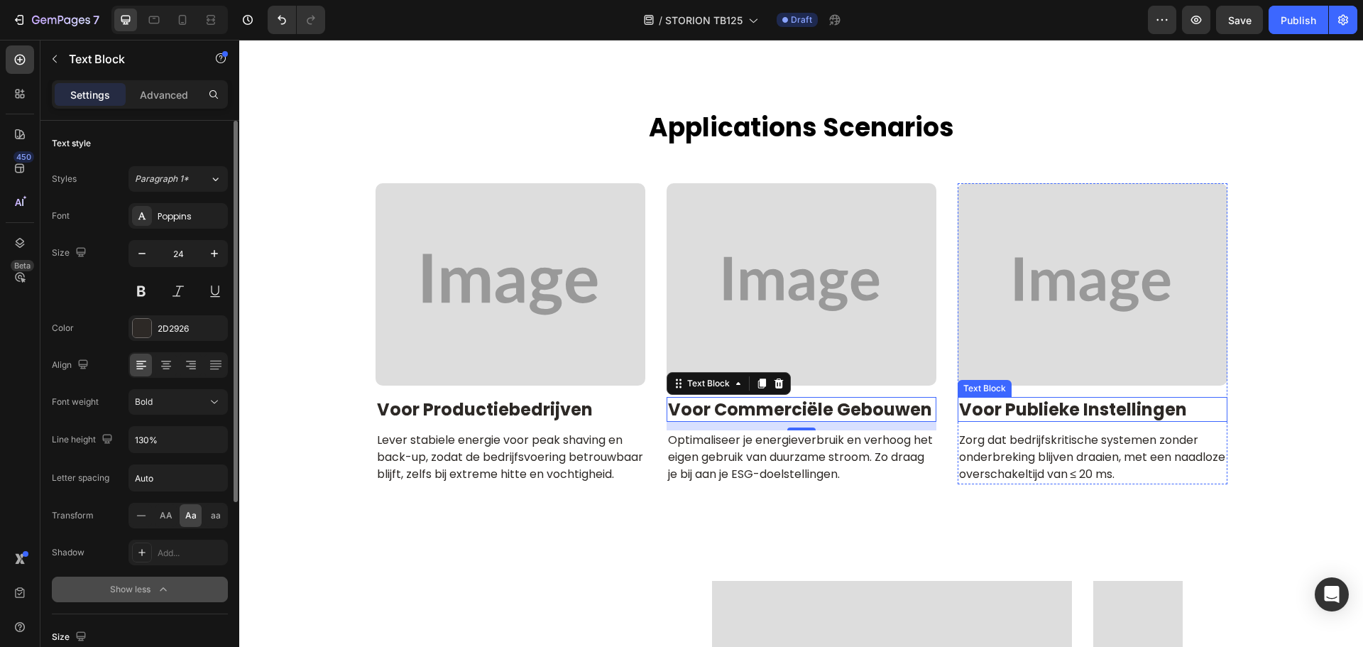
click at [1056, 414] on p "voor publieke instellingen" at bounding box center [1092, 409] width 267 height 22
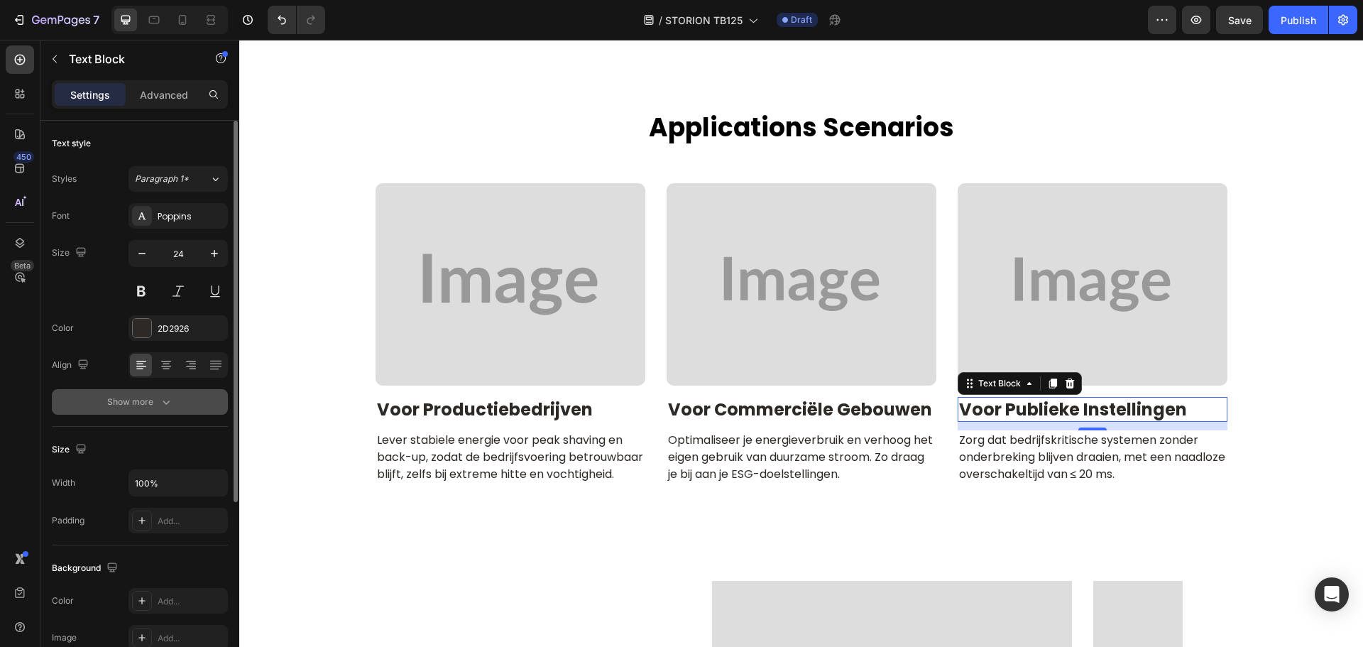
click at [159, 392] on button "Show more" at bounding box center [140, 402] width 176 height 26
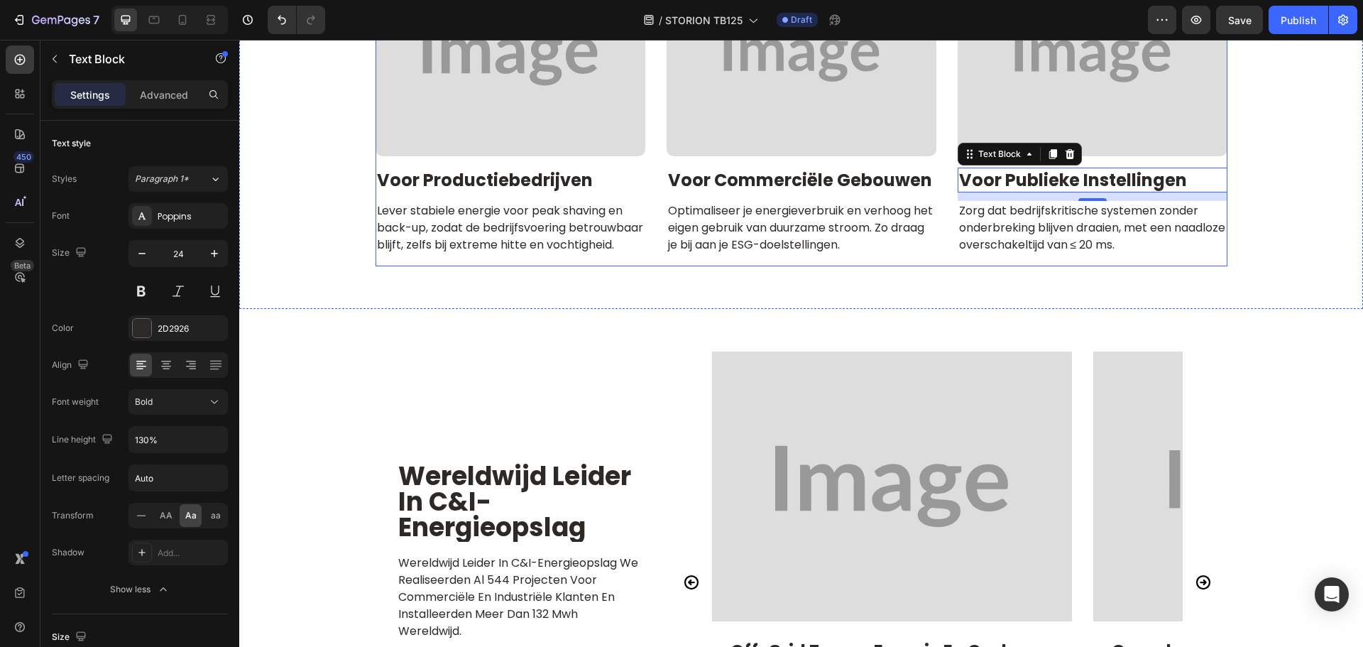
scroll to position [6420, 0]
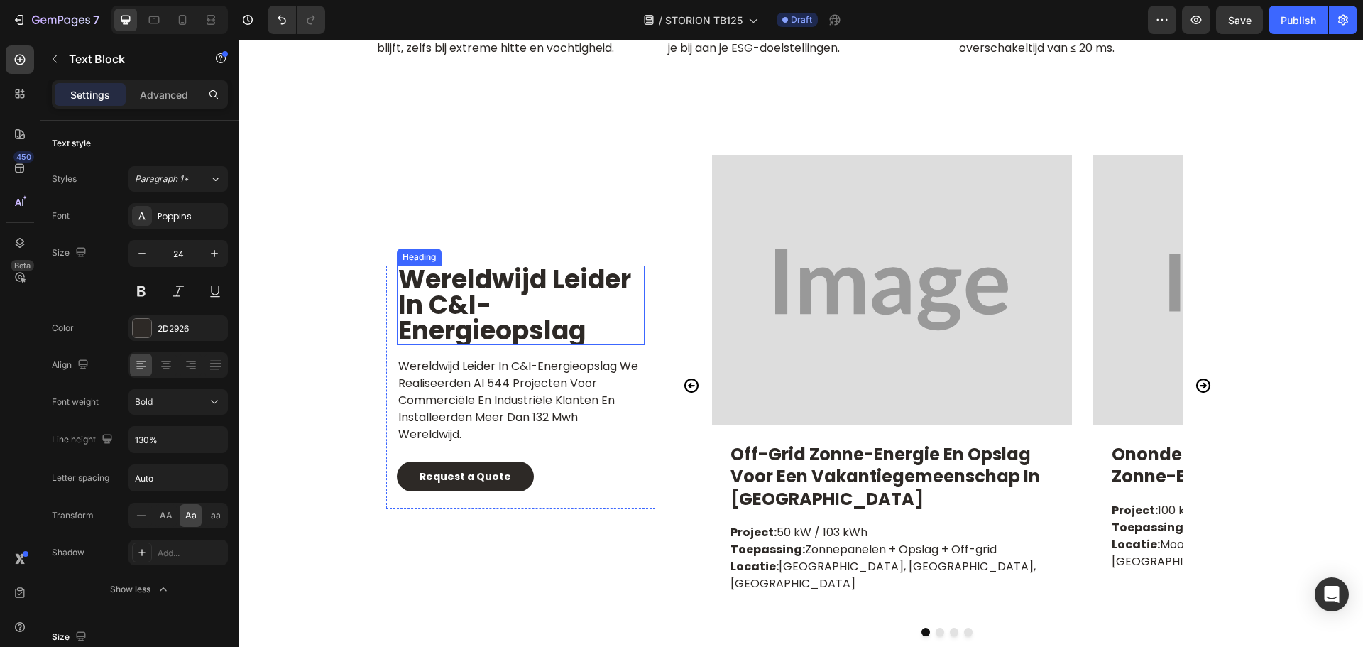
click at [553, 331] on h2 "wereldwijd leider in c&i-energieopslag" at bounding box center [521, 304] width 248 height 79
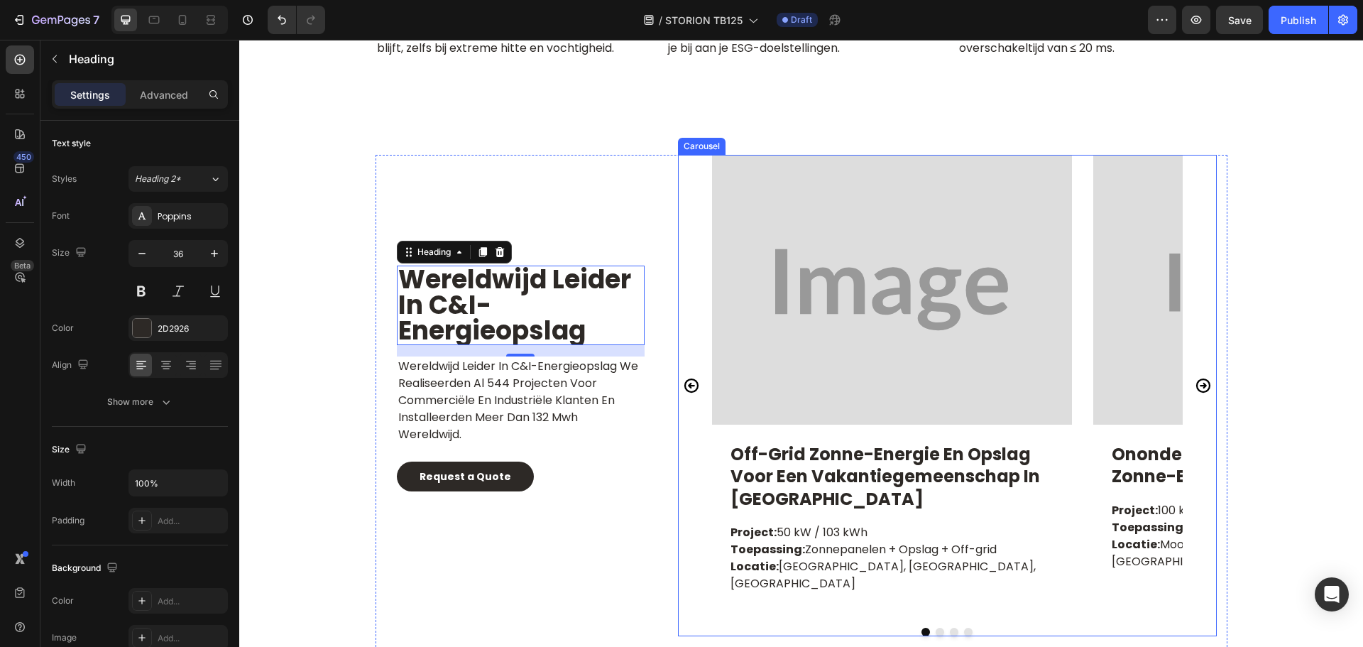
click at [1195, 388] on icon "Carousel Next Arrow" at bounding box center [1202, 385] width 14 height 14
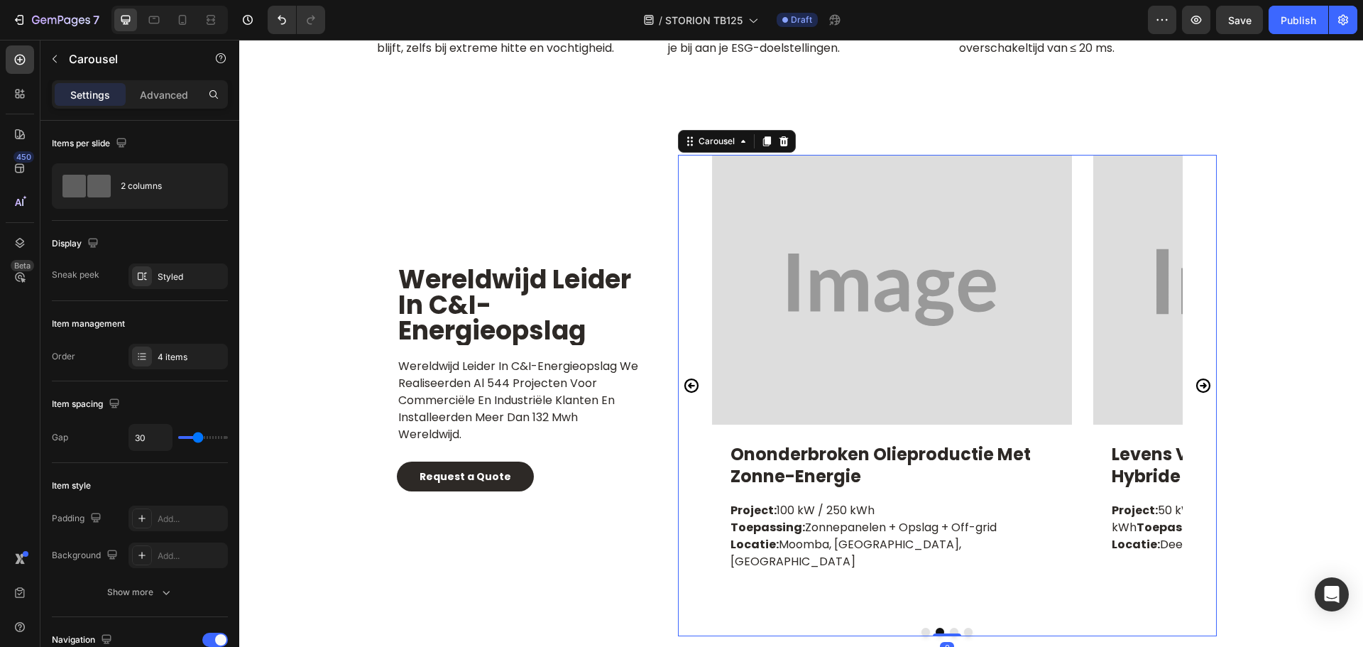
click at [1195, 388] on icon "Carousel Next Arrow" at bounding box center [1202, 385] width 14 height 14
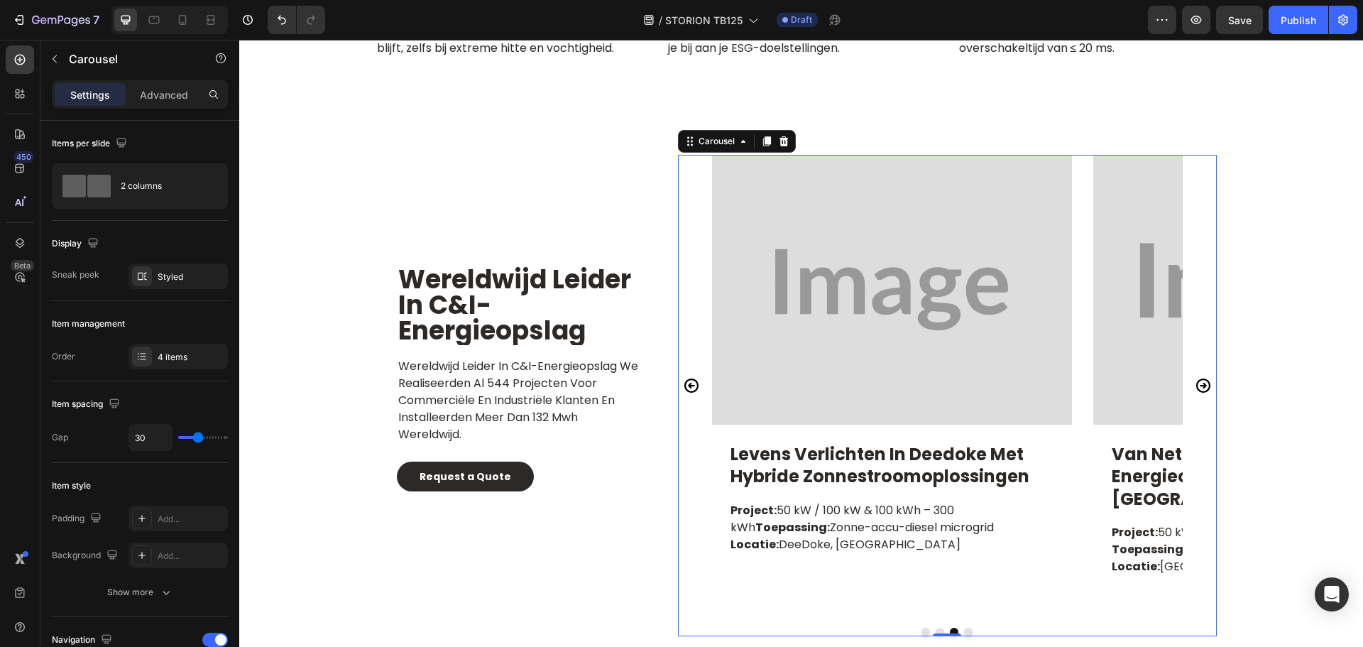
click at [1195, 388] on icon "Carousel Next Arrow" at bounding box center [1202, 385] width 14 height 14
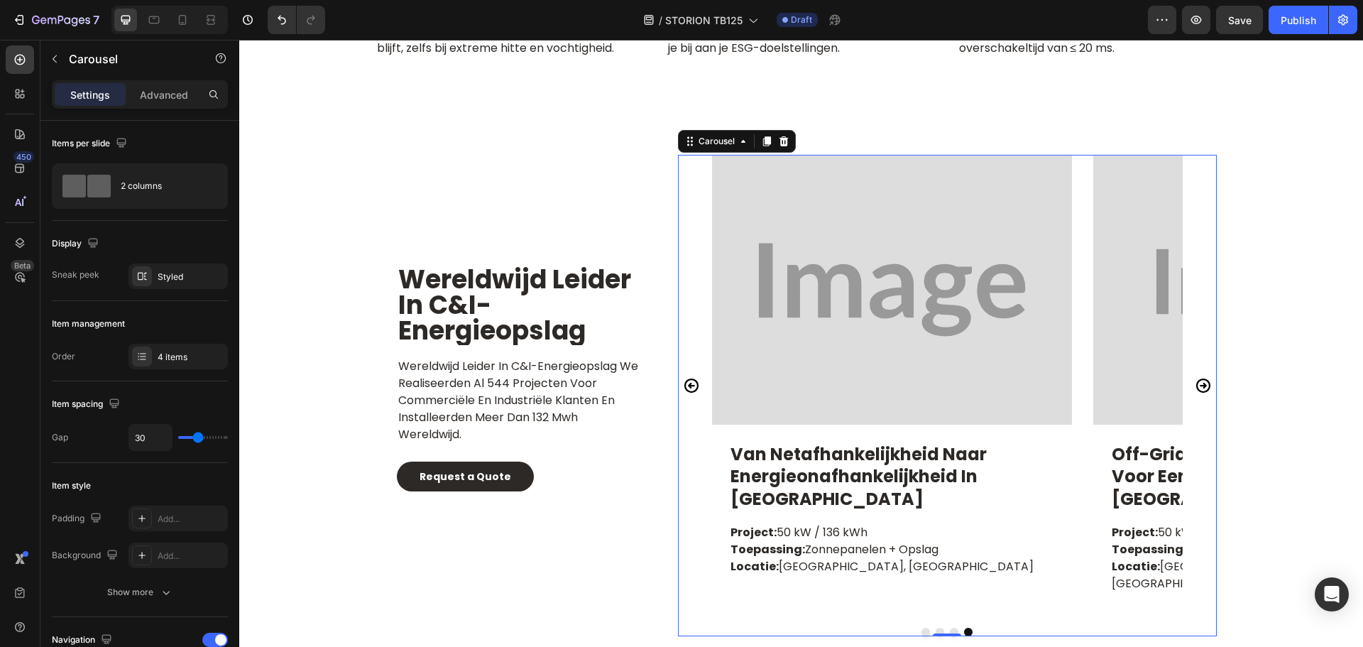
click at [1195, 388] on icon "Carousel Next Arrow" at bounding box center [1202, 385] width 14 height 14
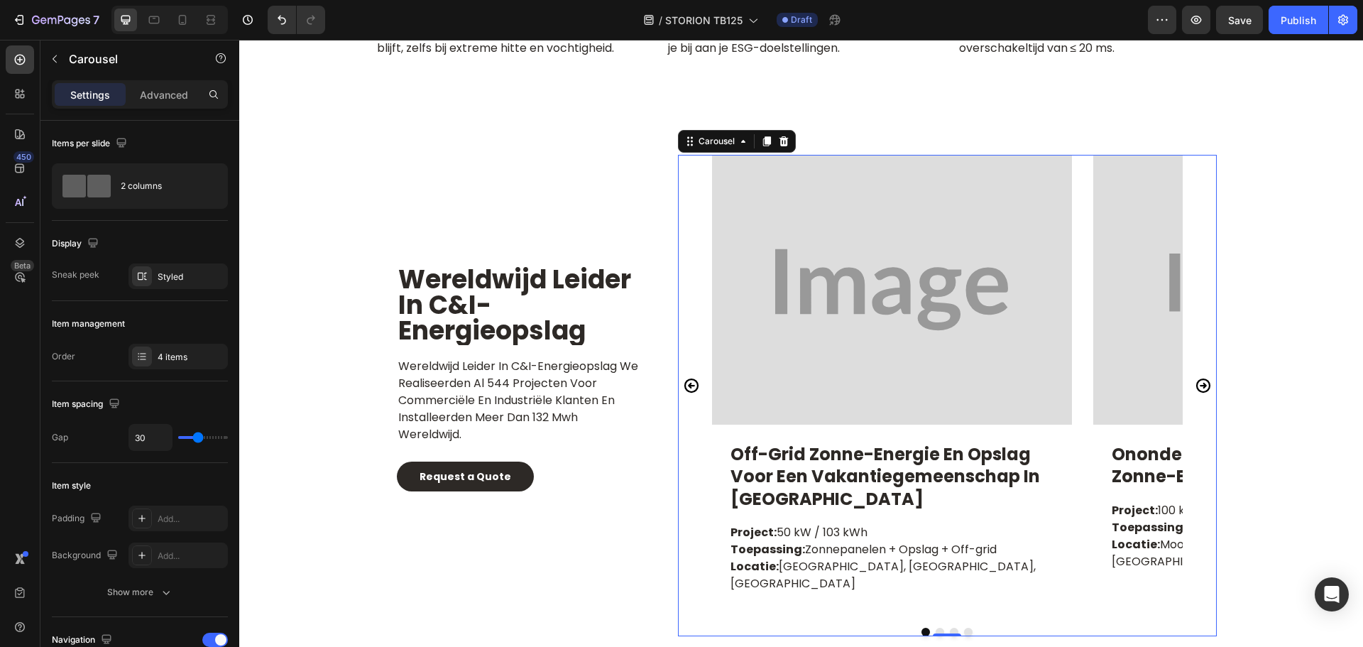
click at [1195, 388] on icon "Carousel Next Arrow" at bounding box center [1202, 385] width 14 height 14
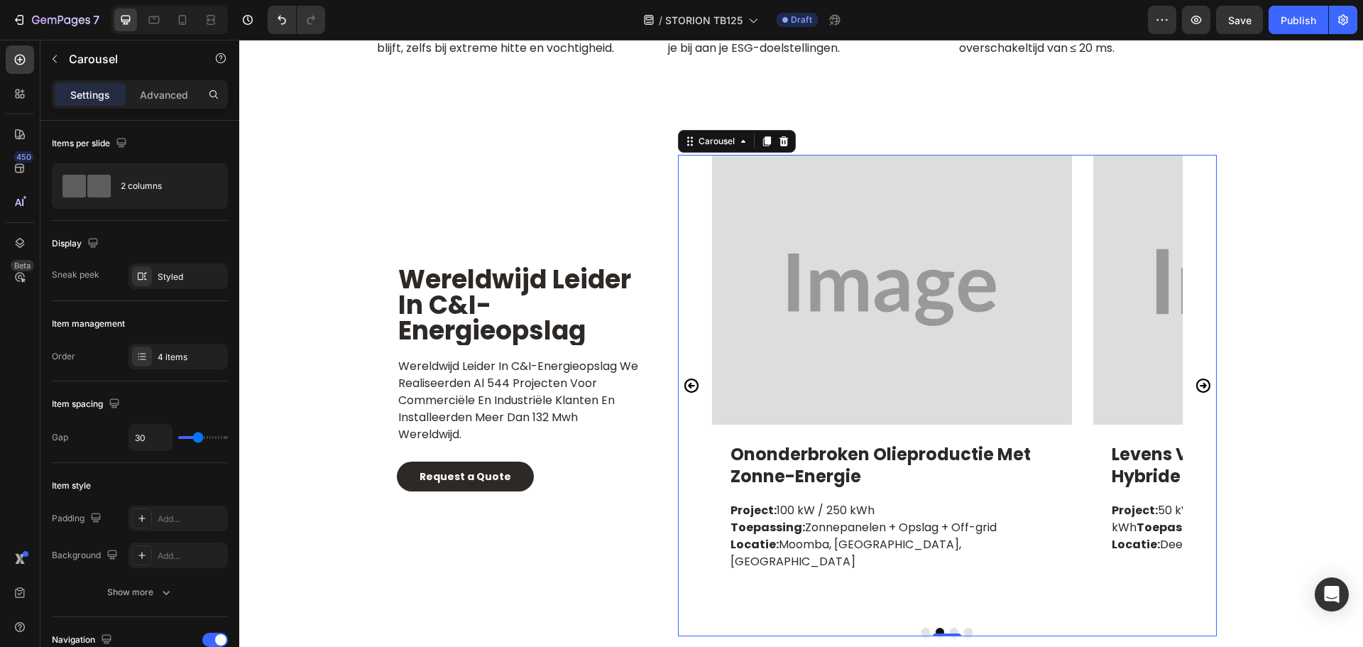
click at [1195, 388] on icon "Carousel Next Arrow" at bounding box center [1202, 385] width 14 height 14
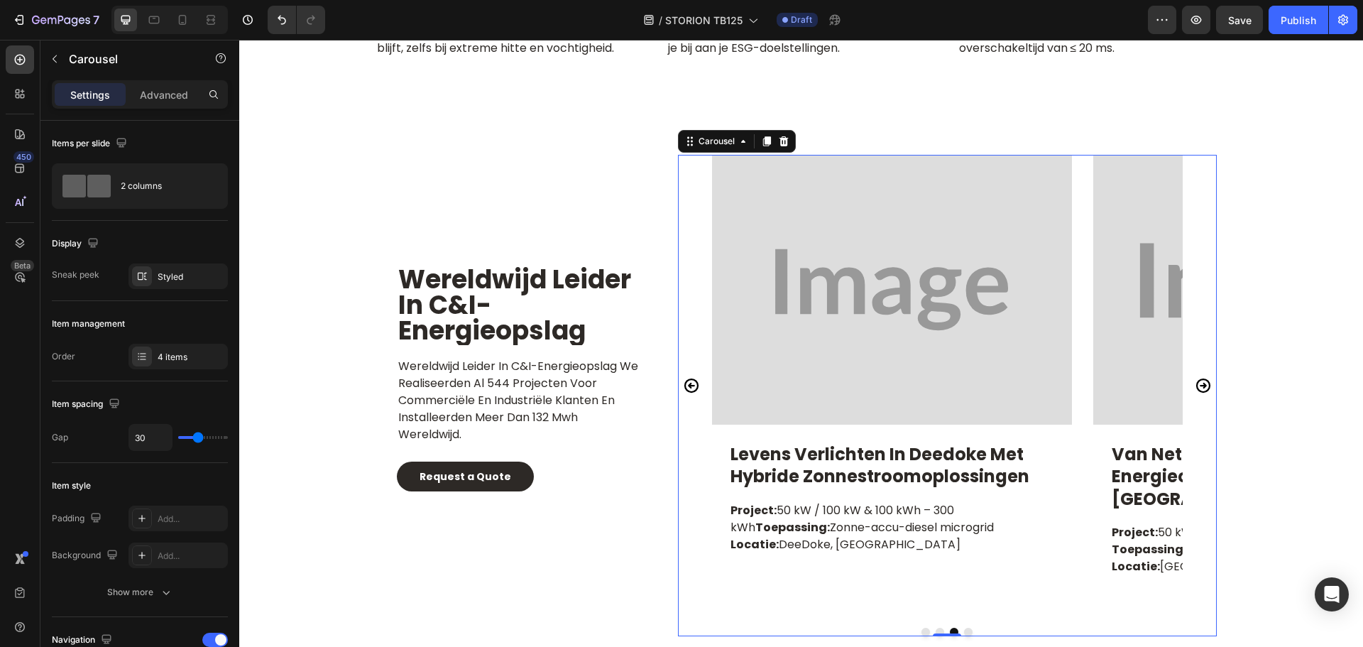
click at [1195, 388] on icon "Carousel Next Arrow" at bounding box center [1202, 385] width 14 height 14
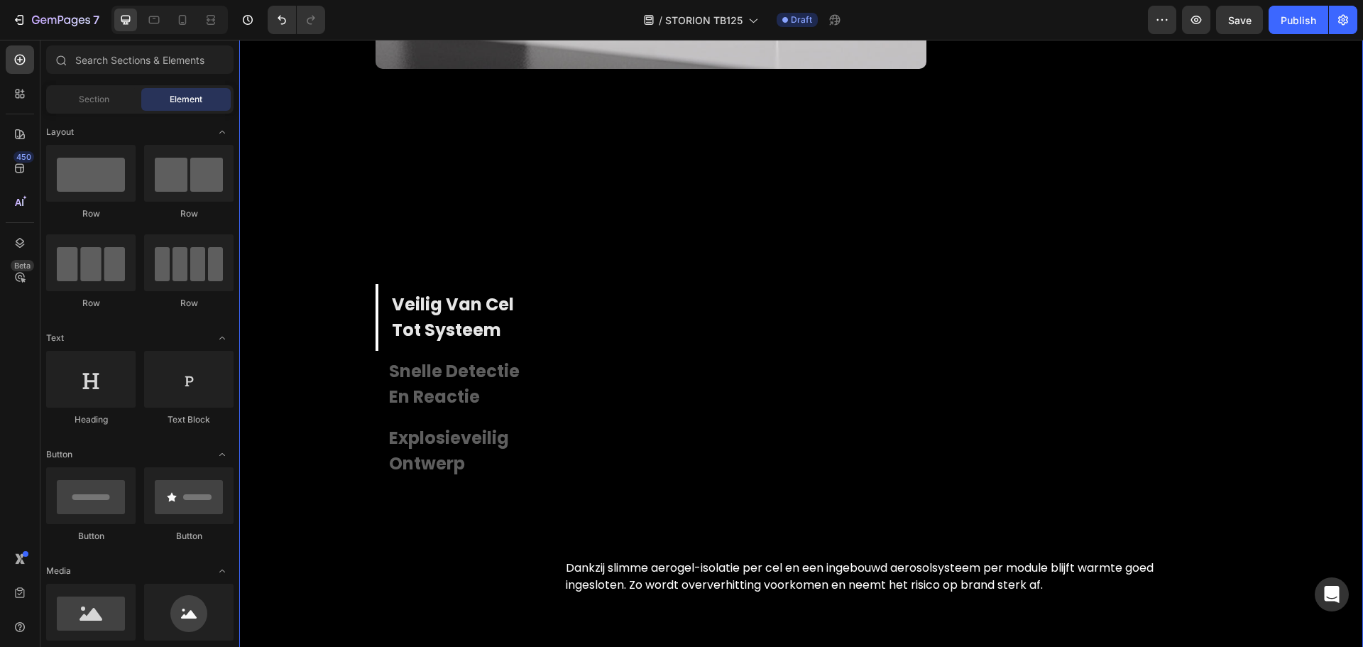
scroll to position [4291, 0]
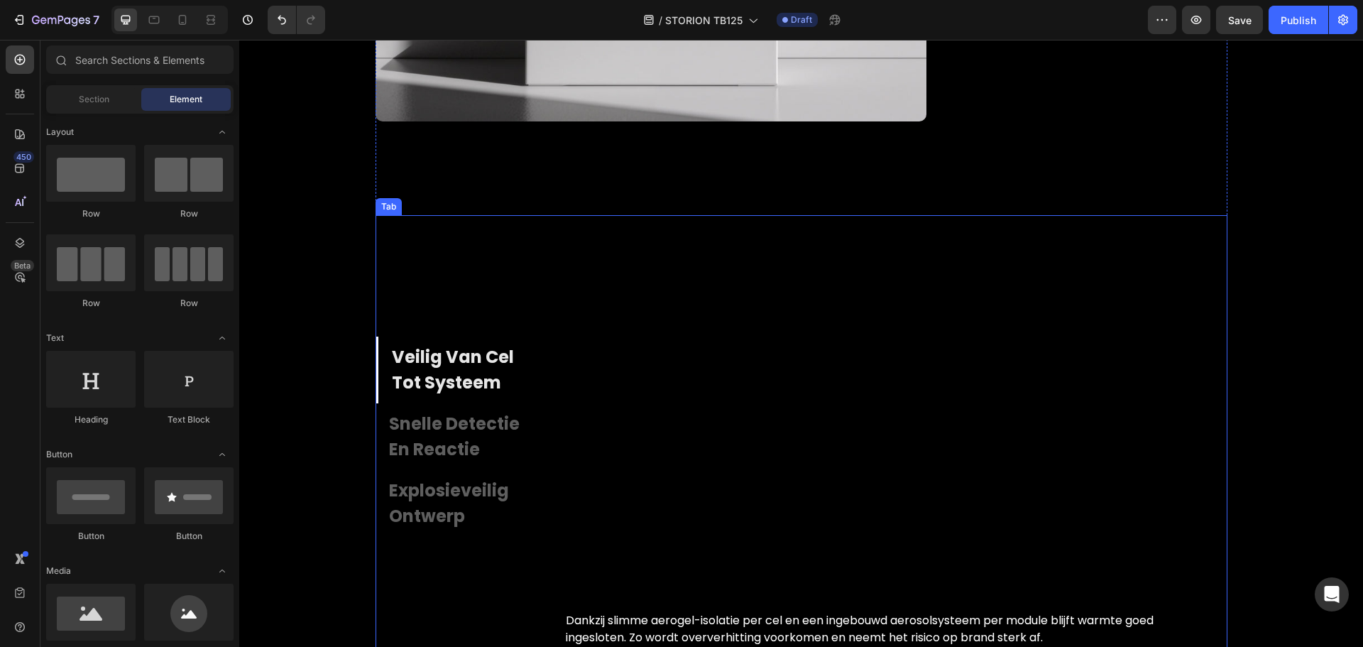
click at [437, 449] on p "snelle detectie en reactie" at bounding box center [464, 436] width 150 height 51
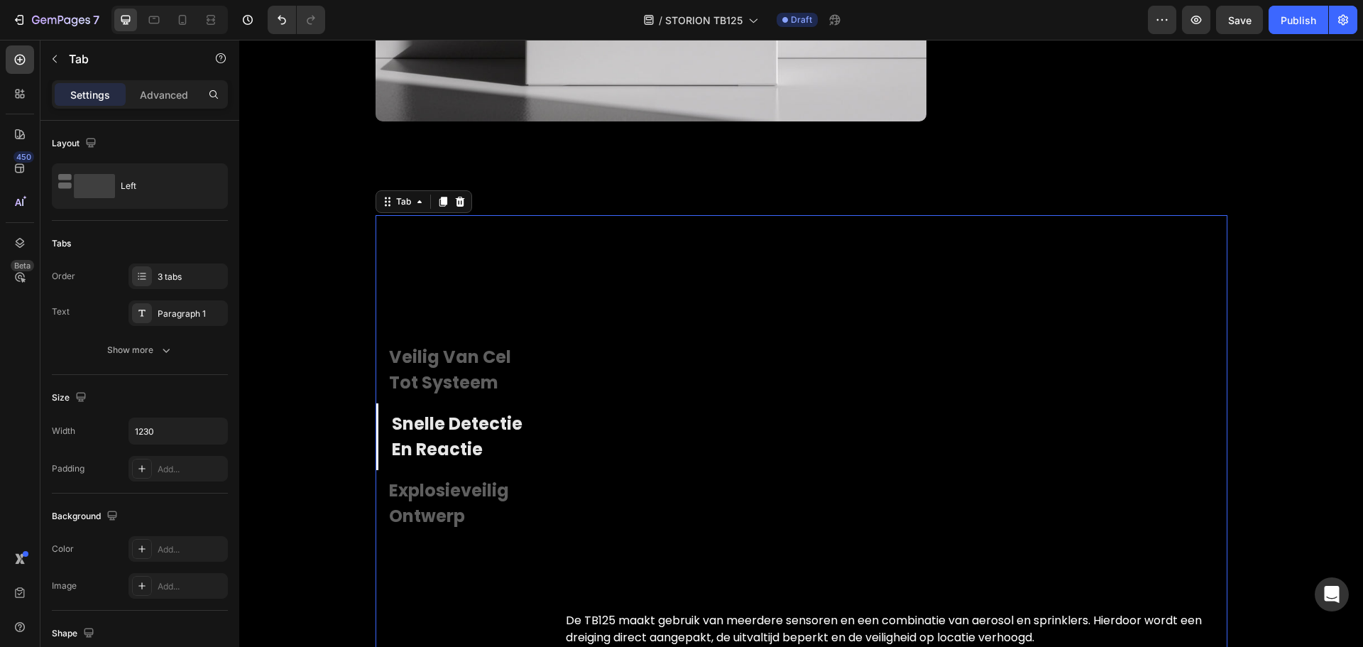
click at [434, 520] on p "explosieveilig ontwerp" at bounding box center [464, 503] width 150 height 51
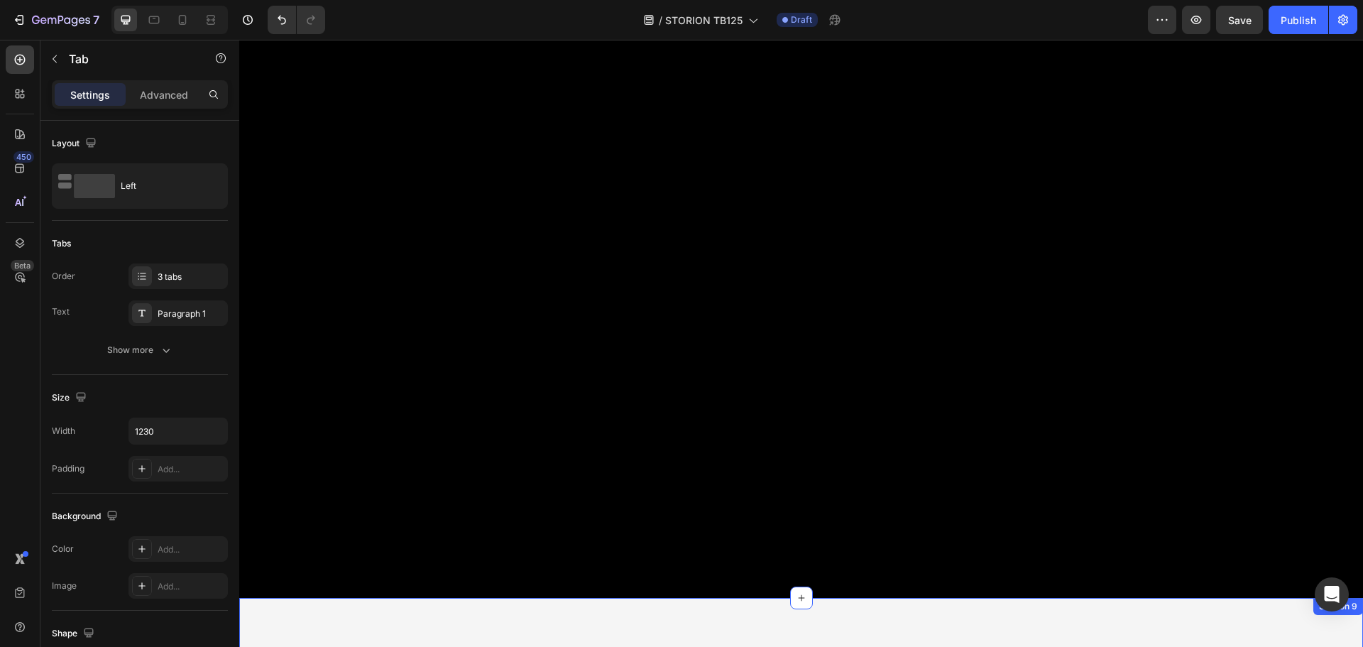
scroll to position [5080, 0]
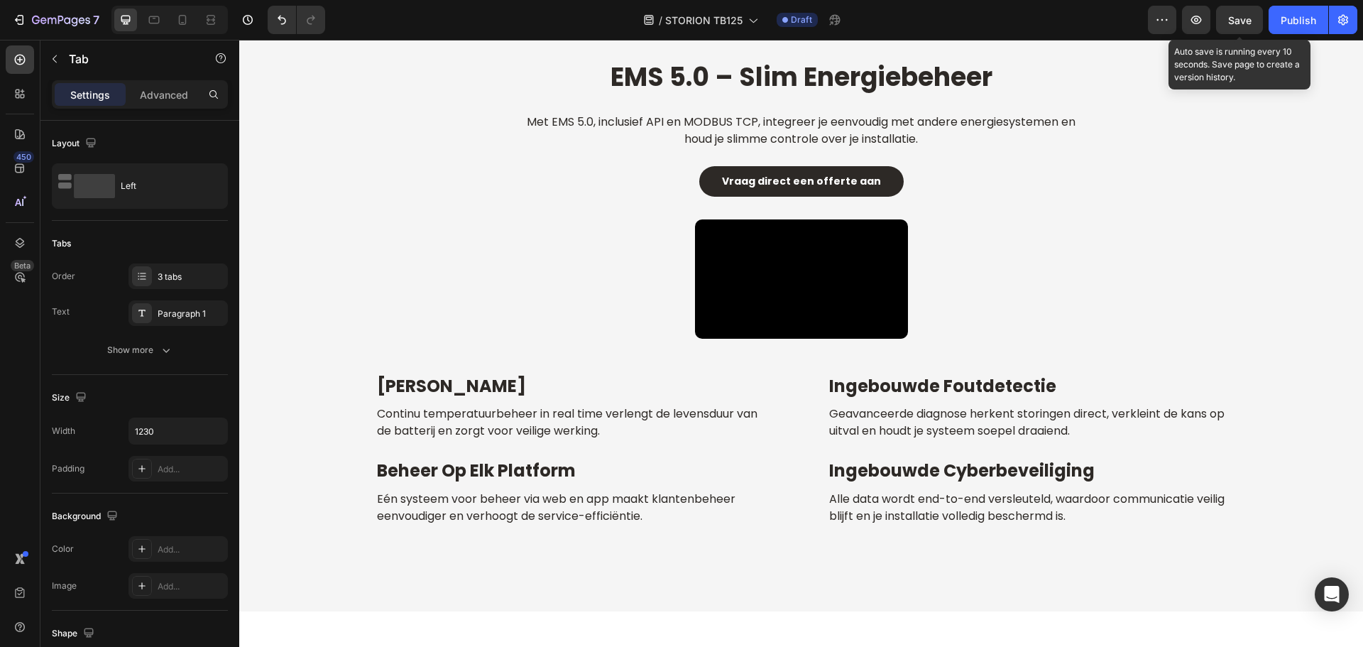
click at [1239, 16] on span "Save" at bounding box center [1239, 20] width 23 height 12
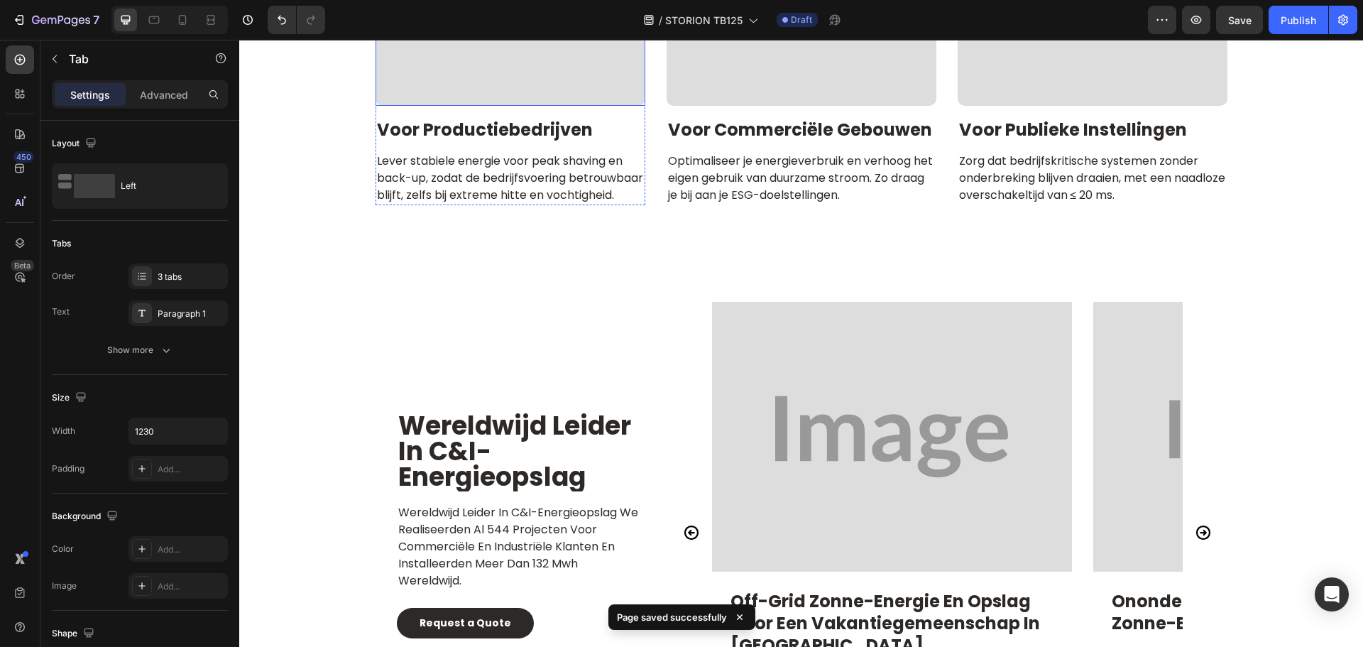
scroll to position [6003, 0]
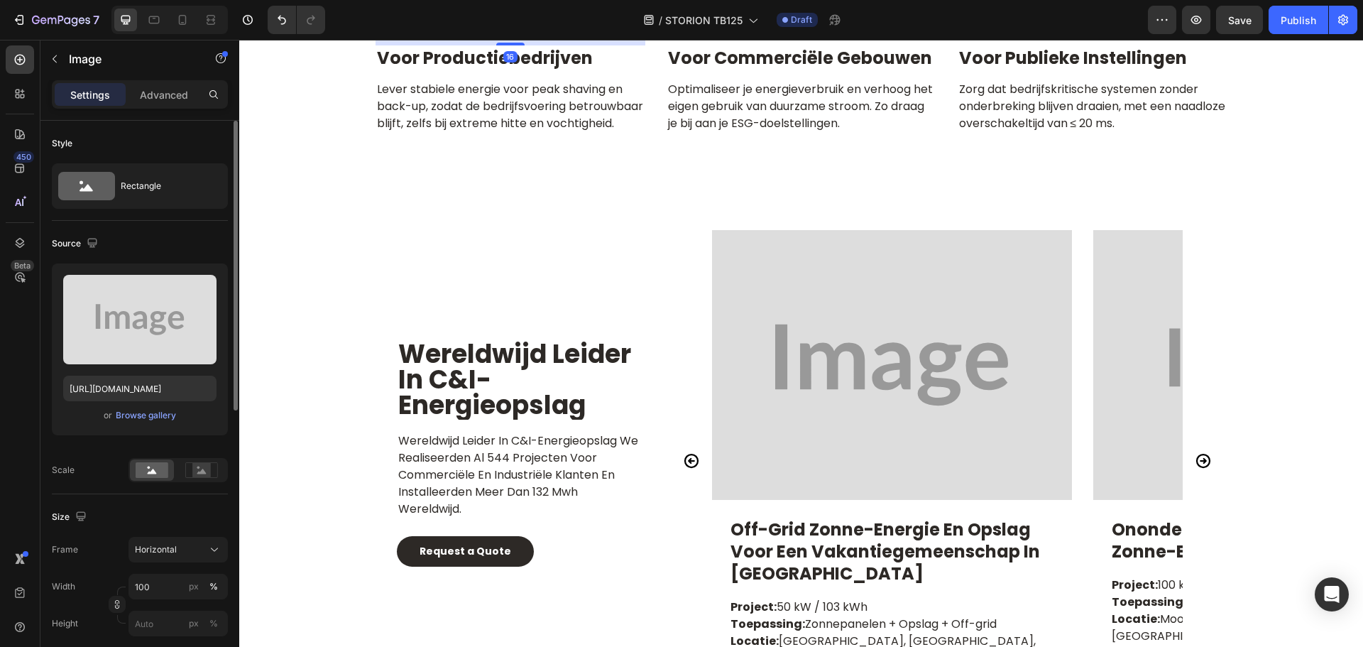
click at [146, 406] on div "Upload Image https://placehold.co/1800x1200?text=Image or Browse gallery" at bounding box center [140, 349] width 176 height 172
click at [144, 410] on div "Browse gallery" at bounding box center [146, 415] width 60 height 13
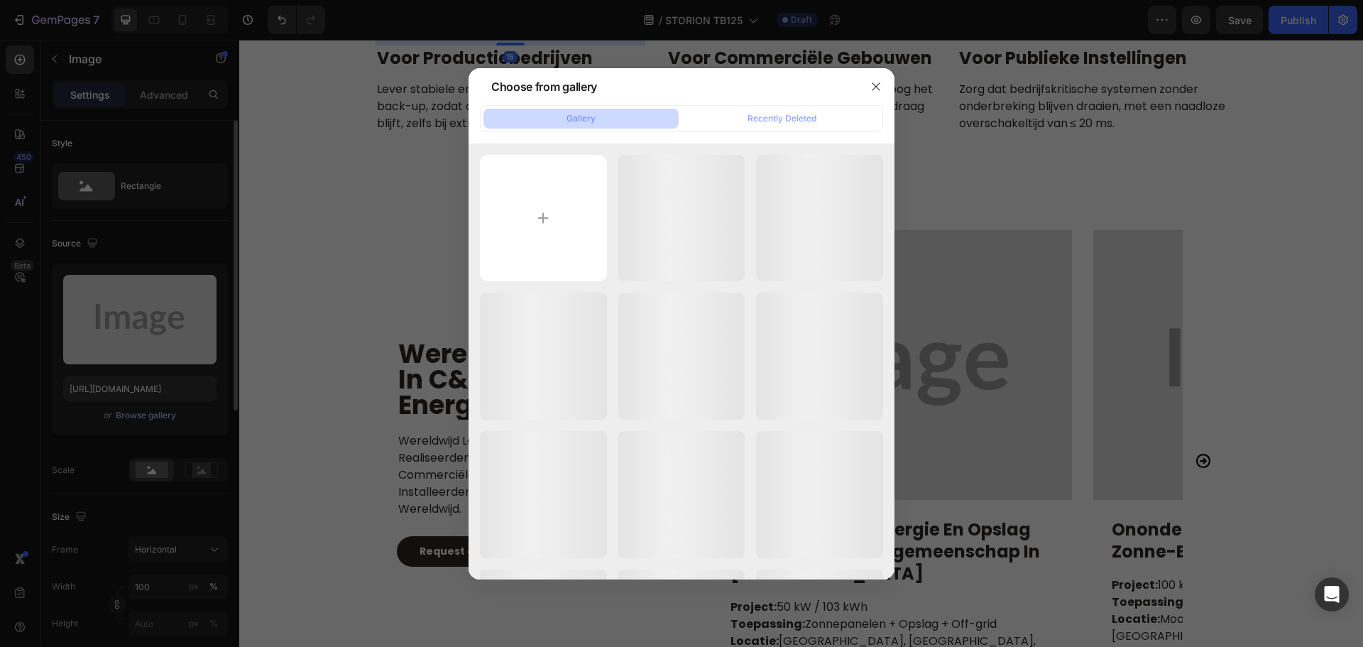
click at [544, 241] on input "file" at bounding box center [543, 218] width 127 height 127
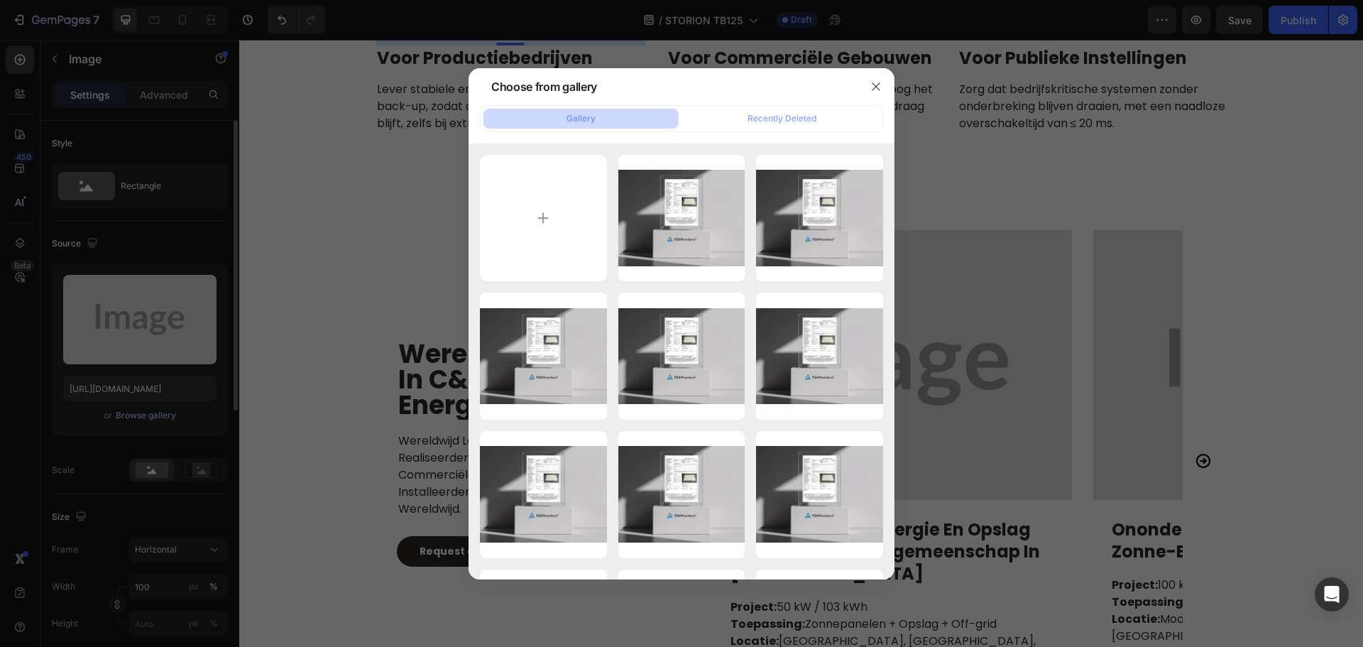
type input "C:\fakepath\iStock-1322905827.jpg"
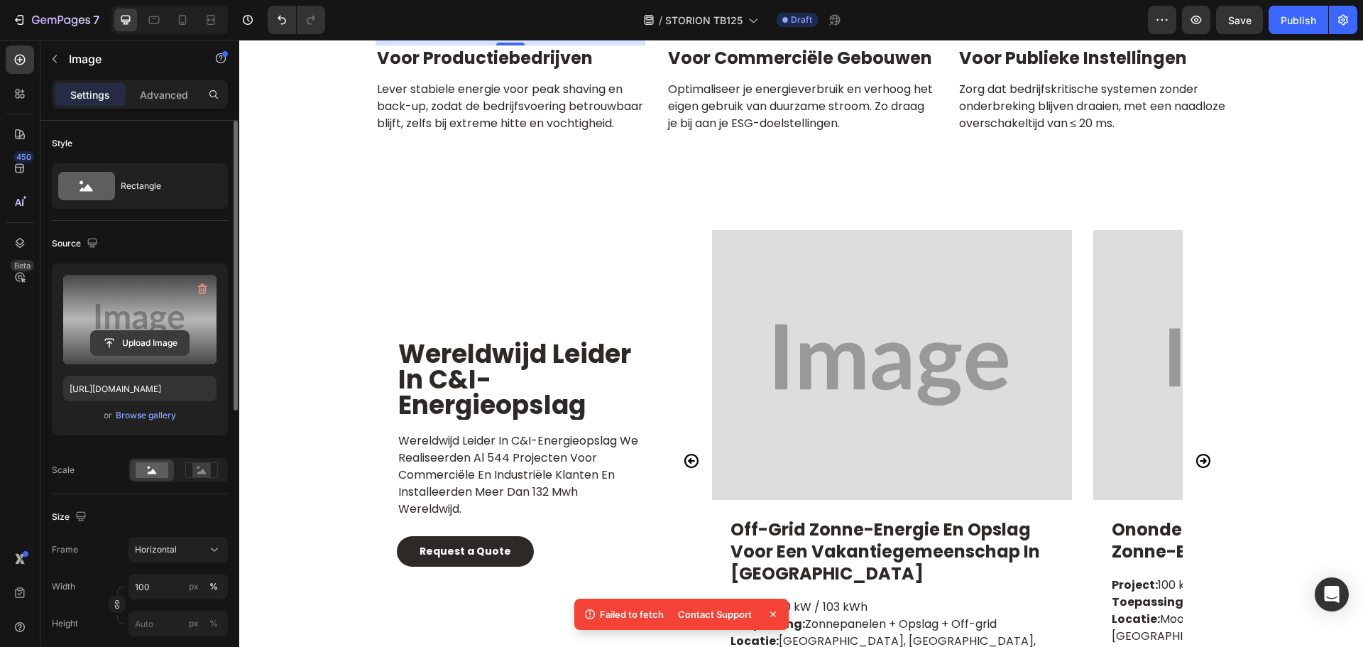
click at [126, 346] on input "file" at bounding box center [140, 343] width 98 height 24
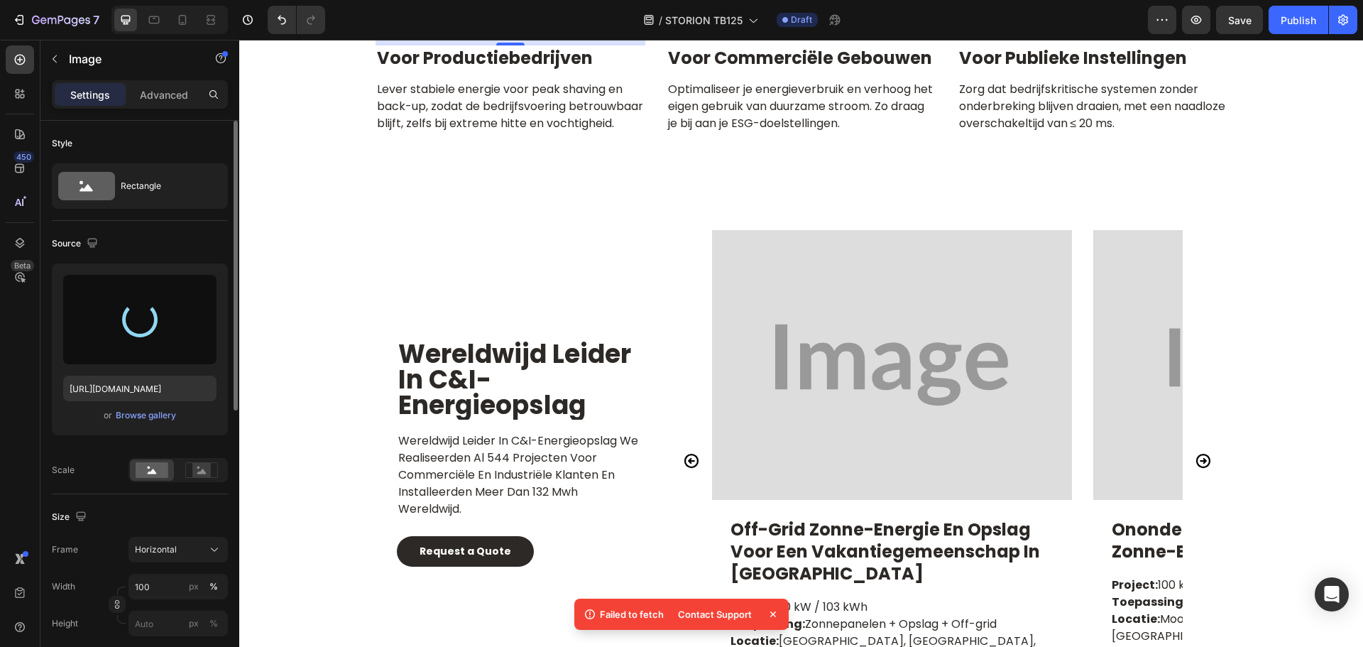
click at [776, 610] on icon at bounding box center [773, 614] width 14 height 14
type input "https://cdn.shopify.com/s/files/1/0906/8163/9287/files/gempages_568389362417402…"
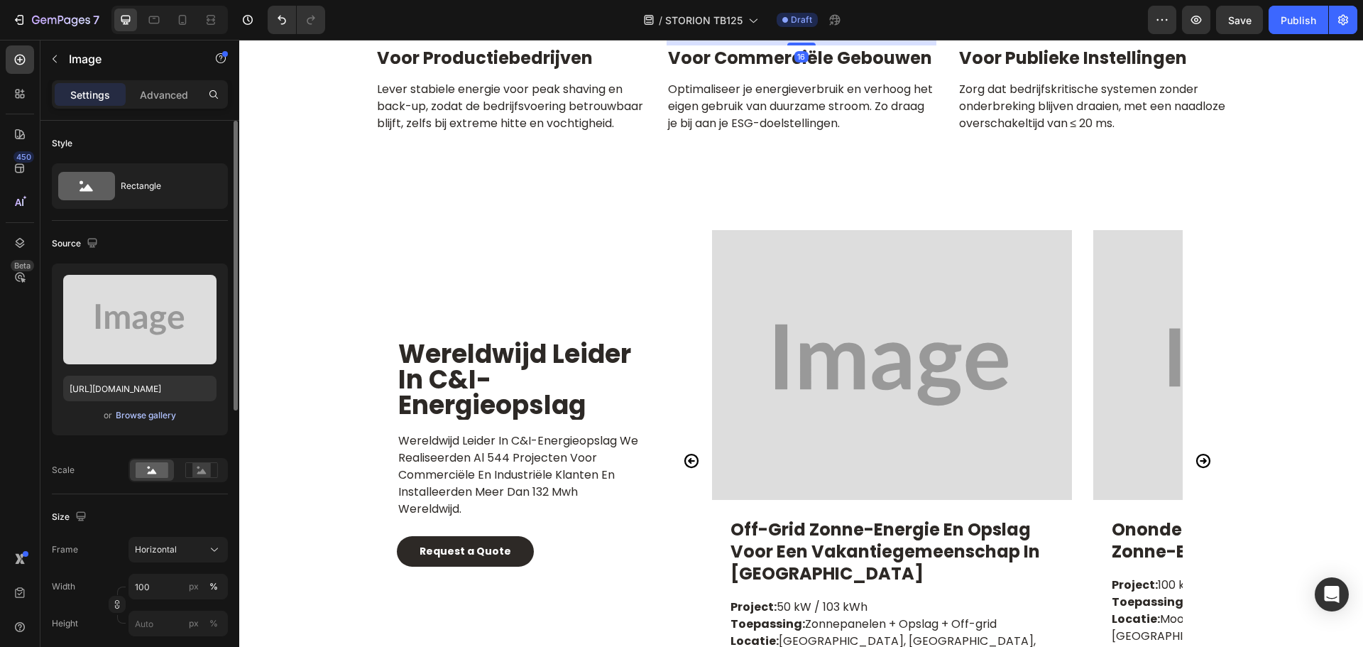
click at [151, 416] on div "Browse gallery" at bounding box center [146, 415] width 60 height 13
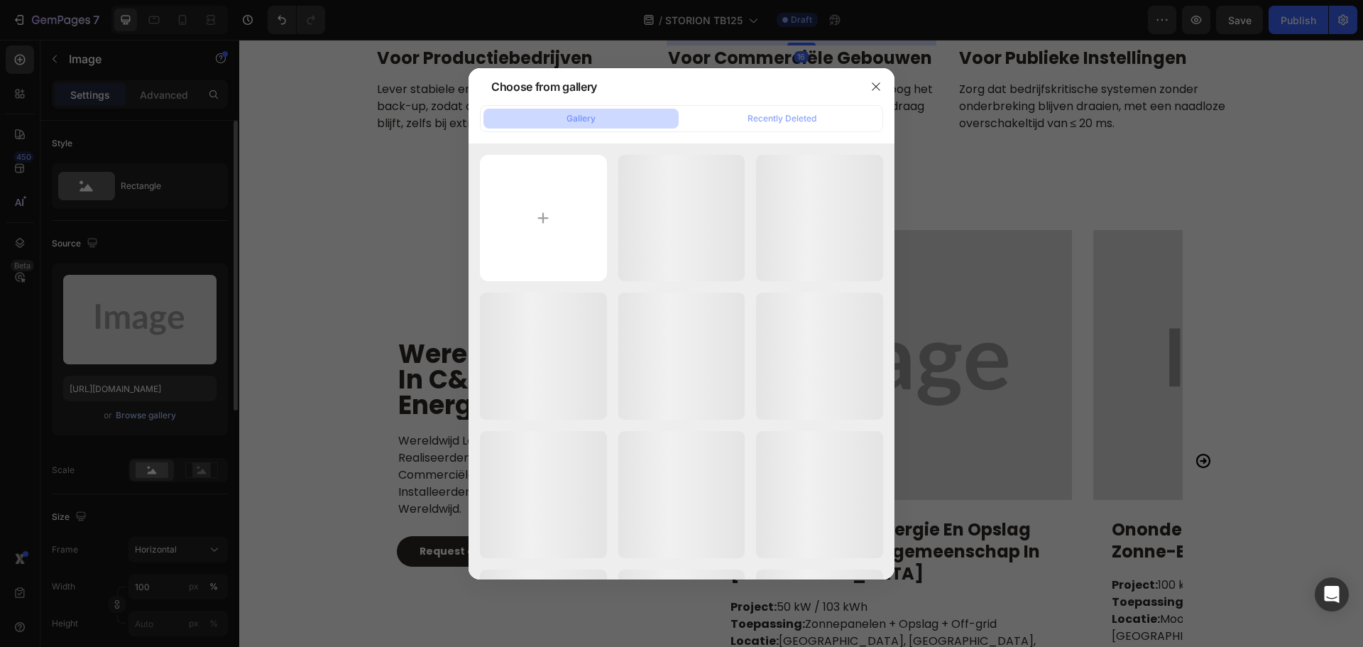
click at [567, 234] on input "file" at bounding box center [543, 218] width 127 height 127
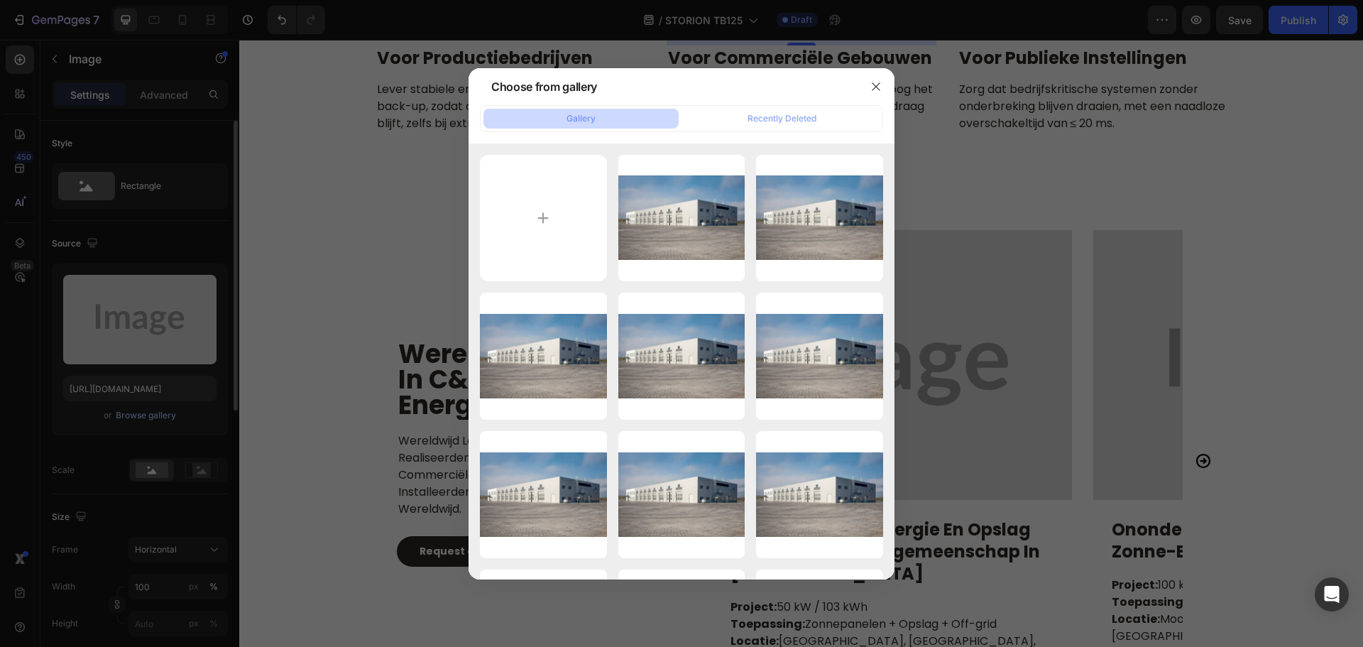
type input "C:\fakepath\pexels-seher-dogan-640511704-19287629.jpg"
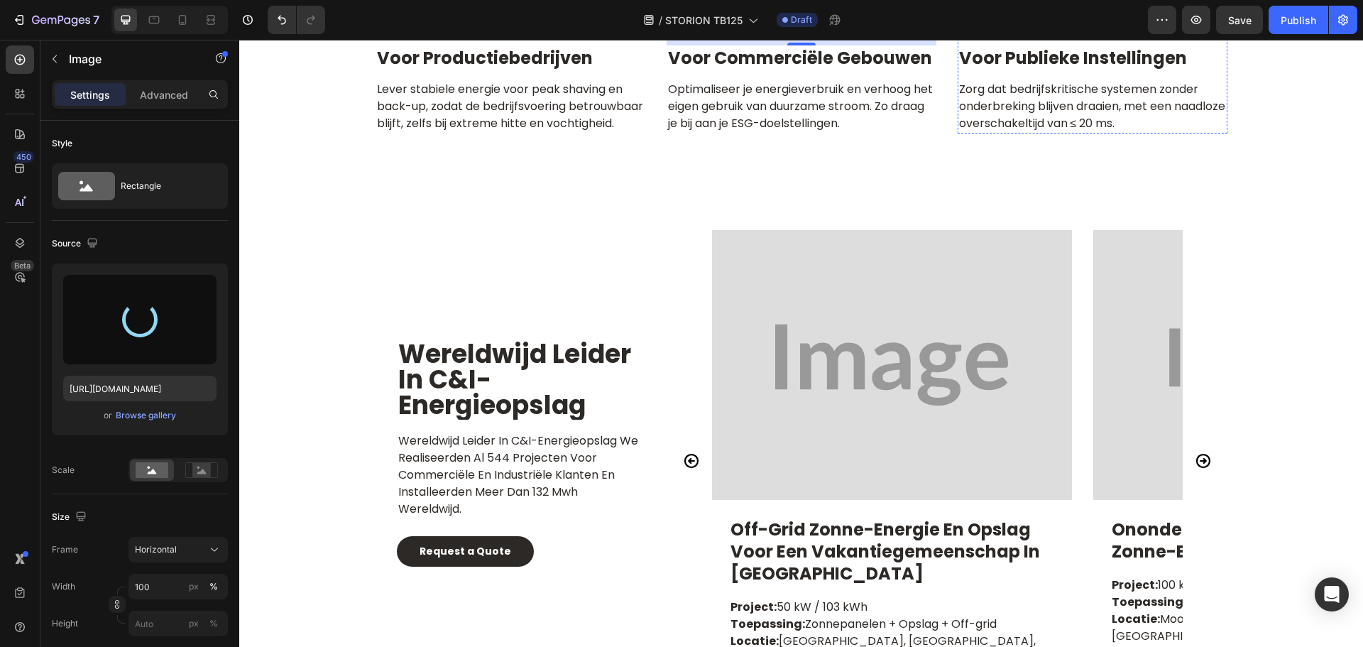
type input "https://cdn.shopify.com/s/files/1/0906/8163/9287/files/gempages_568389362417402…"
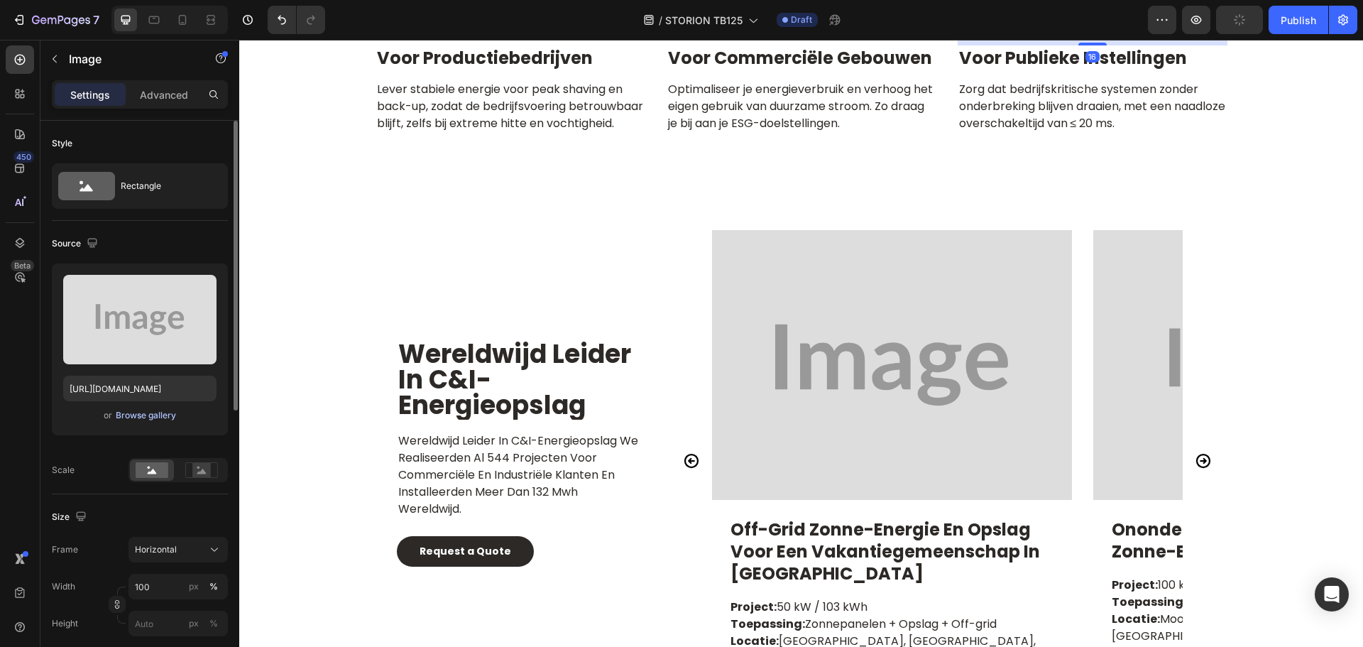
click at [142, 410] on div "Browse gallery" at bounding box center [146, 415] width 60 height 13
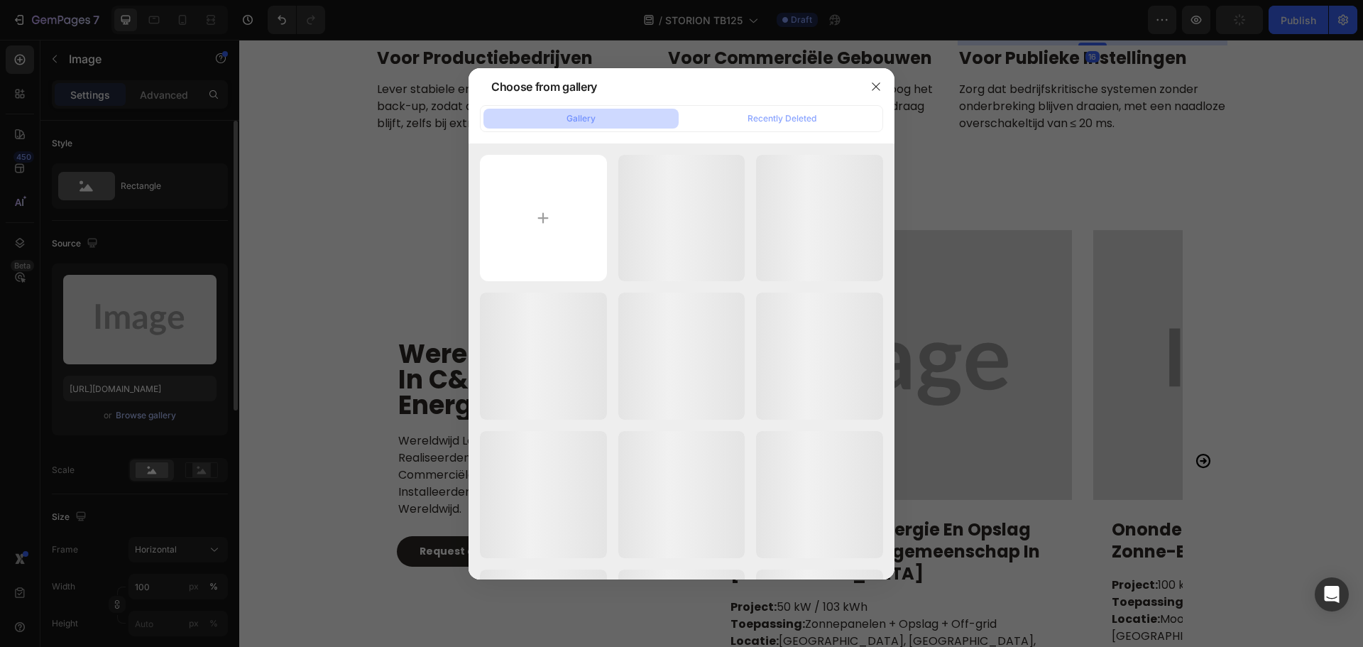
click at [528, 223] on input "file" at bounding box center [543, 218] width 127 height 127
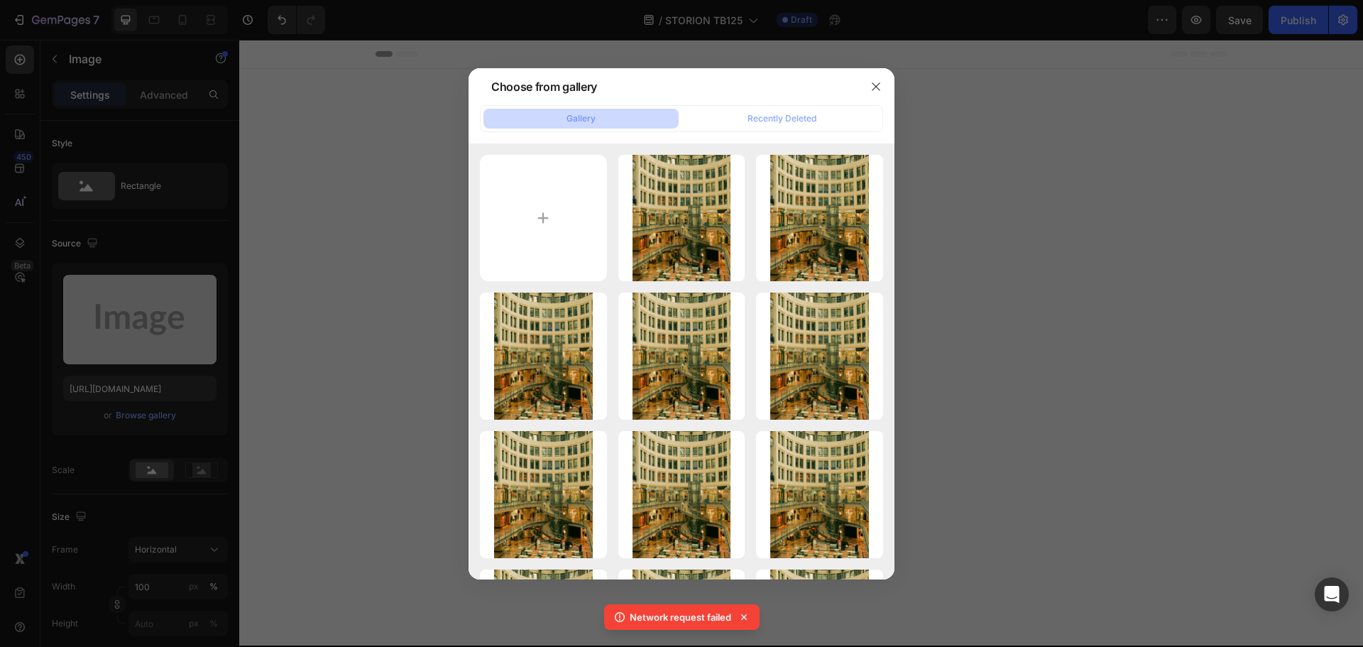
scroll to position [6003, 0]
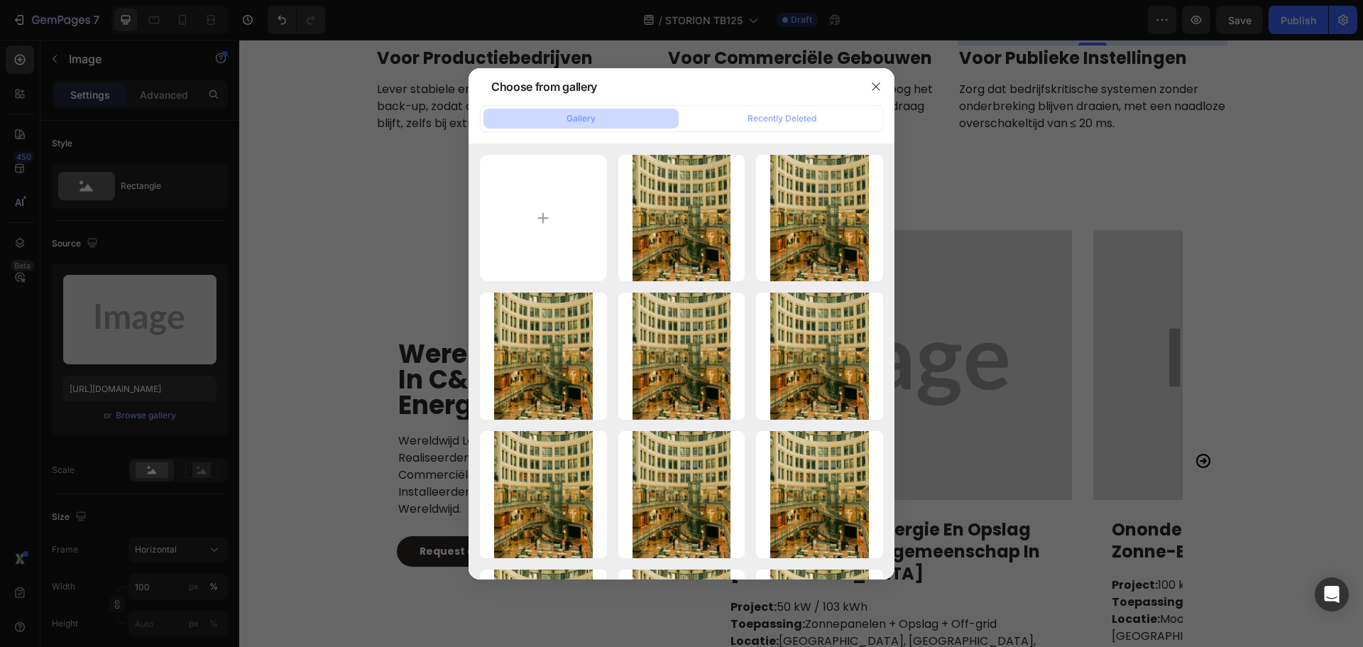
type input "C:\fakepath\pexels-teju-215592370-30753919.jpg"
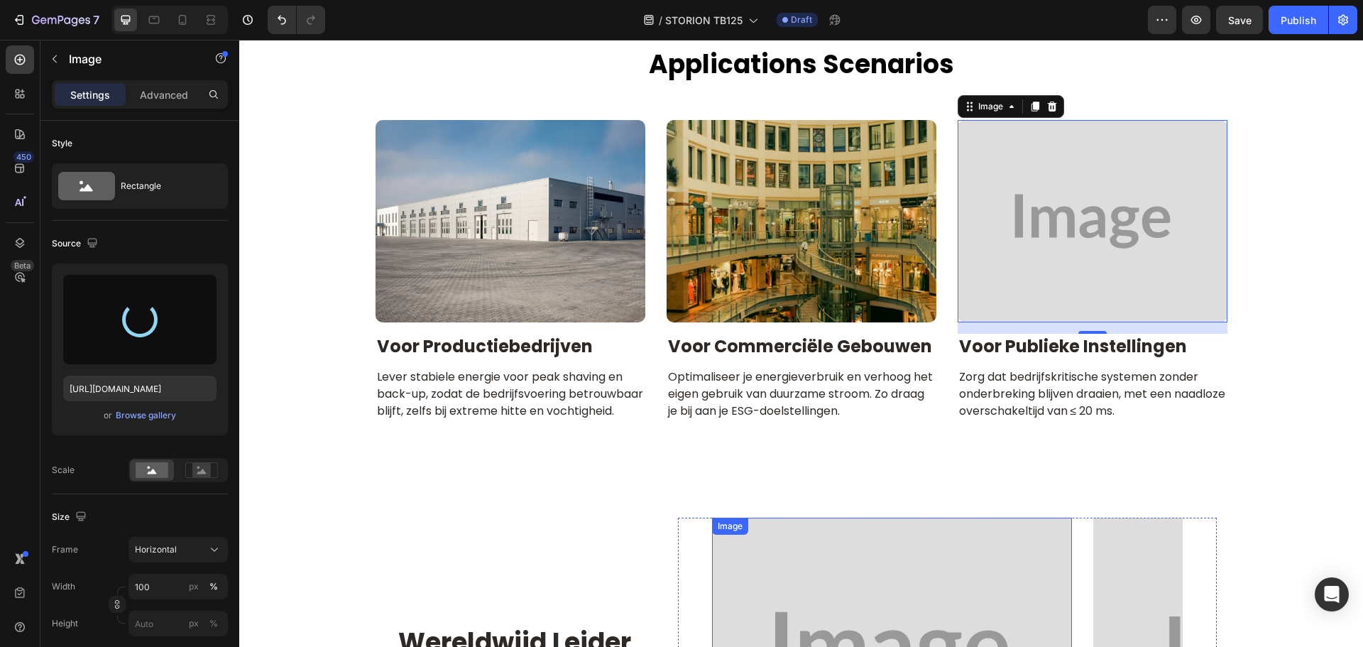
scroll to position [6073, 0]
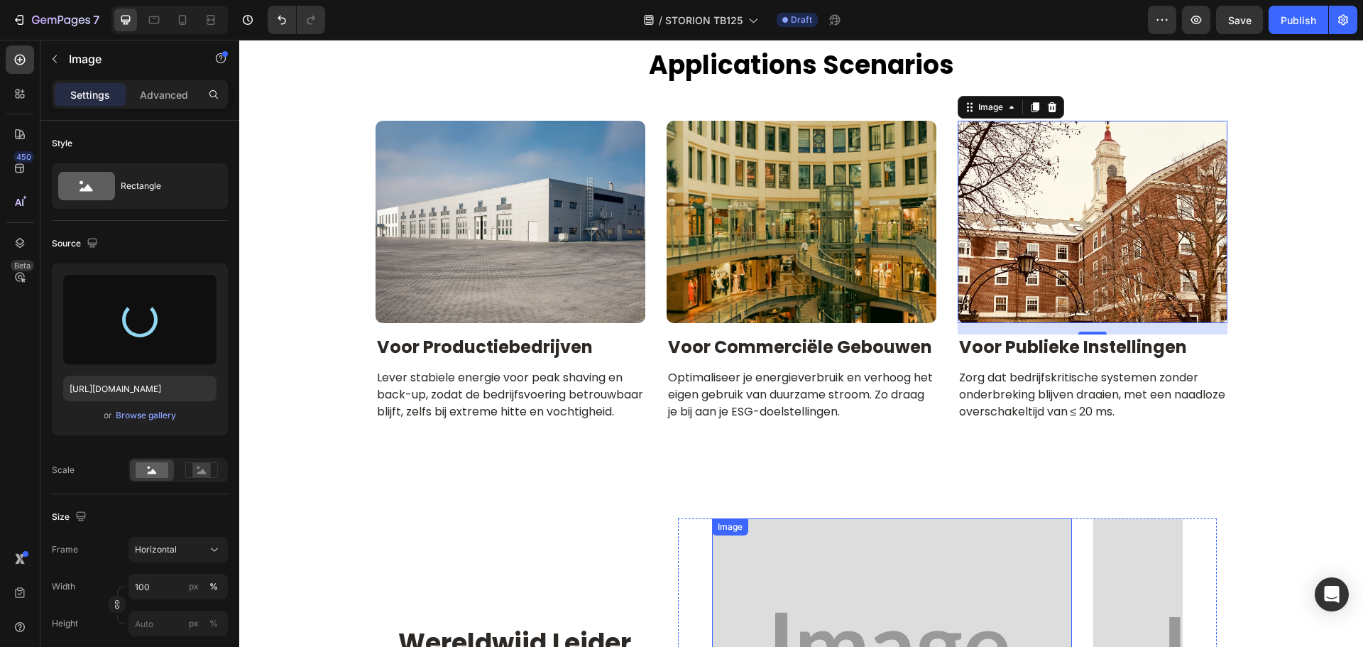
type input "https://cdn.shopify.com/s/files/1/0906/8163/9287/files/gempages_568389362417402…"
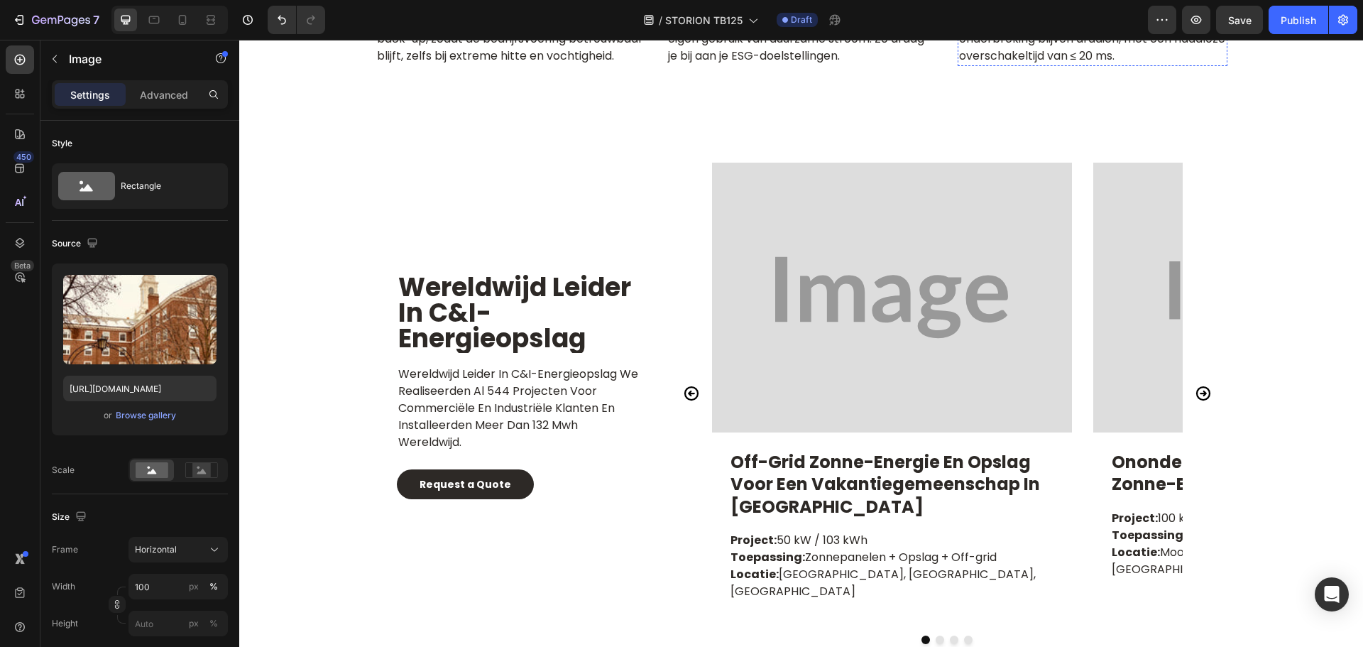
scroll to position [6492, 0]
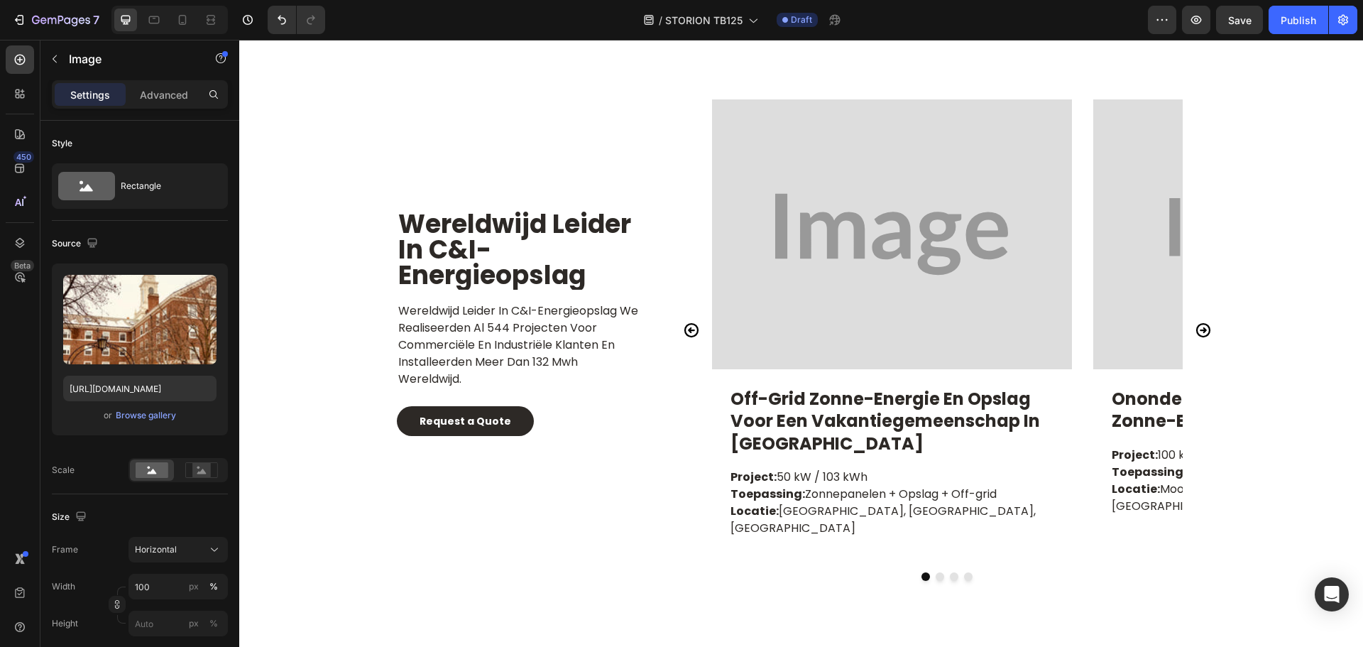
click at [864, 296] on img at bounding box center [892, 234] width 360 height 270
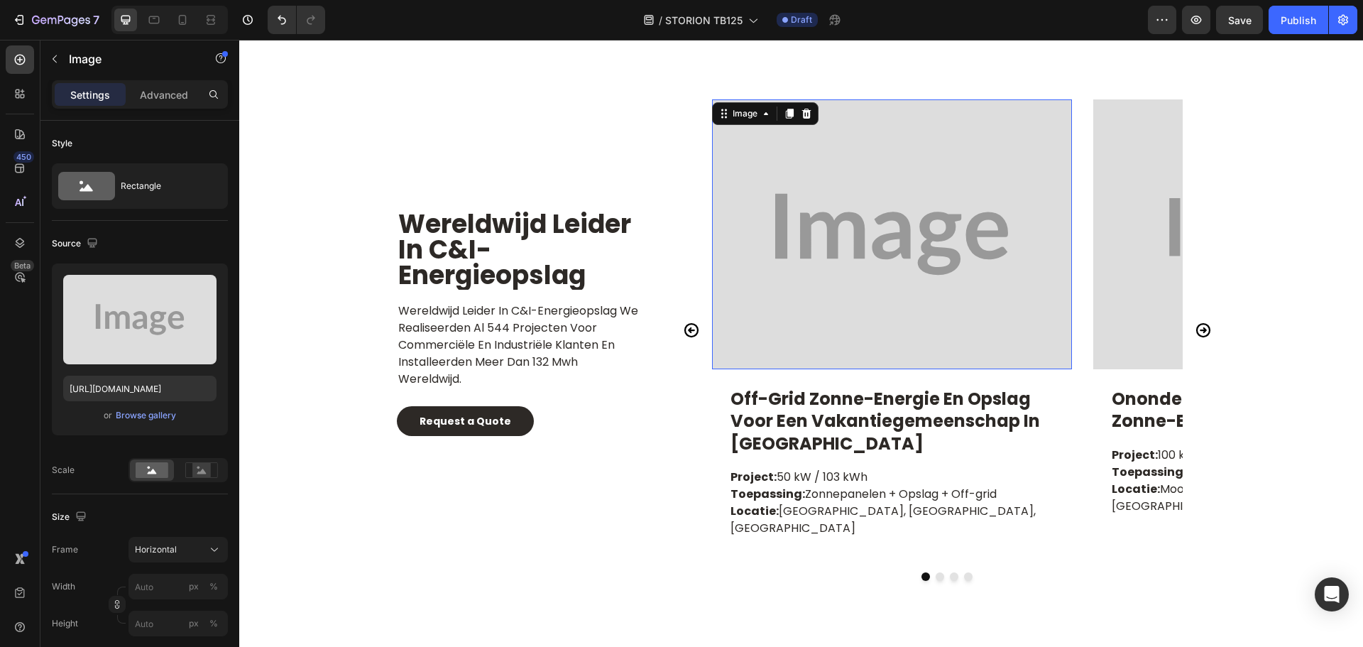
scroll to position [6499, 0]
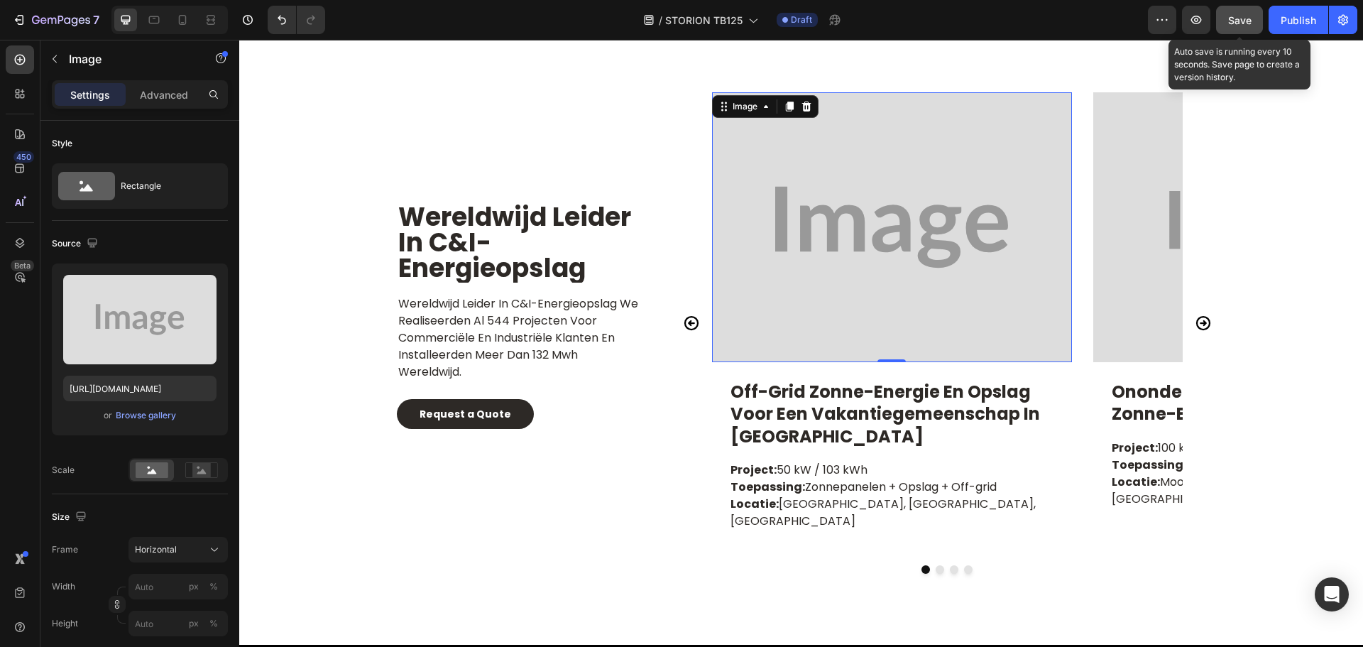
click at [1246, 15] on span "Save" at bounding box center [1239, 20] width 23 height 12
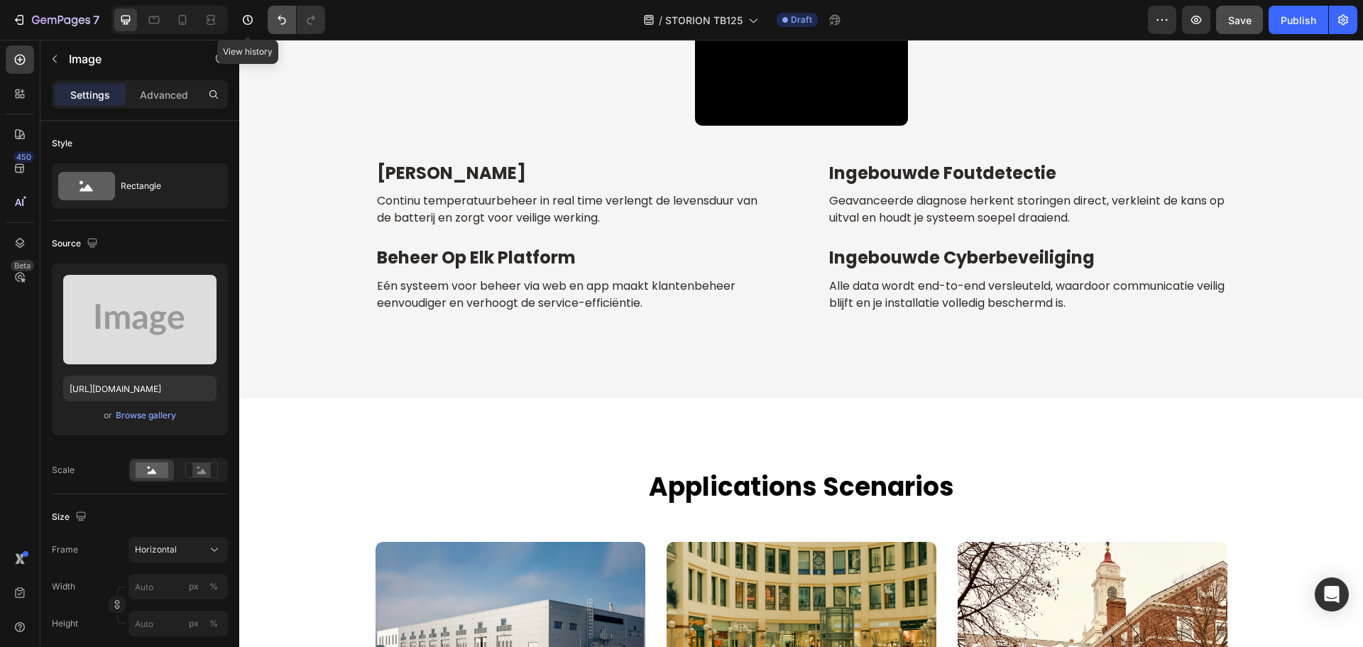
scroll to position [5719, 0]
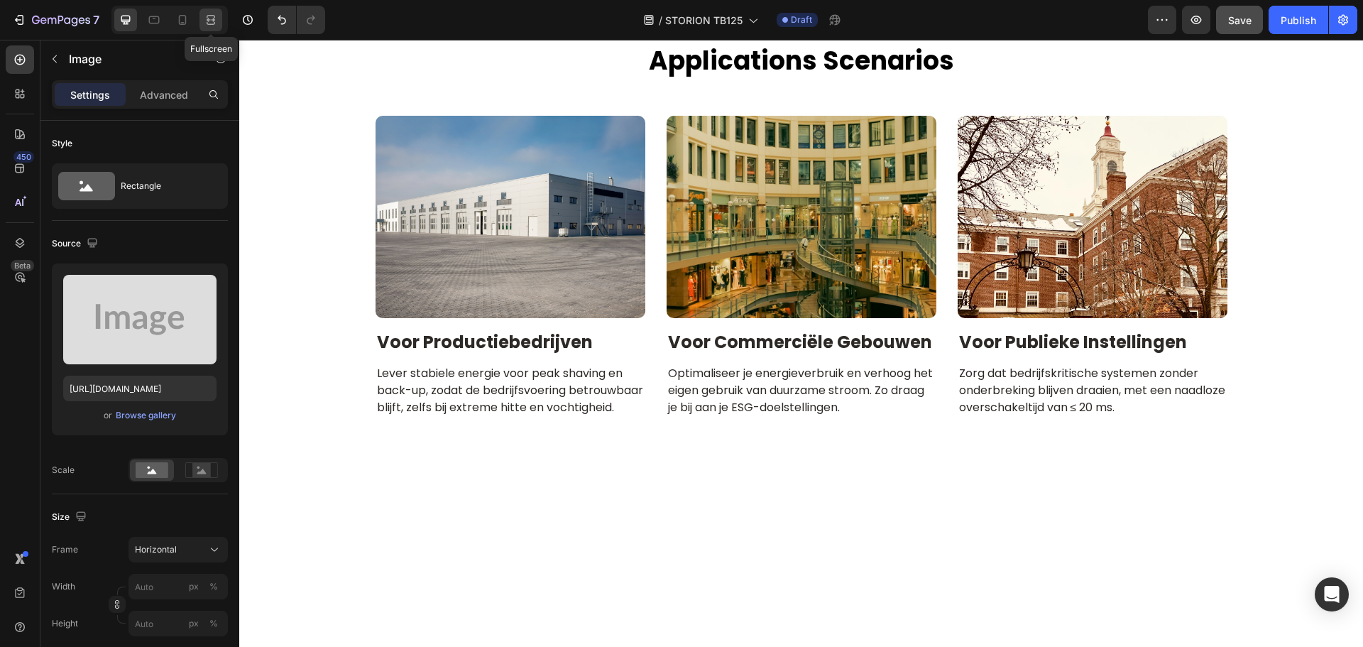
click at [207, 22] on icon at bounding box center [211, 23] width 9 height 3
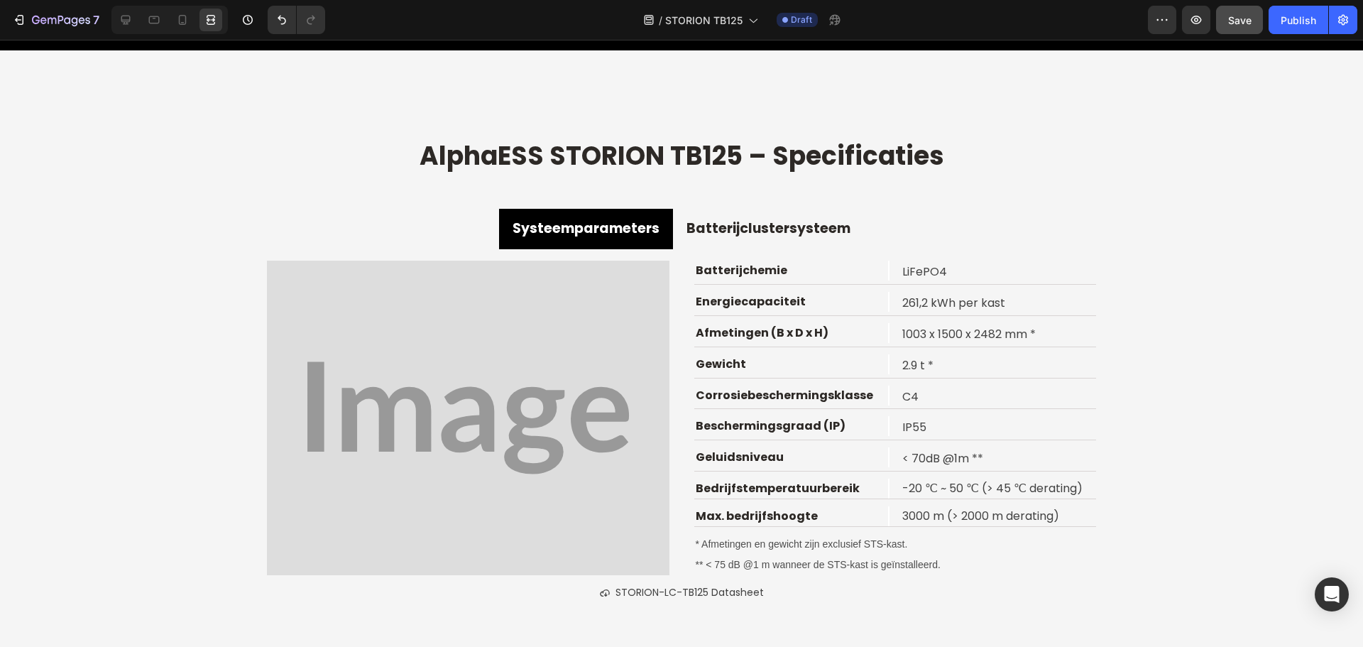
scroll to position [7896, 0]
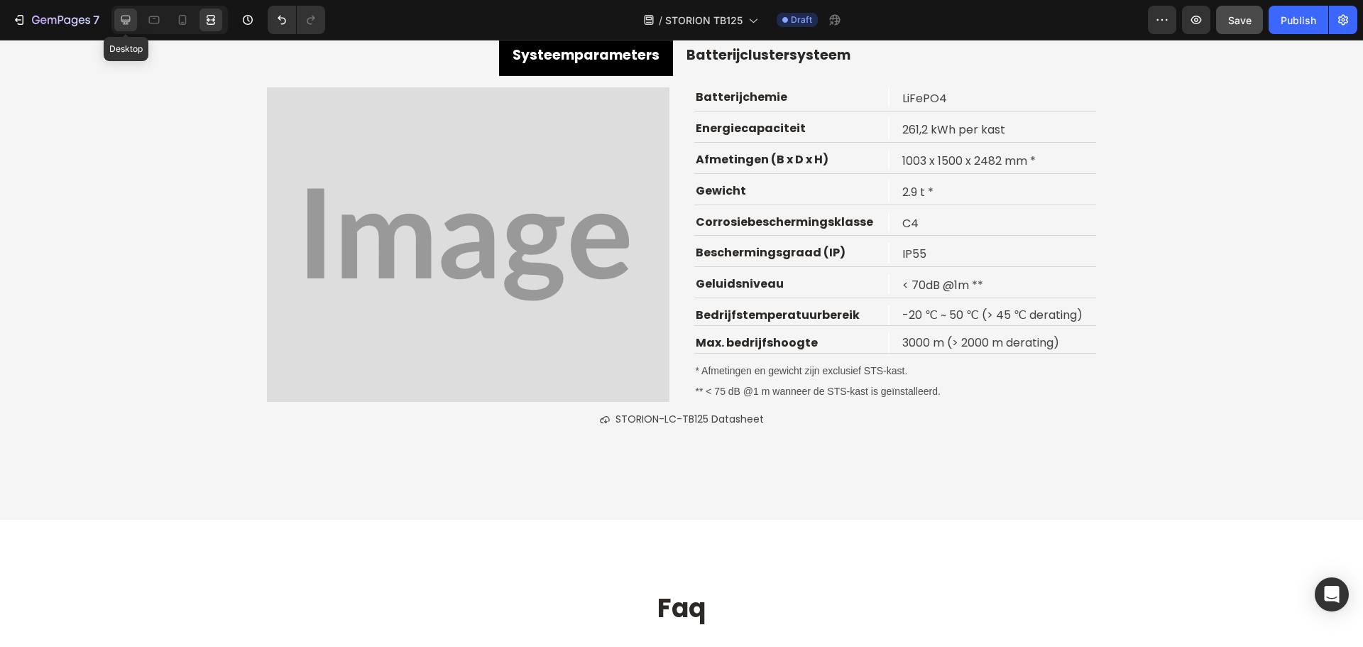
click at [126, 22] on icon at bounding box center [125, 20] width 9 height 9
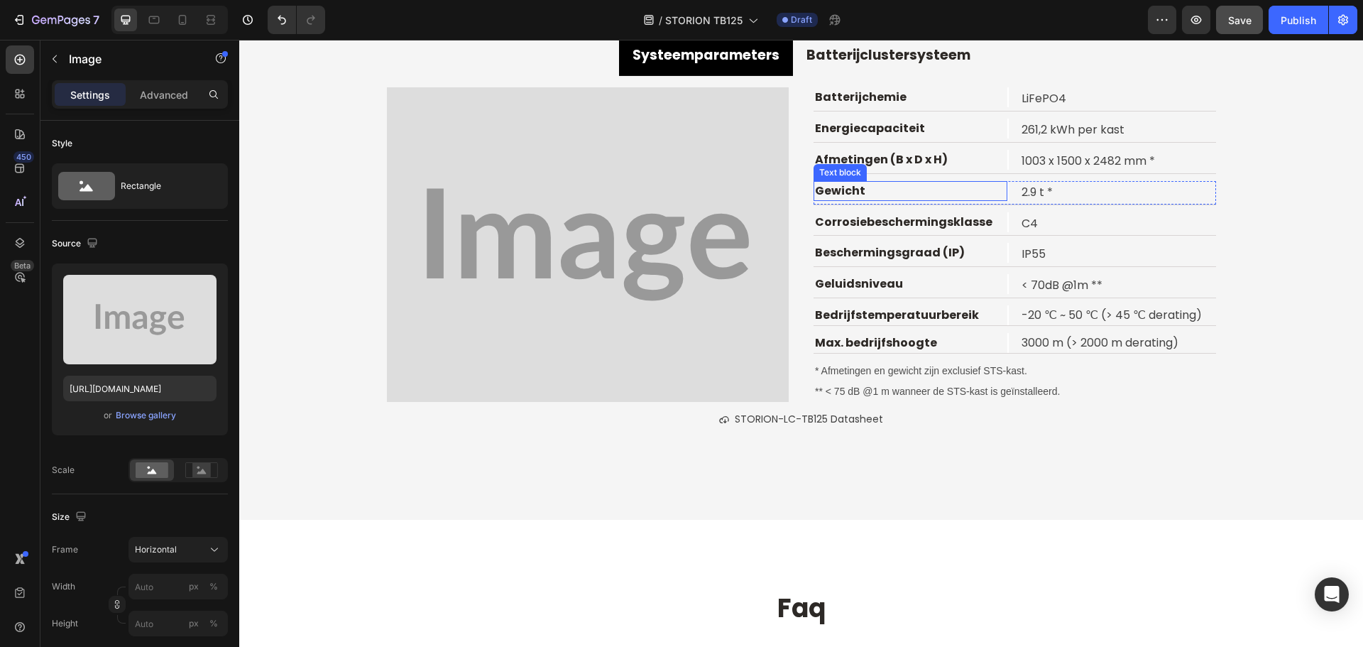
click at [457, 203] on img at bounding box center [588, 244] width 402 height 314
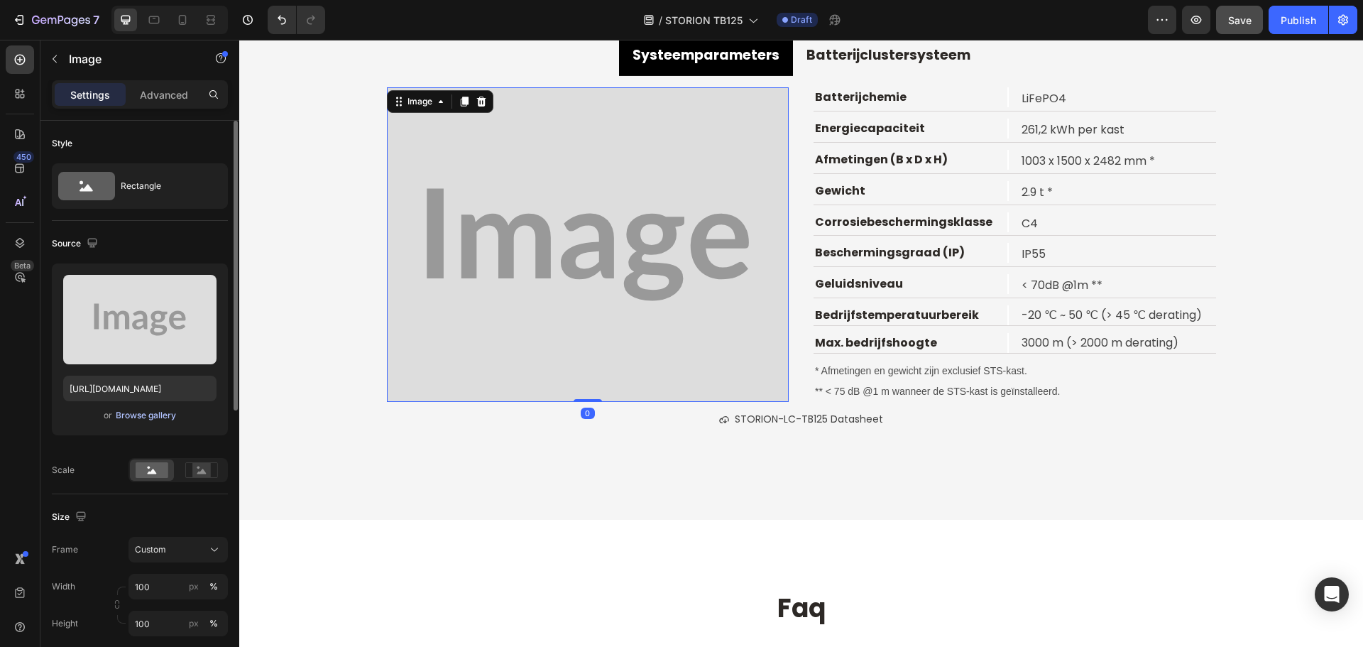
click at [147, 420] on div "Browse gallery" at bounding box center [146, 415] width 60 height 13
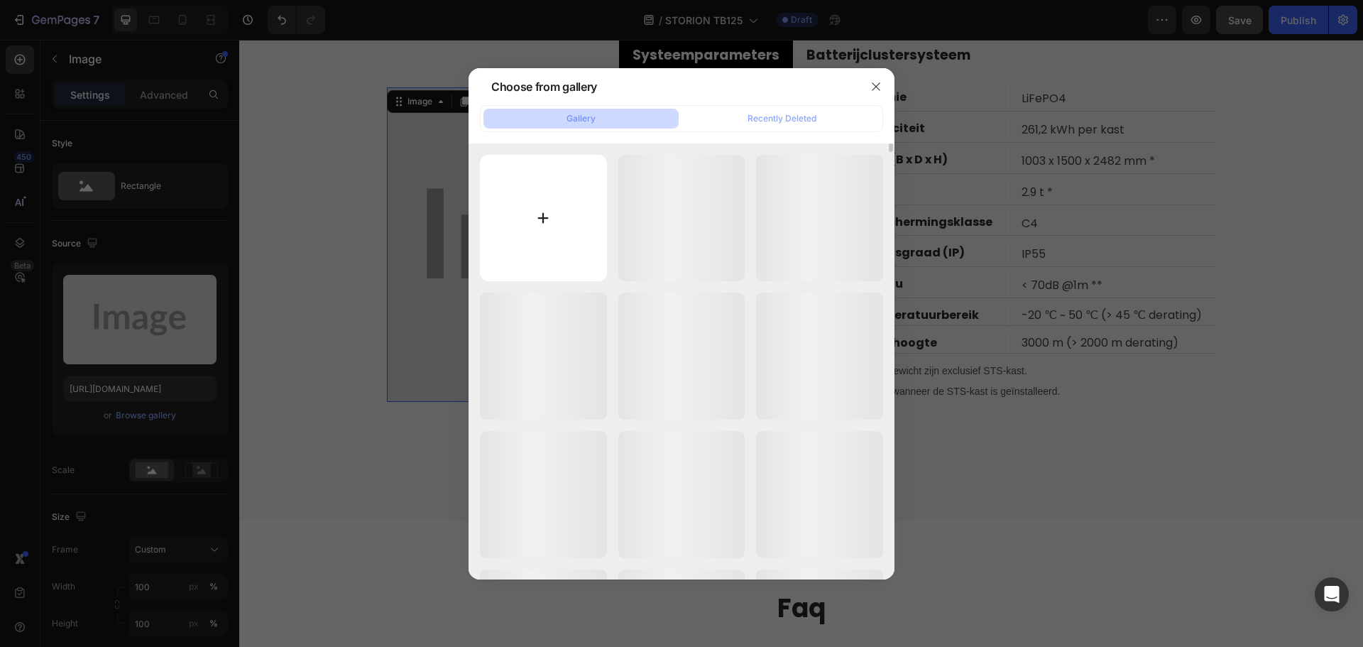
click at [534, 229] on input "file" at bounding box center [543, 218] width 127 height 127
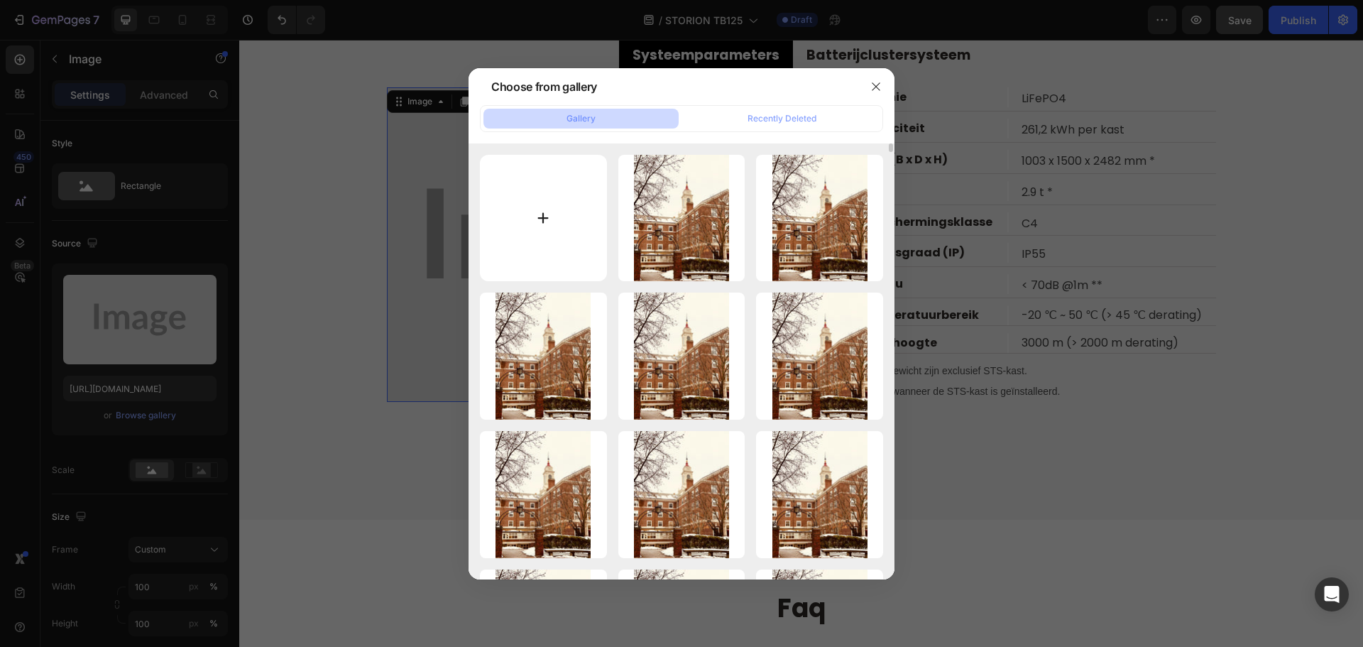
type input "C:\fakepath\20250819-162342.png"
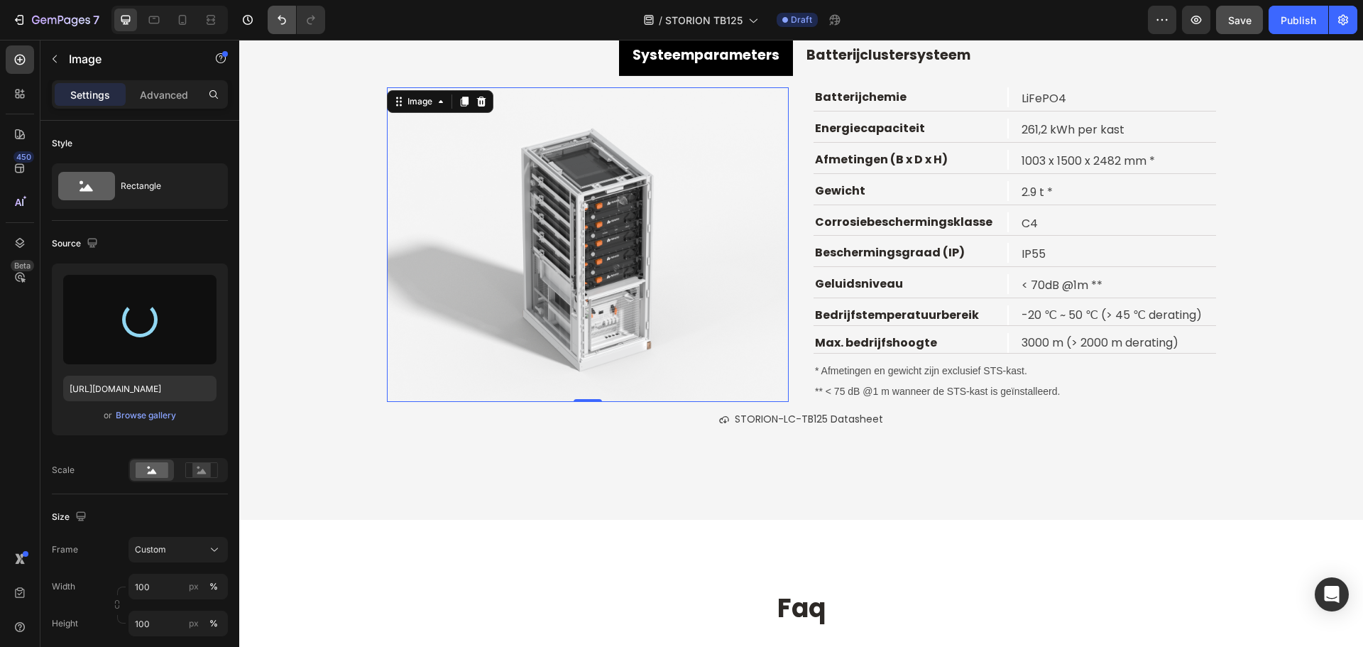
type input "https://cdn.shopify.com/s/files/1/0906/8163/9287/files/gempages_568389362417402…"
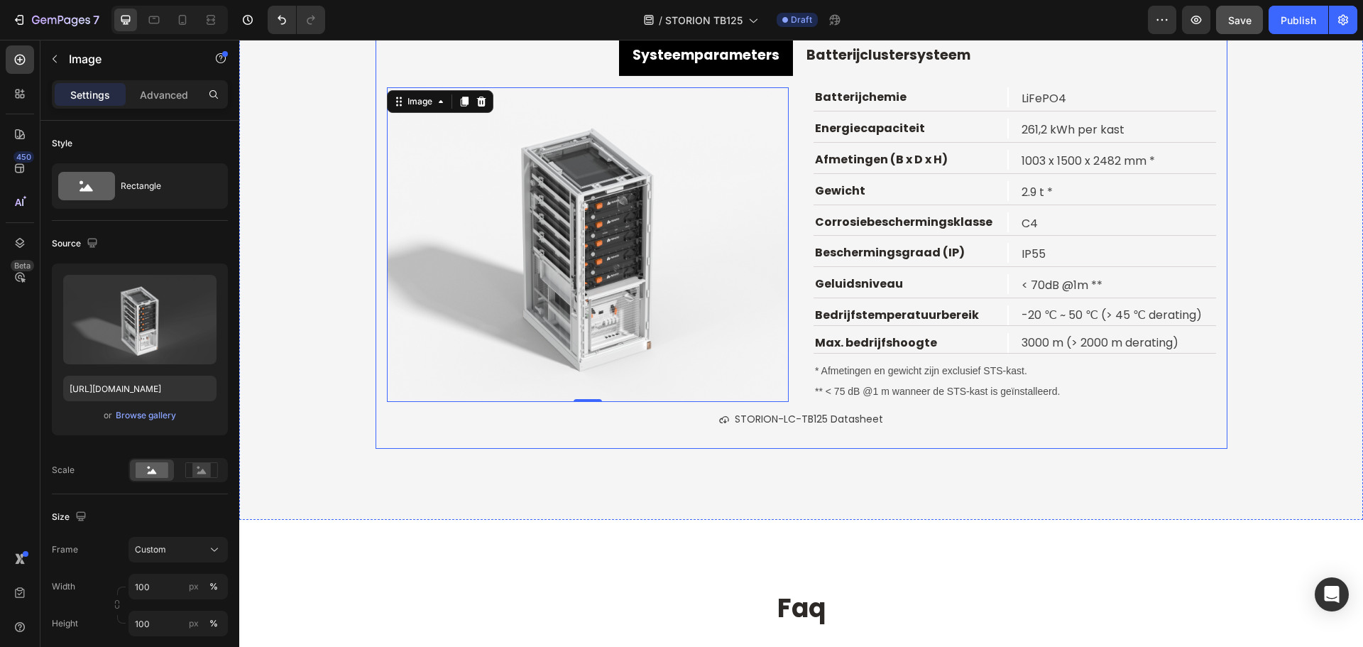
scroll to position [7825, 0]
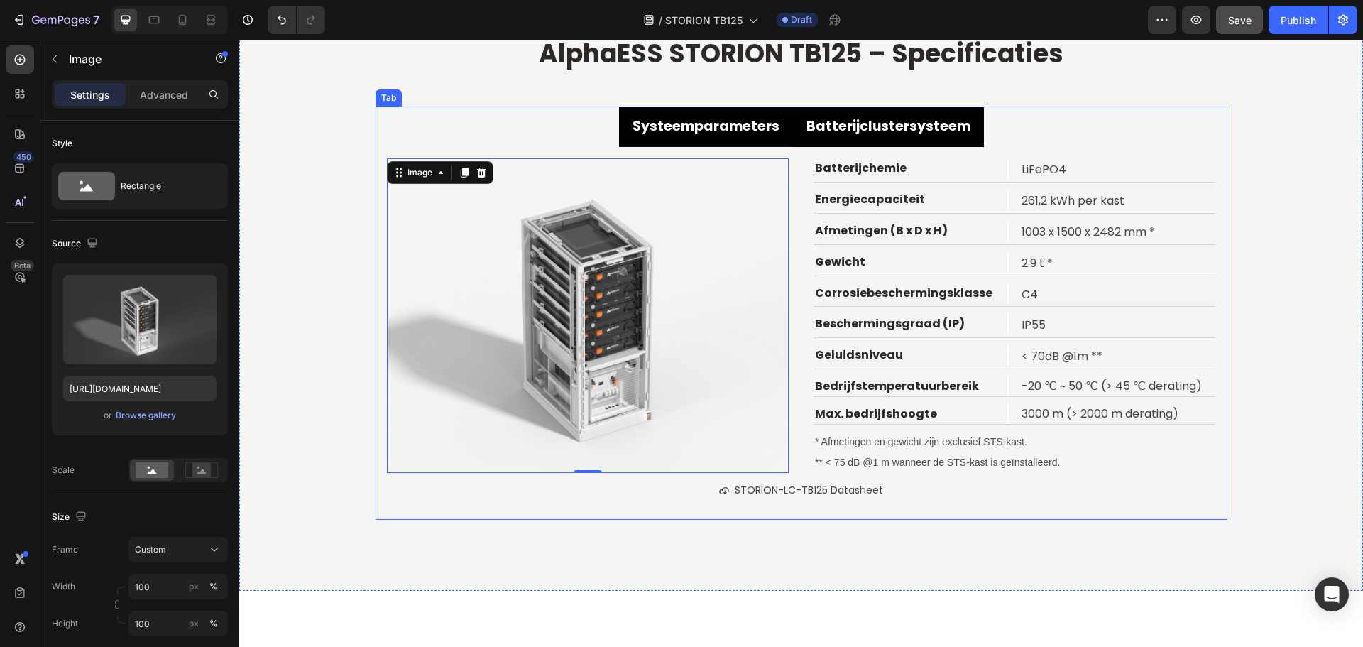
click at [879, 135] on strong "Batterijclustersysteem" at bounding box center [888, 125] width 164 height 19
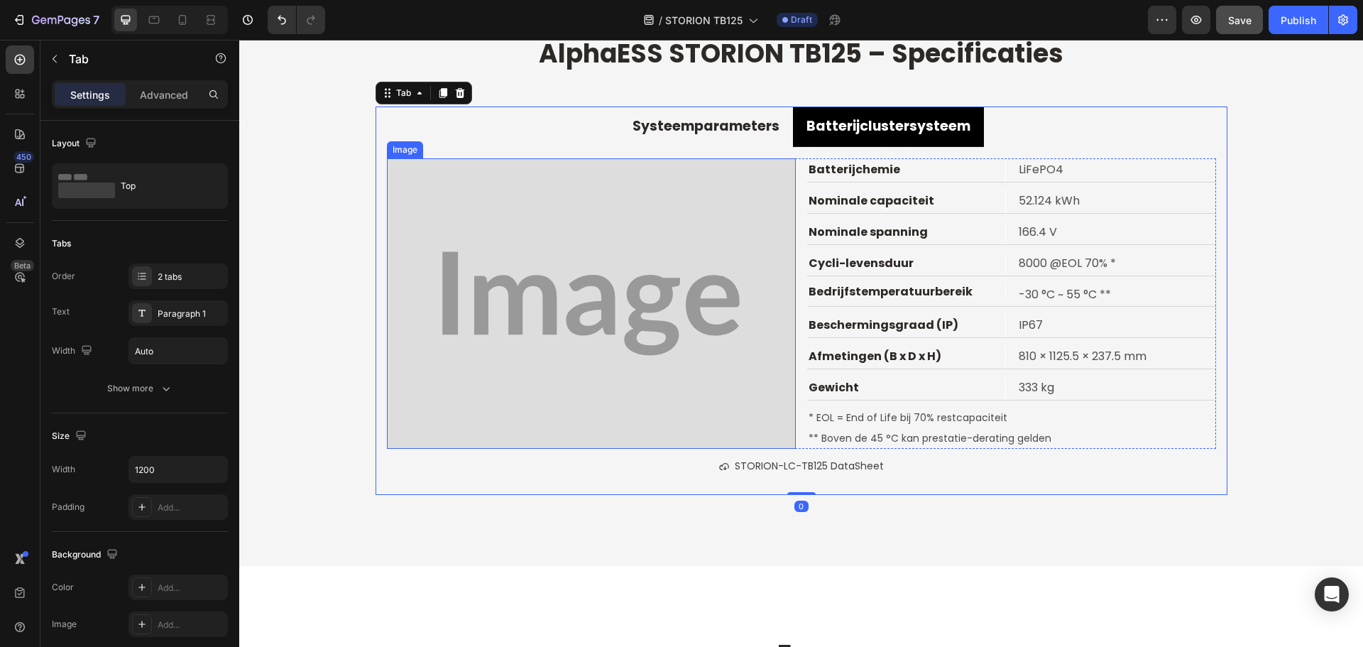
click at [567, 341] on img at bounding box center [591, 303] width 409 height 290
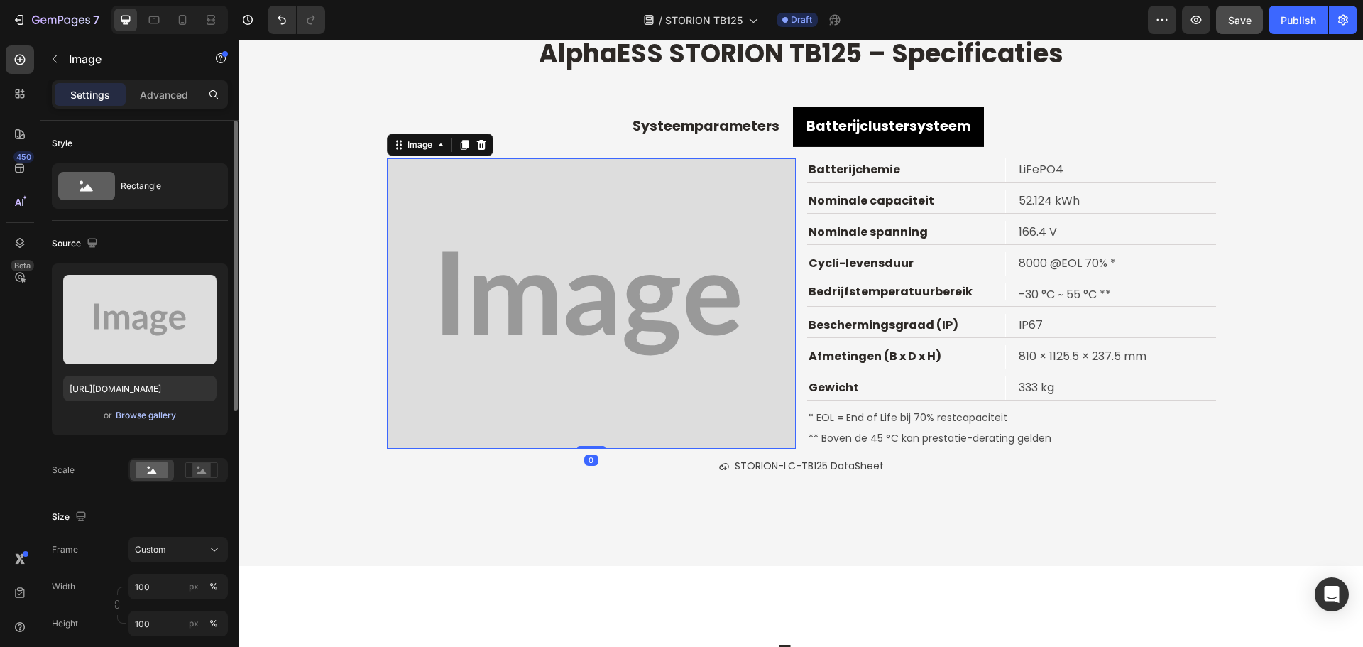
click at [153, 414] on div "Browse gallery" at bounding box center [146, 415] width 60 height 13
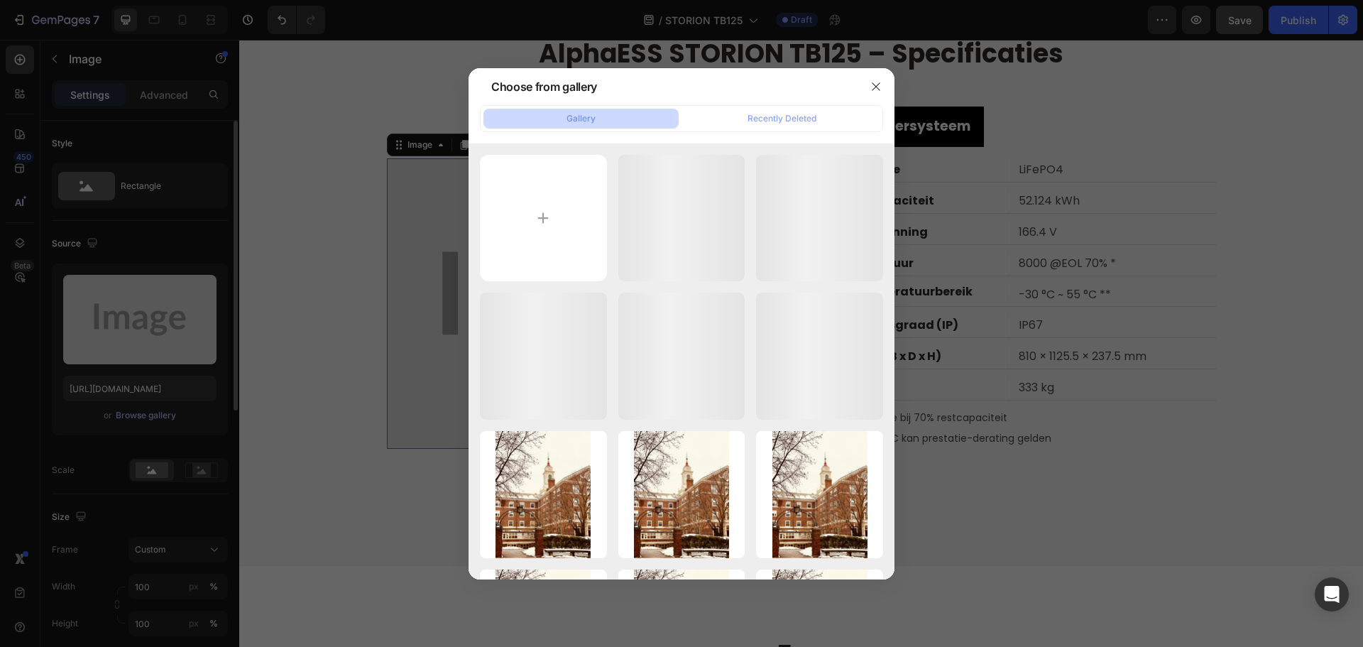
click at [593, 207] on input "file" at bounding box center [543, 218] width 127 height 127
type input "C:\fakepath\20250826-145148.png"
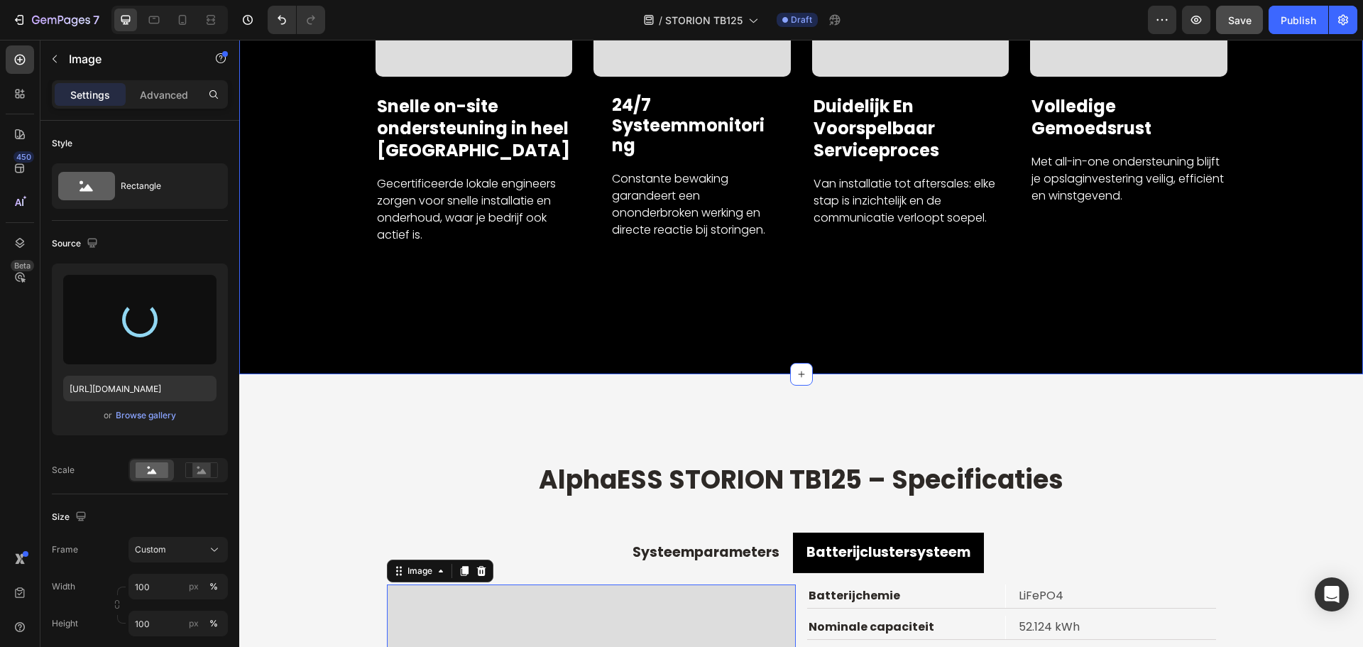
scroll to position [7722, 0]
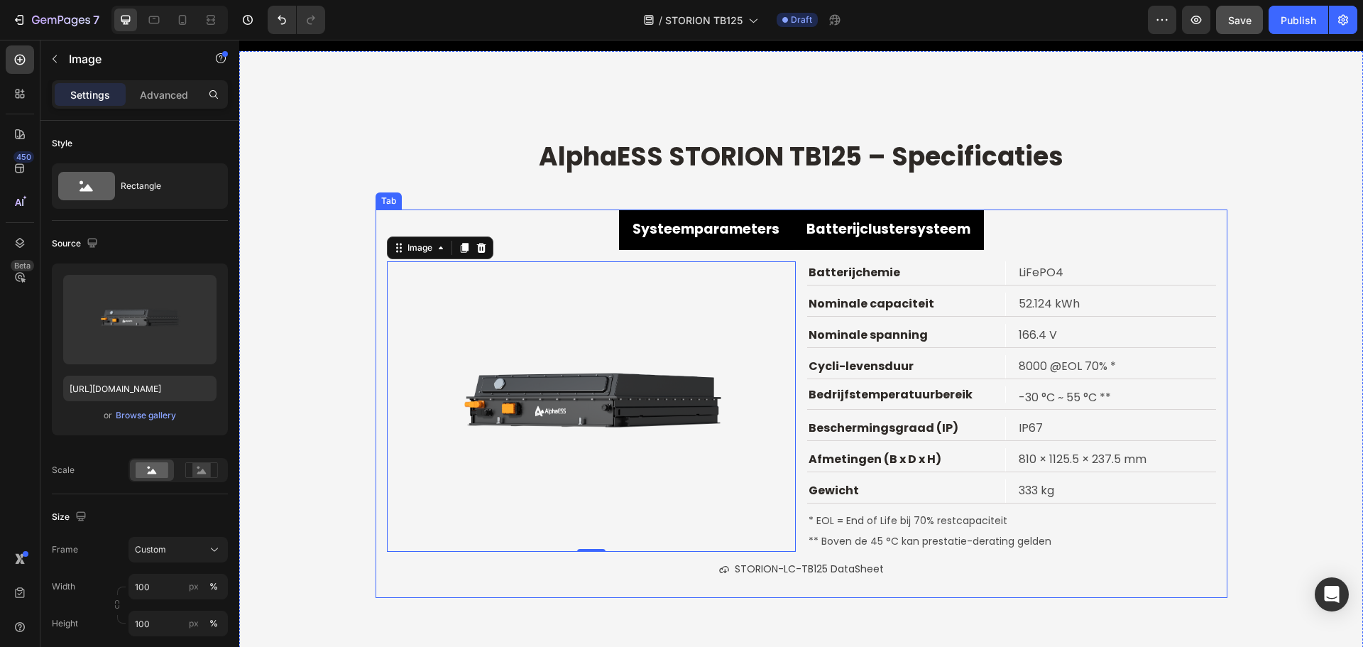
type input "https://cdn.shopify.com/s/files/1/0906/8163/9287/files/gempages_568389362417402…"
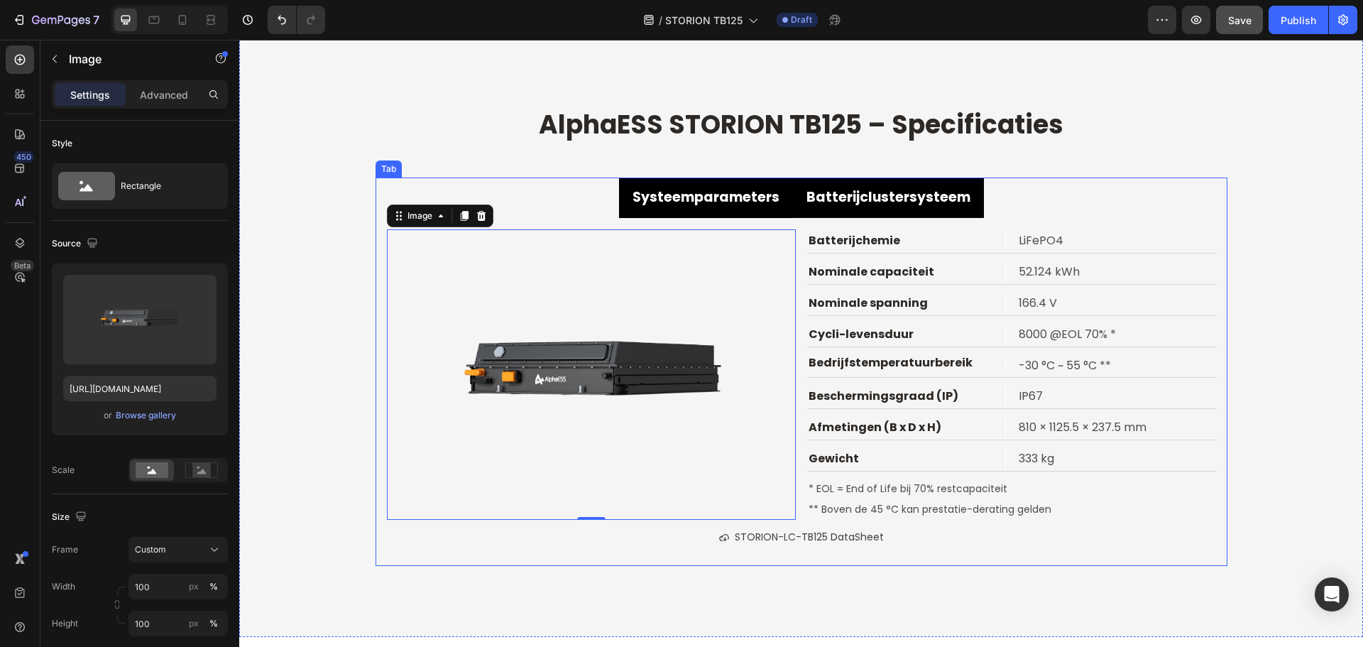
click at [688, 199] on strong "Systeemparameters" at bounding box center [705, 196] width 147 height 19
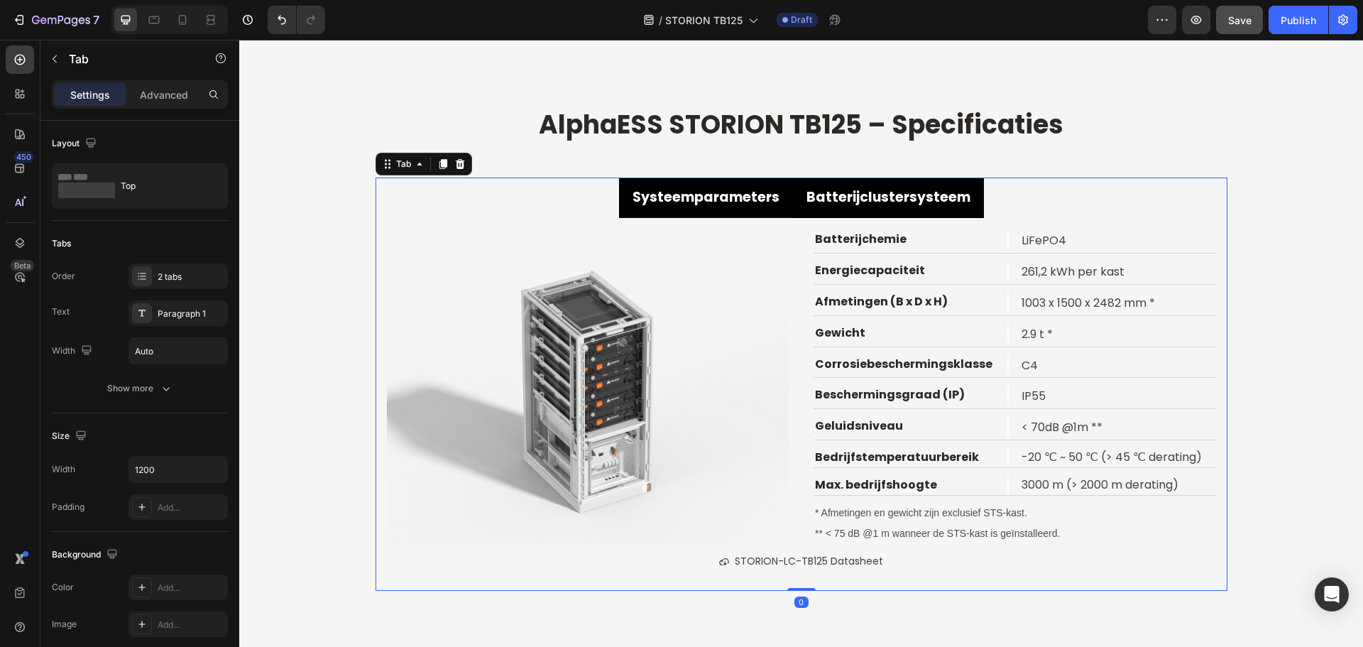
click at [862, 205] on strong "Batterijclustersysteem" at bounding box center [888, 196] width 164 height 19
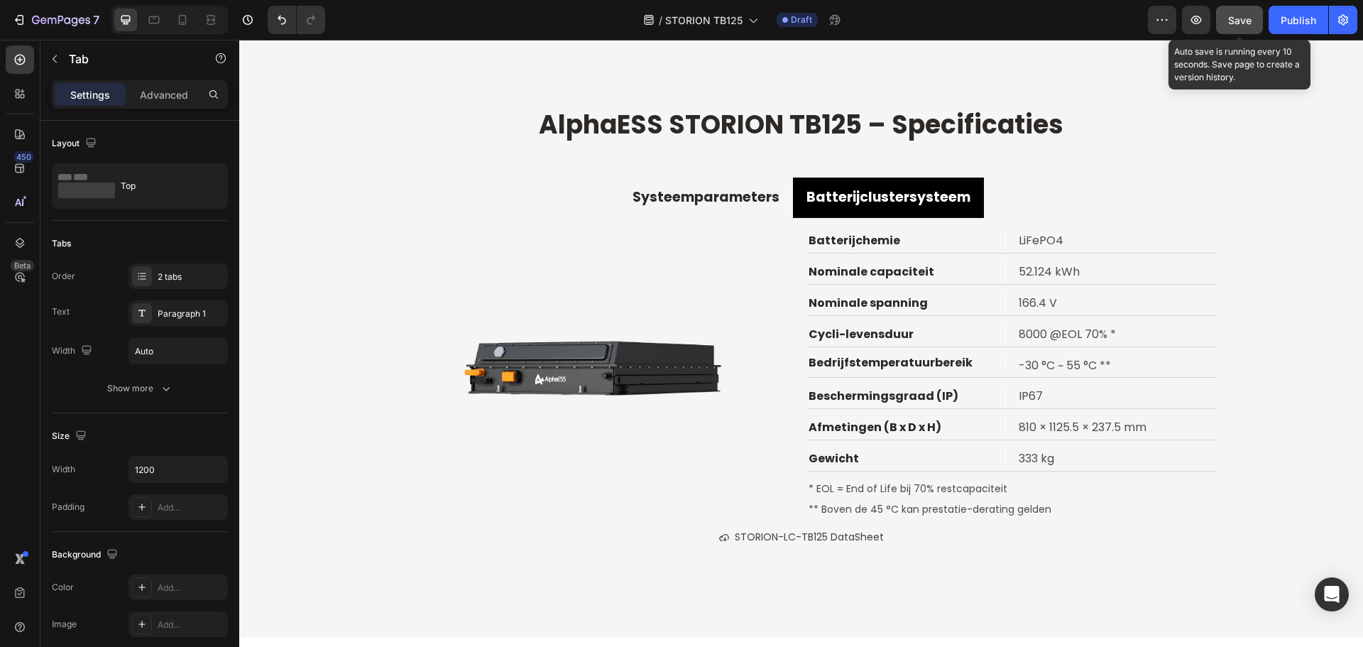
click at [1236, 20] on span "Save" at bounding box center [1239, 20] width 23 height 12
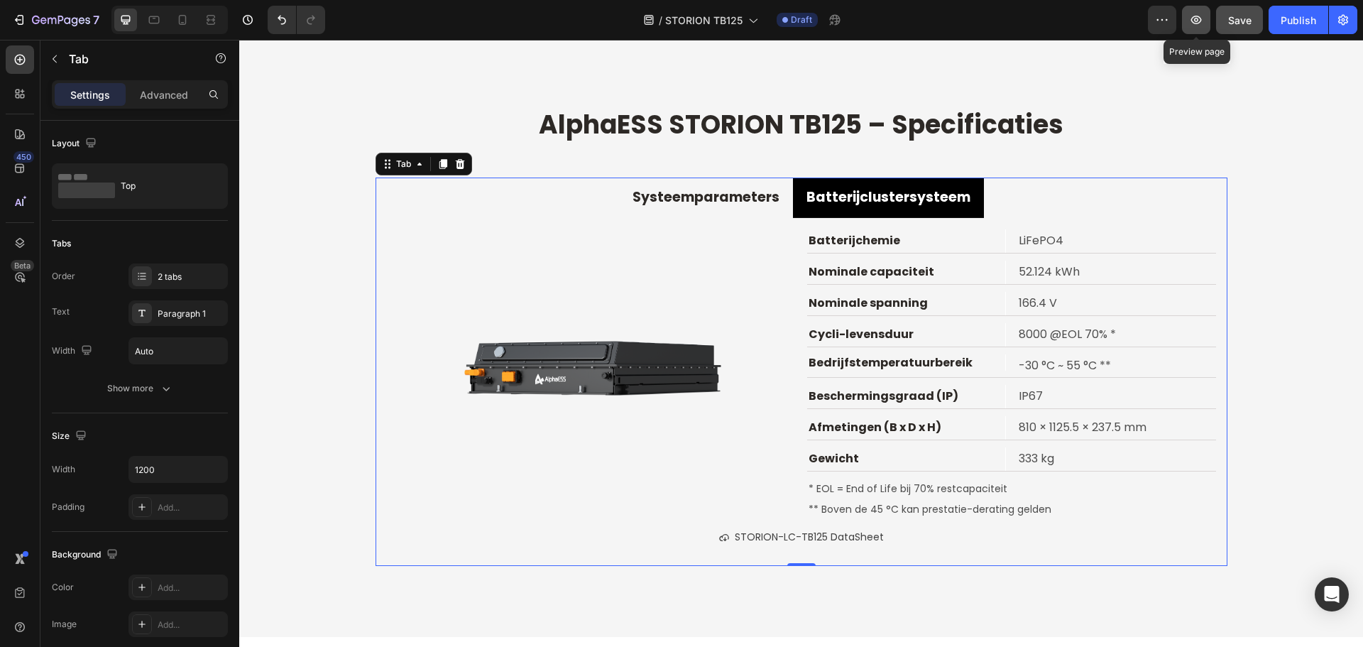
click at [1189, 21] on icon "button" at bounding box center [1196, 20] width 14 height 14
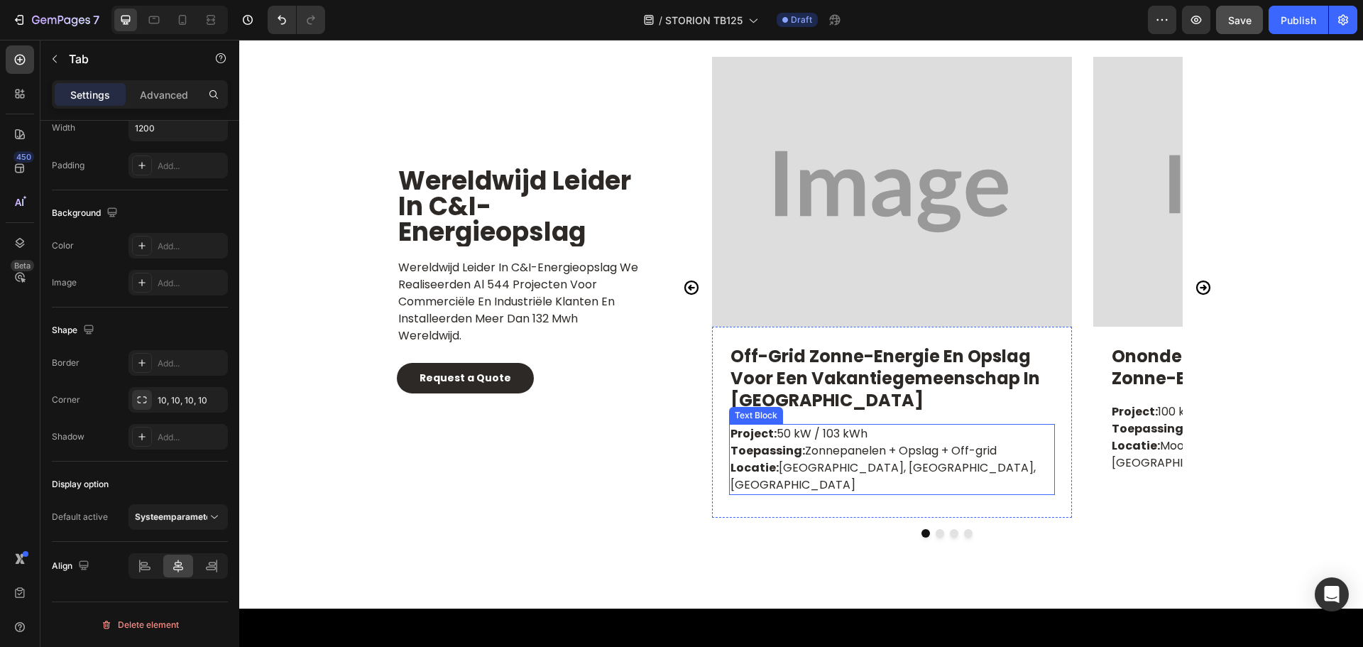
scroll to position [6255, 0]
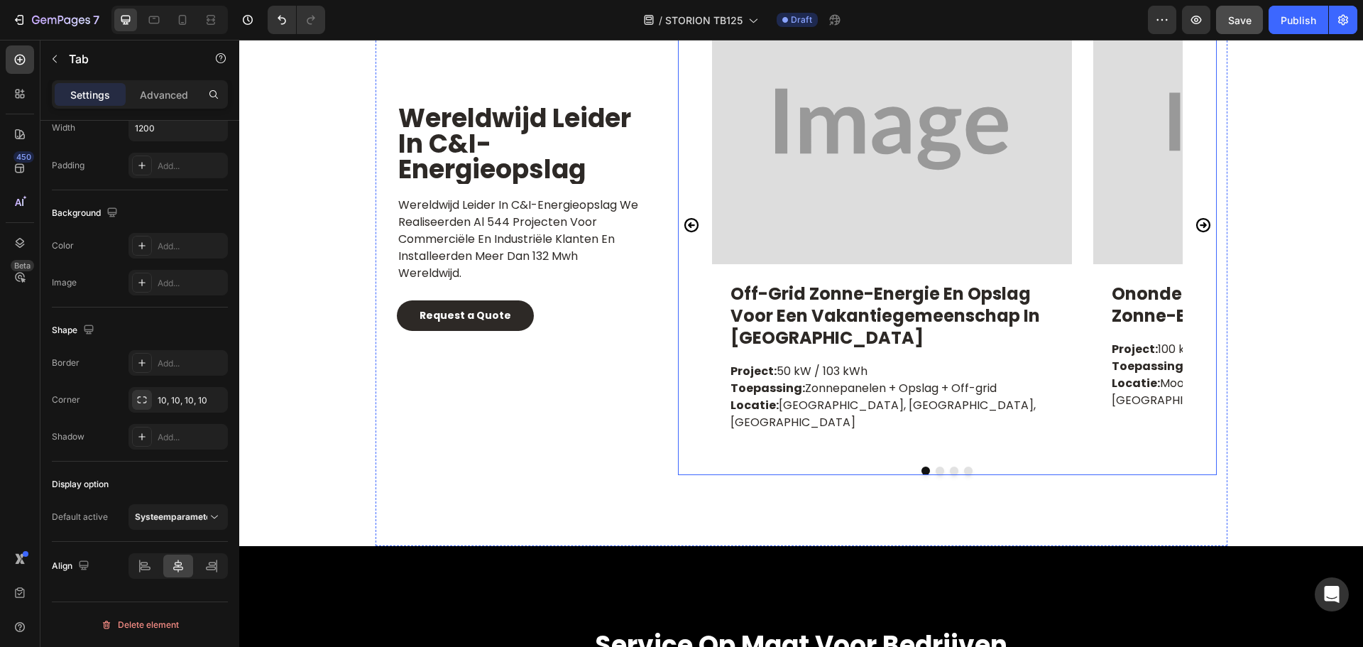
click at [909, 175] on img at bounding box center [892, 129] width 360 height 270
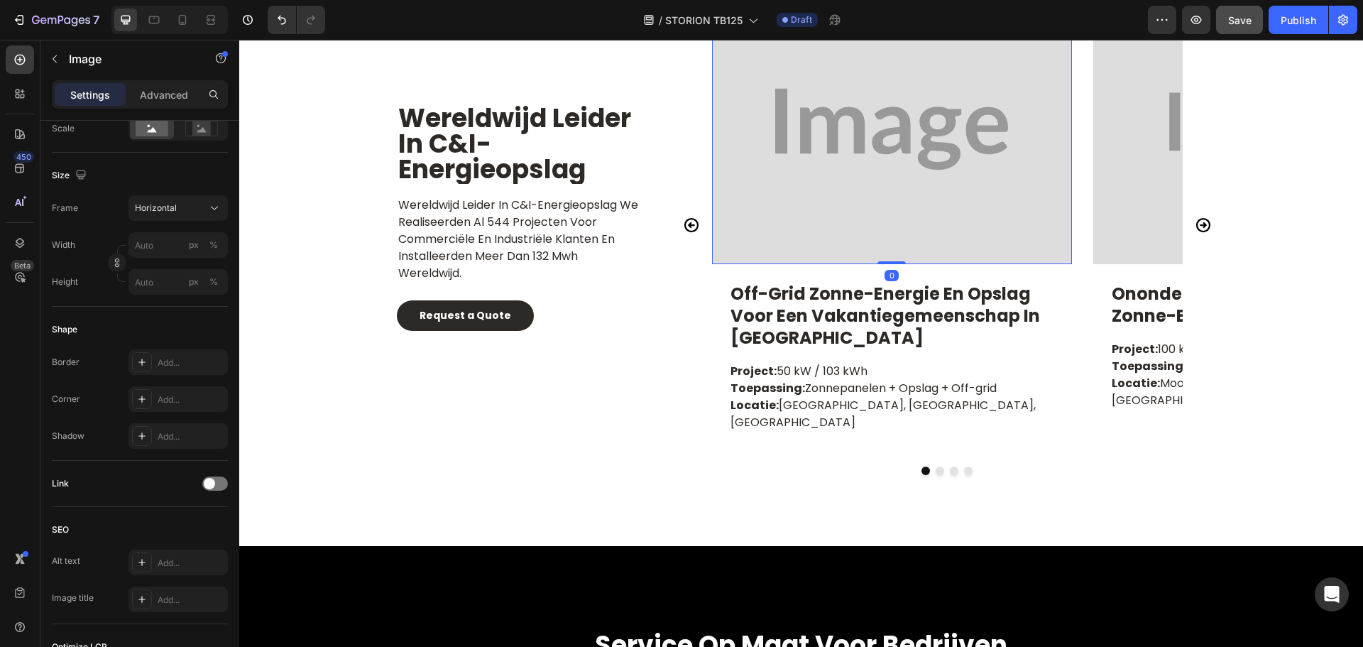
scroll to position [0, 0]
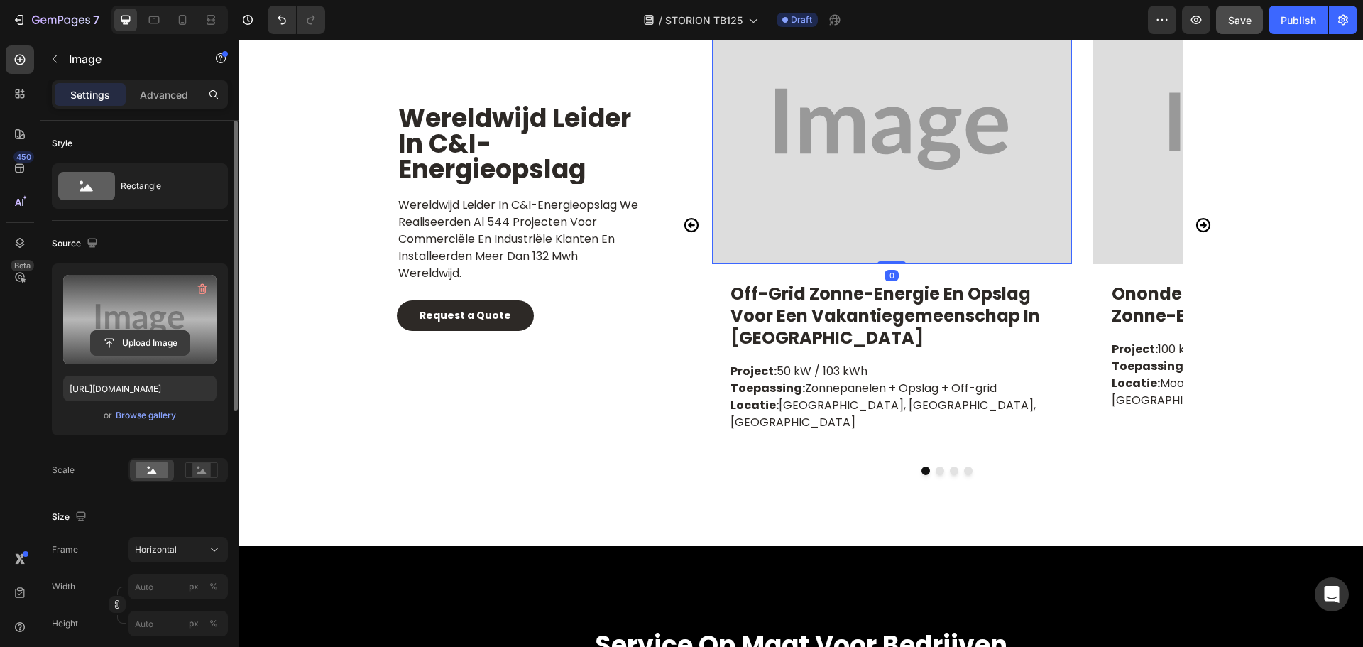
click at [145, 334] on input "file" at bounding box center [140, 343] width 98 height 24
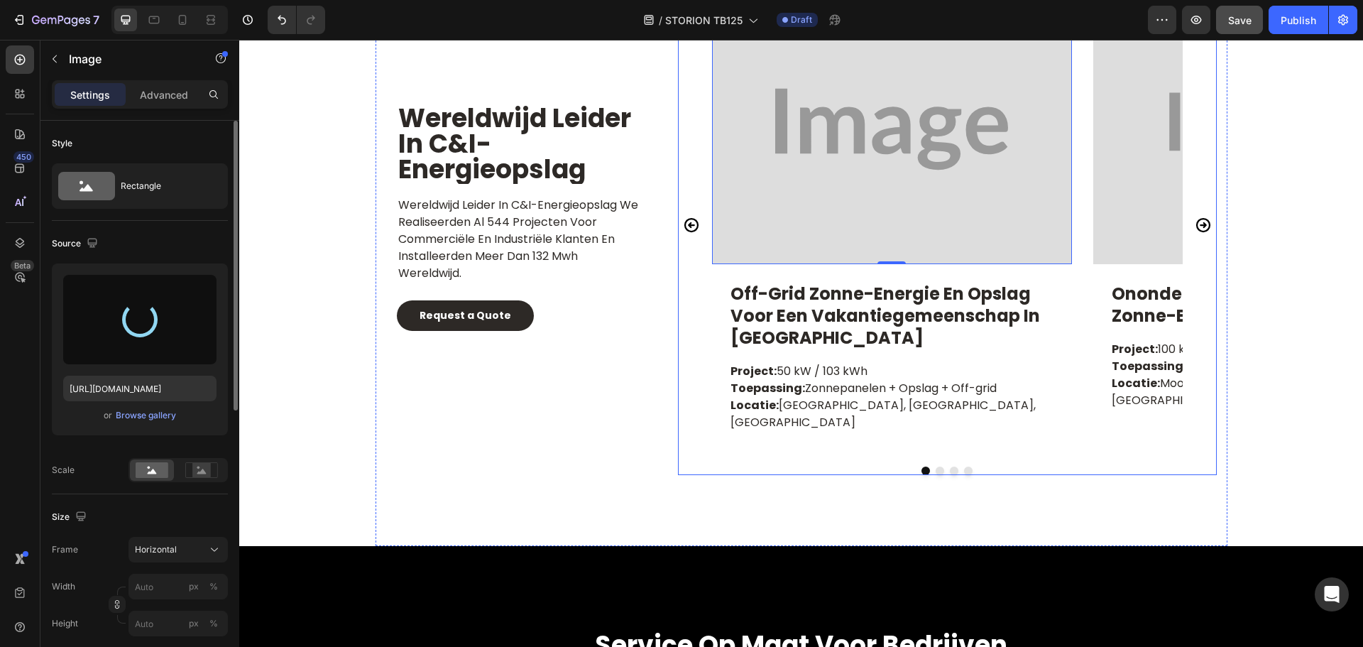
click at [1198, 219] on icon "Carousel Next Arrow" at bounding box center [1202, 224] width 14 height 14
